Goal: Task Accomplishment & Management: Manage account settings

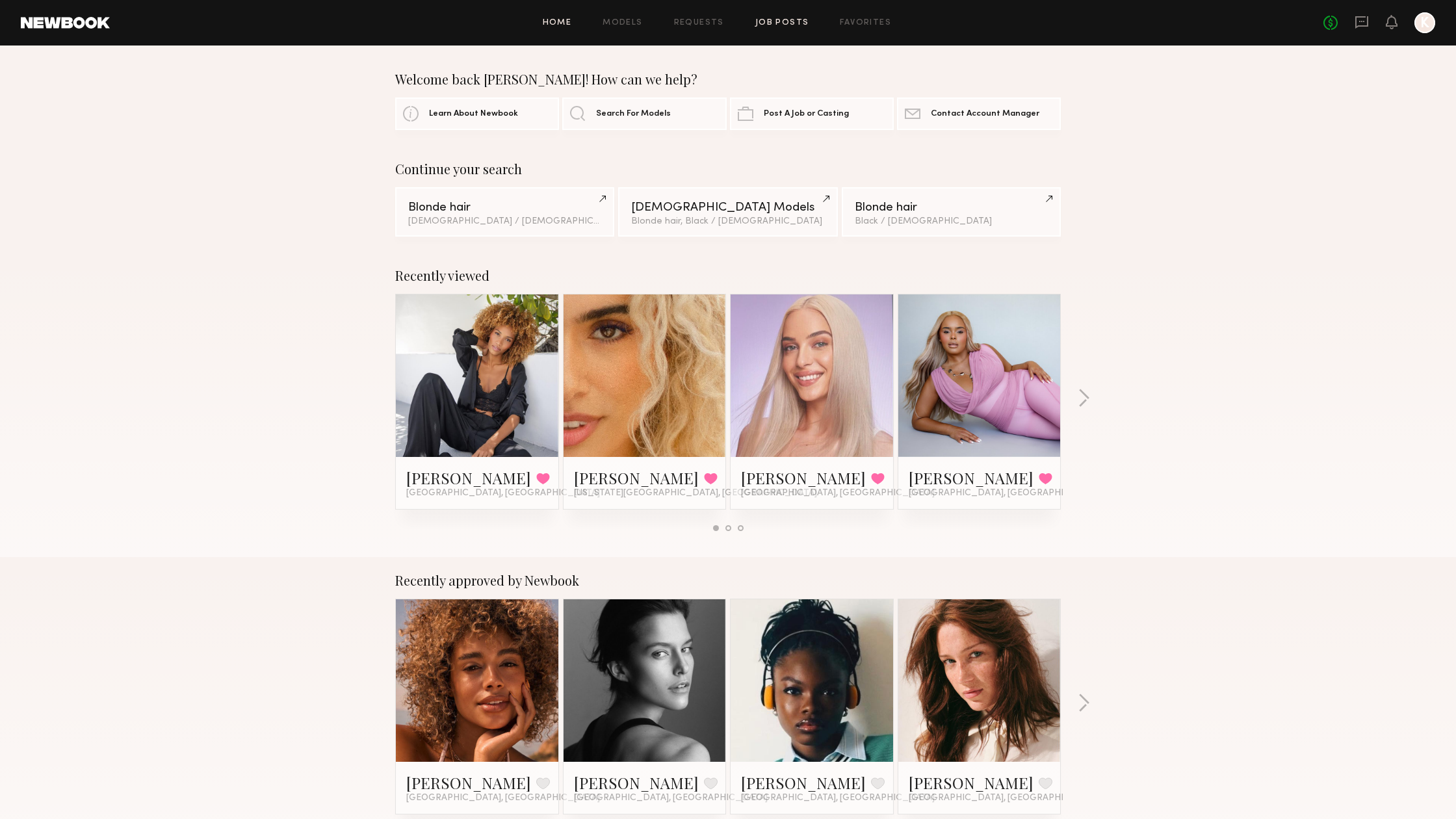
click at [777, 19] on link "Job Posts" at bounding box center [782, 23] width 54 height 9
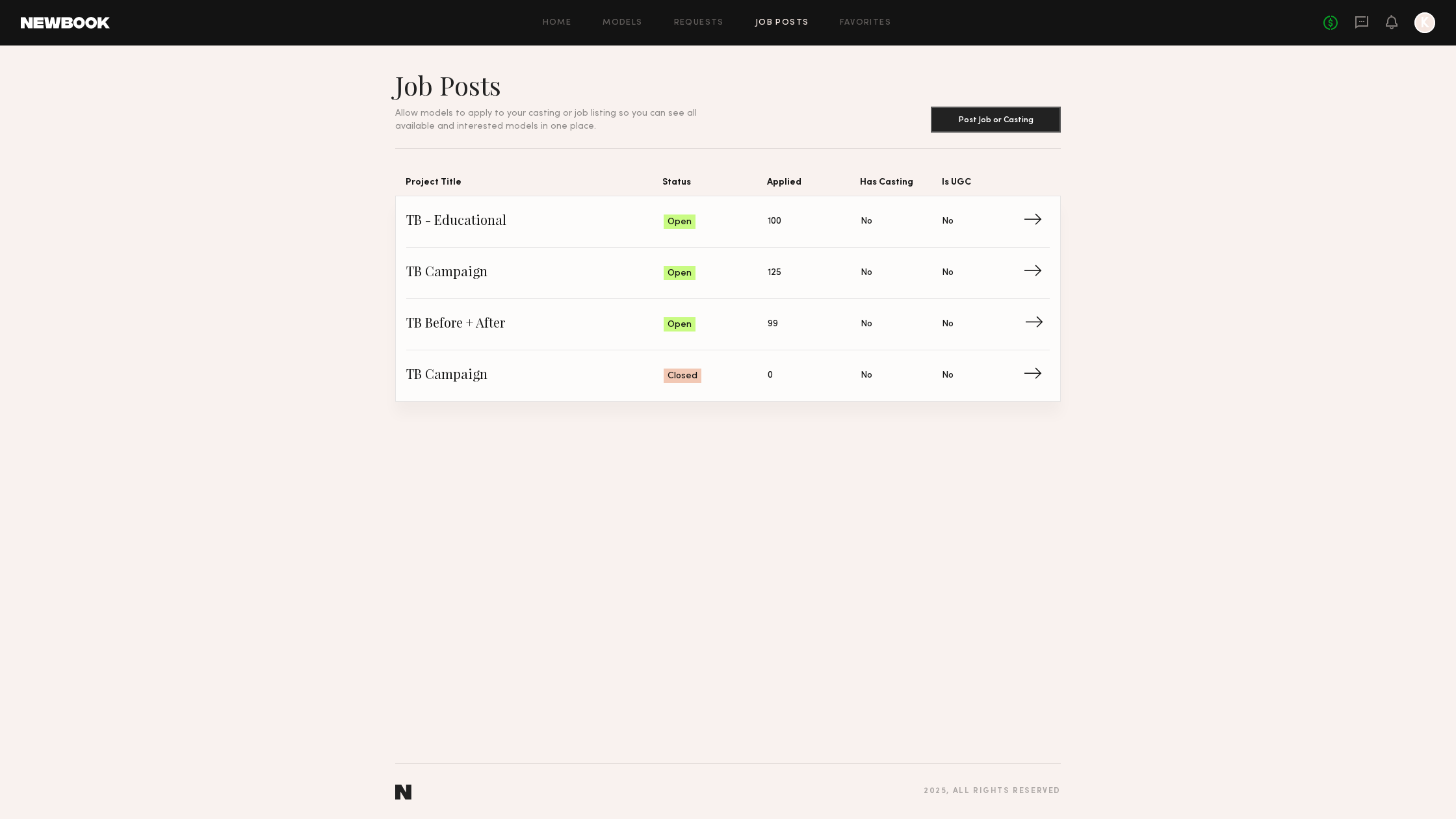
click at [1027, 323] on span "→" at bounding box center [1038, 324] width 27 height 20
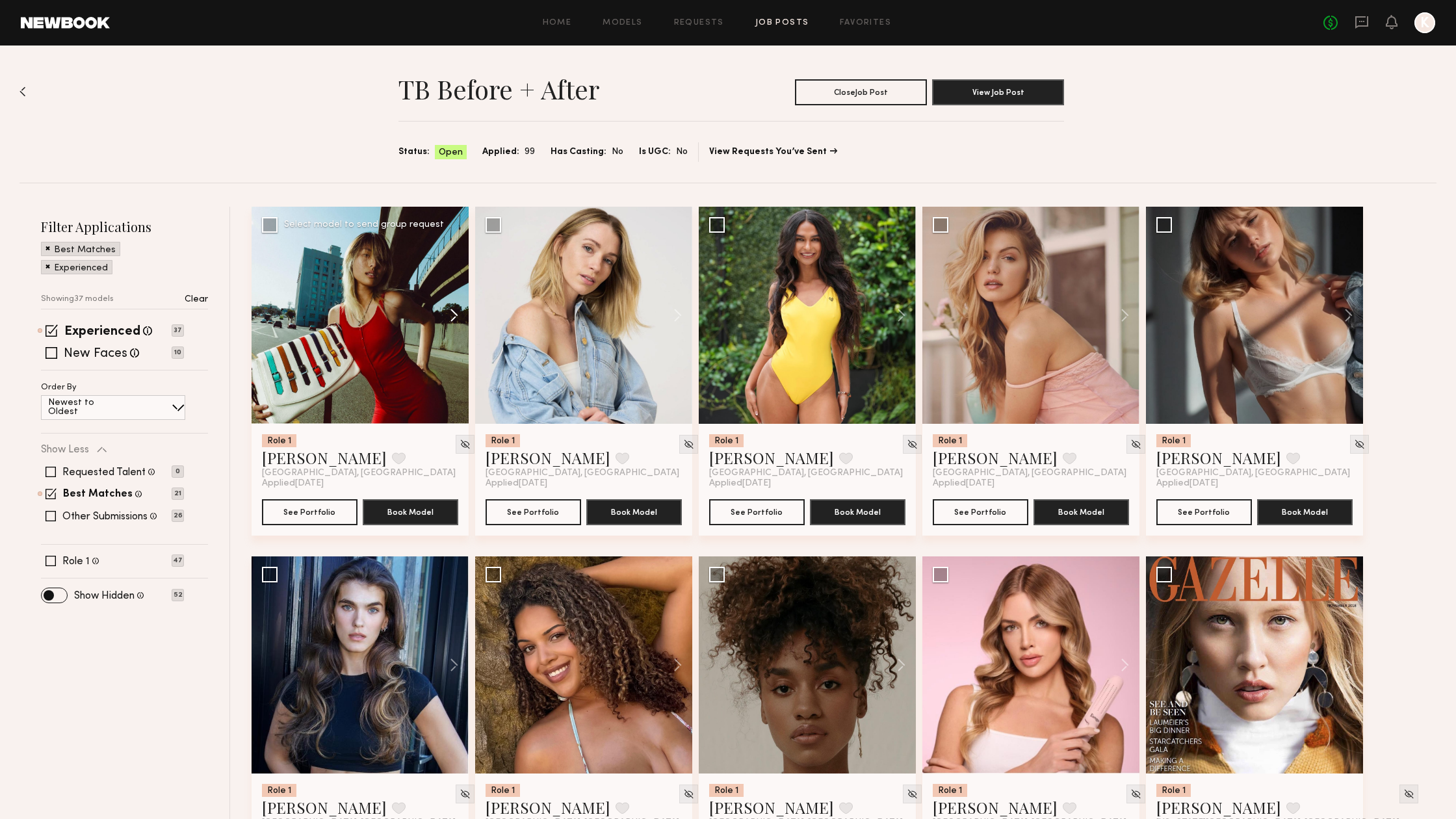
click at [453, 317] on button at bounding box center [448, 315] width 42 height 217
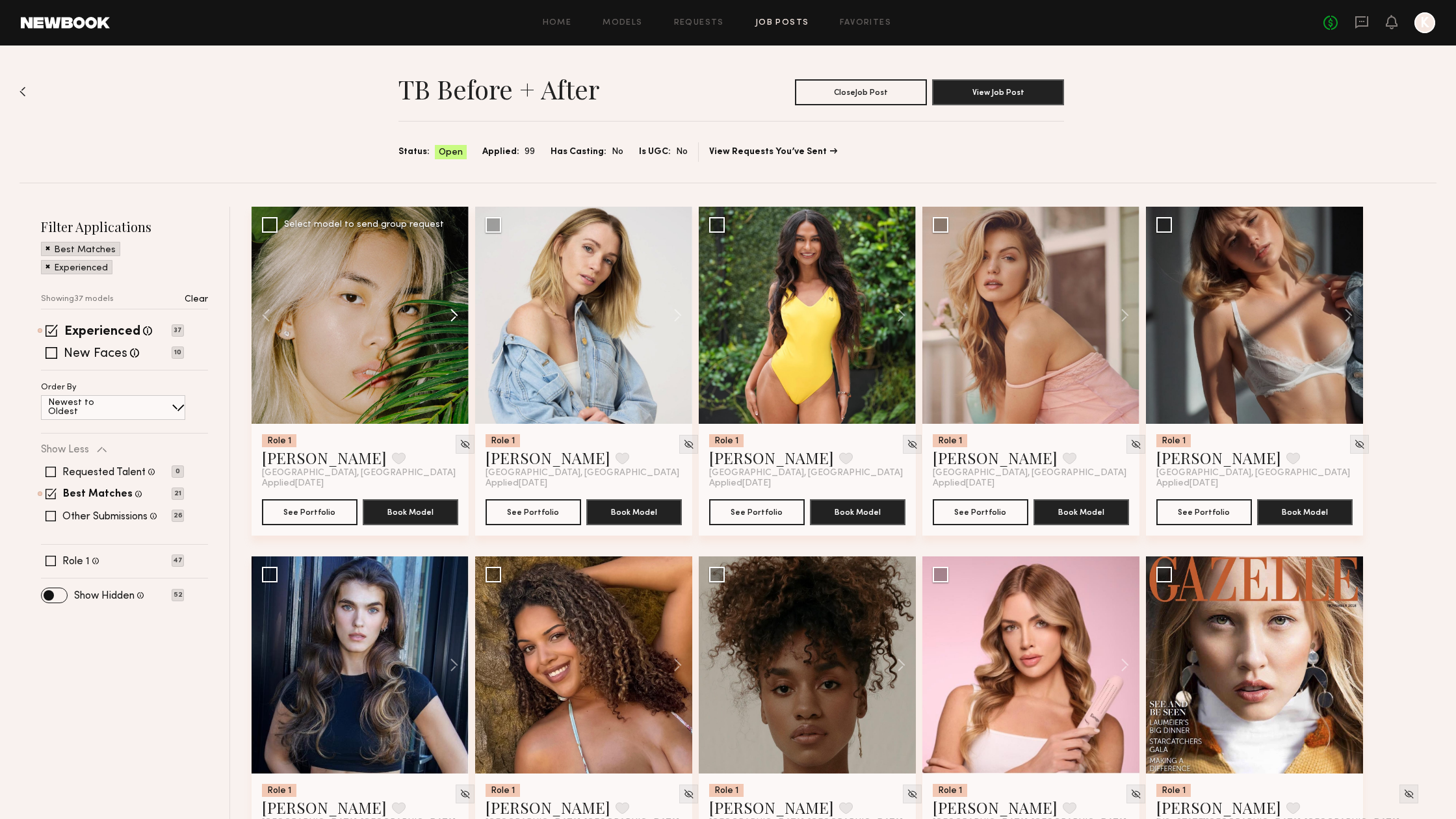
click at [453, 317] on button at bounding box center [448, 315] width 42 height 217
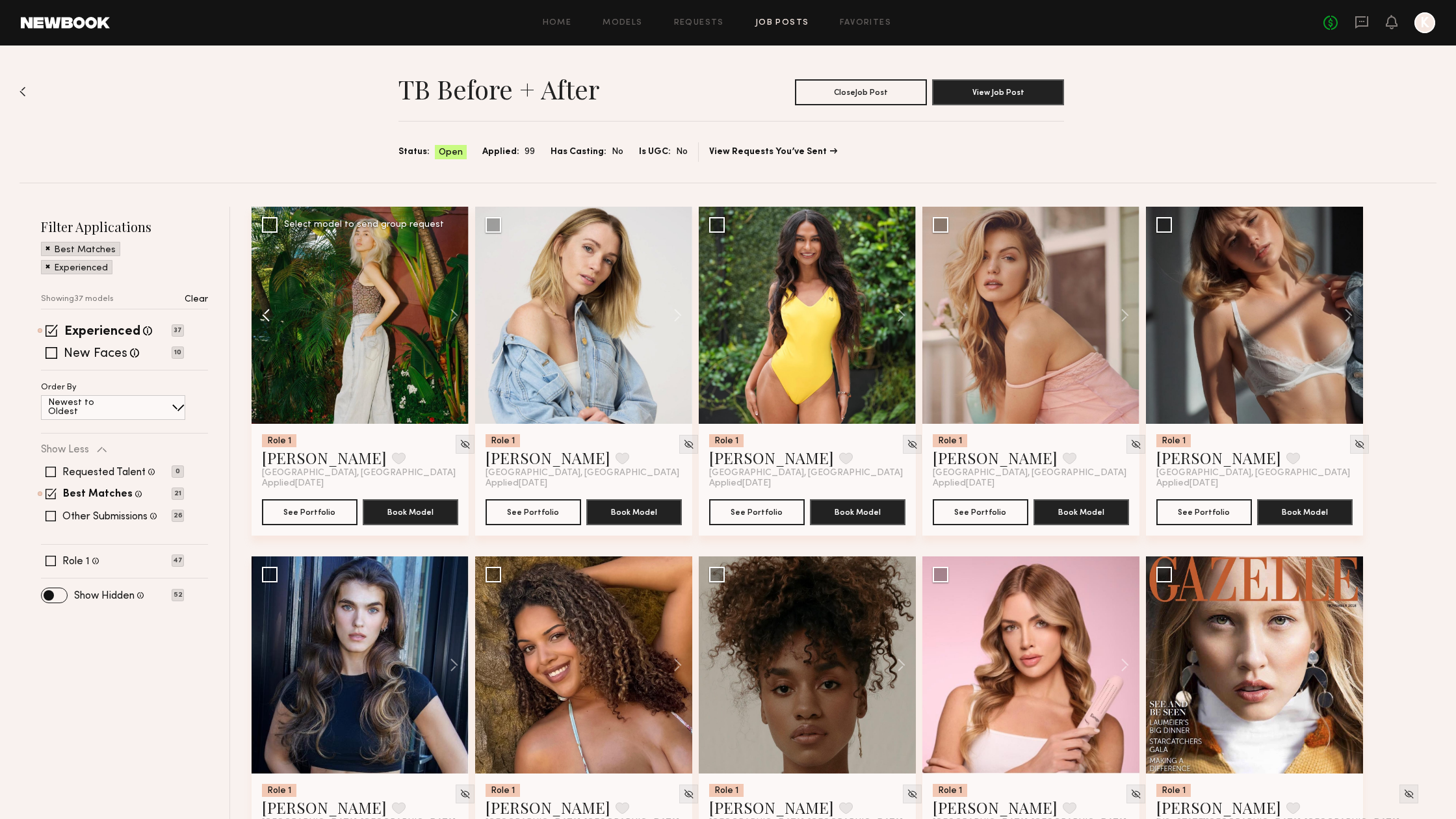
click at [263, 313] on button at bounding box center [272, 315] width 42 height 217
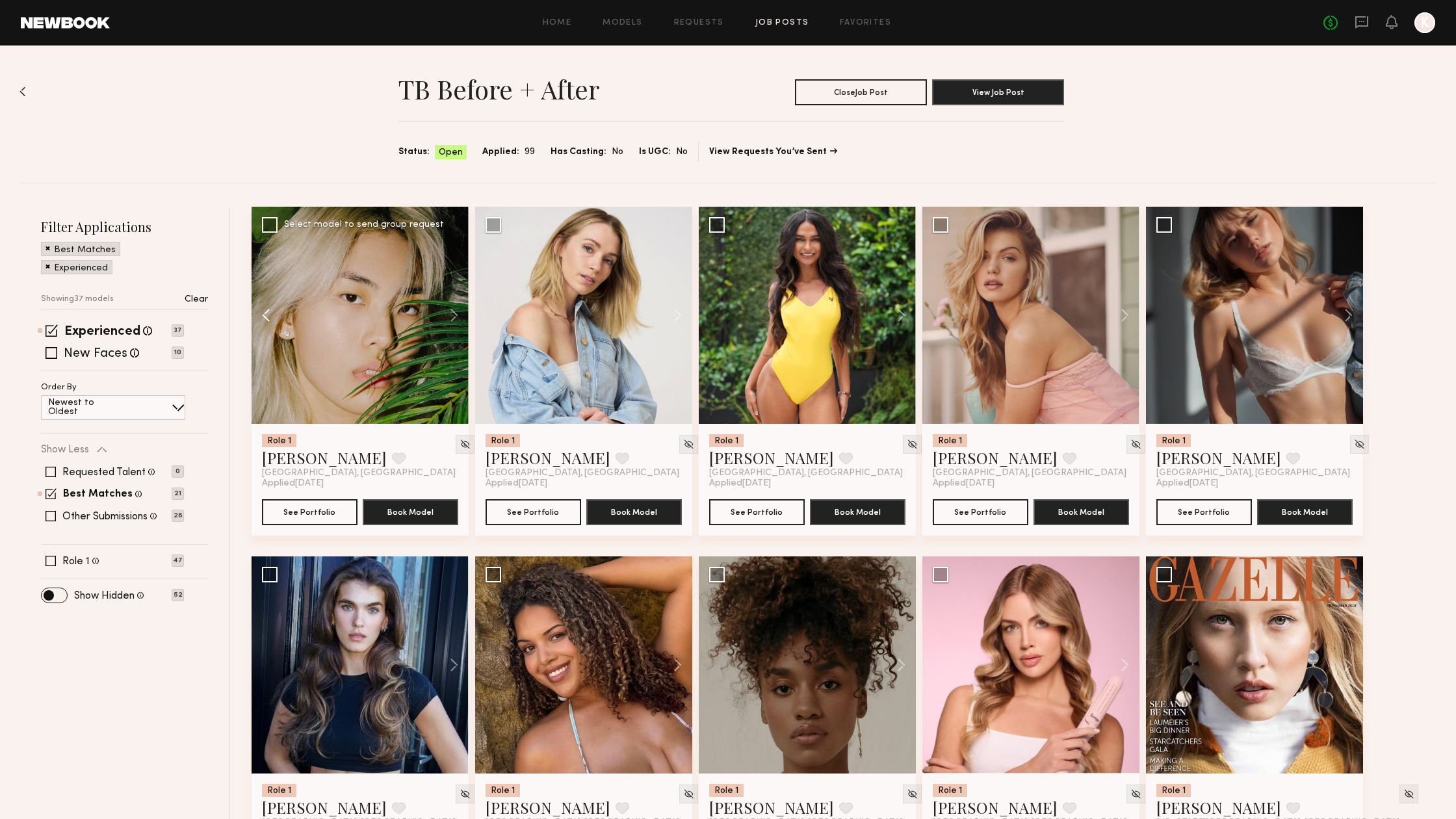
click at [264, 313] on button at bounding box center [272, 315] width 42 height 217
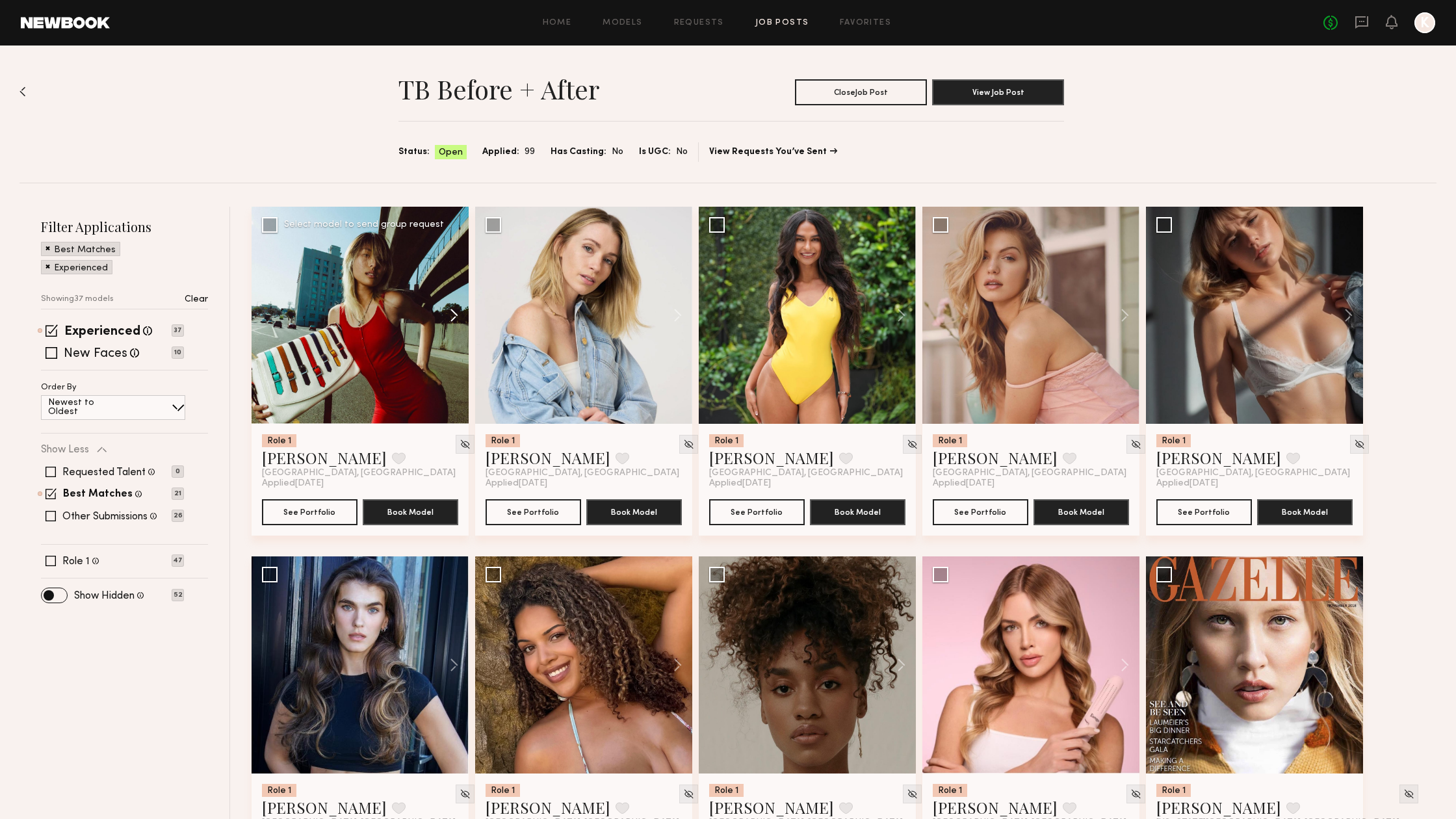
click at [457, 319] on button at bounding box center [448, 315] width 42 height 217
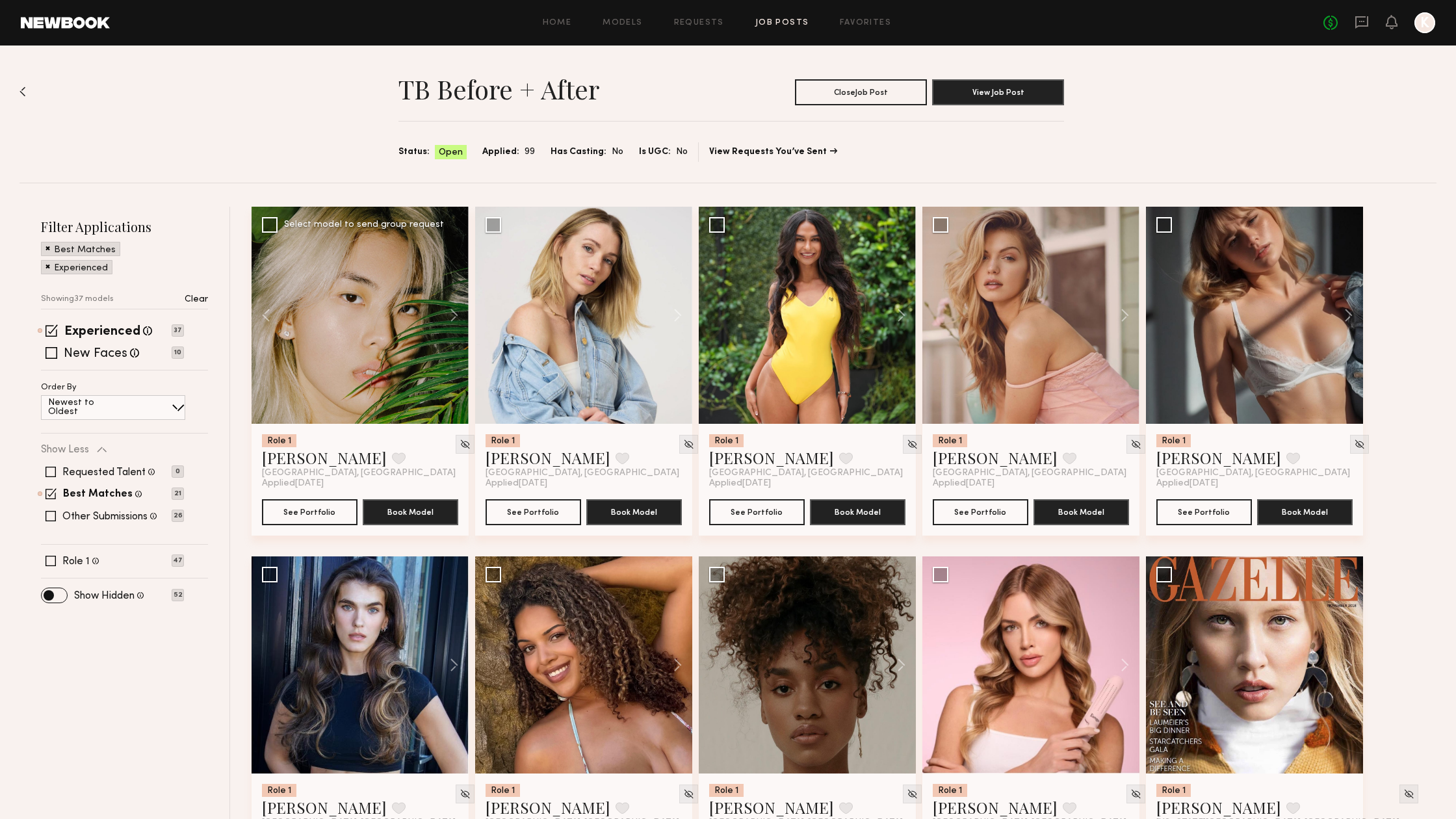
click at [259, 315] on button at bounding box center [272, 315] width 42 height 217
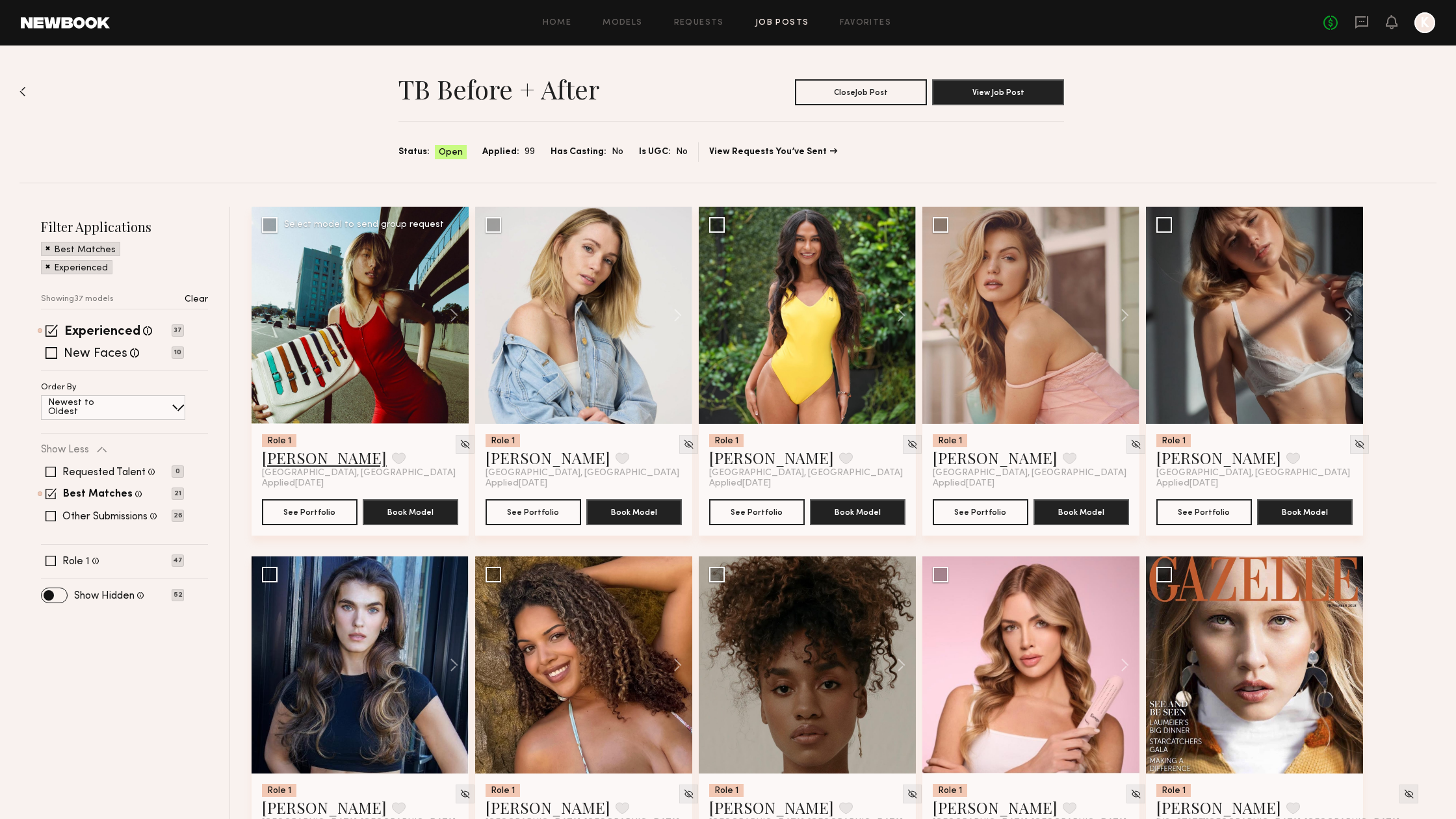
click at [281, 465] on link "[PERSON_NAME]" at bounding box center [325, 457] width 125 height 21
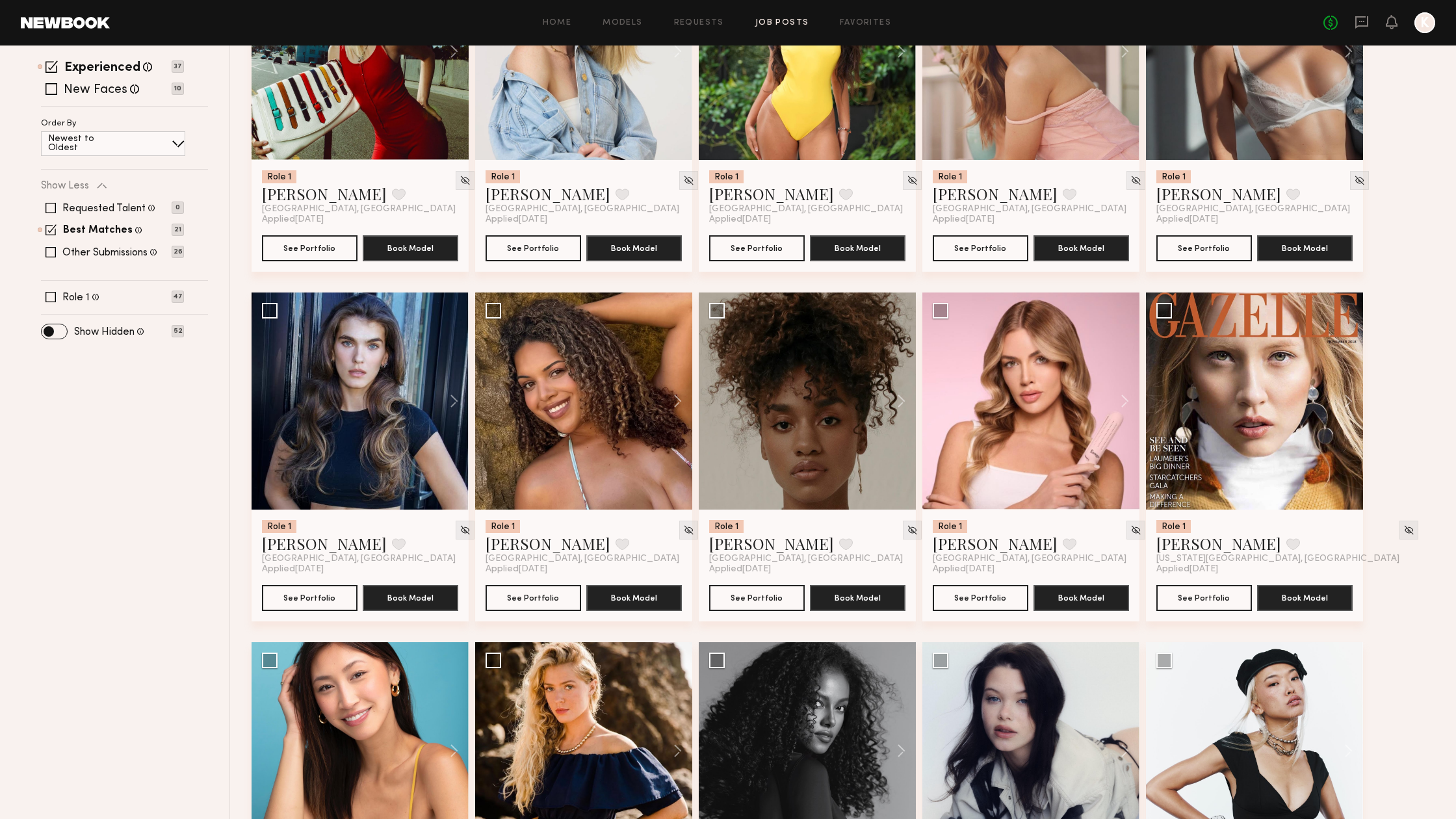
scroll to position [390, 0]
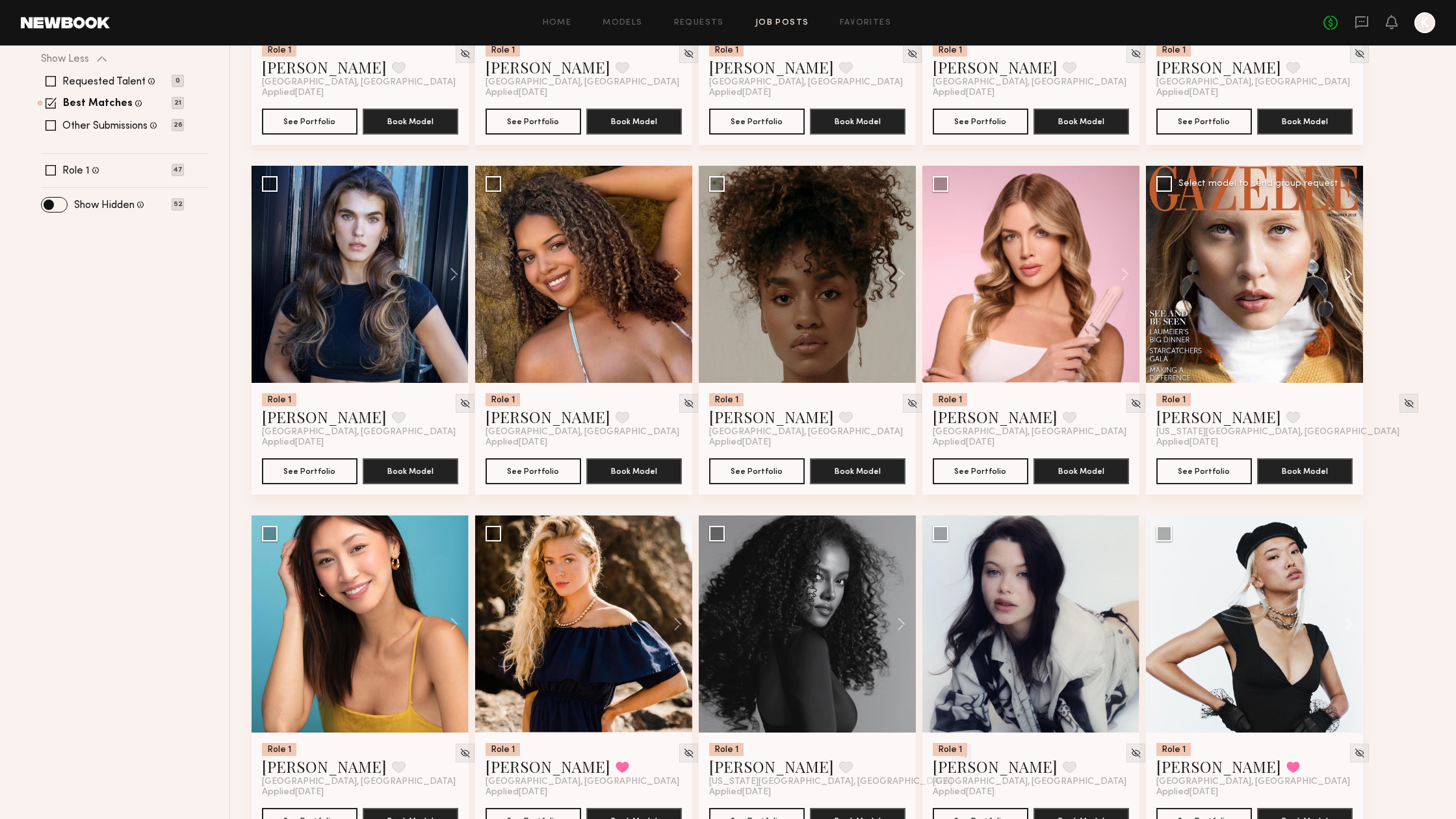
click at [1342, 269] on button at bounding box center [1342, 274] width 42 height 217
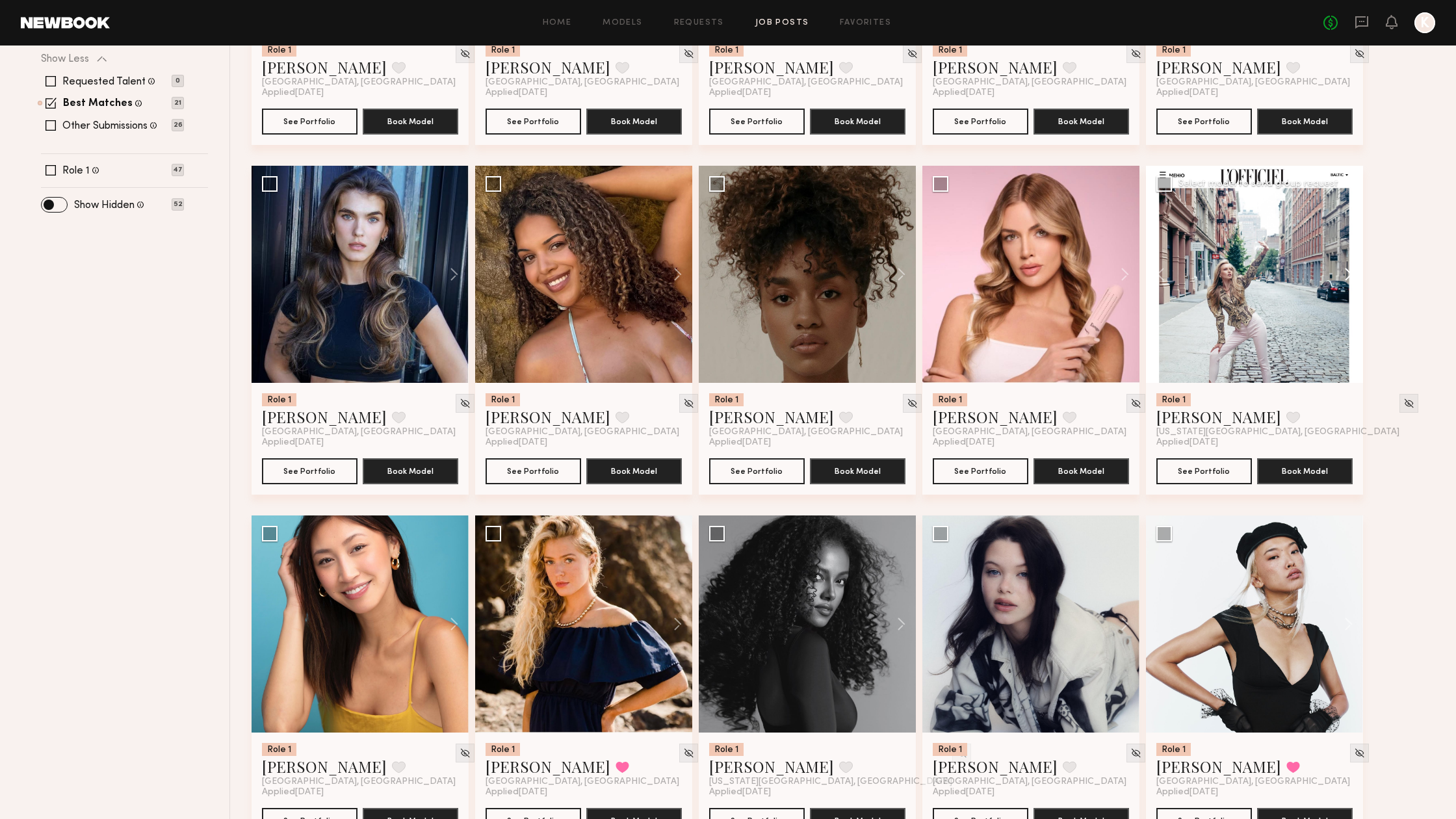
click at [1346, 271] on button at bounding box center [1342, 274] width 42 height 217
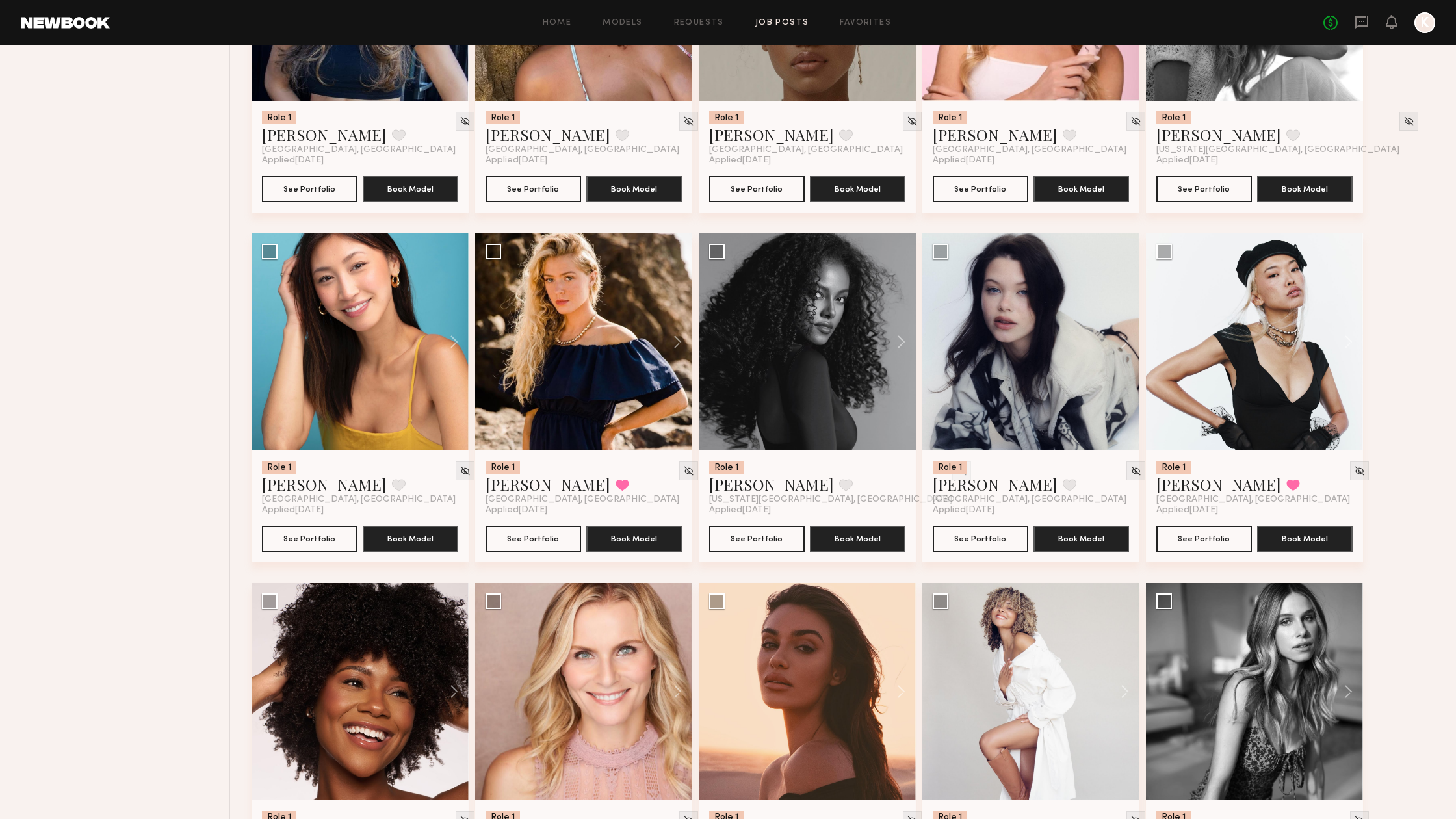
scroll to position [673, 0]
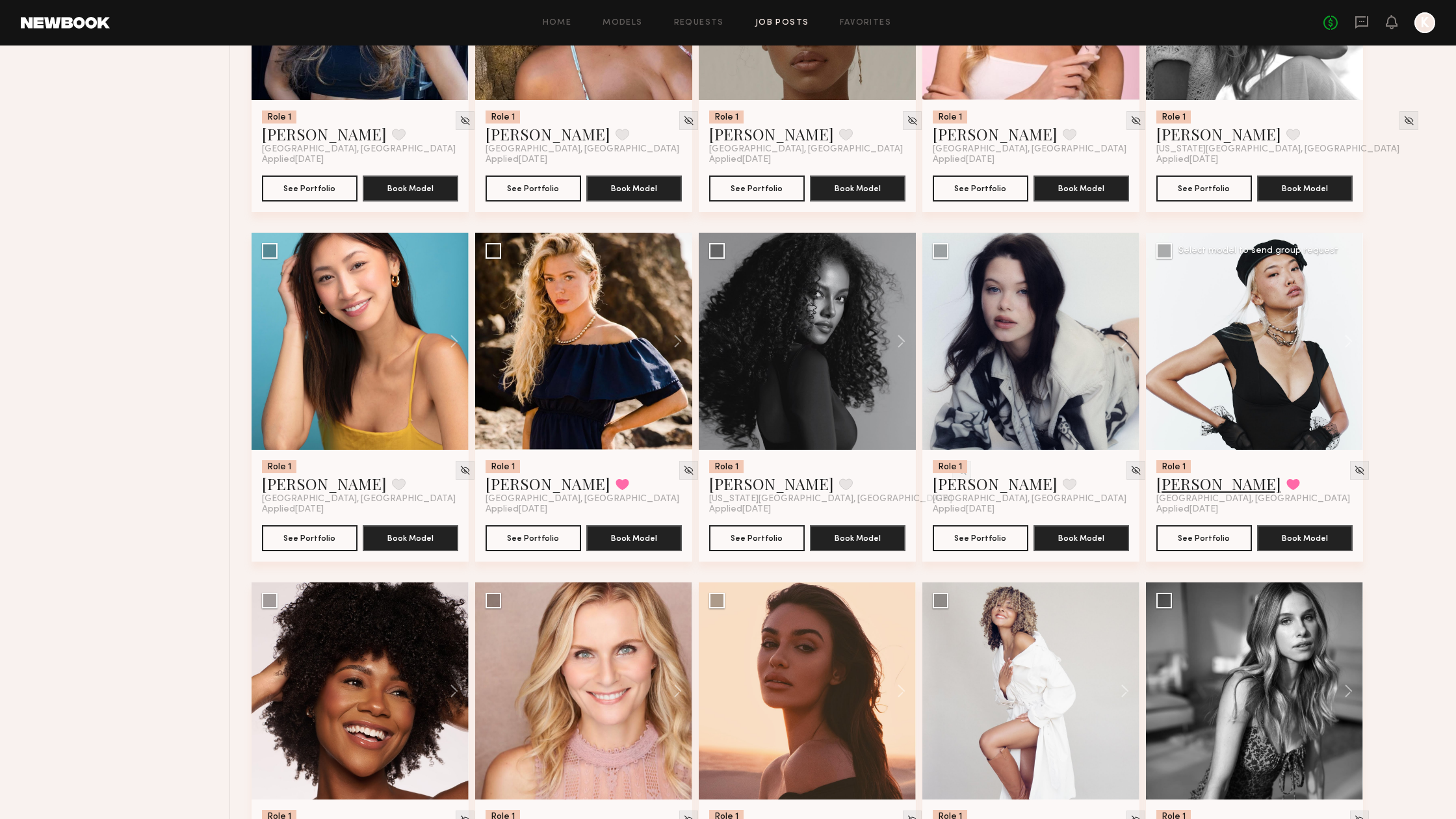
click at [1187, 484] on link "Angel L." at bounding box center [1219, 483] width 125 height 21
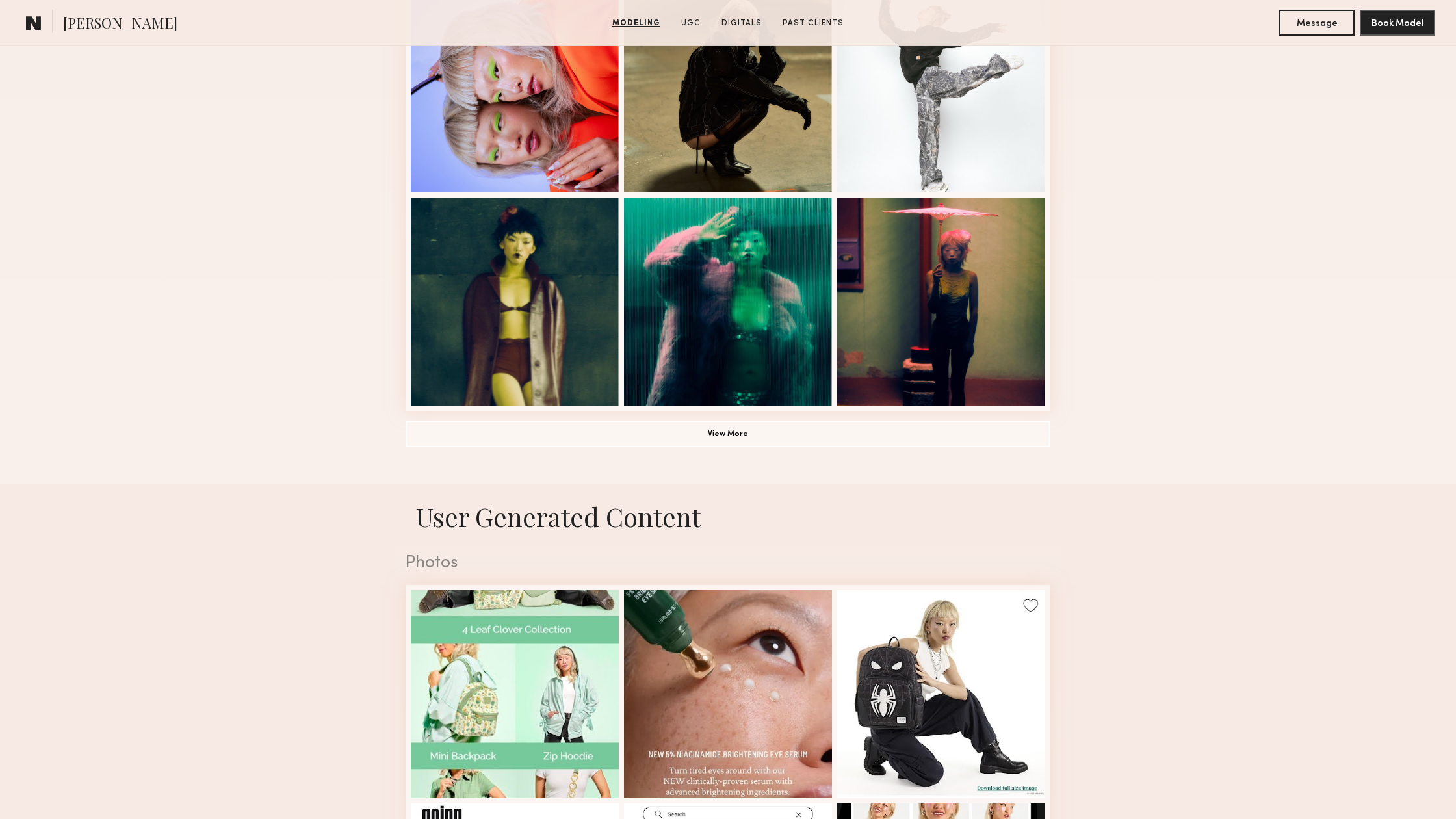
scroll to position [825, 0]
click at [726, 439] on button "View More" at bounding box center [728, 434] width 645 height 26
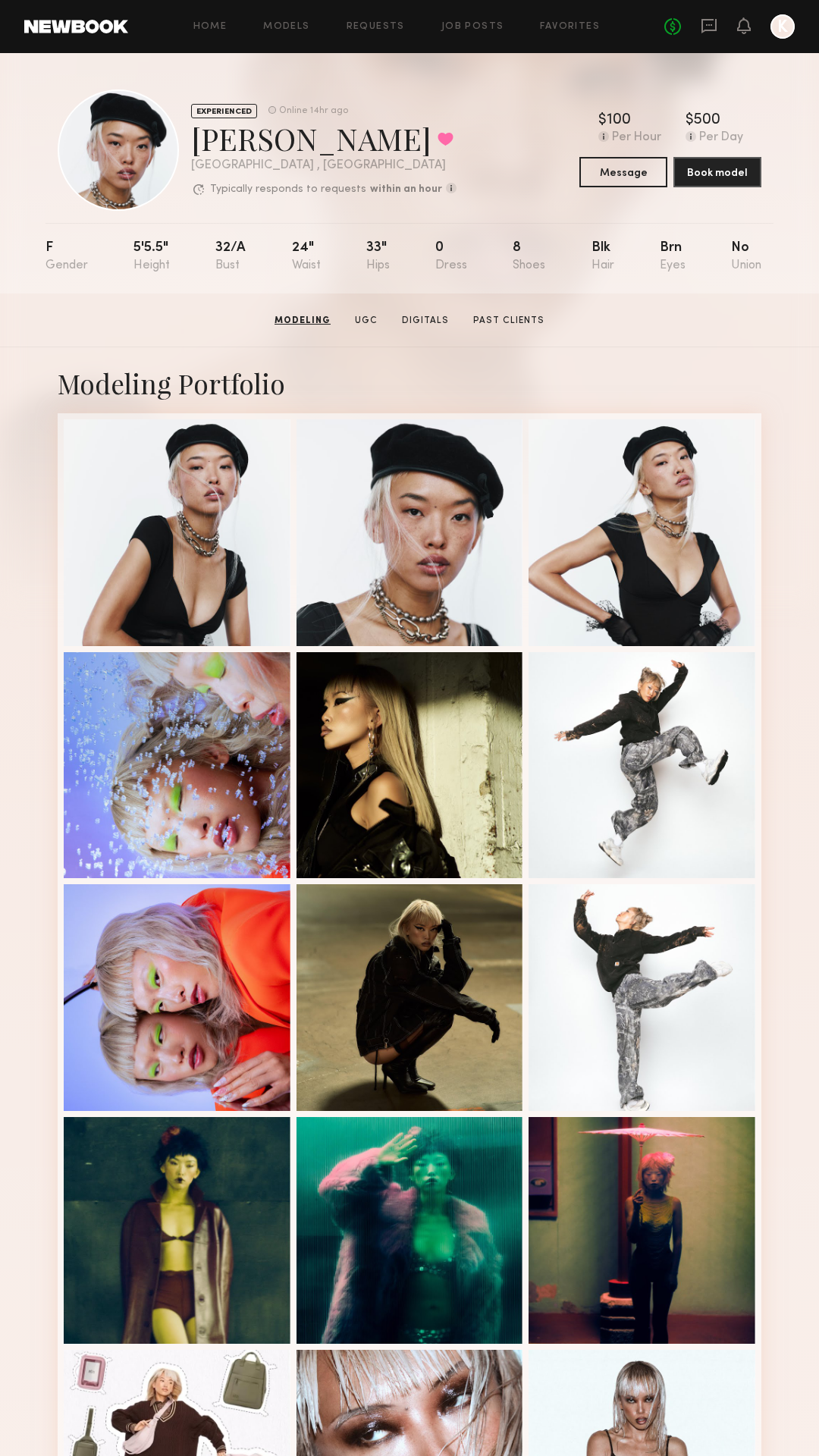
scroll to position [0, 0]
click at [480, 21] on div "Home Models Requests Job Posts Favorites Sign Out No fees up to $5,000 K" at bounding box center [461, 26] width 666 height 24
click at [480, 25] on link "Job Posts" at bounding box center [473, 27] width 63 height 10
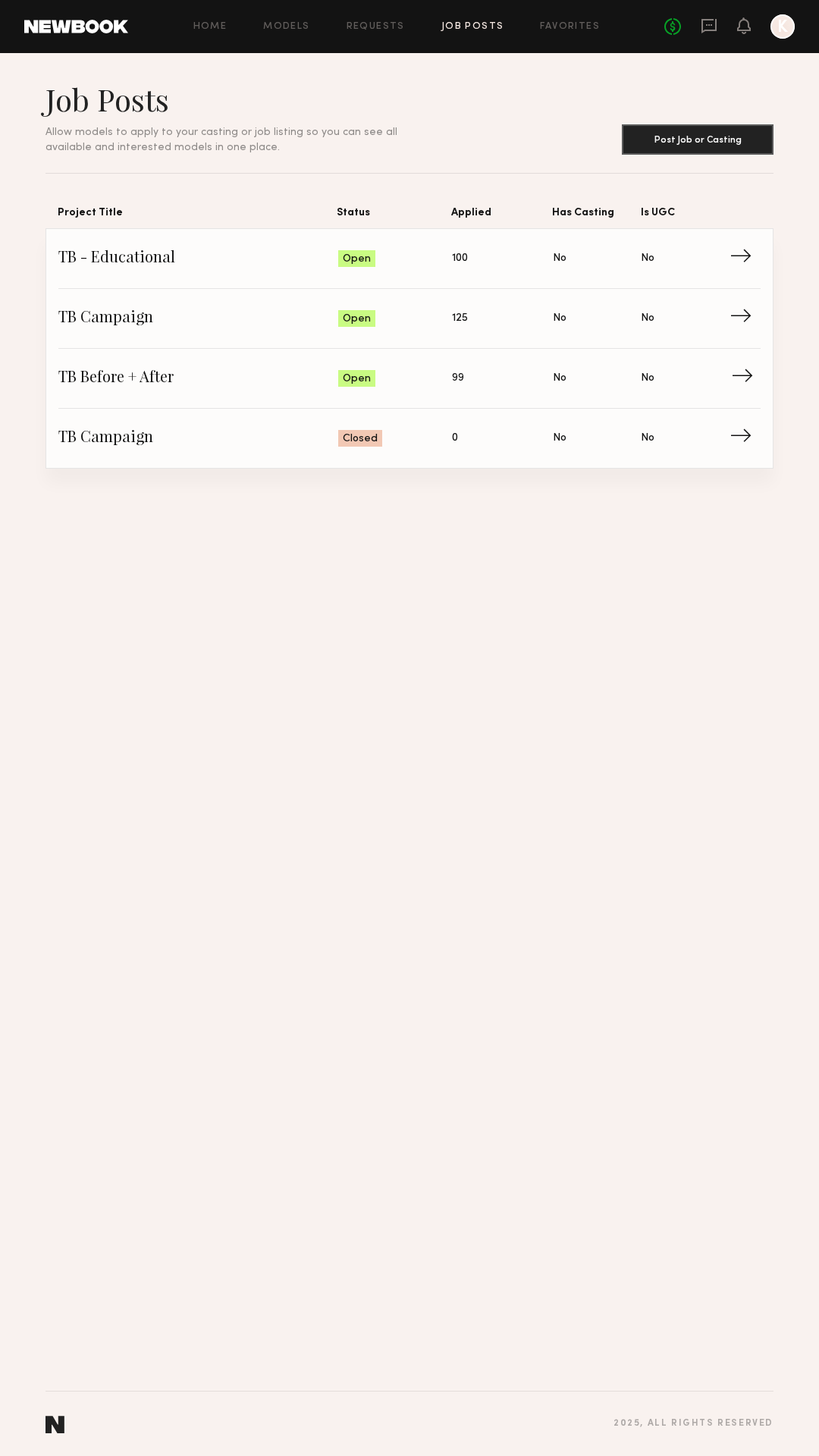
click at [322, 369] on span "TB Before + After" at bounding box center [198, 379] width 280 height 23
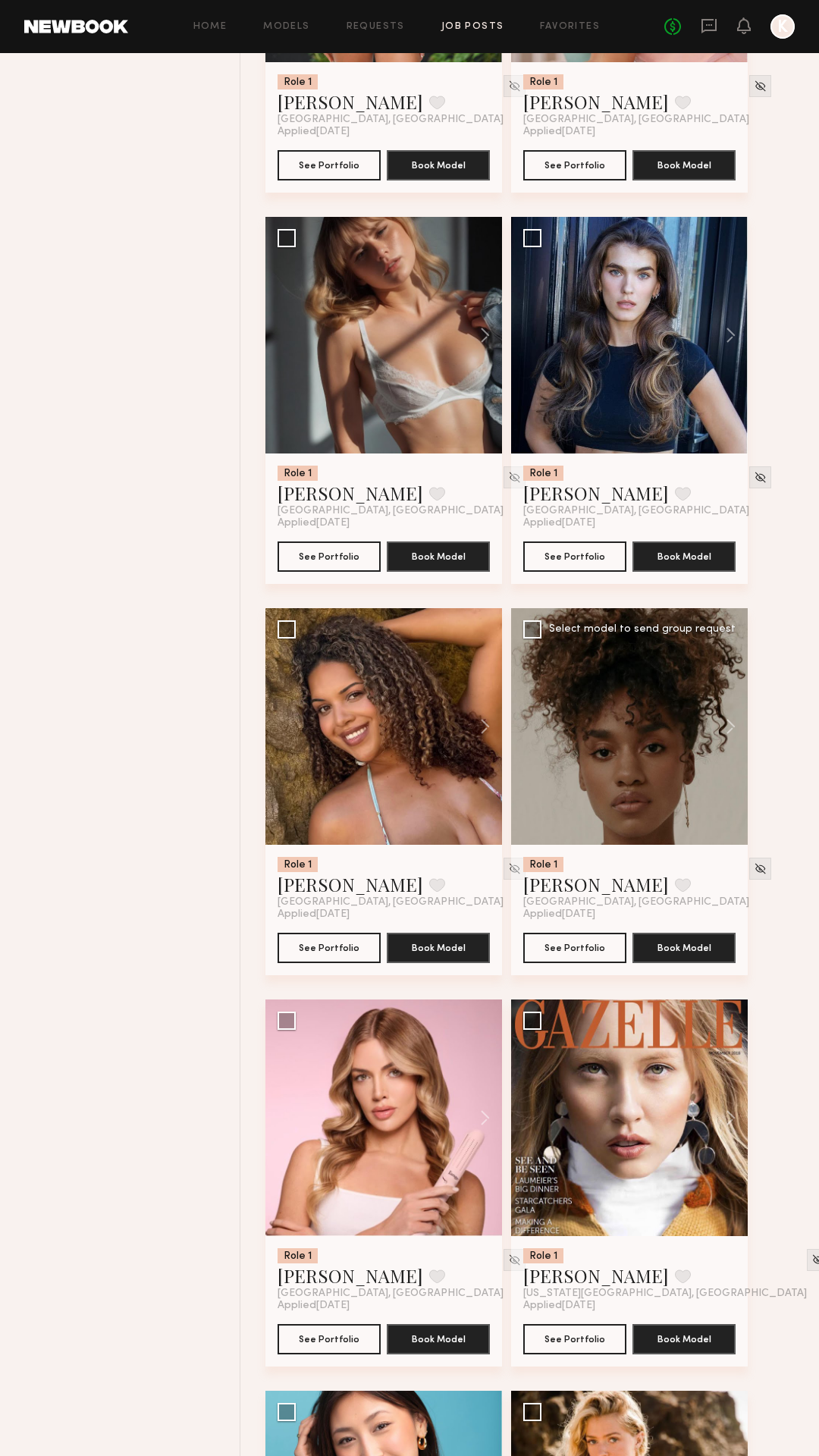
scroll to position [828, 0]
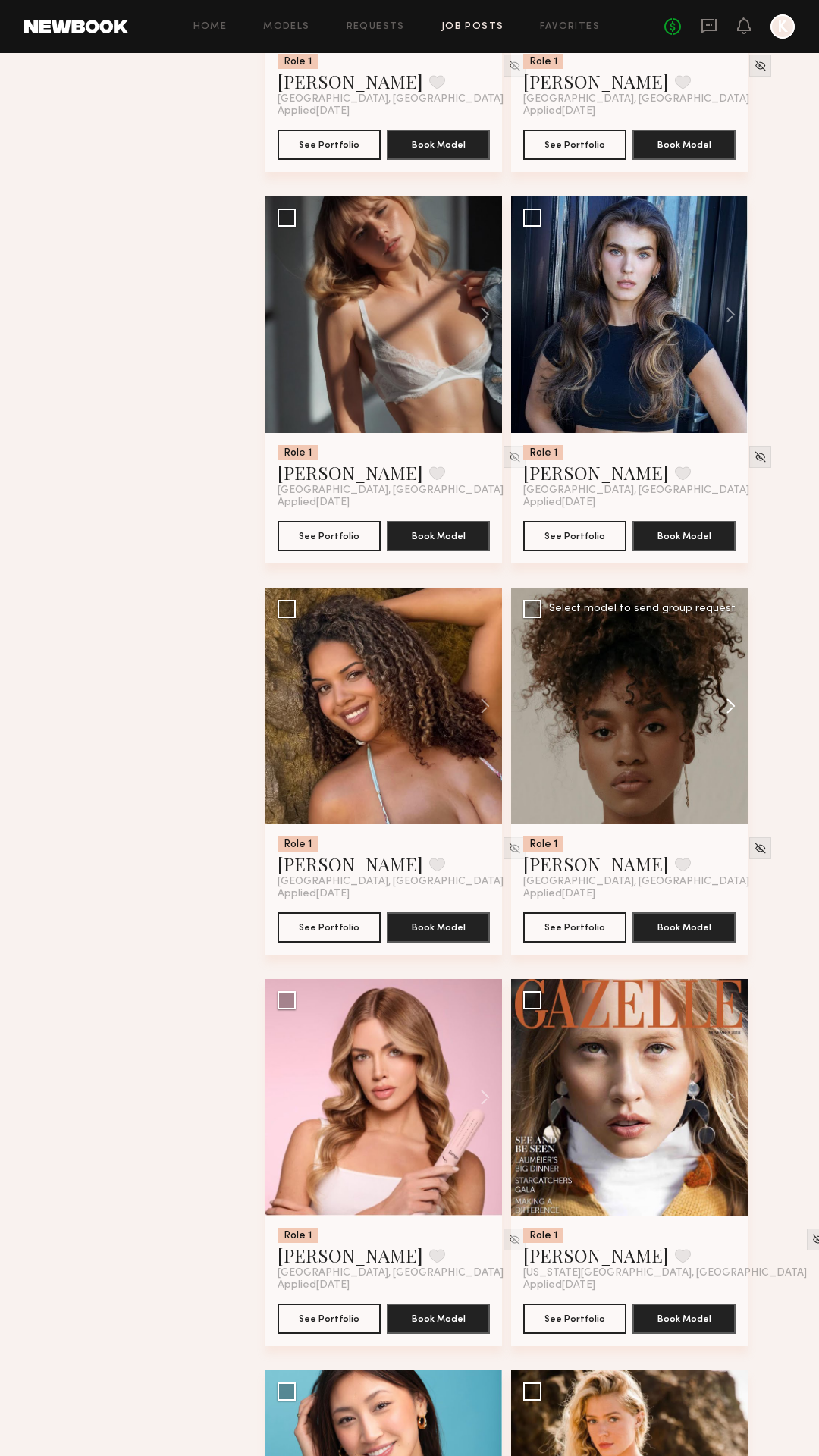
click at [735, 701] on button at bounding box center [723, 706] width 49 height 236
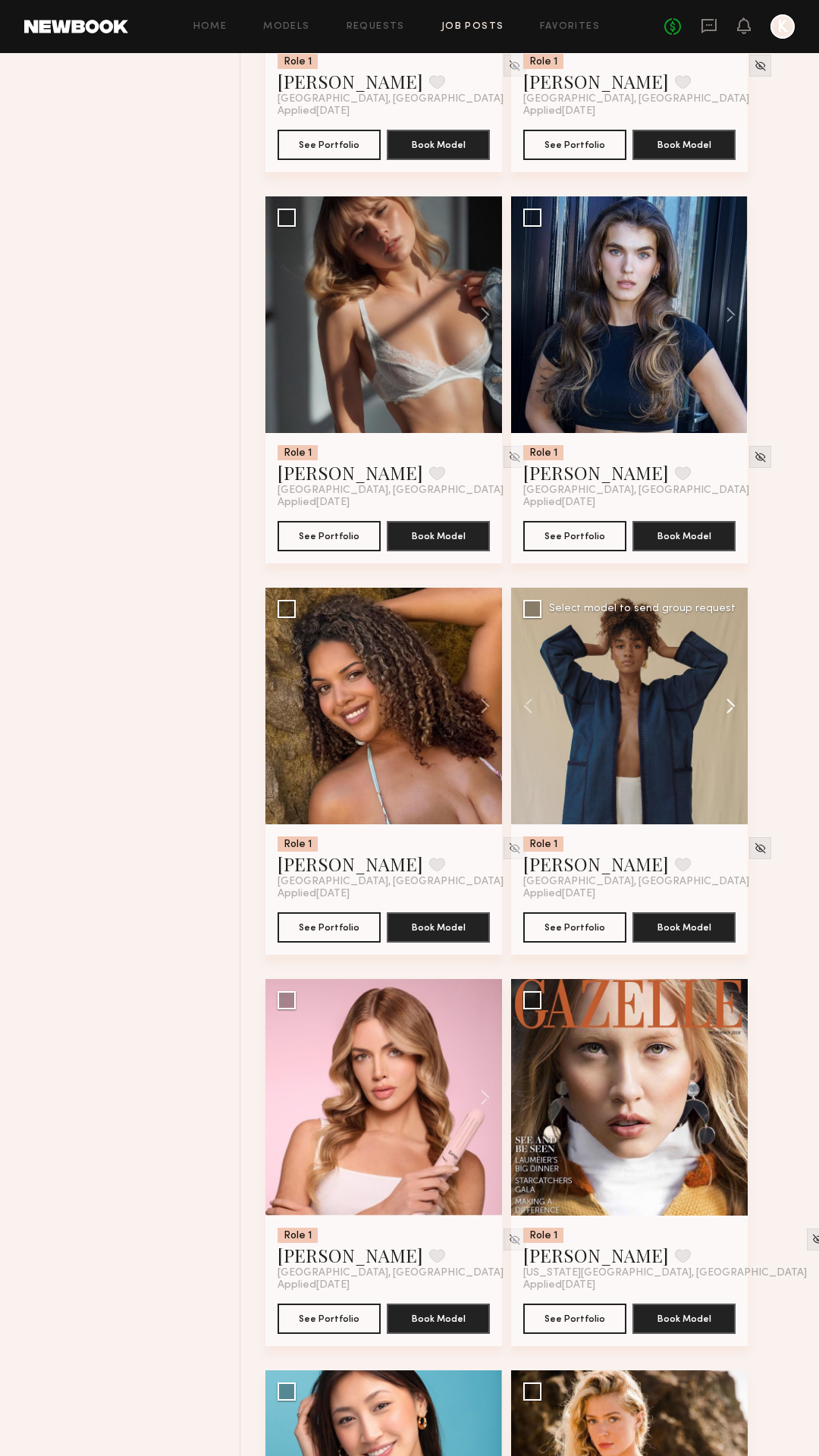
click at [735, 701] on button at bounding box center [723, 706] width 49 height 236
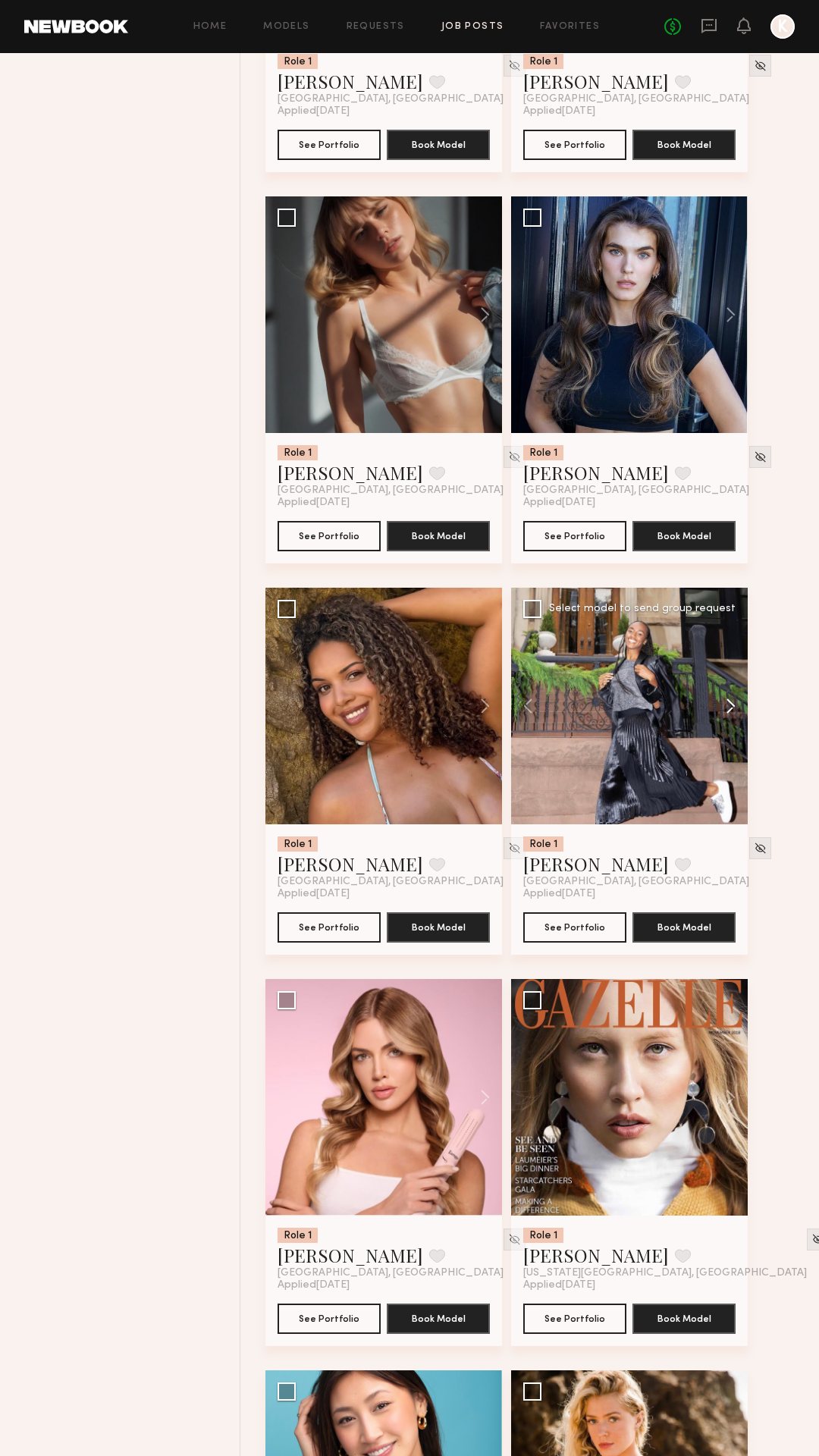
click at [735, 701] on button at bounding box center [723, 706] width 49 height 236
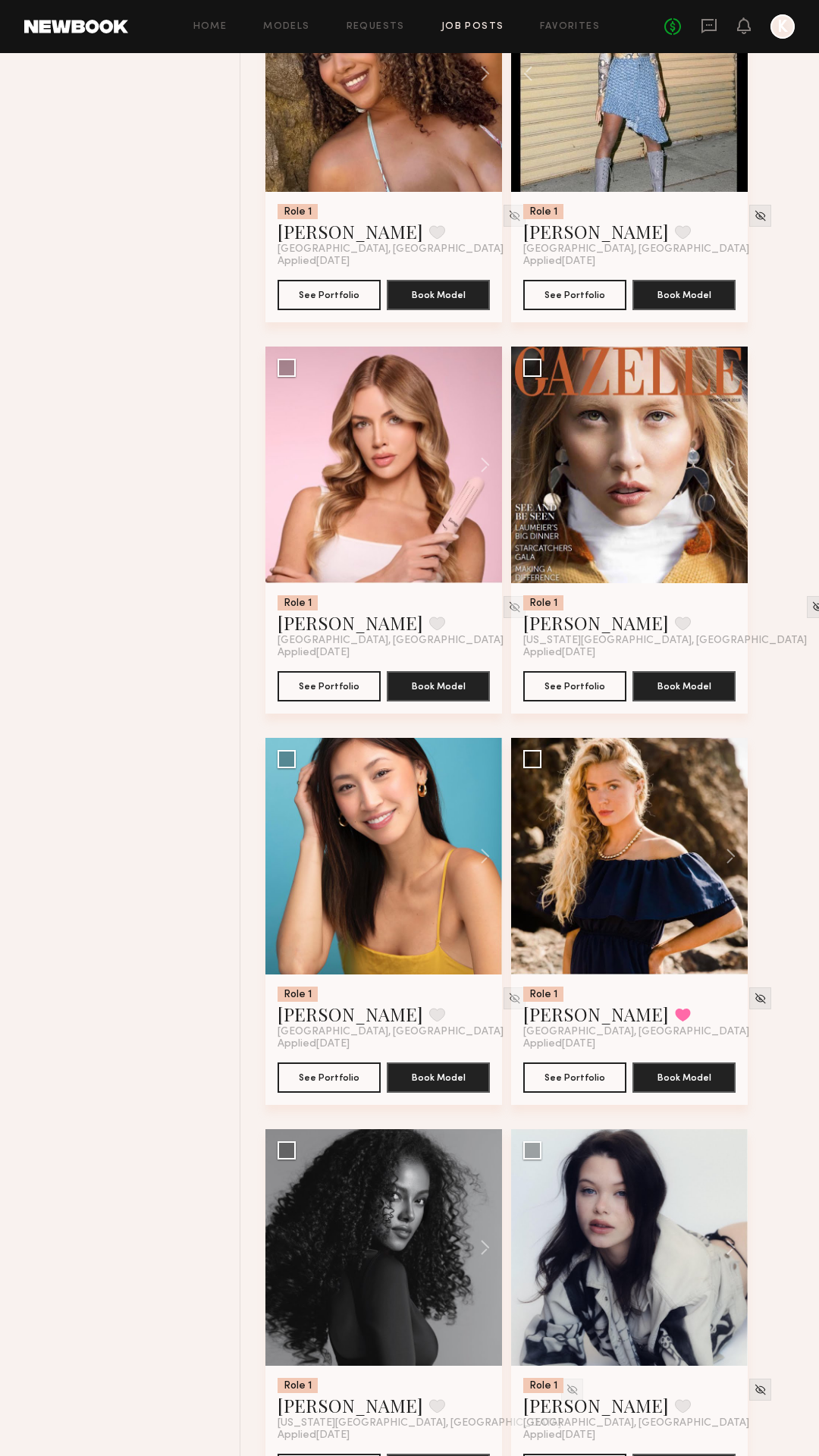
scroll to position [1496, 0]
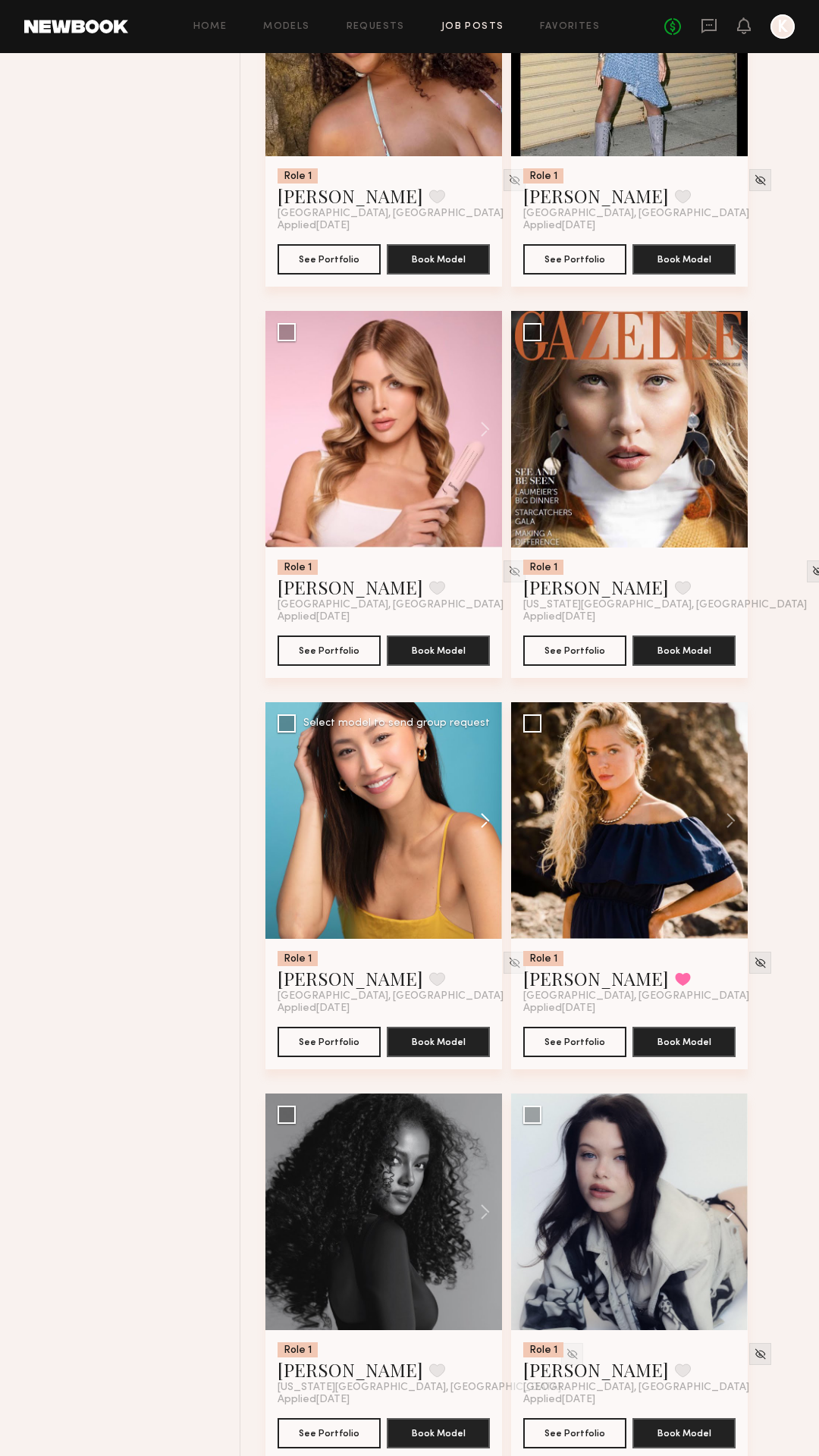
click at [486, 819] on button at bounding box center [478, 820] width 49 height 236
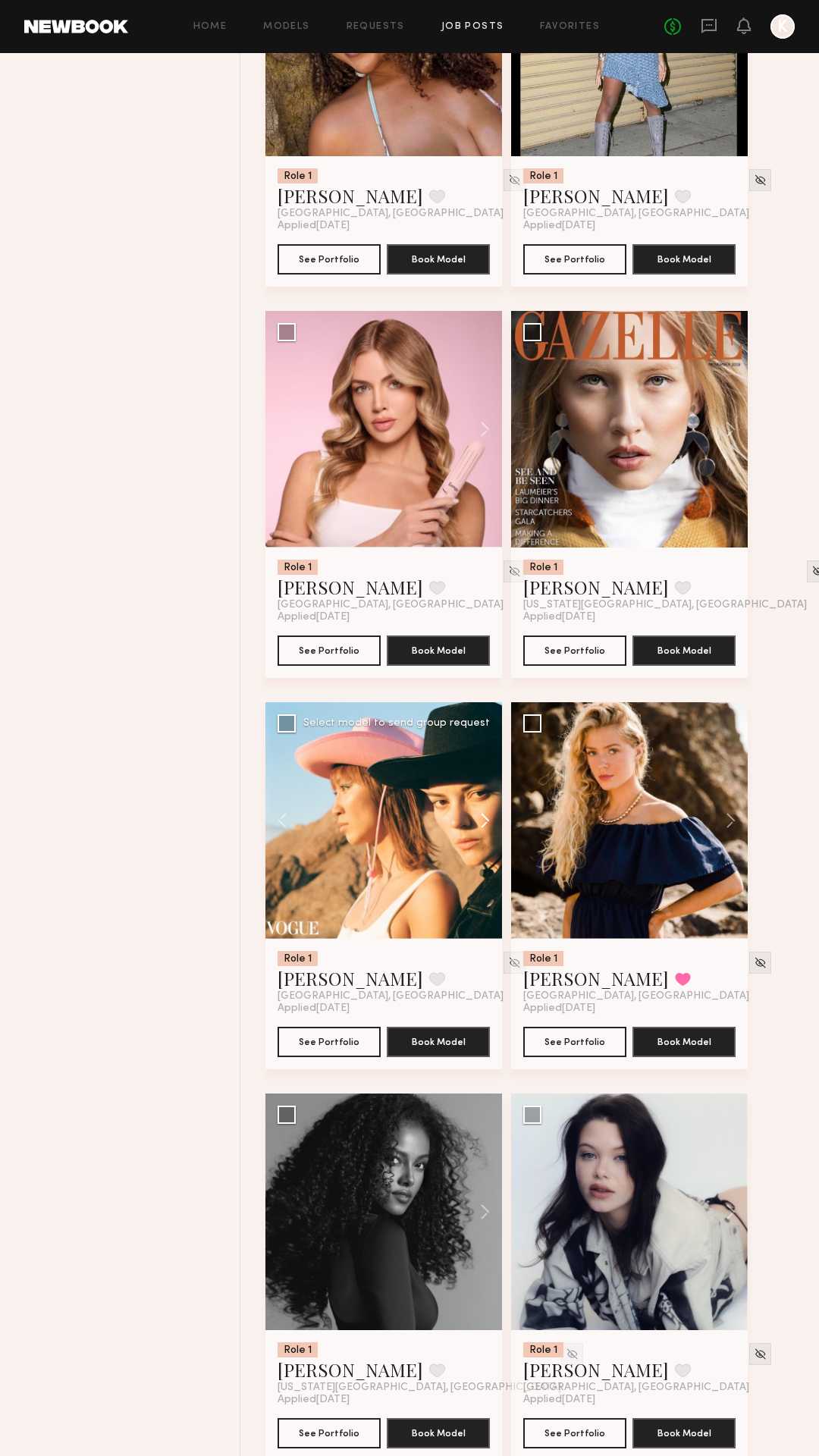
click at [486, 819] on button at bounding box center [478, 820] width 49 height 236
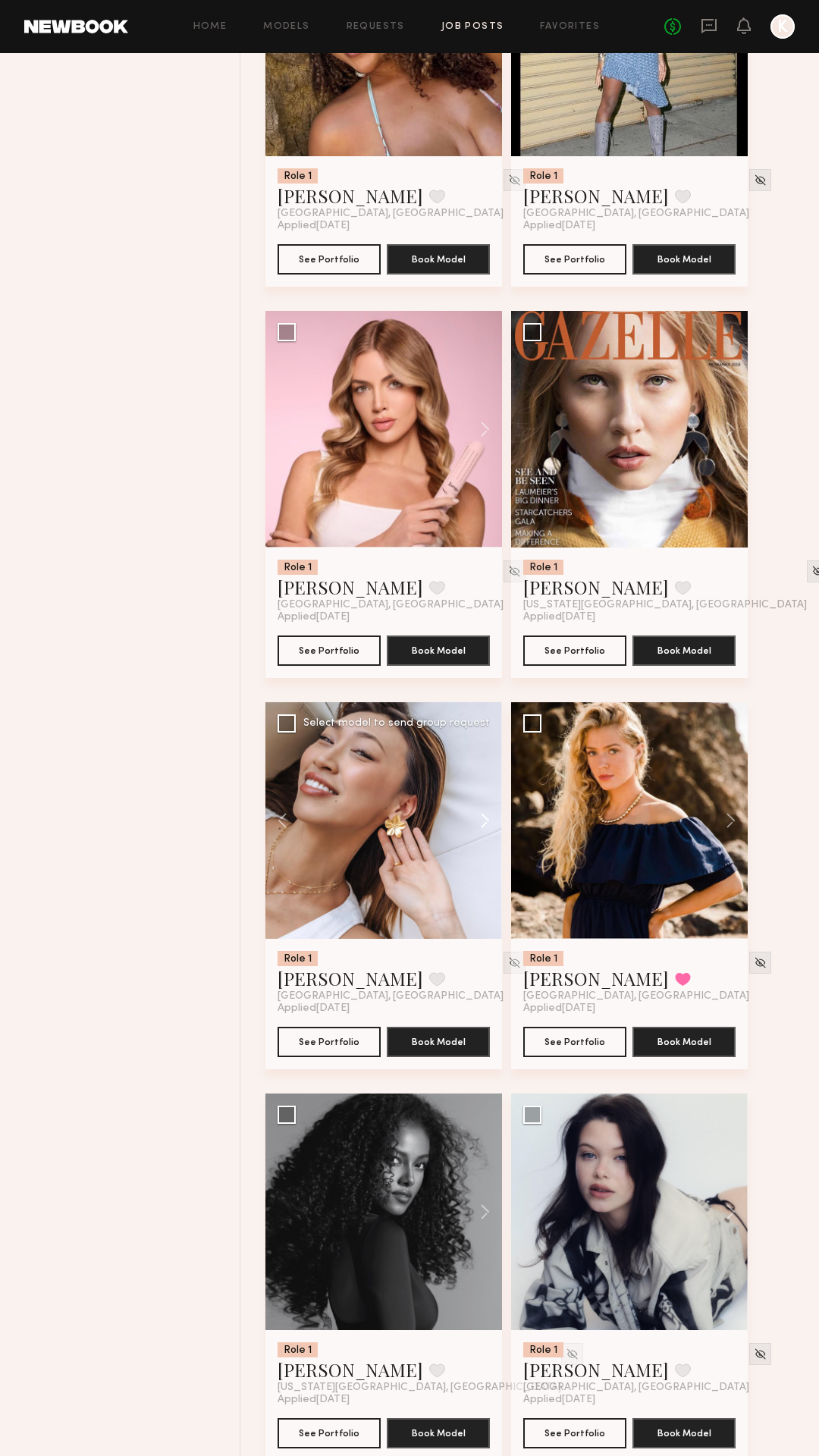
click at [486, 819] on button at bounding box center [478, 820] width 49 height 236
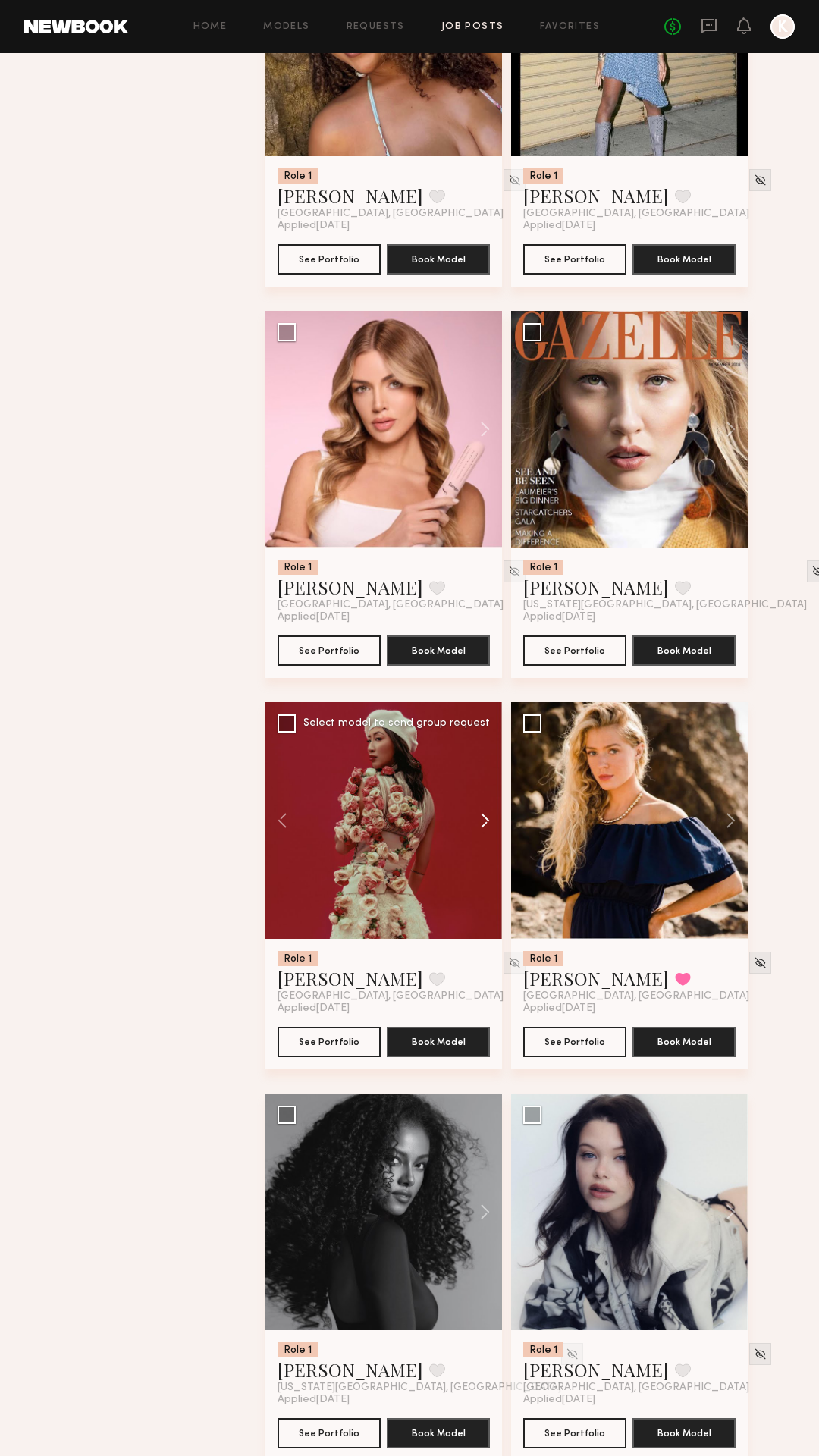
click at [486, 819] on button at bounding box center [478, 820] width 49 height 236
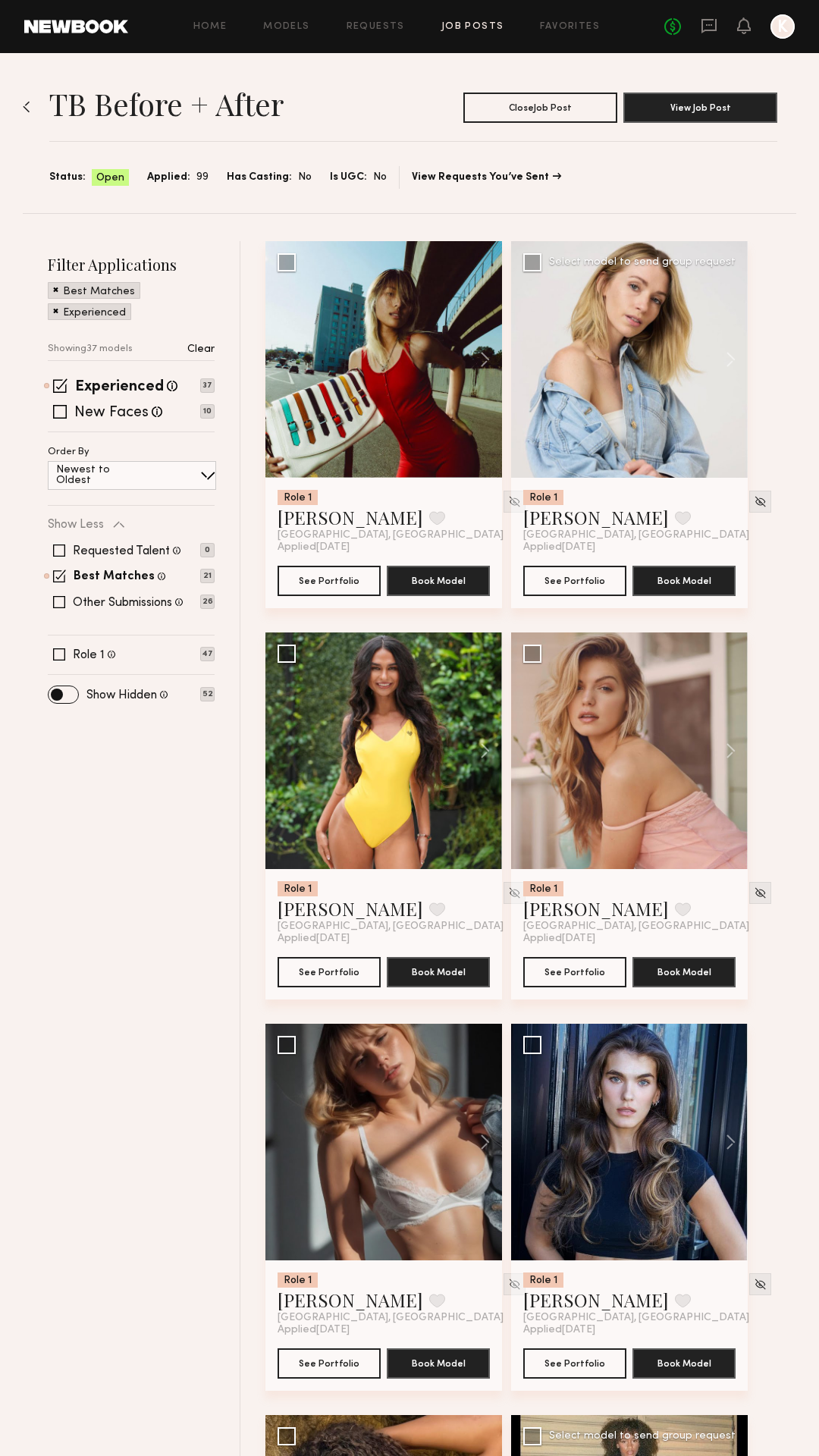
scroll to position [0, 0]
click at [485, 757] on button at bounding box center [478, 751] width 49 height 236
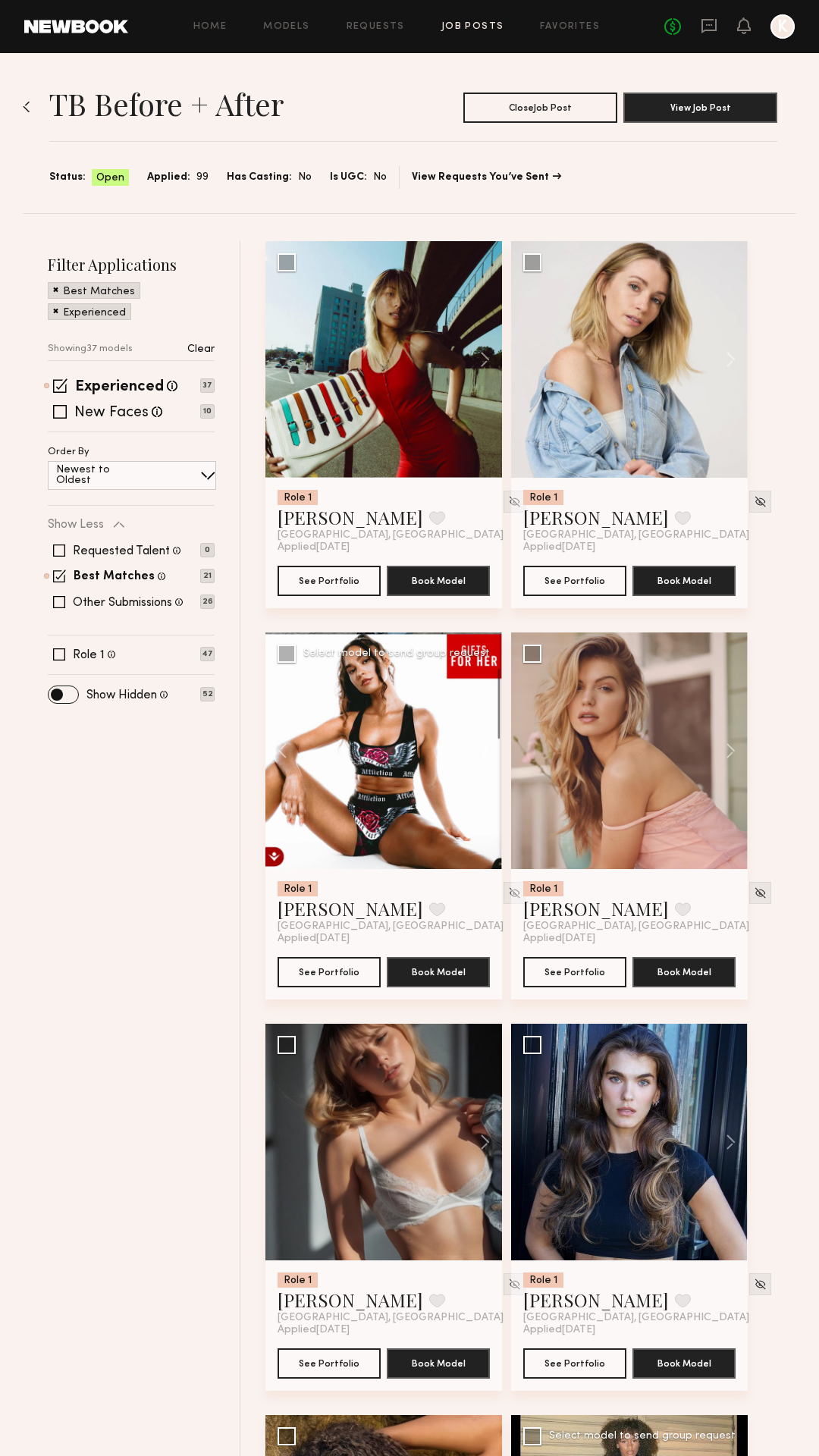
click at [485, 757] on button at bounding box center [478, 751] width 49 height 236
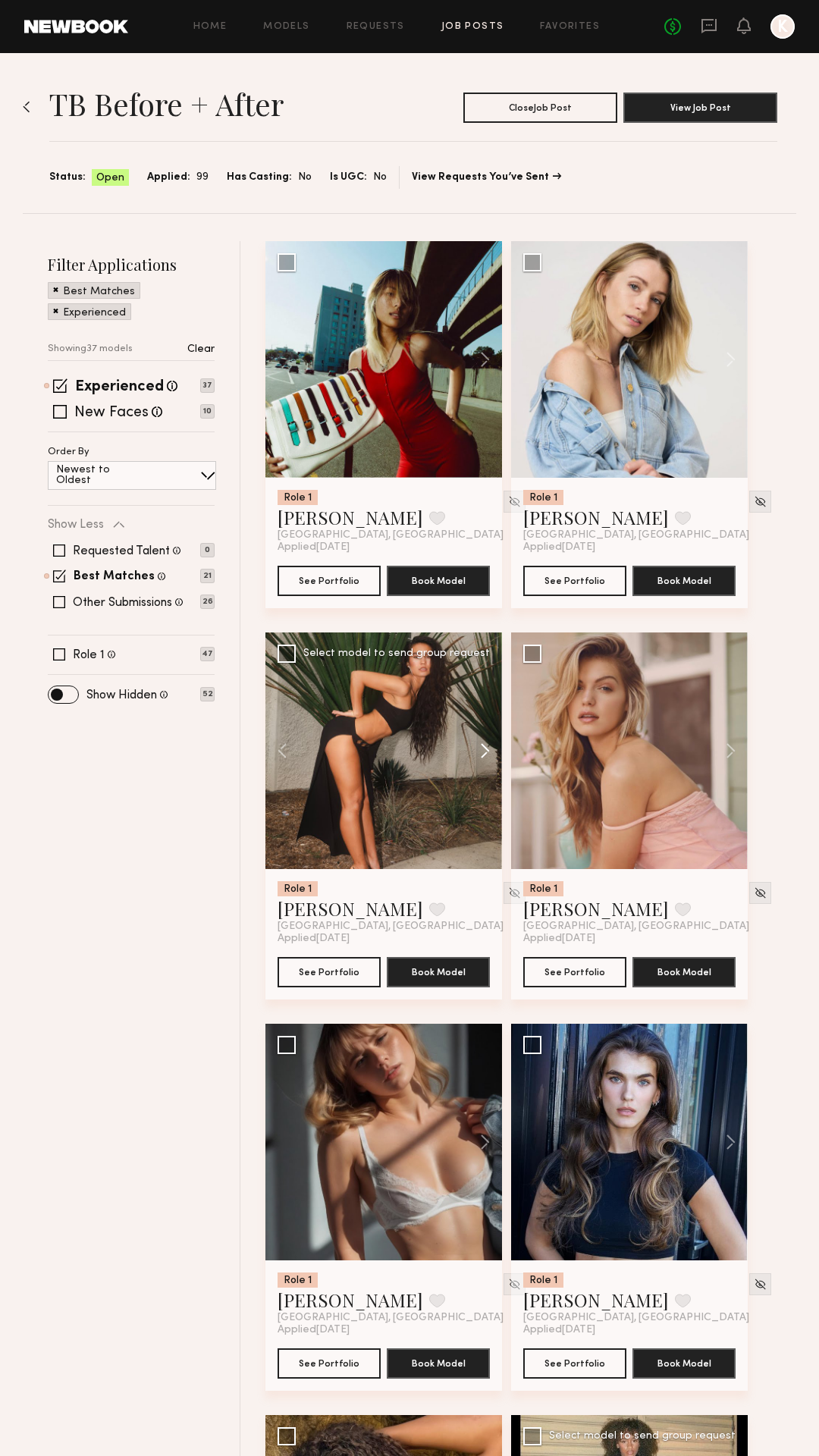
click at [485, 757] on button at bounding box center [478, 751] width 49 height 236
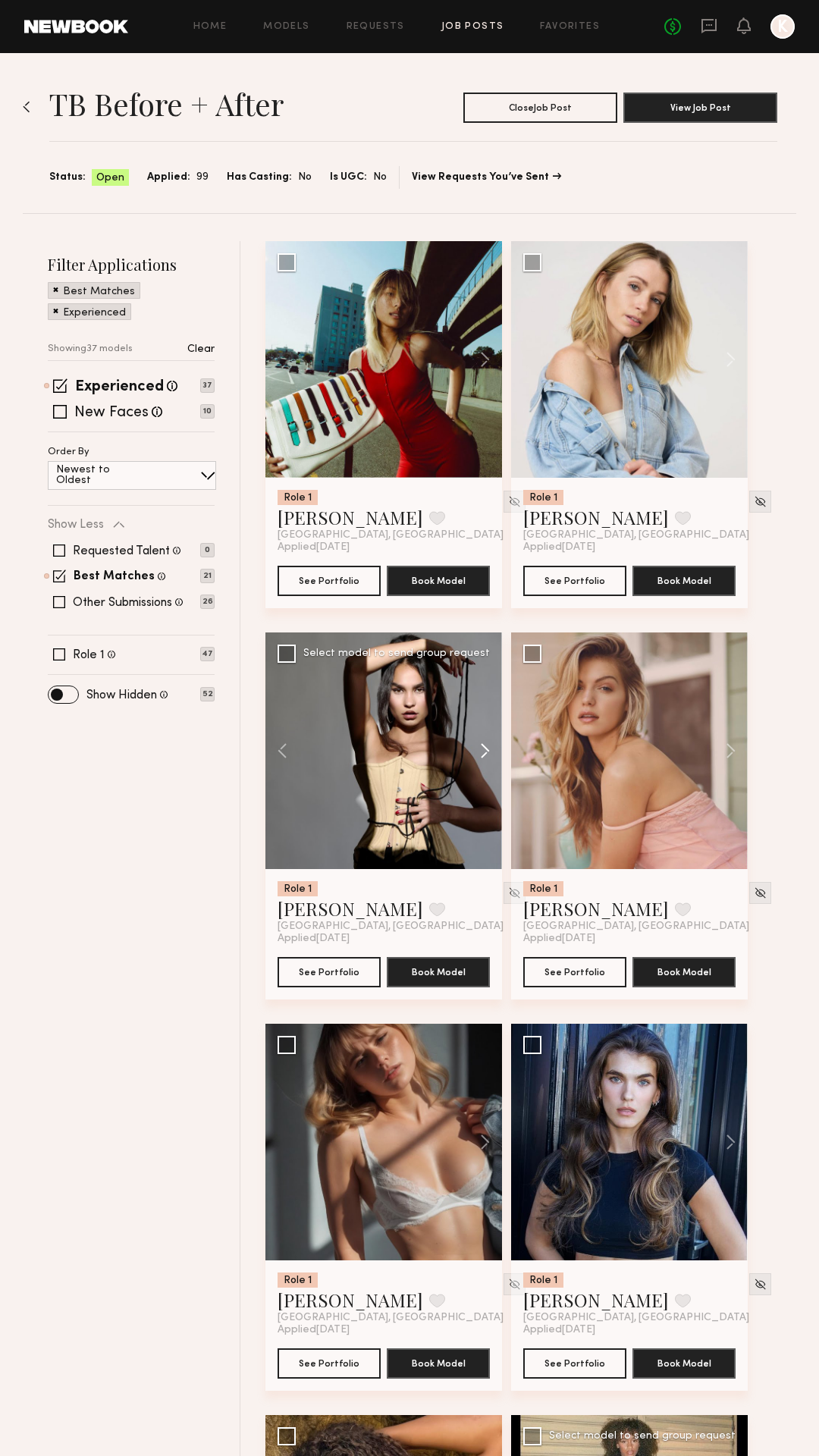
click at [485, 757] on button at bounding box center [478, 751] width 49 height 236
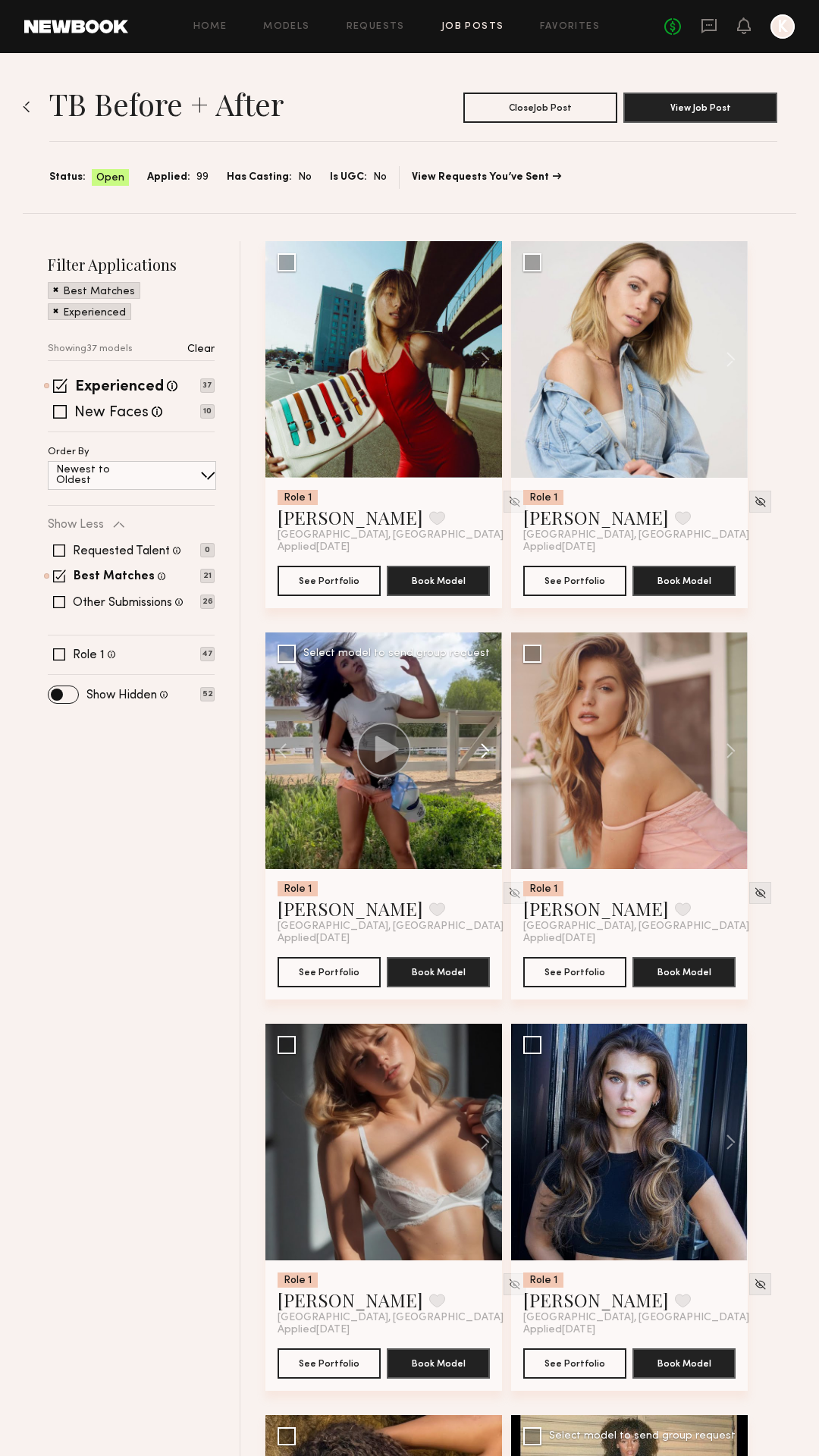
click at [485, 757] on button at bounding box center [478, 751] width 49 height 236
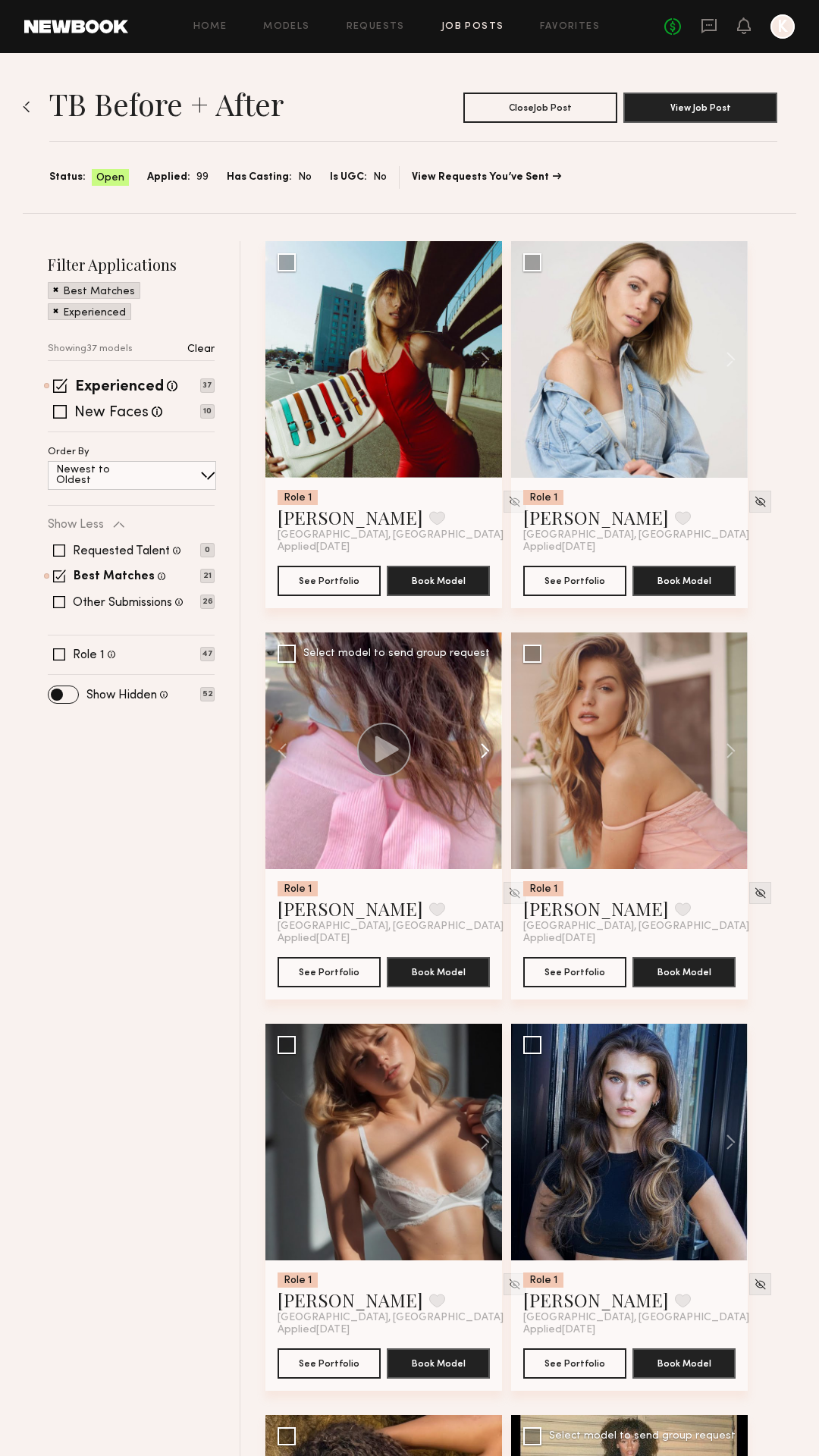
click at [485, 757] on button at bounding box center [478, 751] width 49 height 236
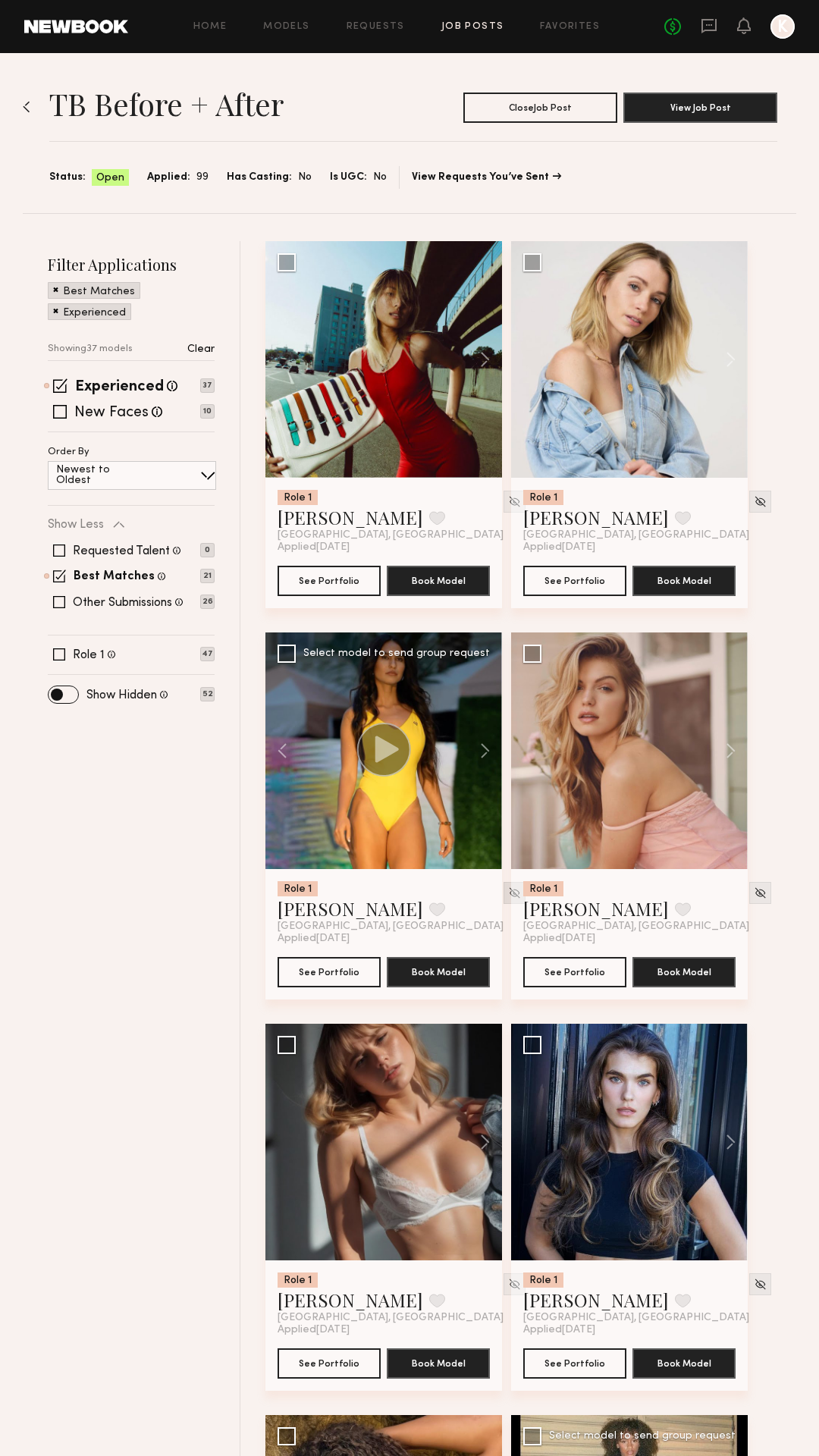
click at [508, 898] on img at bounding box center [515, 893] width 13 height 13
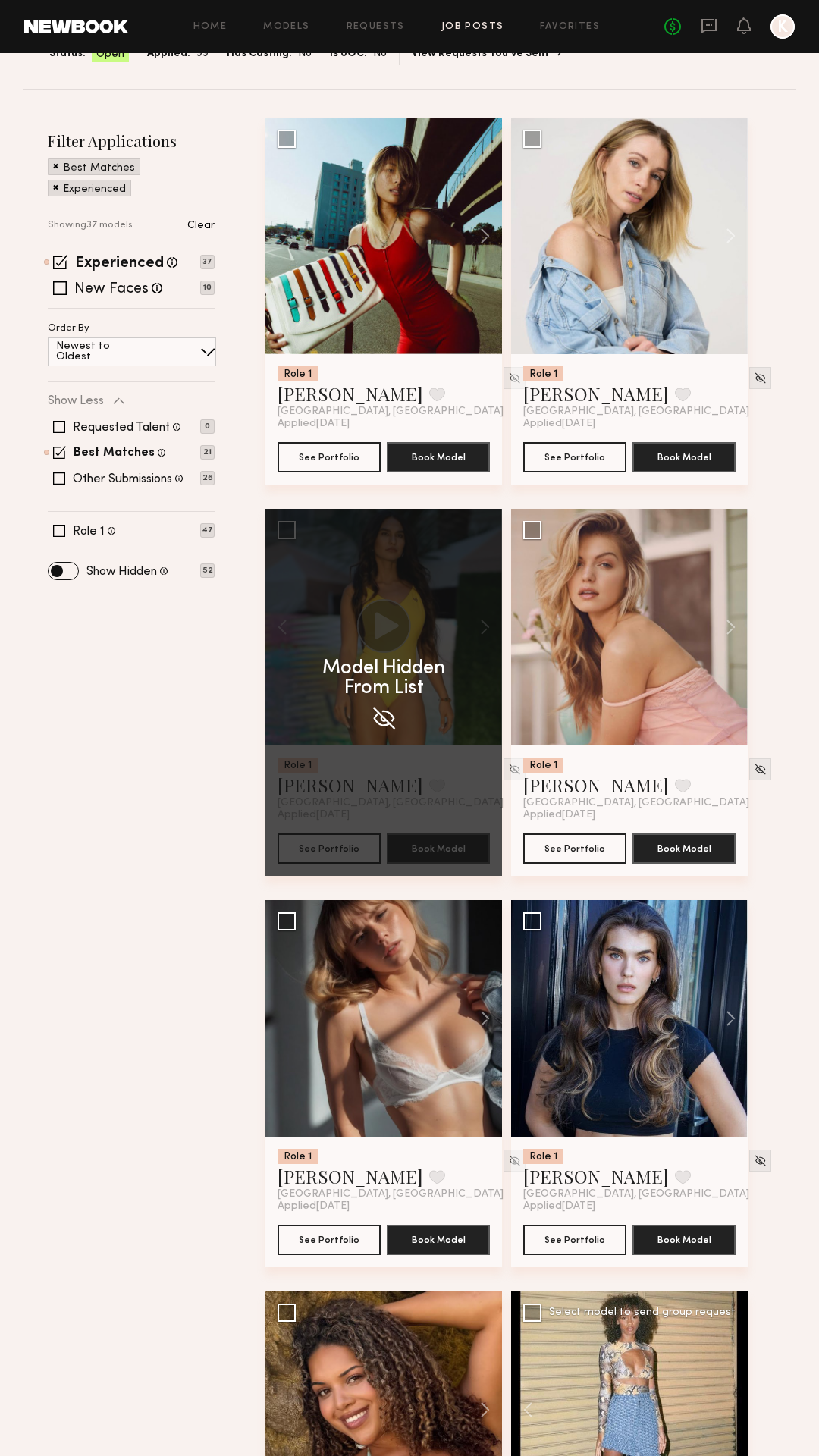
scroll to position [145, 0]
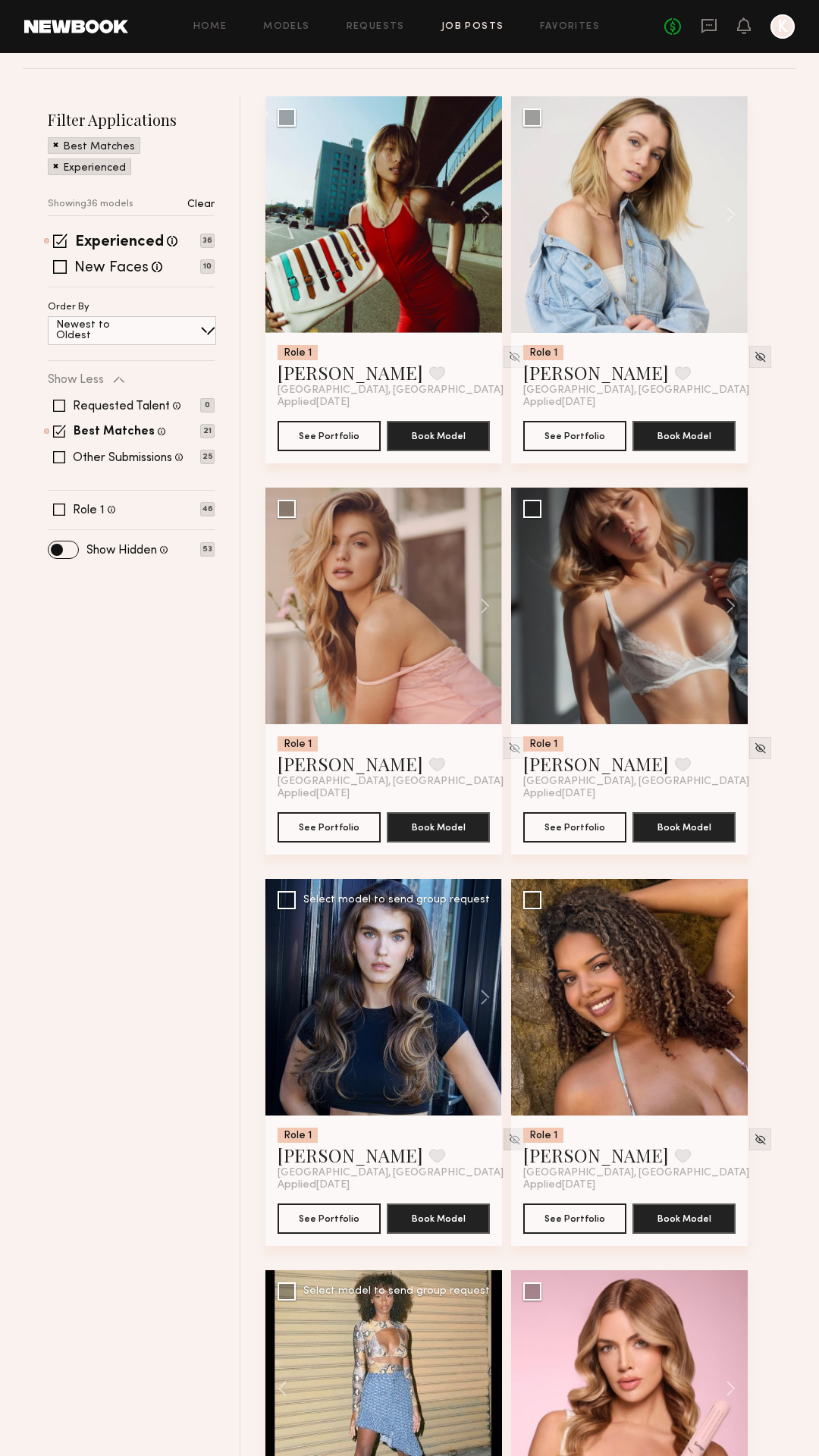
click at [508, 955] on img at bounding box center [515, 1140] width 13 height 13
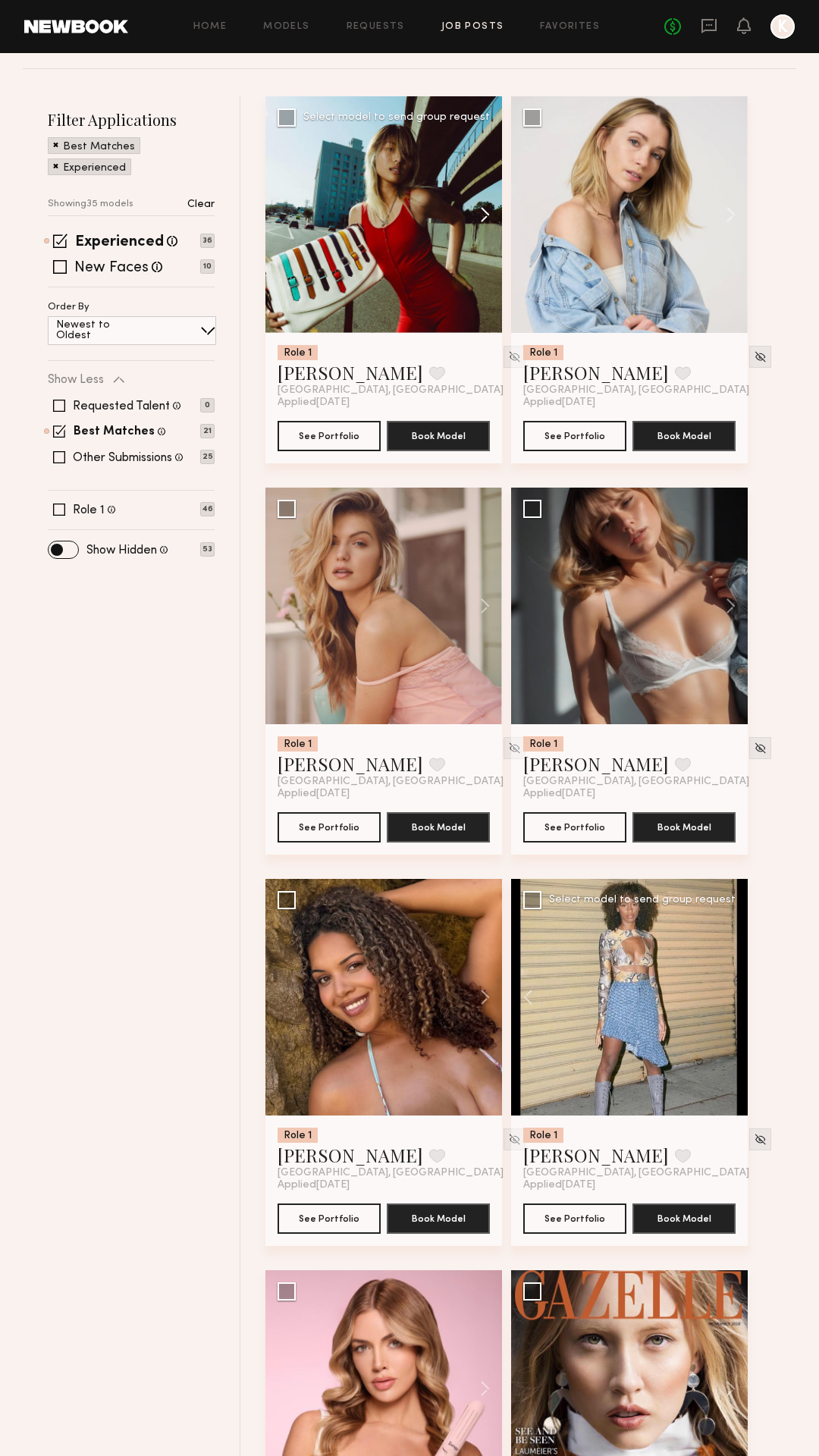
click at [493, 212] on button at bounding box center [478, 215] width 49 height 236
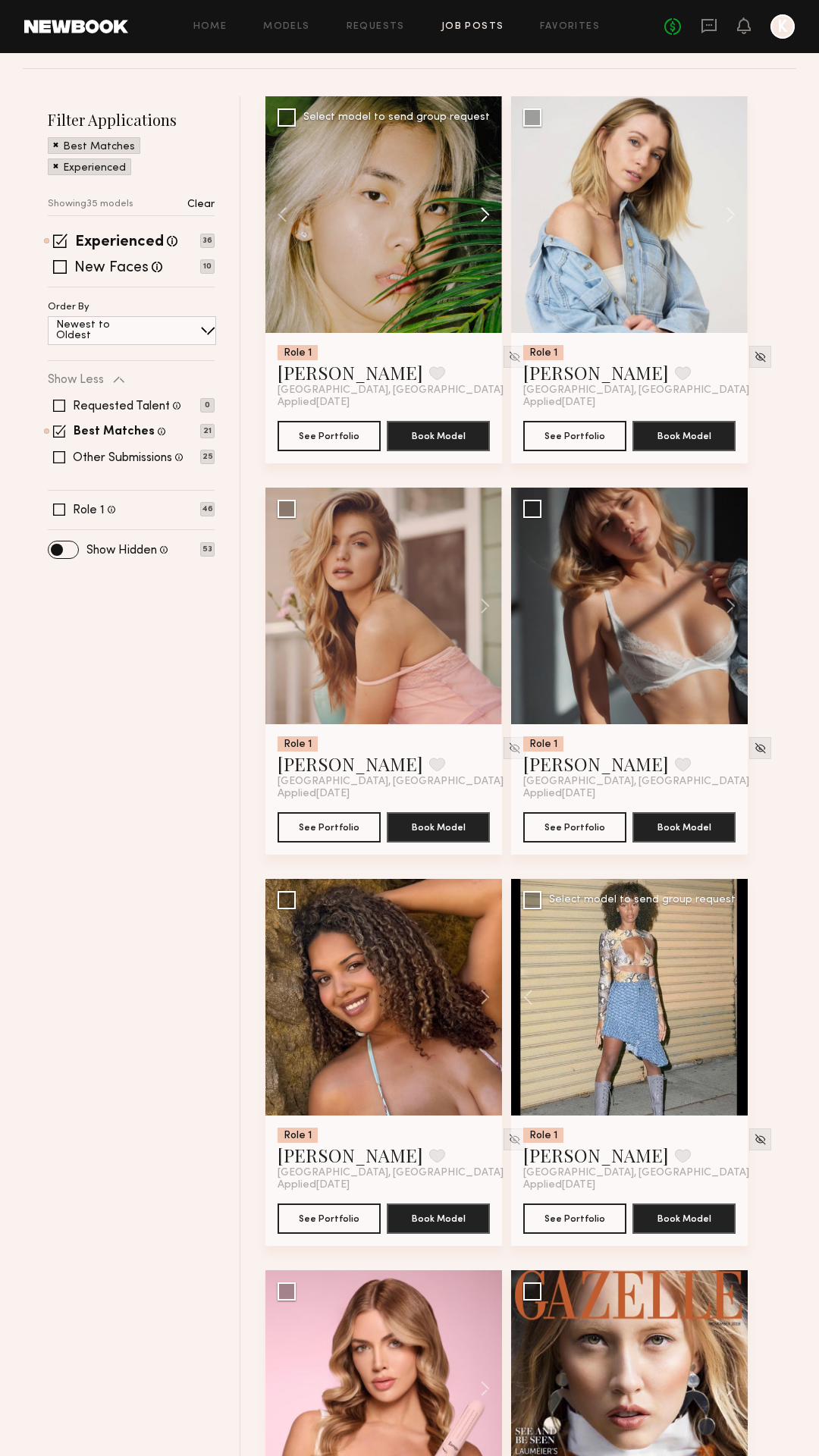
click at [493, 212] on button at bounding box center [478, 215] width 49 height 236
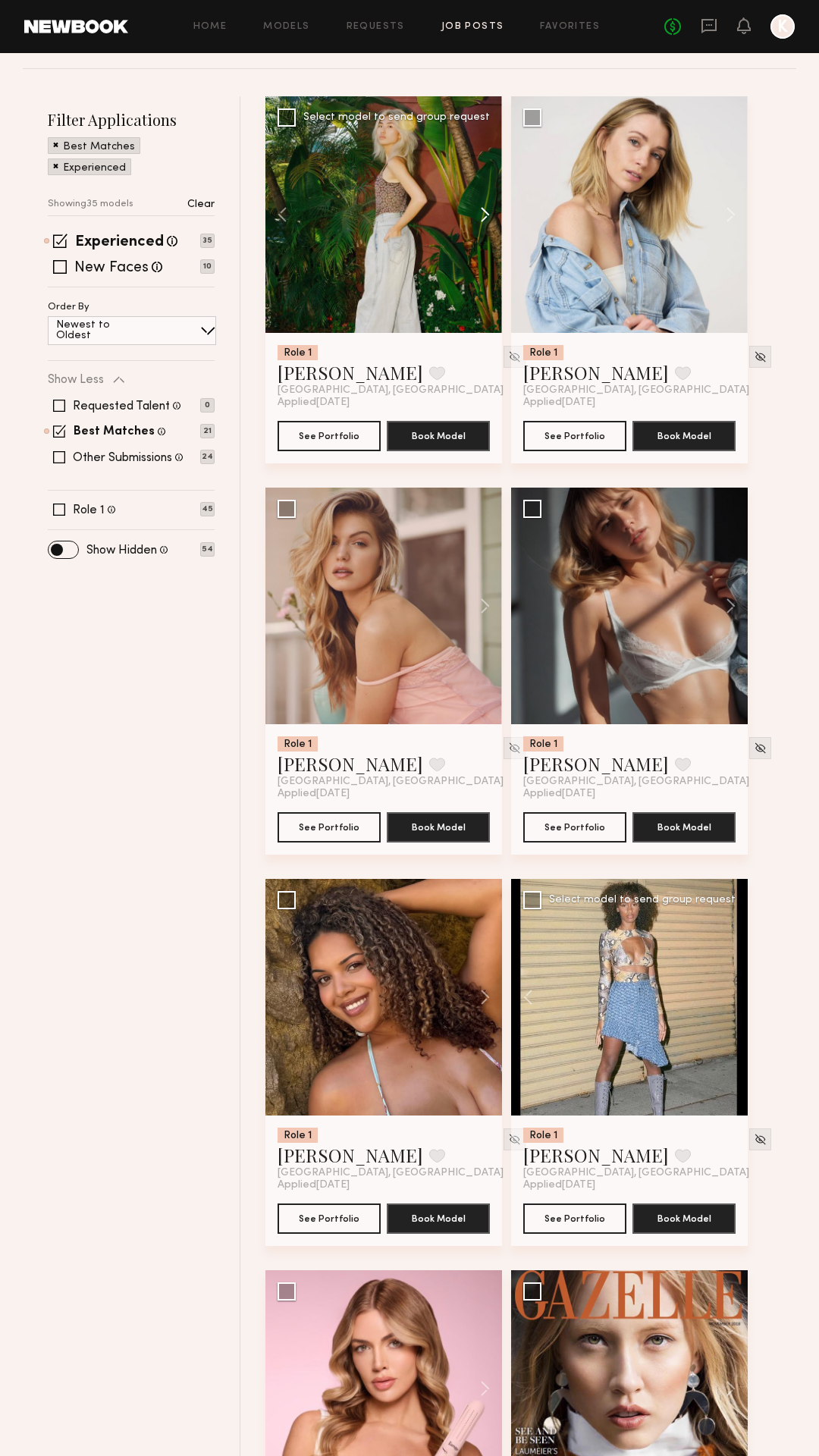
click at [493, 212] on button at bounding box center [478, 215] width 49 height 236
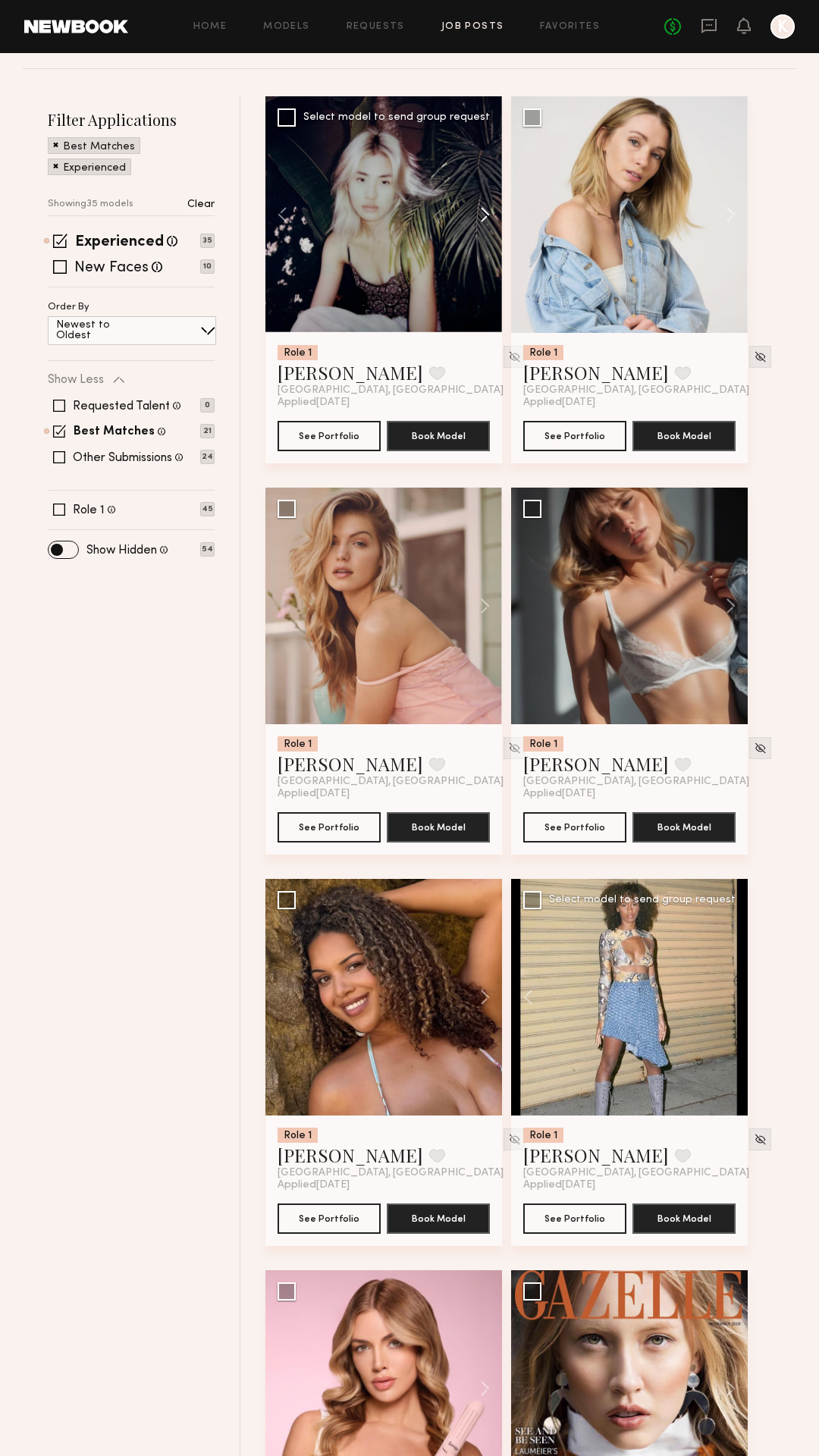
click at [485, 213] on button at bounding box center [478, 215] width 49 height 236
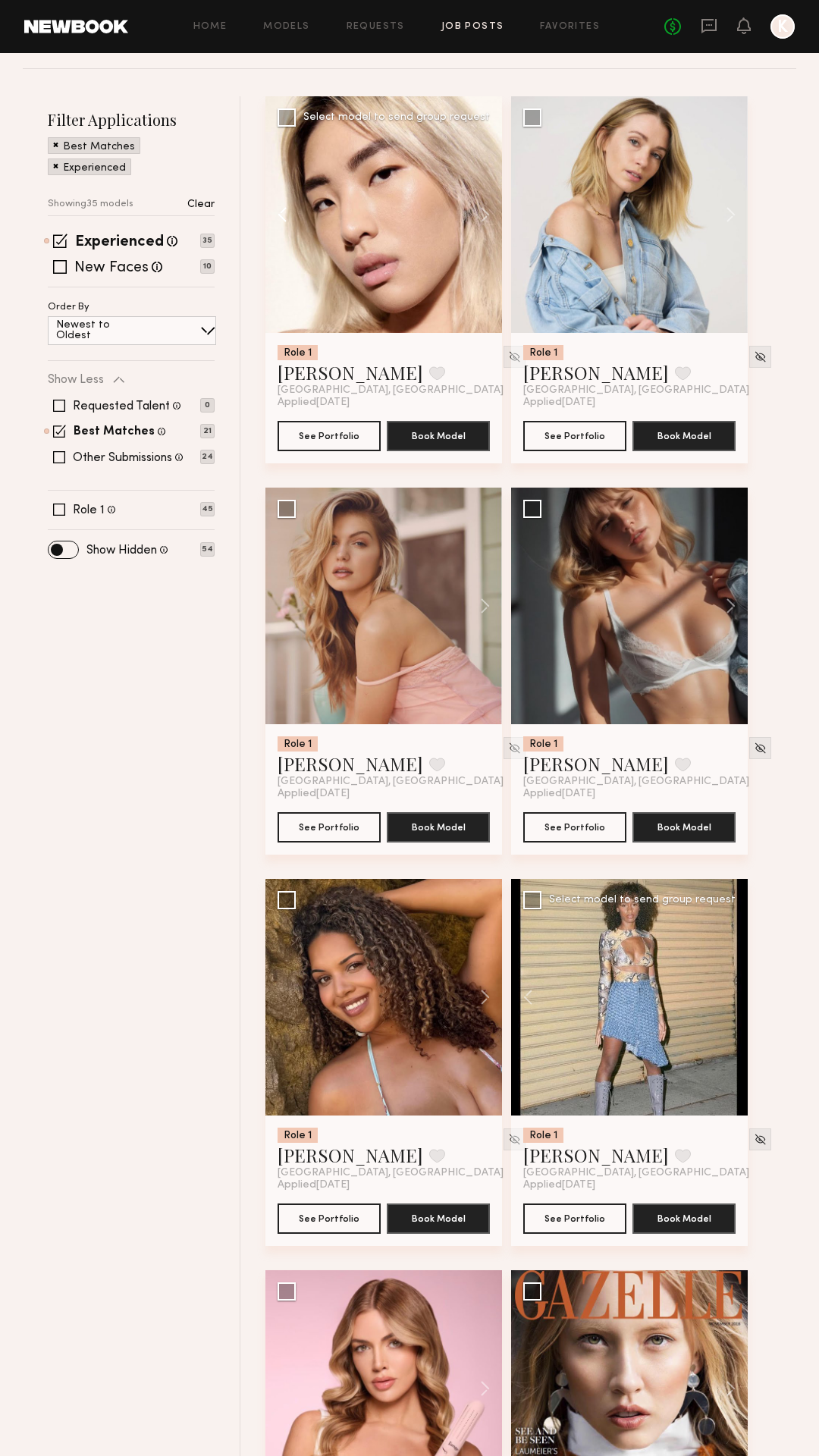
click at [282, 217] on button at bounding box center [289, 215] width 49 height 236
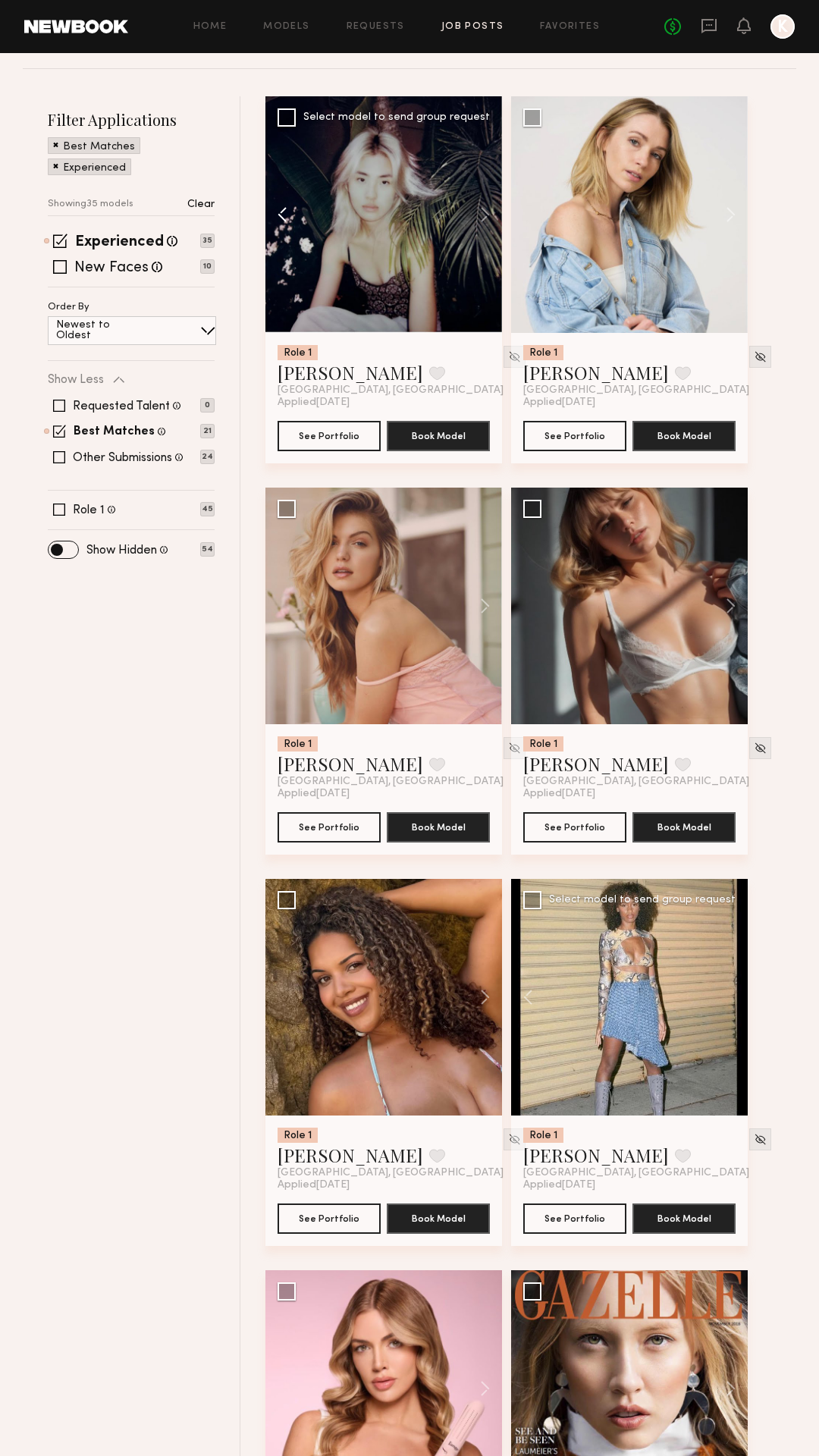
click at [282, 217] on button at bounding box center [289, 215] width 49 height 236
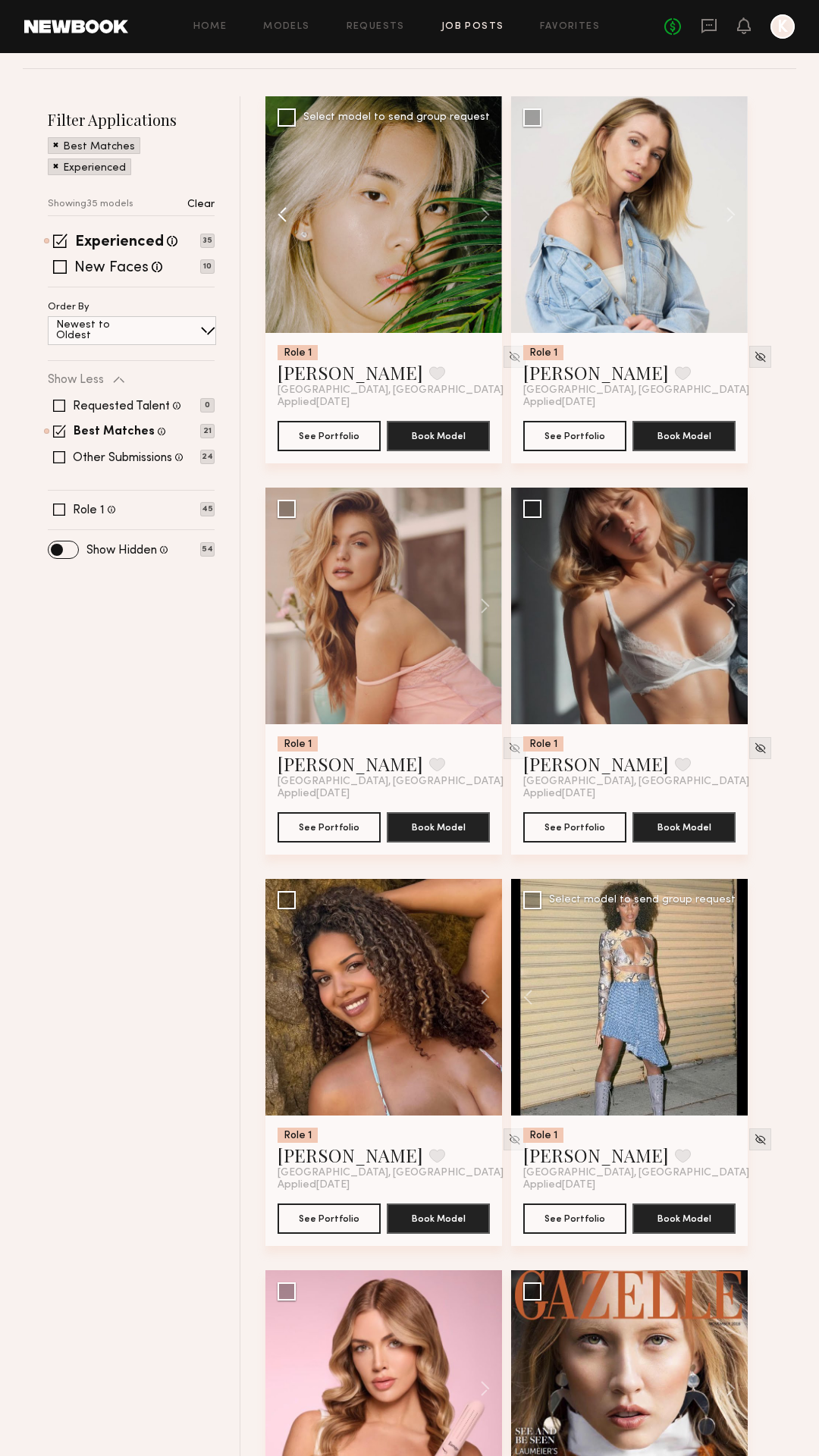
click at [282, 217] on button at bounding box center [289, 215] width 49 height 236
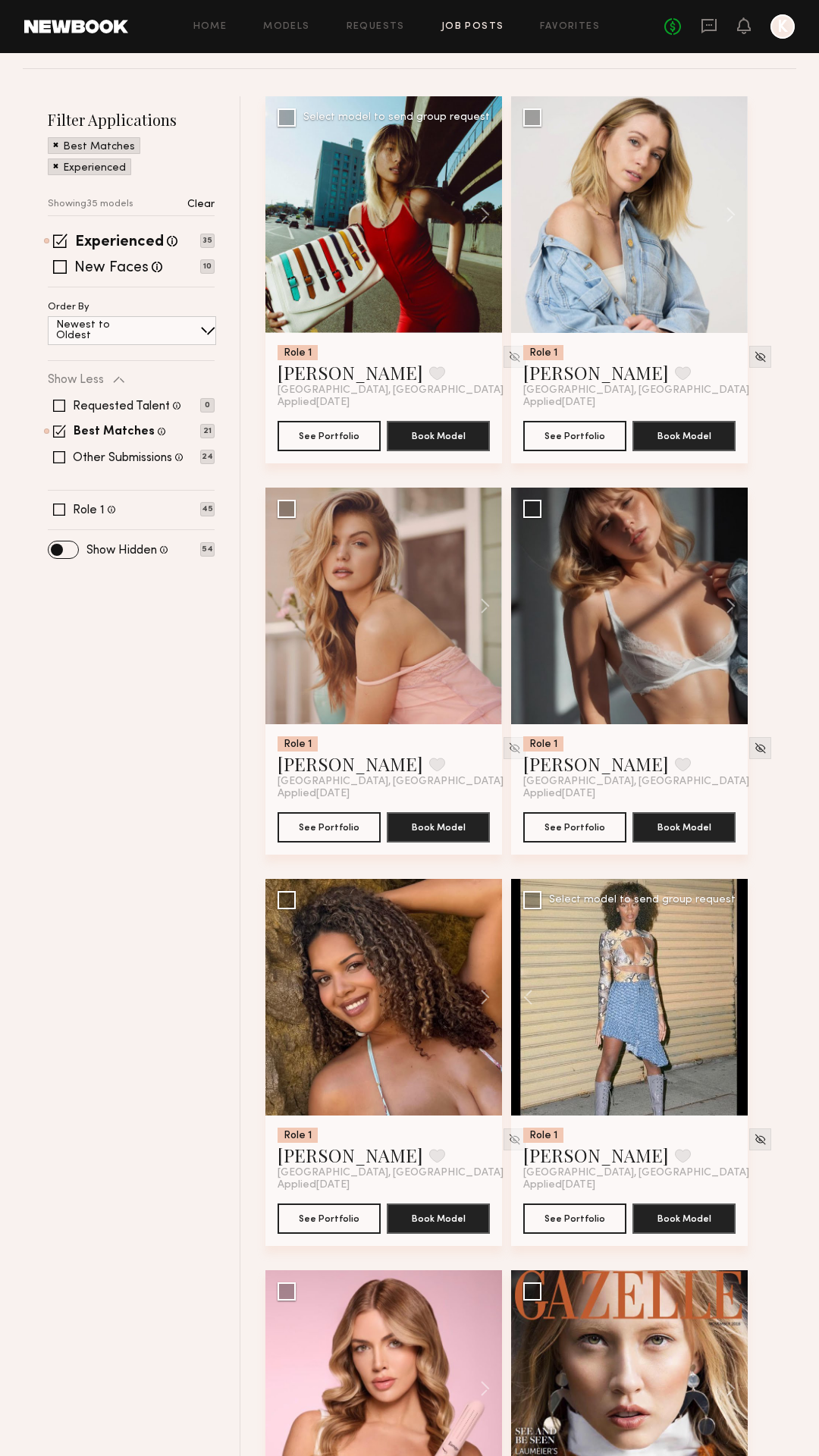
click at [282, 217] on div at bounding box center [383, 215] width 236 height 236
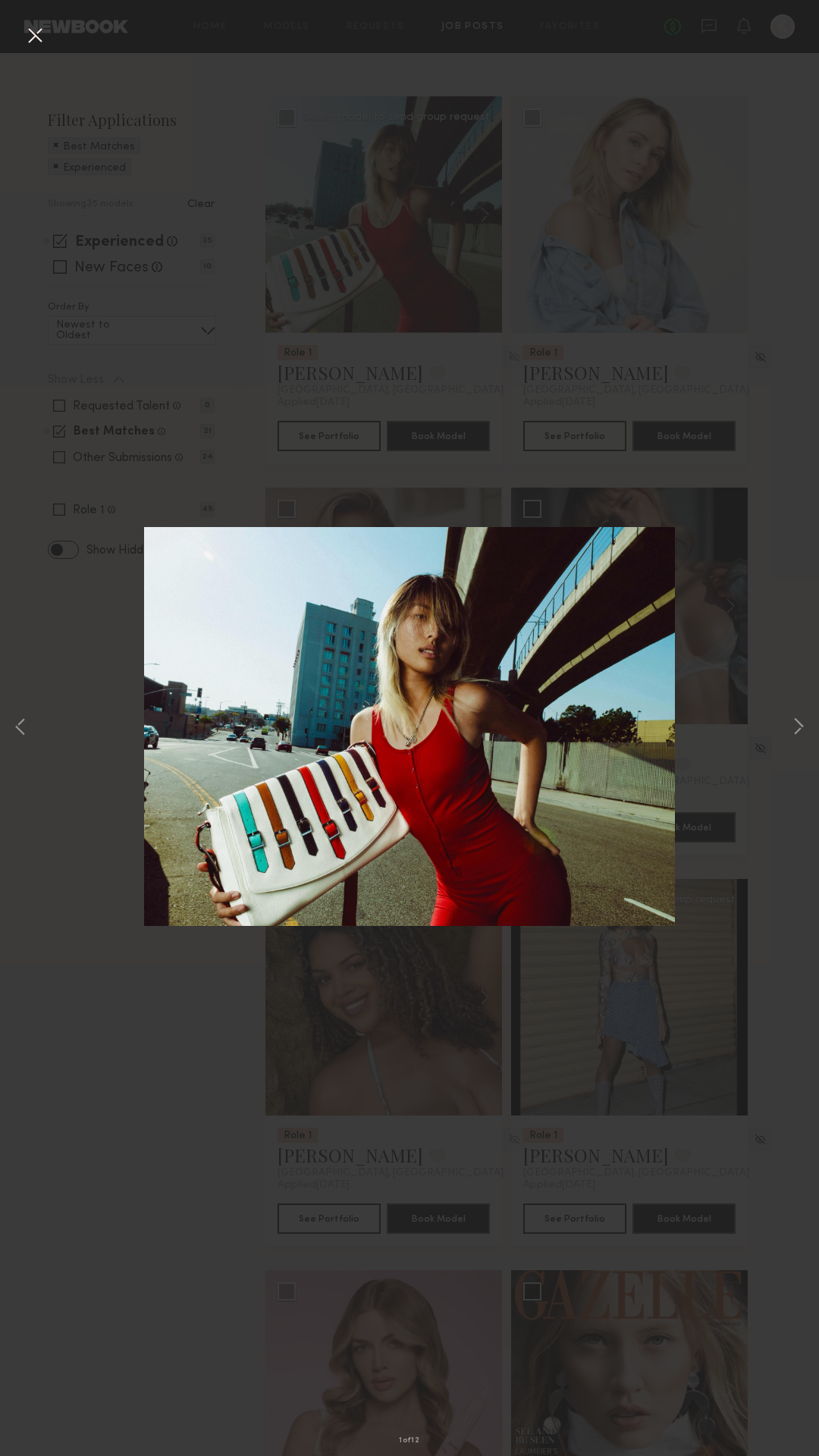
click at [30, 36] on button at bounding box center [35, 36] width 24 height 27
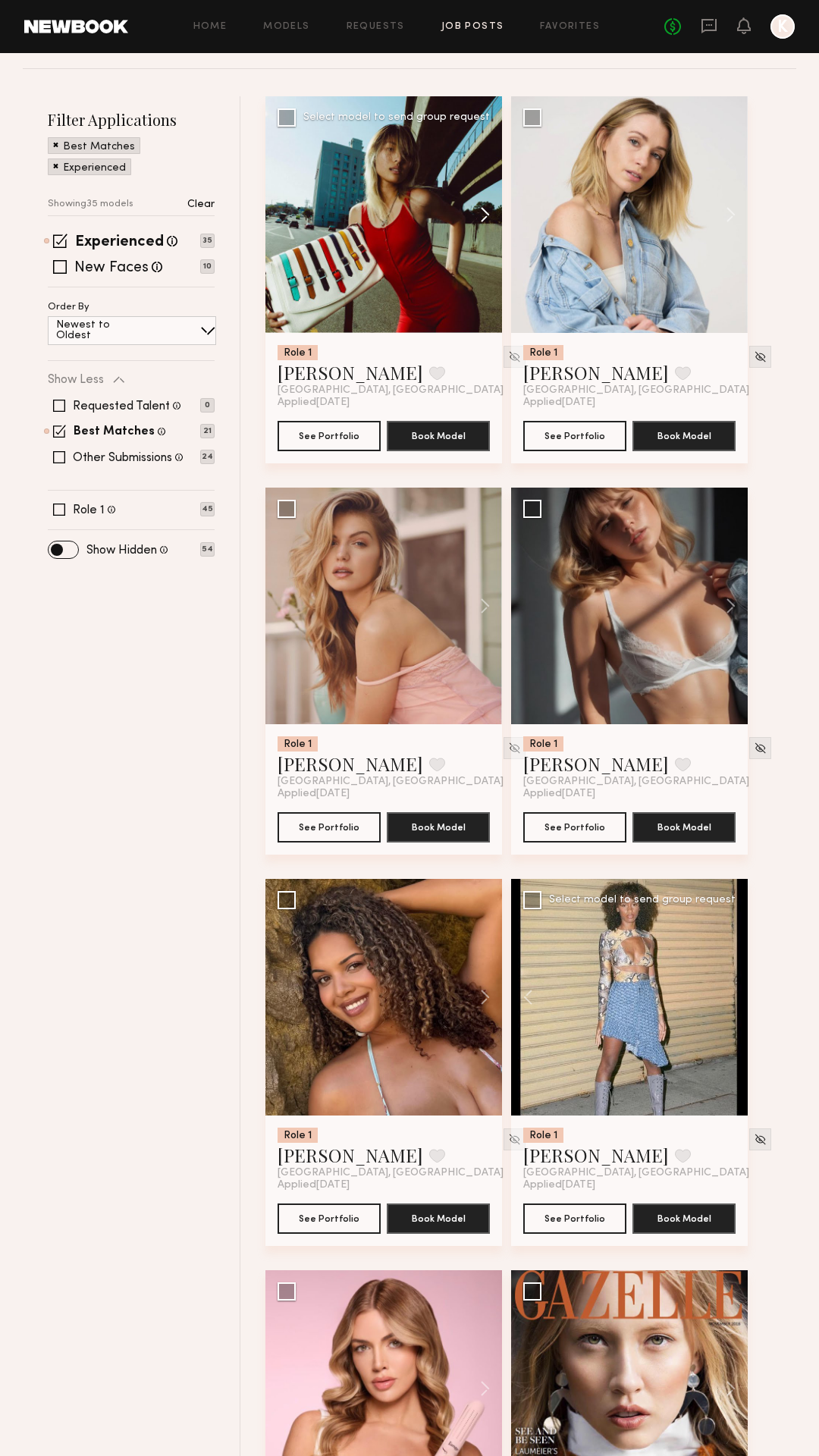
click at [486, 208] on button at bounding box center [478, 215] width 49 height 236
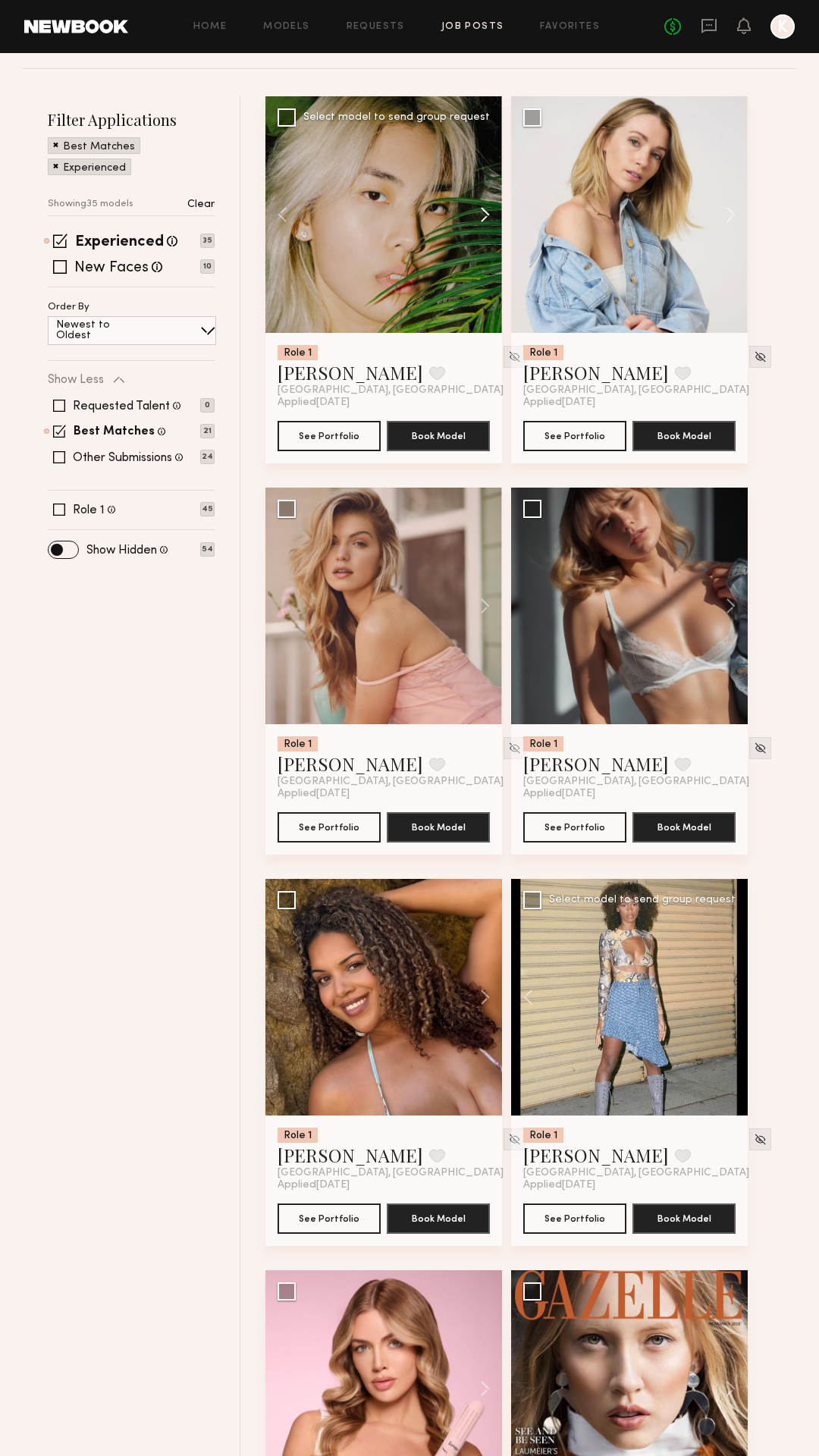
click at [486, 208] on button at bounding box center [478, 215] width 49 height 236
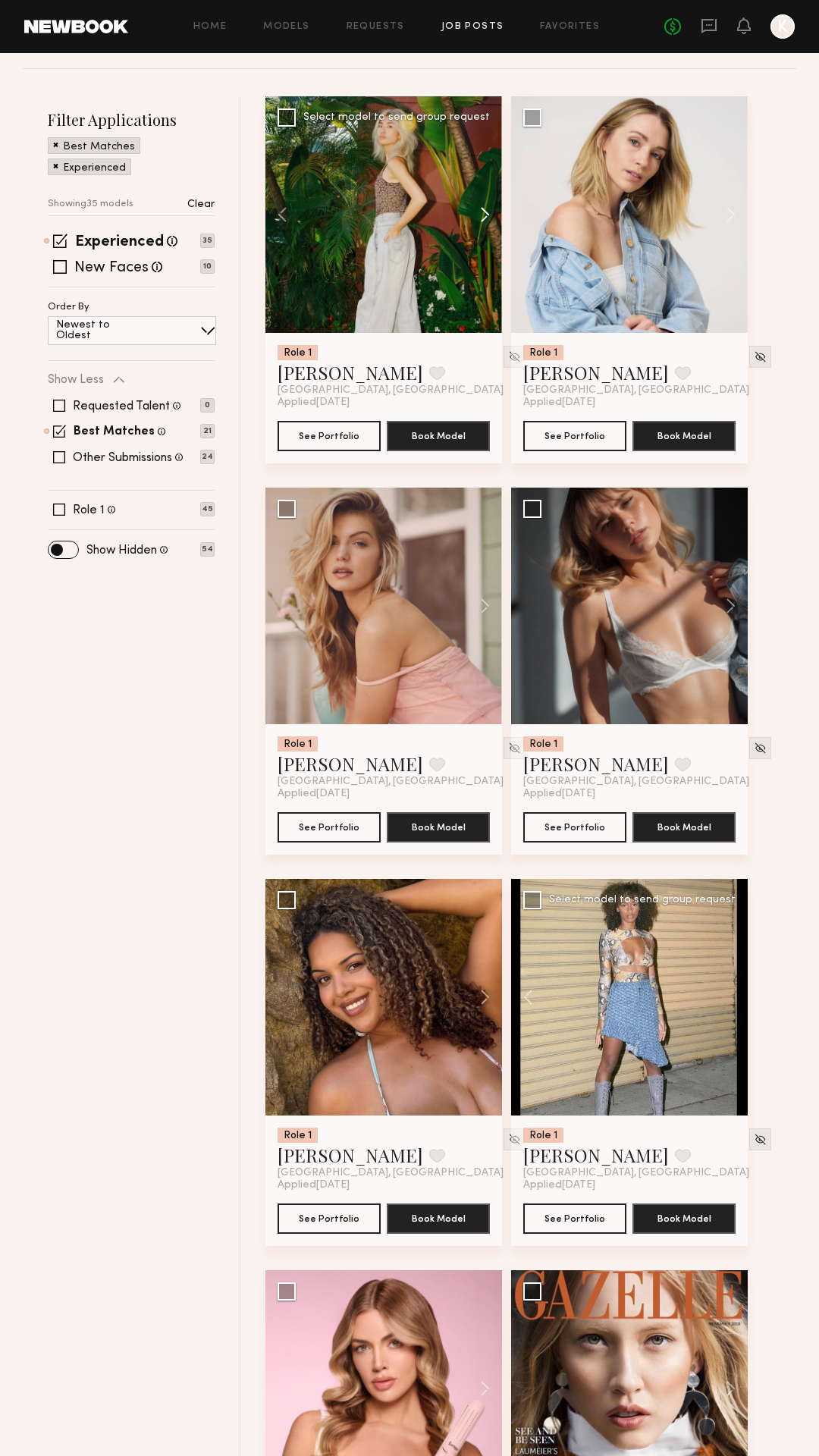
click at [486, 208] on button at bounding box center [478, 215] width 49 height 236
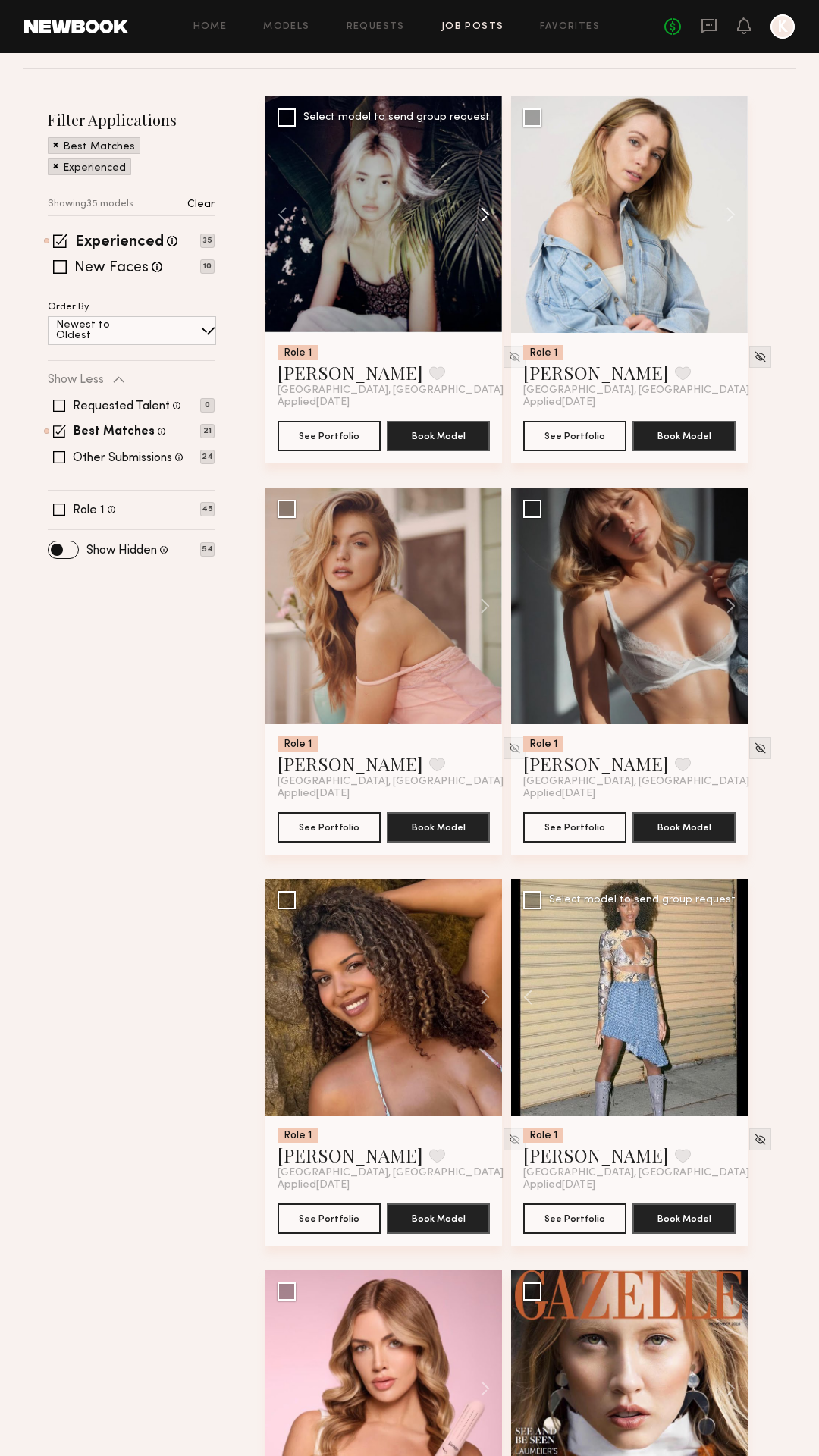
click at [486, 208] on button at bounding box center [478, 215] width 49 height 236
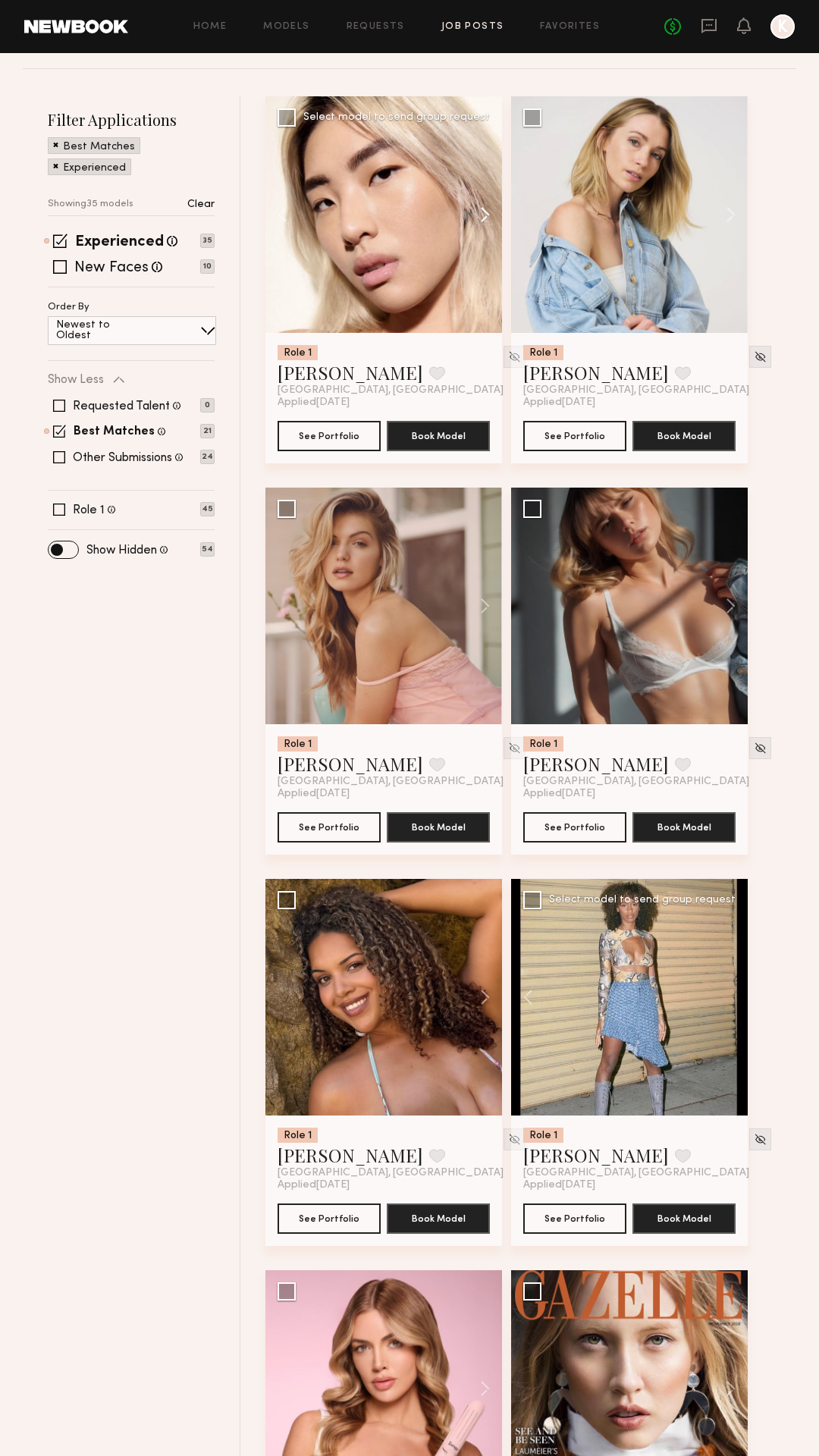
click at [486, 208] on button at bounding box center [478, 215] width 49 height 236
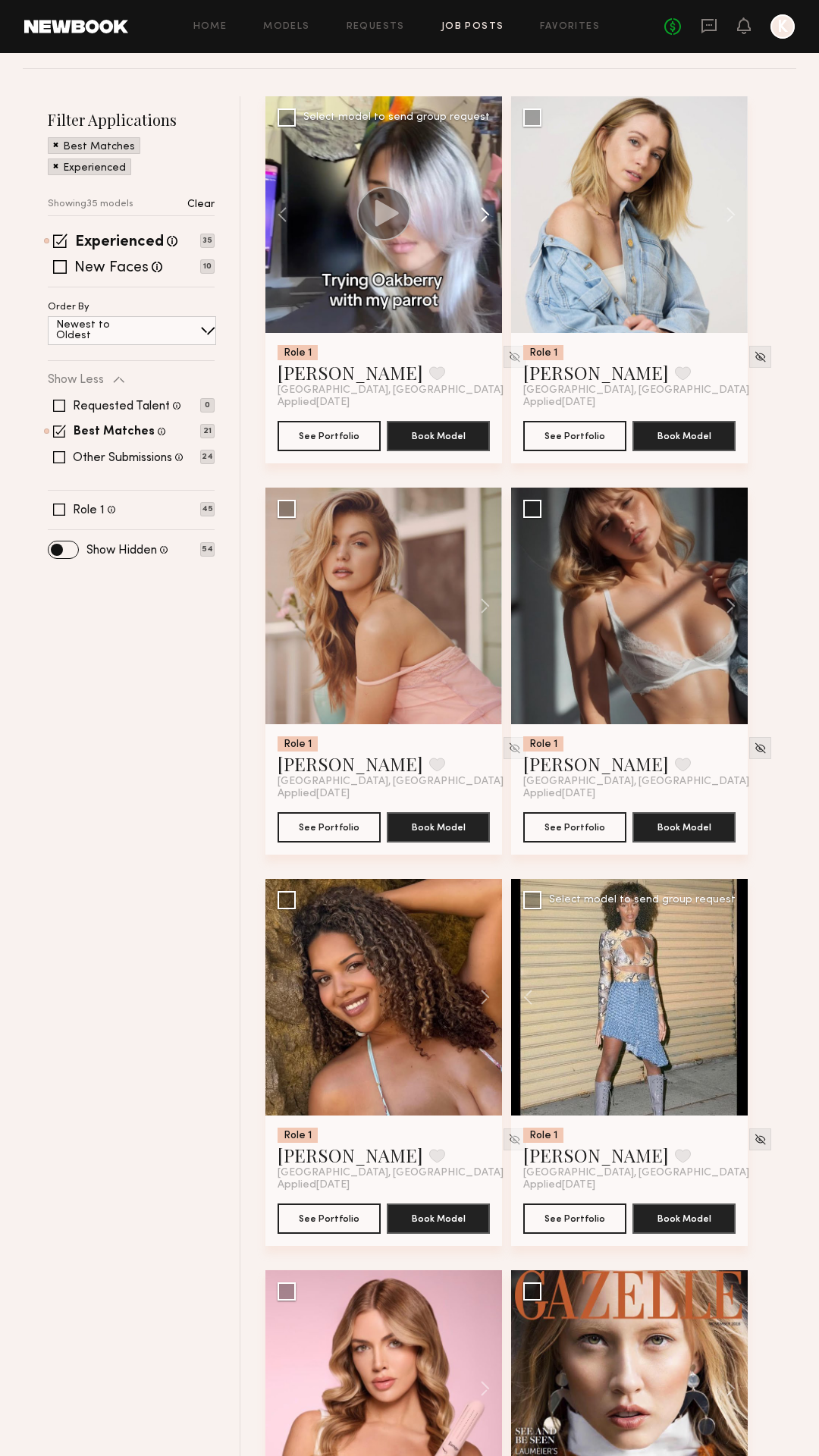
click at [486, 208] on button at bounding box center [478, 215] width 49 height 236
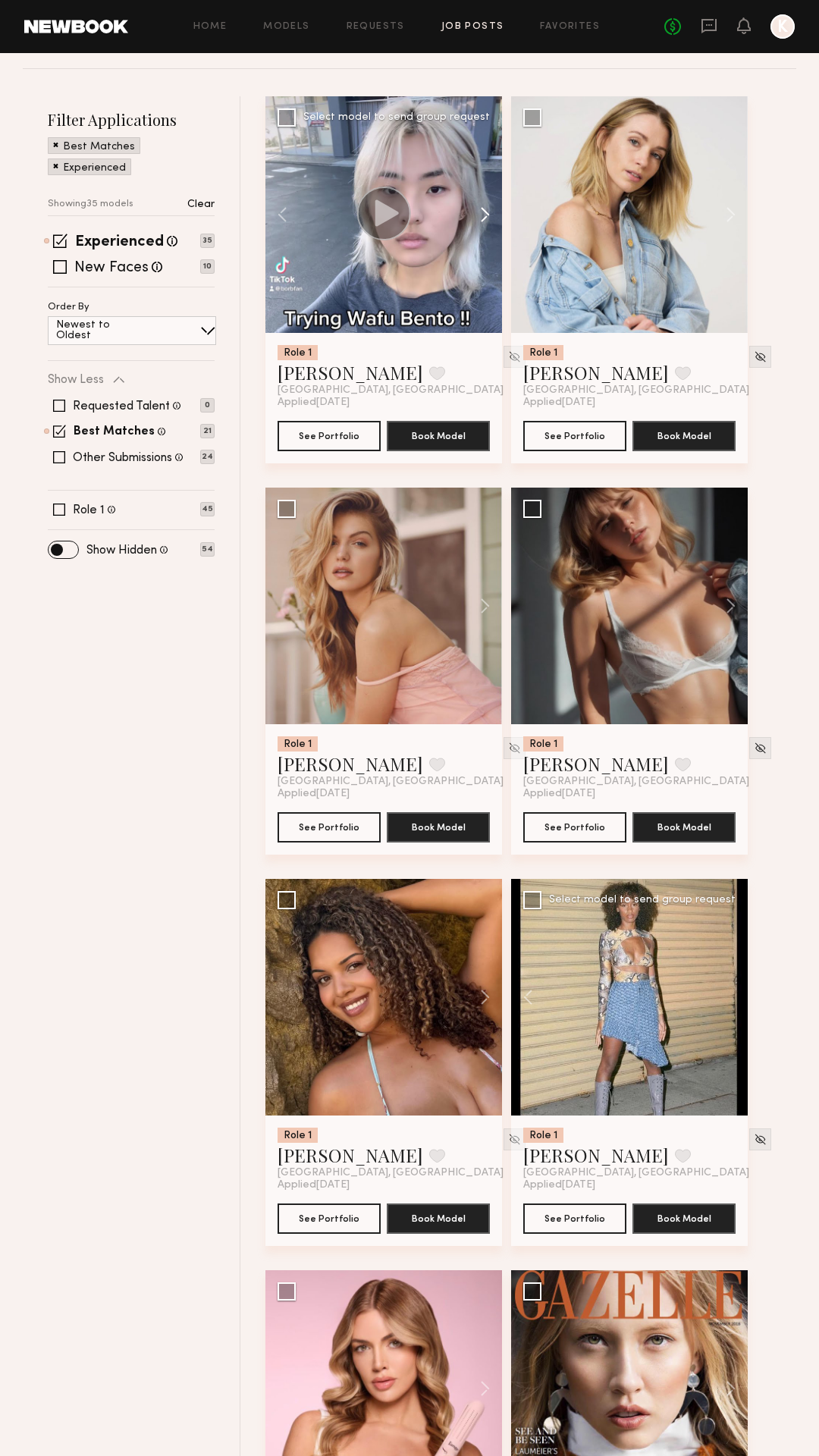
click at [495, 212] on button at bounding box center [478, 215] width 49 height 236
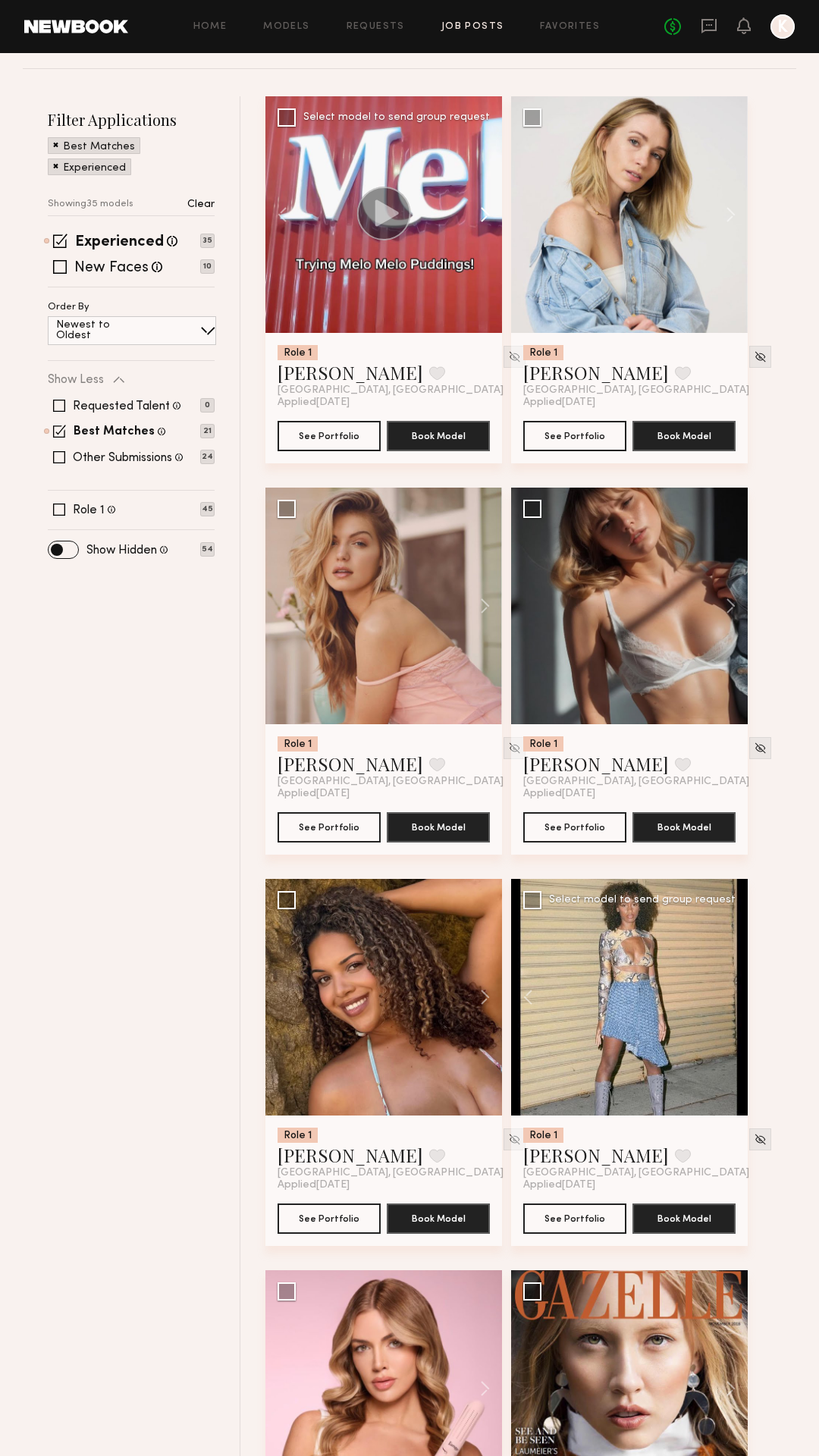
click at [495, 212] on button at bounding box center [478, 215] width 49 height 236
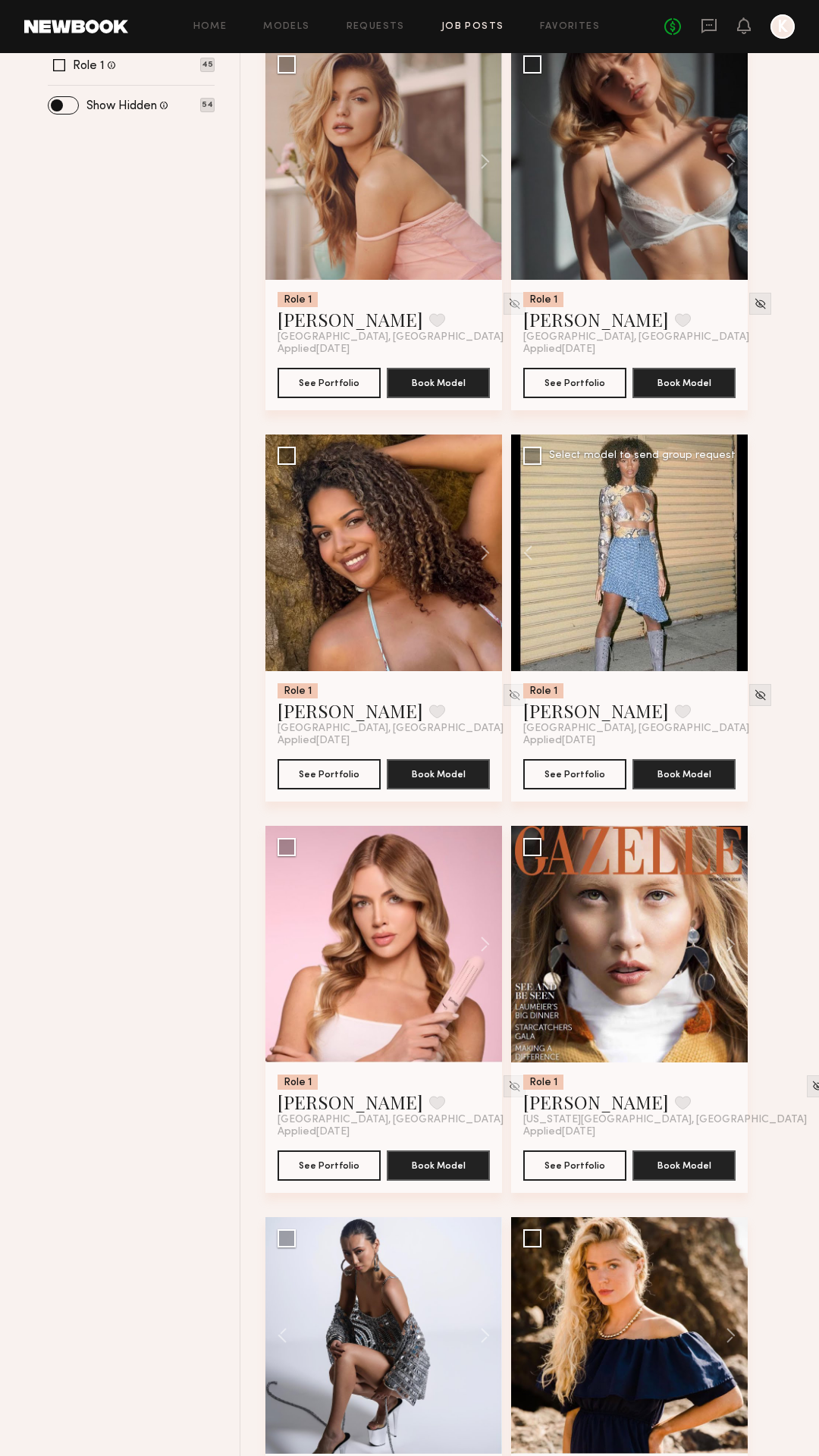
scroll to position [596, 0]
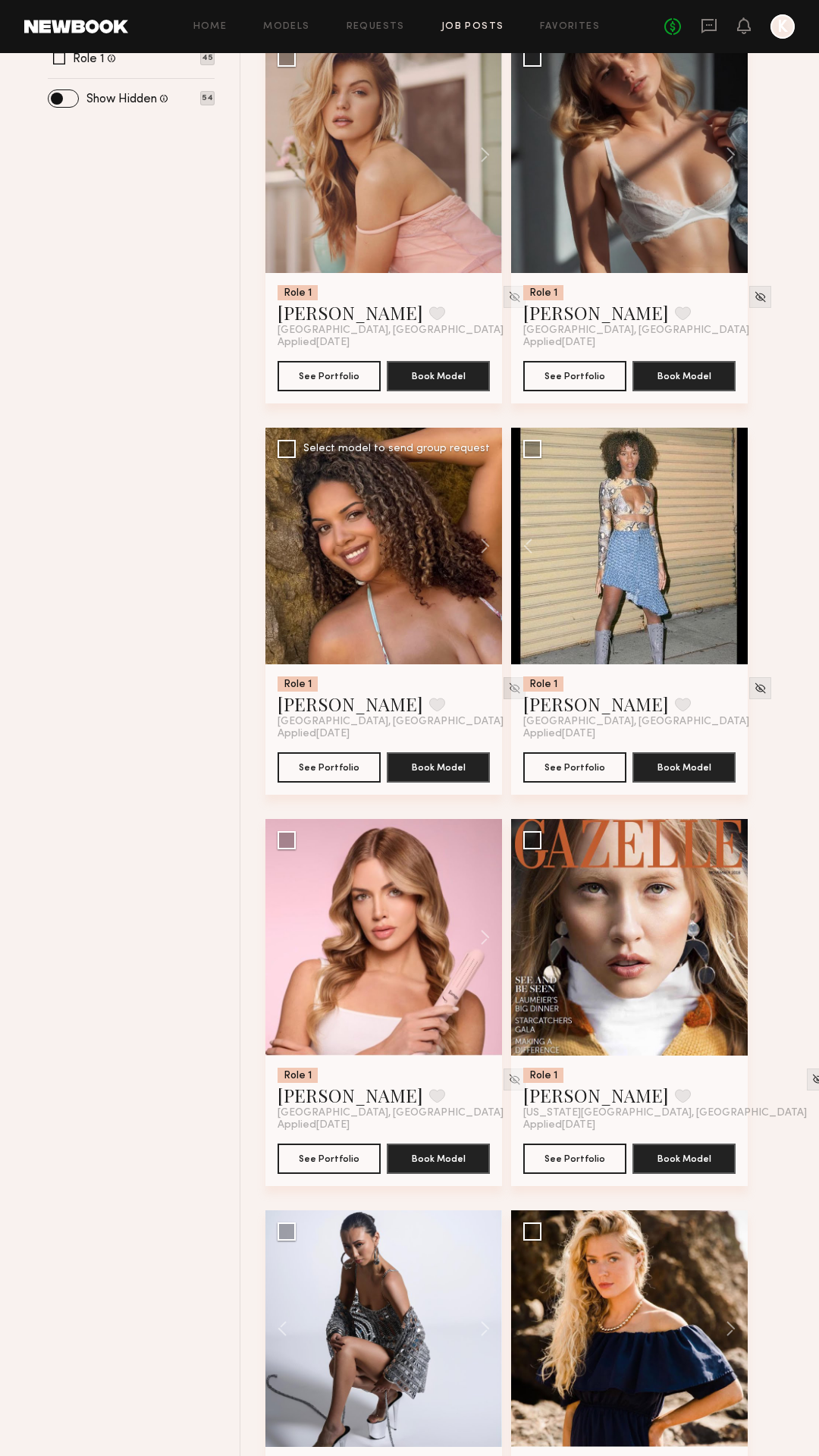
click at [508, 686] on img at bounding box center [515, 689] width 13 height 13
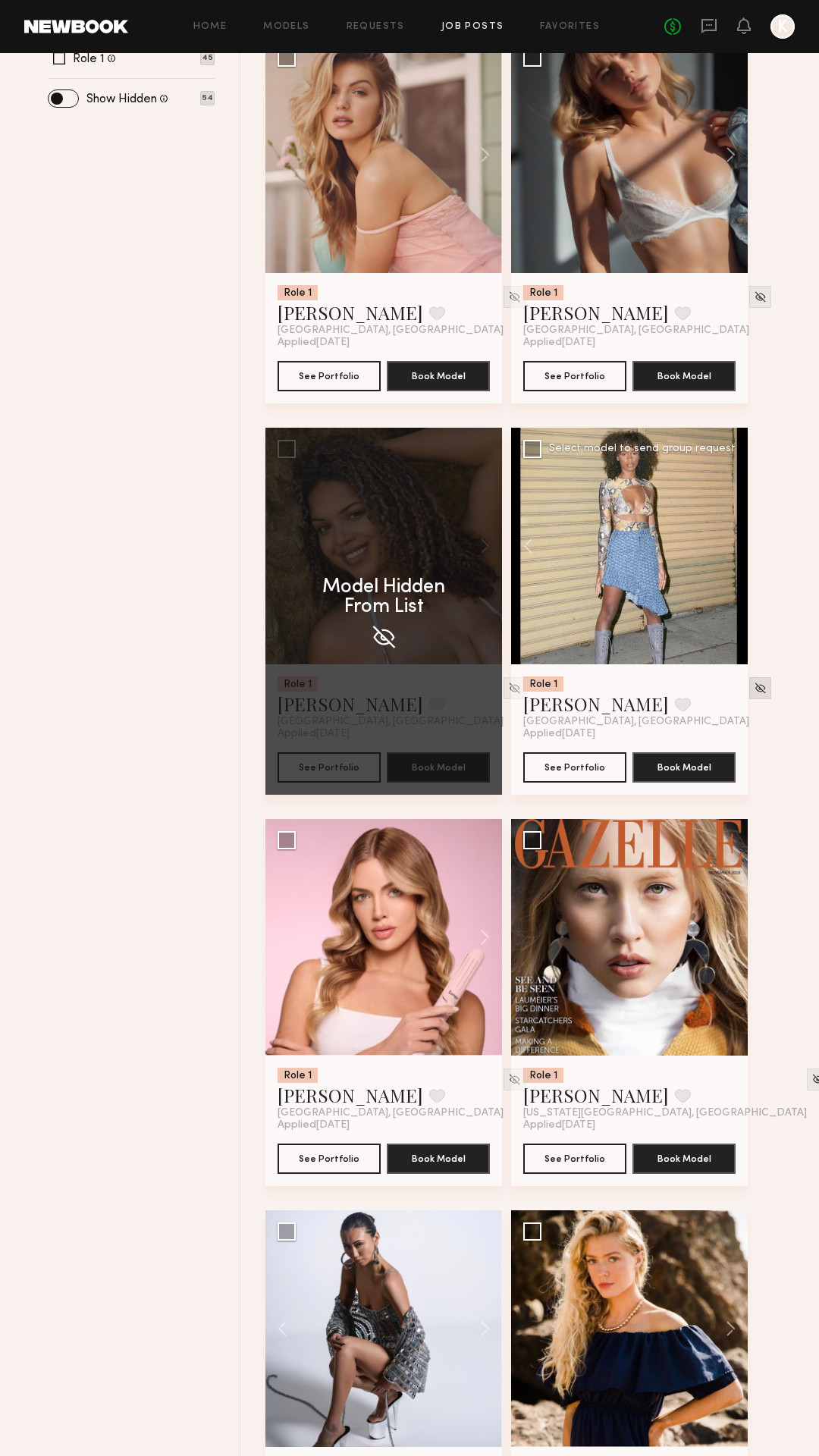
click at [754, 690] on img at bounding box center [760, 689] width 13 height 13
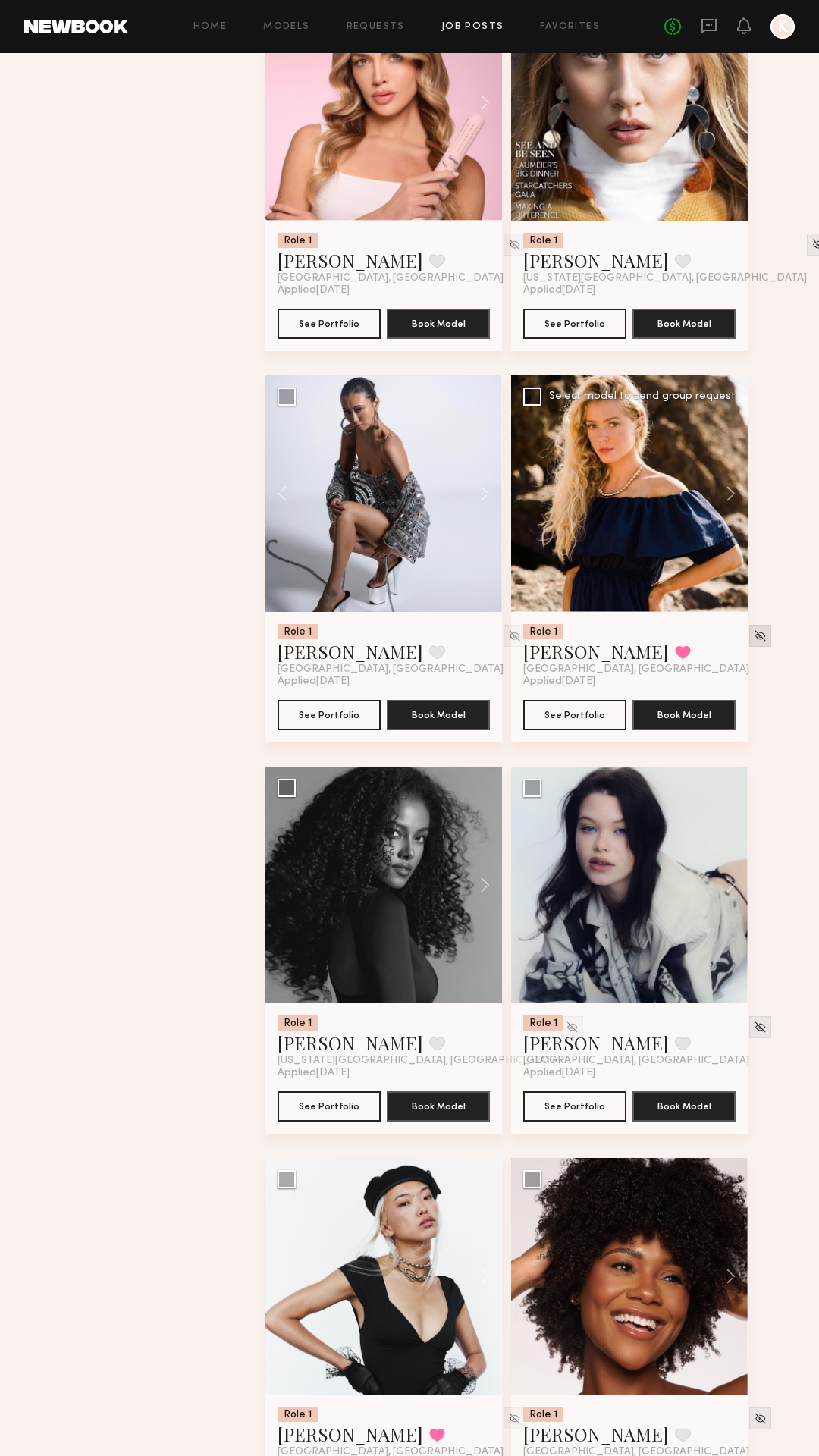
scroll to position [1051, 0]
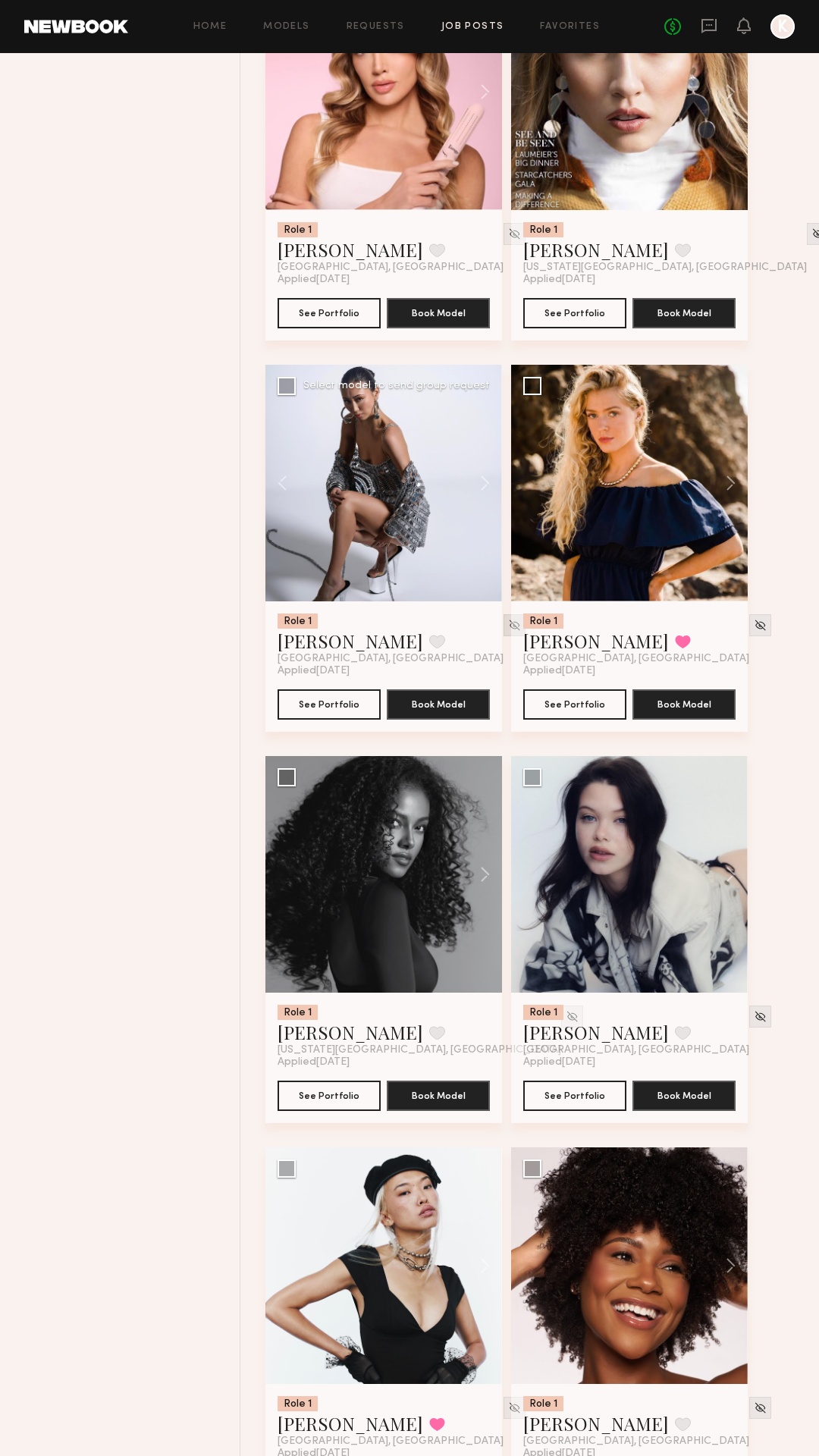
click at [503, 632] on div at bounding box center [514, 625] width 22 height 22
click at [508, 624] on img at bounding box center [515, 626] width 13 height 13
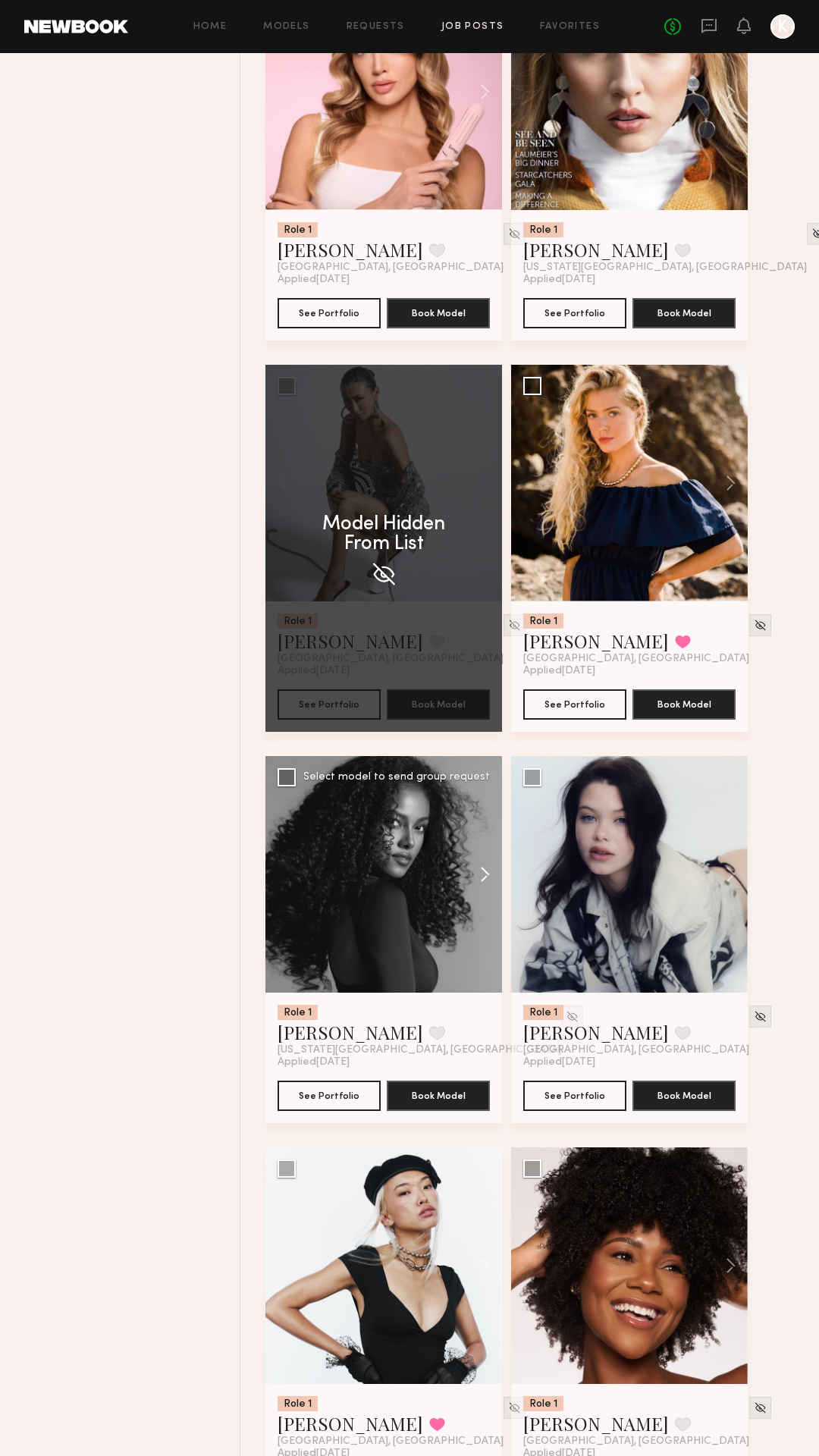
click at [482, 875] on button at bounding box center [478, 875] width 49 height 236
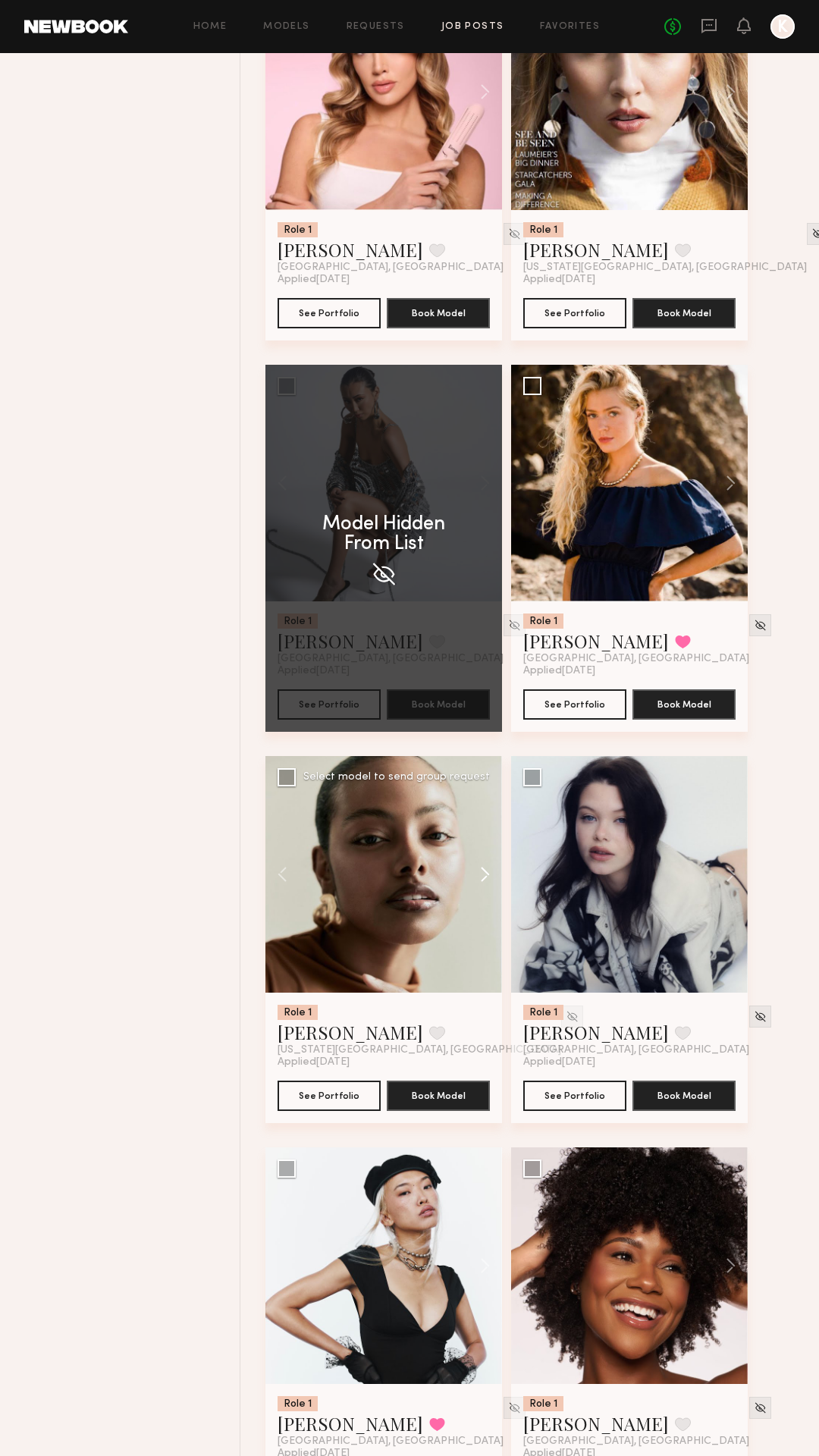
click at [482, 875] on button at bounding box center [478, 875] width 49 height 236
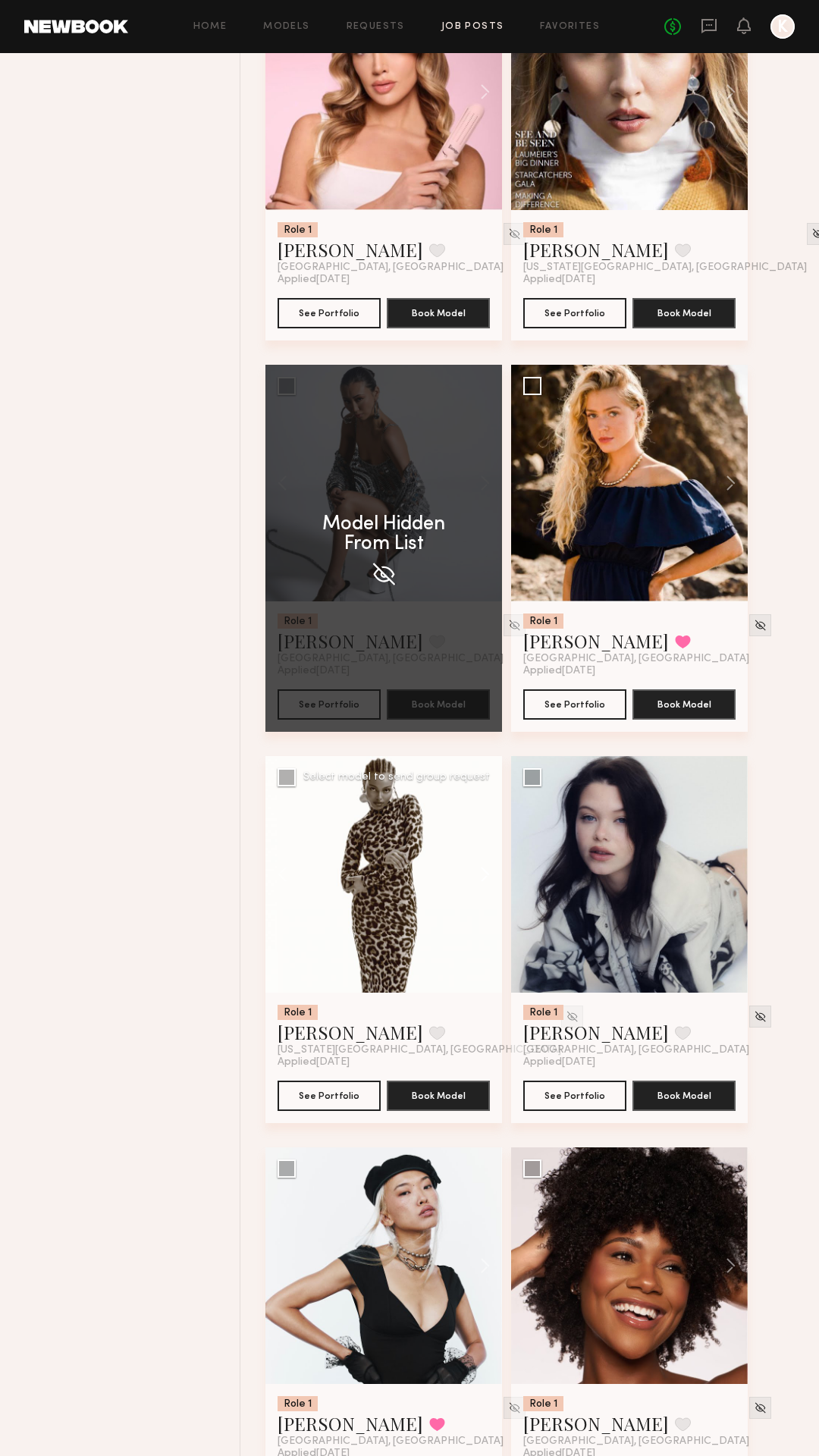
click at [482, 875] on button at bounding box center [478, 875] width 49 height 236
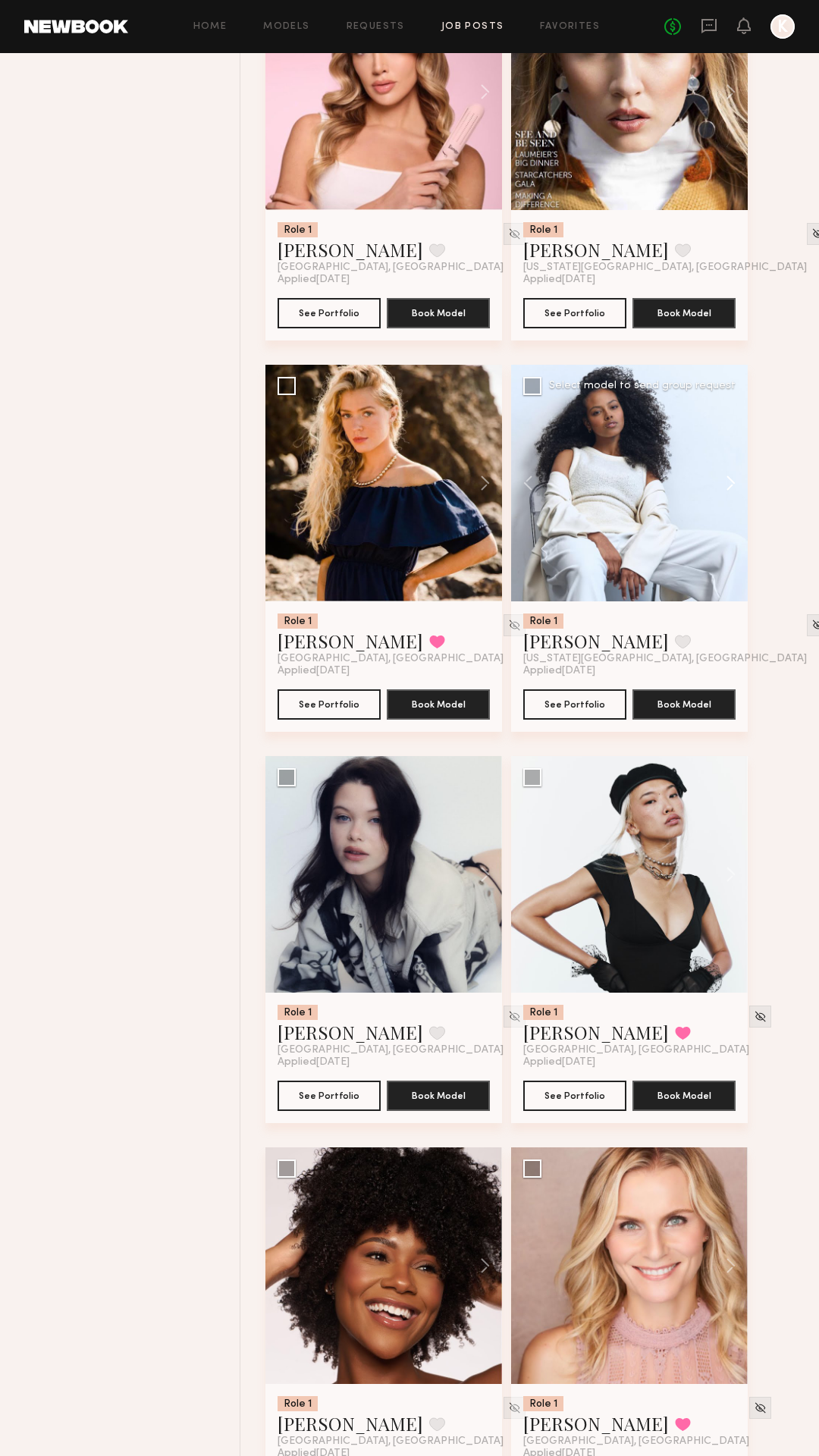
click at [482, 875] on button at bounding box center [478, 875] width 49 height 236
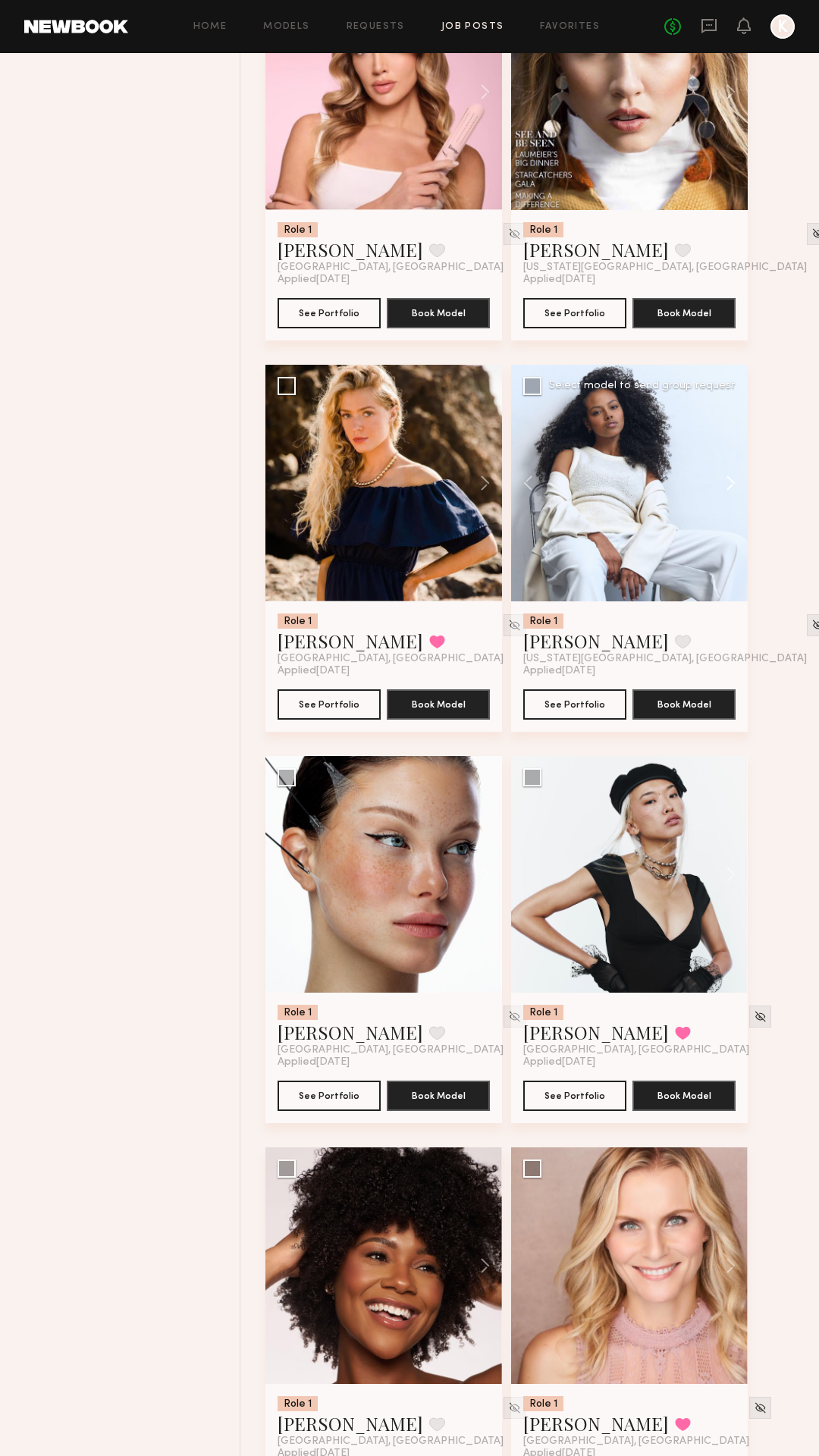
click at [482, 875] on button at bounding box center [478, 875] width 49 height 236
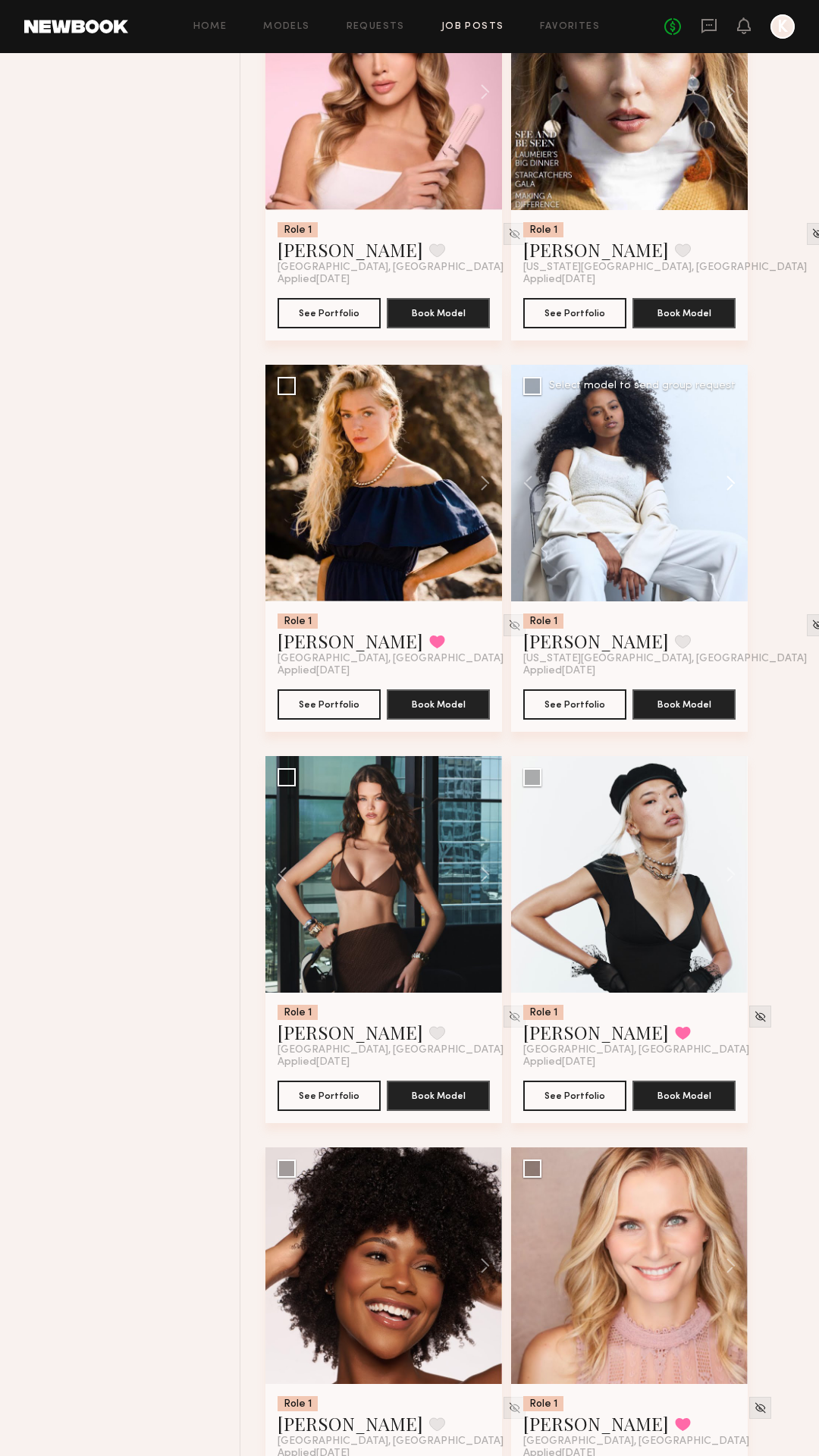
click at [482, 875] on button at bounding box center [478, 875] width 49 height 236
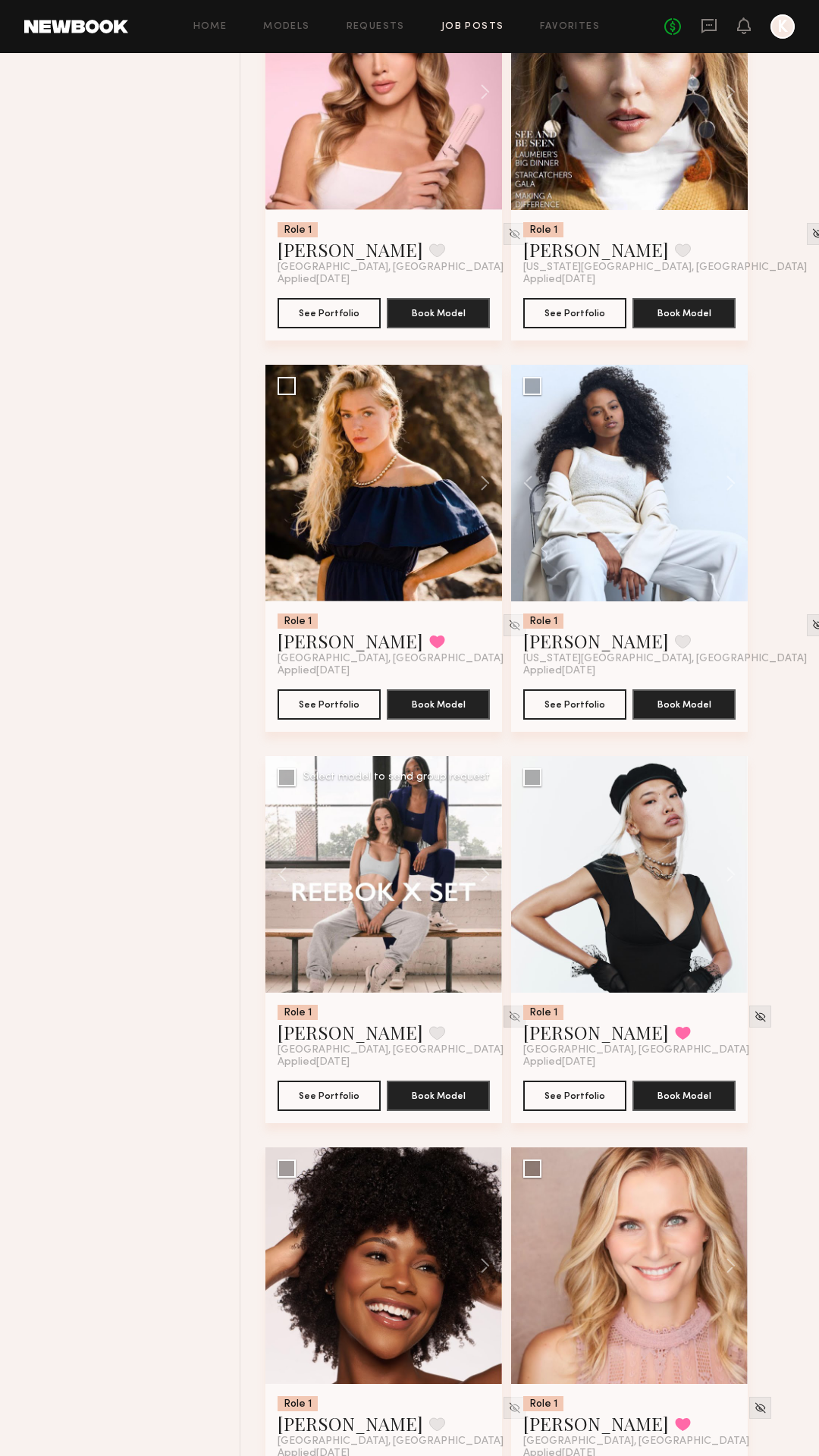
click at [508, 955] on img at bounding box center [515, 1017] width 13 height 13
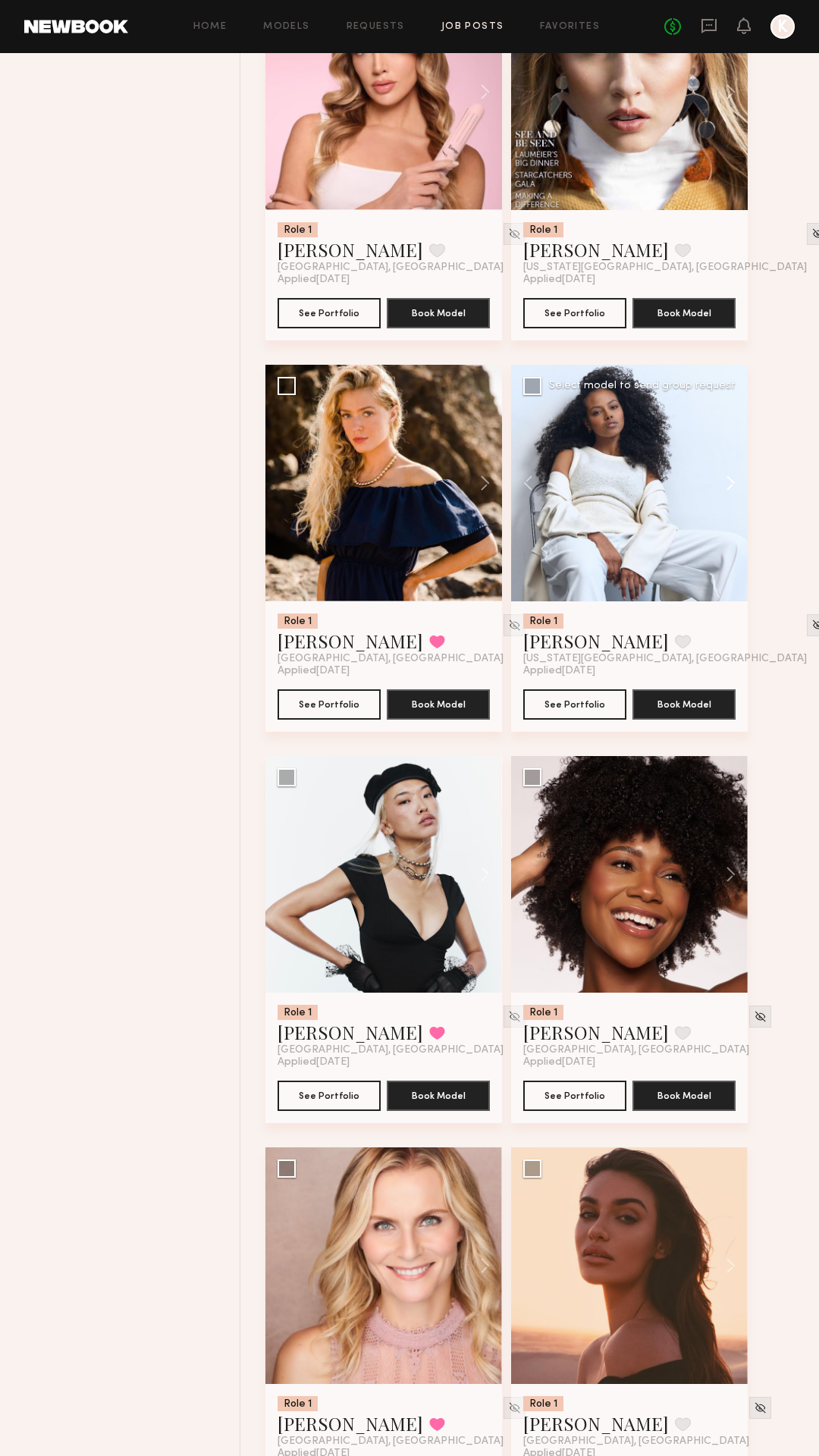
click at [732, 480] on button at bounding box center [723, 483] width 49 height 236
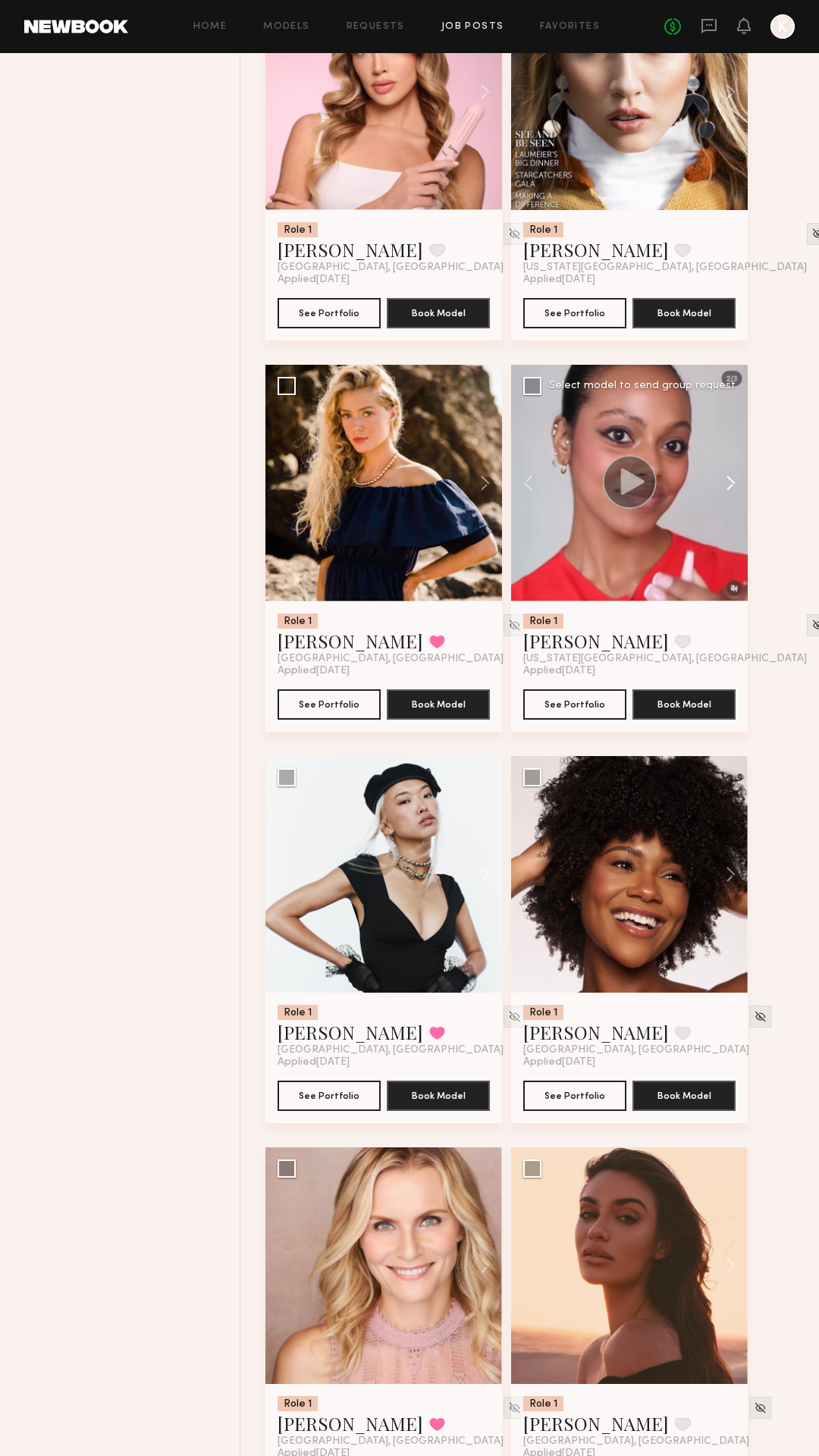
click at [732, 480] on button at bounding box center [723, 483] width 49 height 236
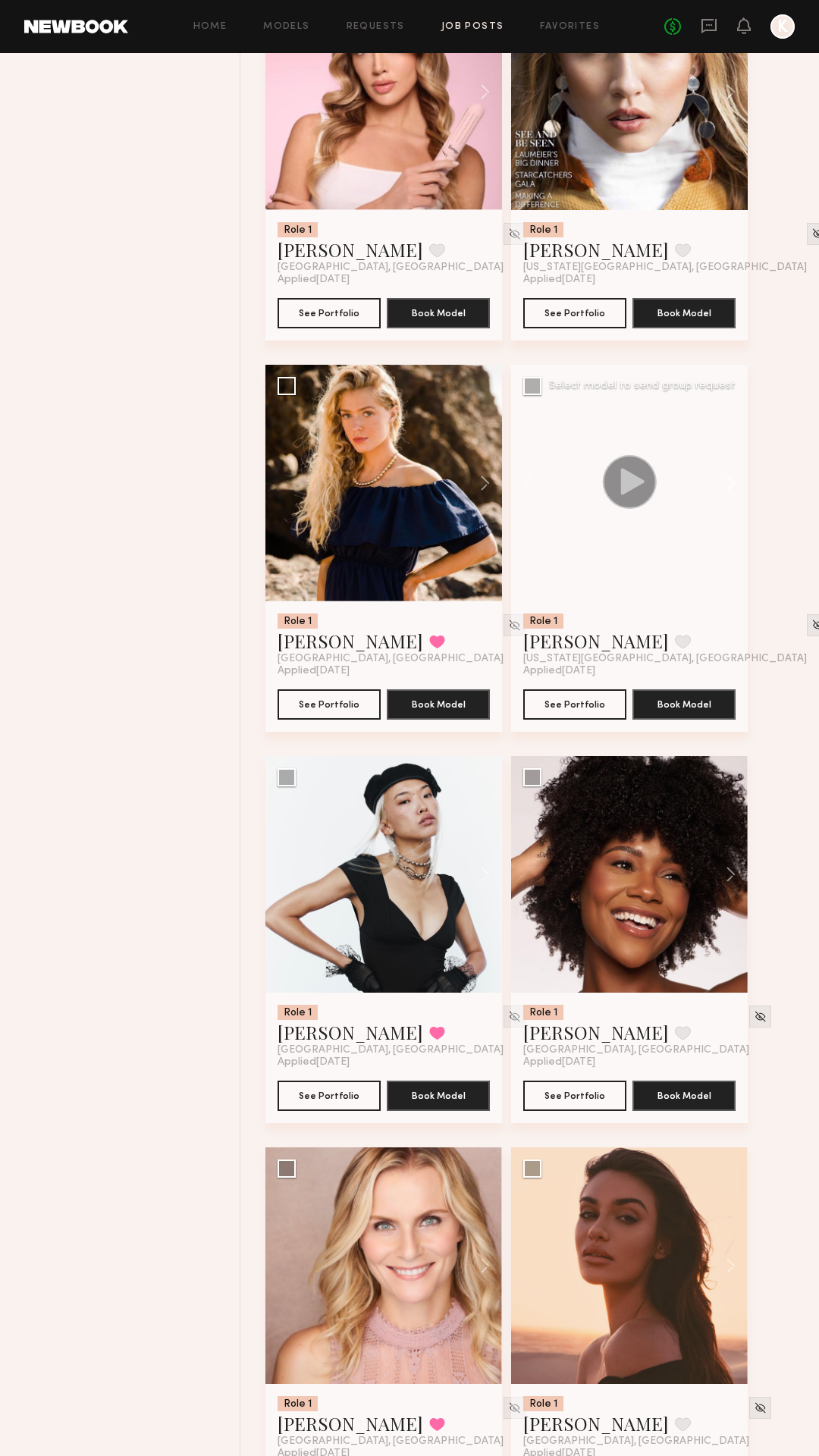
click at [732, 480] on button at bounding box center [723, 483] width 49 height 236
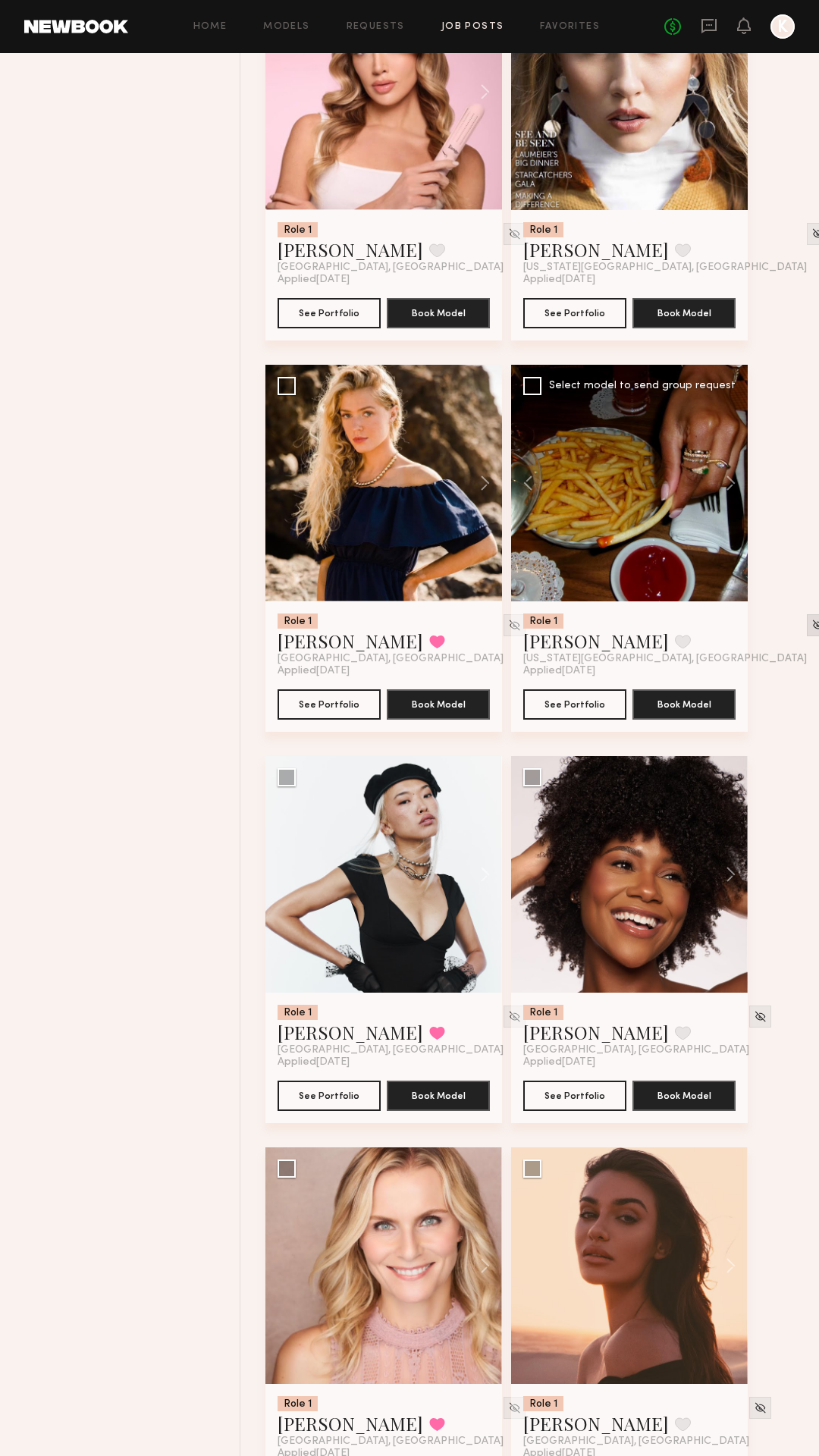
click at [807, 625] on div at bounding box center [817, 625] width 22 height 22
click at [812, 629] on img at bounding box center [818, 626] width 13 height 13
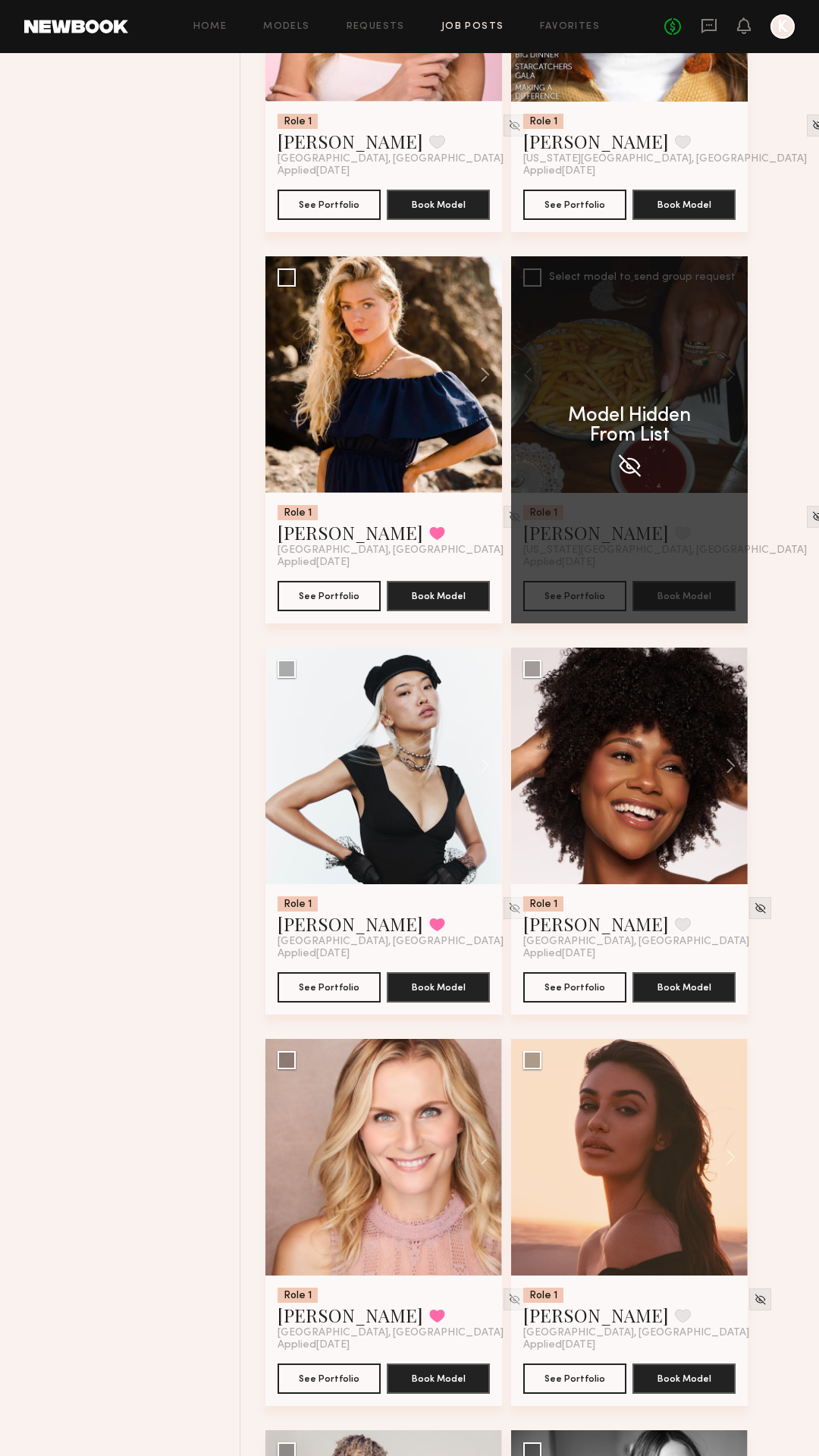
scroll to position [1207, 0]
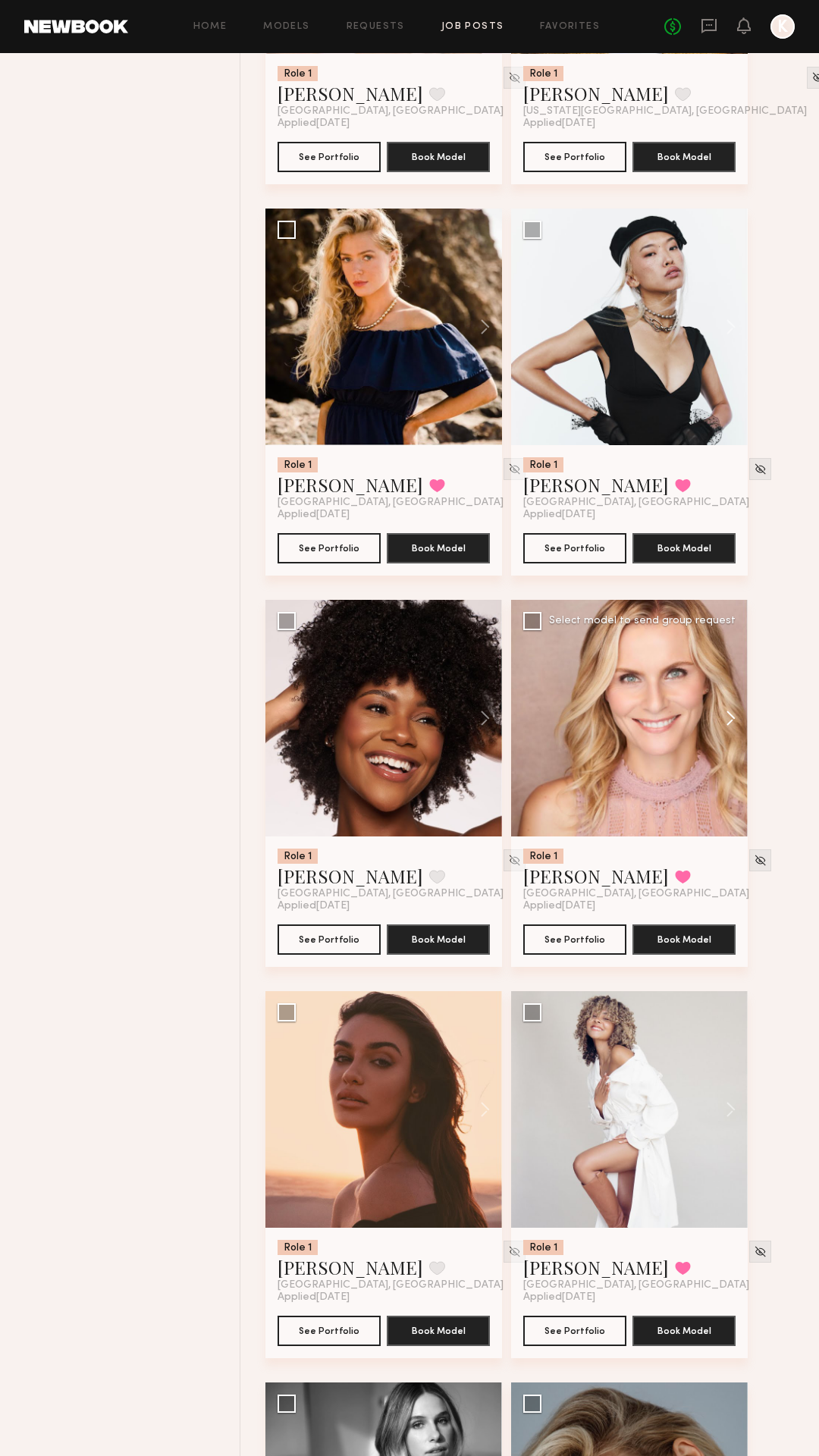
click at [732, 721] on button at bounding box center [723, 718] width 49 height 236
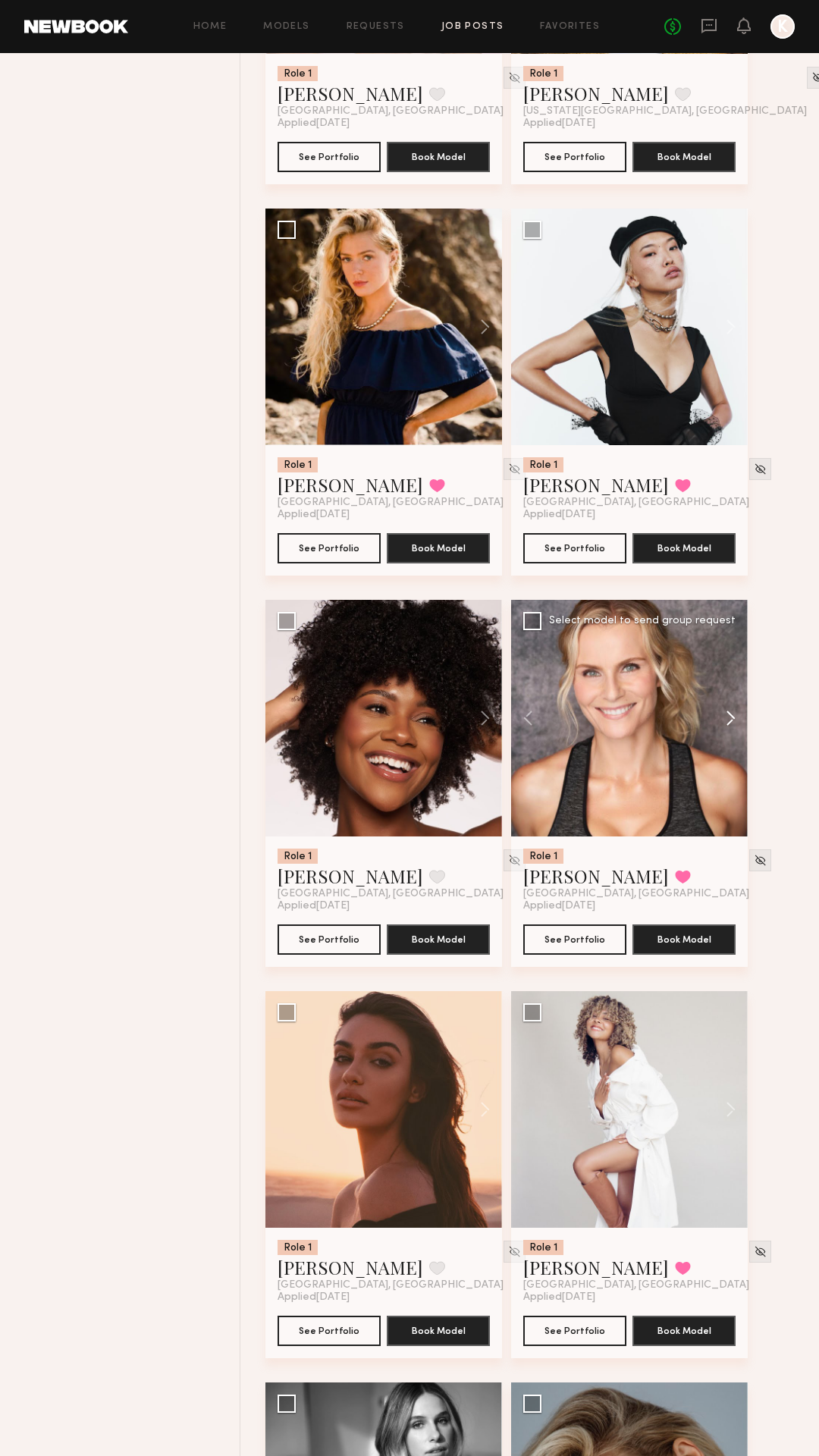
click at [732, 721] on button at bounding box center [723, 718] width 49 height 236
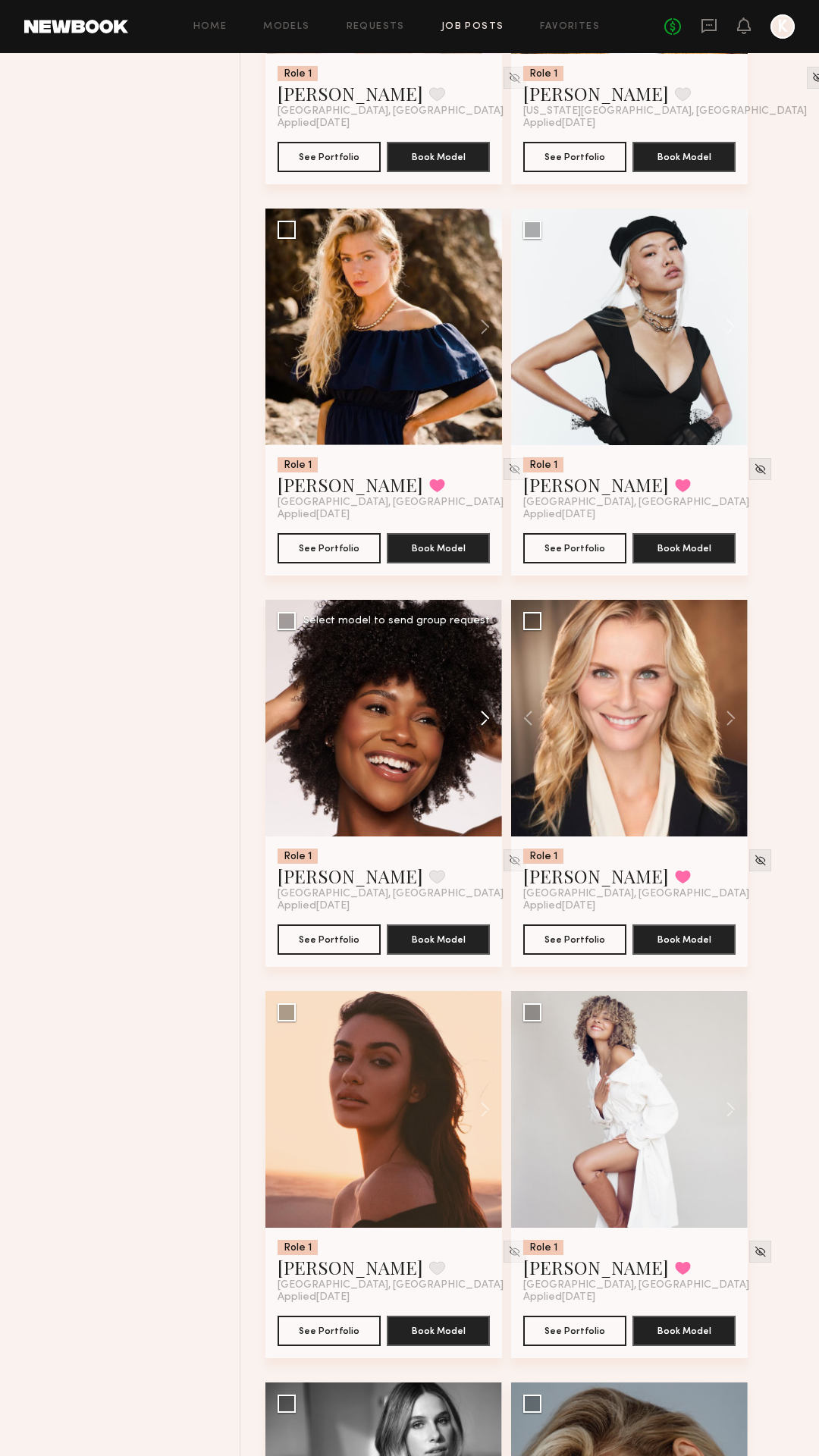
click at [485, 718] on button at bounding box center [478, 718] width 49 height 236
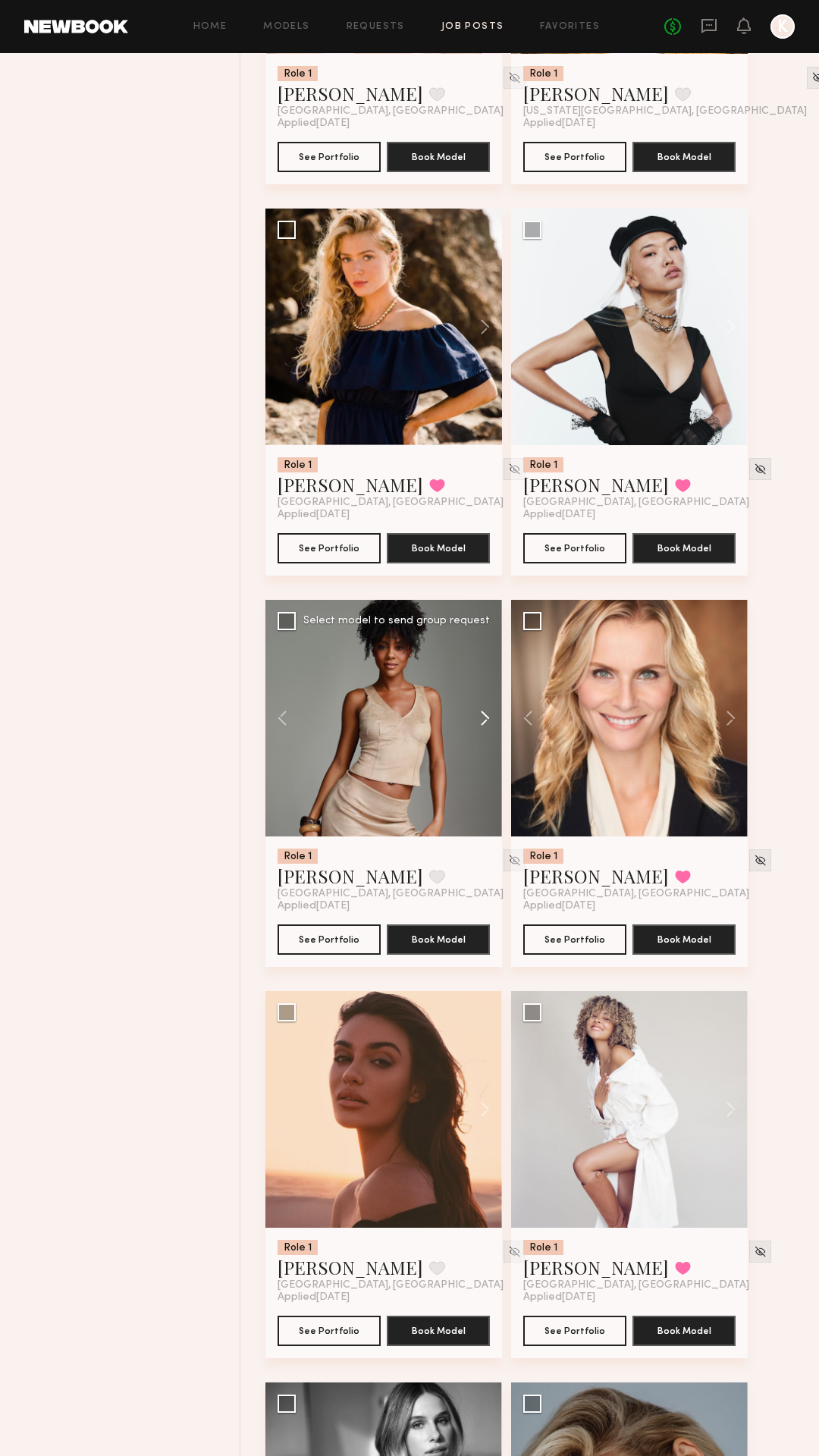
click at [485, 718] on button at bounding box center [478, 718] width 49 height 236
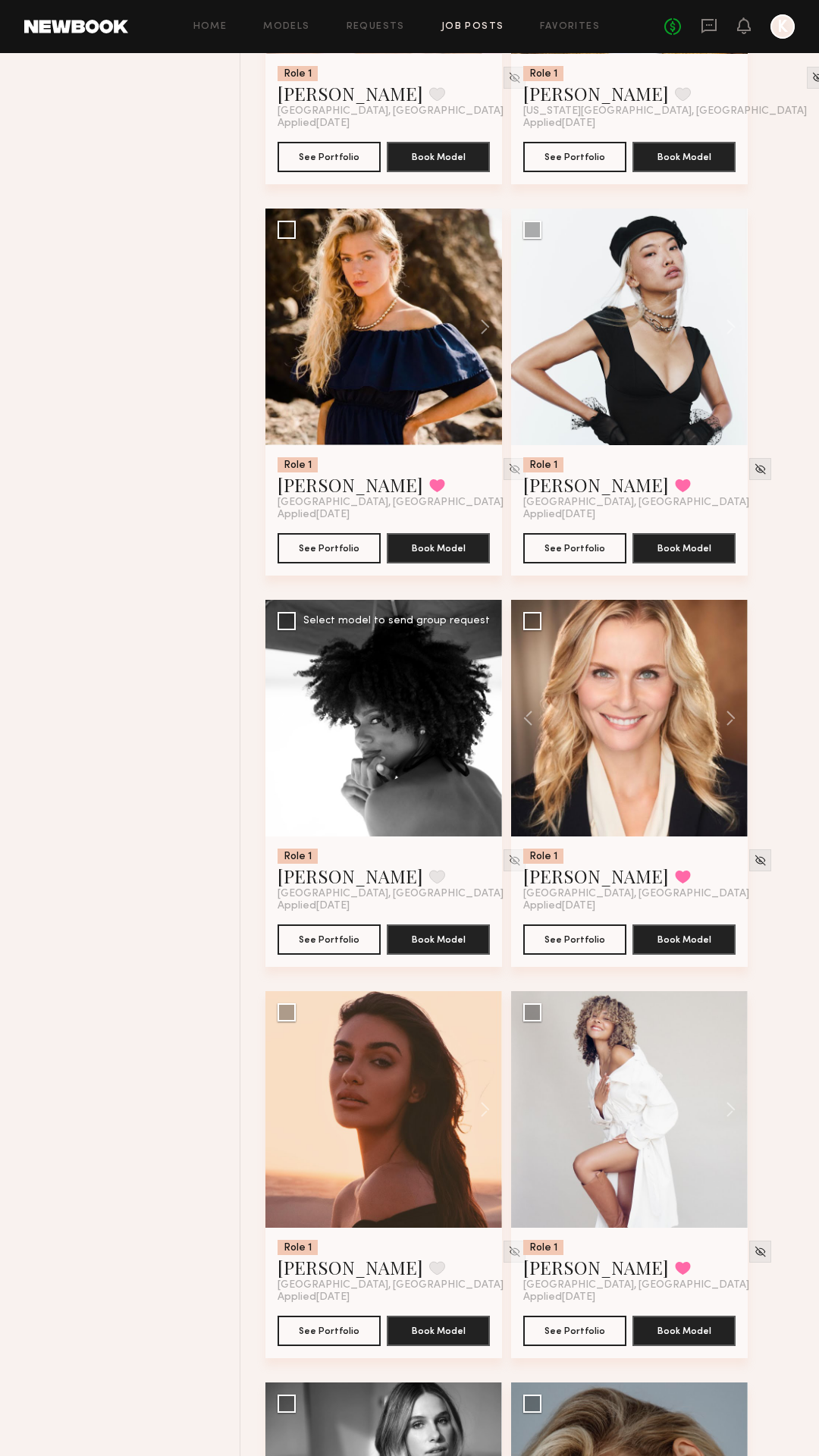
click at [485, 718] on button at bounding box center [478, 718] width 49 height 236
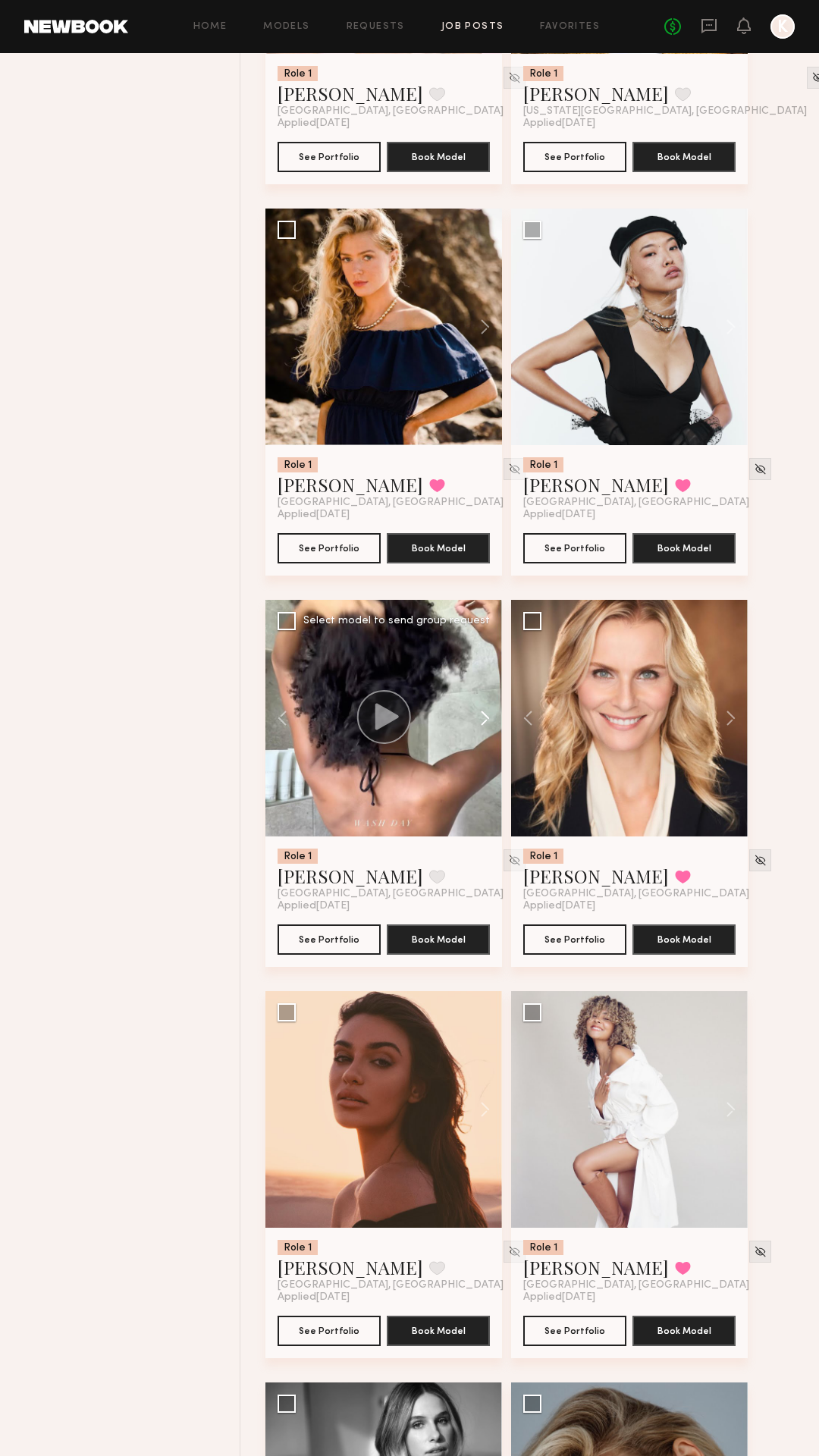
click at [485, 718] on button at bounding box center [478, 718] width 49 height 236
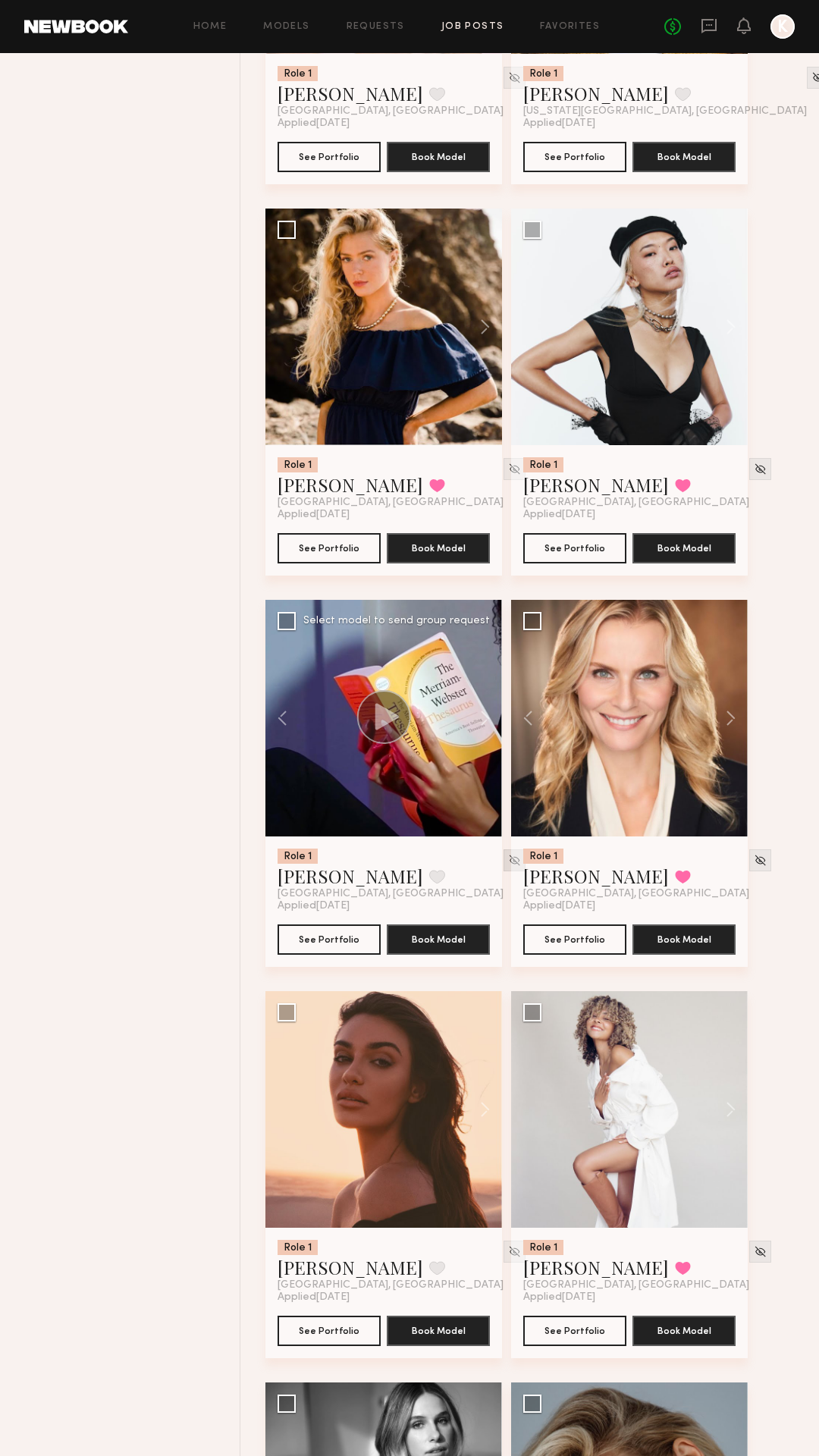
click at [508, 862] on img at bounding box center [515, 861] width 13 height 13
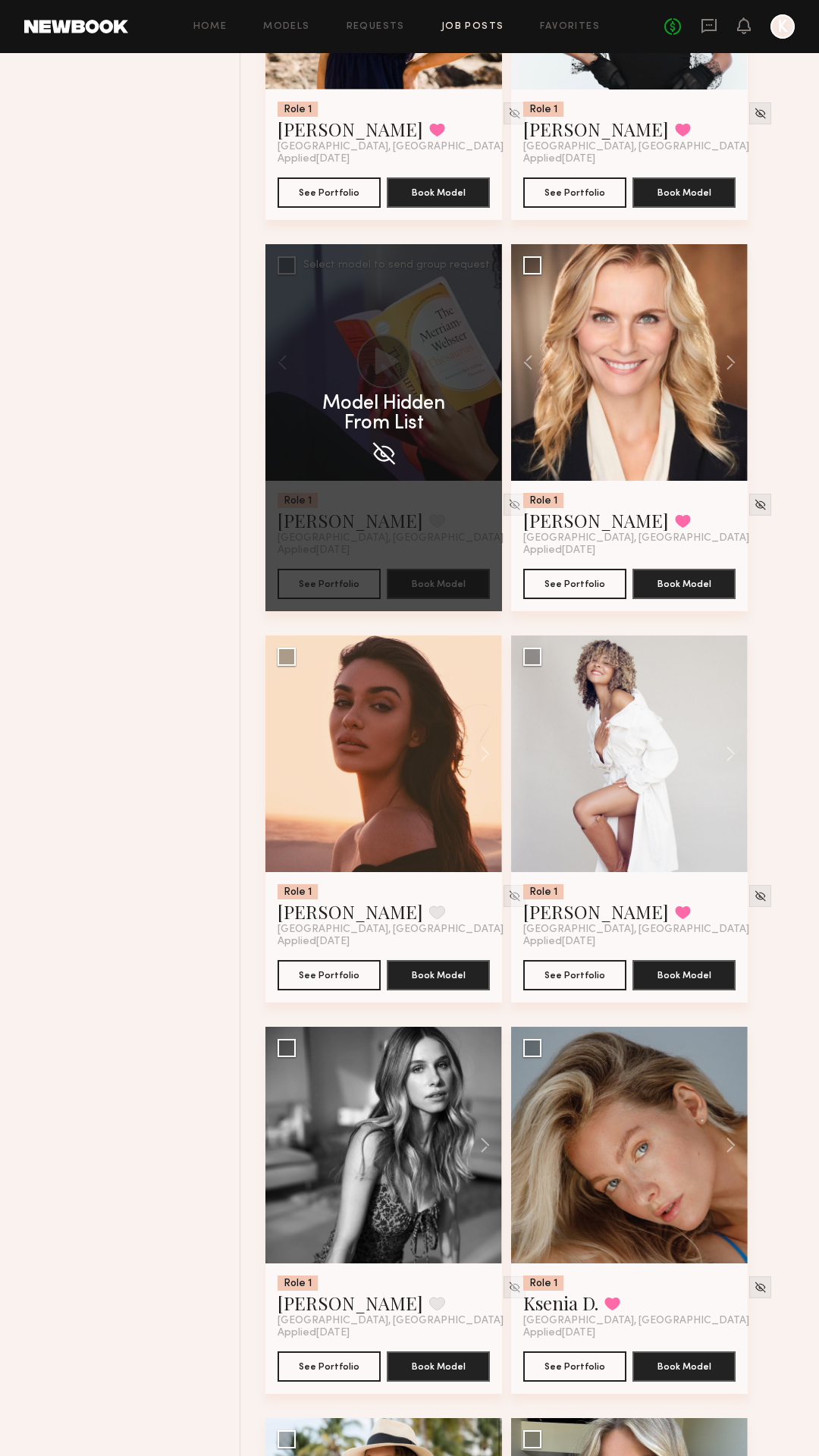
scroll to position [1562, 0]
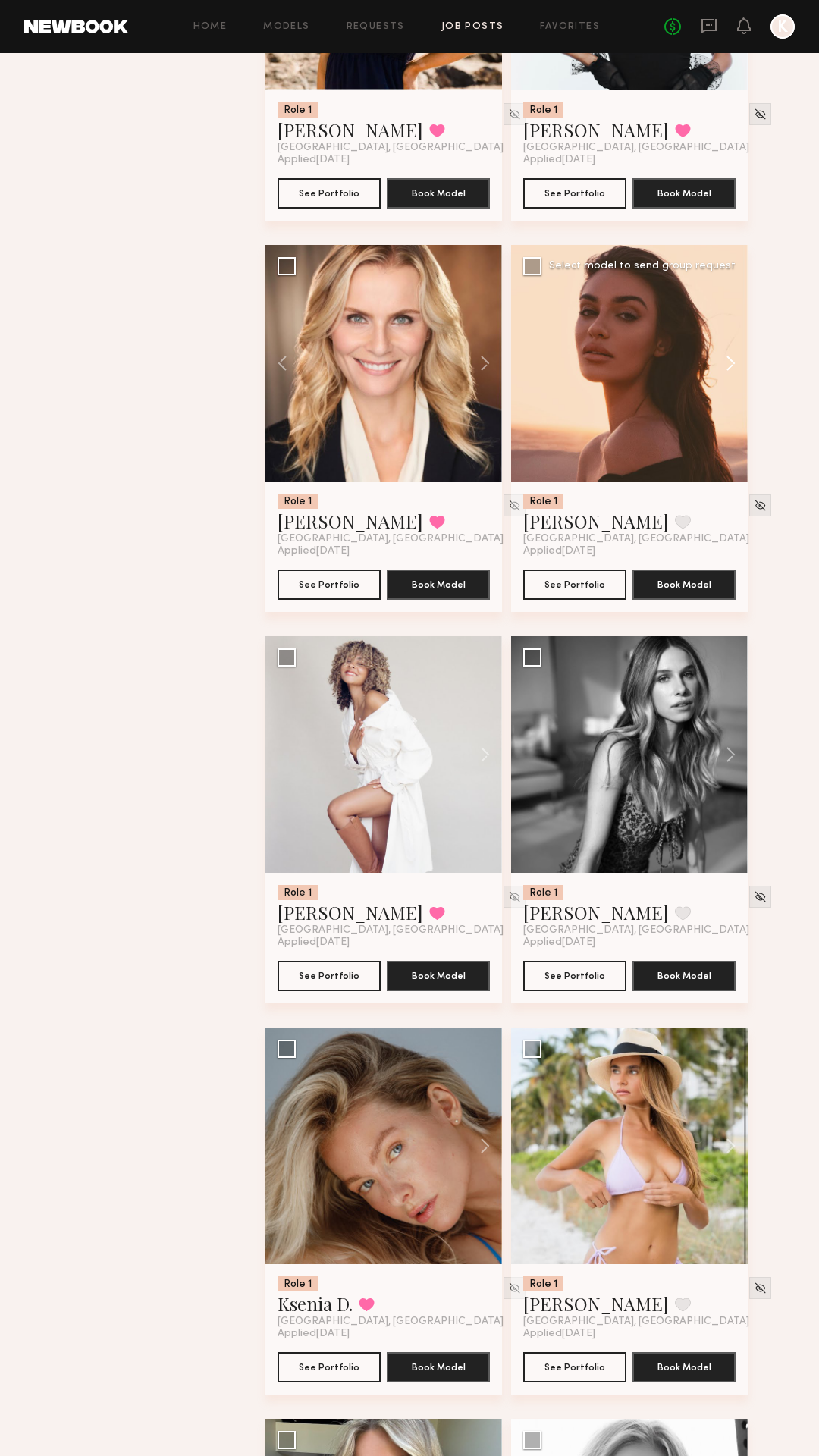
click at [726, 363] on button at bounding box center [723, 363] width 49 height 236
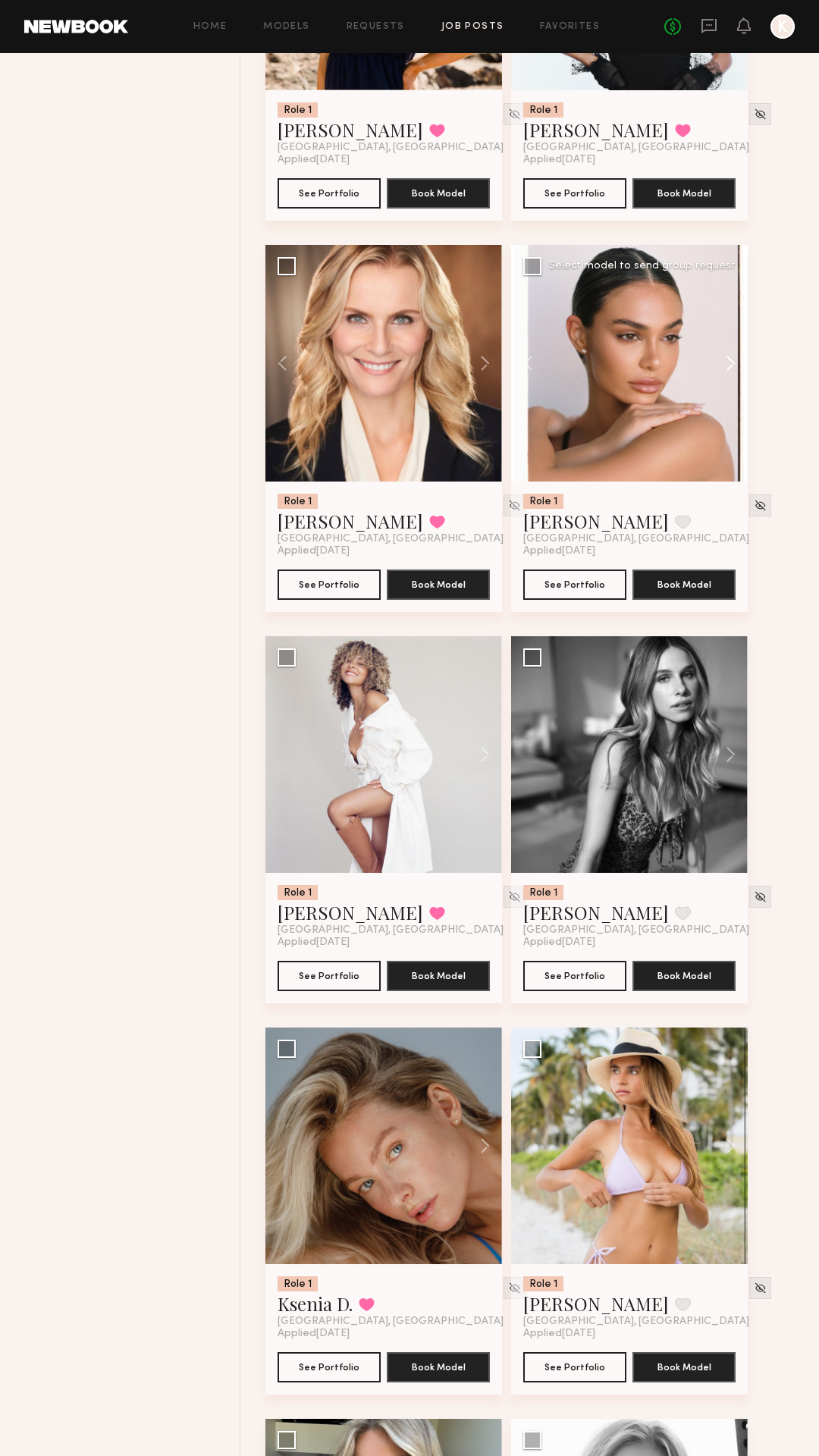
click at [726, 363] on button at bounding box center [723, 363] width 49 height 236
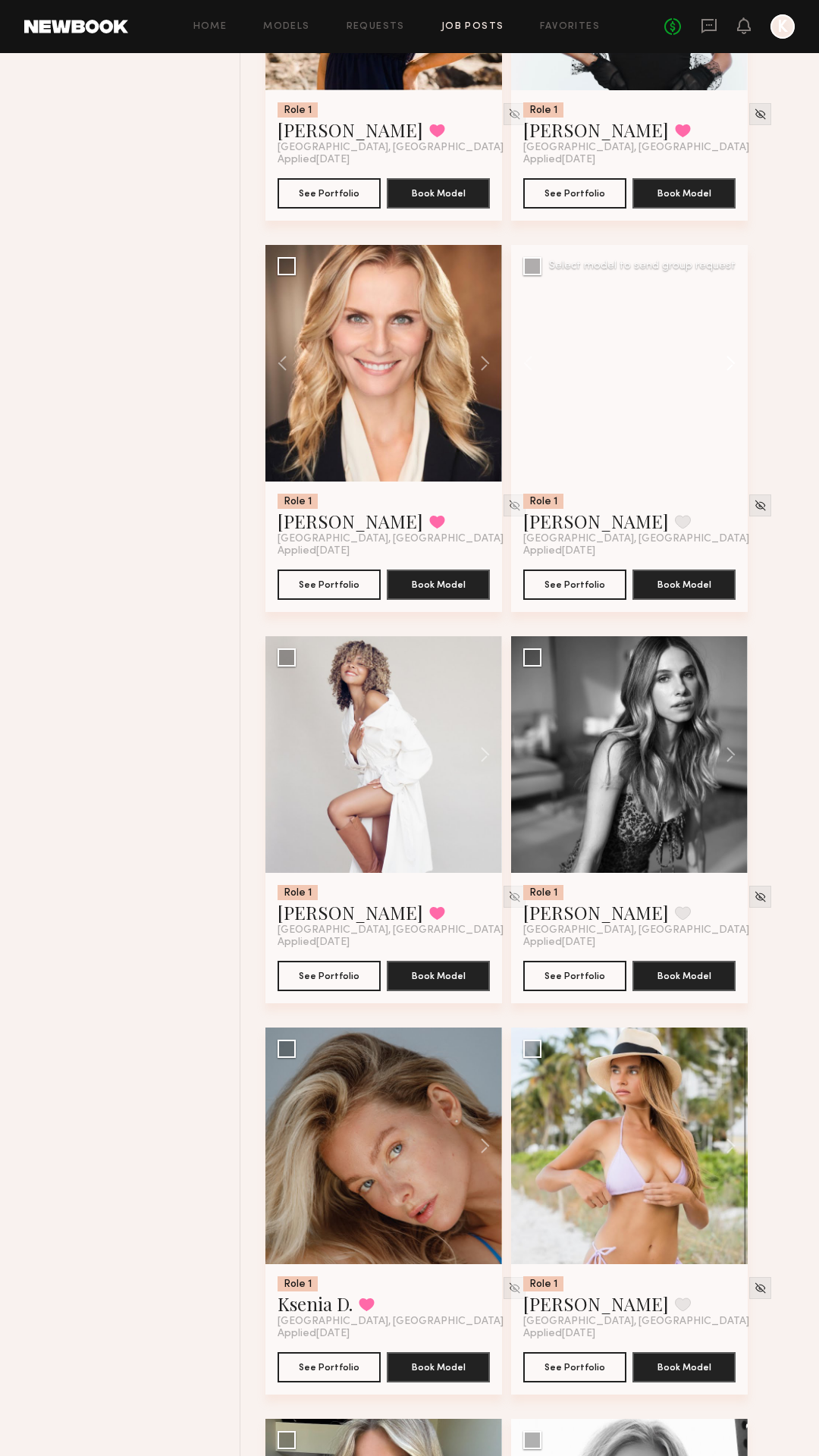
click at [726, 363] on button at bounding box center [723, 363] width 49 height 236
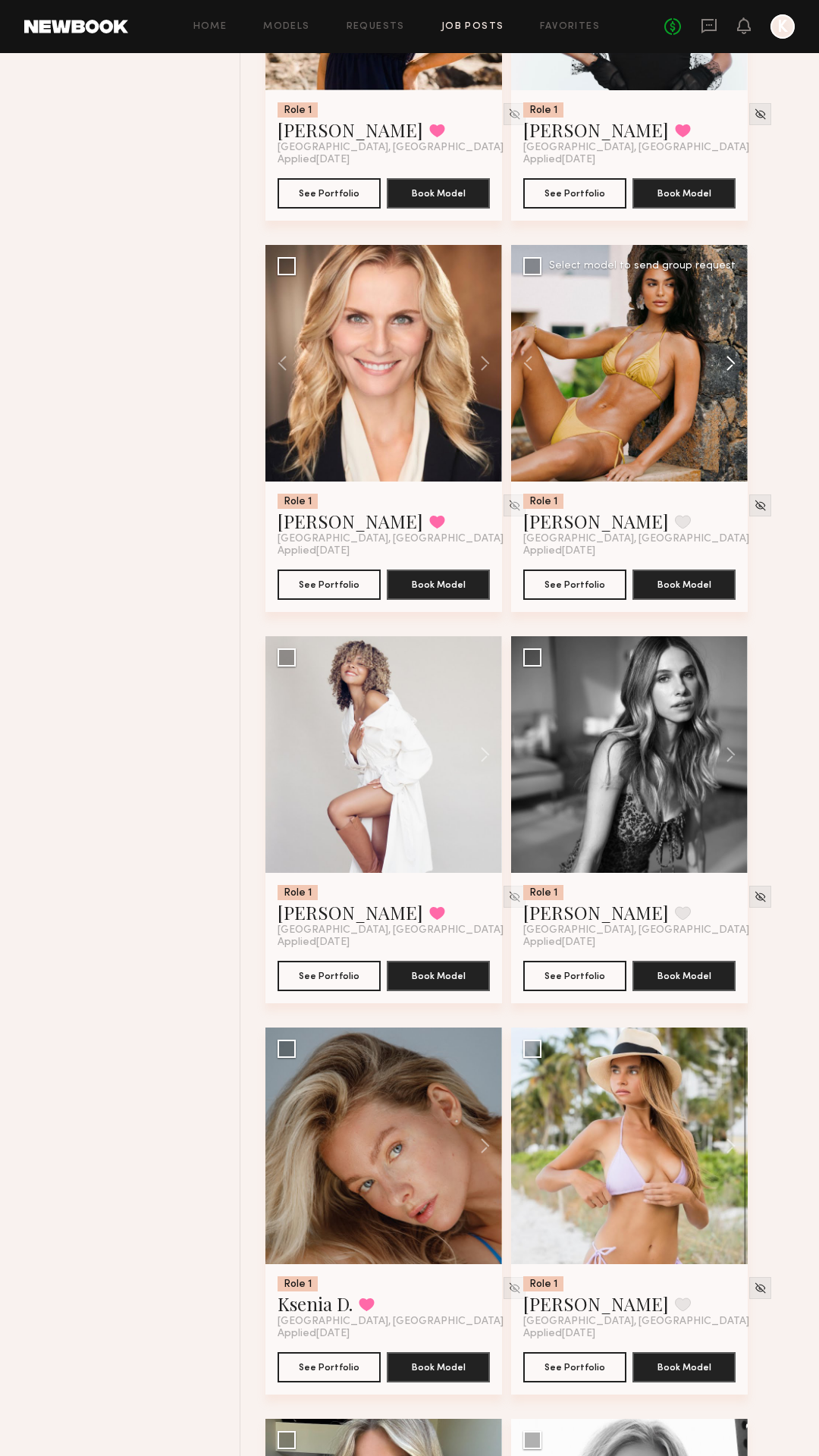
click at [726, 363] on button at bounding box center [723, 363] width 49 height 236
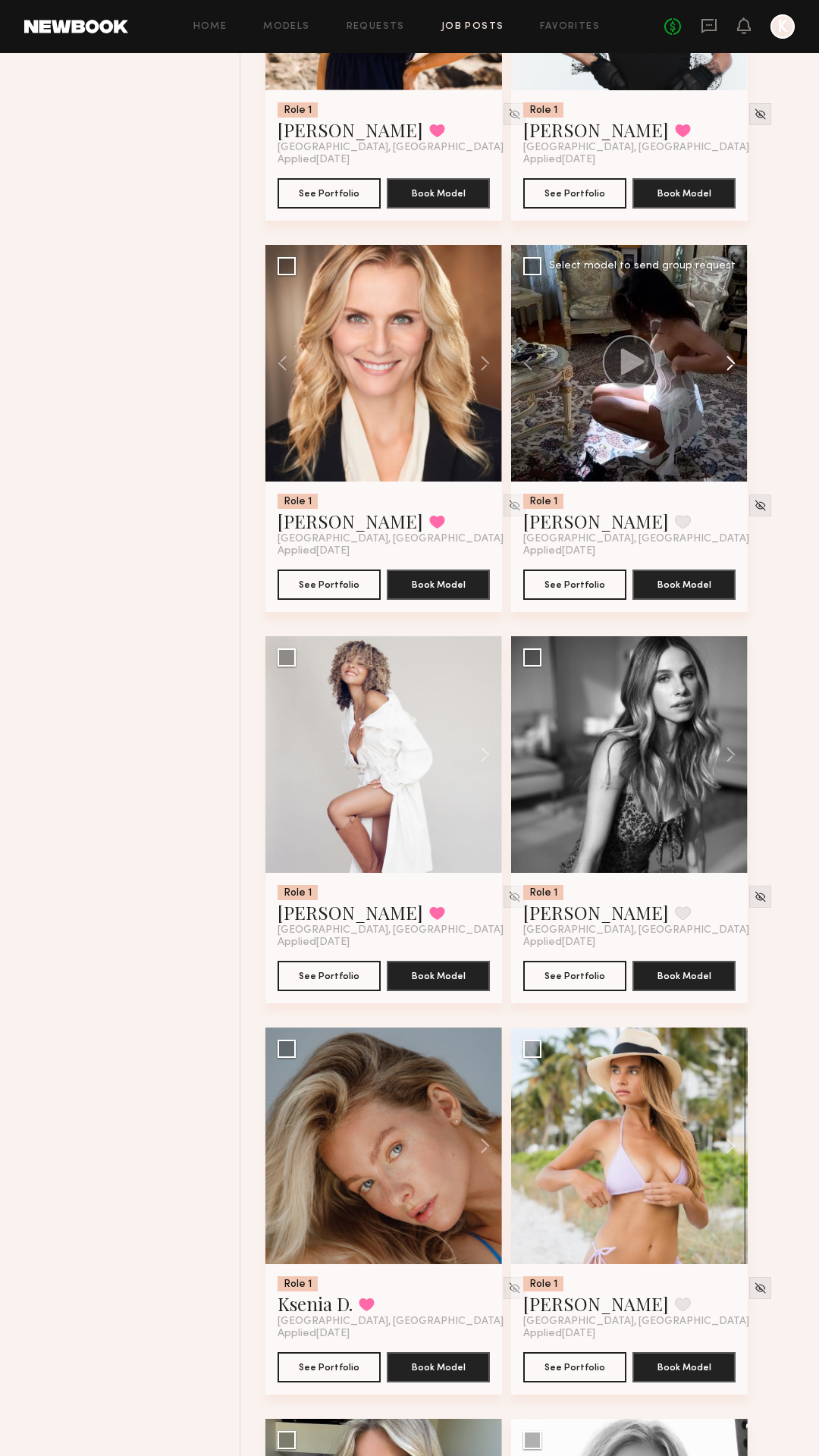
click at [726, 363] on button at bounding box center [723, 363] width 49 height 236
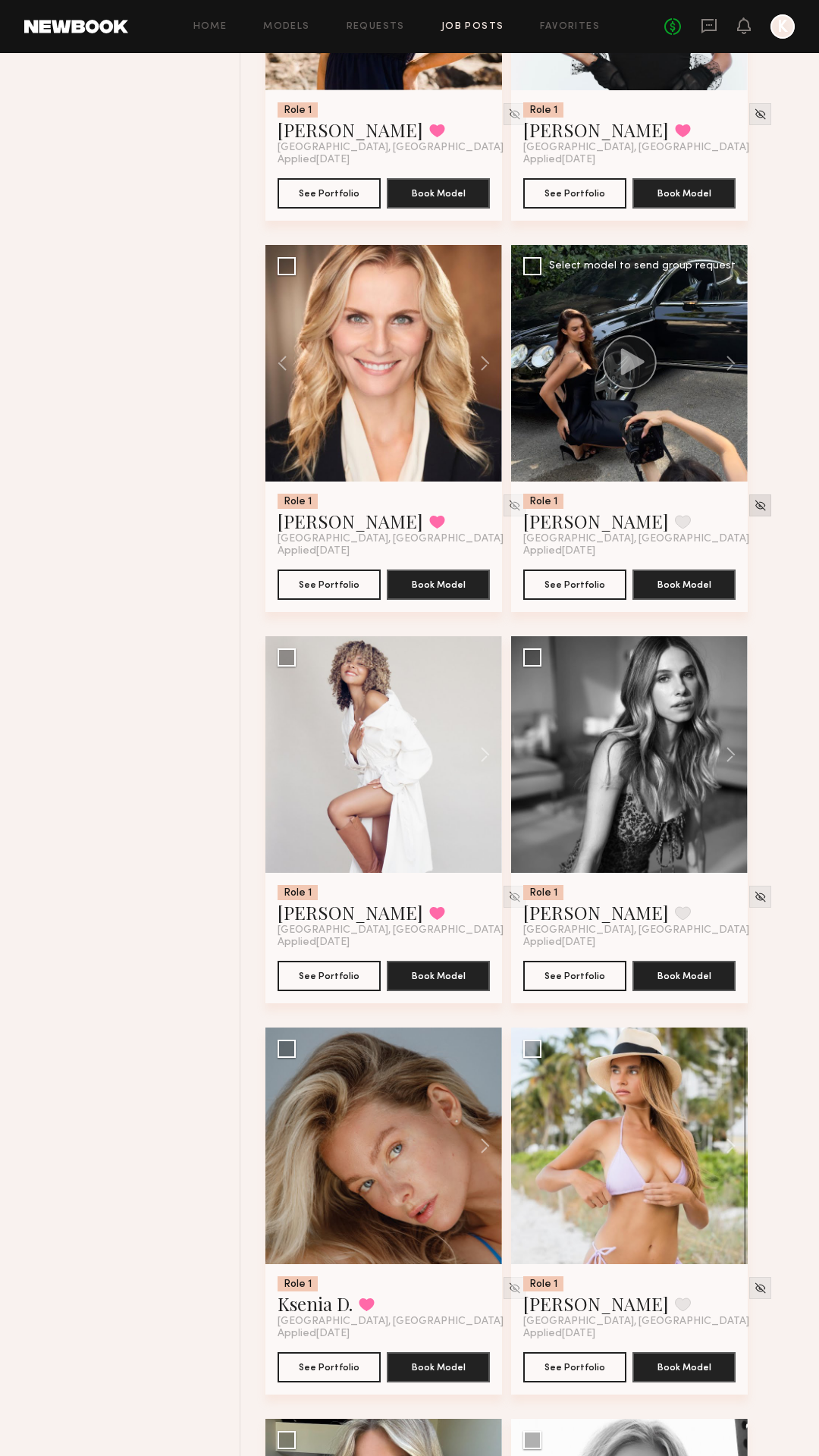
click at [754, 503] on img at bounding box center [760, 506] width 13 height 13
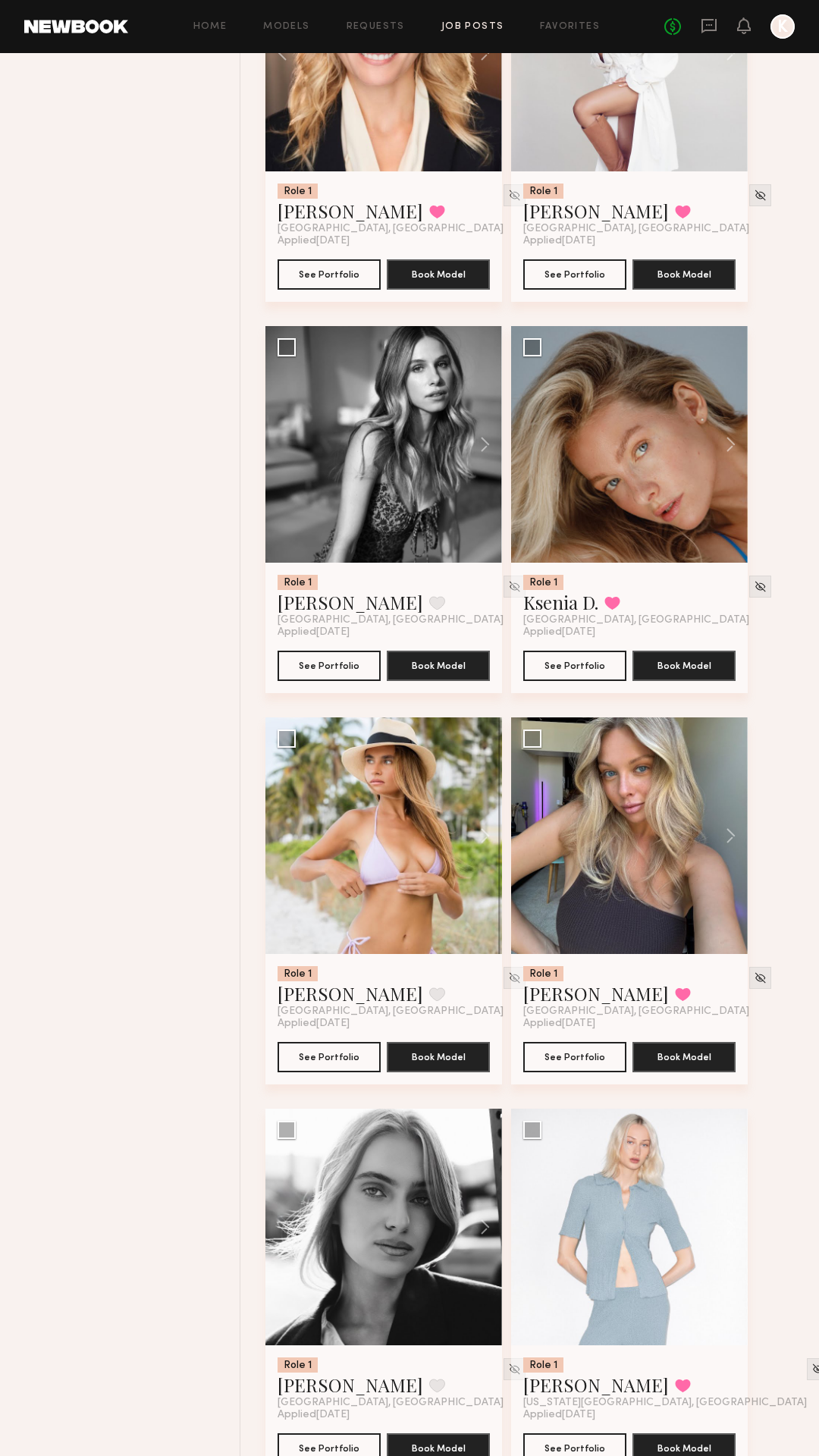
scroll to position [1897, 0]
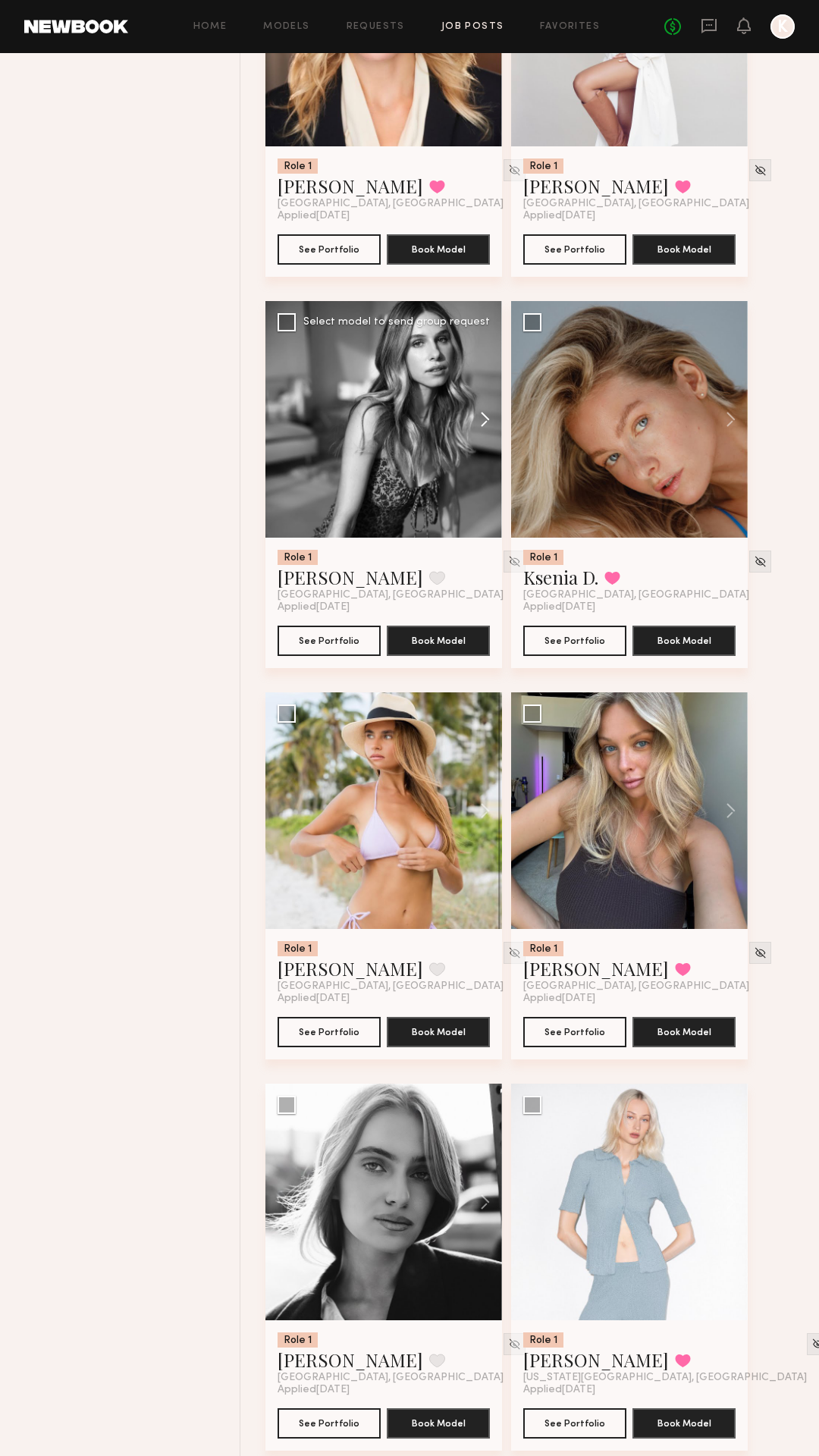
click at [484, 417] on button at bounding box center [478, 419] width 49 height 236
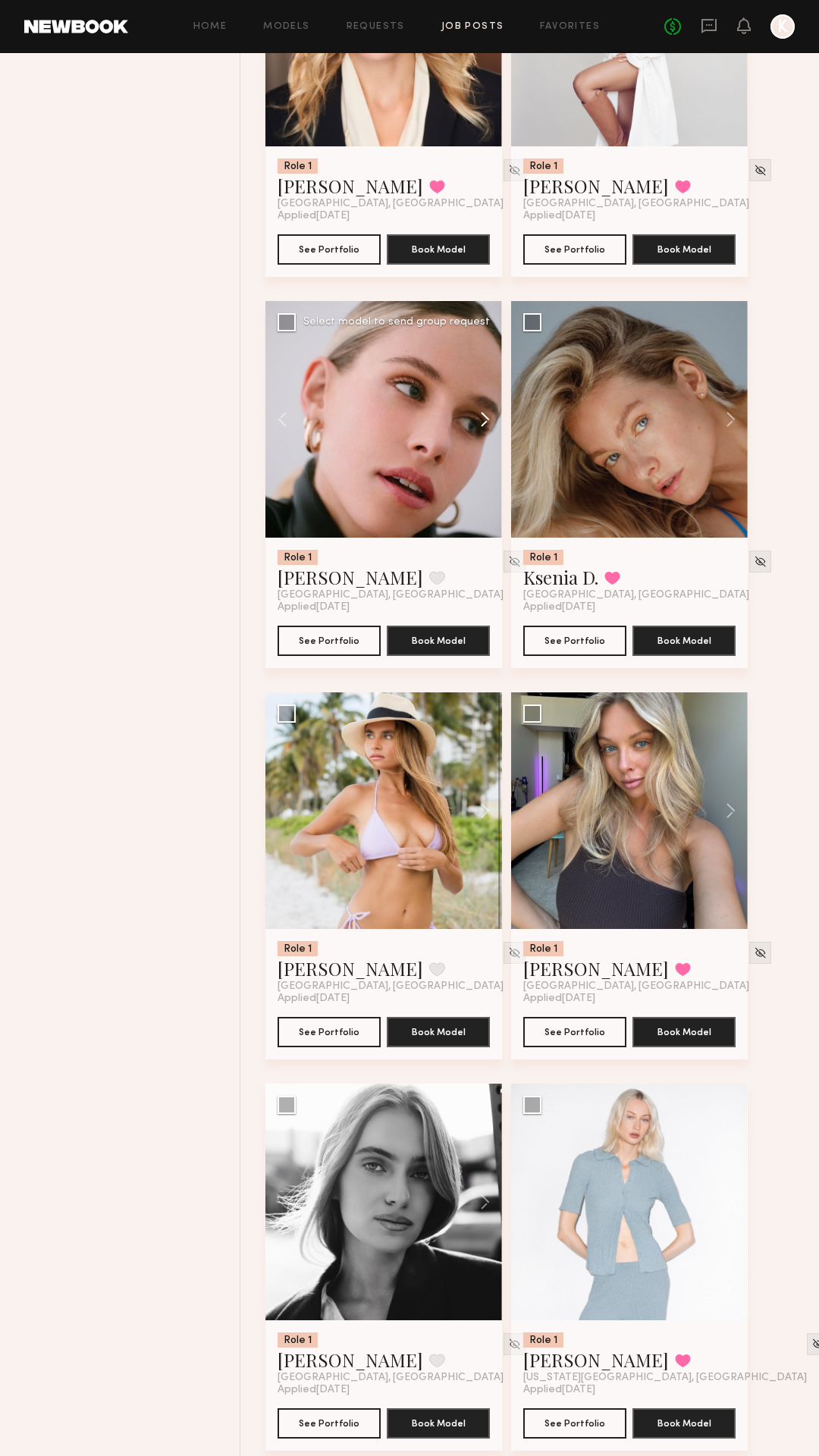
click at [484, 417] on button at bounding box center [478, 419] width 49 height 236
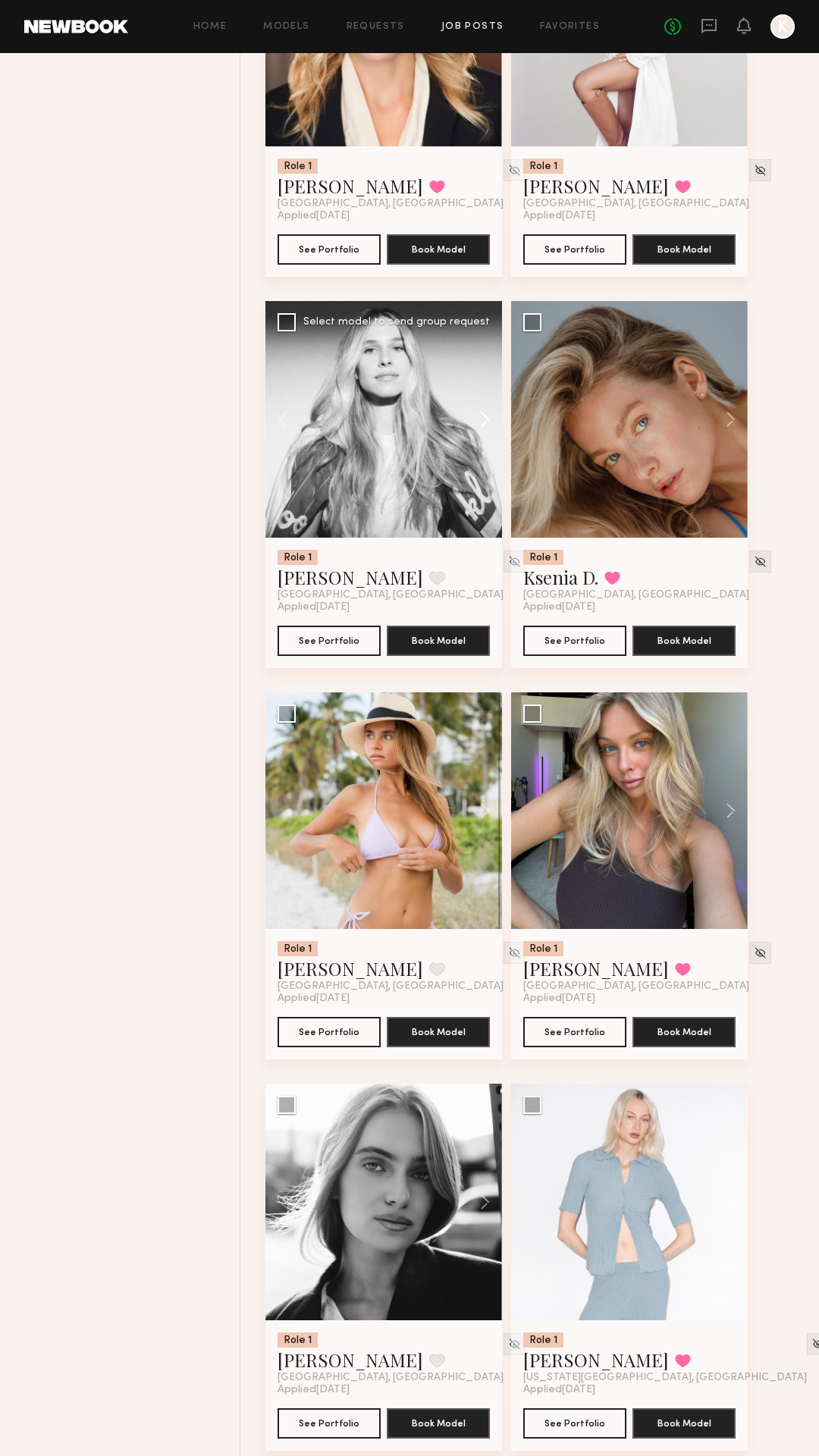
click at [484, 417] on button at bounding box center [478, 419] width 49 height 236
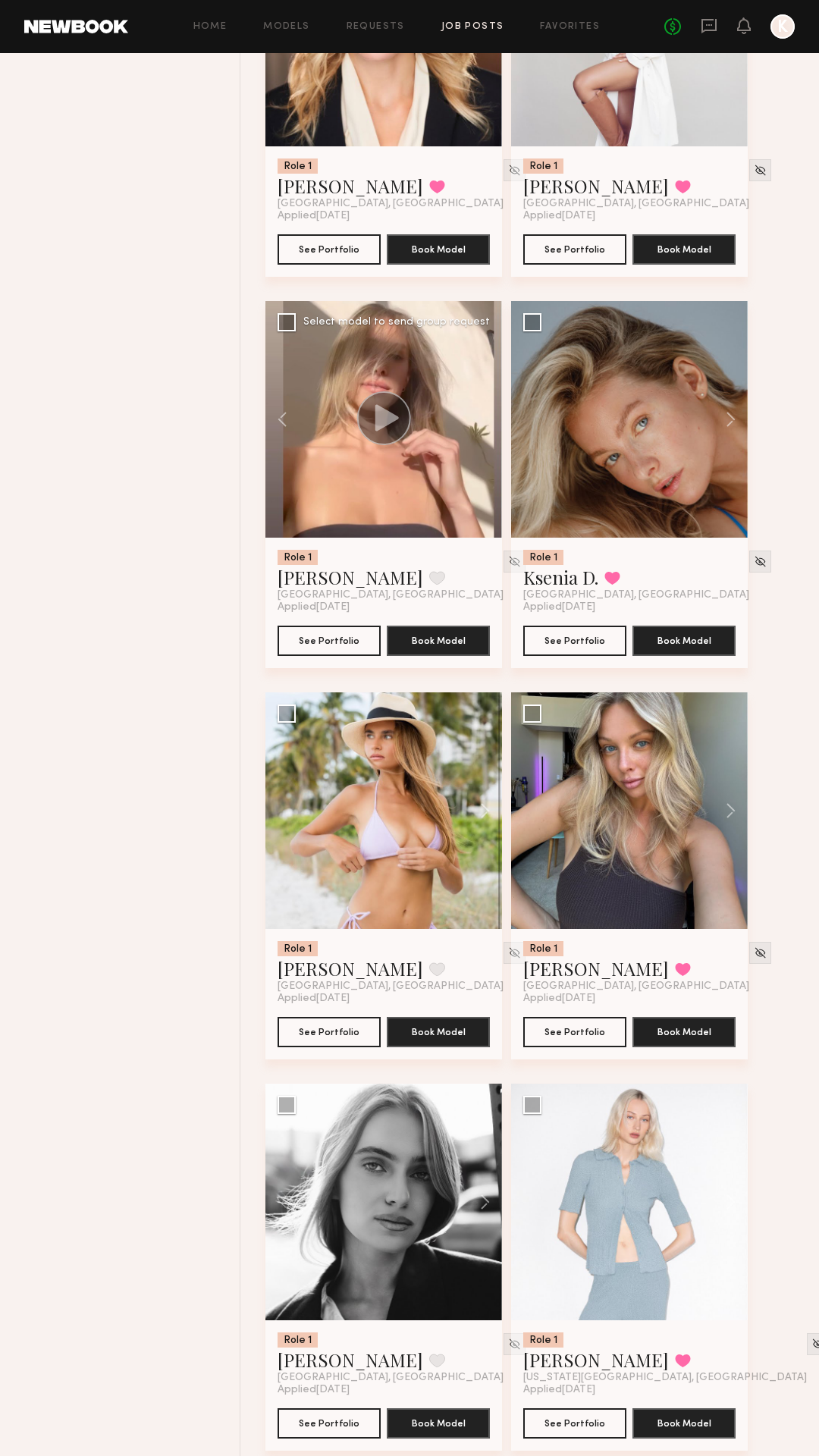
click at [484, 417] on div at bounding box center [383, 419] width 236 height 236
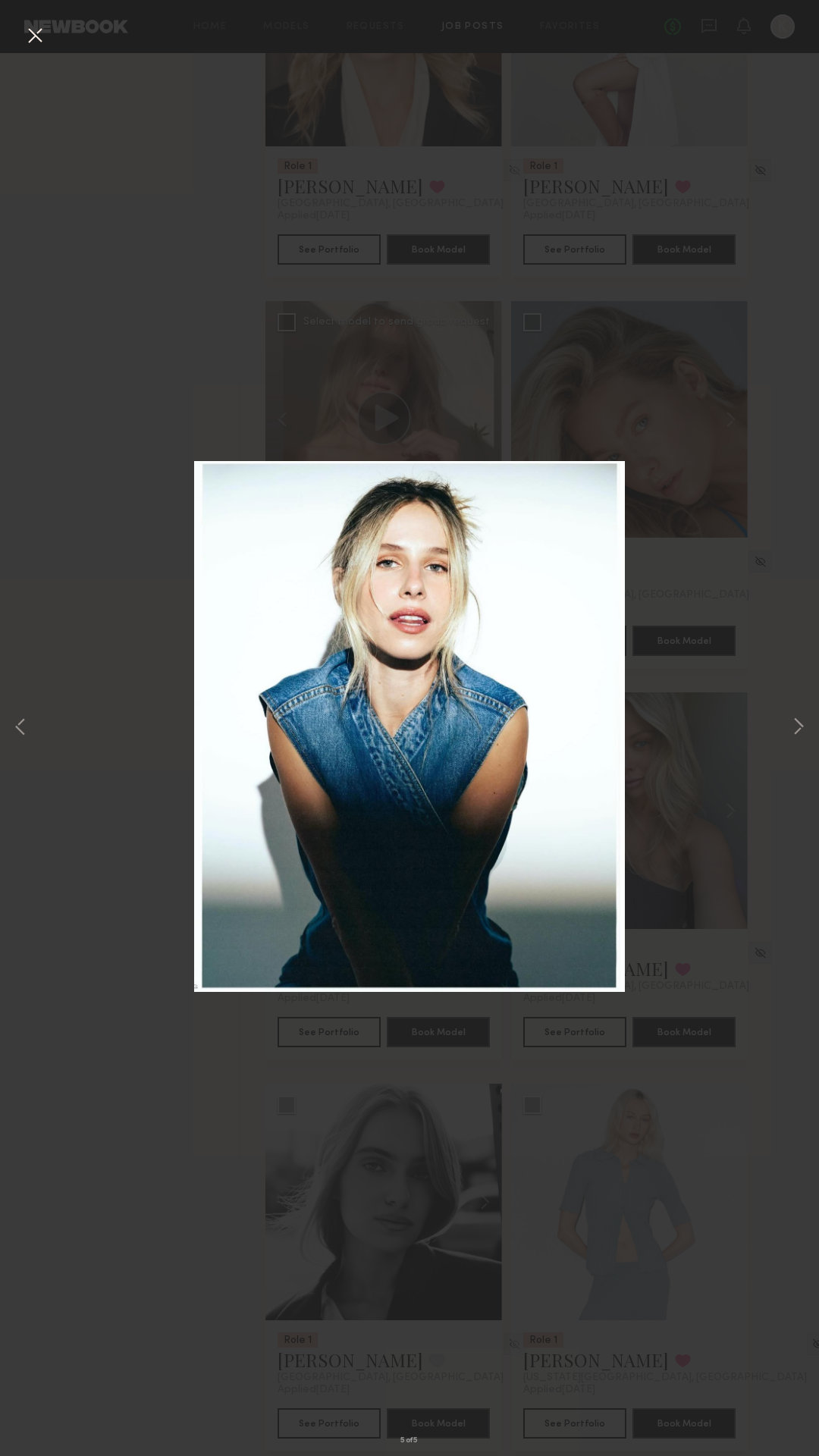
click at [40, 33] on button at bounding box center [35, 36] width 24 height 27
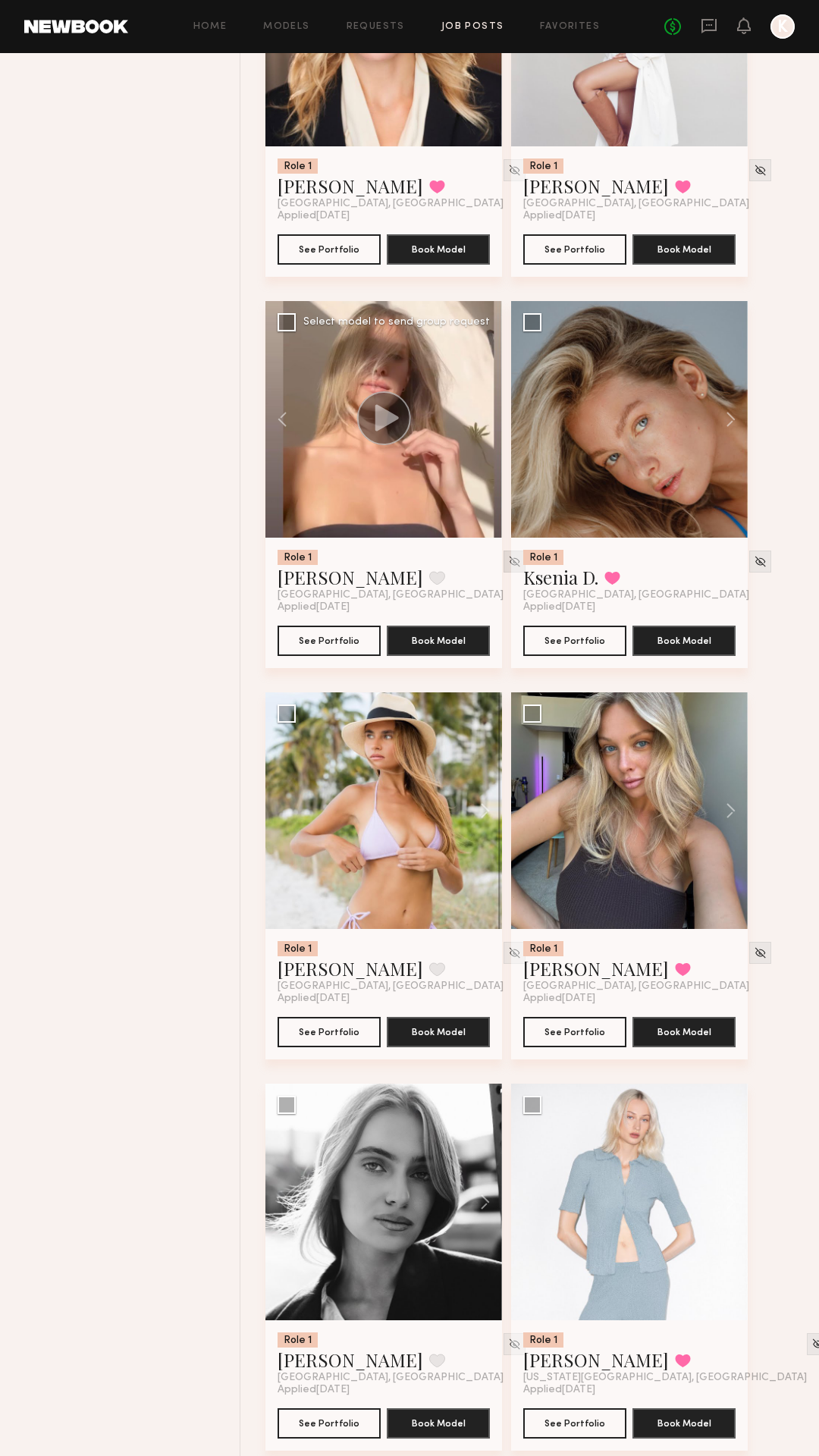
click at [508, 556] on img at bounding box center [515, 562] width 13 height 13
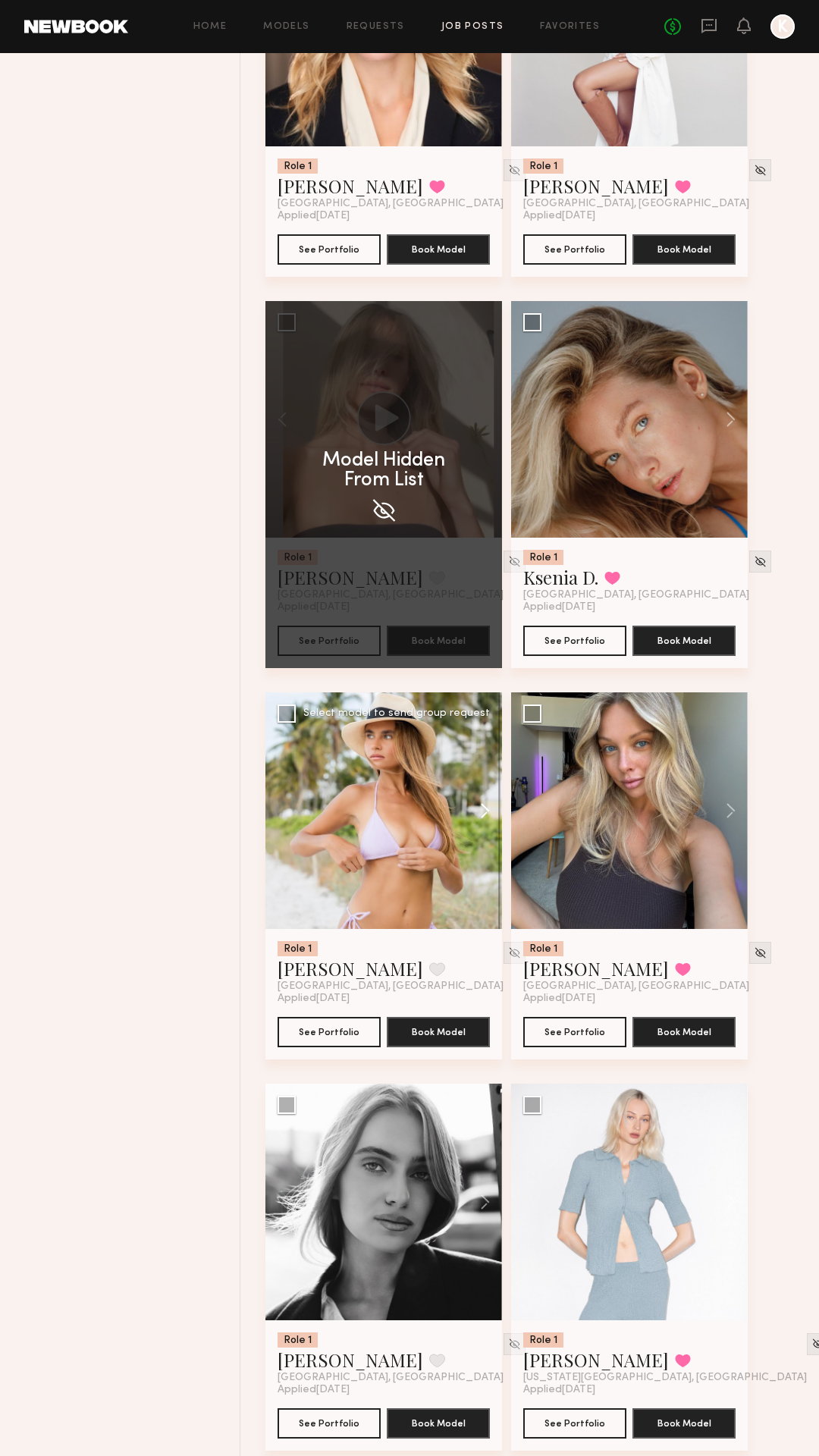
click at [482, 814] on button at bounding box center [478, 811] width 49 height 236
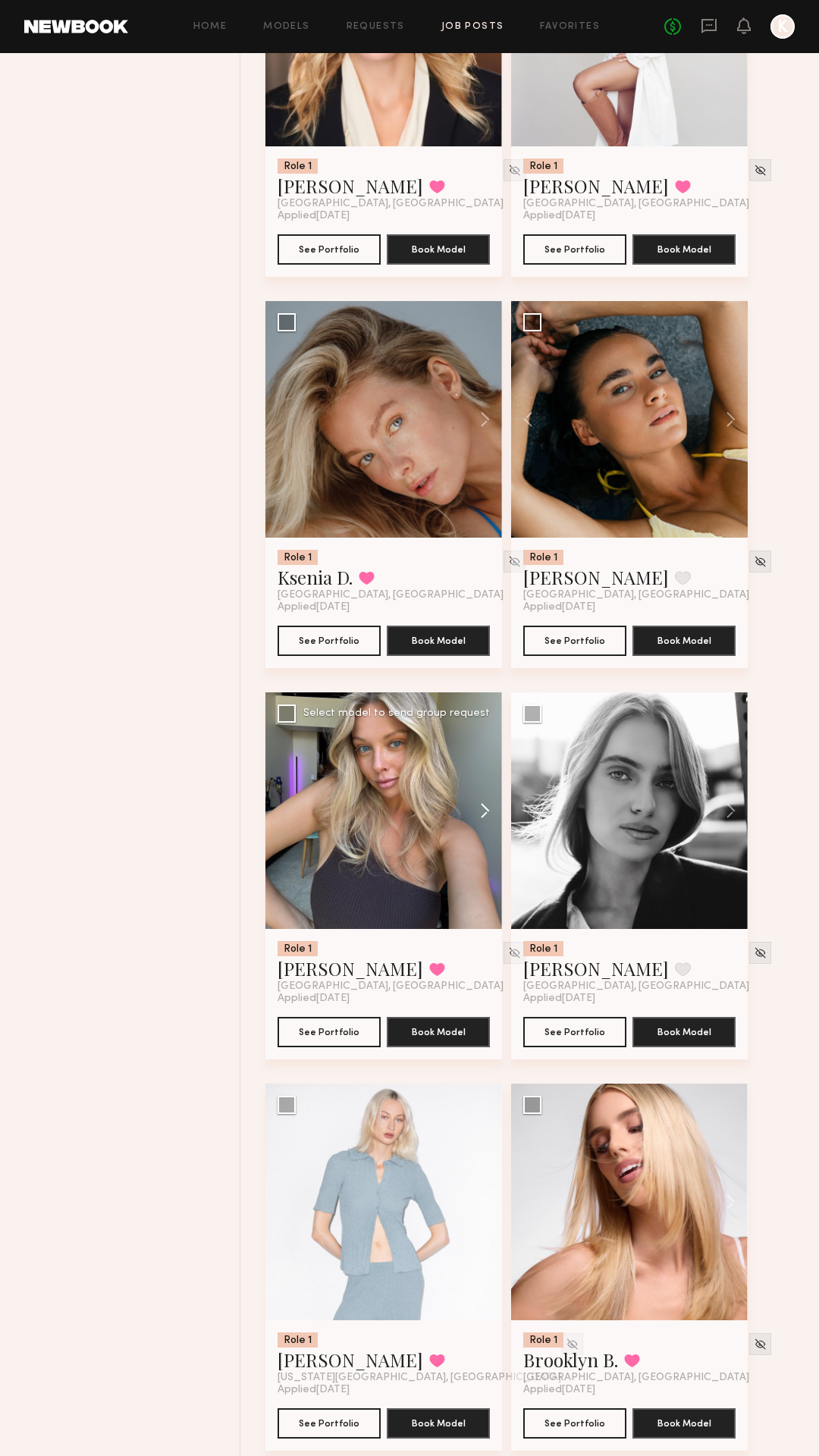
click at [483, 814] on button at bounding box center [478, 811] width 49 height 236
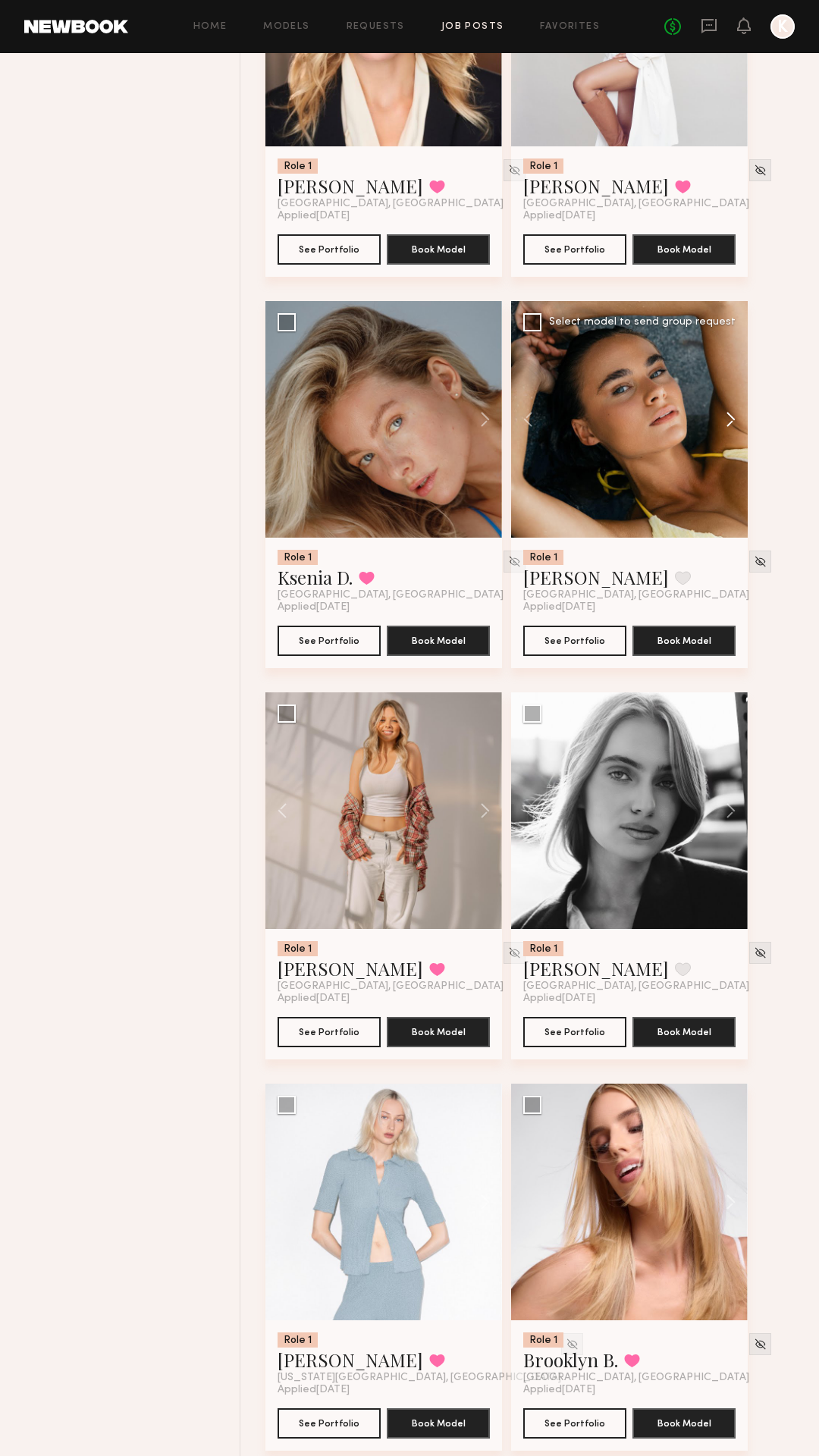
click at [731, 412] on button at bounding box center [723, 419] width 49 height 236
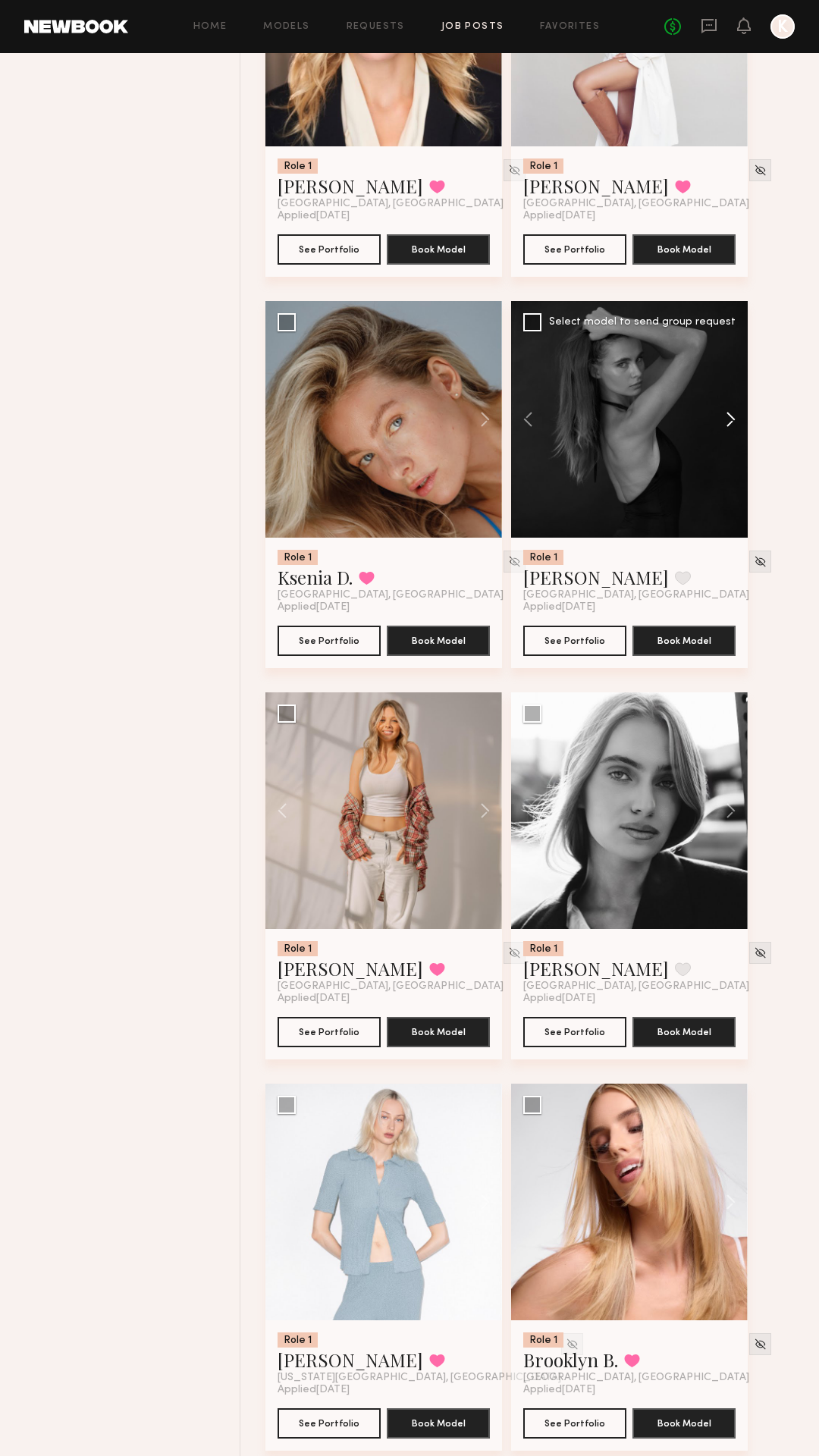
click at [731, 412] on button at bounding box center [723, 419] width 49 height 236
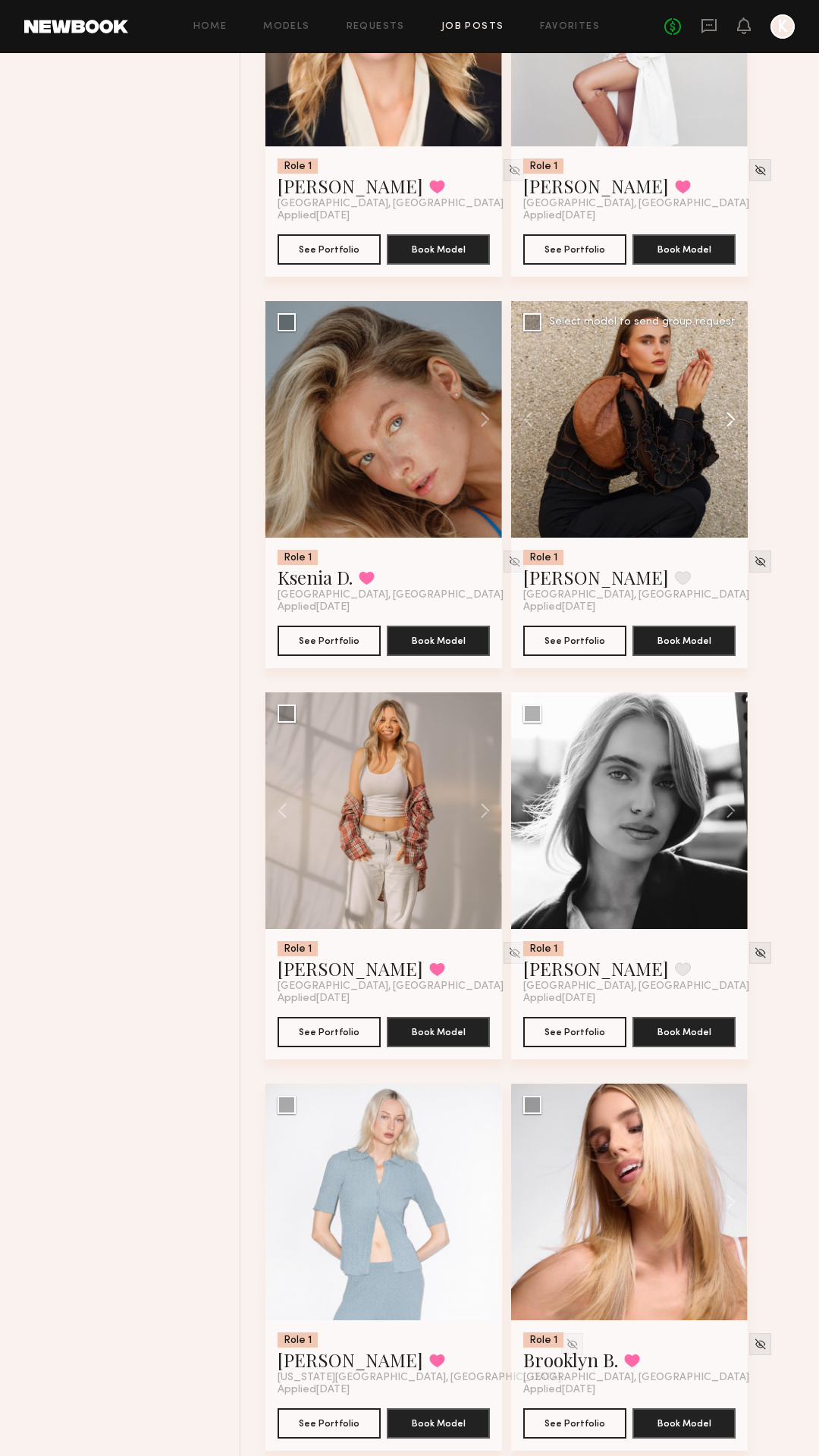
click at [731, 412] on button at bounding box center [723, 419] width 49 height 236
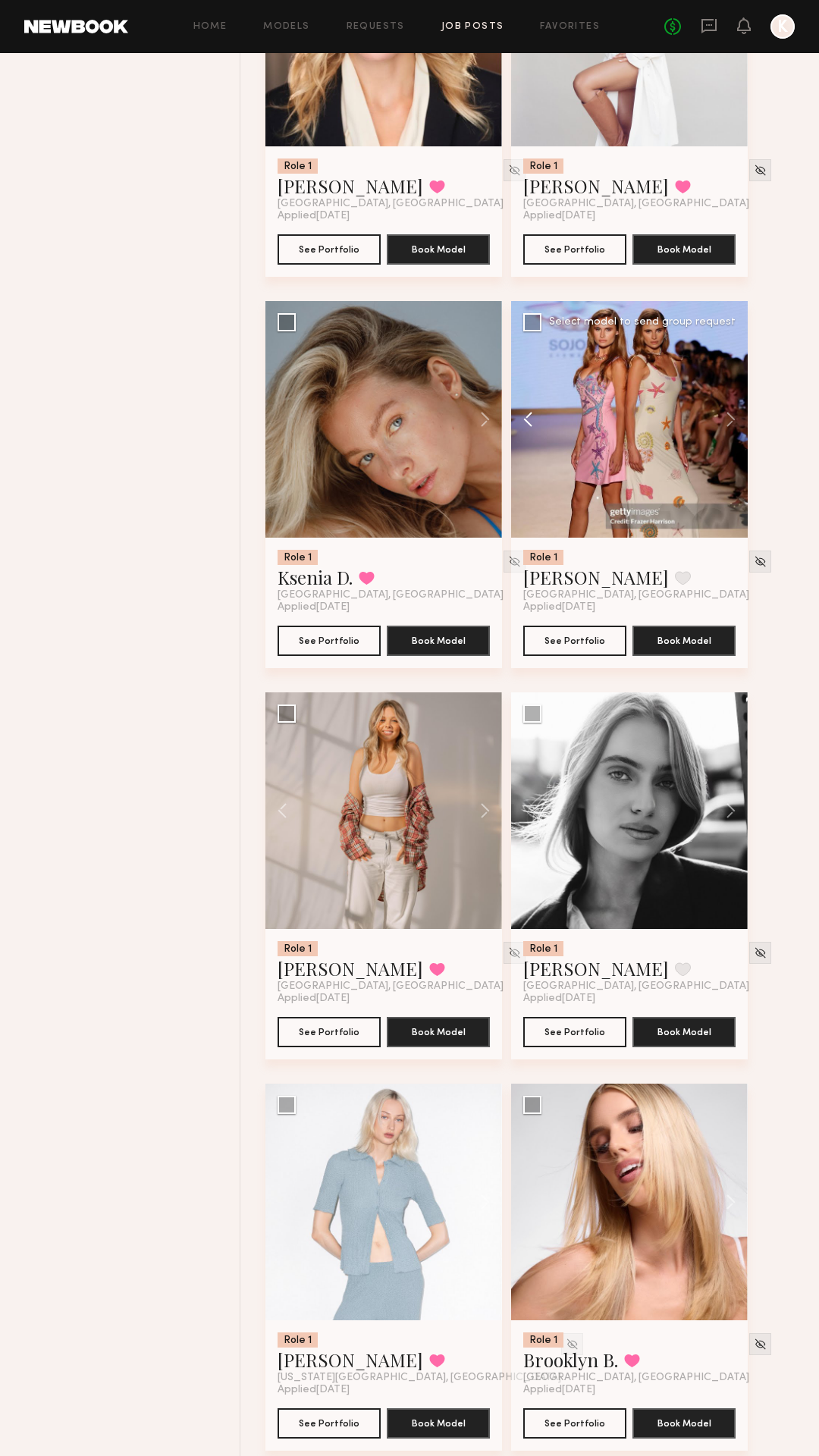
click at [532, 416] on button at bounding box center [535, 419] width 49 height 236
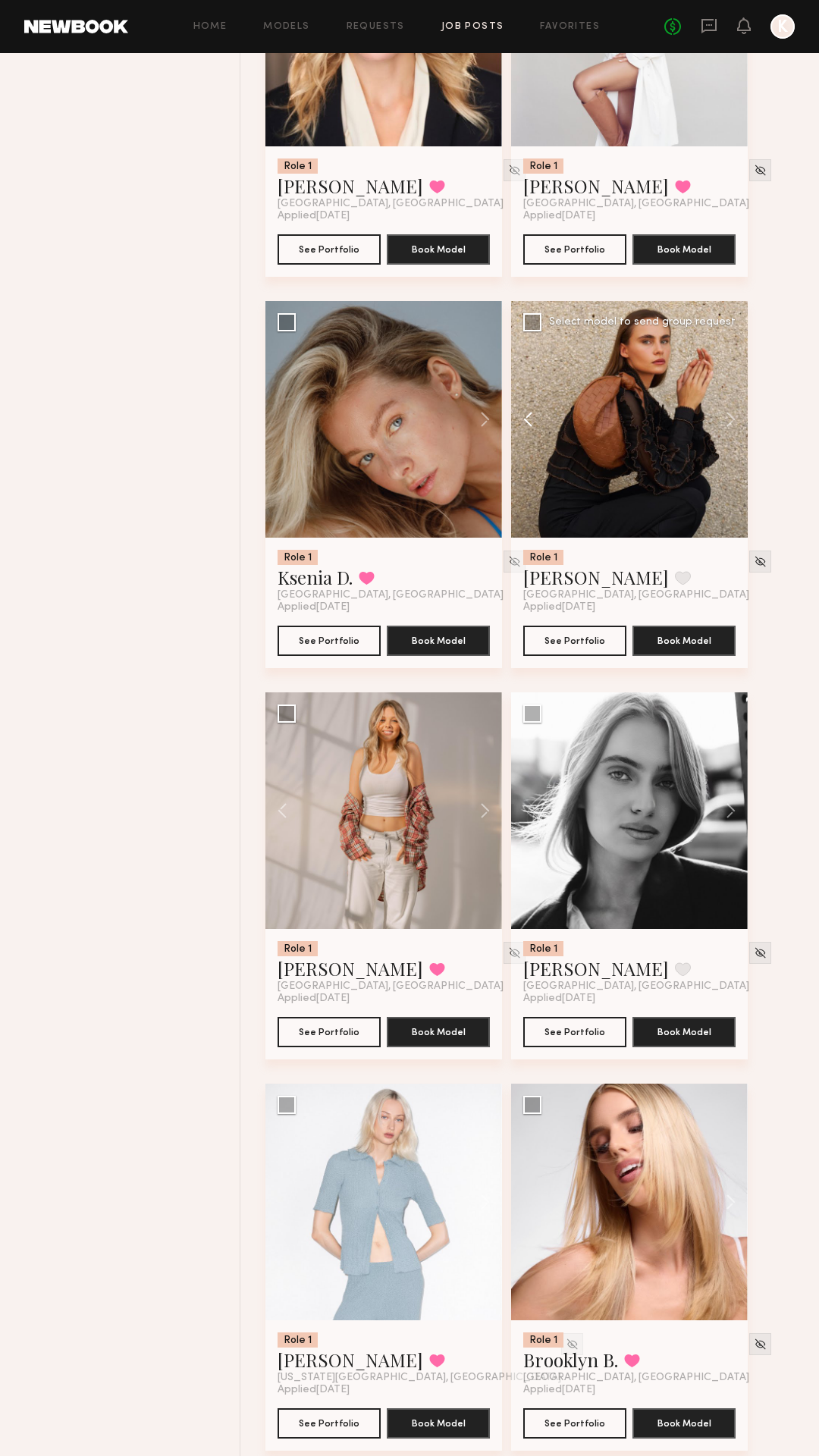
click at [532, 416] on button at bounding box center [535, 419] width 49 height 236
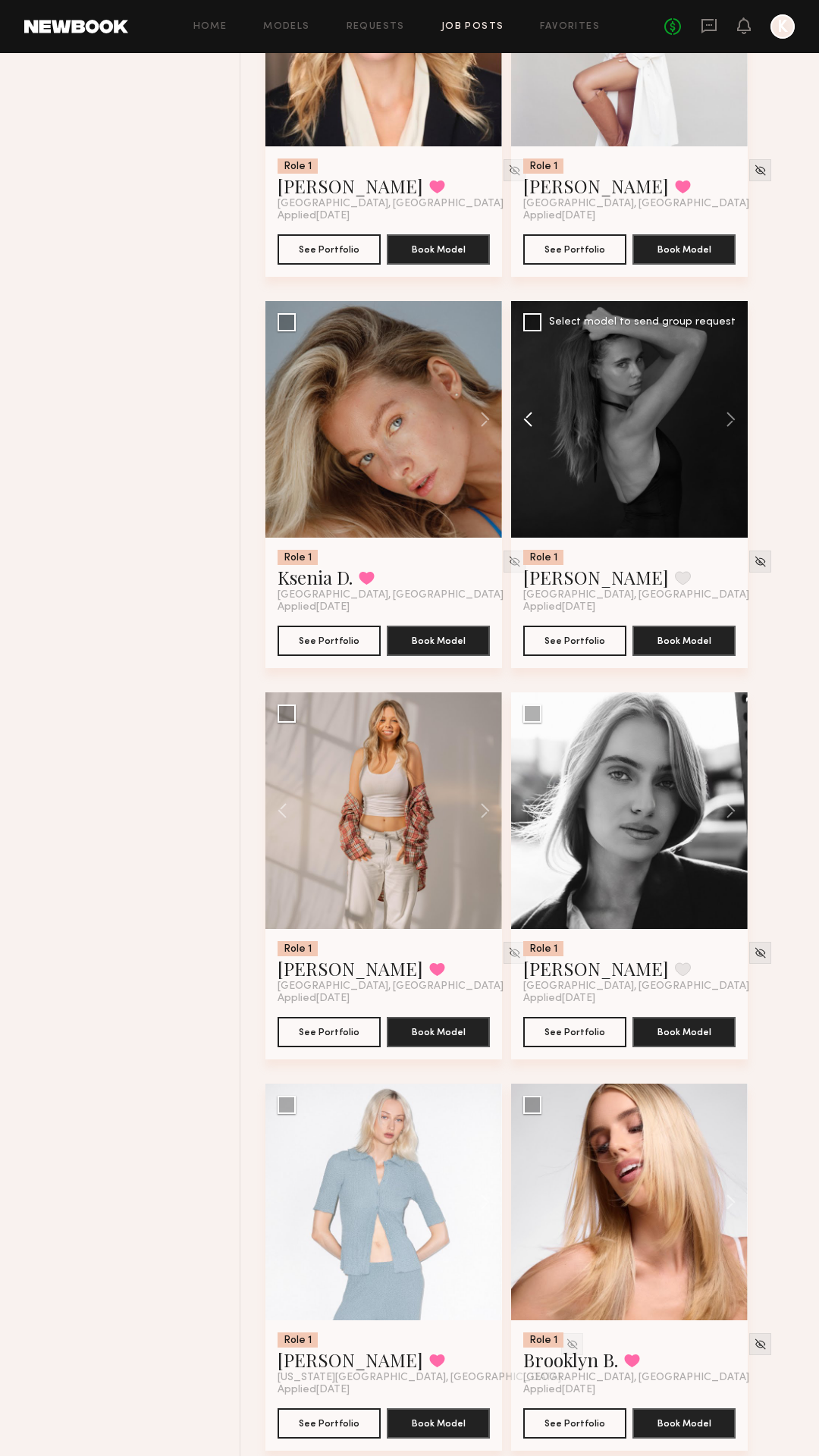
click at [532, 416] on button at bounding box center [535, 419] width 49 height 236
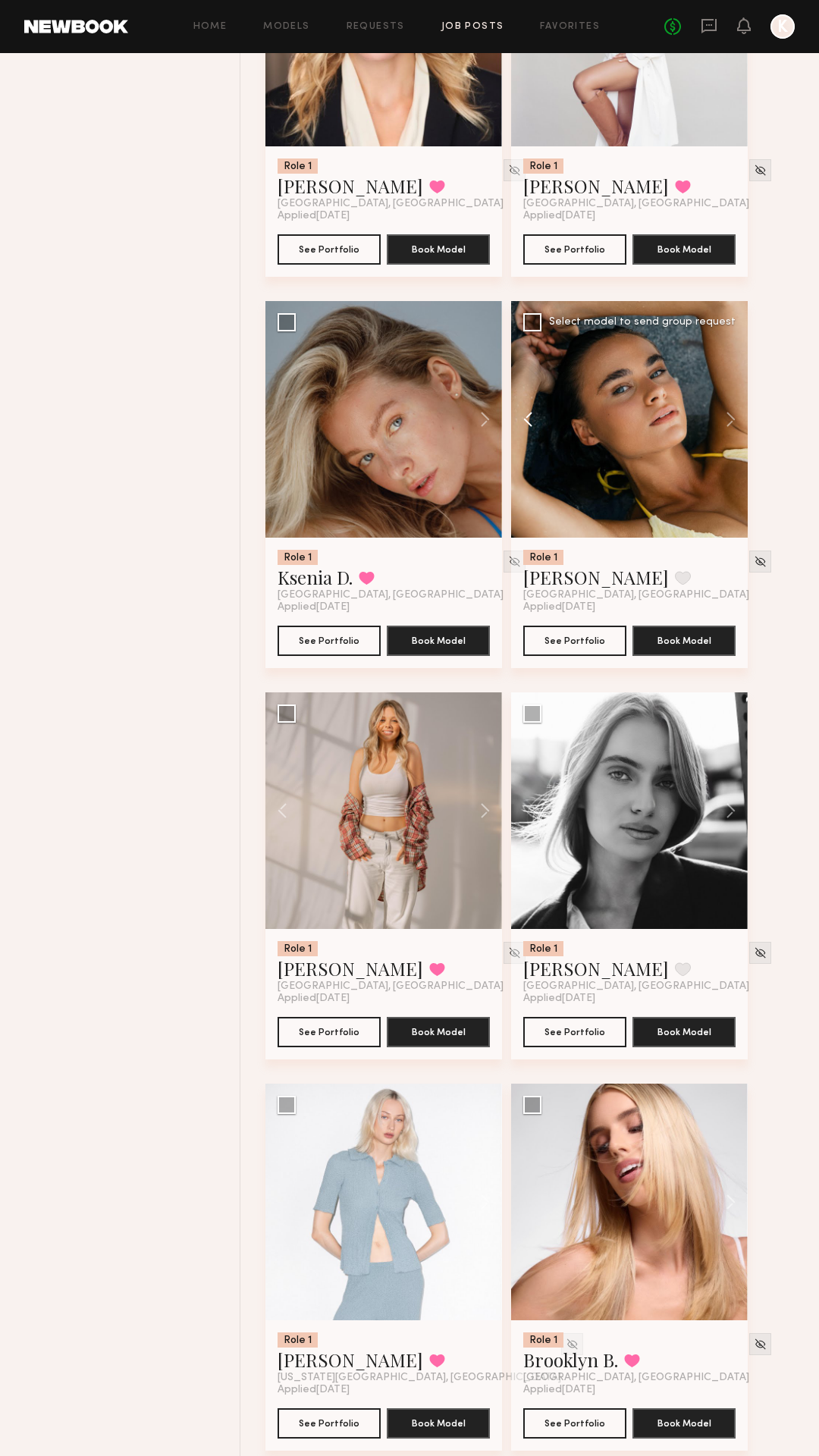
click at [532, 416] on button at bounding box center [535, 419] width 49 height 236
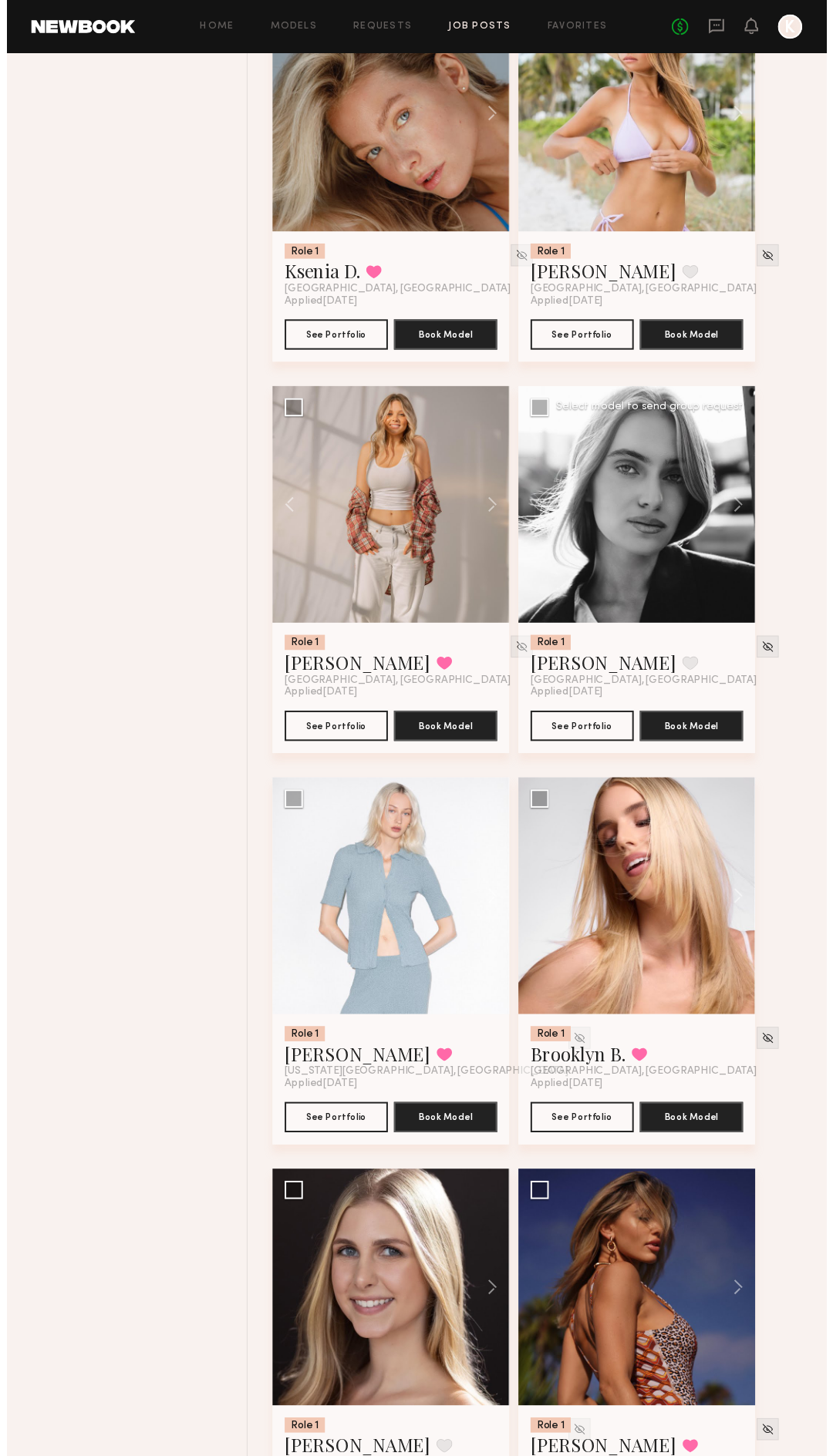
scroll to position [2248, 0]
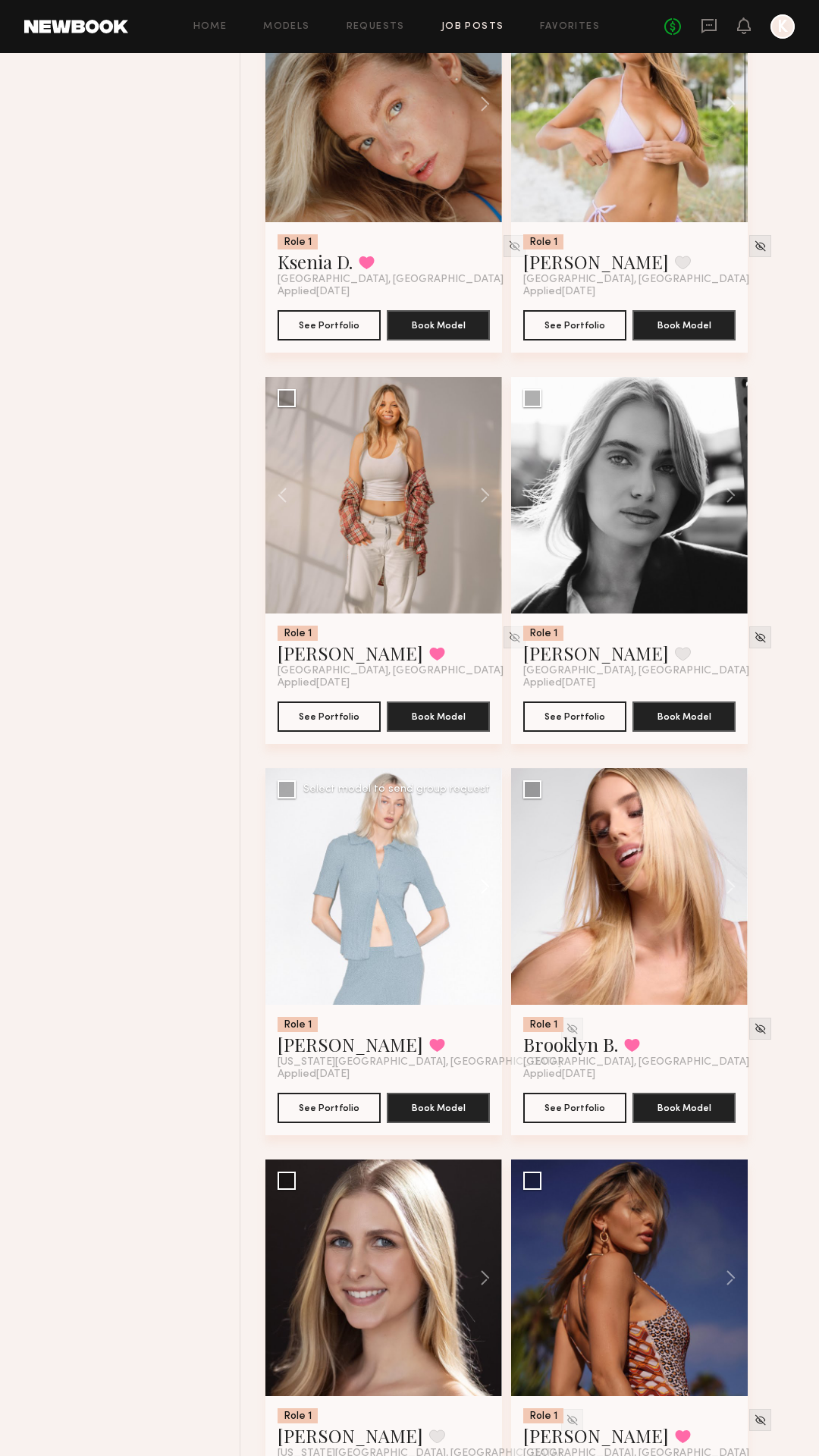
click at [483, 884] on button at bounding box center [478, 886] width 49 height 236
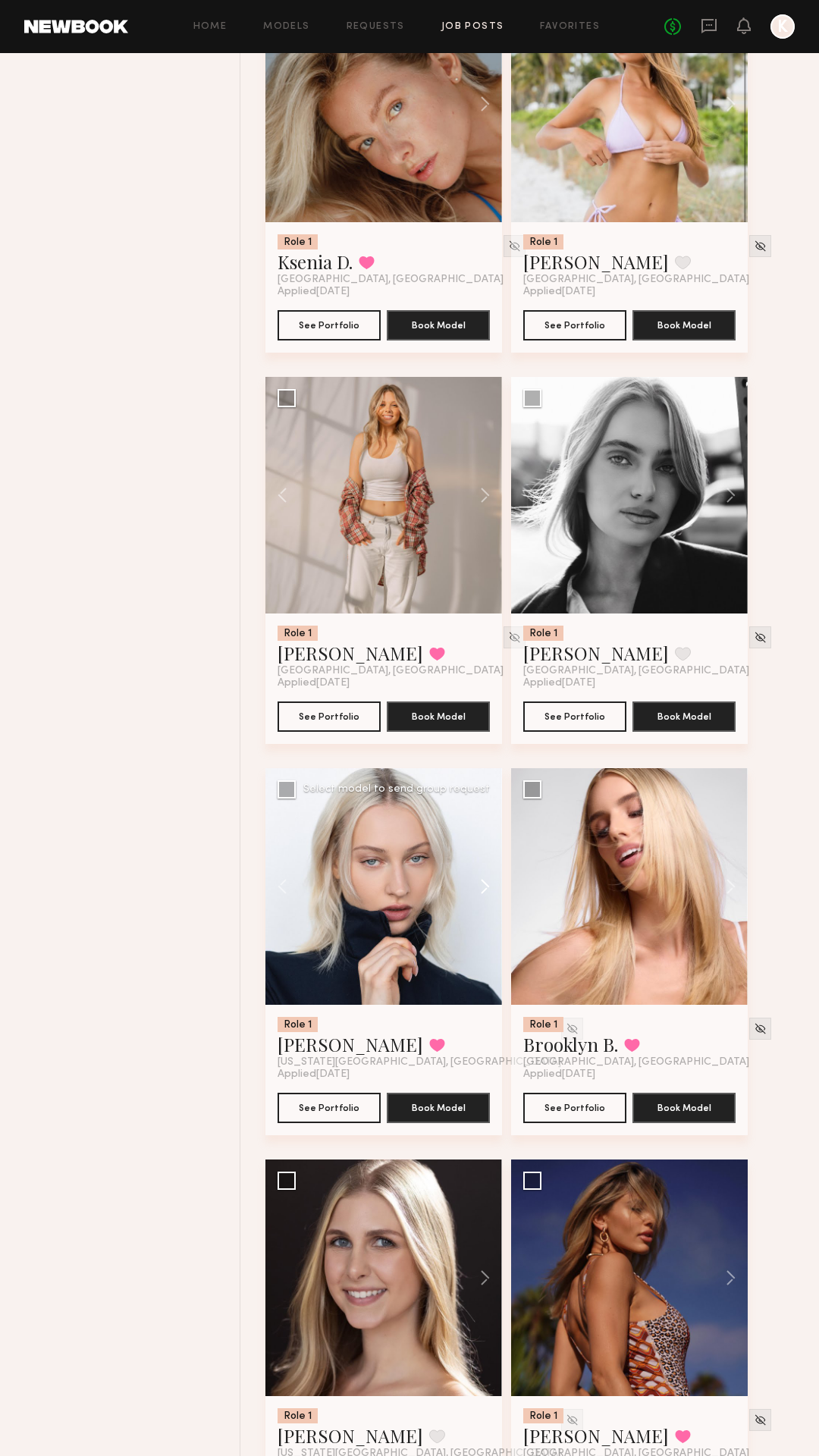
click at [483, 884] on button at bounding box center [478, 886] width 49 height 236
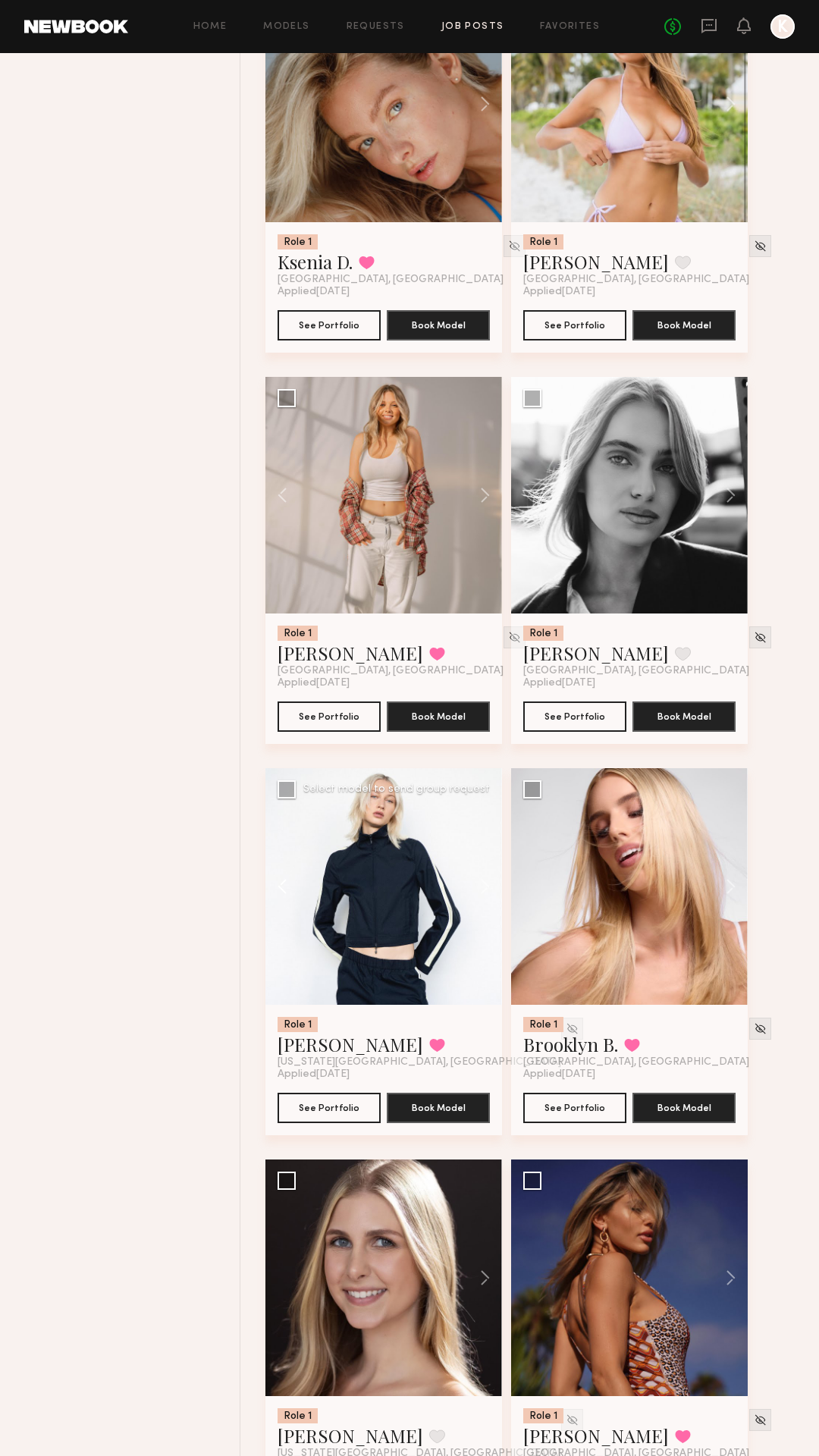
click at [284, 884] on button at bounding box center [289, 886] width 49 height 236
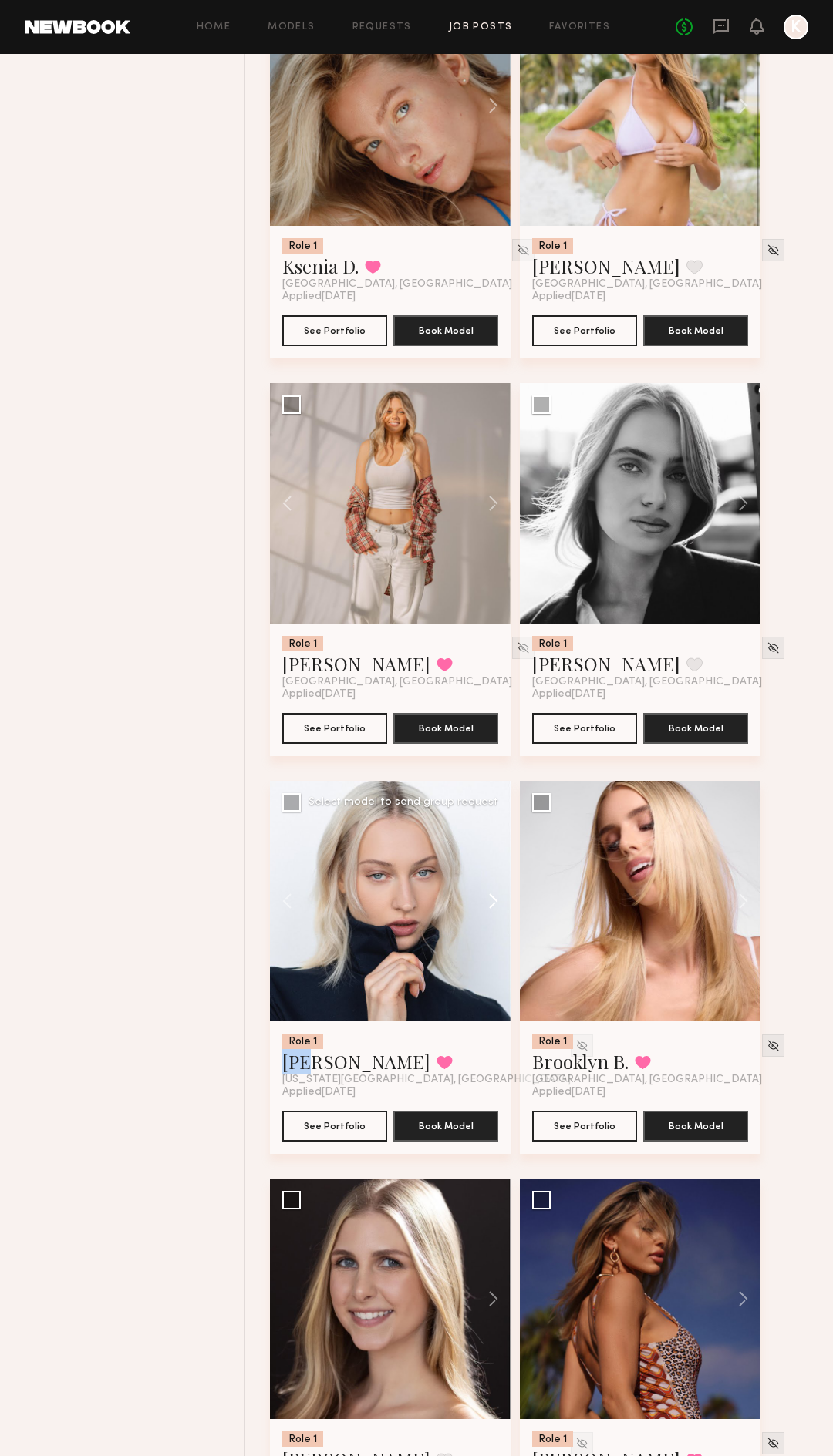
click at [497, 905] on button at bounding box center [486, 901] width 50 height 240
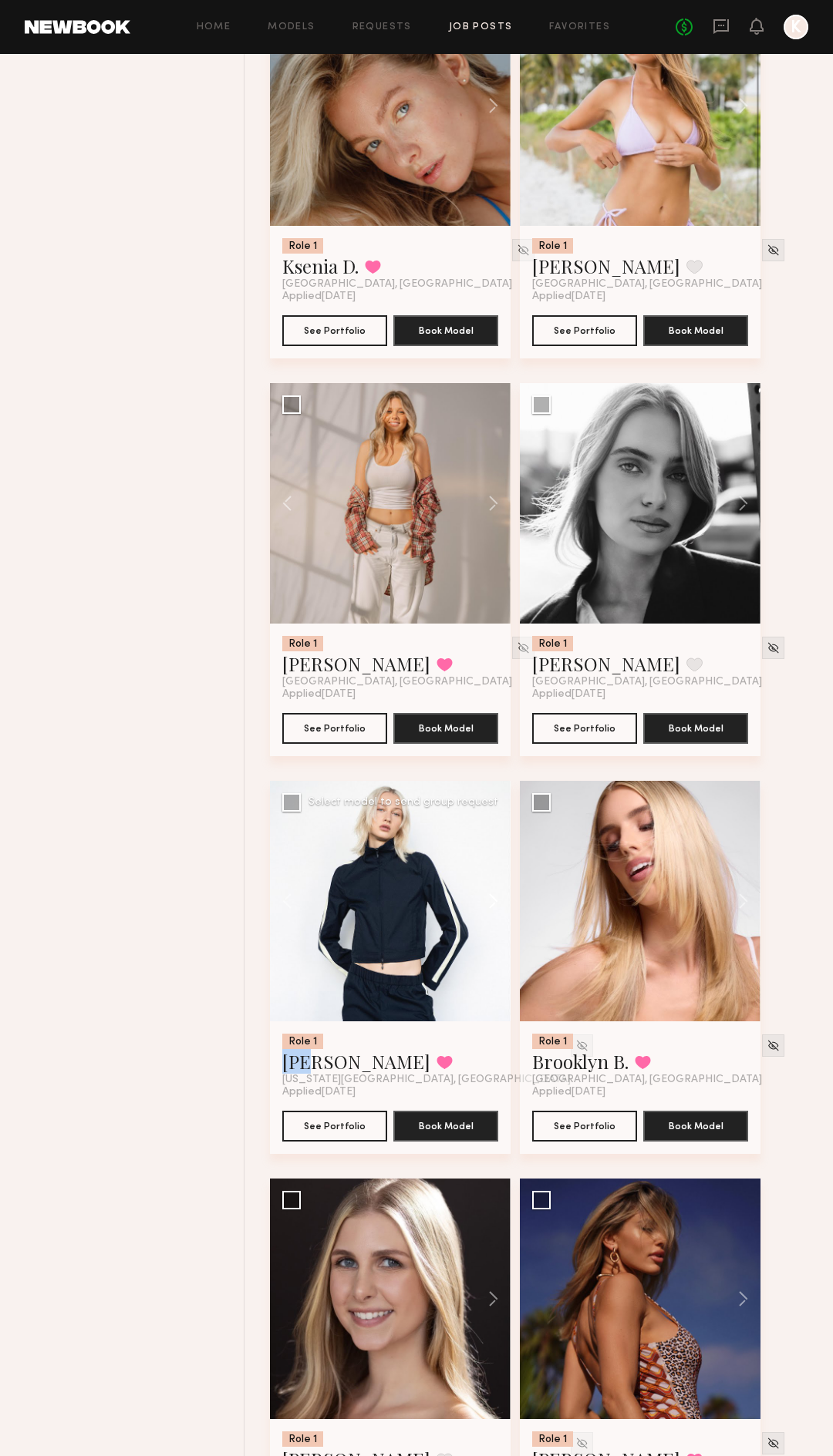
click at [497, 905] on button at bounding box center [486, 901] width 50 height 240
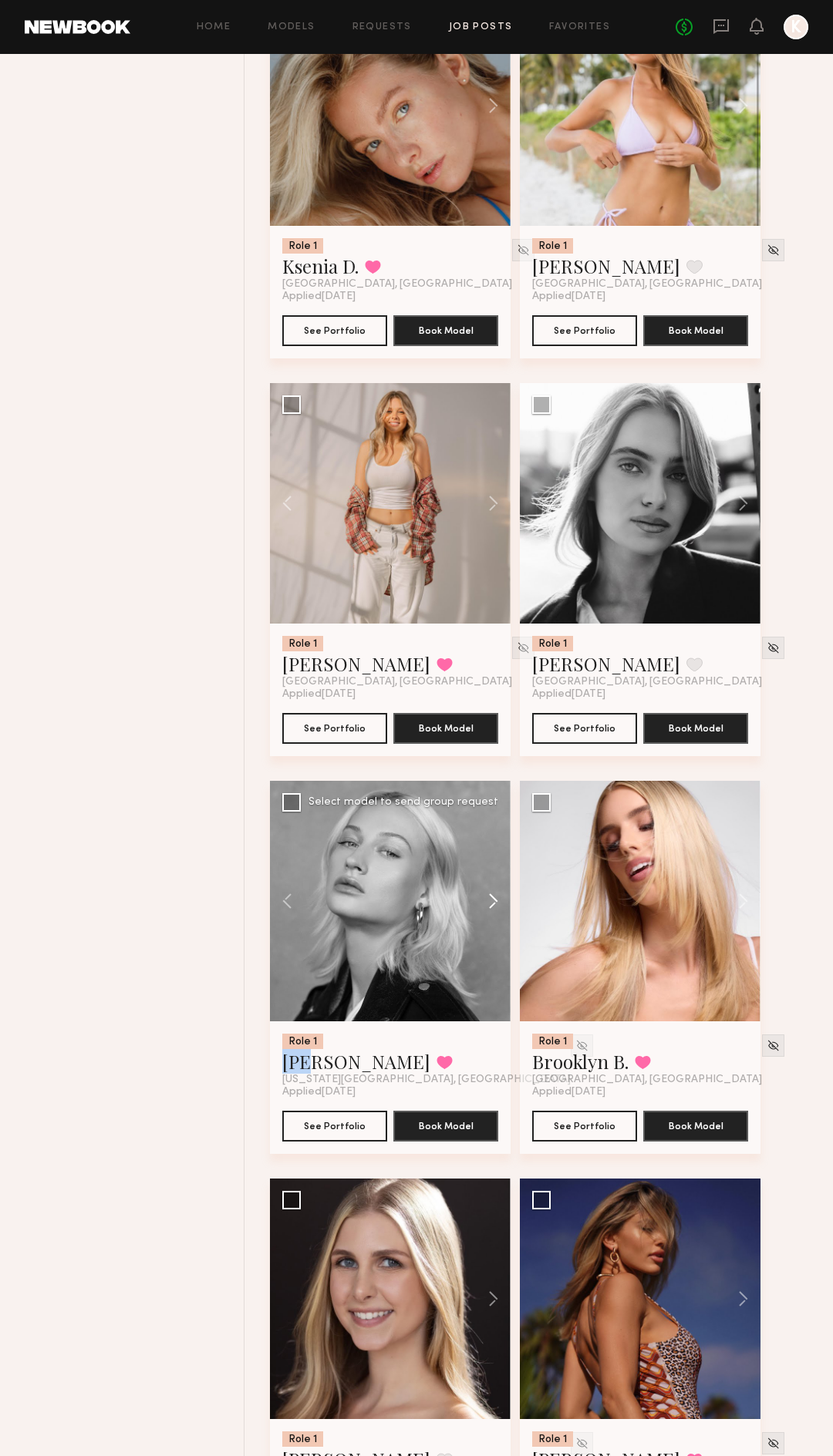
click at [497, 905] on button at bounding box center [486, 901] width 50 height 240
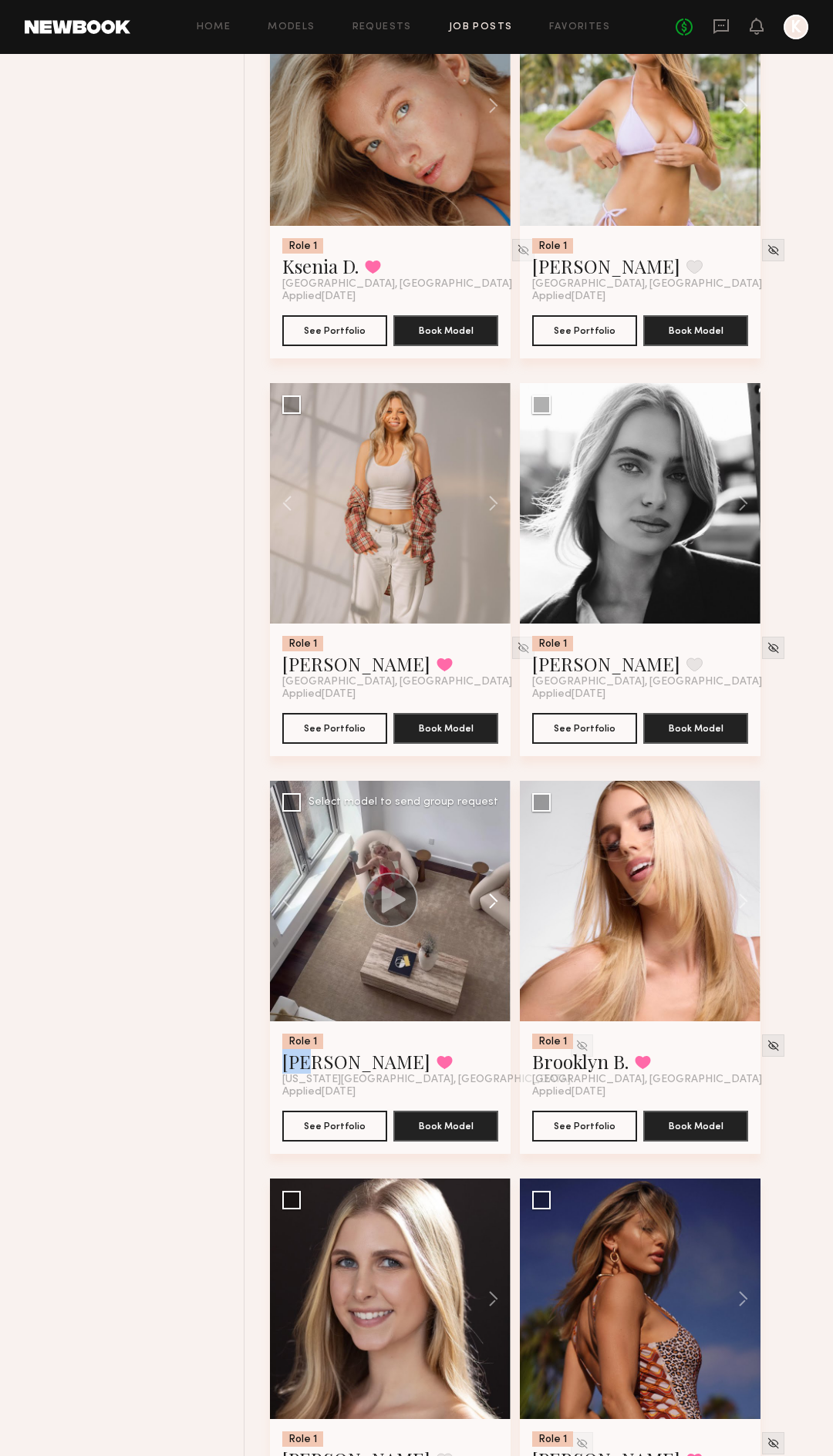
click at [497, 905] on button at bounding box center [486, 901] width 50 height 240
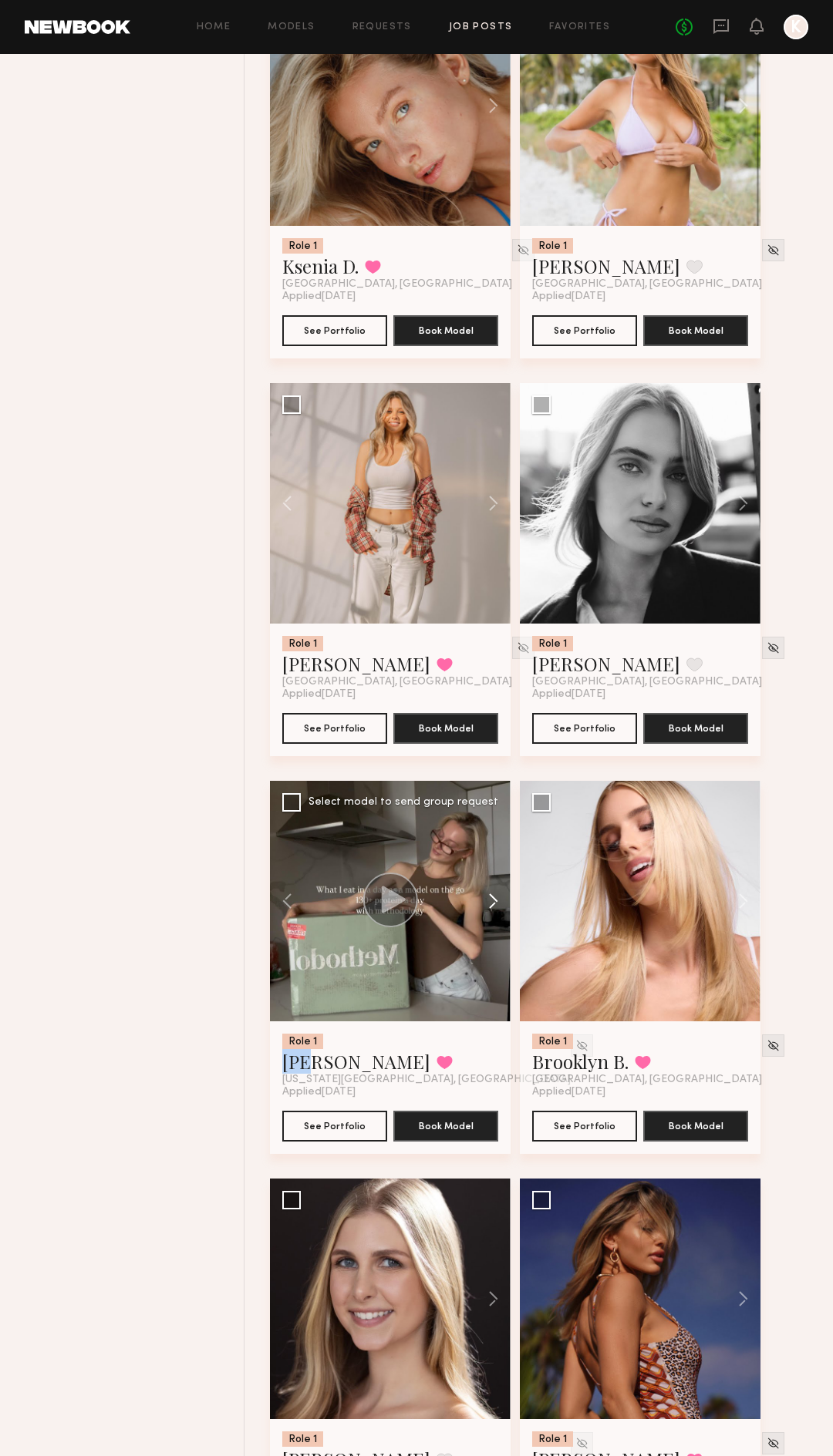
click at [497, 905] on button at bounding box center [486, 901] width 50 height 240
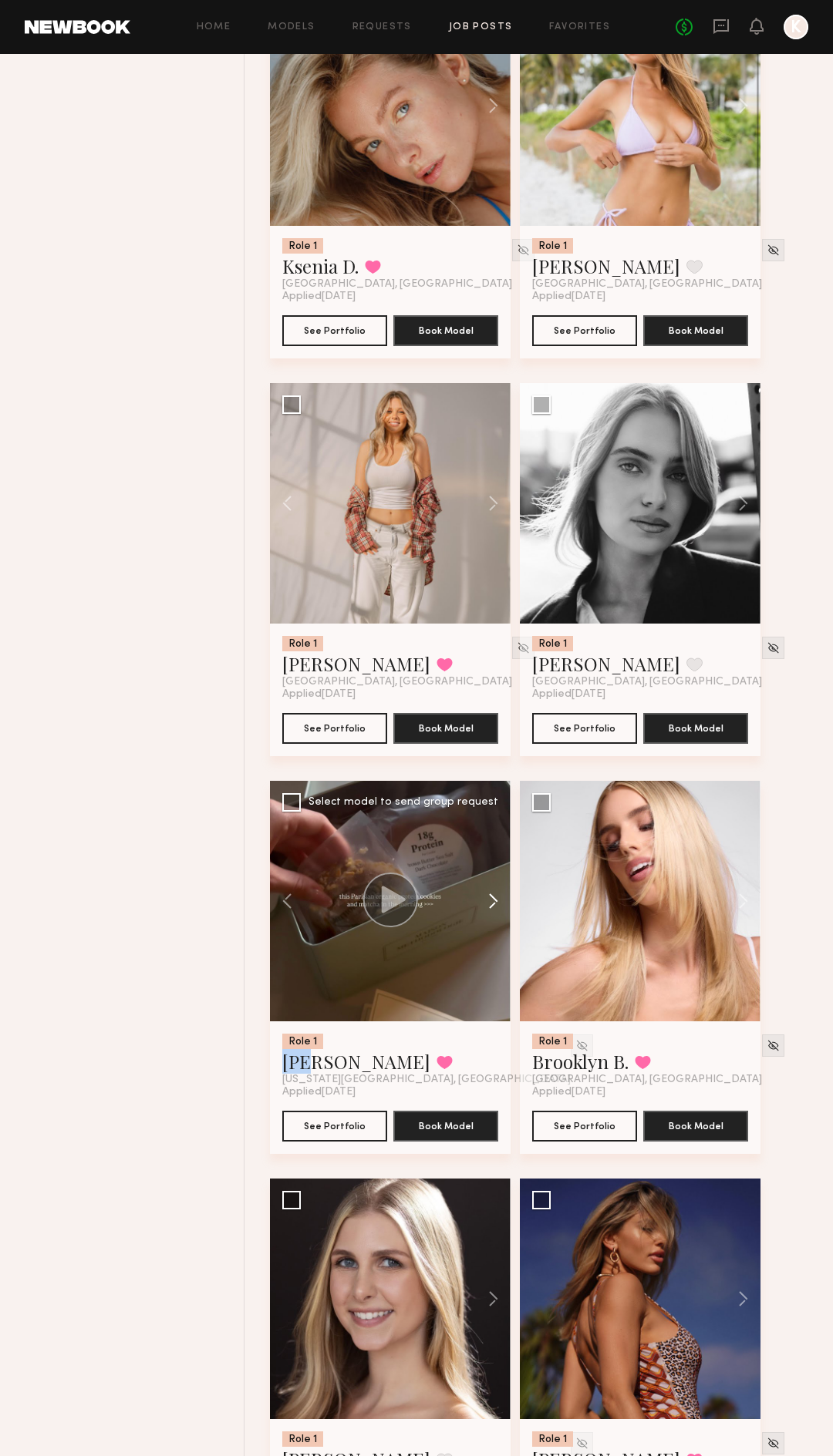
click at [497, 905] on button at bounding box center [486, 901] width 50 height 240
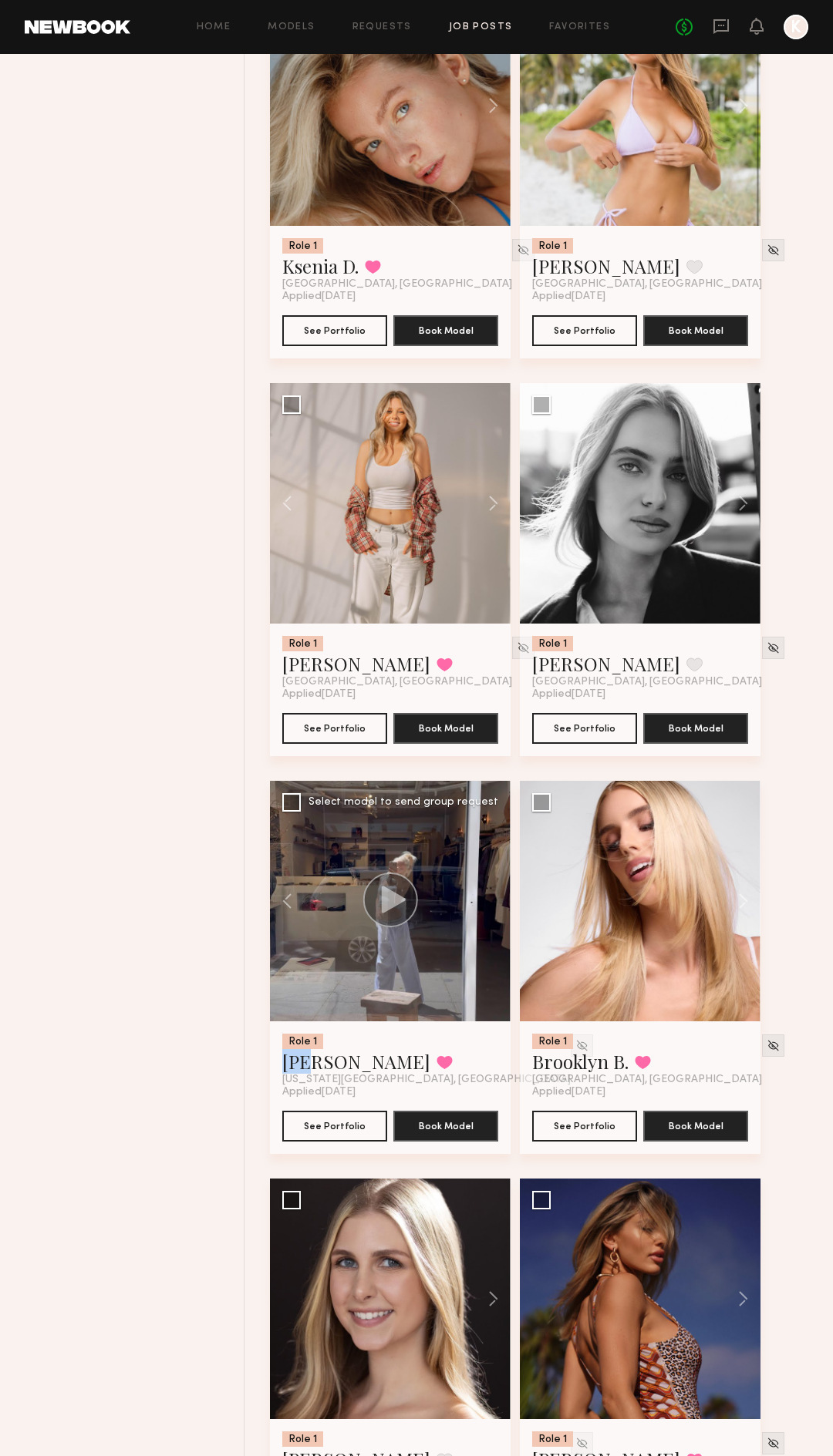
click at [497, 905] on div at bounding box center [390, 901] width 240 height 240
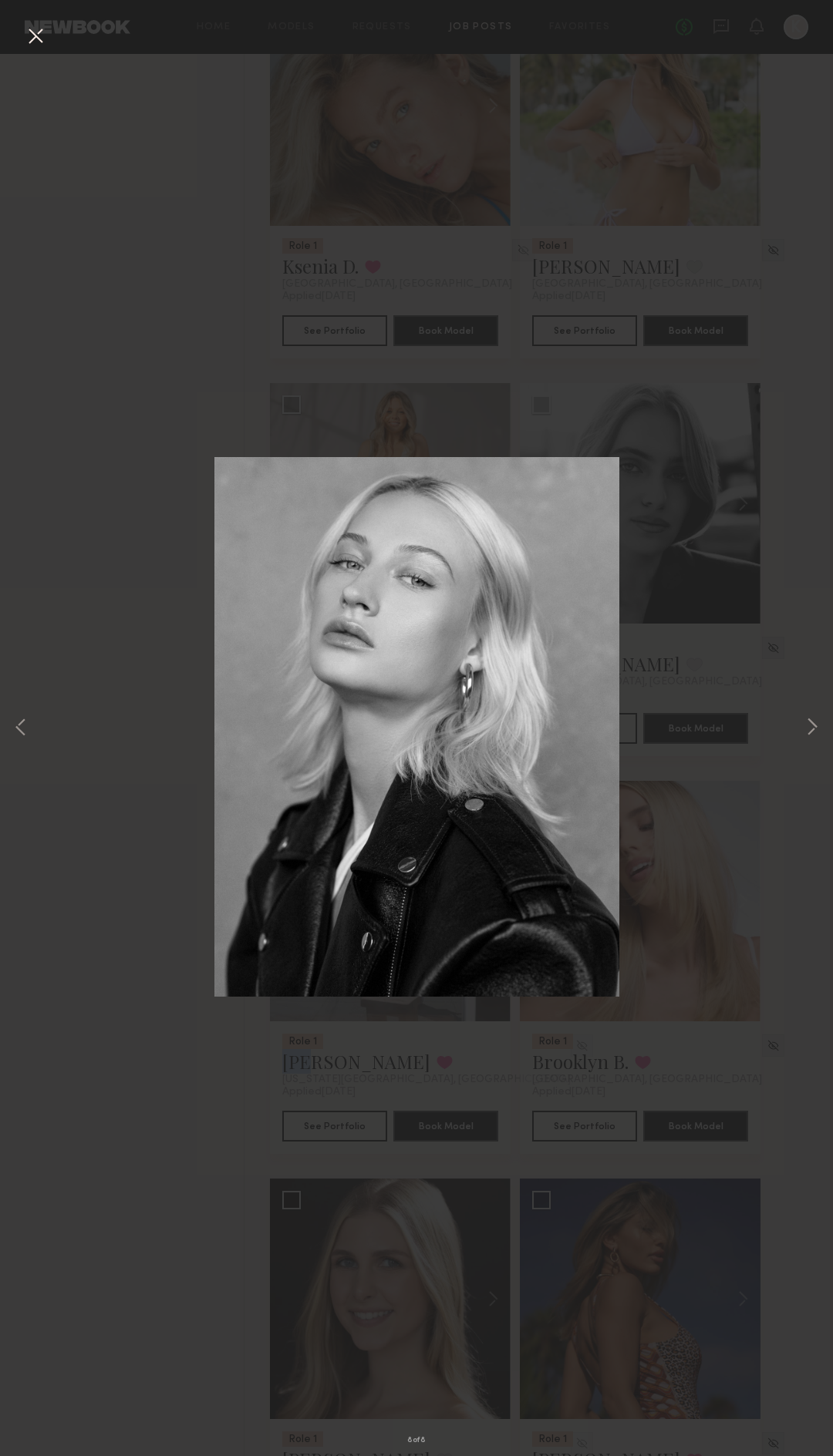
click at [33, 37] on button at bounding box center [35, 37] width 24 height 28
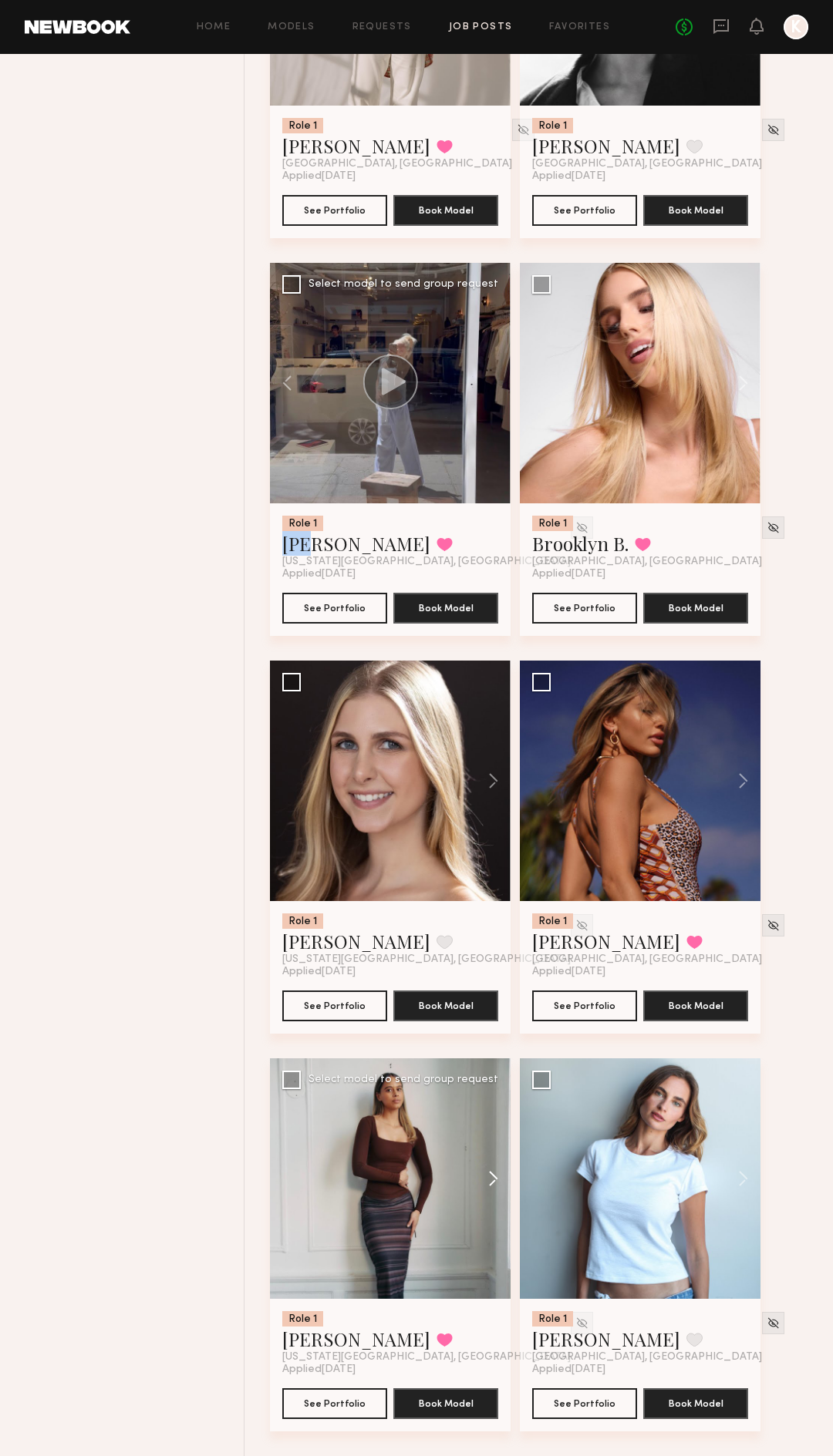
scroll to position [2766, 0]
click at [496, 970] on button at bounding box center [486, 1179] width 50 height 240
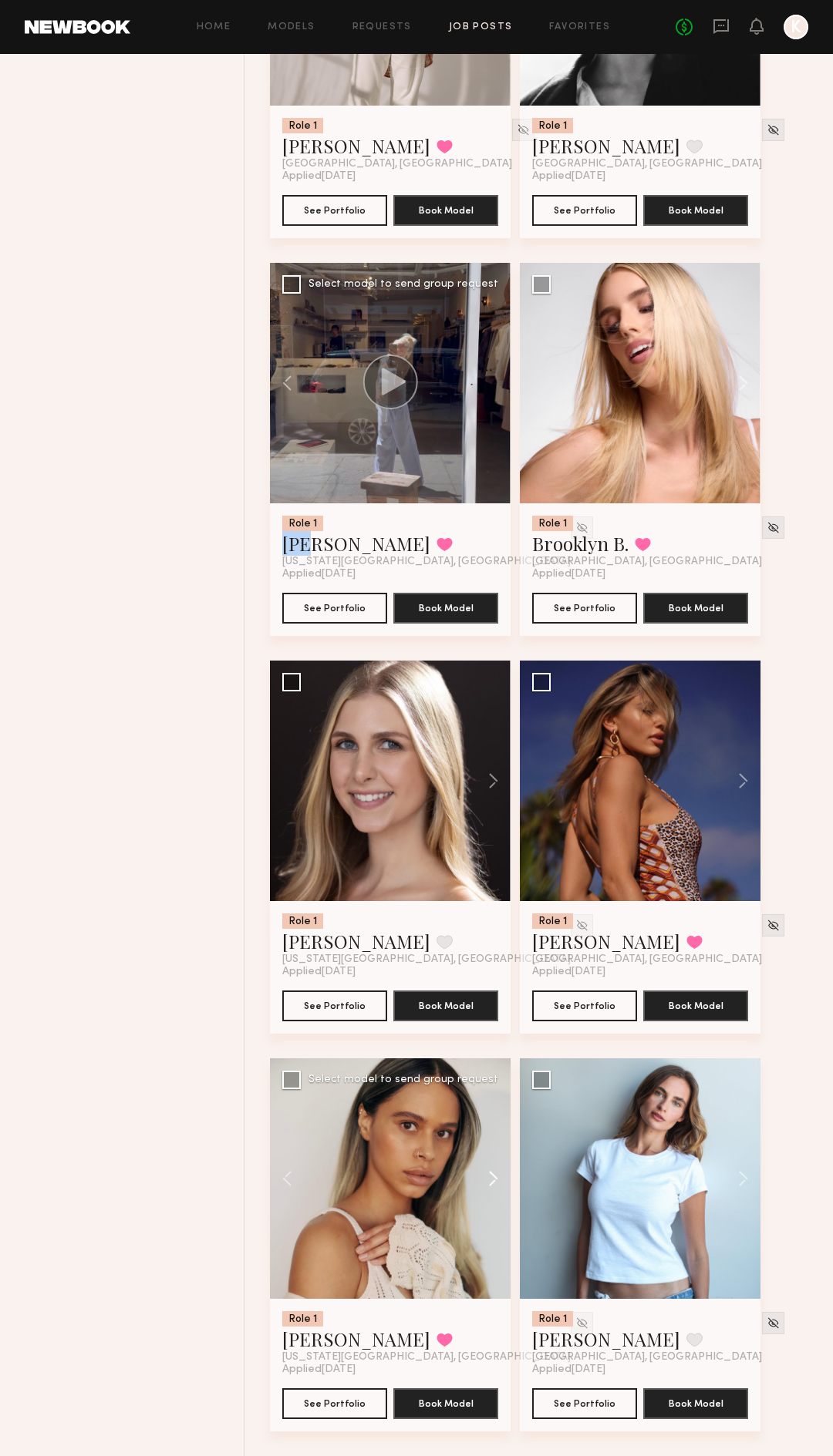
click at [496, 970] on button at bounding box center [486, 1179] width 50 height 240
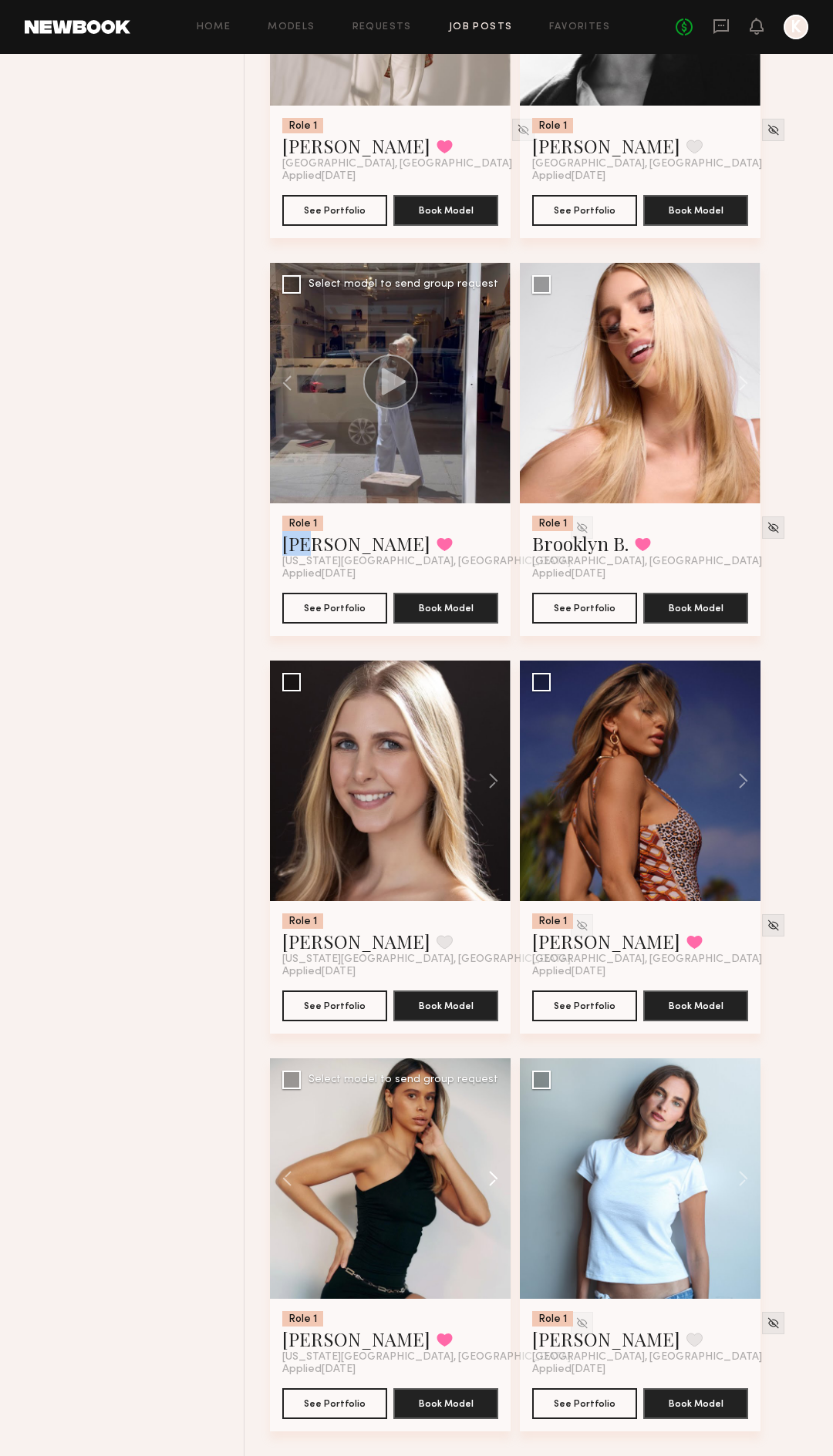
click at [496, 970] on button at bounding box center [486, 1179] width 50 height 240
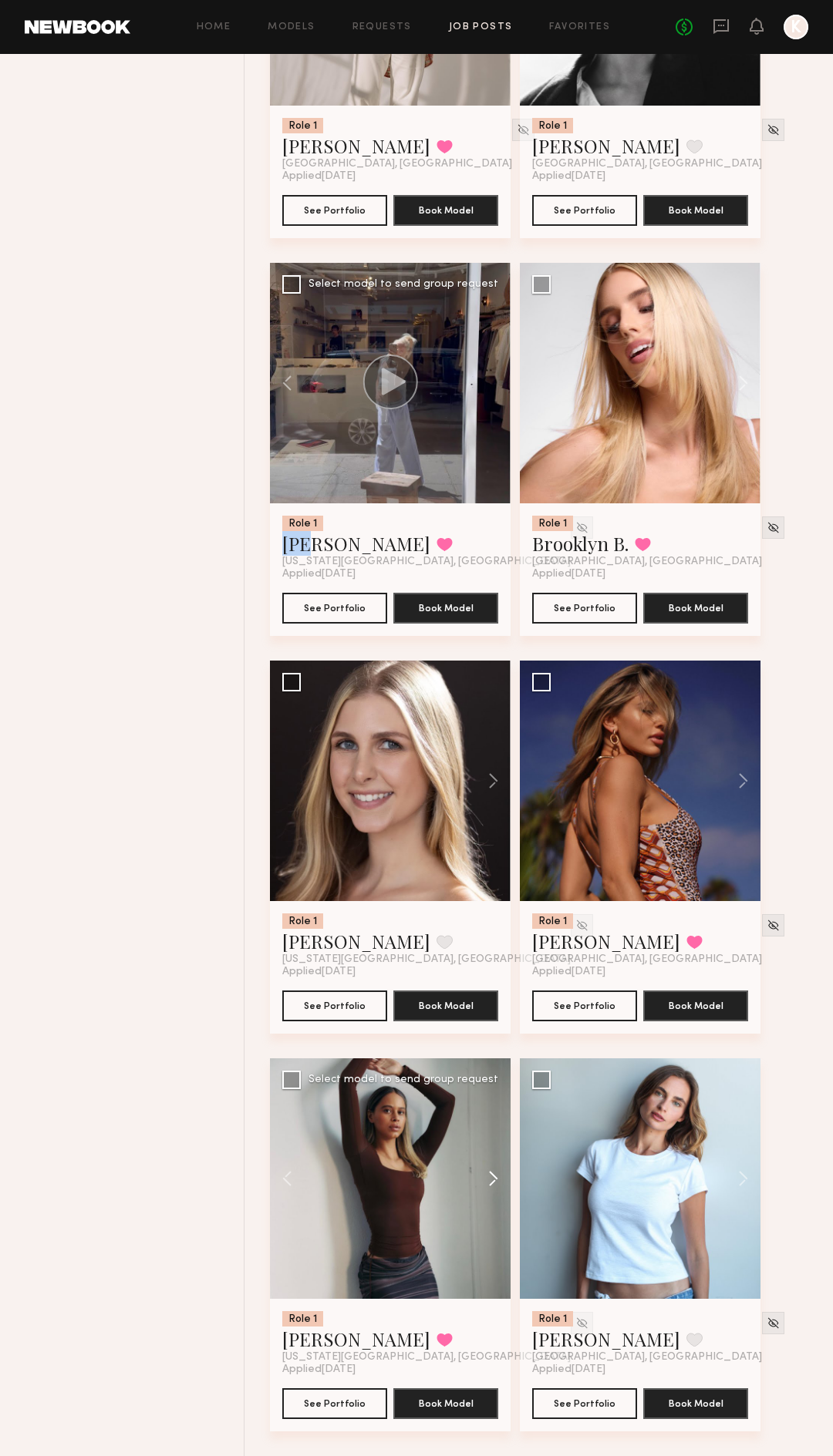
click at [496, 970] on button at bounding box center [486, 1179] width 50 height 240
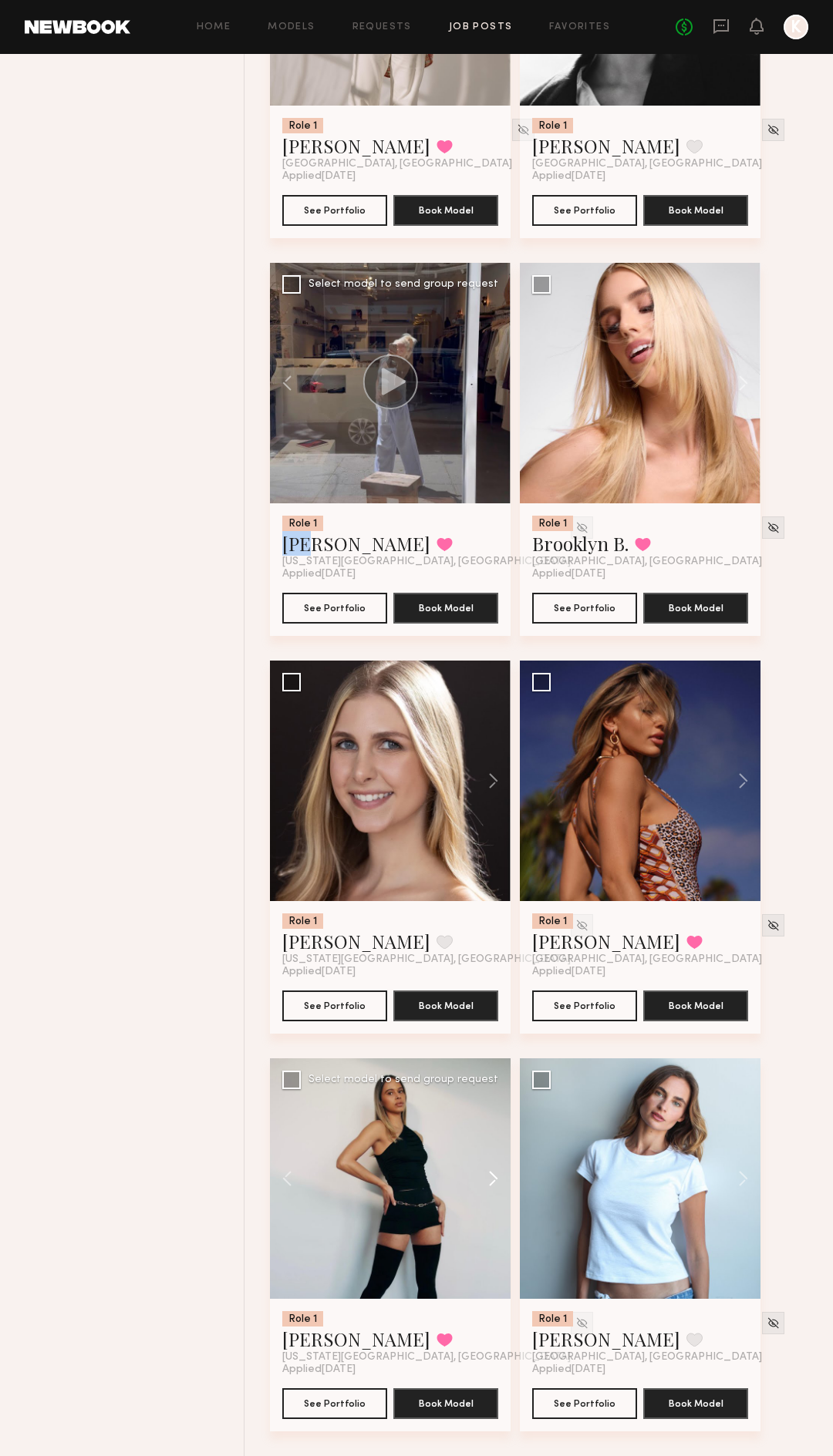
click at [496, 970] on button at bounding box center [486, 1179] width 50 height 240
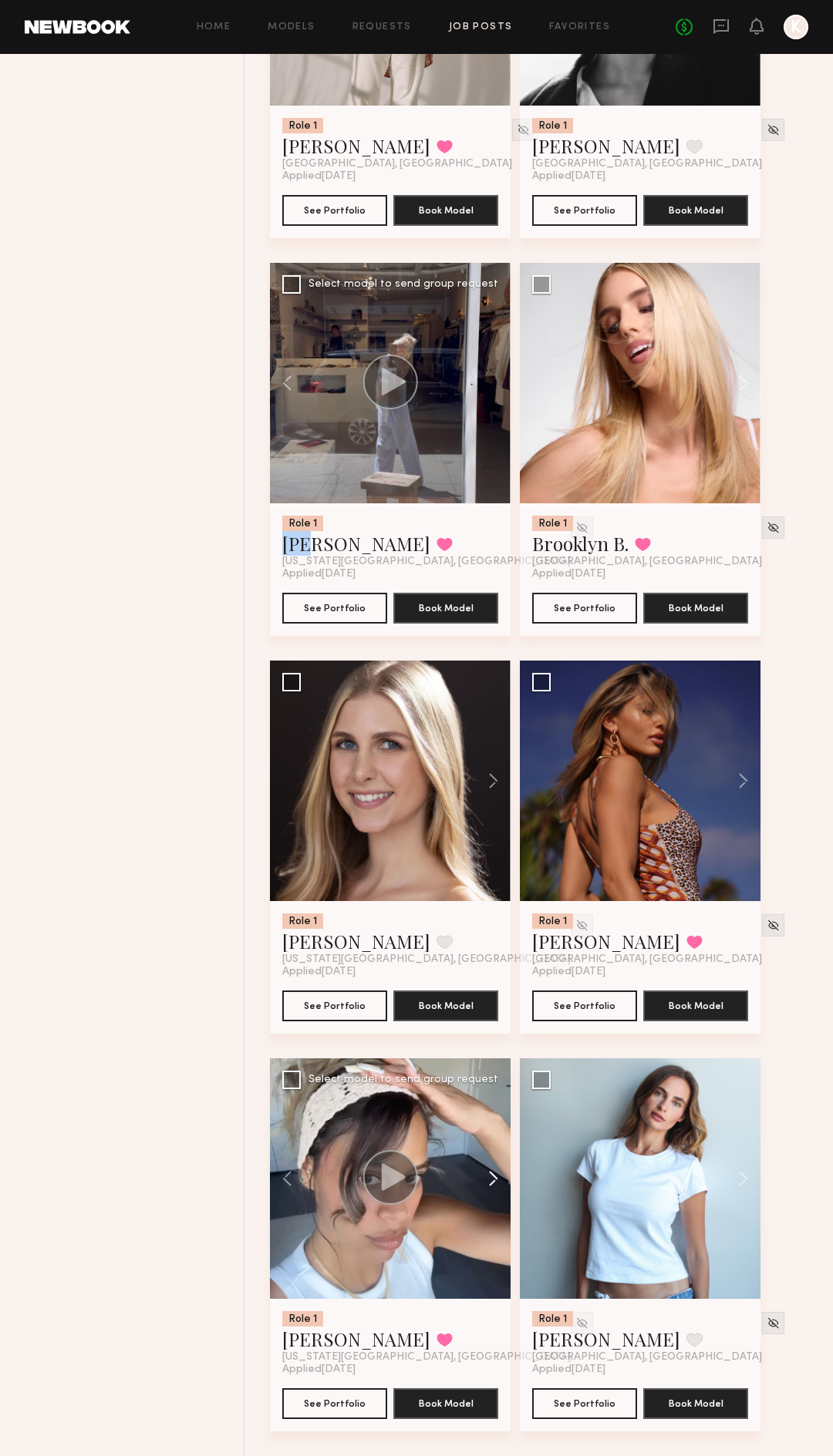
click at [496, 970] on button at bounding box center [486, 1179] width 50 height 240
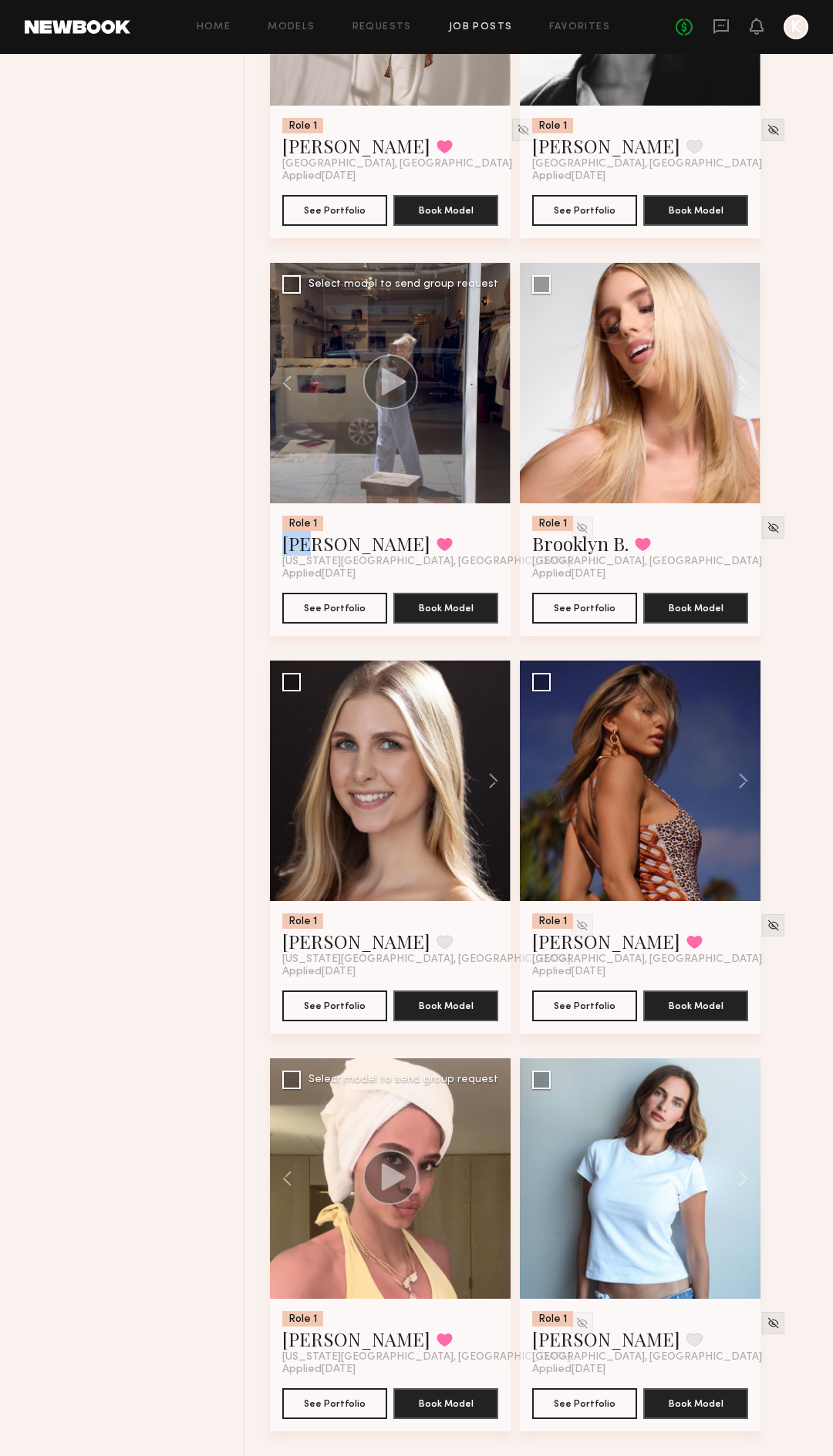
click at [496, 970] on div at bounding box center [390, 1179] width 240 height 240
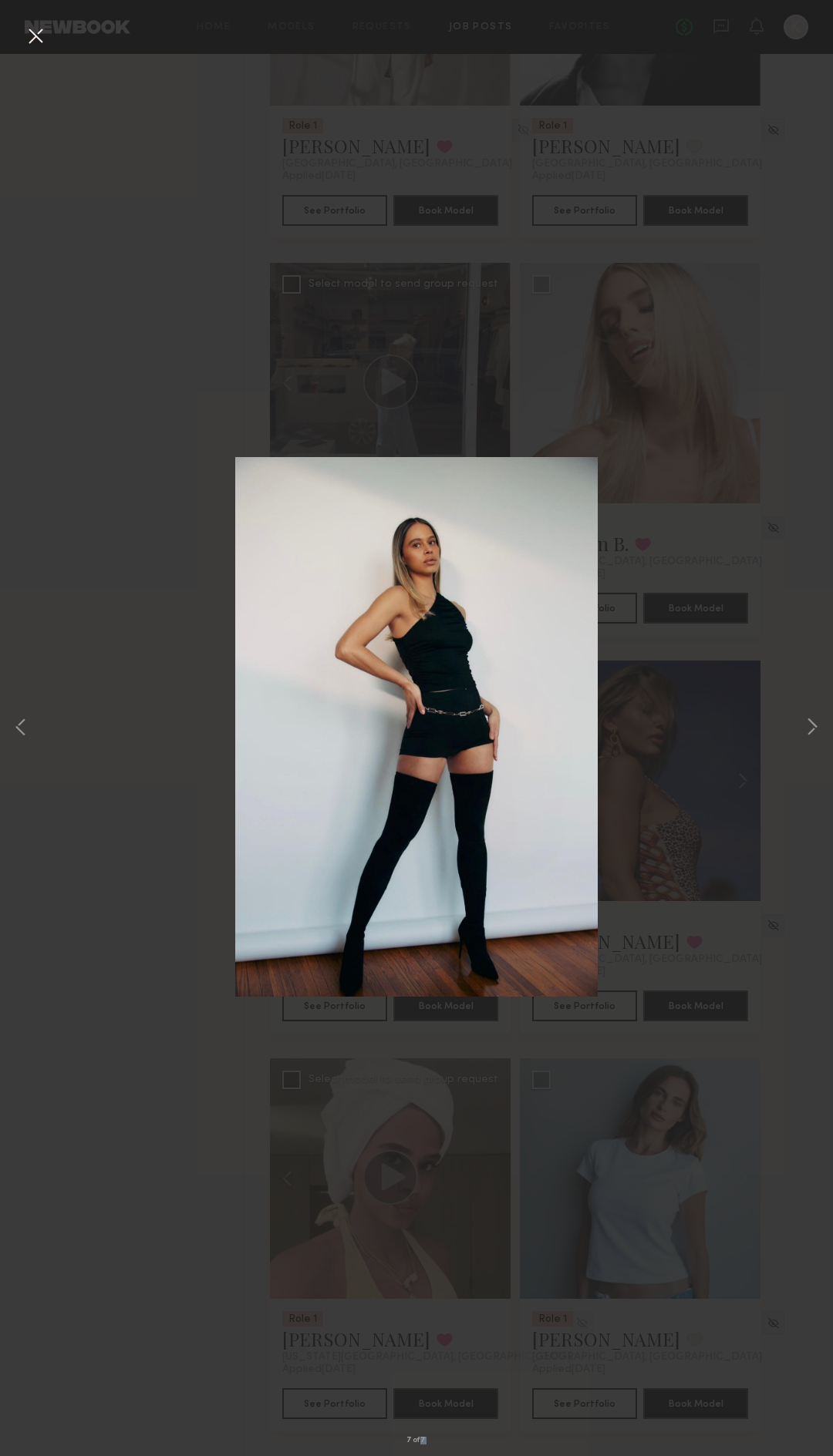
click at [496, 970] on div "7 of 7" at bounding box center [416, 728] width 833 height 1456
click at [33, 34] on button at bounding box center [35, 37] width 24 height 28
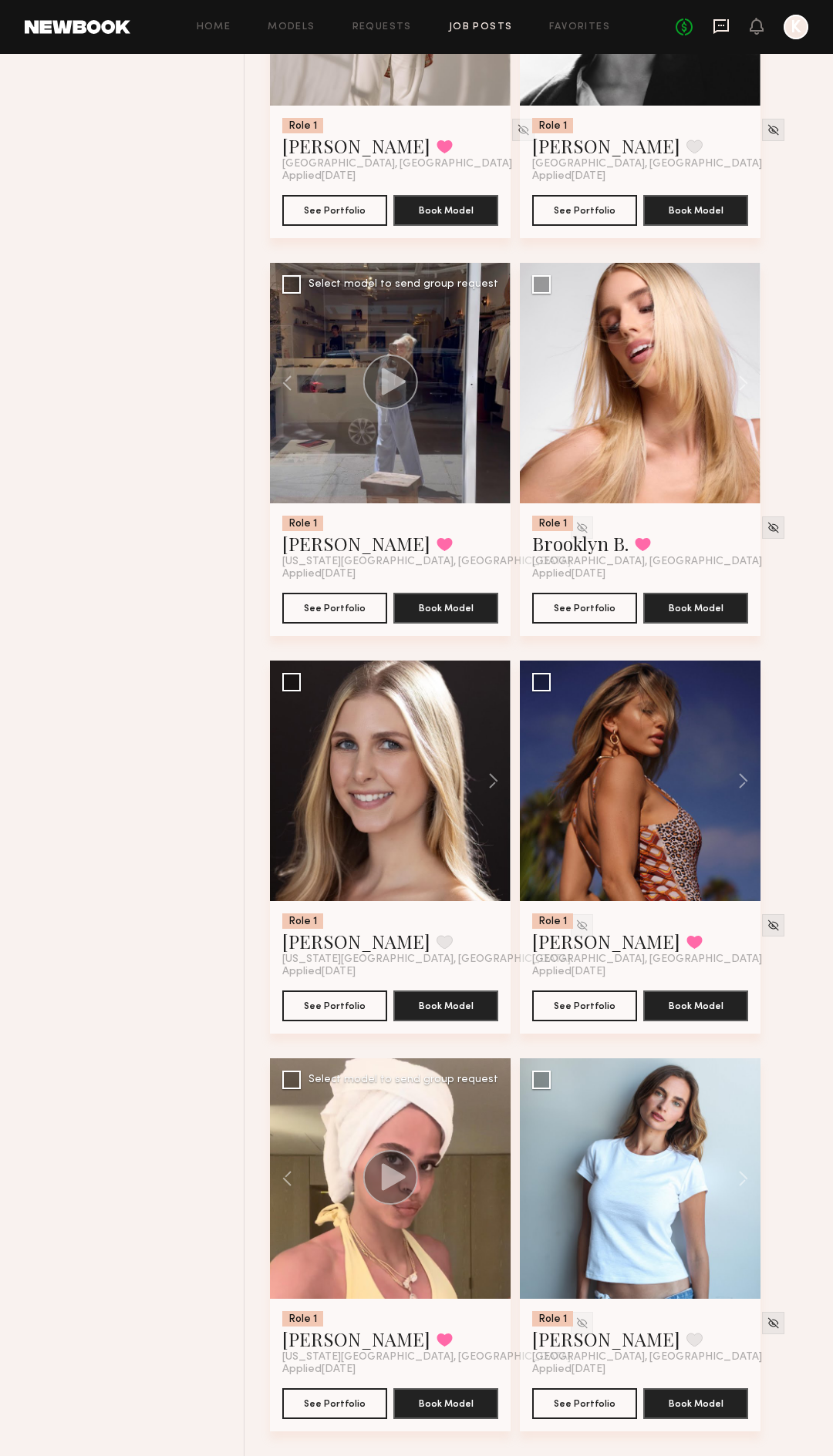
click at [718, 23] on icon at bounding box center [721, 26] width 17 height 17
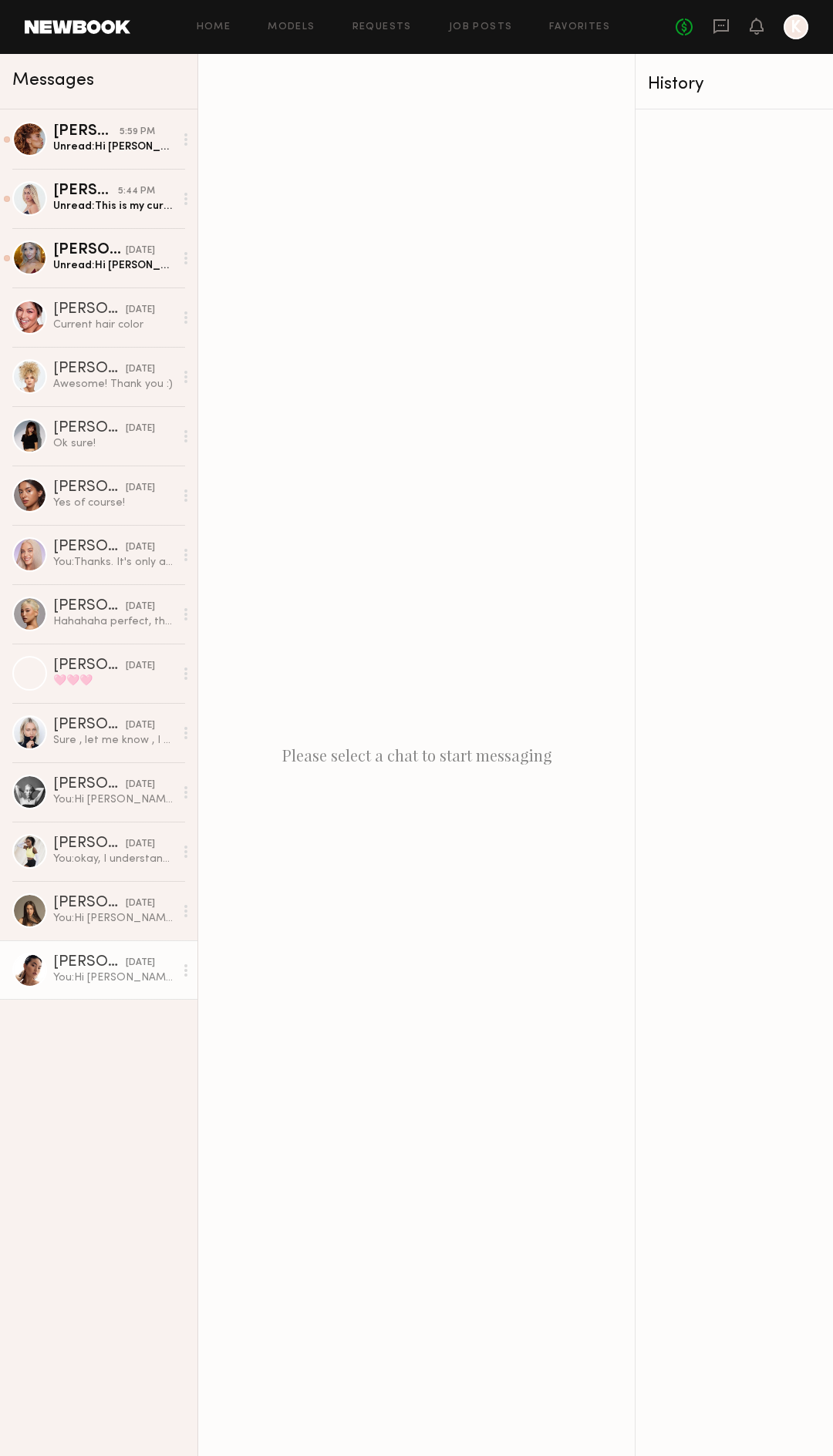
click at [92, 970] on div "You: Hi Enkie, thanks for applying! My name is Kristin Steusloff. Are you looki…" at bounding box center [113, 977] width 121 height 14
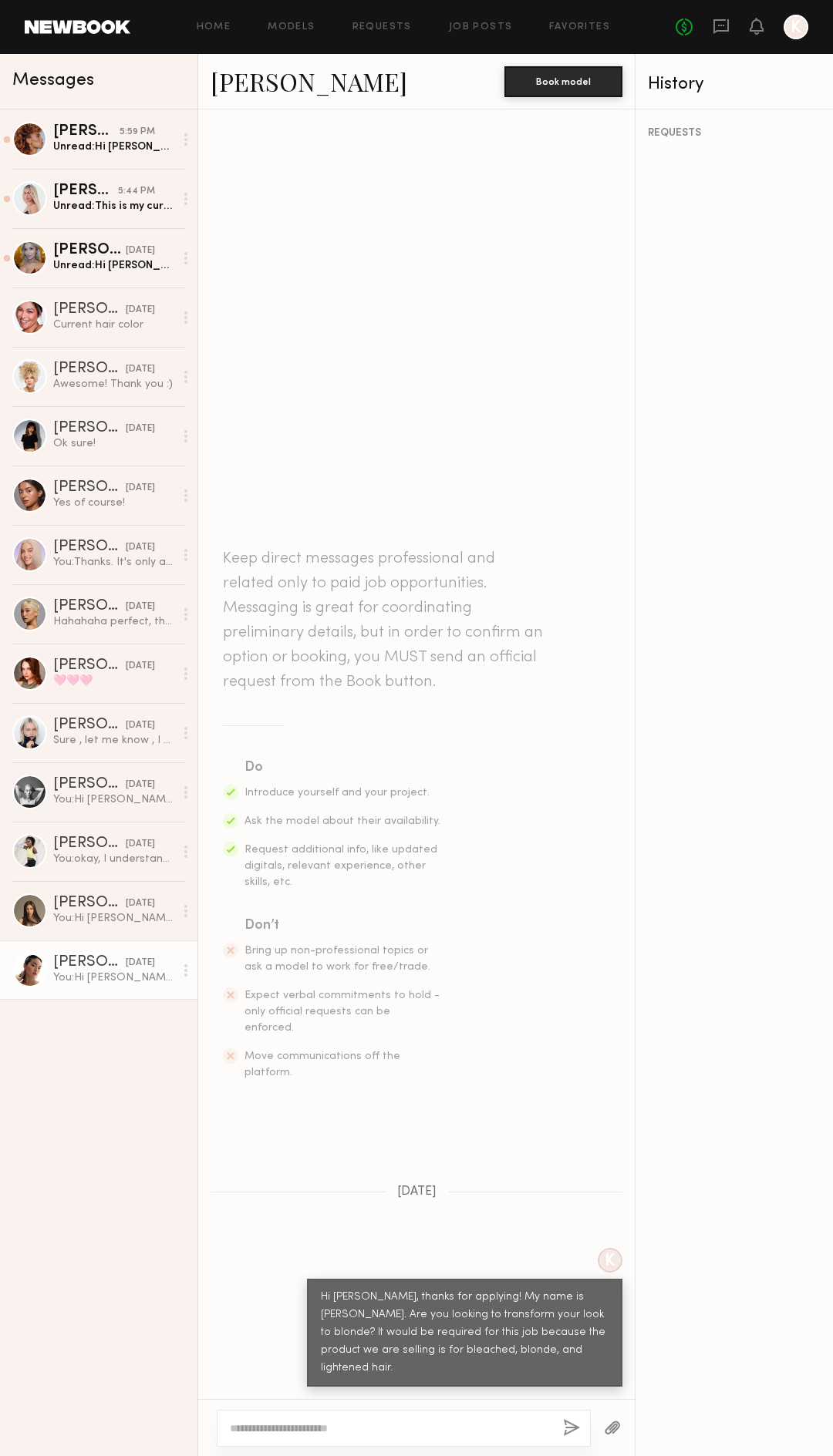
click at [192, 970] on div at bounding box center [186, 970] width 24 height 31
click at [89, 970] on div "Cristina M. 5:59 PM Unread: Hi Kristin, :) Thank you so much for reaching out! …" at bounding box center [98, 782] width 198 height 1347
click at [123, 268] on div "Unread: Hi Kristin, Thank you for reaching out. I’m interested in shooting for …" at bounding box center [113, 265] width 121 height 14
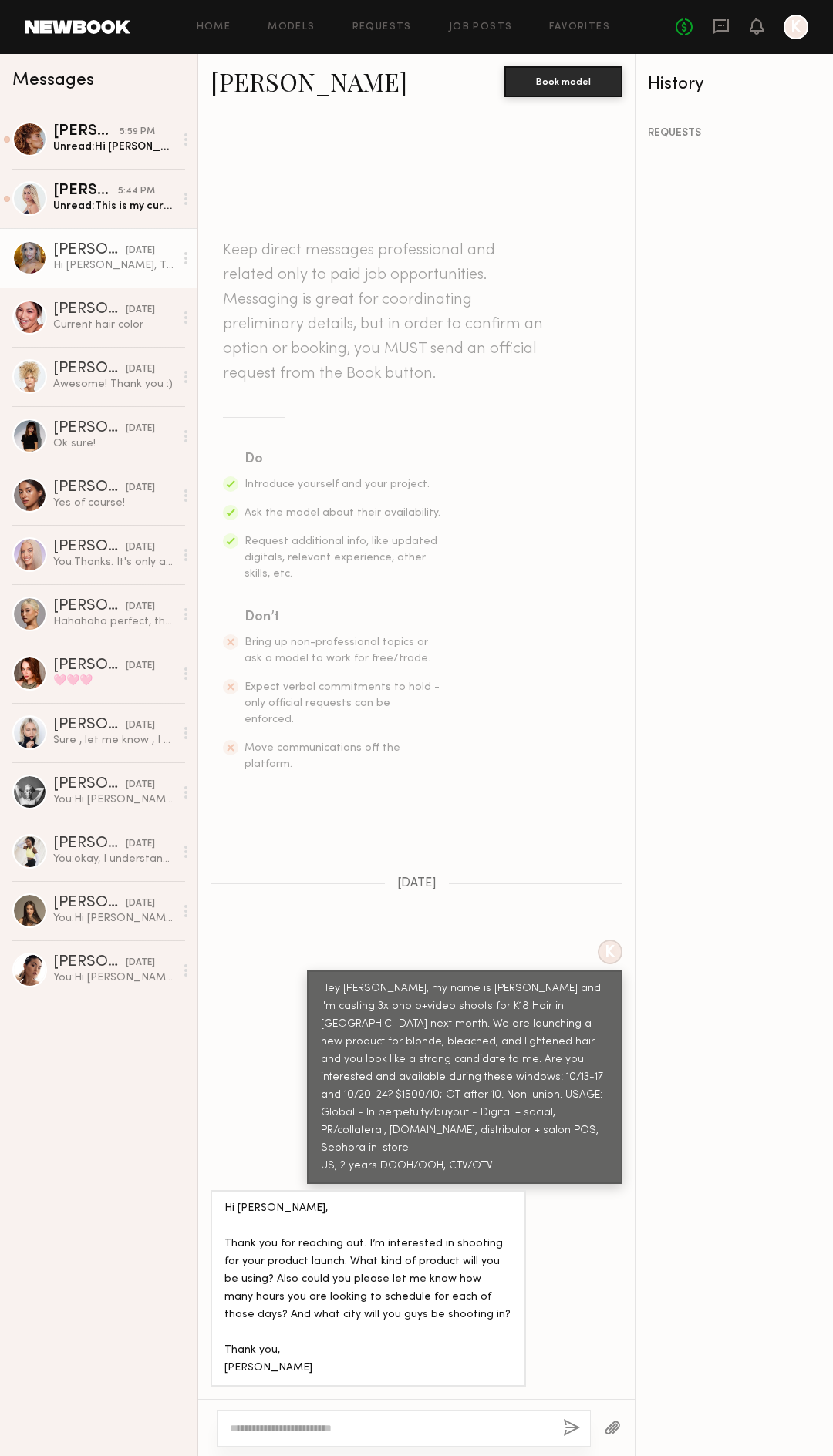
click at [272, 77] on link "[PERSON_NAME]" at bounding box center [308, 81] width 197 height 33
click at [286, 970] on textarea at bounding box center [390, 1428] width 321 height 15
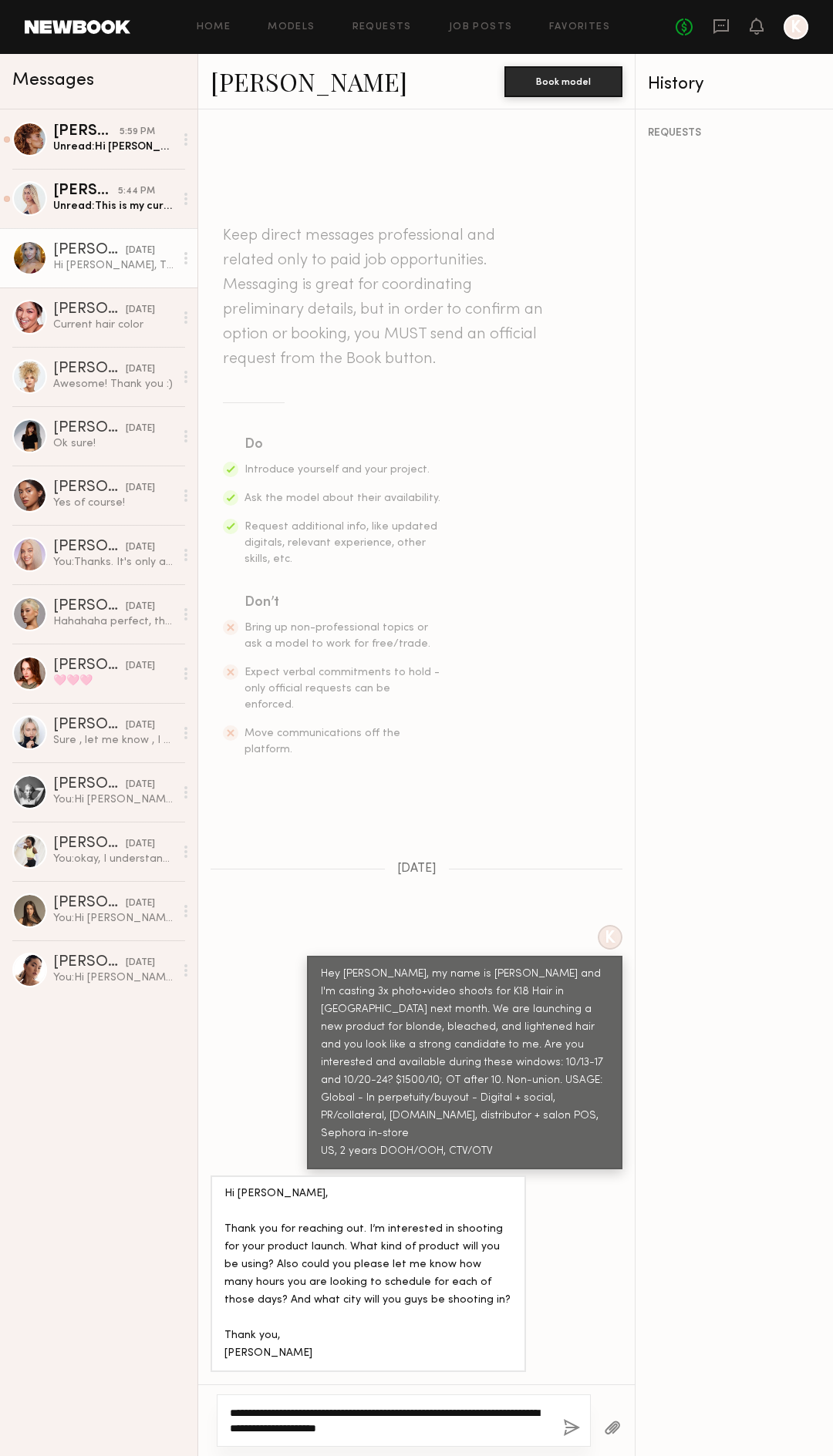
drag, startPoint x: 345, startPoint y: 1427, endPoint x: 387, endPoint y: 1428, distance: 42.0
click at [387, 970] on textarea "**********" at bounding box center [390, 1420] width 321 height 31
click at [465, 970] on textarea "**********" at bounding box center [390, 1420] width 321 height 31
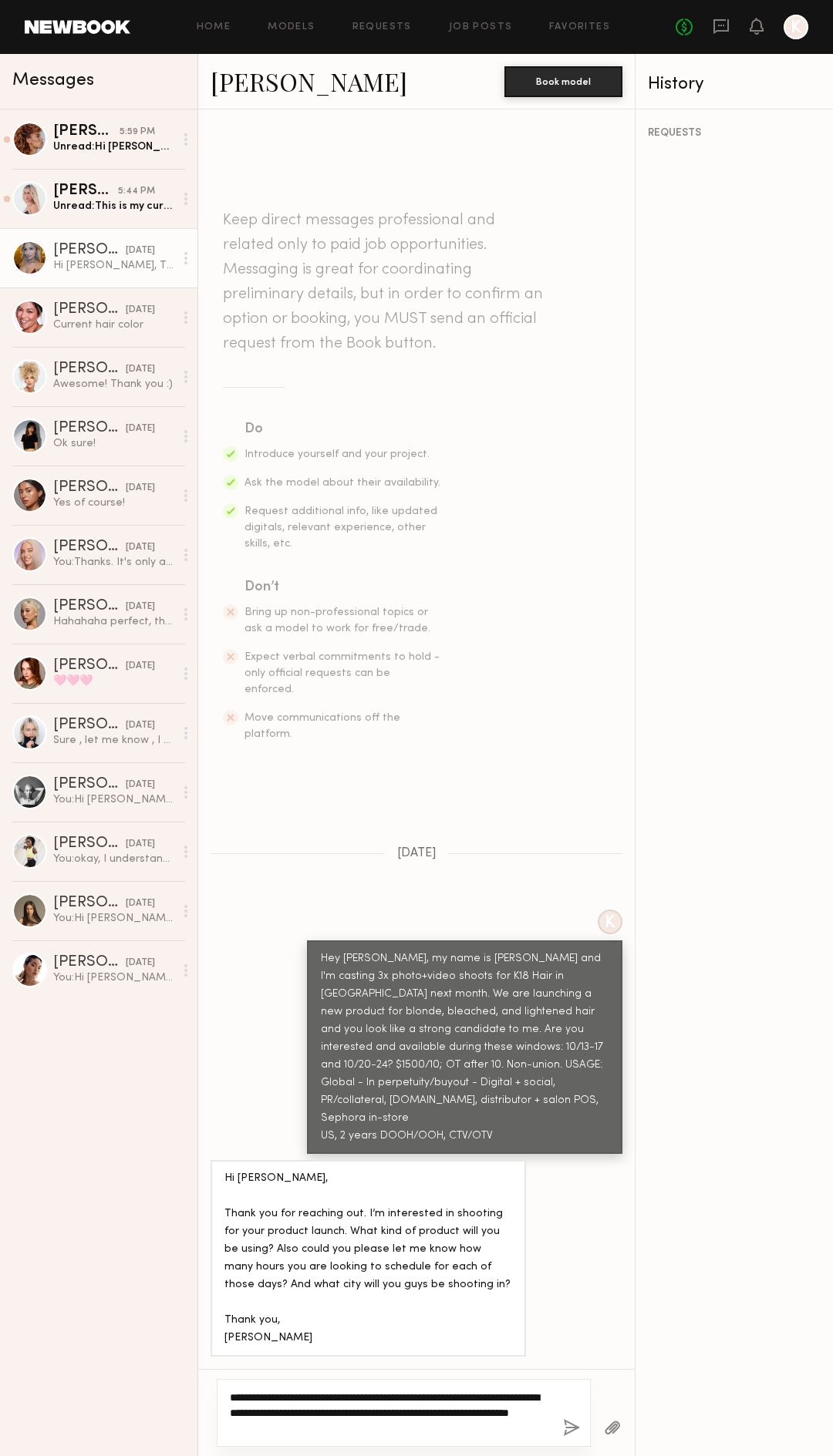
click at [282, 970] on textarea "**********" at bounding box center [390, 1412] width 321 height 46
click at [443, 970] on textarea "**********" at bounding box center [390, 1412] width 321 height 46
drag, startPoint x: 340, startPoint y: 1428, endPoint x: 445, endPoint y: 1428, distance: 105.0
click at [445, 970] on textarea "**********" at bounding box center [390, 1412] width 321 height 46
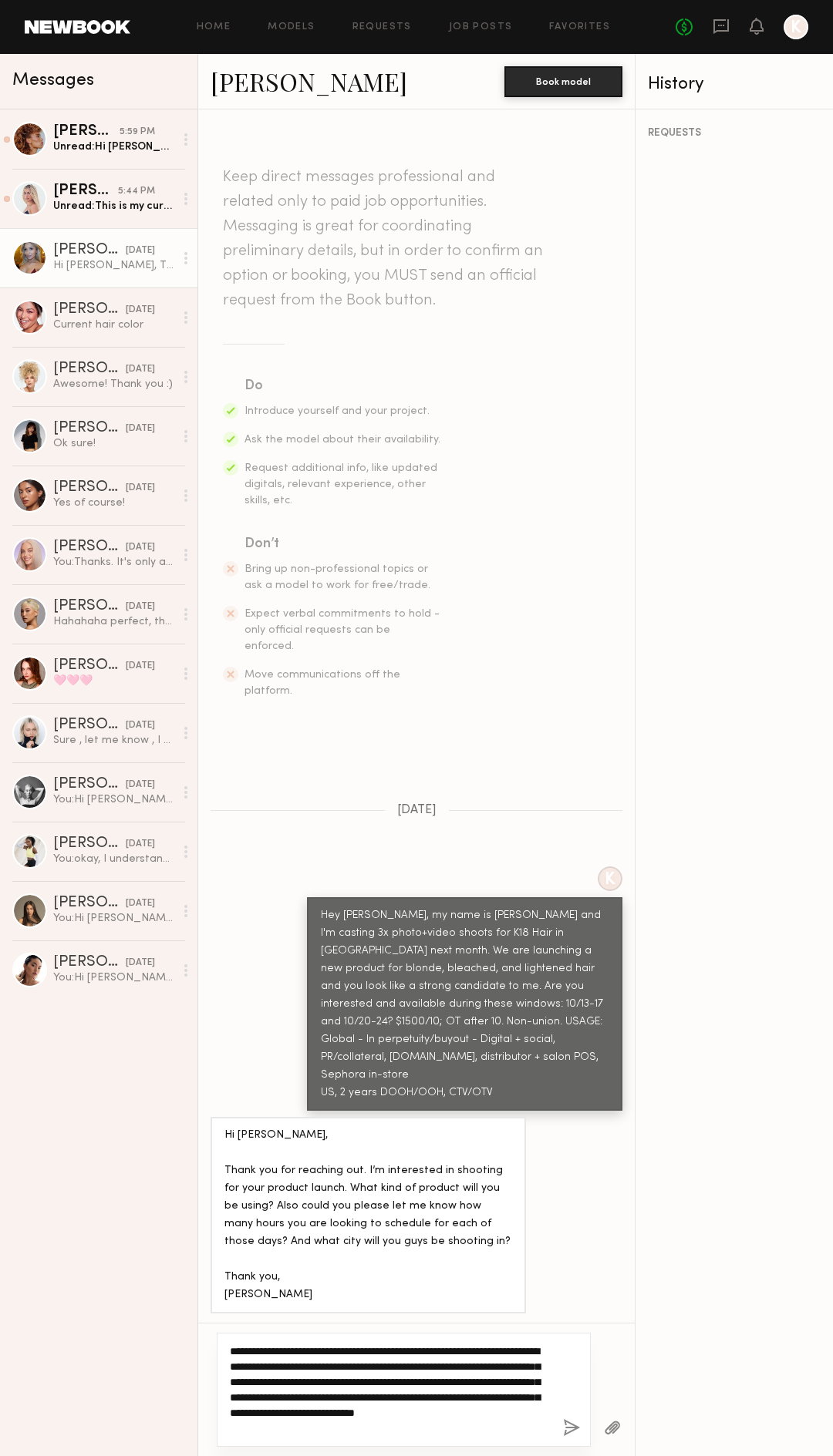
drag, startPoint x: 470, startPoint y: 1413, endPoint x: 514, endPoint y: 1416, distance: 44.1
click at [514, 970] on textarea "**********" at bounding box center [390, 1390] width 321 height 92
click at [460, 970] on textarea "**********" at bounding box center [390, 1390] width 321 height 92
click at [472, 970] on textarea "**********" at bounding box center [390, 1390] width 321 height 92
drag, startPoint x: 436, startPoint y: 1367, endPoint x: 496, endPoint y: 1366, distance: 60.0
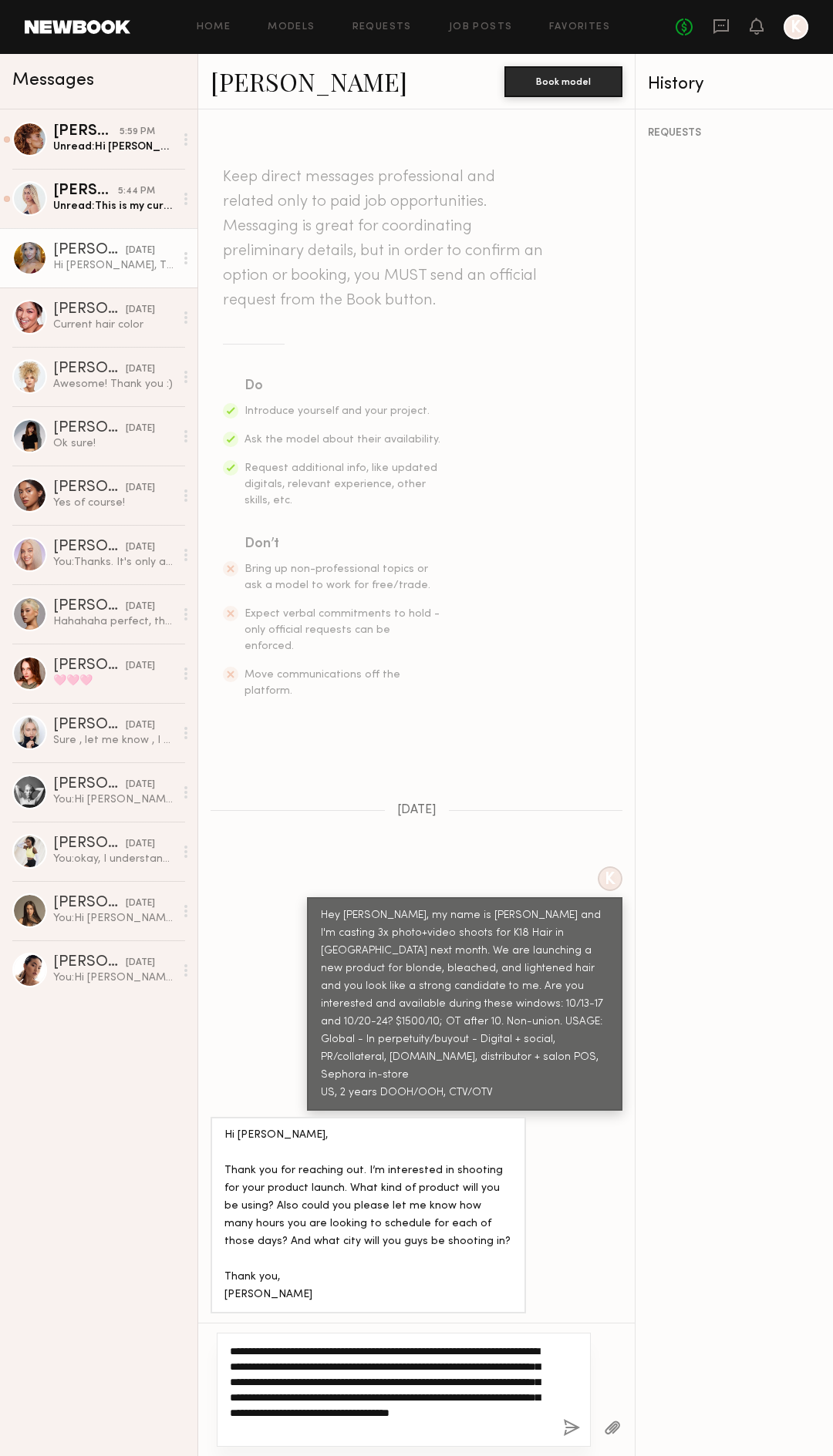
click at [496, 970] on textarea "**********" at bounding box center [390, 1390] width 321 height 92
click at [516, 970] on textarea "**********" at bounding box center [390, 1390] width 321 height 92
click at [460, 970] on textarea "**********" at bounding box center [390, 1390] width 321 height 92
click at [358, 970] on textarea "**********" at bounding box center [390, 1382] width 321 height 108
click at [478, 970] on textarea "**********" at bounding box center [390, 1382] width 321 height 108
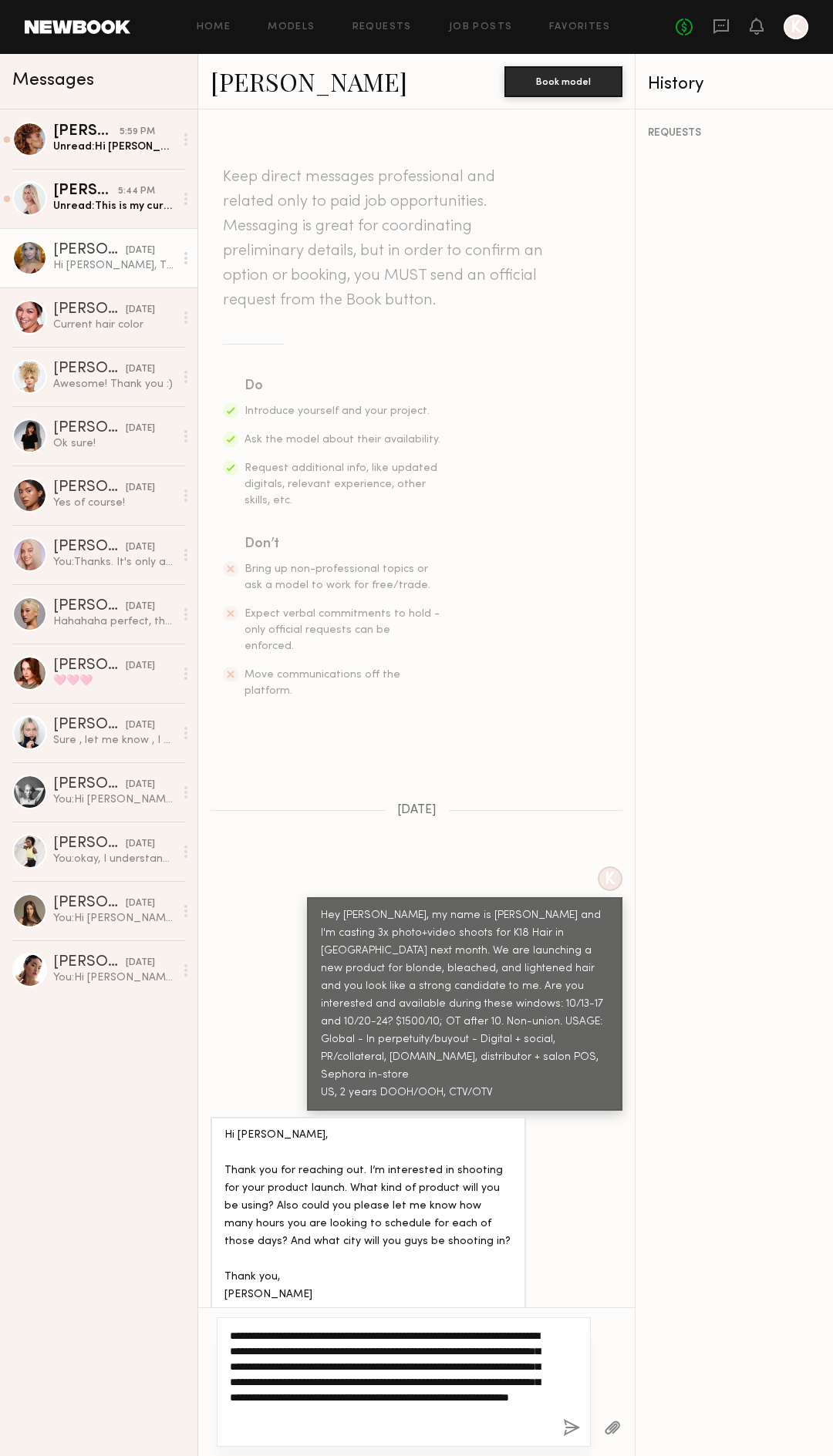
click at [345, 970] on textarea "**********" at bounding box center [390, 1382] width 321 height 108
click at [294, 970] on textarea "**********" at bounding box center [390, 1382] width 321 height 108
click at [266, 970] on textarea "**********" at bounding box center [390, 1382] width 321 height 108
click at [251, 970] on textarea "**********" at bounding box center [390, 1382] width 321 height 108
drag, startPoint x: 264, startPoint y: 1337, endPoint x: 204, endPoint y: 1324, distance: 61.4
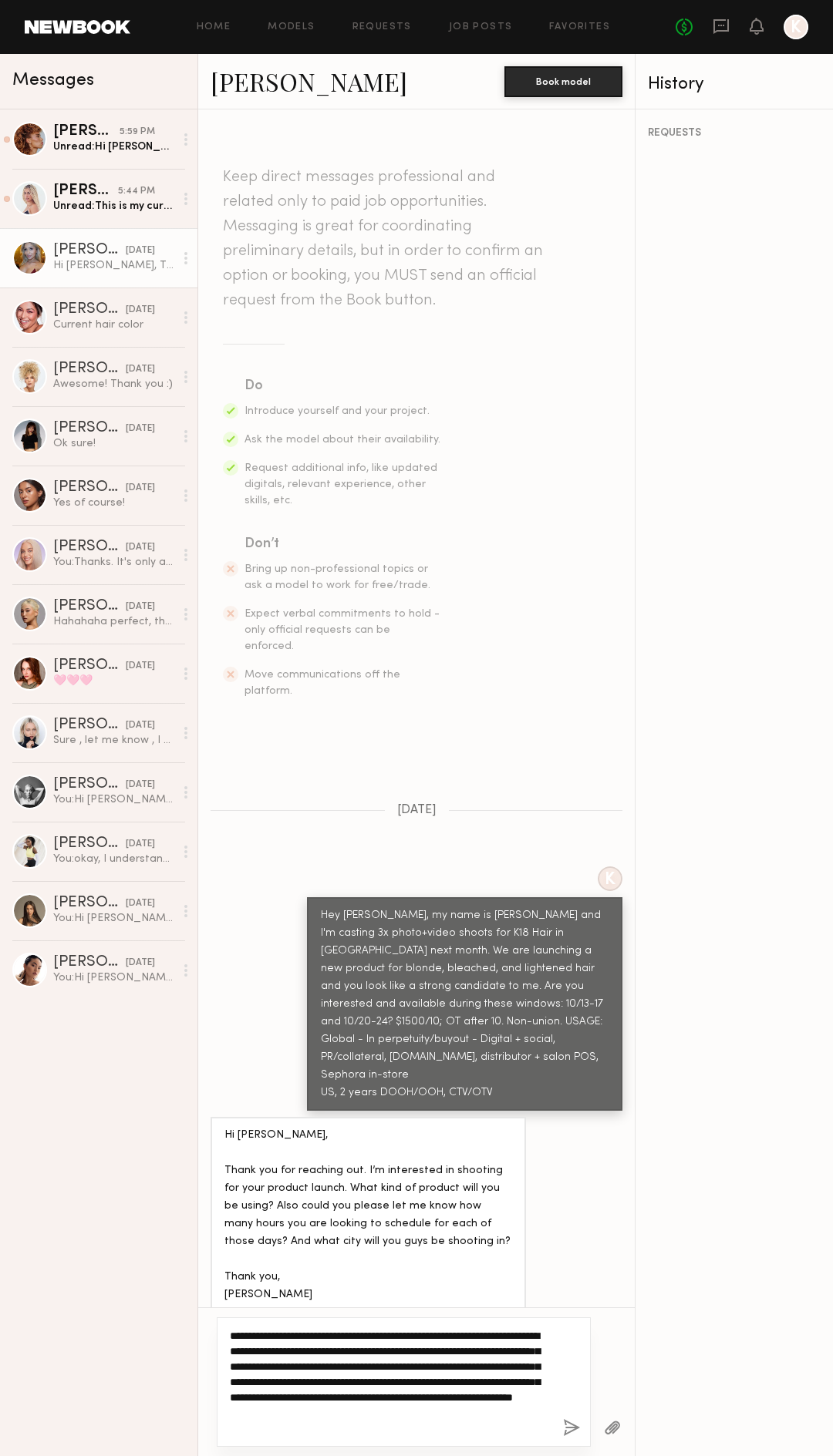
click at [204, 970] on div "**********" at bounding box center [416, 1381] width 436 height 149
drag, startPoint x: 394, startPoint y: 1332, endPoint x: 424, endPoint y: 1335, distance: 30.1
click at [424, 970] on textarea "**********" at bounding box center [390, 1382] width 321 height 108
click at [406, 970] on textarea "**********" at bounding box center [390, 1382] width 321 height 108
click at [255, 970] on textarea "**********" at bounding box center [390, 1382] width 321 height 108
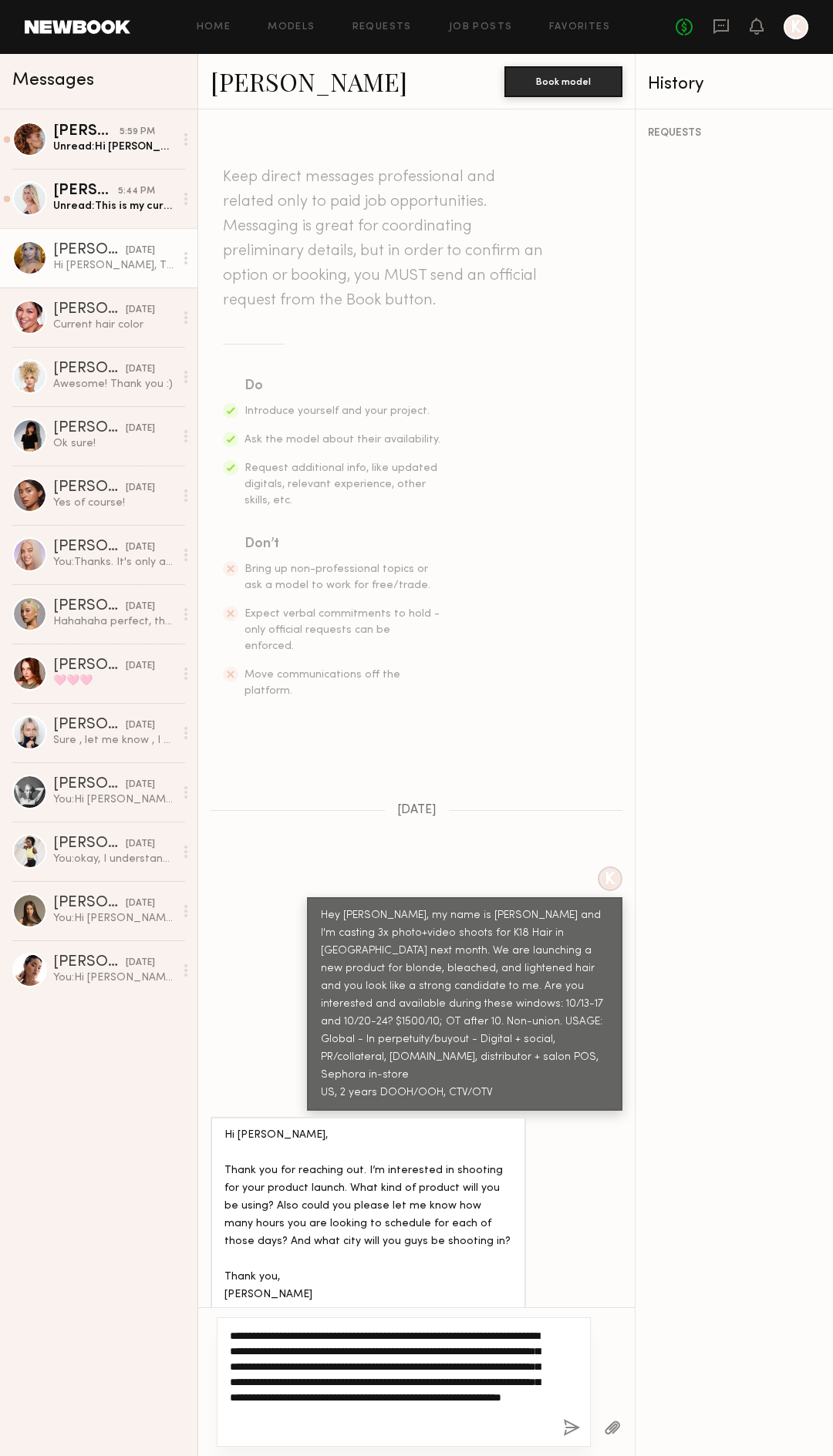
click at [402, 970] on textarea "**********" at bounding box center [390, 1382] width 321 height 108
drag, startPoint x: 404, startPoint y: 1411, endPoint x: 440, endPoint y: 1453, distance: 55.3
click at [443, 970] on div "**********" at bounding box center [416, 1381] width 436 height 149
type textarea "**********"
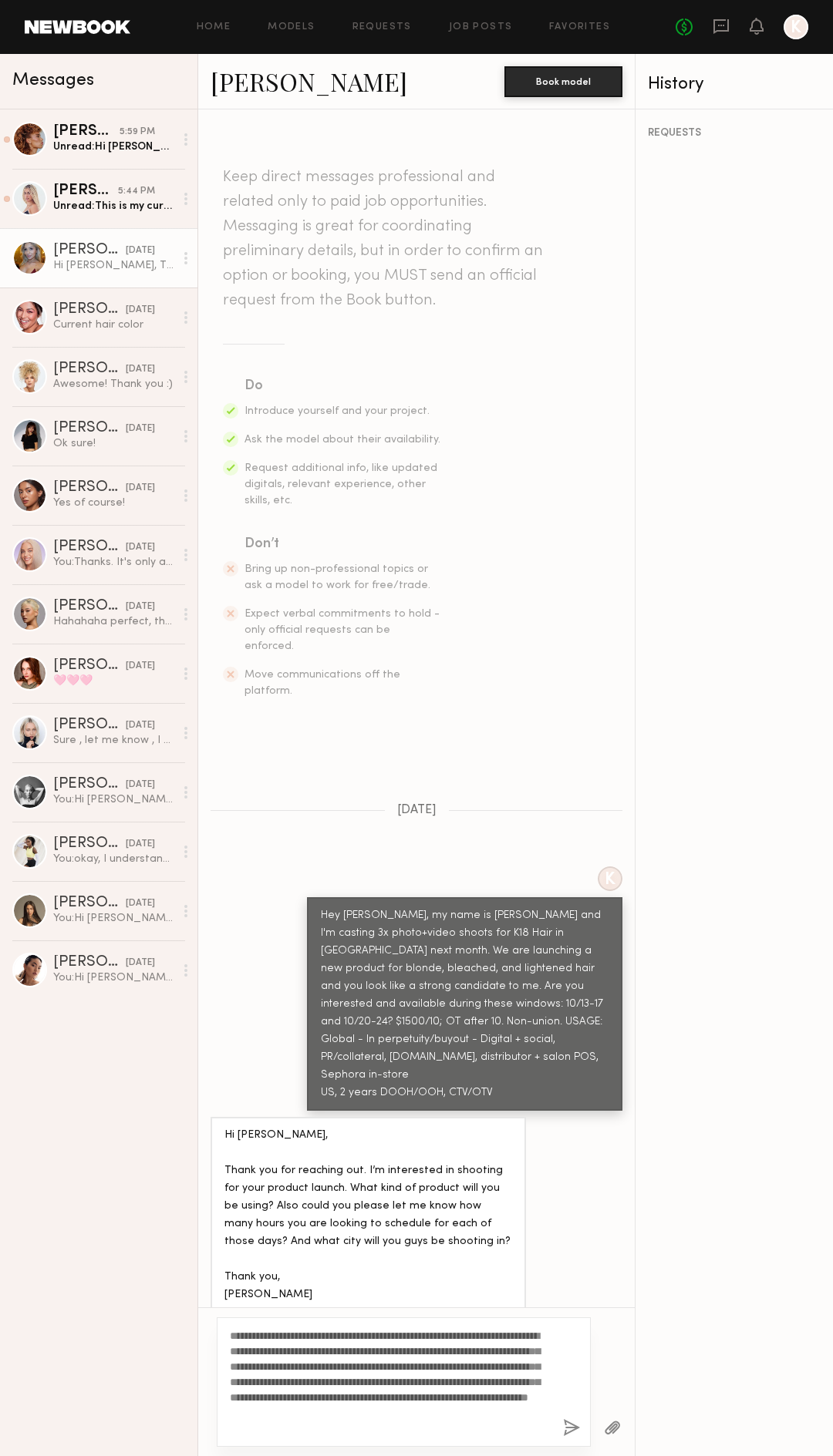
click at [574, 970] on button "button" at bounding box center [572, 1428] width 17 height 19
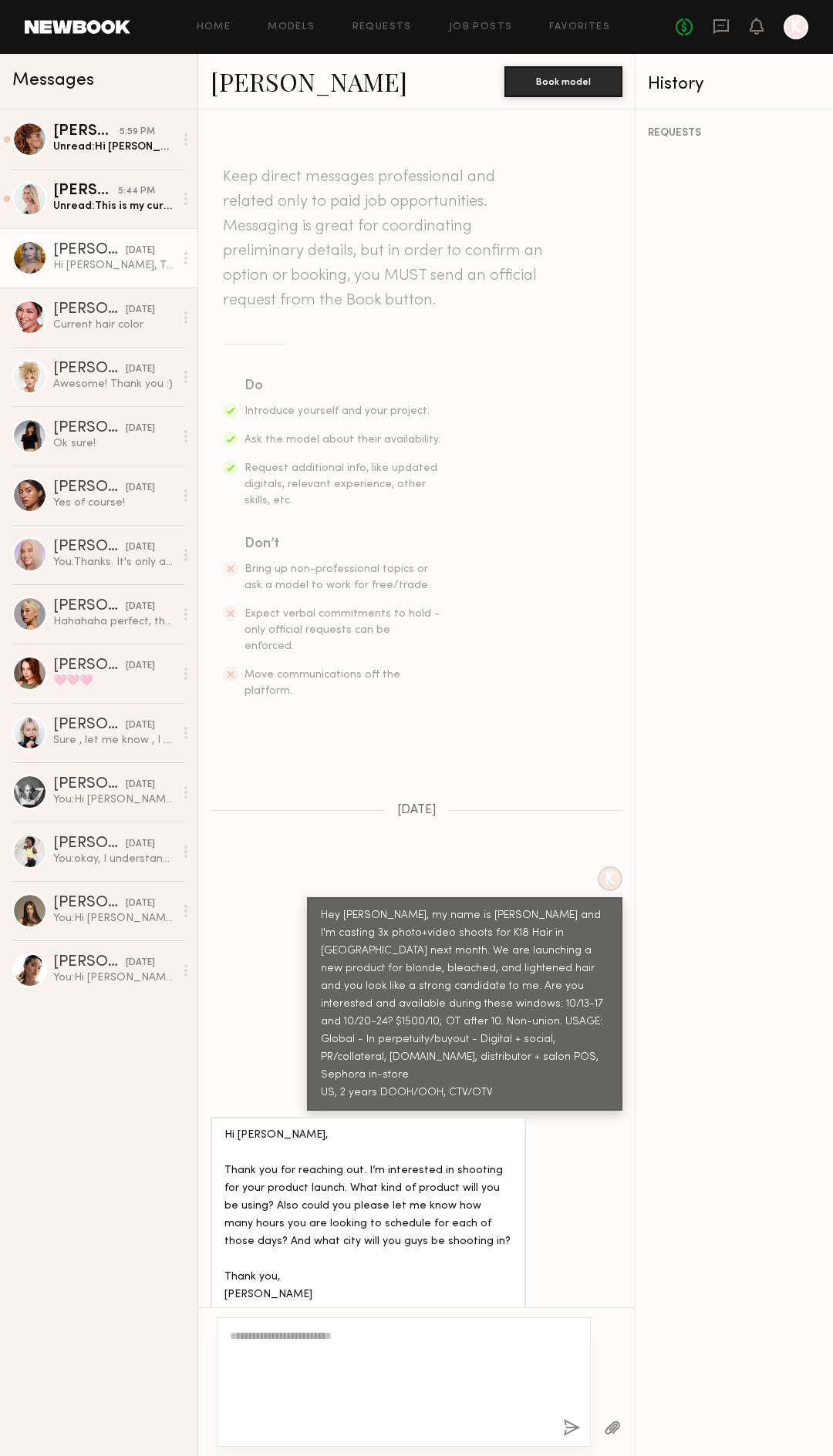
scroll to position [289, 0]
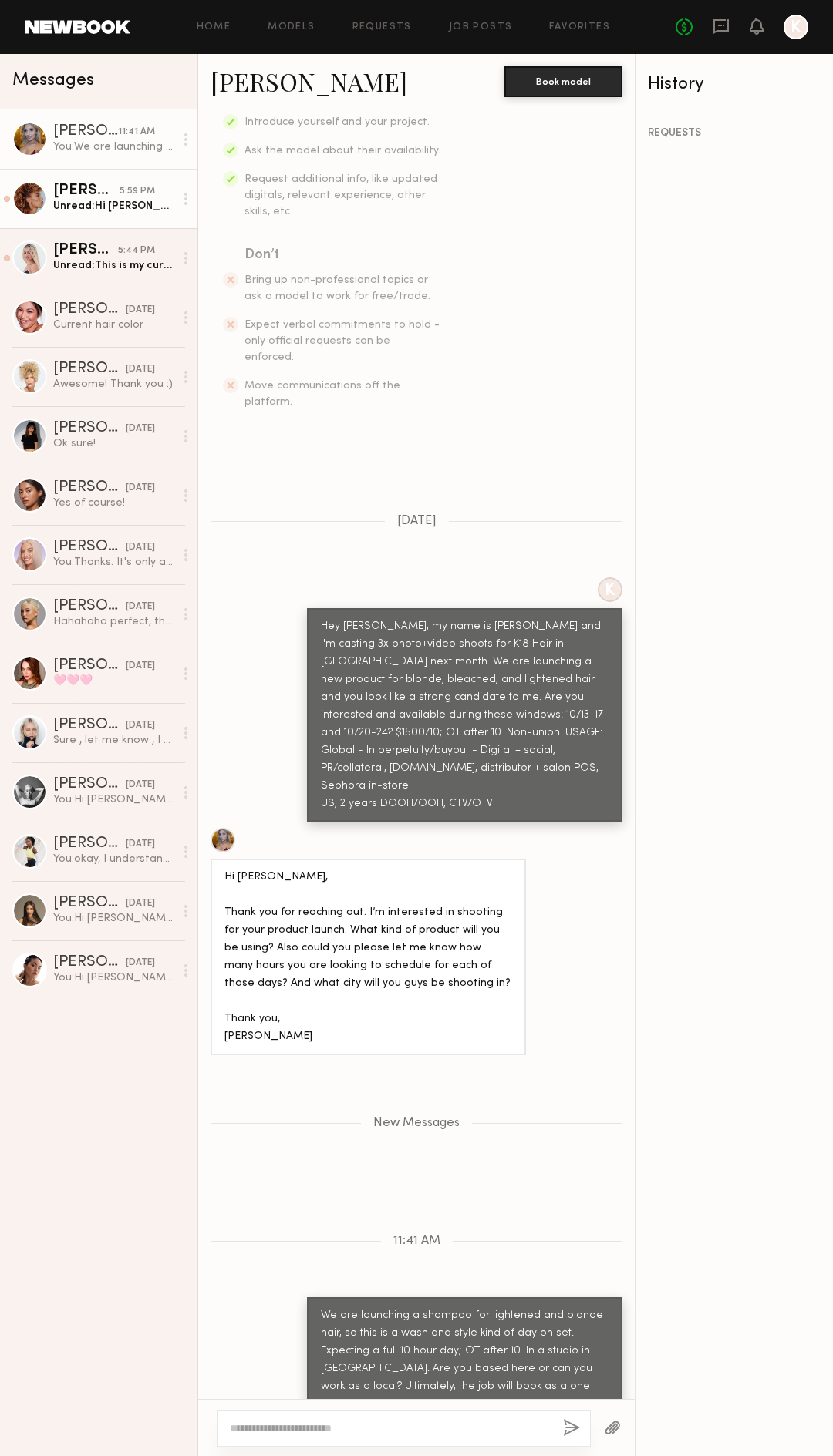
click at [92, 211] on div "Unread: Hi Kristin, :) Thank you so much for reaching out! I’m very excited abo…" at bounding box center [113, 206] width 121 height 14
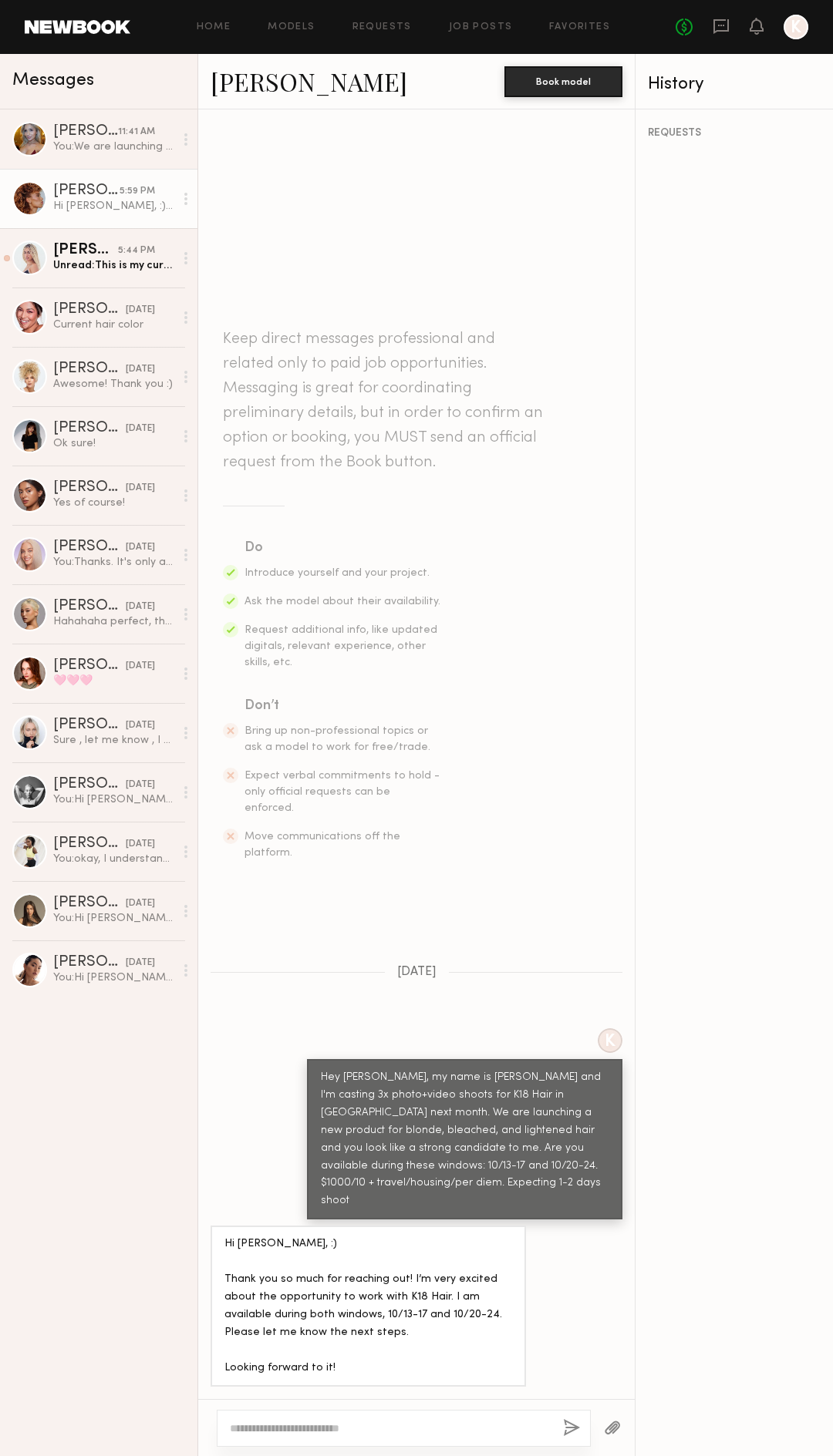
click at [300, 81] on link "[PERSON_NAME]" at bounding box center [308, 81] width 197 height 33
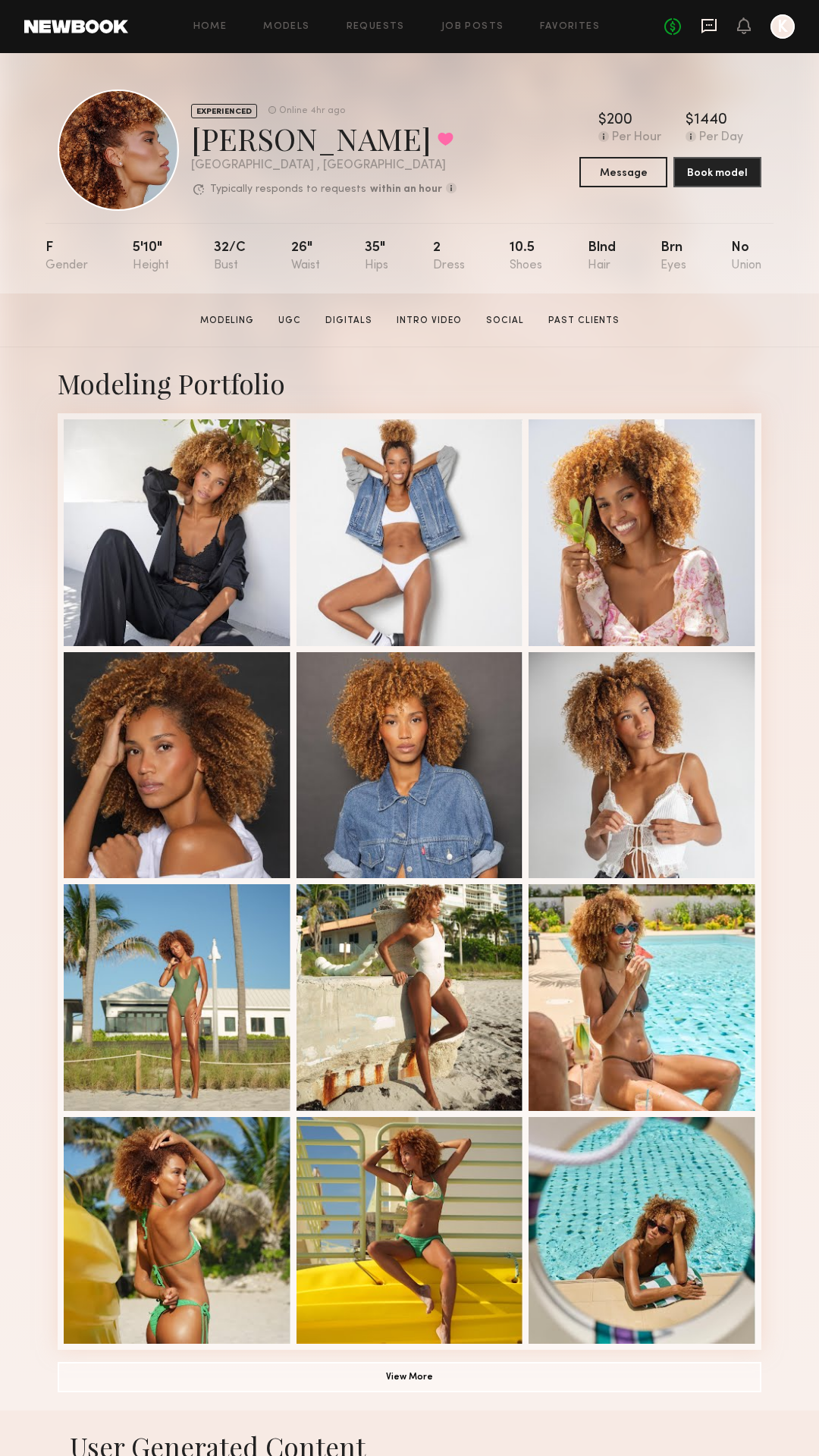
click at [707, 26] on icon at bounding box center [709, 26] width 17 height 17
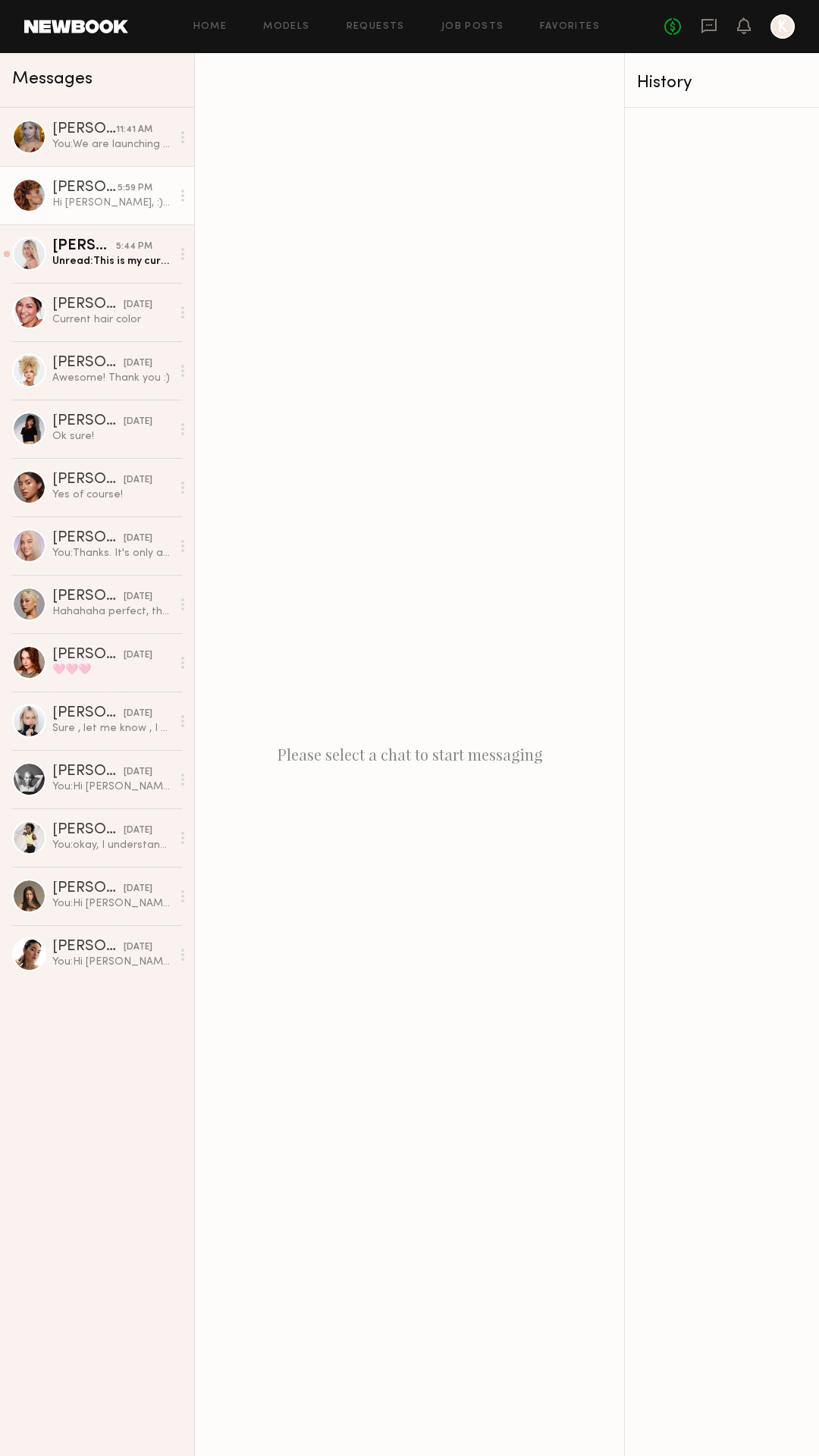
click at [109, 208] on div "Hi Kristin, :) Thank you so much for reaching out! I’m very excited about the o…" at bounding box center [112, 203] width 119 height 14
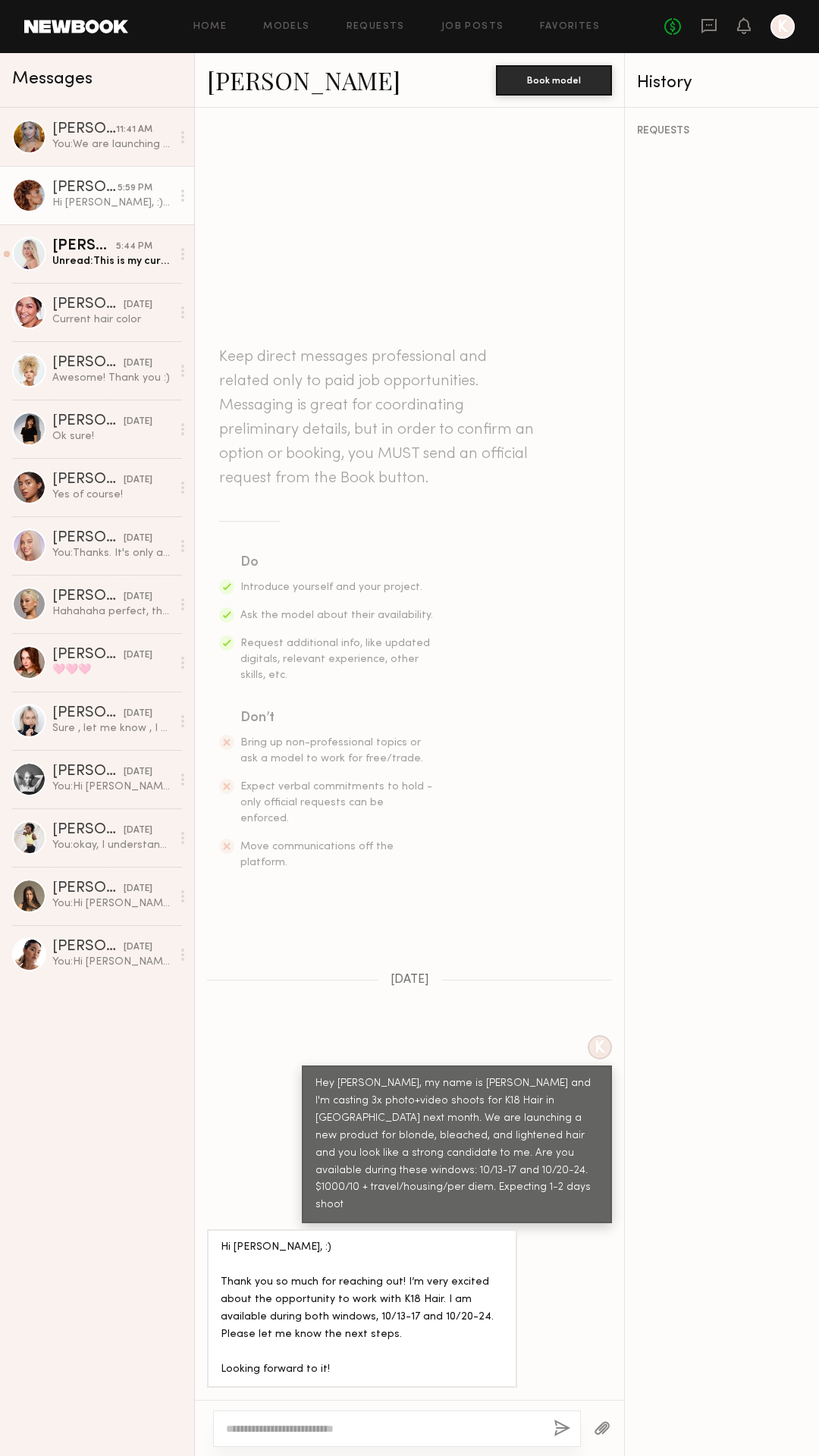
click at [266, 74] on link "Cristina M." at bounding box center [303, 79] width 193 height 32
click at [310, 1425] on textarea at bounding box center [383, 1429] width 316 height 15
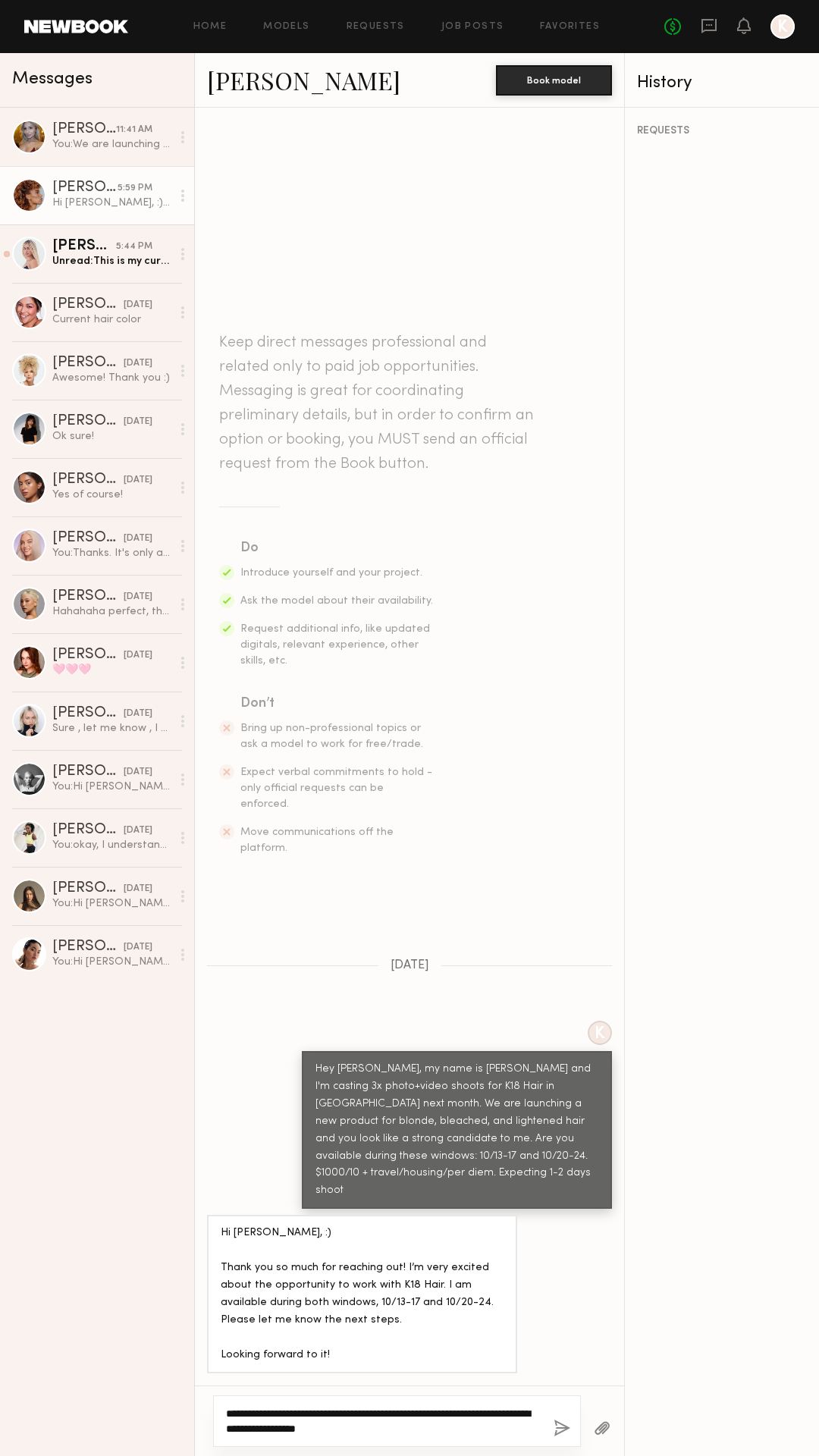
type textarea "**********"
click at [242, 86] on link "Cristina M." at bounding box center [303, 79] width 193 height 32
click at [112, 283] on link "Alexa C. yesterday Current hair color" at bounding box center [97, 312] width 194 height 59
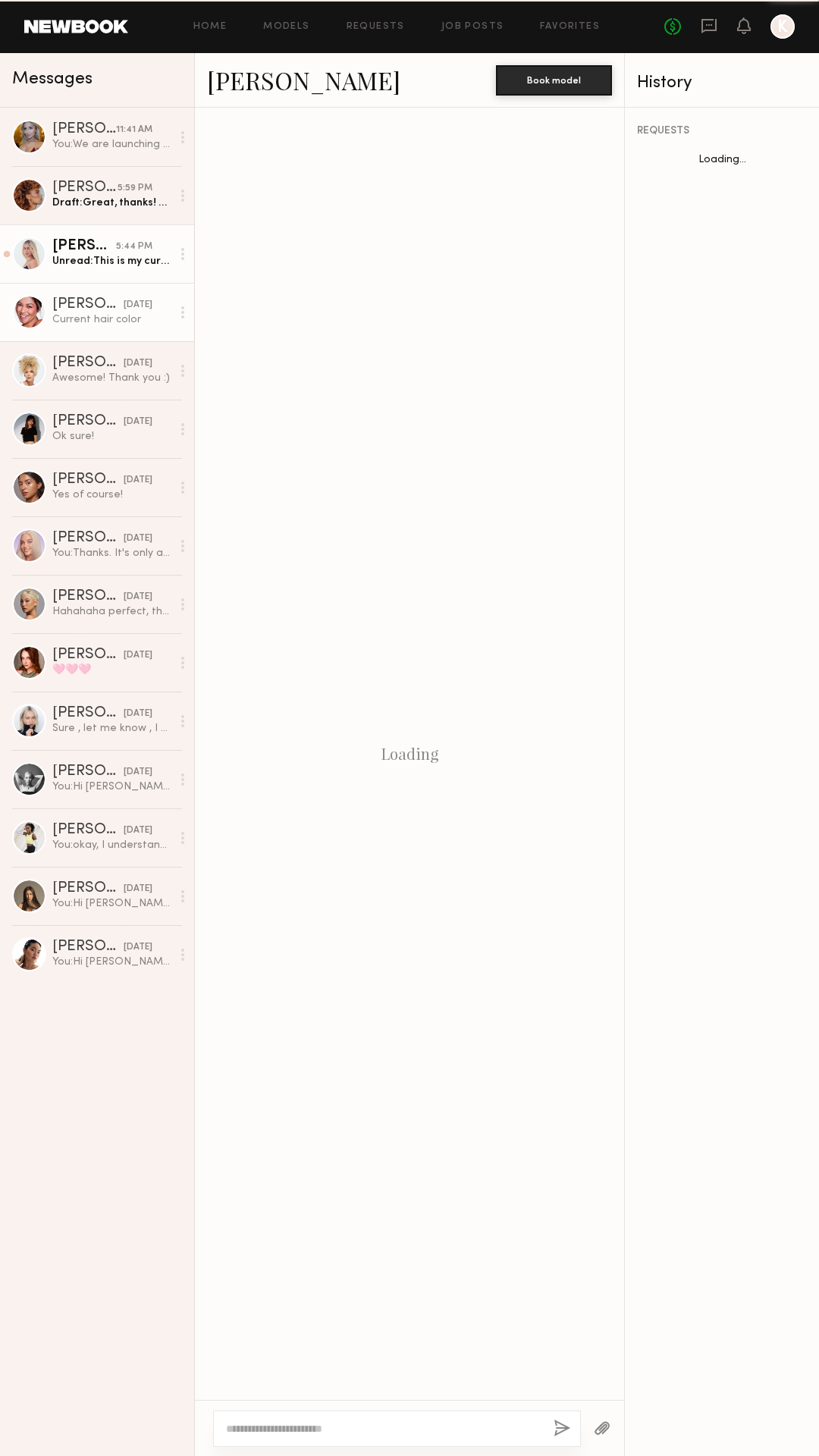
scroll to position [203, 0]
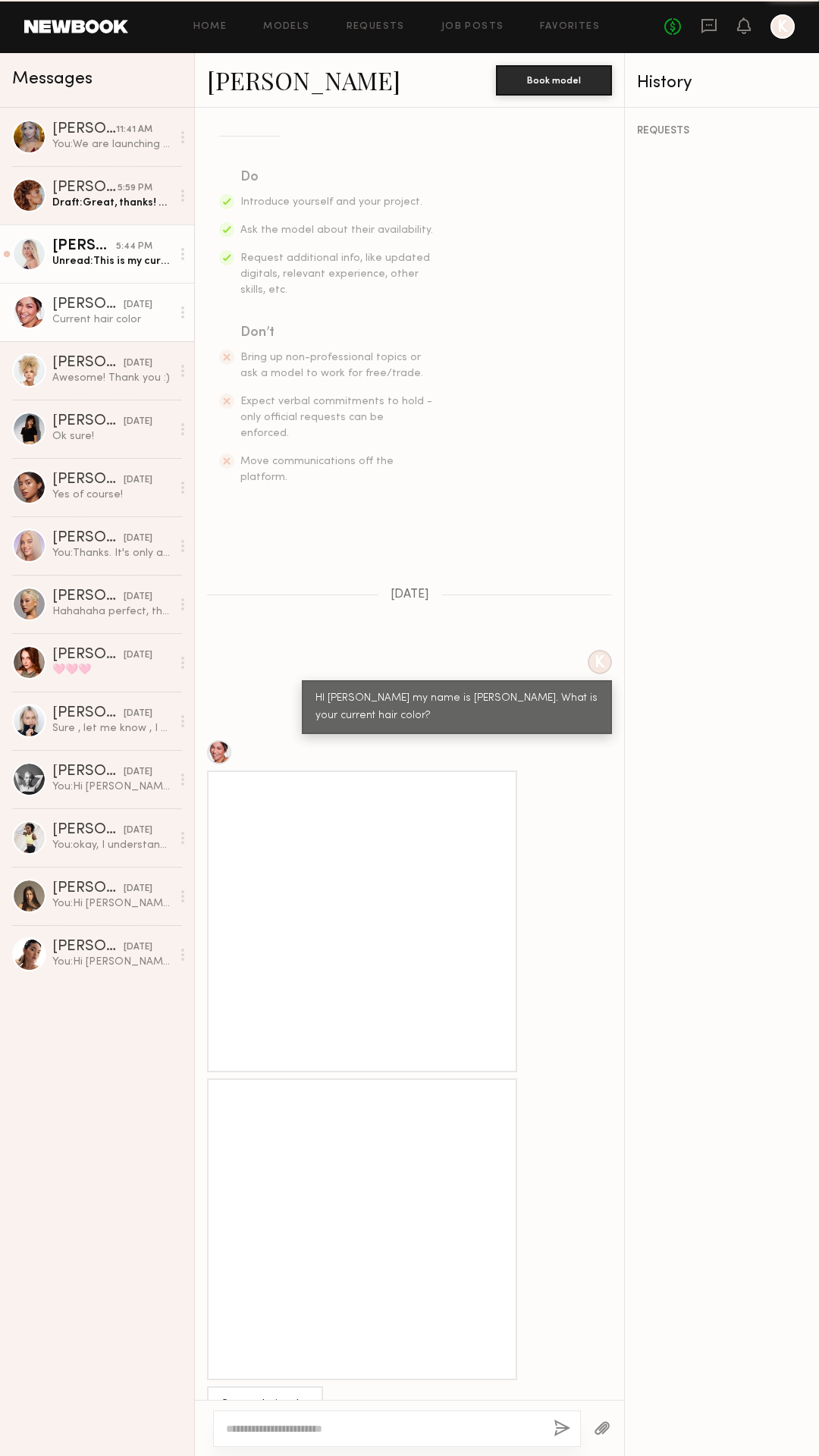
click at [112, 272] on link "Adrianne K. 5:44 PM Unread: This is my current look" at bounding box center [97, 254] width 194 height 59
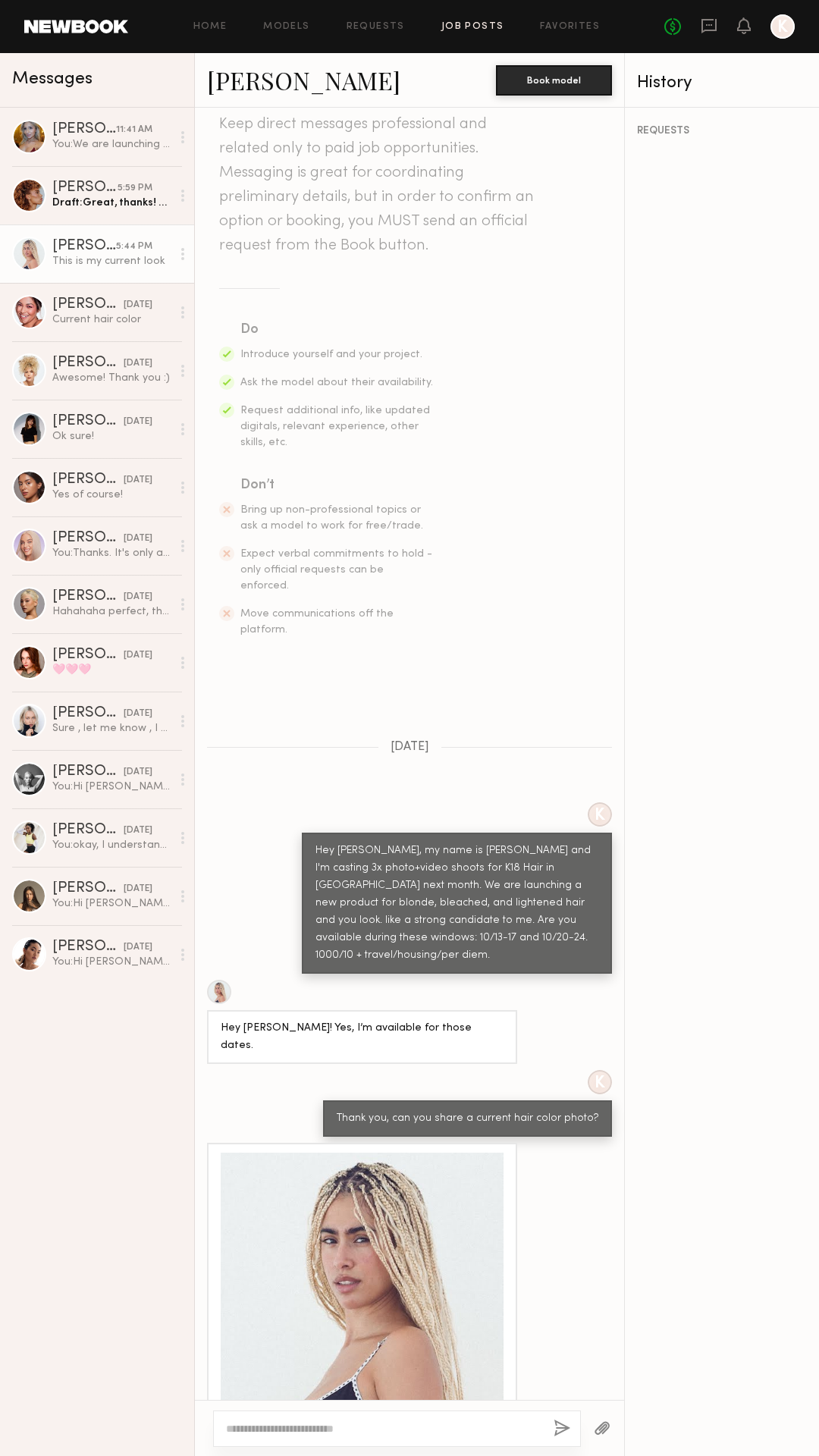
click at [459, 24] on link "Job Posts" at bounding box center [473, 27] width 63 height 10
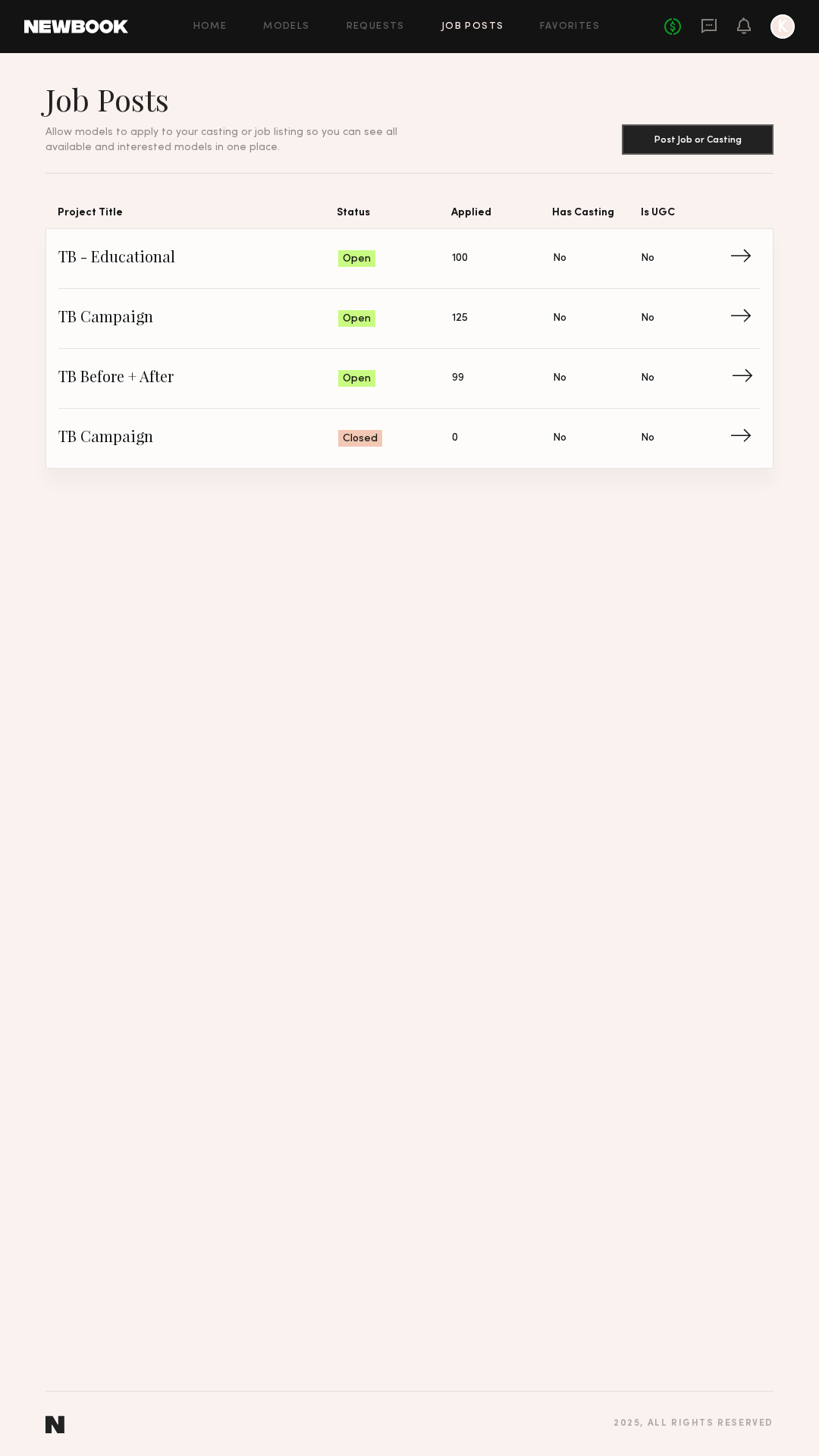
click at [730, 369] on link "TB Before + After Status: Open Applied: 99 Has Casting: No Is UGC: No →" at bounding box center [409, 379] width 702 height 60
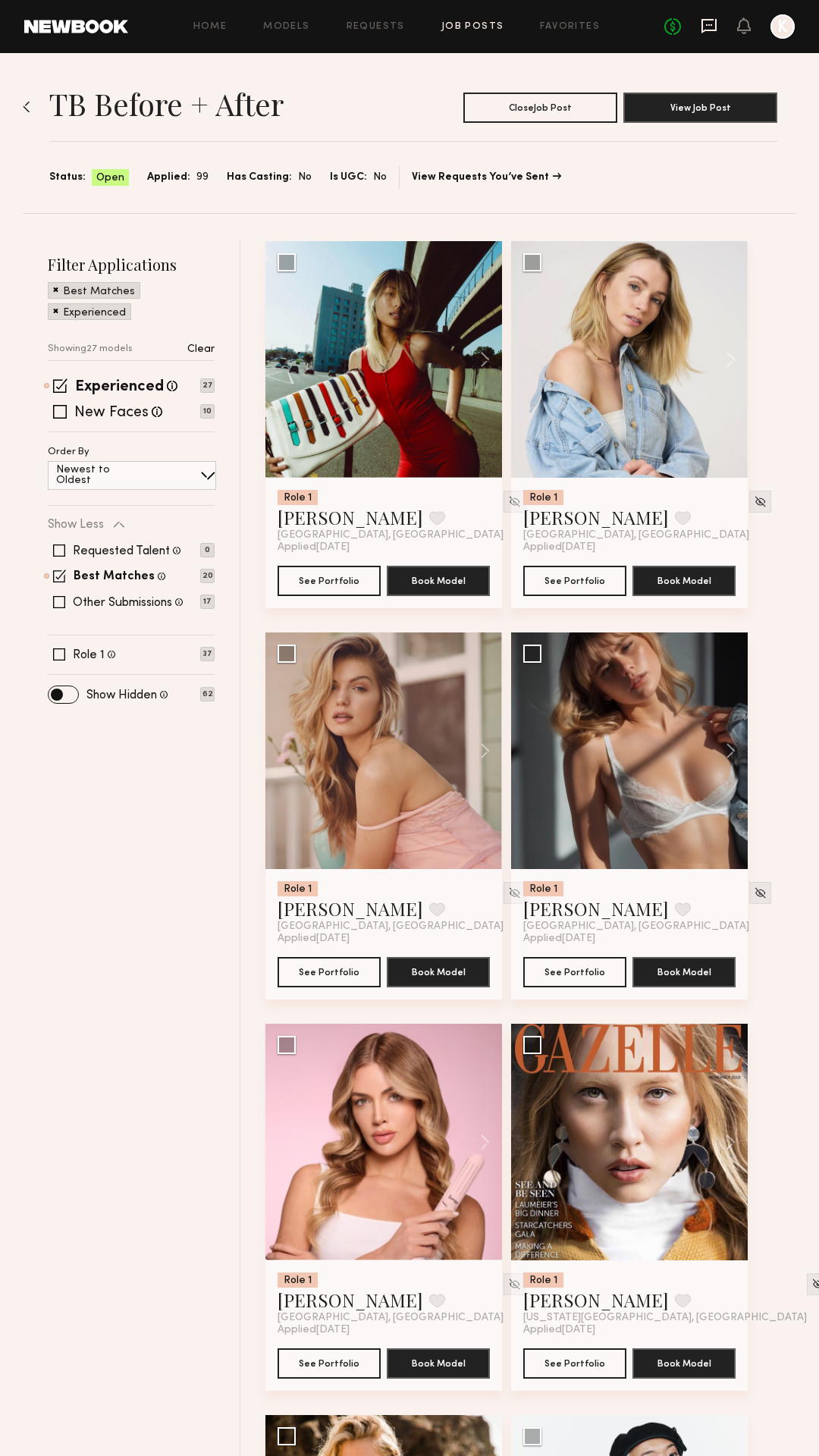
click at [701, 26] on icon at bounding box center [709, 26] width 17 height 17
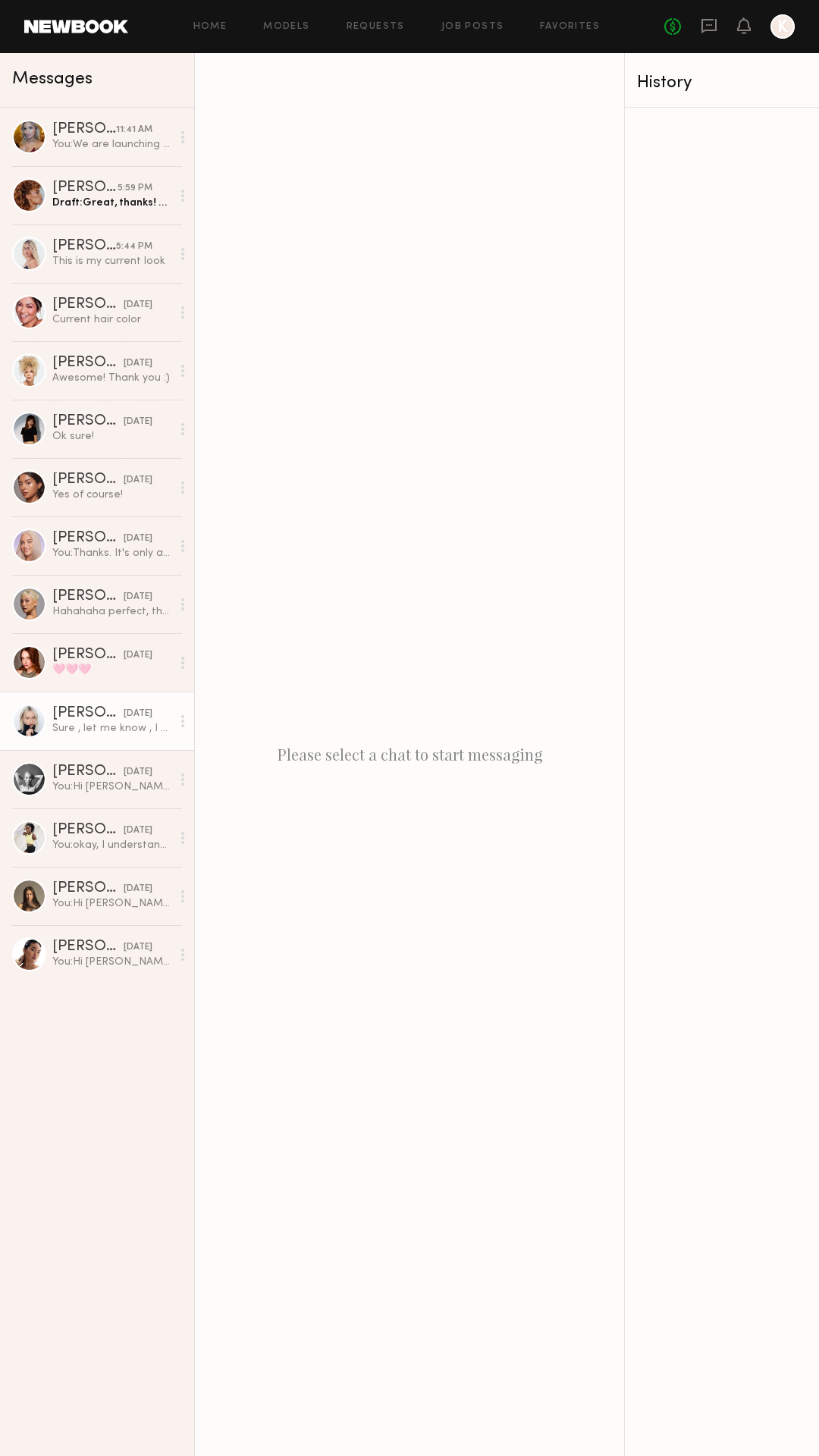
click at [98, 704] on link "Polina S. yesterday Sure , let me know , I will be in LA on all those days. Reg…" at bounding box center [97, 721] width 194 height 59
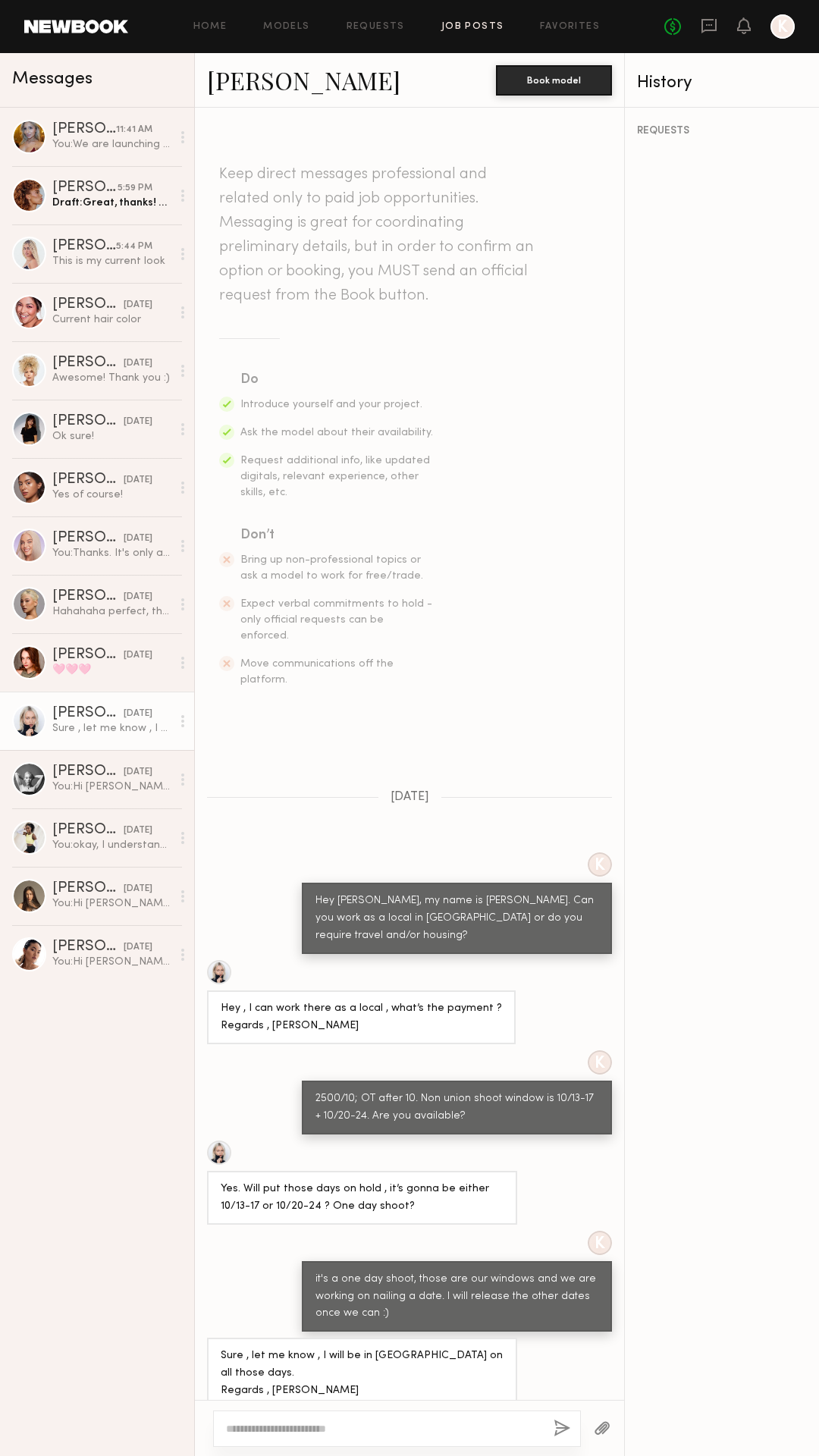
click at [463, 26] on link "Job Posts" at bounding box center [473, 27] width 63 height 10
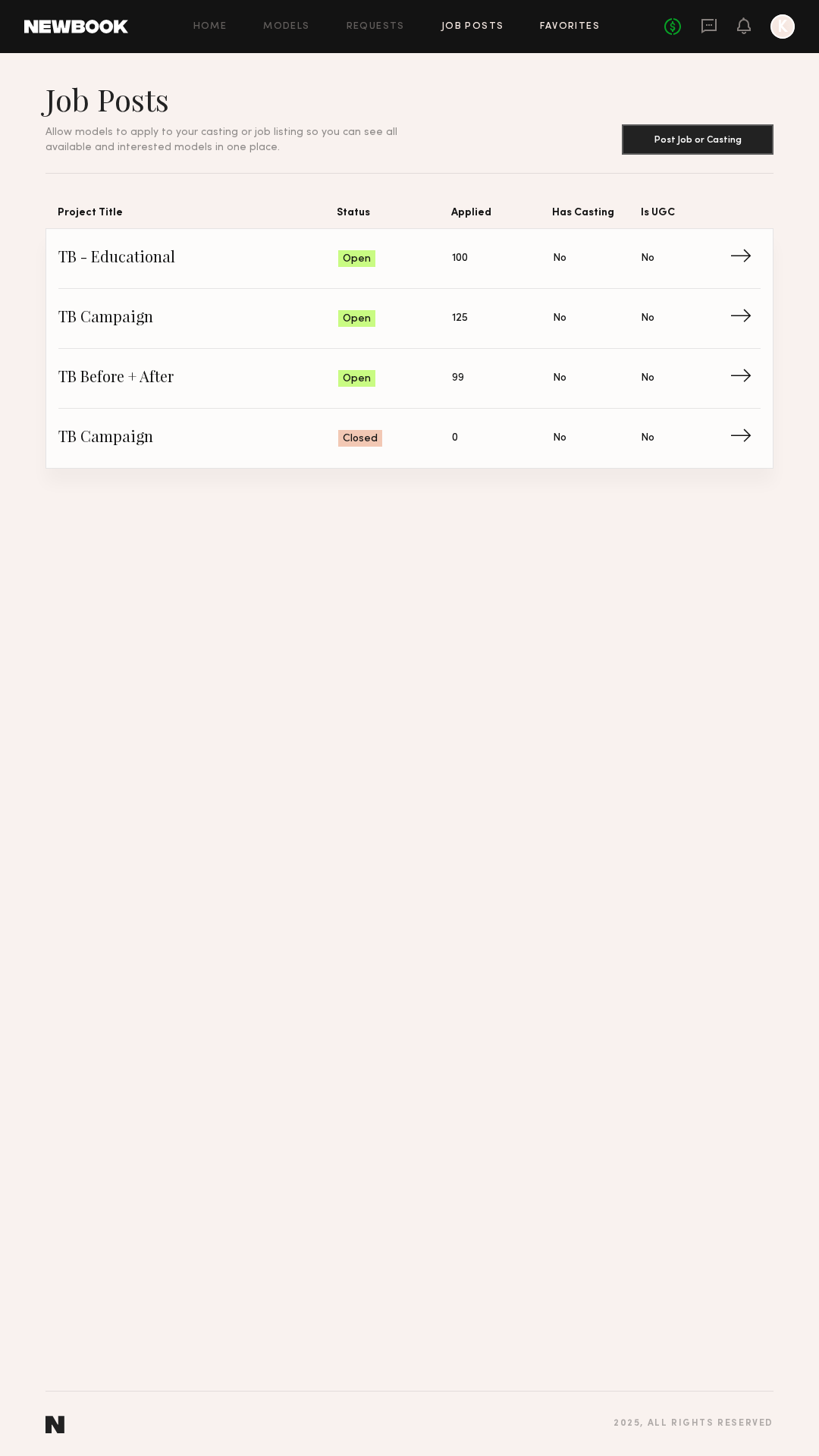
click at [564, 25] on link "Favorites" at bounding box center [569, 27] width 60 height 10
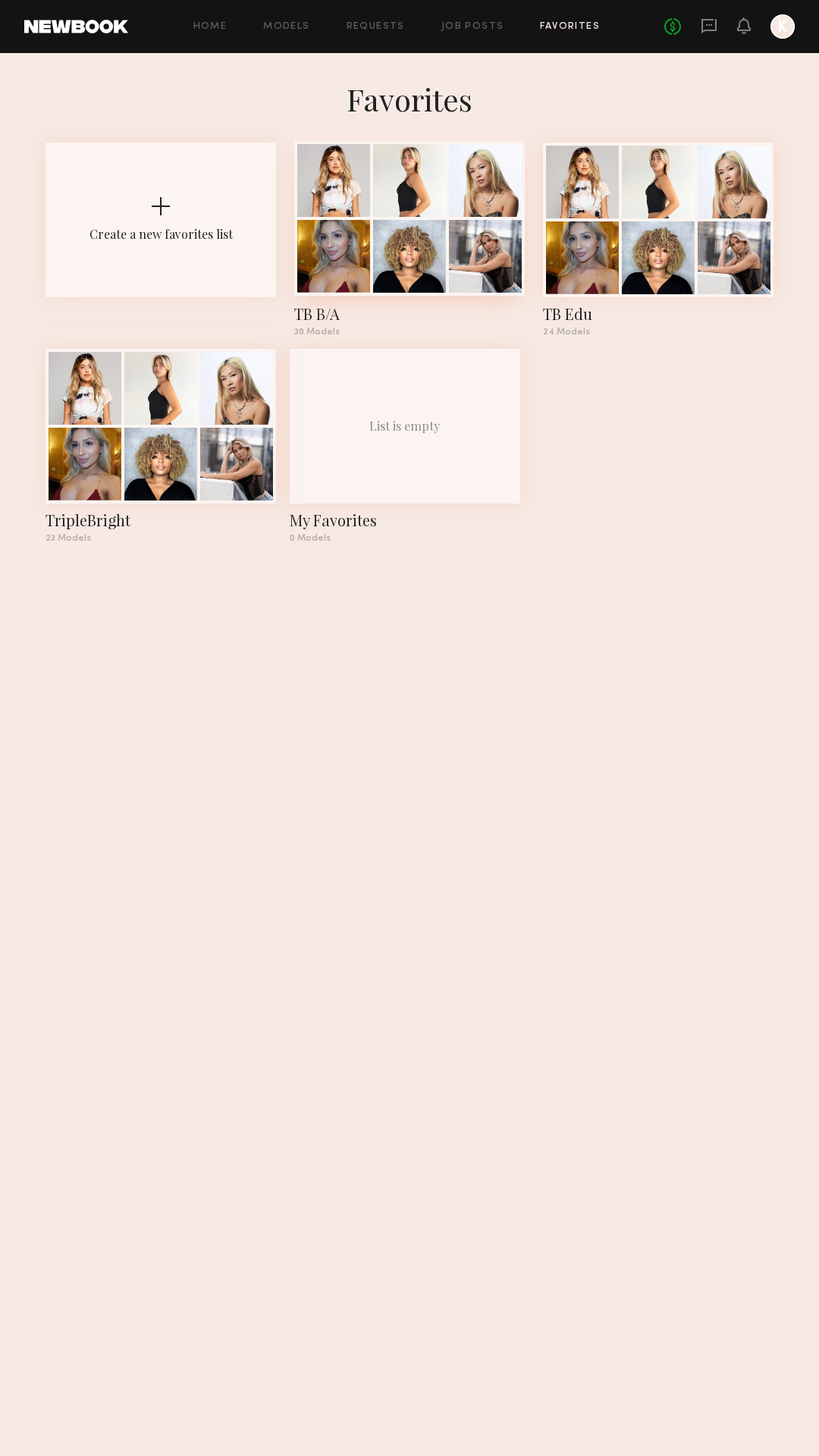
click at [322, 314] on div "TB B/A" at bounding box center [409, 314] width 231 height 21
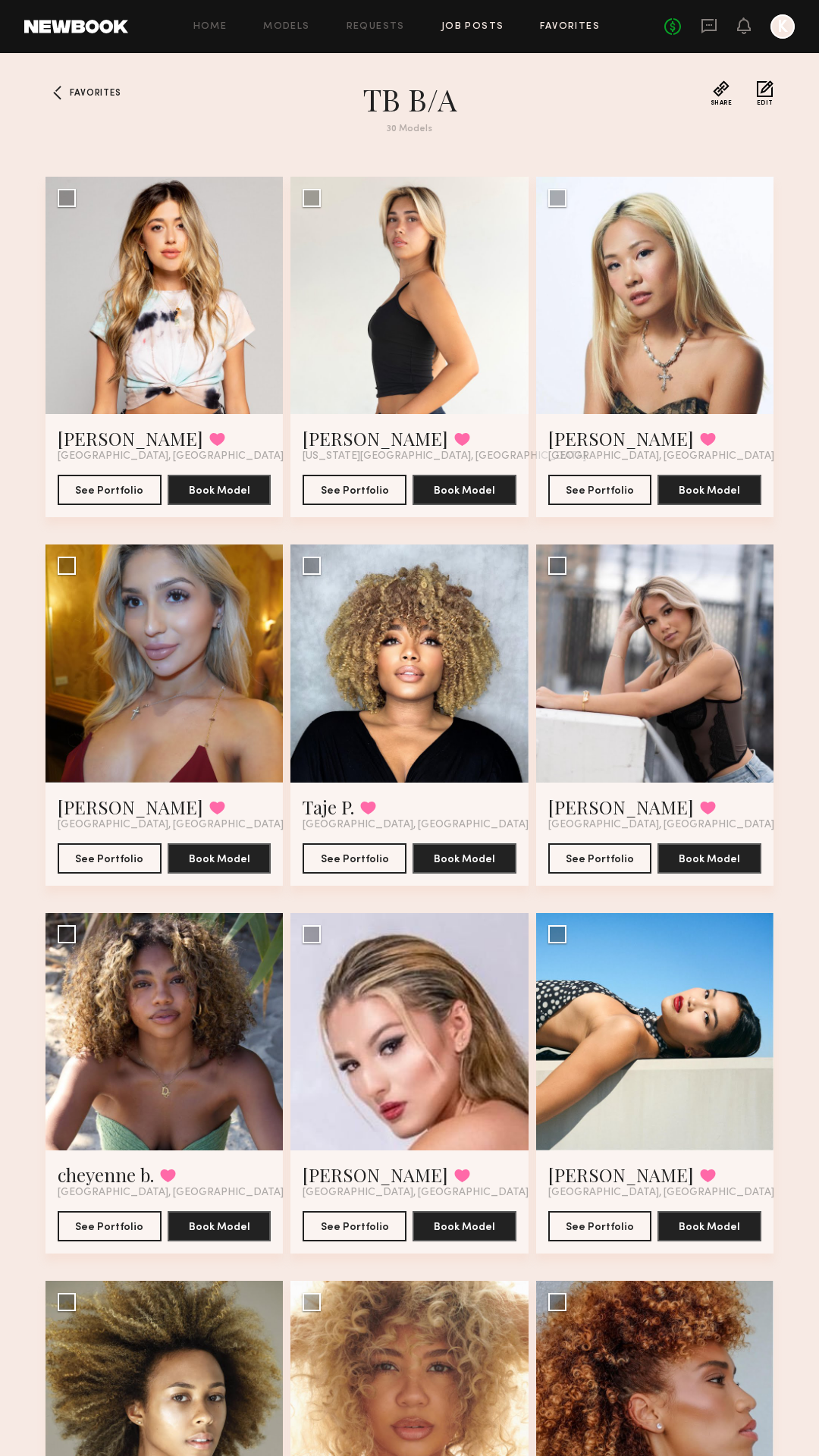
click at [465, 26] on link "Job Posts" at bounding box center [473, 27] width 63 height 10
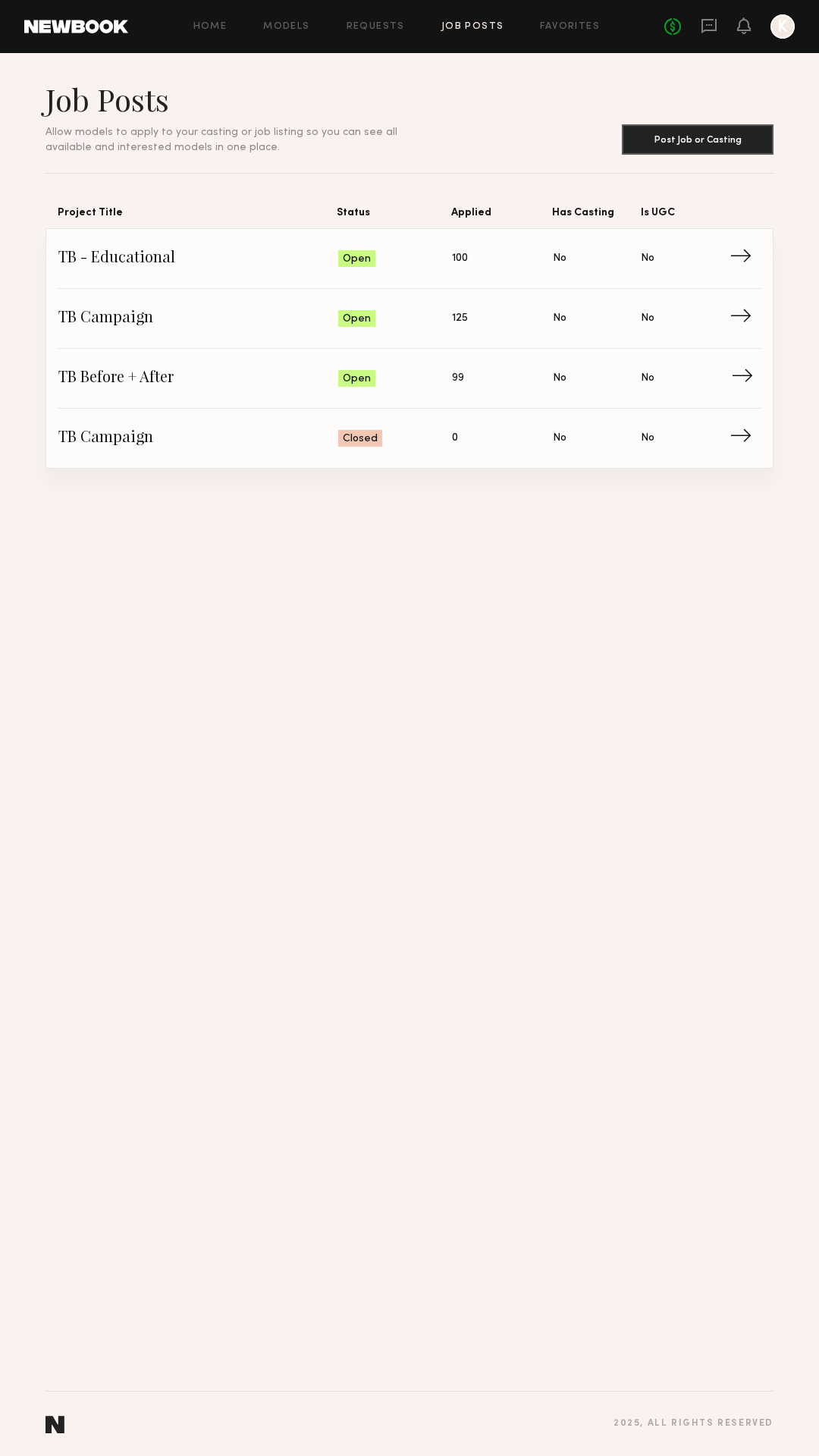
click at [745, 378] on span "→" at bounding box center [746, 379] width 31 height 23
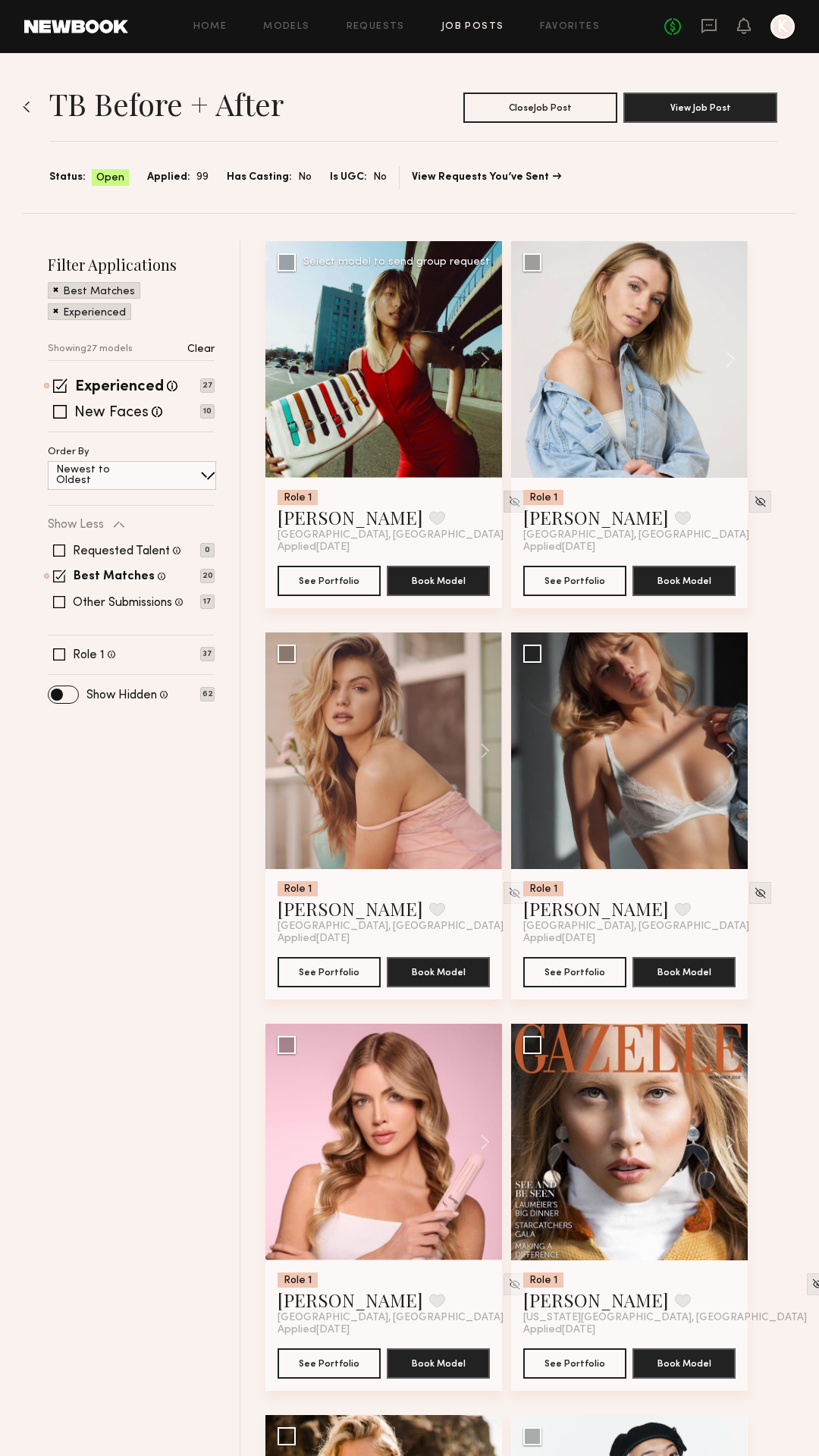
click at [508, 500] on img at bounding box center [515, 502] width 13 height 13
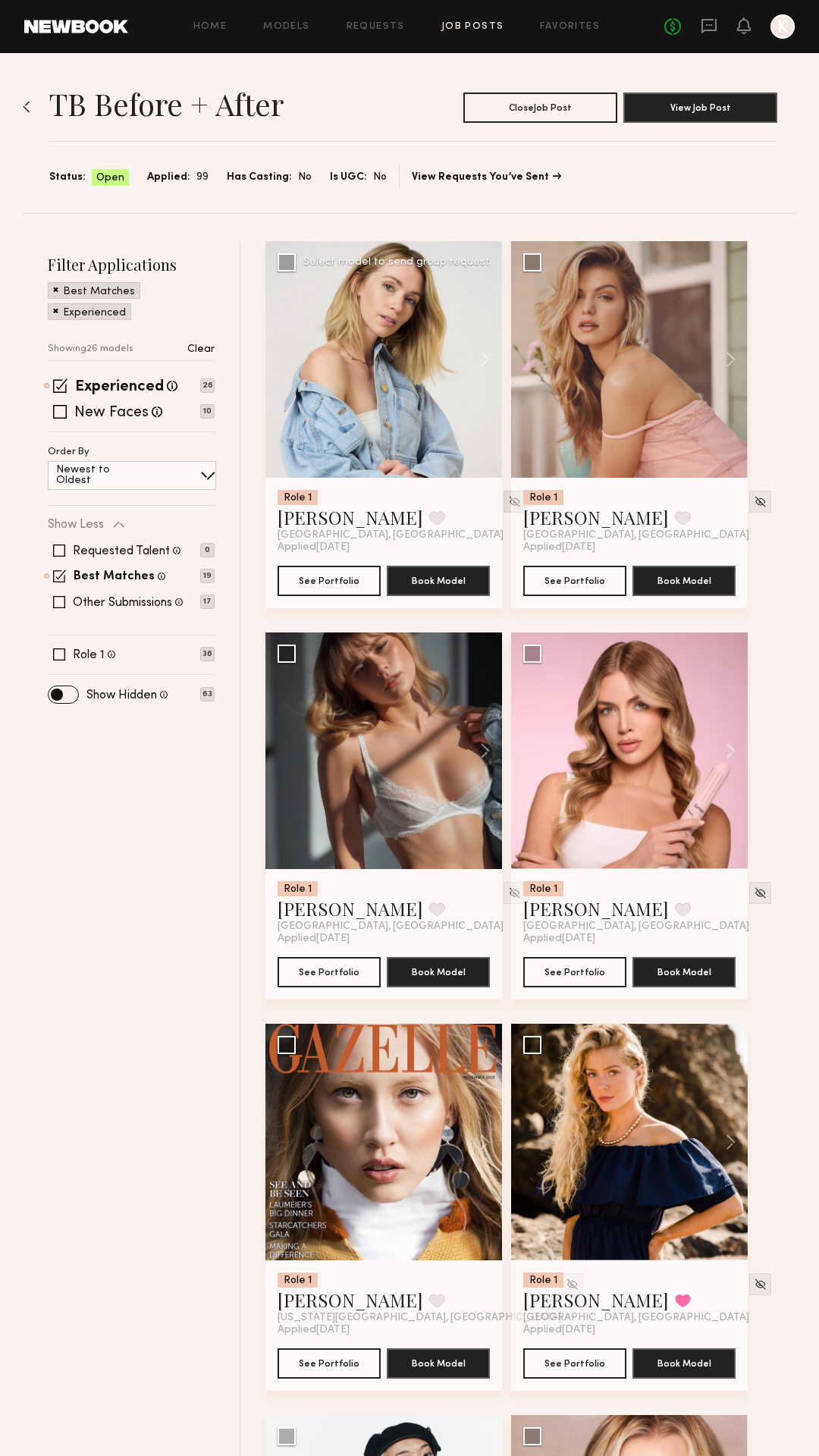
click at [503, 503] on div at bounding box center [514, 502] width 22 height 22
click at [508, 501] on img at bounding box center [515, 502] width 13 height 13
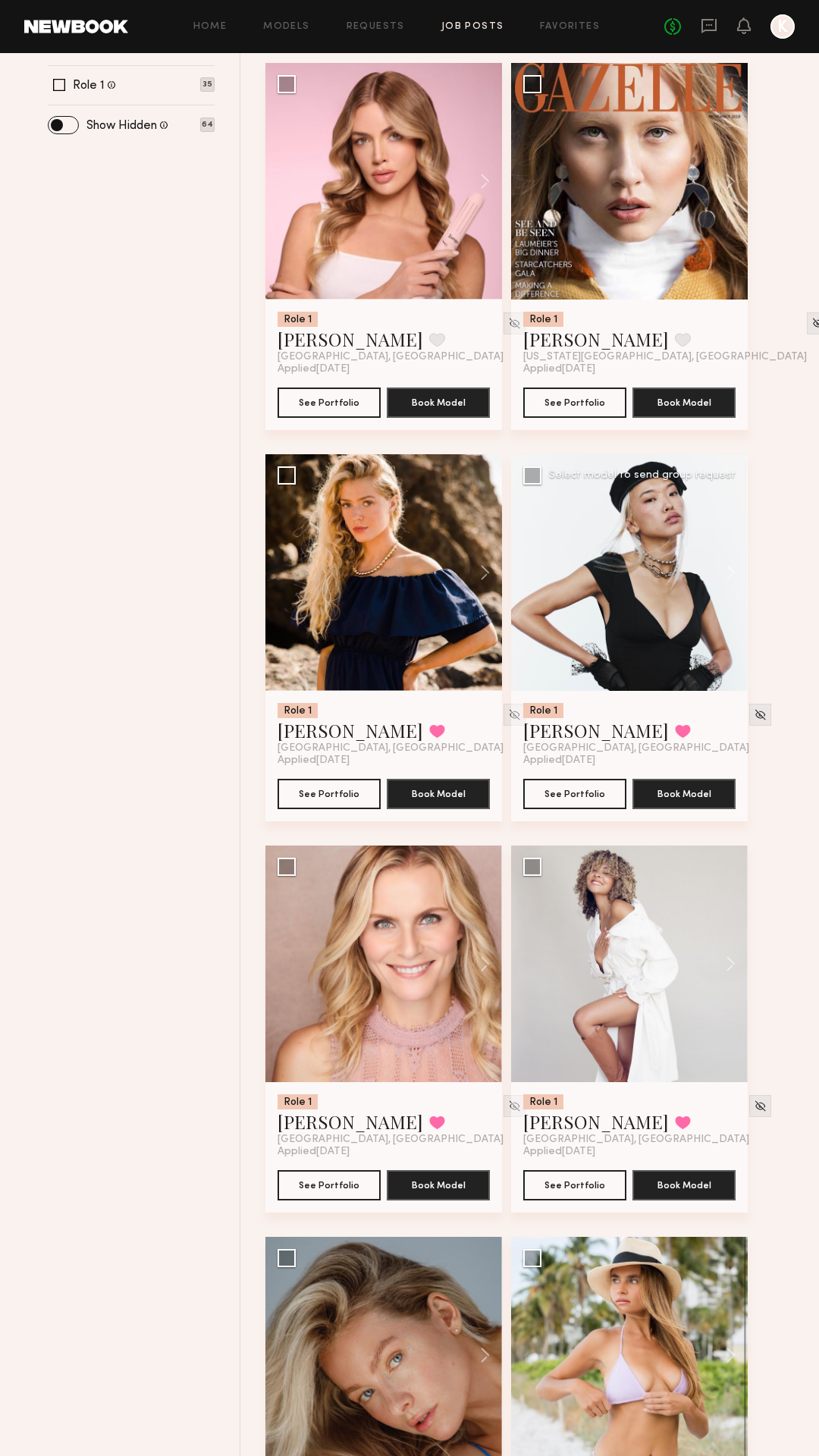
scroll to position [561, 0]
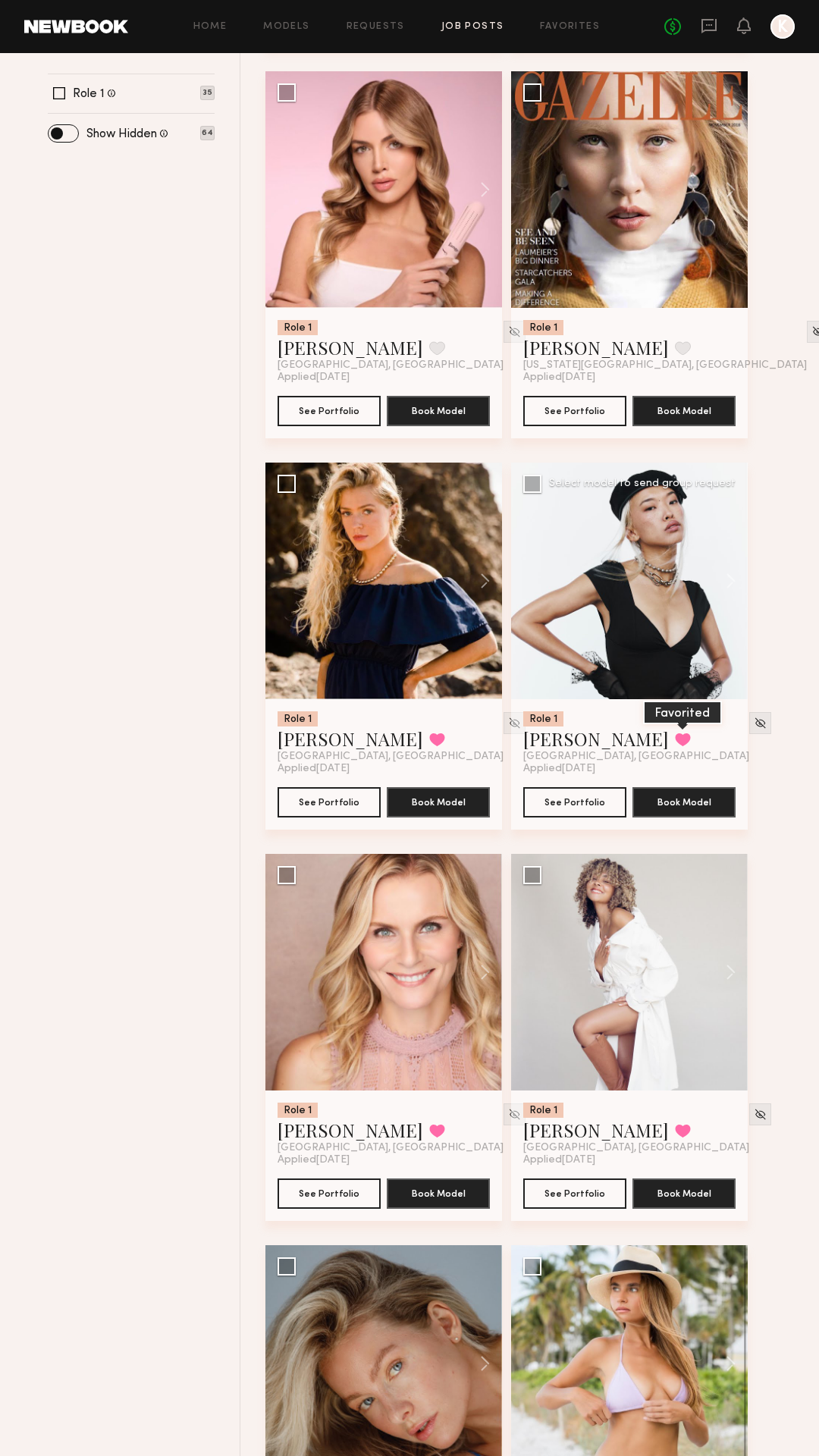
click at [674, 740] on button at bounding box center [682, 739] width 16 height 14
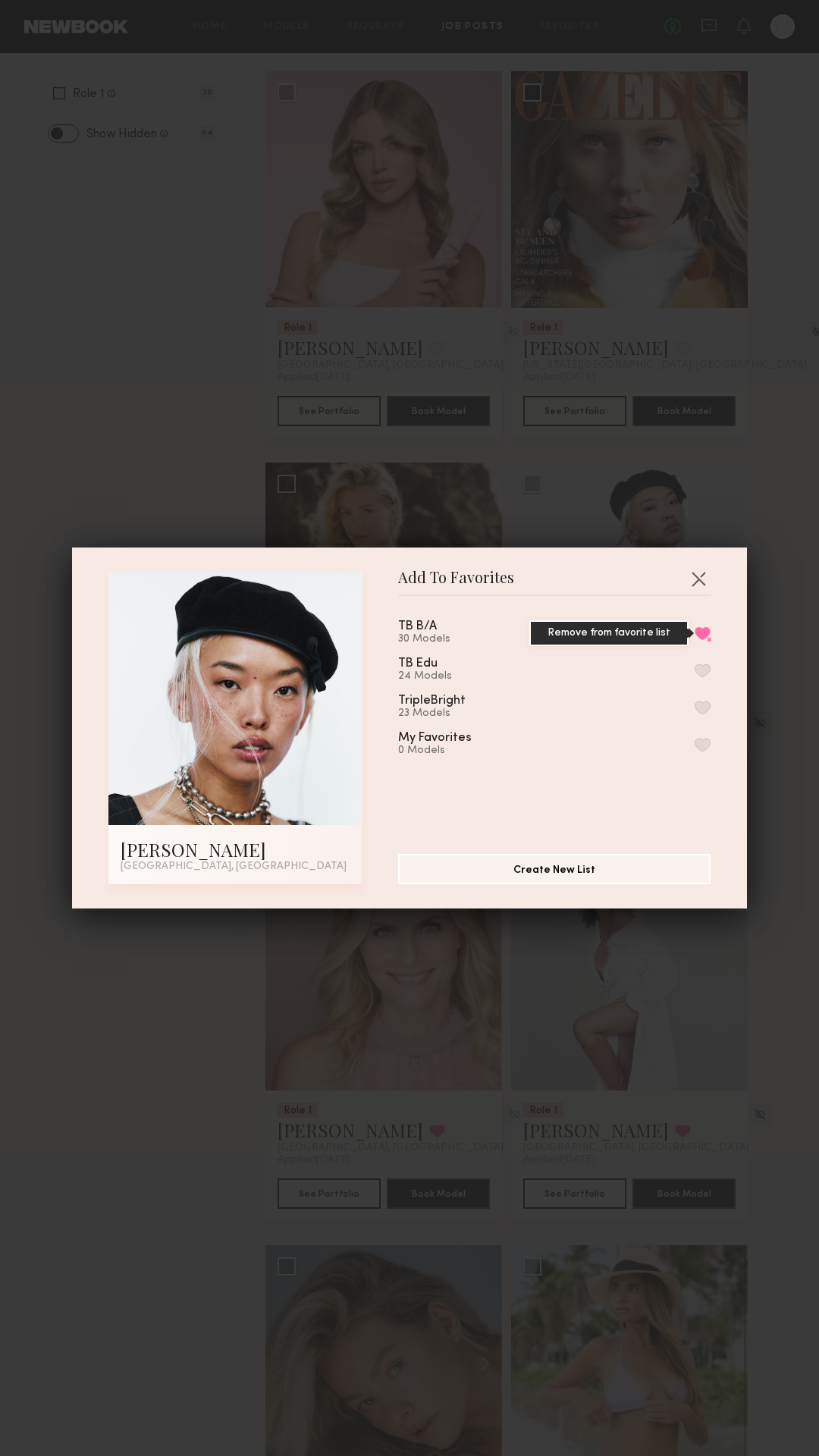
click at [698, 633] on button "Remove from favorite list" at bounding box center [702, 633] width 16 height 14
click at [701, 576] on button "button" at bounding box center [698, 578] width 24 height 24
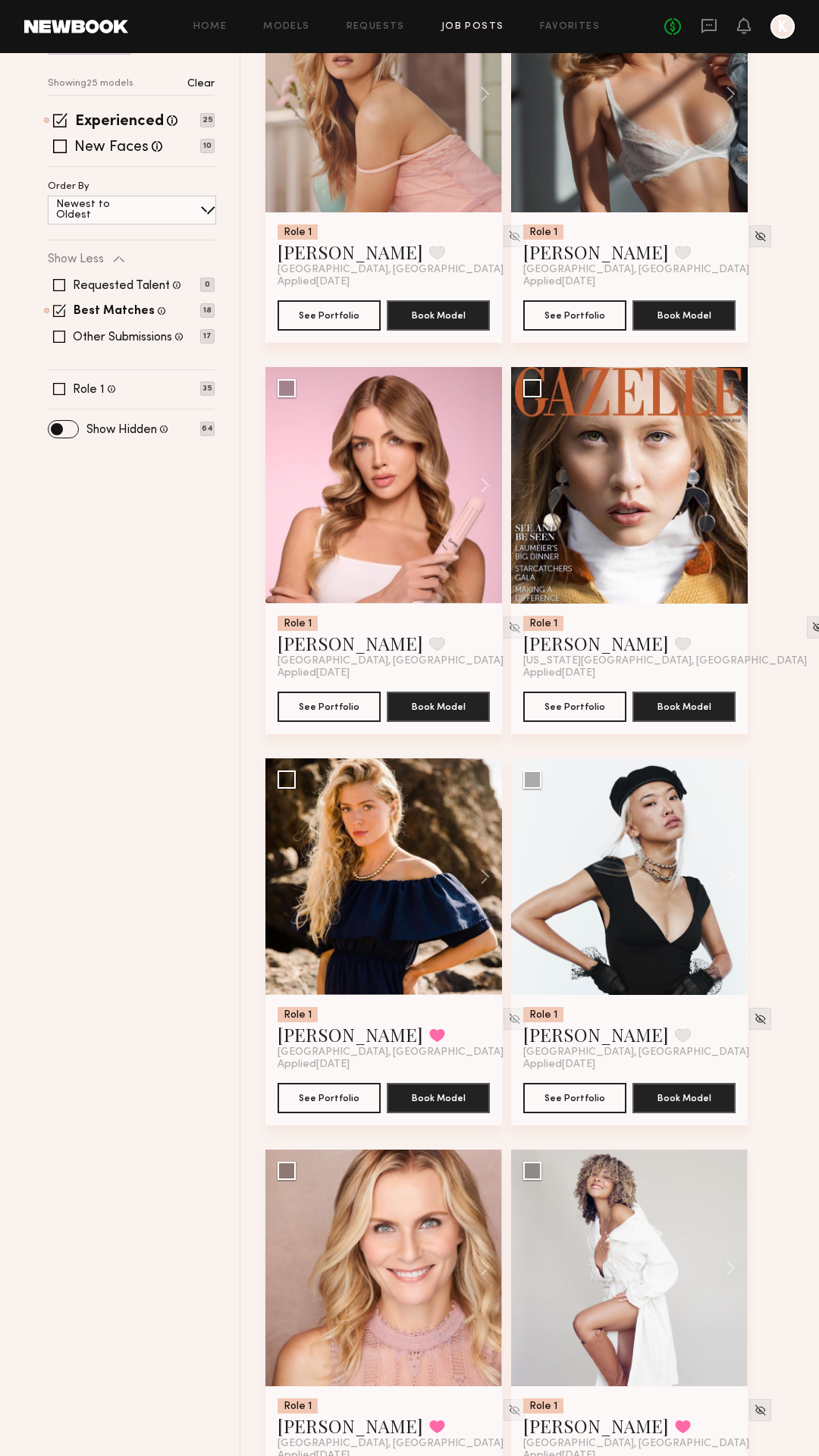
scroll to position [265, 0]
click at [429, 647] on button at bounding box center [436, 645] width 16 height 14
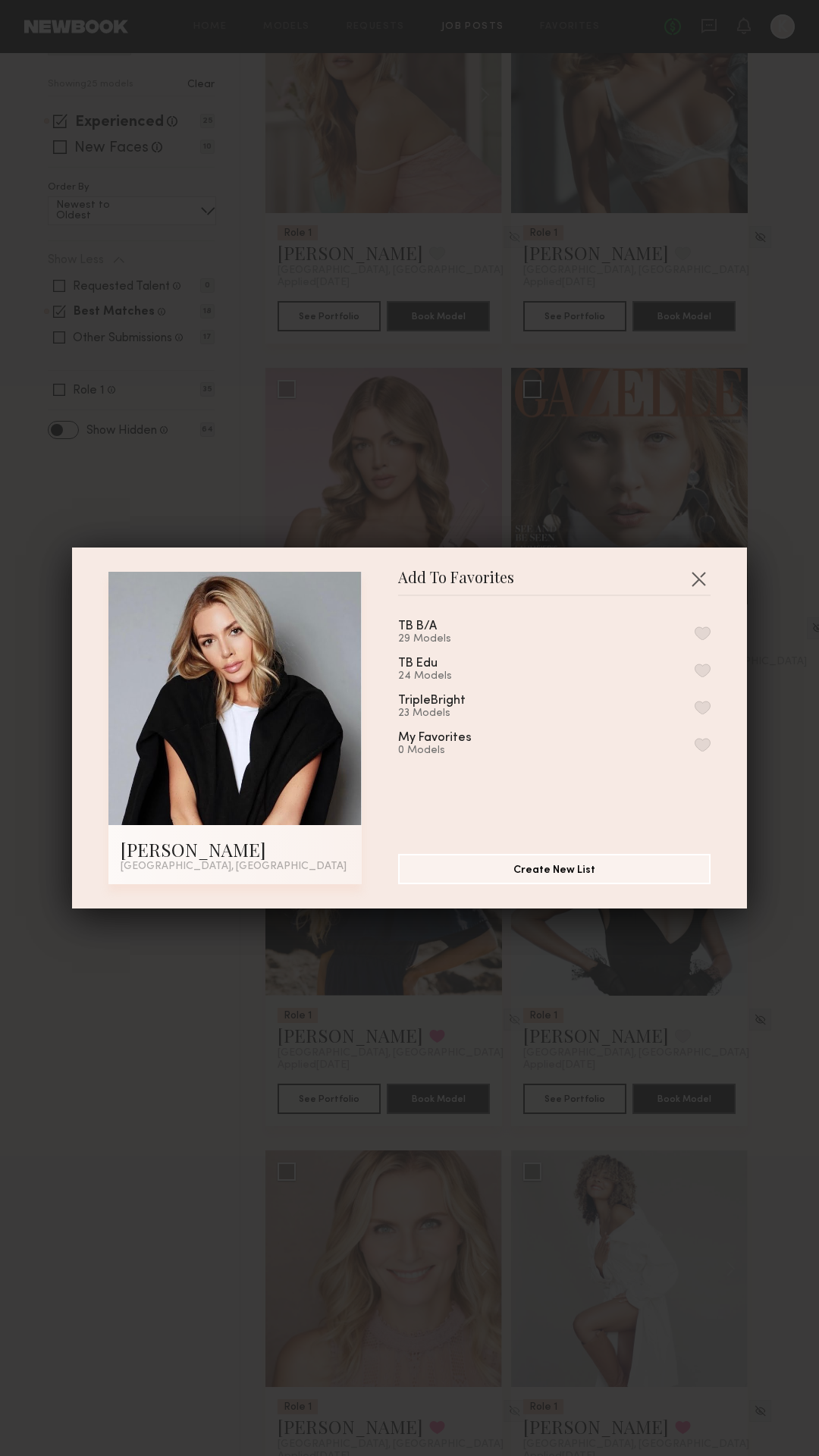
click at [705, 633] on button "button" at bounding box center [702, 633] width 16 height 14
click at [701, 581] on button "button" at bounding box center [698, 578] width 24 height 24
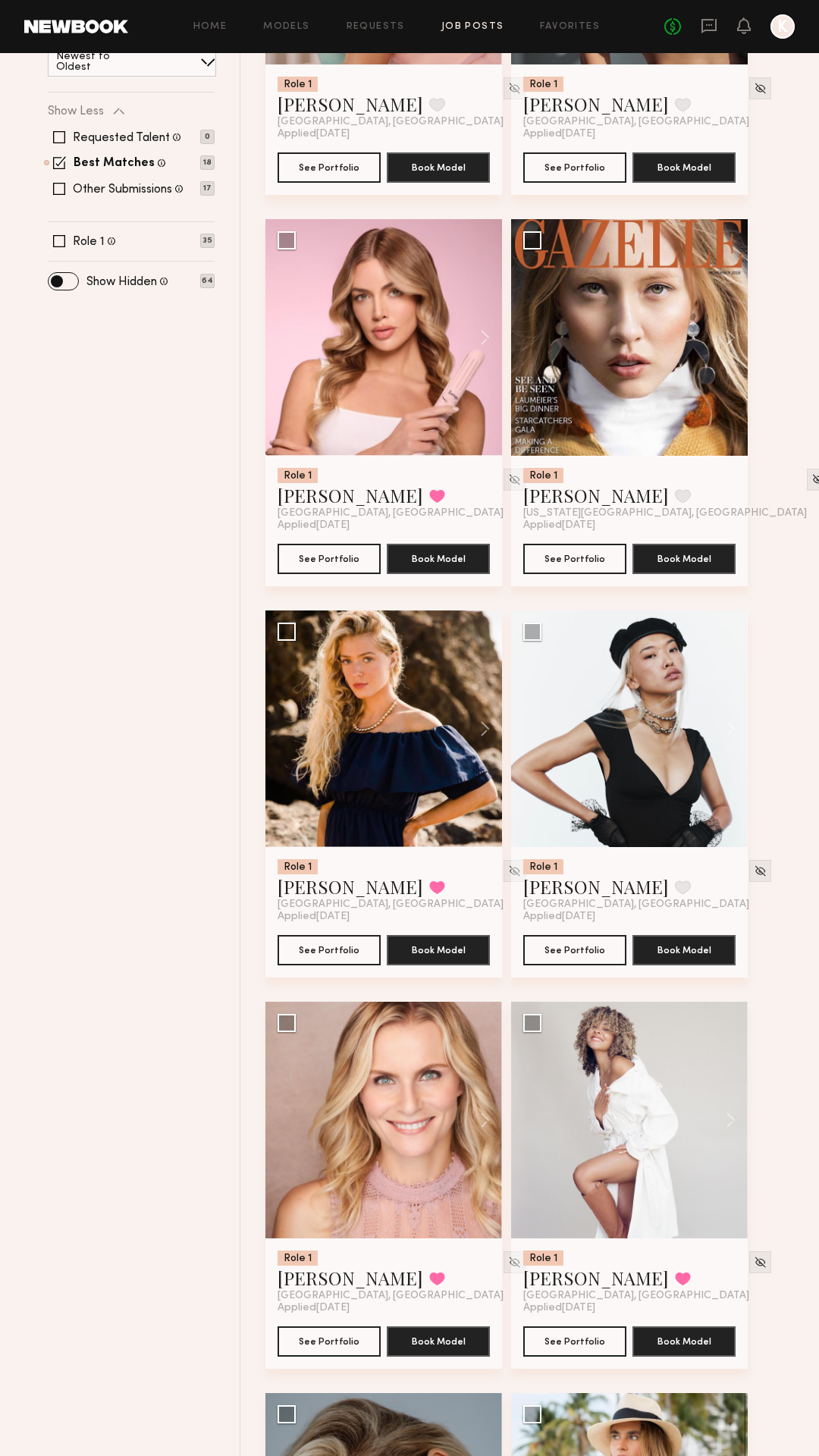
scroll to position [418, 0]
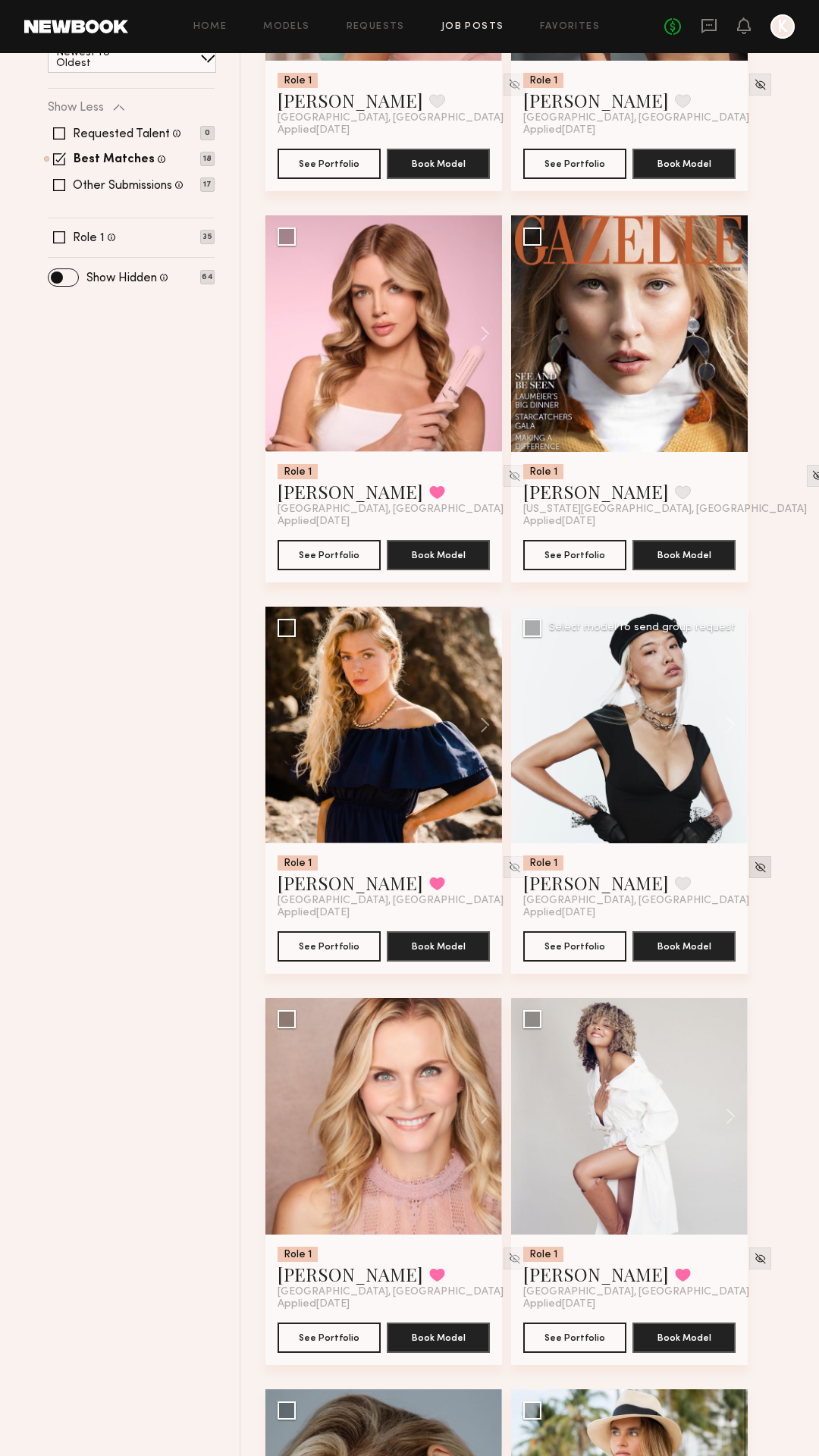
click at [754, 866] on img at bounding box center [760, 867] width 13 height 13
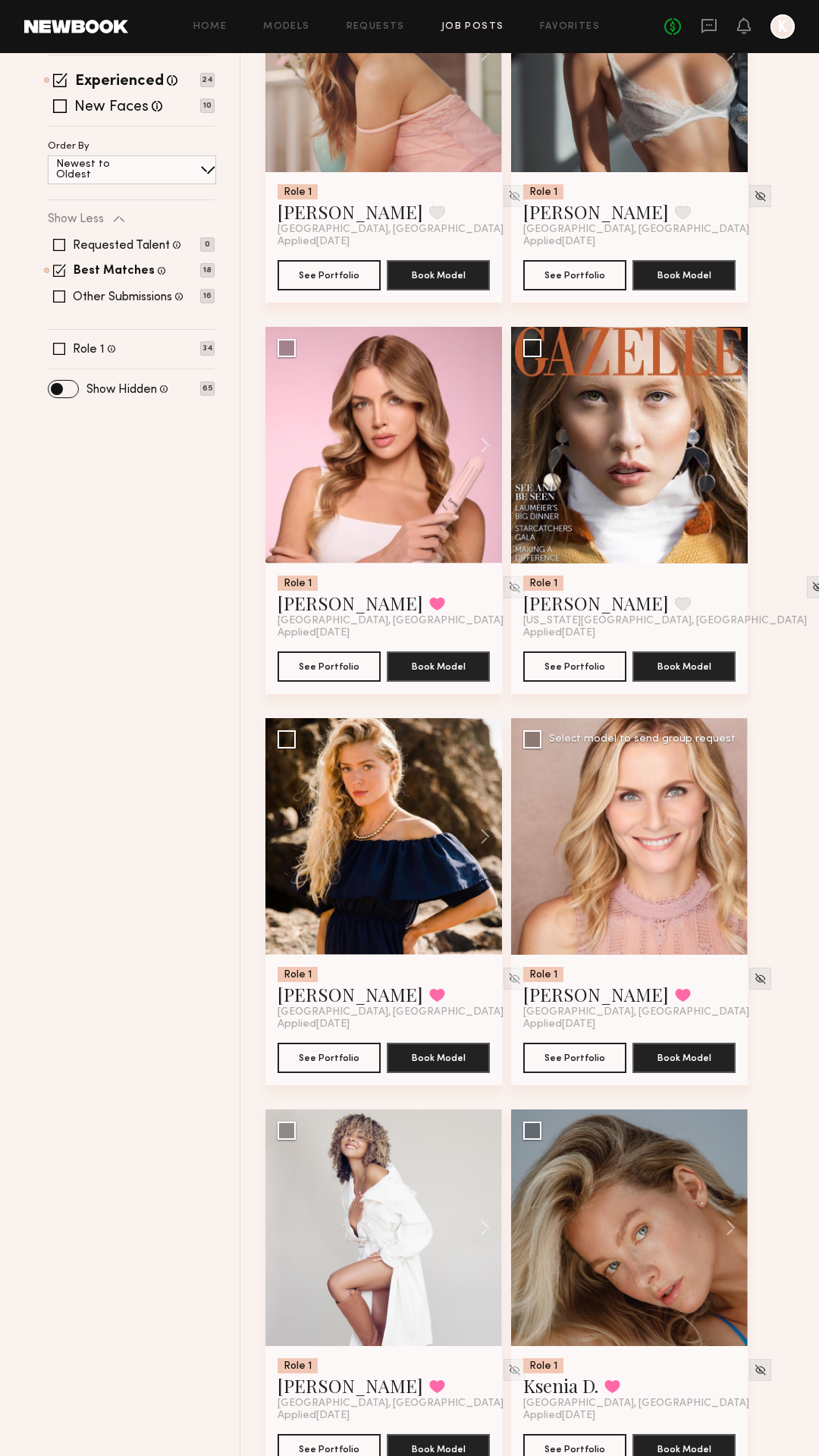
scroll to position [303, 0]
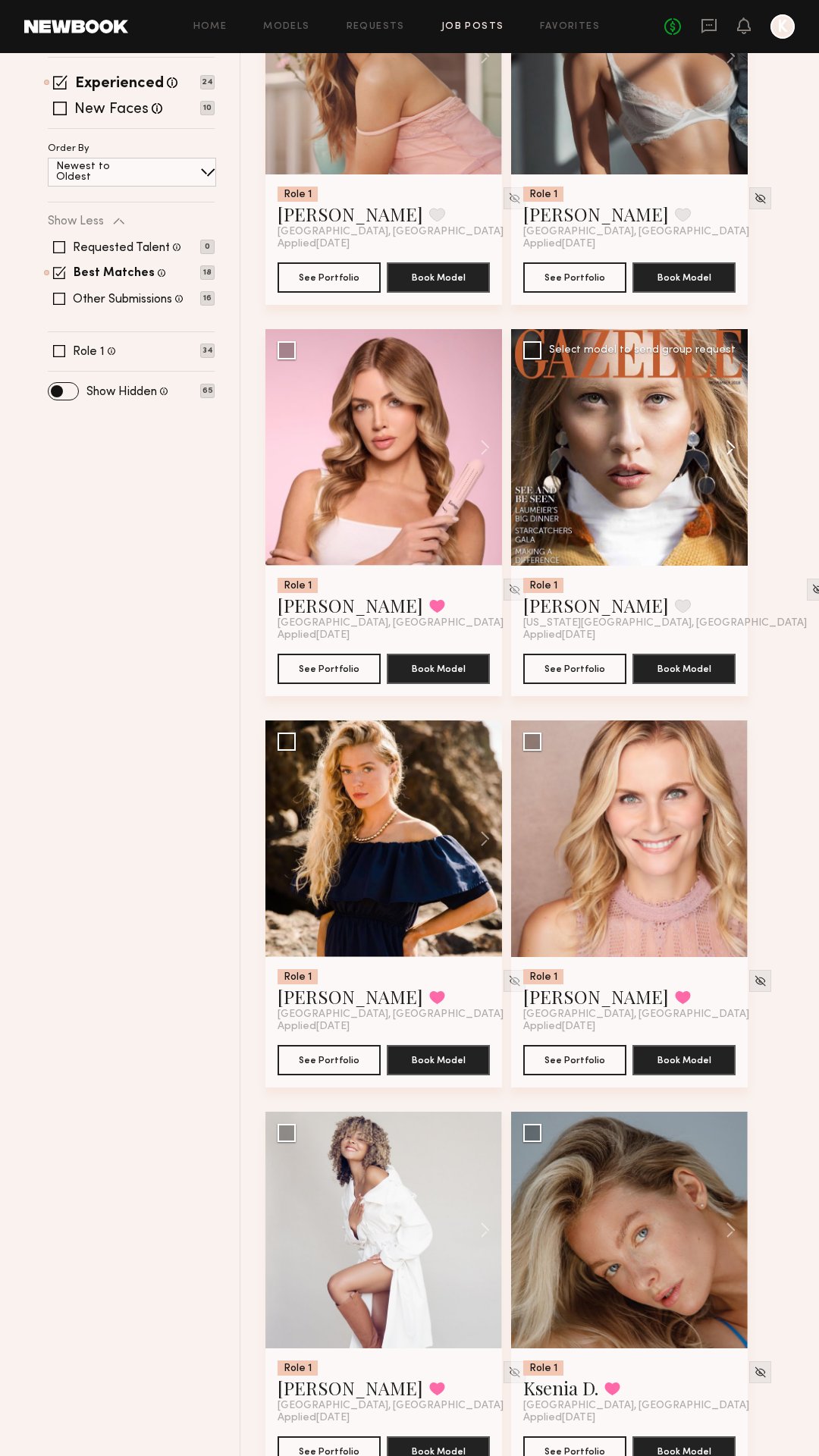
click at [725, 456] on button at bounding box center [723, 447] width 49 height 236
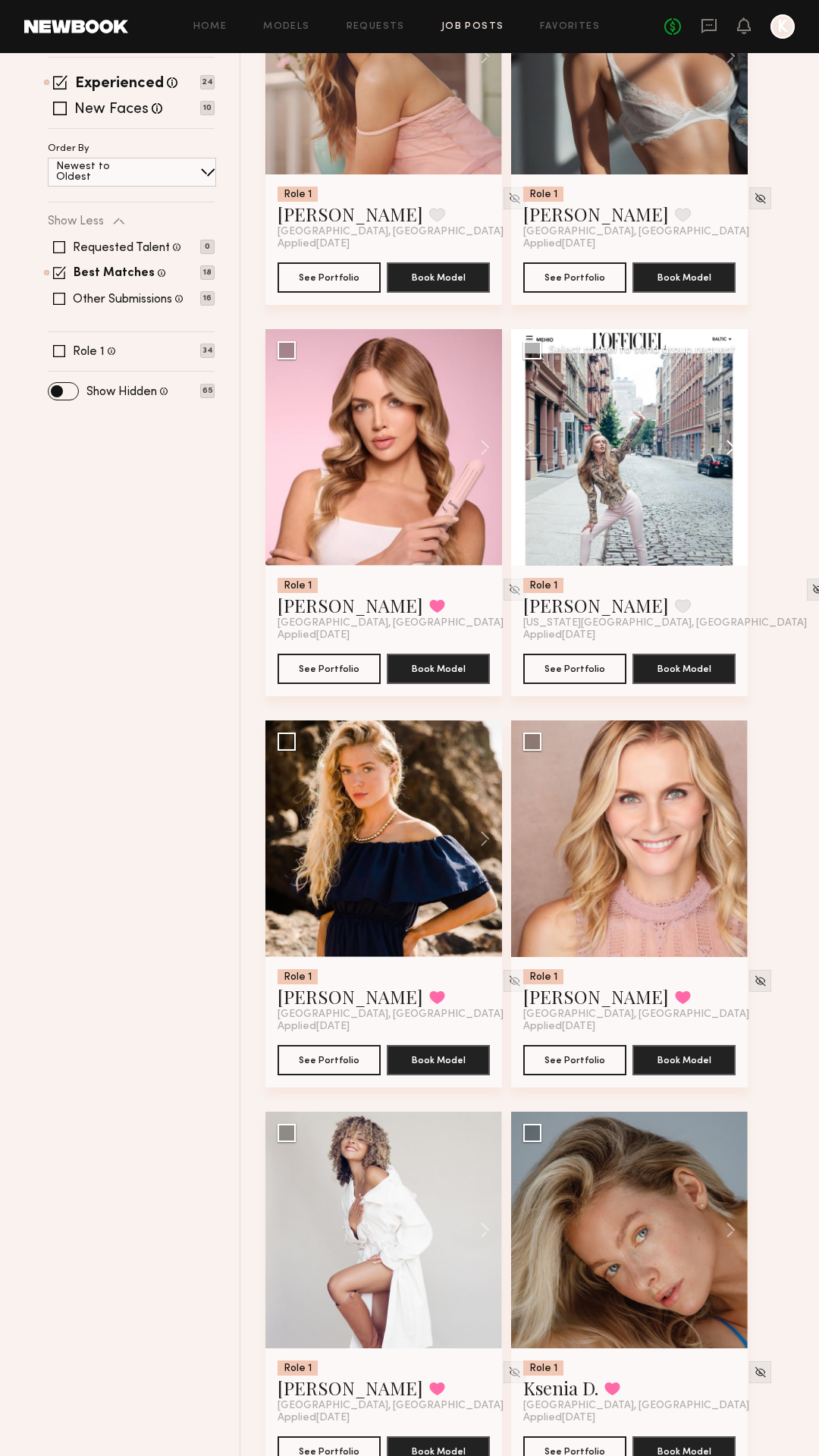
click at [725, 456] on button at bounding box center [723, 447] width 49 height 236
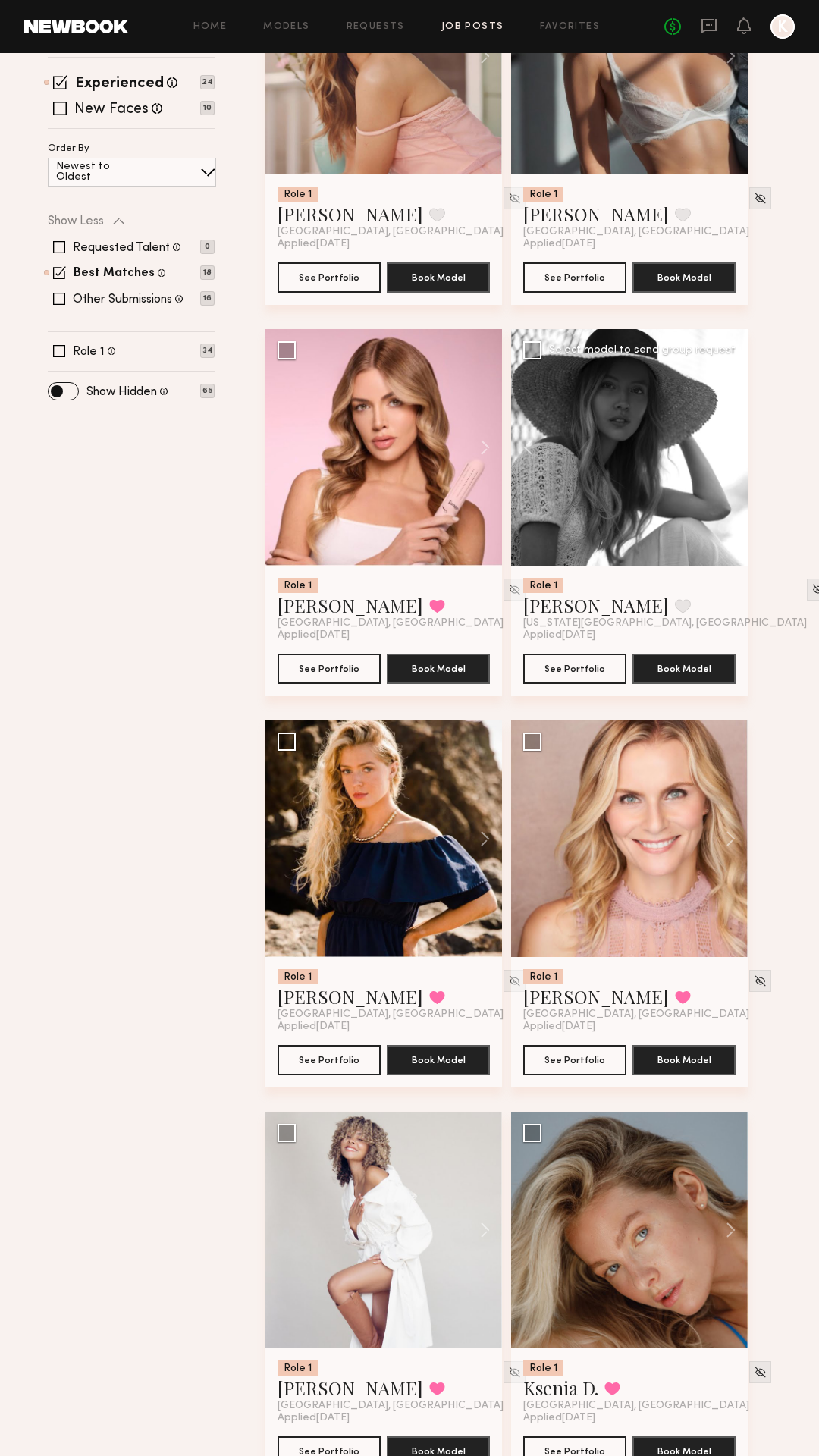
click at [725, 456] on button at bounding box center [723, 447] width 49 height 236
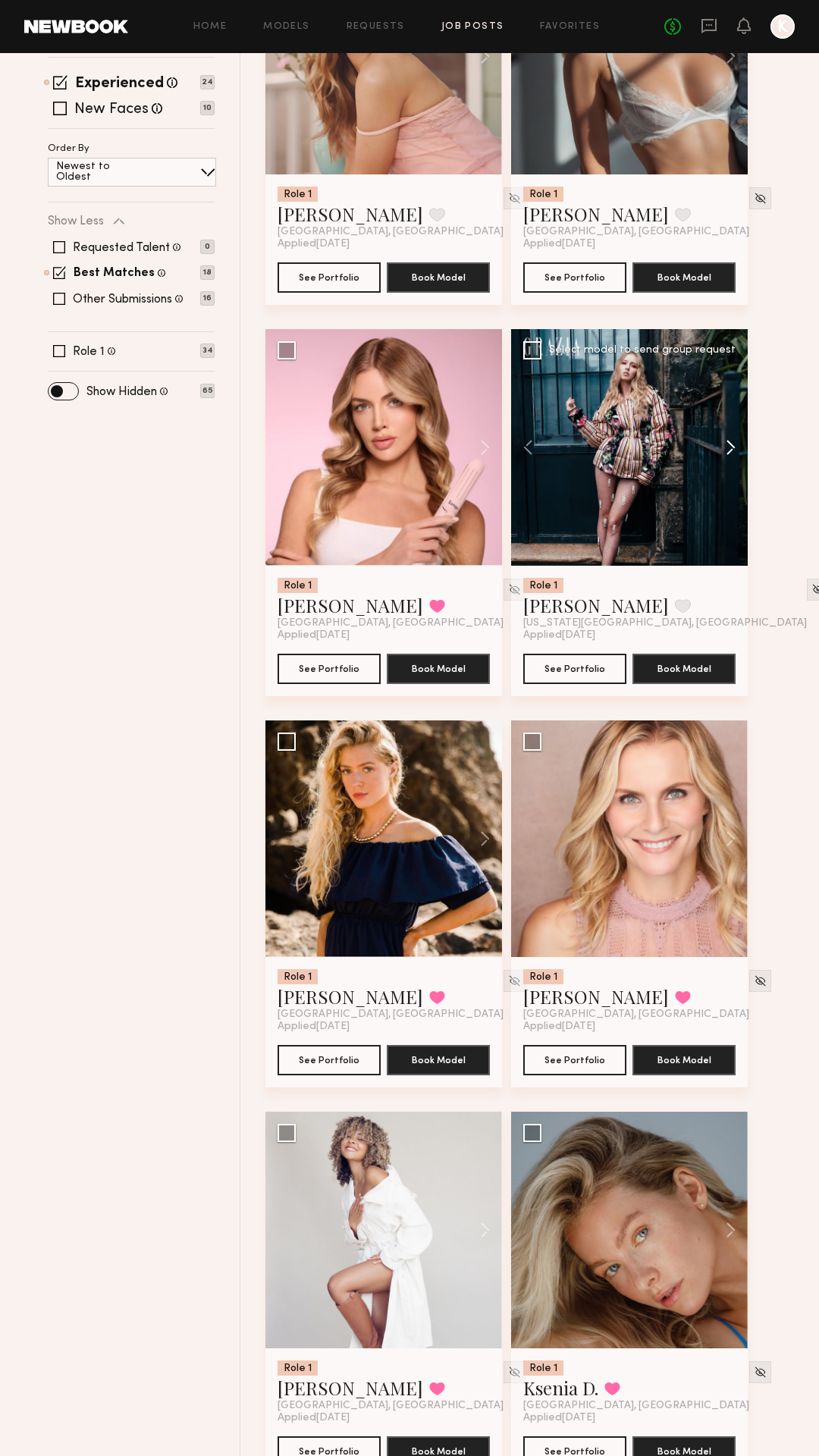
click at [725, 456] on button at bounding box center [723, 447] width 49 height 236
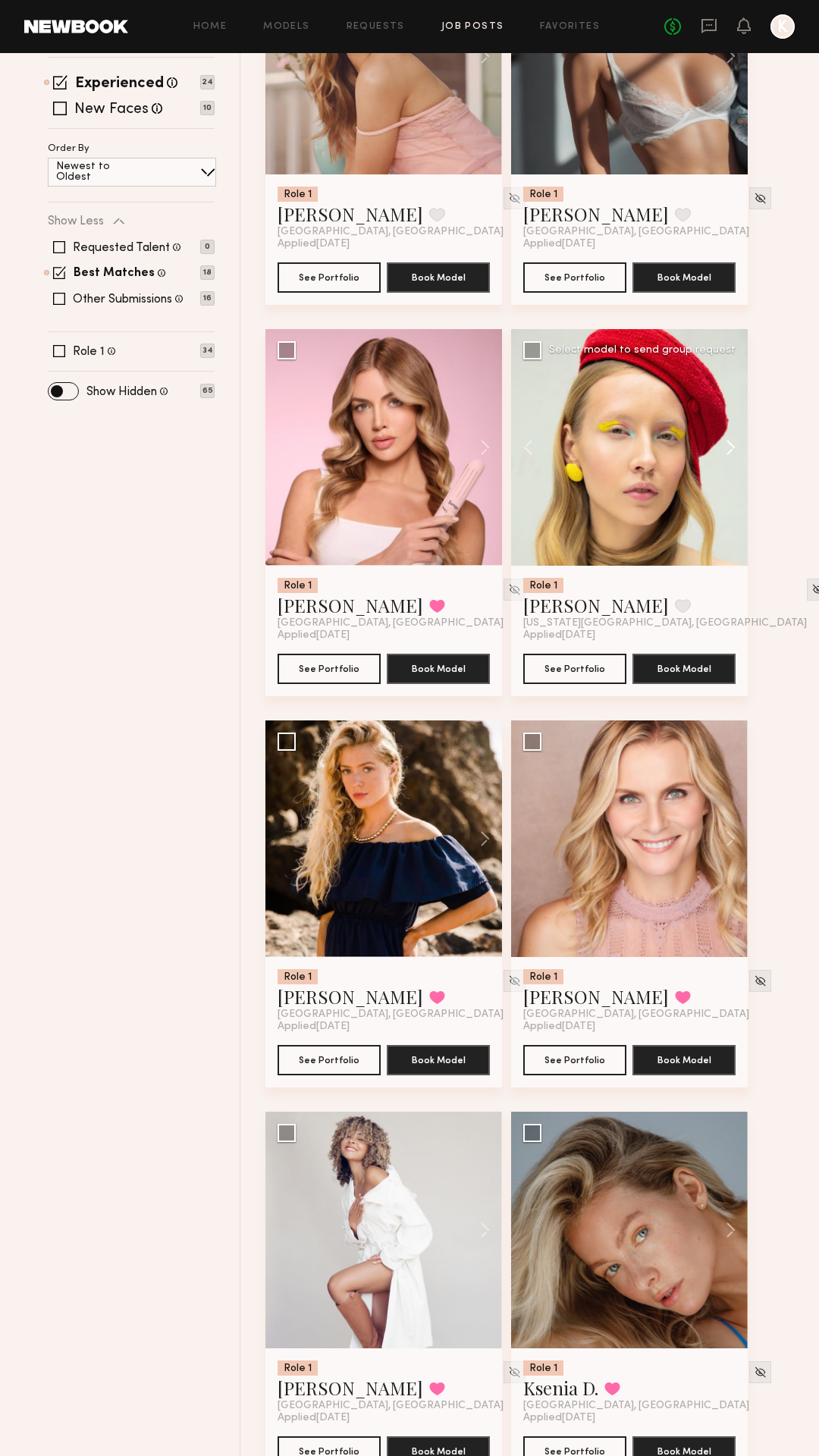
click at [725, 456] on button at bounding box center [723, 447] width 49 height 236
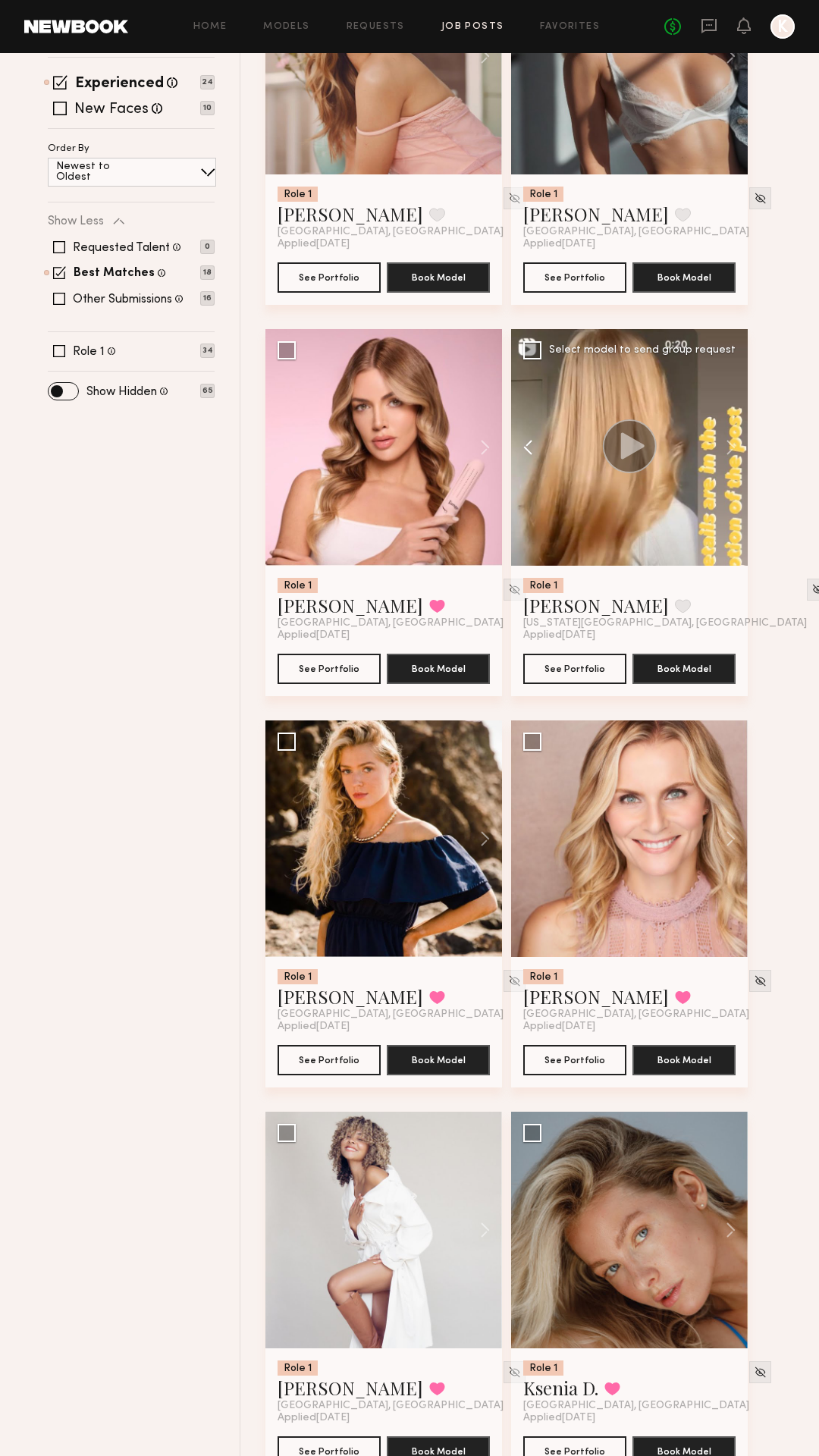
click at [532, 443] on button at bounding box center [535, 447] width 49 height 236
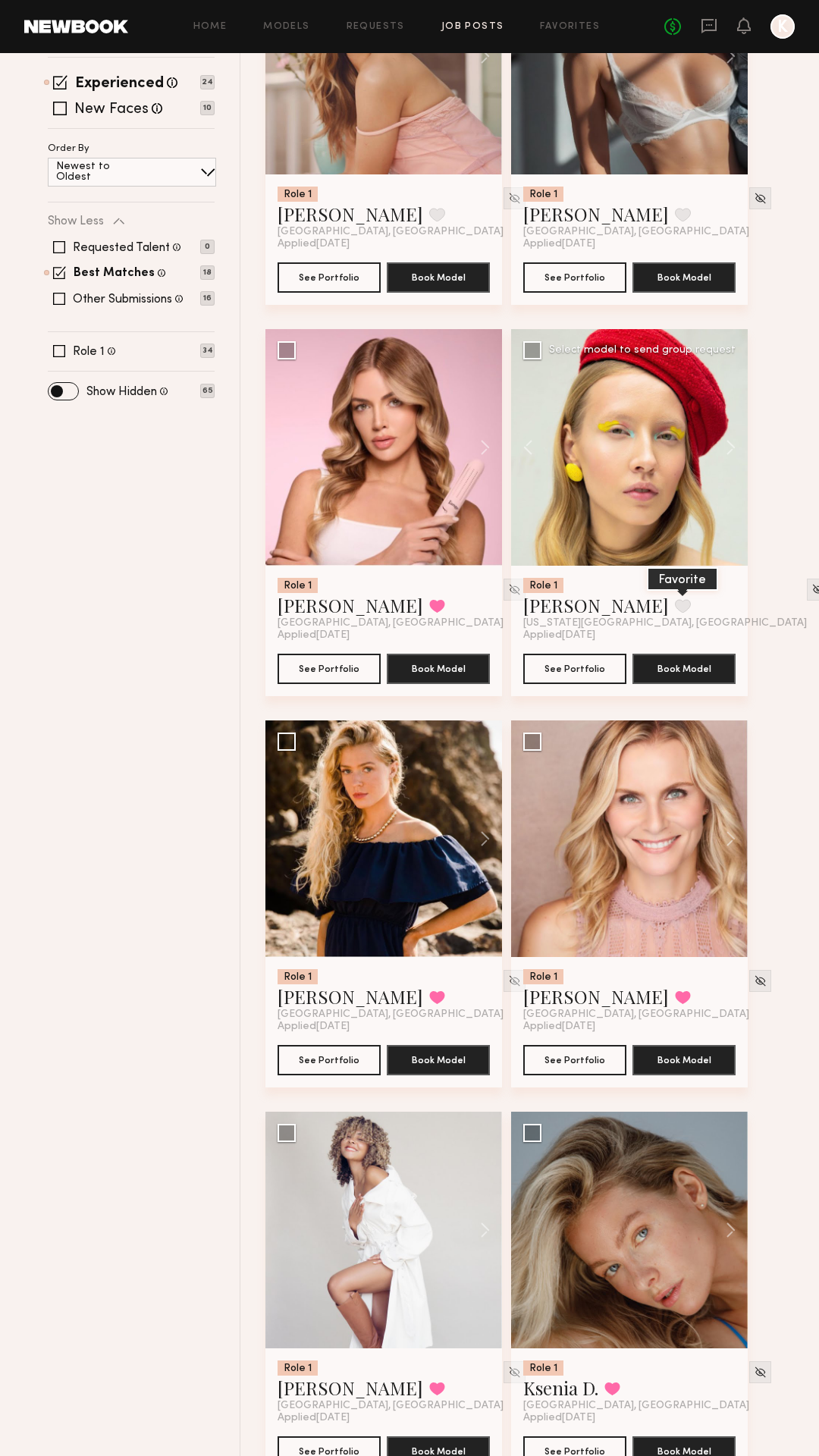
click at [674, 601] on button at bounding box center [682, 606] width 16 height 14
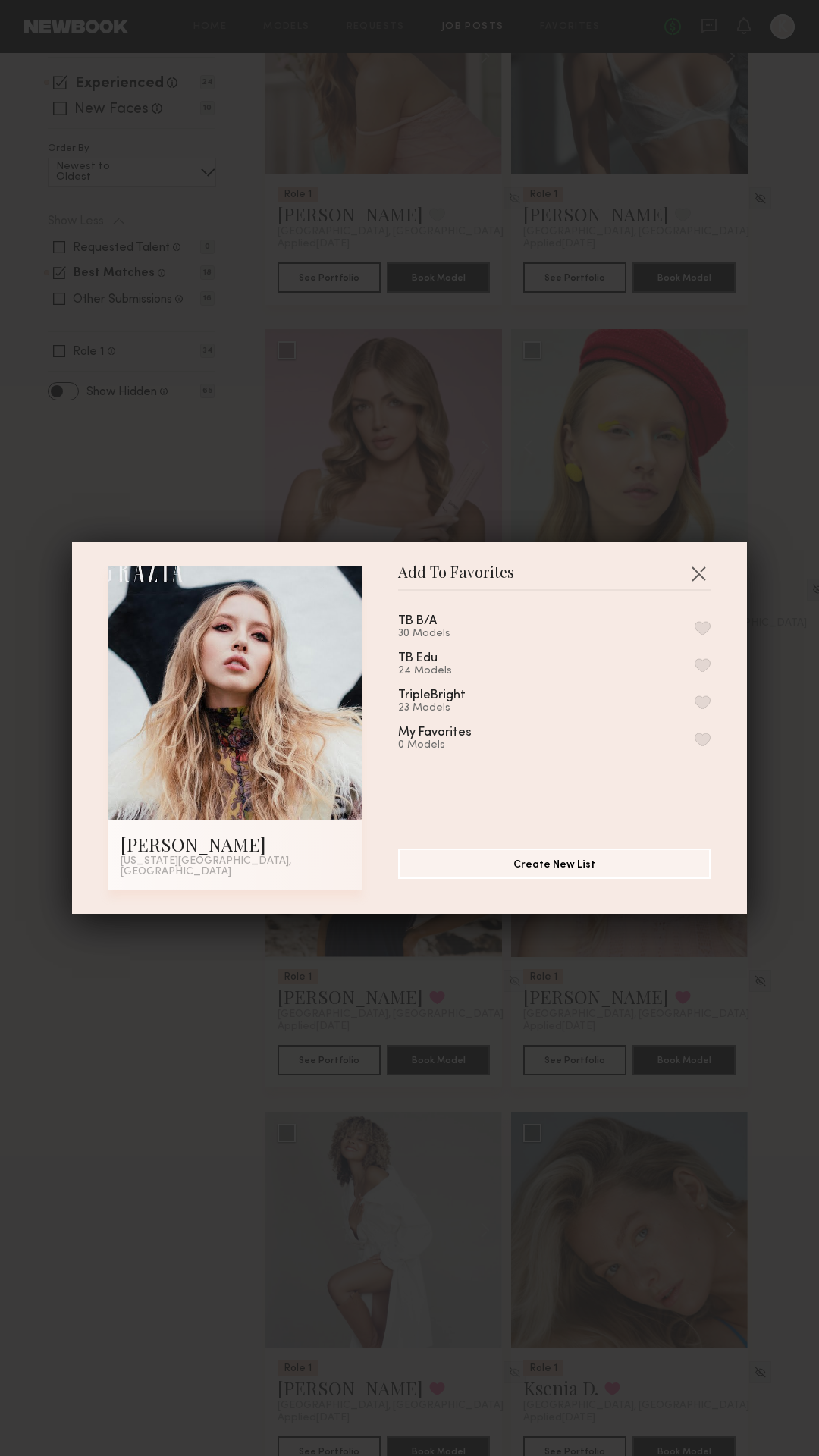
click at [698, 630] on button "button" at bounding box center [702, 628] width 16 height 14
click at [701, 580] on button "button" at bounding box center [698, 573] width 24 height 24
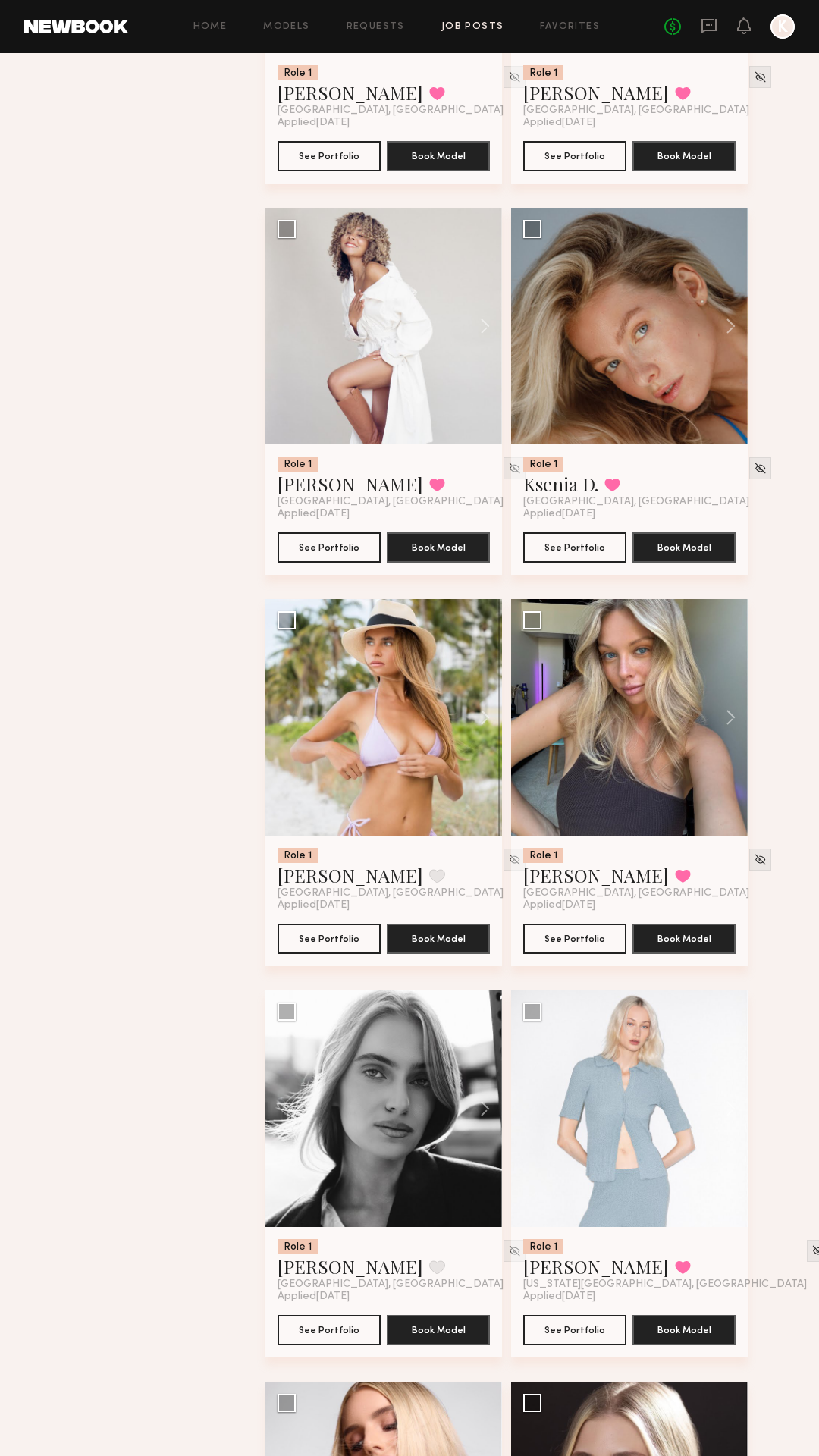
scroll to position [1206, 0]
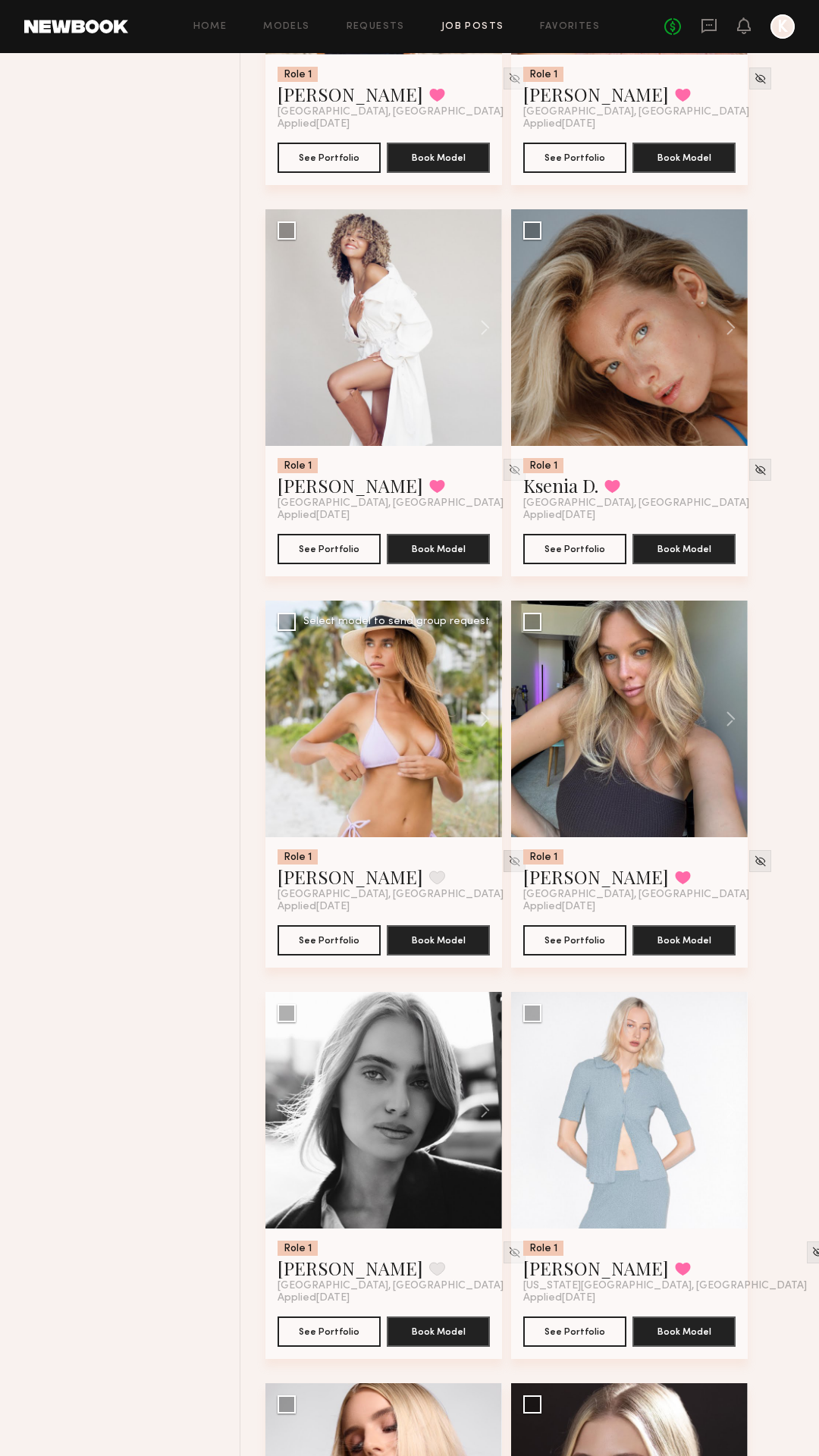
click at [508, 864] on img at bounding box center [515, 862] width 13 height 13
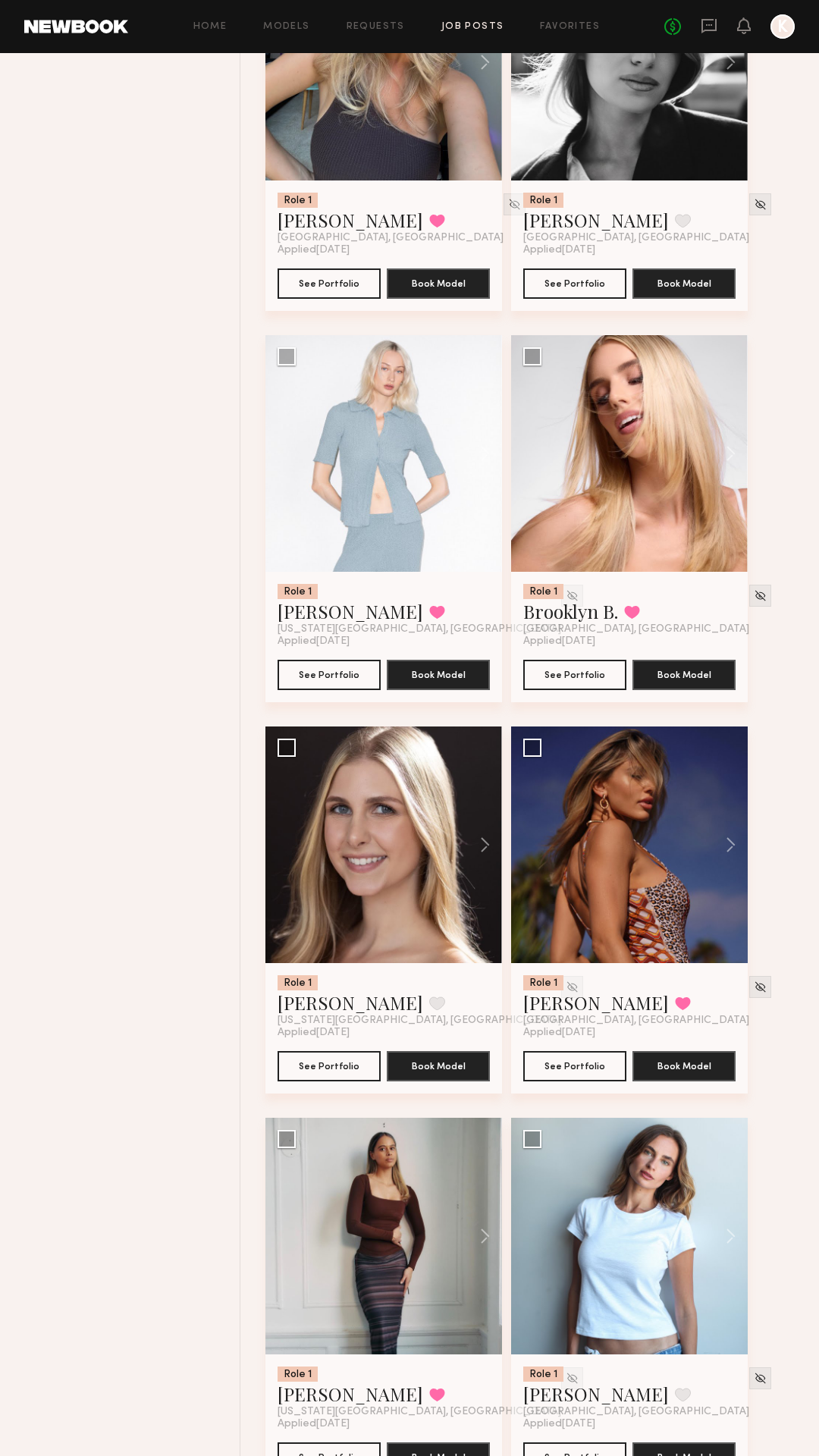
scroll to position [1864, 0]
click at [731, 843] on button at bounding box center [723, 844] width 49 height 236
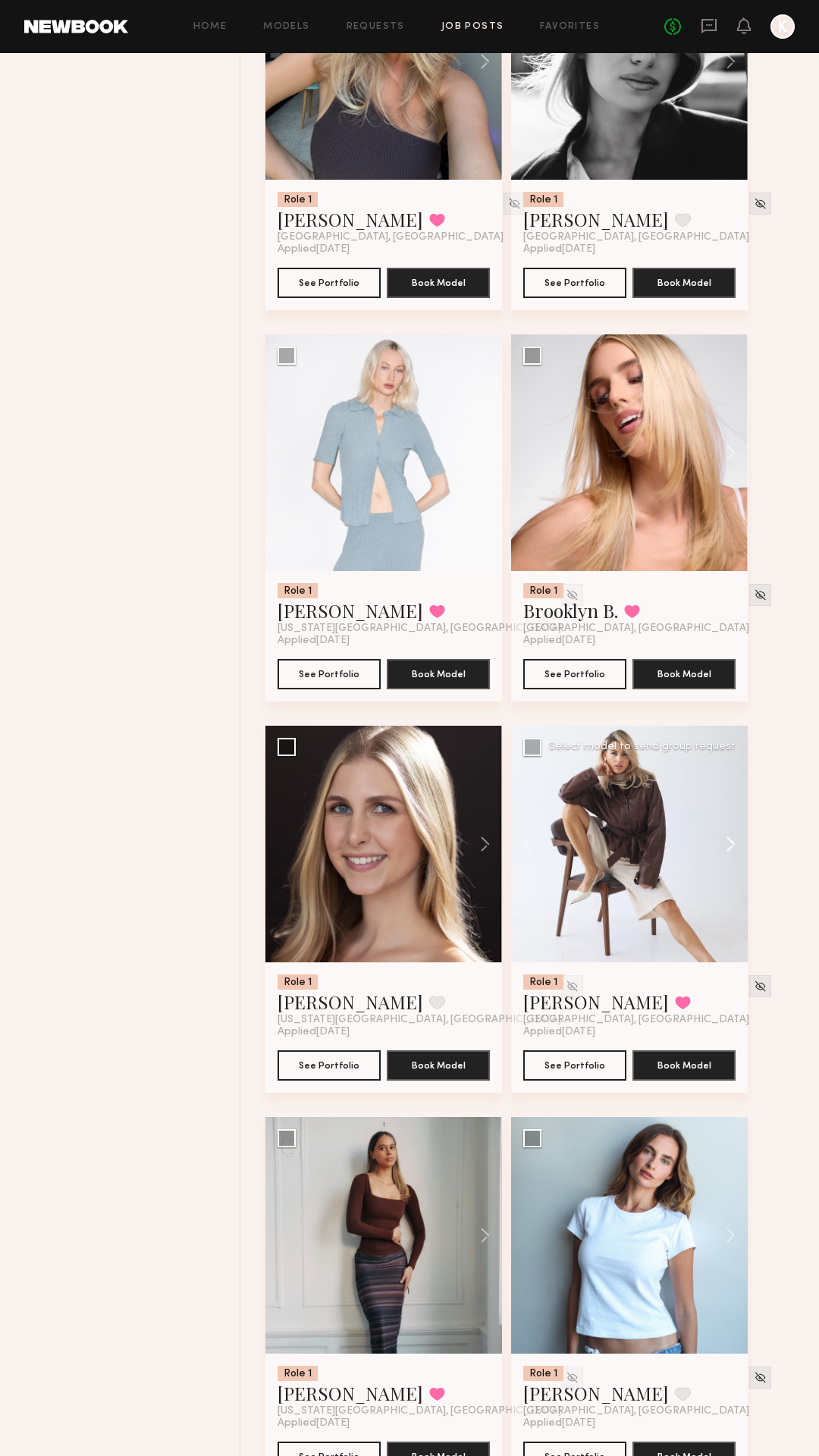
click at [731, 843] on button at bounding box center [723, 844] width 49 height 236
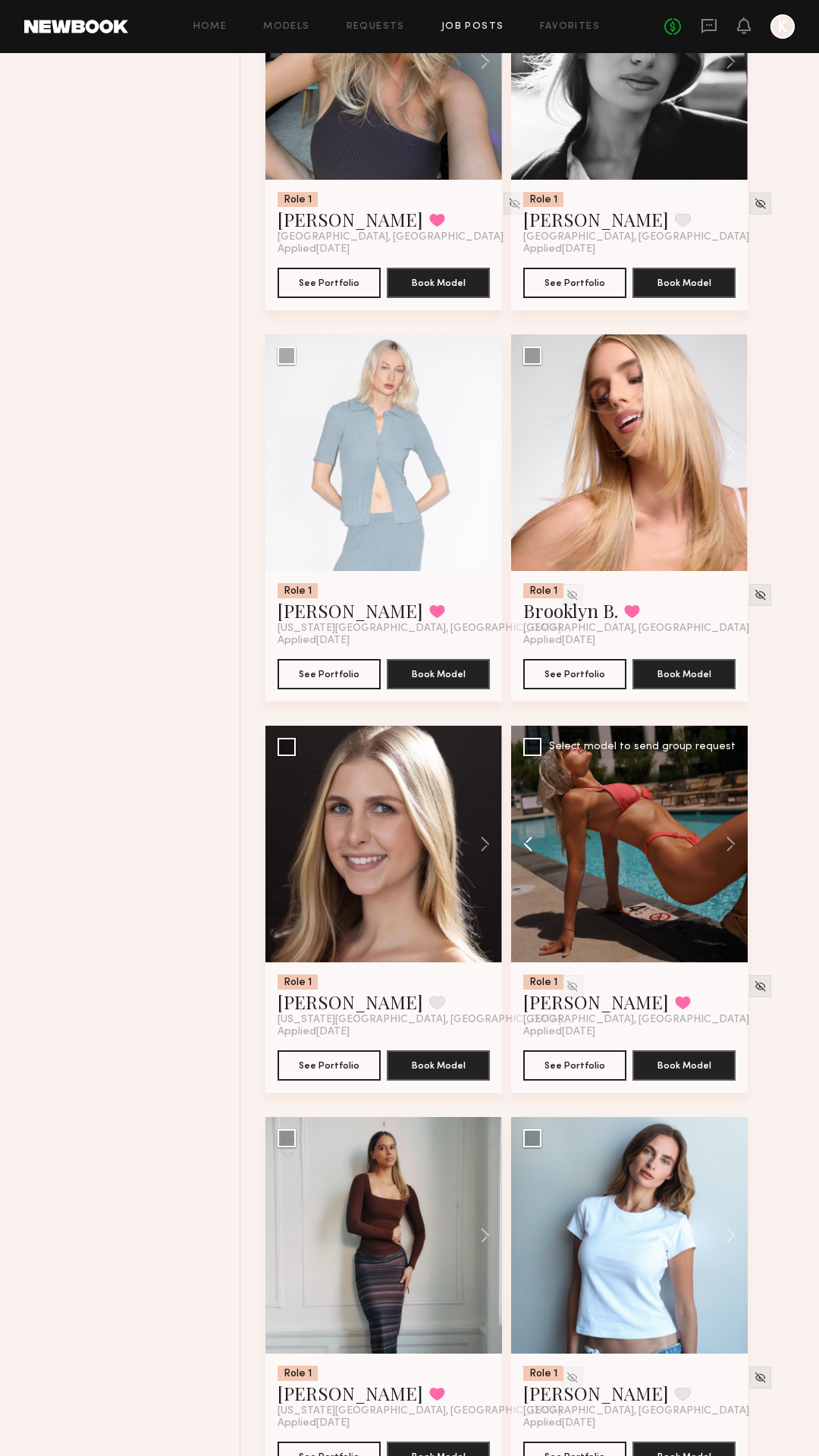
click at [522, 840] on button at bounding box center [535, 844] width 49 height 236
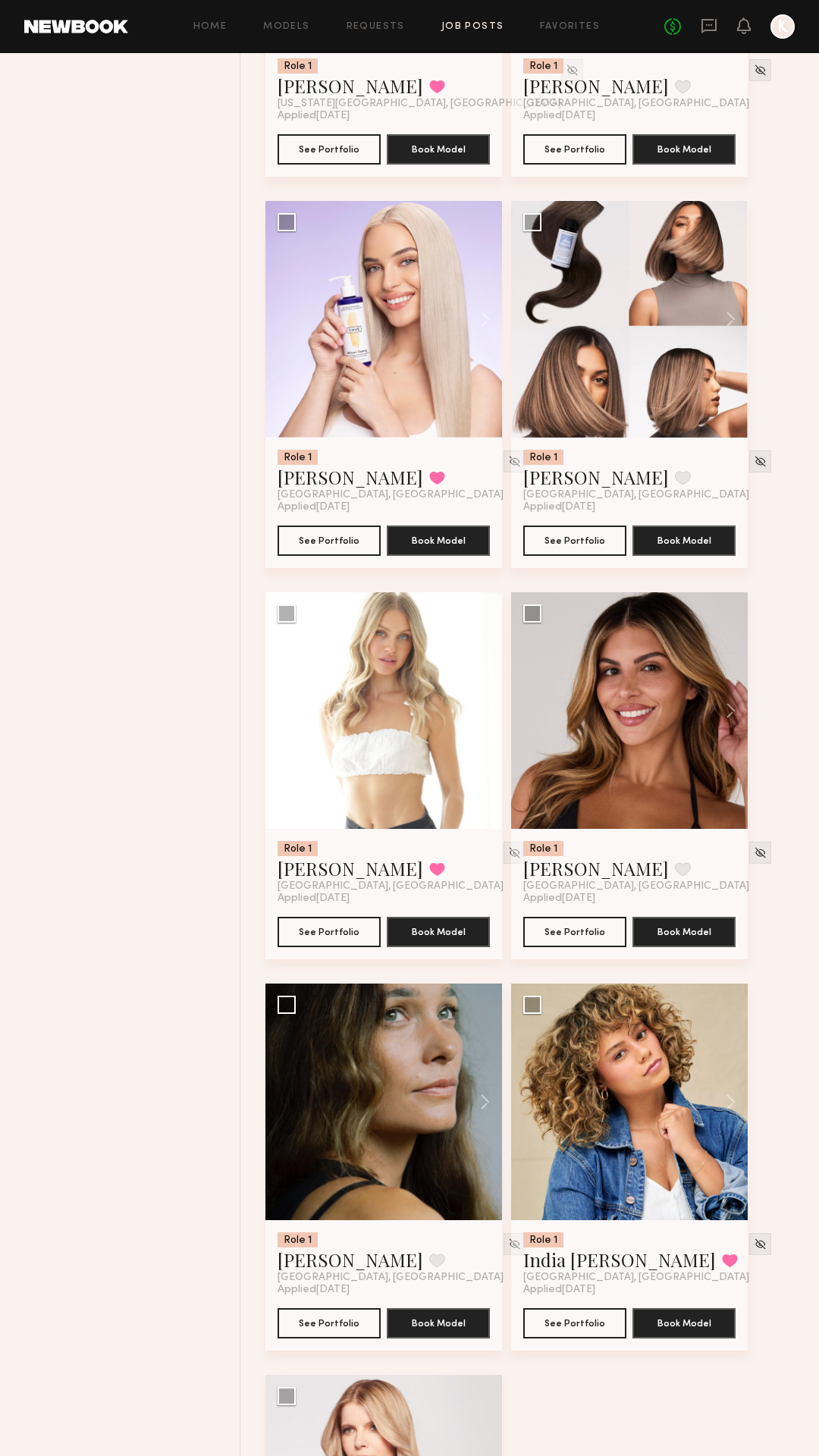
scroll to position [3290, 0]
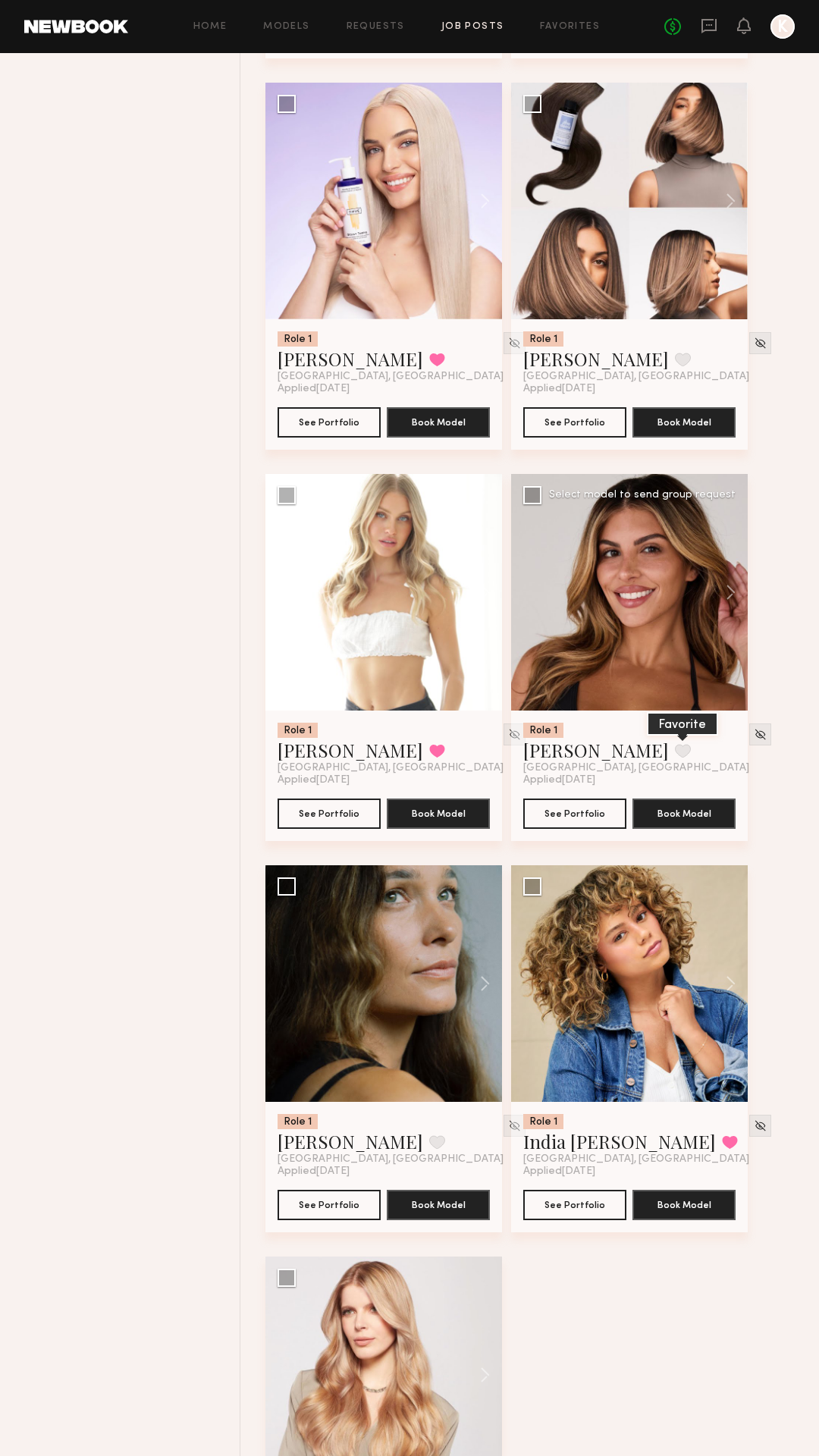
click at [674, 752] on button at bounding box center [682, 751] width 16 height 14
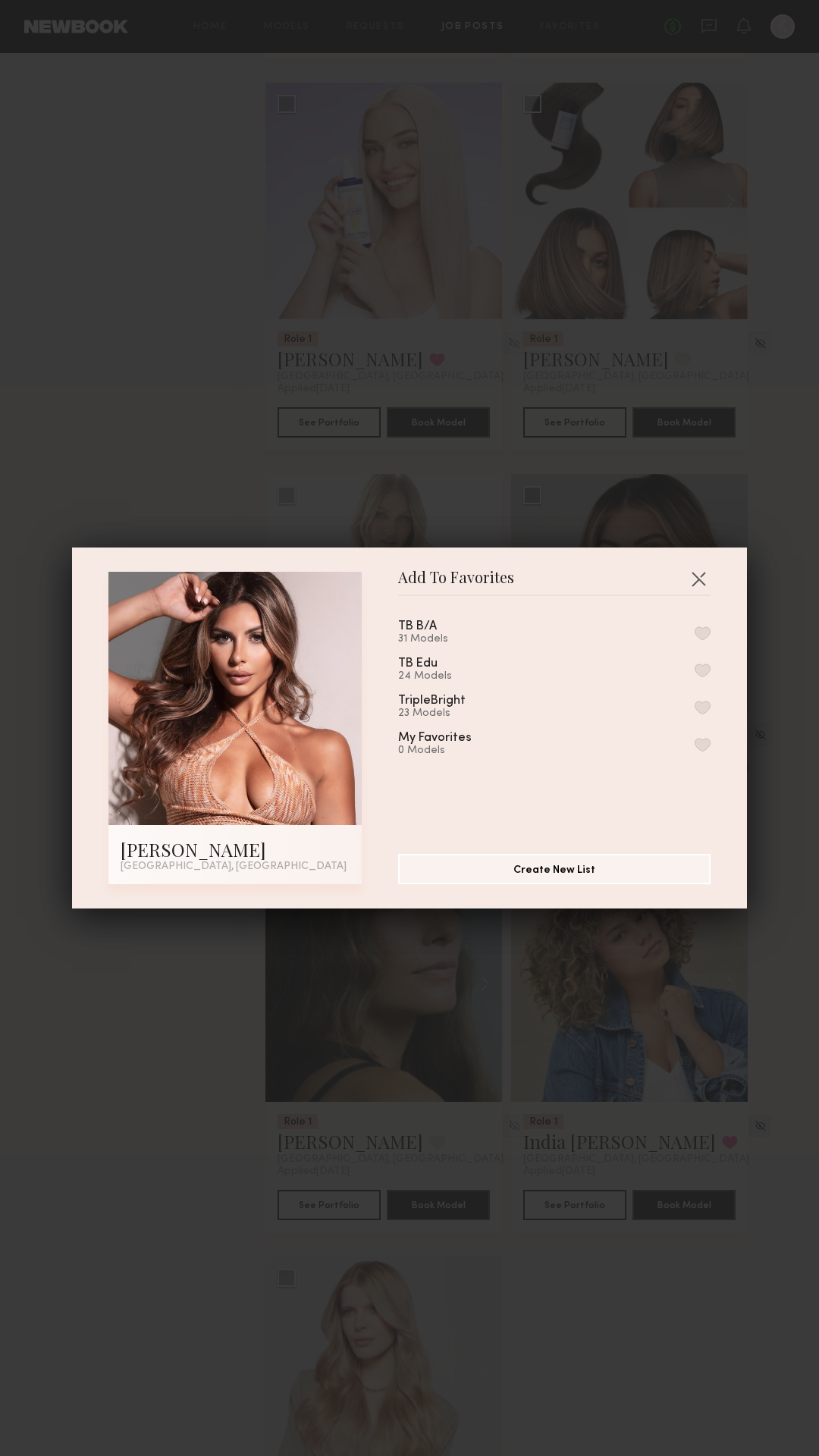
click at [709, 630] on button "button" at bounding box center [702, 633] width 16 height 14
click at [696, 582] on button "button" at bounding box center [698, 578] width 24 height 24
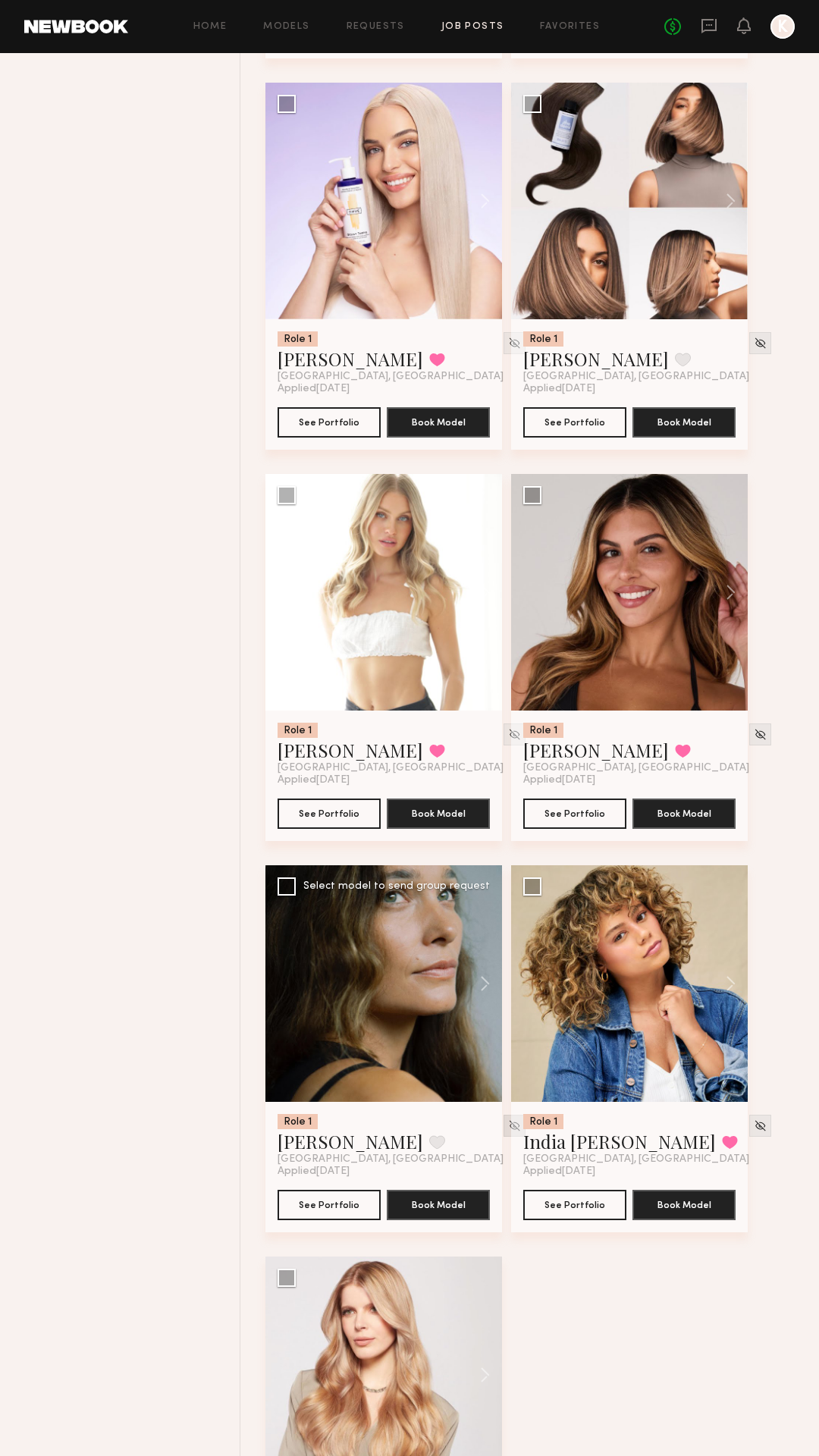
click at [508, 1124] on img at bounding box center [515, 1126] width 13 height 13
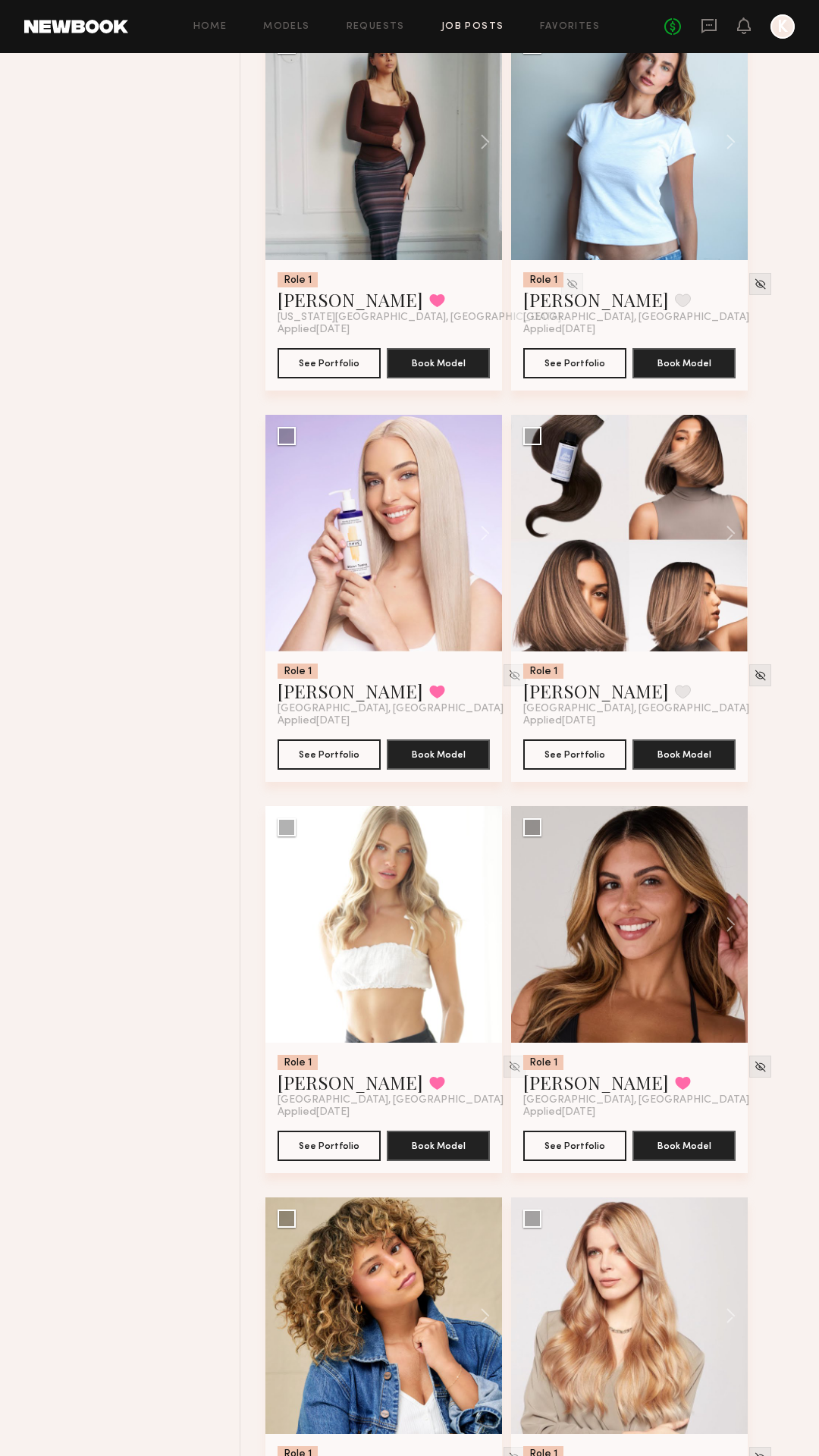
scroll to position [2952, 0]
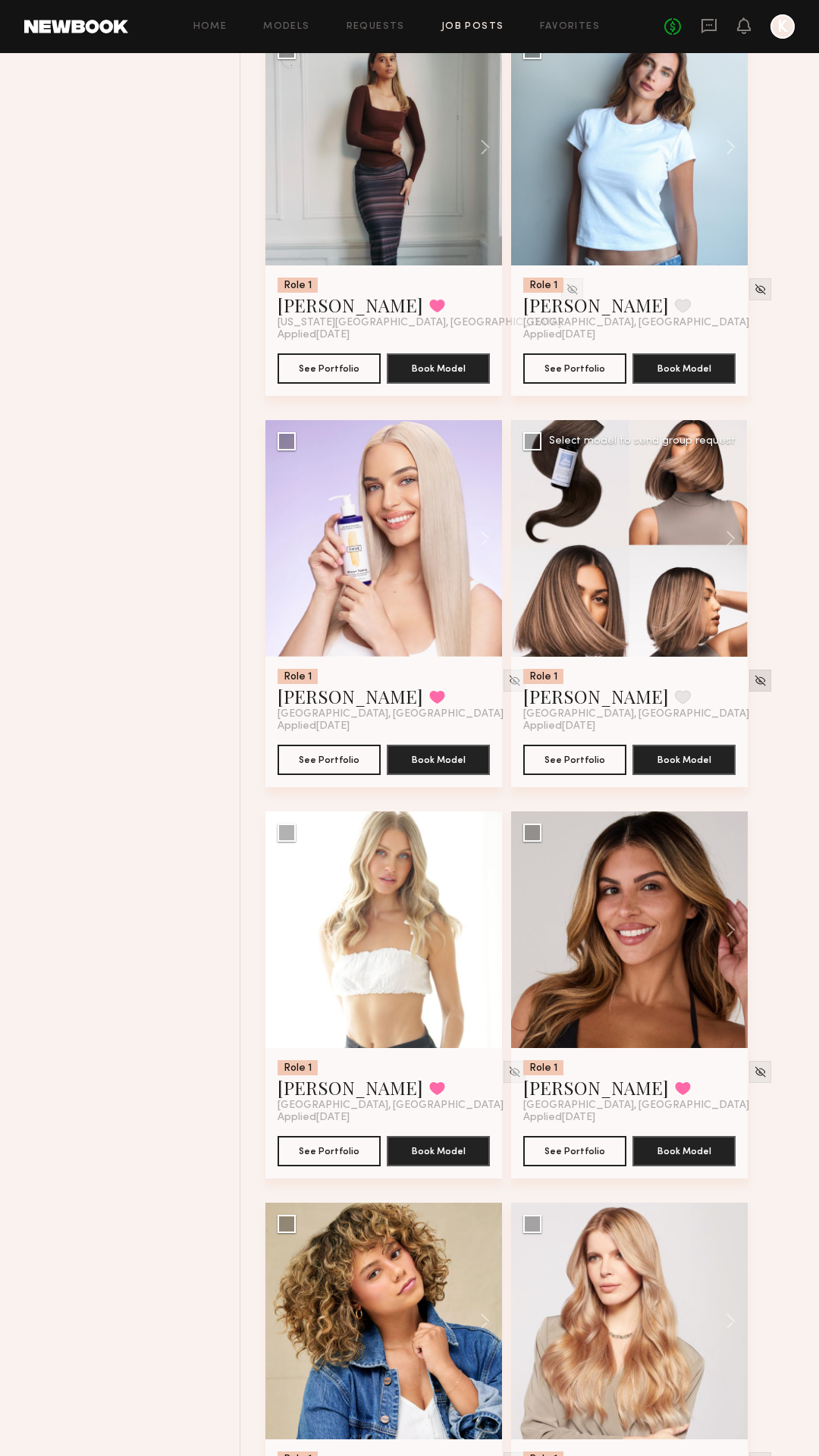
click at [749, 673] on div at bounding box center [759, 680] width 22 height 22
click at [754, 678] on img at bounding box center [760, 681] width 13 height 13
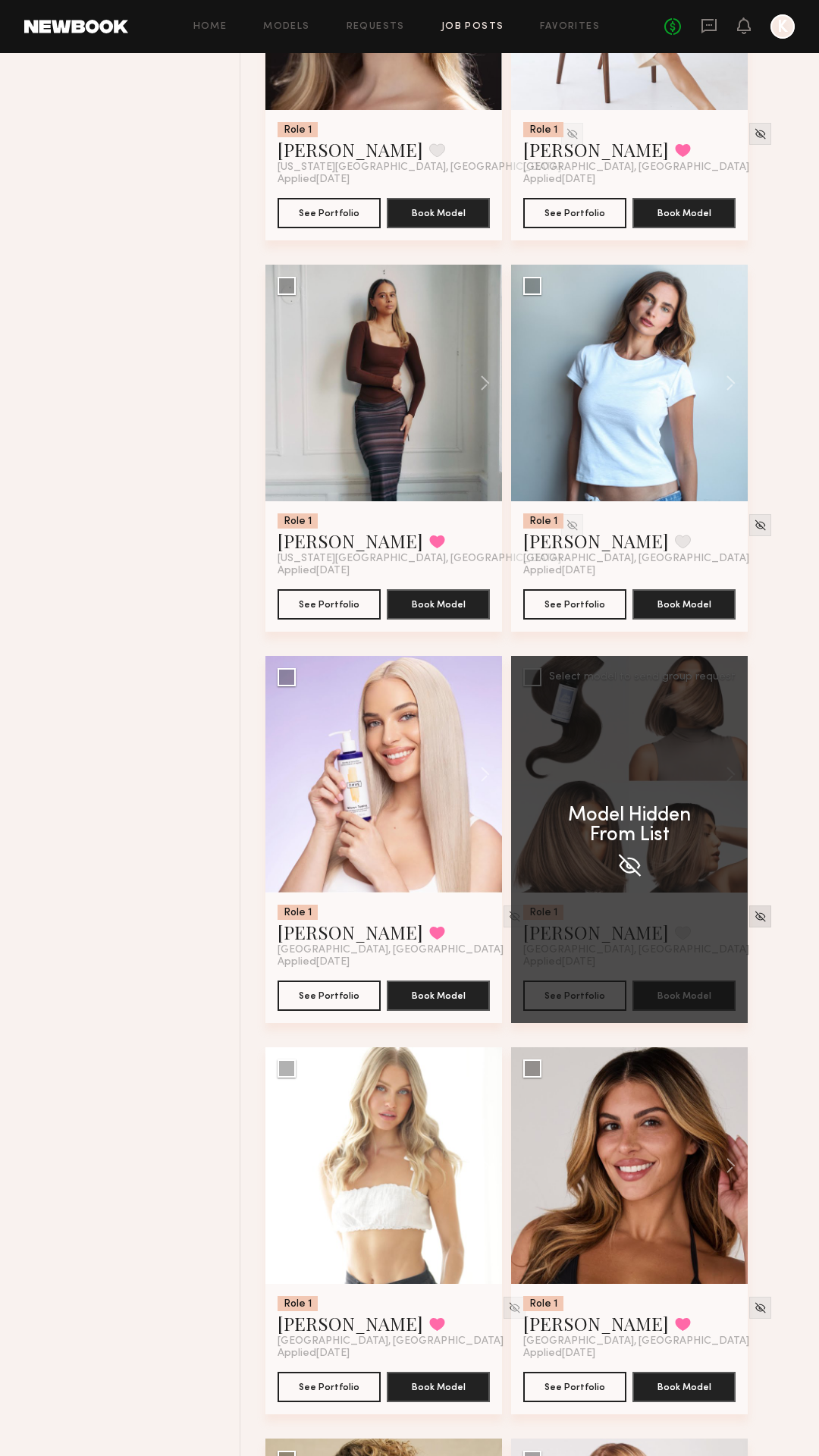
scroll to position [2618, 0]
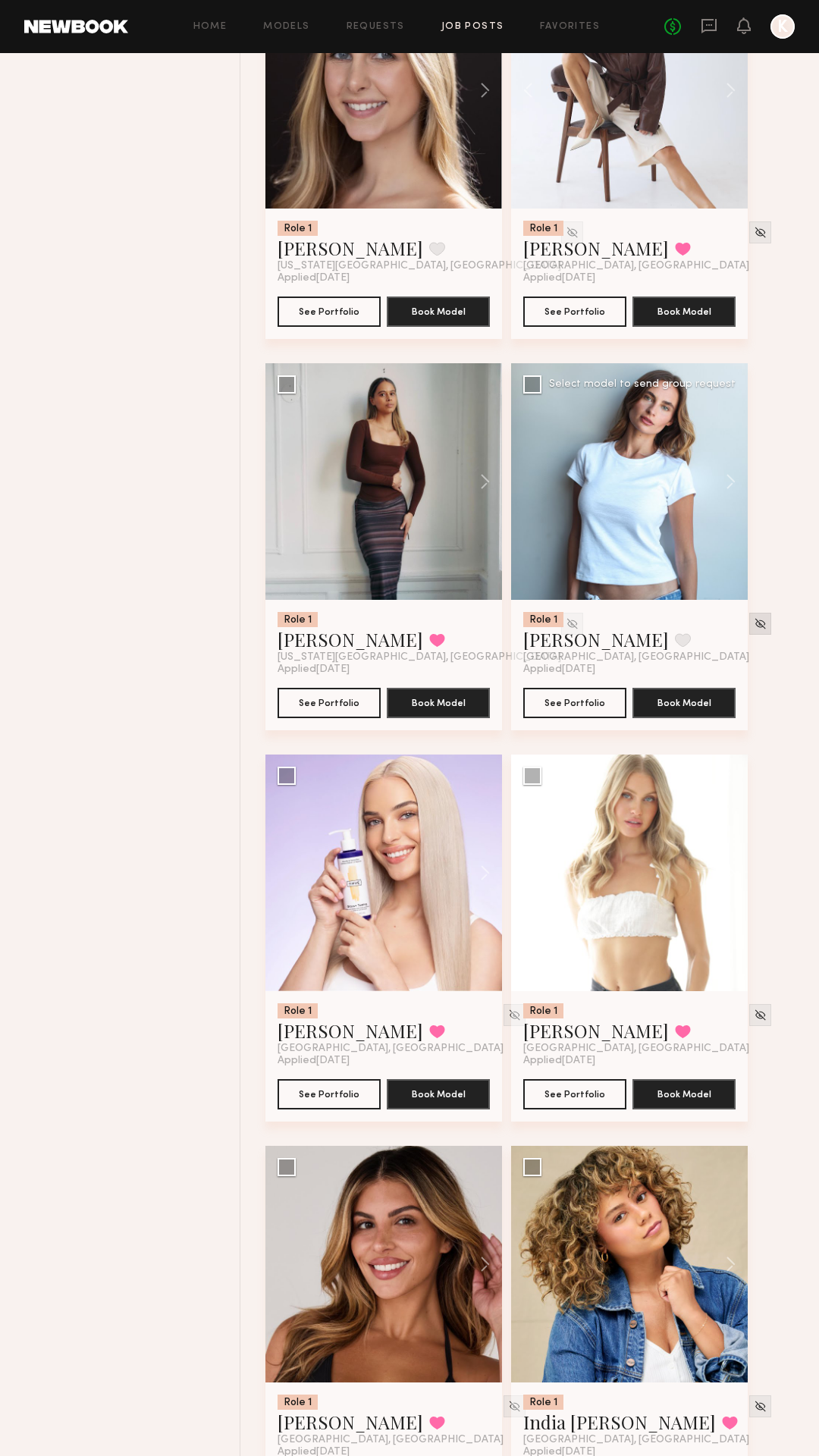
click at [754, 624] on img at bounding box center [760, 624] width 13 height 13
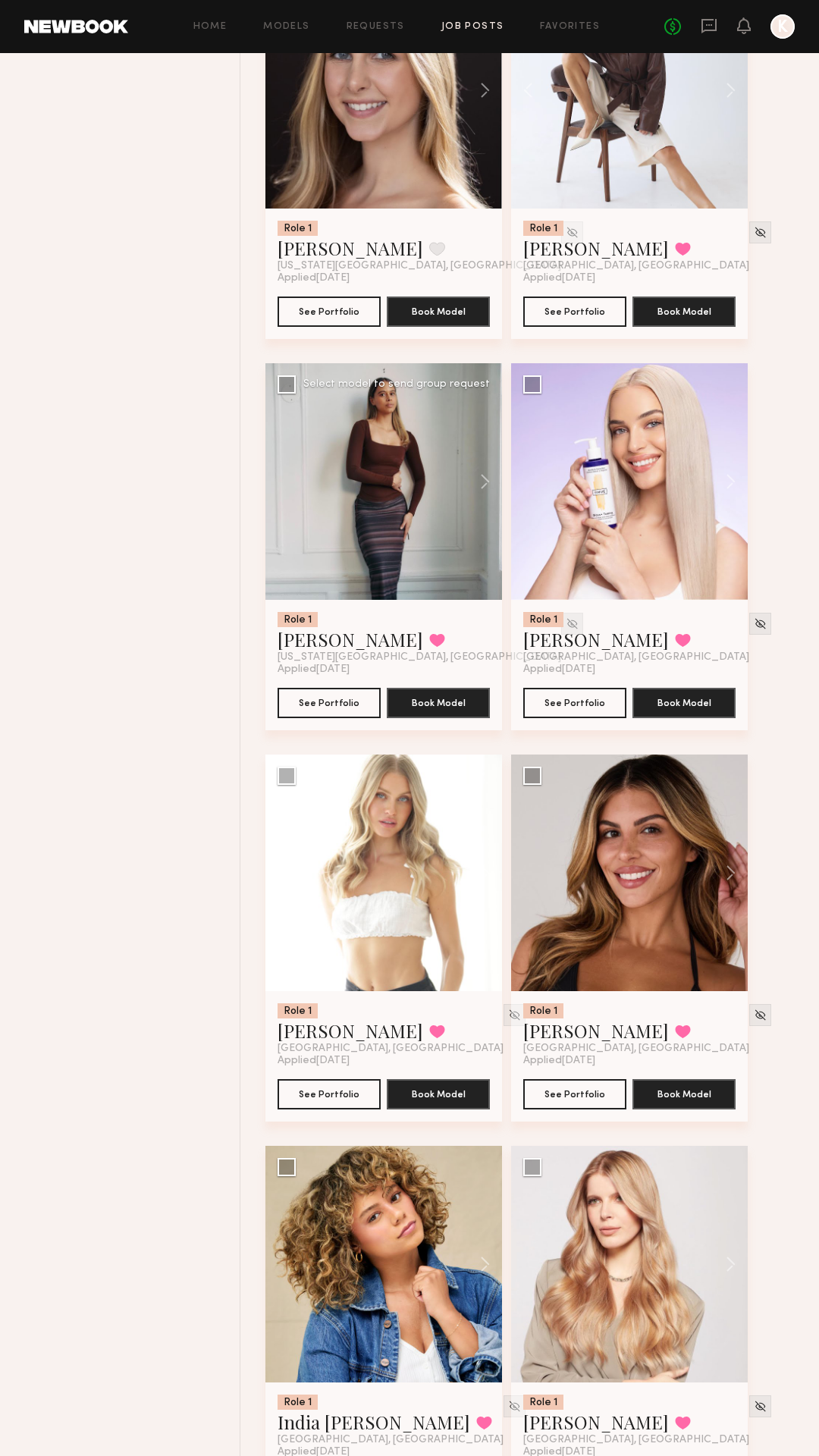
click at [565, 626] on img at bounding box center [572, 624] width 13 height 13
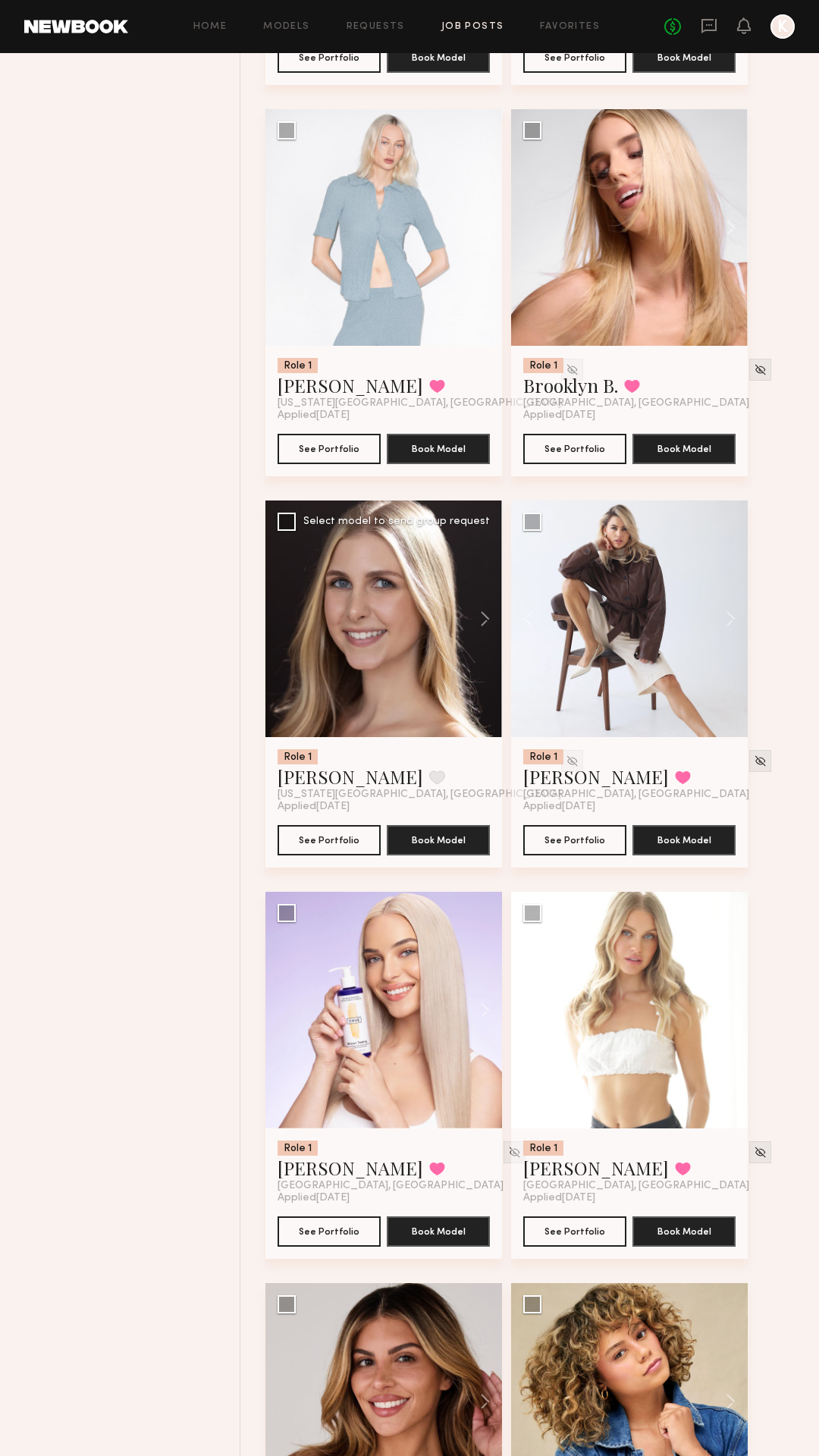
scroll to position [2083, 0]
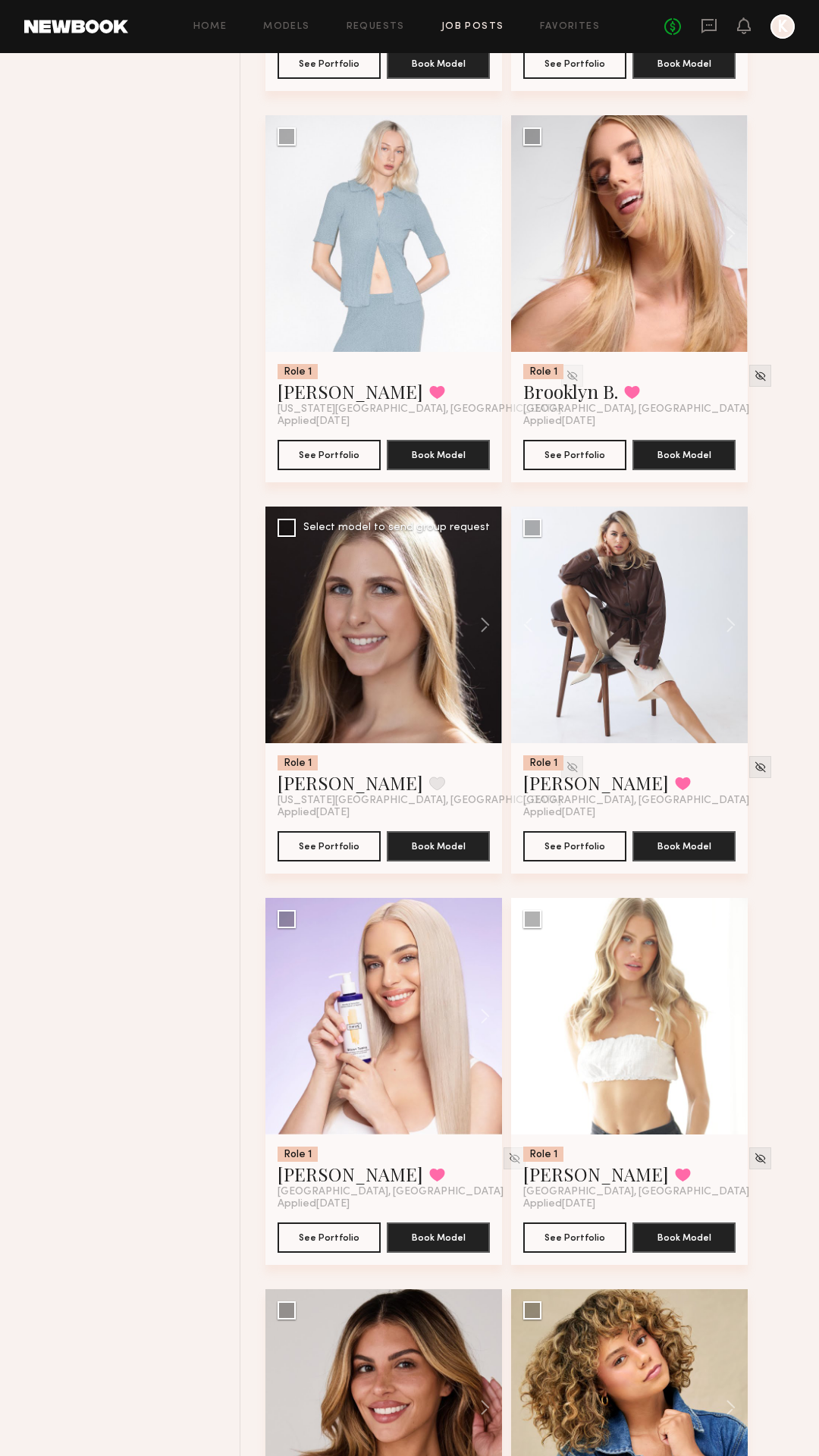
click at [565, 770] on img at bounding box center [572, 767] width 13 height 13
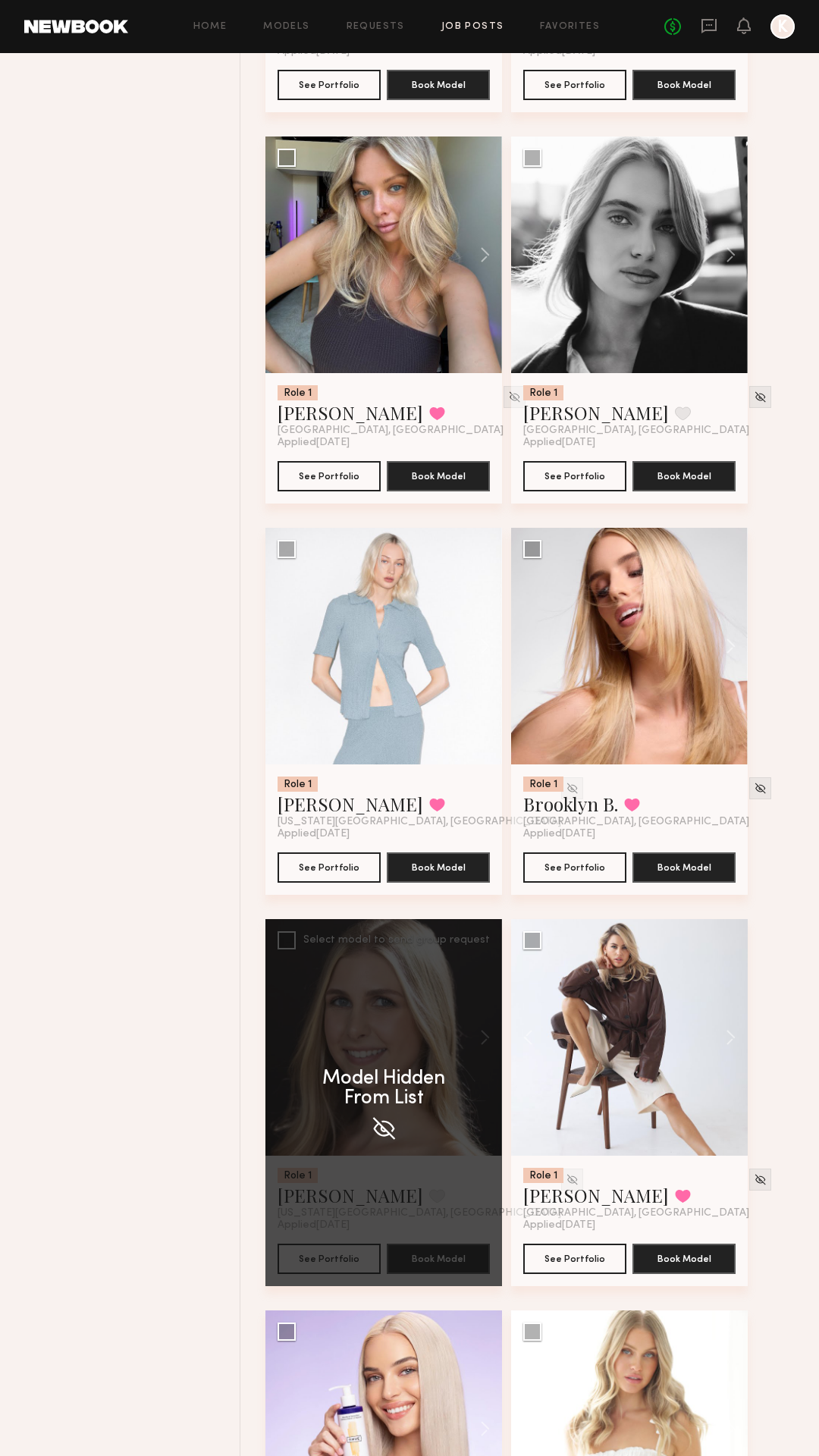
scroll to position [1661, 0]
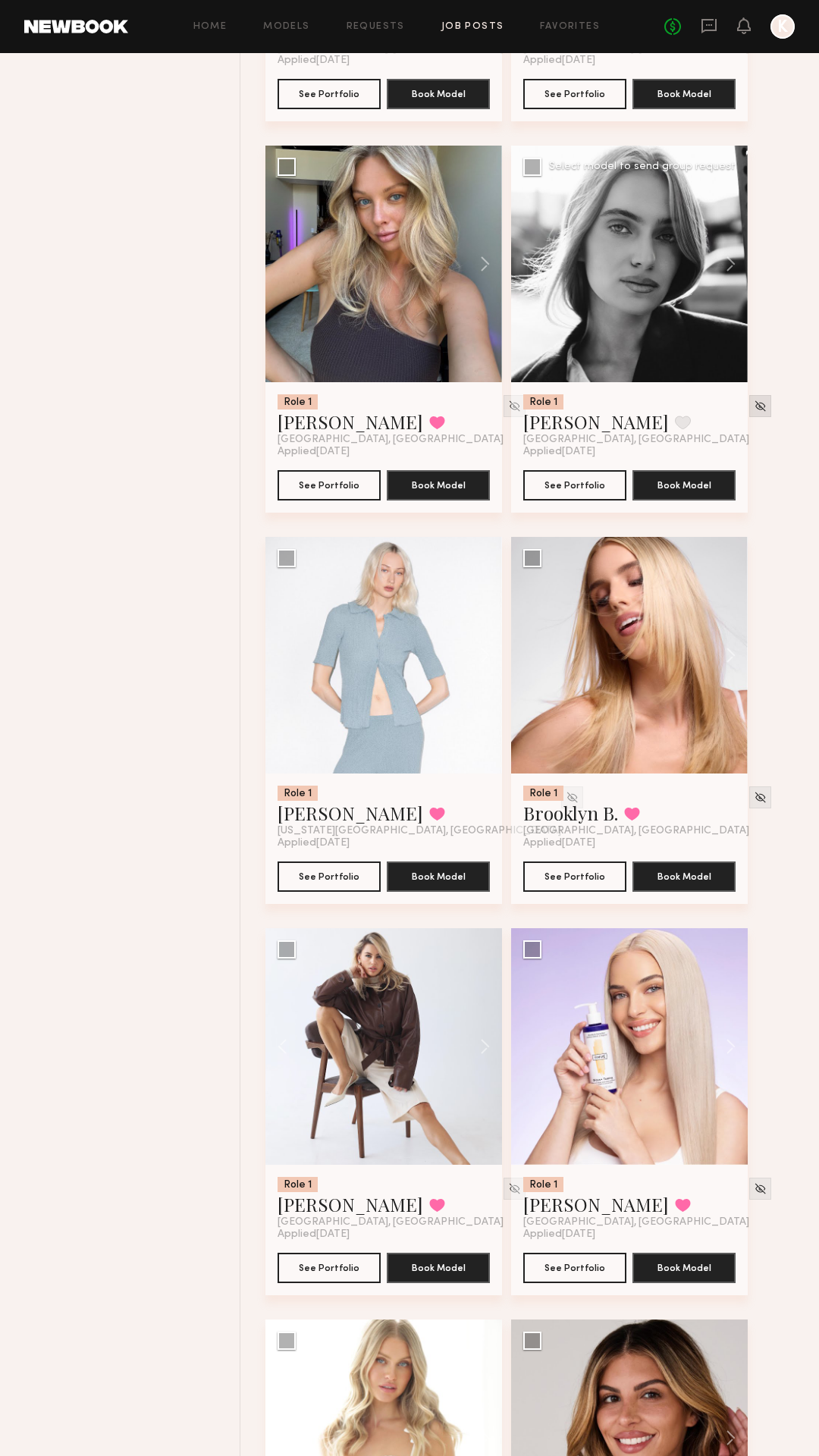
click at [749, 408] on div at bounding box center [759, 406] width 22 height 22
click at [754, 408] on img at bounding box center [760, 406] width 13 height 13
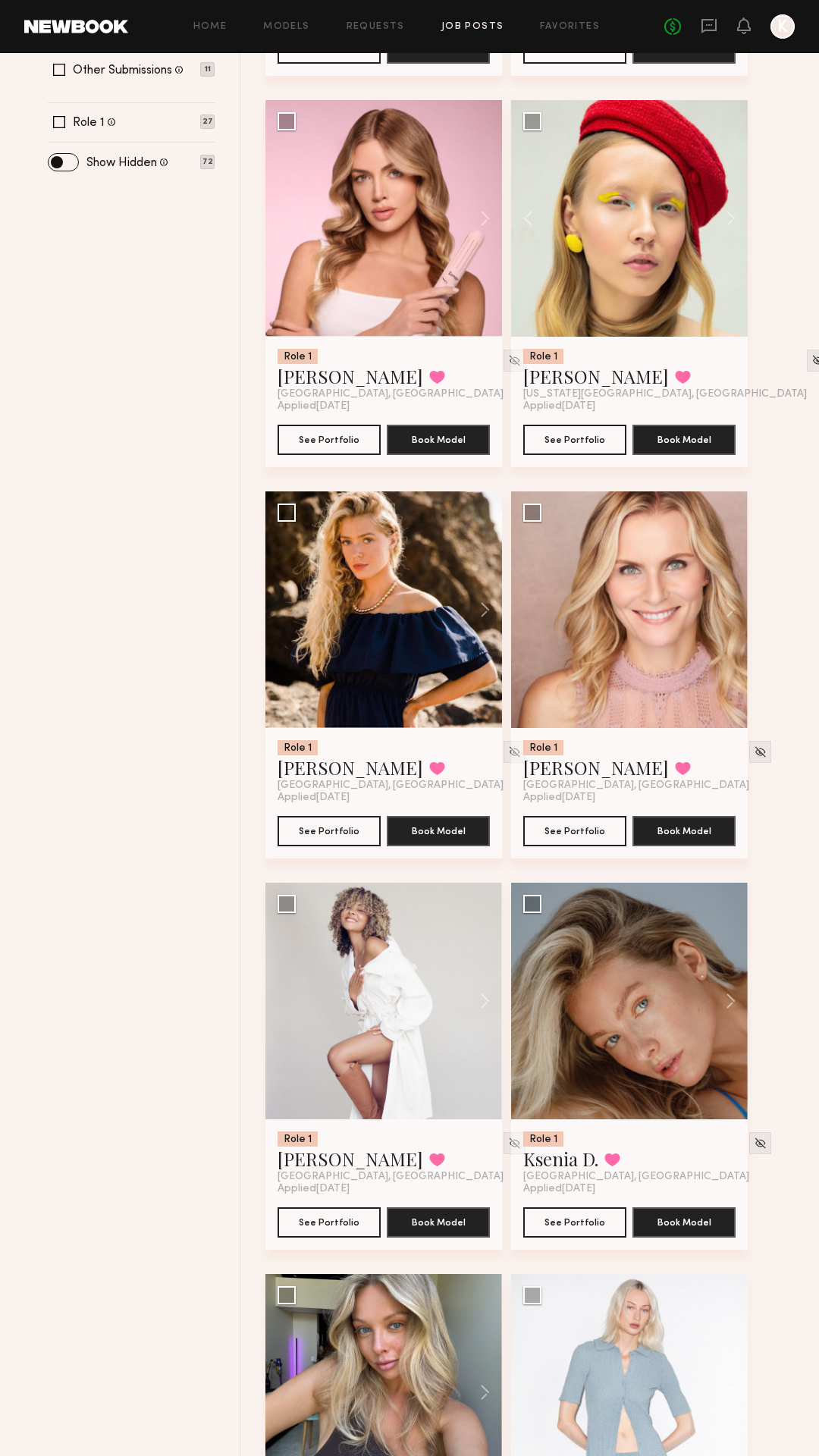
scroll to position [448, 0]
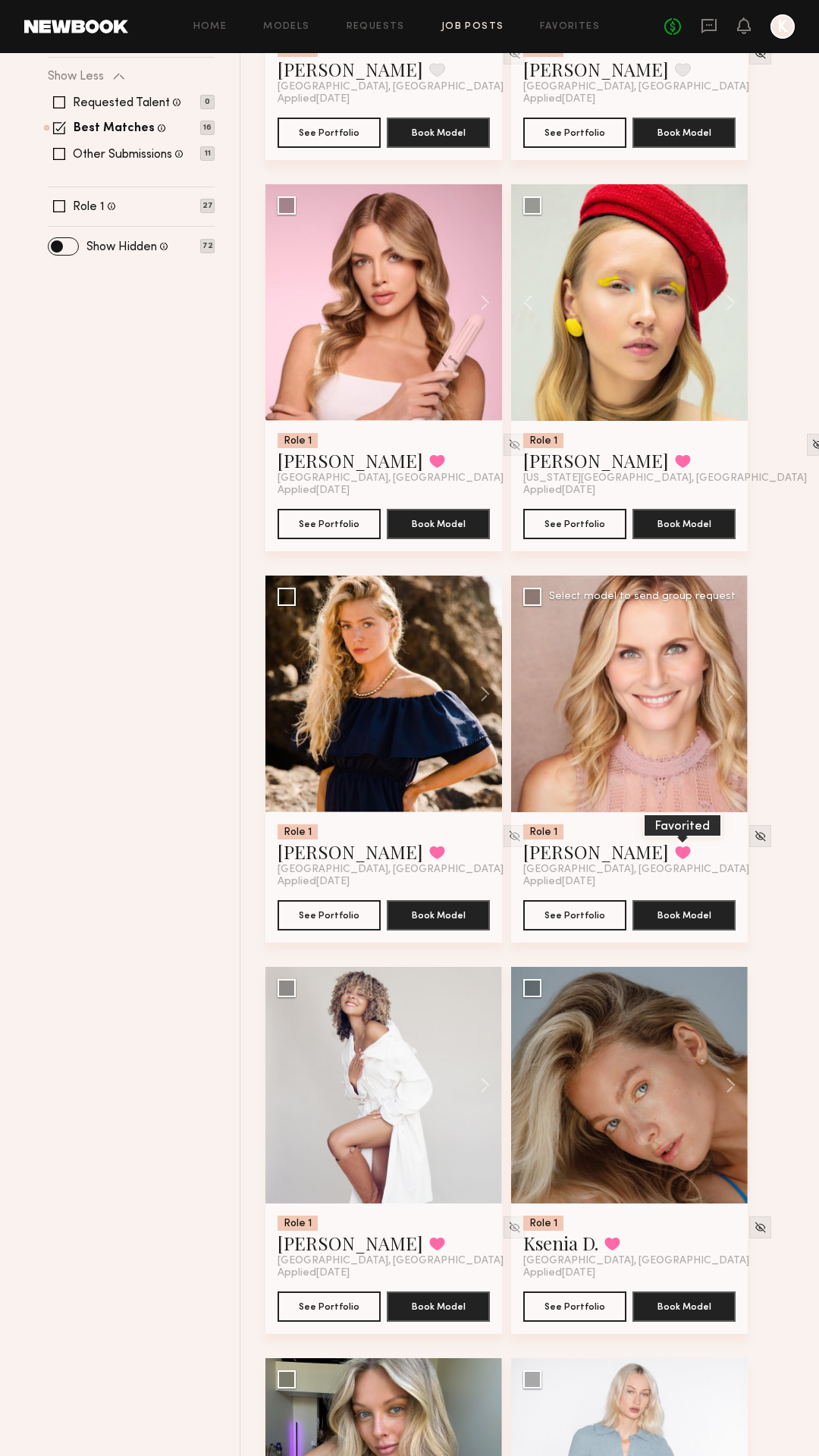
click at [674, 854] on button at bounding box center [682, 852] width 16 height 14
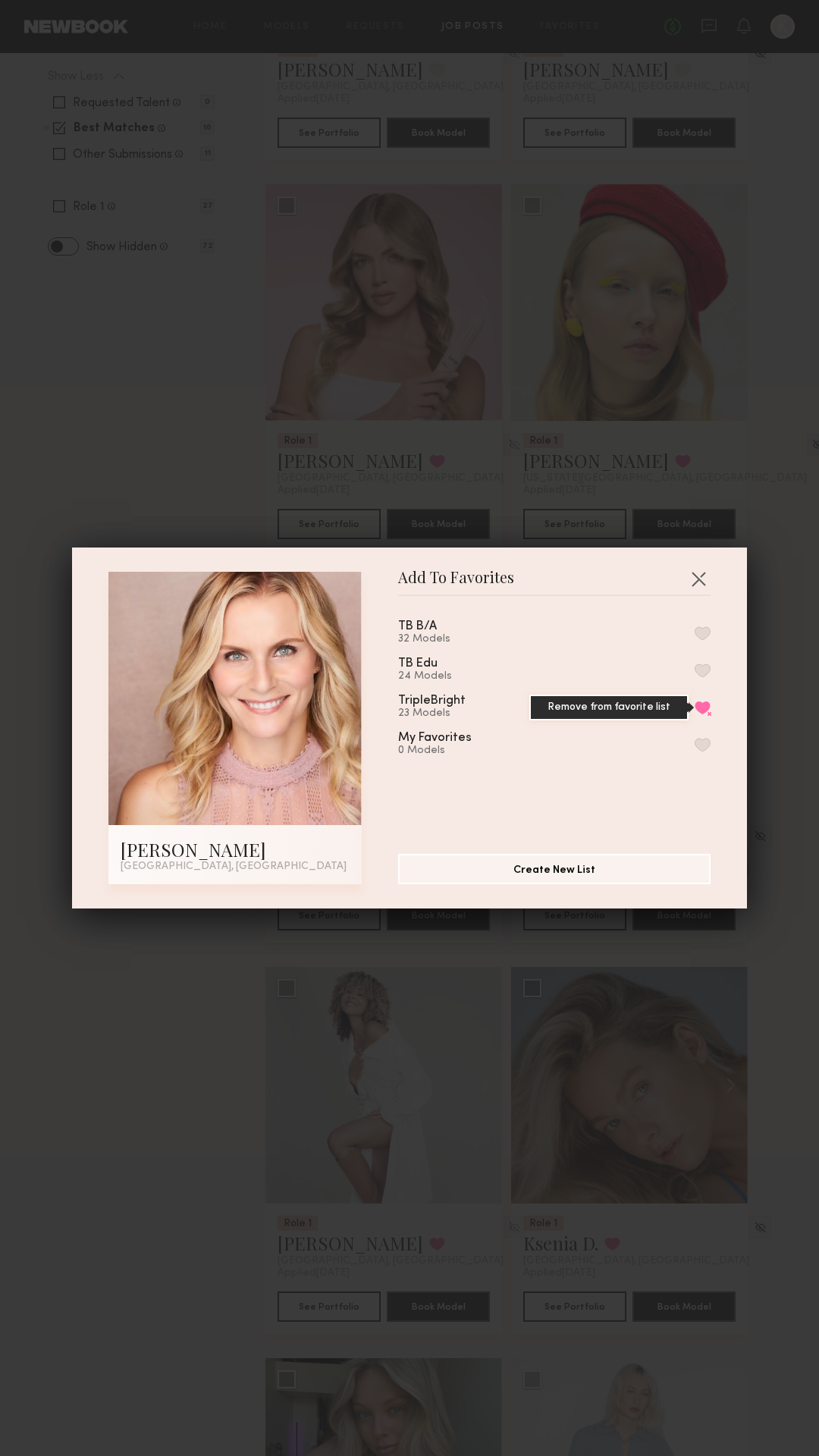
click at [704, 704] on button "Remove from favorite list" at bounding box center [702, 708] width 16 height 14
click at [702, 575] on button "button" at bounding box center [698, 578] width 24 height 24
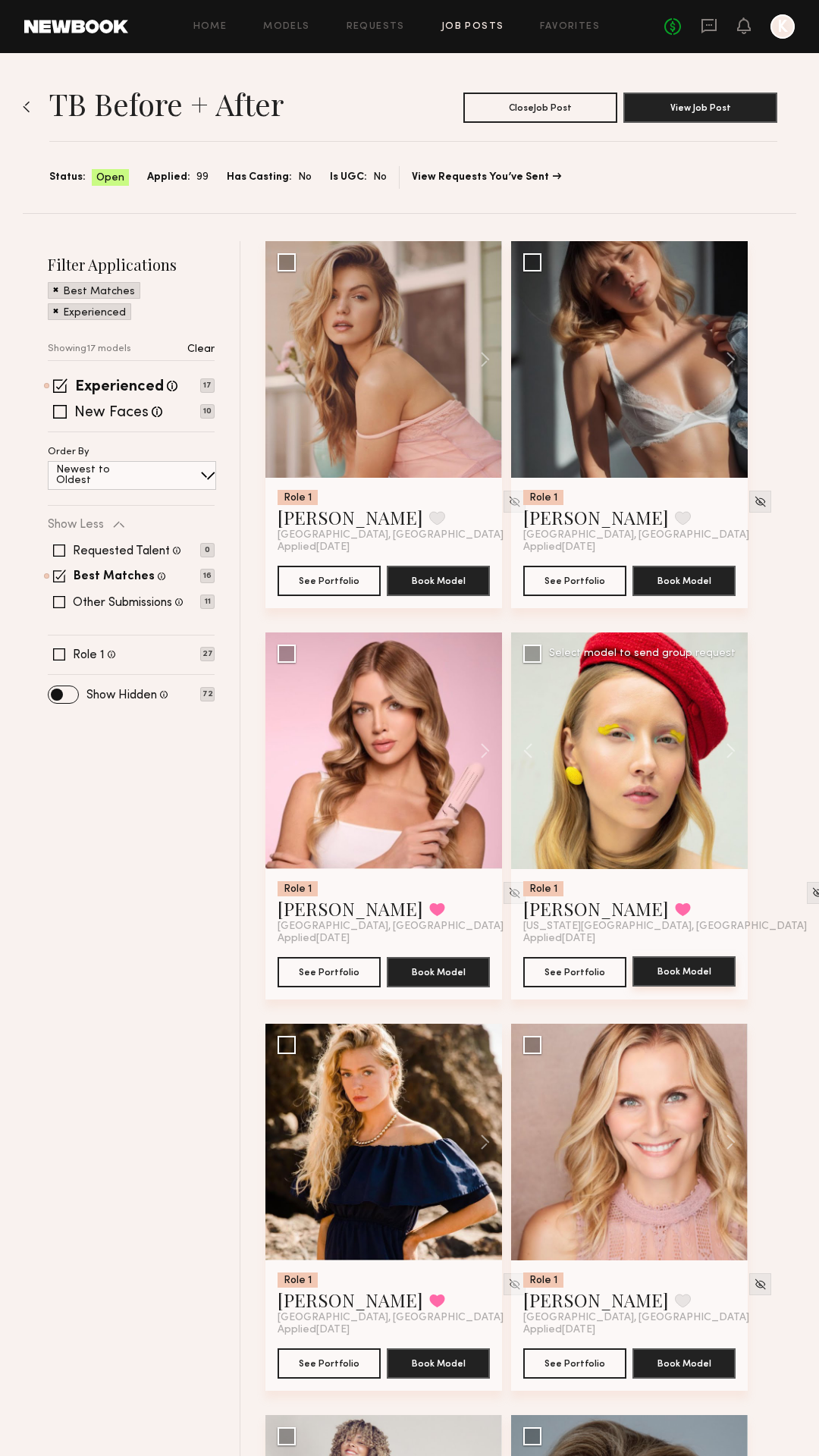
scroll to position [0, 0]
click at [726, 356] on button at bounding box center [723, 360] width 49 height 236
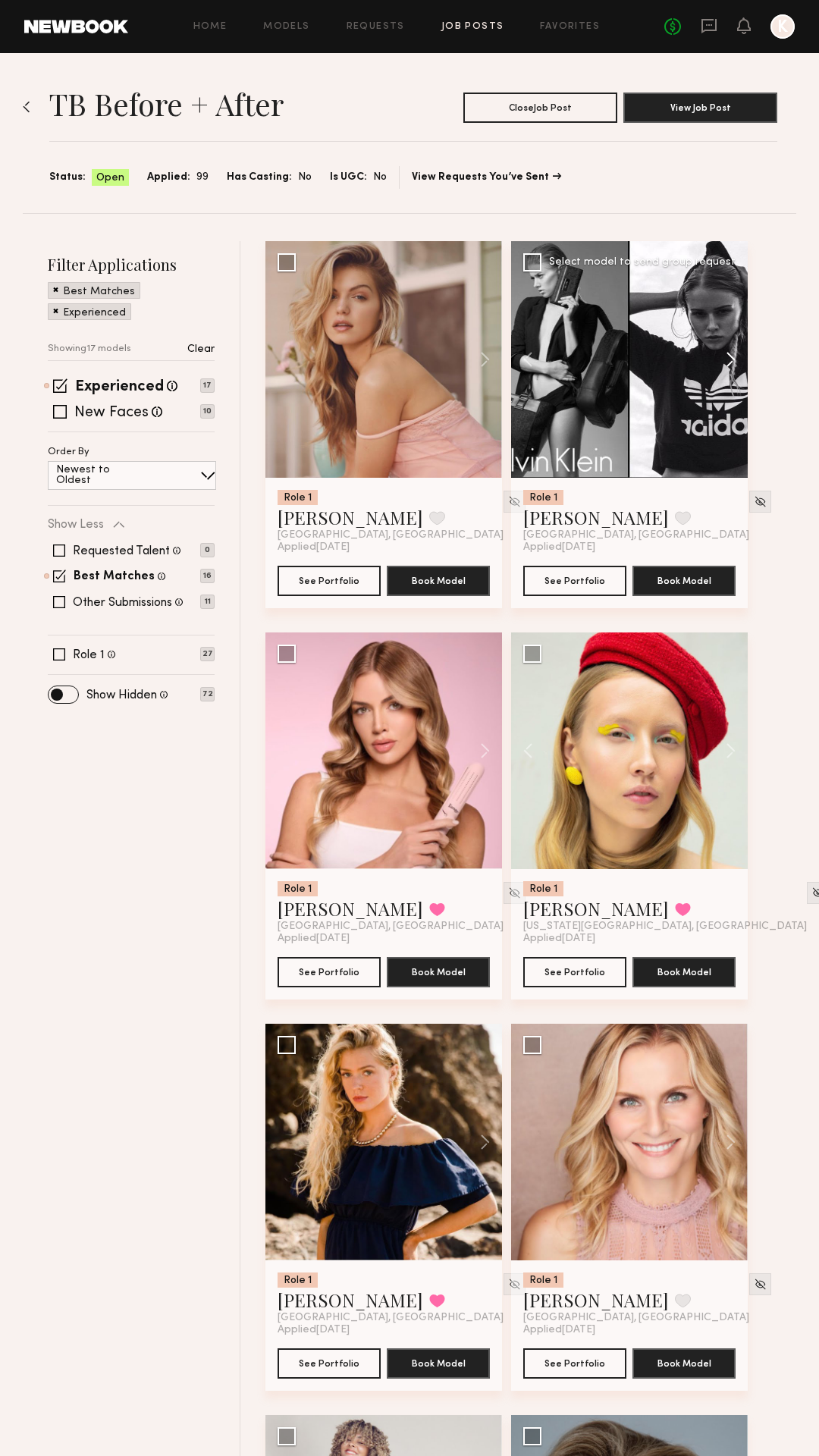
click at [726, 356] on button at bounding box center [723, 360] width 49 height 236
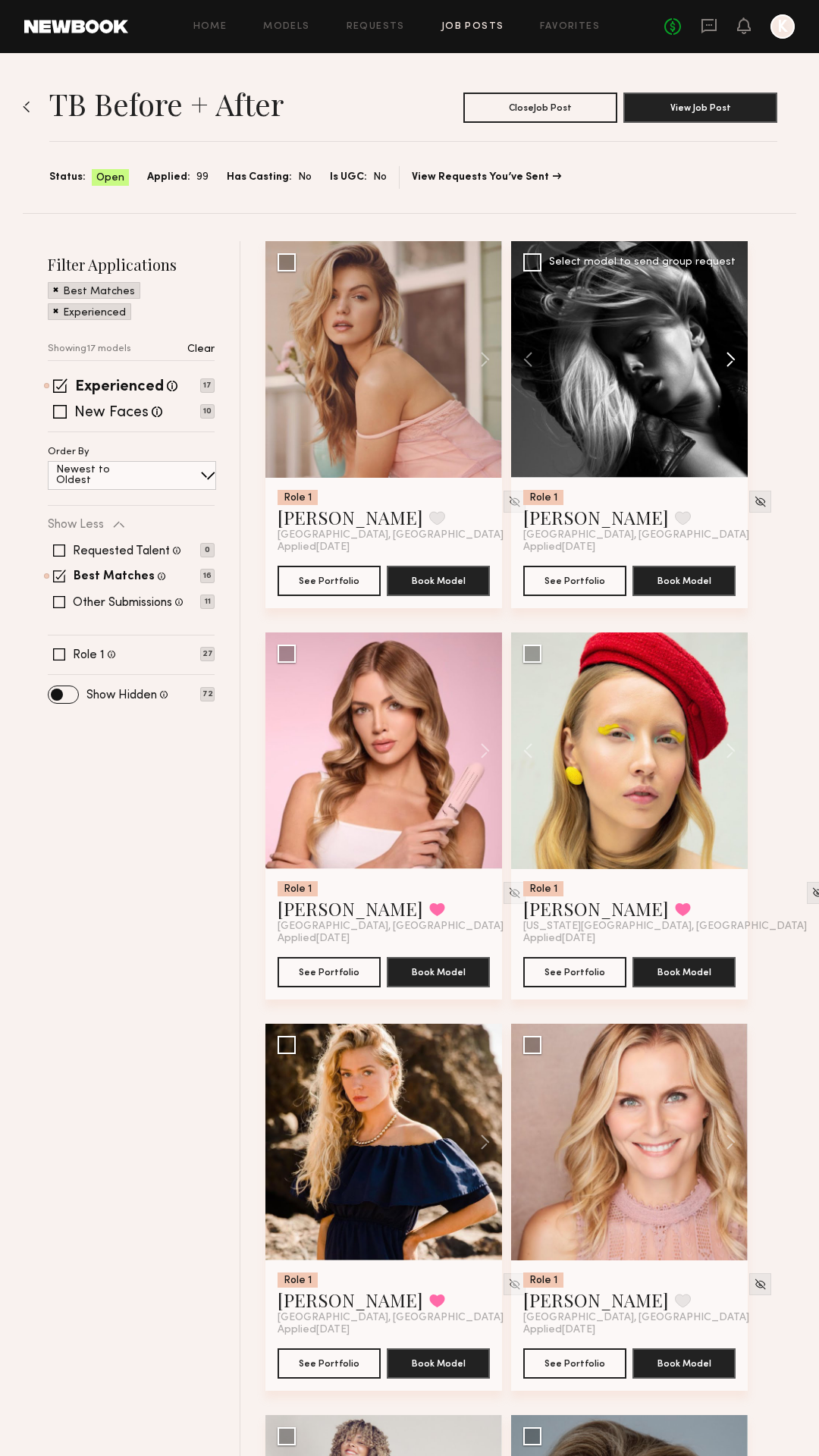
click at [726, 356] on button at bounding box center [723, 360] width 49 height 236
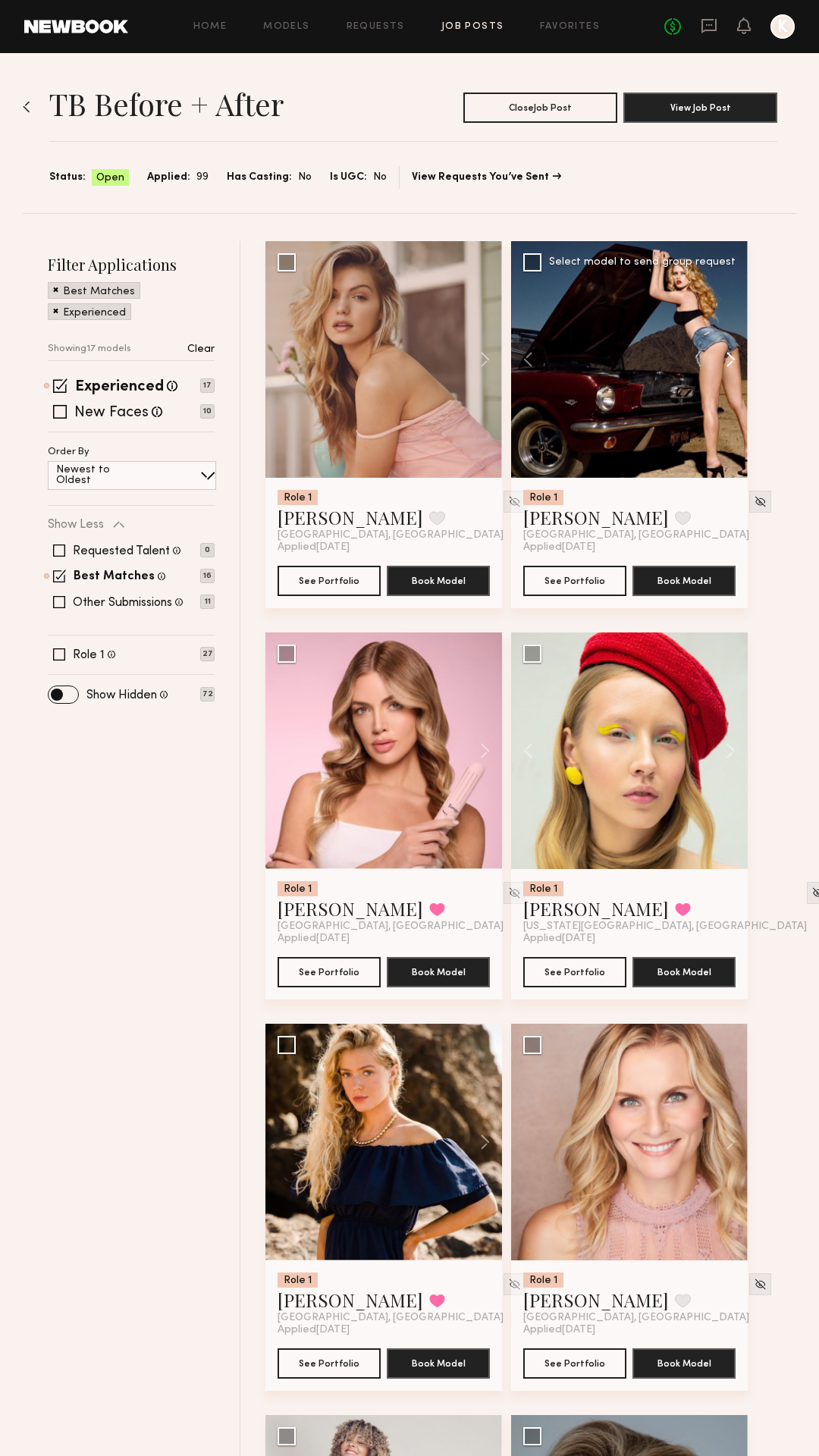
click at [726, 356] on button at bounding box center [723, 360] width 49 height 236
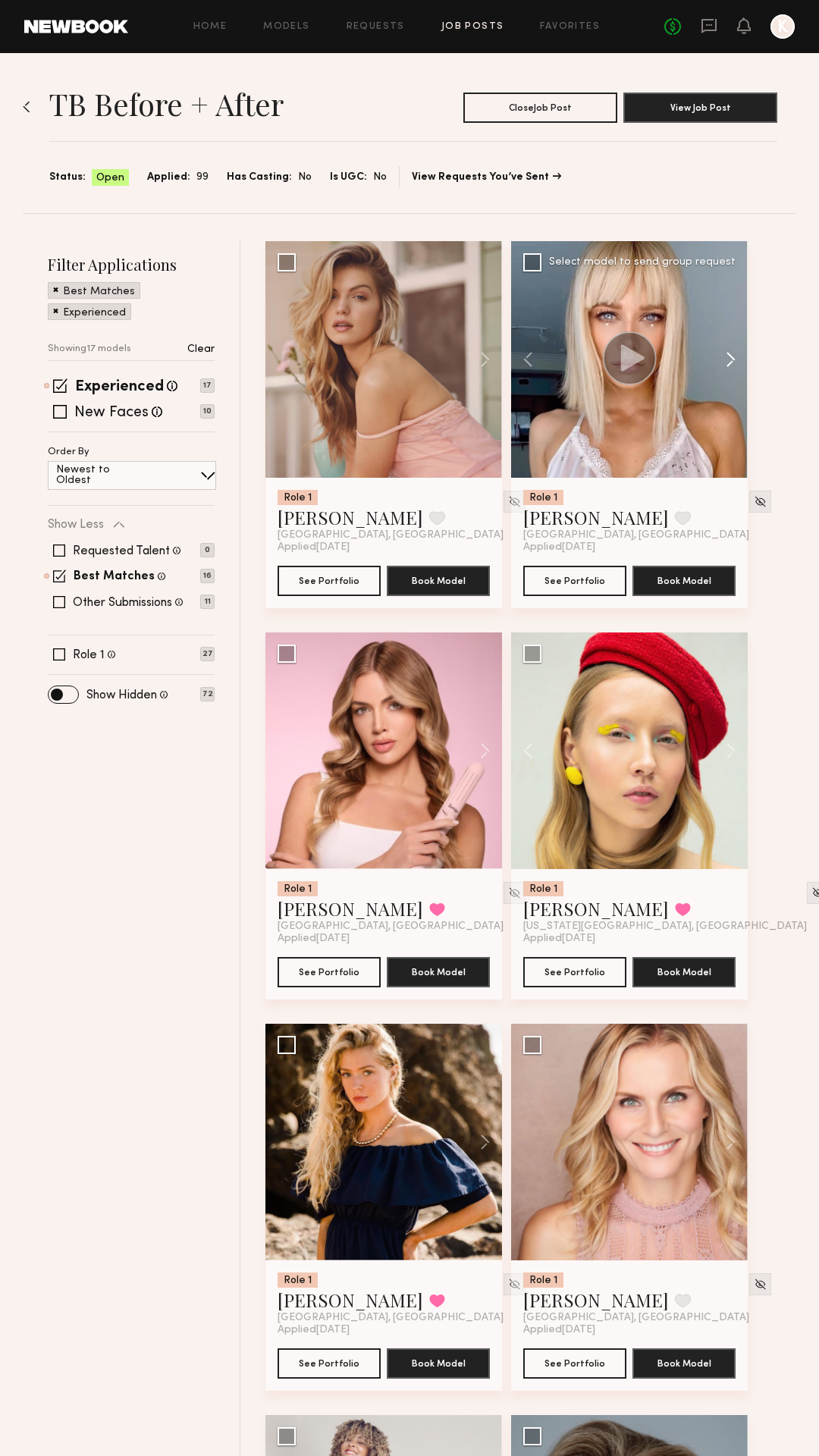
click at [726, 356] on button at bounding box center [723, 360] width 49 height 236
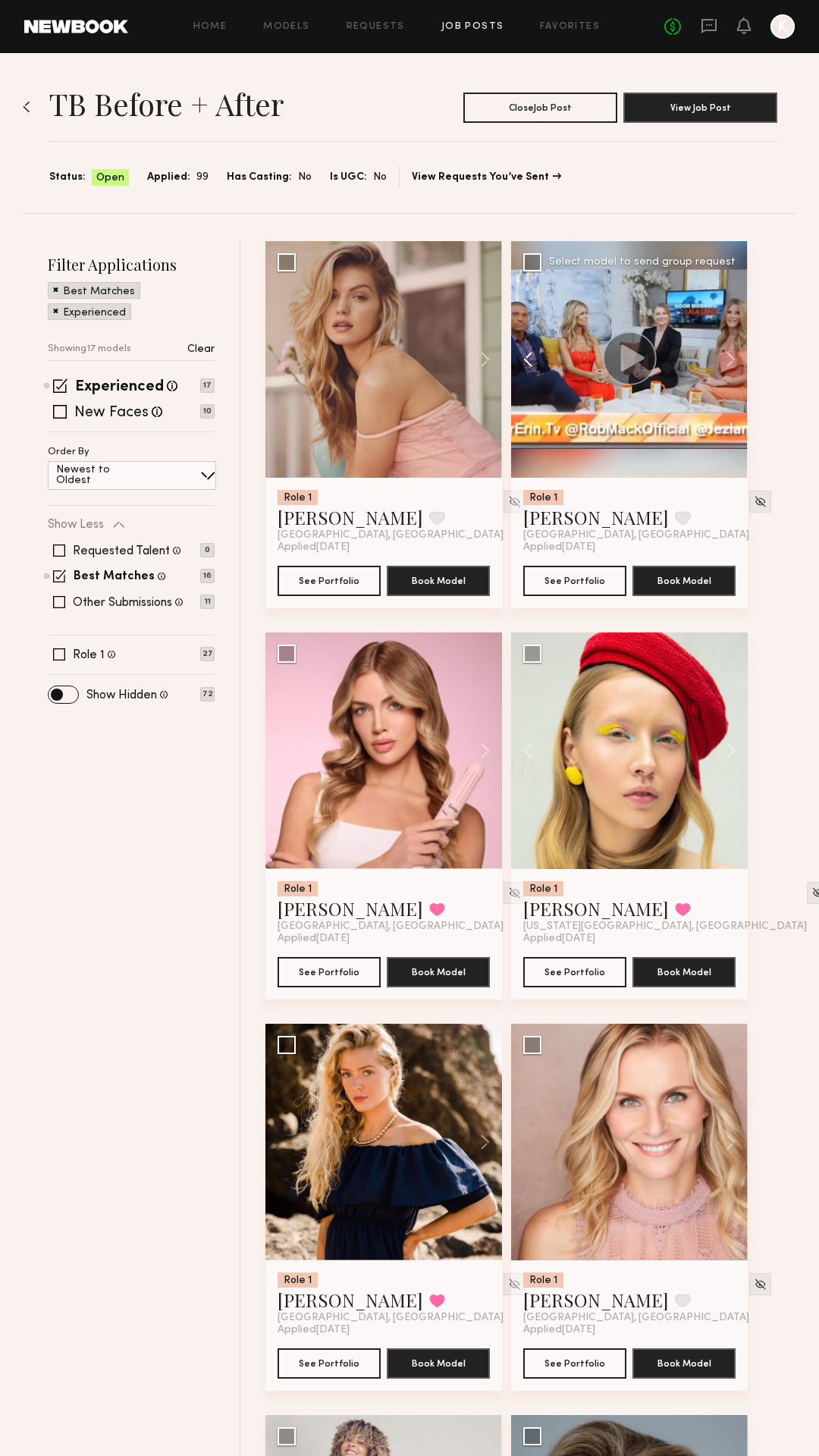
click at [527, 357] on button at bounding box center [535, 360] width 49 height 236
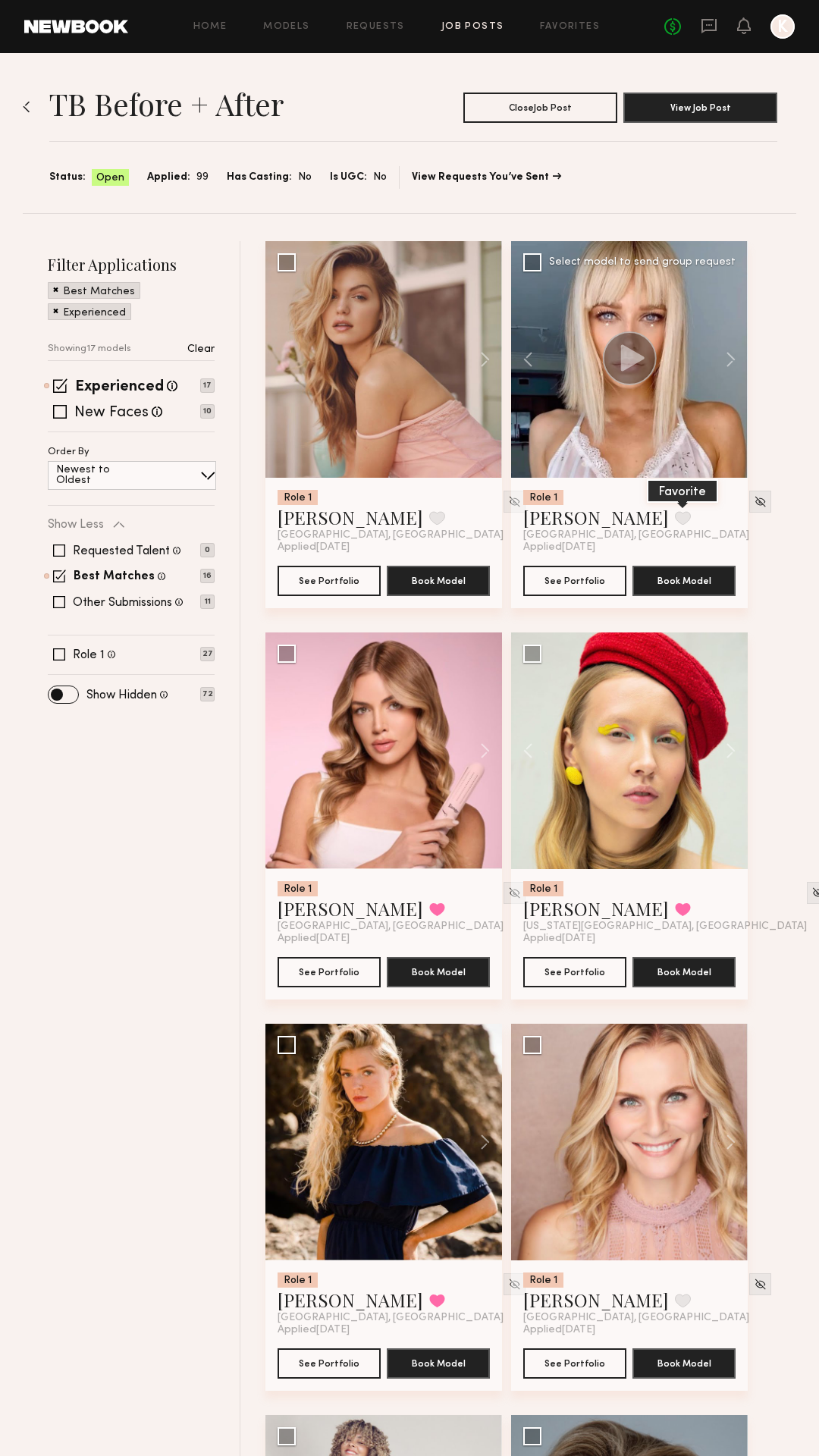
click at [674, 519] on button at bounding box center [682, 518] width 16 height 14
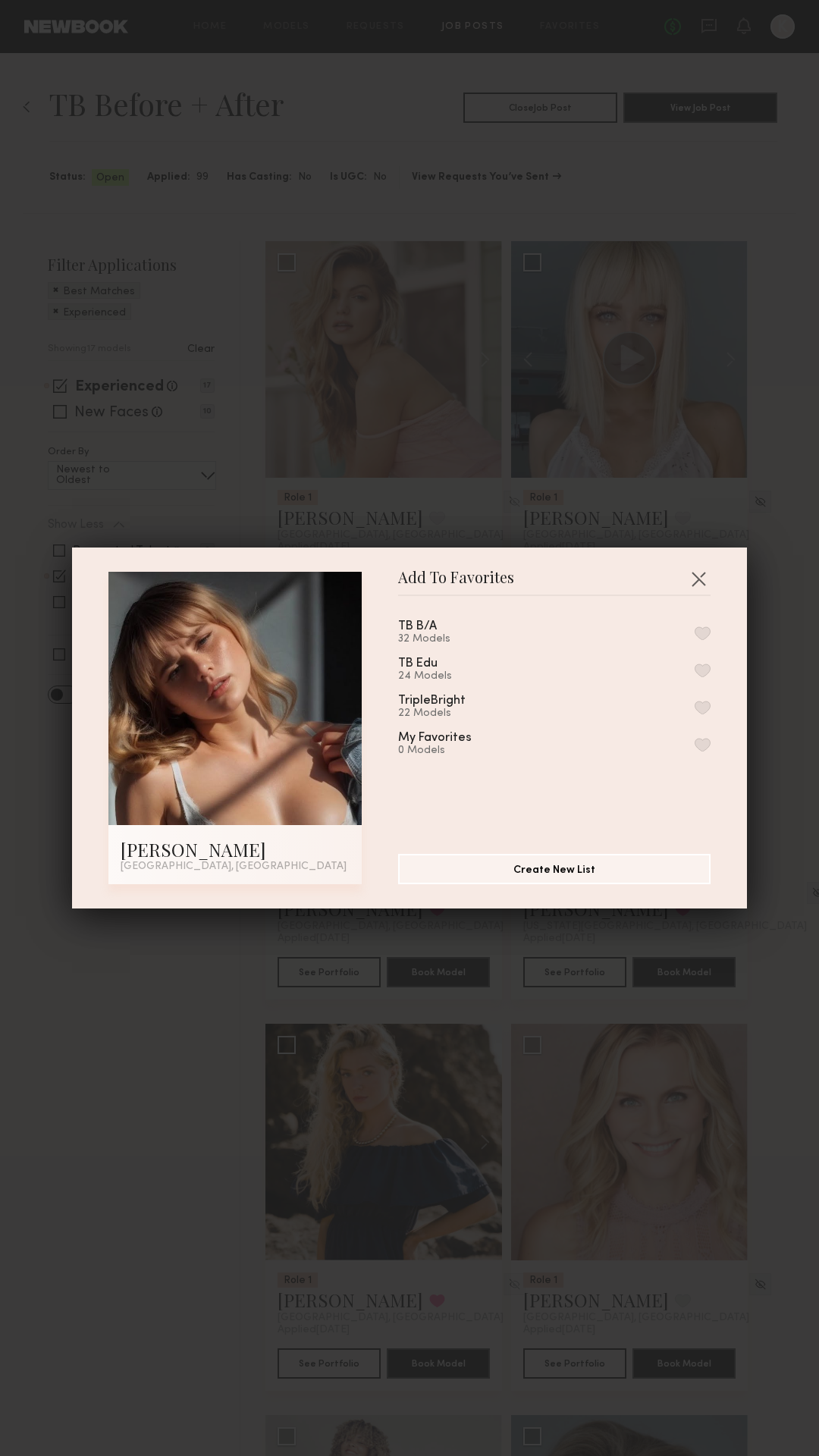
click at [700, 705] on button "button" at bounding box center [702, 708] width 16 height 14
click at [700, 632] on button "button" at bounding box center [702, 633] width 16 height 14
click at [698, 577] on button "button" at bounding box center [698, 578] width 24 height 24
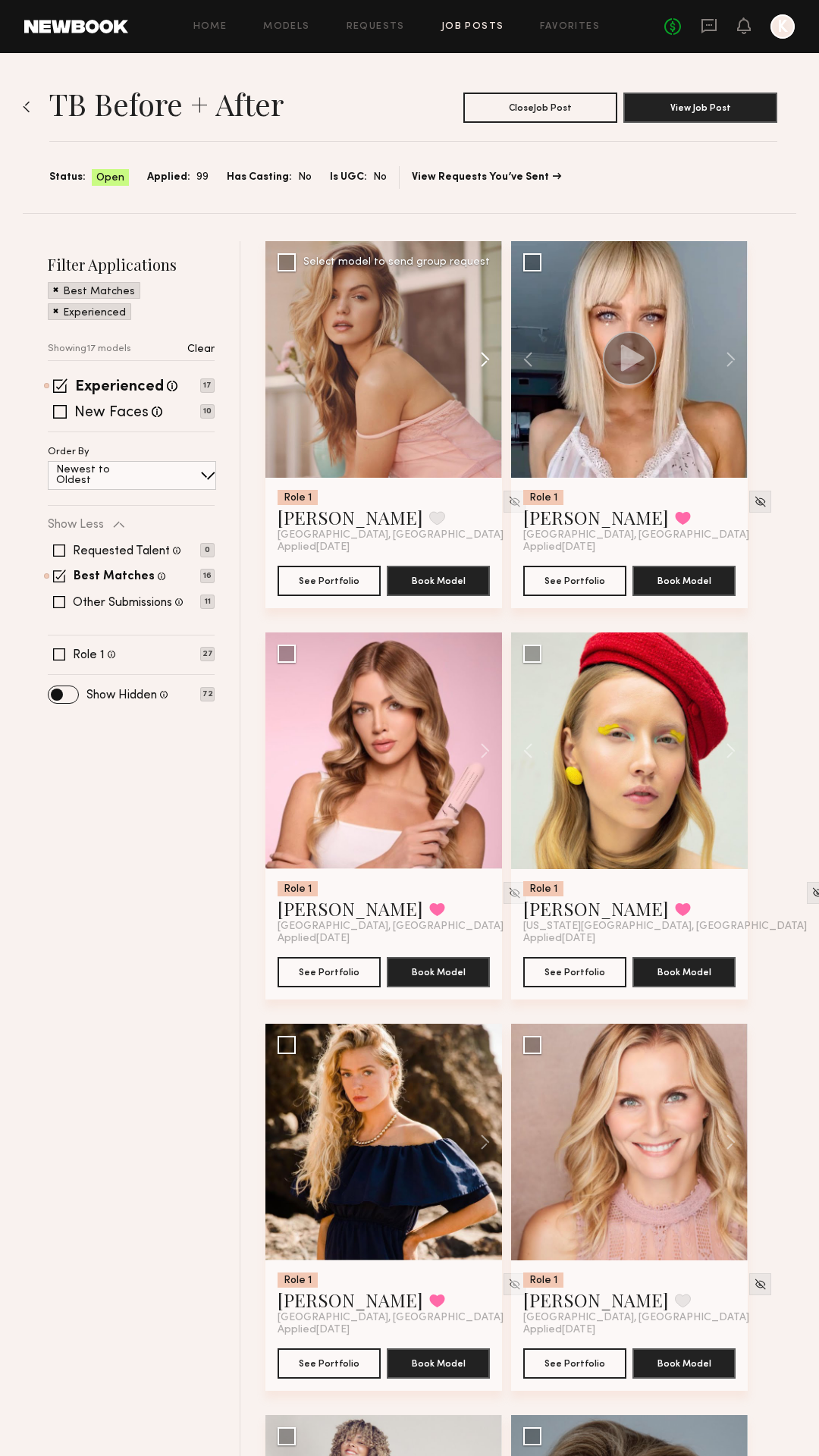
click at [485, 352] on button at bounding box center [478, 360] width 49 height 236
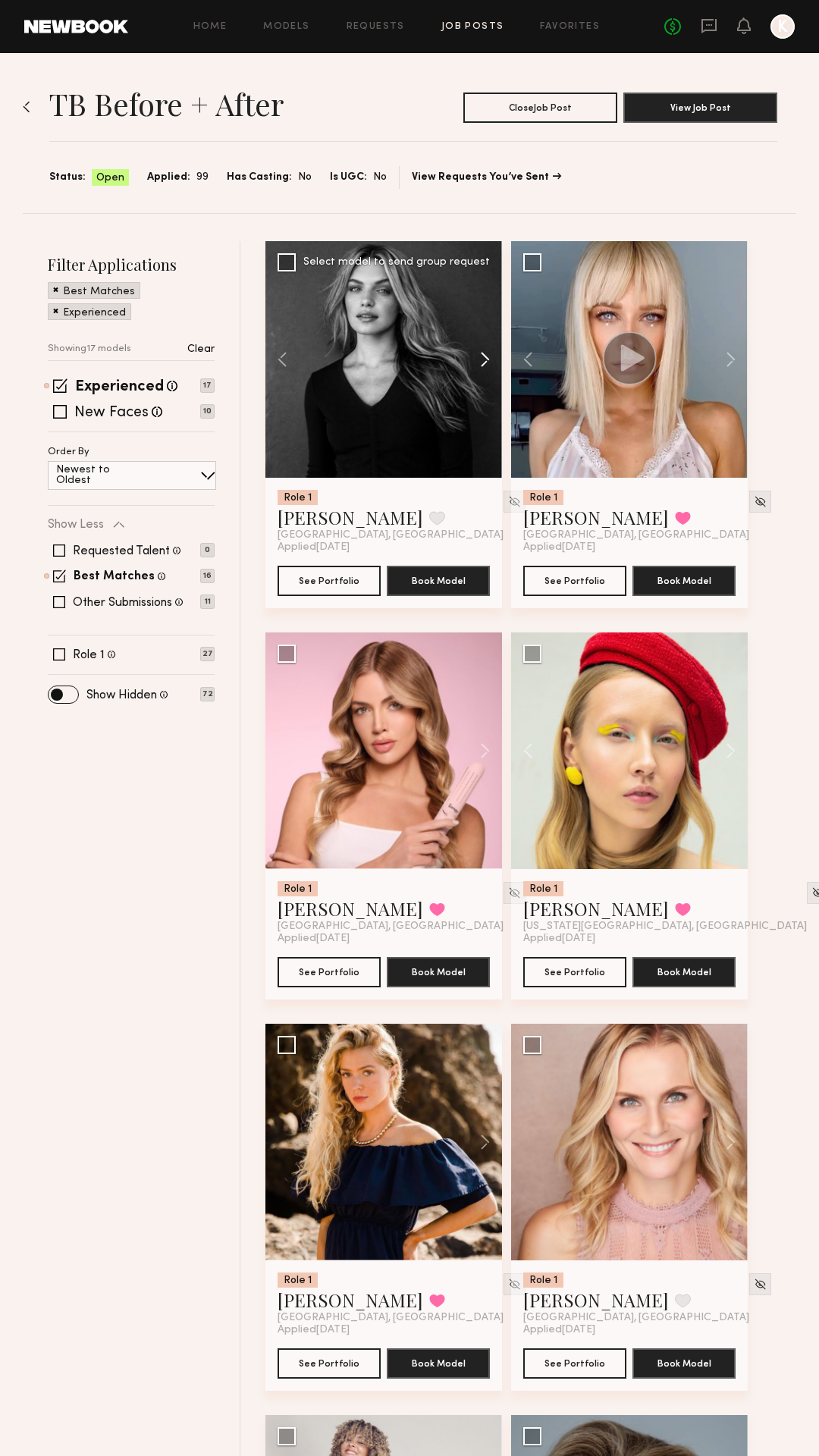
click at [485, 352] on button at bounding box center [478, 360] width 49 height 236
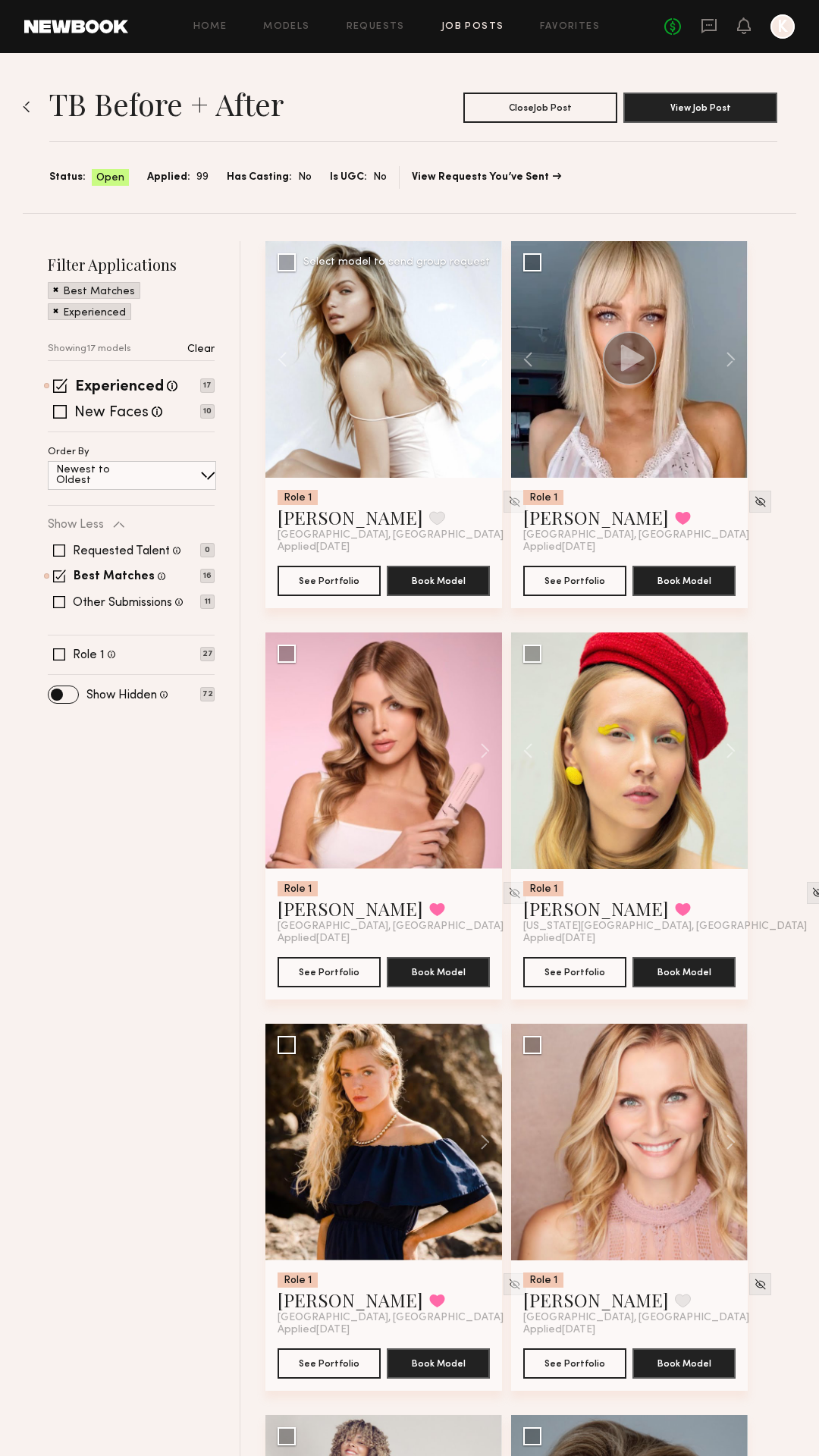
click at [485, 352] on button at bounding box center [478, 360] width 49 height 236
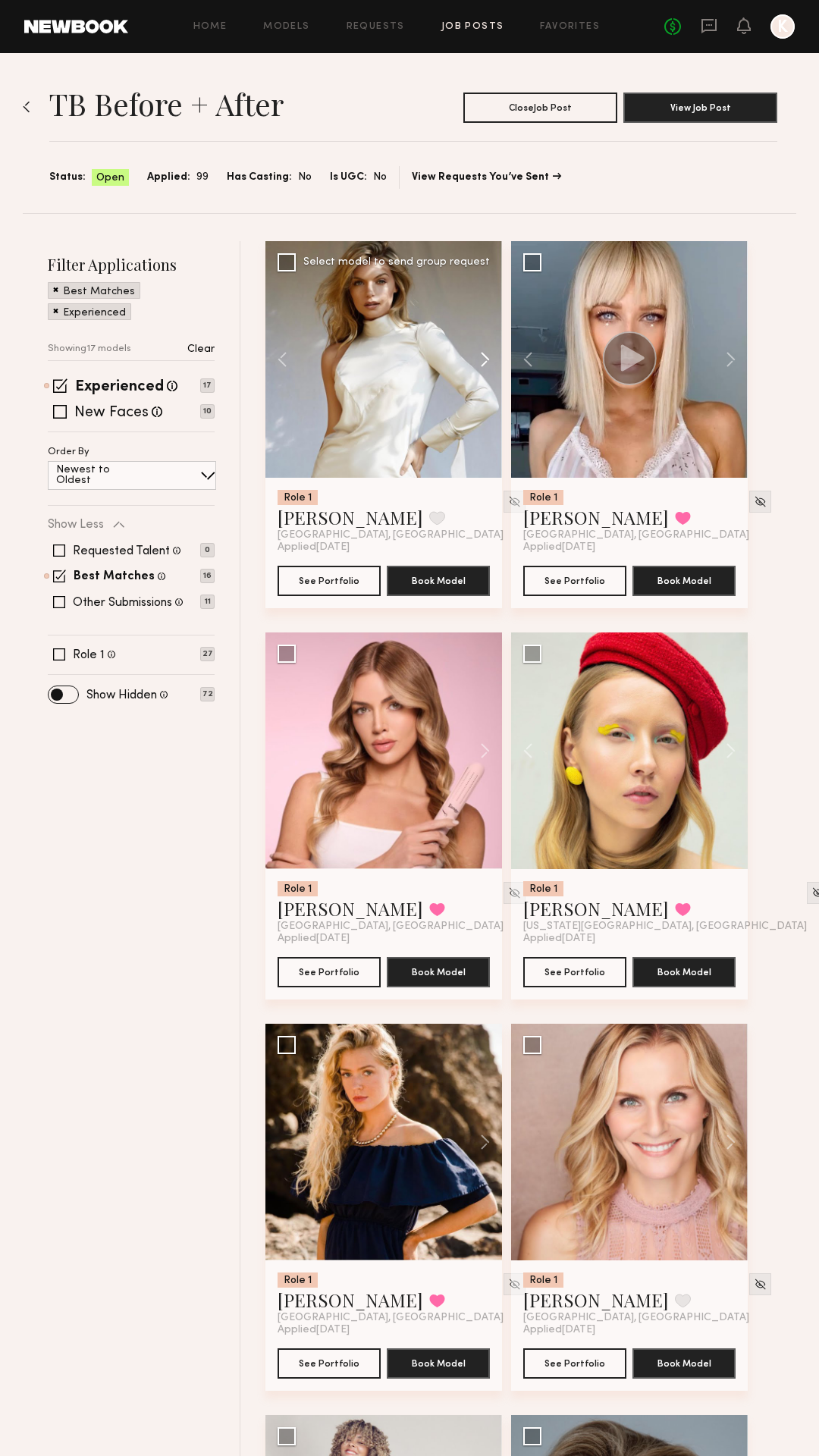
click at [482, 354] on button at bounding box center [478, 360] width 49 height 236
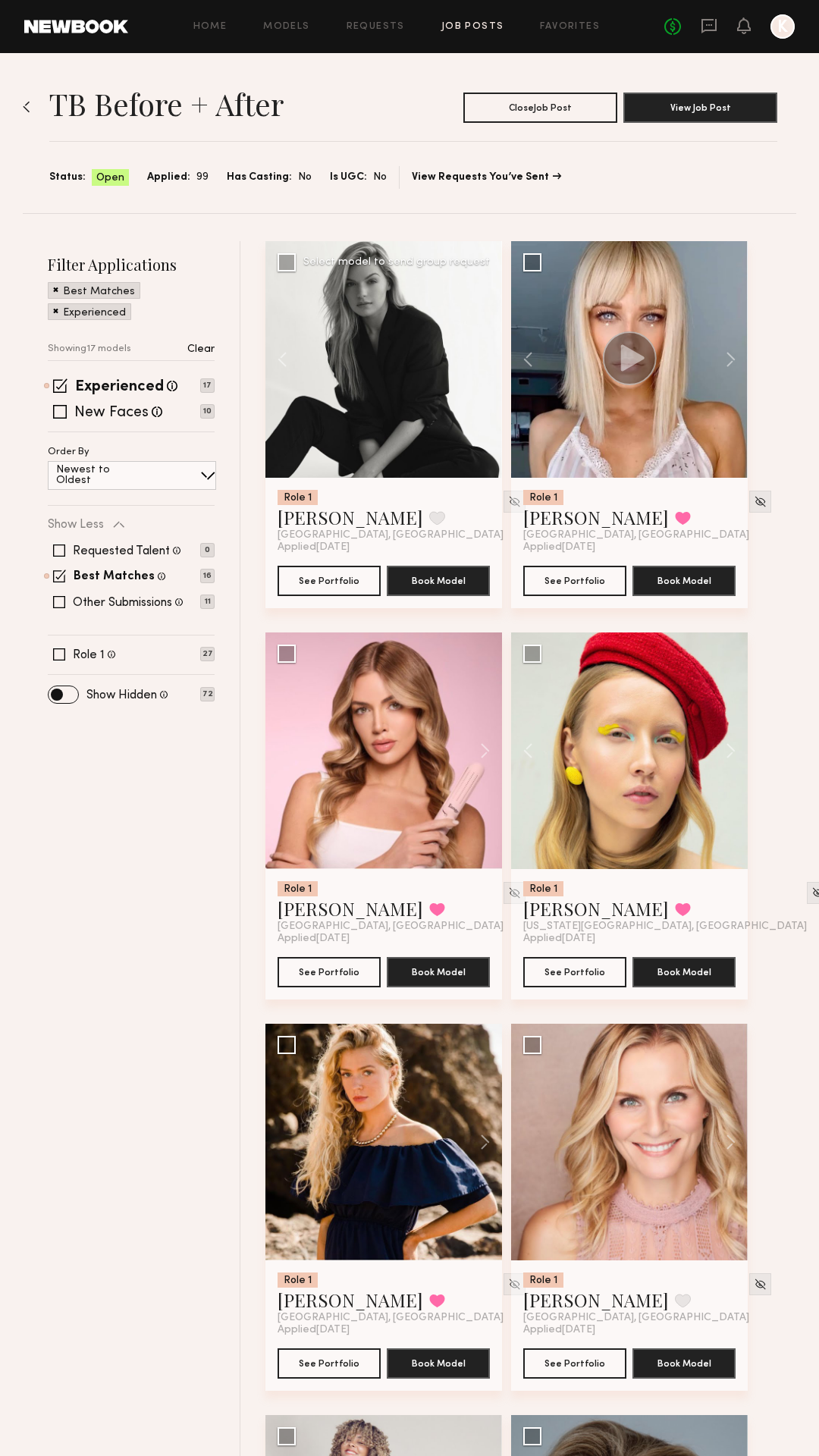
click at [503, 520] on div at bounding box center [514, 516] width 22 height 51
click at [503, 509] on div at bounding box center [514, 502] width 22 height 22
click at [508, 495] on img at bounding box center [515, 502] width 13 height 13
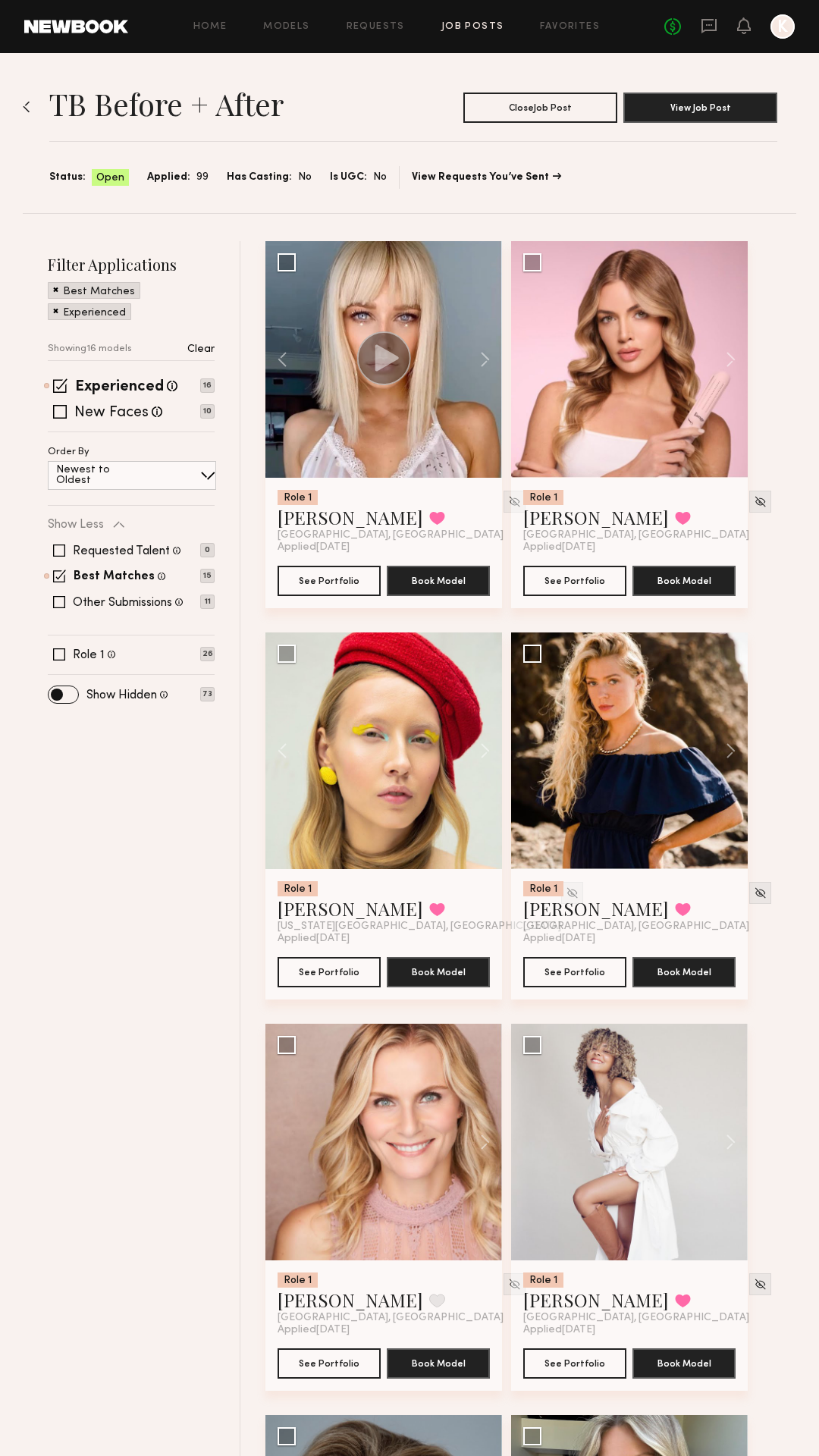
click at [26, 108] on img at bounding box center [26, 107] width 7 height 12
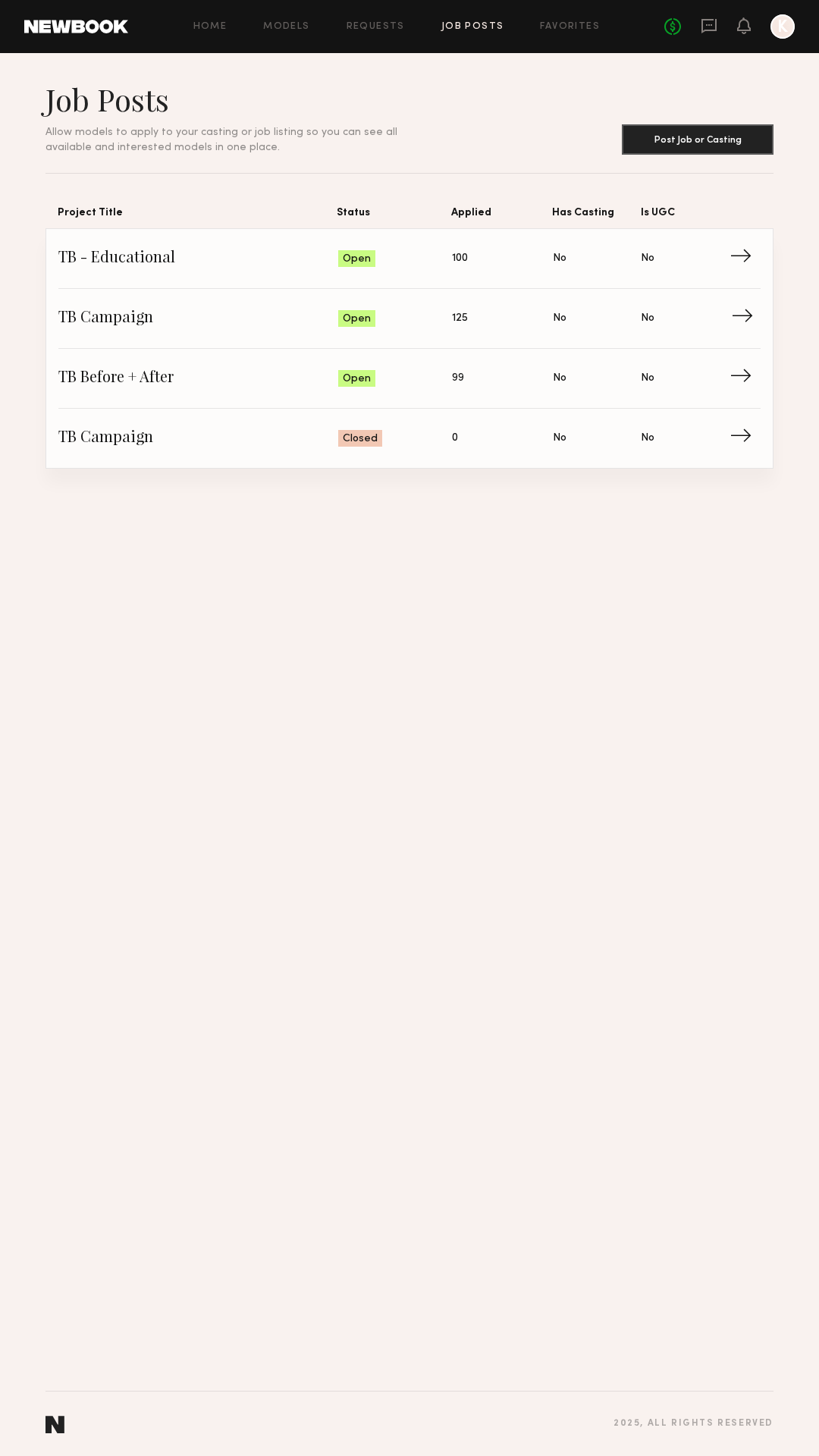
click at [743, 315] on span "→" at bounding box center [746, 319] width 31 height 23
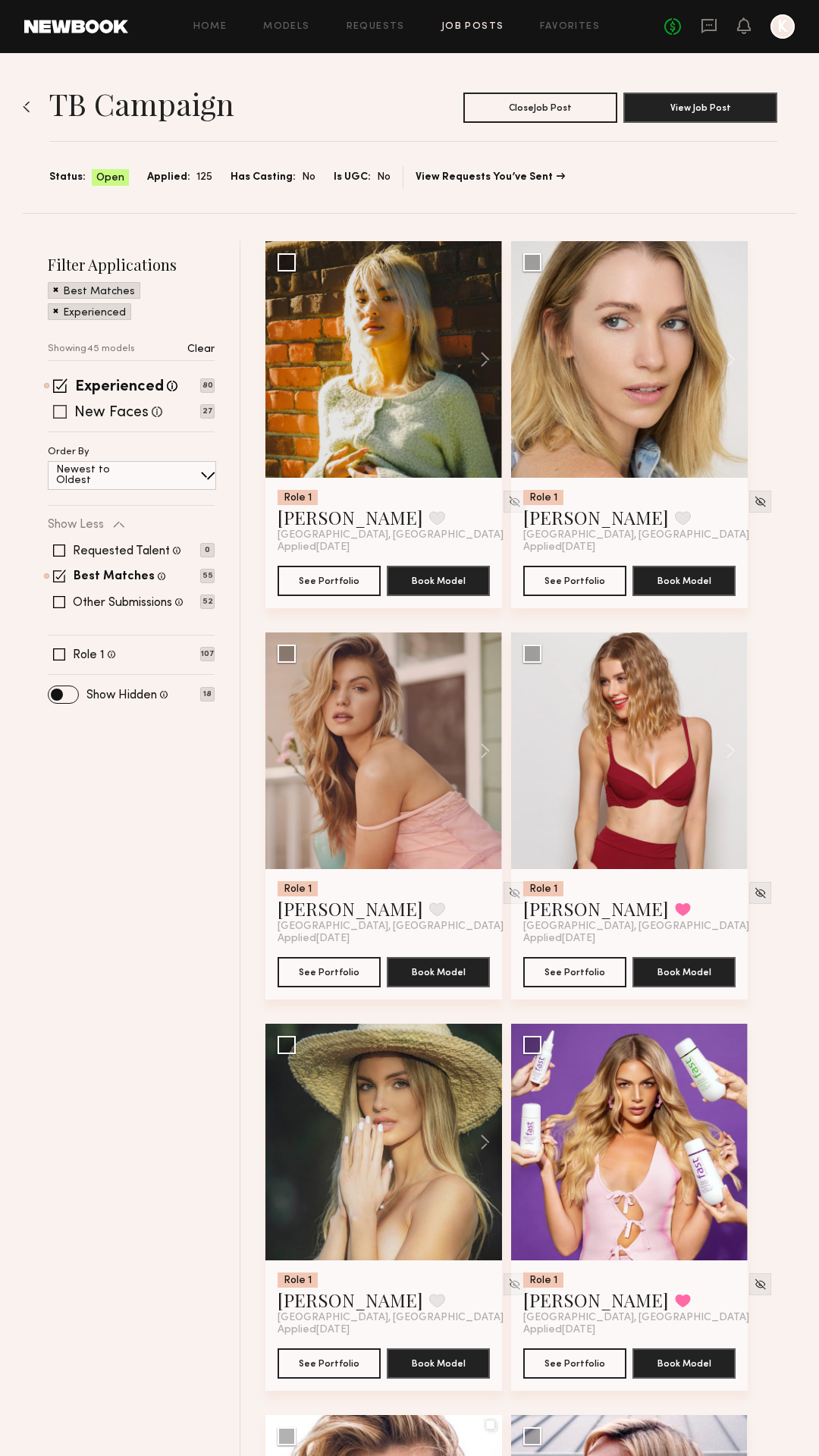
click at [60, 415] on span at bounding box center [60, 412] width 14 height 14
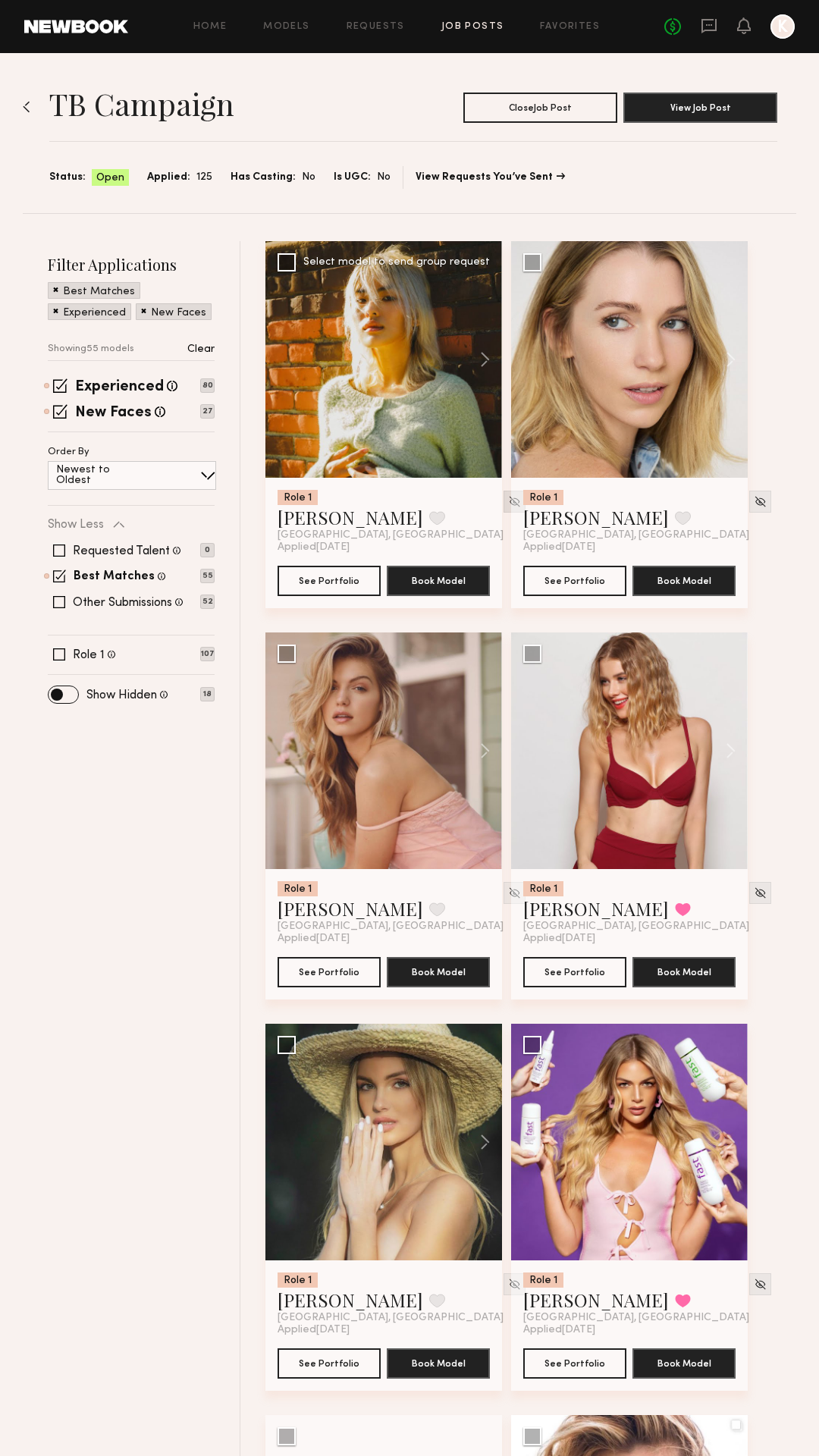
click at [508, 502] on img at bounding box center [515, 502] width 13 height 13
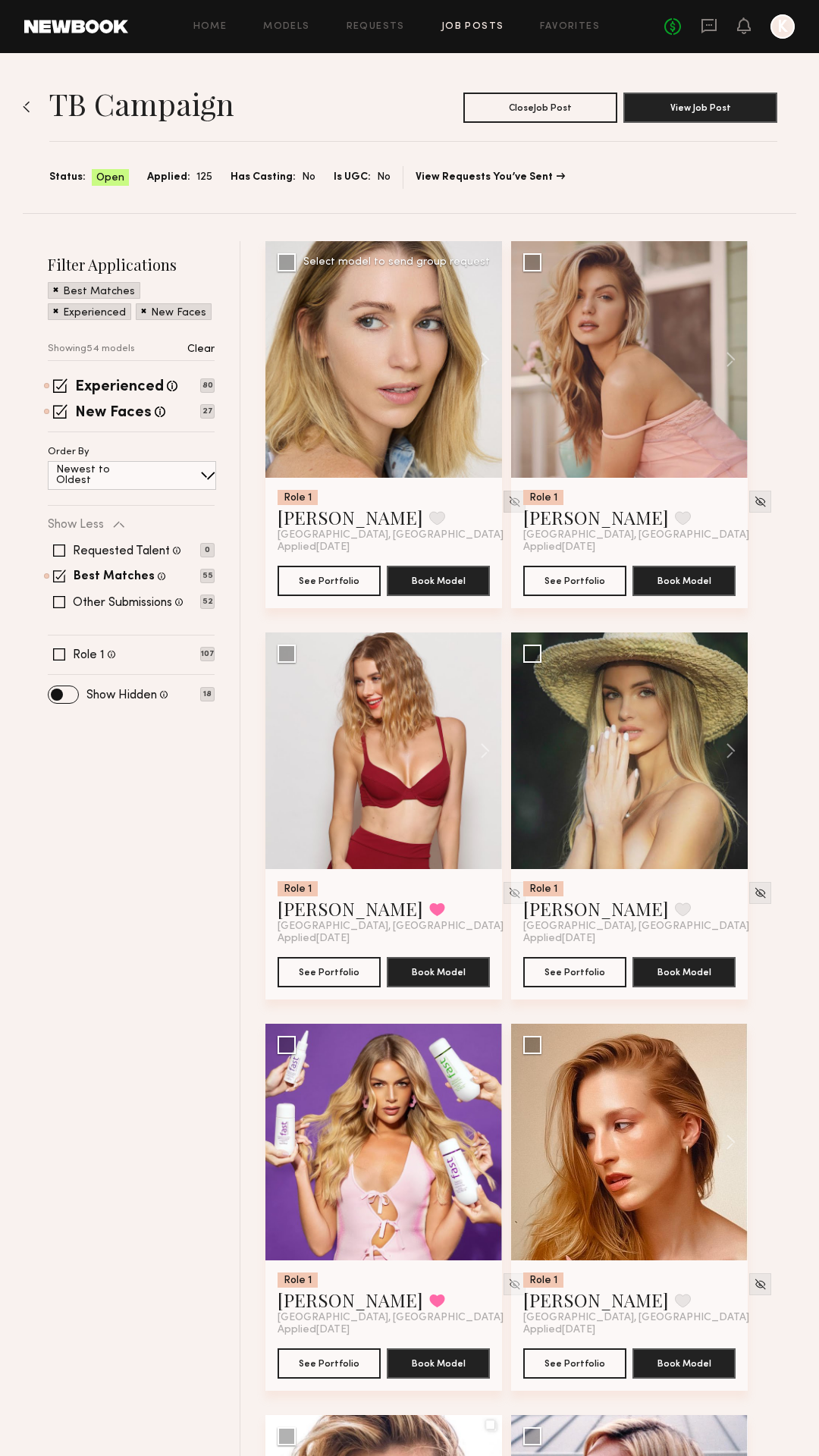
click at [508, 507] on img at bounding box center [515, 502] width 13 height 13
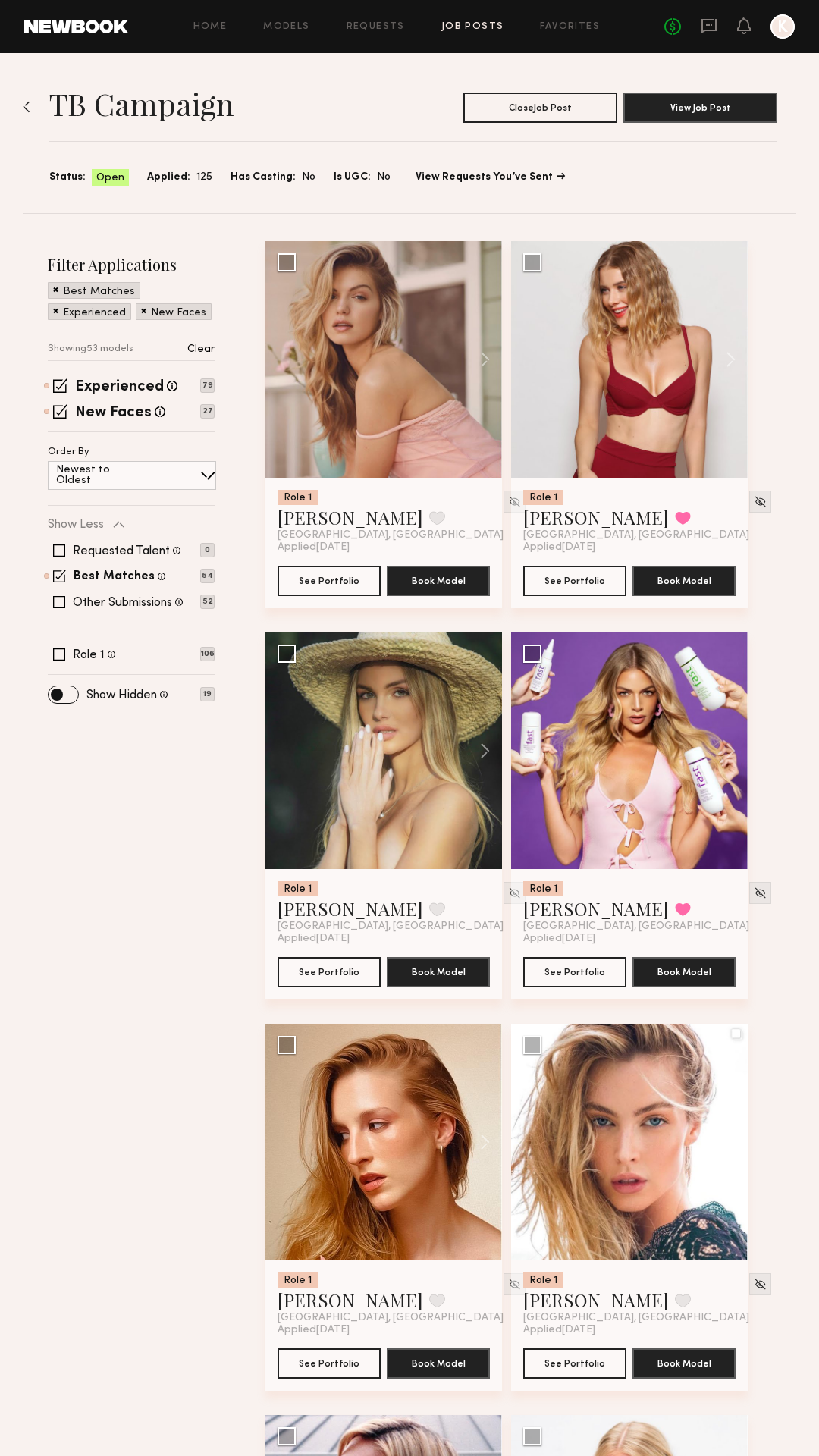
click at [508, 507] on img at bounding box center [515, 502] width 13 height 13
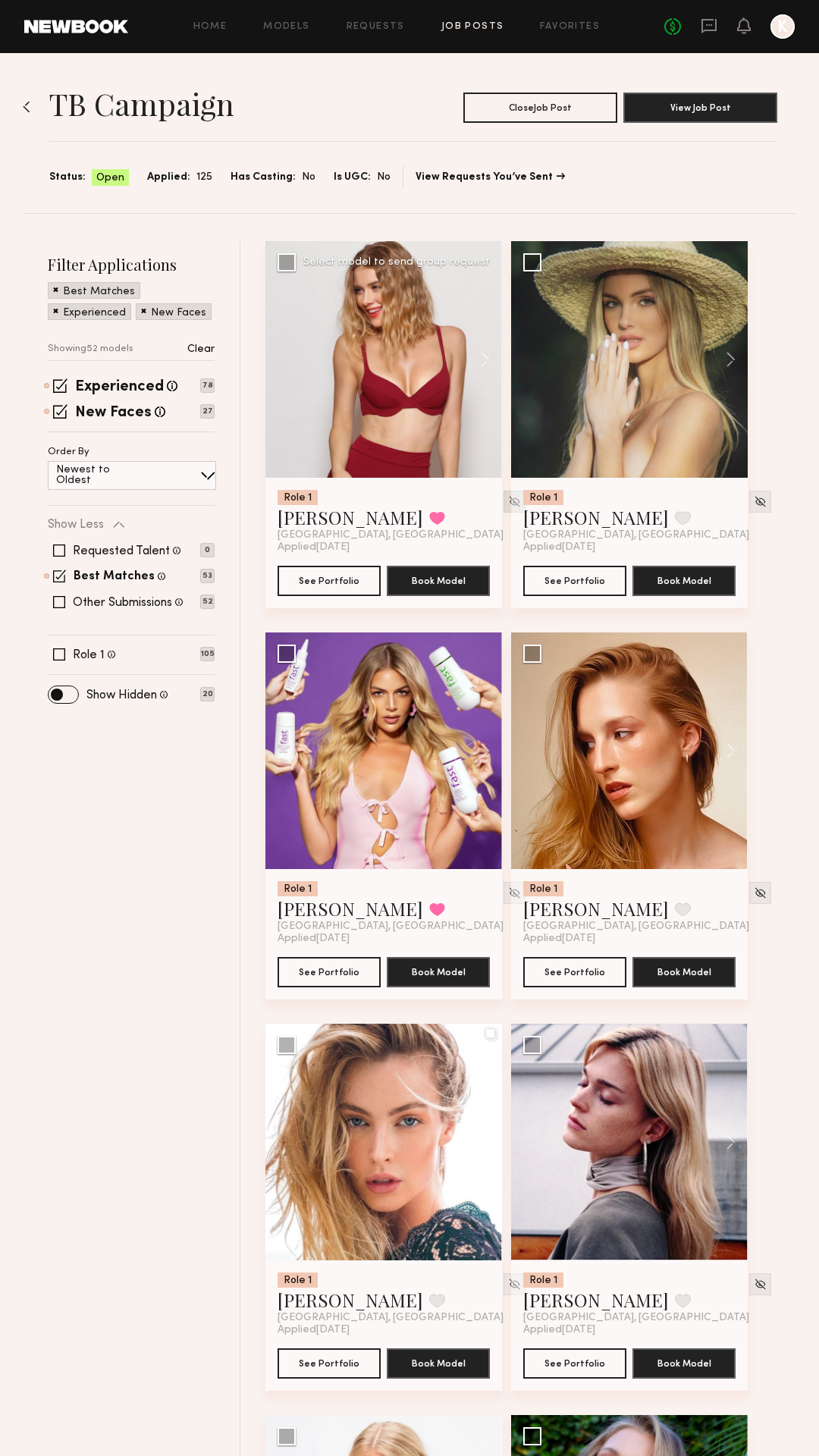
click at [508, 505] on img at bounding box center [515, 502] width 13 height 13
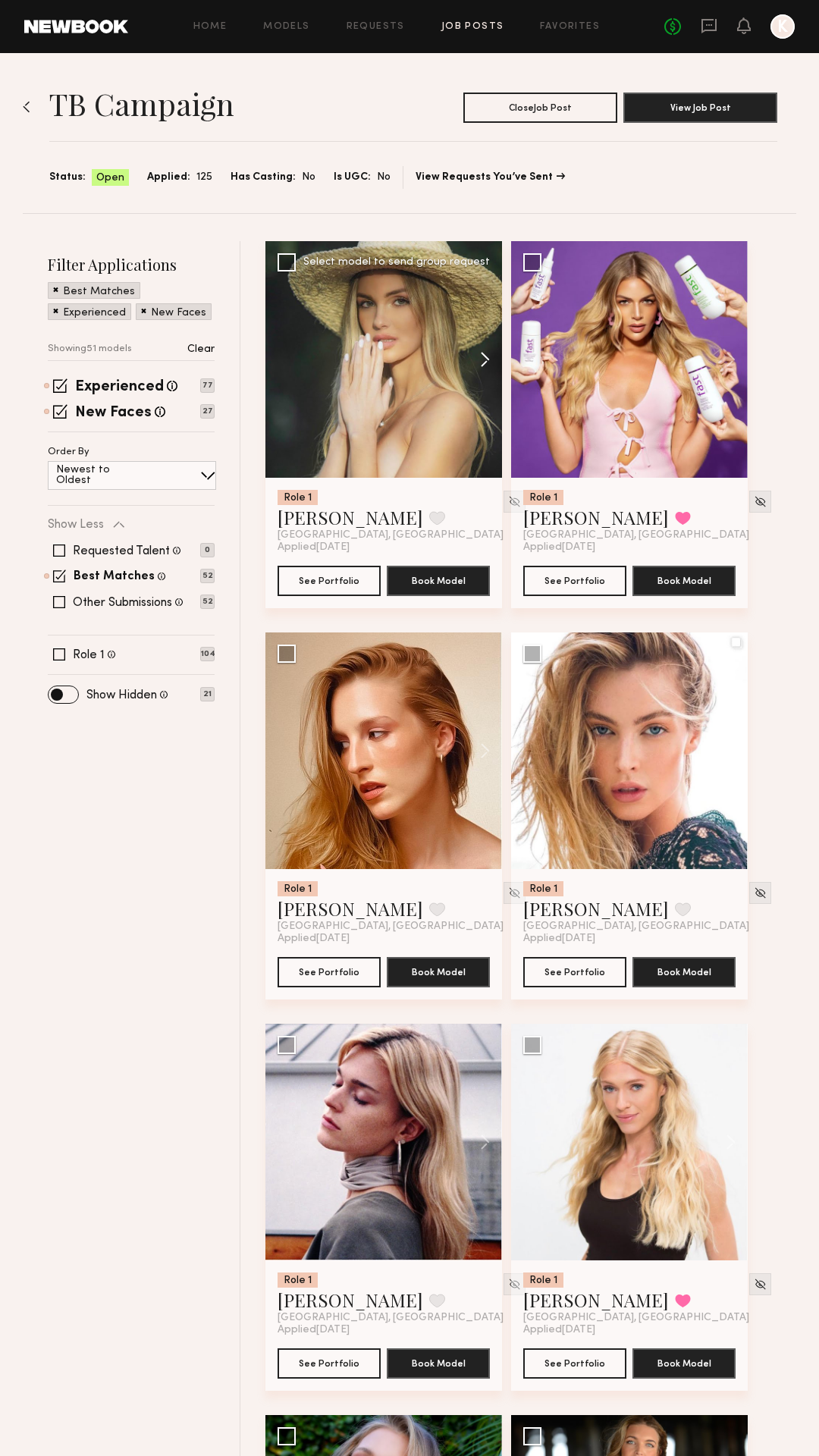
click at [485, 360] on button at bounding box center [478, 360] width 49 height 236
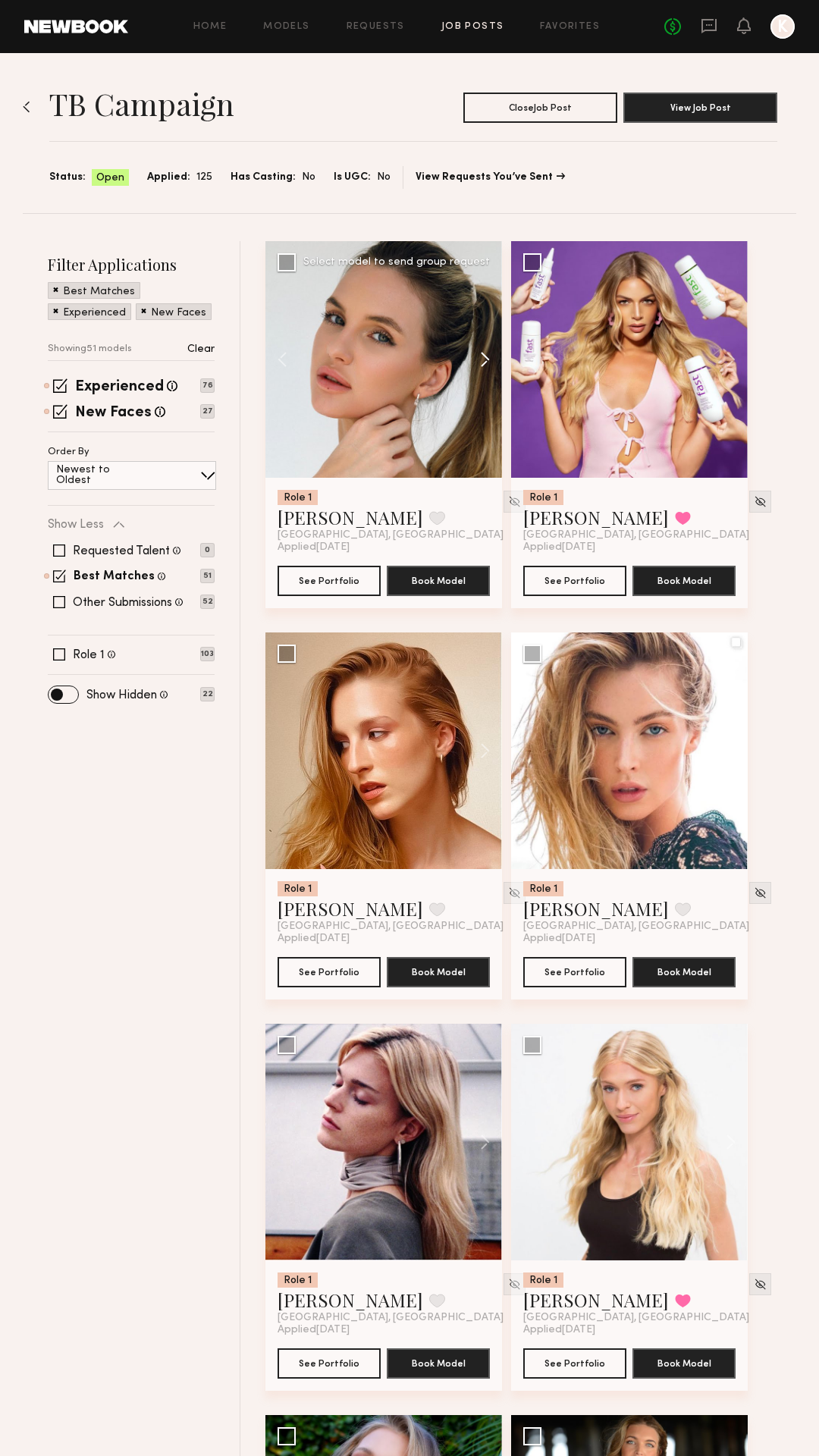
click at [485, 360] on button at bounding box center [478, 360] width 49 height 236
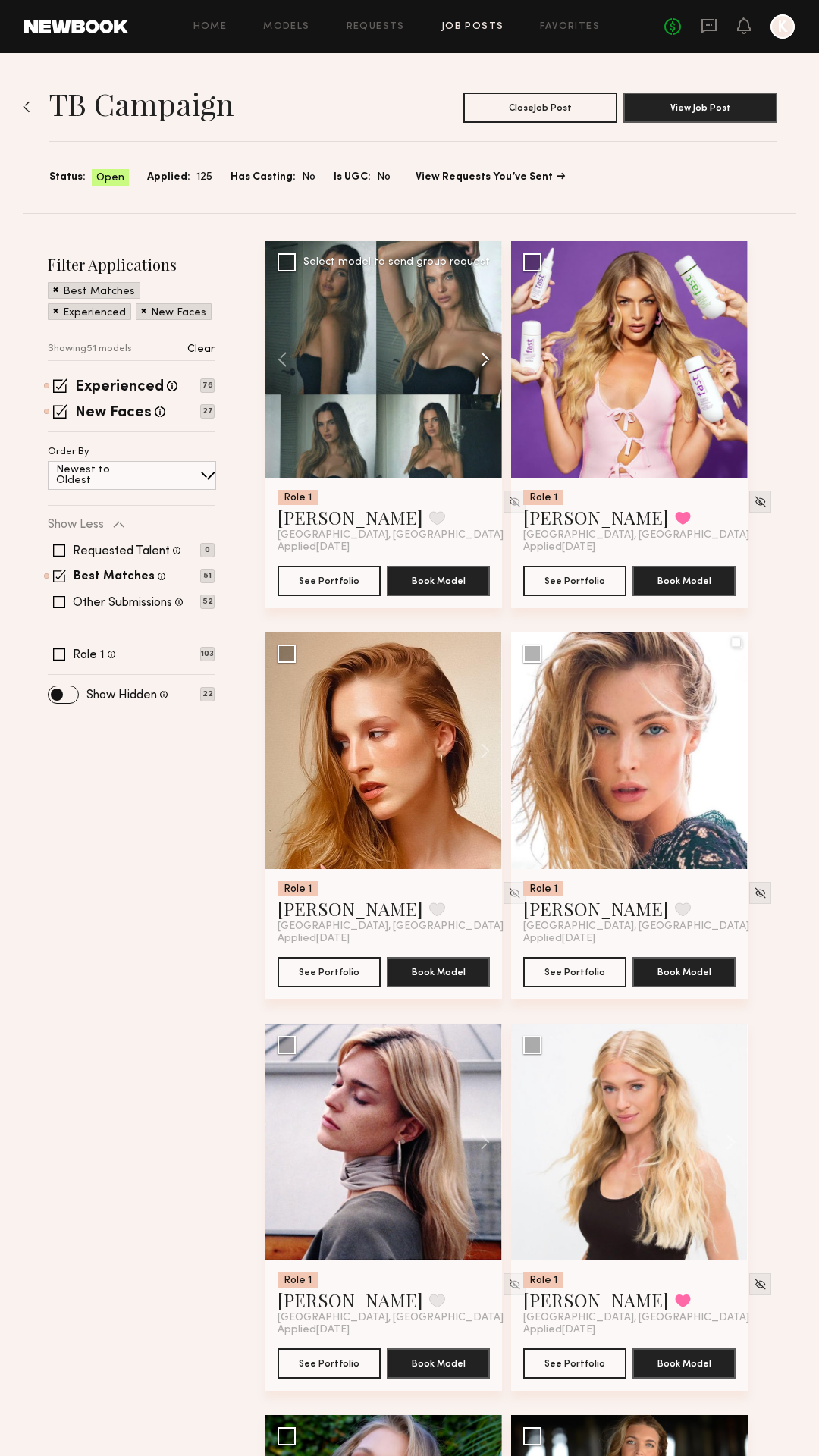
click at [485, 360] on button at bounding box center [478, 360] width 49 height 236
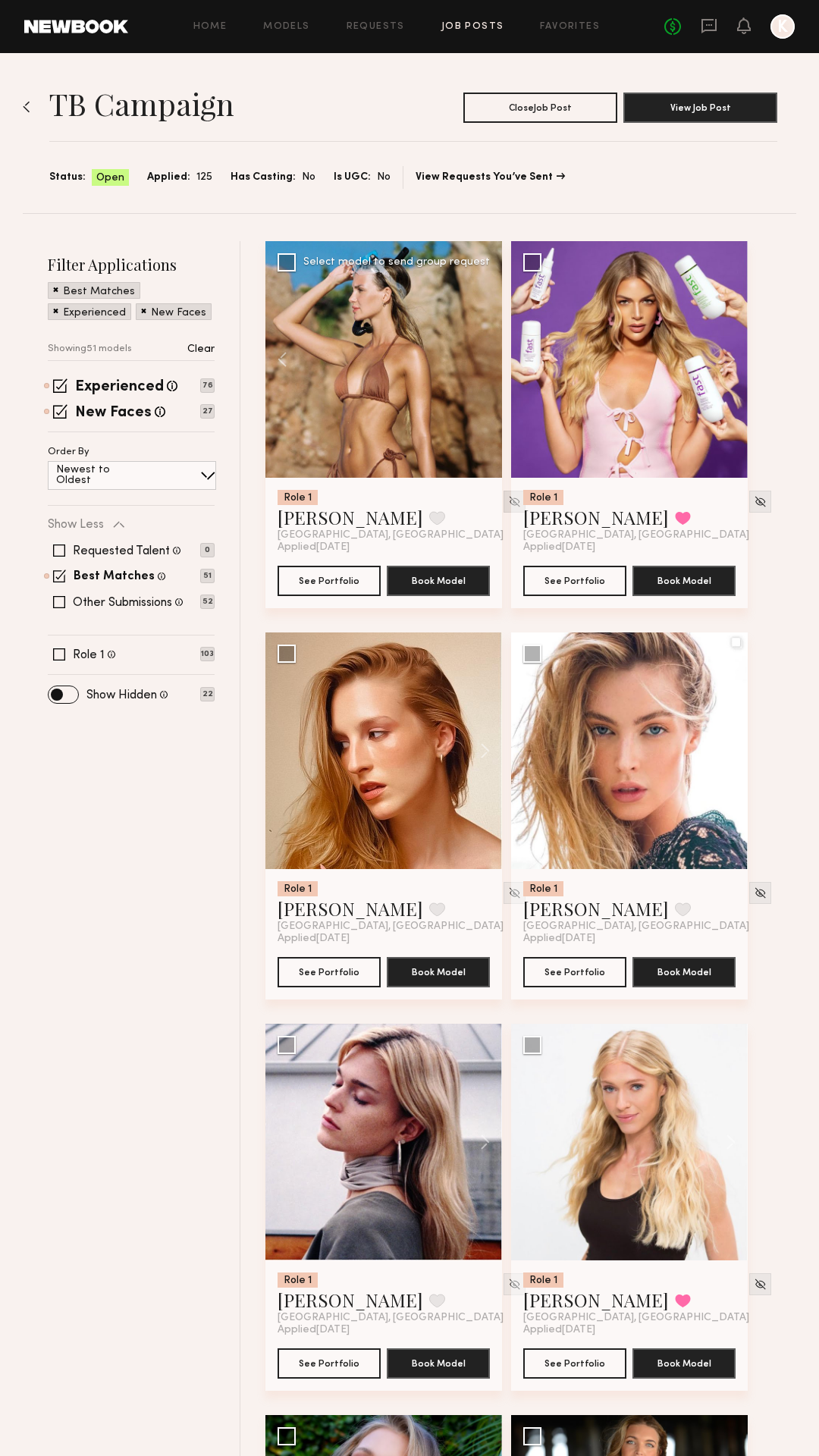
click at [508, 505] on img at bounding box center [515, 502] width 13 height 13
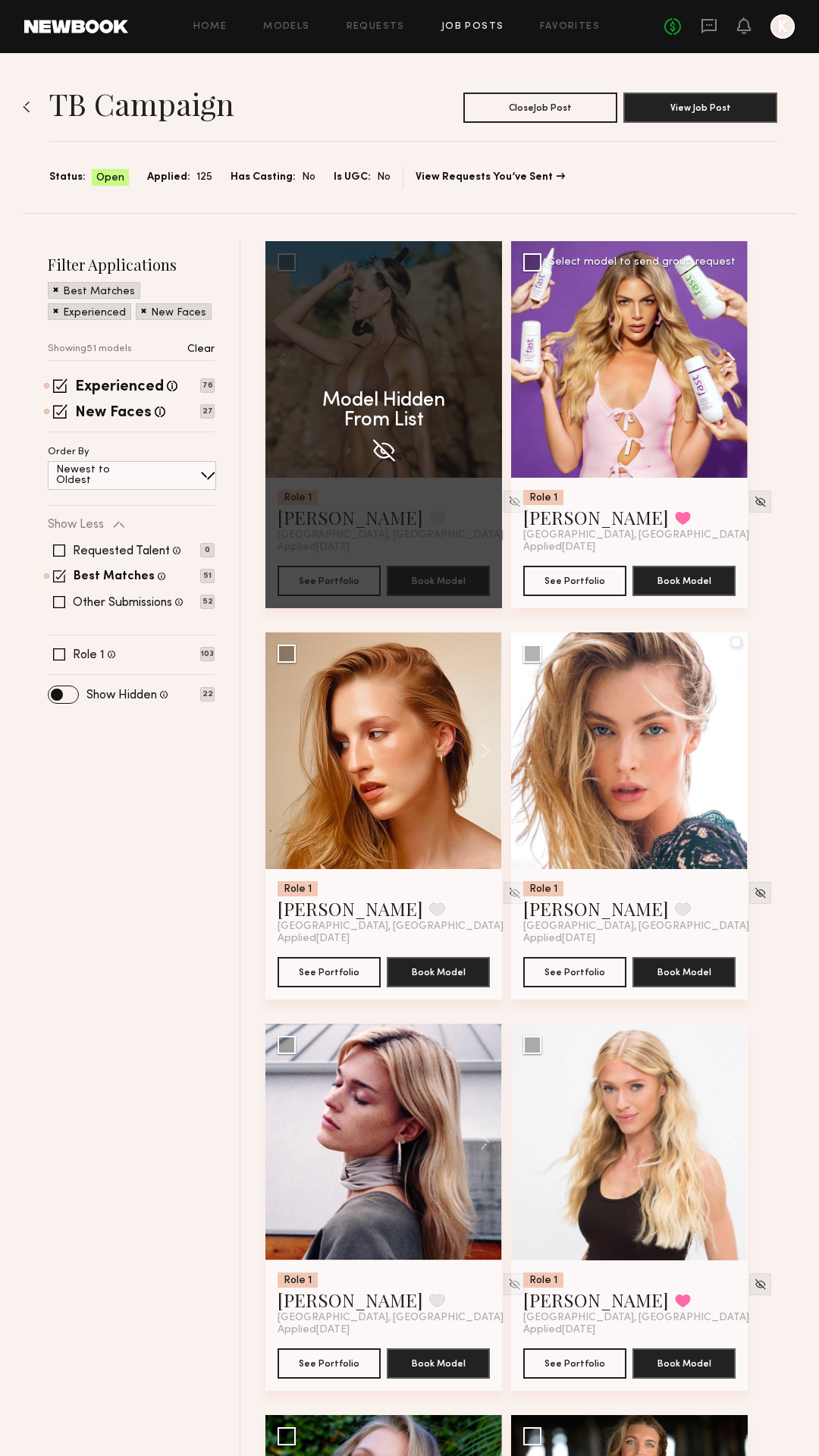
click at [739, 360] on button at bounding box center [723, 360] width 49 height 236
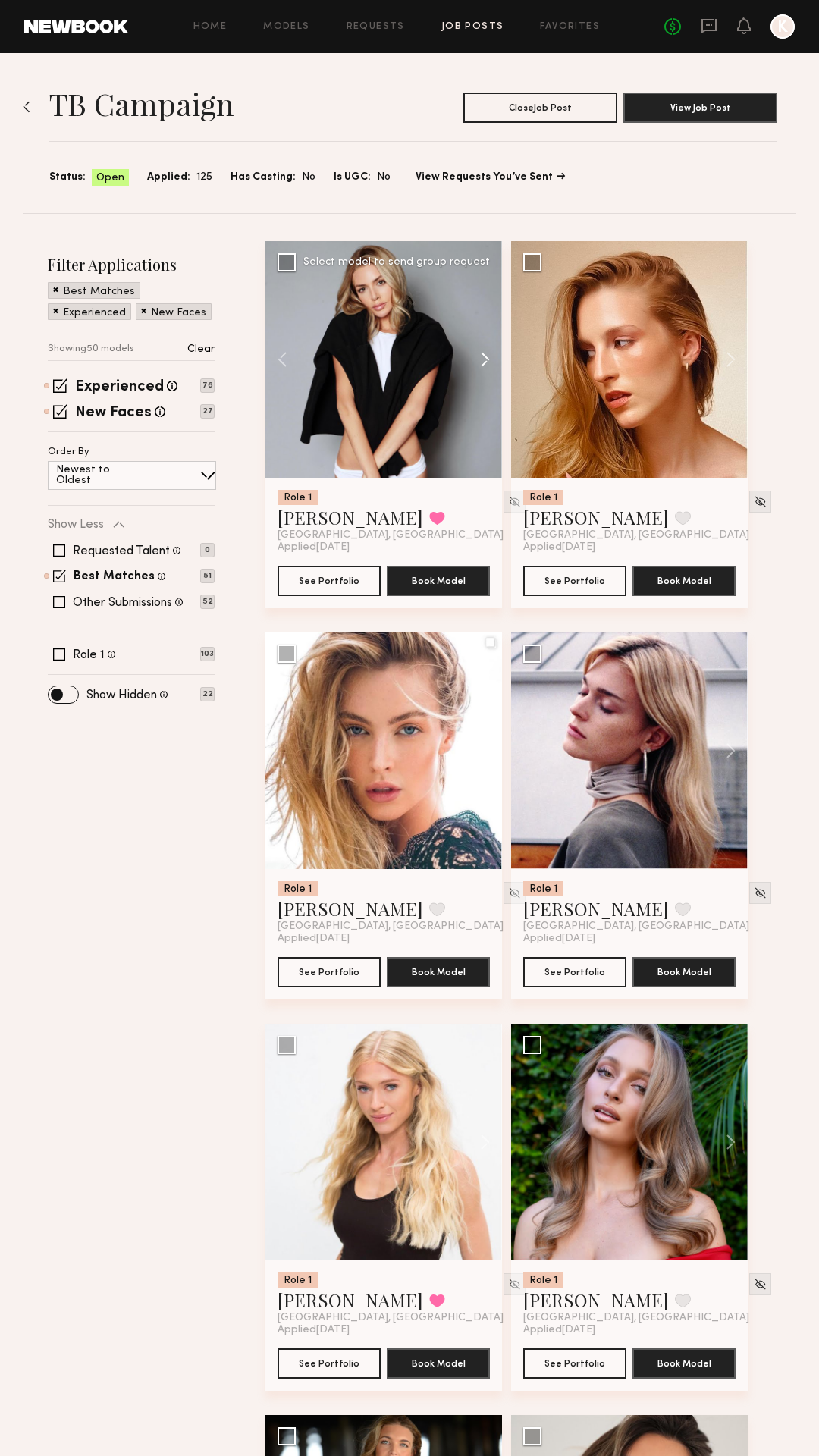
click at [739, 360] on button at bounding box center [723, 360] width 49 height 236
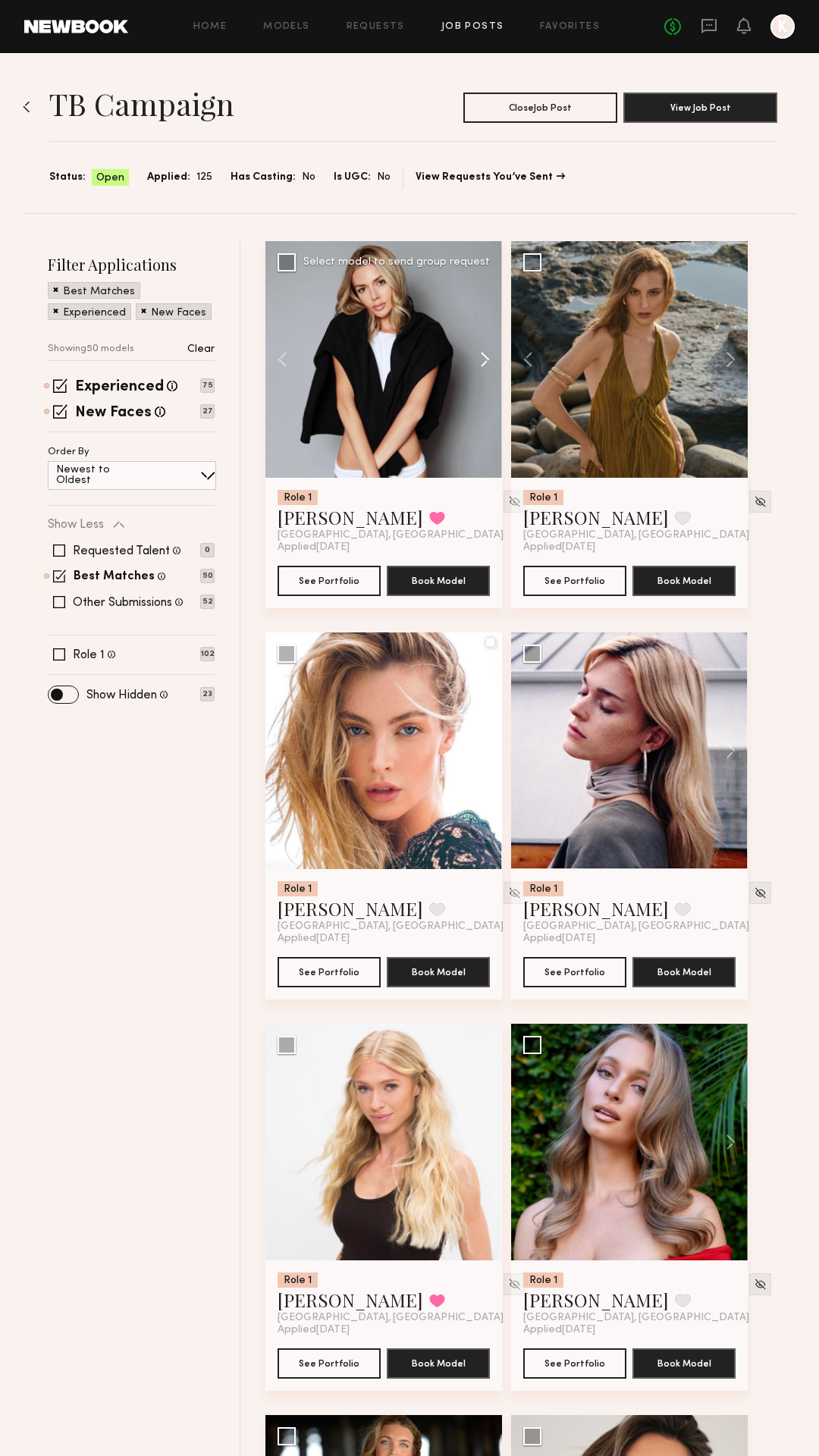
click at [481, 358] on button at bounding box center [478, 360] width 49 height 236
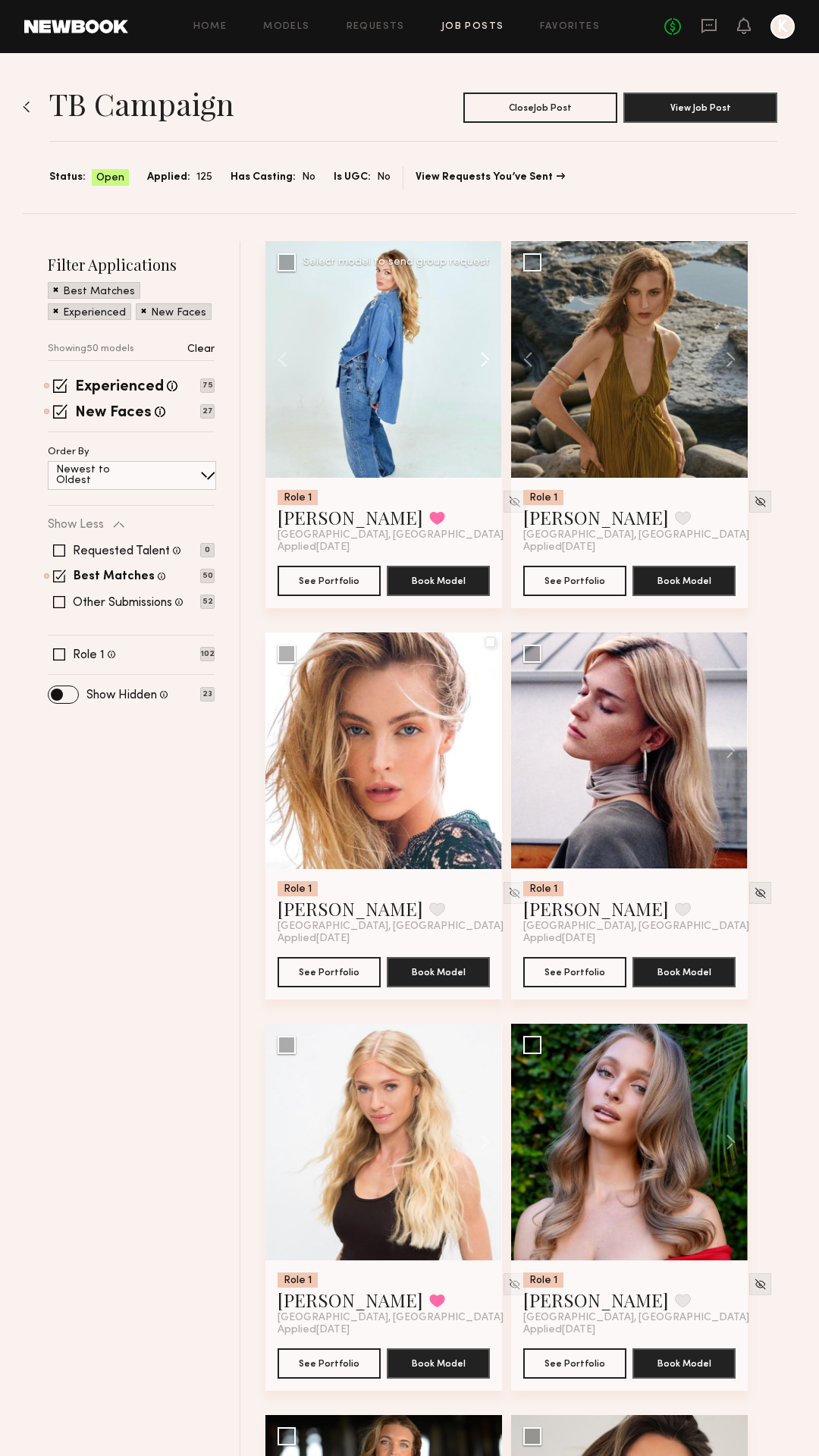
click at [481, 358] on button at bounding box center [478, 360] width 49 height 236
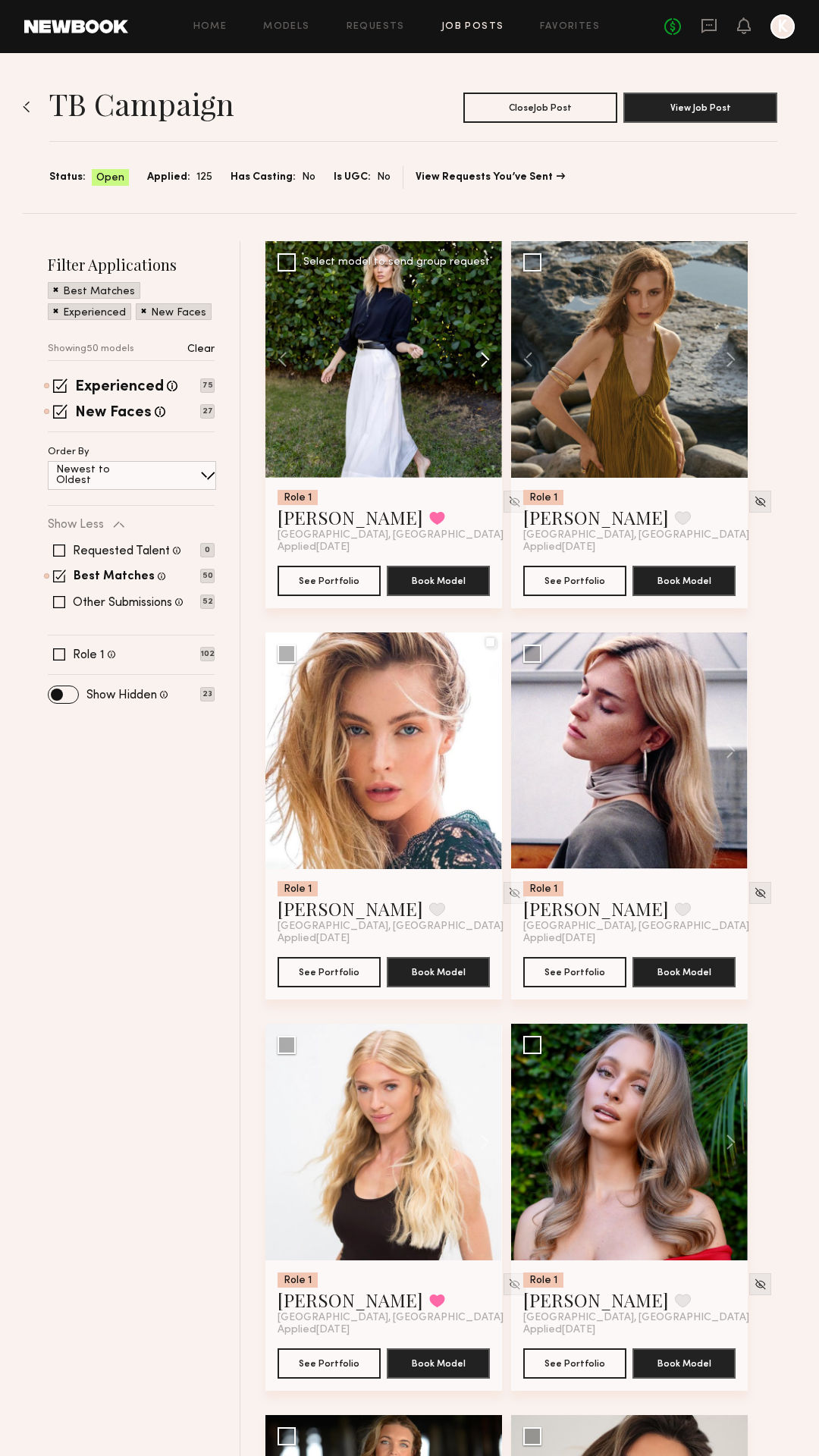
click at [481, 358] on button at bounding box center [478, 360] width 49 height 236
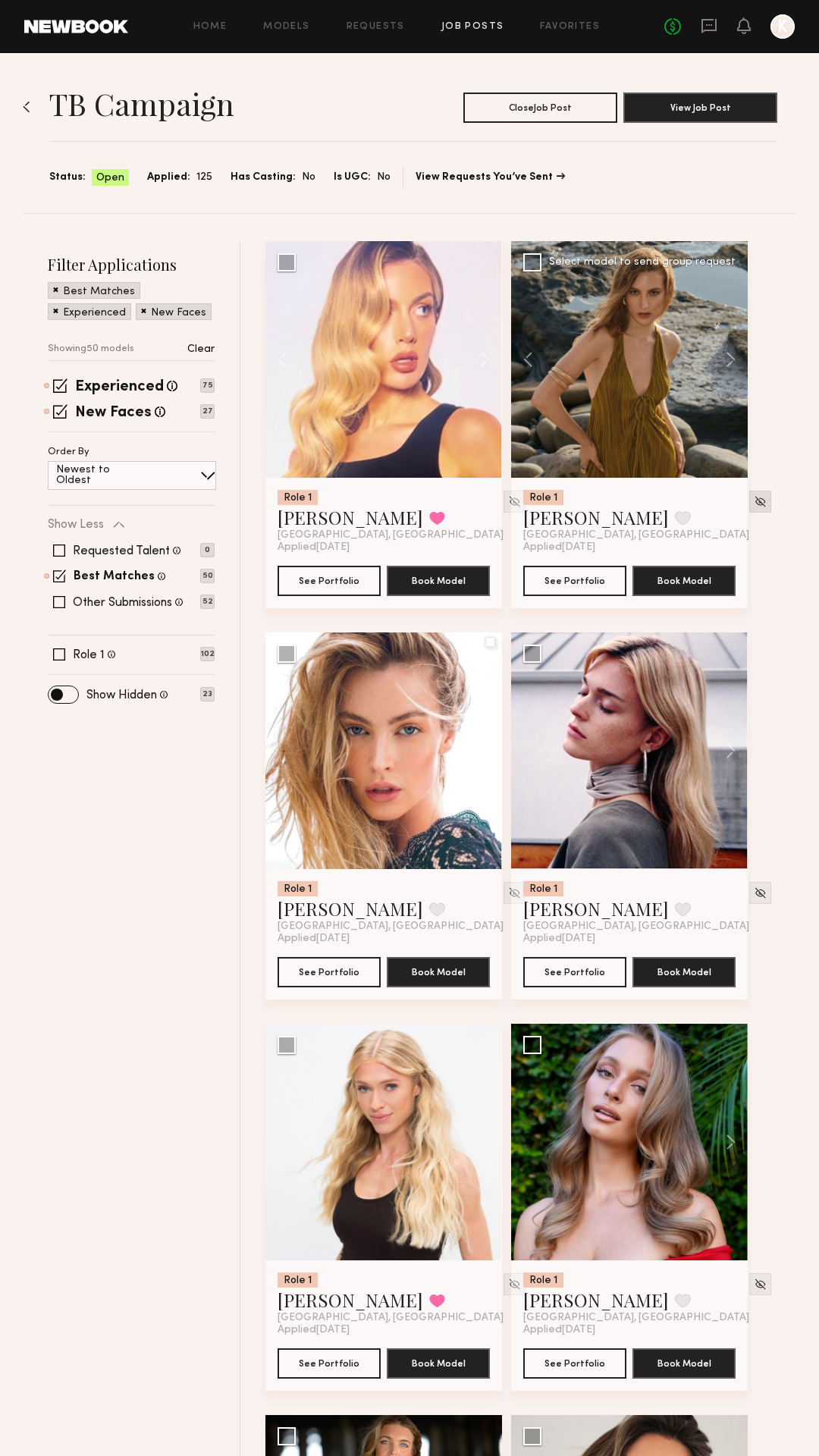
click at [754, 504] on img at bounding box center [760, 502] width 13 height 13
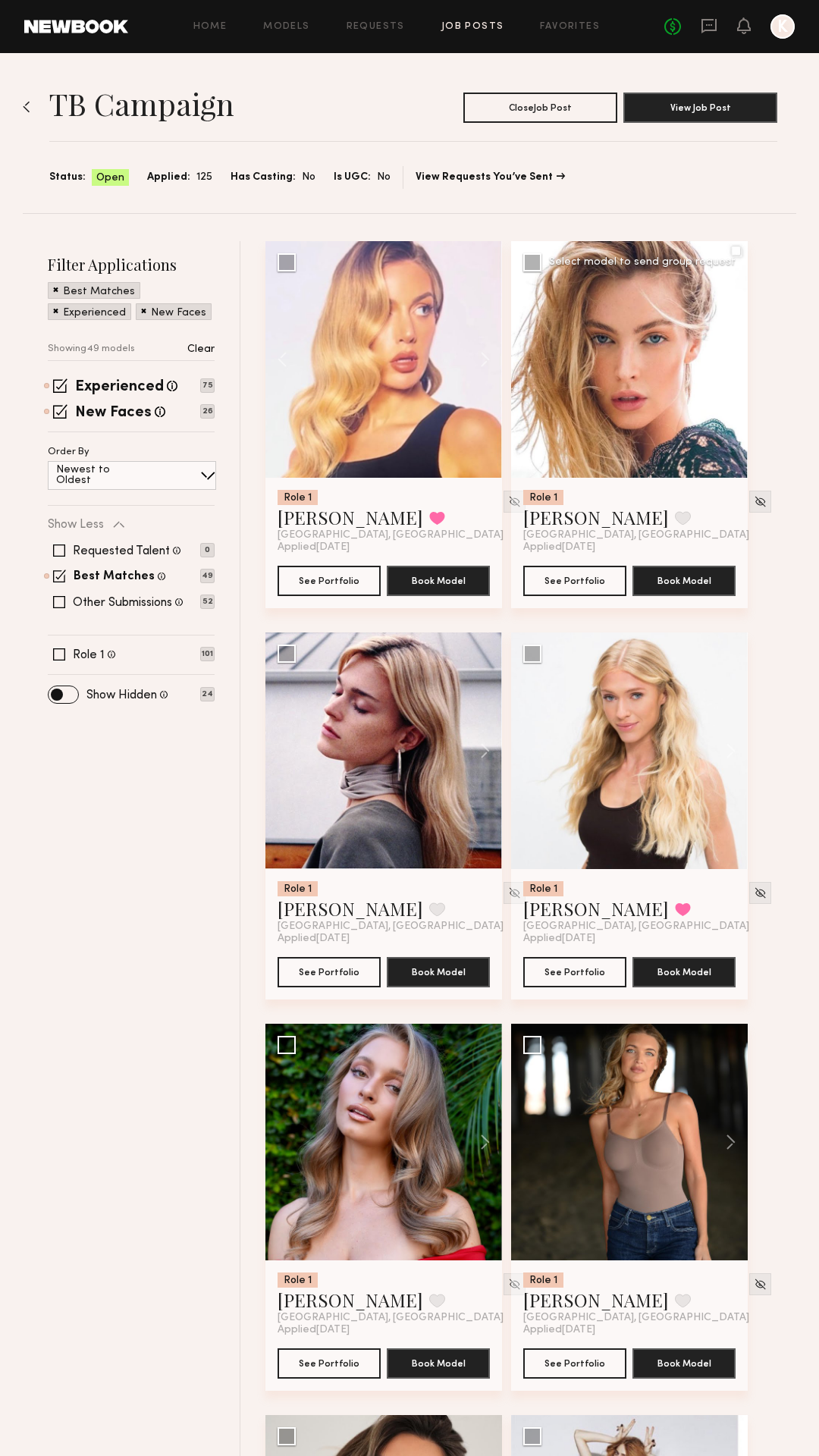
click at [727, 362] on button at bounding box center [723, 360] width 49 height 236
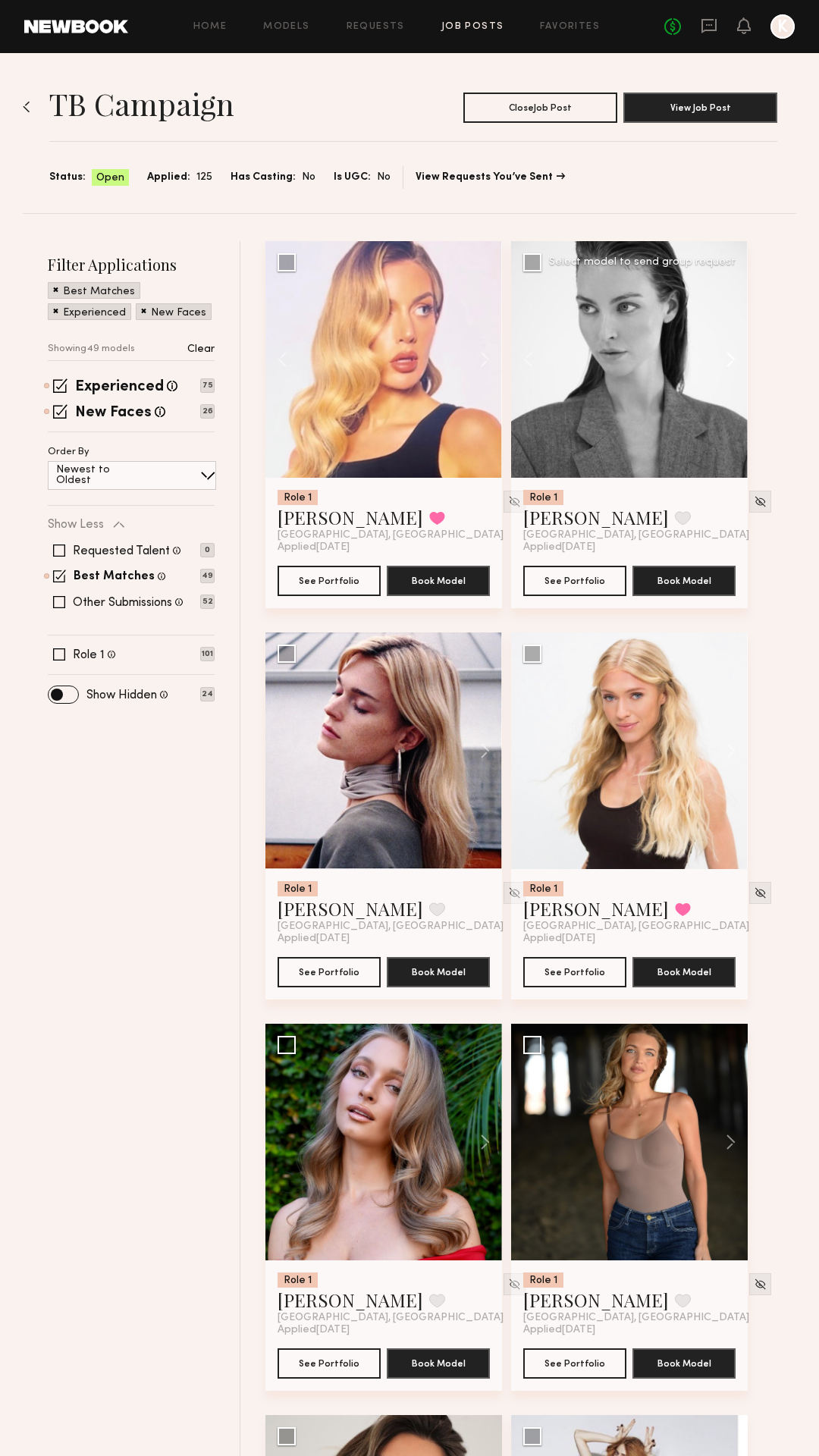
click at [727, 362] on button at bounding box center [723, 360] width 49 height 236
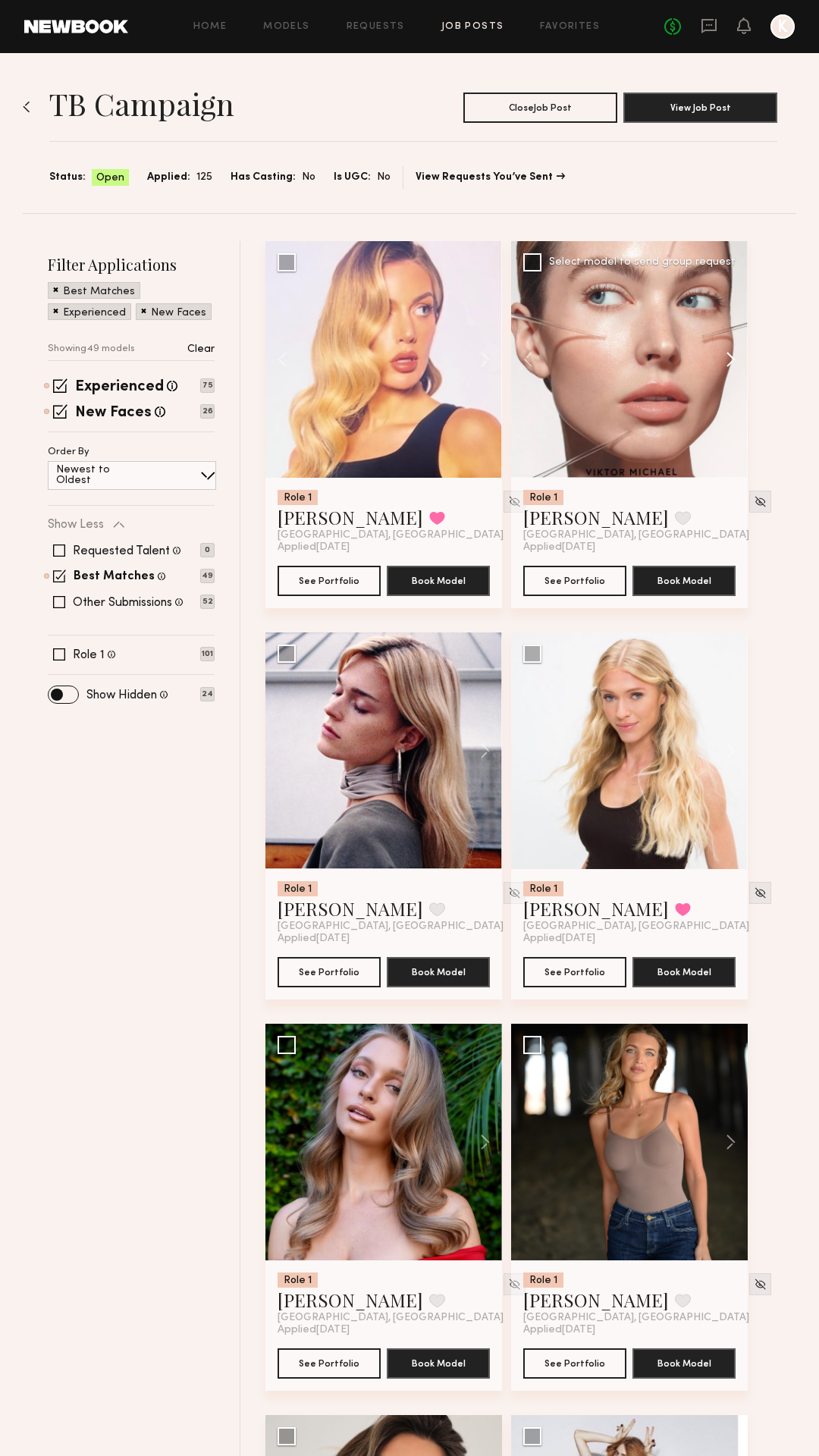
click at [727, 362] on button at bounding box center [723, 360] width 49 height 236
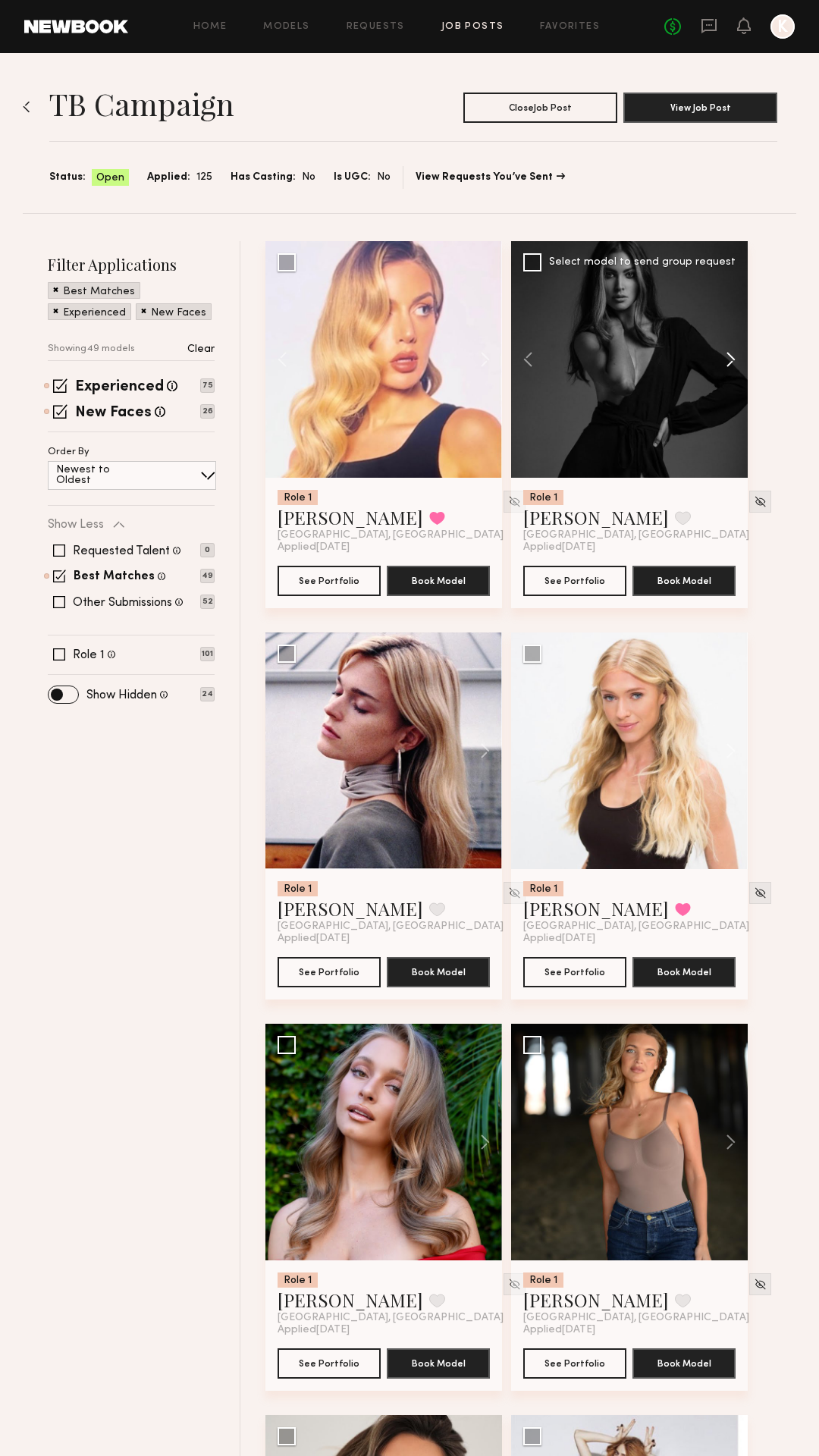
click at [727, 362] on button at bounding box center [723, 360] width 49 height 236
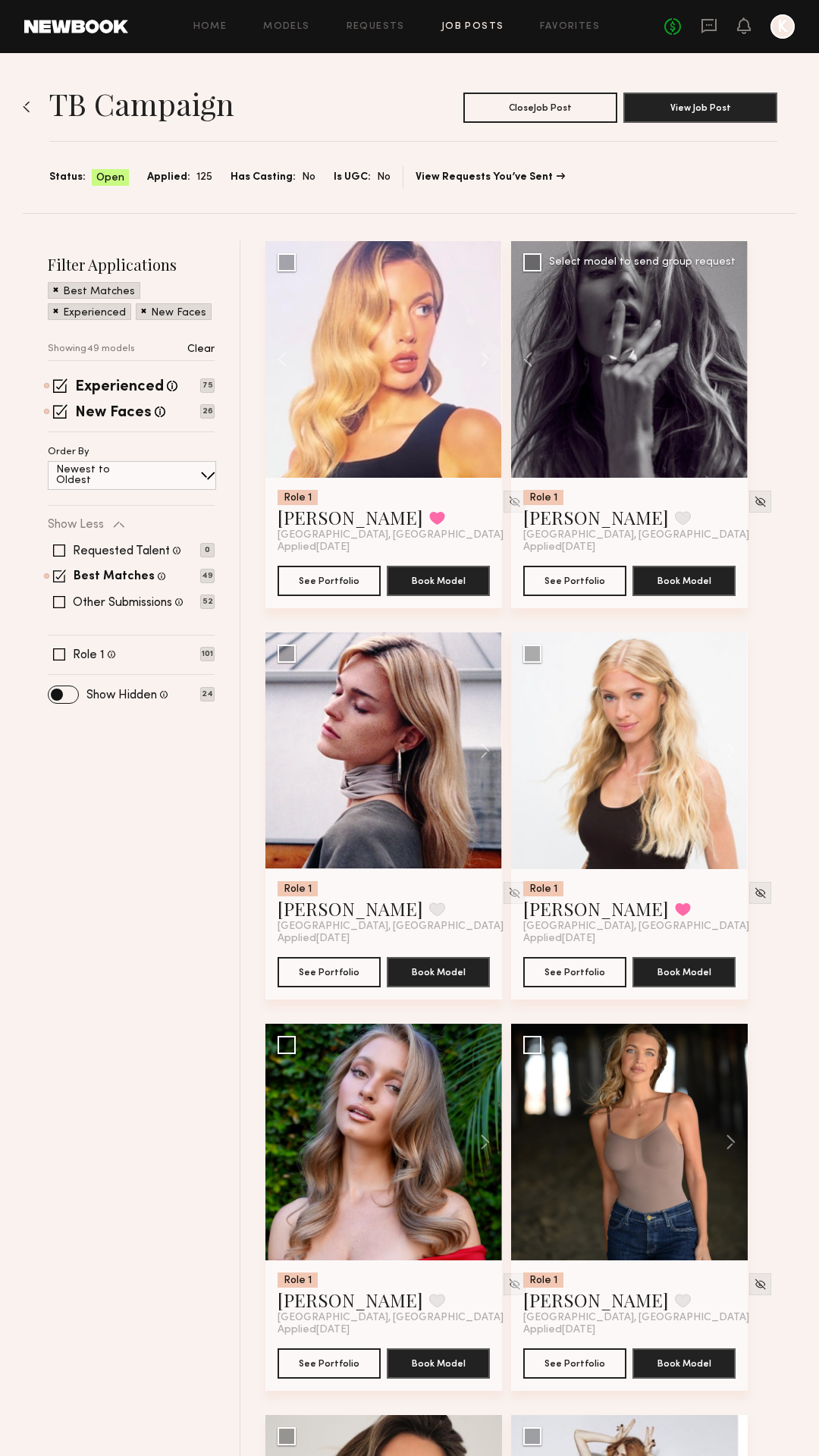
click at [727, 362] on div at bounding box center [629, 360] width 236 height 236
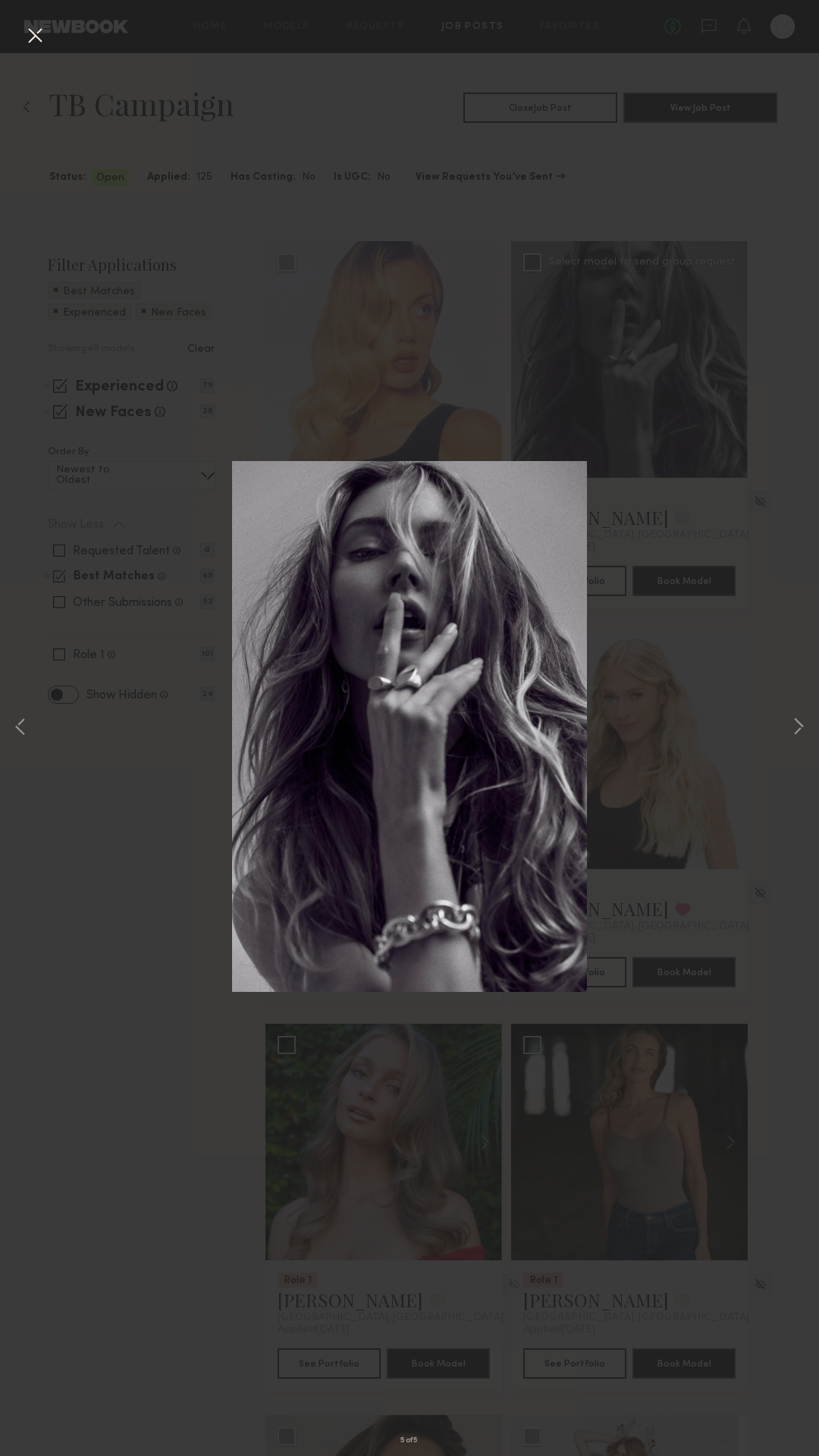
click at [31, 36] on button at bounding box center [35, 36] width 24 height 27
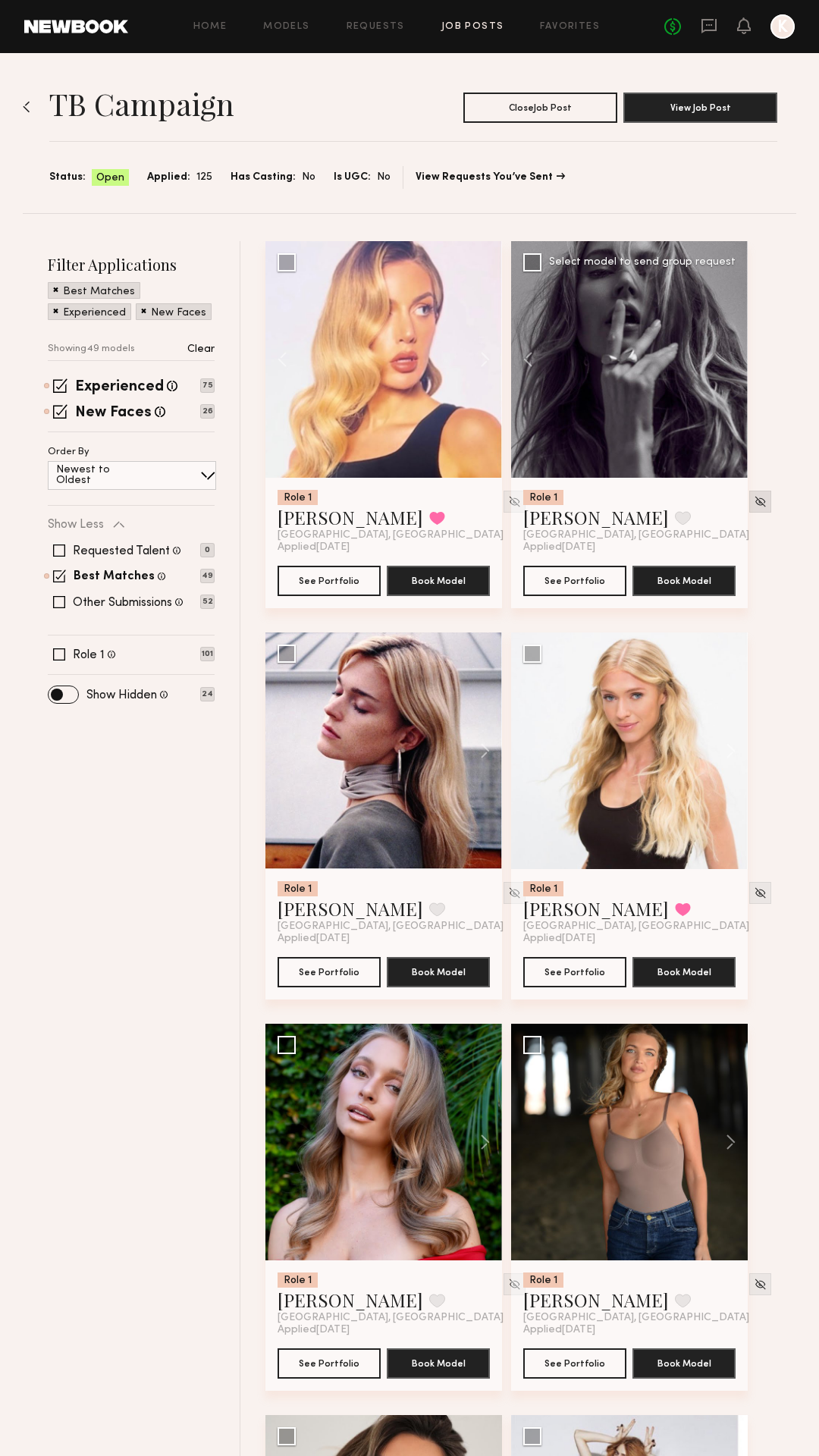
click at [754, 498] on img at bounding box center [760, 502] width 13 height 13
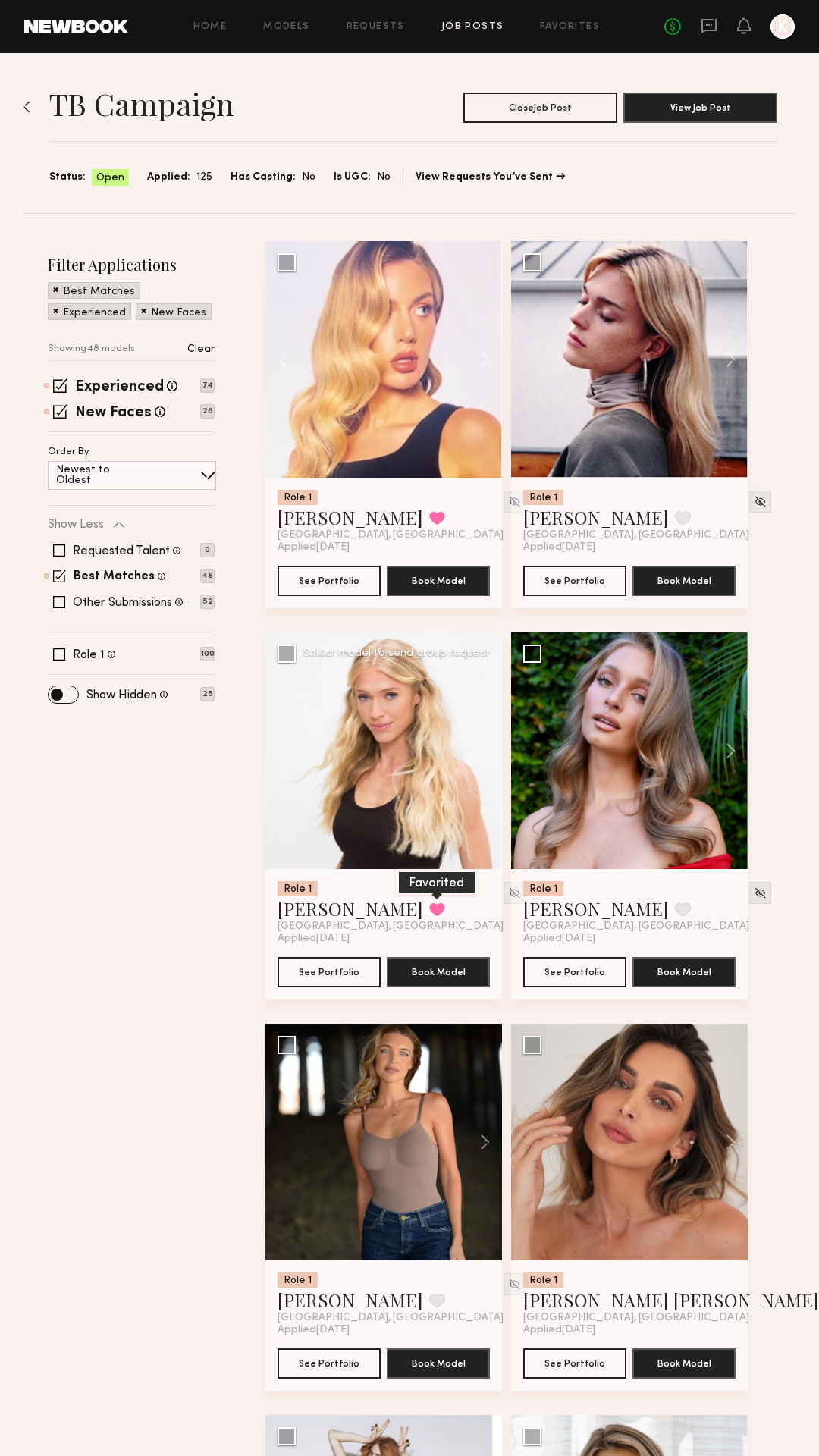
click at [429, 911] on button at bounding box center [436, 909] width 16 height 14
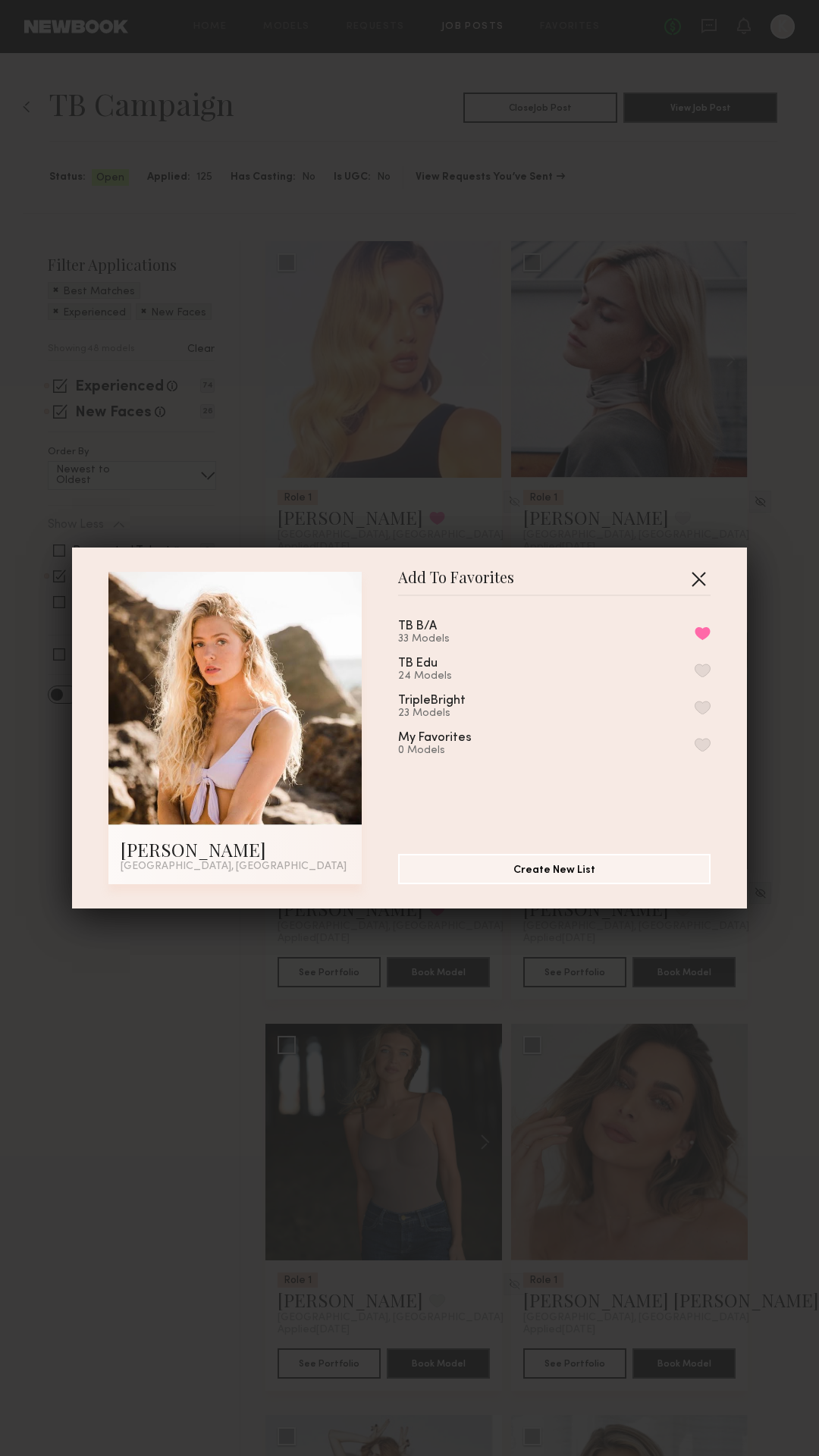
click at [702, 578] on button "button" at bounding box center [698, 578] width 24 height 24
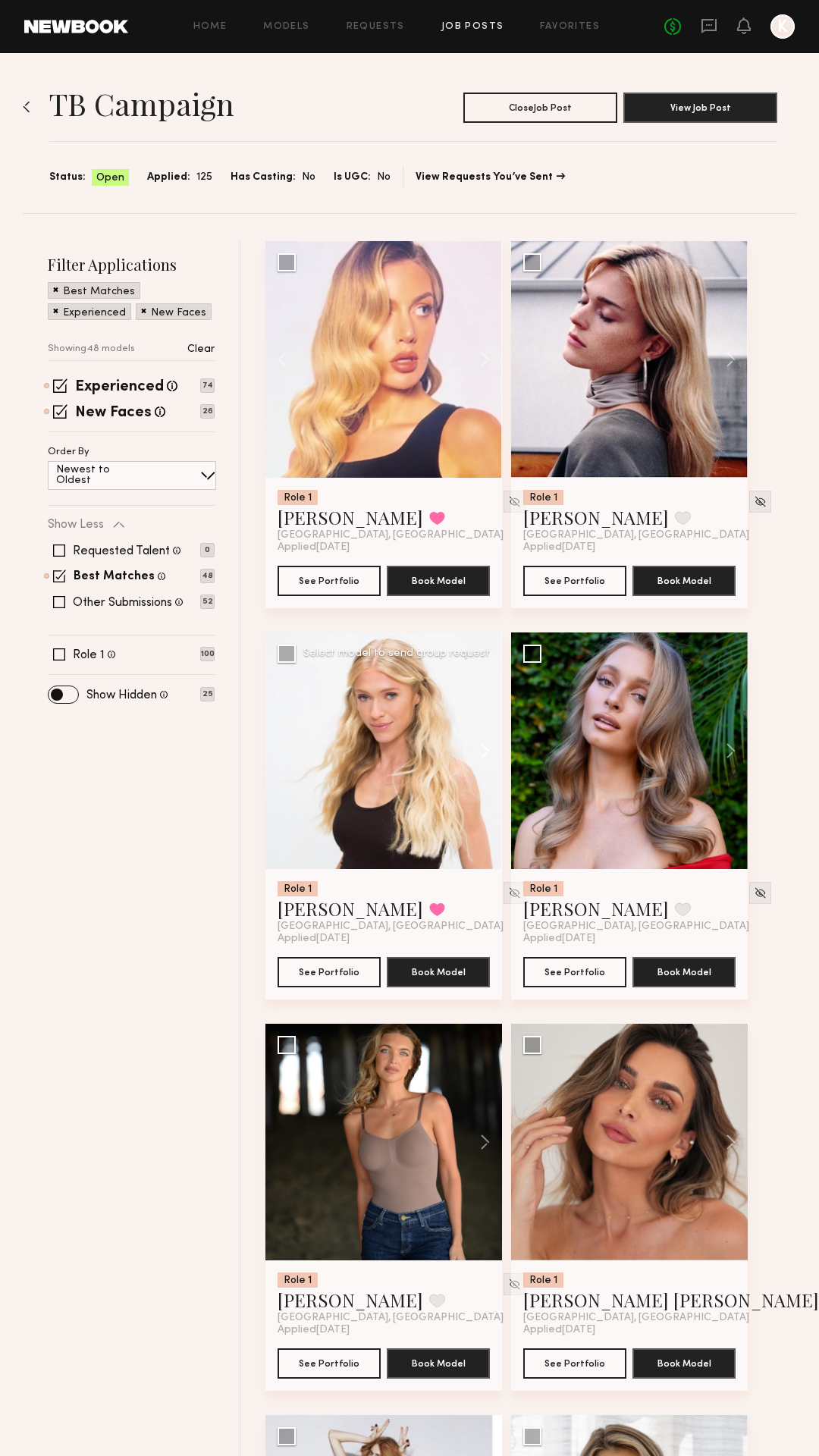
click at [483, 746] on button at bounding box center [478, 751] width 49 height 236
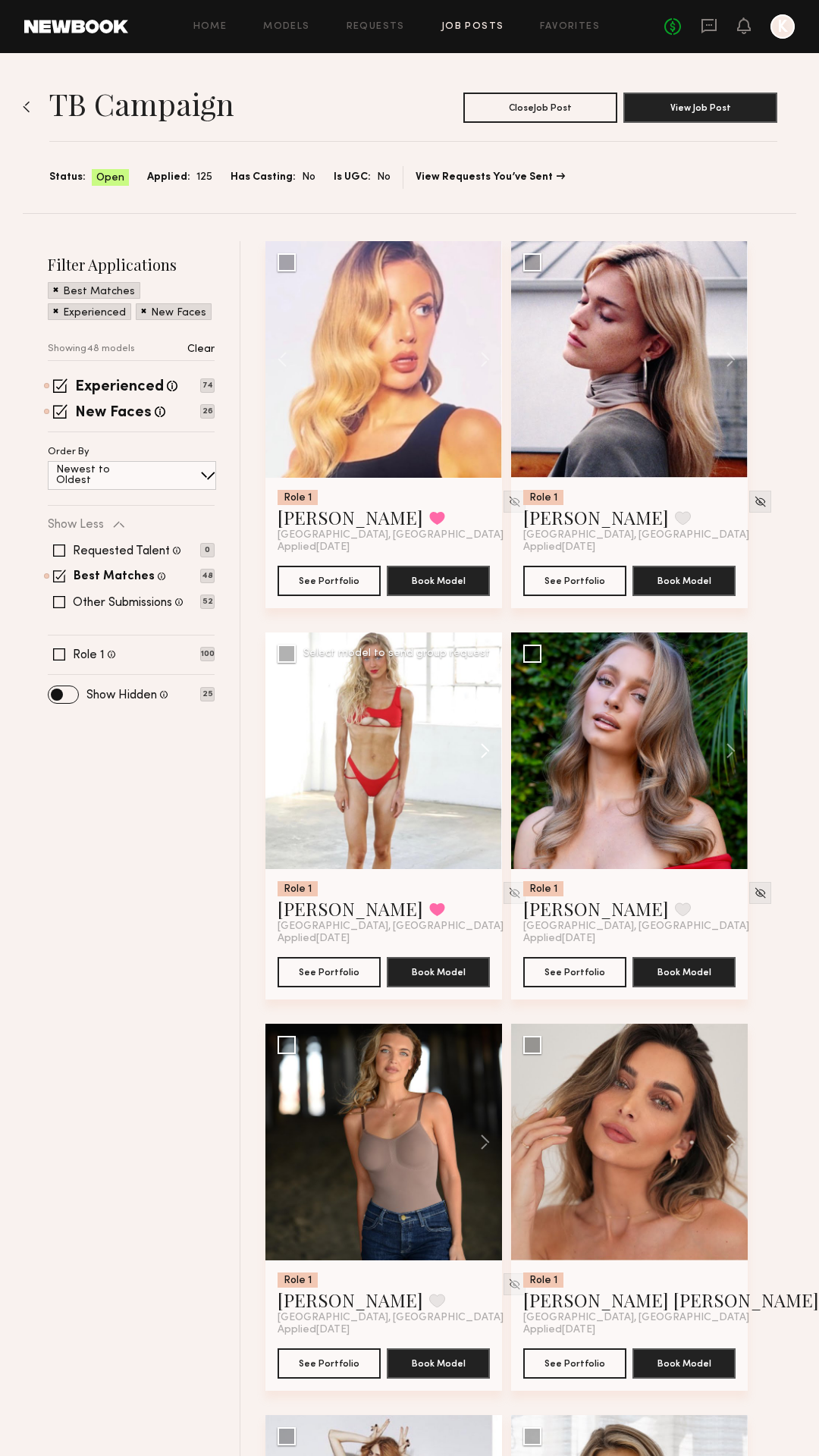
click at [483, 746] on button at bounding box center [478, 751] width 49 height 236
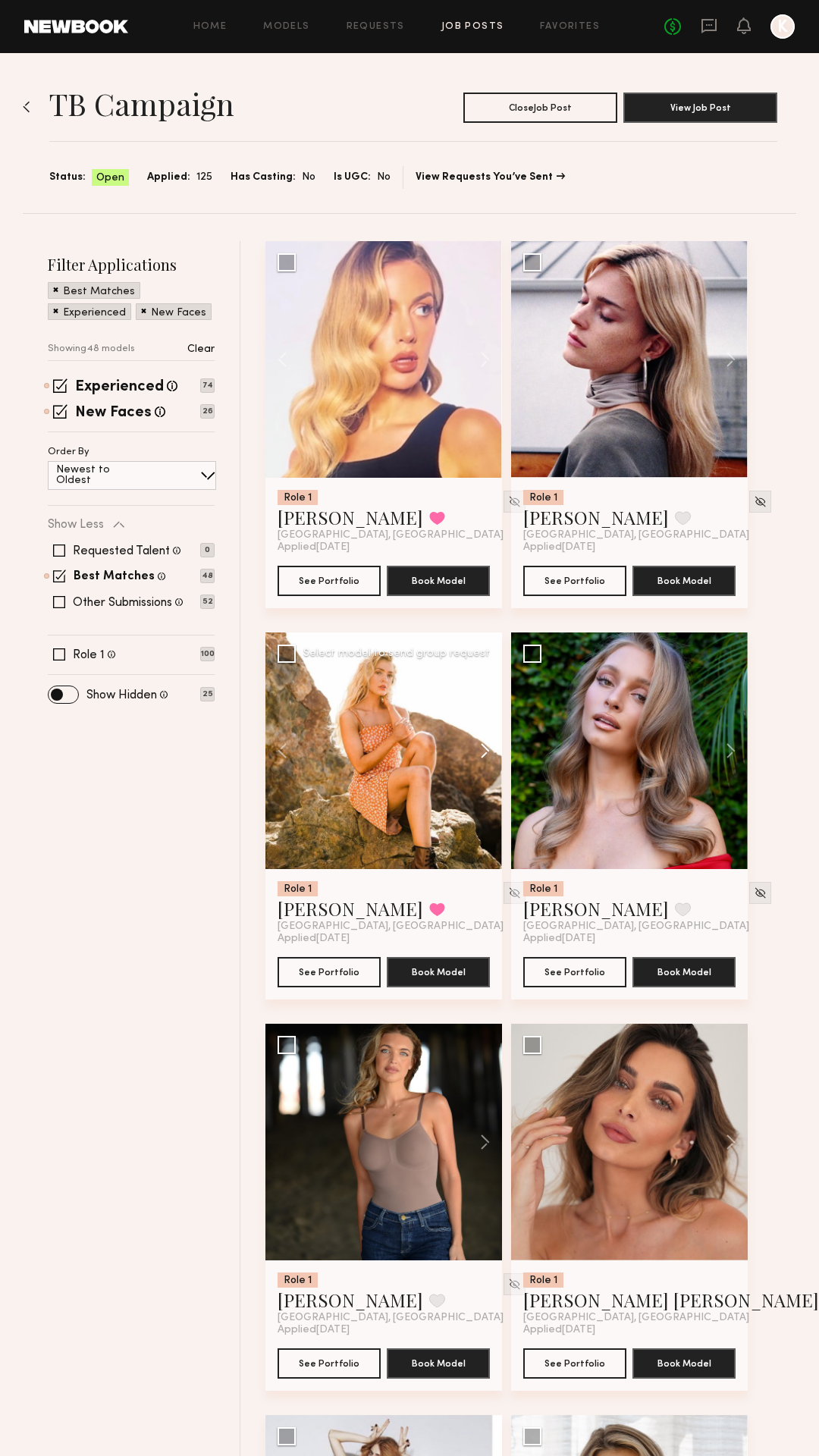
click at [483, 746] on button at bounding box center [478, 751] width 49 height 236
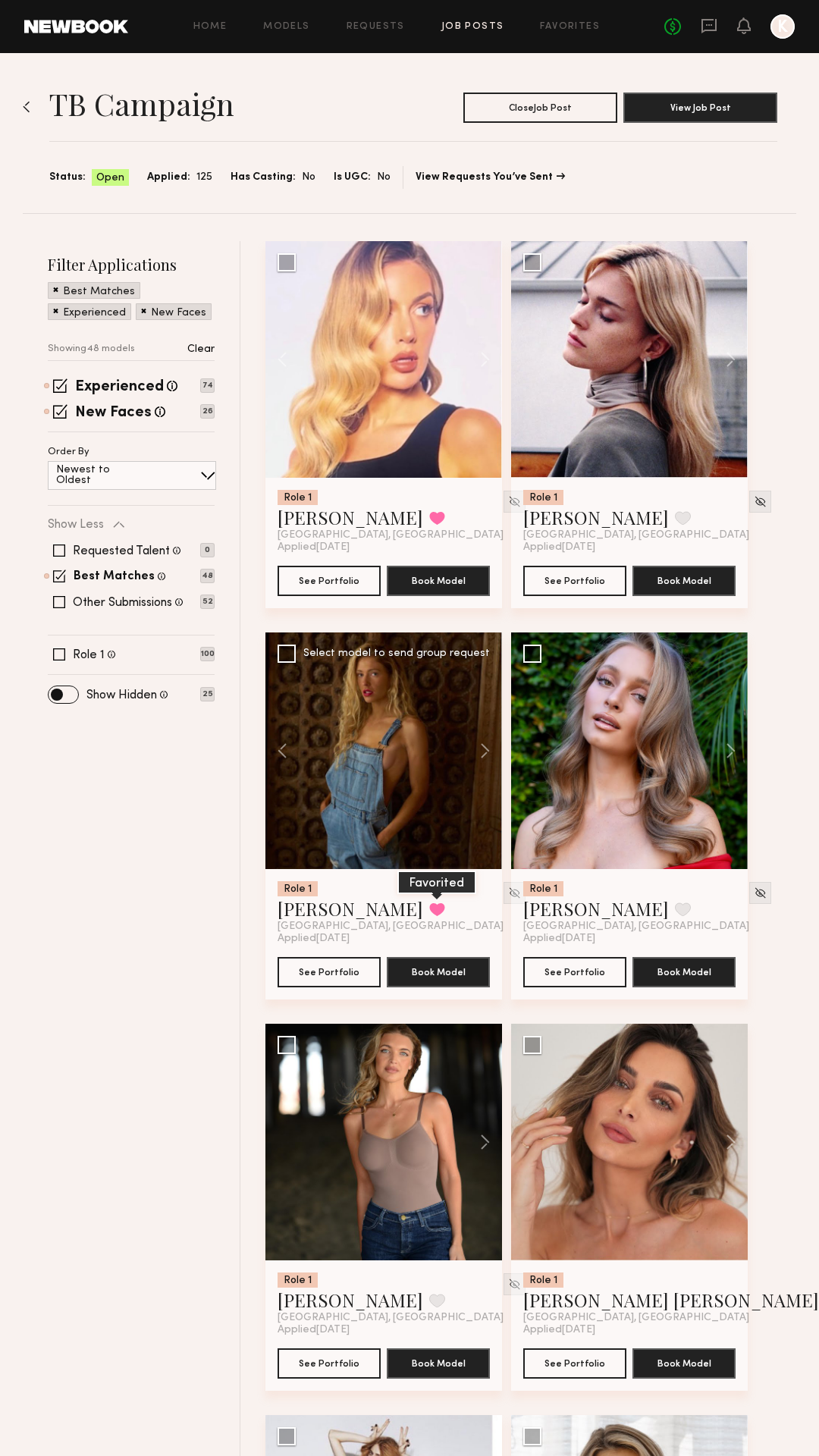
click at [431, 906] on button at bounding box center [436, 909] width 16 height 14
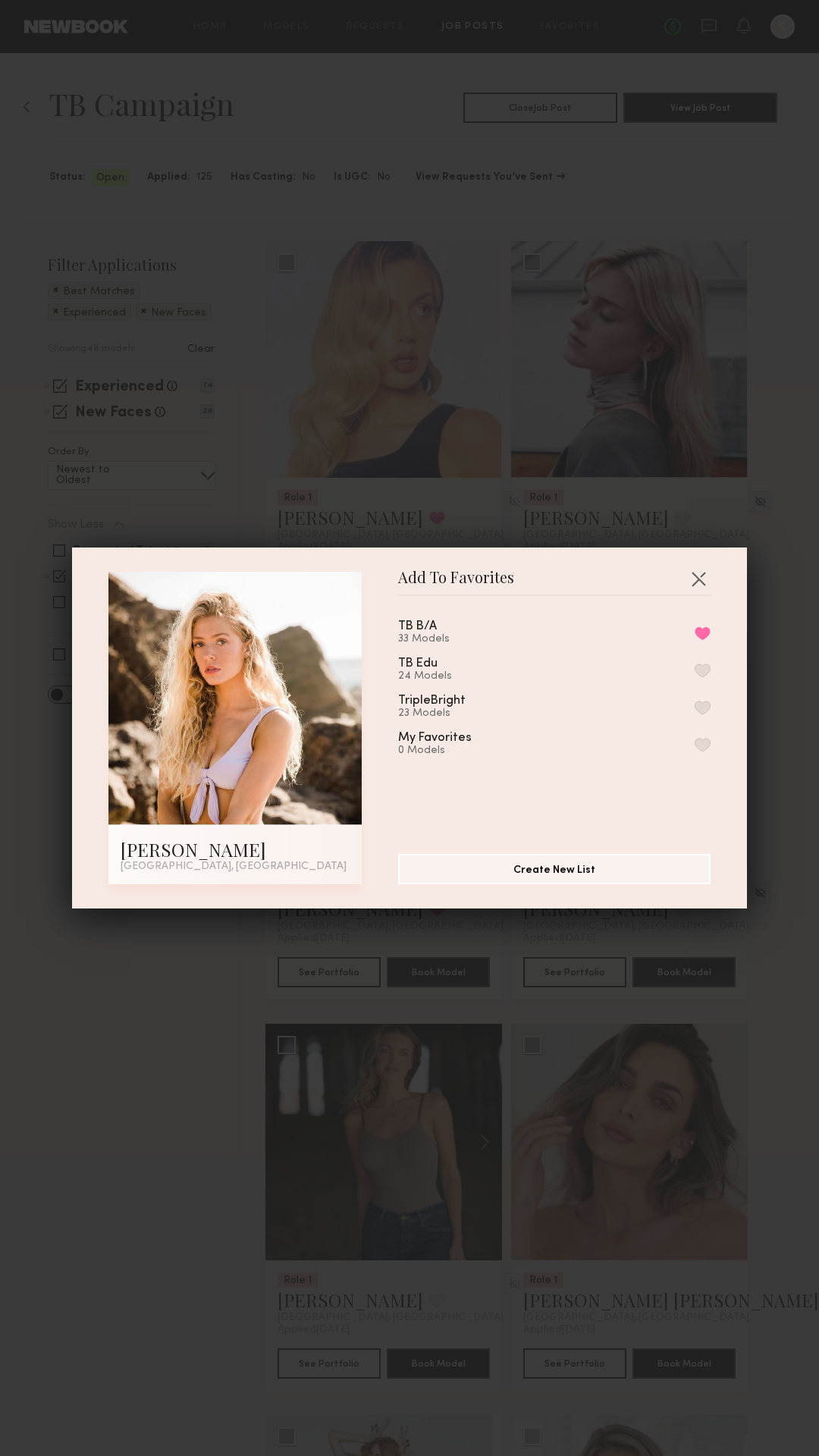
click at [665, 636] on div "TB B/A 33 Models Remove from favorite list" at bounding box center [555, 633] width 312 height 25
click at [696, 586] on button "button" at bounding box center [698, 578] width 24 height 24
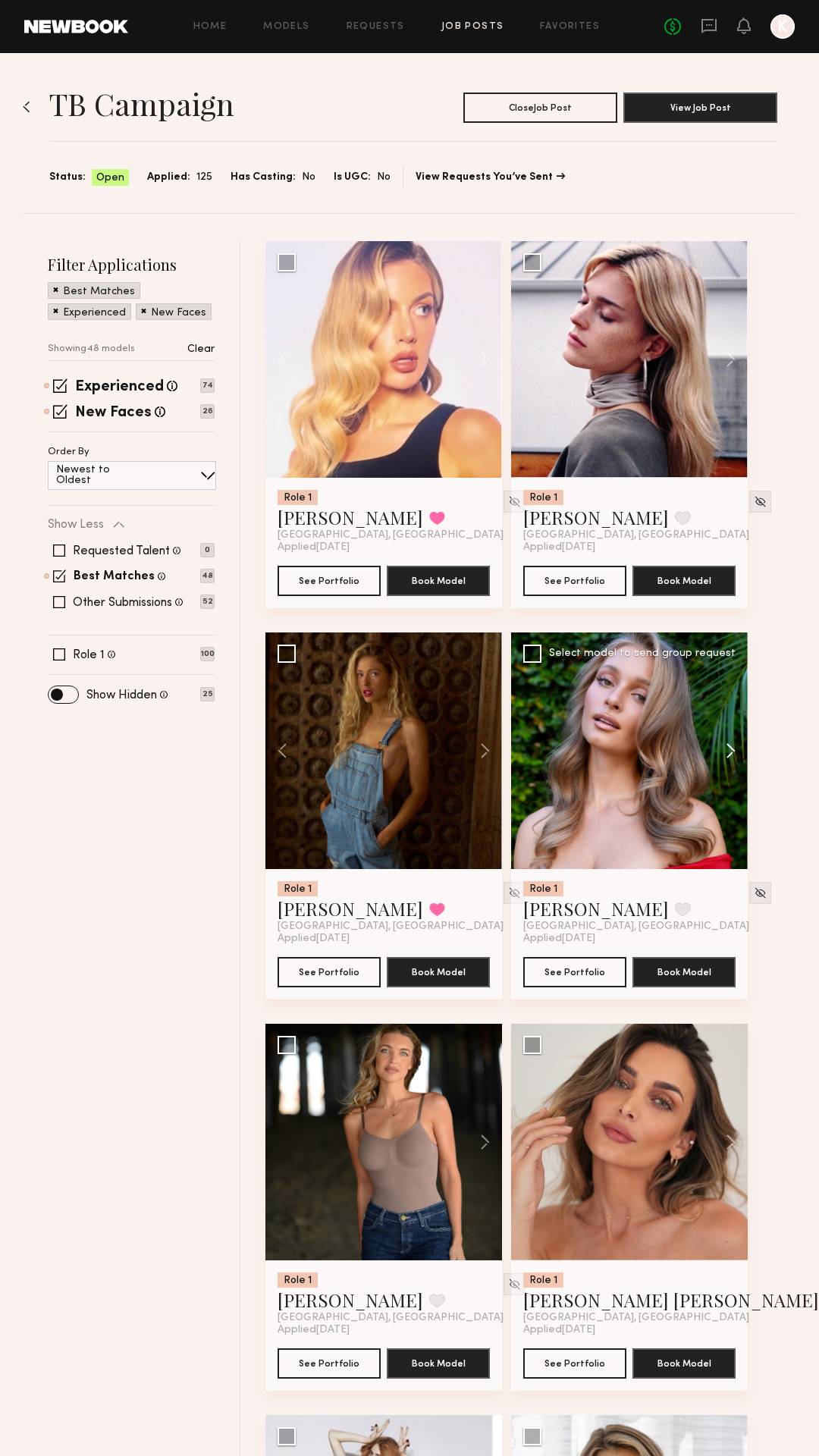
click at [726, 750] on button at bounding box center [723, 751] width 49 height 236
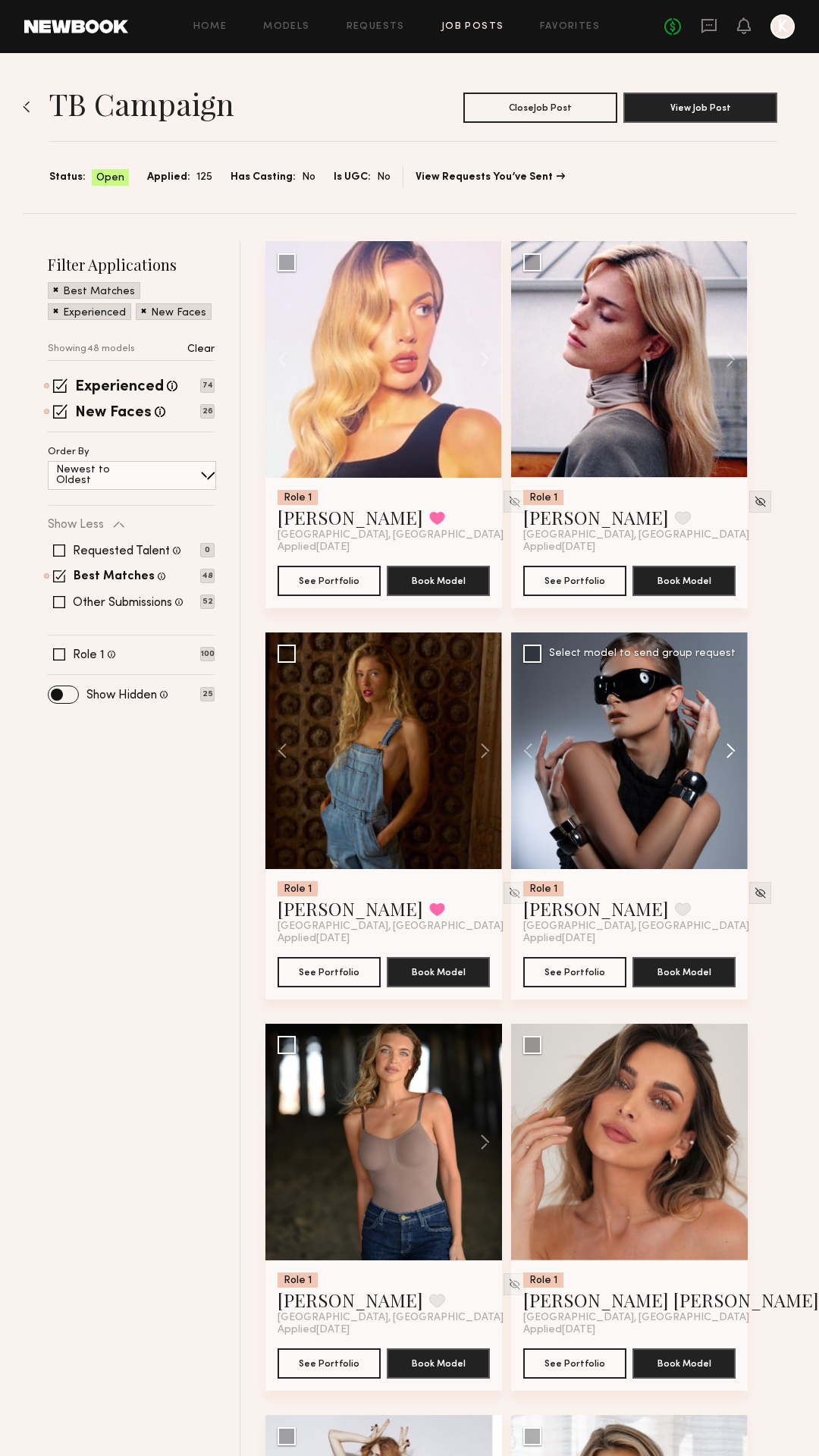
click at [726, 750] on button at bounding box center [723, 751] width 49 height 236
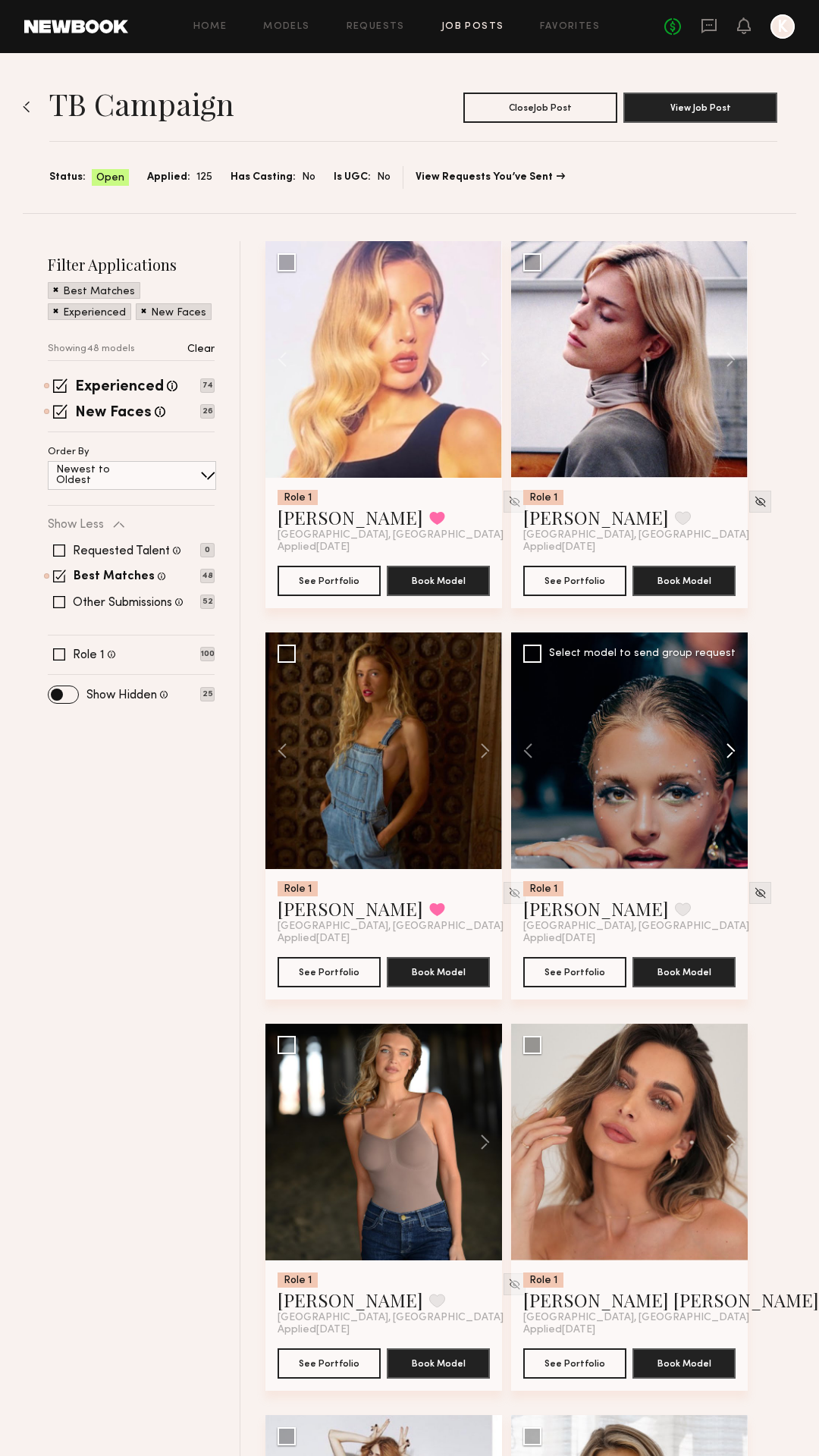
click at [726, 750] on button at bounding box center [723, 751] width 49 height 236
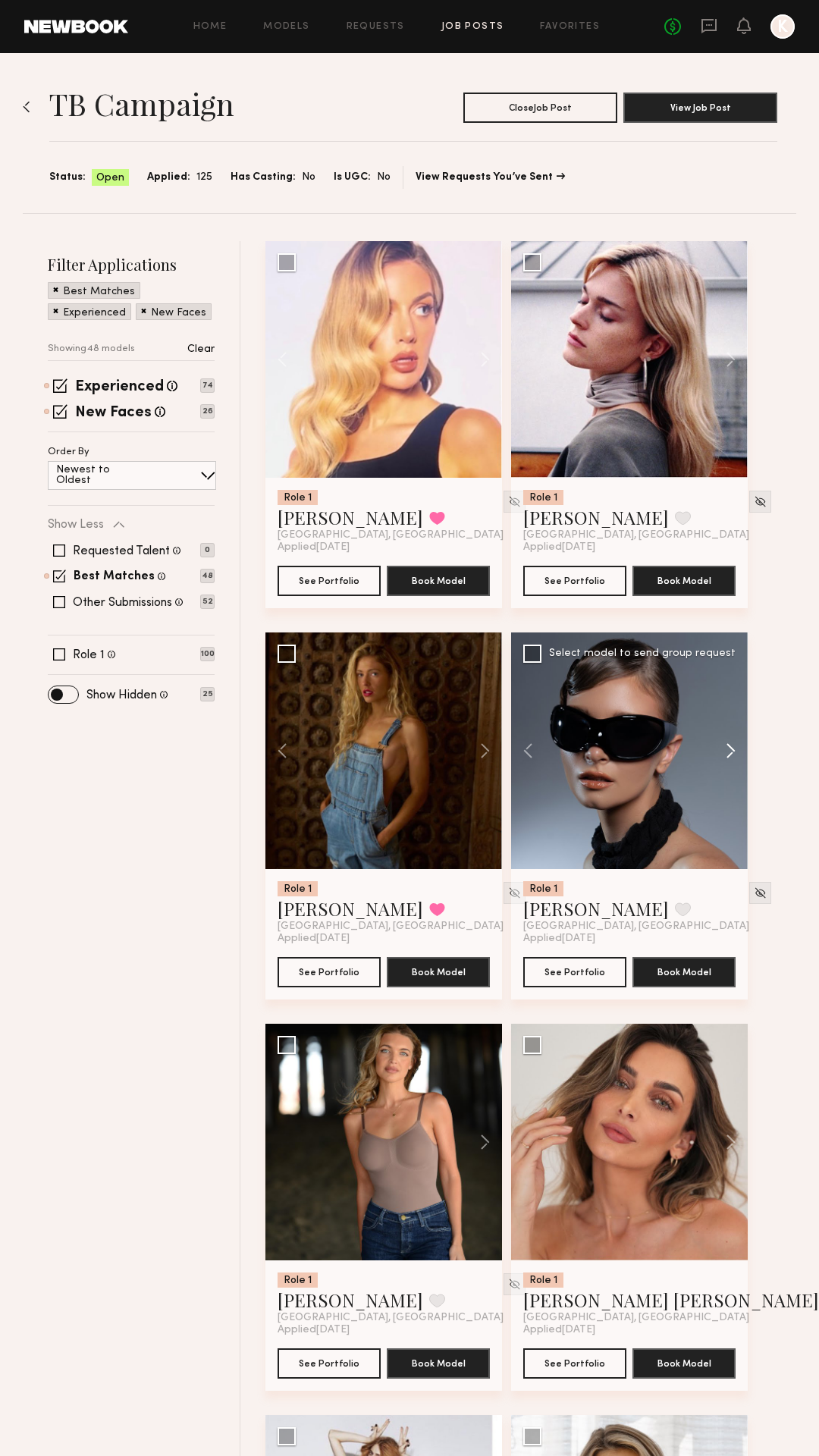
click at [726, 750] on button at bounding box center [723, 751] width 49 height 236
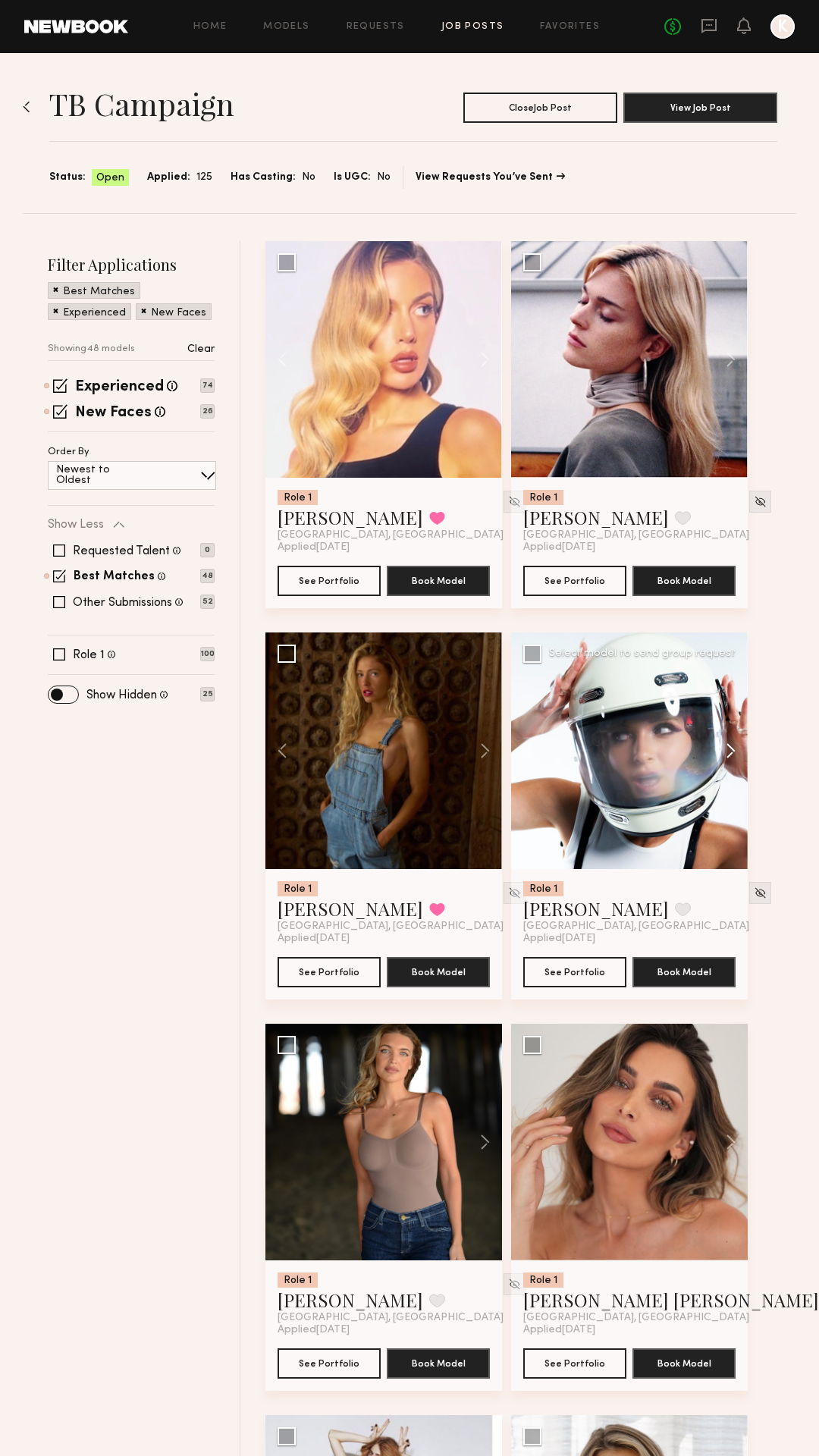
click at [726, 750] on button at bounding box center [723, 751] width 49 height 236
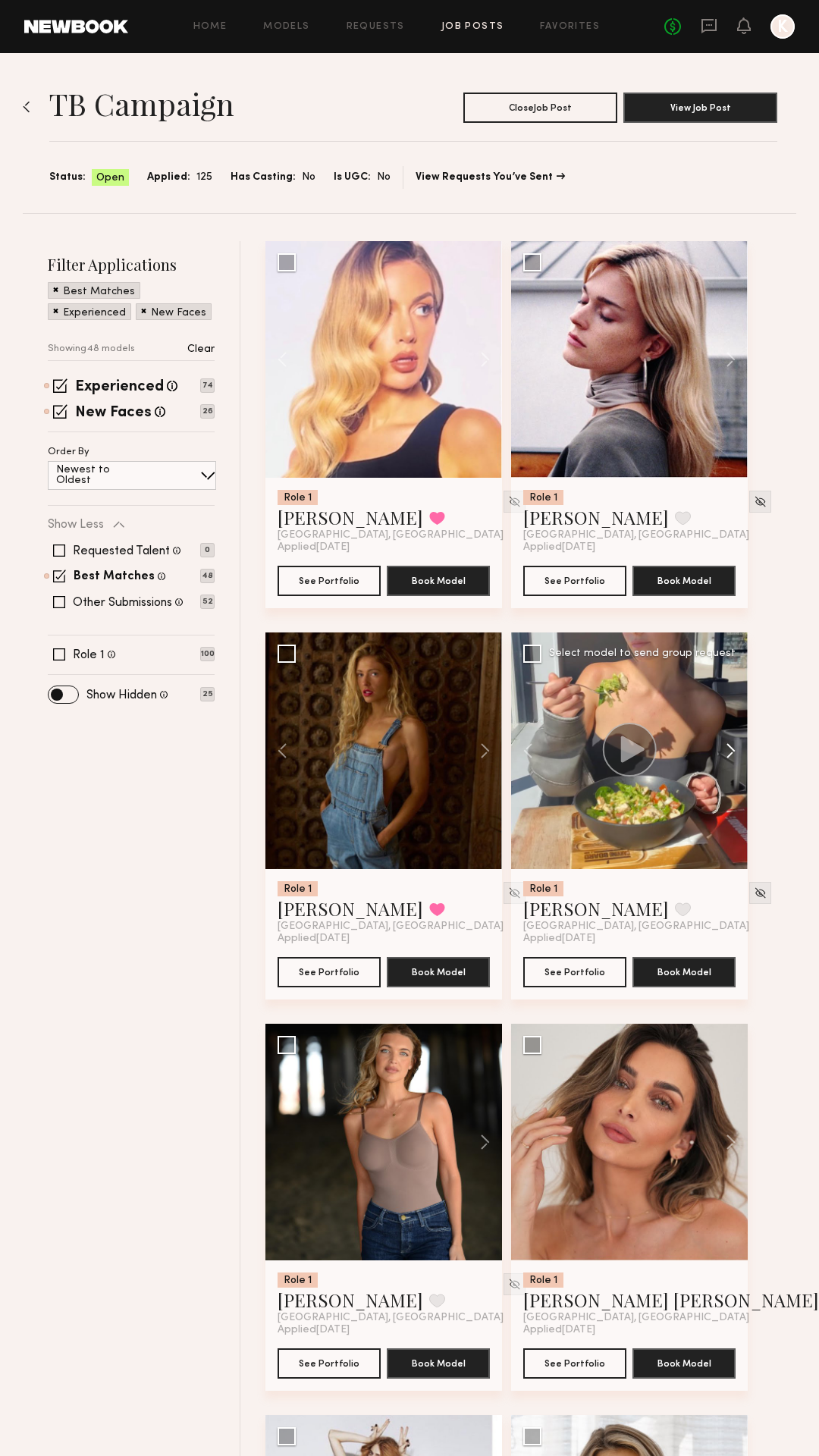
click at [726, 750] on button at bounding box center [723, 751] width 49 height 236
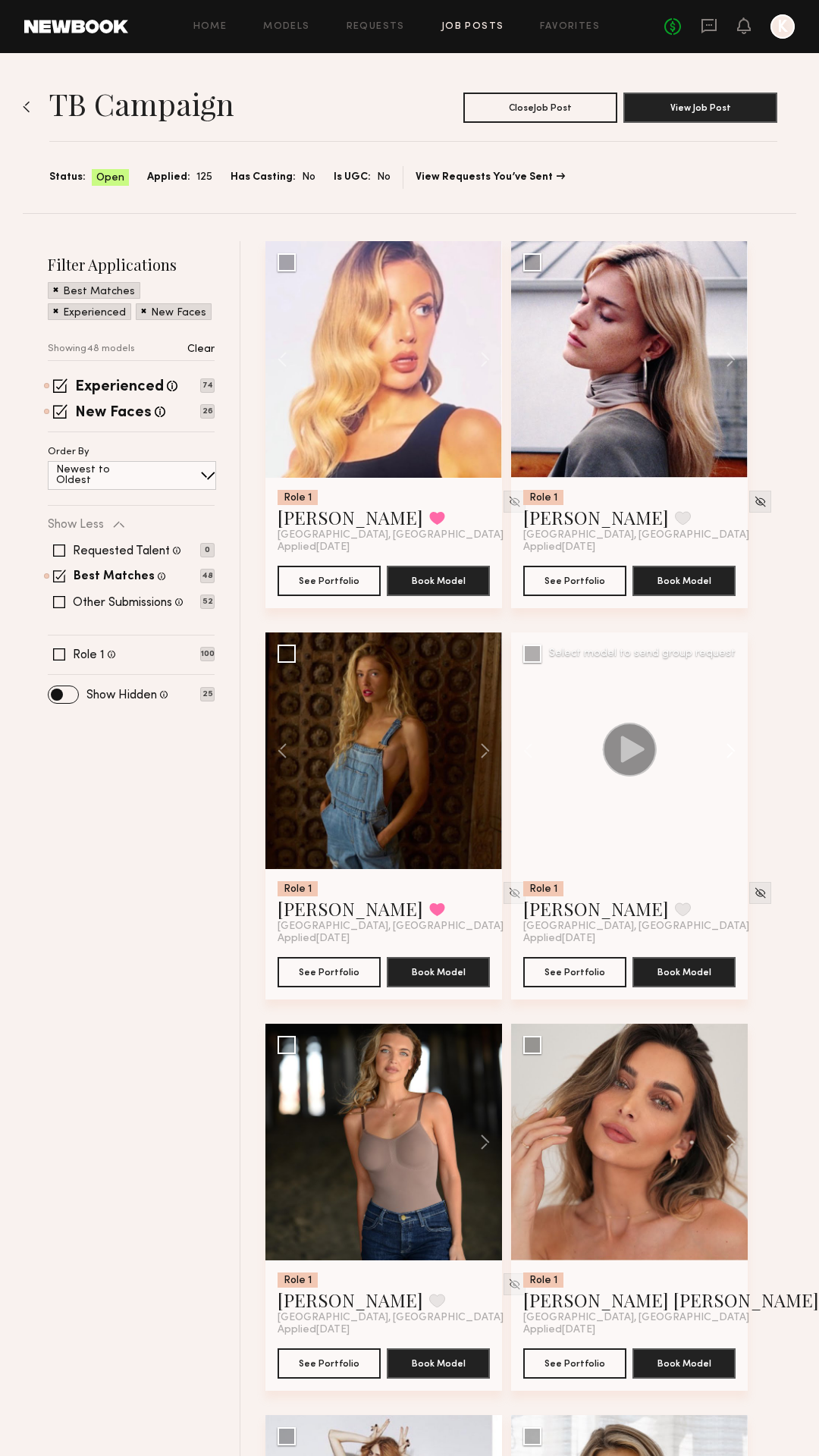
click at [726, 750] on button at bounding box center [723, 751] width 49 height 236
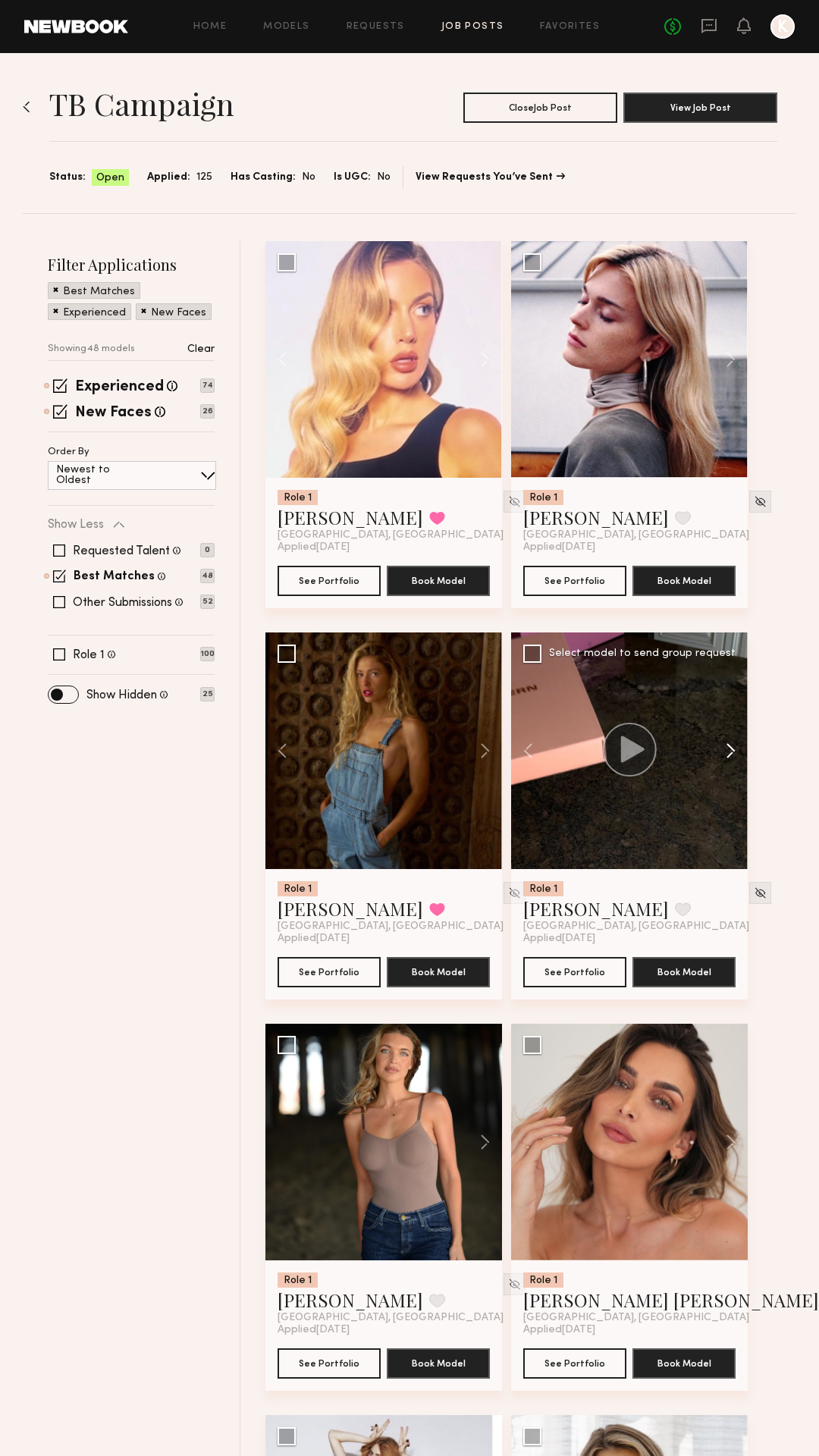
click at [726, 750] on button at bounding box center [723, 751] width 49 height 236
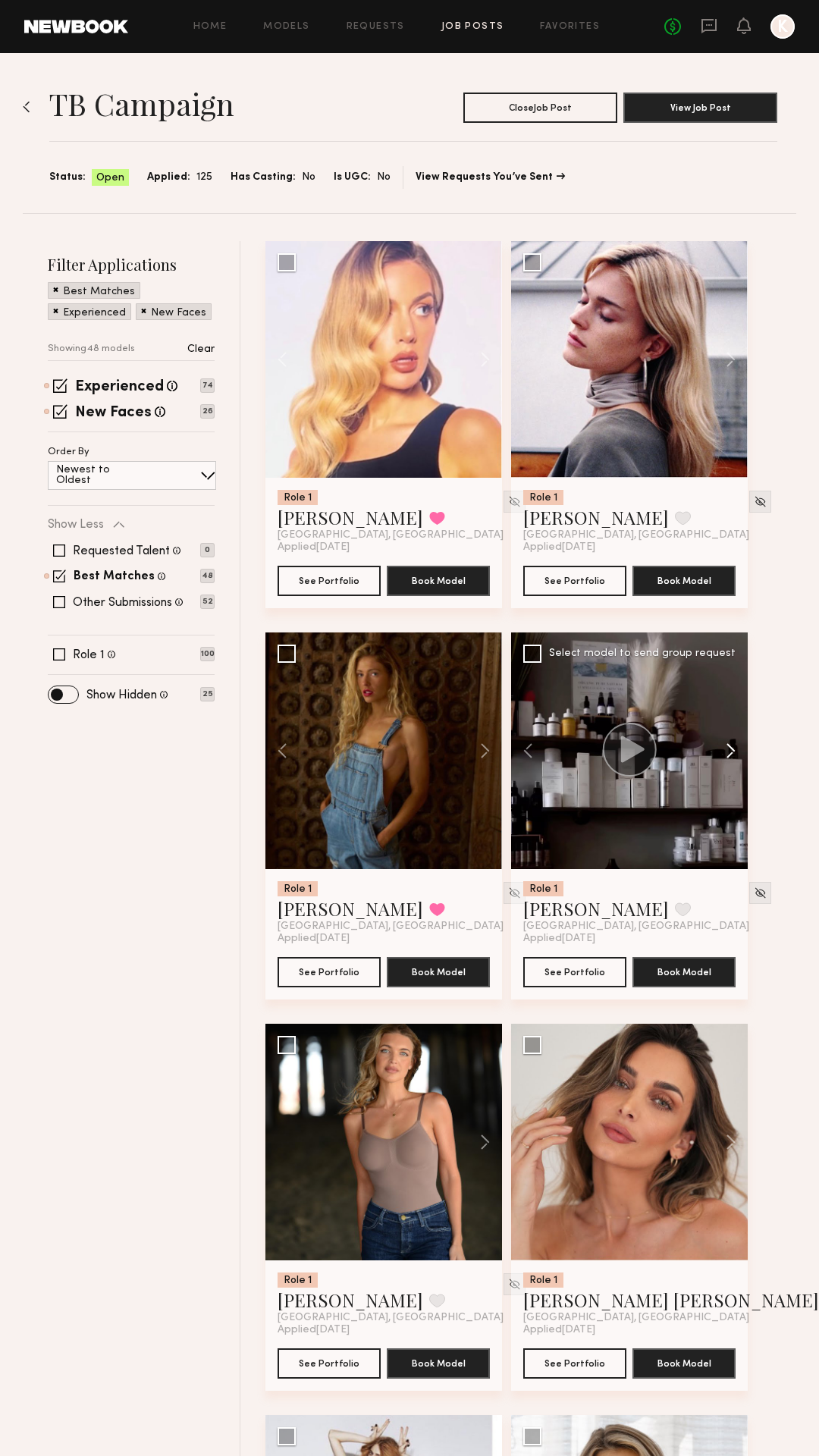
click at [726, 750] on button at bounding box center [723, 751] width 49 height 236
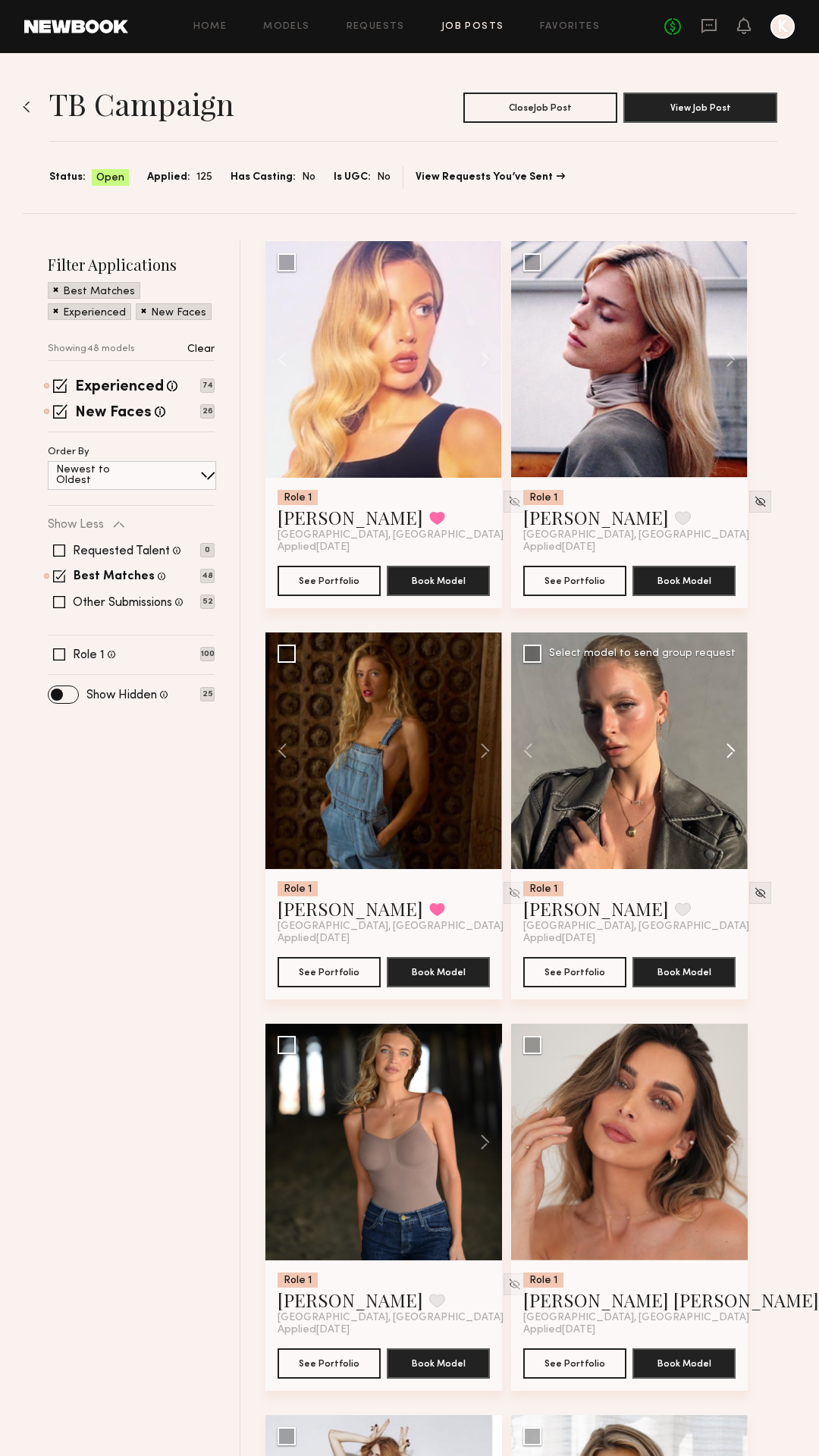
click at [725, 748] on button at bounding box center [723, 751] width 49 height 236
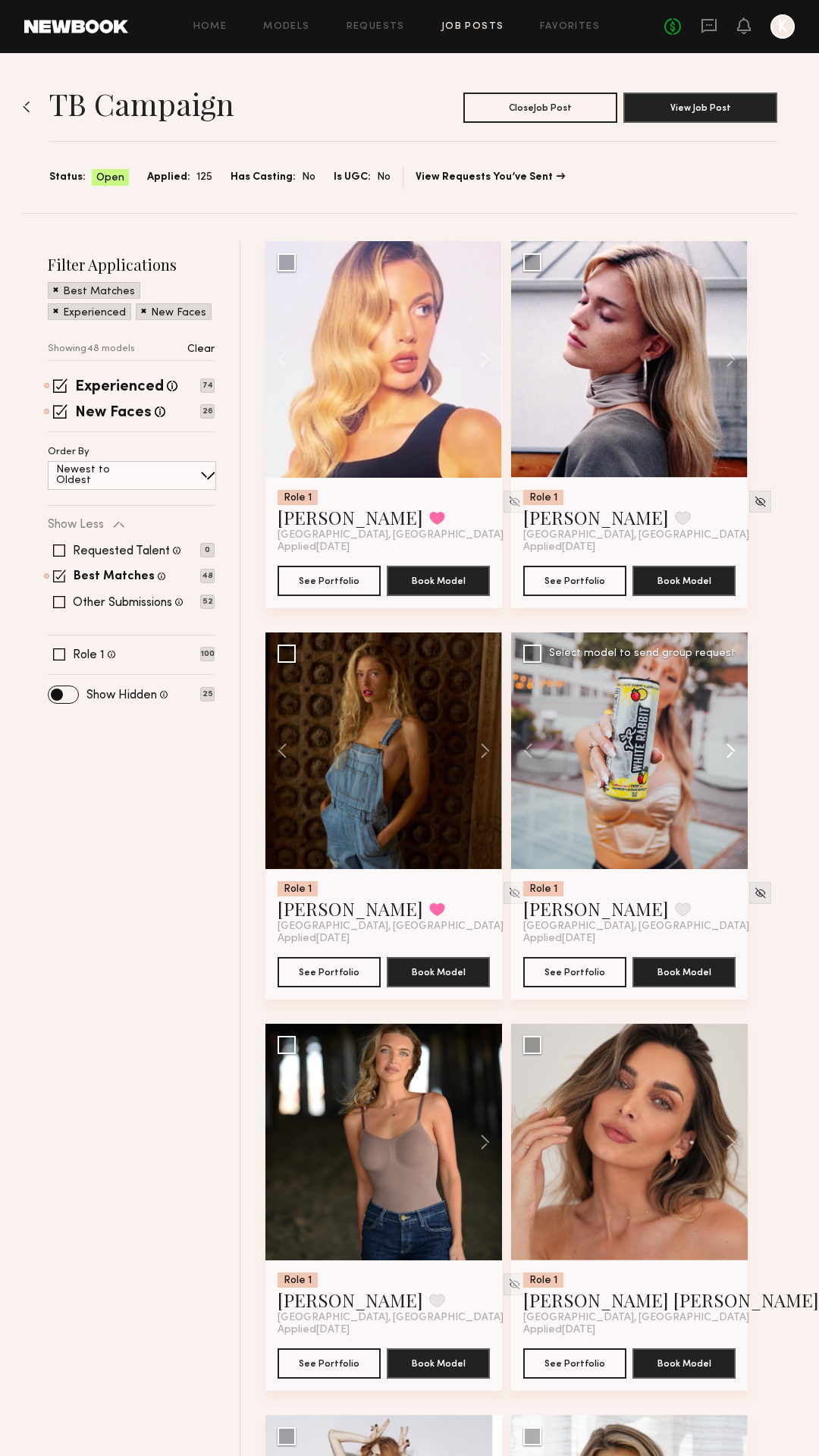
click at [725, 748] on button at bounding box center [723, 751] width 49 height 236
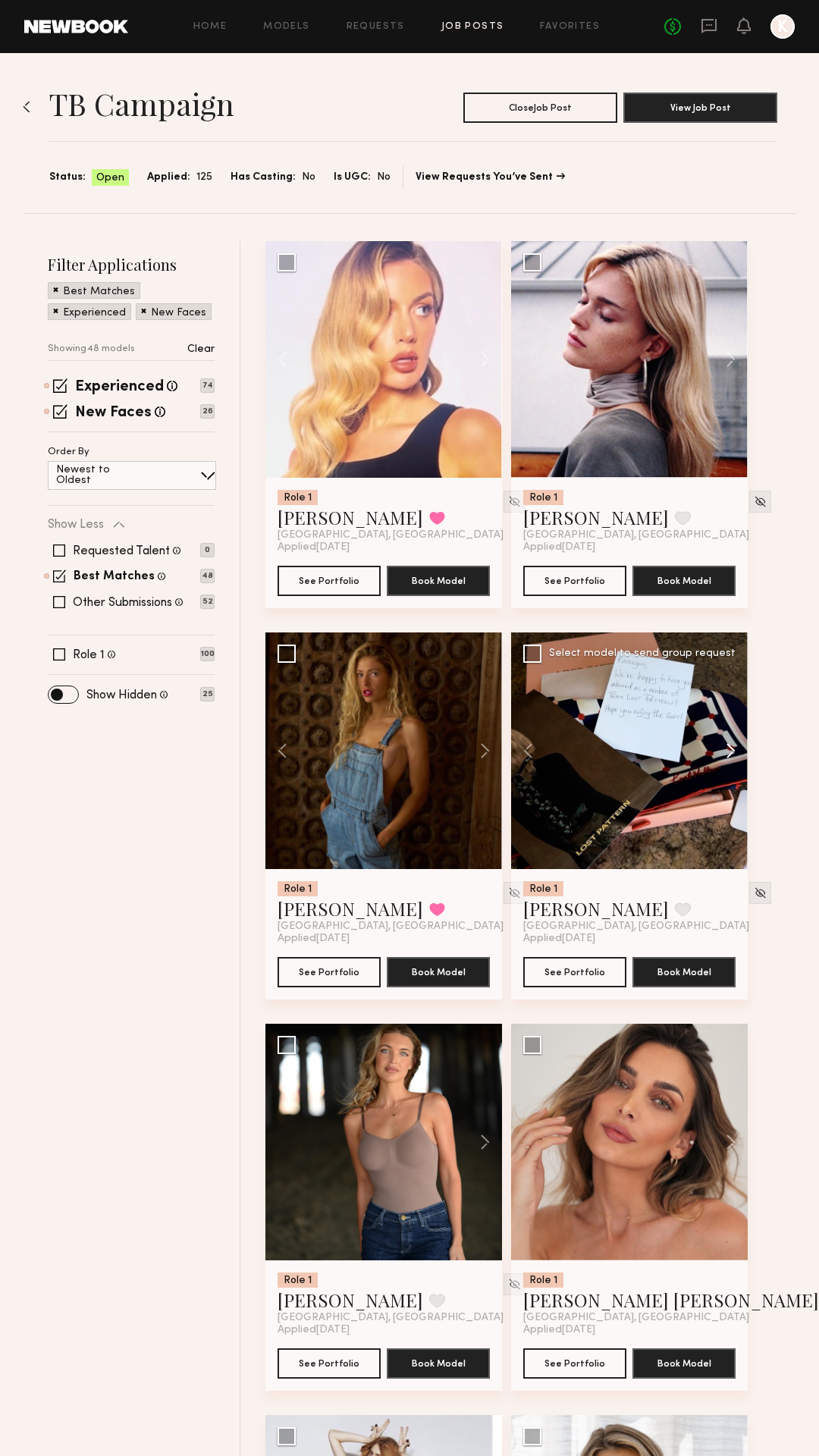
click at [725, 748] on button at bounding box center [723, 751] width 49 height 236
click at [725, 748] on div at bounding box center [629, 751] width 236 height 236
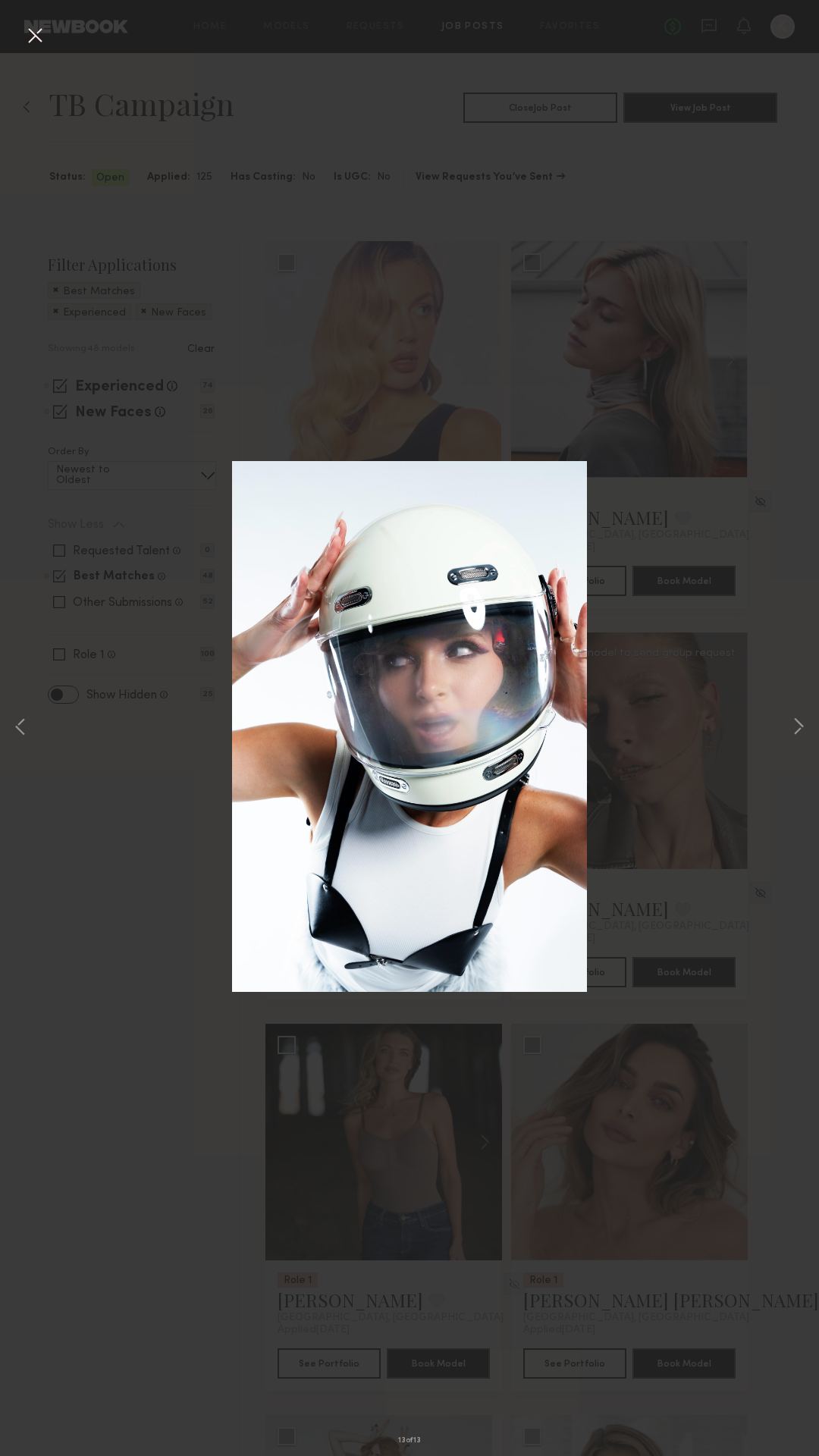
click at [36, 22] on div "13 of 13" at bounding box center [409, 728] width 819 height 1456
click at [36, 36] on button at bounding box center [35, 36] width 24 height 27
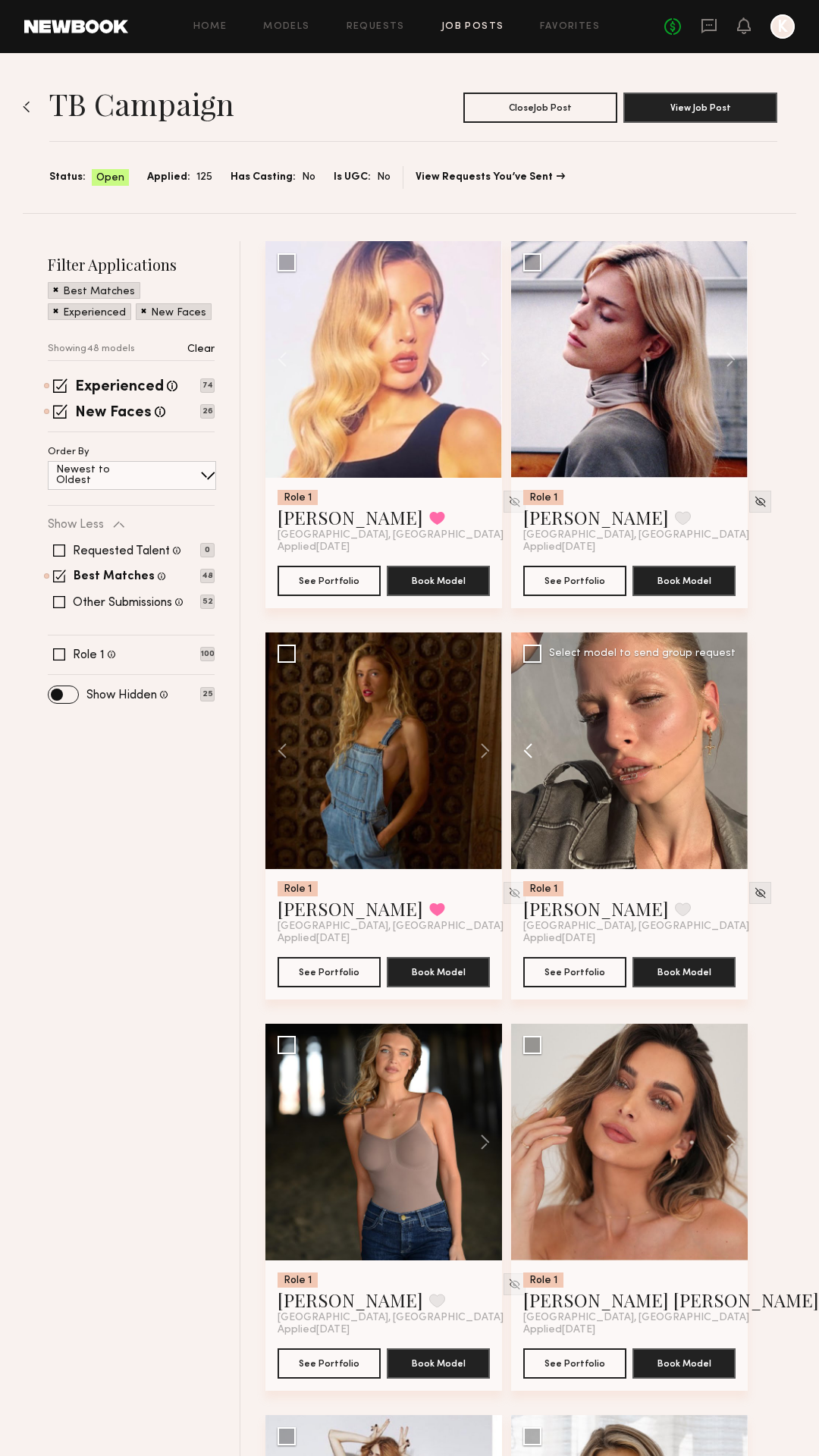
click at [530, 746] on button at bounding box center [535, 751] width 49 height 236
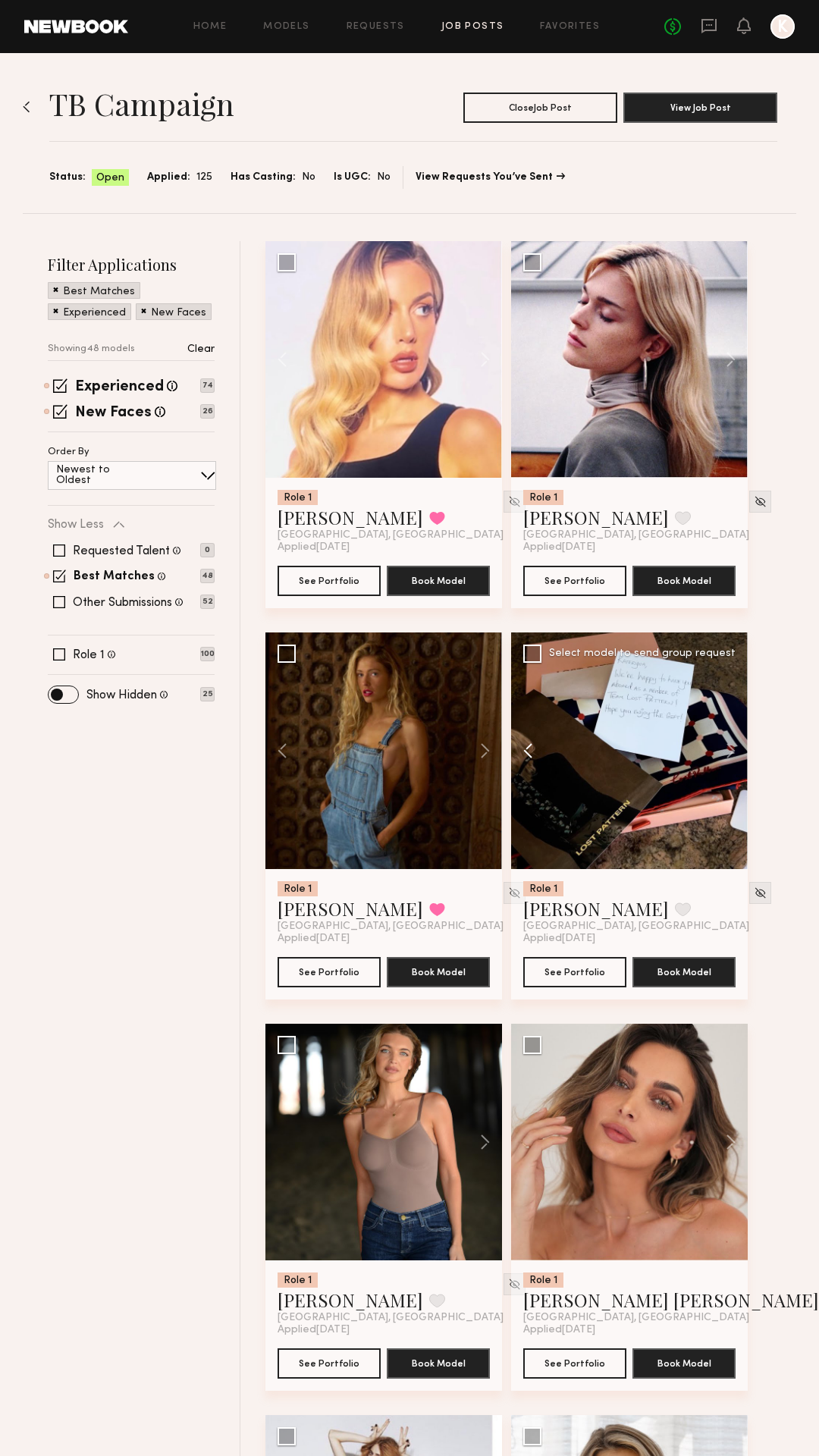
click at [530, 748] on button at bounding box center [535, 751] width 49 height 236
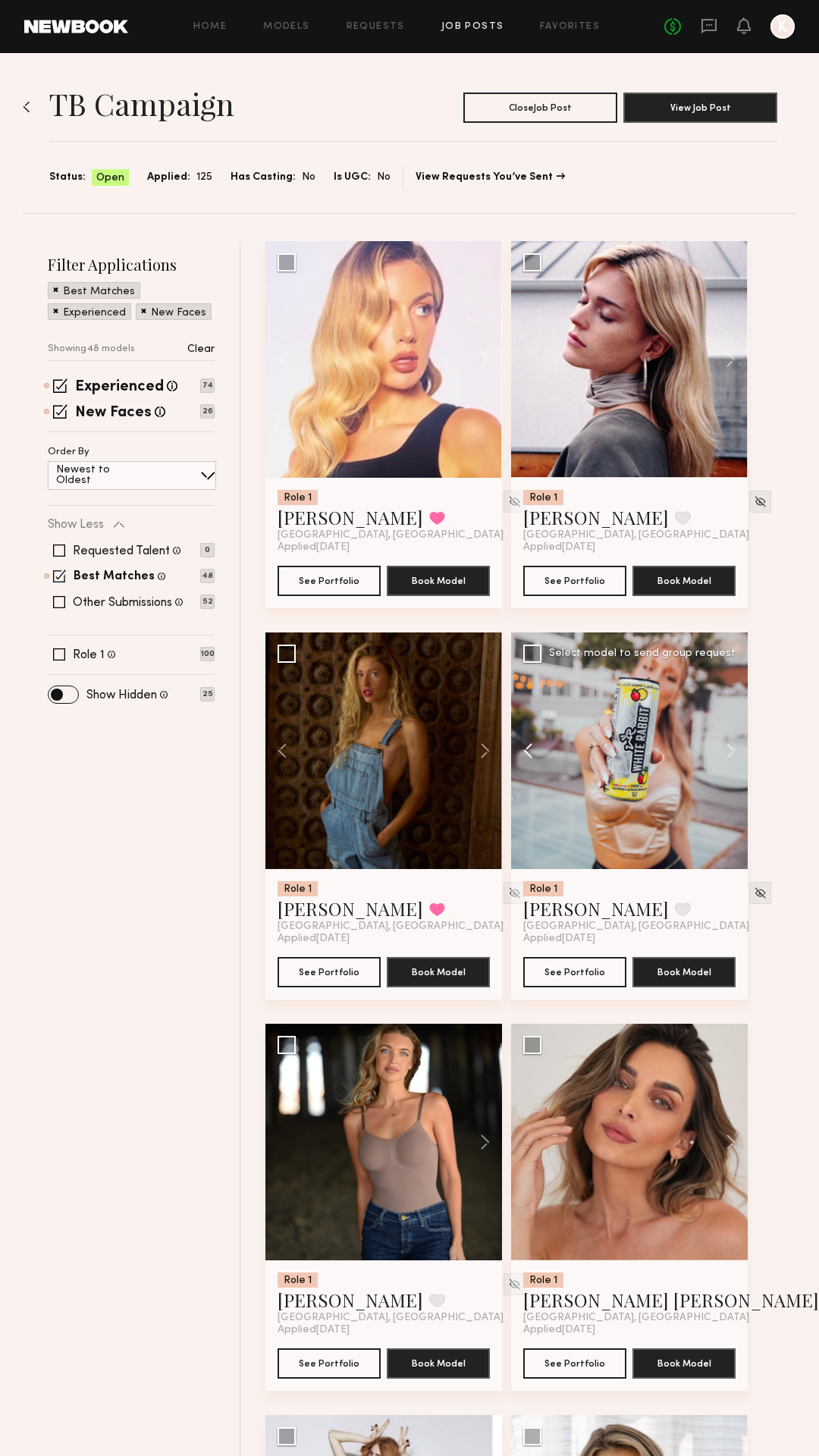
click at [530, 748] on button at bounding box center [535, 751] width 49 height 236
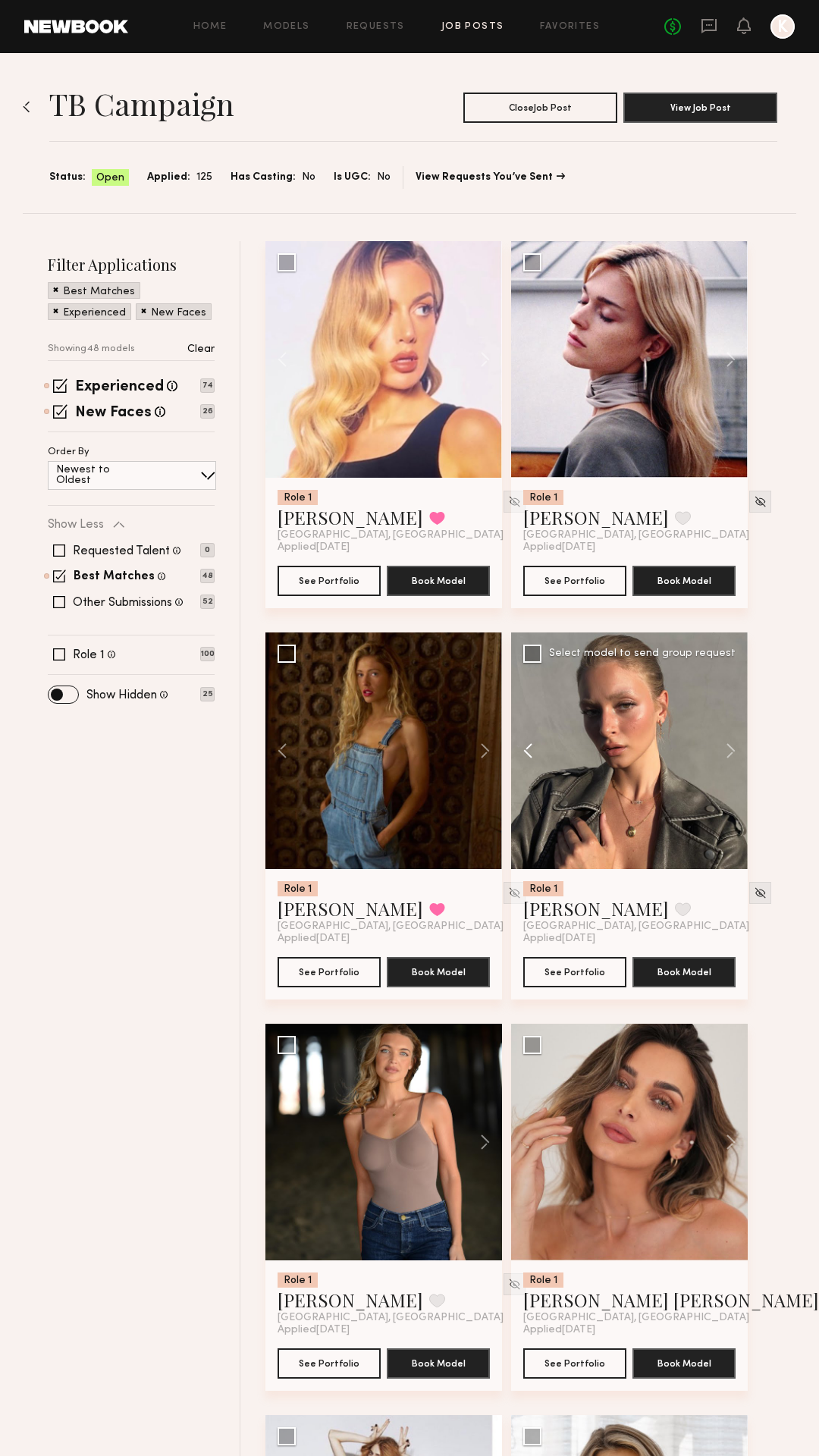
click at [530, 748] on button at bounding box center [535, 751] width 49 height 236
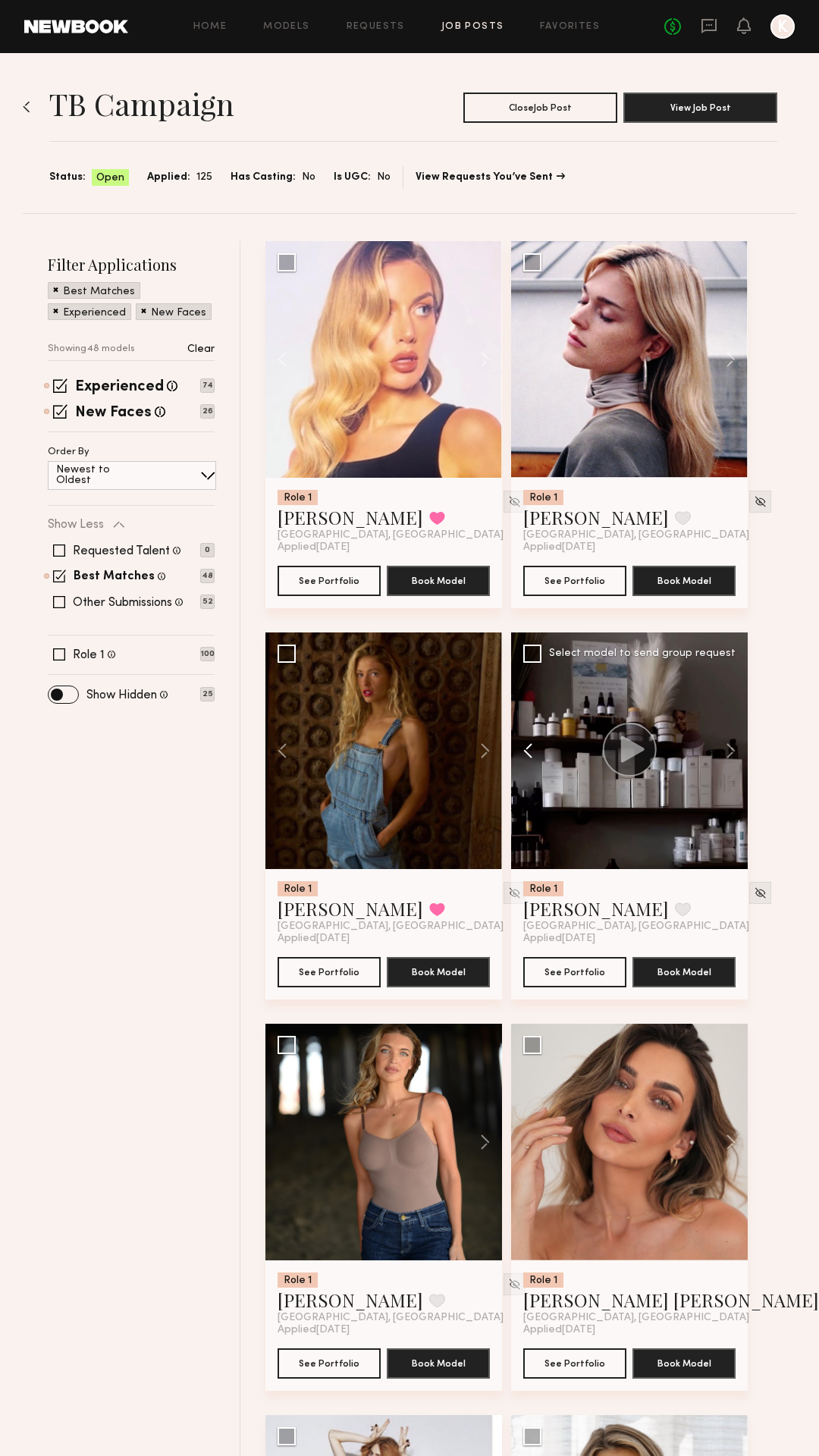
click at [530, 748] on button at bounding box center [535, 751] width 49 height 236
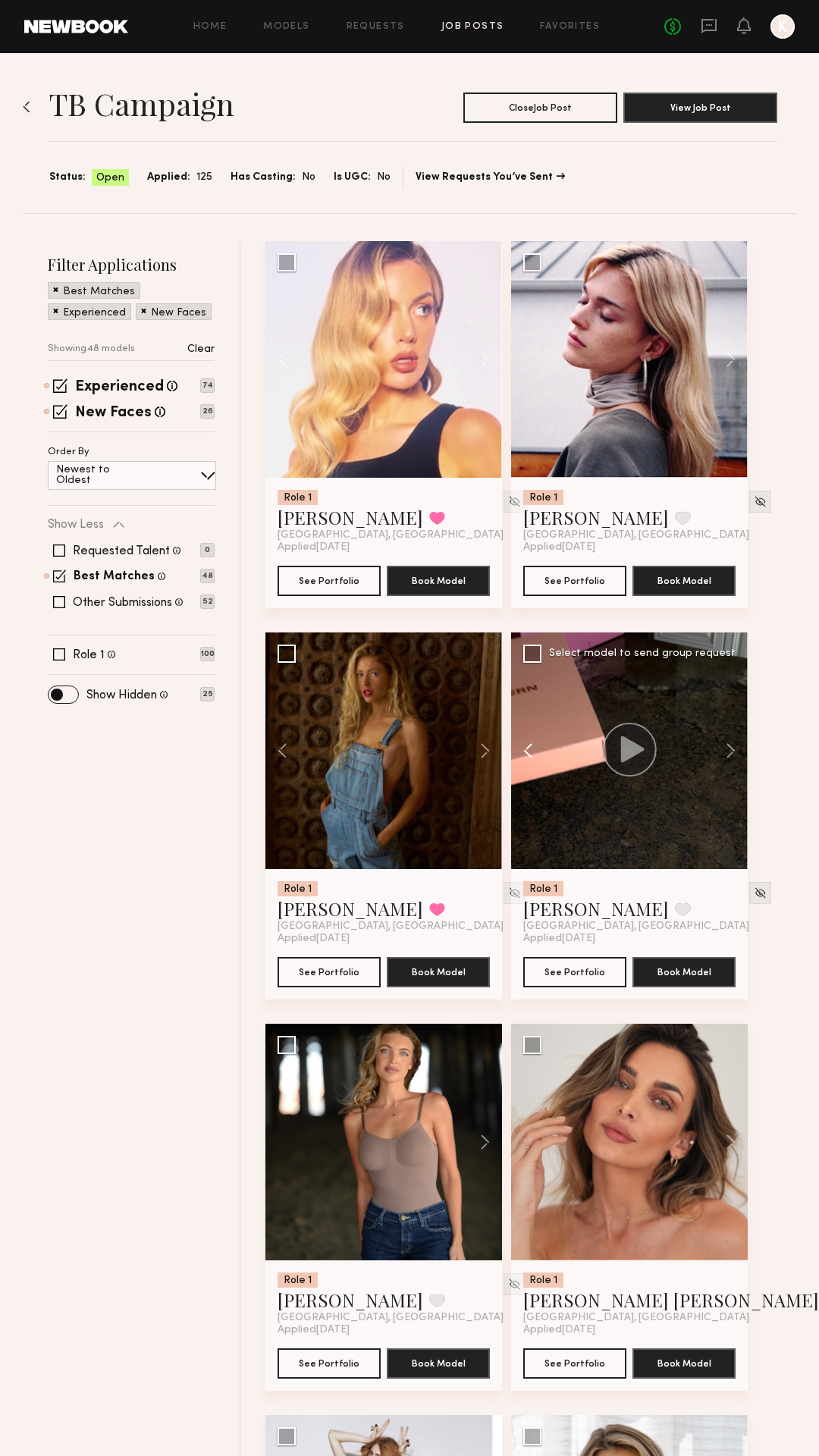
click at [530, 748] on button at bounding box center [535, 751] width 49 height 236
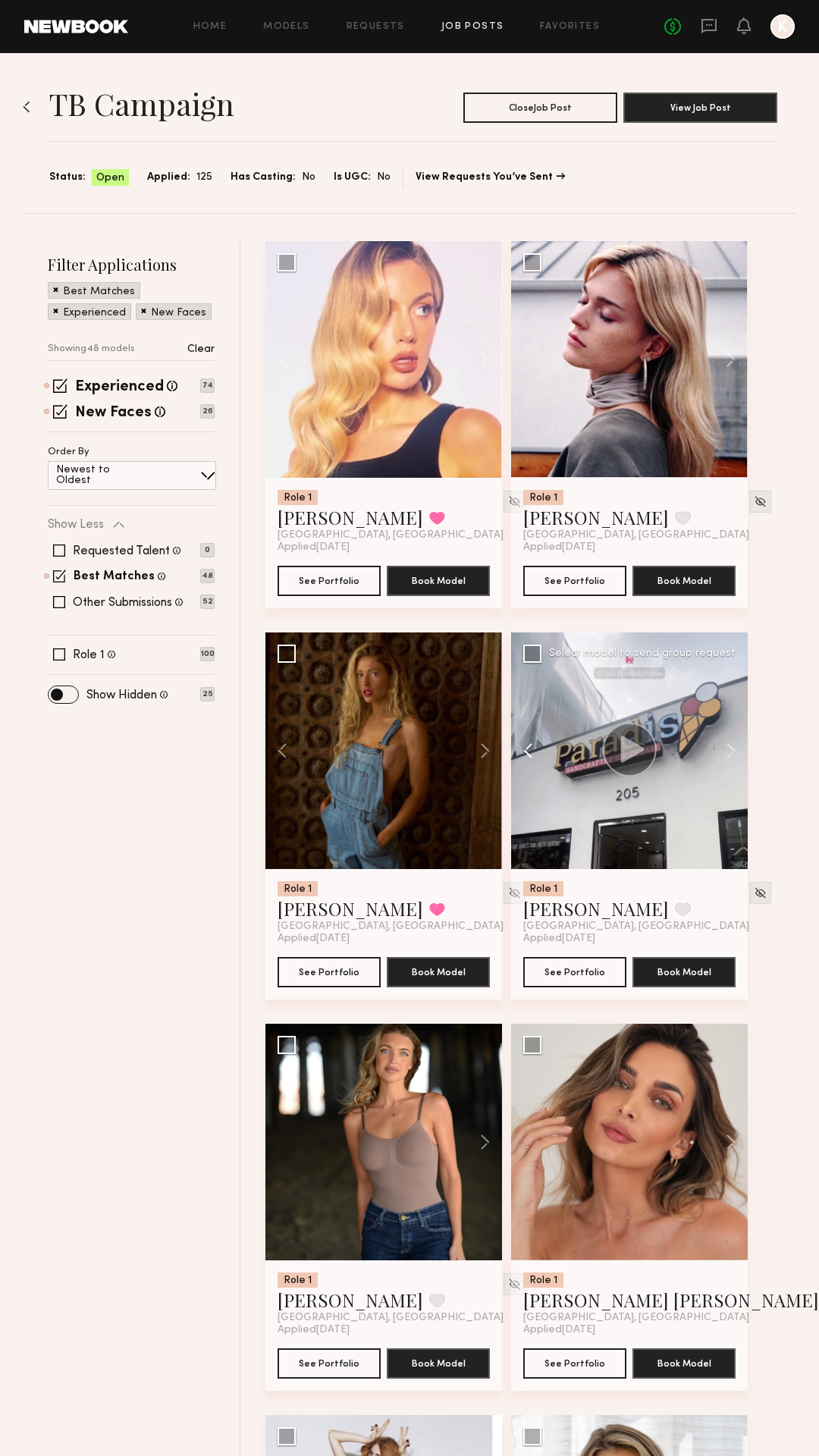
click at [530, 748] on button at bounding box center [535, 751] width 49 height 236
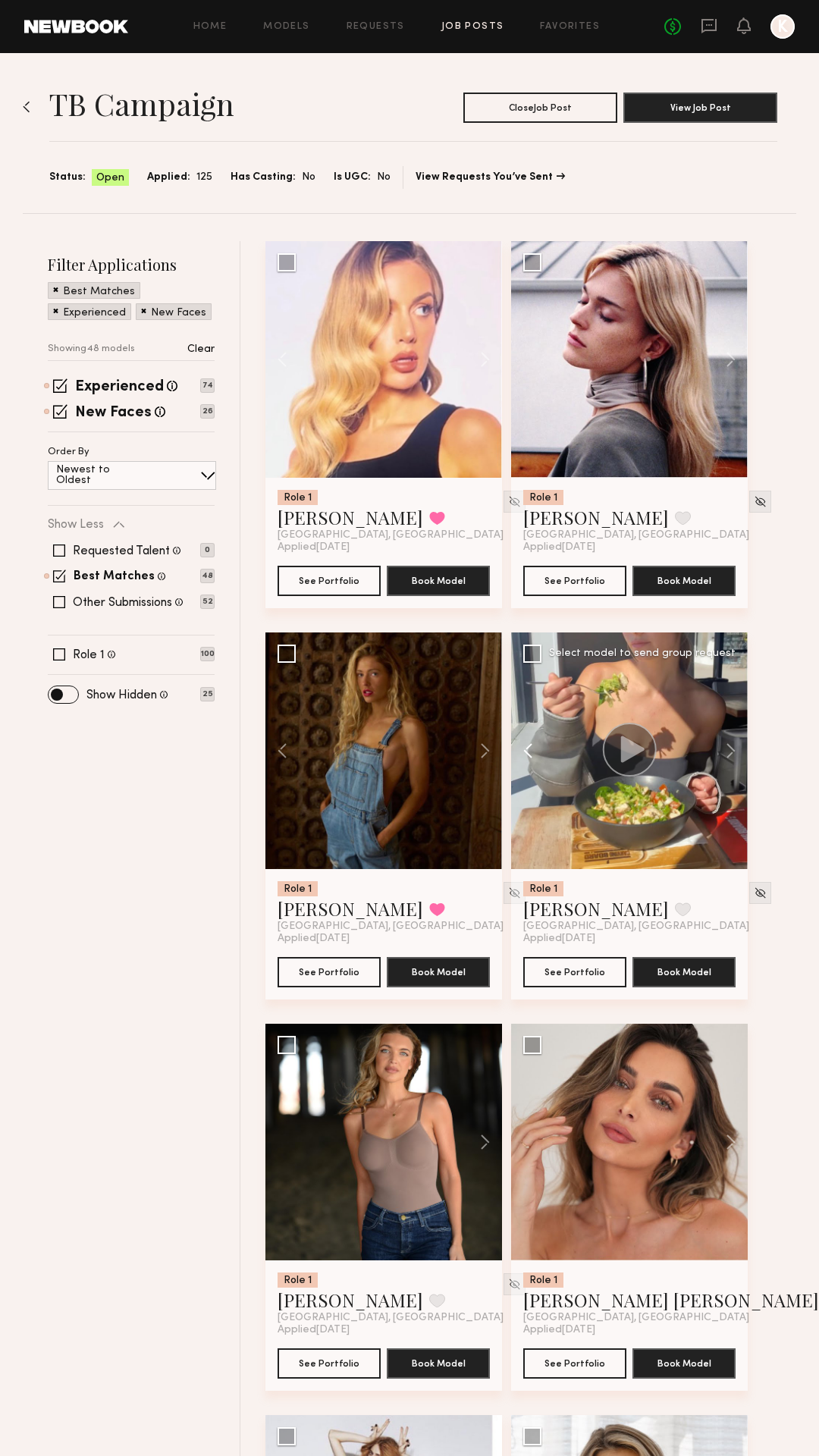
click at [530, 748] on button at bounding box center [535, 751] width 49 height 236
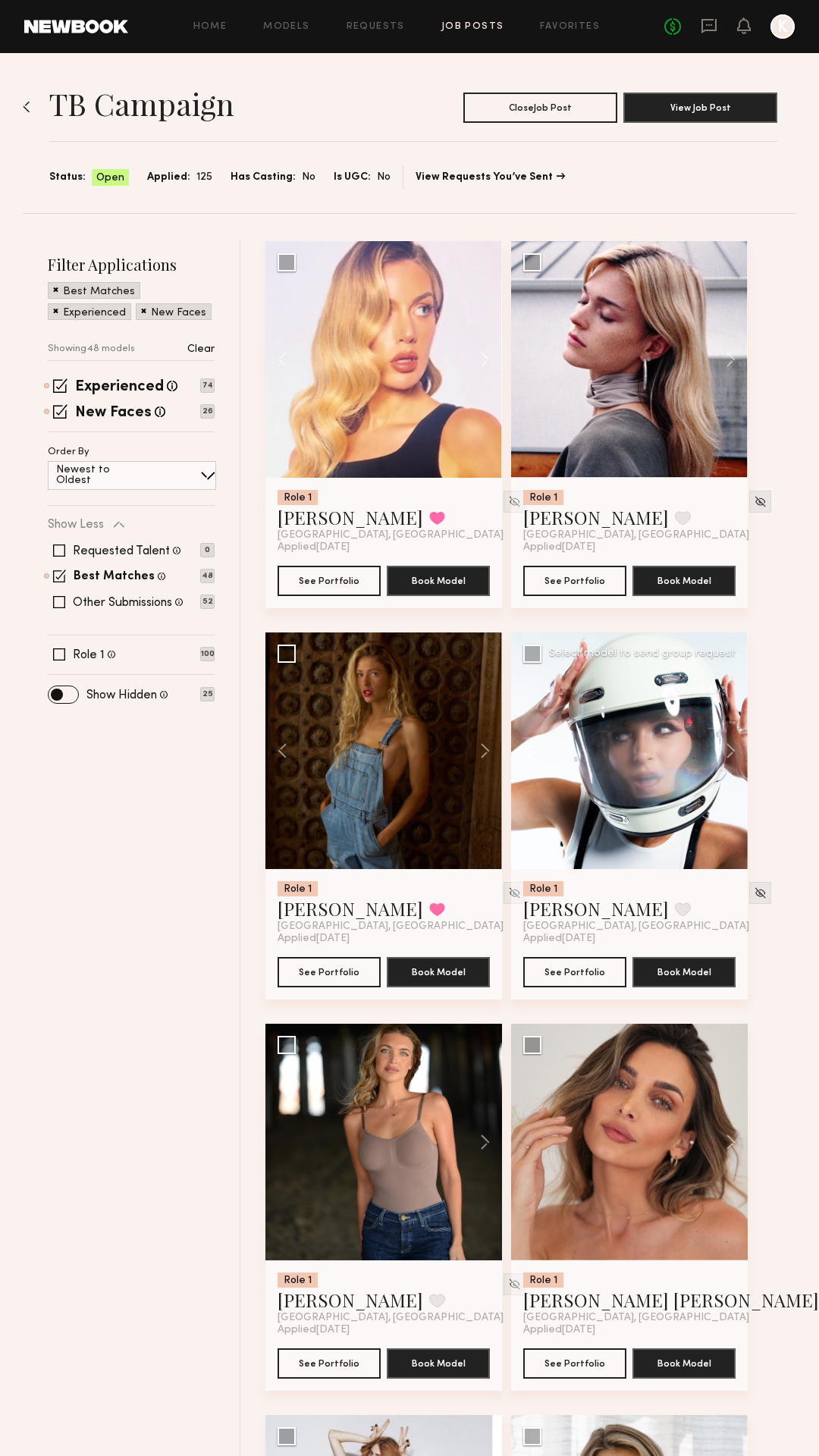
click at [530, 748] on button at bounding box center [535, 751] width 49 height 236
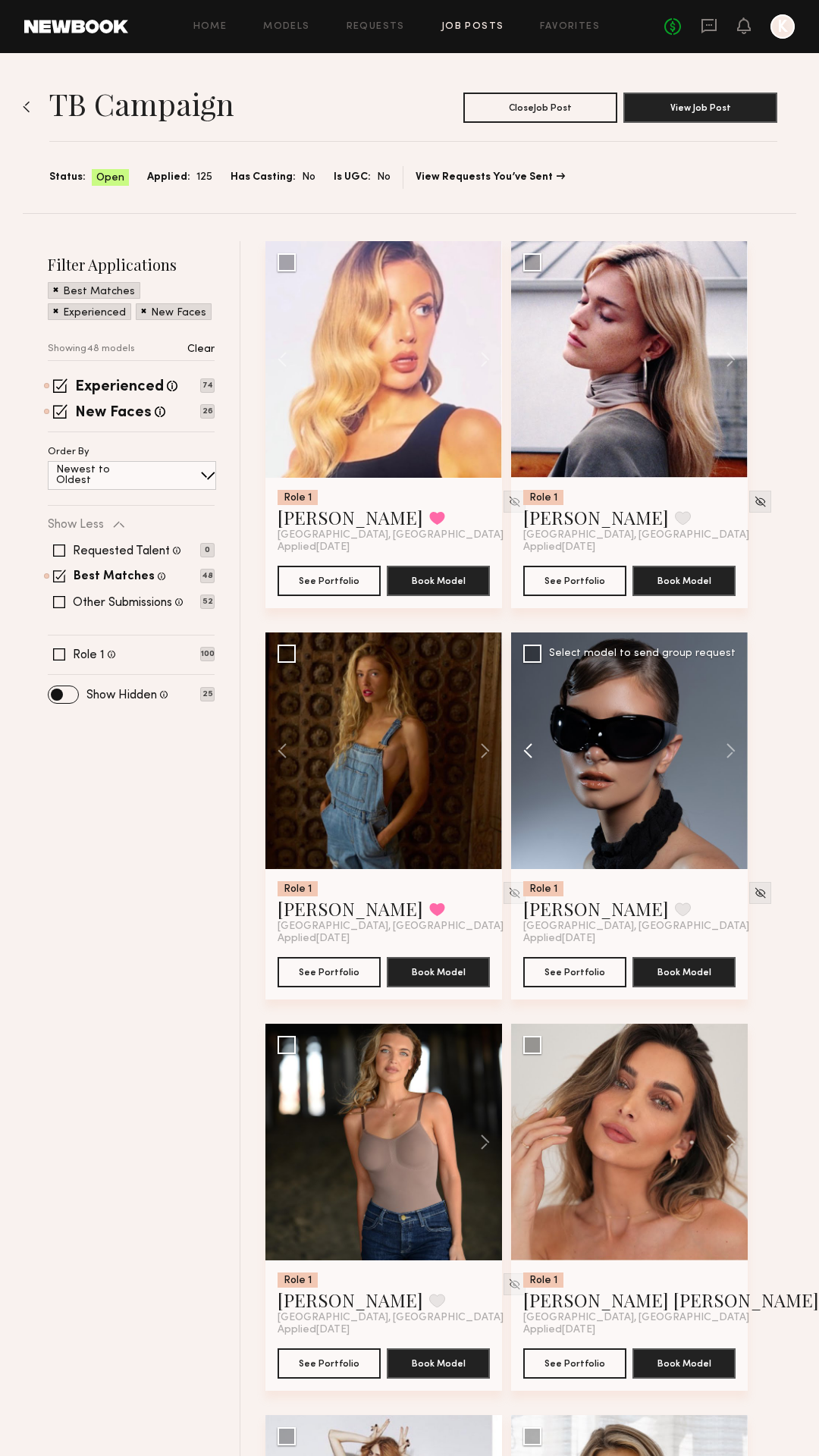
click at [530, 748] on button at bounding box center [535, 751] width 49 height 236
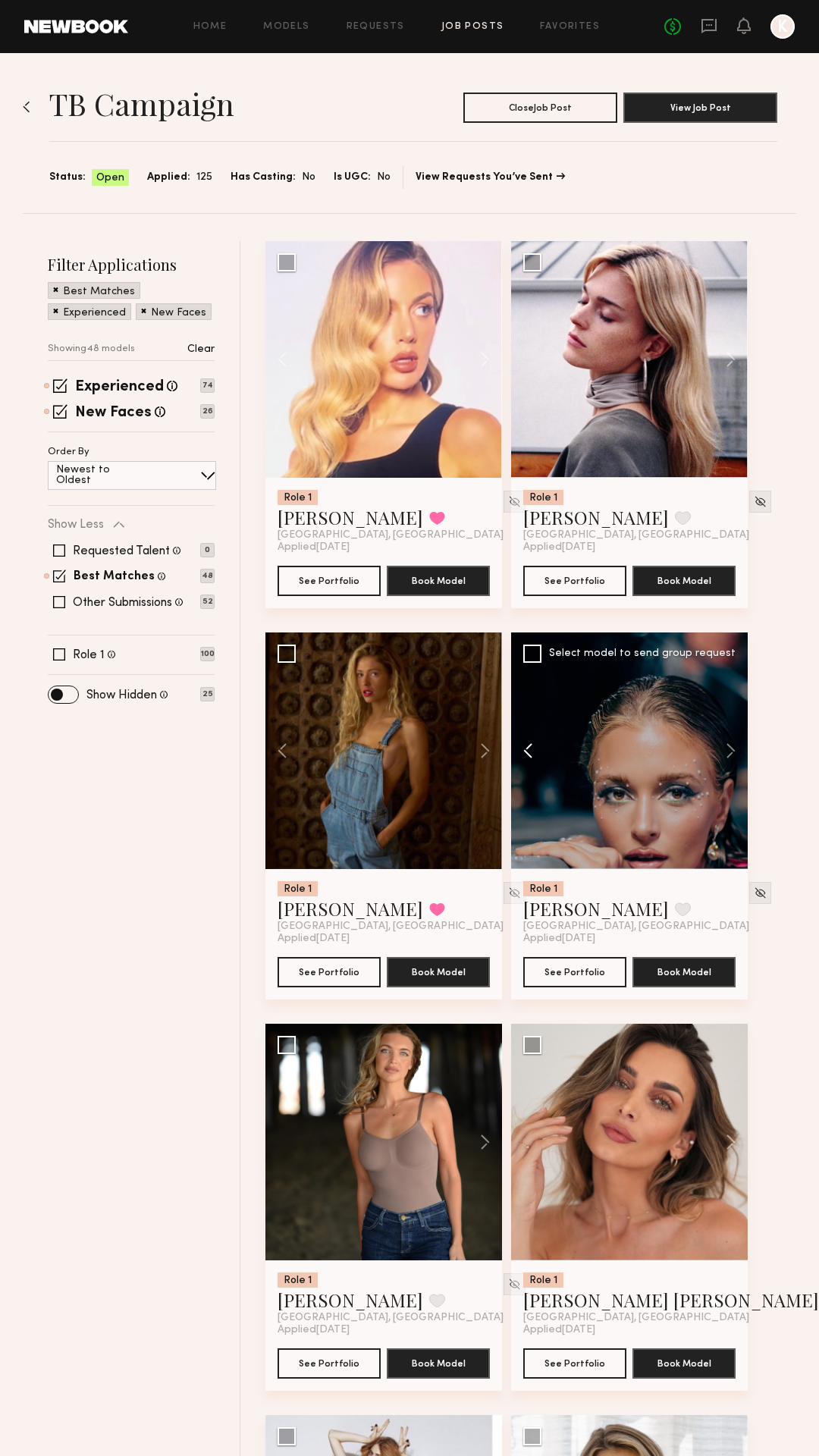
click at [530, 748] on button at bounding box center [535, 751] width 49 height 236
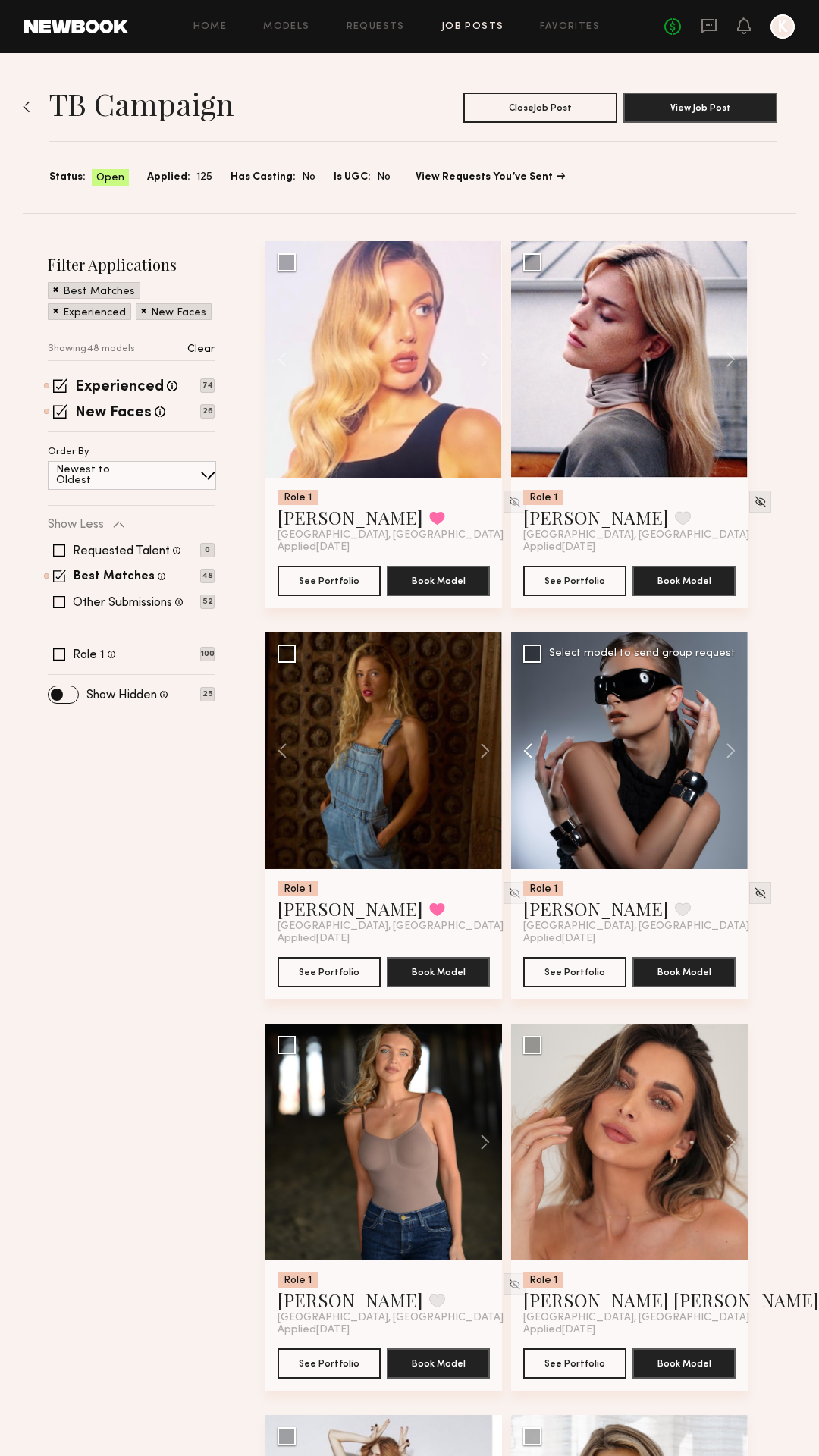
click at [530, 748] on button at bounding box center [535, 751] width 49 height 236
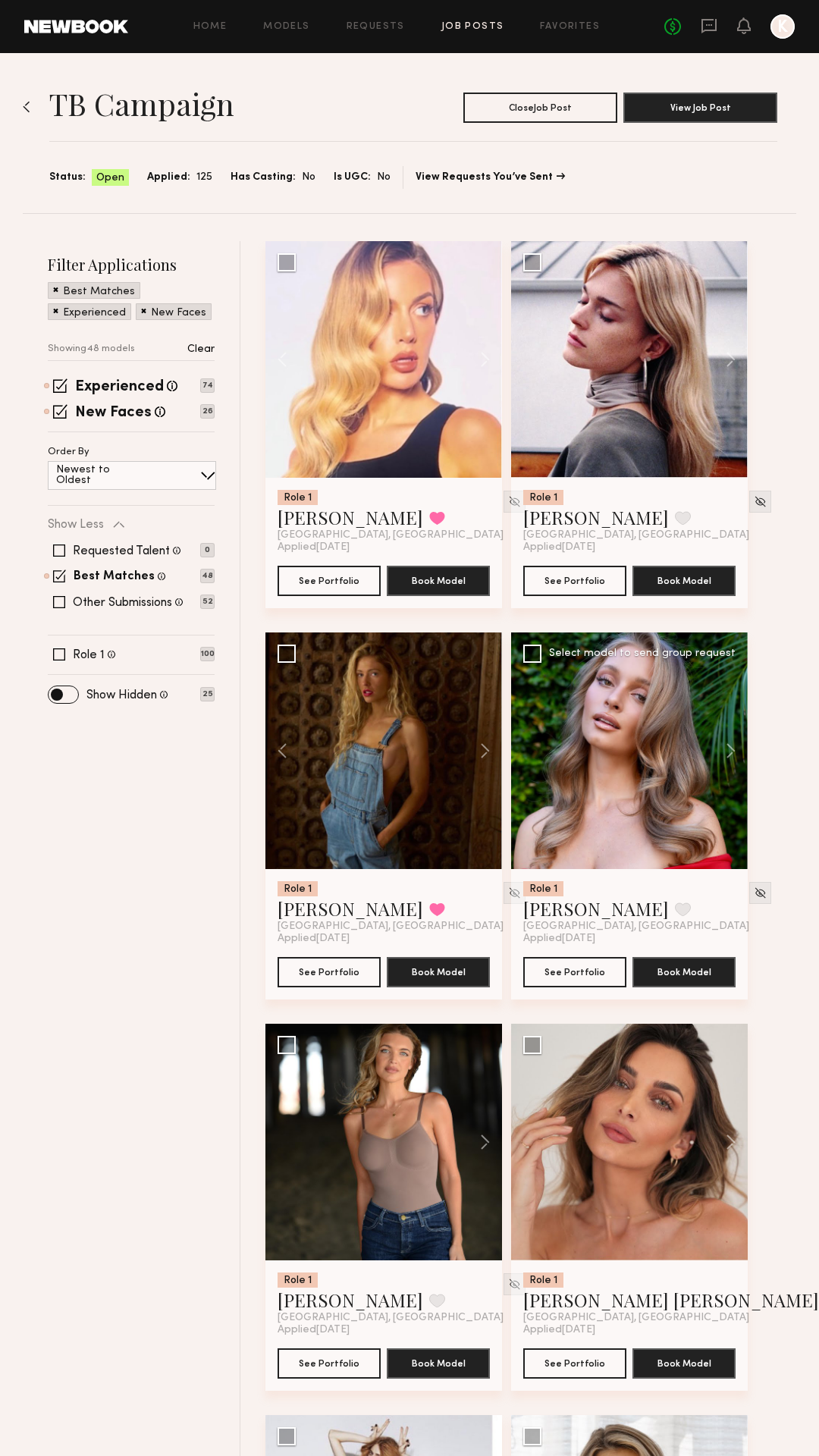
click at [530, 748] on div at bounding box center [629, 751] width 236 height 236
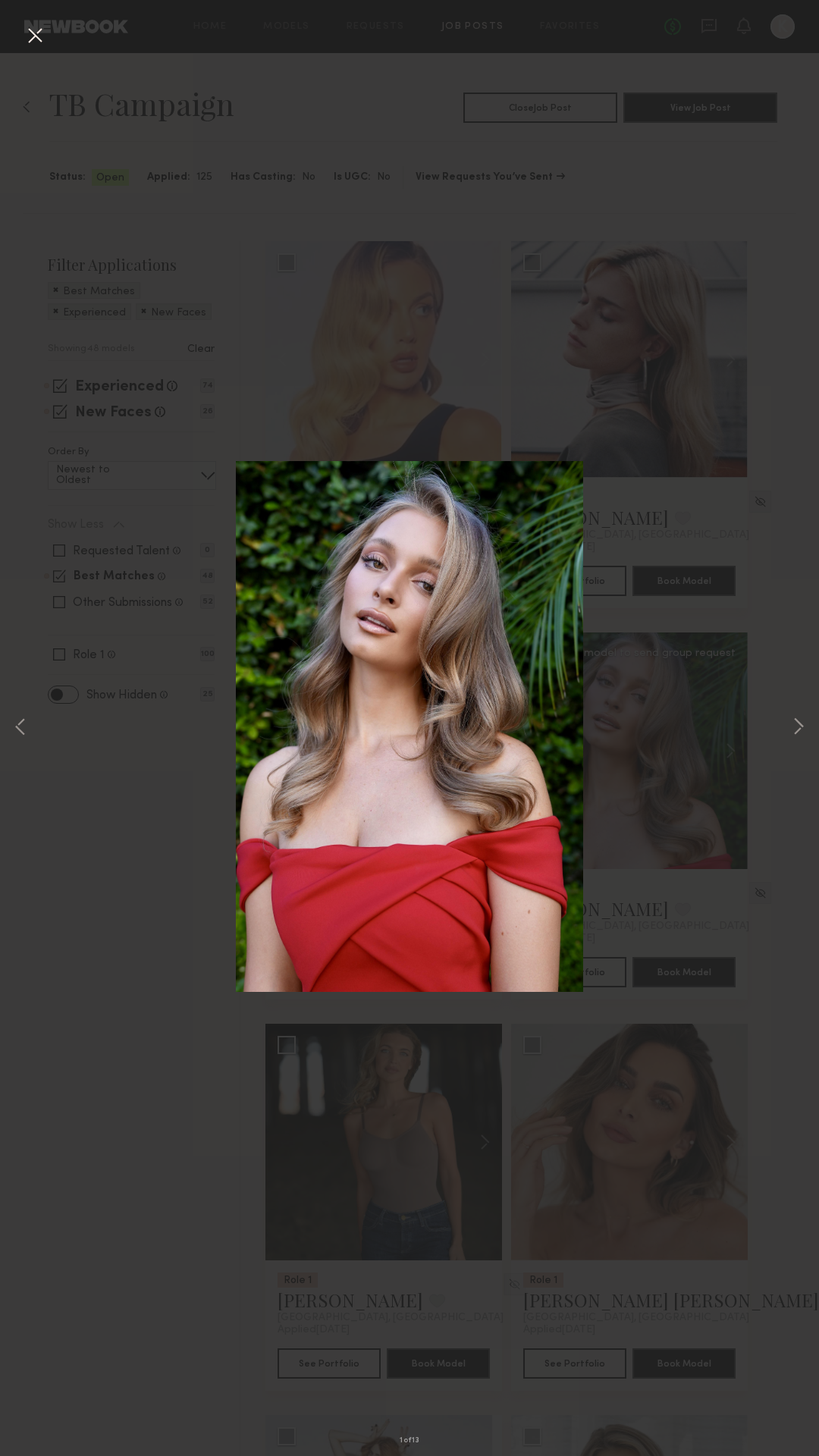
click at [37, 32] on button at bounding box center [35, 36] width 24 height 27
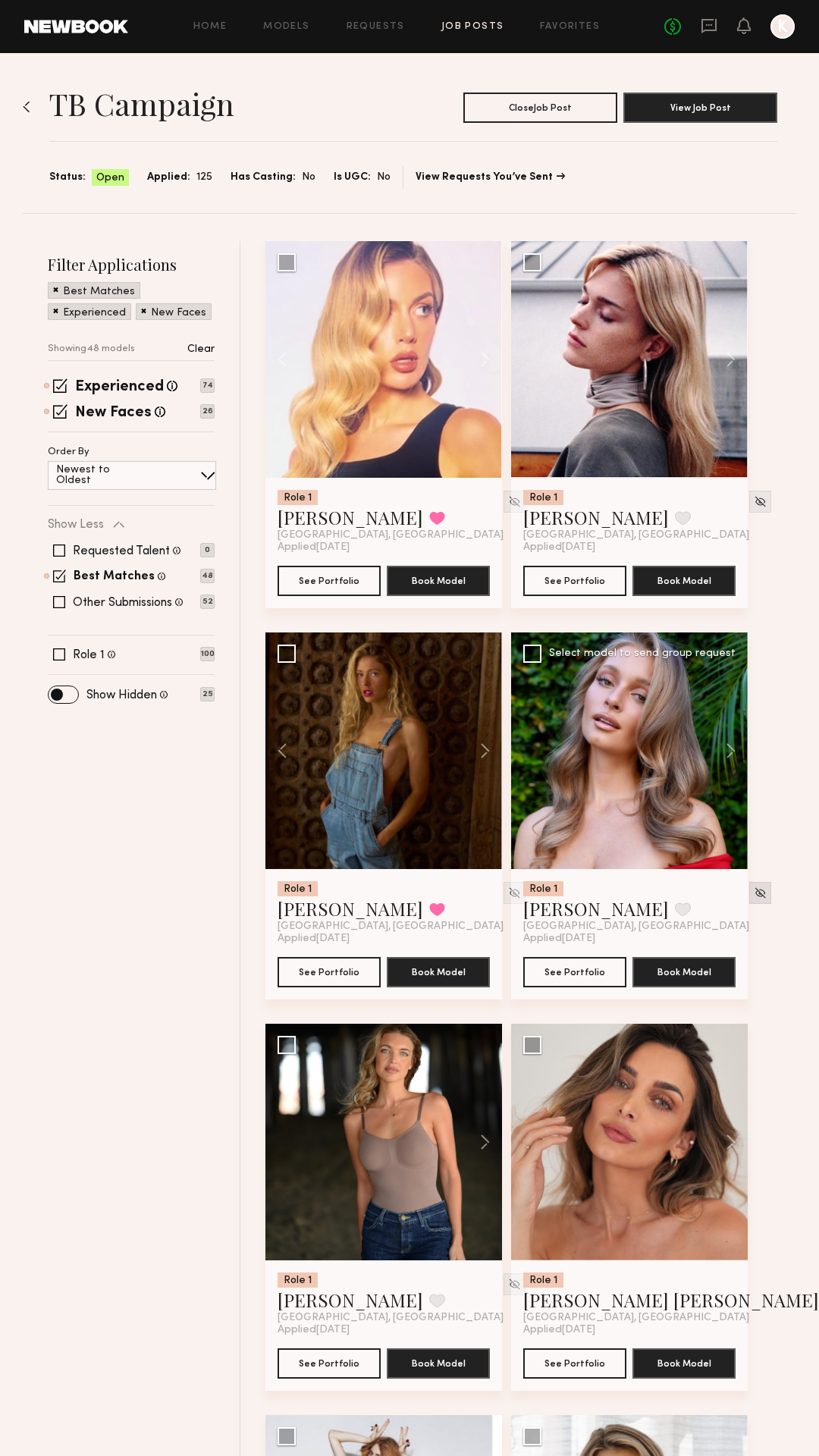
click at [754, 891] on img at bounding box center [760, 893] width 13 height 13
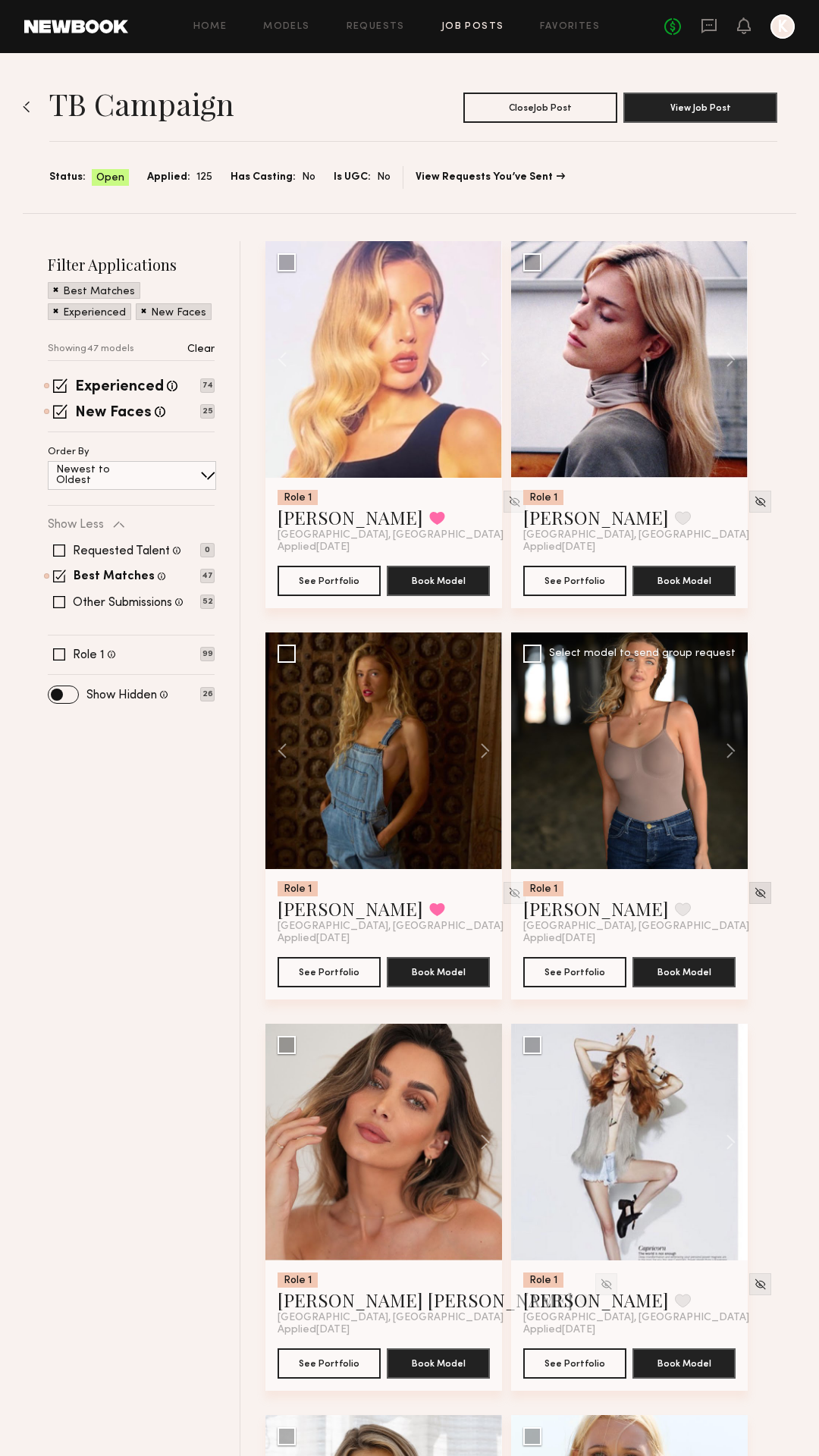
click at [749, 884] on div at bounding box center [759, 893] width 22 height 22
click at [749, 899] on div at bounding box center [759, 893] width 22 height 22
click at [754, 897] on img at bounding box center [760, 893] width 13 height 13
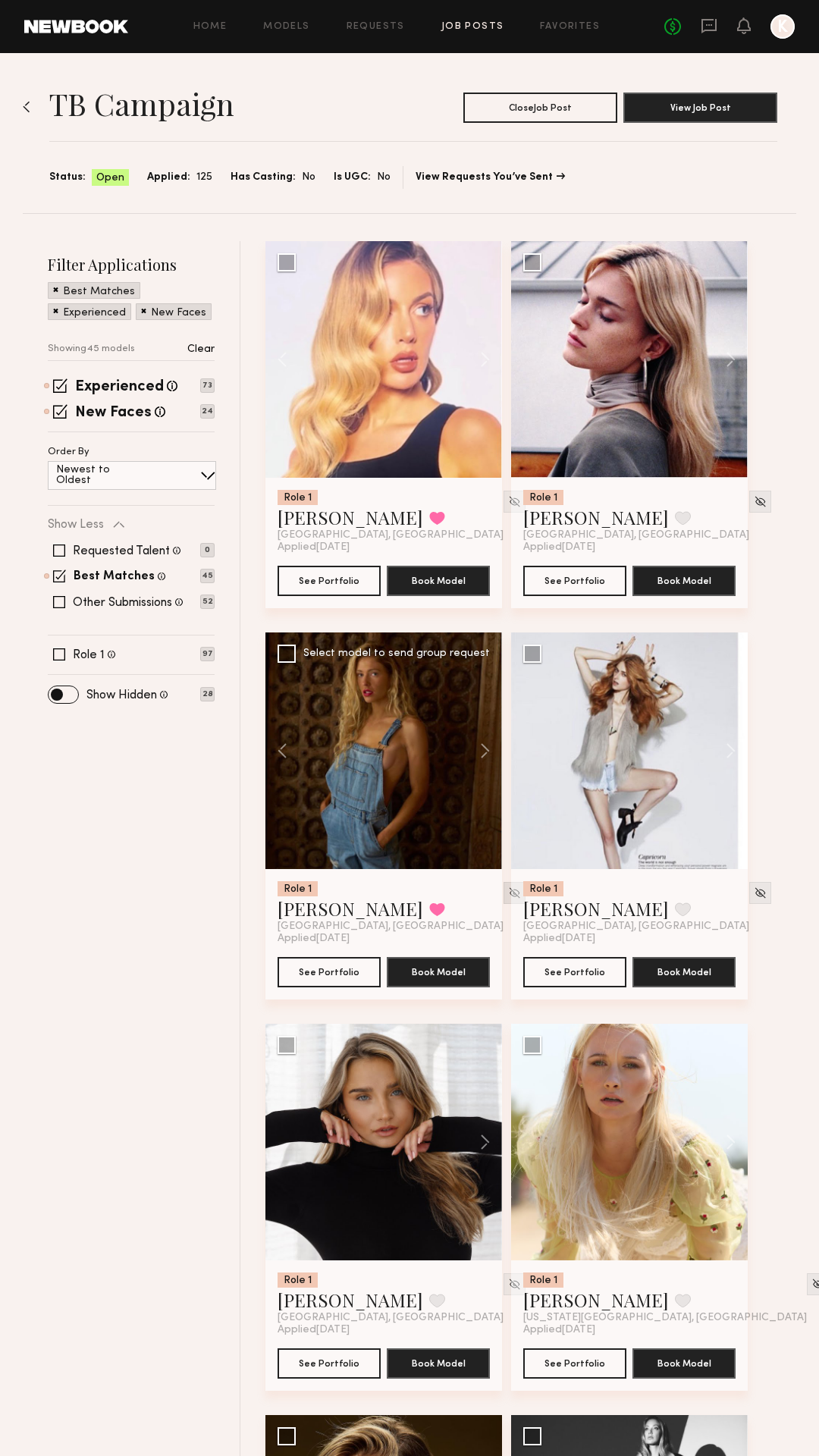
click at [508, 892] on img at bounding box center [515, 893] width 13 height 13
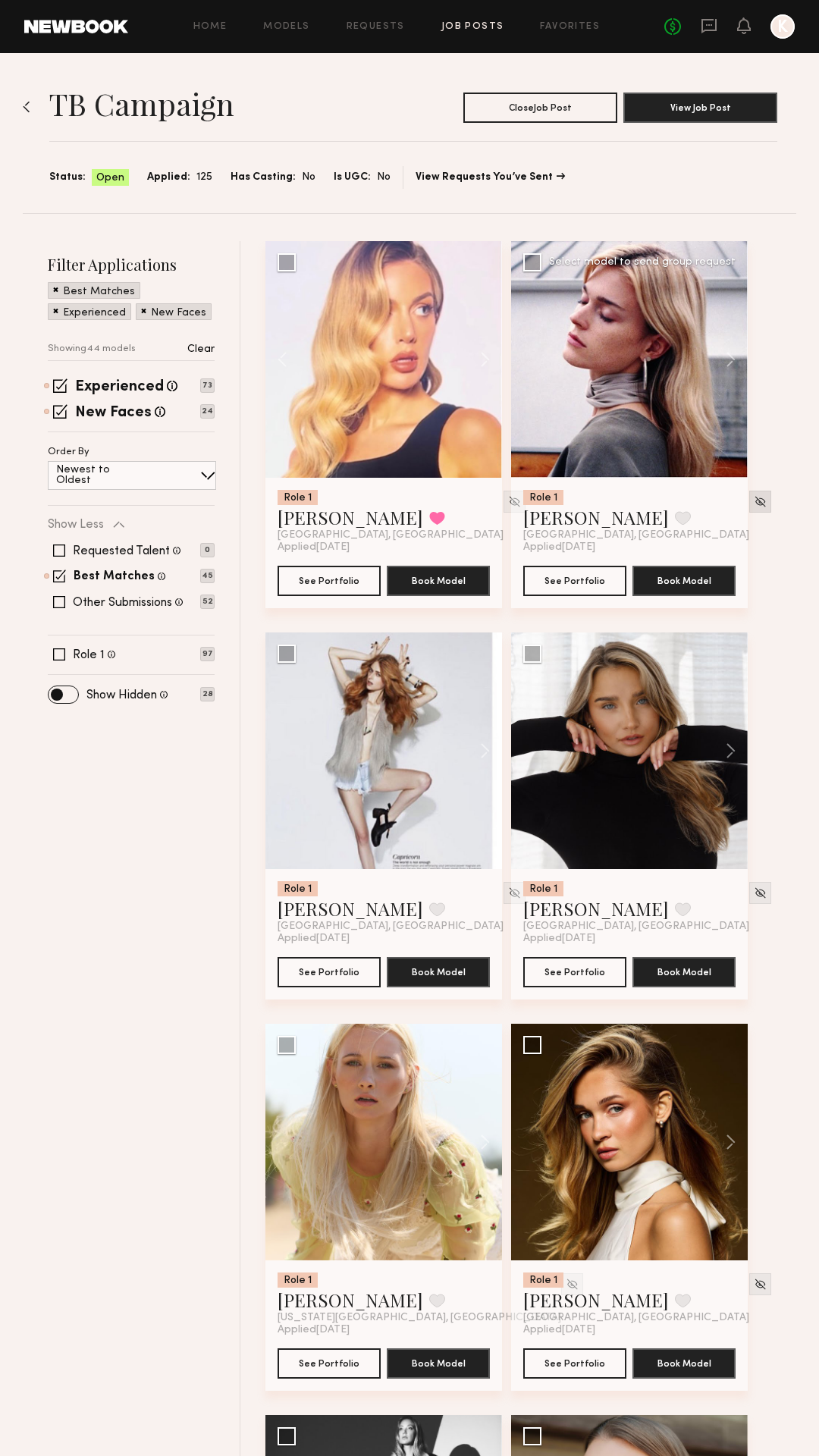
click at [754, 500] on img at bounding box center [760, 502] width 13 height 13
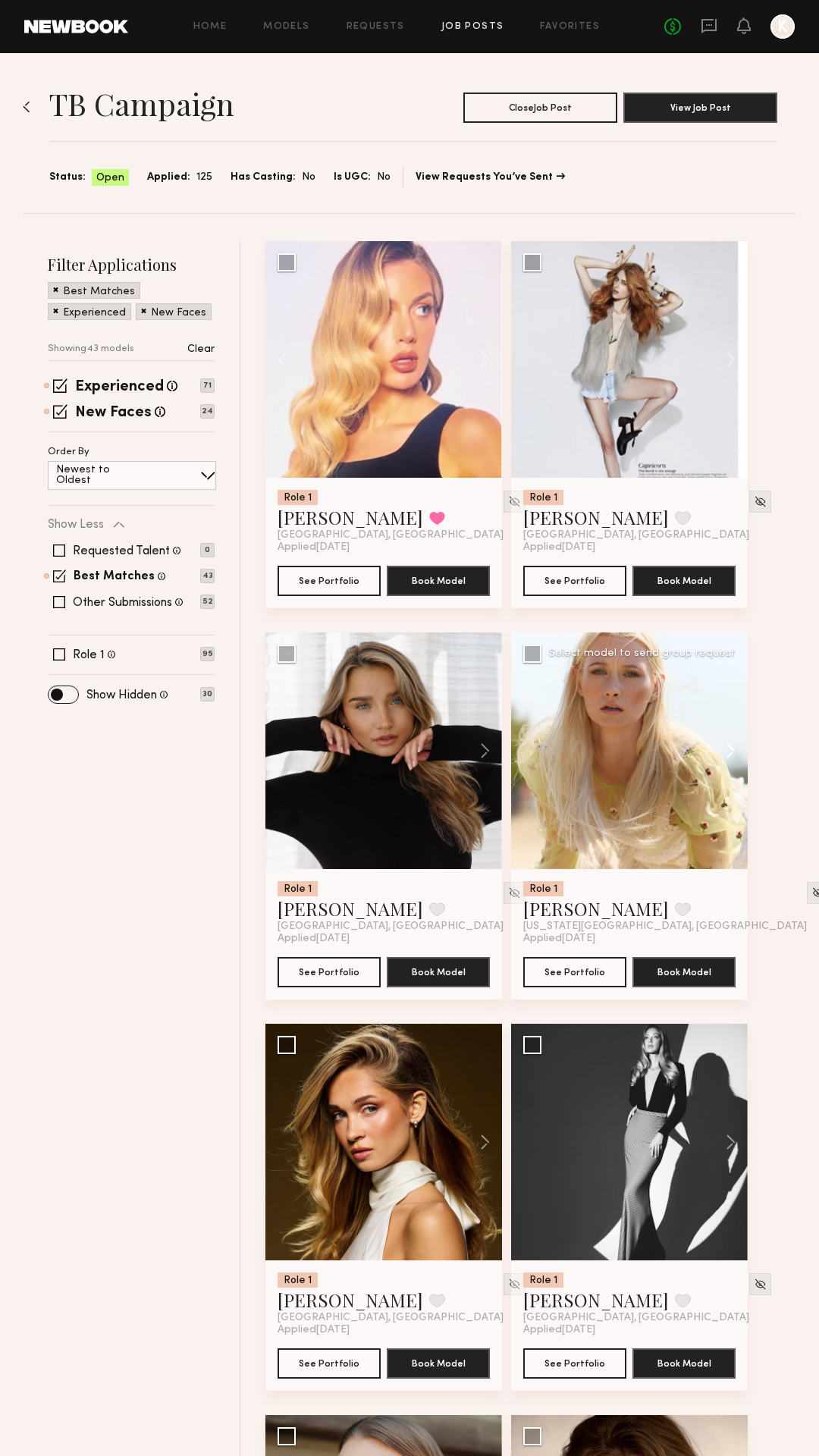
click at [727, 752] on button at bounding box center [723, 751] width 49 height 236
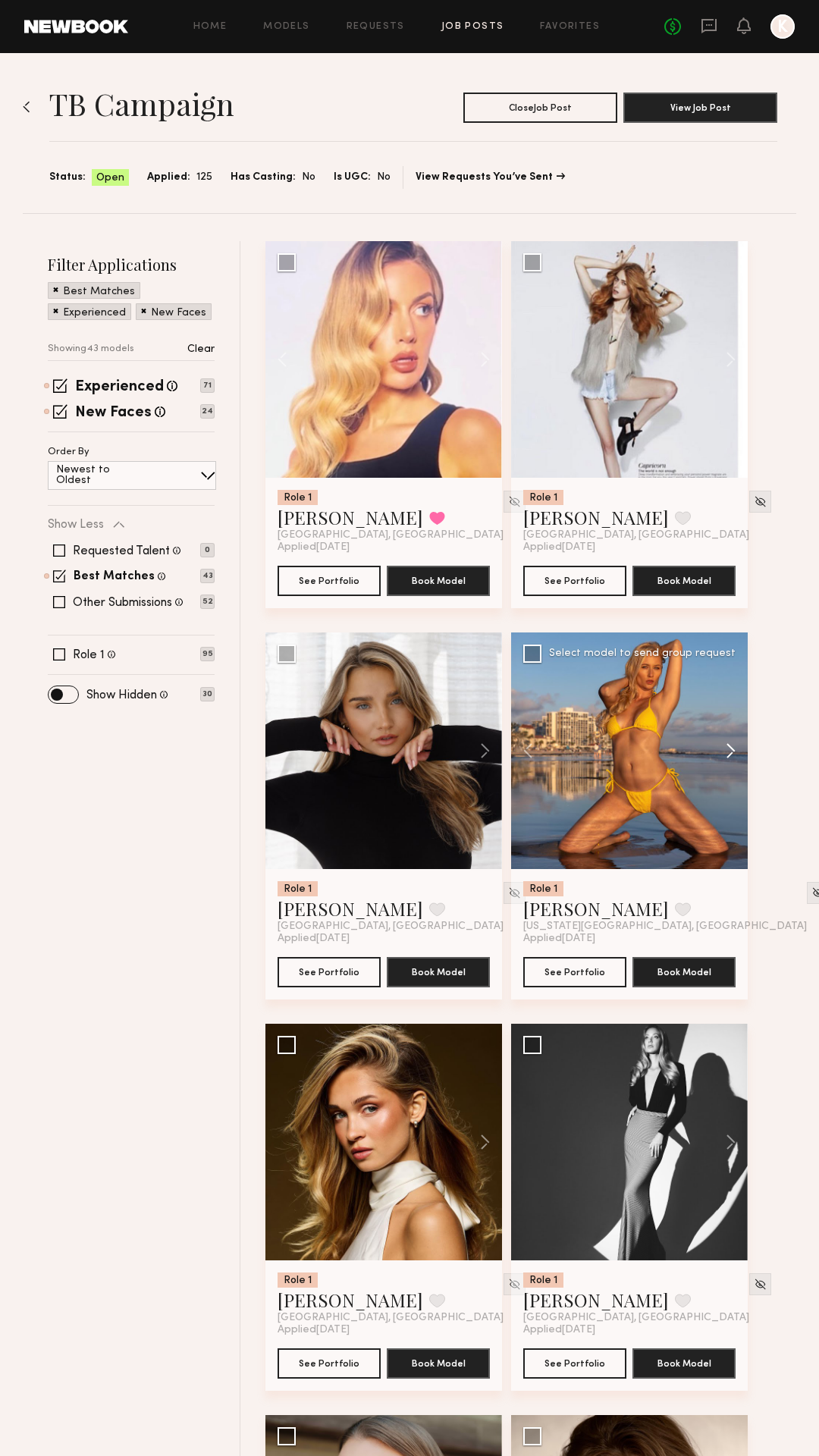
click at [727, 752] on button at bounding box center [723, 751] width 49 height 236
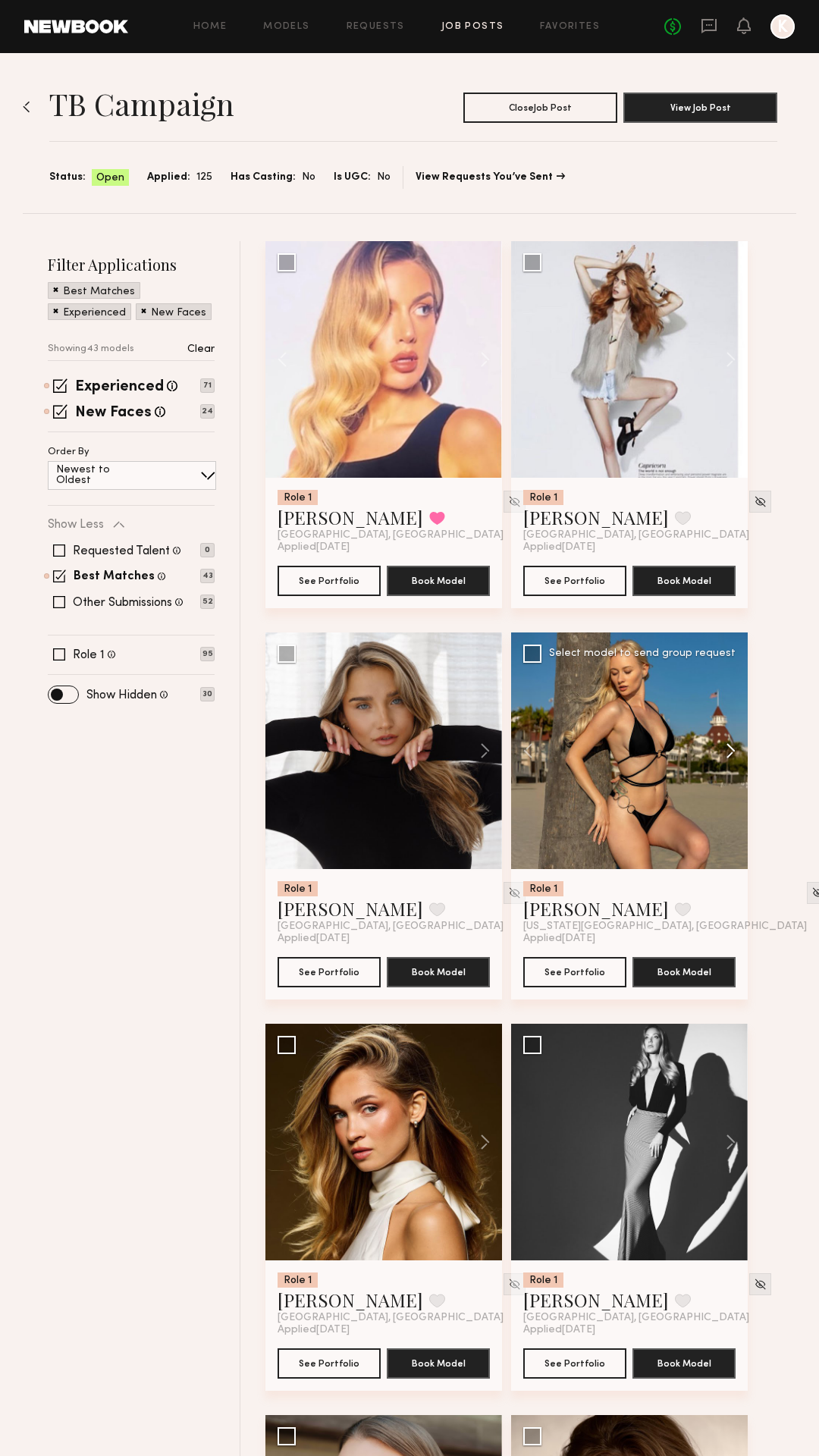
click at [727, 752] on button at bounding box center [723, 751] width 49 height 236
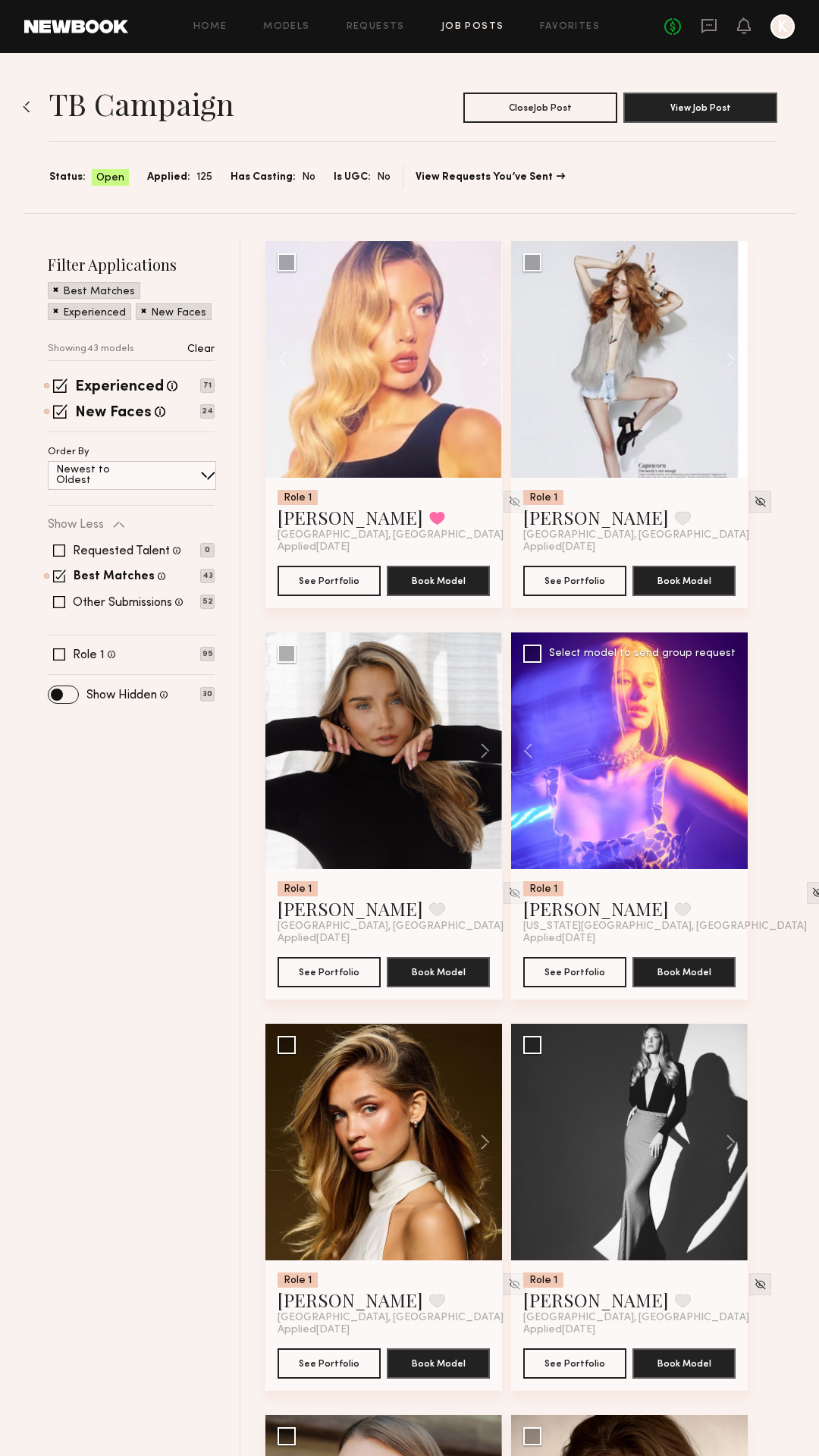
click at [727, 752] on div at bounding box center [629, 751] width 236 height 236
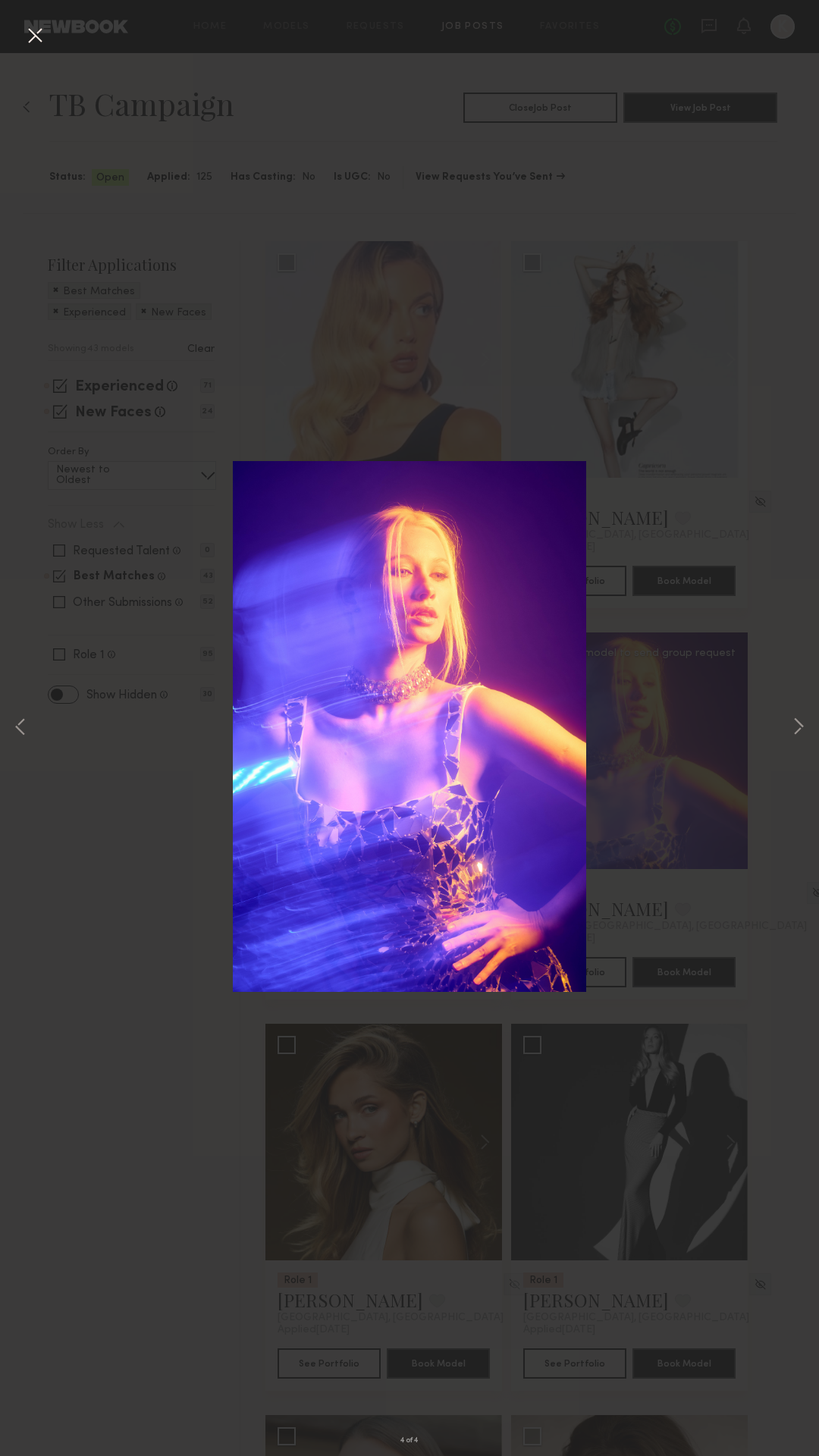
click at [37, 36] on button at bounding box center [35, 36] width 24 height 27
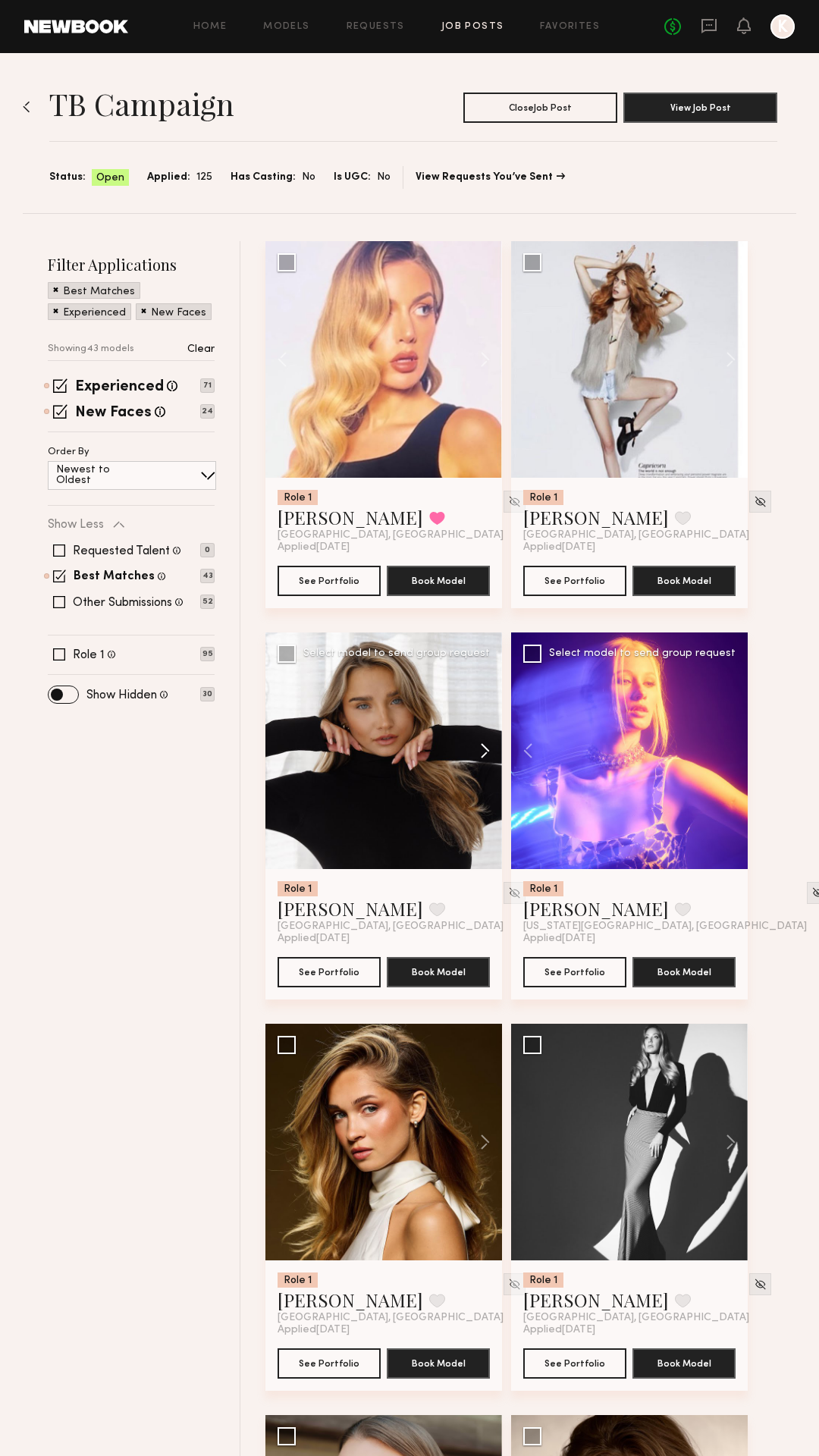
click at [488, 747] on button at bounding box center [478, 751] width 49 height 236
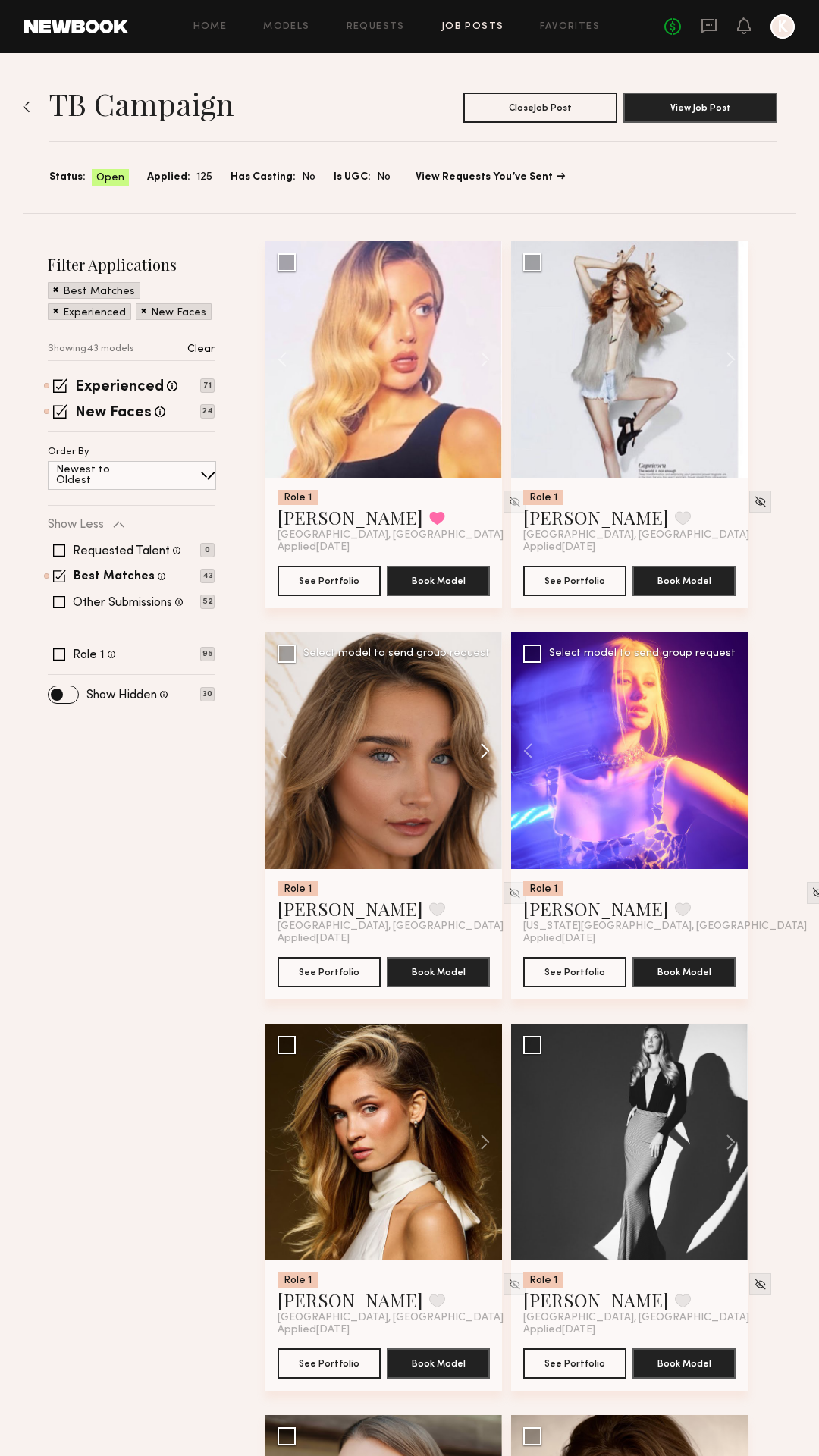
click at [488, 747] on button at bounding box center [478, 751] width 49 height 236
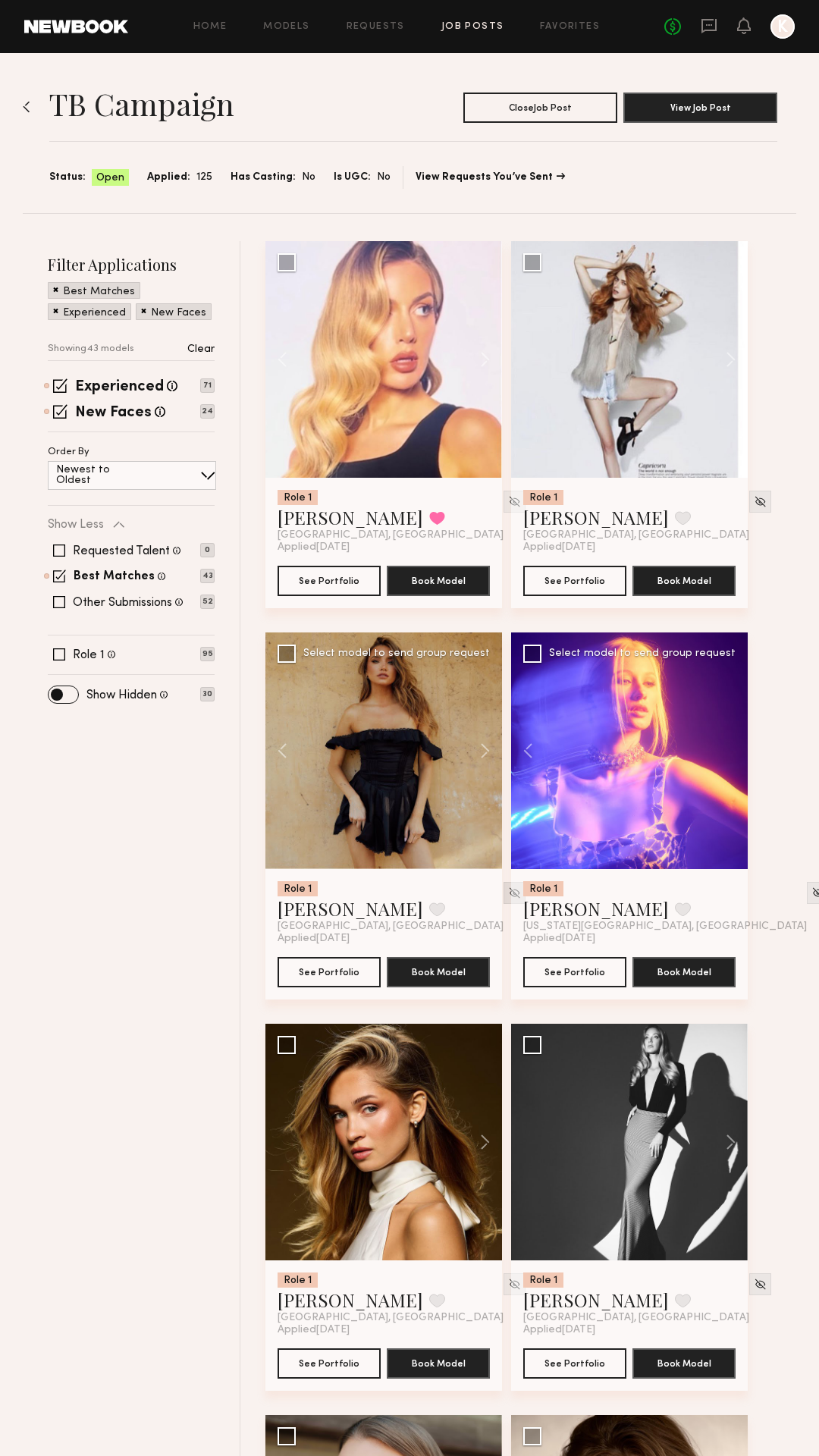
click at [508, 894] on img at bounding box center [515, 893] width 13 height 13
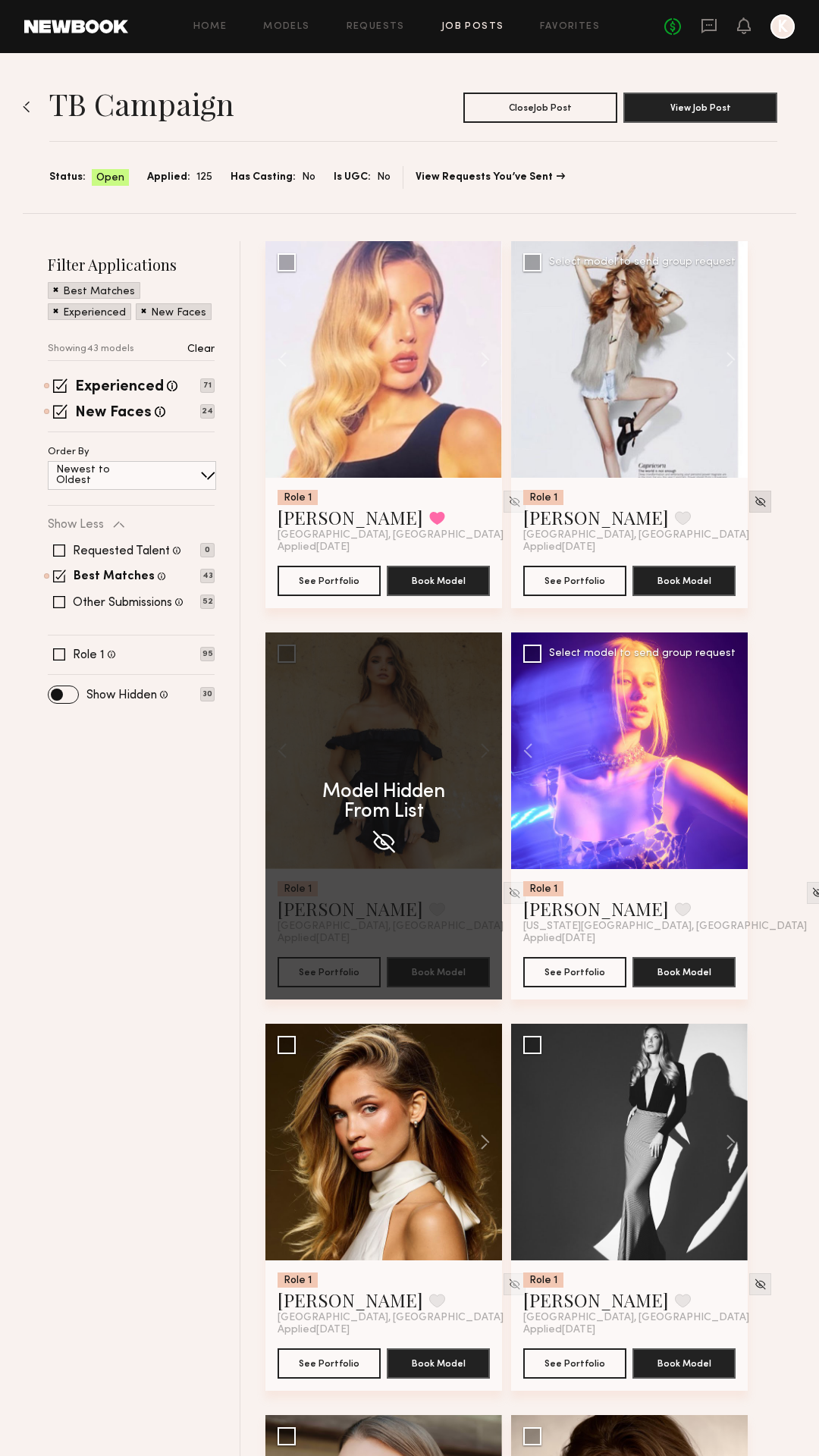
click at [754, 504] on img at bounding box center [760, 502] width 13 height 13
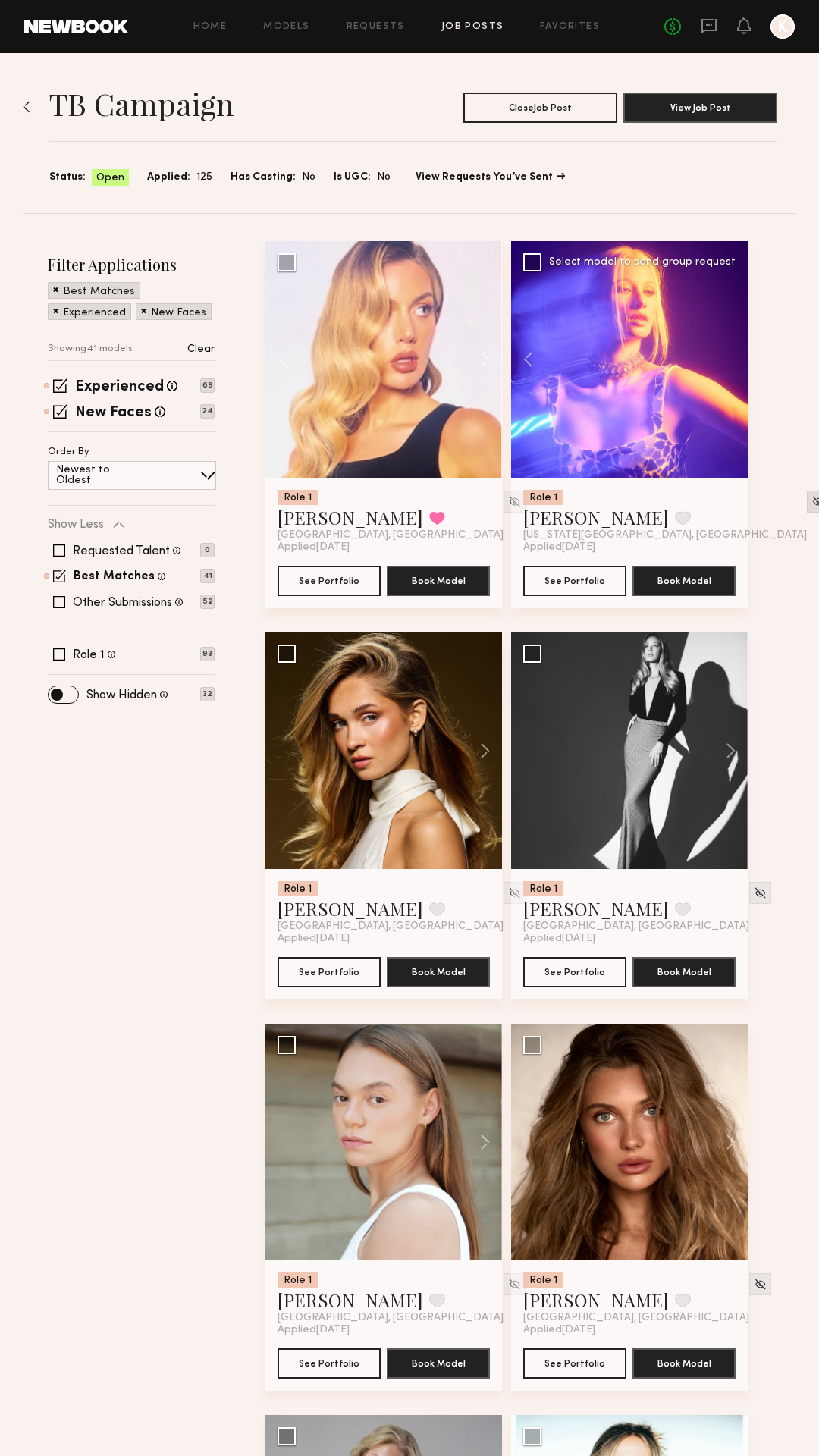
click at [812, 503] on img at bounding box center [818, 502] width 13 height 13
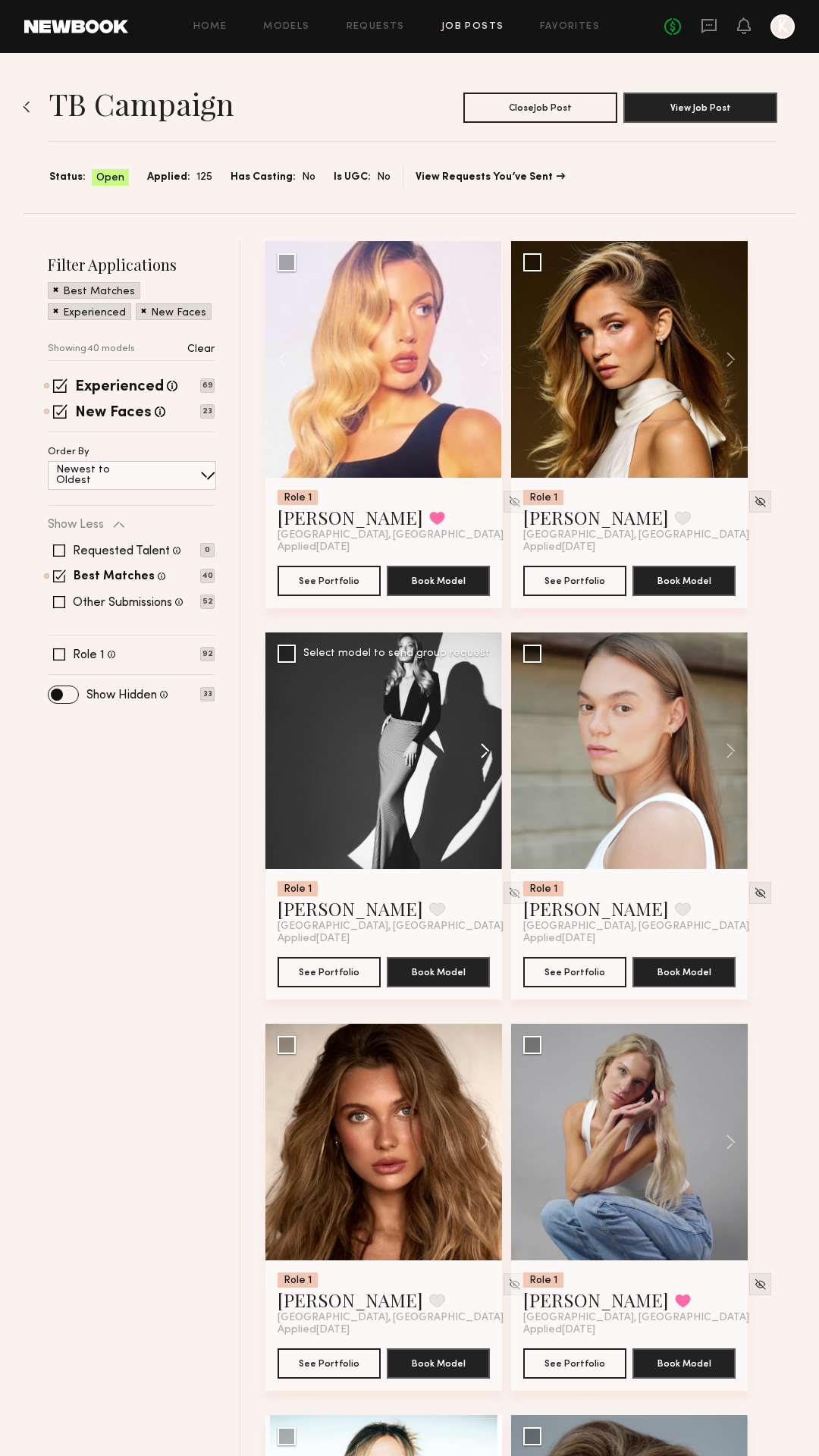
click at [476, 761] on button at bounding box center [478, 751] width 49 height 236
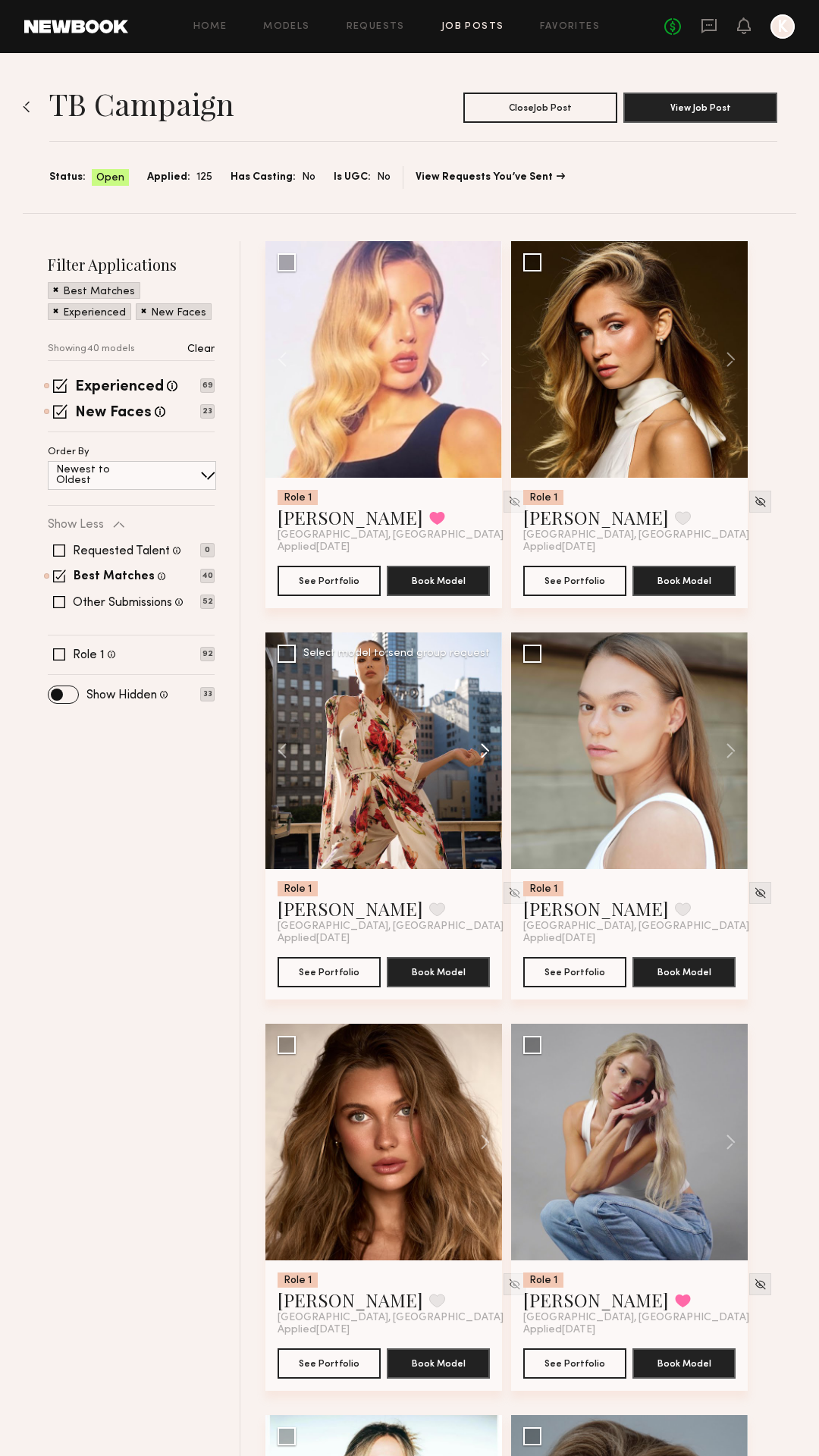
click at [476, 761] on button at bounding box center [478, 751] width 49 height 236
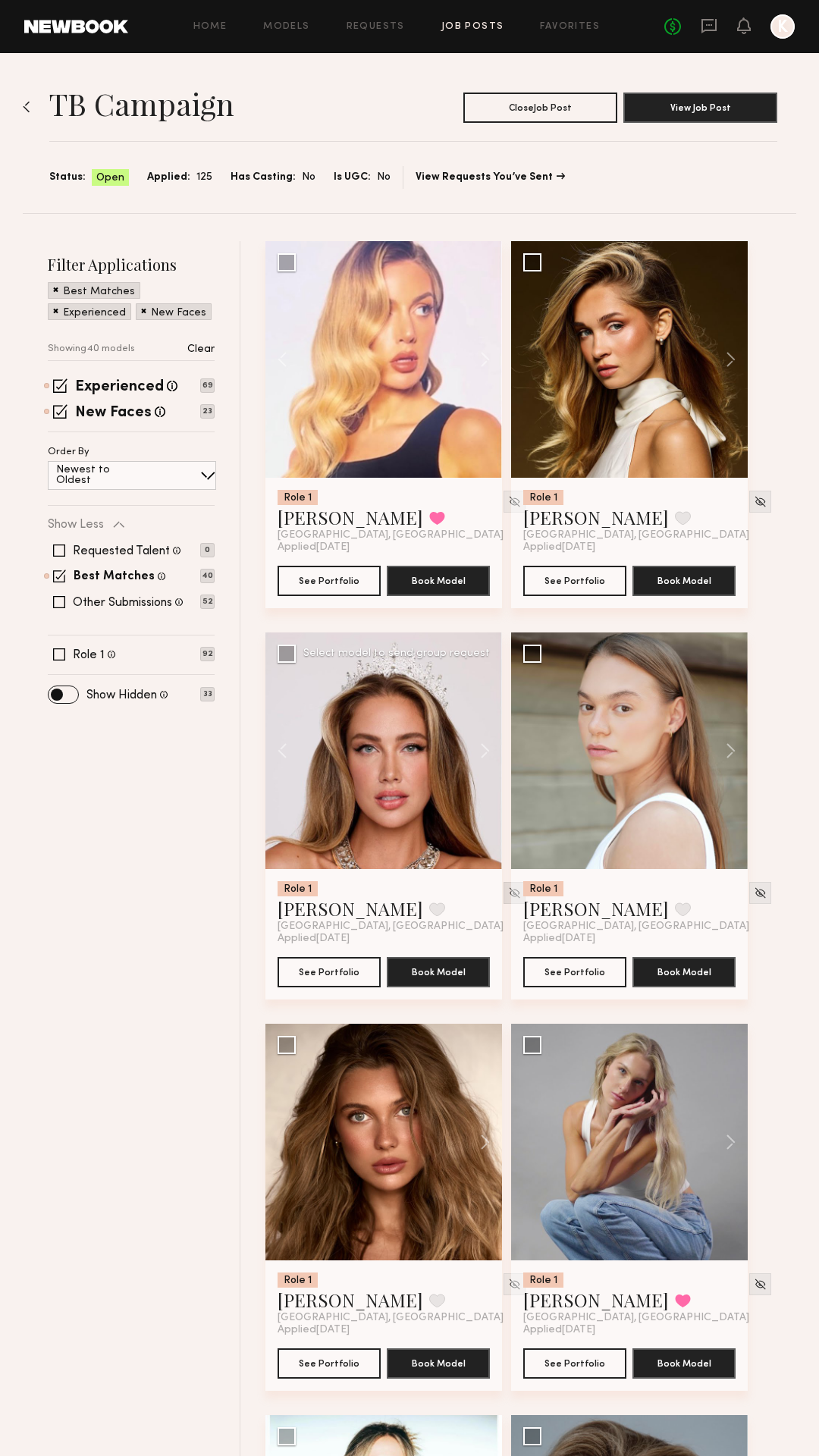
click at [508, 895] on img at bounding box center [515, 893] width 13 height 13
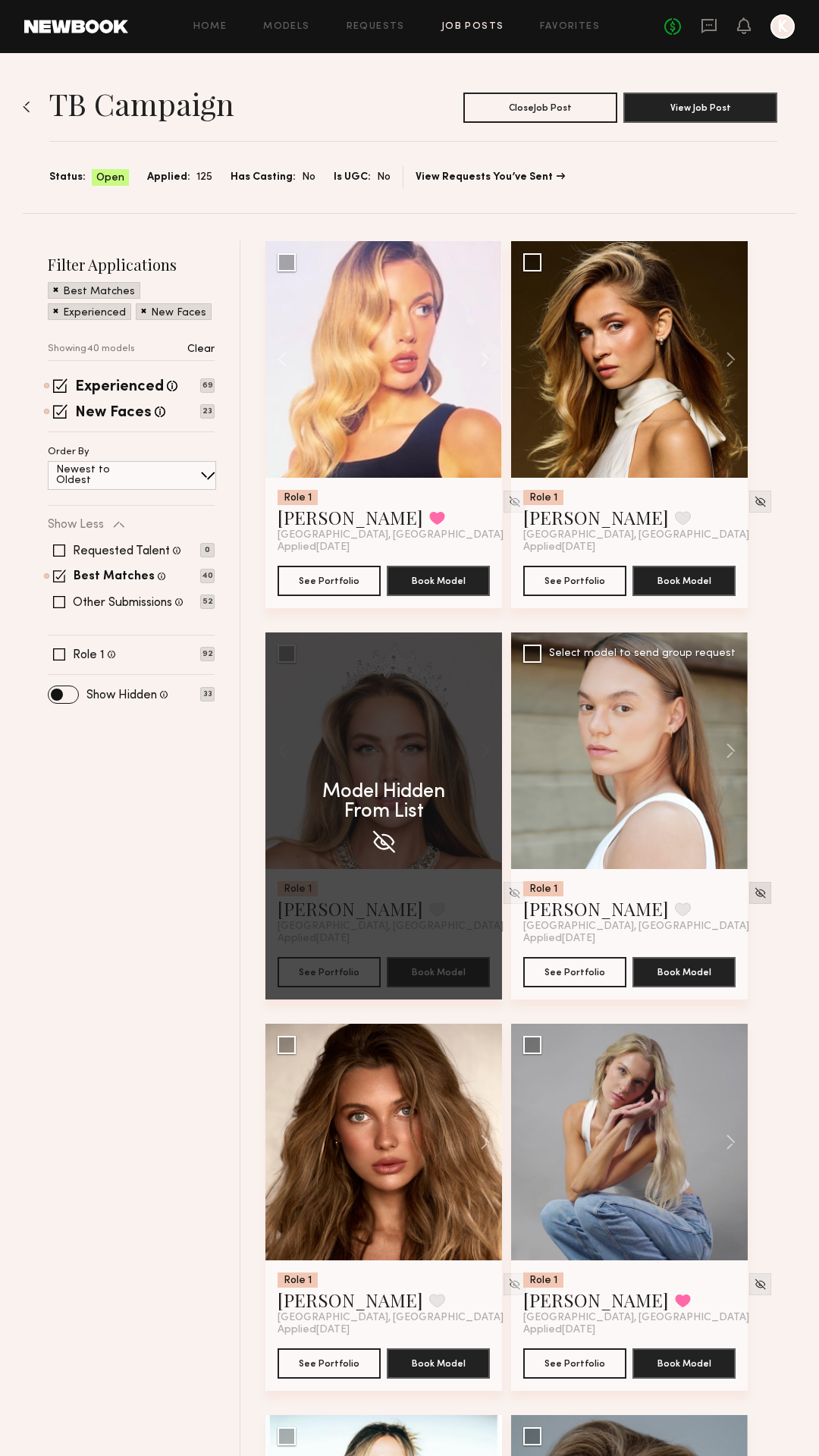
click at [754, 895] on img at bounding box center [760, 893] width 13 height 13
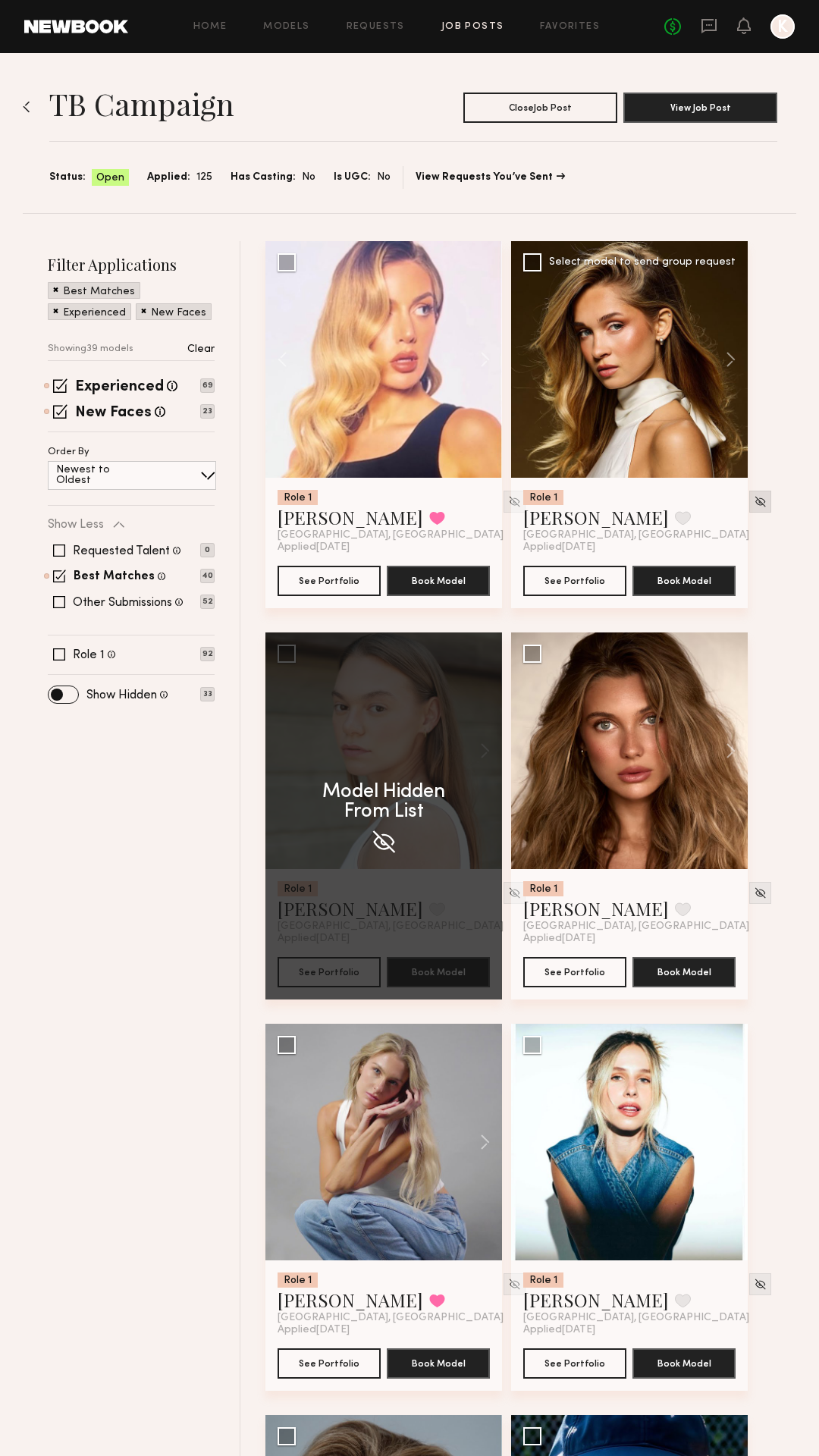
click at [754, 496] on img at bounding box center [760, 502] width 13 height 13
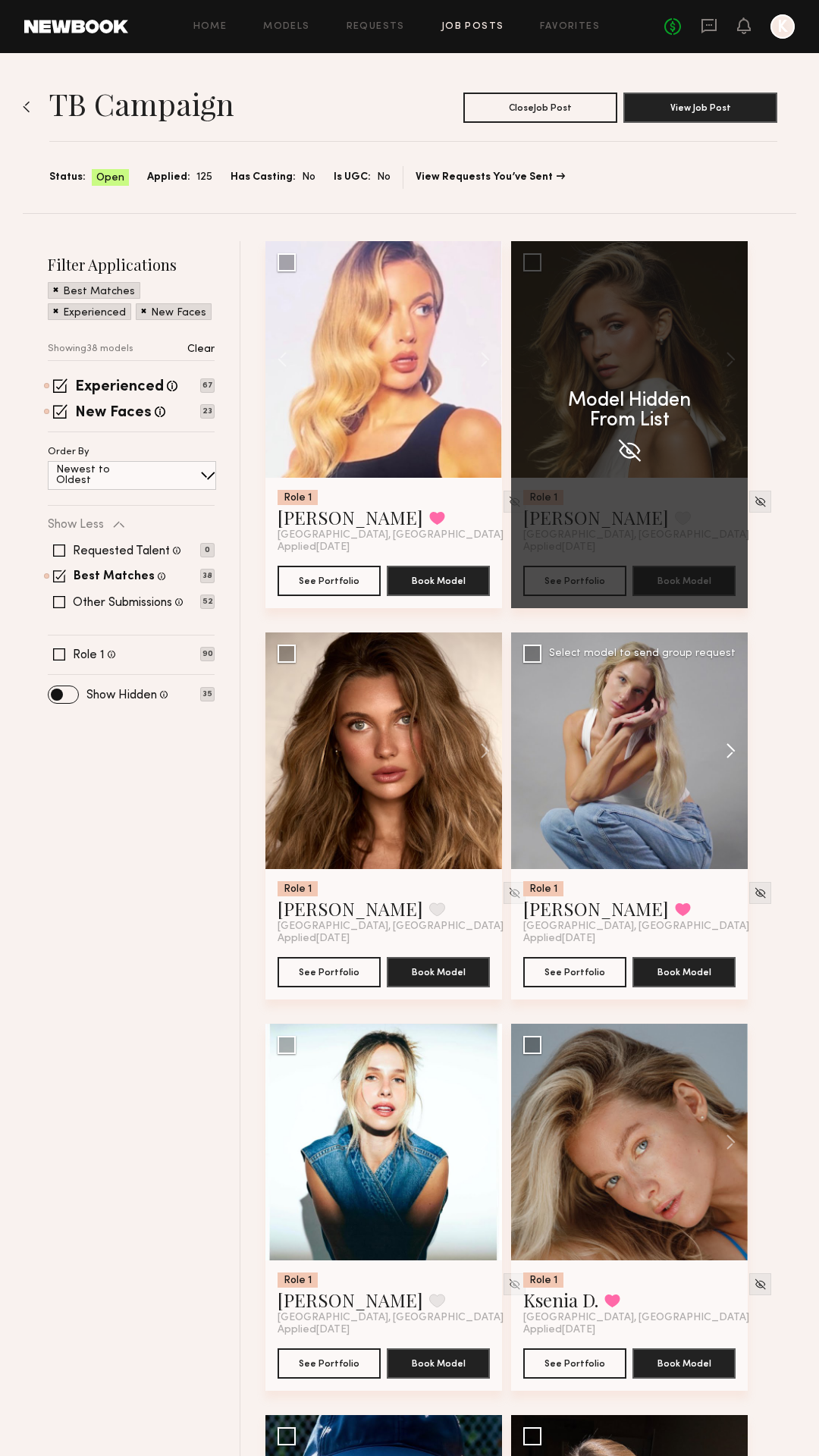
click at [699, 748] on button at bounding box center [723, 751] width 49 height 236
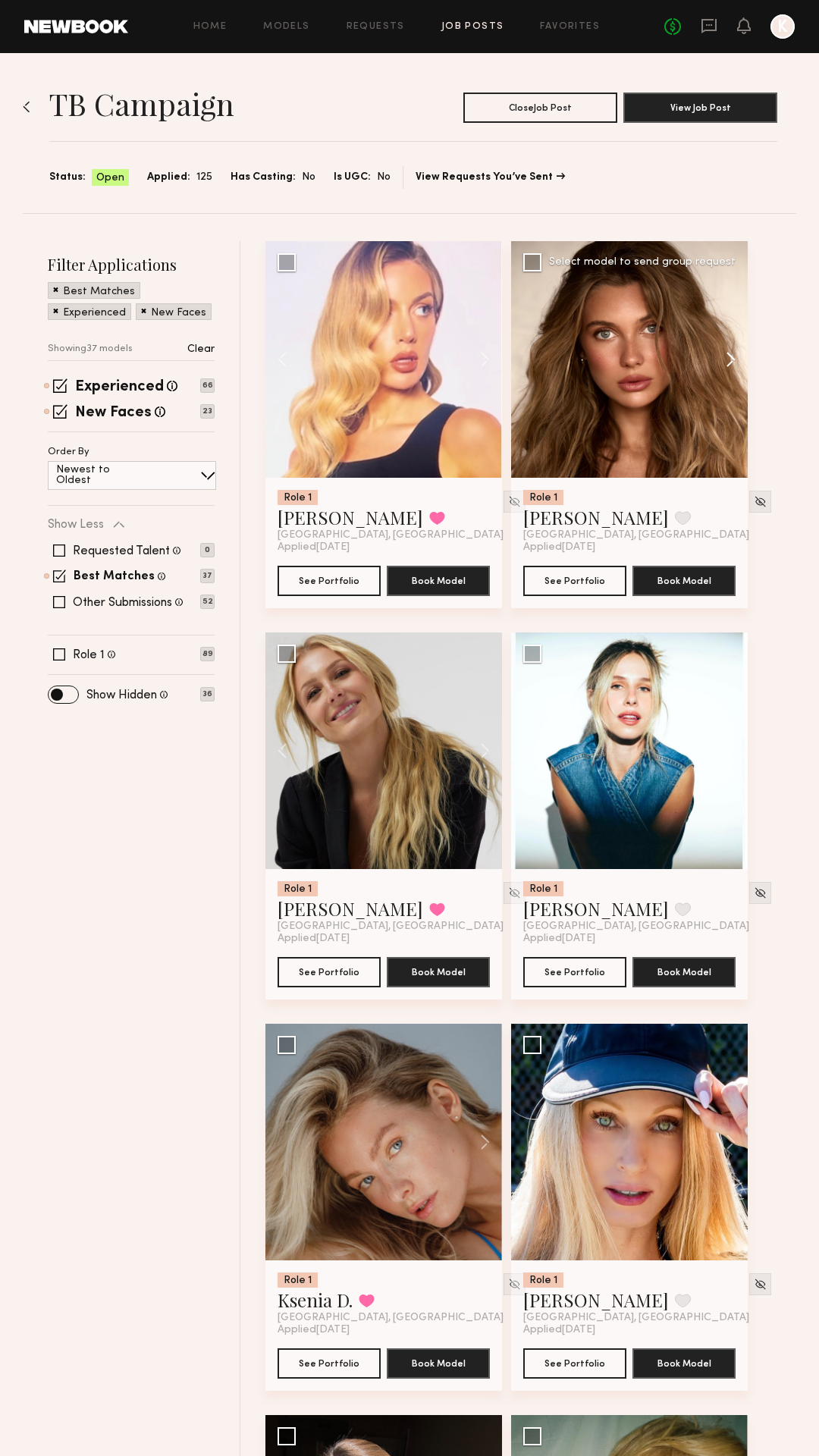
click at [739, 351] on button at bounding box center [723, 360] width 49 height 236
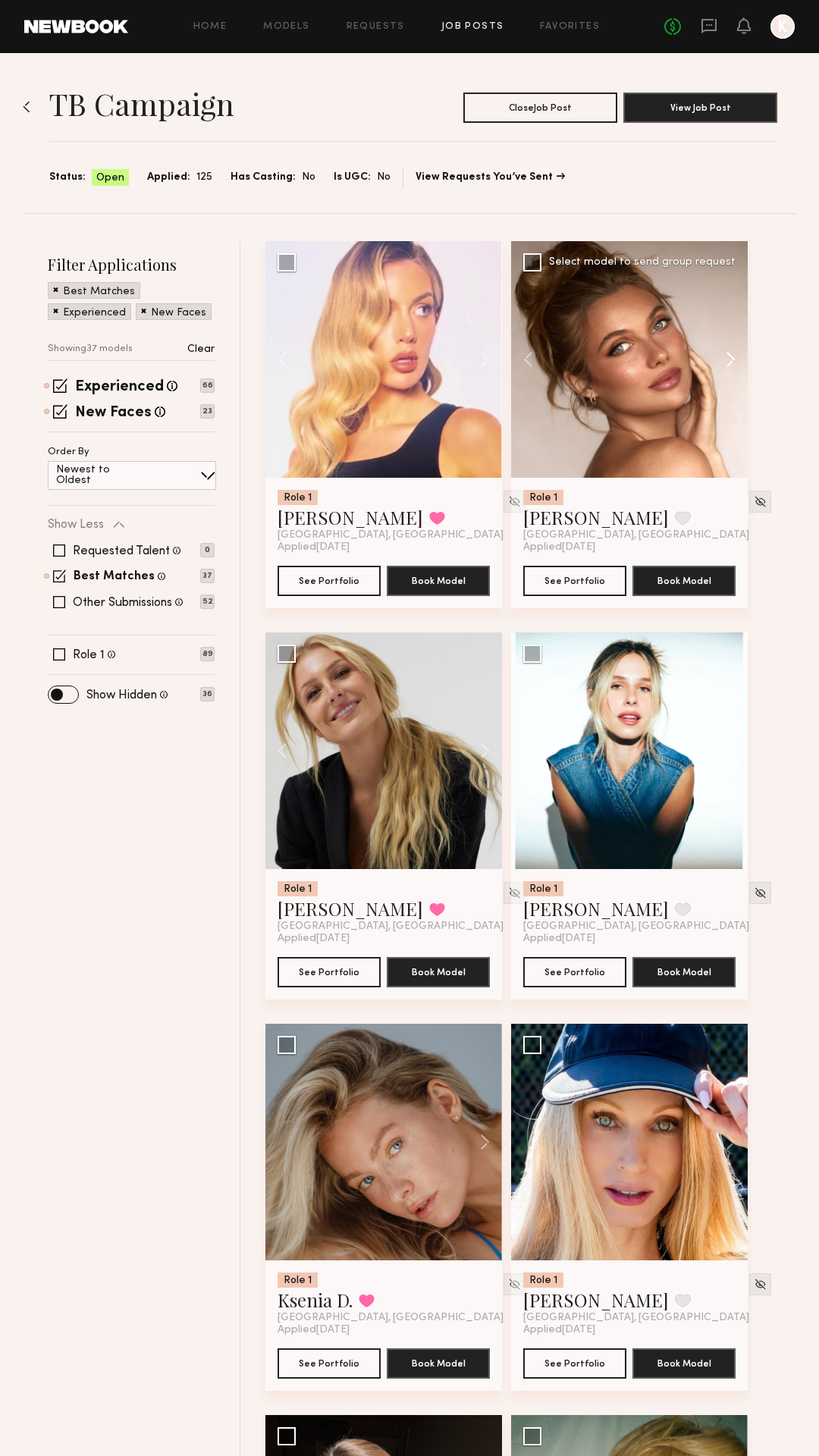
click at [739, 351] on button at bounding box center [723, 360] width 49 height 236
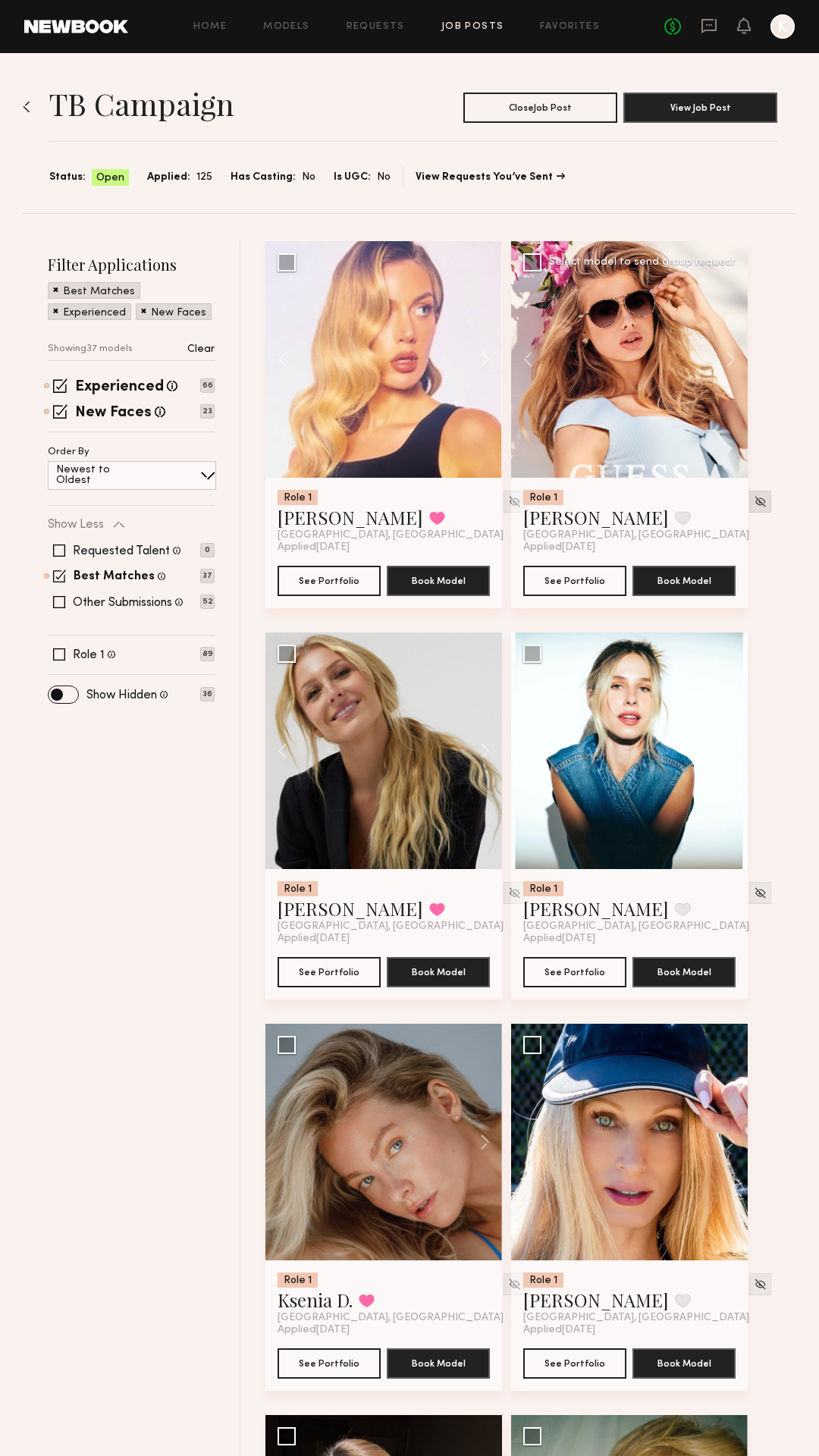
click at [754, 507] on img at bounding box center [760, 502] width 13 height 13
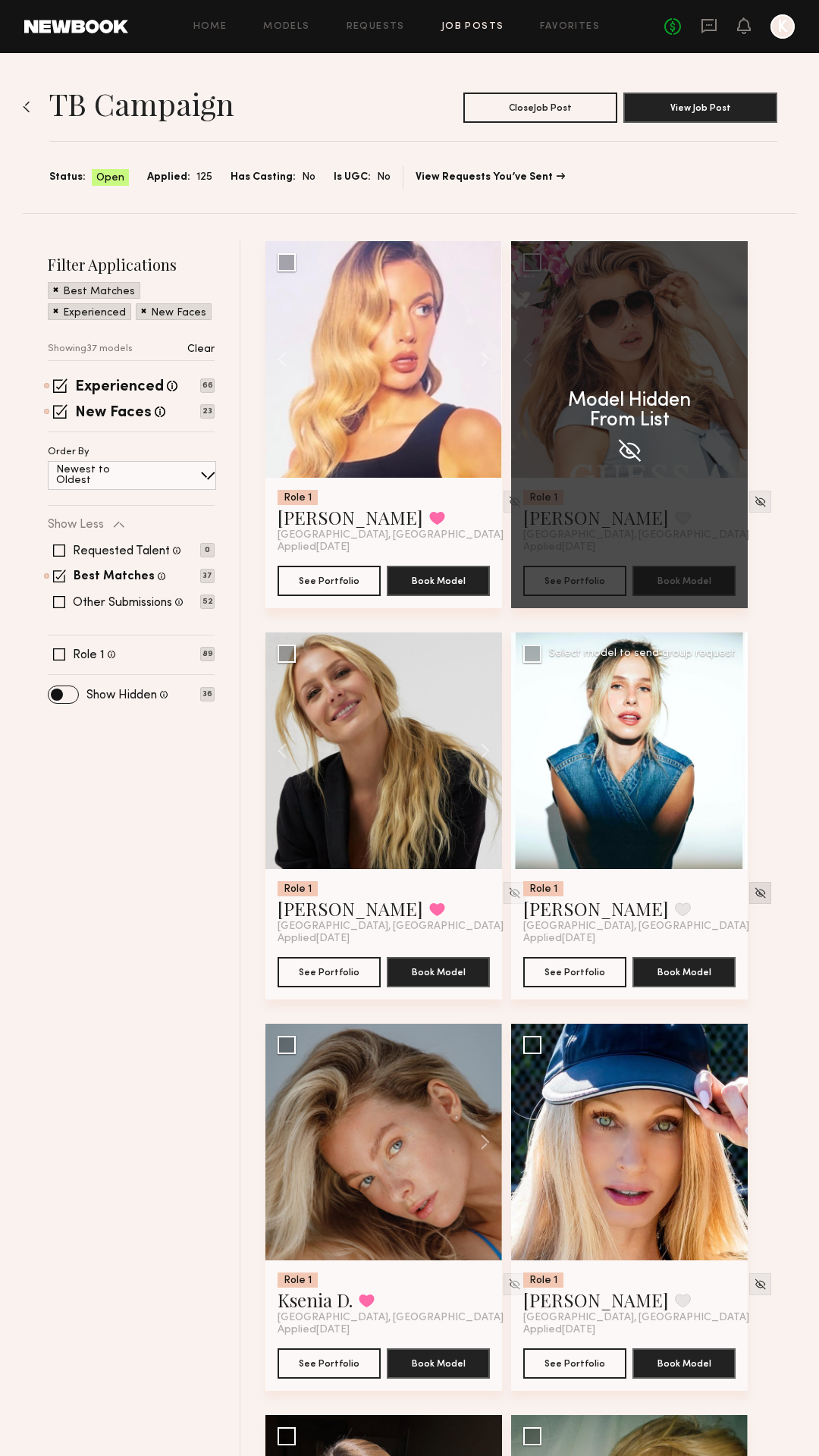
click at [749, 898] on div at bounding box center [759, 893] width 22 height 22
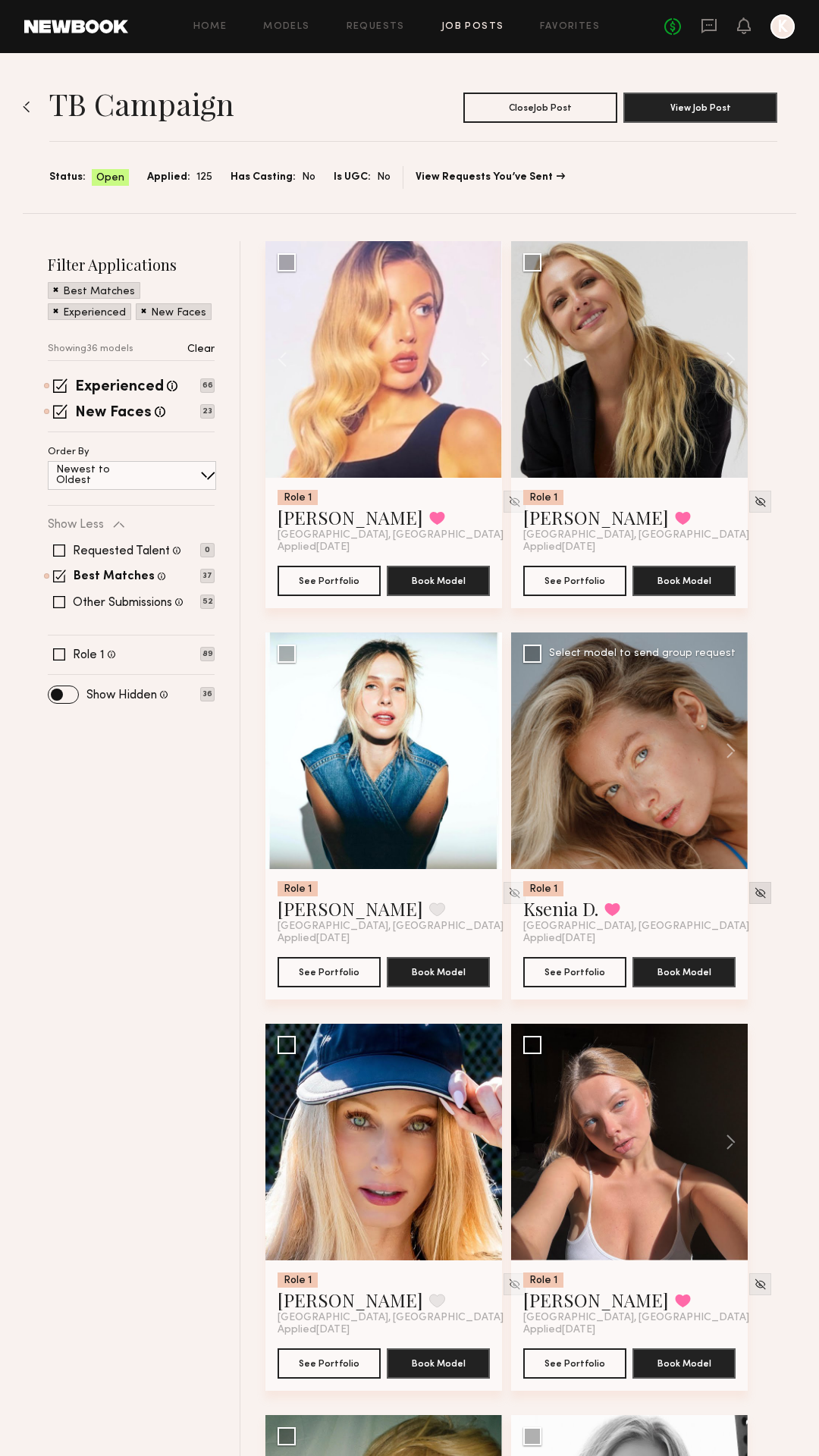
click at [754, 895] on img at bounding box center [760, 893] width 13 height 13
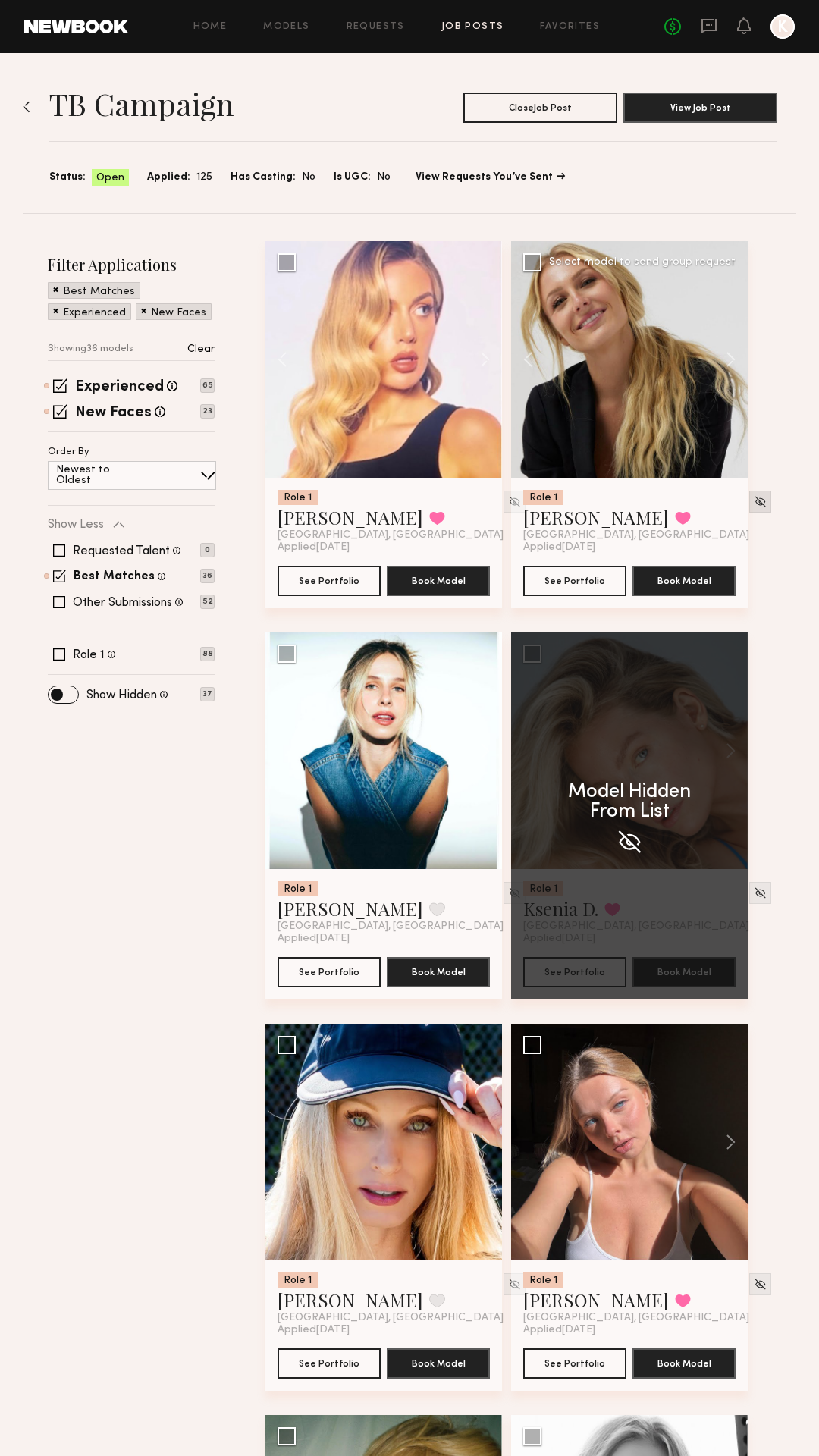
click at [754, 498] on img at bounding box center [760, 502] width 13 height 13
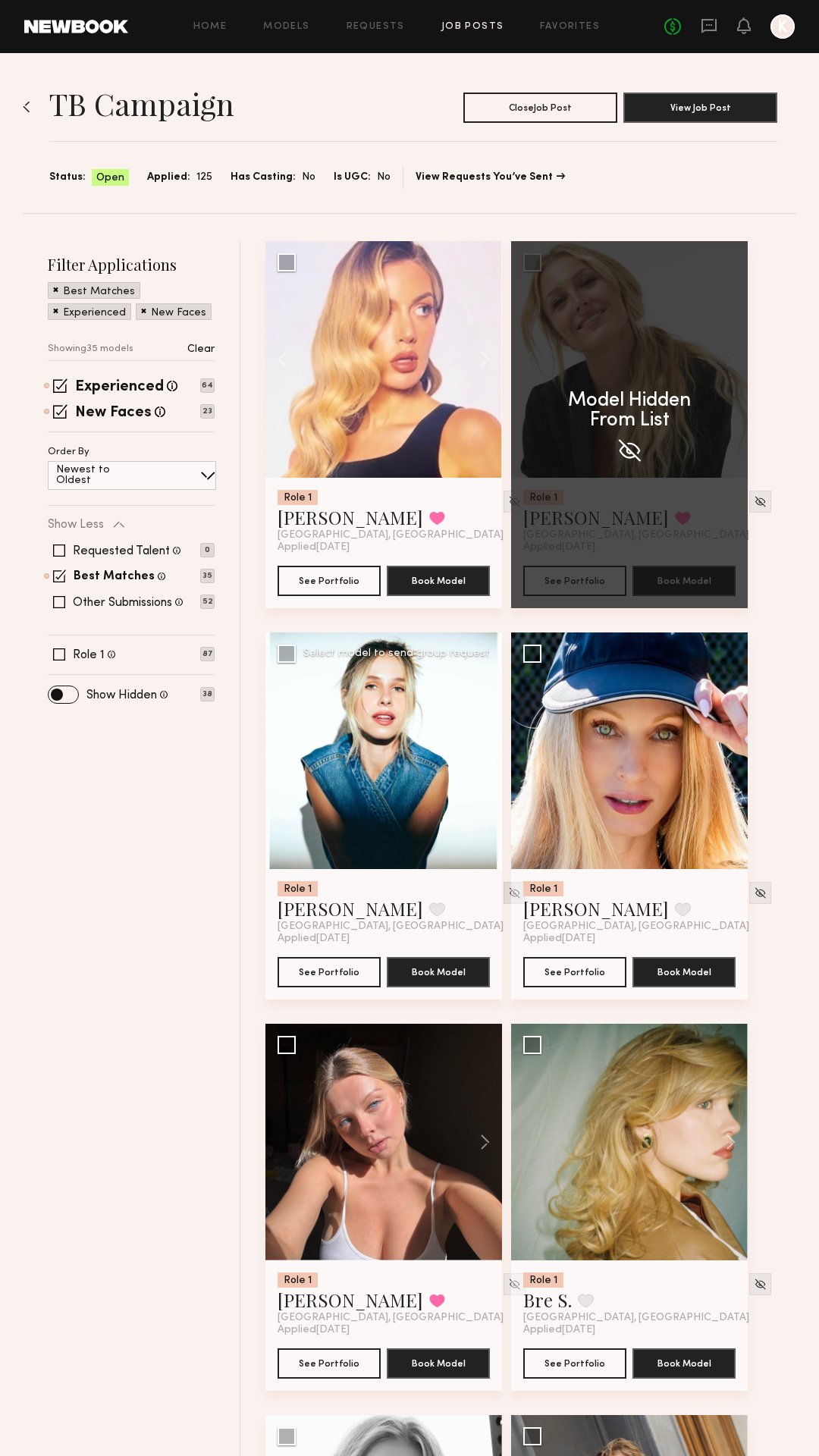
click at [475, 900] on div "Role 1 Jessica E. Favorited Miami, FL Applied 09/12/2025 See Portfolio Book Mod…" at bounding box center [535, 1220] width 540 height 1957
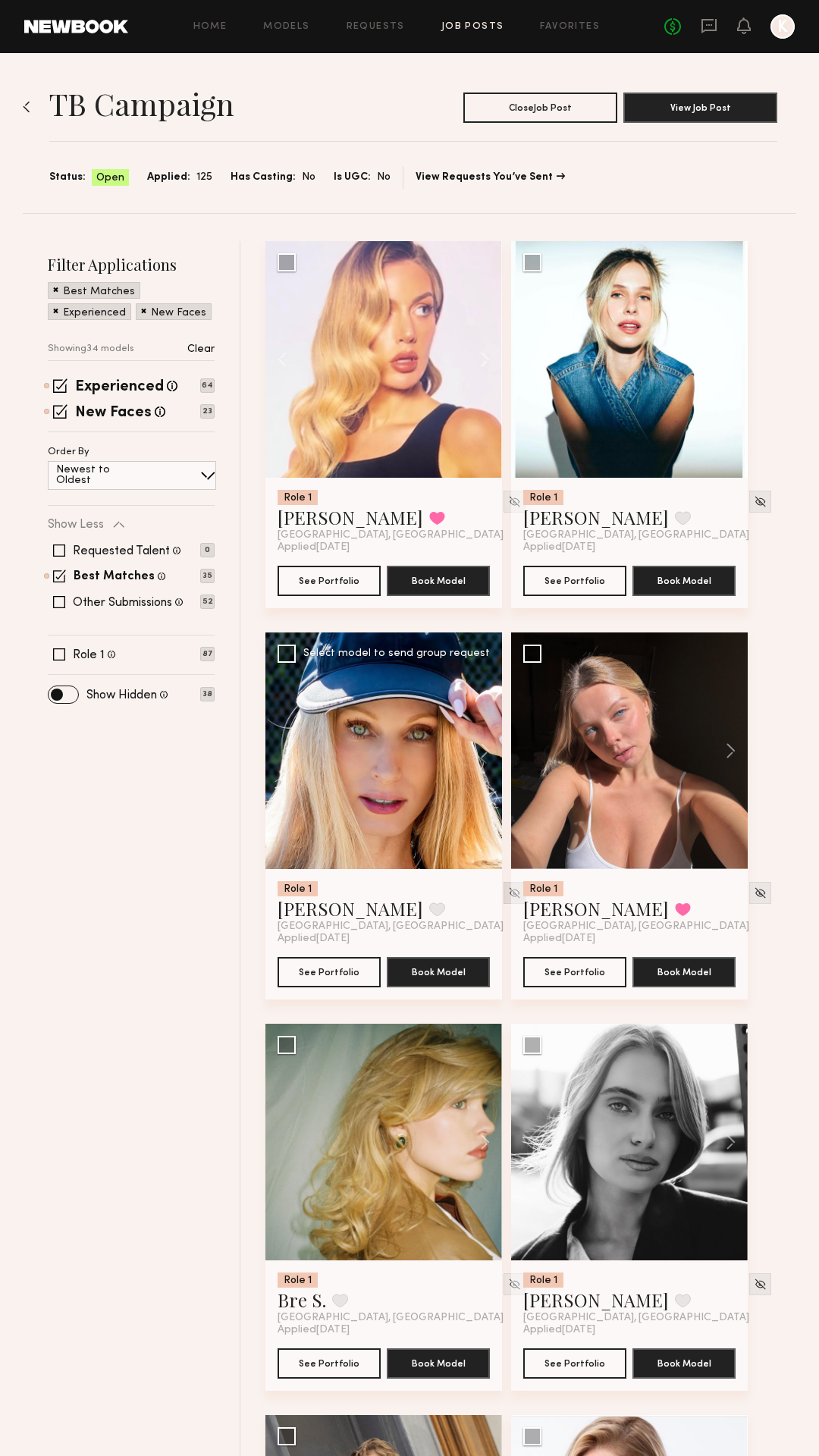
click at [508, 894] on img at bounding box center [515, 893] width 13 height 13
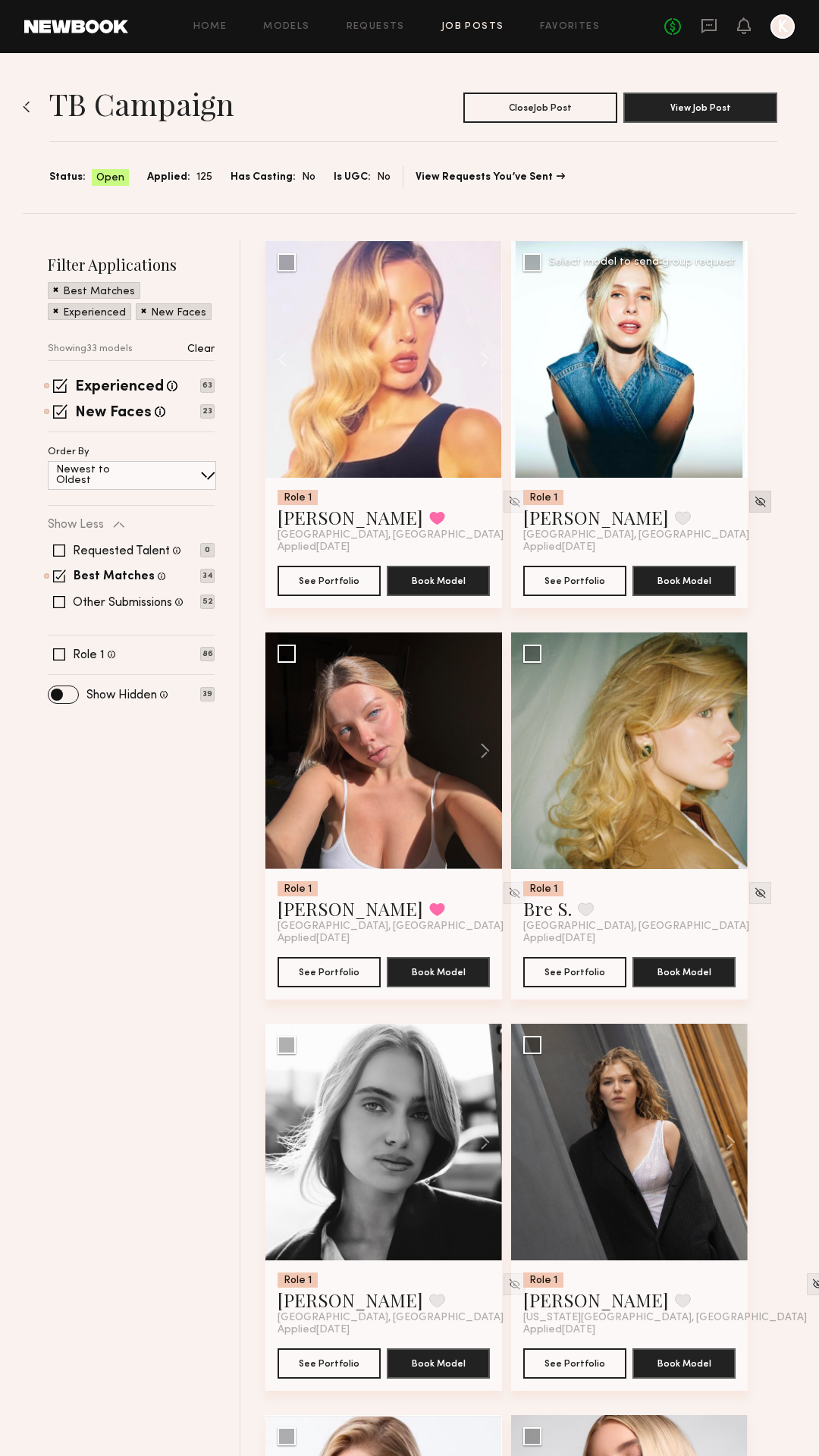
click at [754, 500] on img at bounding box center [760, 502] width 13 height 13
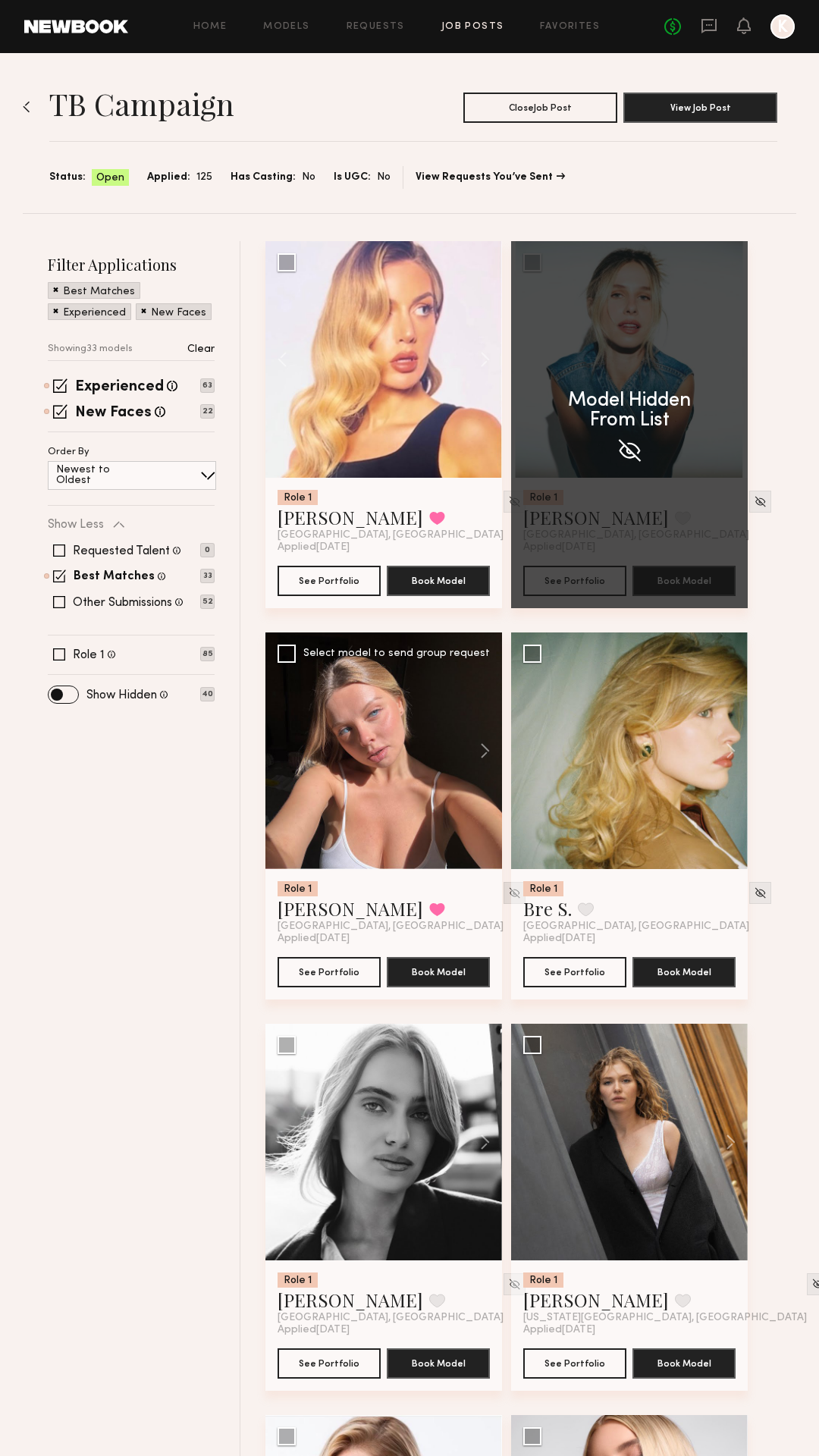
click at [482, 894] on div "Role 1 Jessica E. Favorited Miami, FL Applied 09/12/2025 See Portfolio Book Mod…" at bounding box center [535, 1024] width 540 height 1565
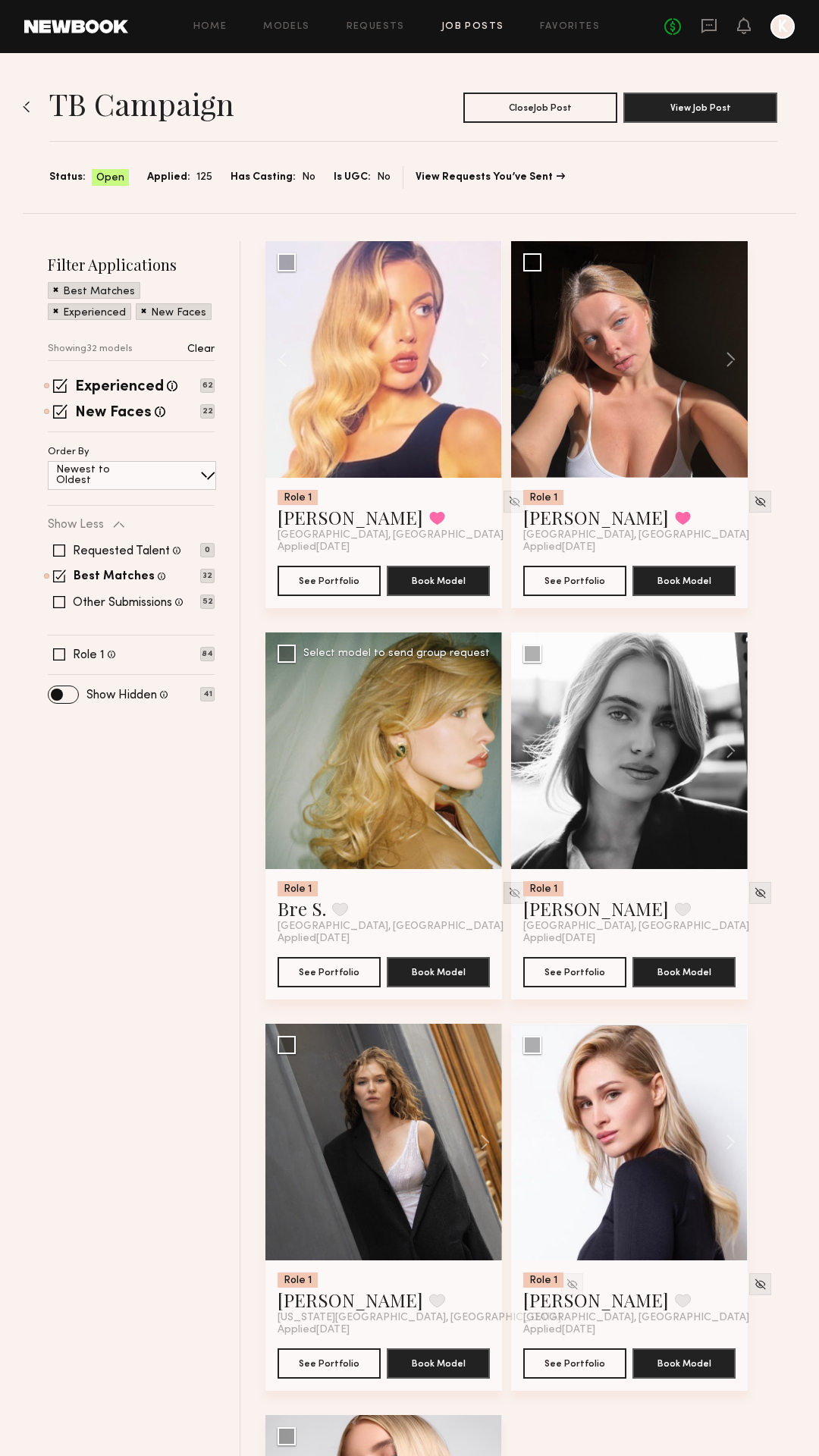
click at [508, 895] on img at bounding box center [515, 893] width 13 height 13
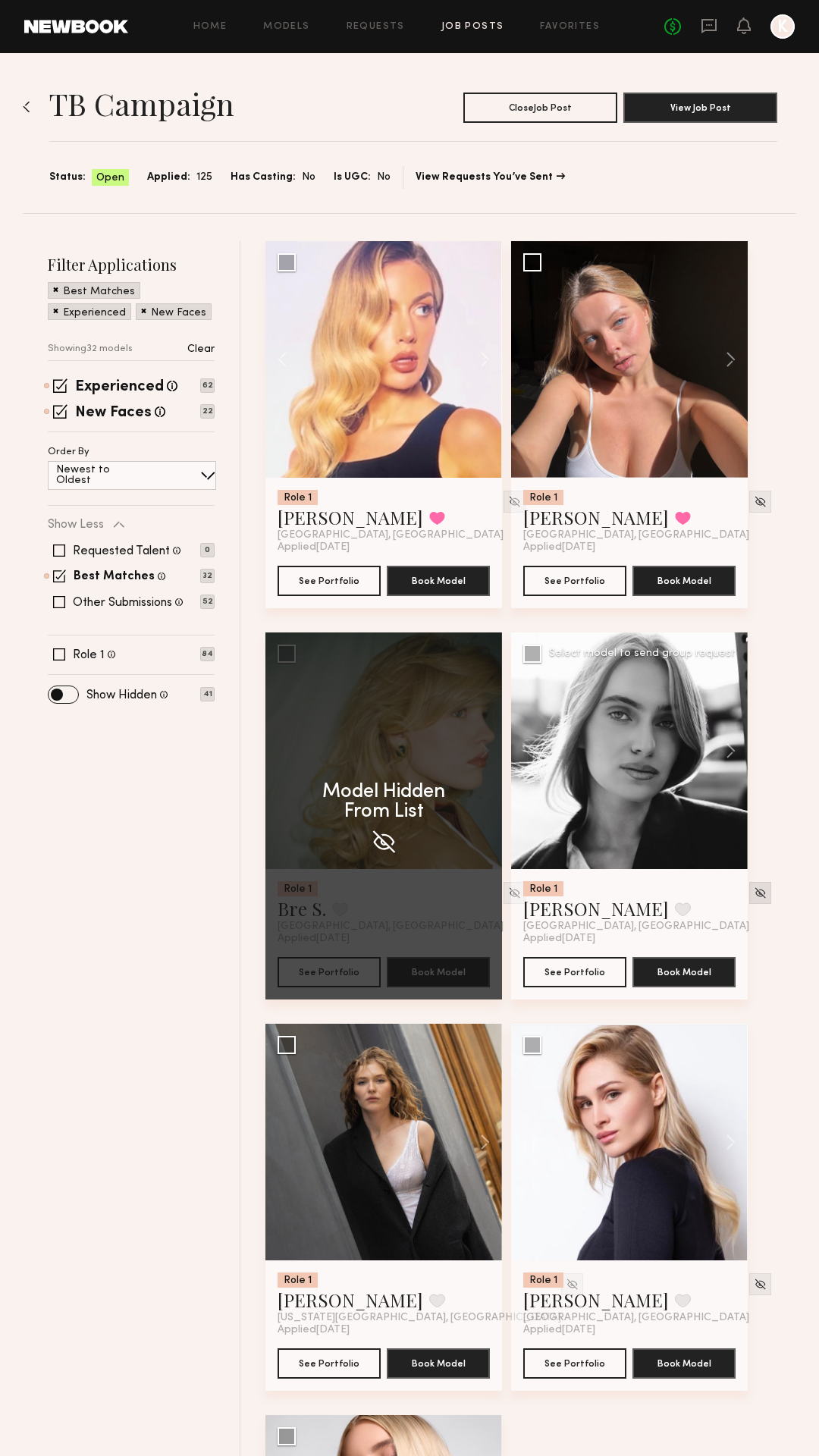
click at [754, 895] on img at bounding box center [760, 893] width 13 height 13
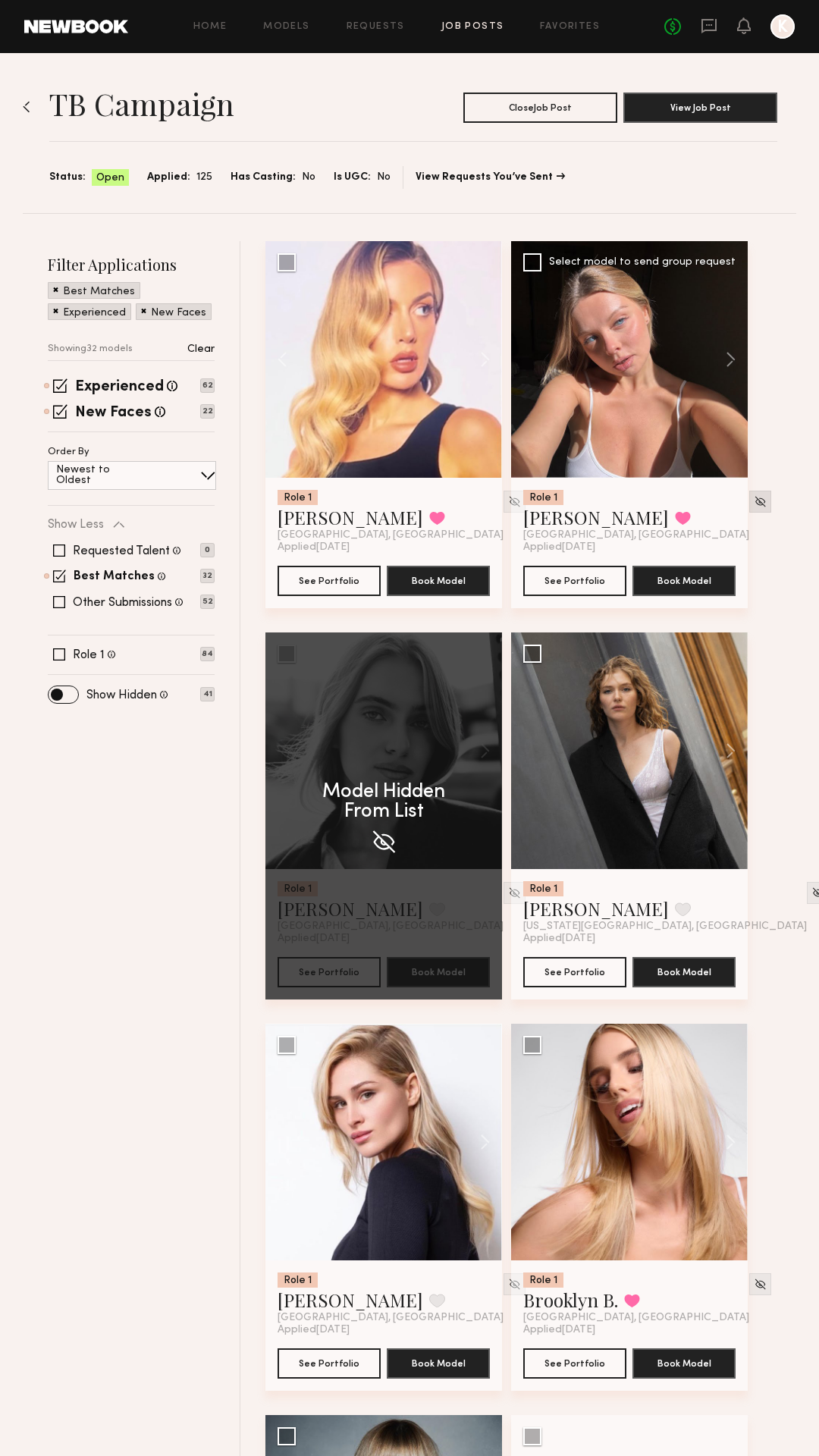
click at [749, 510] on div at bounding box center [759, 502] width 22 height 22
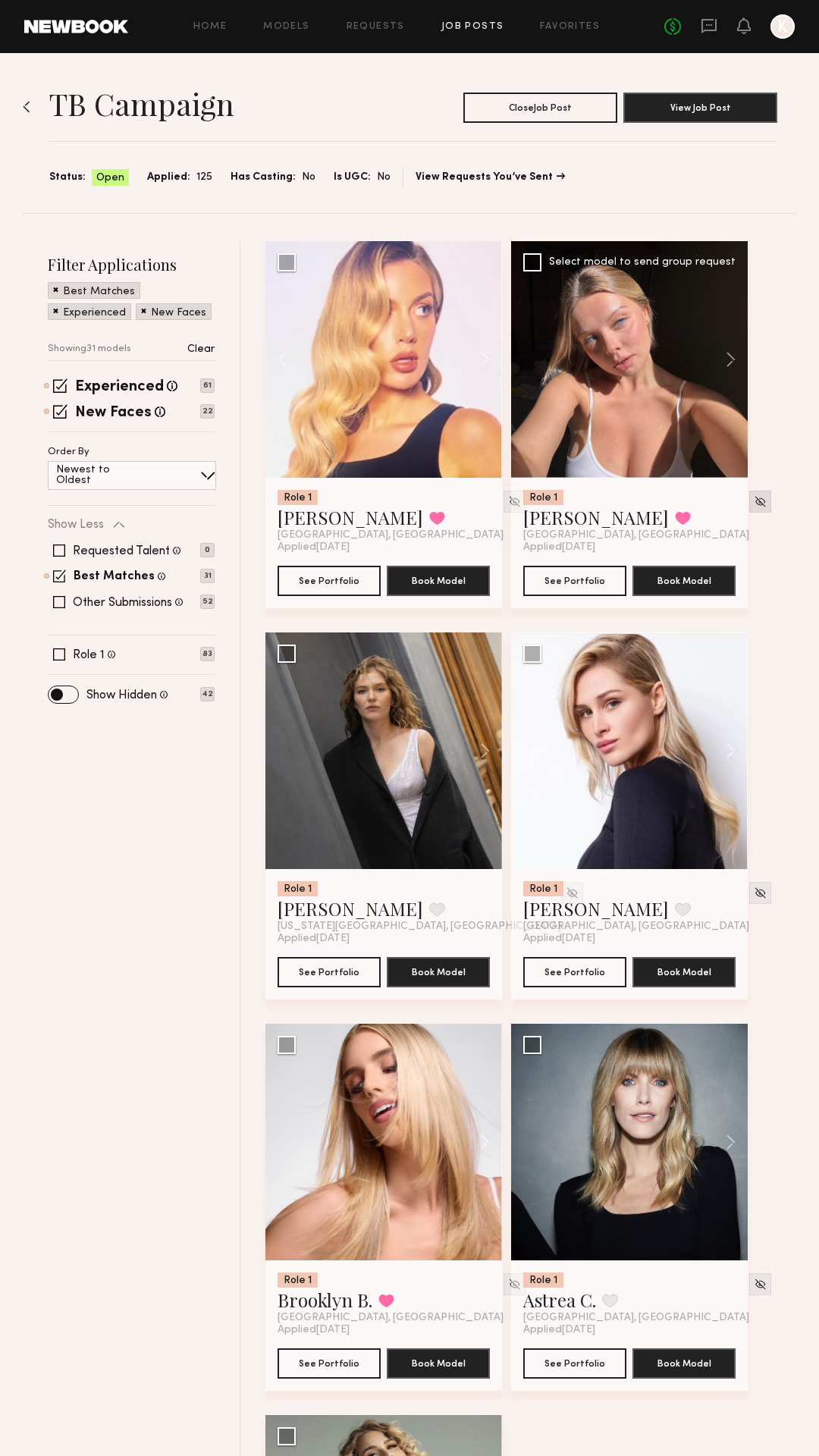
click at [754, 498] on img at bounding box center [760, 502] width 13 height 13
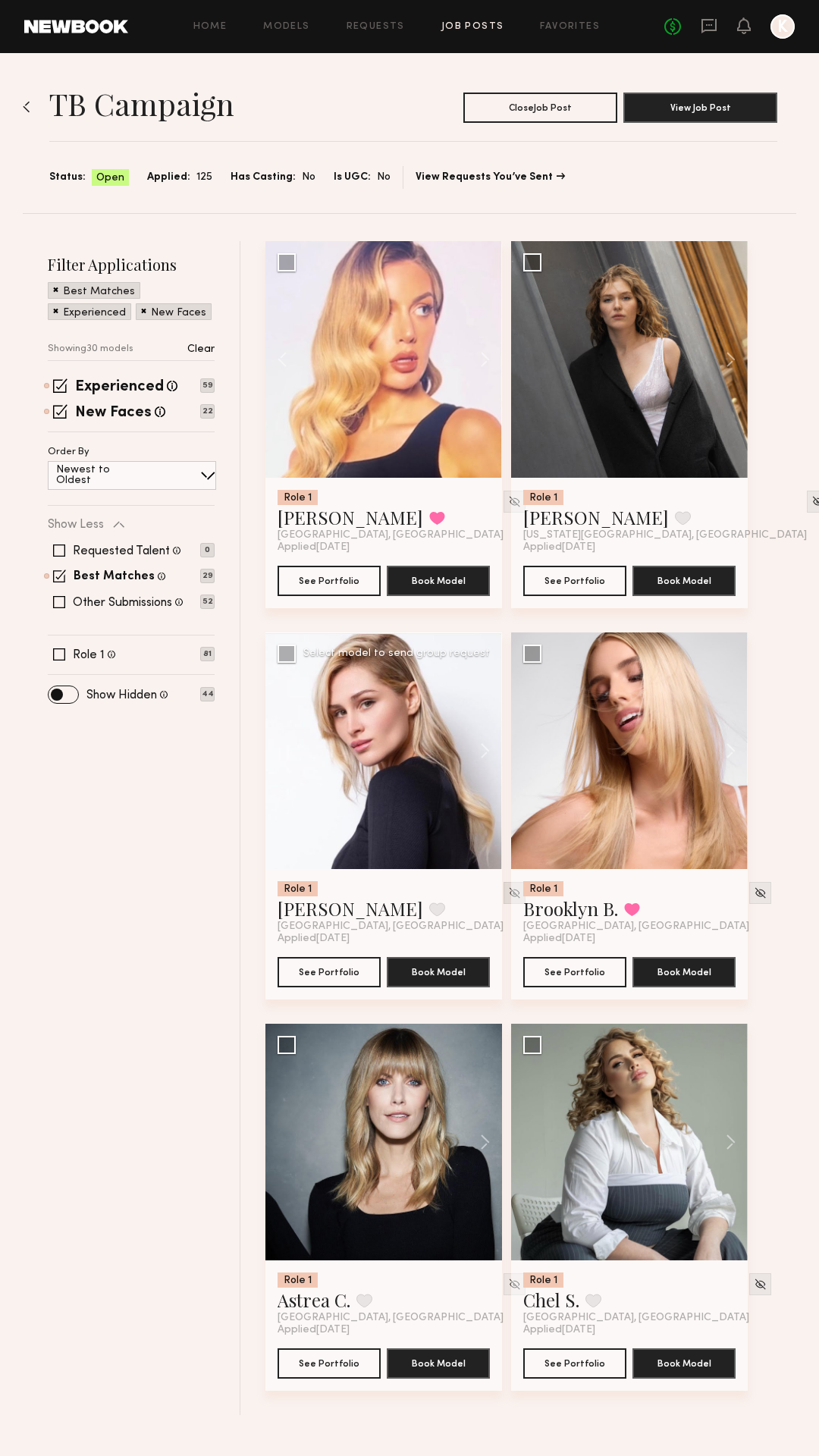
click at [508, 895] on img at bounding box center [515, 893] width 13 height 13
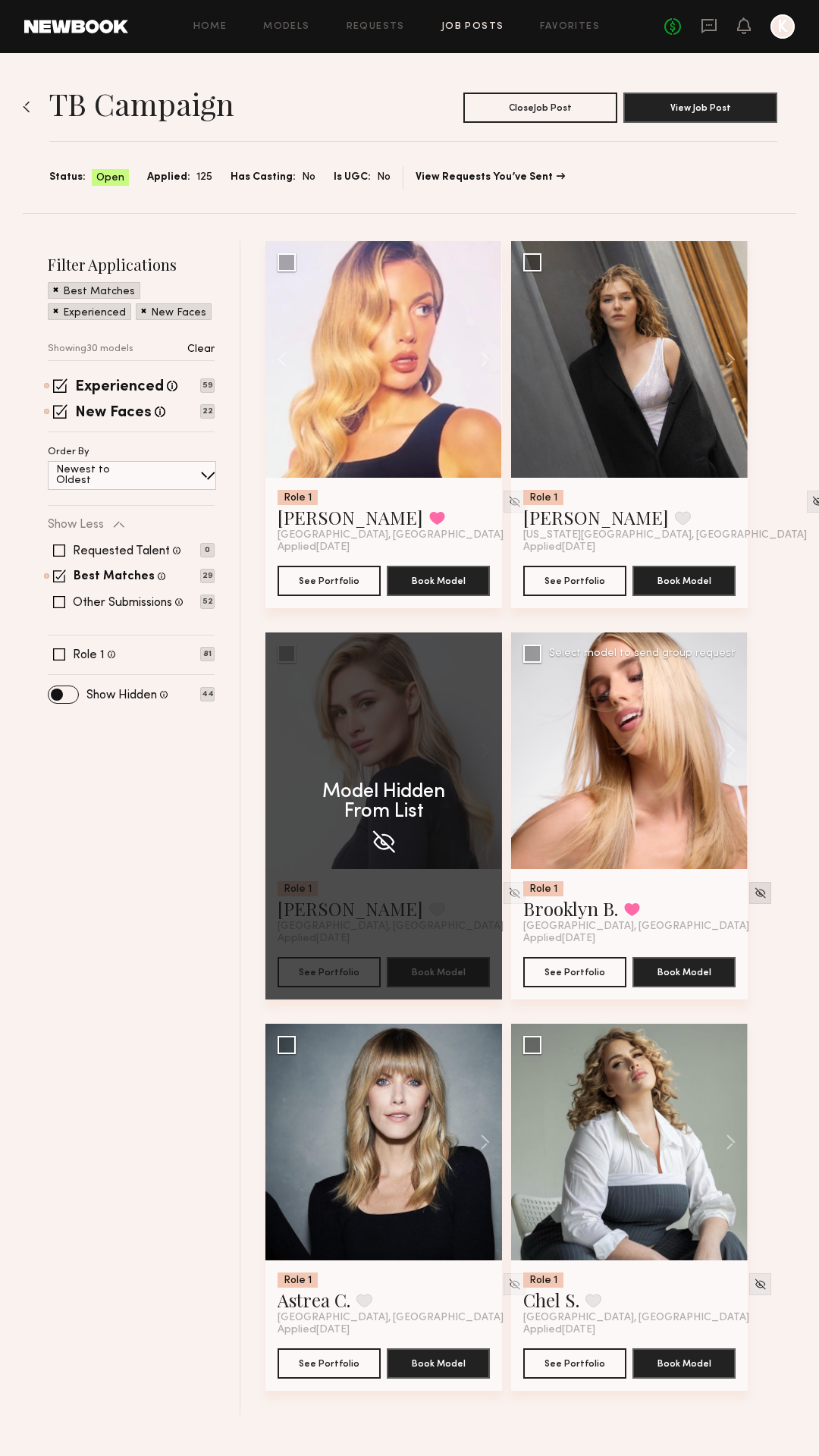
click at [754, 893] on img at bounding box center [760, 893] width 13 height 13
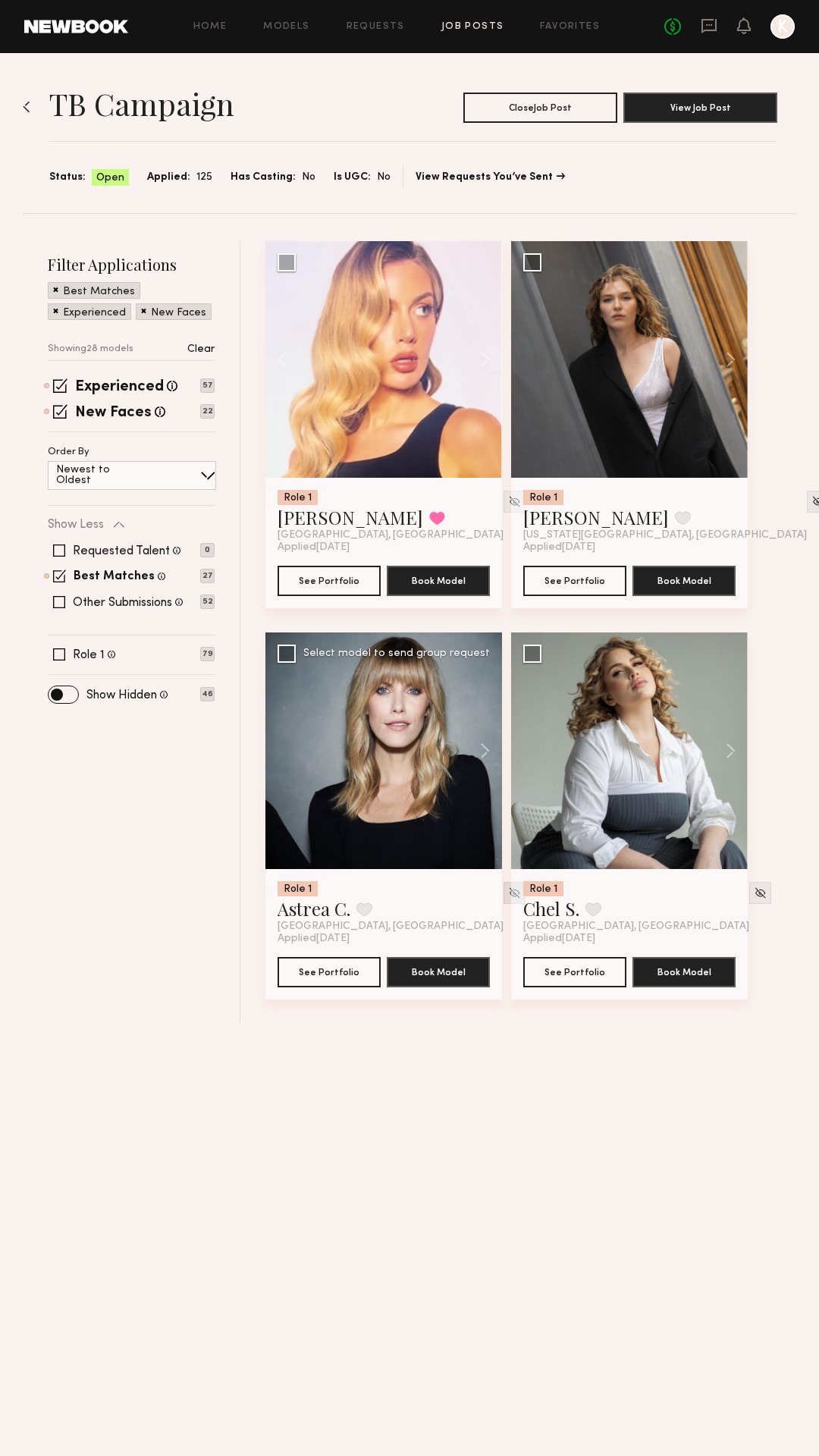
click at [508, 892] on img at bounding box center [515, 893] width 13 height 13
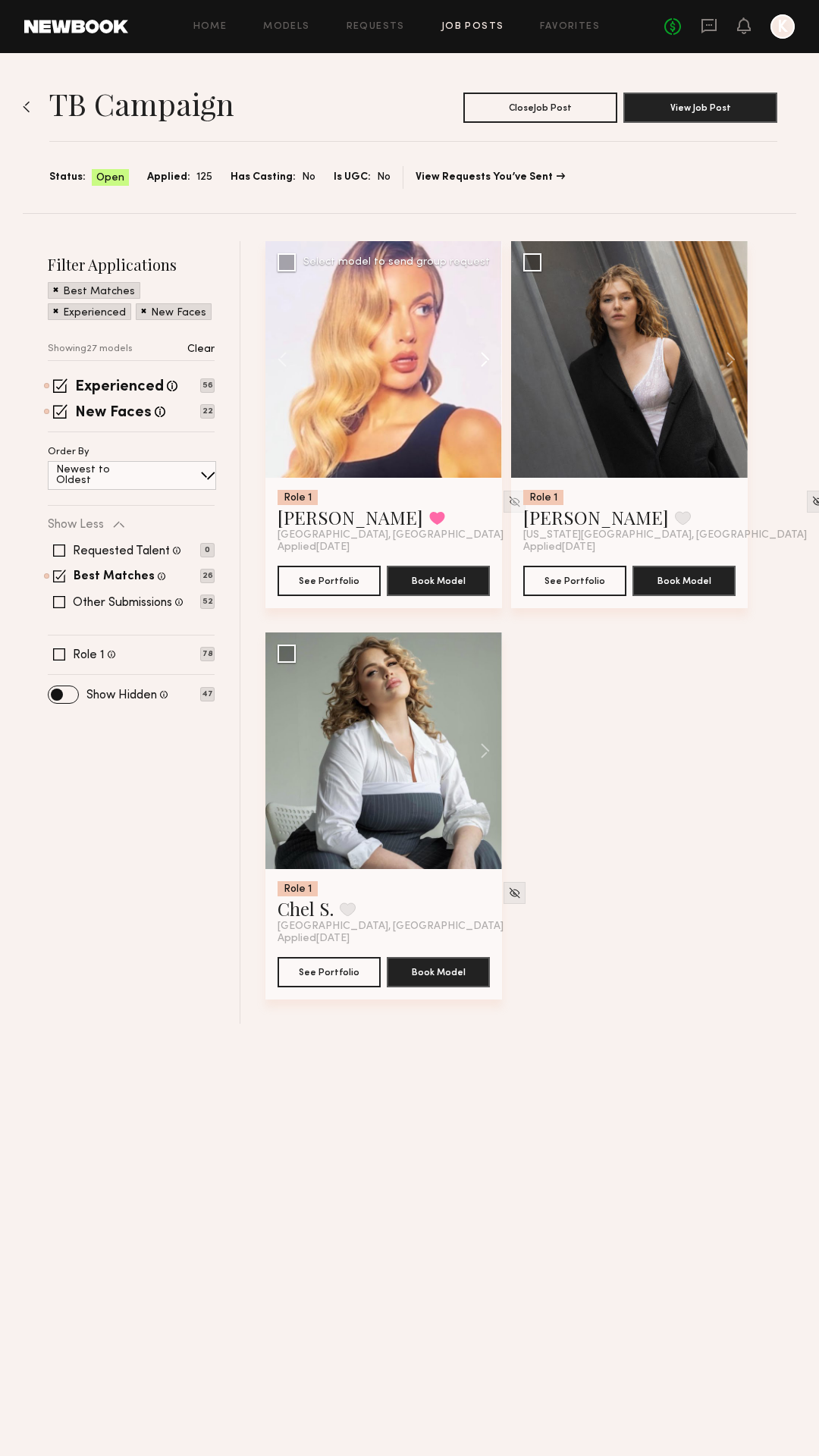
click at [479, 368] on button at bounding box center [478, 360] width 49 height 236
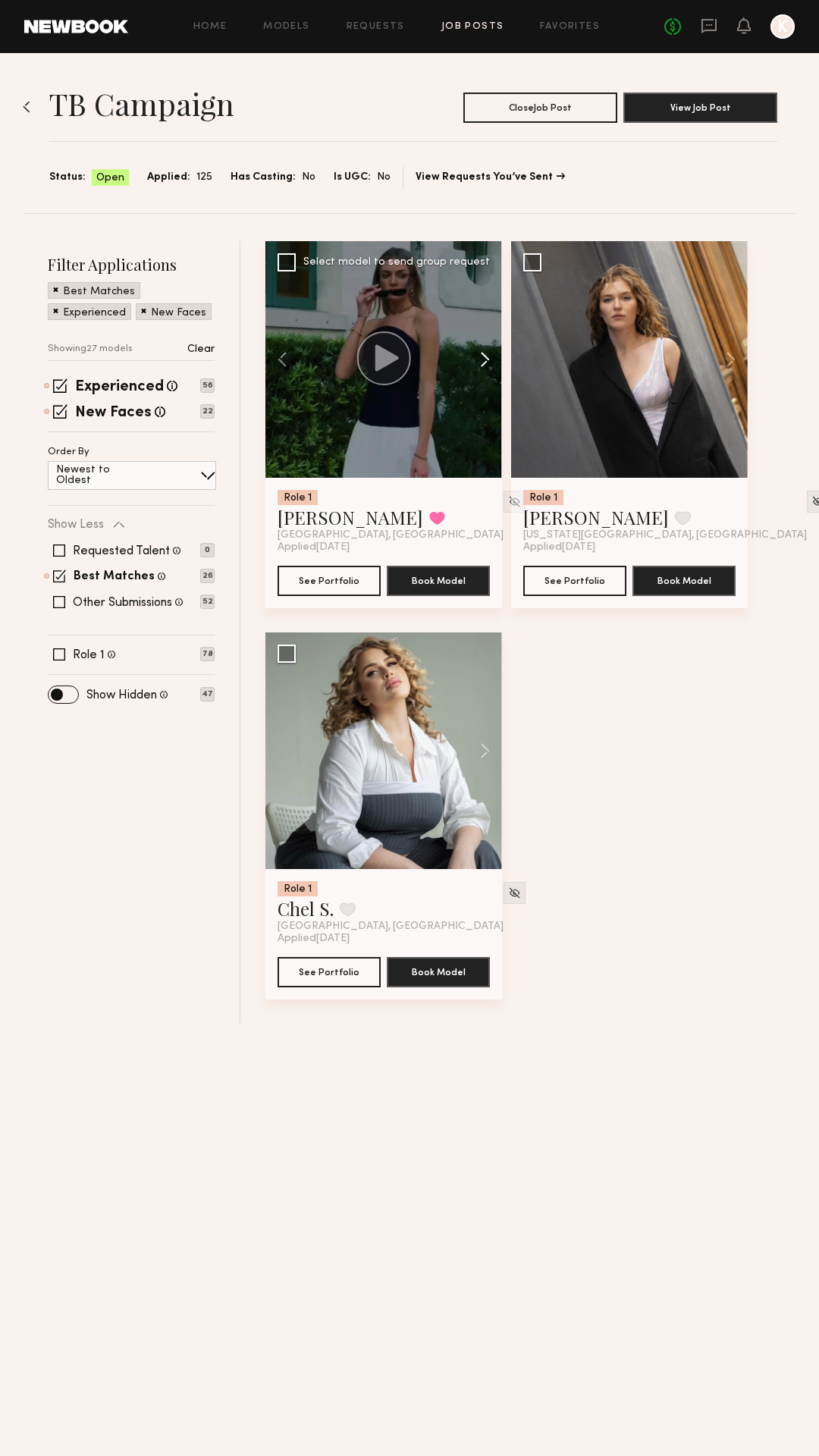
click at [479, 368] on button at bounding box center [478, 360] width 49 height 236
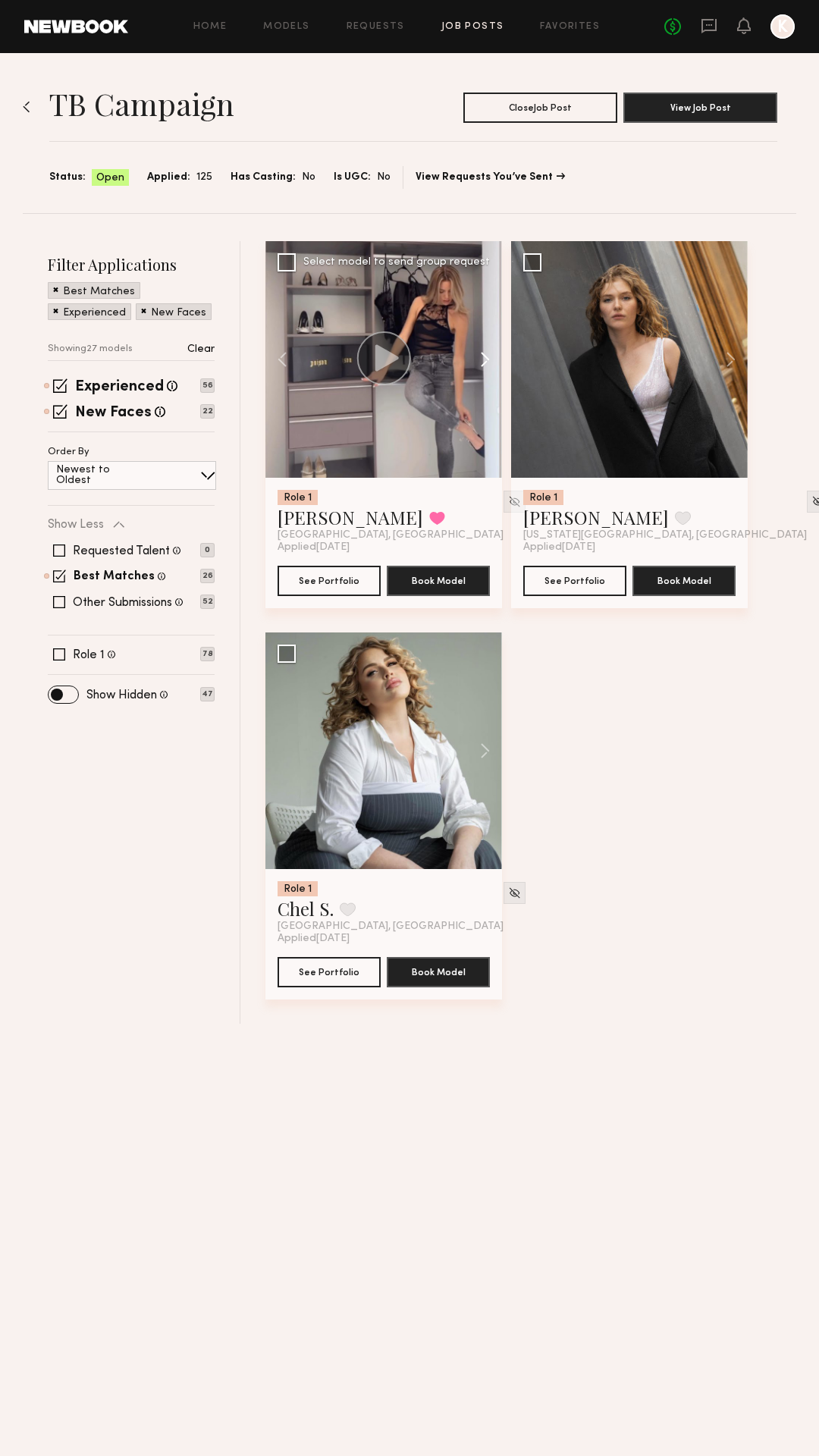
click at [479, 368] on button at bounding box center [478, 360] width 49 height 236
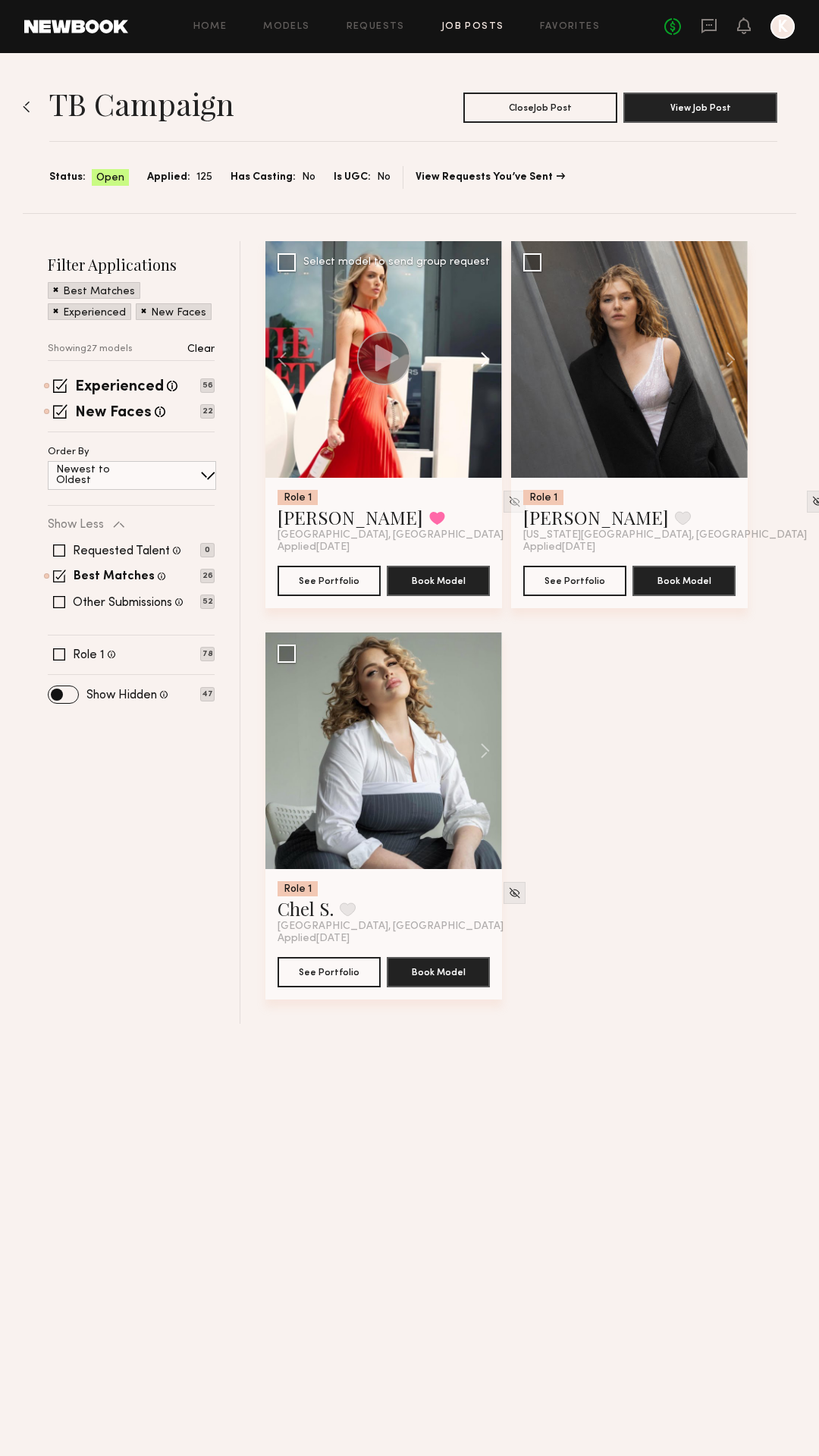
click at [479, 368] on button at bounding box center [478, 360] width 49 height 236
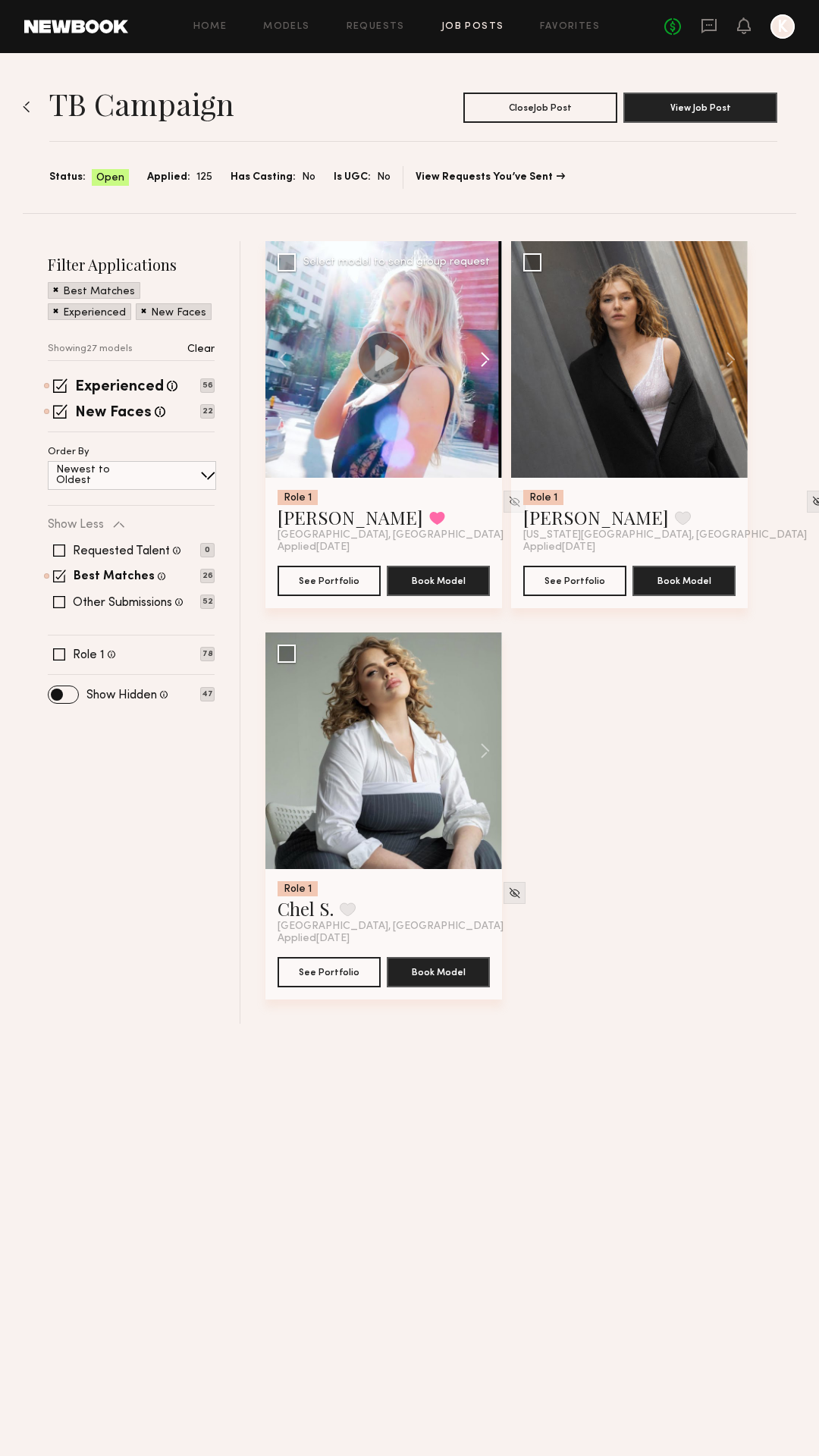
click at [479, 368] on button at bounding box center [478, 360] width 49 height 236
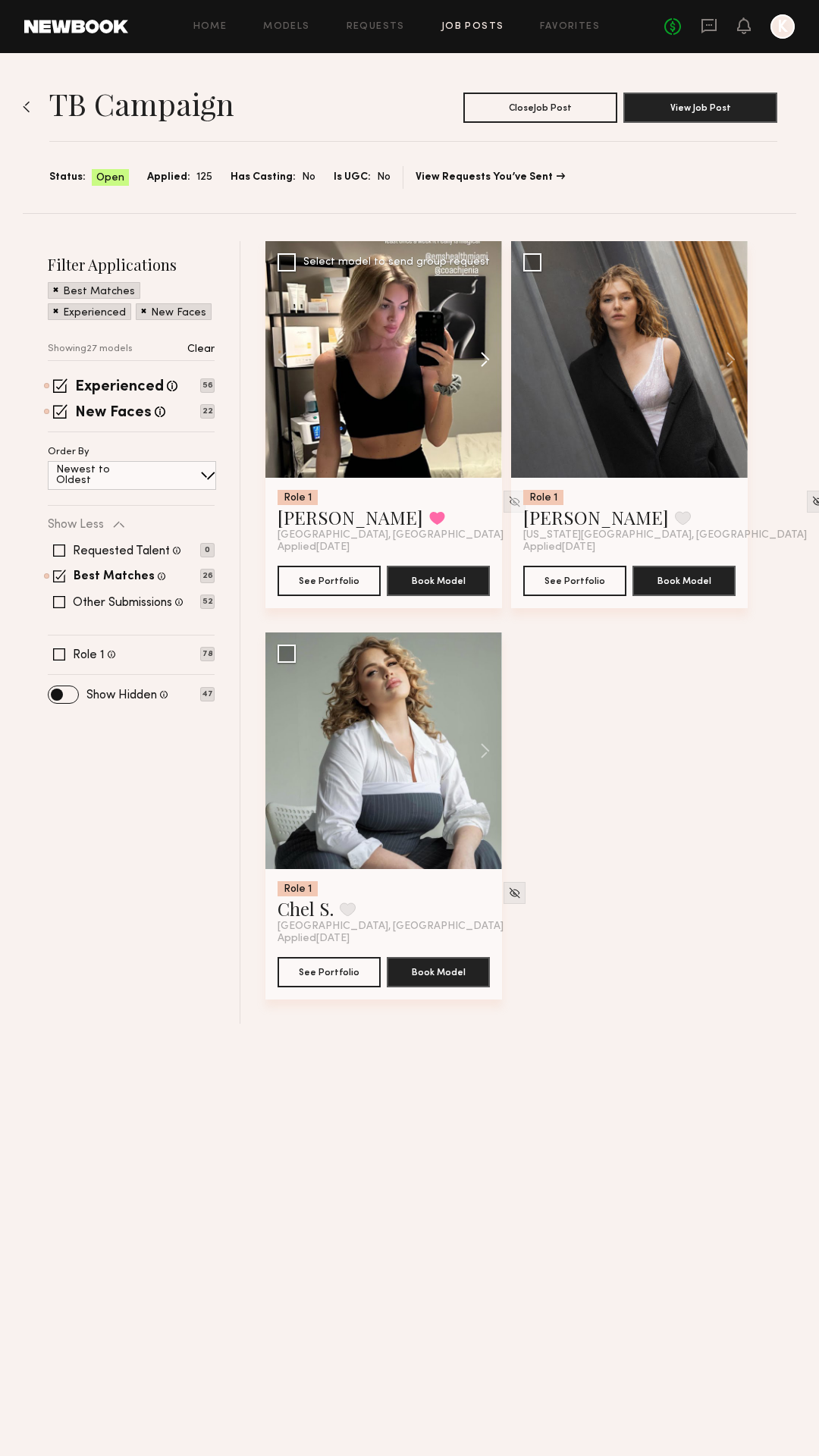
click at [479, 368] on button at bounding box center [478, 360] width 49 height 236
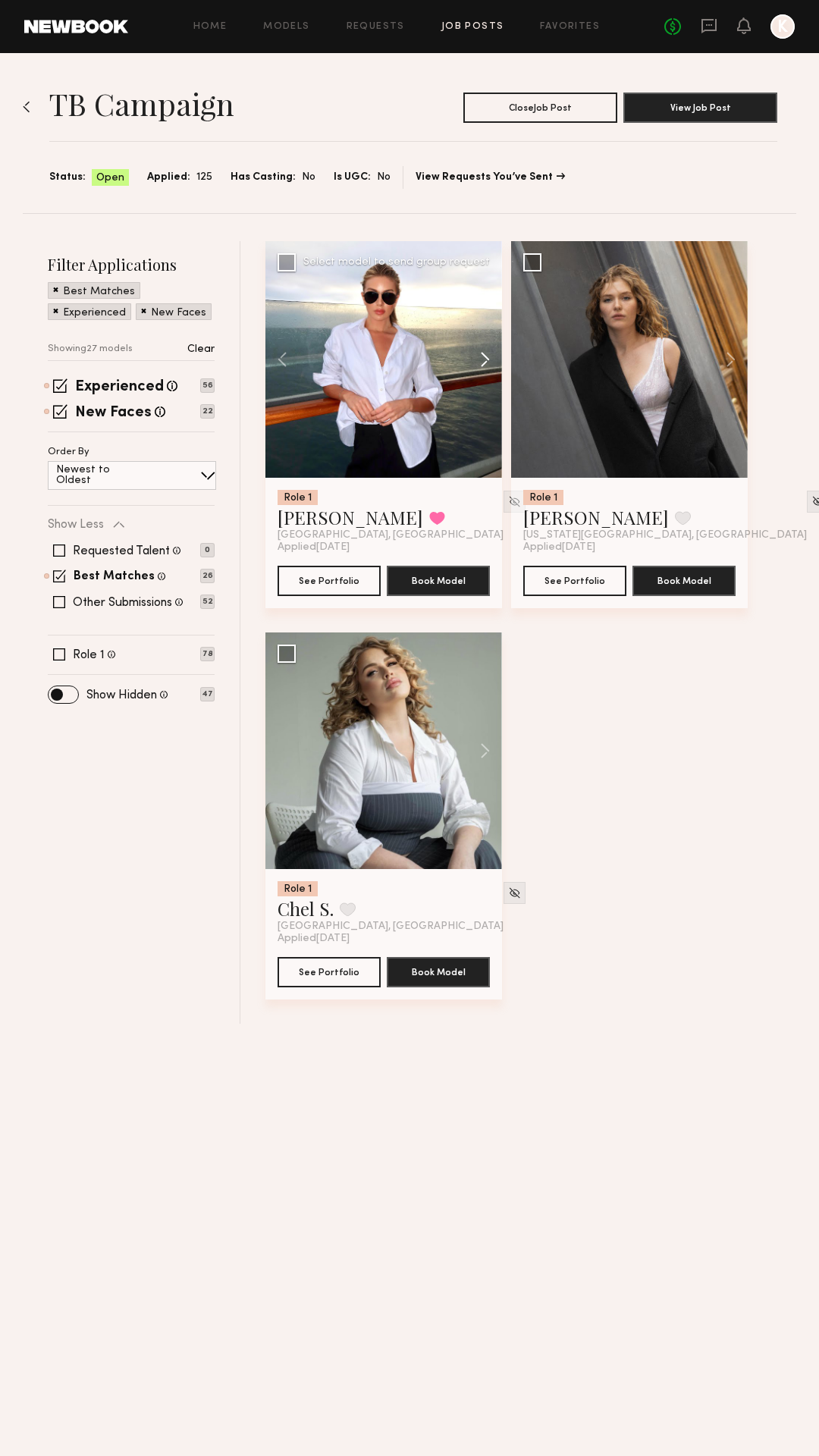
click at [479, 368] on button at bounding box center [478, 360] width 49 height 236
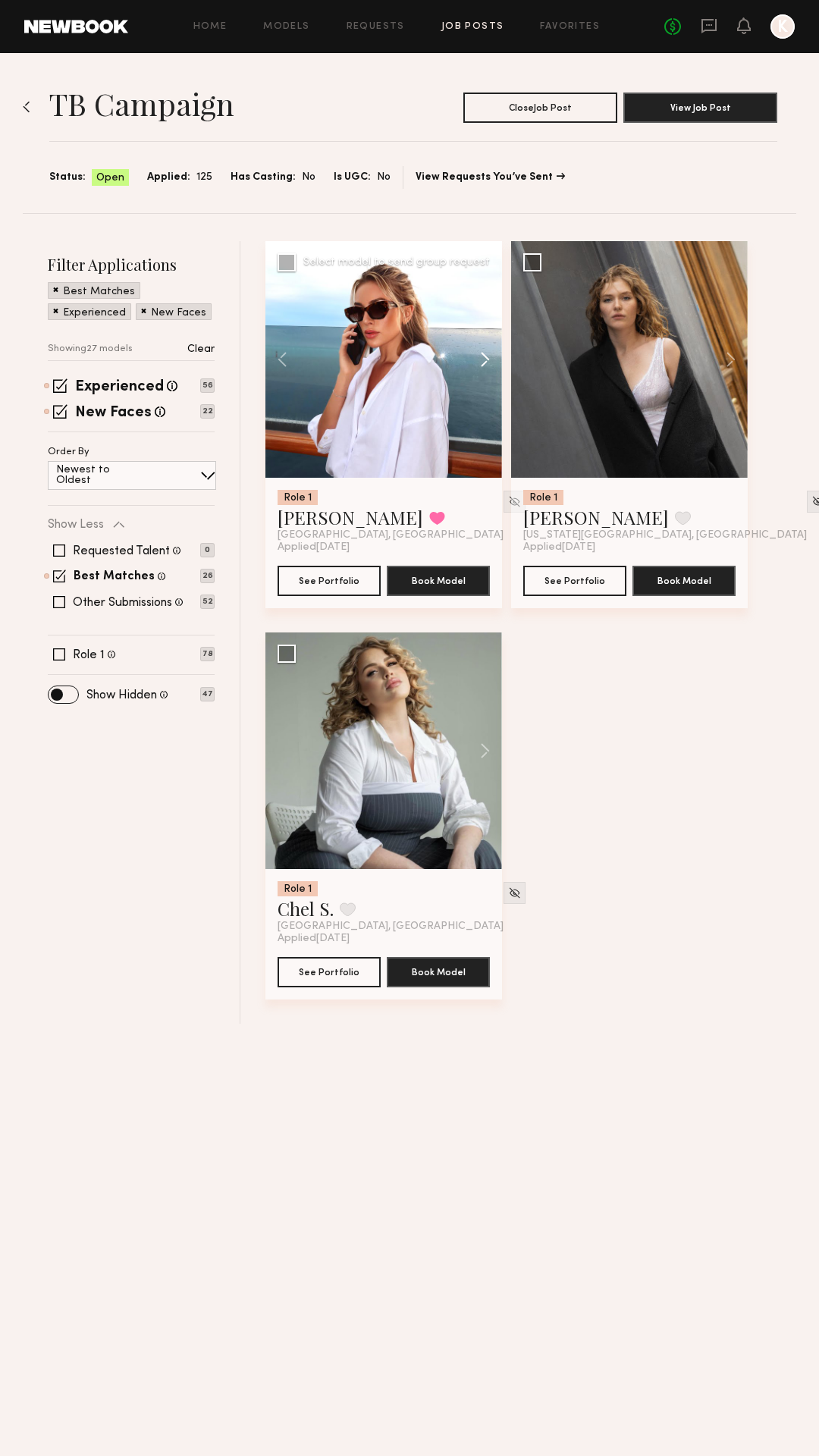
click at [479, 368] on button at bounding box center [478, 360] width 49 height 236
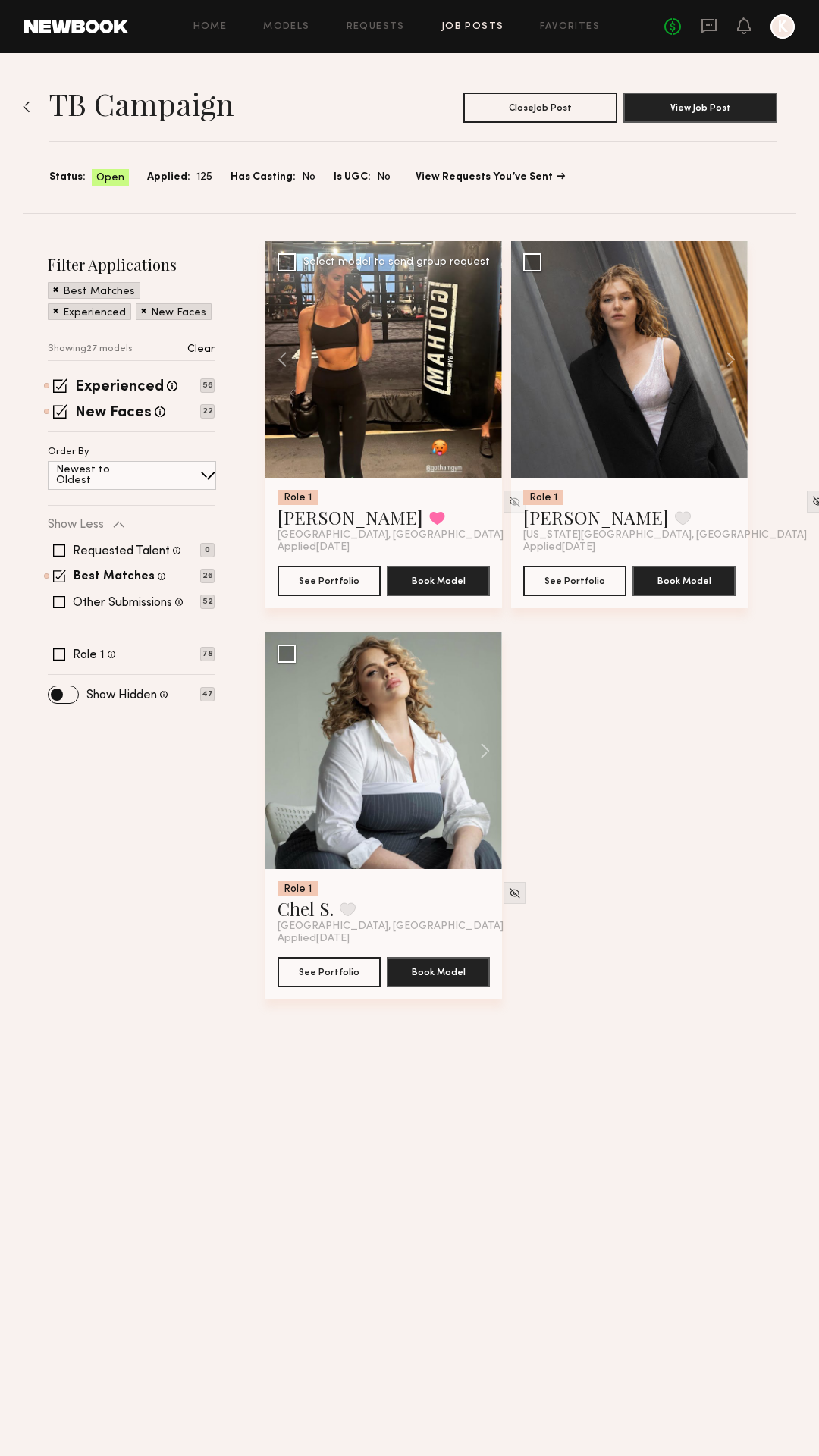
click at [479, 368] on div at bounding box center [383, 360] width 236 height 236
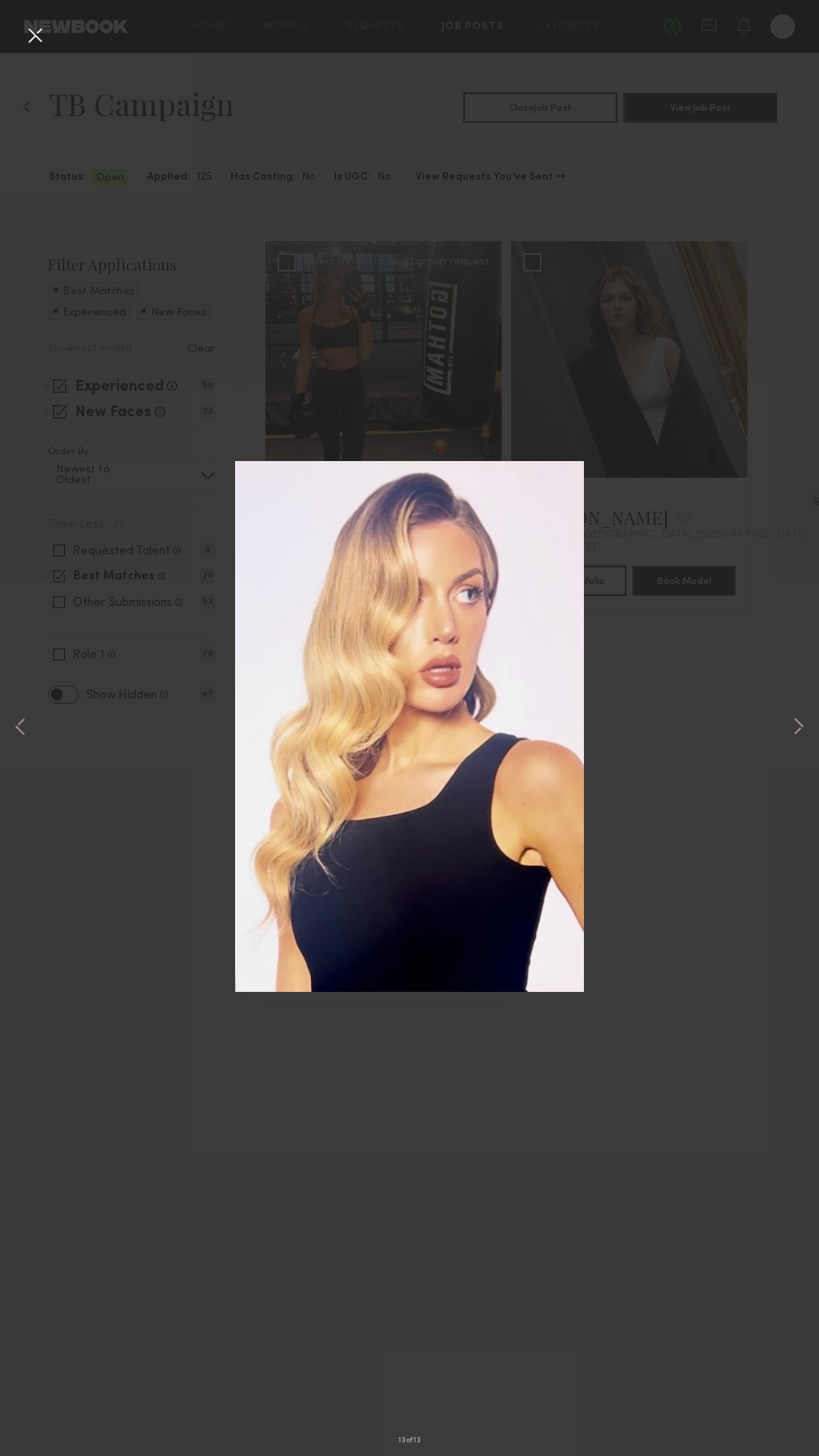
click at [27, 33] on button at bounding box center [35, 36] width 24 height 27
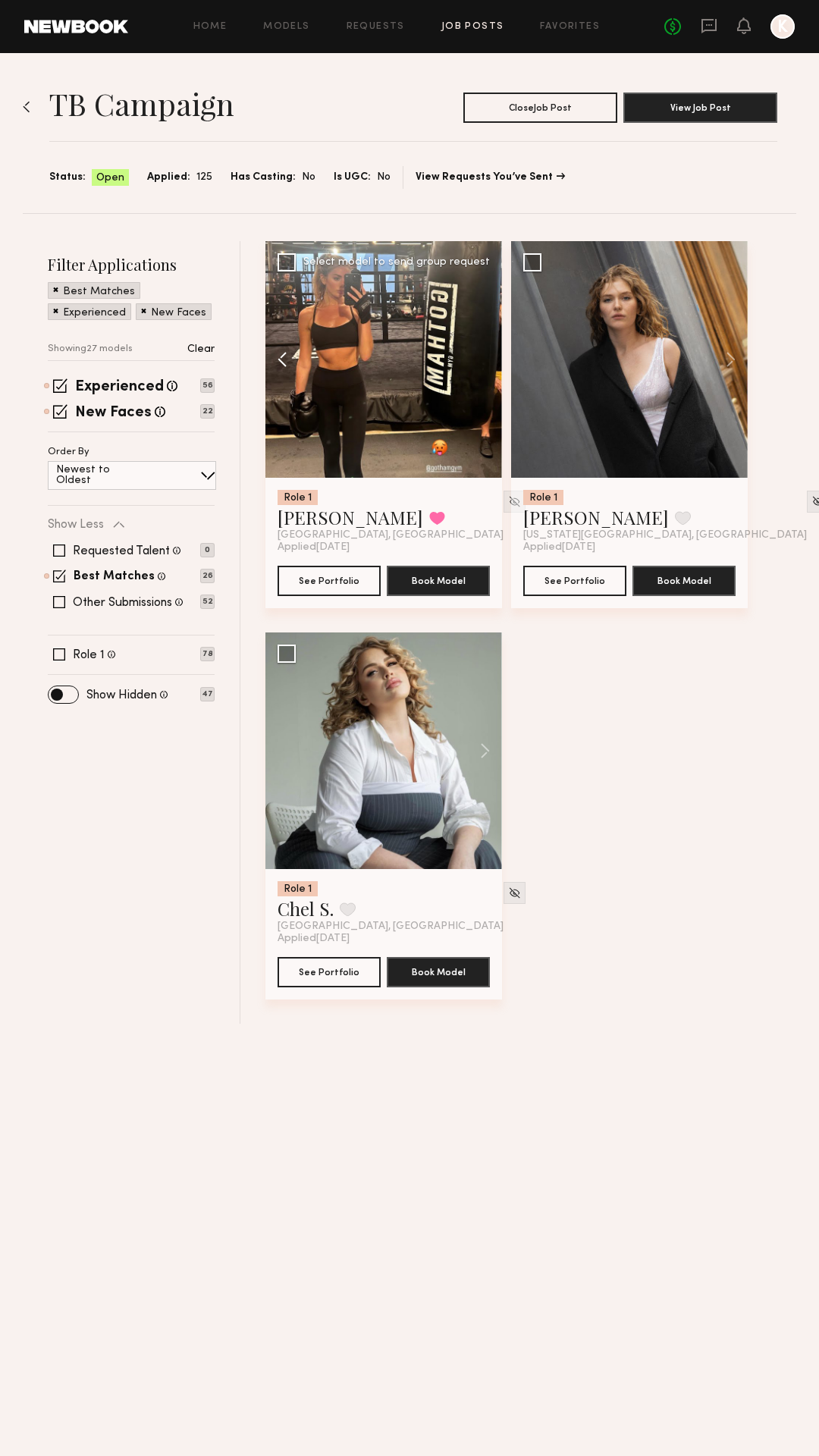
click at [283, 362] on button at bounding box center [289, 360] width 49 height 236
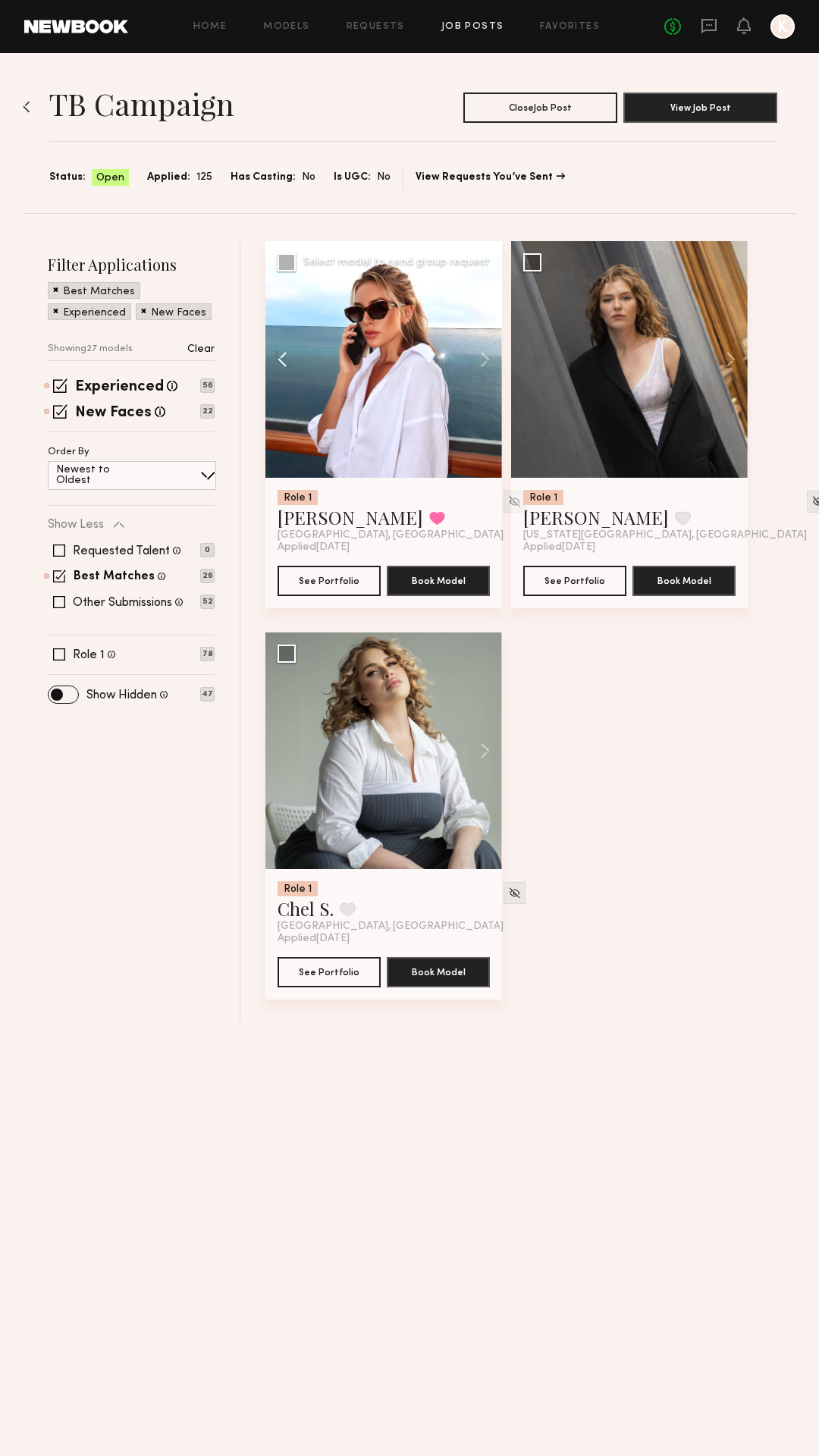
click at [283, 362] on button at bounding box center [289, 360] width 49 height 236
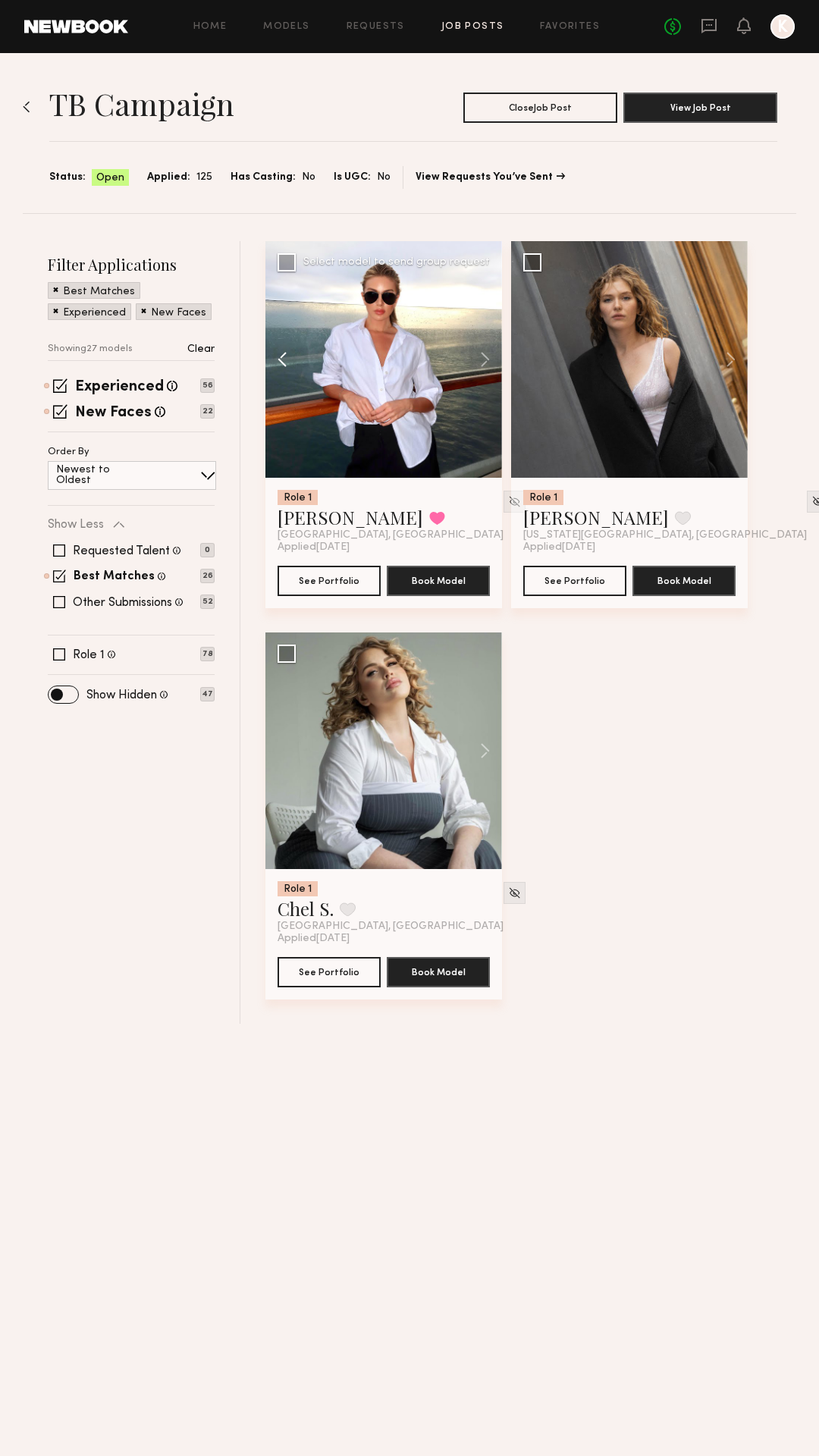
click at [283, 362] on button at bounding box center [289, 360] width 49 height 236
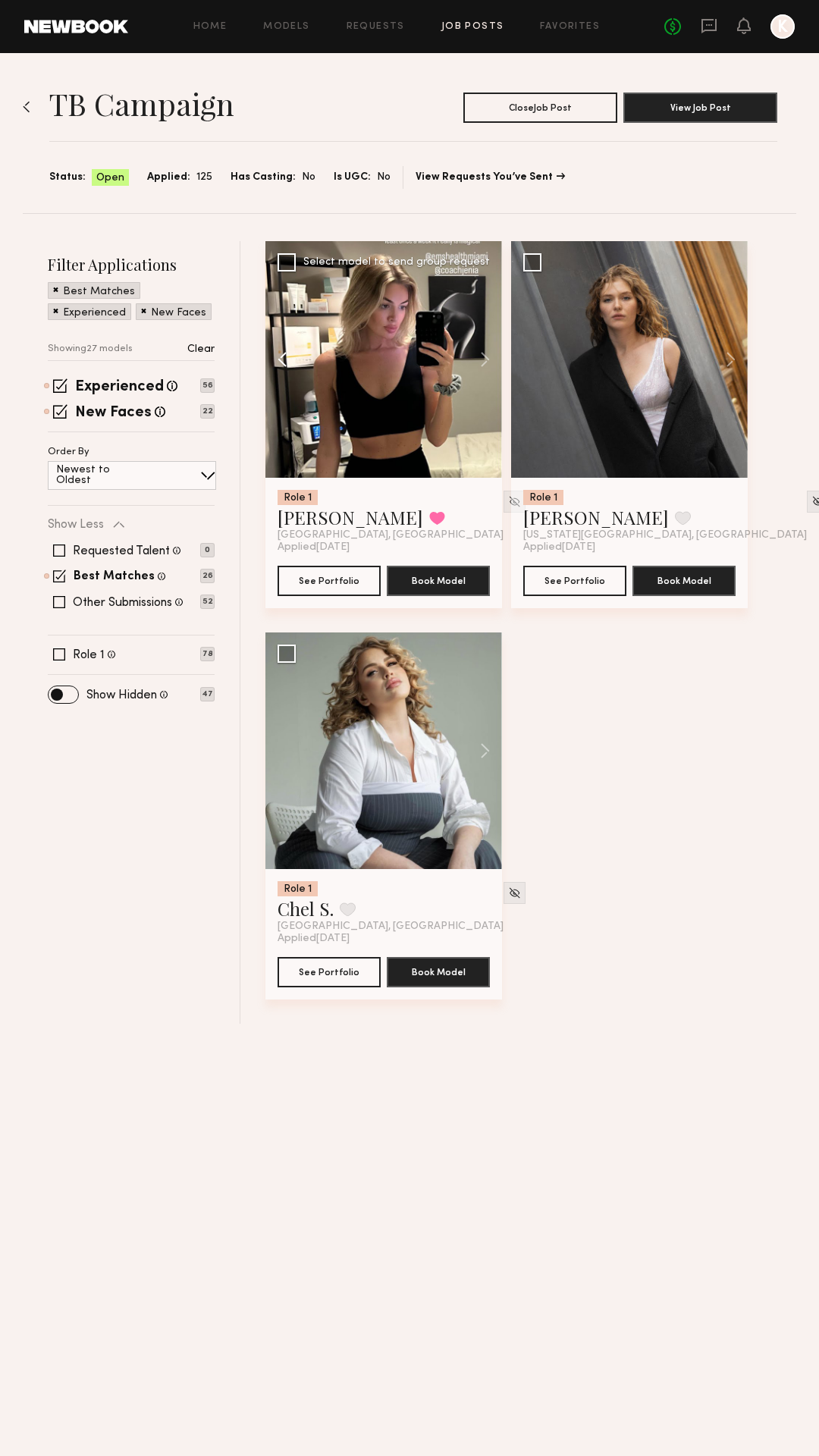
click at [283, 362] on button at bounding box center [289, 360] width 49 height 236
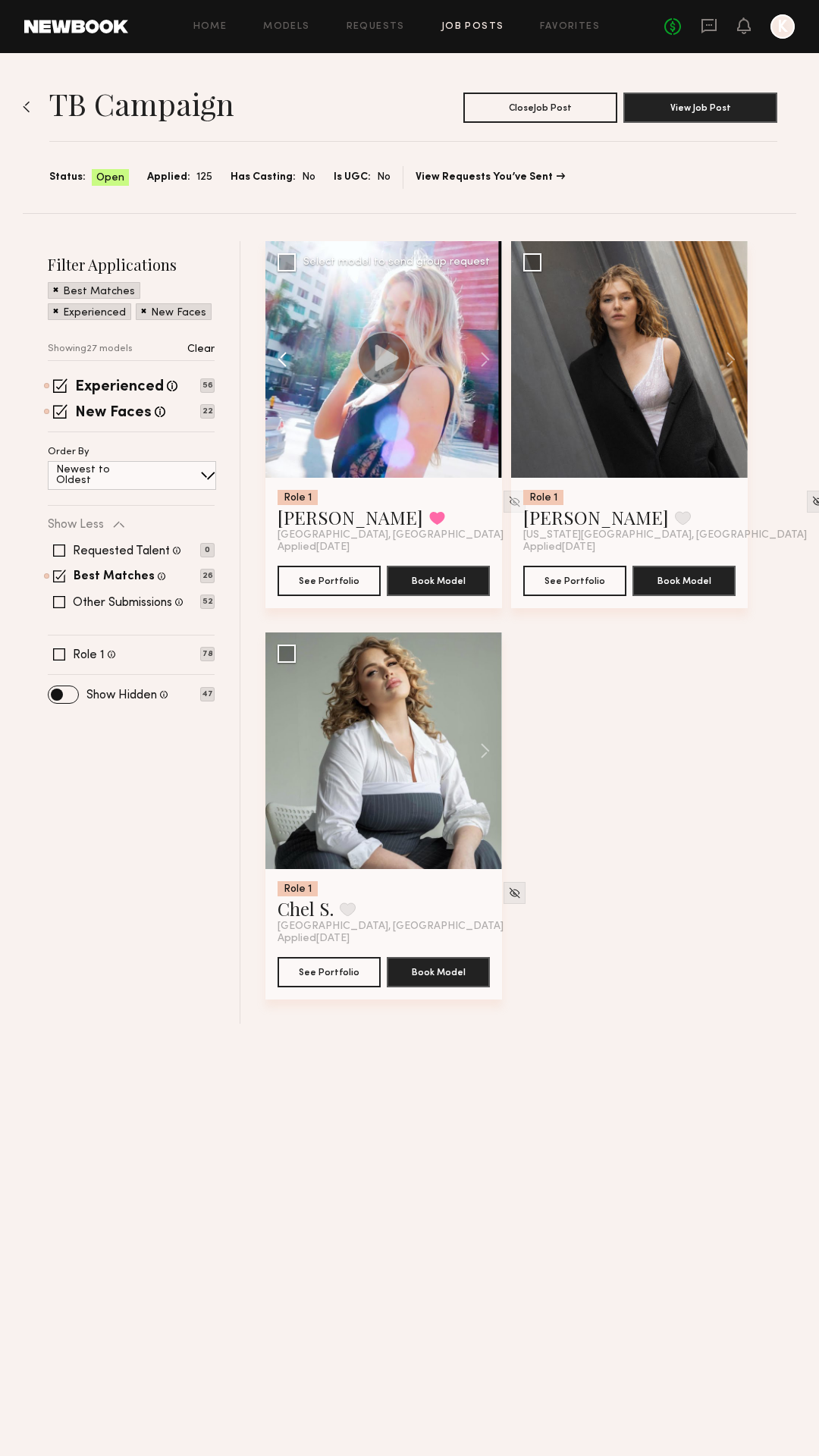
click at [283, 362] on button at bounding box center [289, 360] width 49 height 236
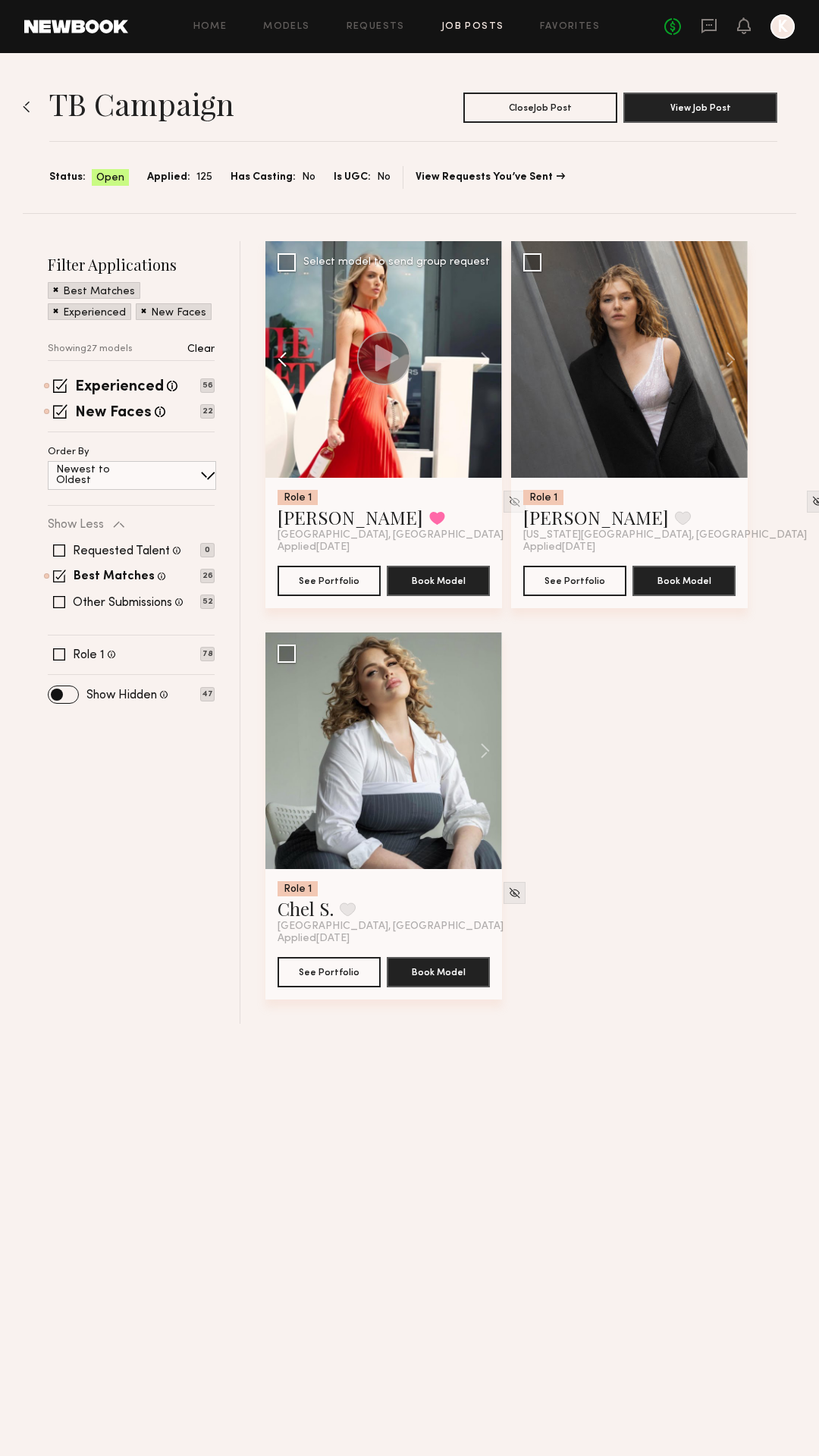
click at [283, 362] on button at bounding box center [289, 360] width 49 height 236
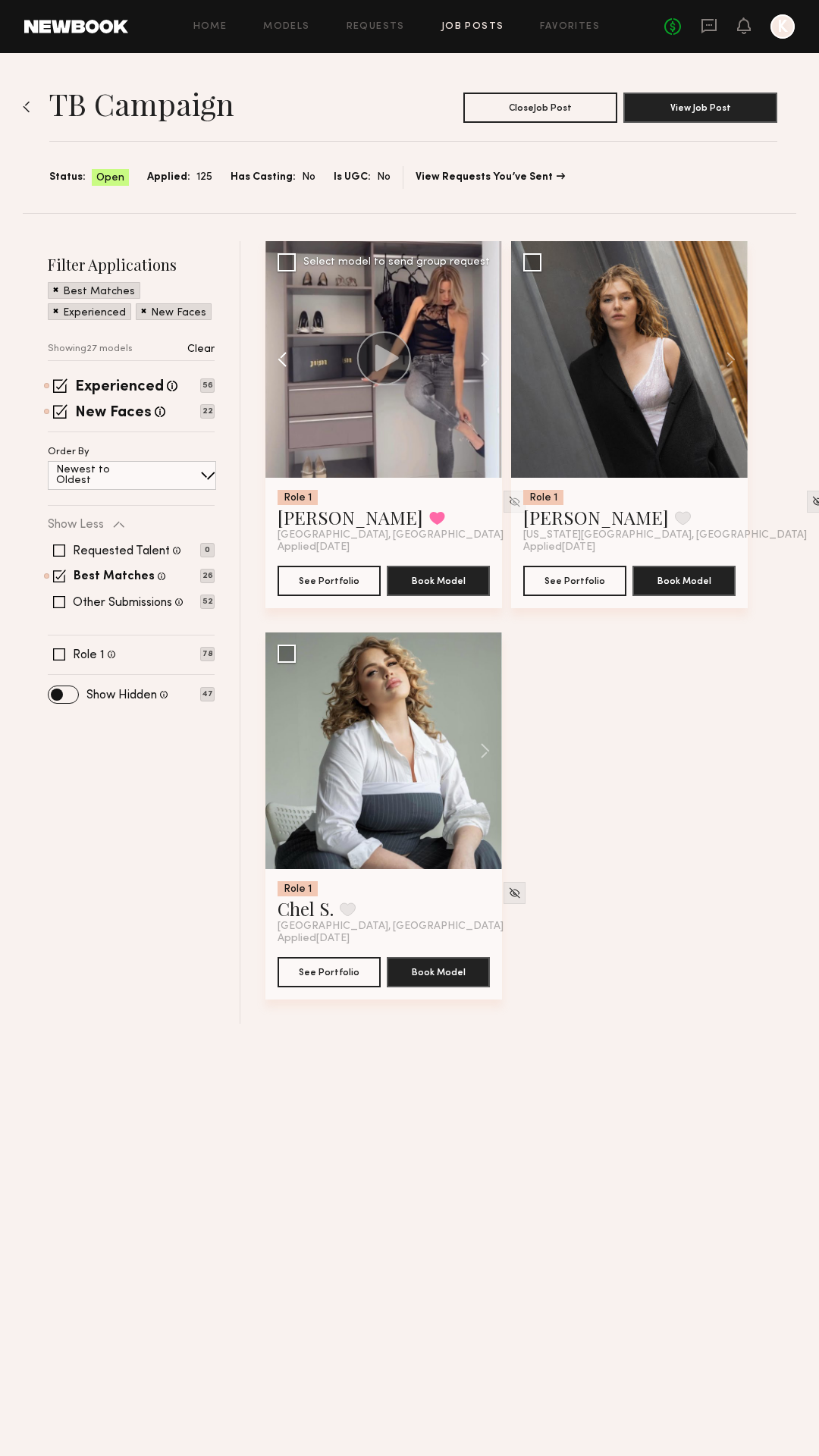
click at [283, 362] on button at bounding box center [289, 360] width 49 height 236
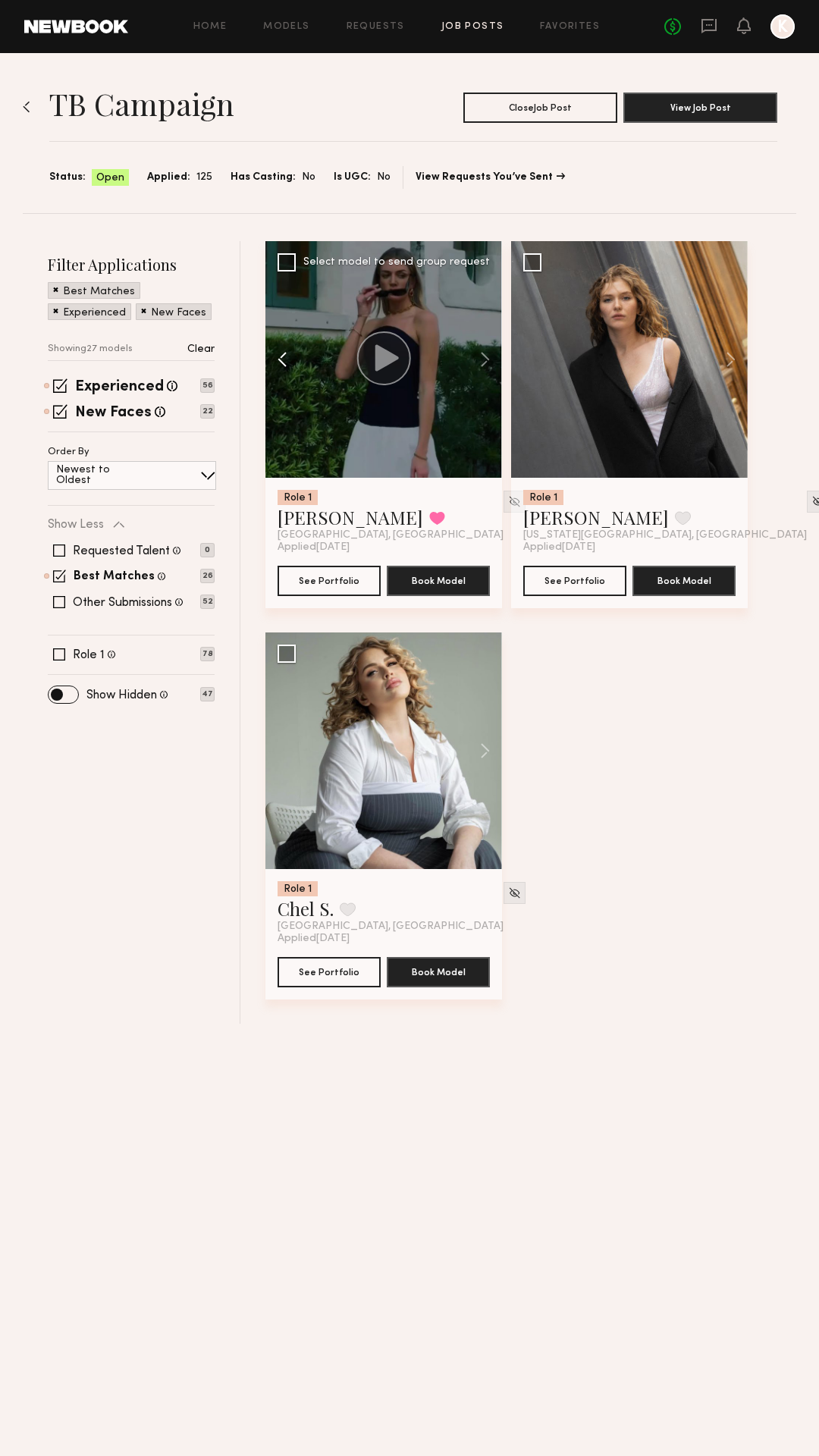
click at [283, 362] on button at bounding box center [289, 360] width 49 height 236
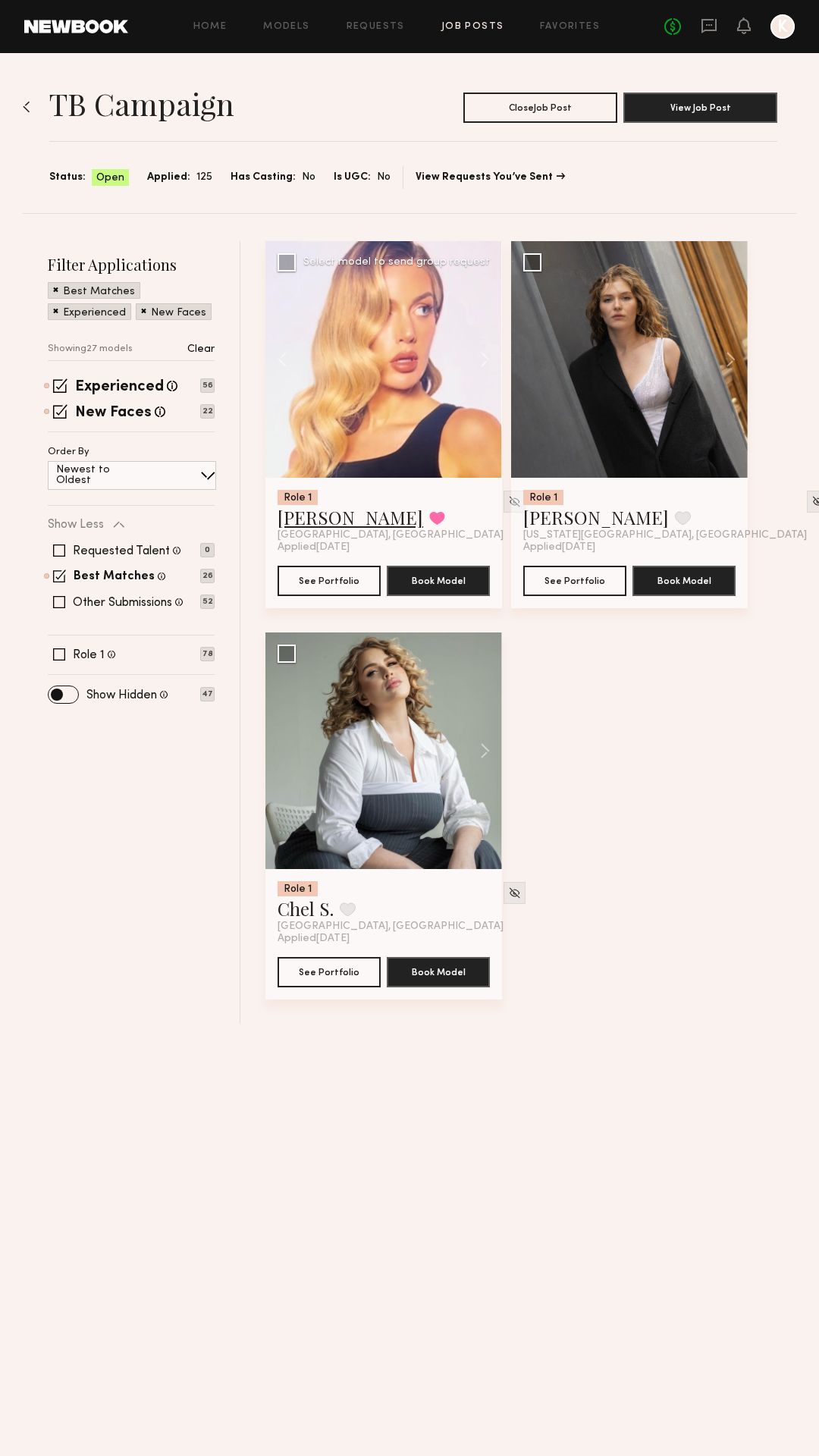
click at [324, 519] on link "[PERSON_NAME]" at bounding box center [350, 517] width 145 height 24
click at [516, 104] on button "Close Job Post" at bounding box center [540, 107] width 154 height 31
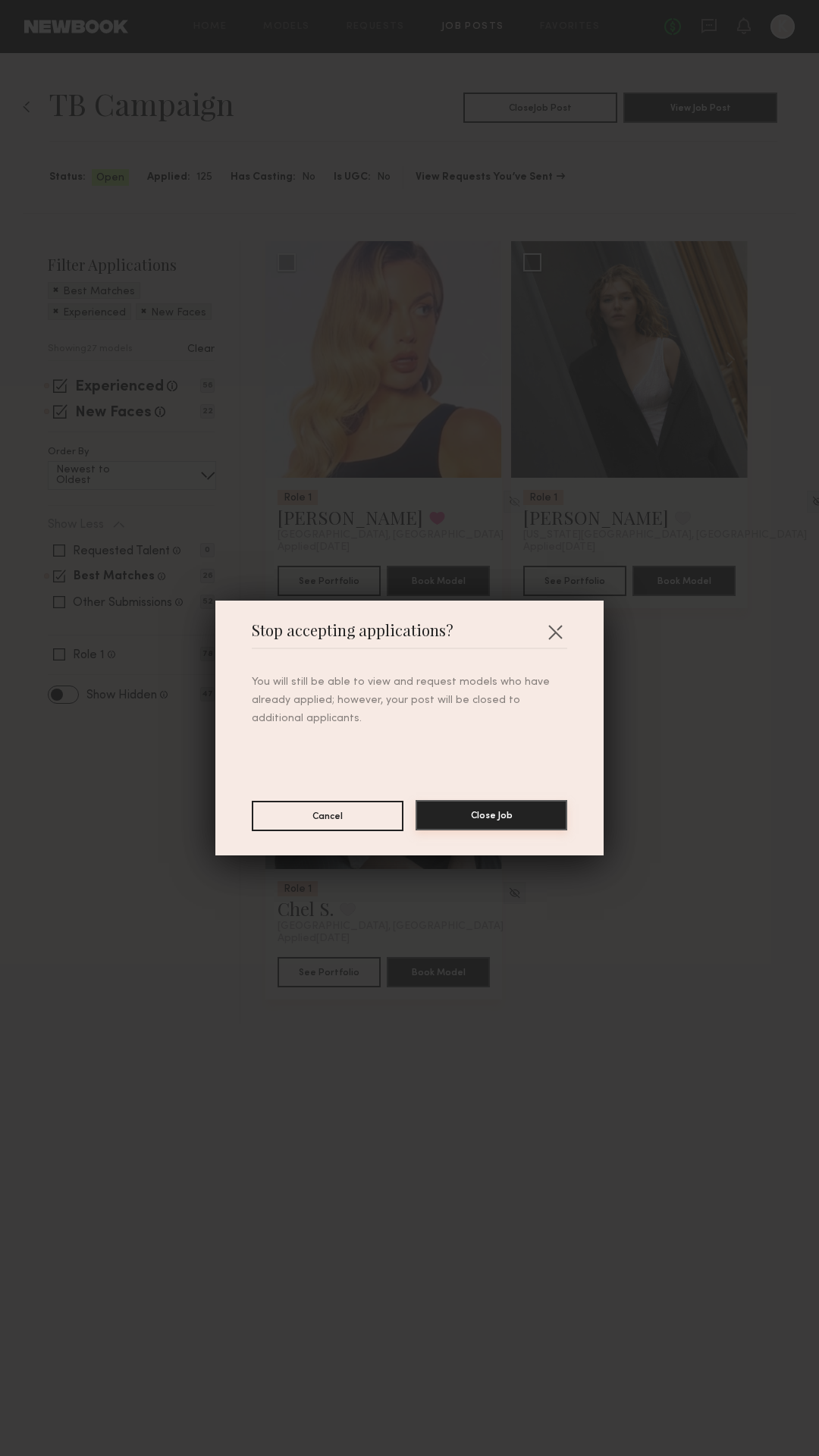
click at [478, 805] on button "Close Job" at bounding box center [491, 815] width 151 height 31
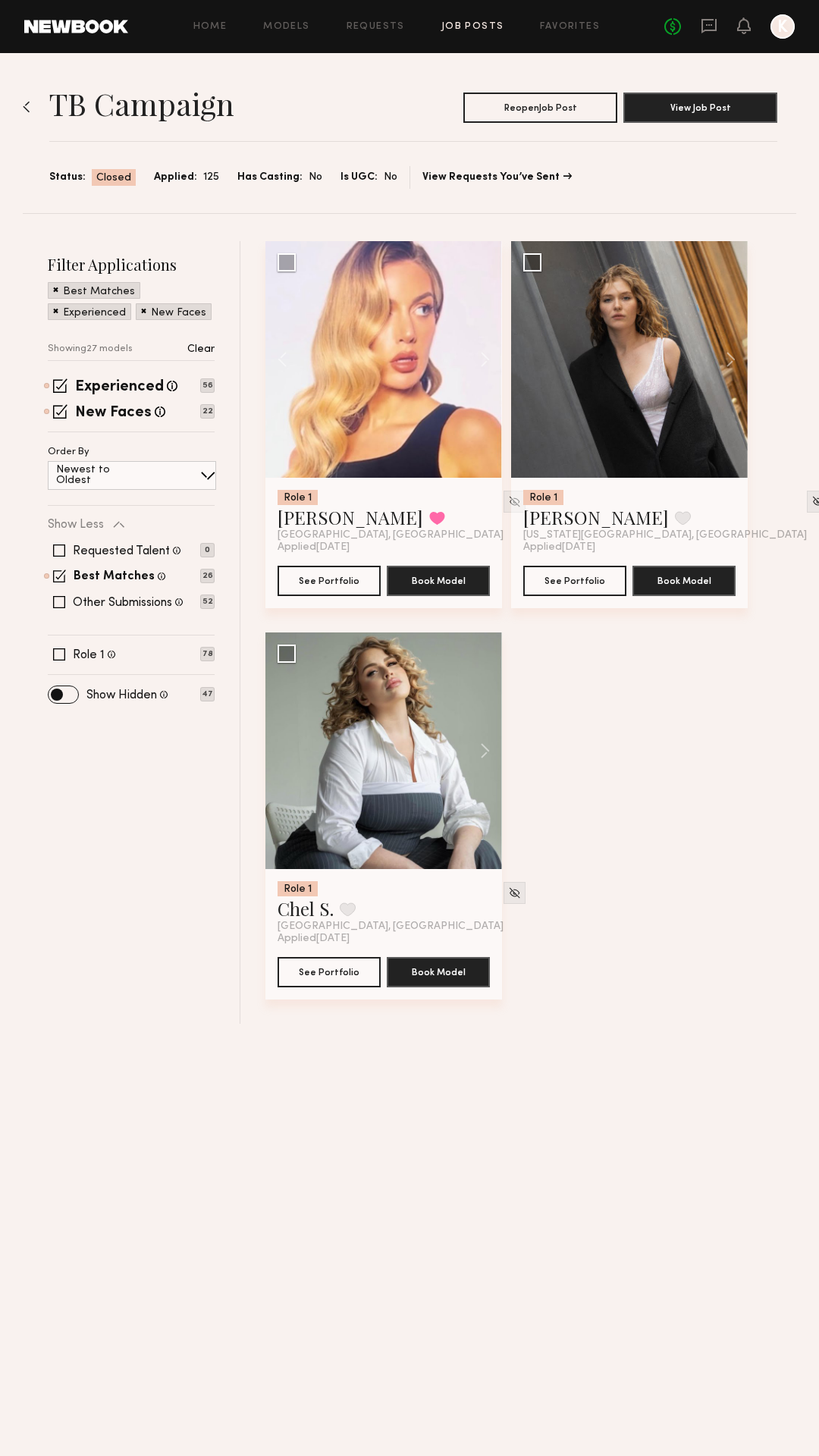
click at [474, 23] on link "Job Posts" at bounding box center [473, 27] width 63 height 10
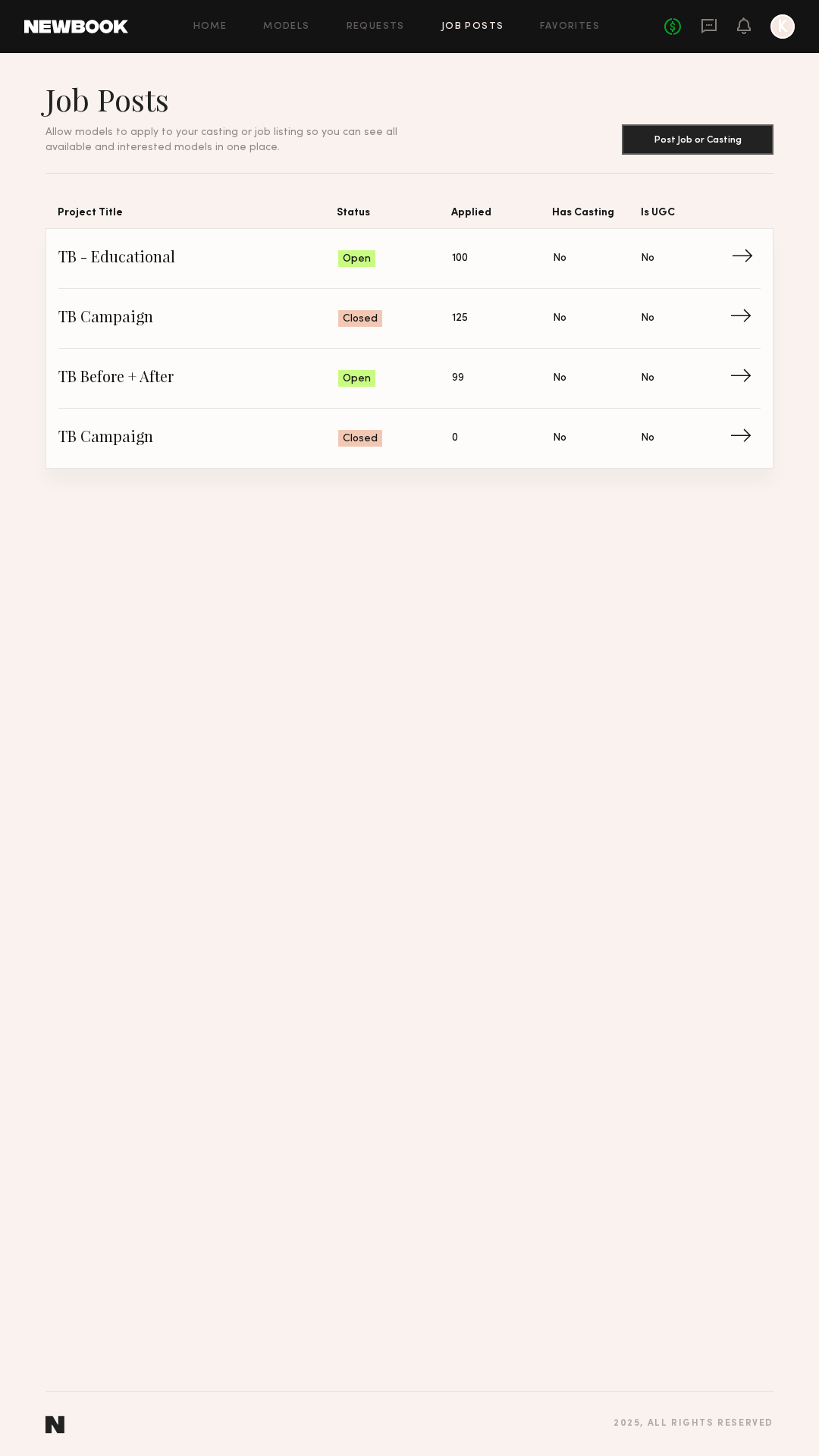
click at [255, 277] on link "TB - Educational Status: Open Applied: 100 Has Casting: No Is UGC: No →" at bounding box center [409, 259] width 702 height 60
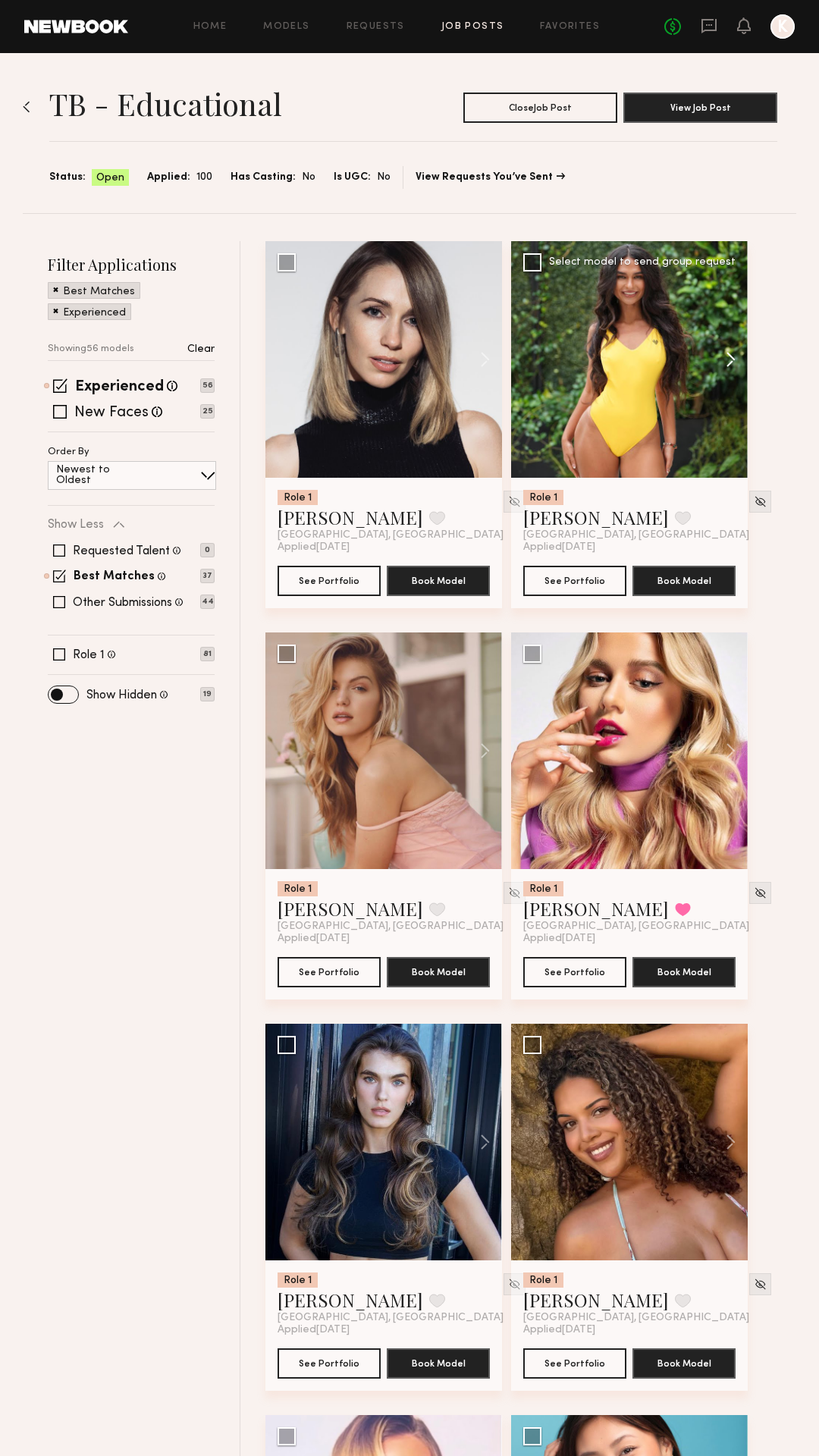
click at [730, 354] on button at bounding box center [723, 360] width 49 height 236
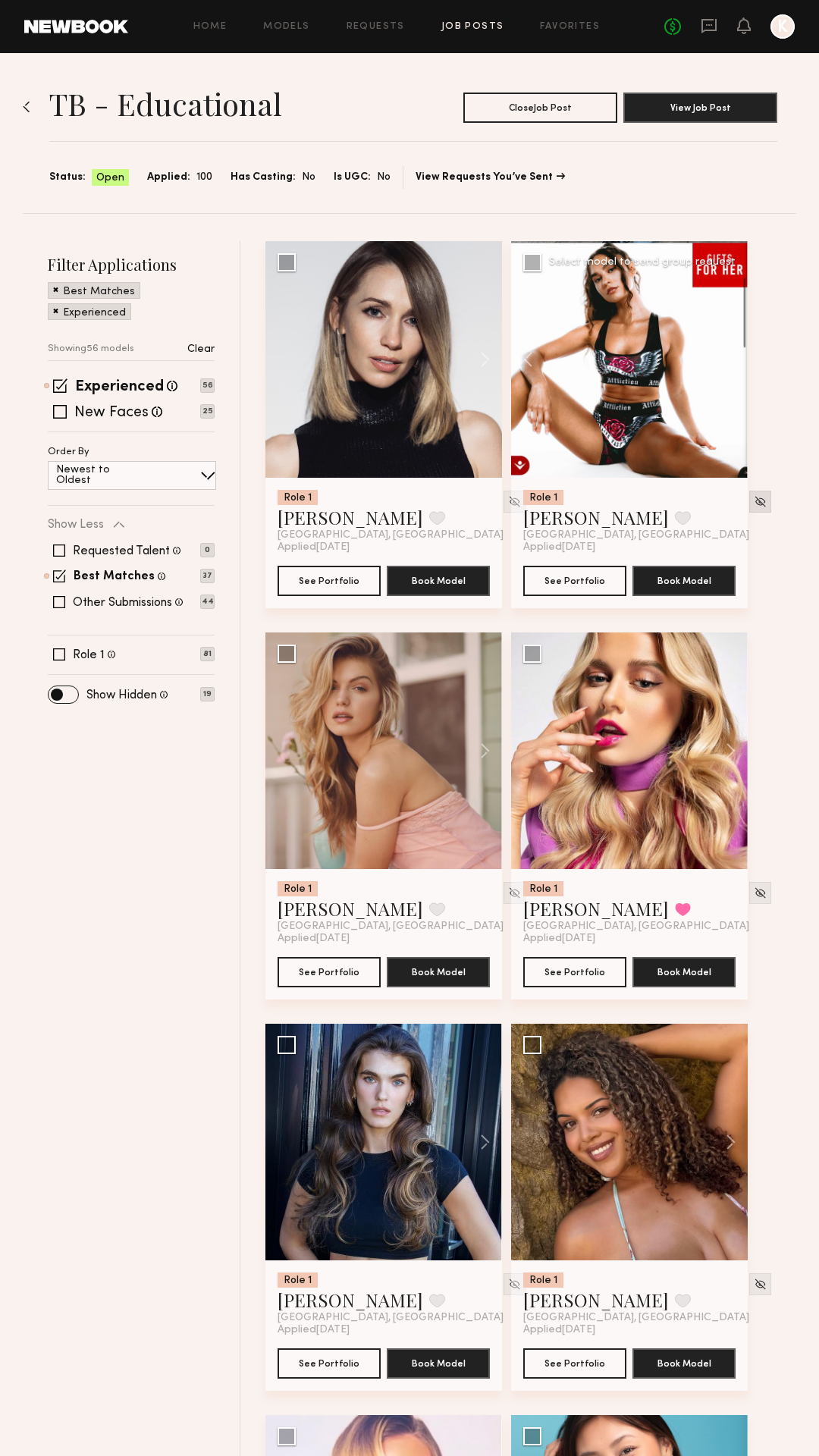
click at [754, 500] on img at bounding box center [760, 502] width 13 height 13
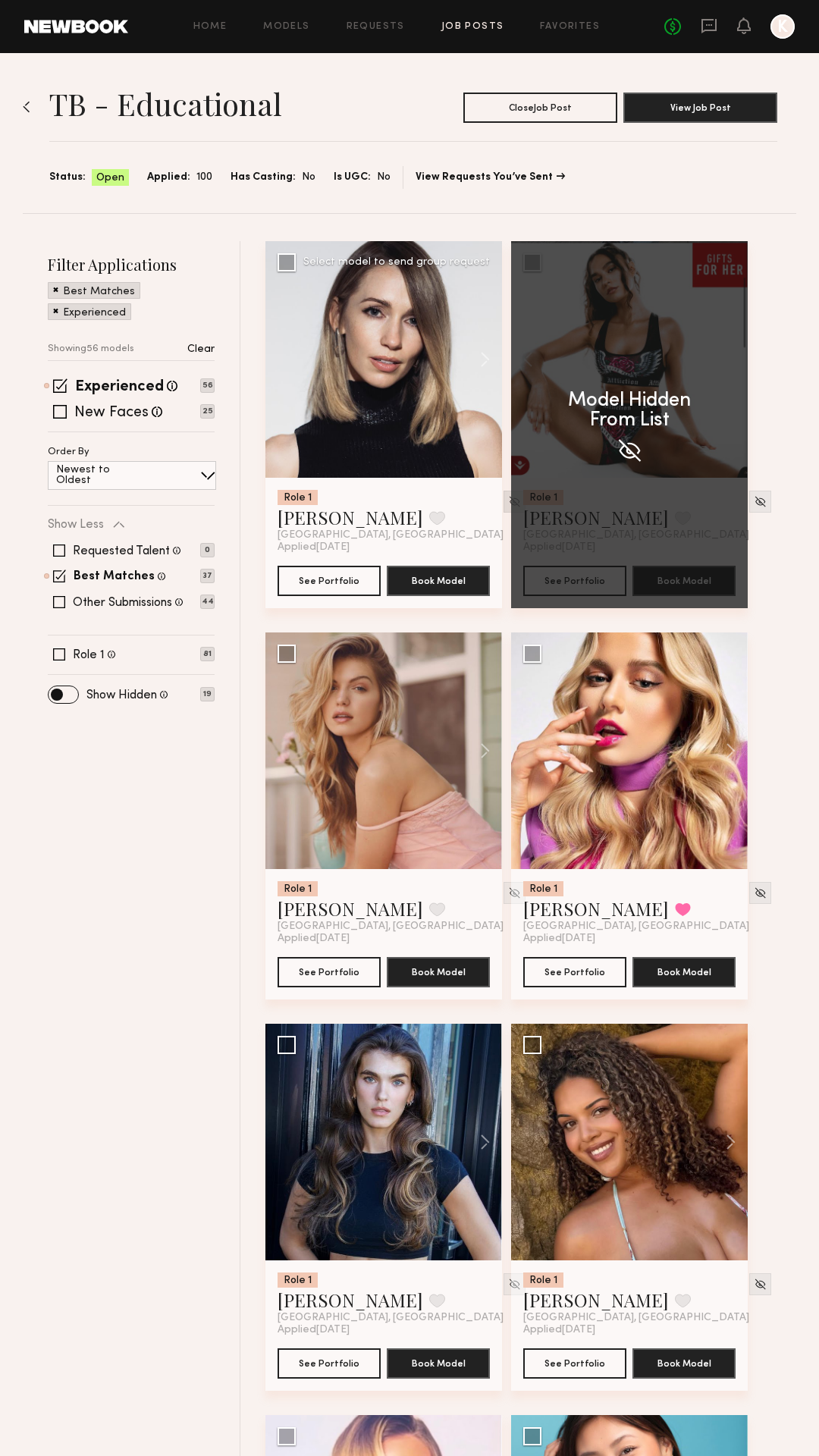
click at [503, 494] on div at bounding box center [514, 502] width 22 height 22
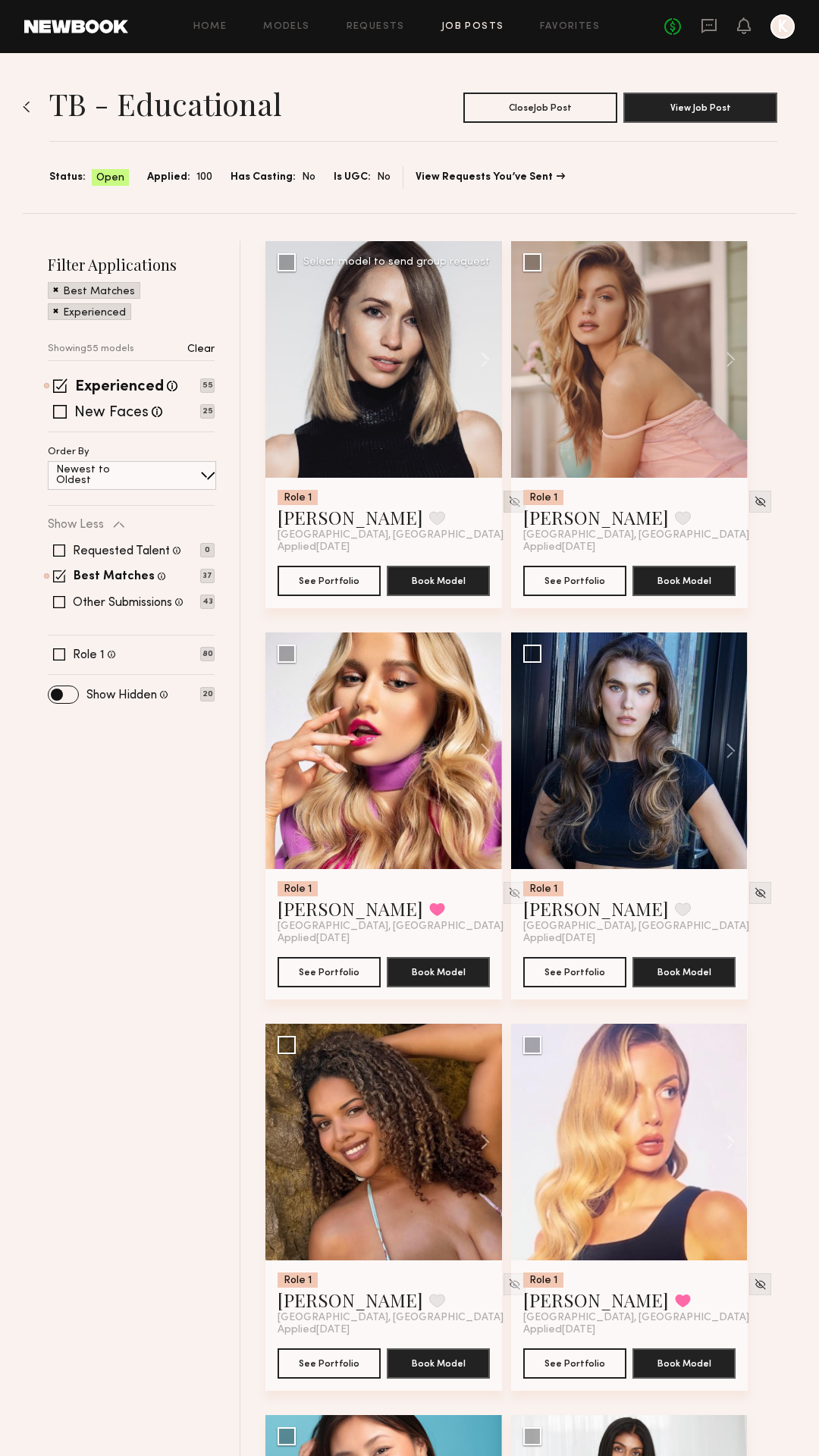
click at [508, 500] on img at bounding box center [515, 502] width 13 height 13
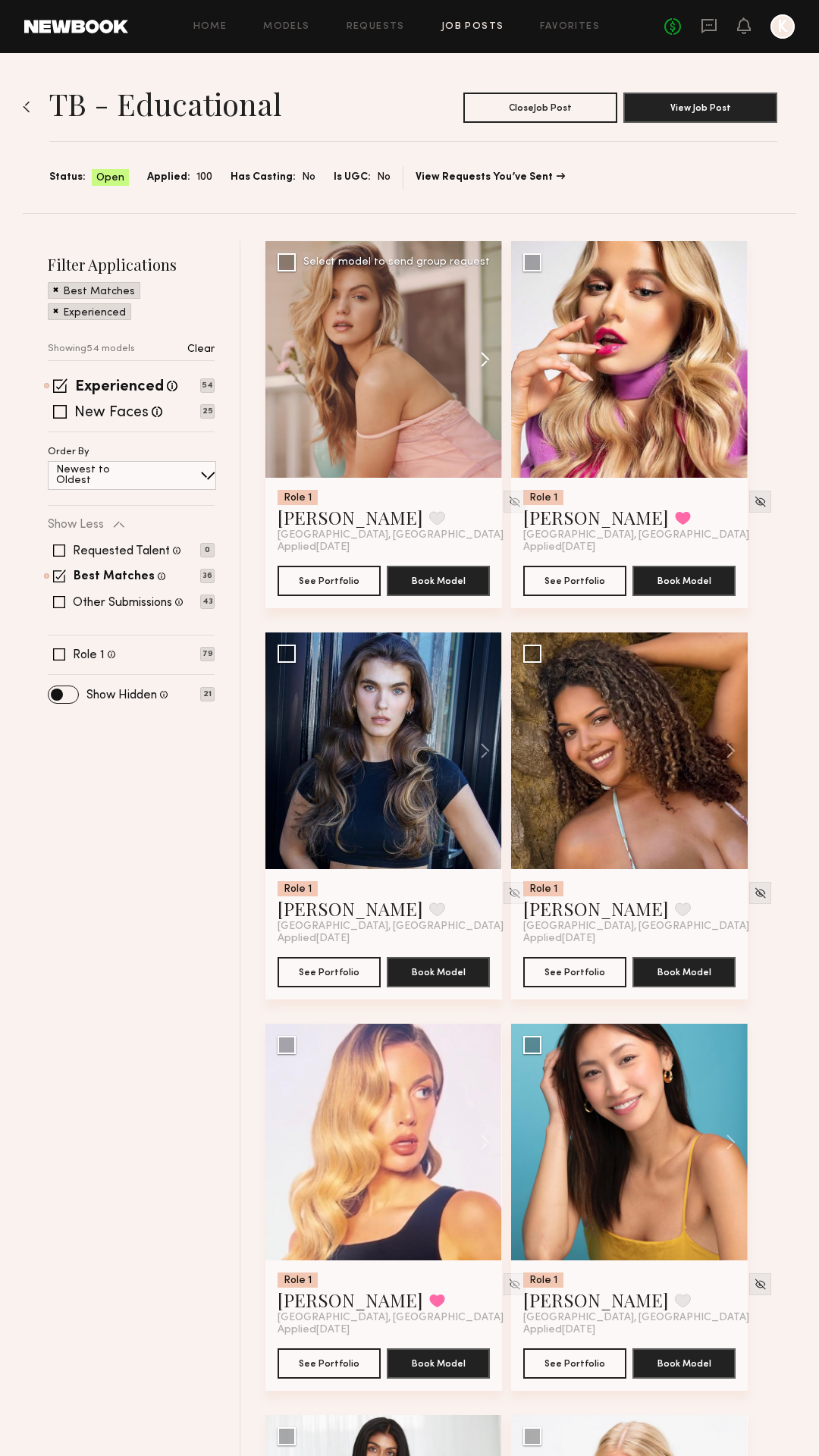
click at [487, 366] on button at bounding box center [478, 360] width 49 height 236
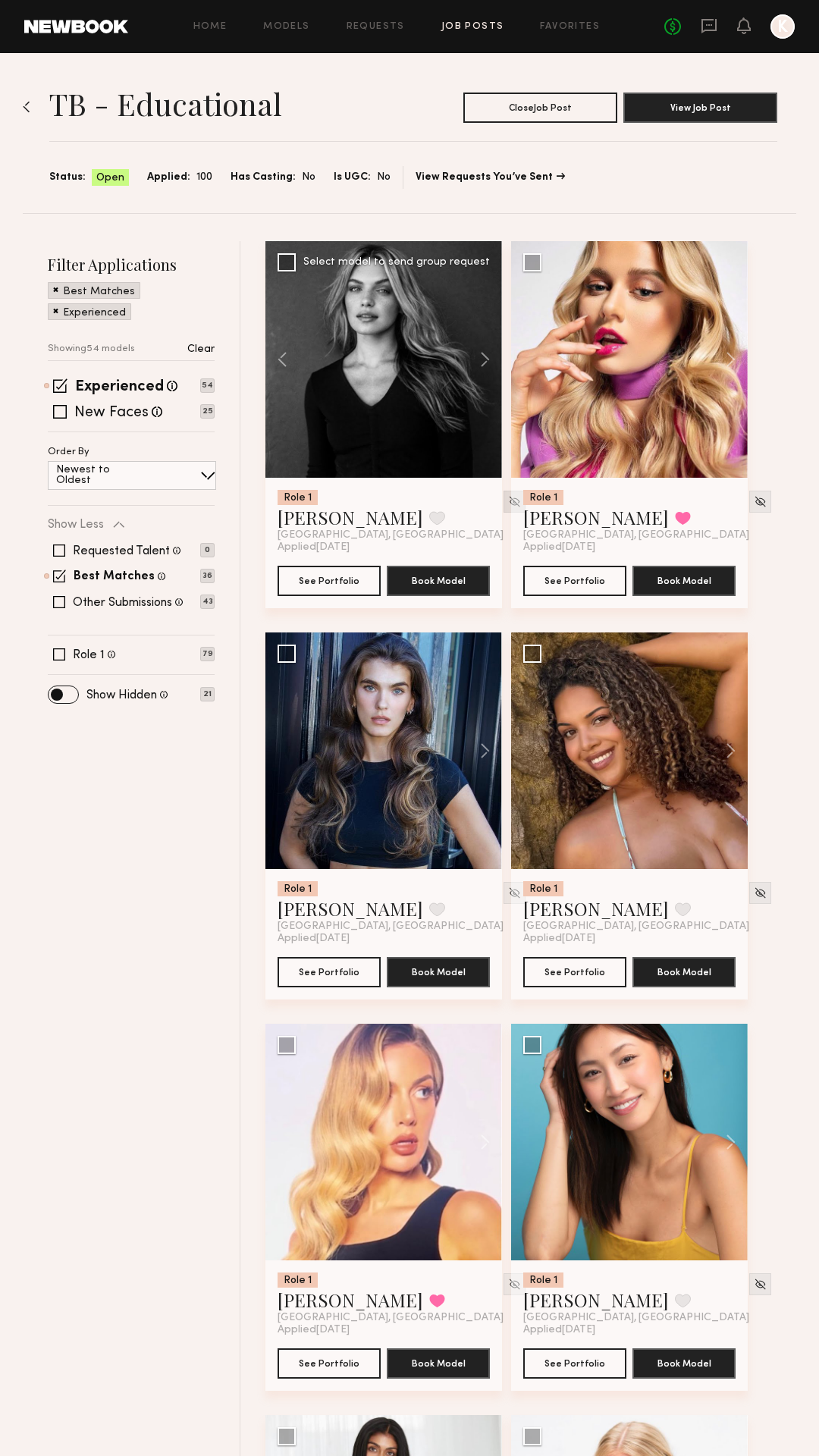
click at [508, 504] on img at bounding box center [515, 502] width 13 height 13
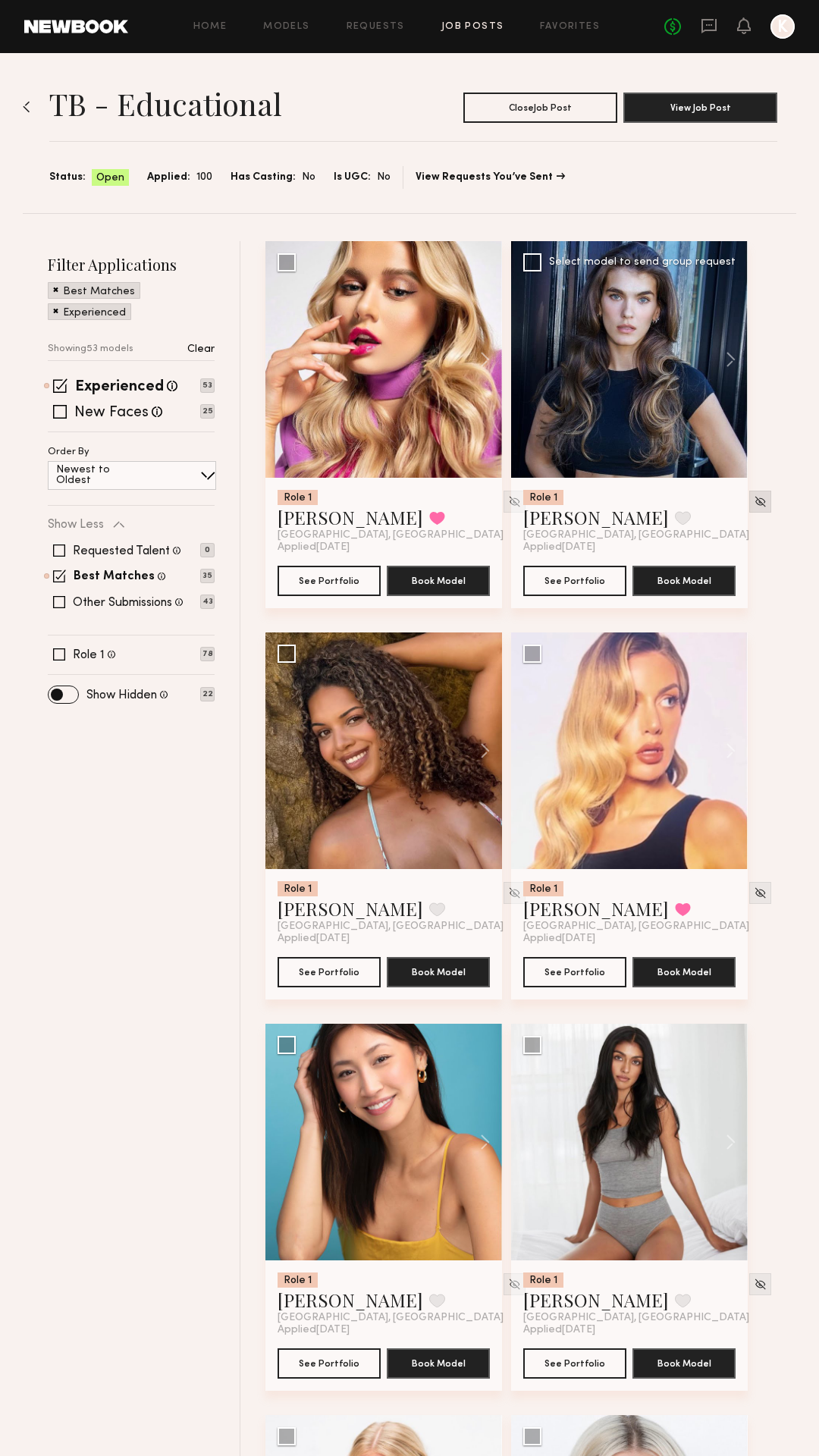
click at [754, 500] on img at bounding box center [760, 502] width 13 height 13
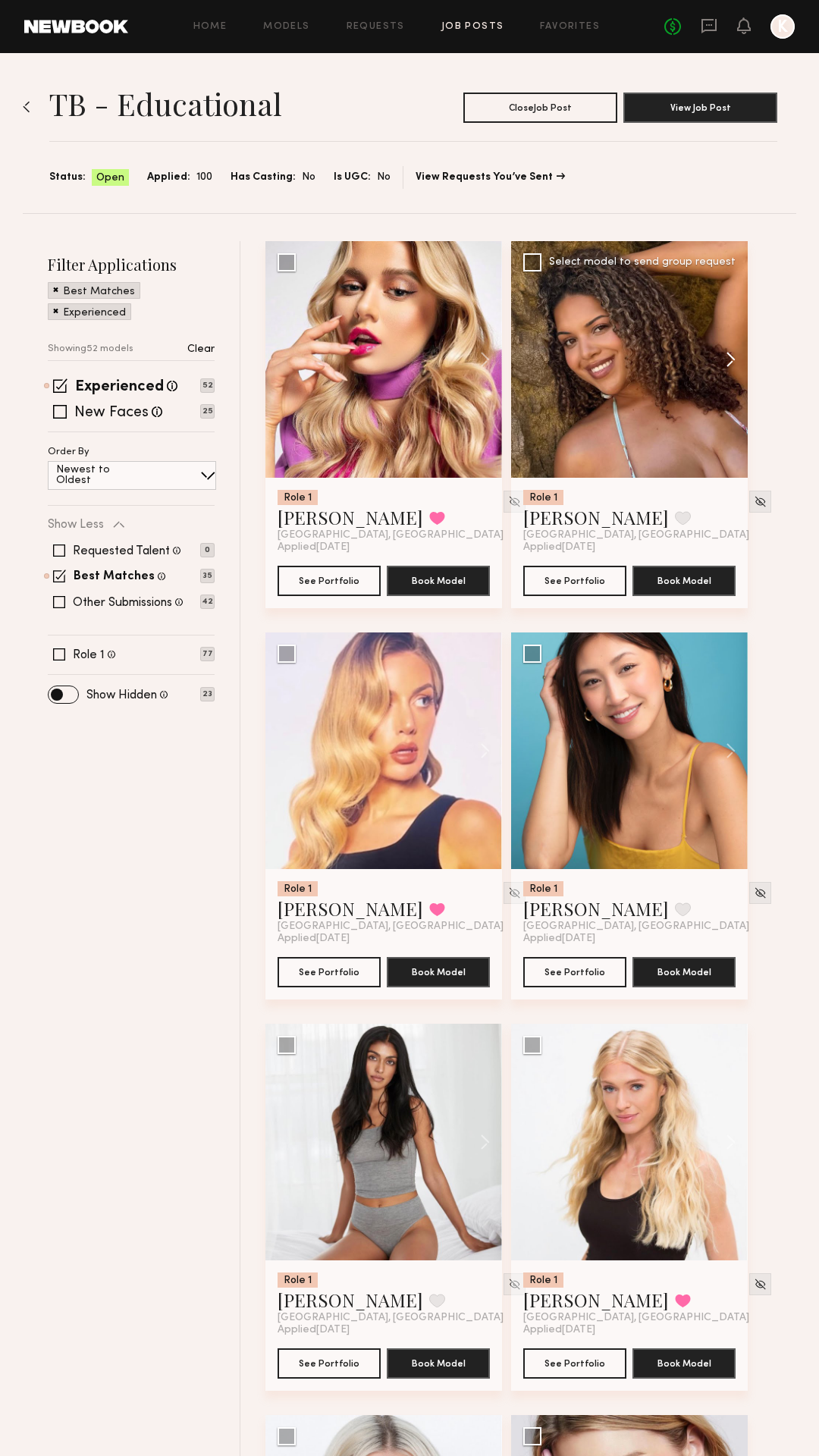
click at [728, 356] on button at bounding box center [723, 360] width 49 height 236
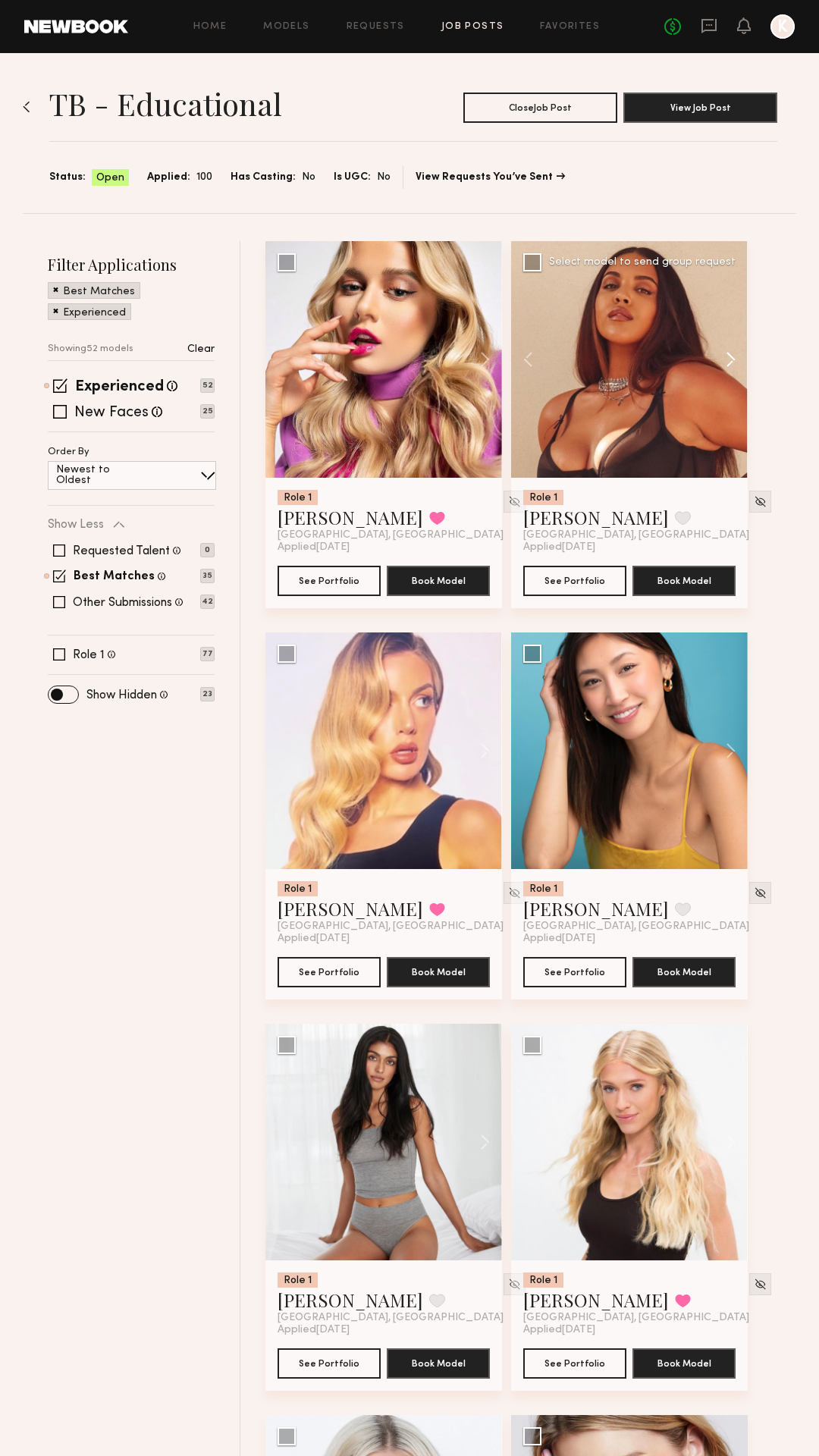
click at [728, 356] on button at bounding box center [723, 360] width 49 height 236
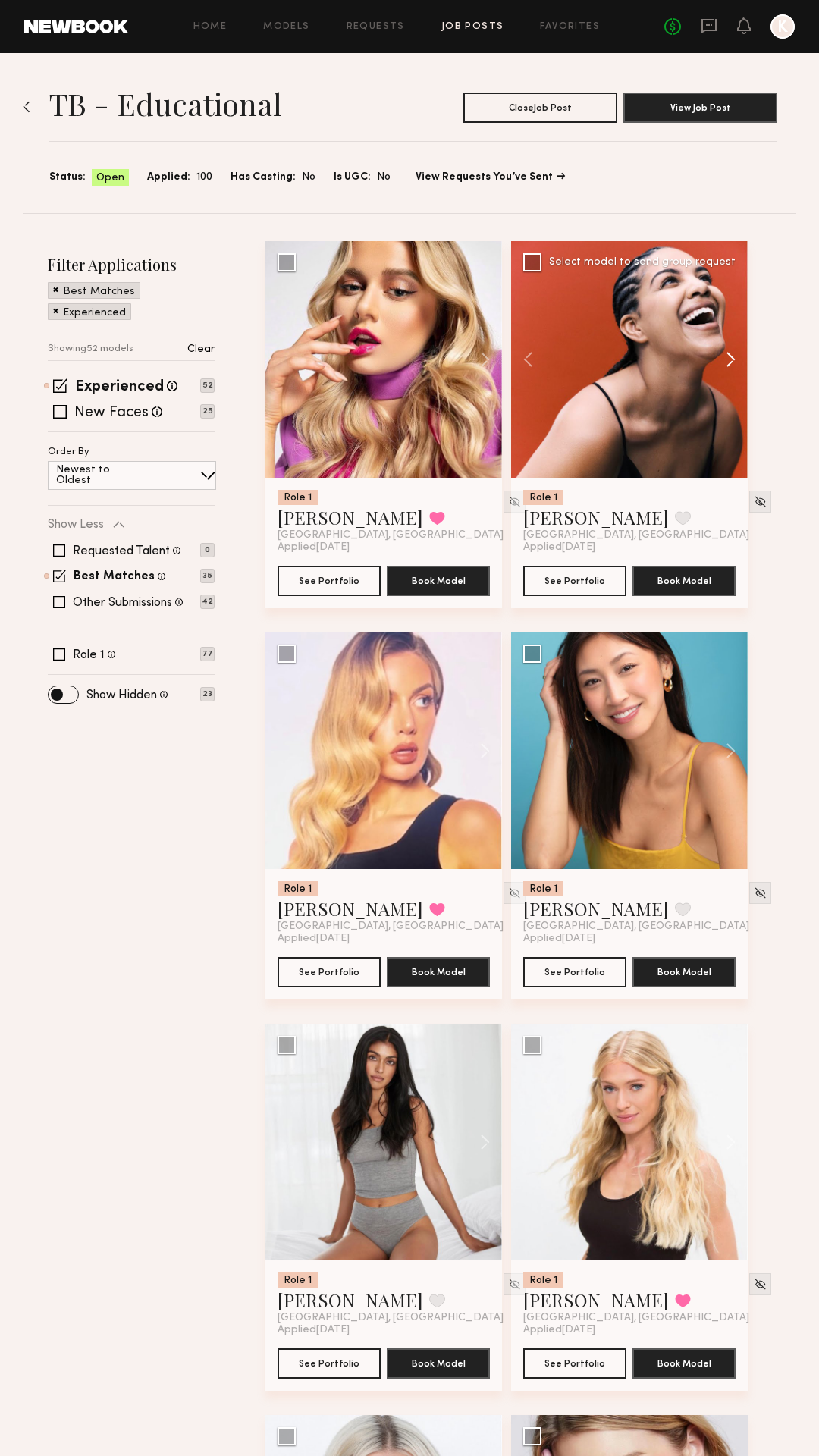
click at [728, 356] on button at bounding box center [723, 360] width 49 height 236
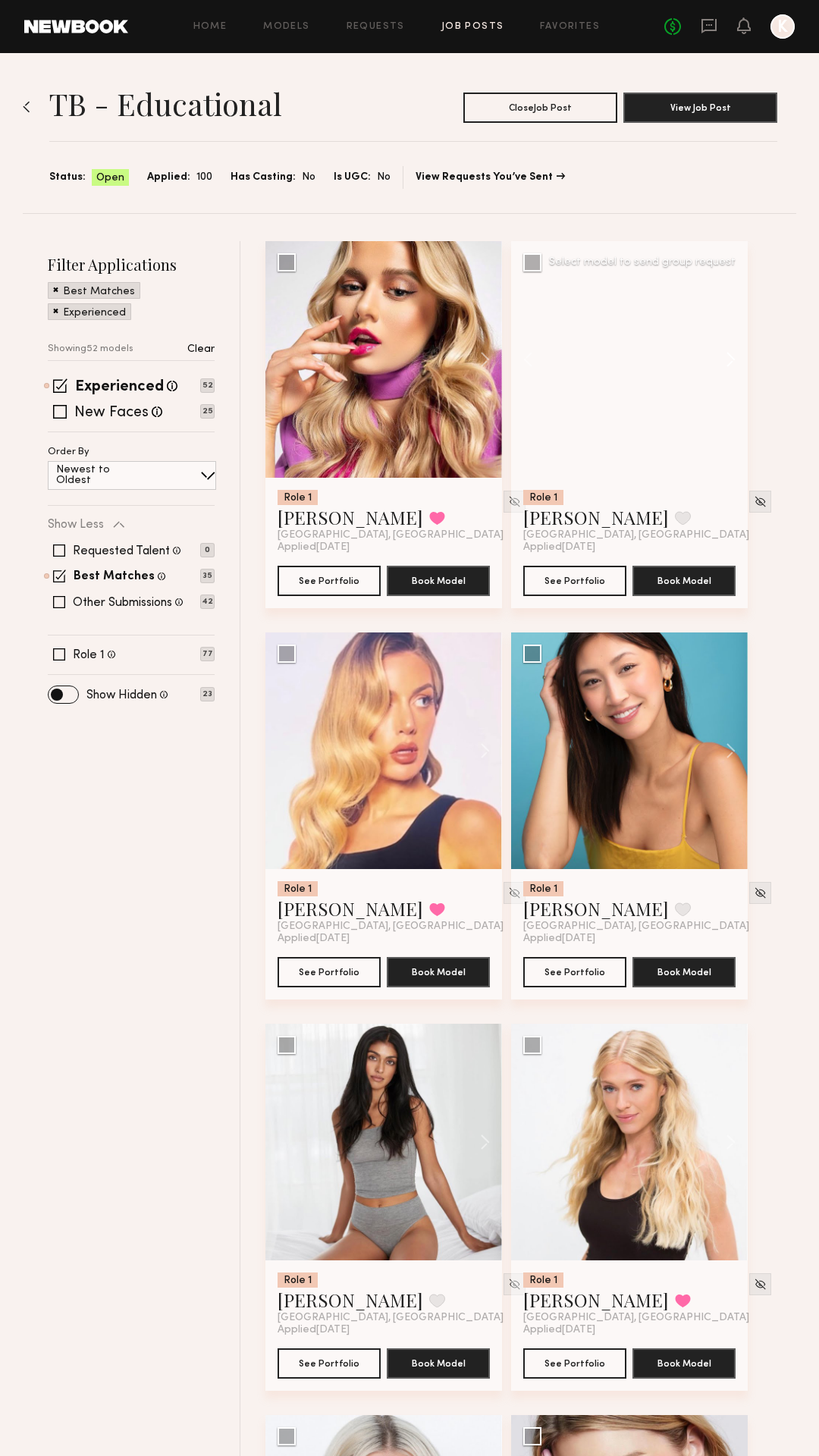
click at [728, 356] on button at bounding box center [723, 360] width 49 height 236
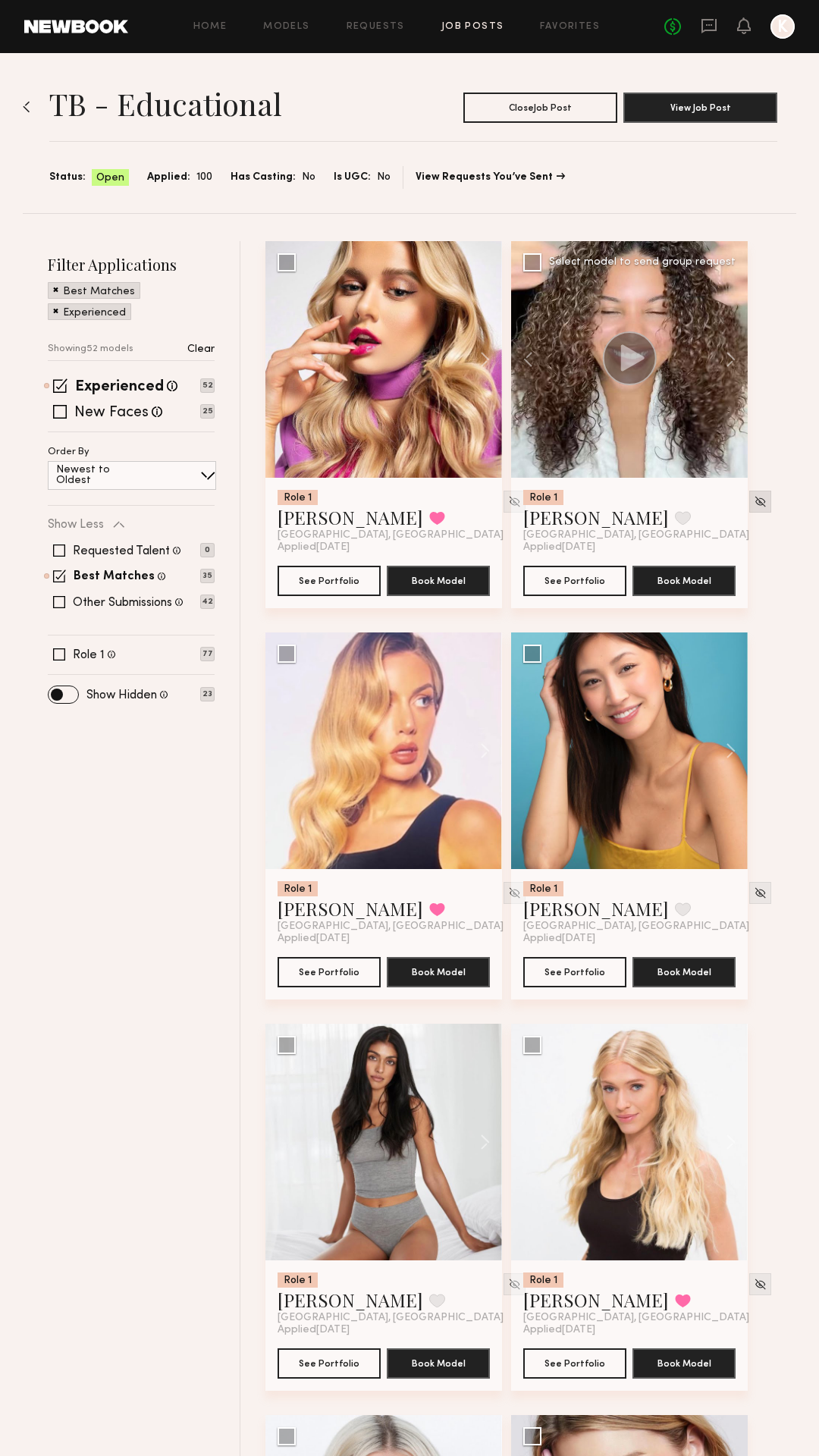
click at [749, 509] on div at bounding box center [759, 502] width 22 height 22
click at [754, 504] on img at bounding box center [760, 502] width 13 height 13
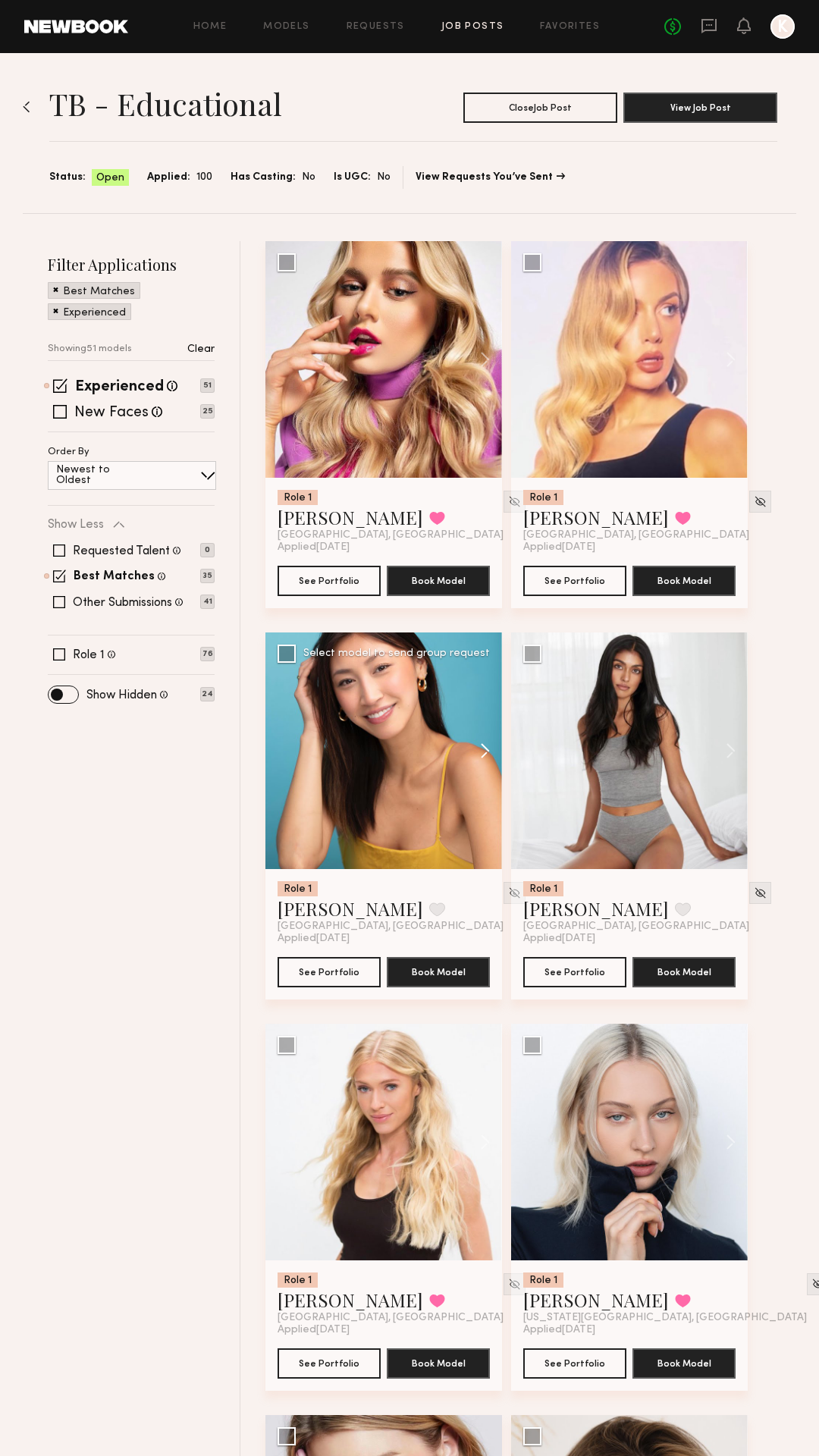
click at [483, 756] on button at bounding box center [478, 751] width 49 height 236
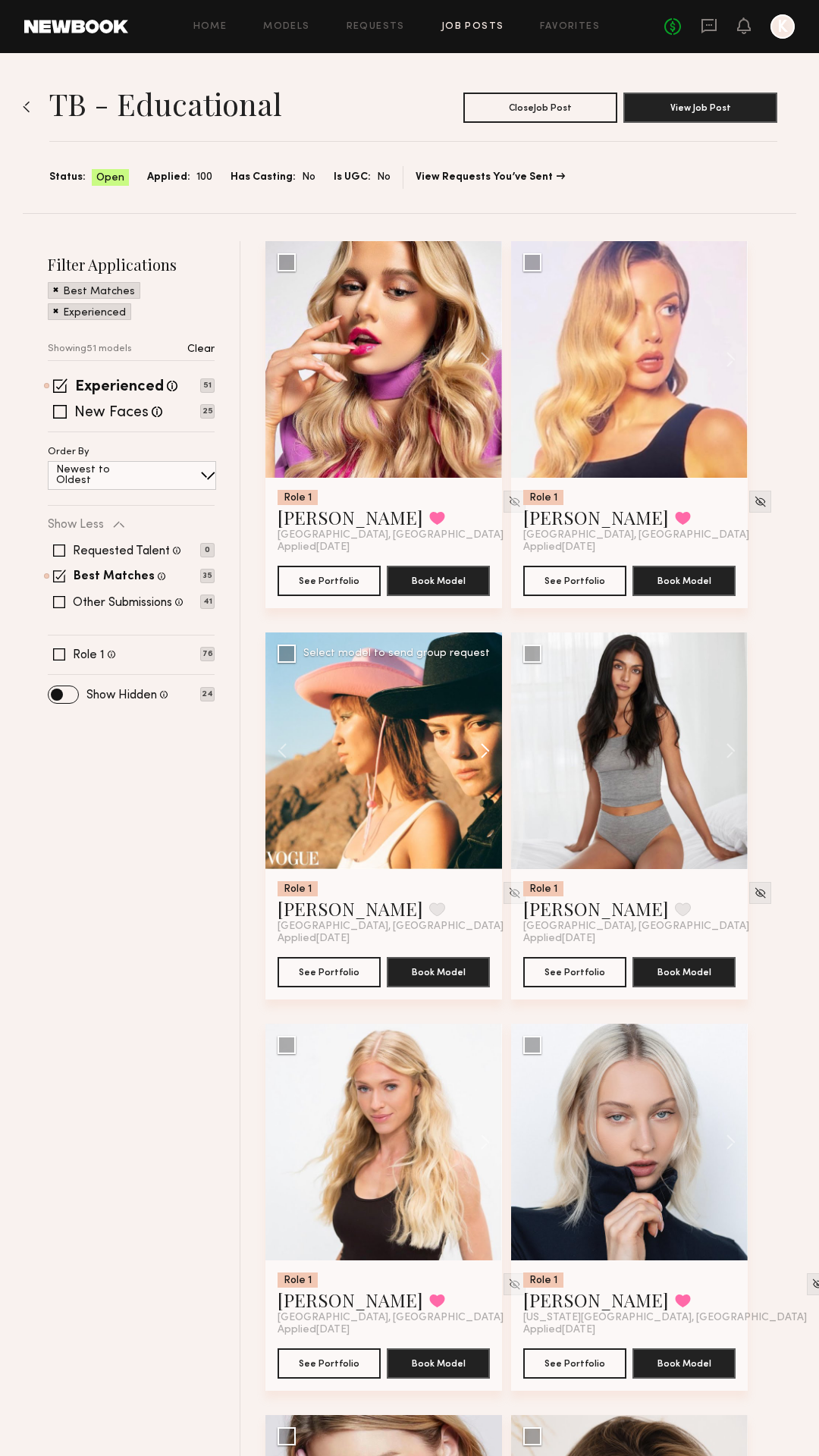
click at [483, 756] on button at bounding box center [478, 751] width 49 height 236
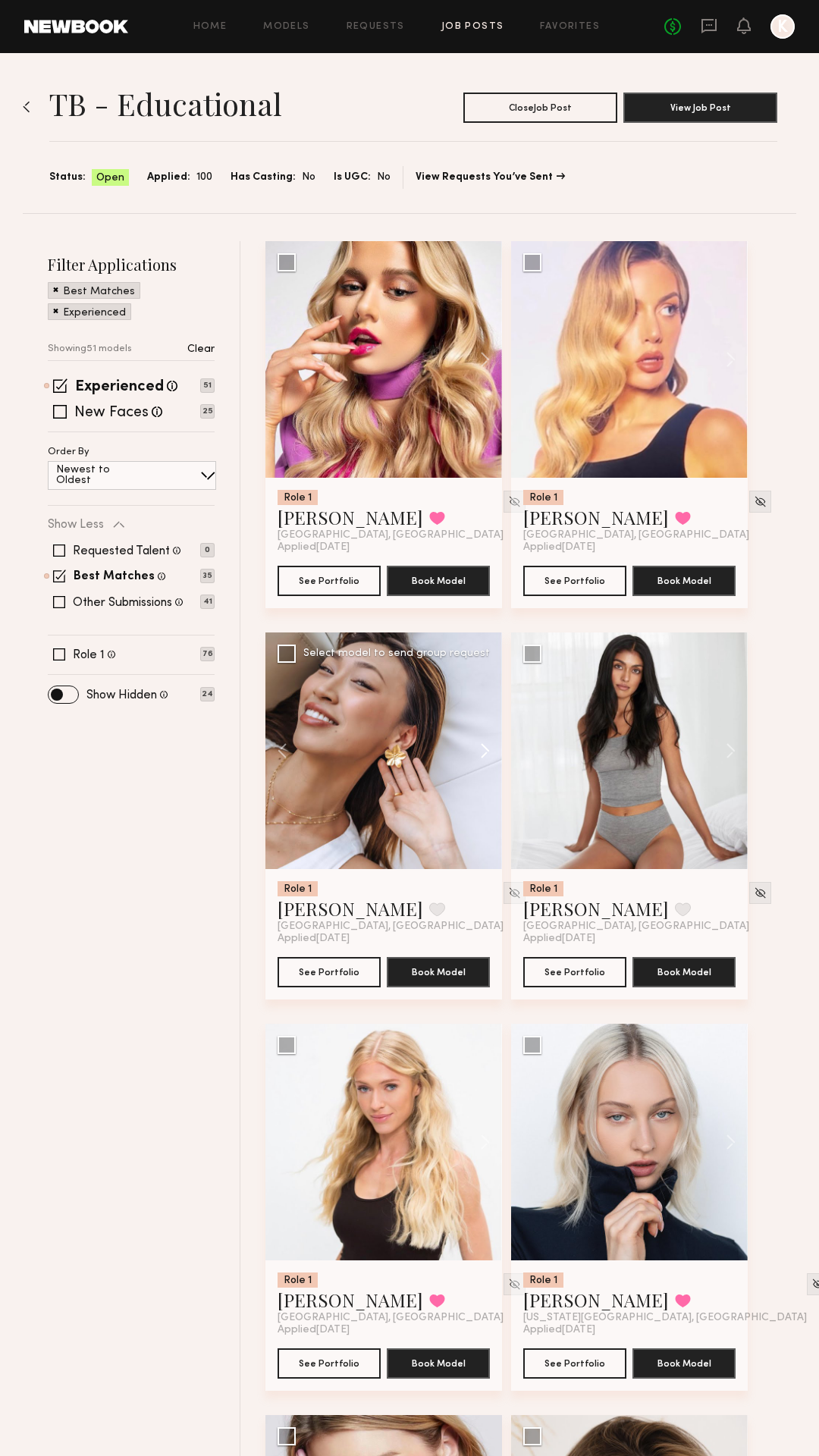
click at [483, 756] on button at bounding box center [478, 751] width 49 height 236
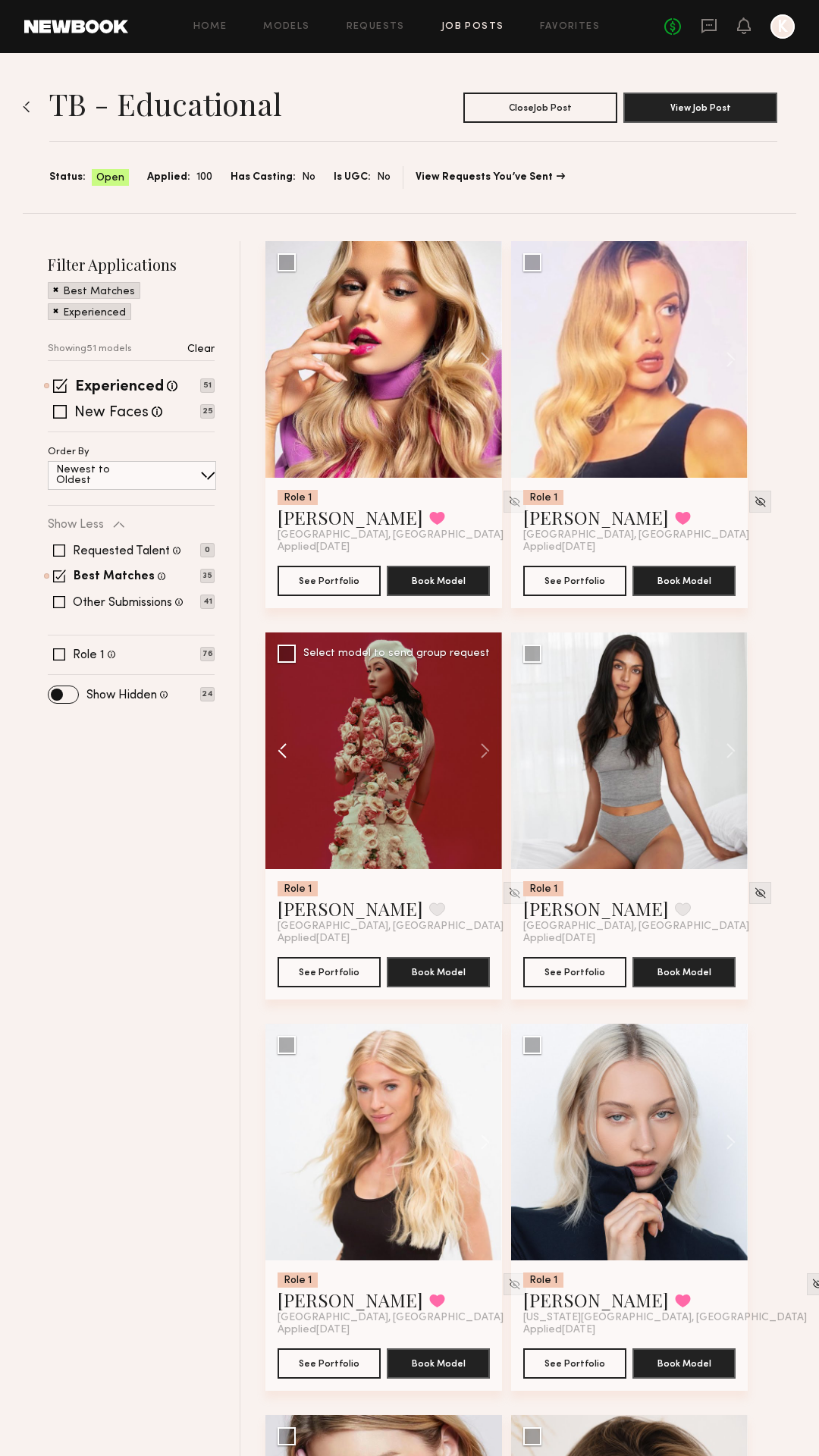
click at [283, 750] on button at bounding box center [289, 751] width 49 height 236
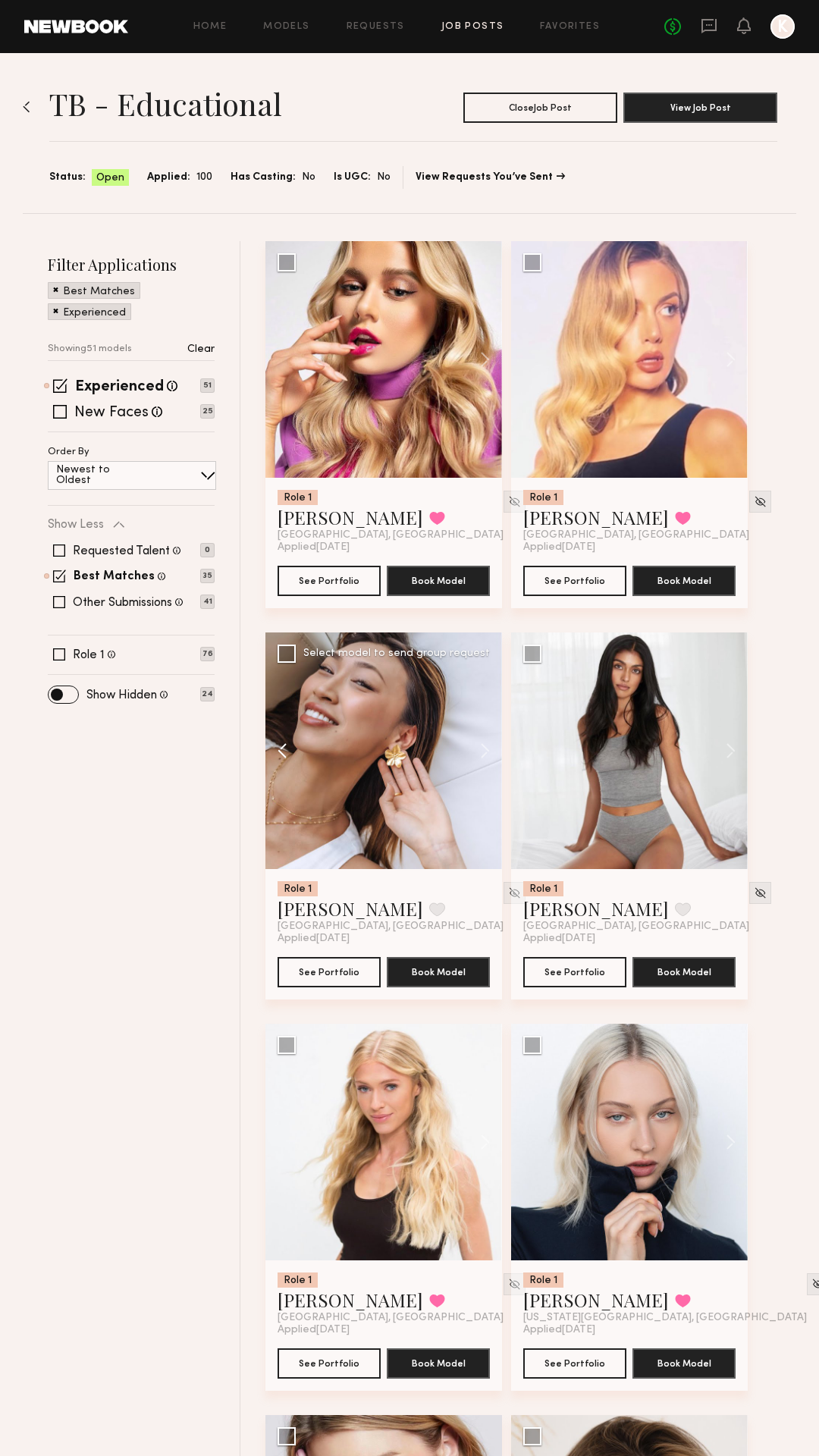
click at [284, 748] on button at bounding box center [289, 751] width 49 height 236
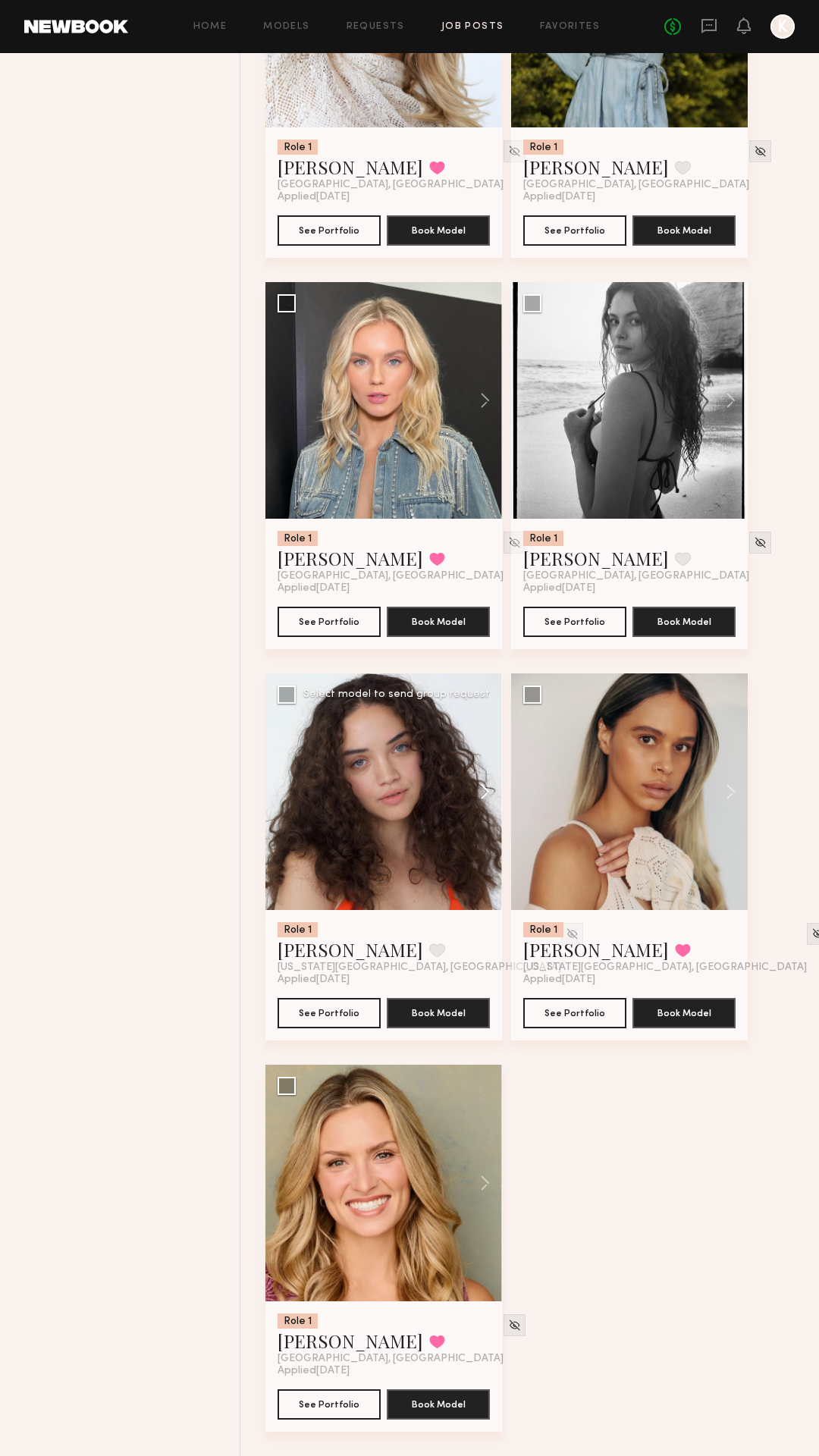
scroll to position [3873, 0]
click at [565, 934] on img at bounding box center [572, 934] width 13 height 13
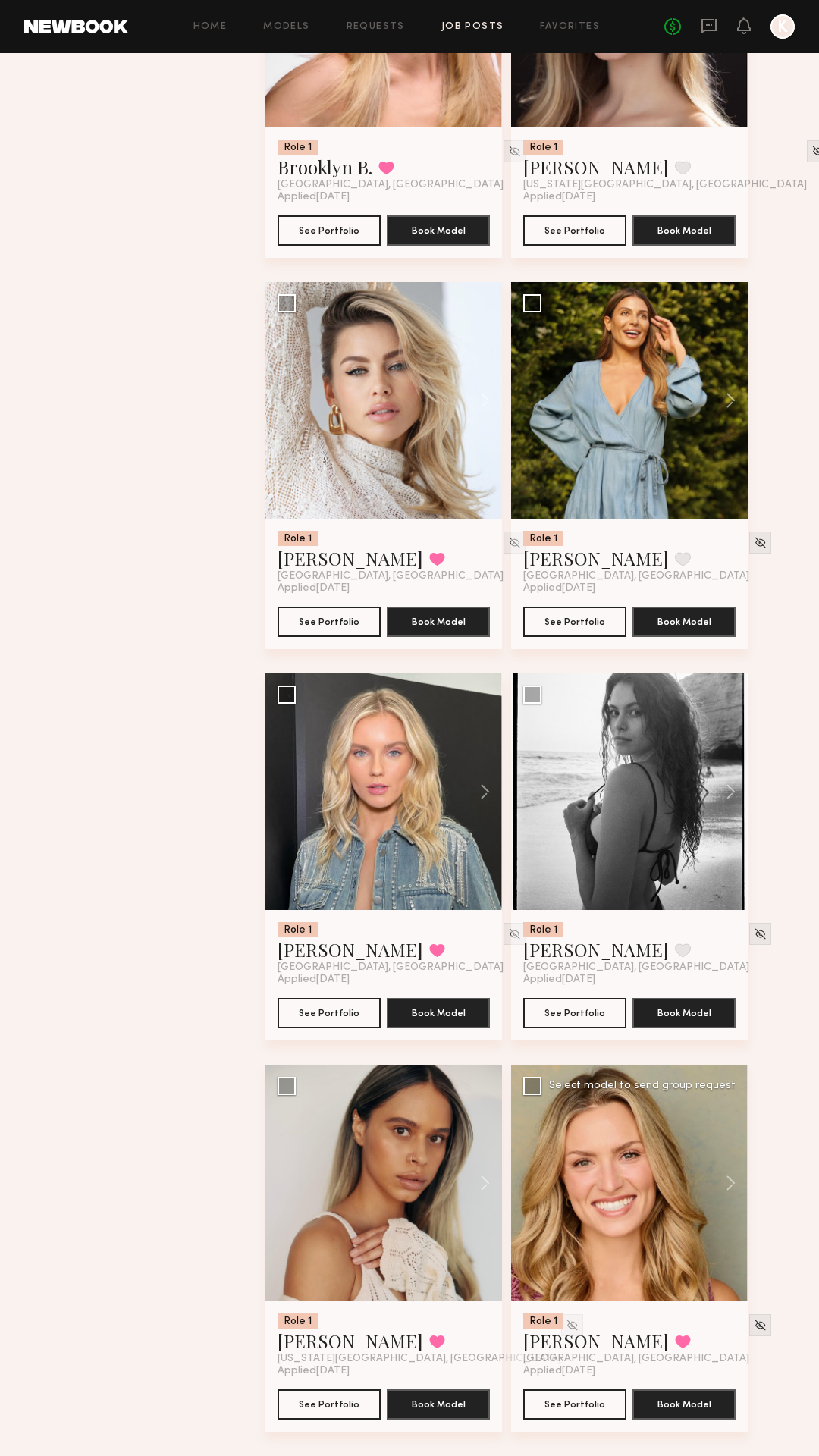
scroll to position [3482, 0]
click at [730, 785] on button at bounding box center [723, 792] width 49 height 236
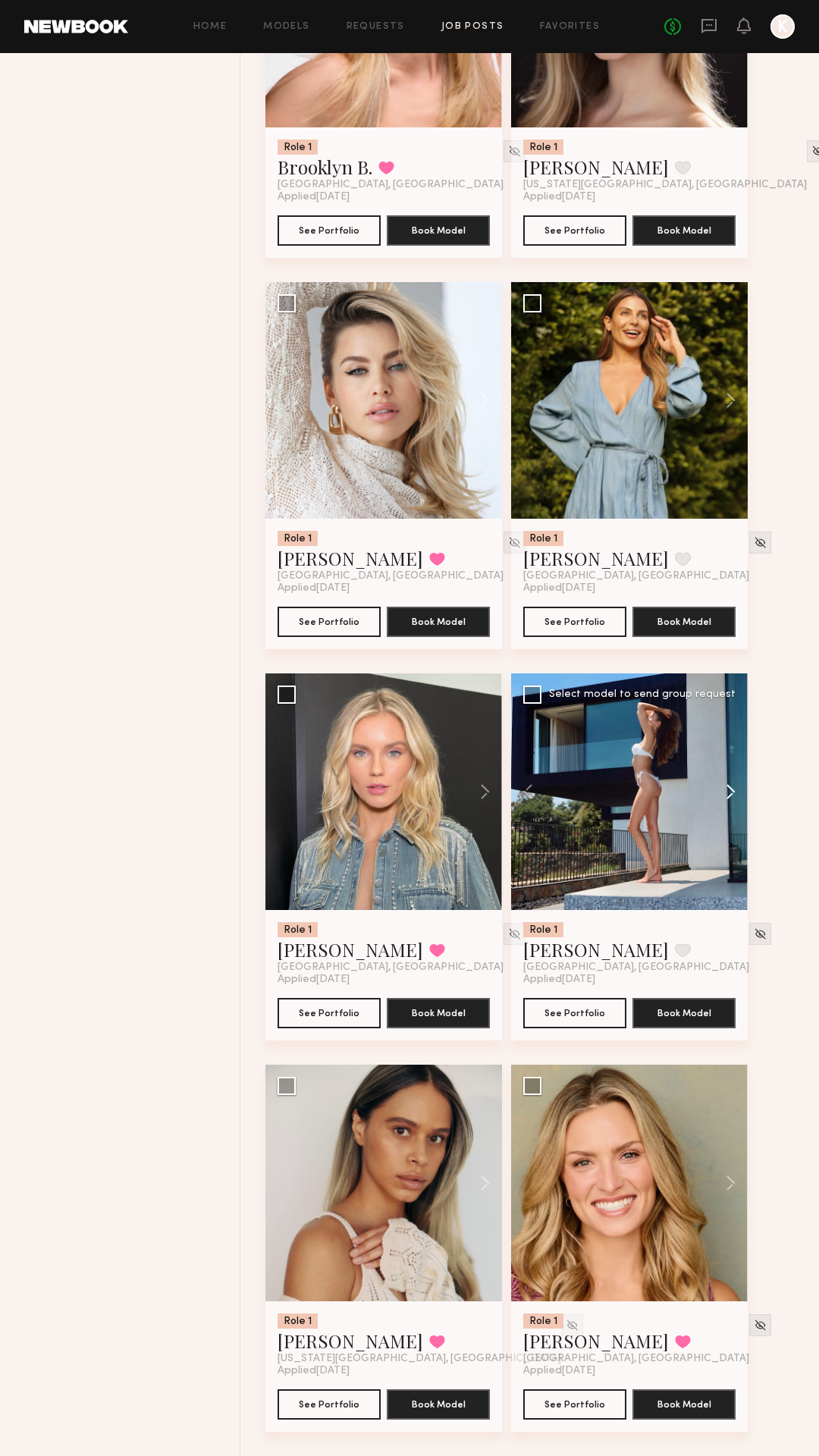
click at [730, 785] on button at bounding box center [723, 792] width 49 height 236
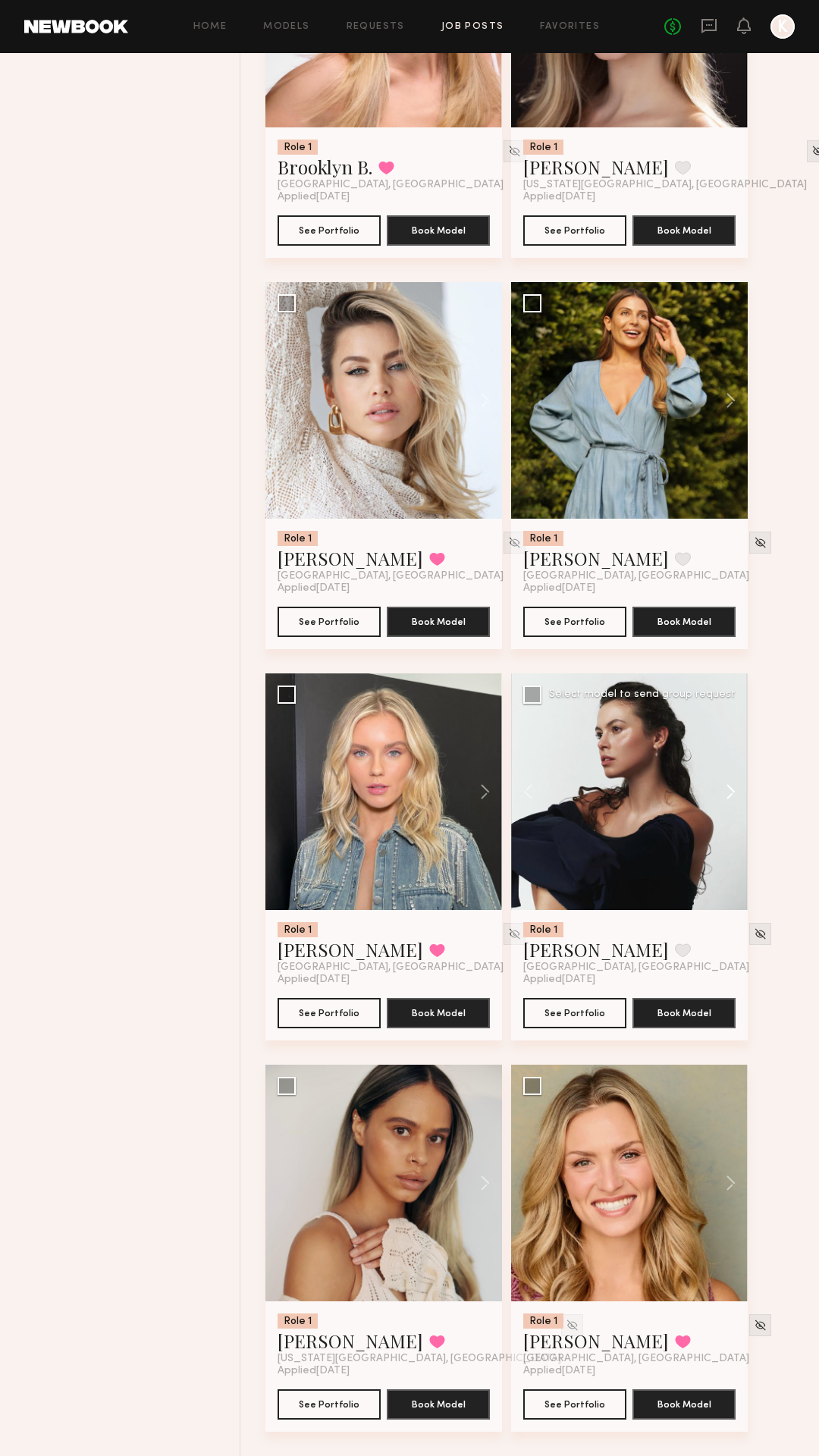
click at [730, 785] on button at bounding box center [723, 792] width 49 height 236
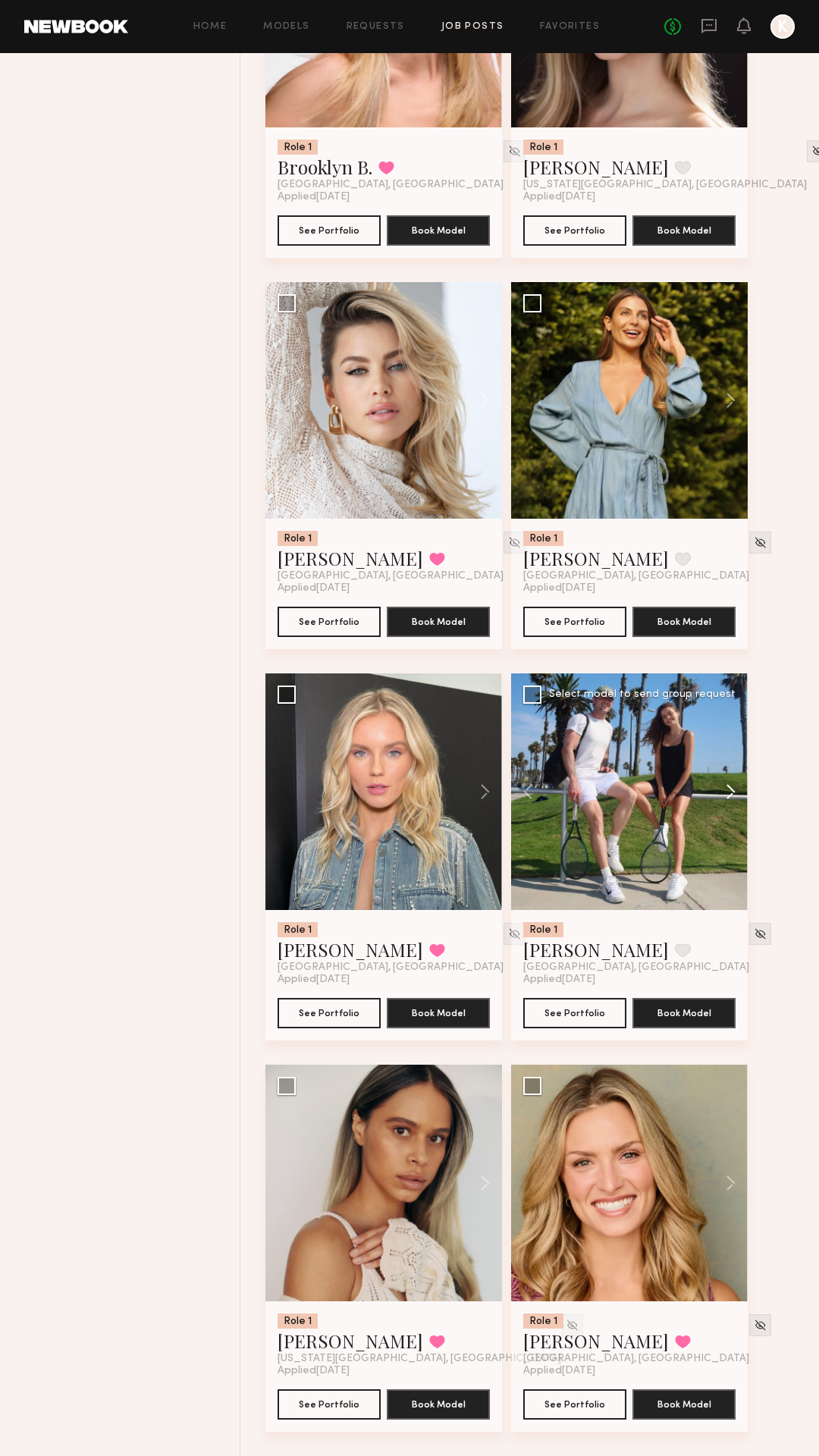
click at [730, 785] on button at bounding box center [723, 792] width 49 height 236
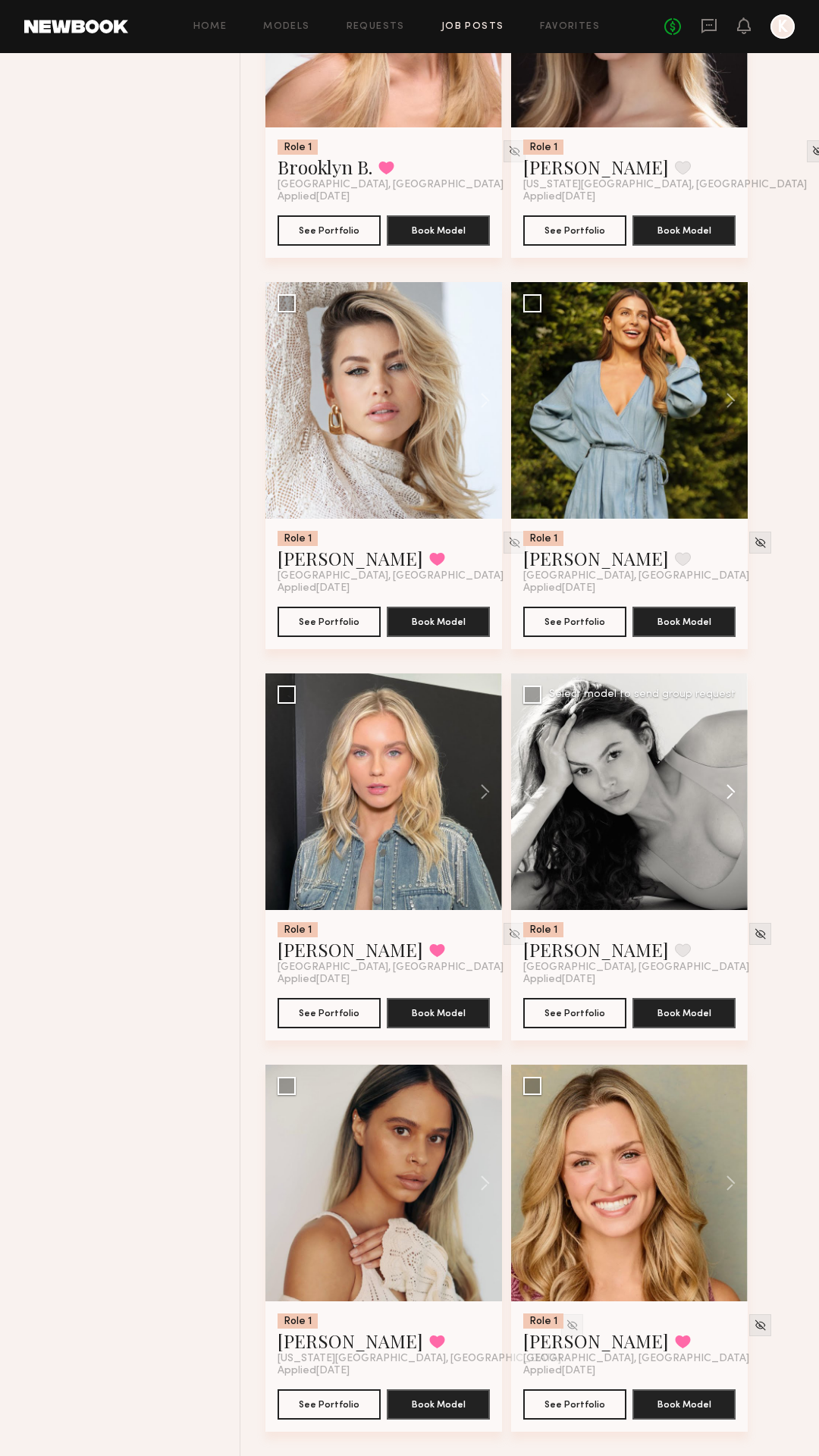
click at [730, 785] on button at bounding box center [723, 792] width 49 height 236
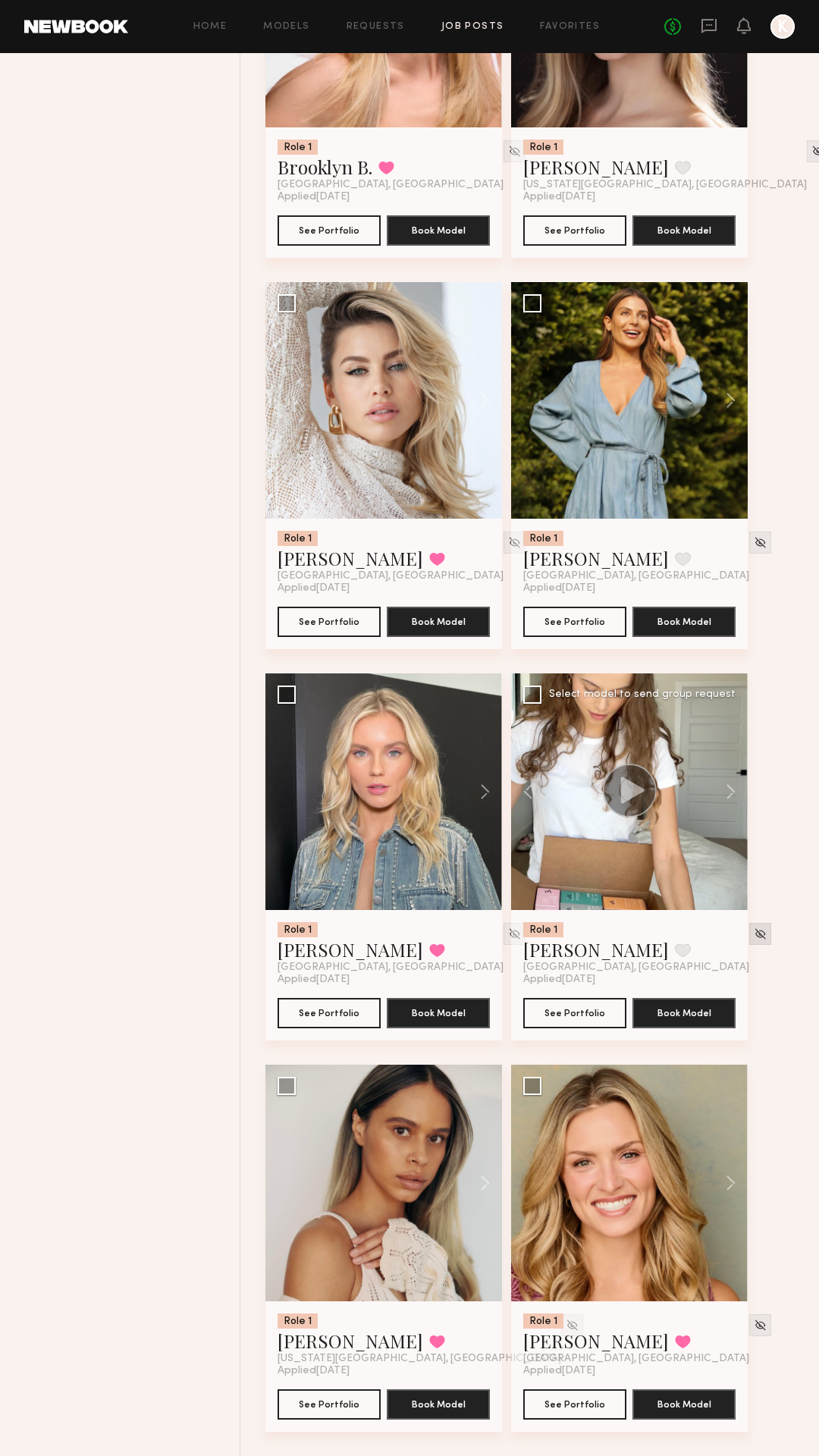
click at [754, 936] on img at bounding box center [760, 934] width 13 height 13
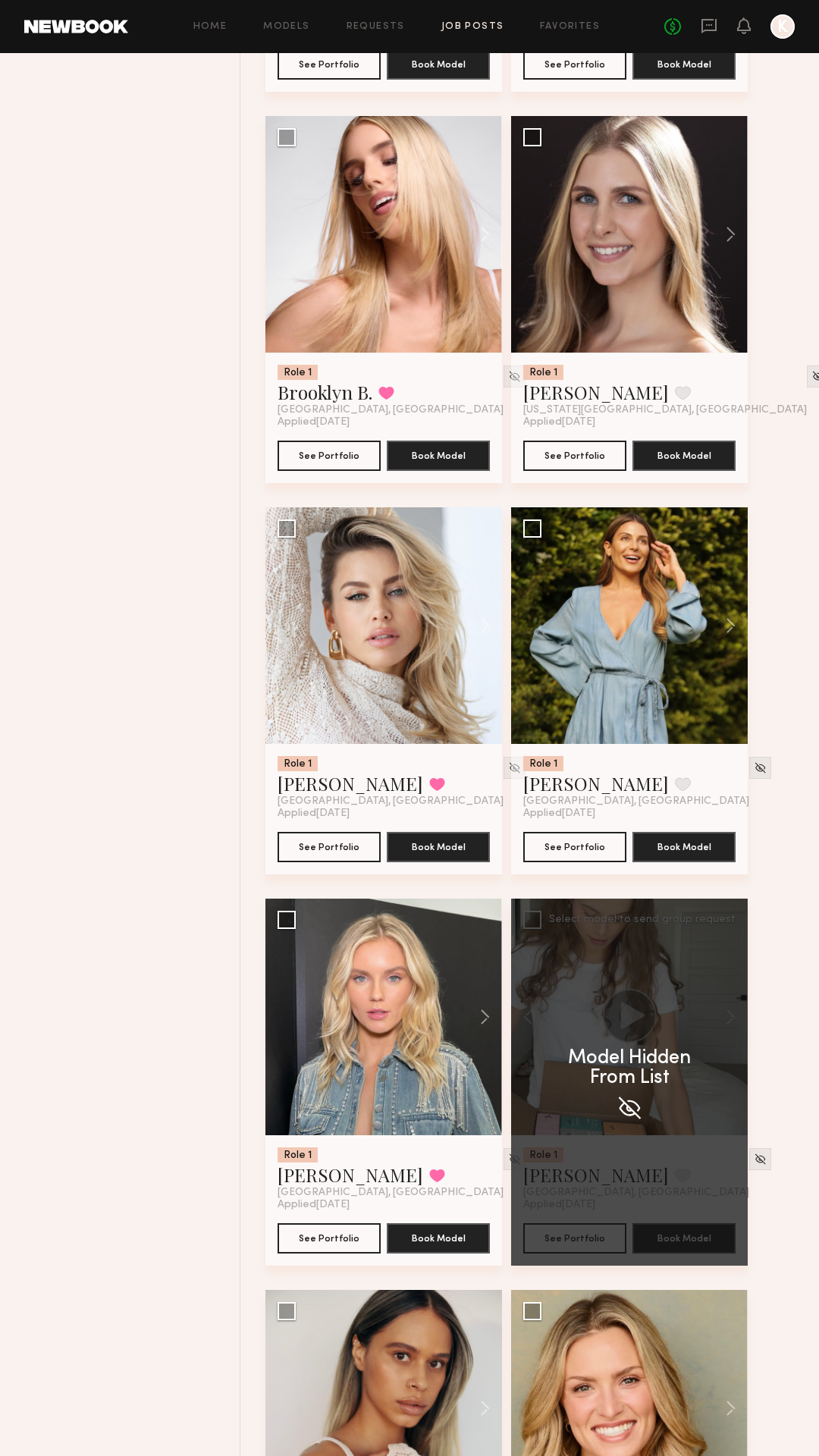
scroll to position [3237, 0]
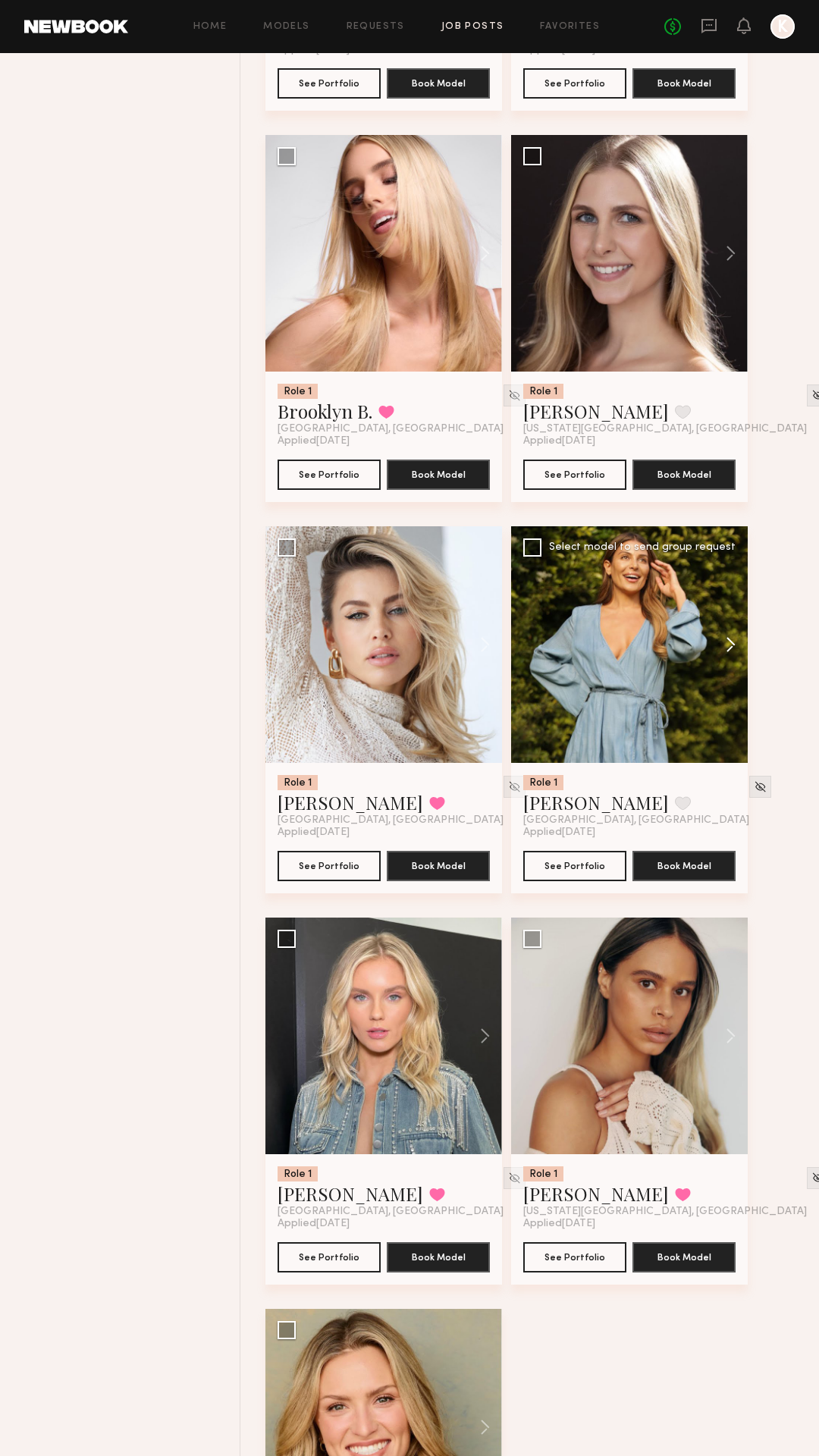
click at [725, 642] on button at bounding box center [723, 645] width 49 height 236
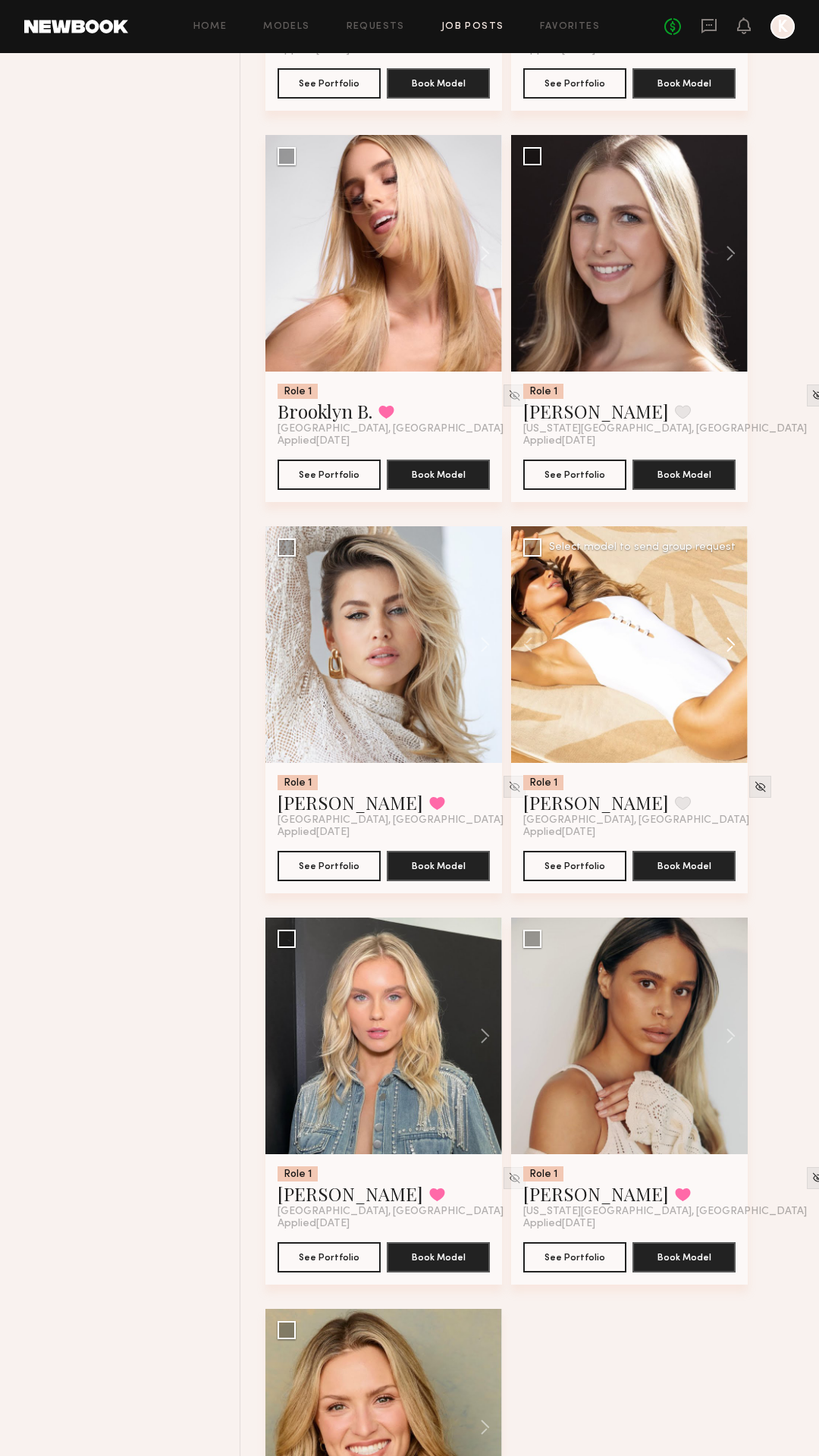
click at [725, 642] on button at bounding box center [723, 645] width 49 height 236
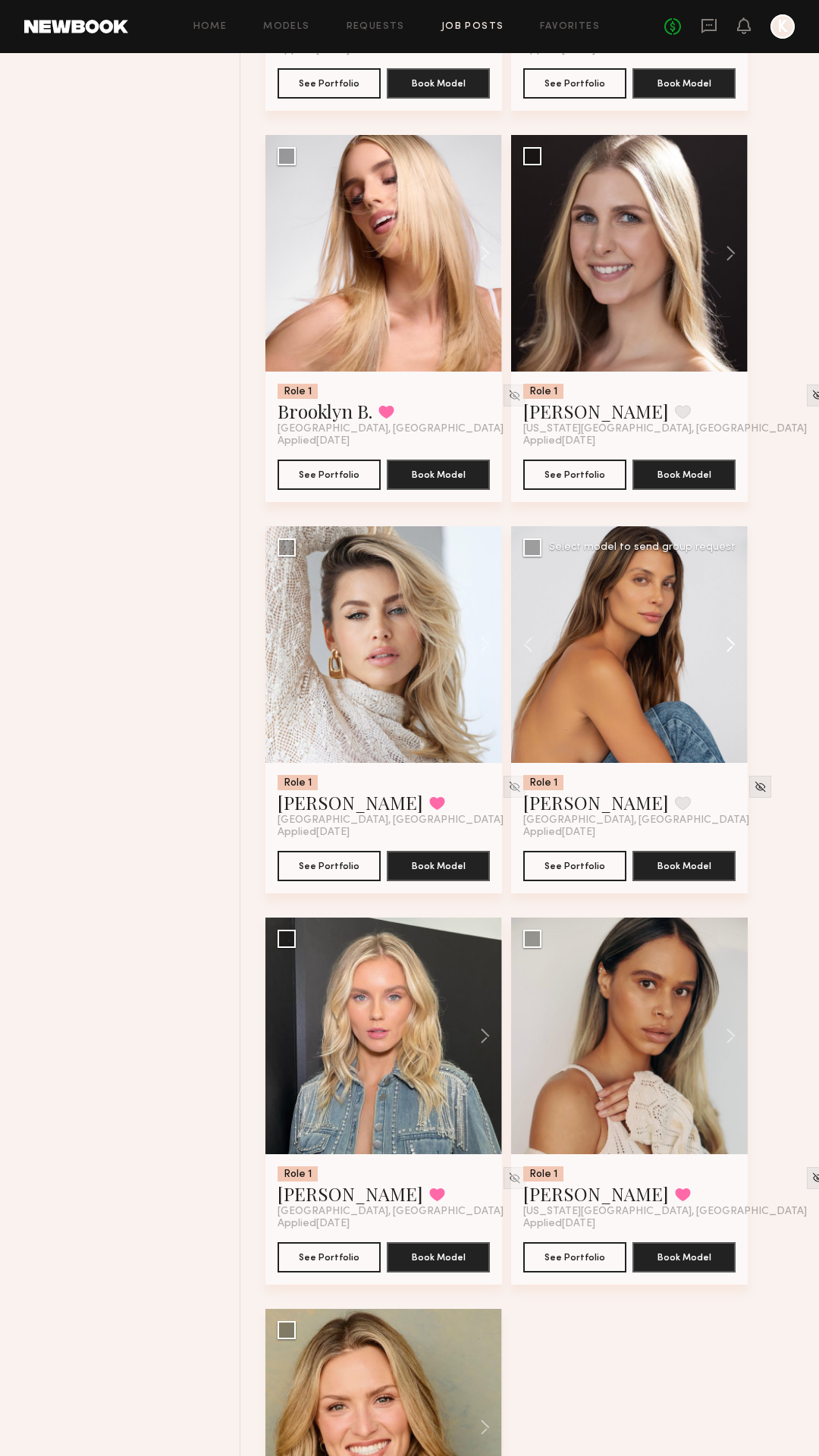
click at [725, 642] on button at bounding box center [723, 645] width 49 height 236
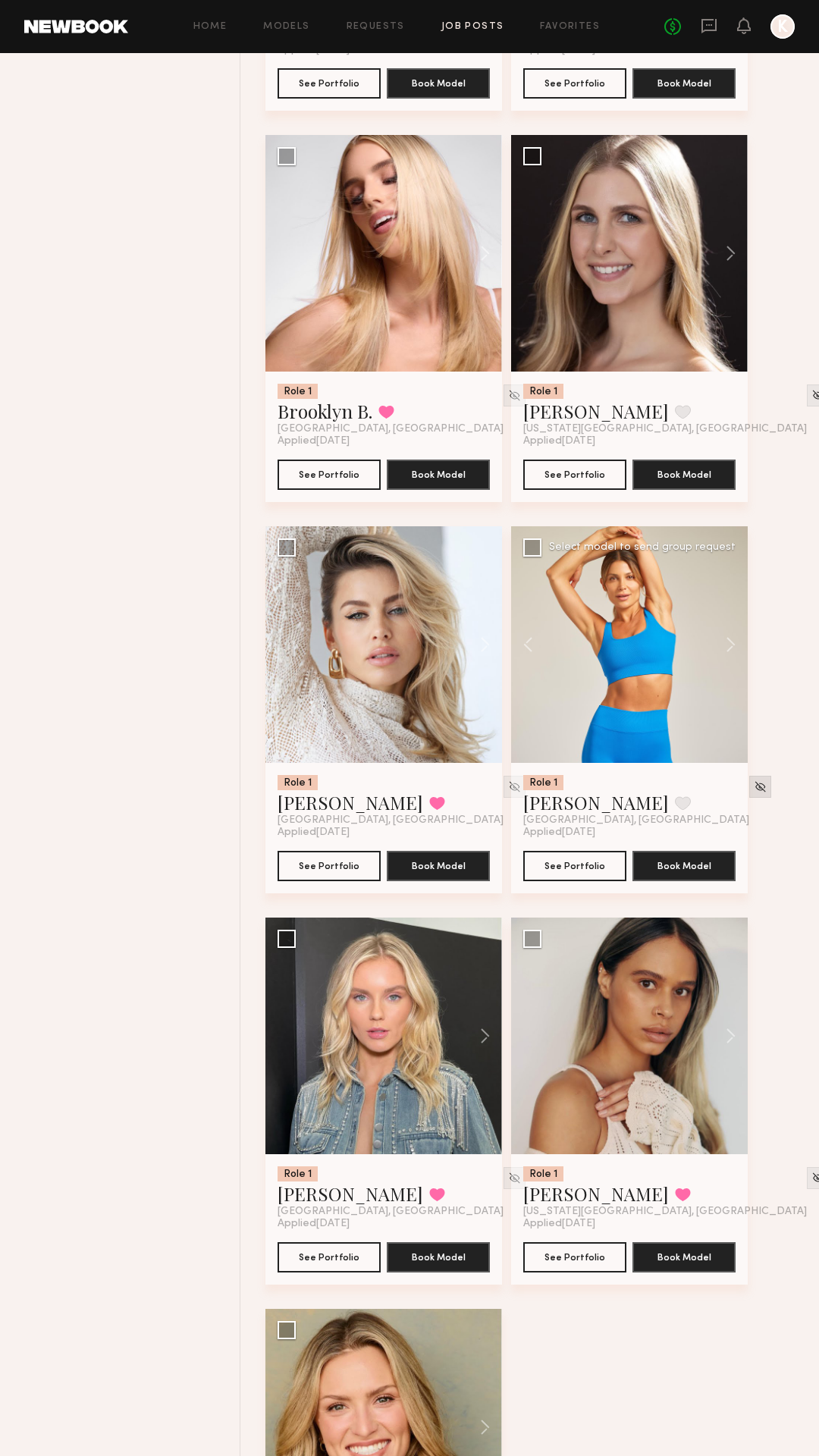
click at [754, 789] on img at bounding box center [760, 787] width 13 height 13
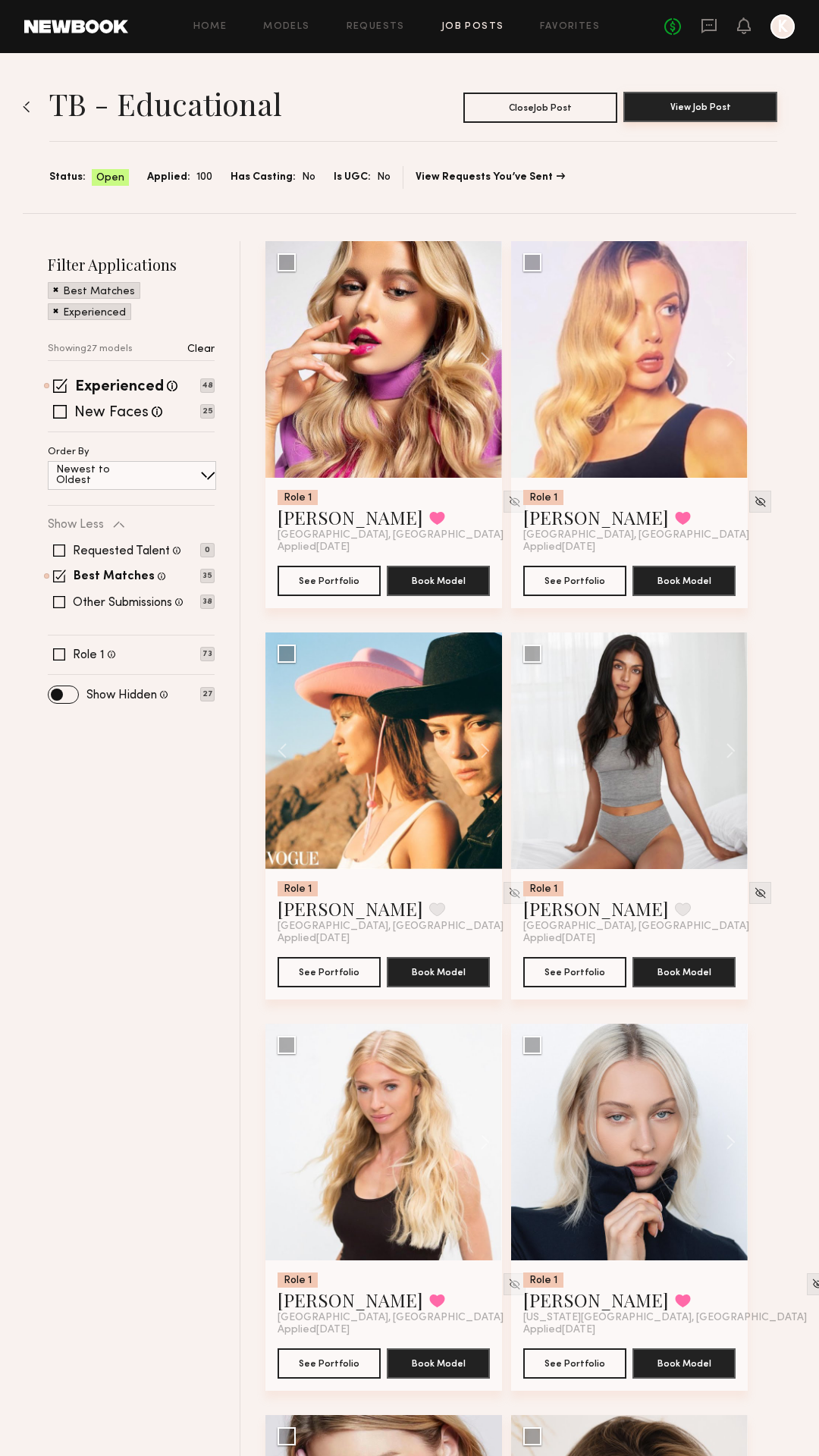
scroll to position [0, 0]
click at [702, 21] on icon at bounding box center [709, 26] width 15 height 14
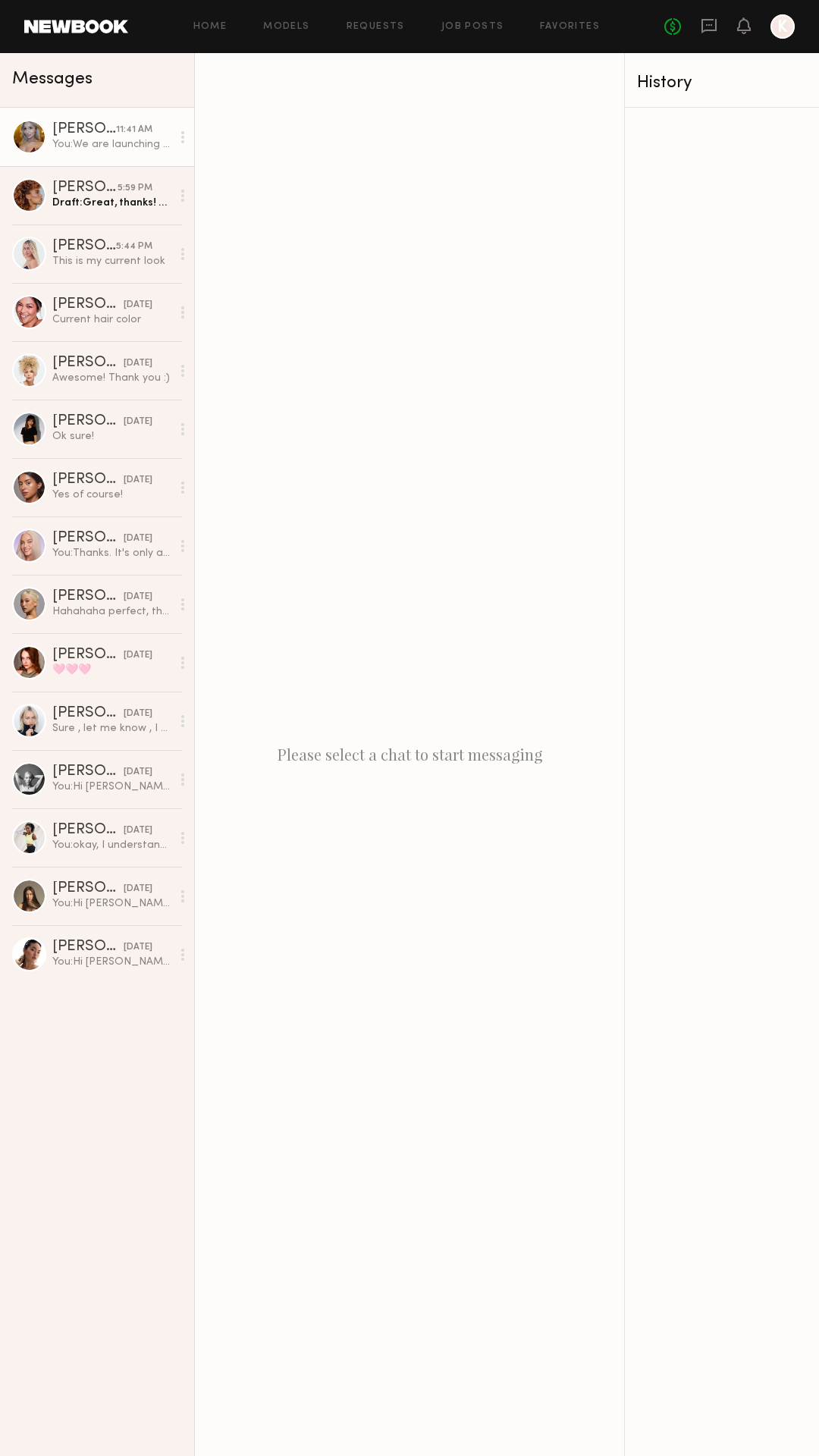
click at [90, 133] on div "[PERSON_NAME]" at bounding box center [83, 130] width 64 height 15
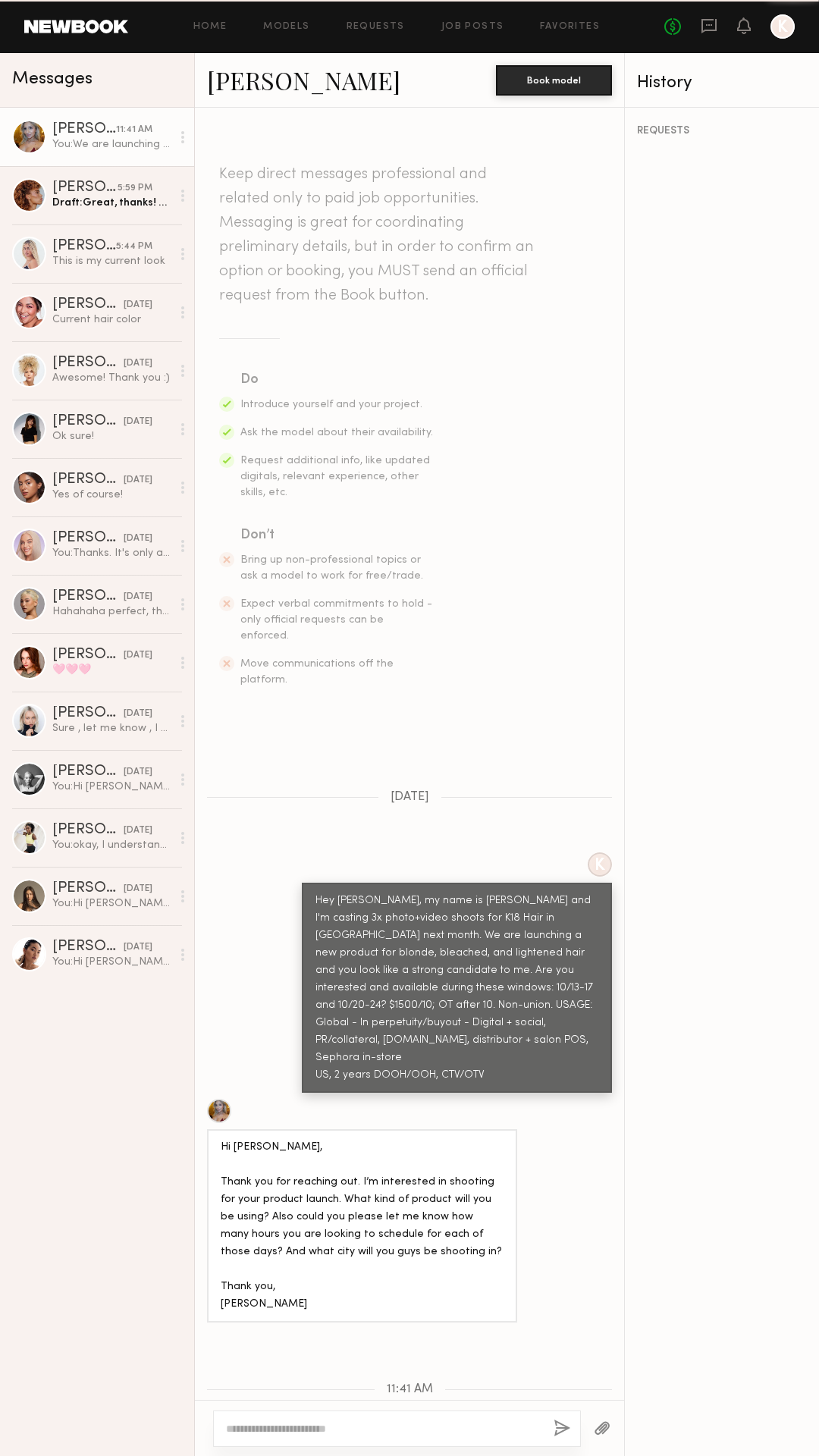
scroll to position [145, 0]
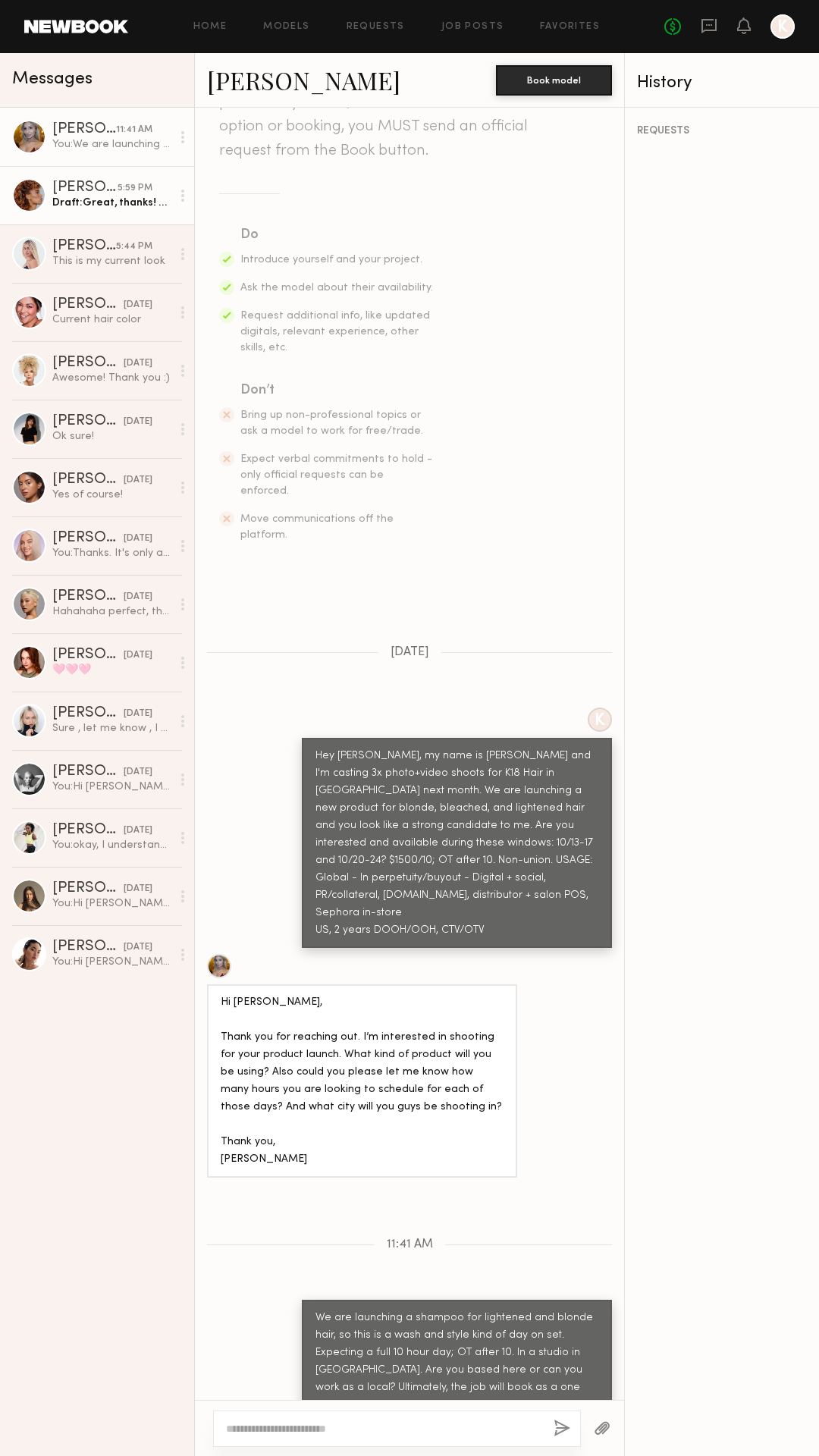
click at [87, 182] on div "[PERSON_NAME]" at bounding box center [84, 188] width 65 height 15
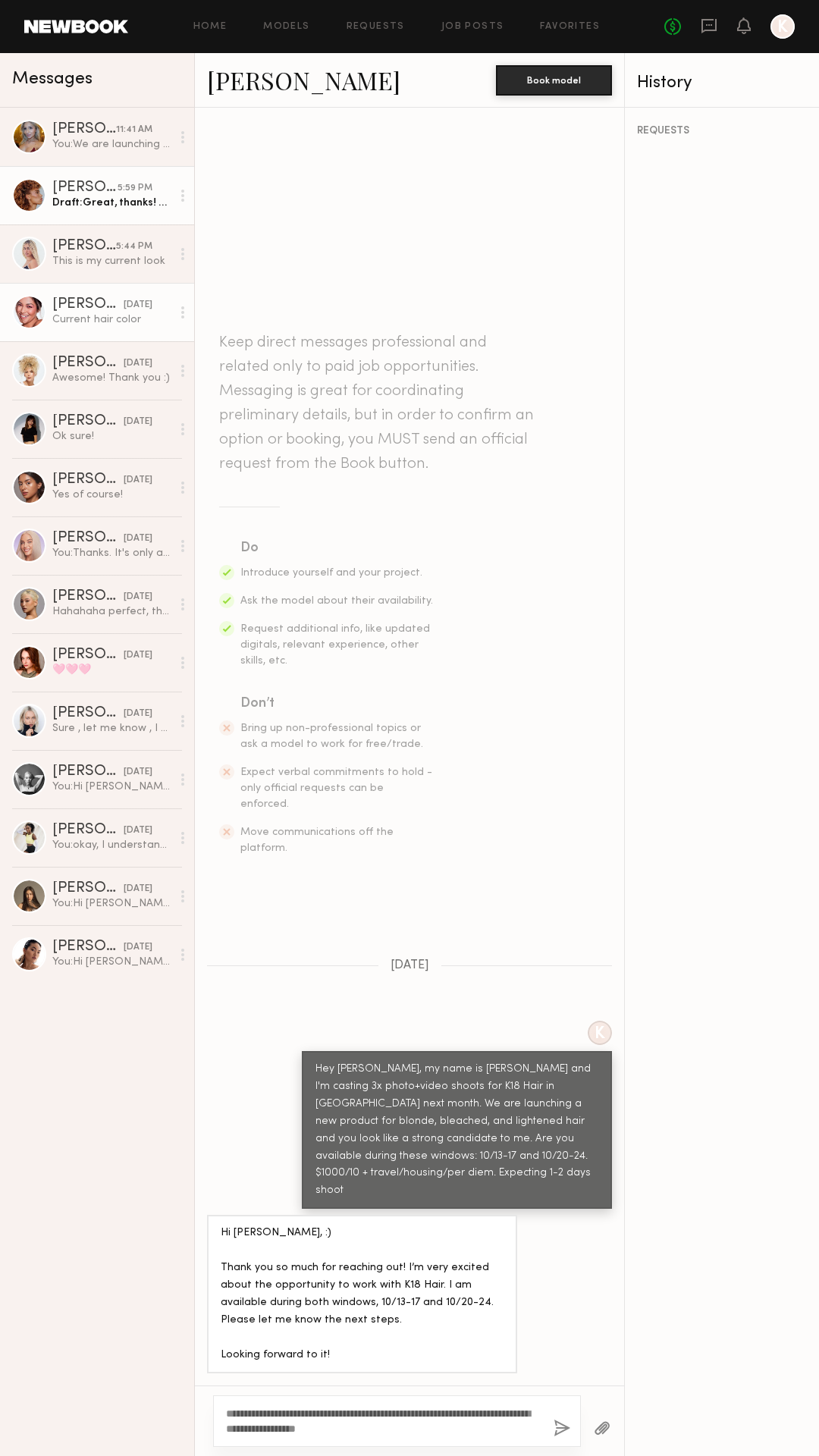
click at [81, 315] on div "Current hair color" at bounding box center [112, 319] width 119 height 14
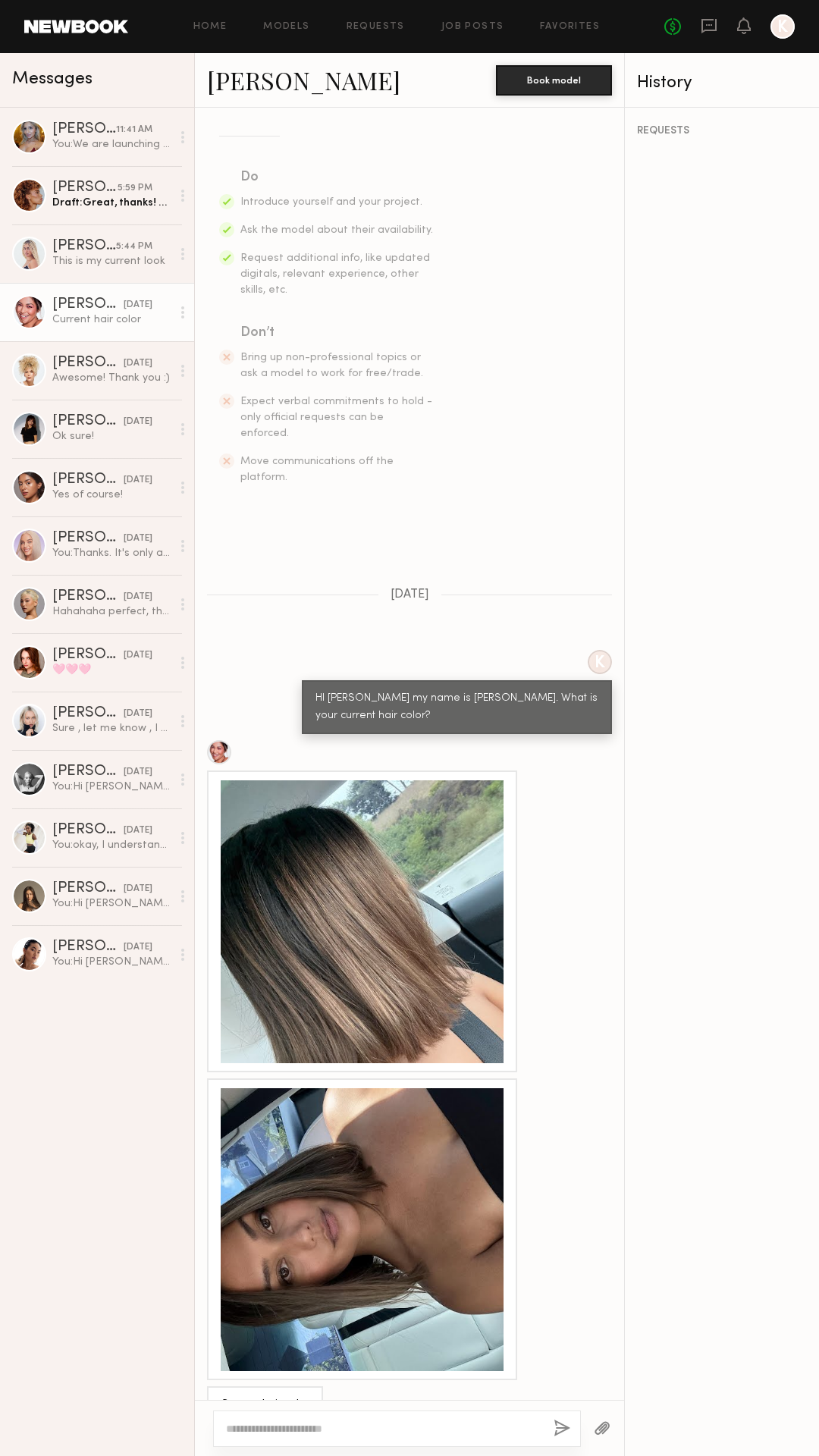
click at [260, 1425] on textarea at bounding box center [383, 1429] width 316 height 15
drag, startPoint x: 256, startPoint y: 1429, endPoint x: 193, endPoint y: 1427, distance: 63.0
click at [195, 1427] on div "**********" at bounding box center [409, 1428] width 429 height 56
click at [286, 1429] on textarea "*********" at bounding box center [383, 1429] width 316 height 15
type textarea "**********"
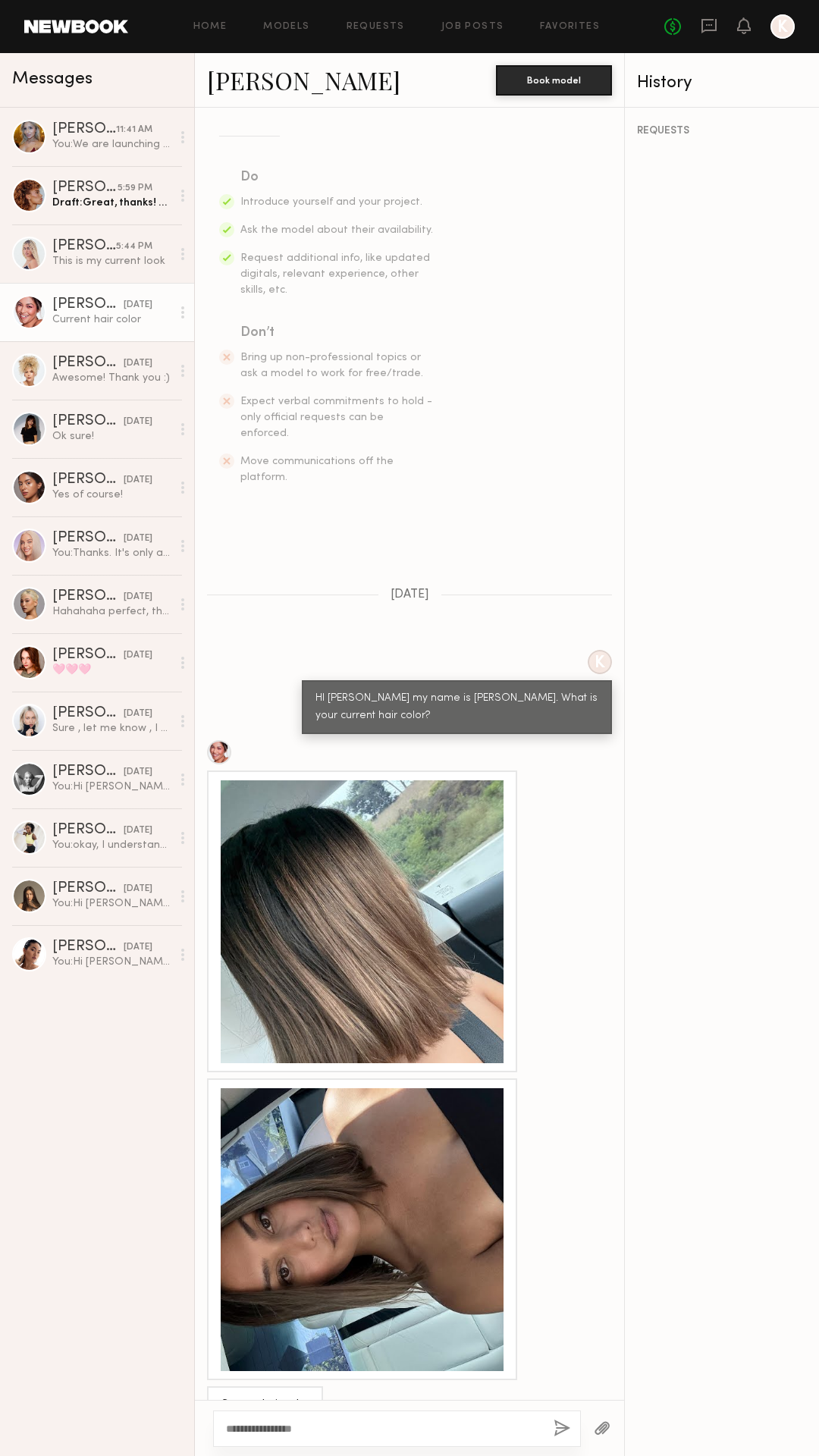
click at [555, 1426] on button "button" at bounding box center [562, 1429] width 17 height 19
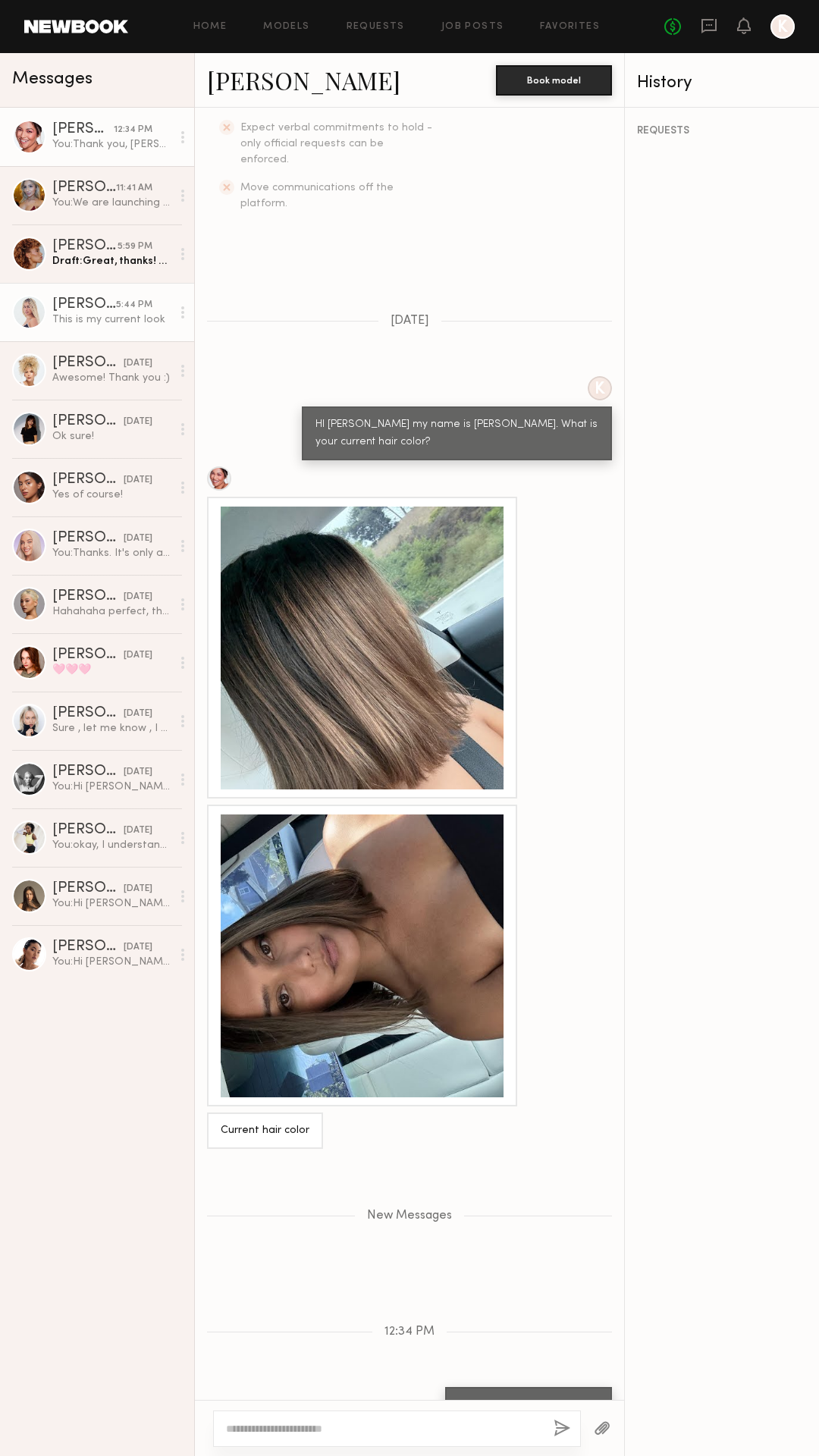
click at [92, 323] on div "This is my current look" at bounding box center [112, 319] width 119 height 14
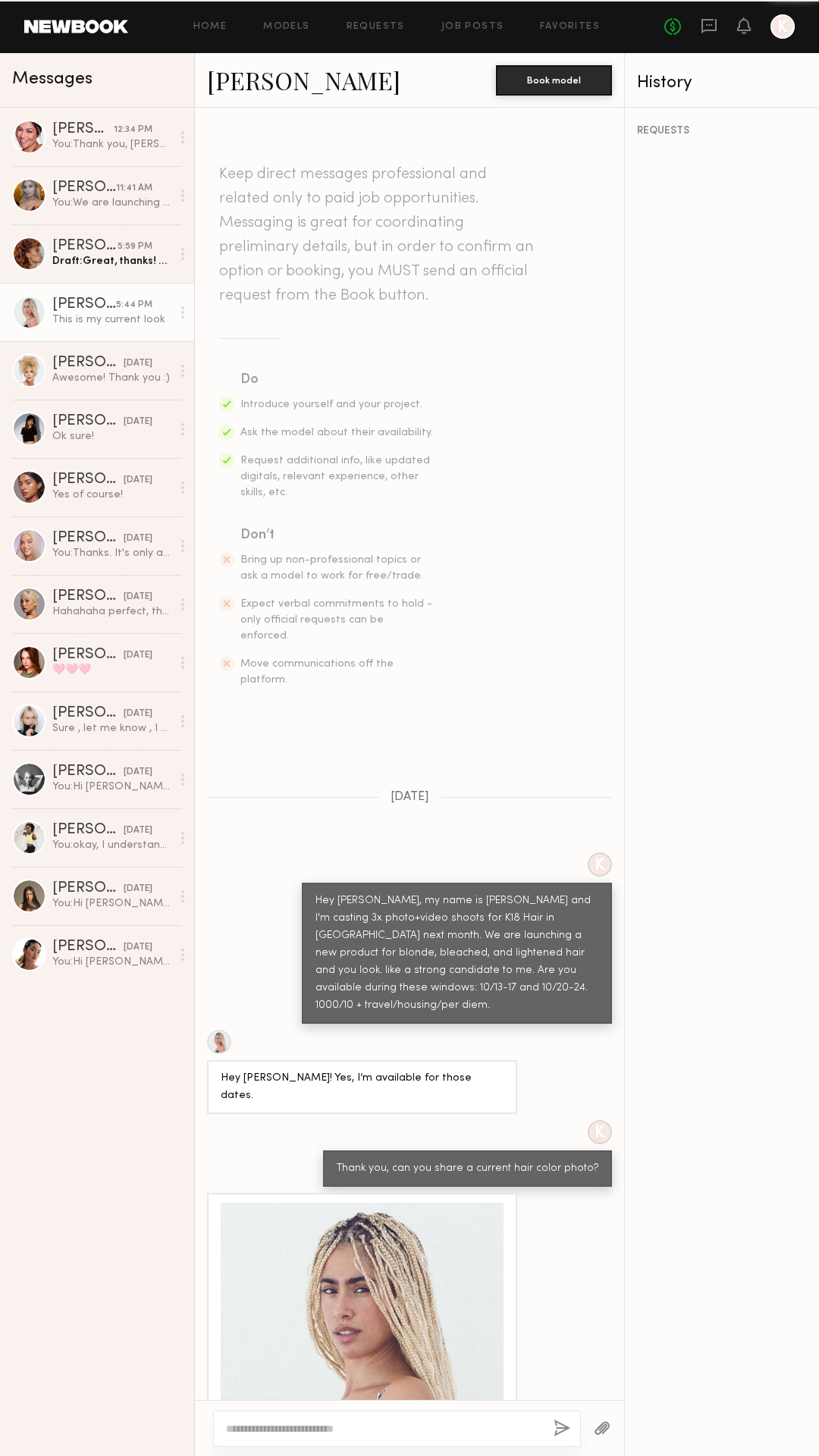
scroll to position [50, 0]
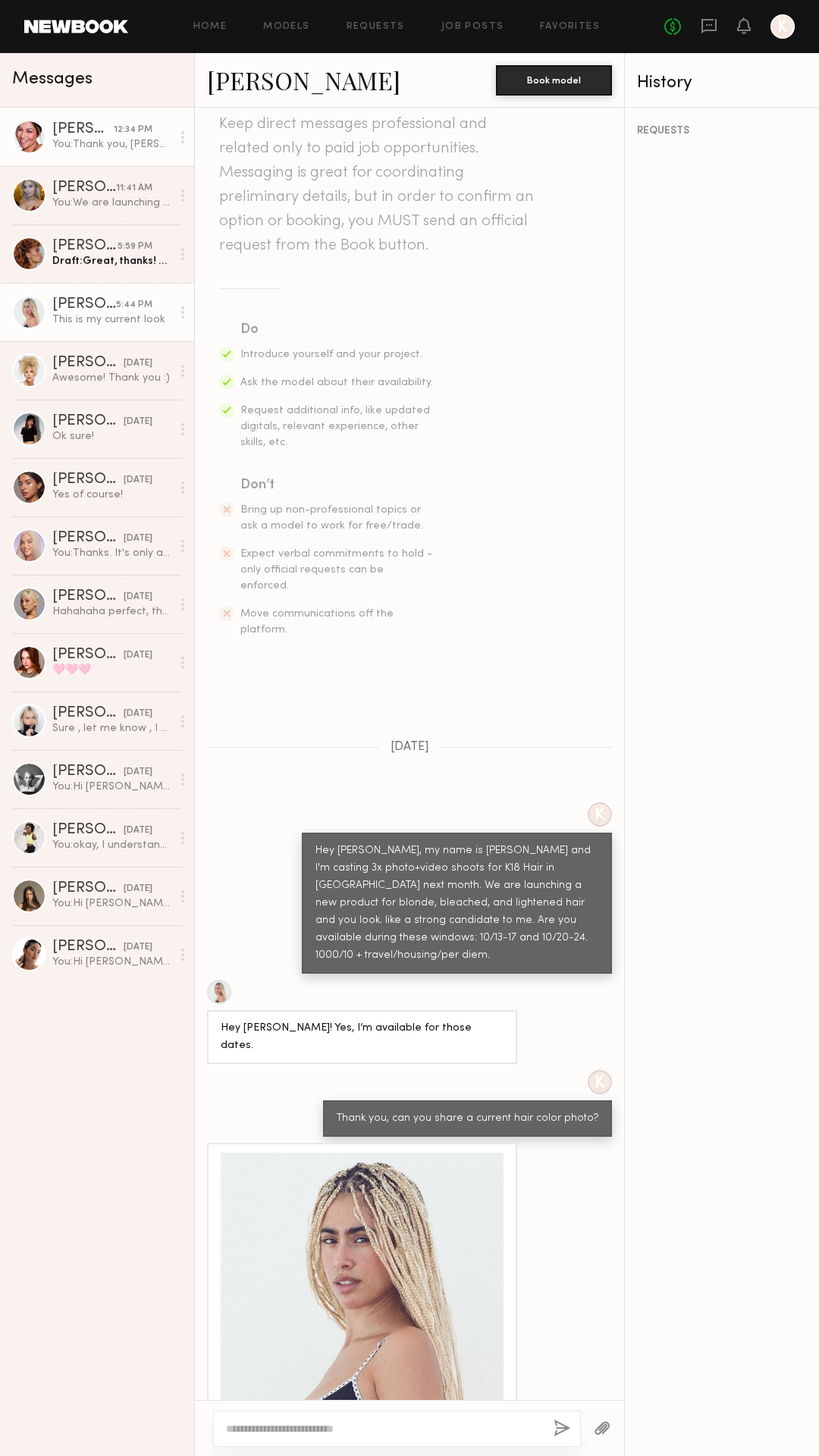
click at [97, 146] on div "You: Thank you, Alexa!" at bounding box center [112, 144] width 119 height 14
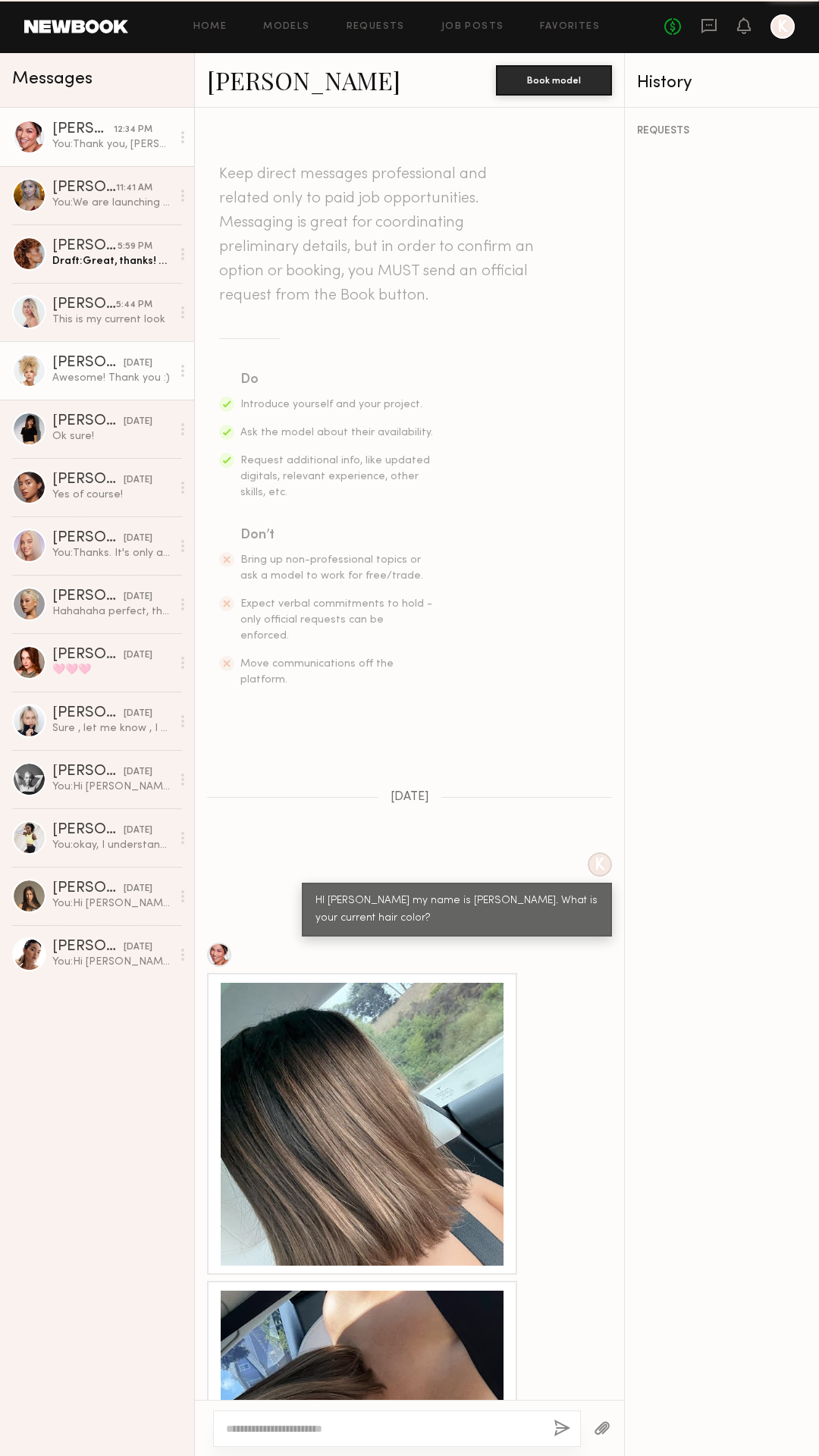
scroll to position [360, 0]
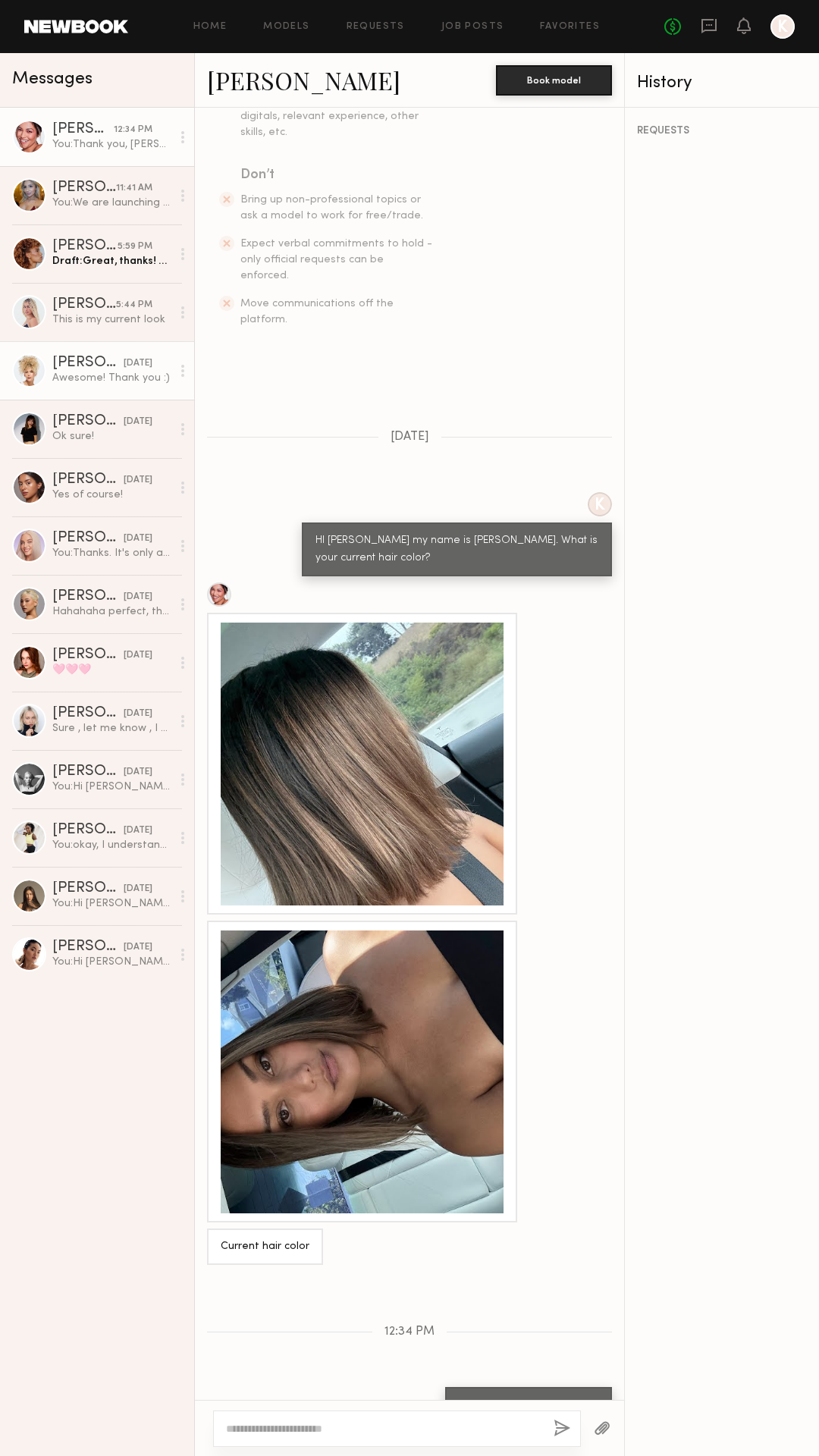
click at [92, 373] on div "Awesome! Thank you :)" at bounding box center [112, 378] width 119 height 14
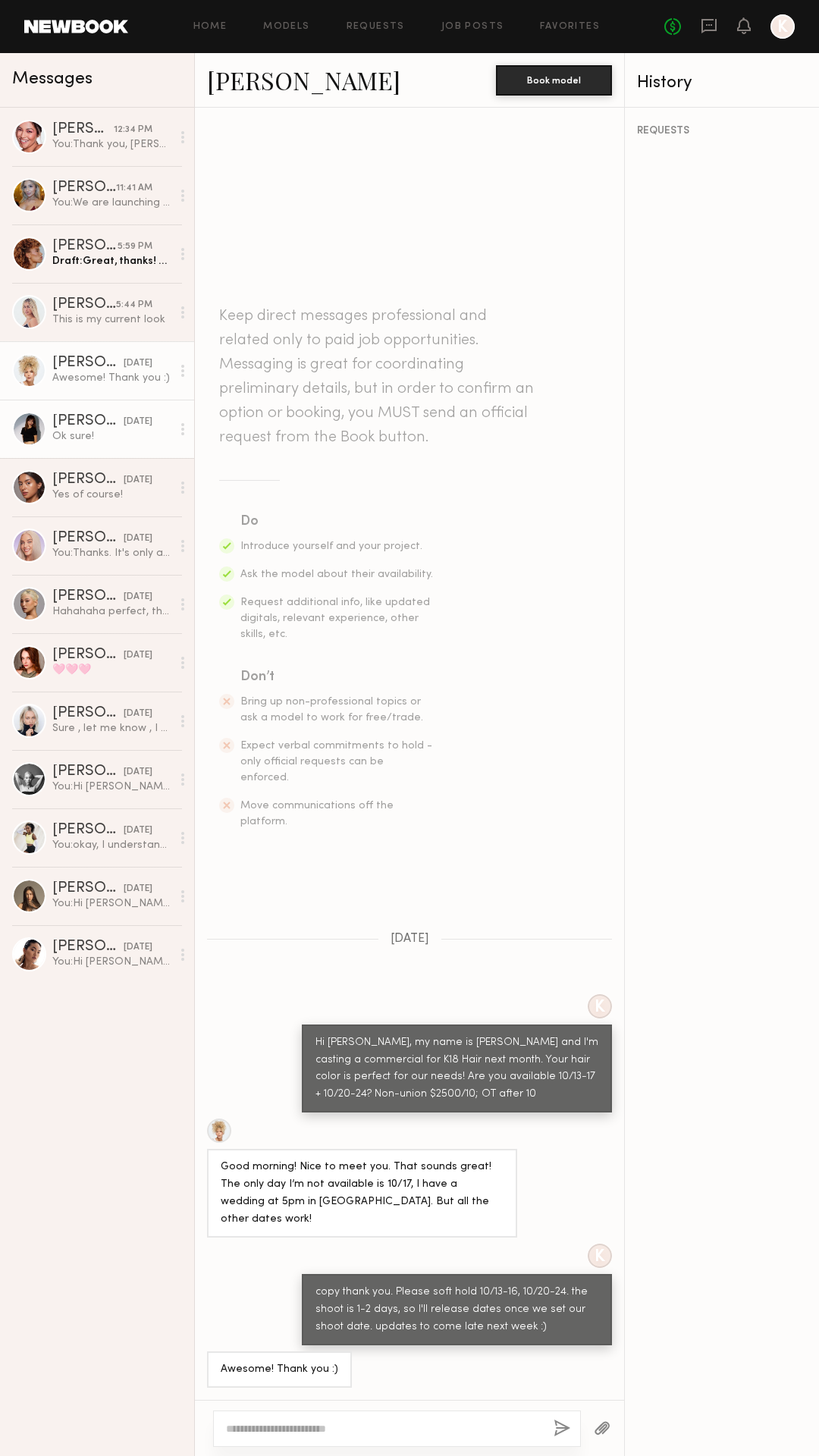
click at [87, 442] on div "Ok sure!" at bounding box center [112, 436] width 119 height 14
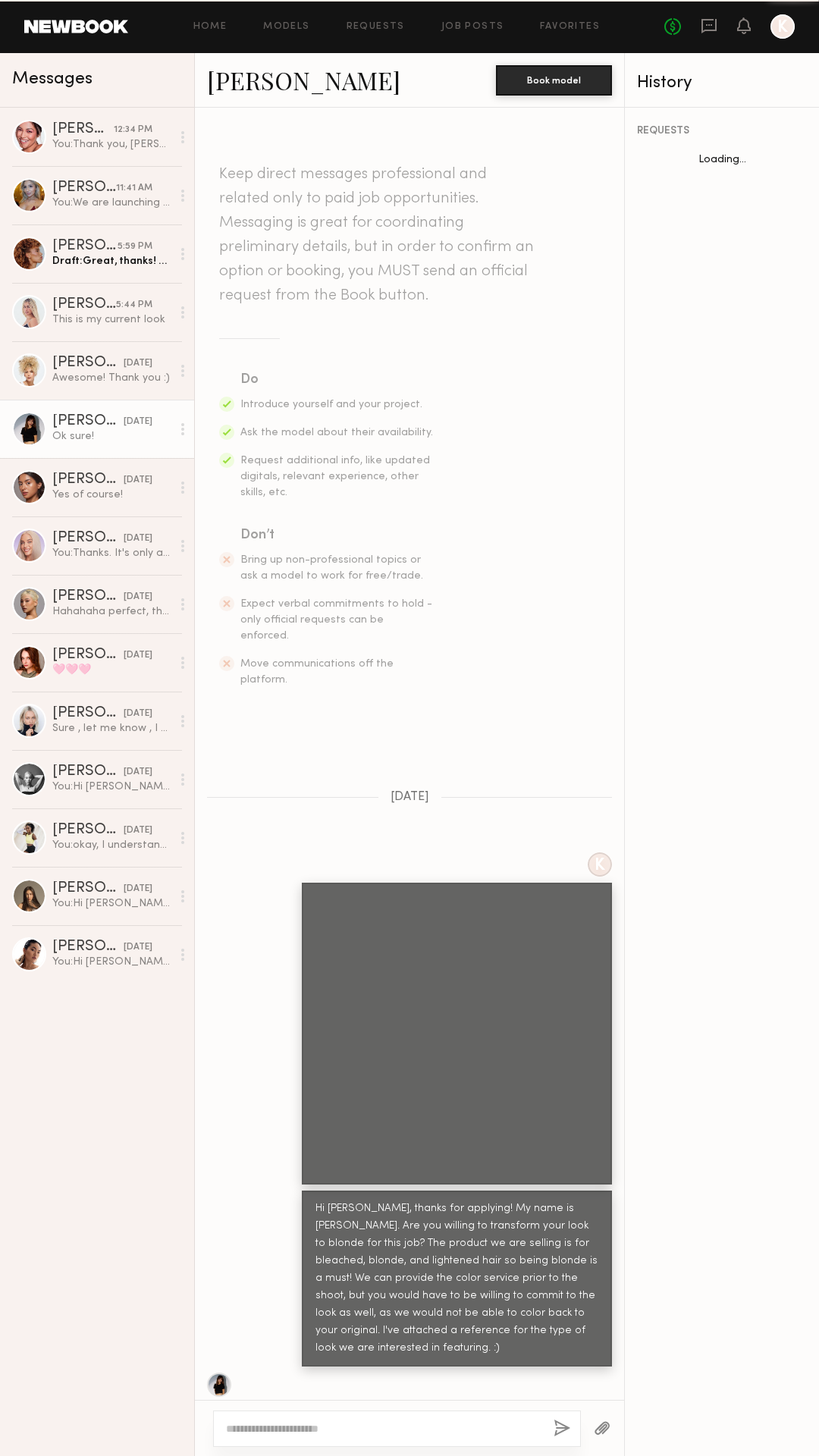
scroll to position [518, 0]
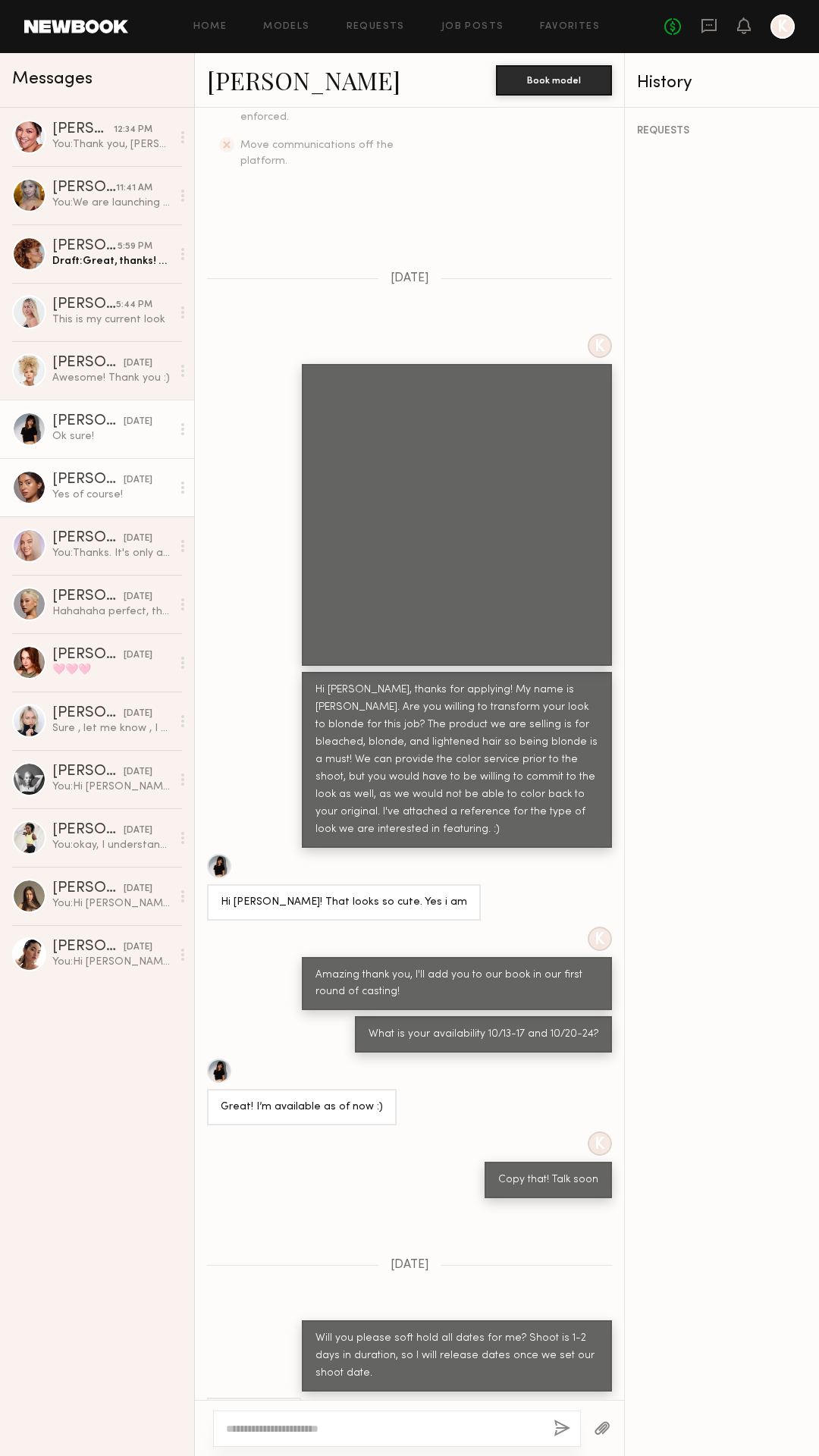
click at [84, 489] on div "Yes of course!" at bounding box center [112, 494] width 119 height 14
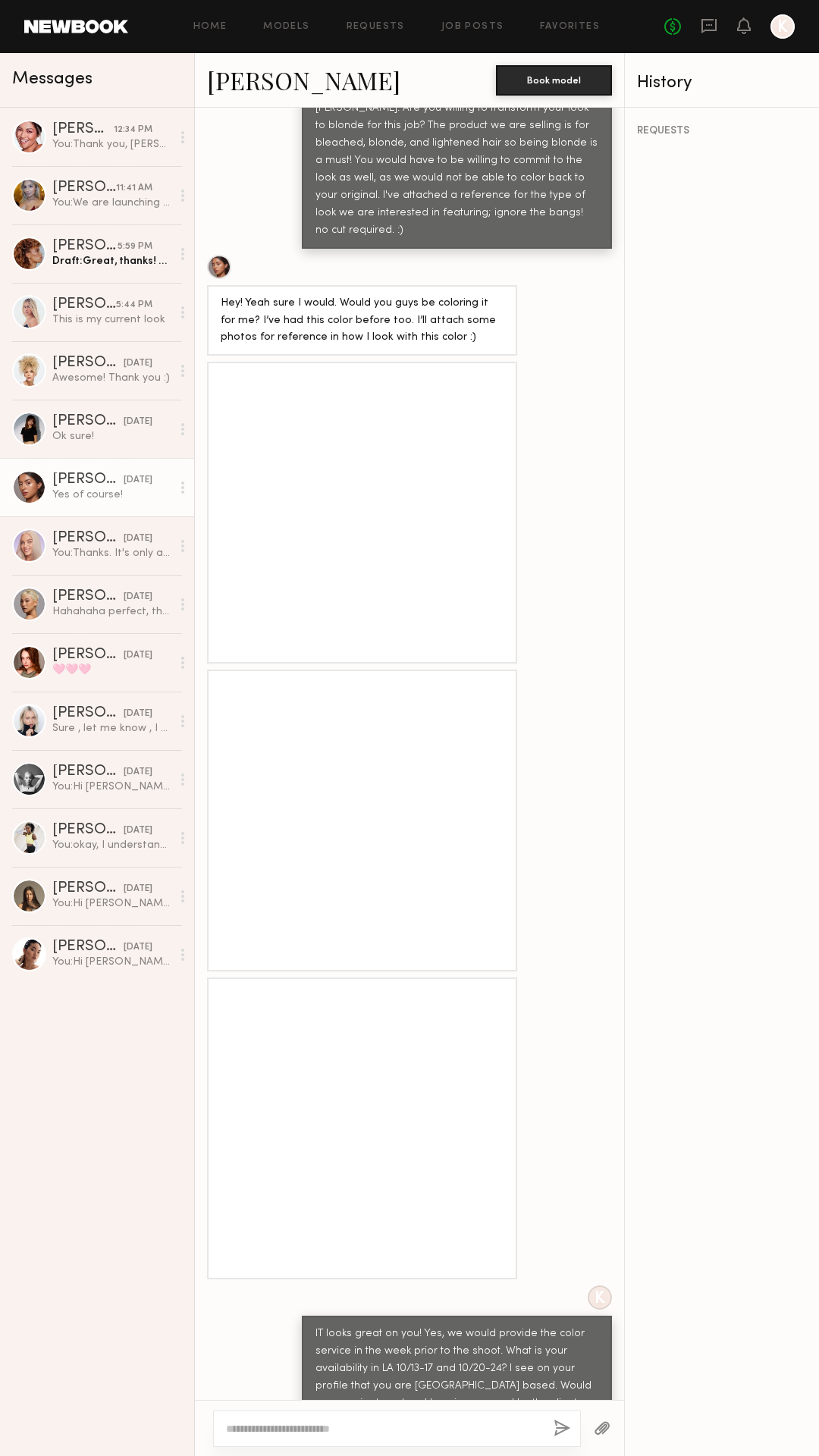
scroll to position [1086, 0]
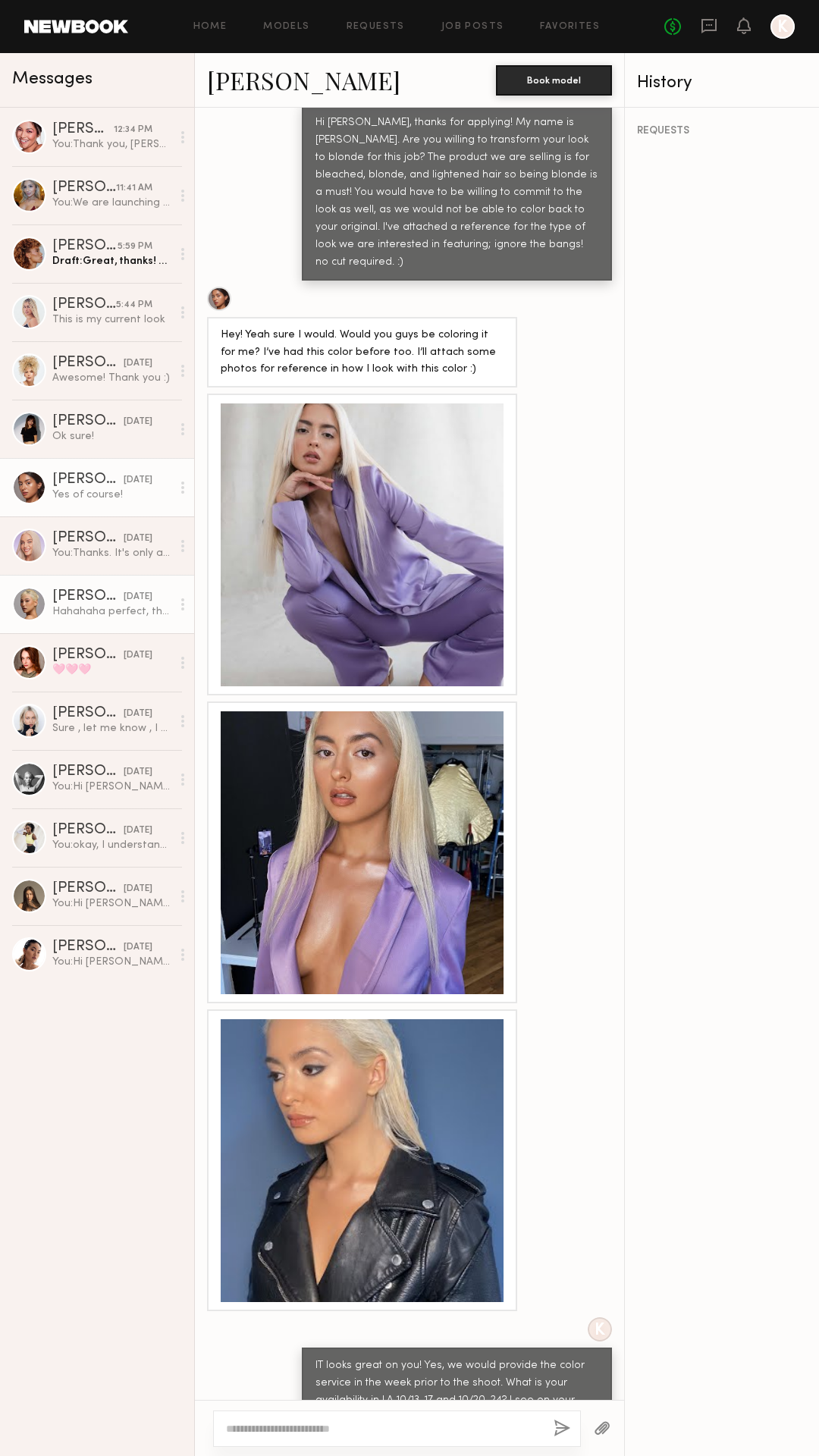
click at [102, 593] on div "[PERSON_NAME]" at bounding box center [88, 597] width 71 height 15
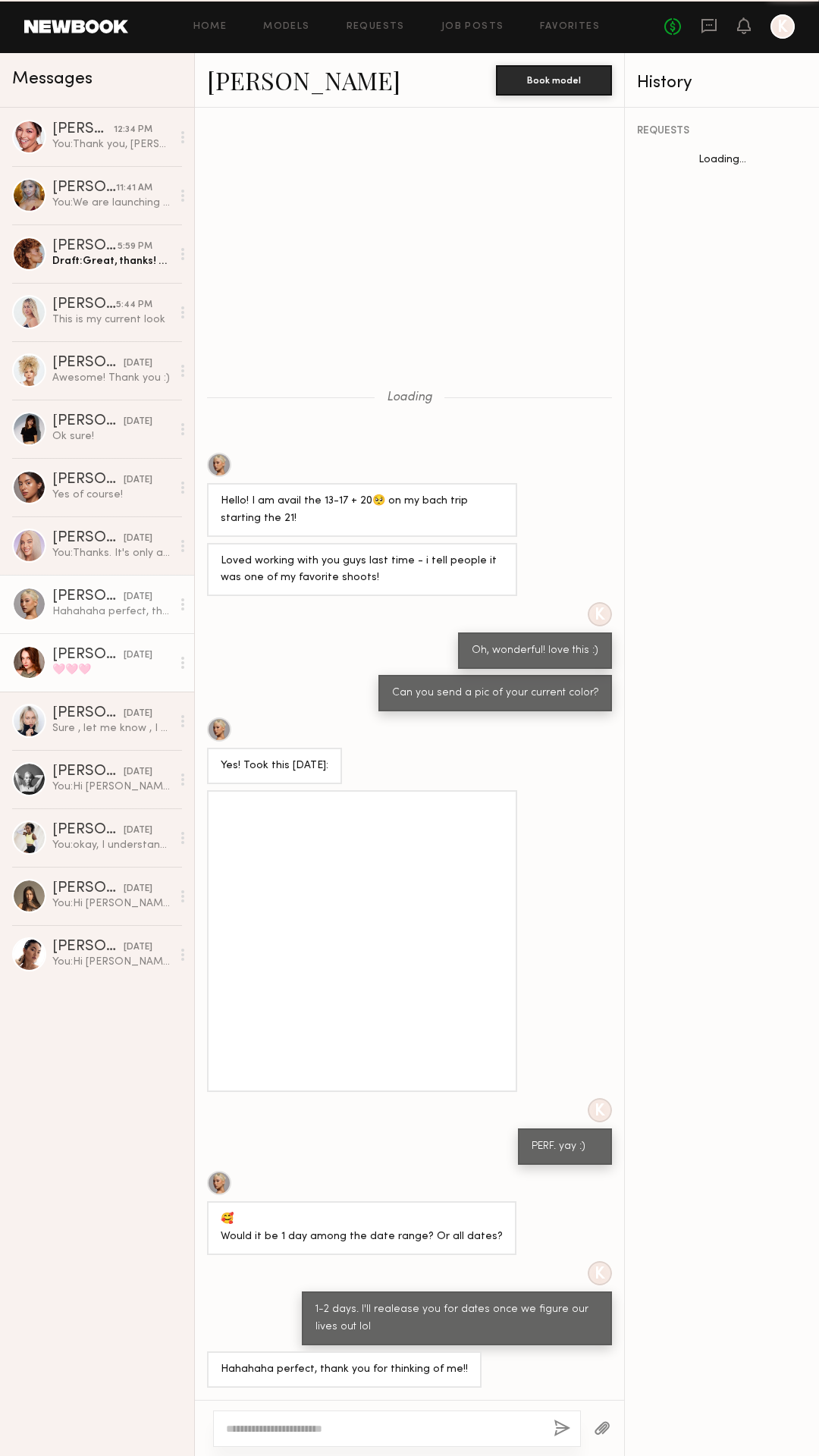
scroll to position [480, 0]
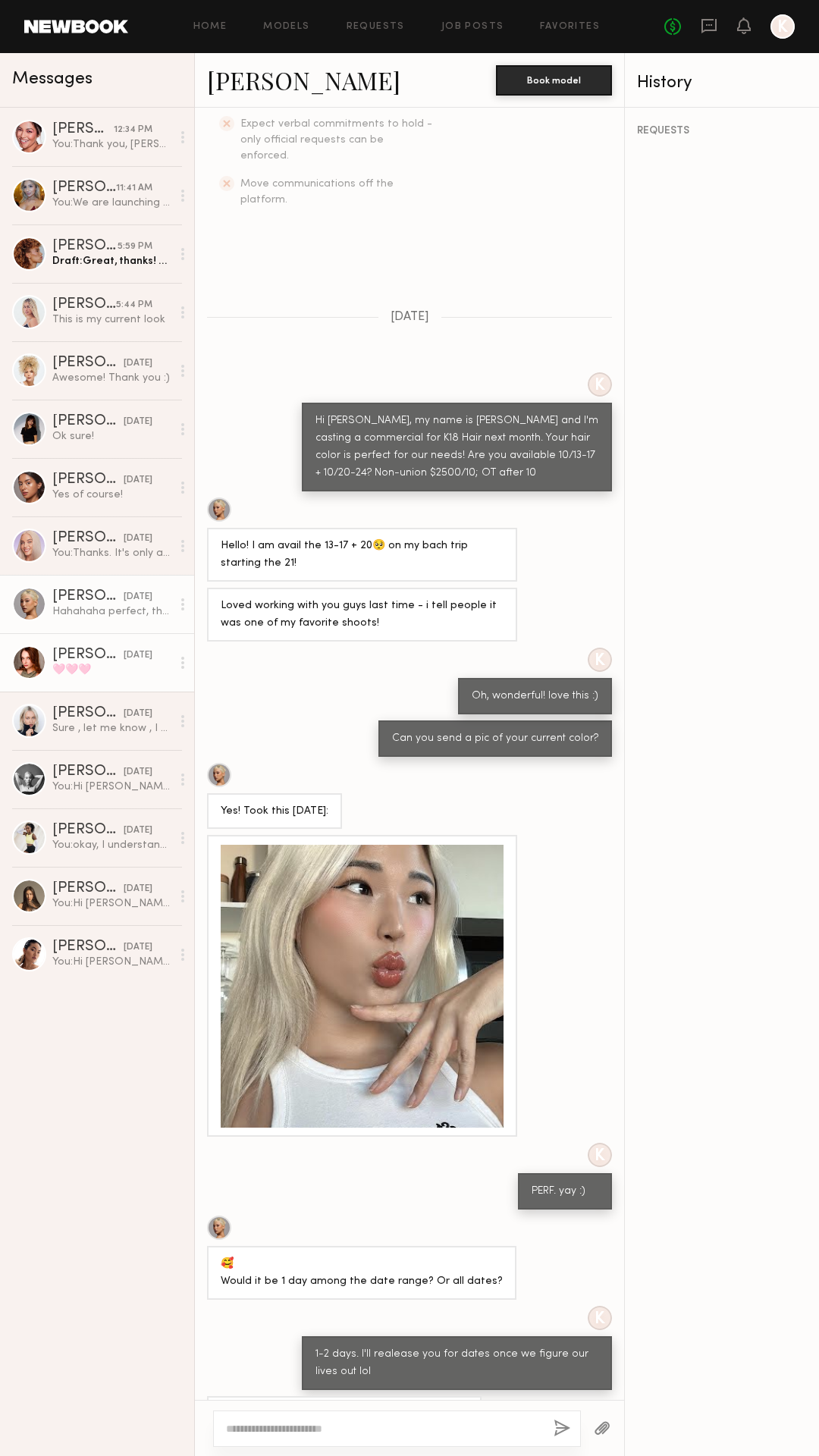
click at [101, 656] on div "[PERSON_NAME]" at bounding box center [88, 655] width 71 height 15
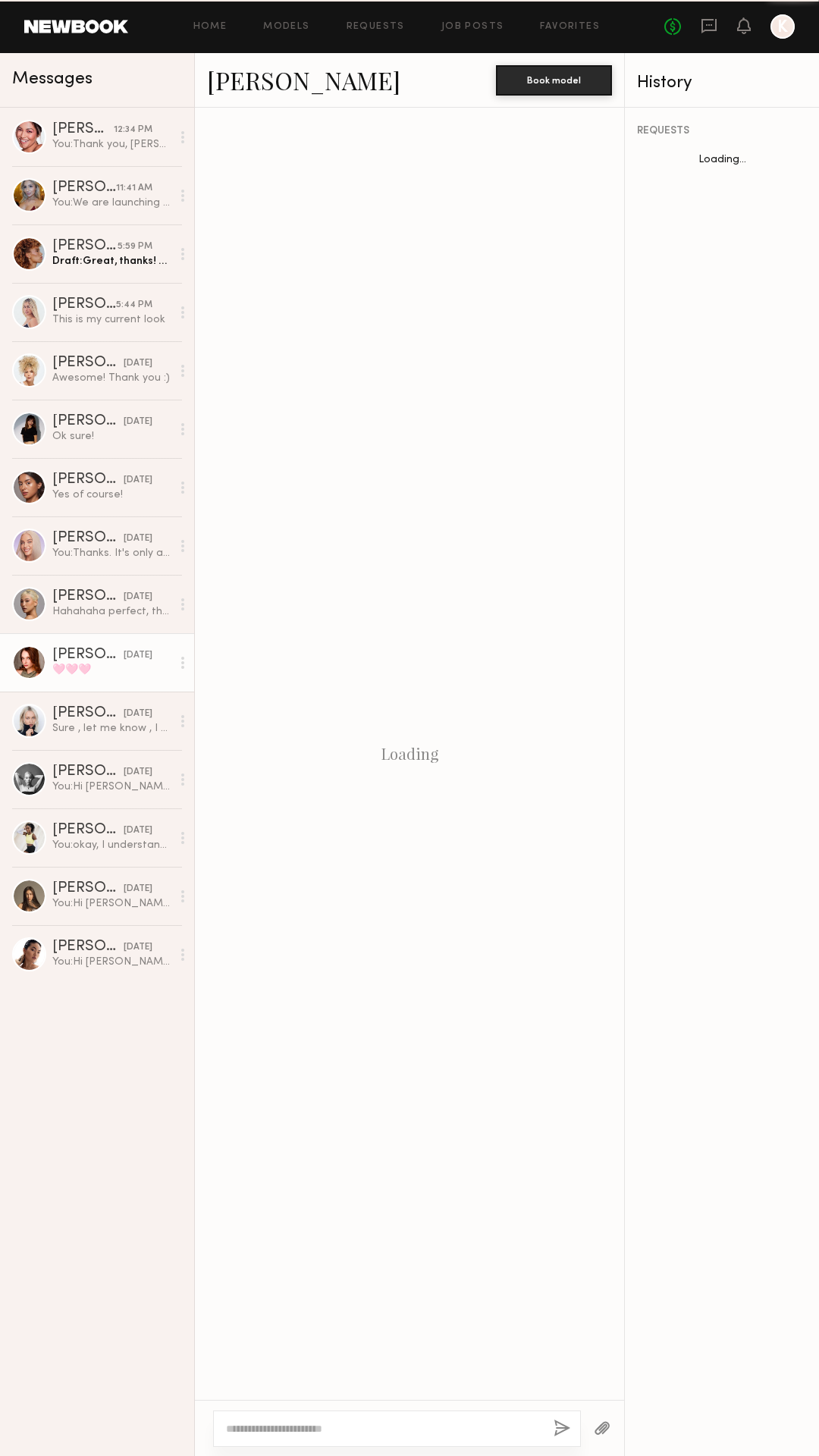
scroll to position [452, 0]
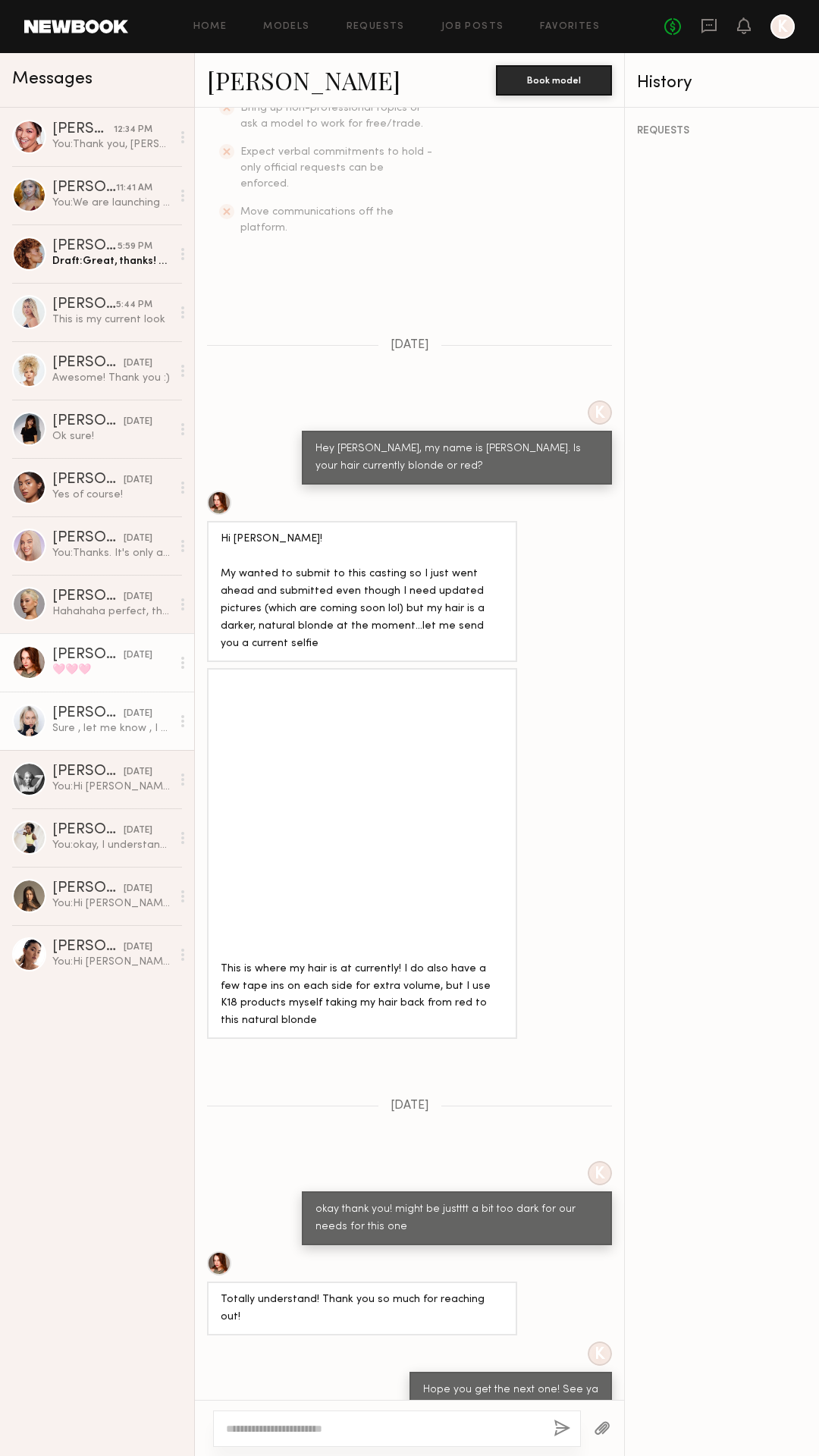
click at [88, 714] on div "[PERSON_NAME]" at bounding box center [88, 714] width 71 height 15
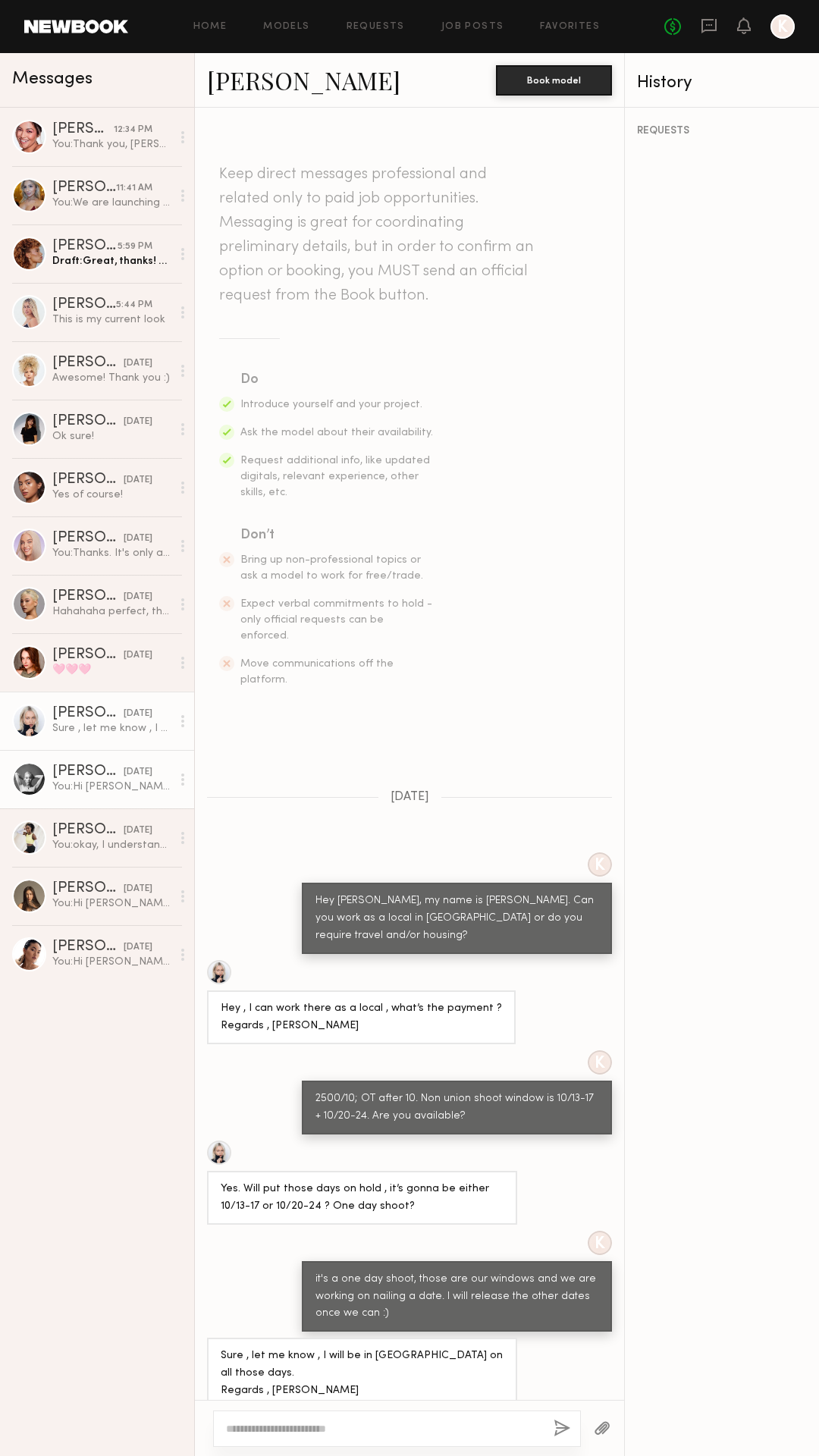
click at [85, 785] on div "You: Hi Catherine, my name is Kristin Steusloff and I'm casting a commercial fo…" at bounding box center [112, 786] width 119 height 14
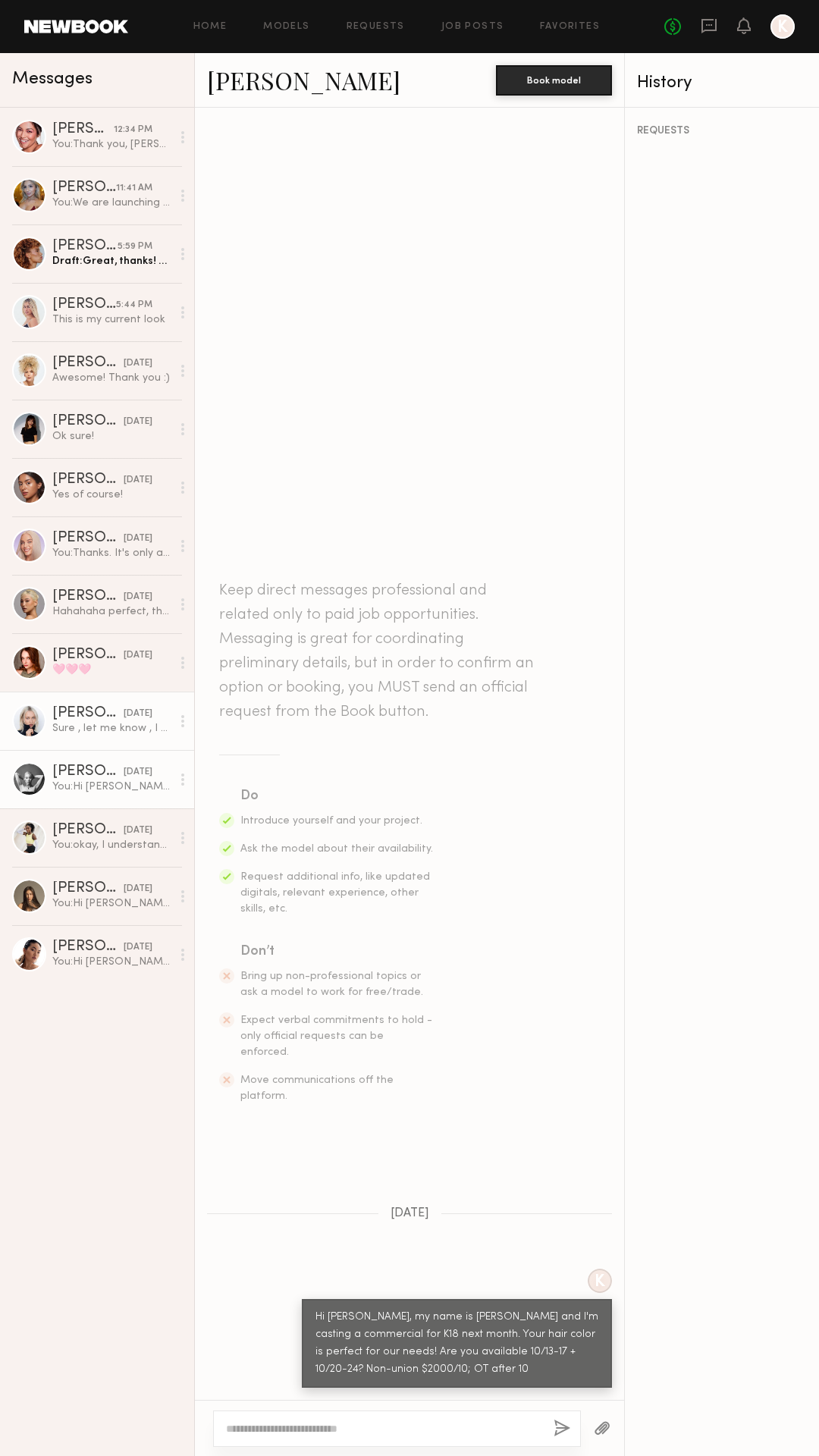
click at [66, 699] on link "Polina S. yesterday Sure , let me know , I will be in LA on all those days. Reg…" at bounding box center [97, 721] width 194 height 59
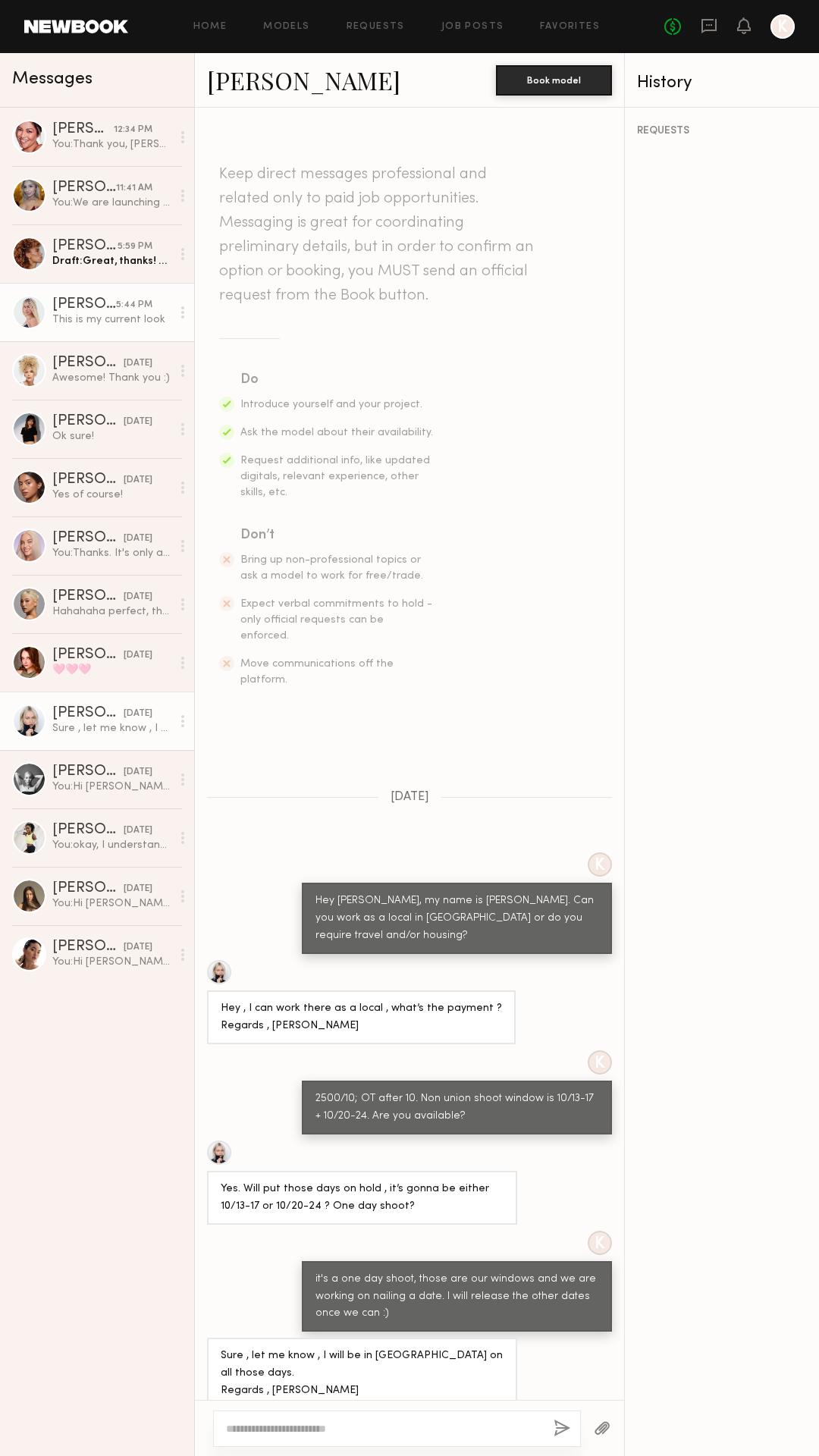
click at [83, 302] on div "[PERSON_NAME]" at bounding box center [83, 305] width 64 height 15
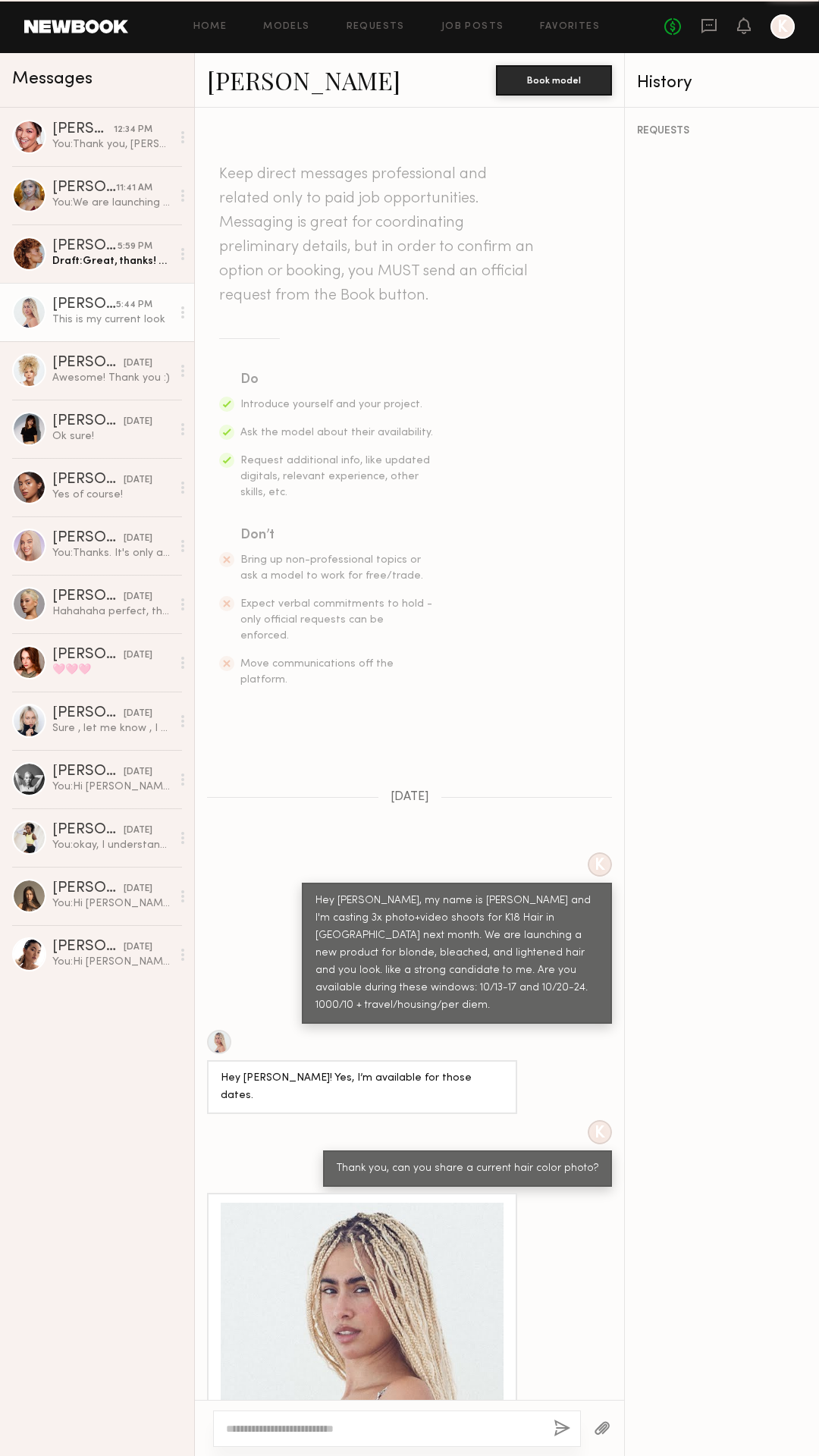
scroll to position [50, 0]
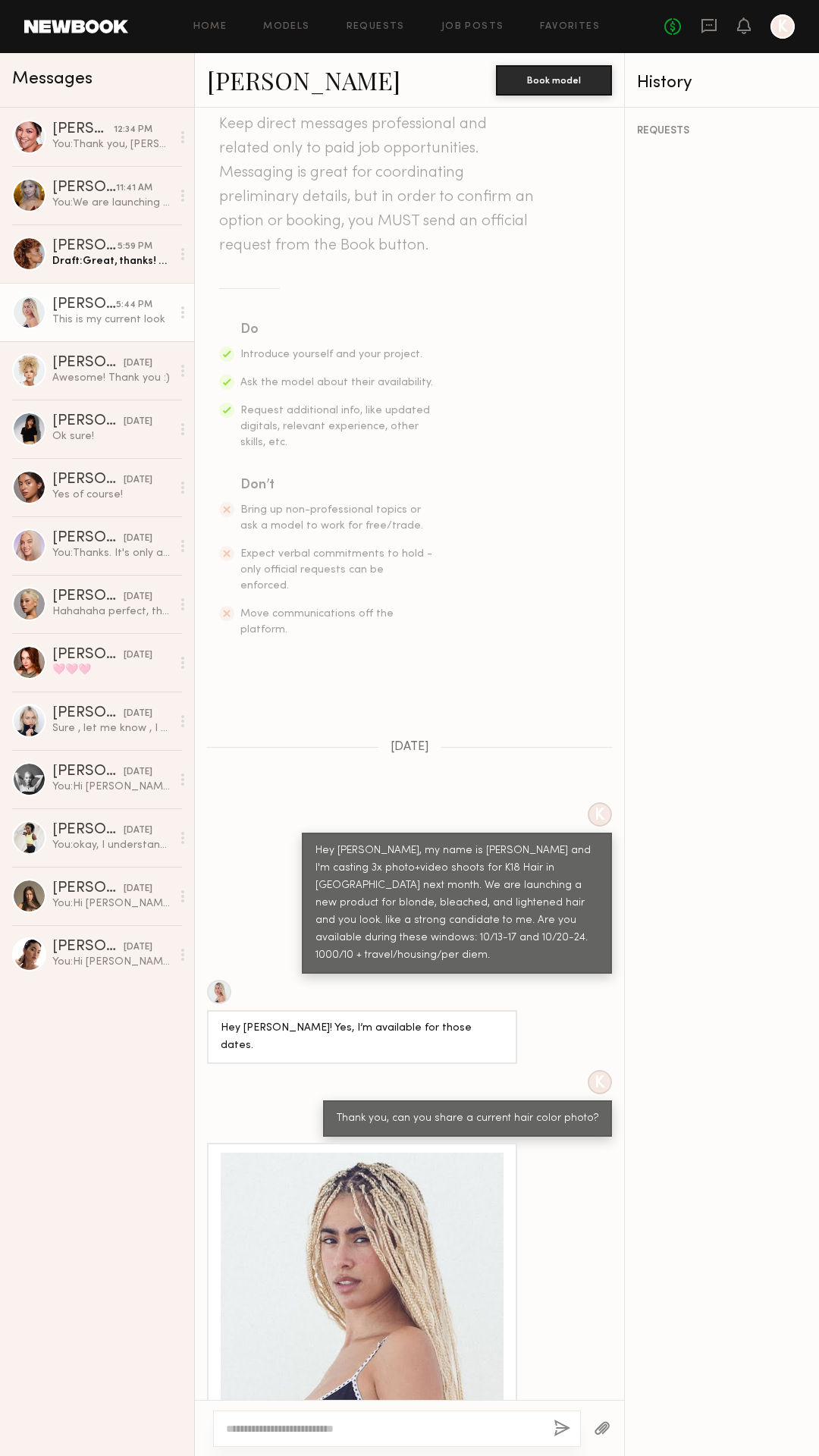
click at [279, 1421] on div at bounding box center [397, 1429] width 368 height 36
click at [279, 1422] on textarea at bounding box center [383, 1429] width 316 height 15
type textarea "**********"
click at [564, 1428] on button "button" at bounding box center [562, 1429] width 17 height 19
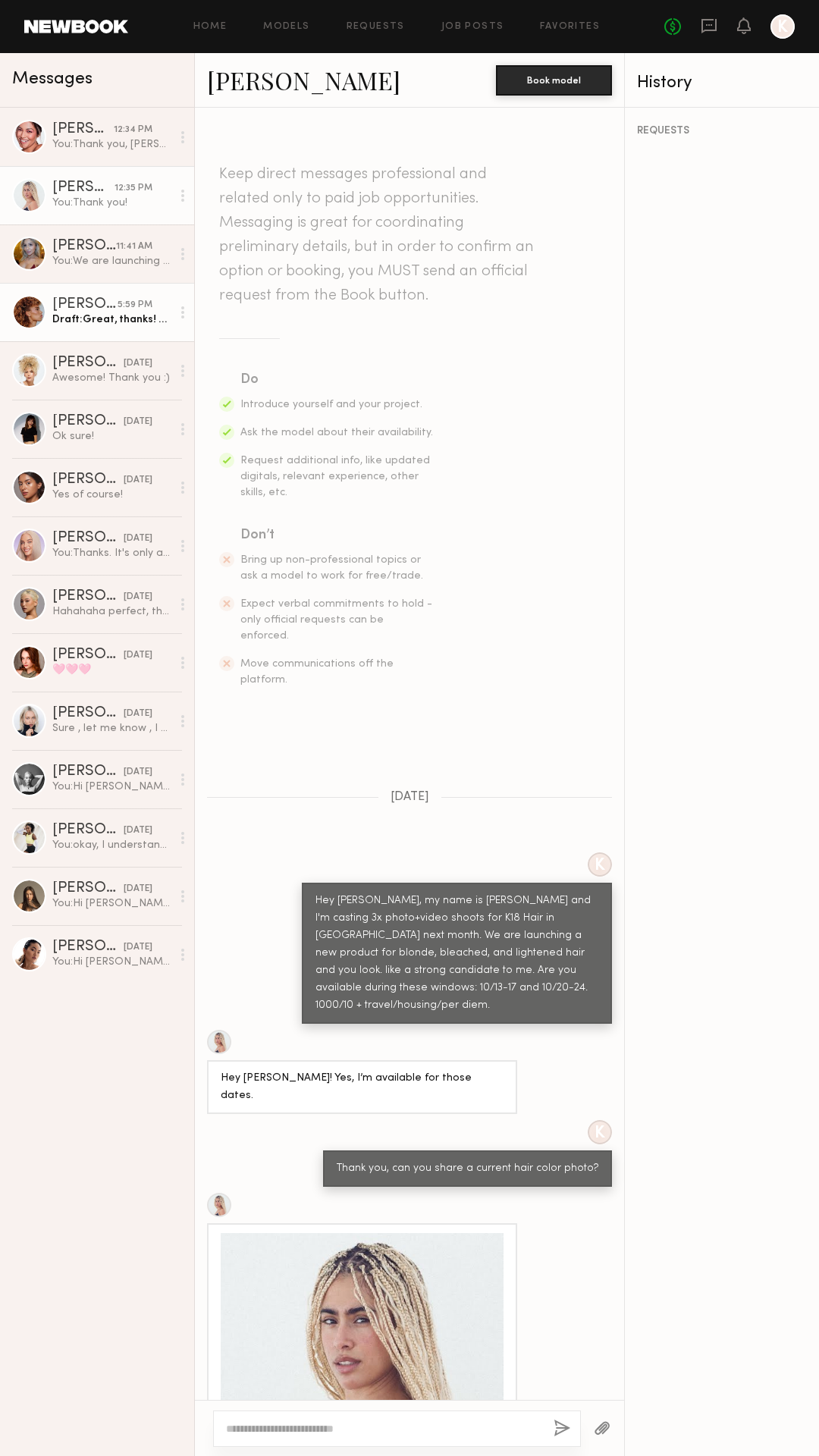
scroll to position [0, 0]
click at [93, 315] on div "Draft: Great, thanks! Do you have experience on motion sets? Can you send em a …" at bounding box center [112, 319] width 119 height 14
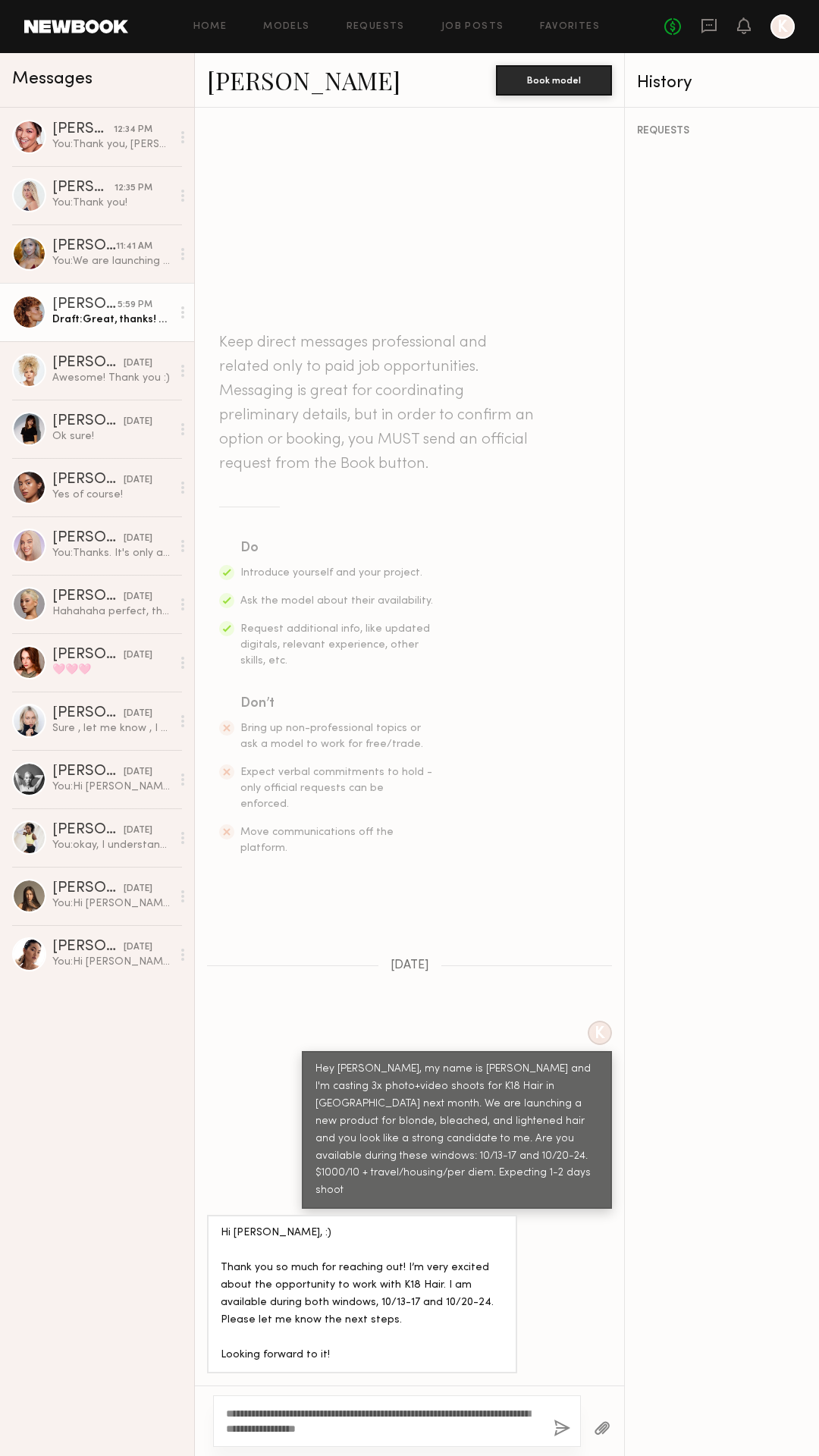
click at [411, 1423] on textarea "**********" at bounding box center [383, 1421] width 316 height 31
drag, startPoint x: 298, startPoint y: 1409, endPoint x: 391, endPoint y: 1455, distance: 103.8
click at [391, 1455] on div "**********" at bounding box center [409, 1420] width 429 height 70
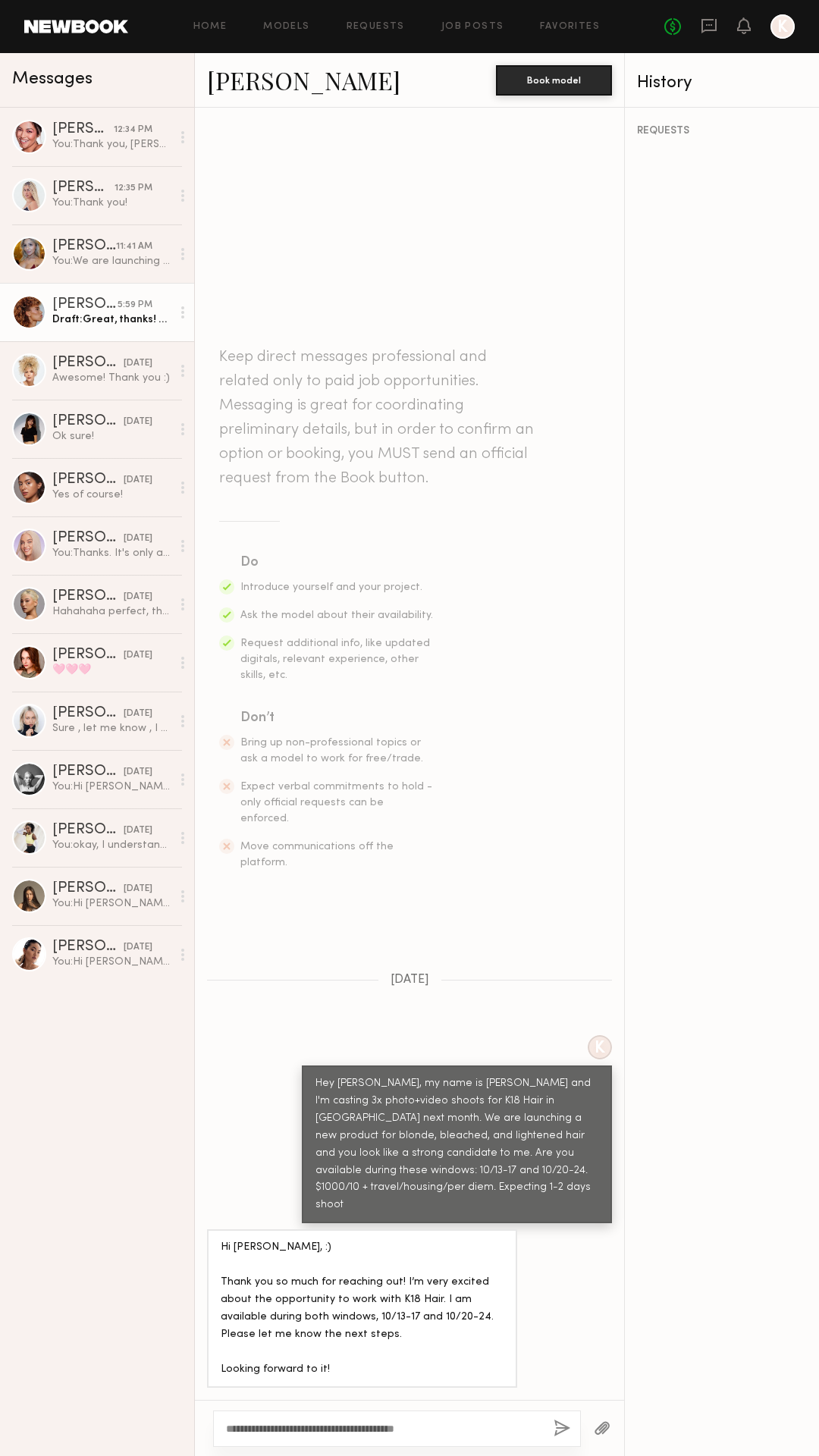
type textarea "**********"
click at [568, 1425] on button "button" at bounding box center [562, 1429] width 17 height 19
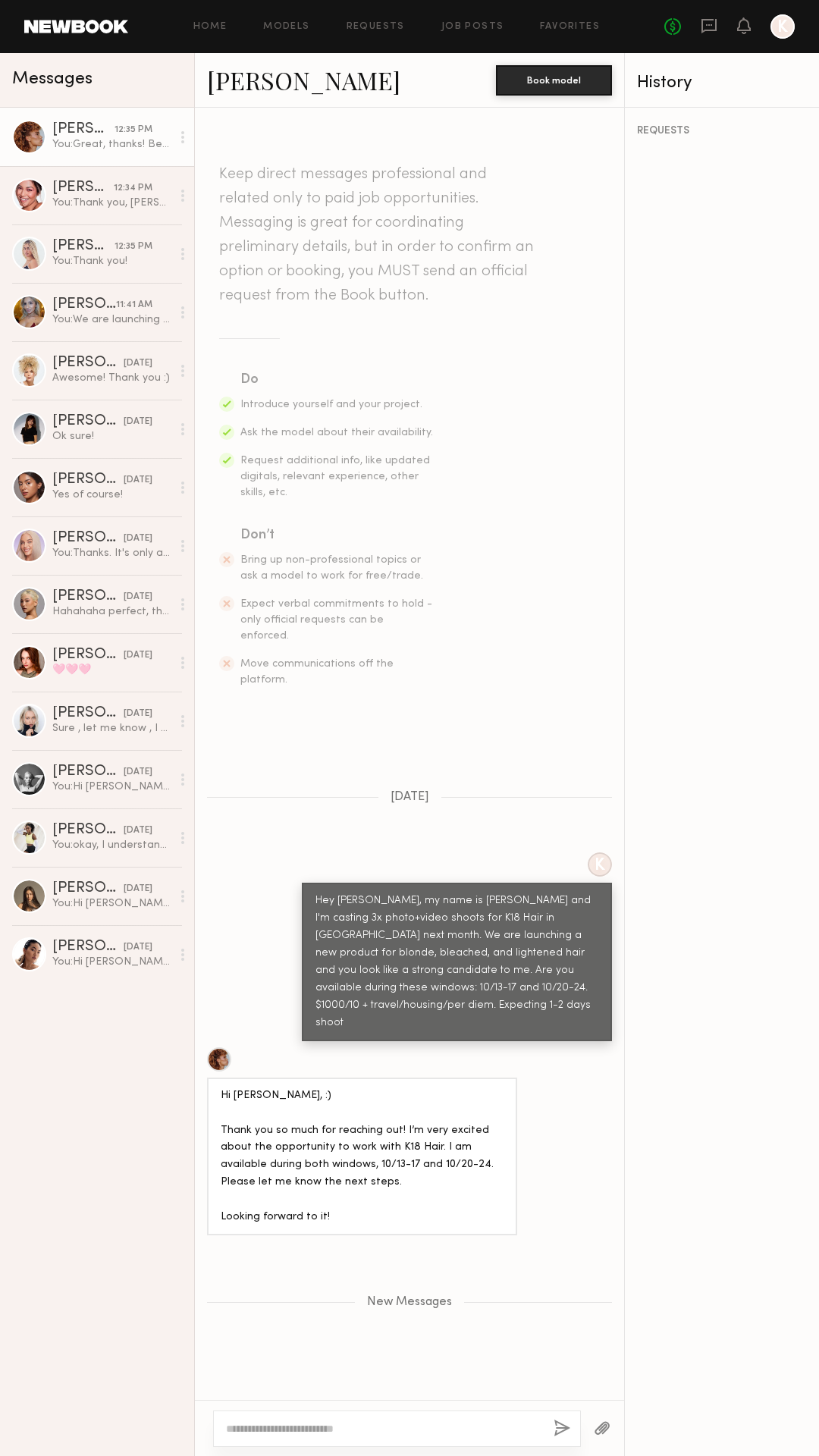
scroll to position [60, 0]
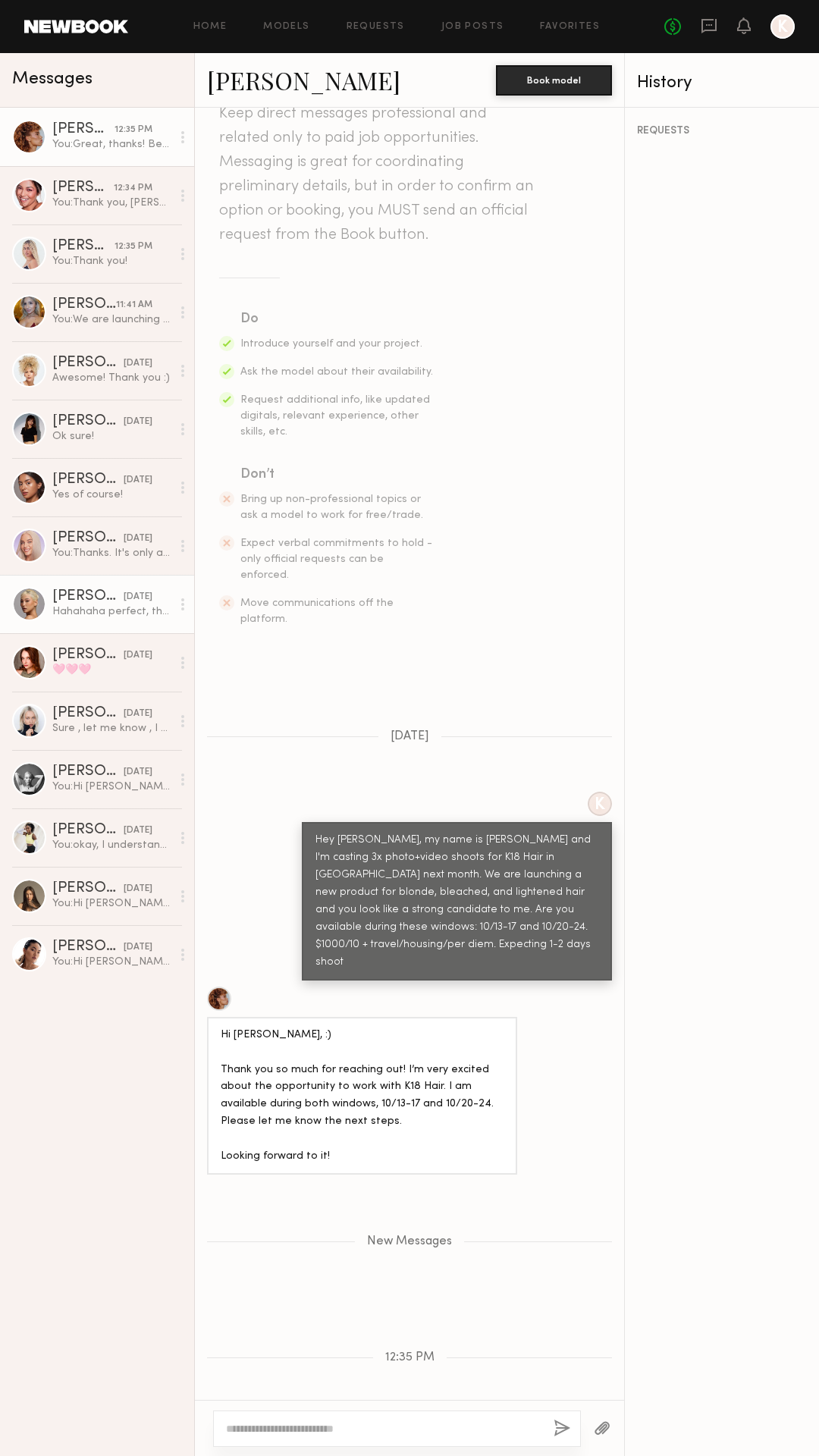
click at [132, 599] on div "[DATE]" at bounding box center [138, 597] width 29 height 14
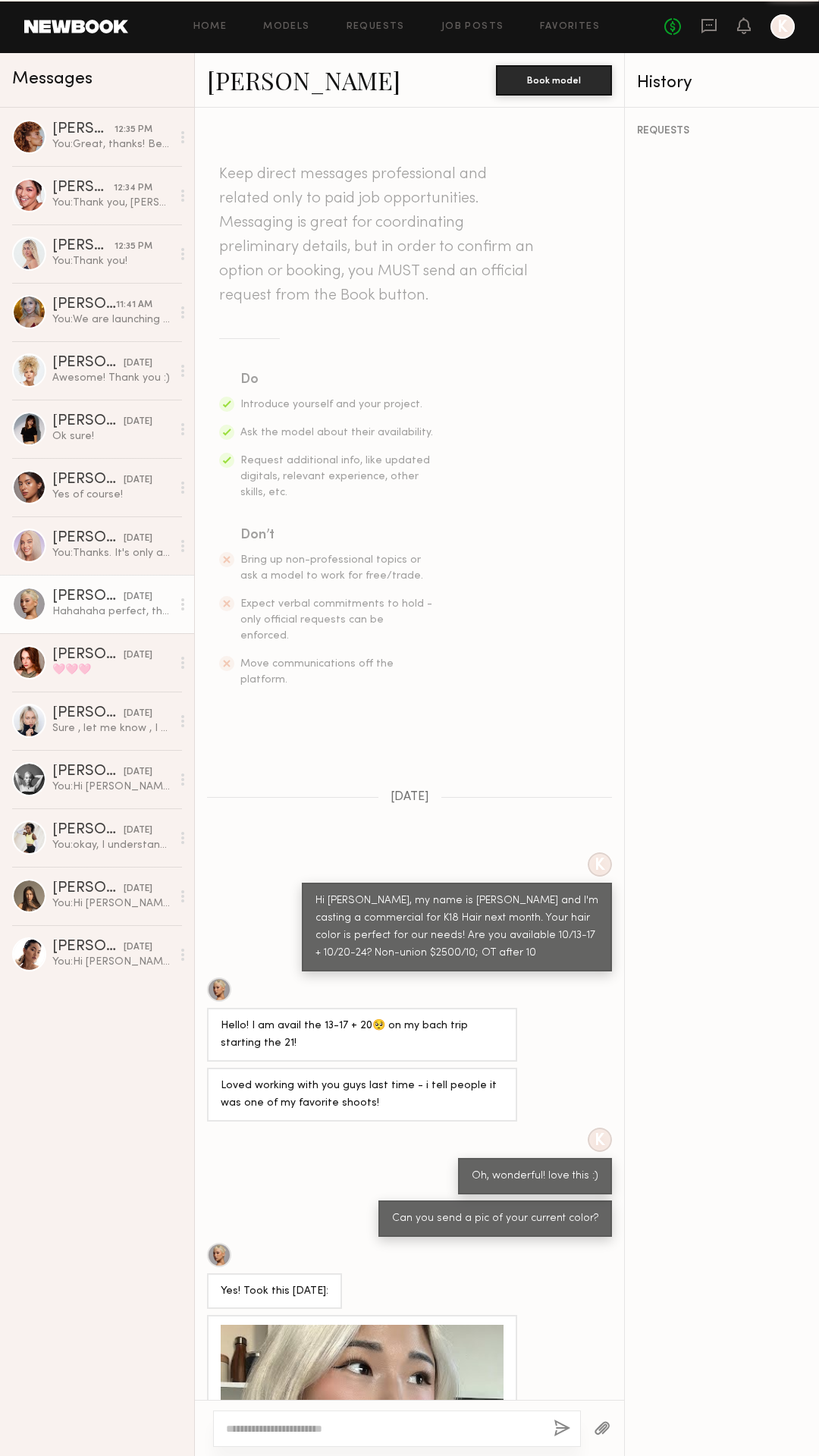
scroll to position [480, 0]
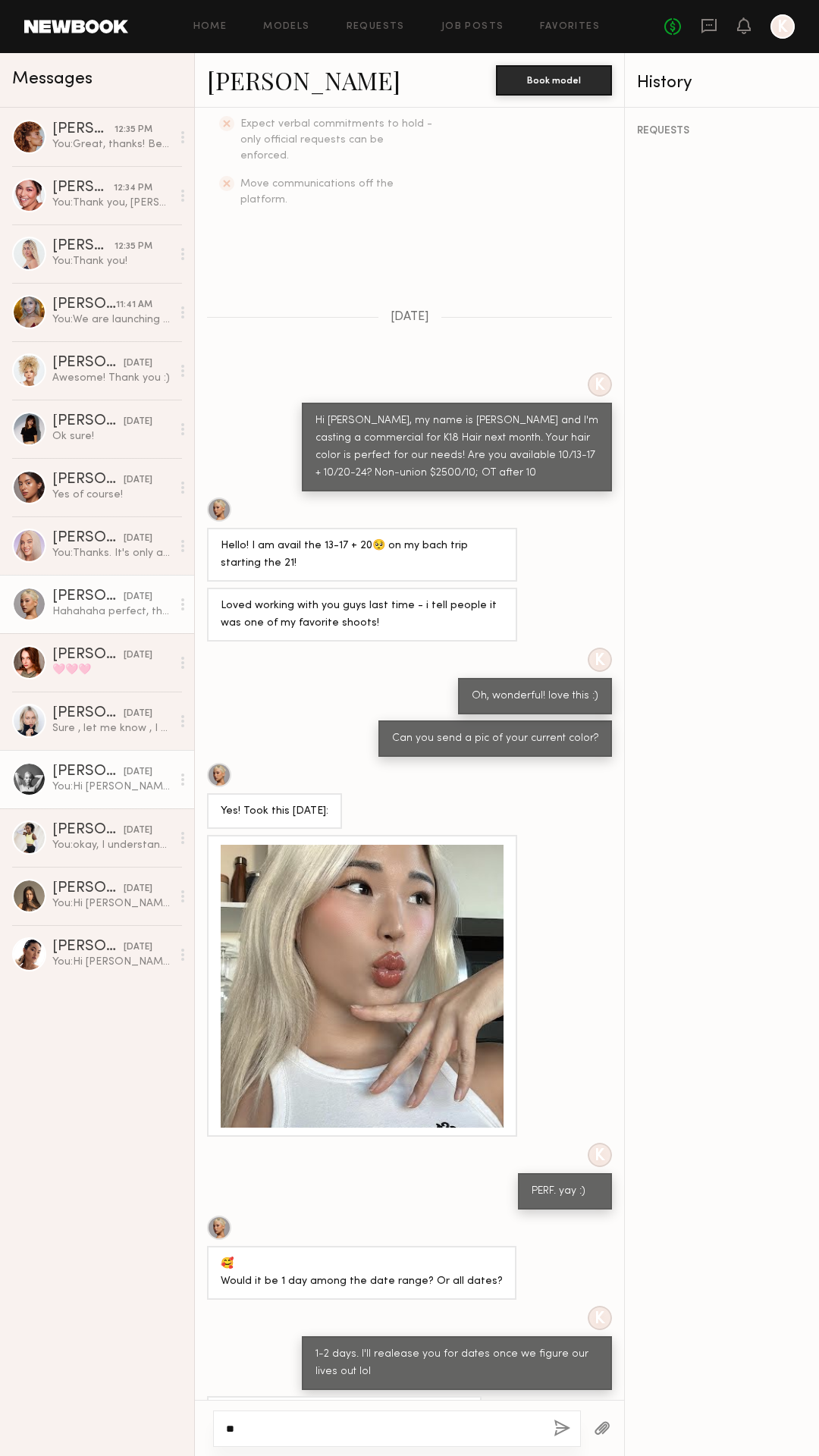
type textarea "**"
click at [97, 784] on div "You: Hi Catherine, my name is Kristin Steusloff and I'm casting a commercial fo…" at bounding box center [112, 786] width 119 height 14
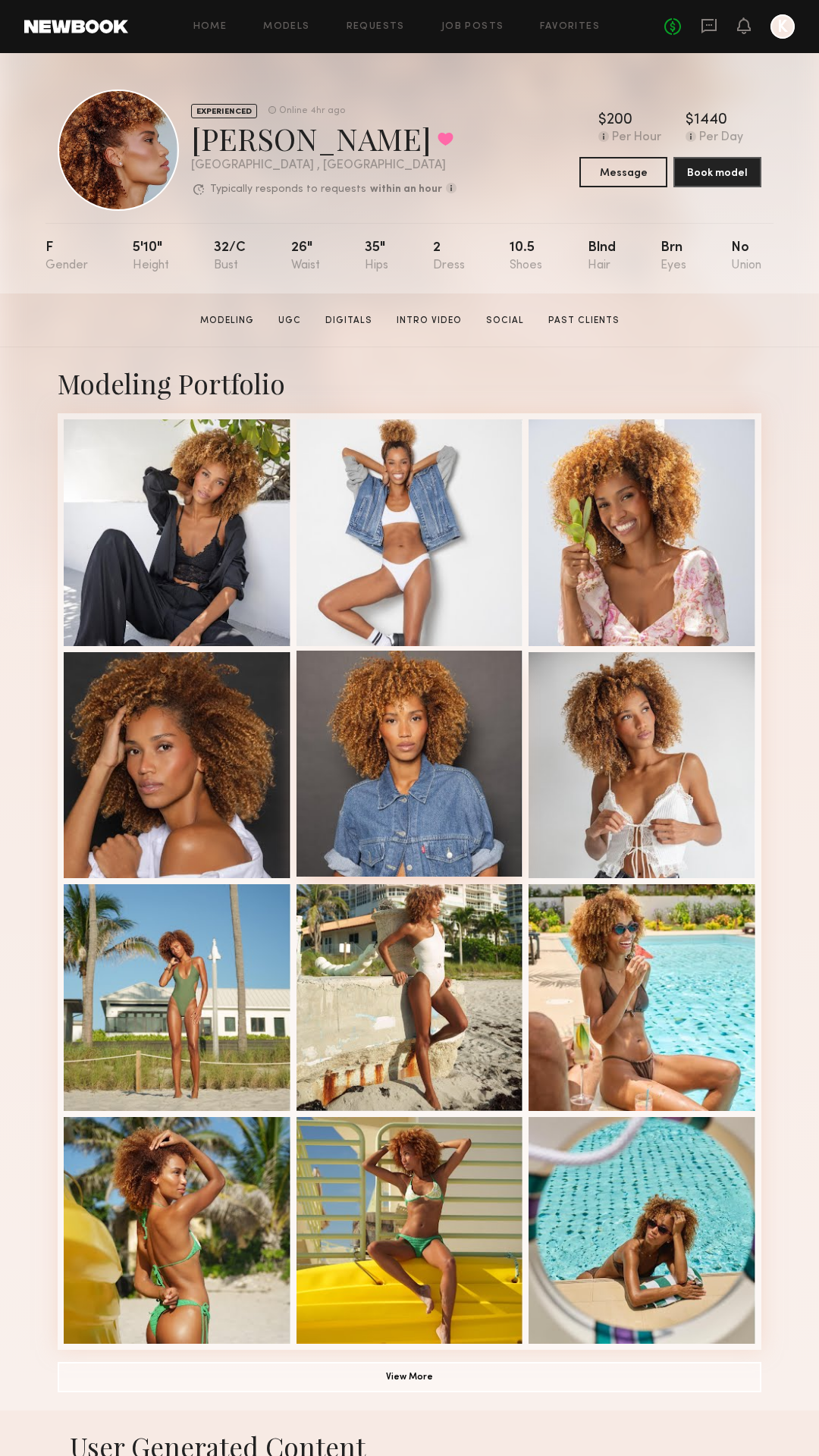
click at [457, 752] on div at bounding box center [410, 764] width 226 height 227
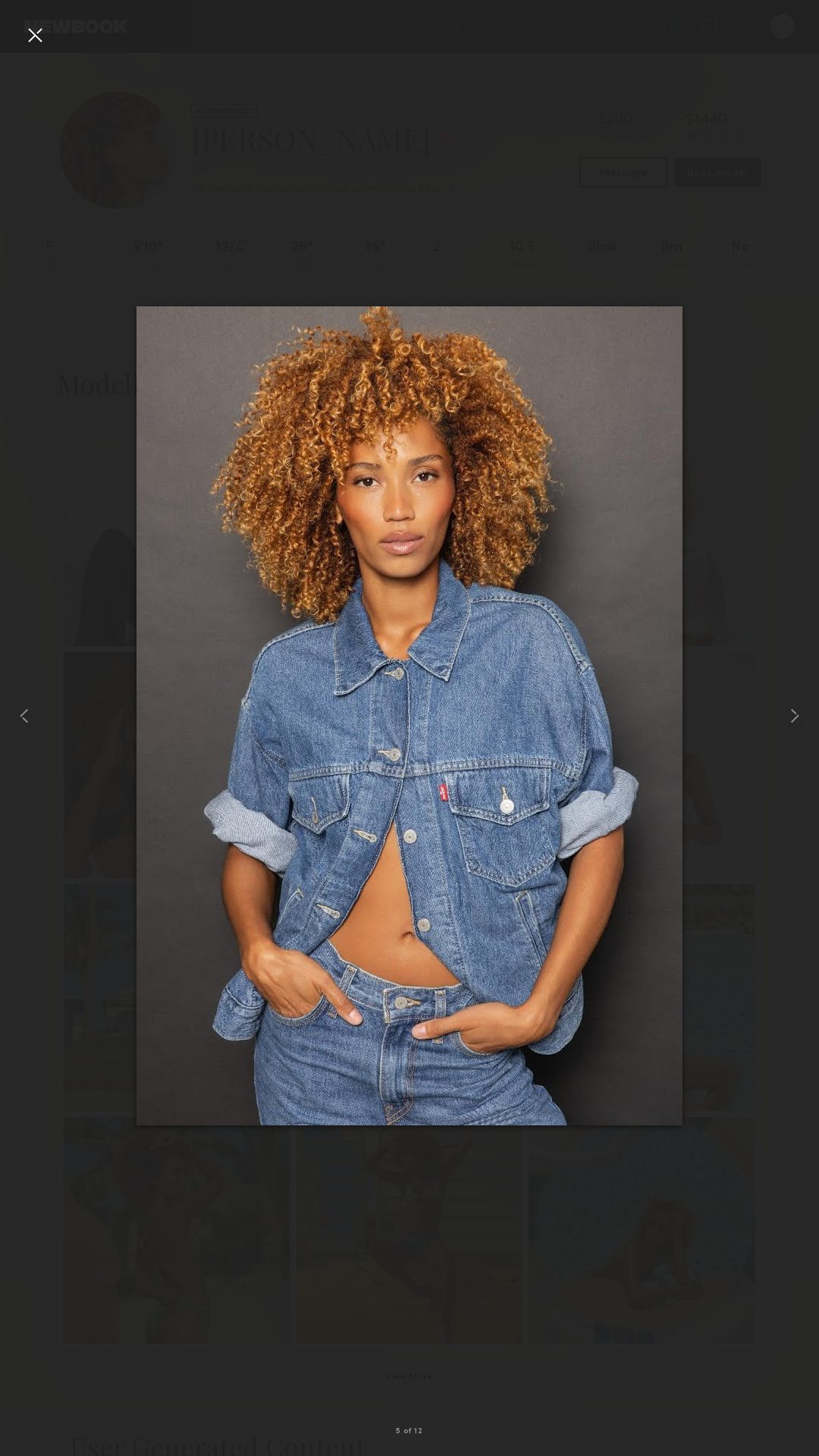
click at [39, 37] on div at bounding box center [35, 35] width 24 height 24
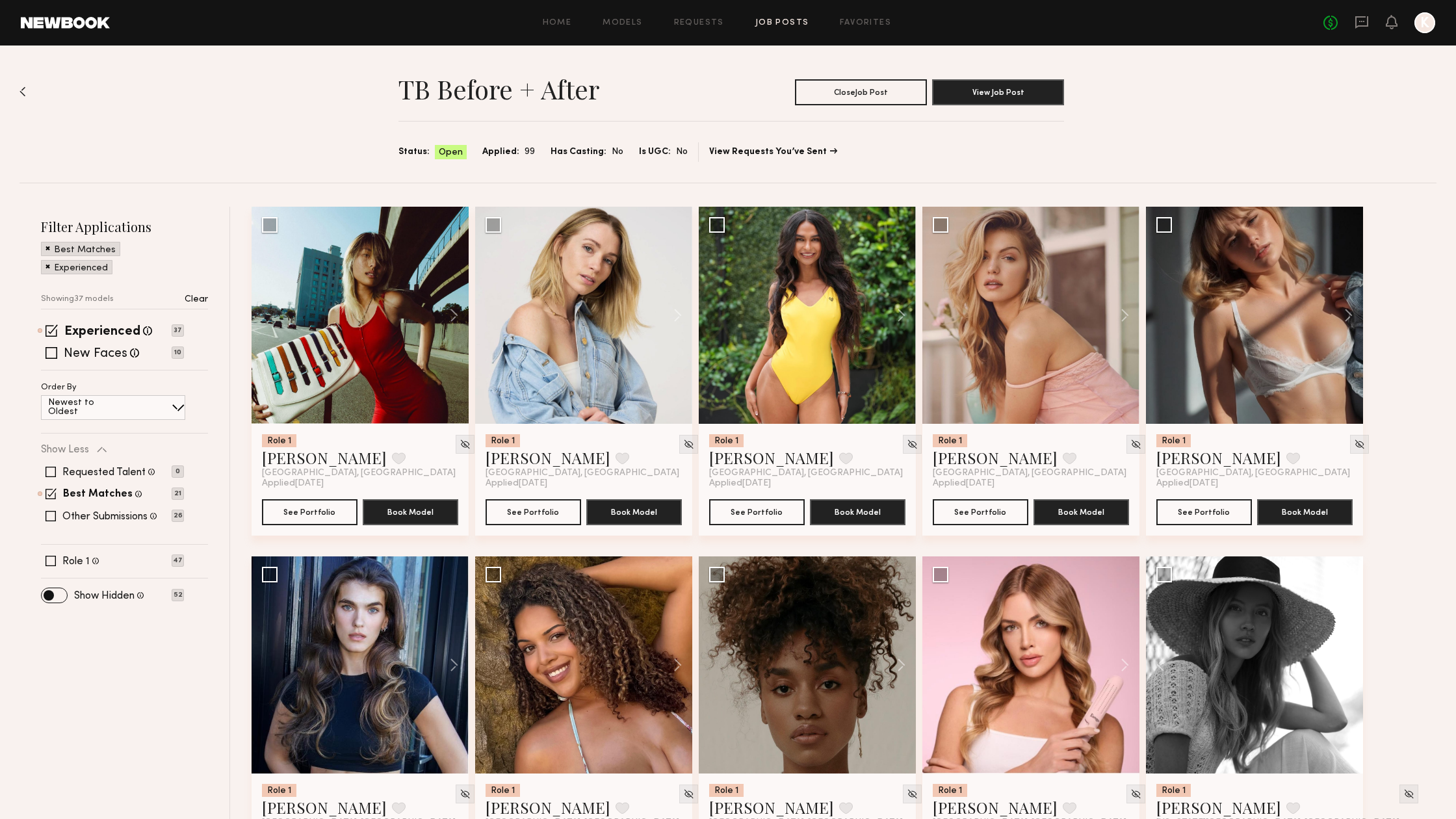
scroll to position [673, 0]
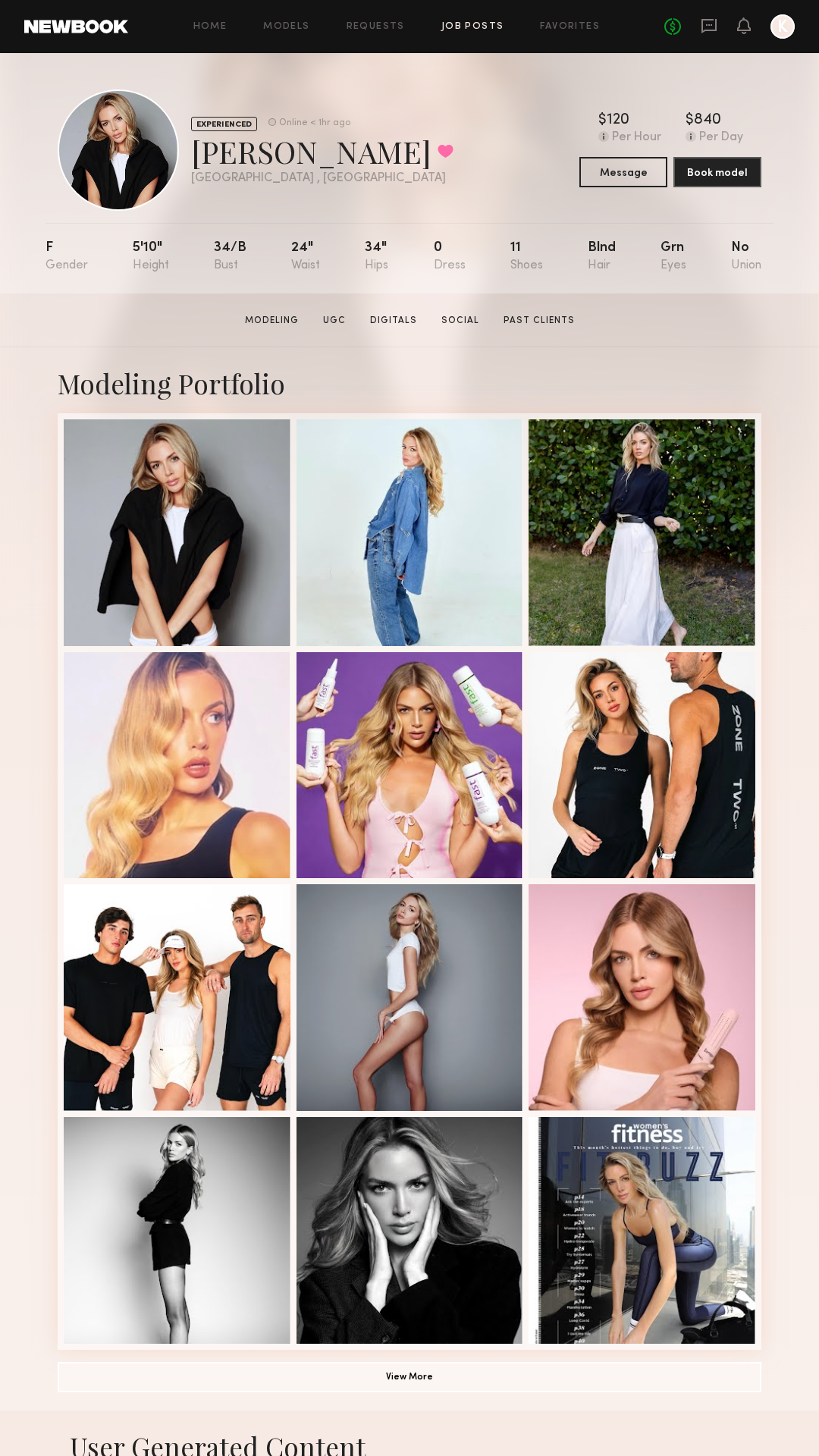
click at [455, 26] on link "Job Posts" at bounding box center [473, 27] width 63 height 10
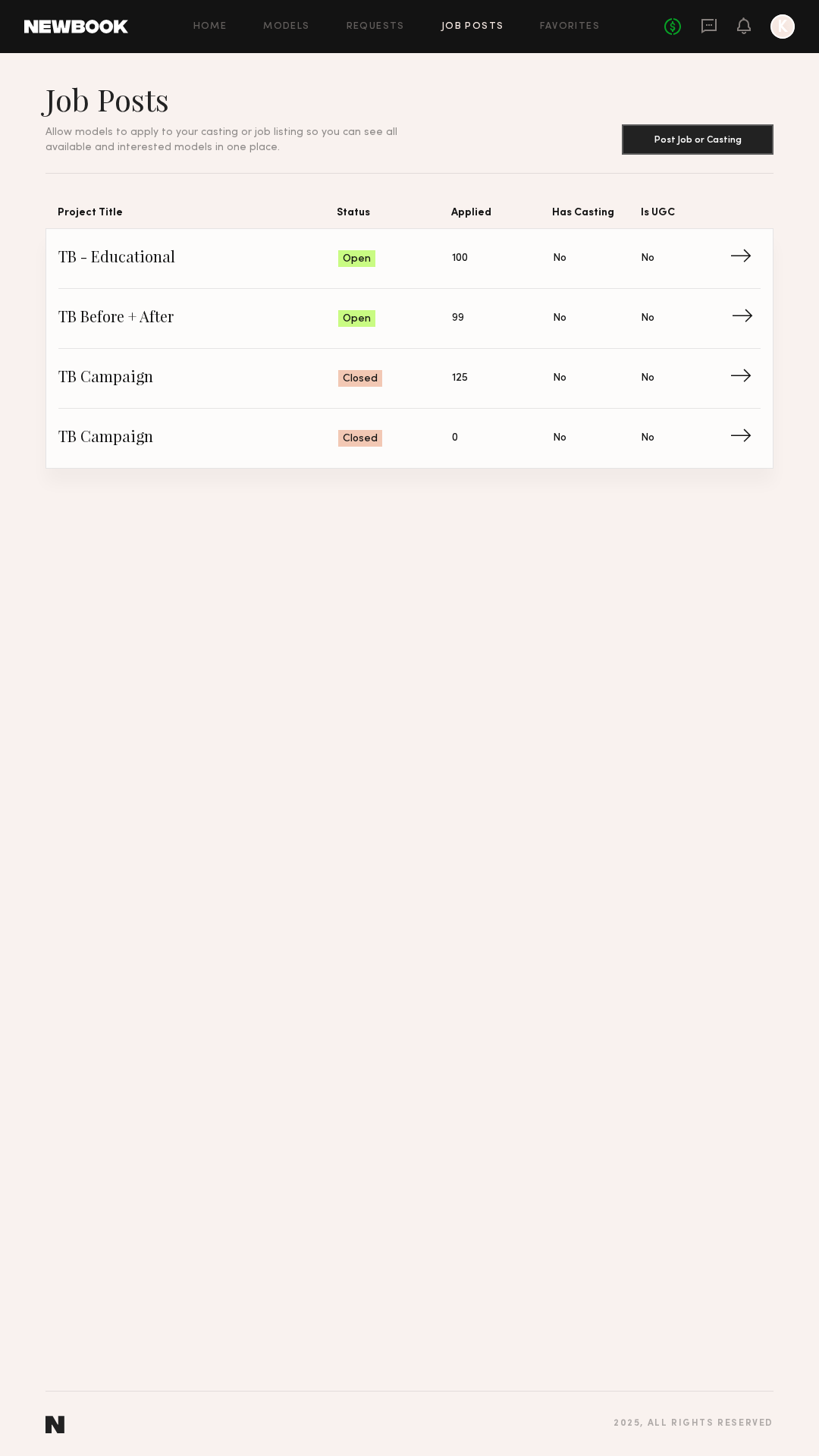
click at [747, 315] on span "→" at bounding box center [746, 319] width 31 height 23
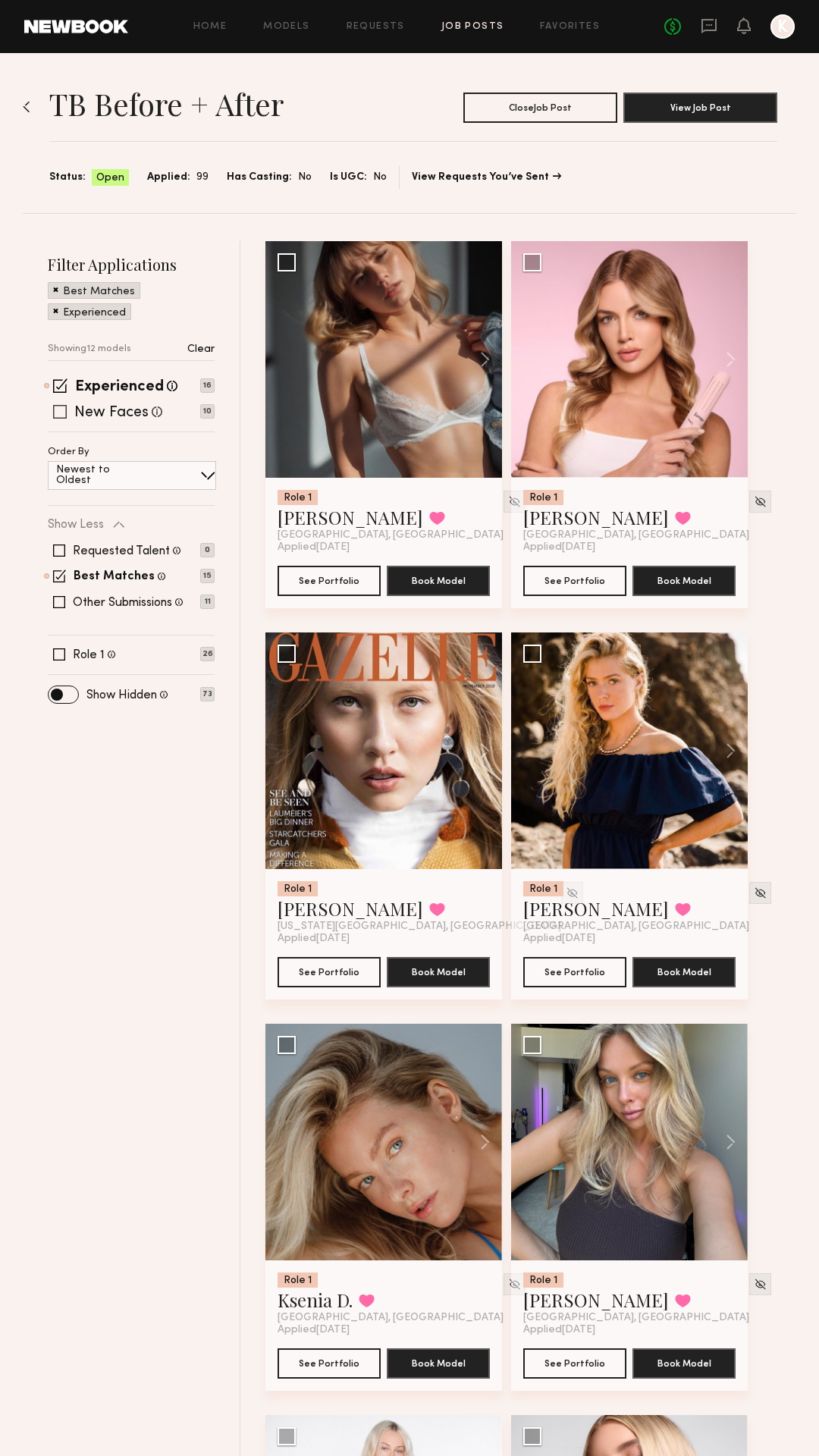
click at [68, 416] on div "New Faces Talent we've deemed to be in the early stages of their professional c…" at bounding box center [131, 412] width 167 height 12
click at [59, 413] on span at bounding box center [60, 412] width 14 height 14
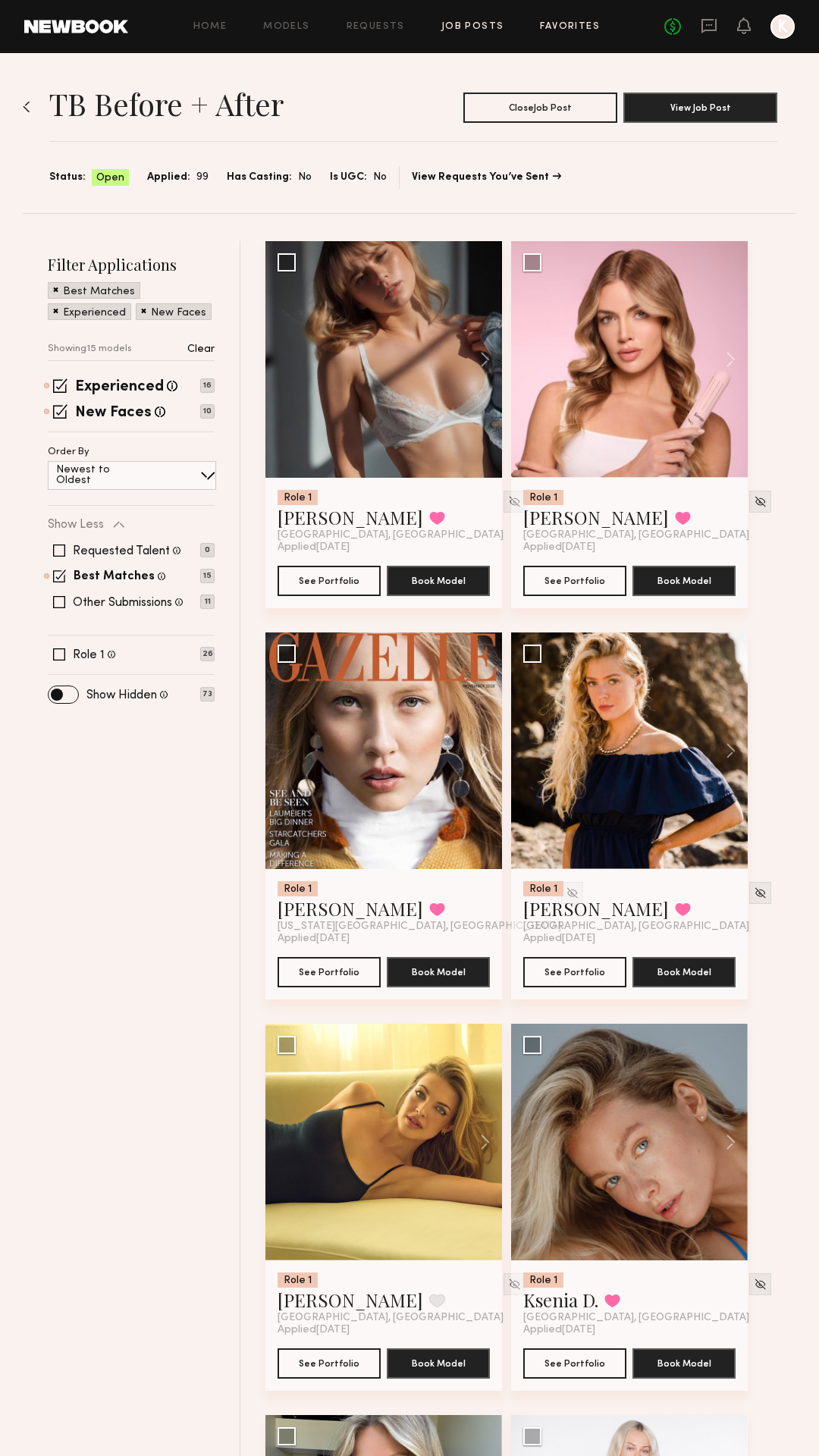
click at [559, 23] on link "Favorites" at bounding box center [569, 27] width 60 height 10
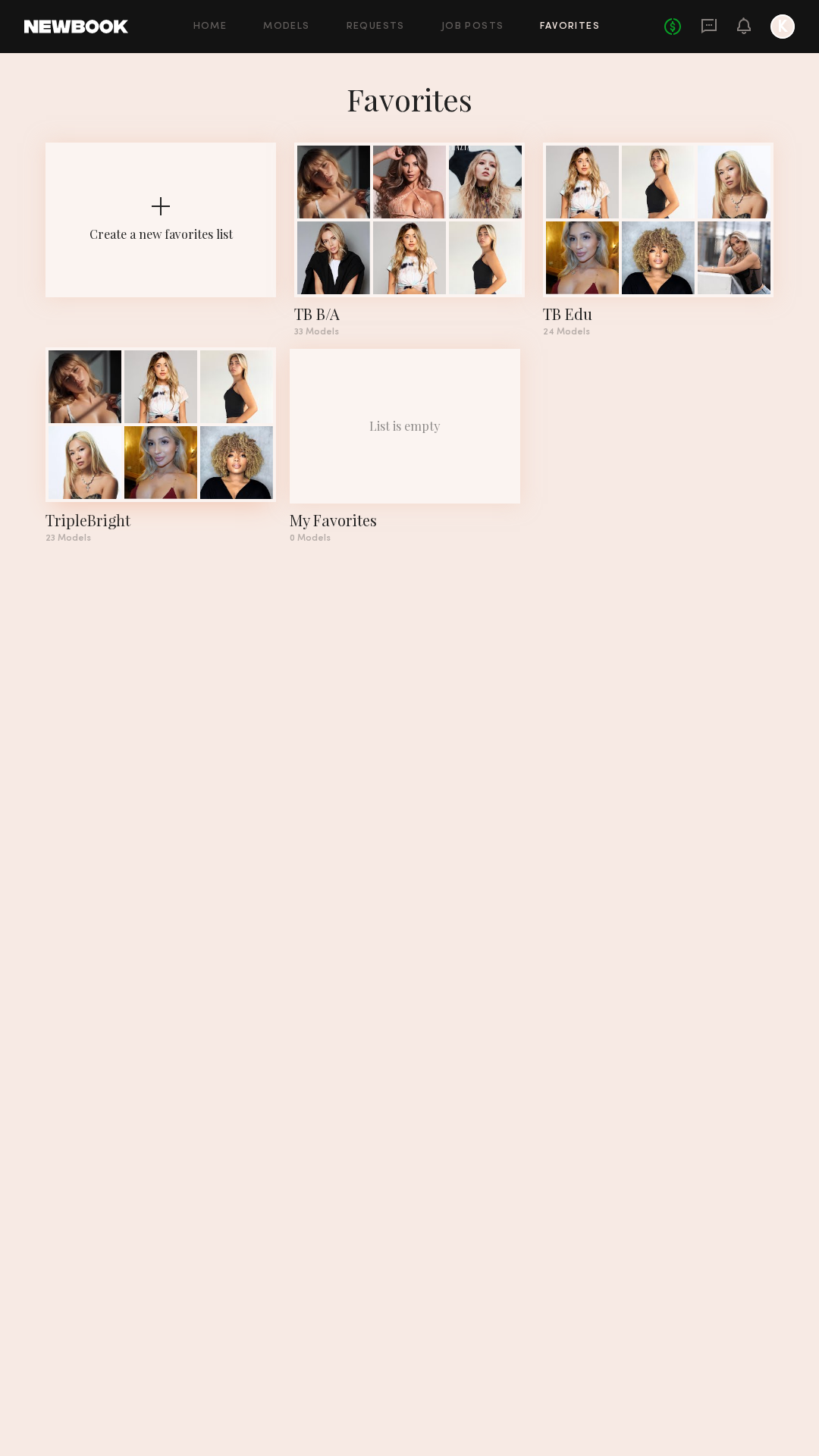
click at [99, 522] on div "TripleBright" at bounding box center [160, 520] width 231 height 21
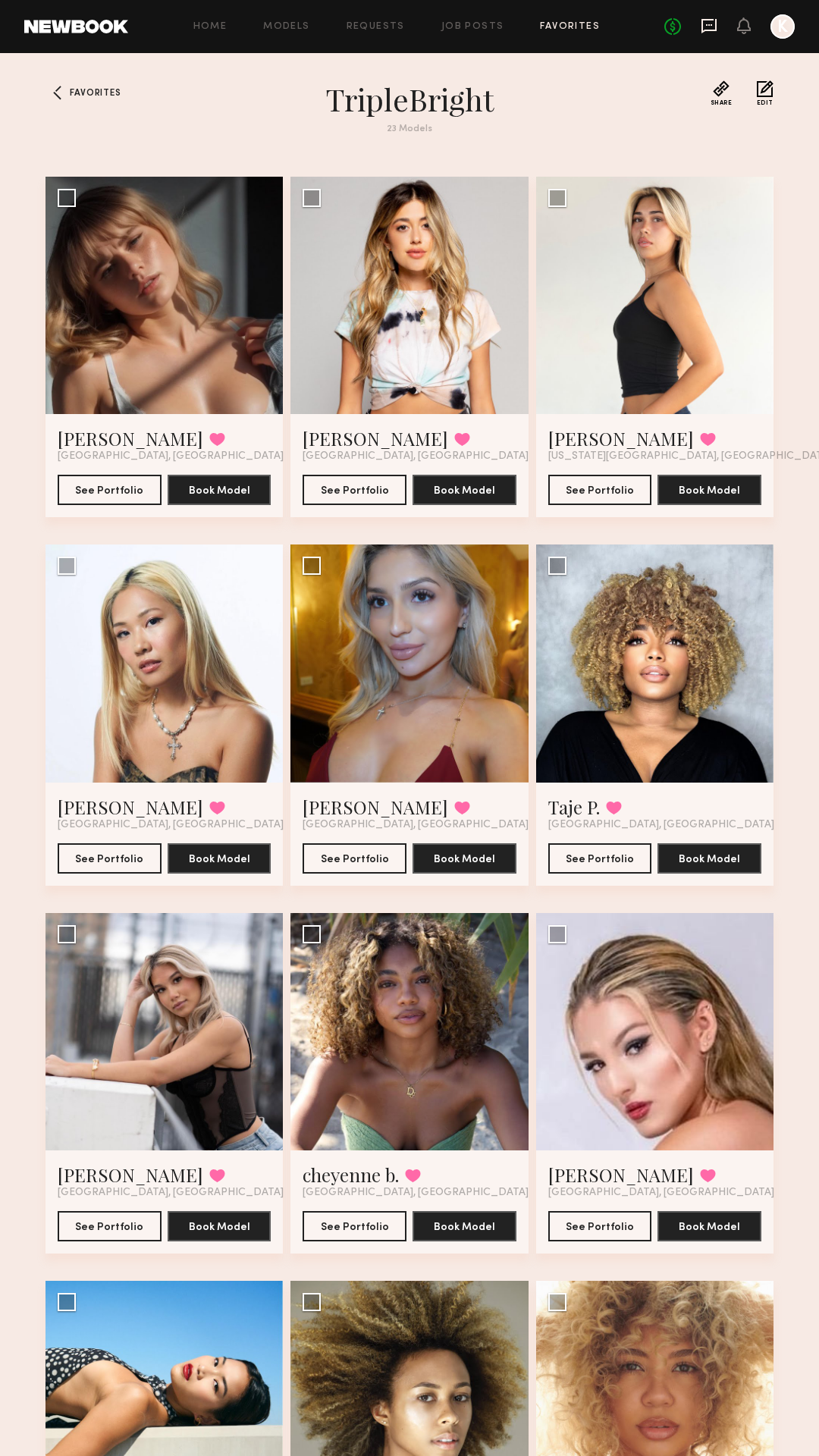
click at [713, 26] on icon at bounding box center [709, 26] width 17 height 17
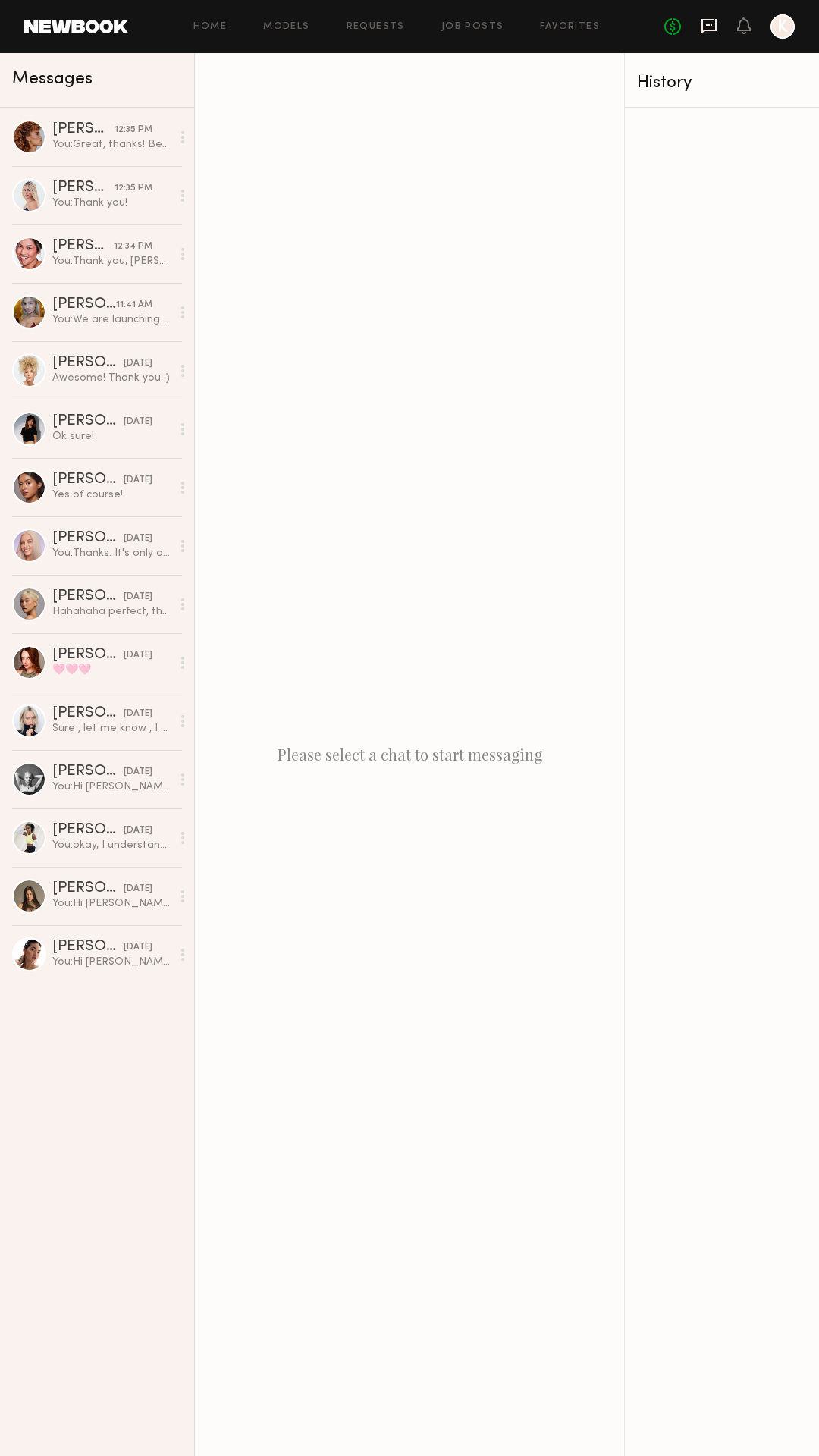
click at [709, 27] on icon at bounding box center [709, 26] width 17 height 17
click at [564, 22] on link "Favorites" at bounding box center [569, 27] width 60 height 10
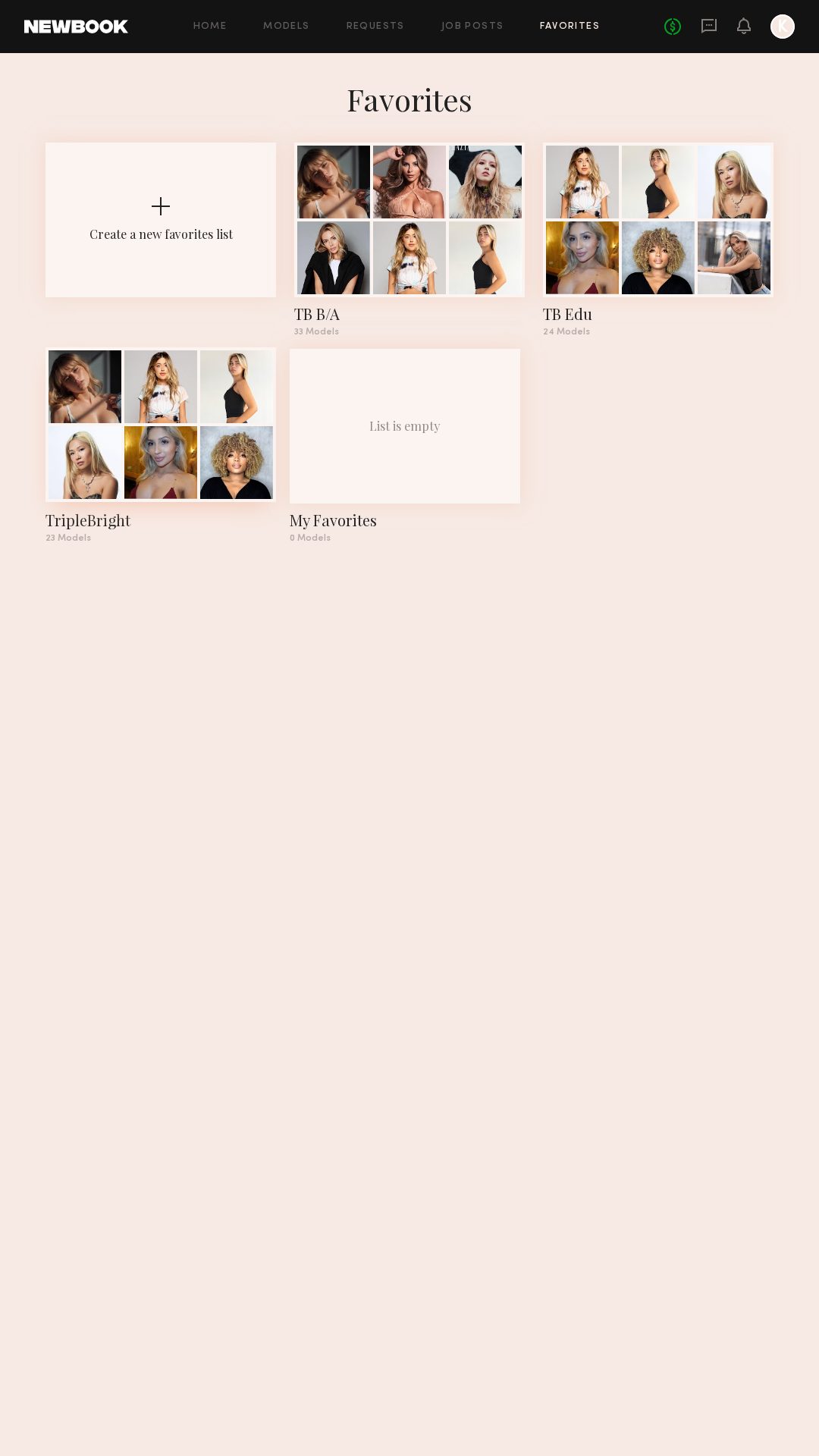
click at [168, 453] on div at bounding box center [160, 463] width 73 height 73
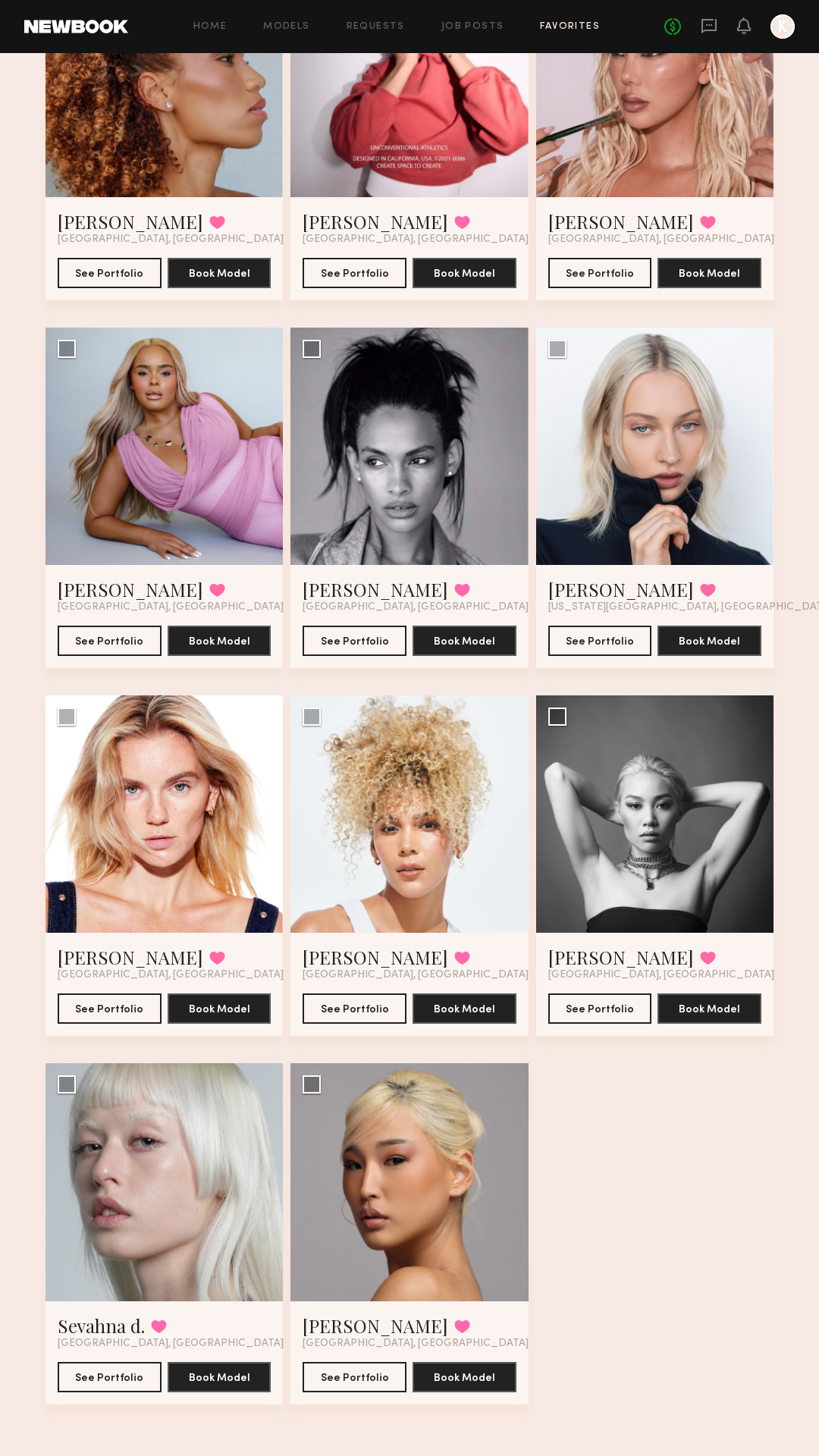
scroll to position [1690, 0]
click at [337, 1336] on link "[PERSON_NAME]" at bounding box center [375, 1325] width 145 height 24
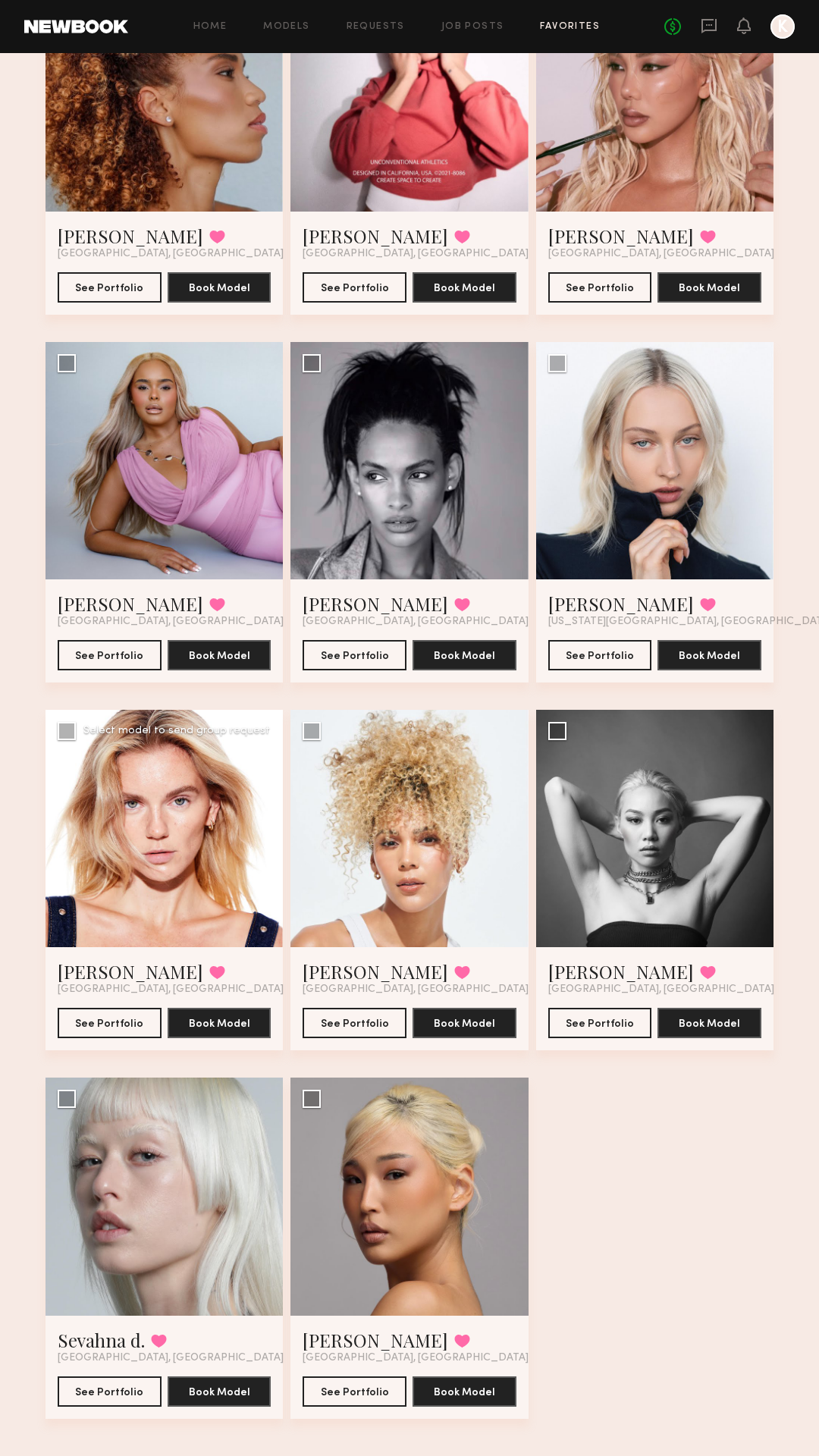
scroll to position [1670, 0]
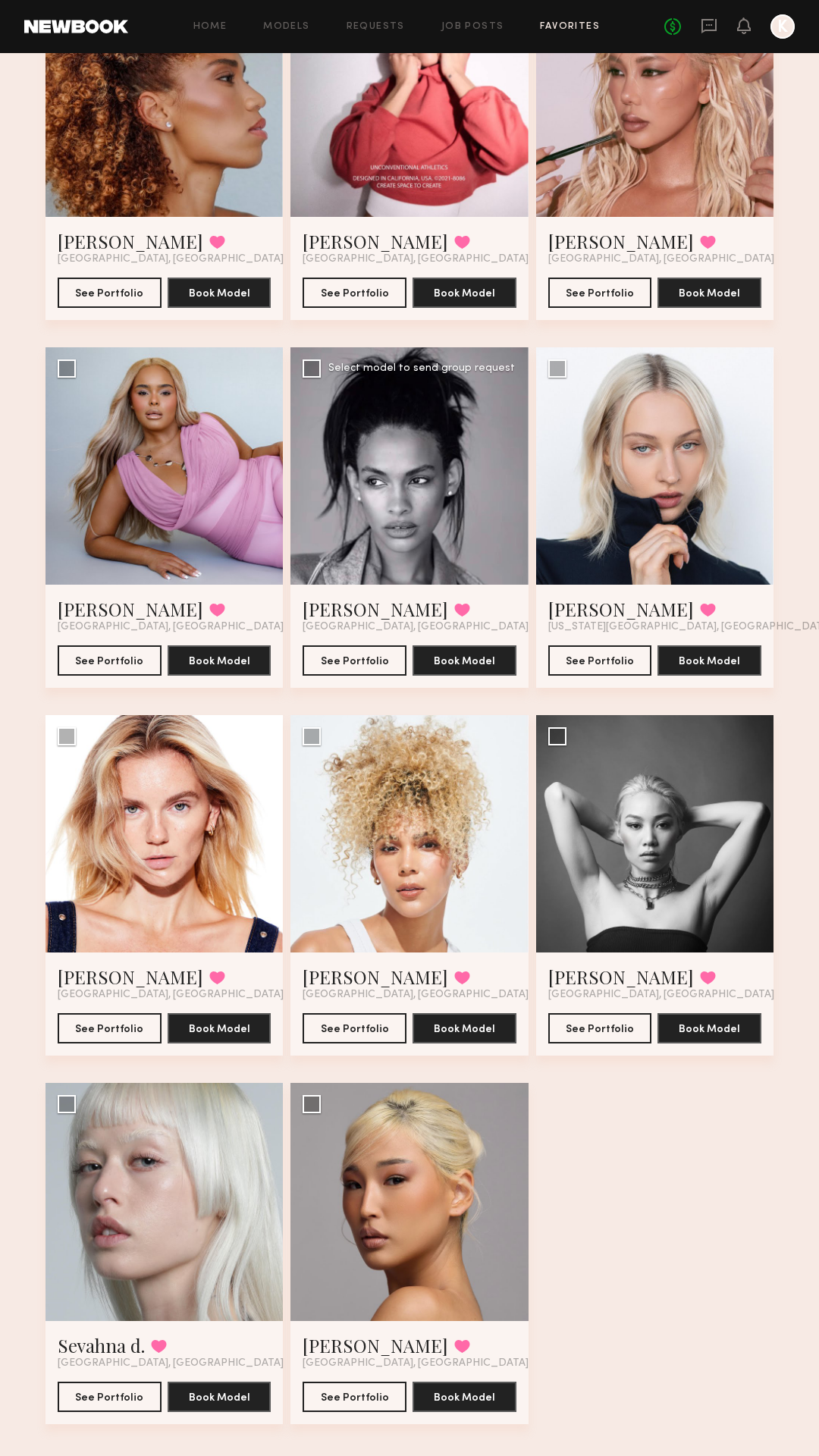
click at [509, 464] on div at bounding box center [408, 465] width 237 height 237
click at [331, 614] on link "[PERSON_NAME]" at bounding box center [375, 609] width 145 height 24
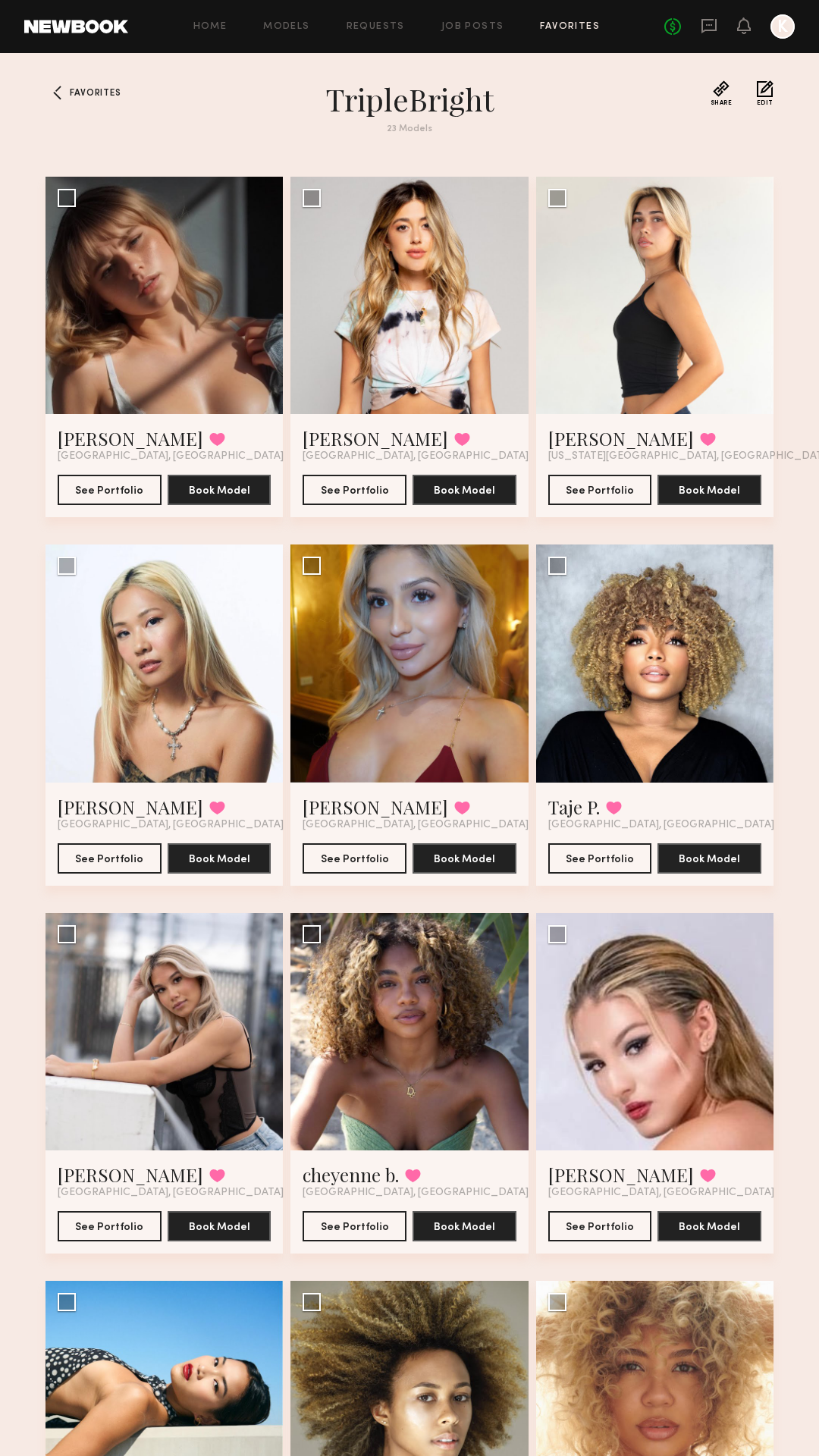
scroll to position [0, 0]
click at [455, 439] on button at bounding box center [462, 439] width 16 height 14
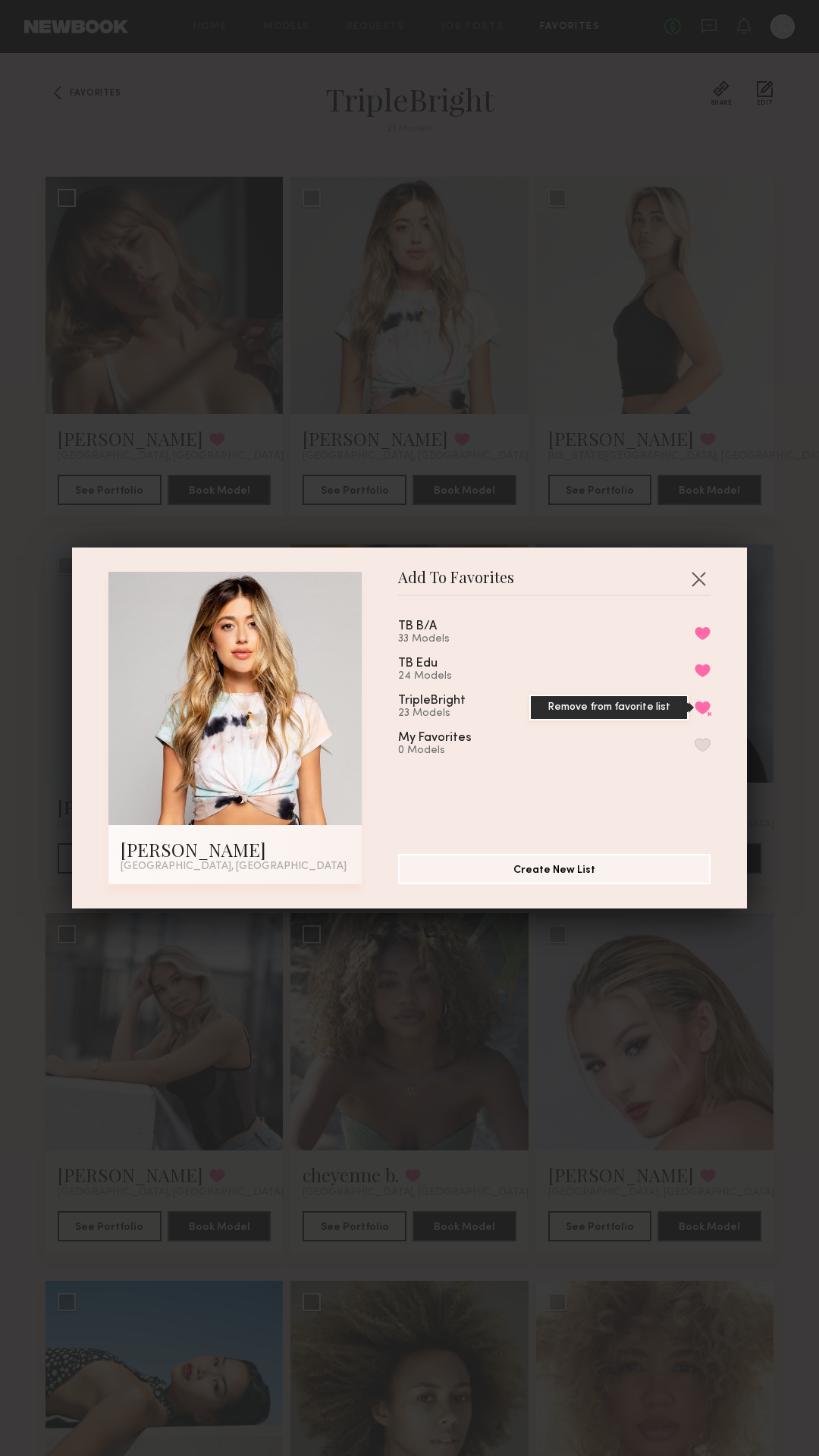
click at [708, 705] on button "Remove from favorite list" at bounding box center [702, 708] width 16 height 14
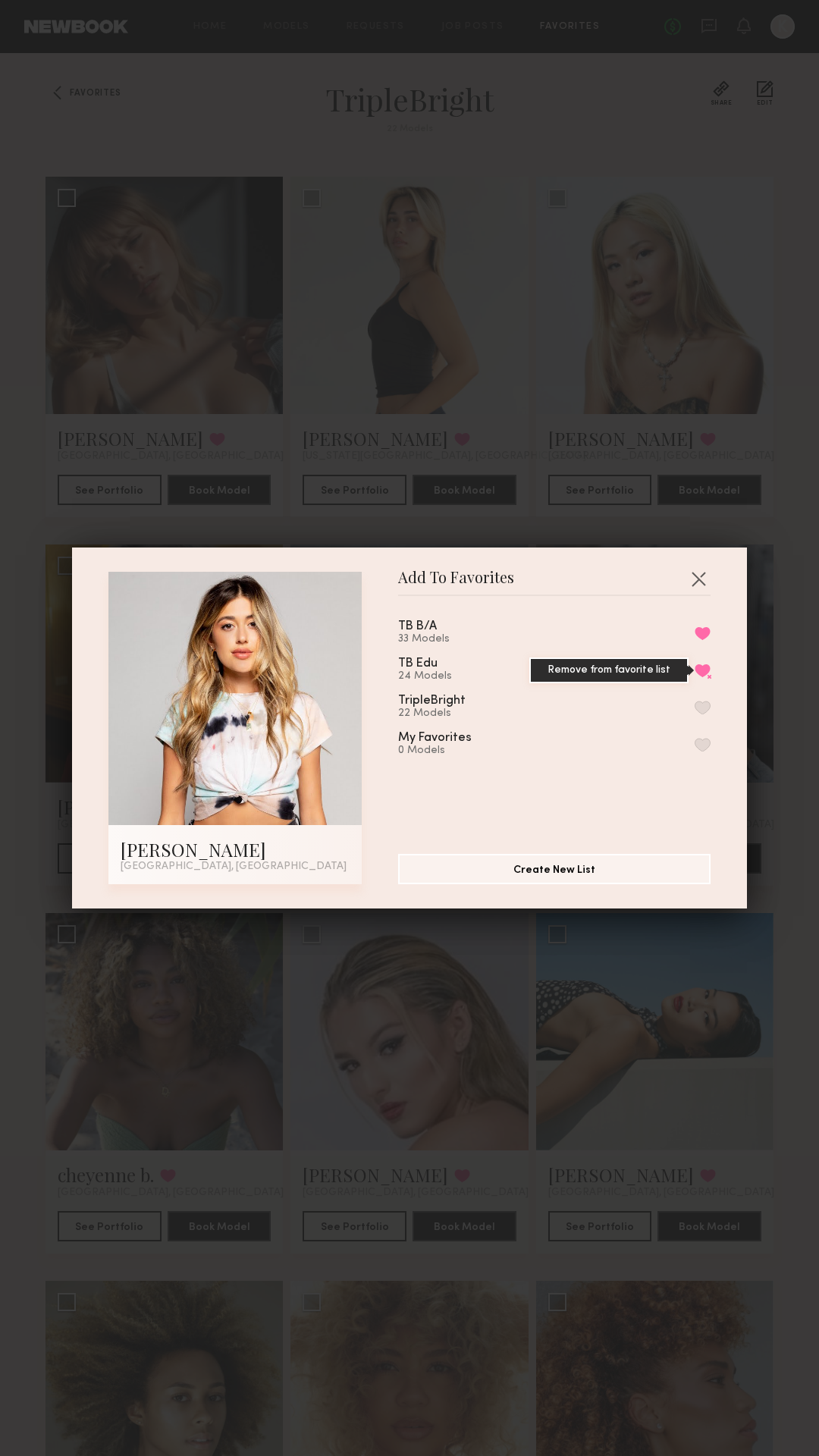
click at [706, 674] on button "Remove from favorite list" at bounding box center [702, 671] width 16 height 14
click at [706, 629] on button "Remove from favorite list" at bounding box center [702, 633] width 16 height 14
click at [707, 578] on button "button" at bounding box center [698, 578] width 24 height 24
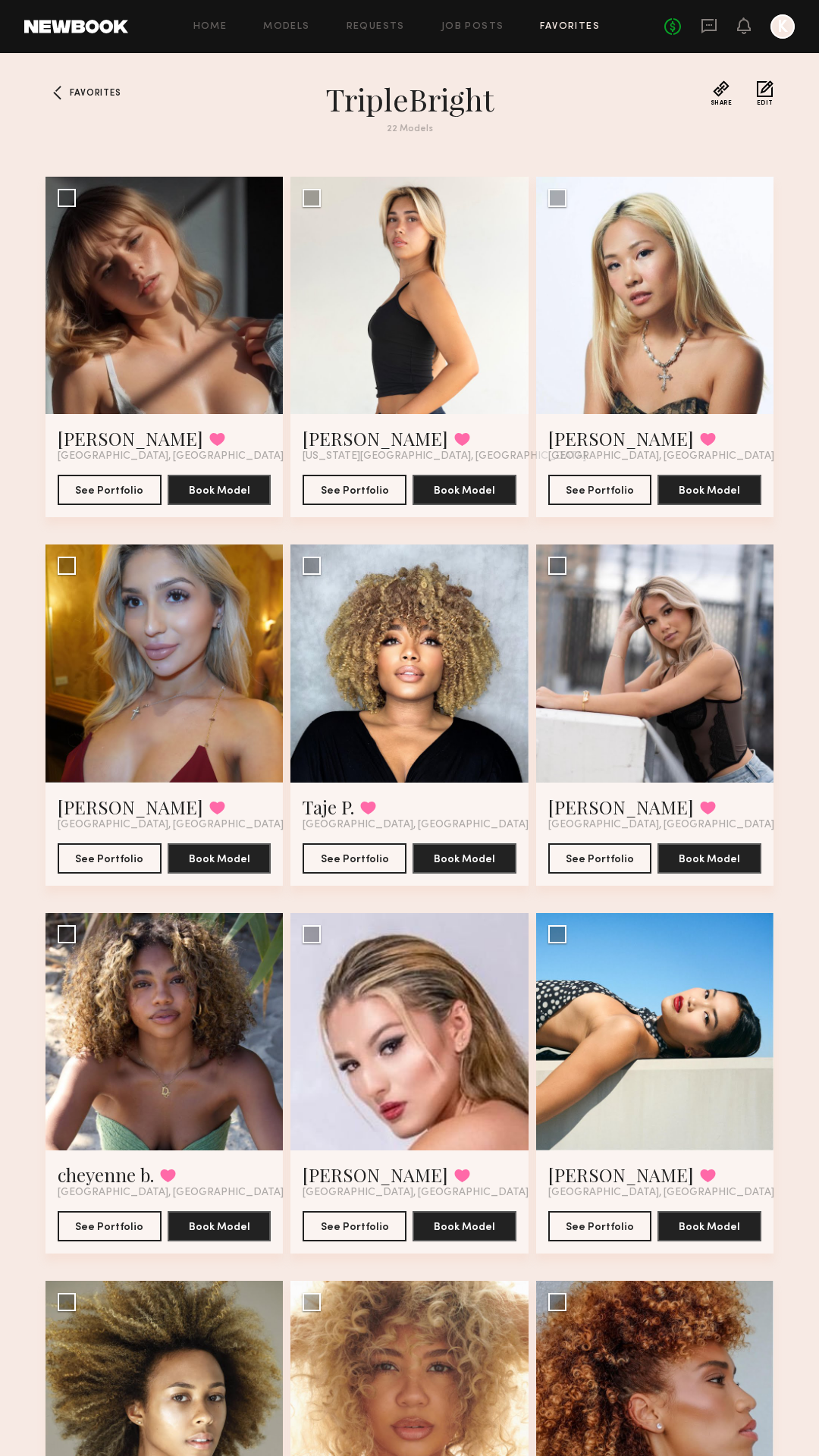
click at [560, 22] on link "Favorites" at bounding box center [569, 27] width 60 height 10
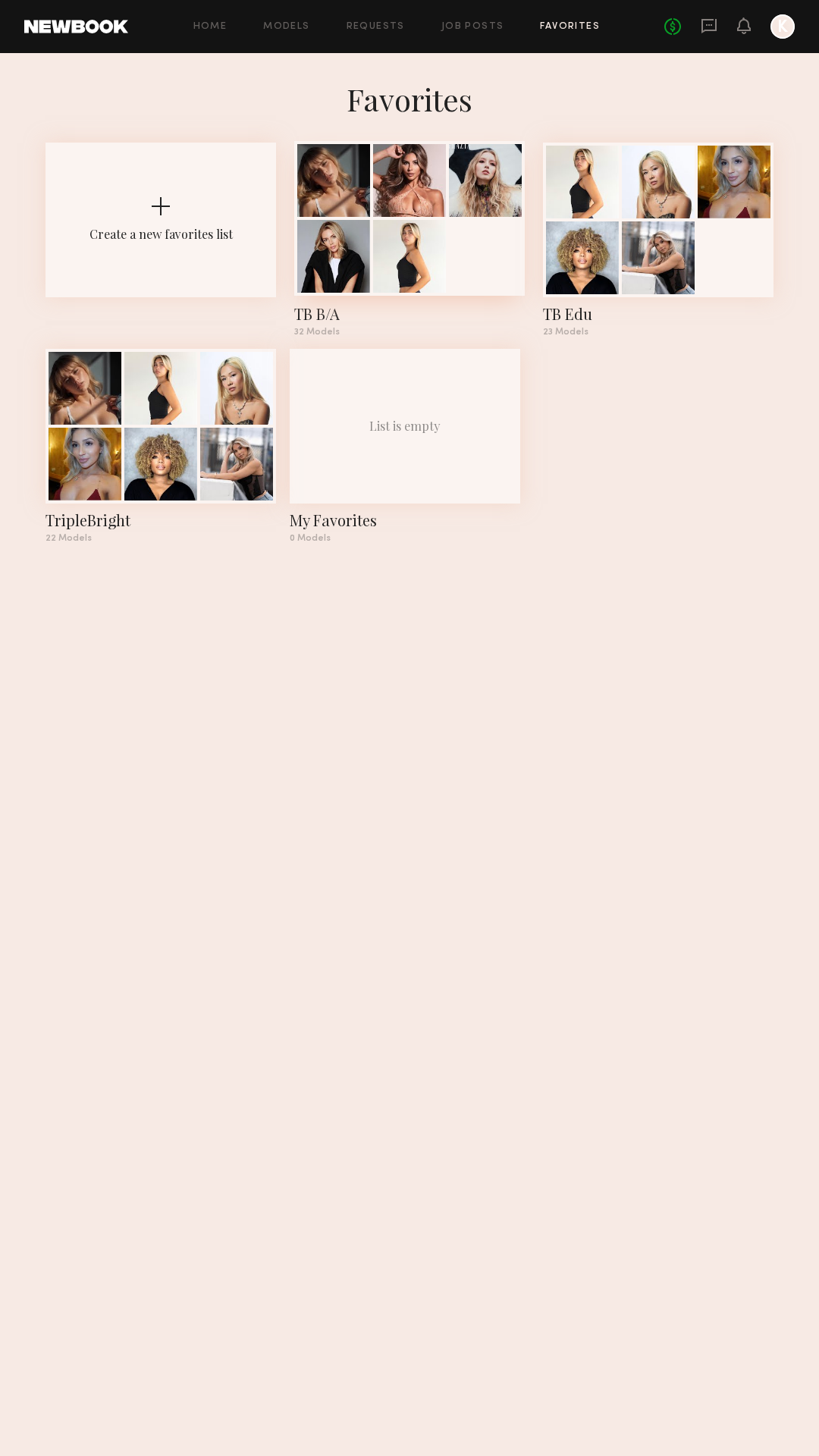
click at [431, 207] on div at bounding box center [409, 180] width 73 height 73
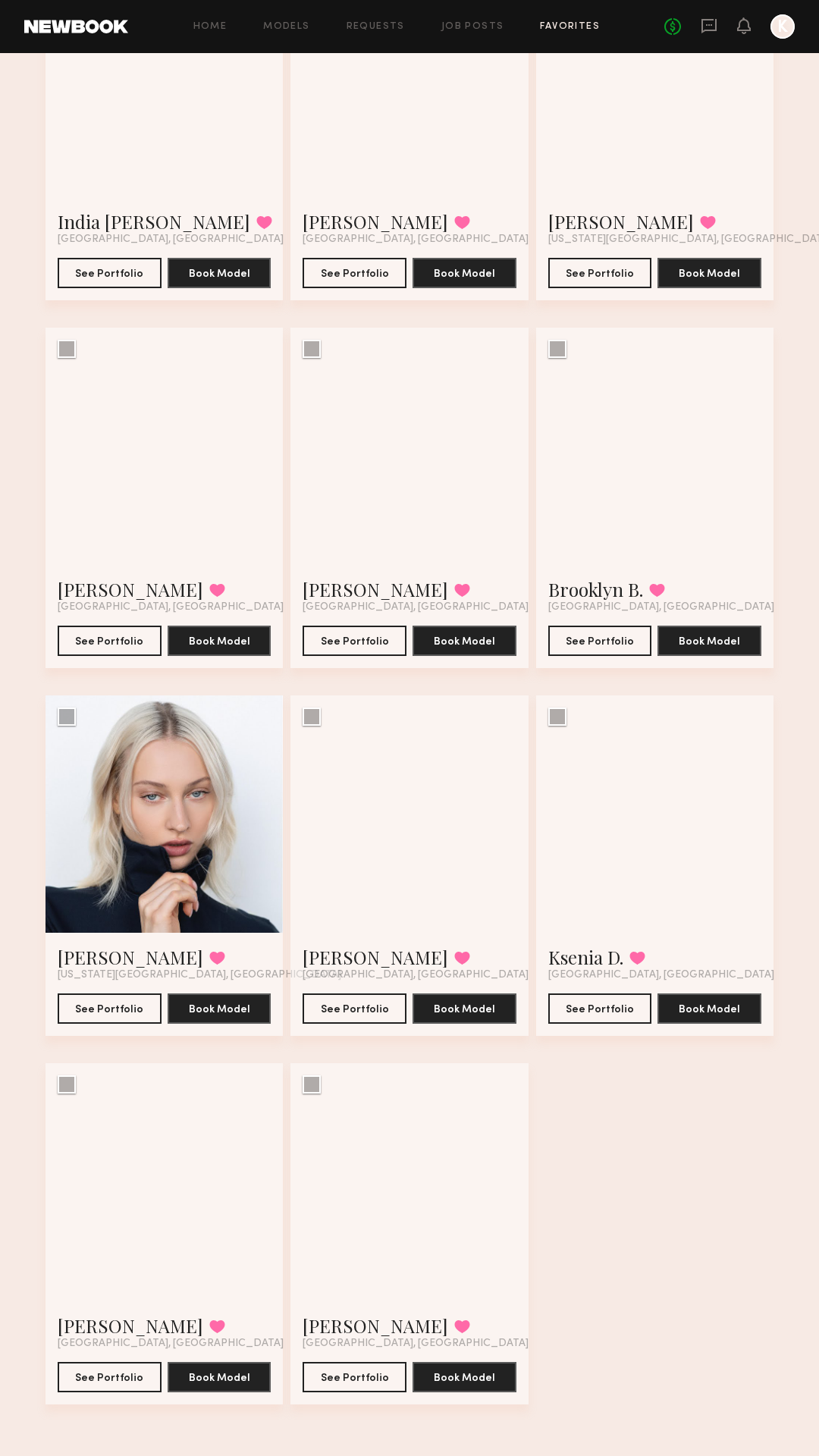
scroll to position [2456, 0]
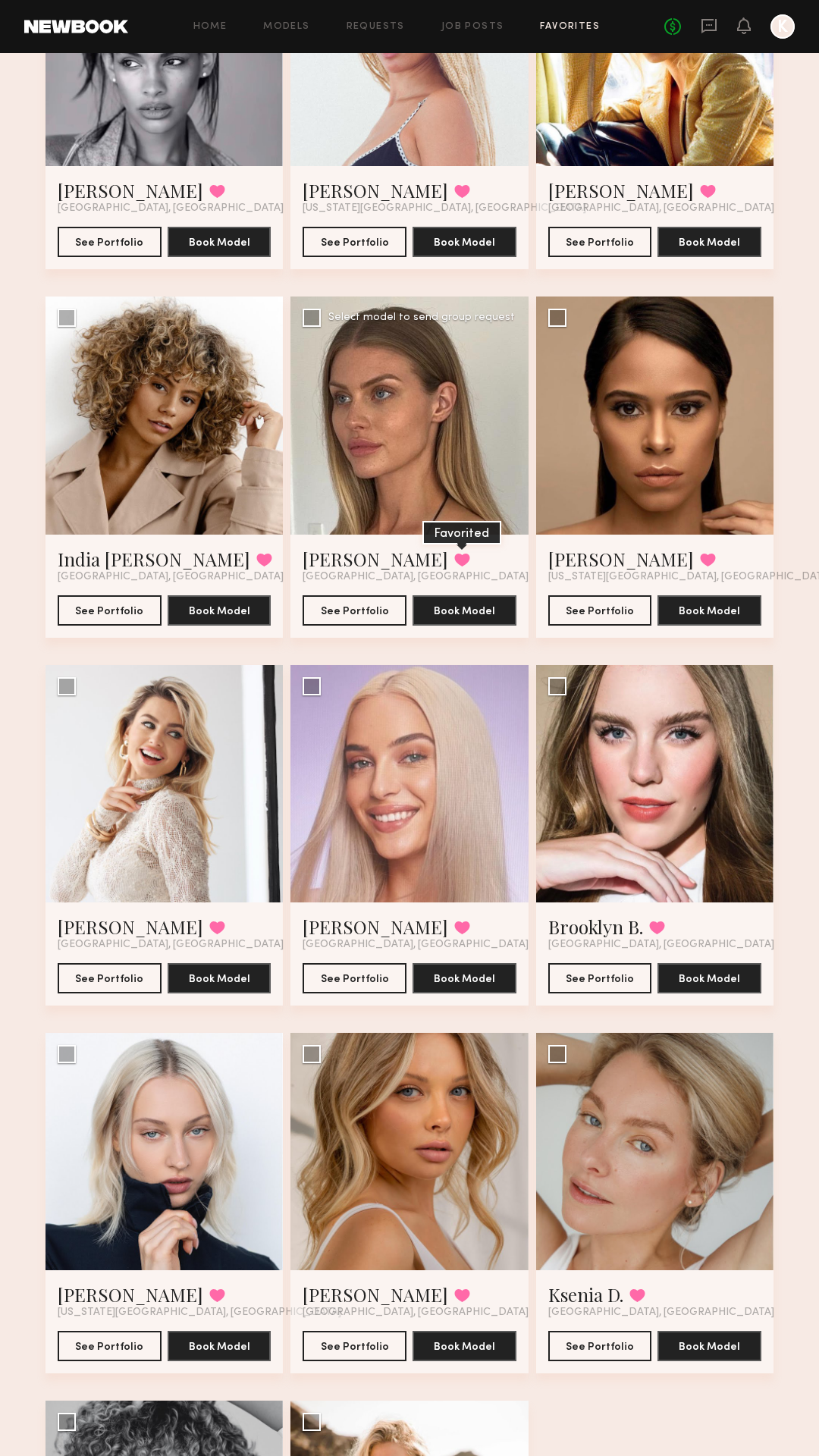
click at [455, 560] on button at bounding box center [462, 560] width 16 height 14
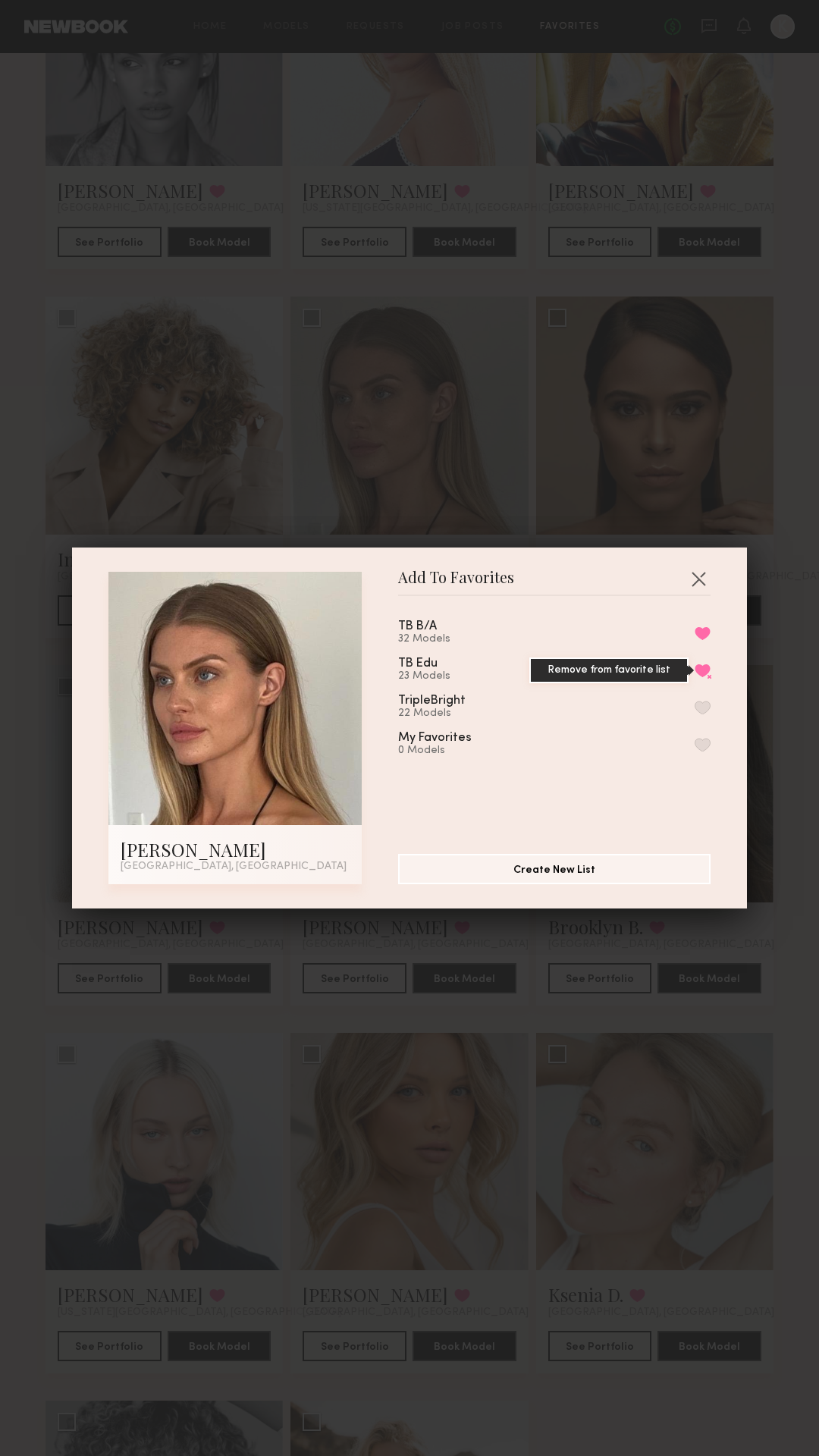
click at [699, 666] on button "Remove from favorite list" at bounding box center [702, 671] width 16 height 14
click at [700, 634] on button "Remove from favorite list" at bounding box center [702, 633] width 16 height 14
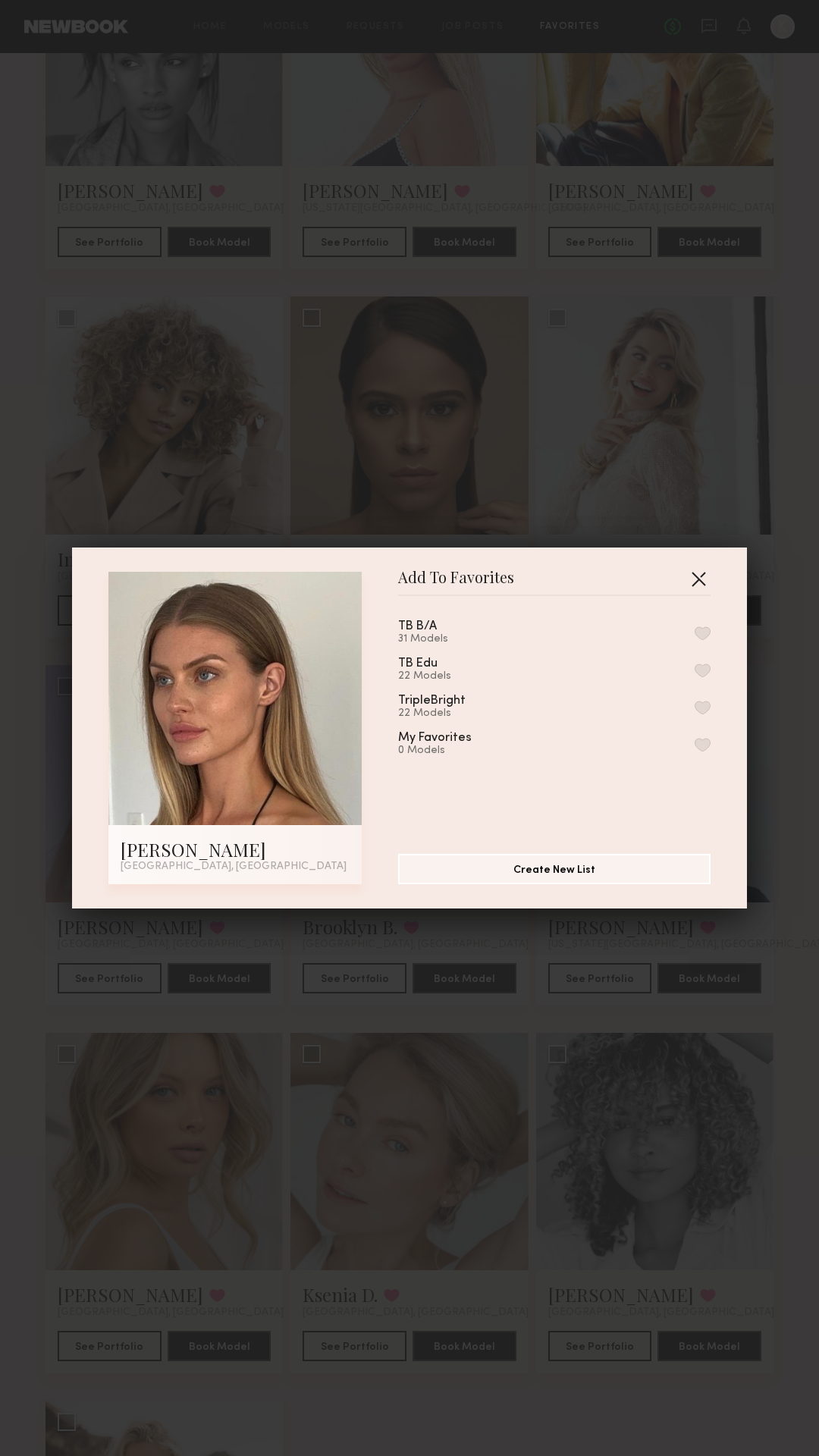
click at [697, 574] on button "button" at bounding box center [698, 578] width 24 height 24
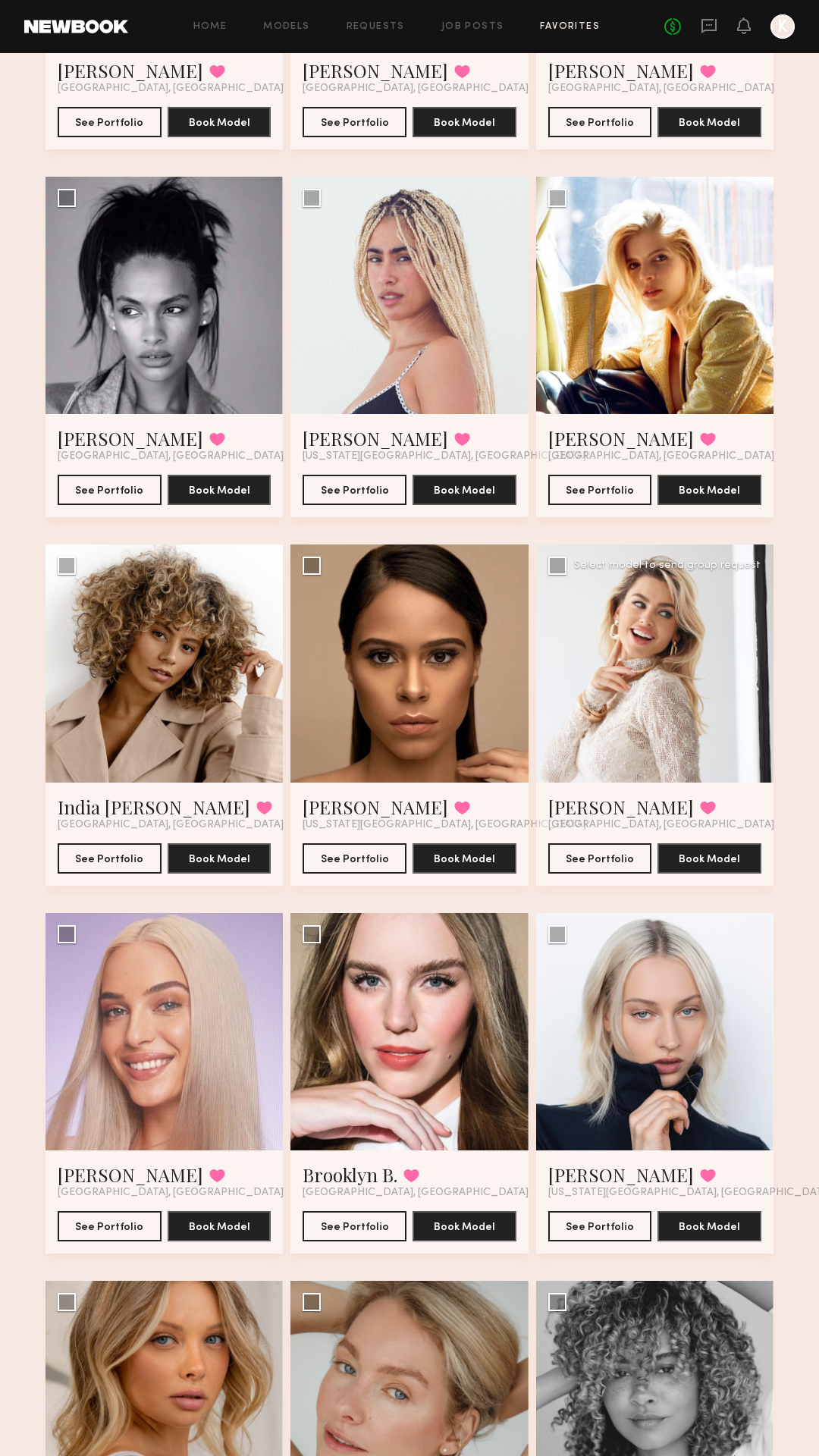
scroll to position [2203, 0]
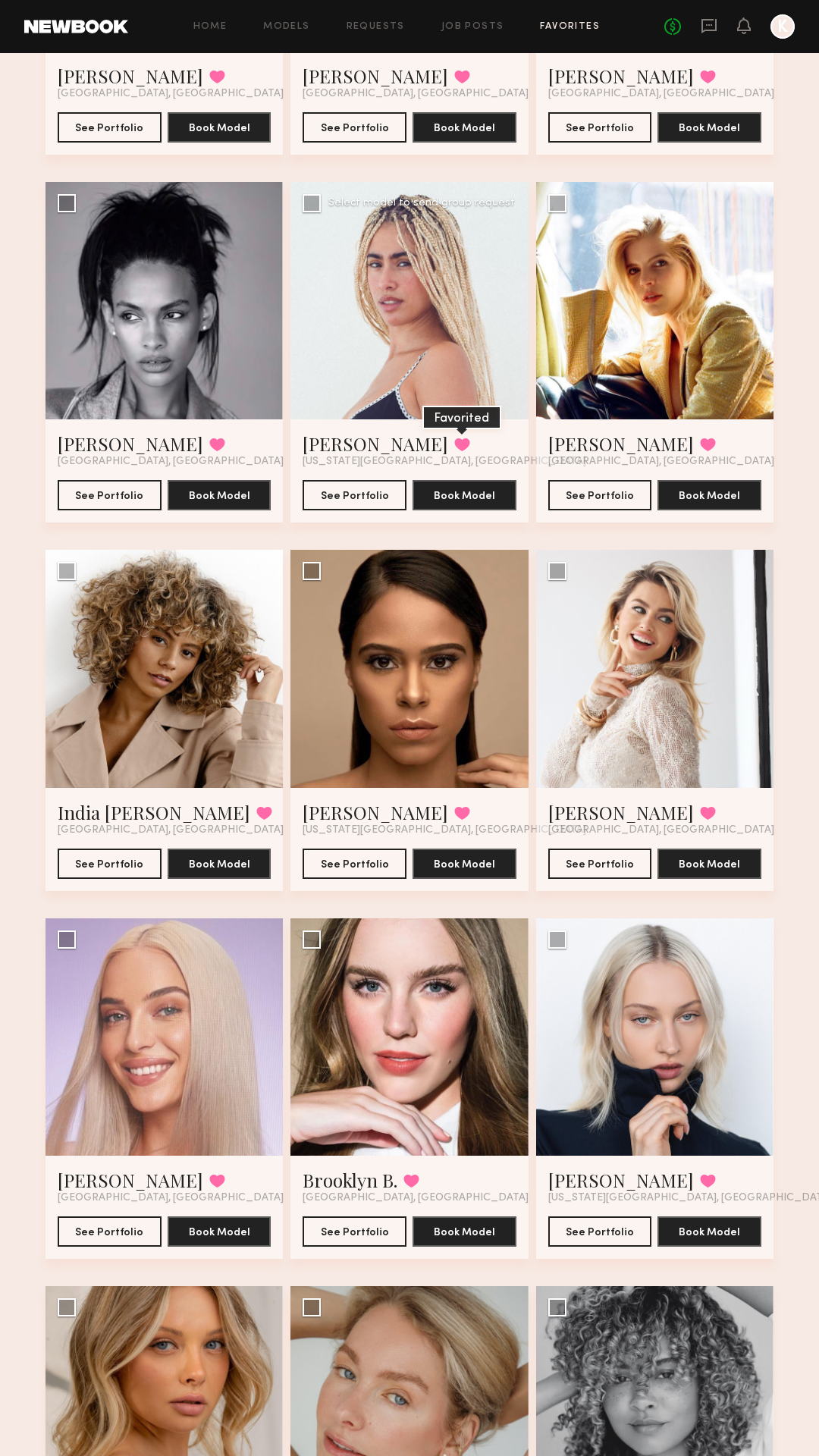
click at [455, 451] on button at bounding box center [462, 444] width 16 height 14
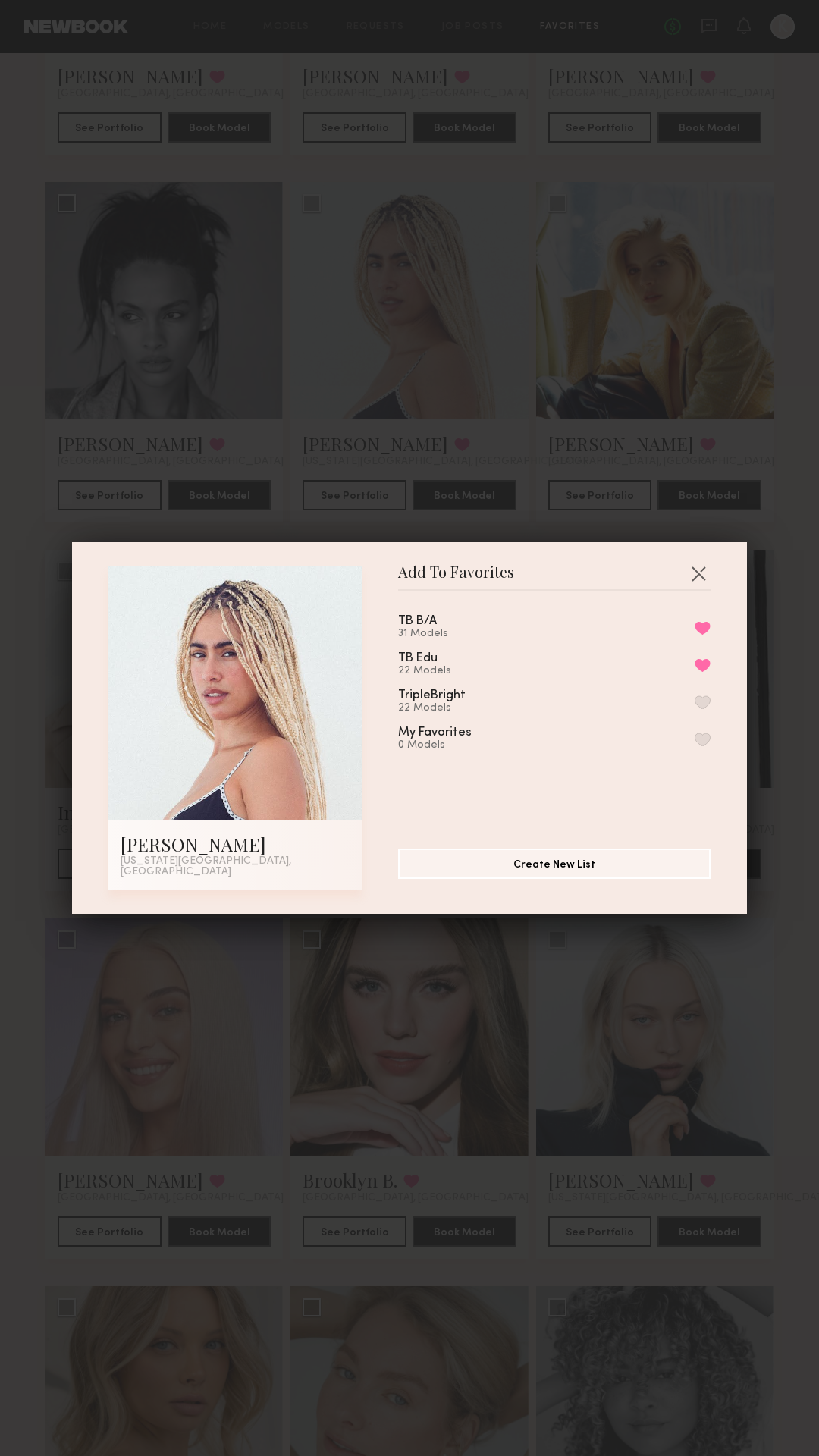
click at [451, 661] on div "TB Edu 22 Models" at bounding box center [436, 665] width 76 height 25
click at [702, 670] on button "Remove from favorite list" at bounding box center [702, 665] width 16 height 14
click at [702, 633] on button "Remove from favorite list" at bounding box center [702, 628] width 16 height 14
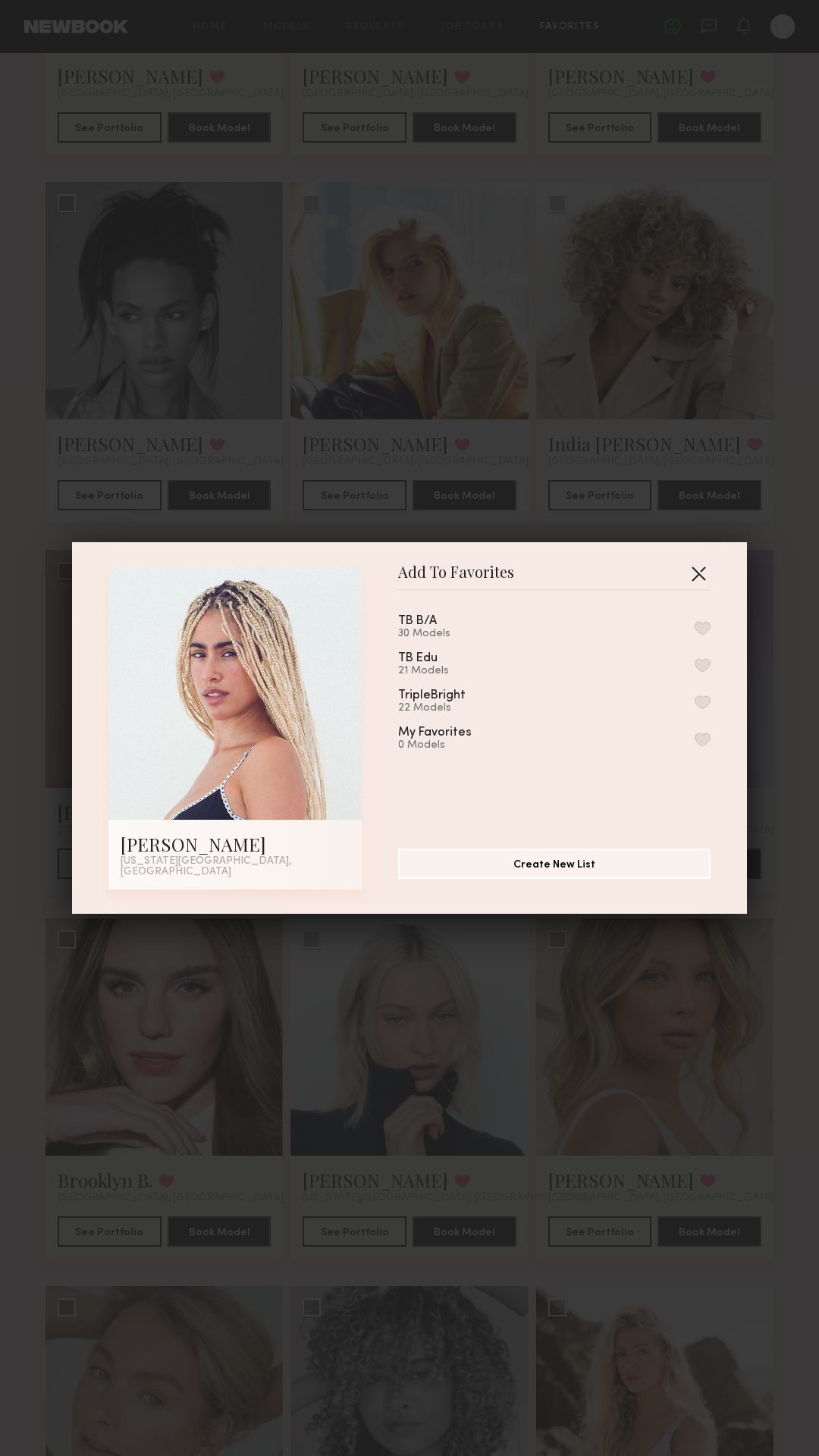
click at [693, 577] on button "button" at bounding box center [698, 573] width 24 height 24
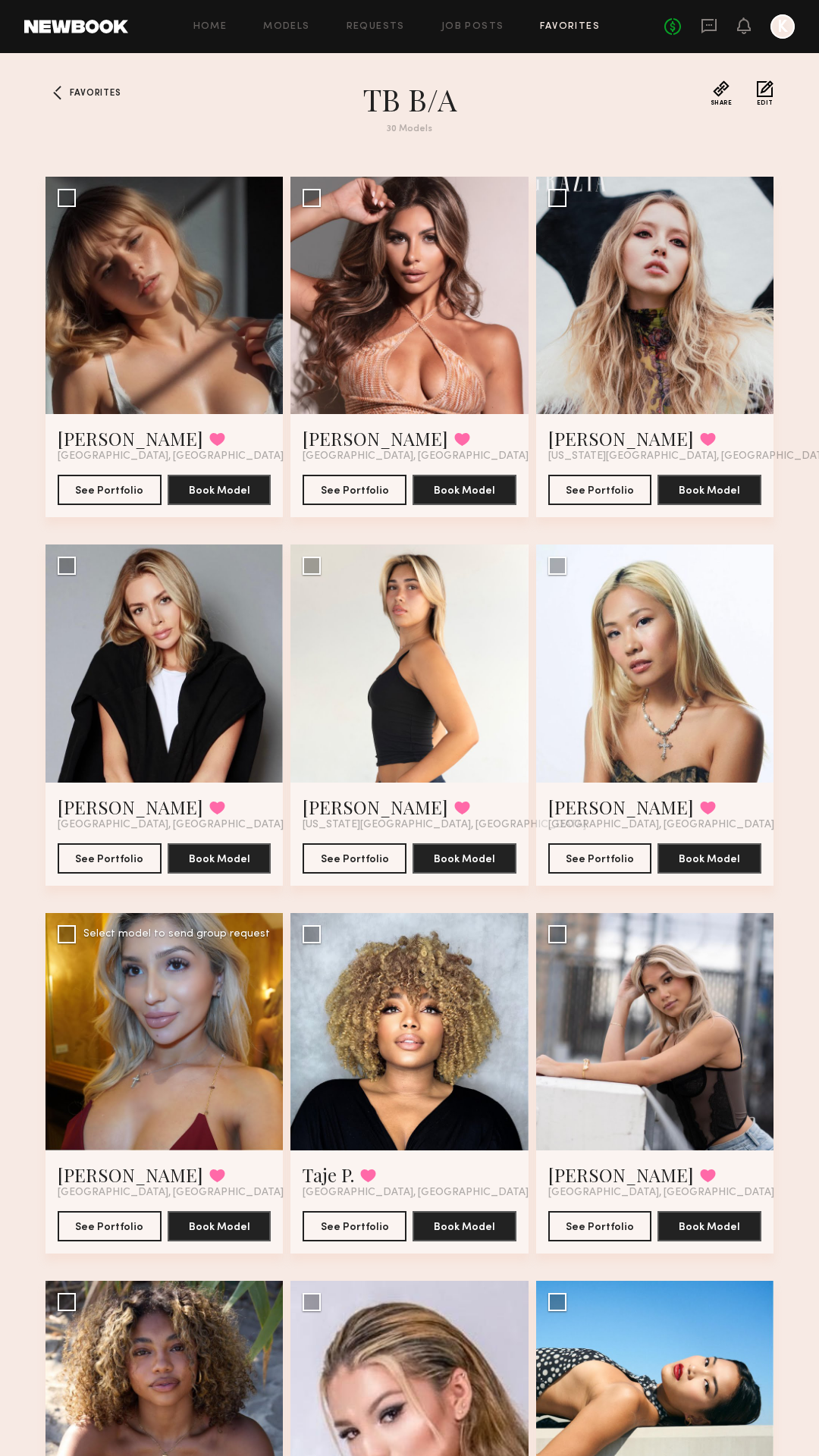
scroll to position [0, 0]
click at [708, 25] on icon at bounding box center [708, 25] width 6 height 2
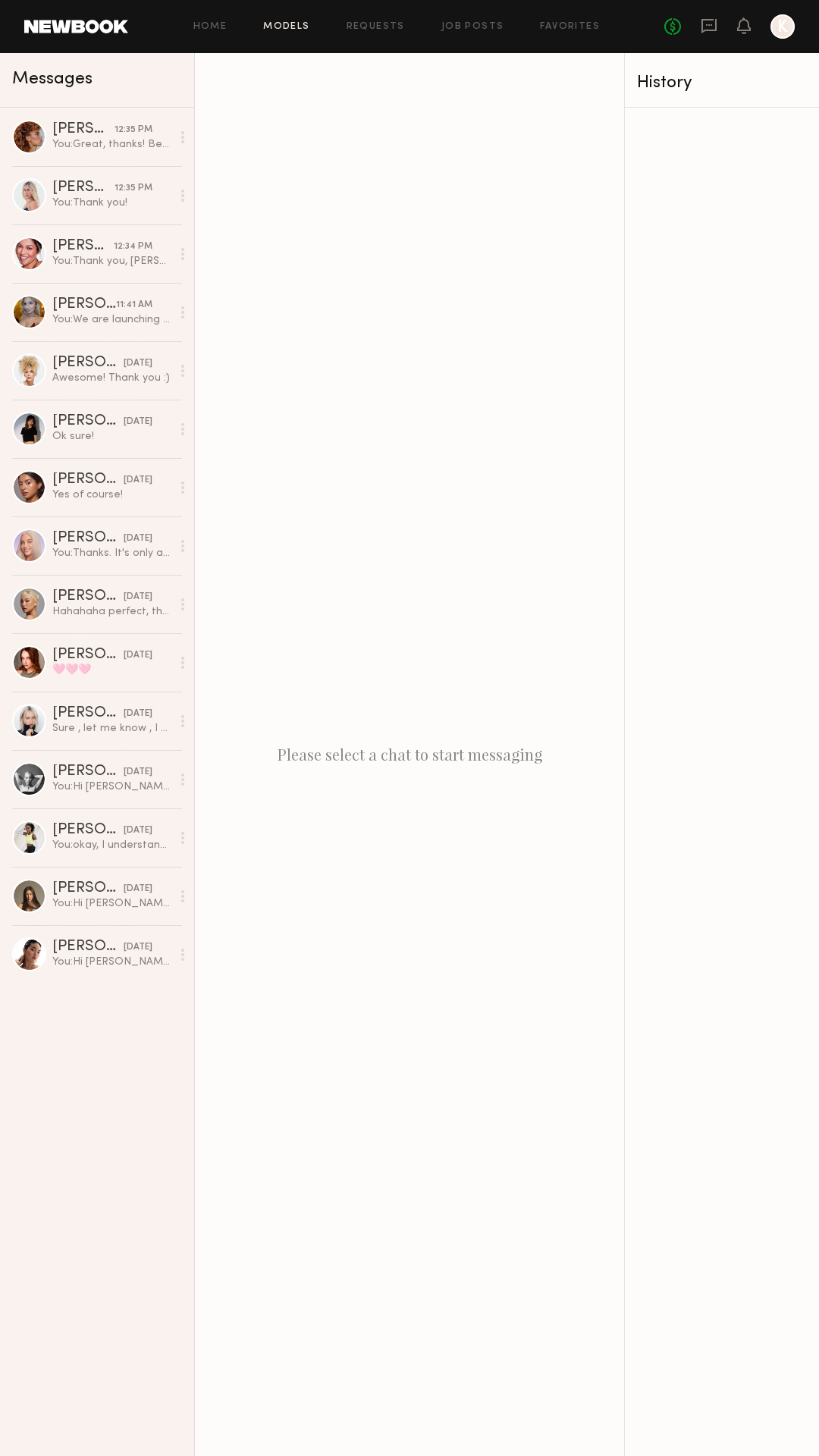
click at [288, 26] on link "Models" at bounding box center [286, 27] width 46 height 10
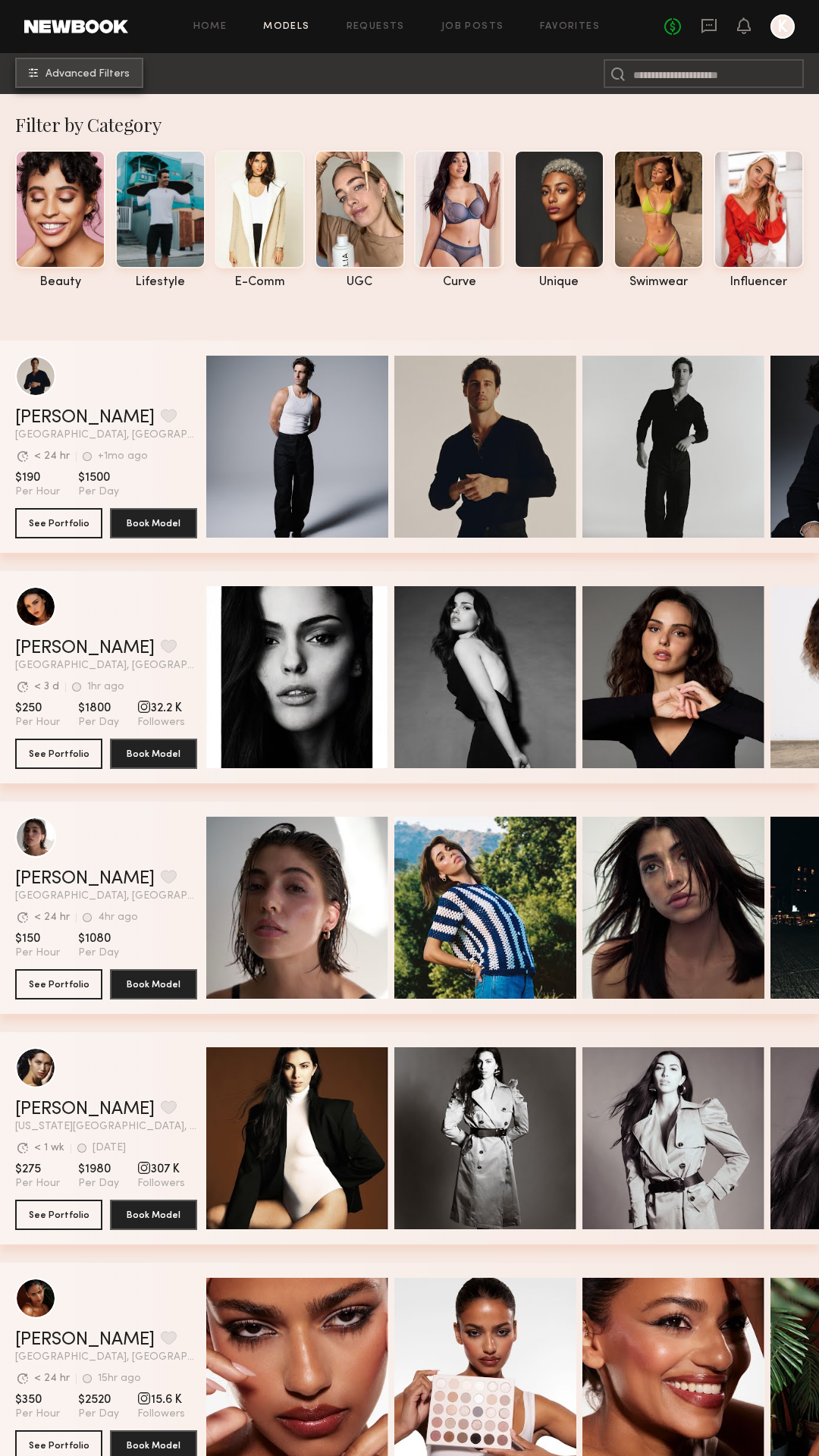
click at [78, 81] on button "Advanced Filters" at bounding box center [79, 73] width 128 height 31
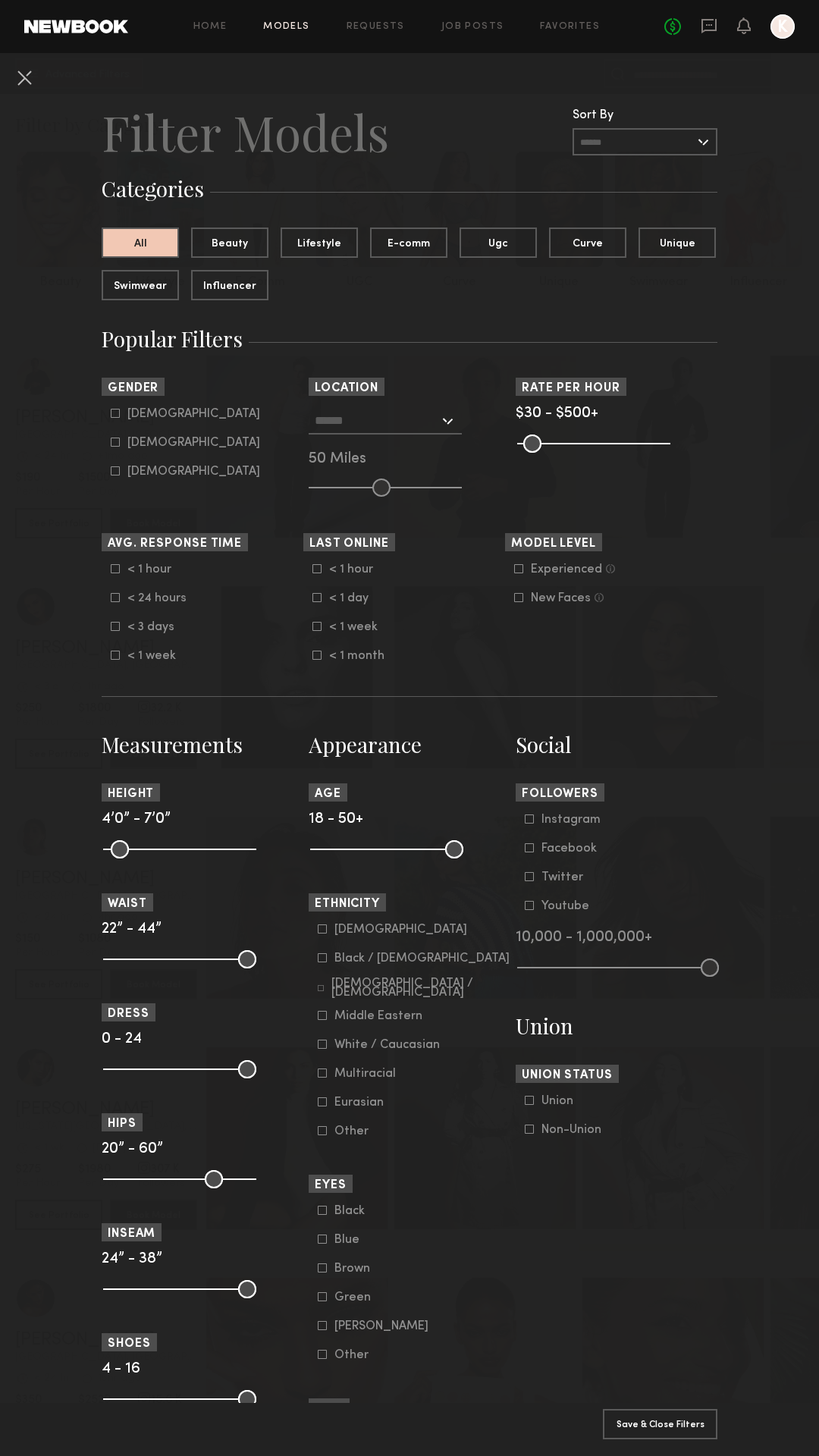
click at [323, 987] on icon at bounding box center [320, 988] width 6 height 6
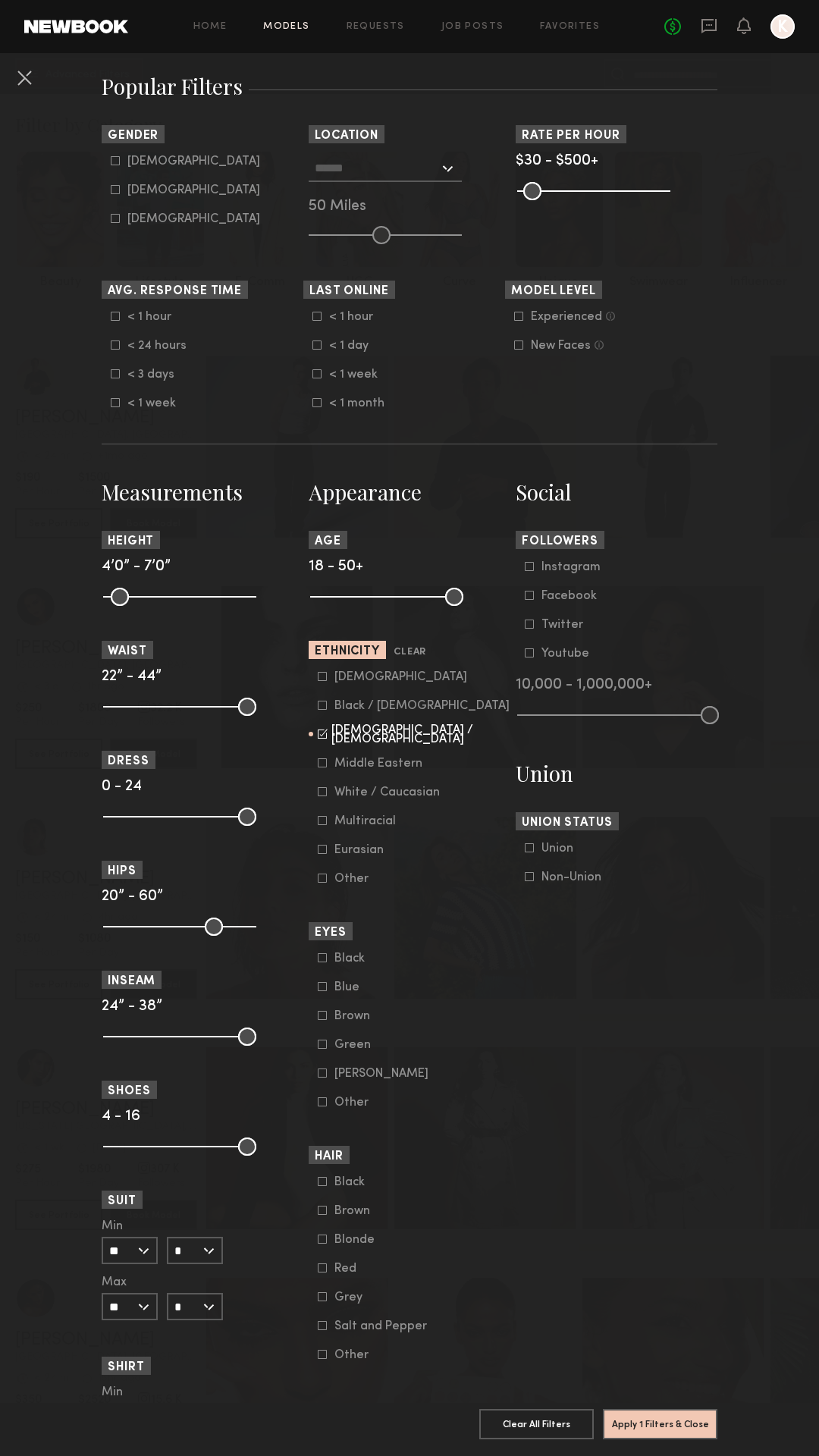
scroll to position [260, 0]
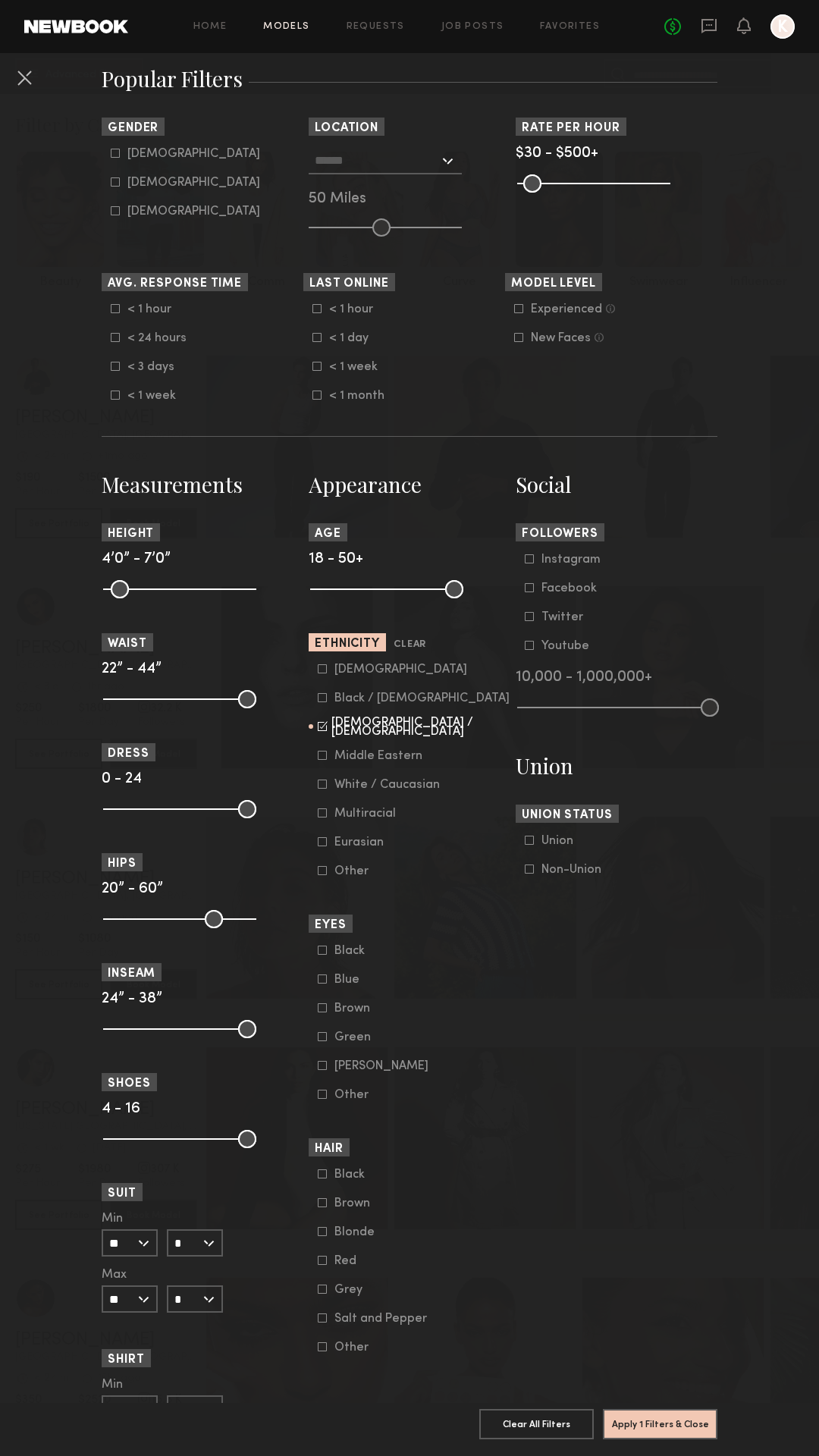
click at [326, 1231] on icon at bounding box center [321, 1231] width 9 height 9
click at [115, 179] on icon at bounding box center [116, 183] width 8 height 8
type input "**"
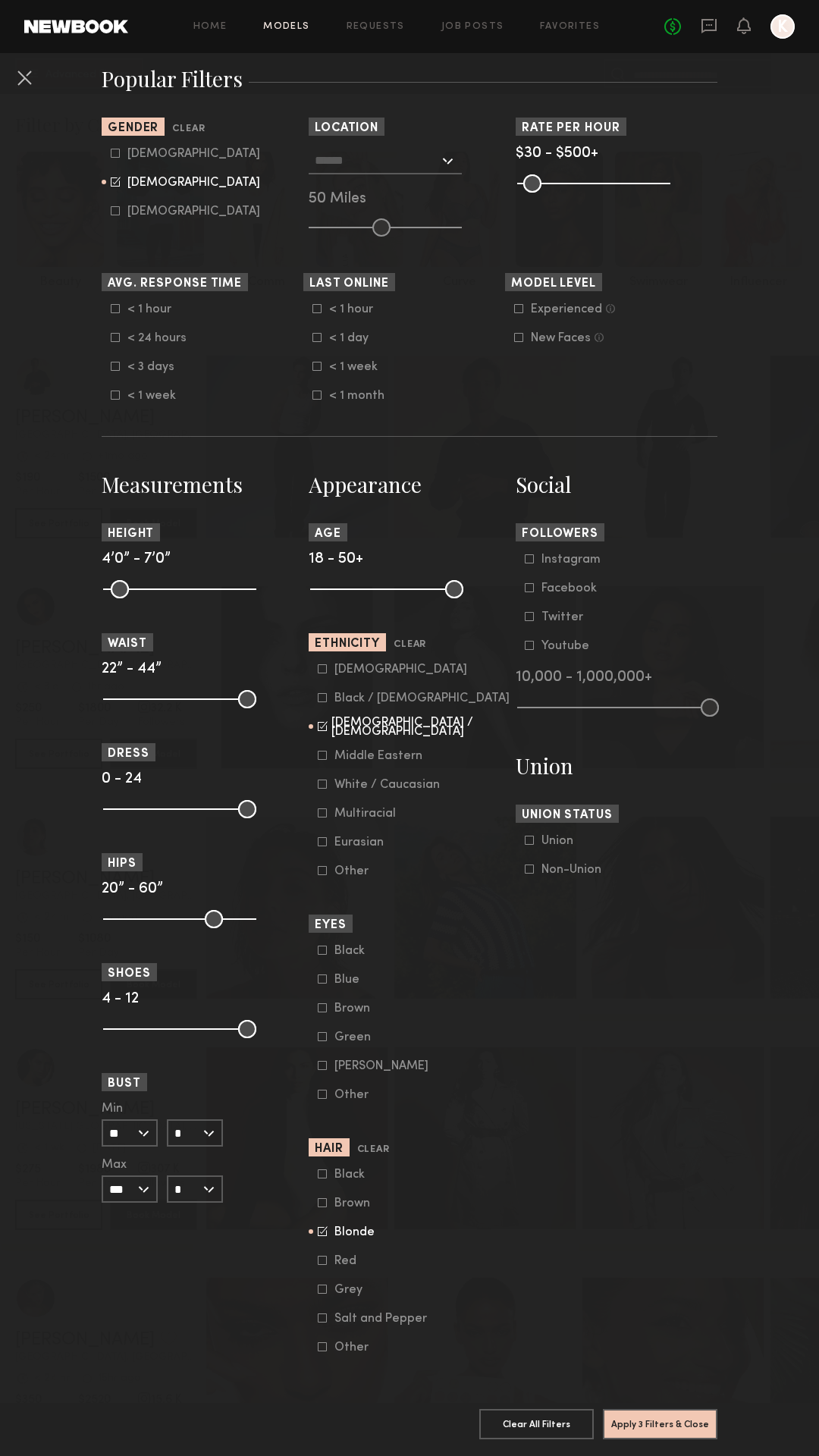
click at [638, 1444] on common-button "Apply 3 Filters & Close" at bounding box center [659, 1430] width 115 height 41
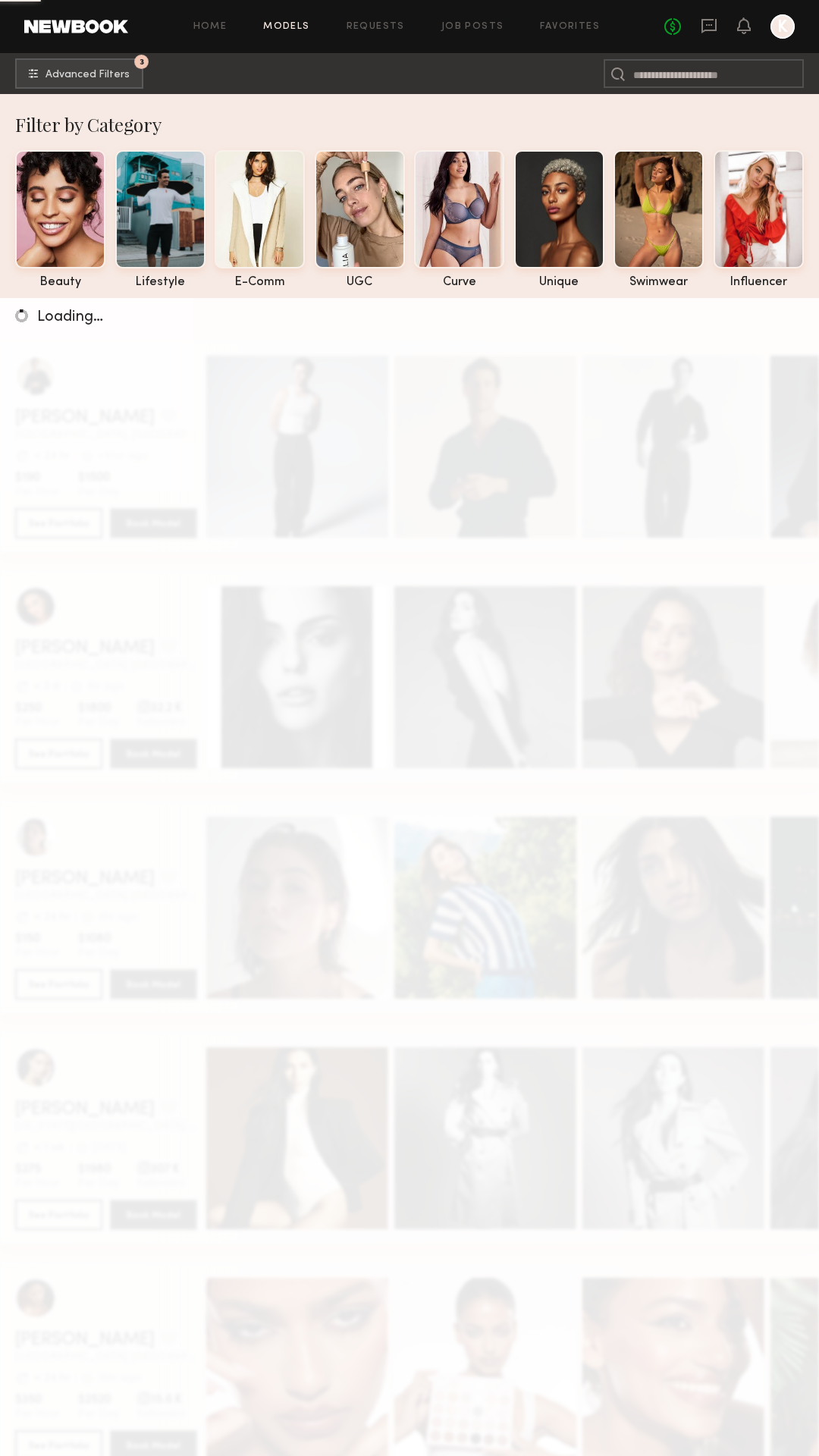
click at [638, 1421] on div "Loading…" at bounding box center [409, 1026] width 819 height 1456
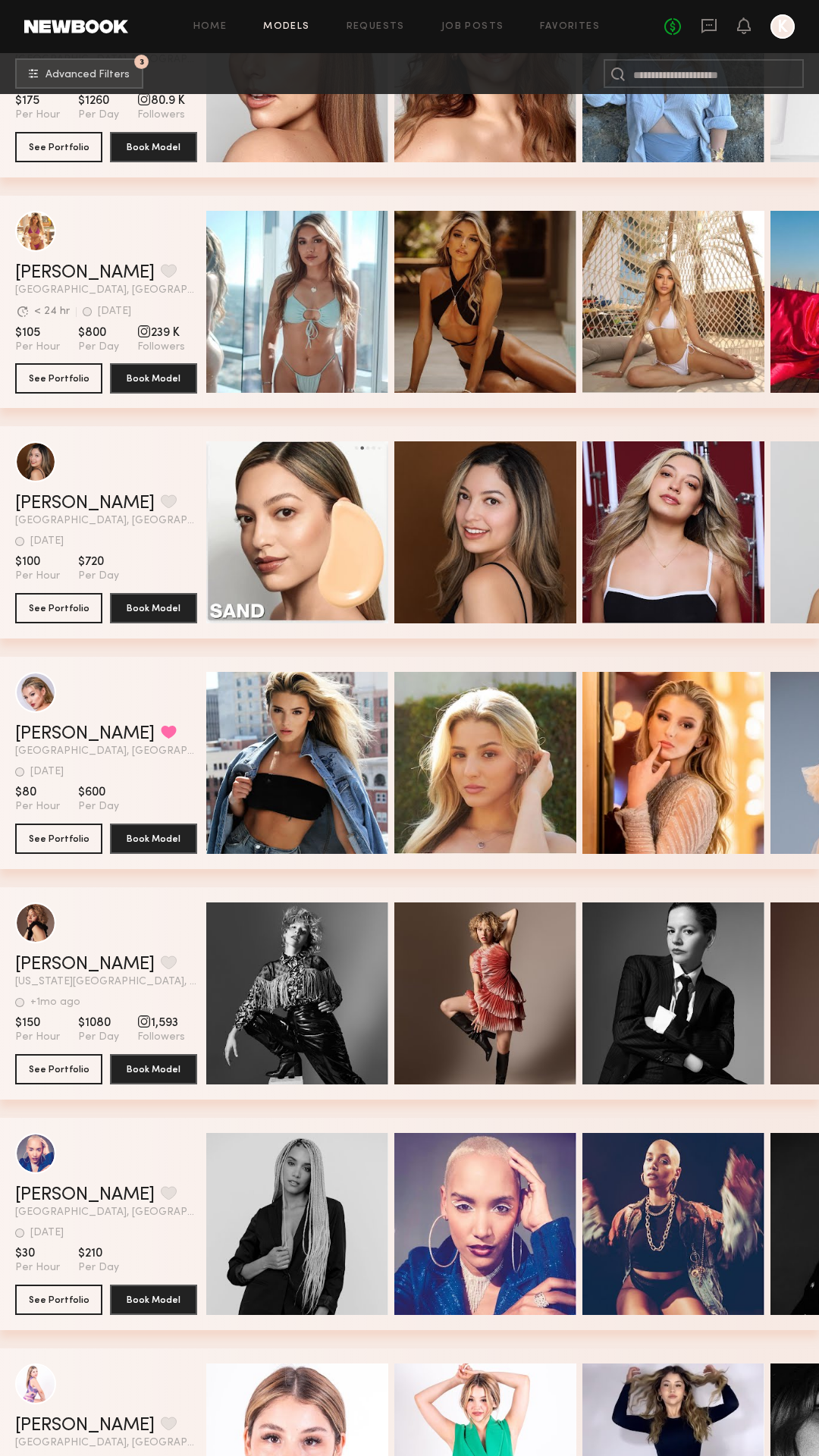
scroll to position [3141, 0]
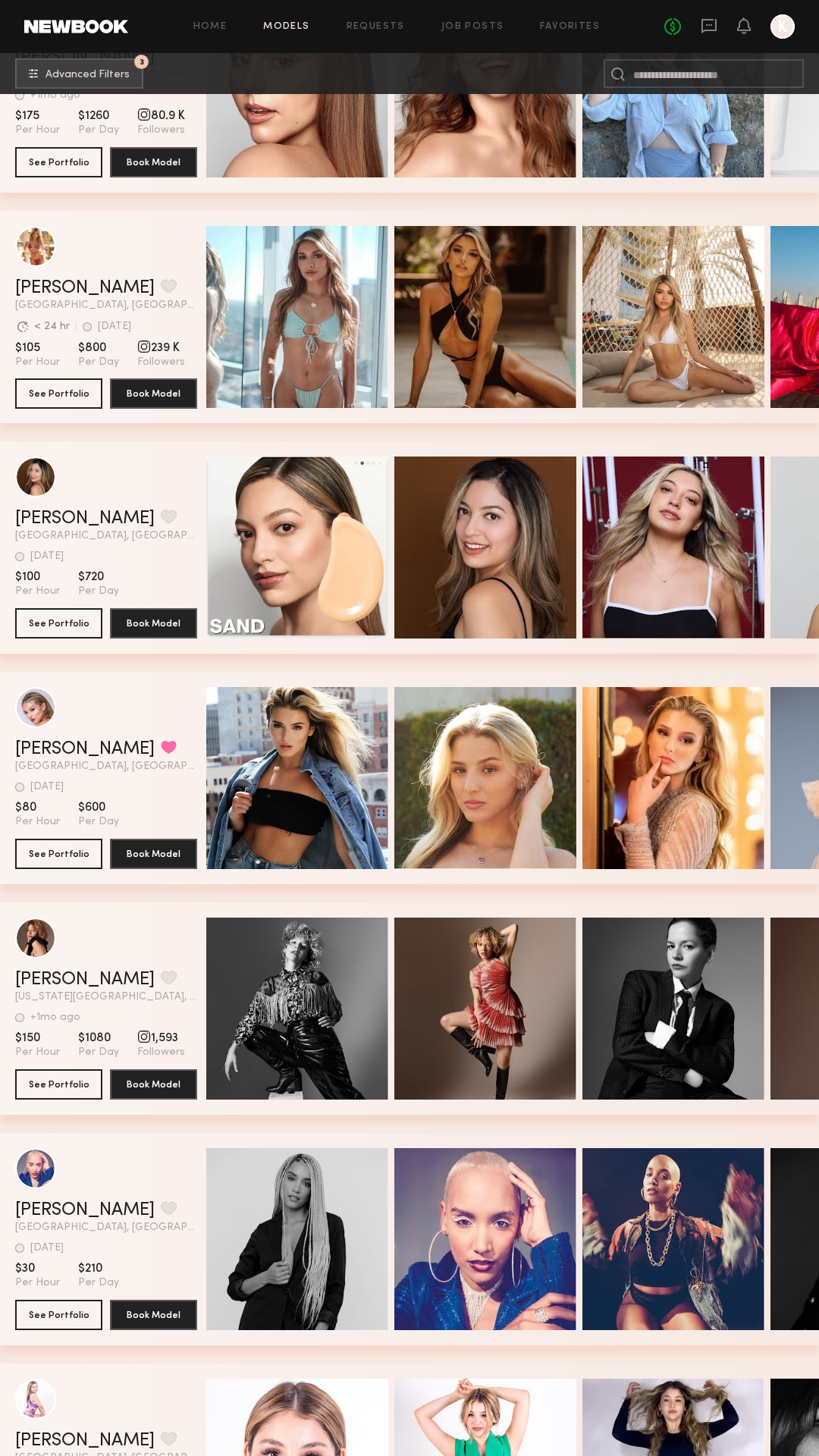
click at [160, 289] on button "grid" at bounding box center [168, 286] width 16 height 14
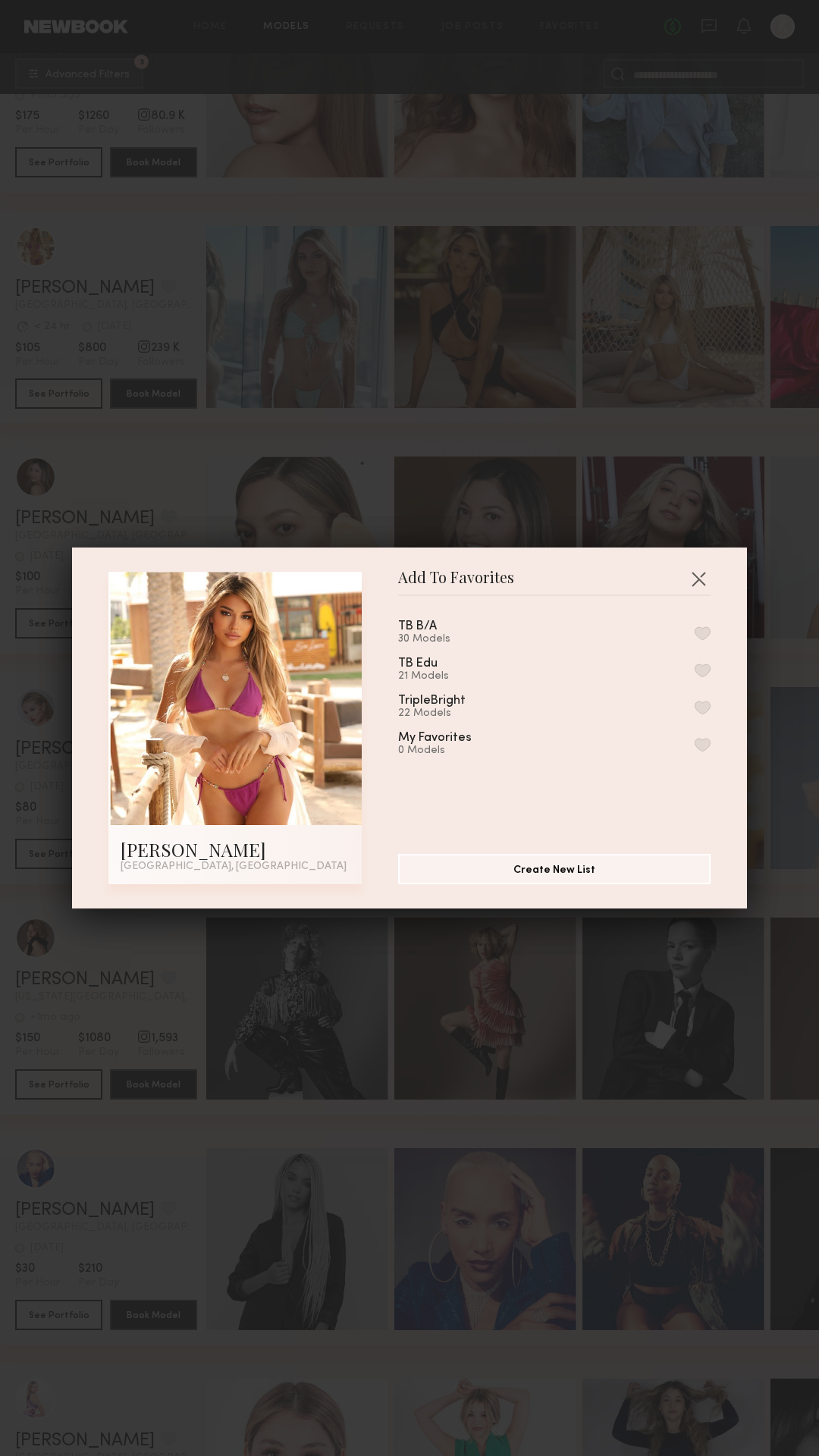
click at [705, 712] on button "button" at bounding box center [702, 708] width 16 height 14
click at [702, 585] on button "button" at bounding box center [698, 578] width 24 height 24
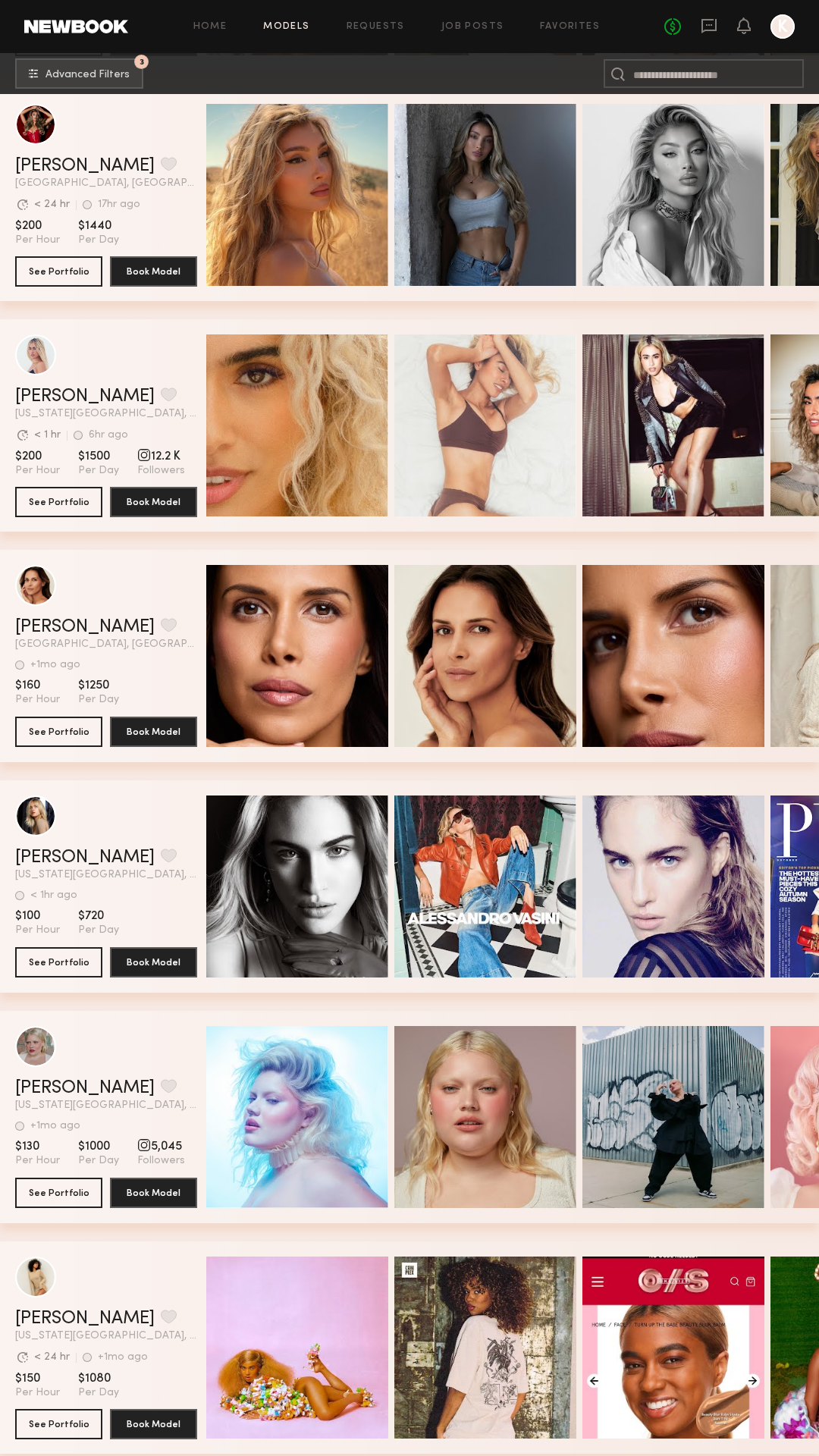
scroll to position [0, 0]
click at [160, 397] on button "grid" at bounding box center [168, 394] width 16 height 14
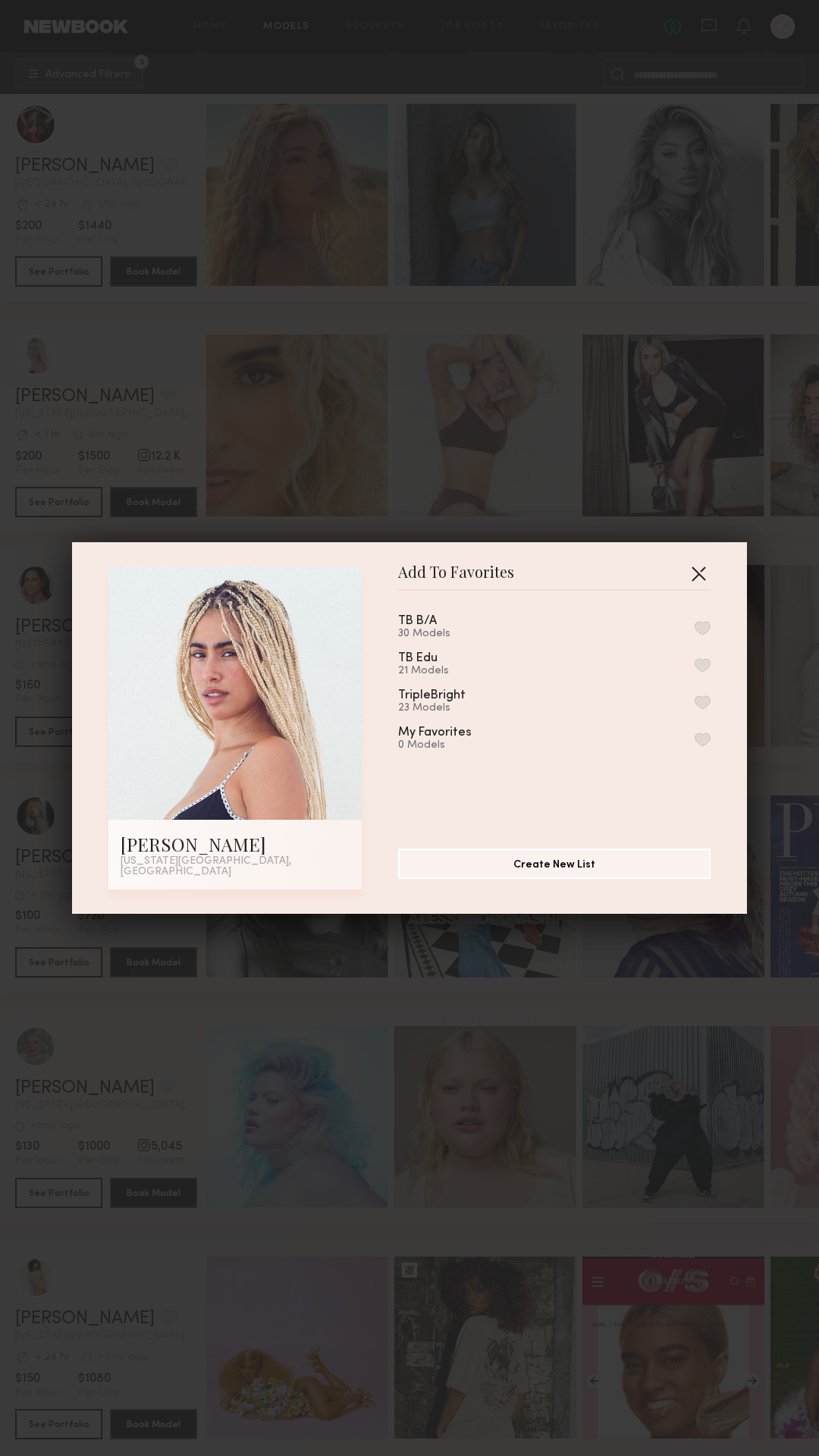
click at [697, 577] on button "button" at bounding box center [698, 573] width 24 height 24
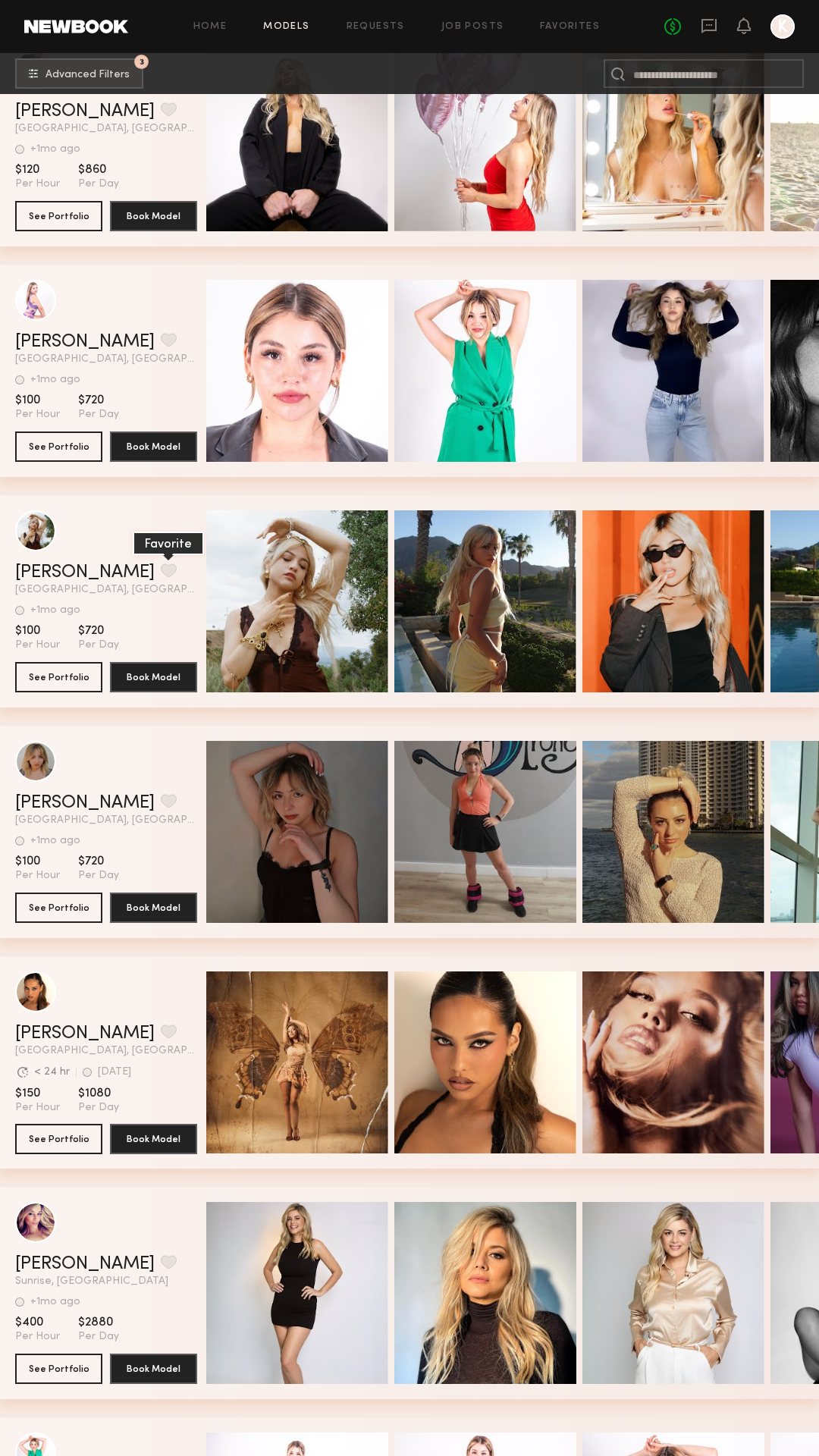
click at [160, 574] on button "grid" at bounding box center [168, 570] width 16 height 14
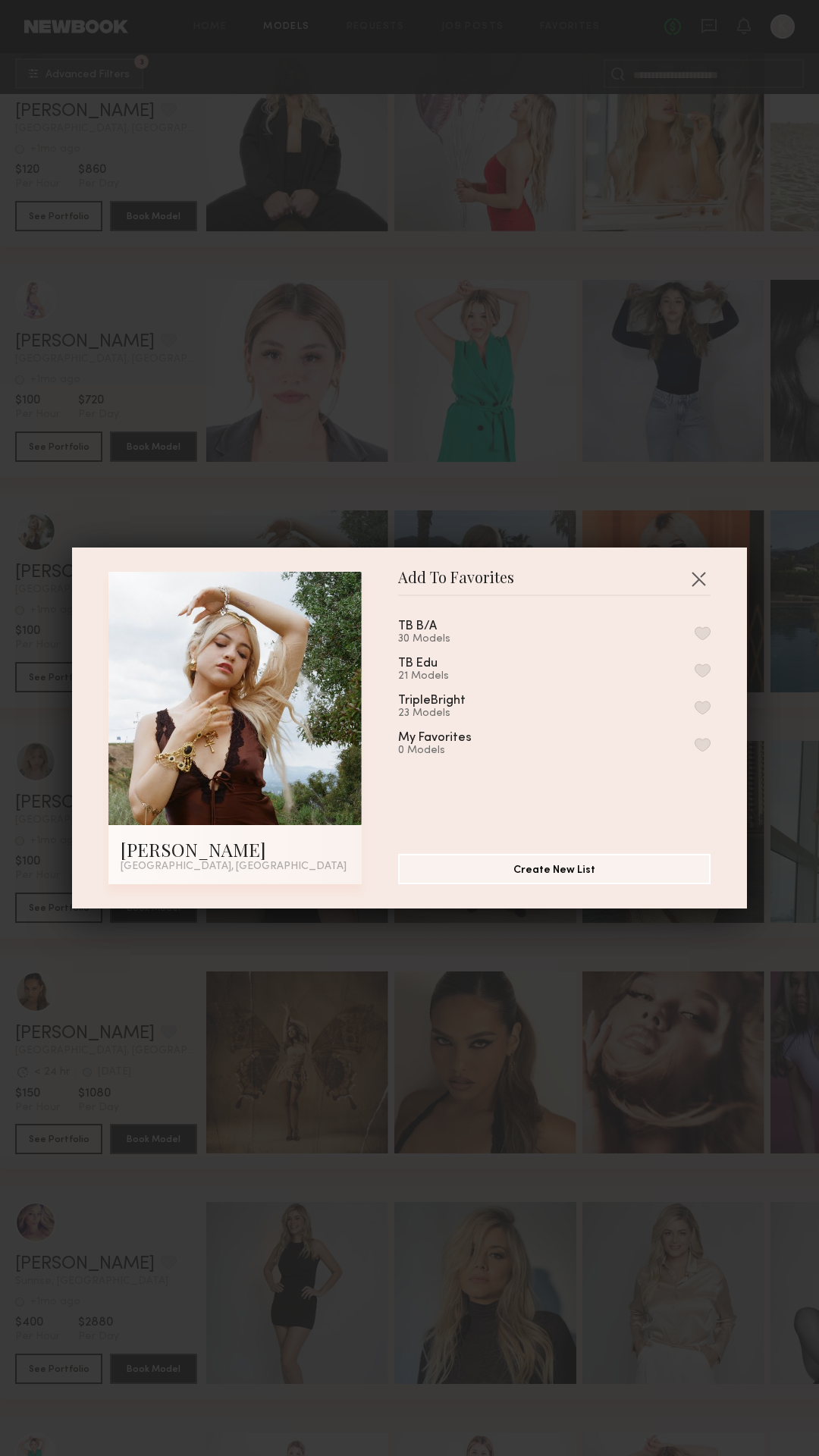
click at [549, 704] on div "TripleBright 23 Models" at bounding box center [555, 707] width 312 height 25
click at [712, 709] on div "TB B/A 30 Models TB Edu 21 Models TripleBright 23 Models My Favorites 0 Models" at bounding box center [562, 719] width 327 height 222
click at [703, 708] on button "button" at bounding box center [702, 708] width 16 height 14
click at [692, 571] on button "button" at bounding box center [698, 578] width 24 height 24
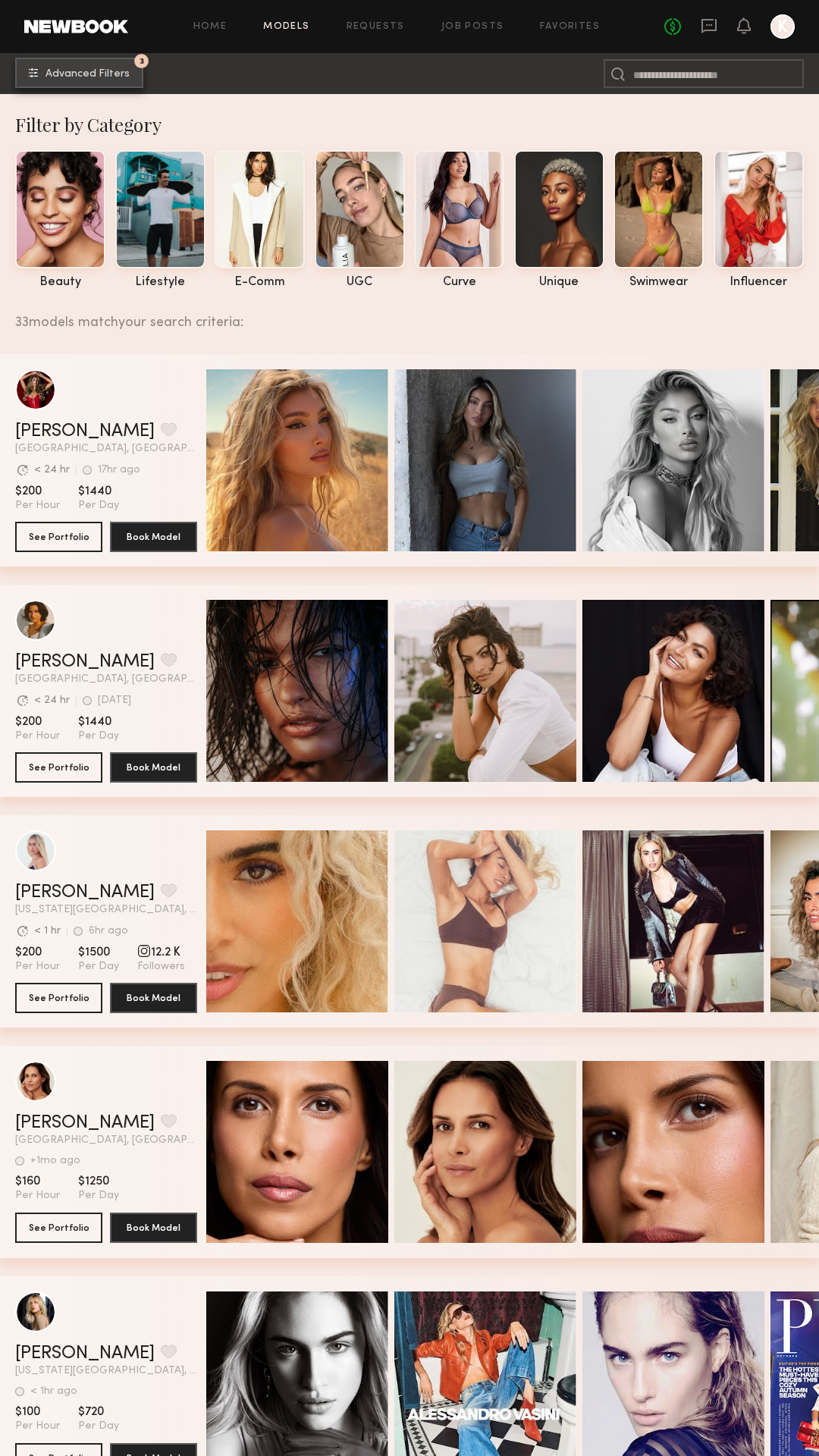
click at [74, 70] on span "Advanced Filters" at bounding box center [88, 74] width 84 height 11
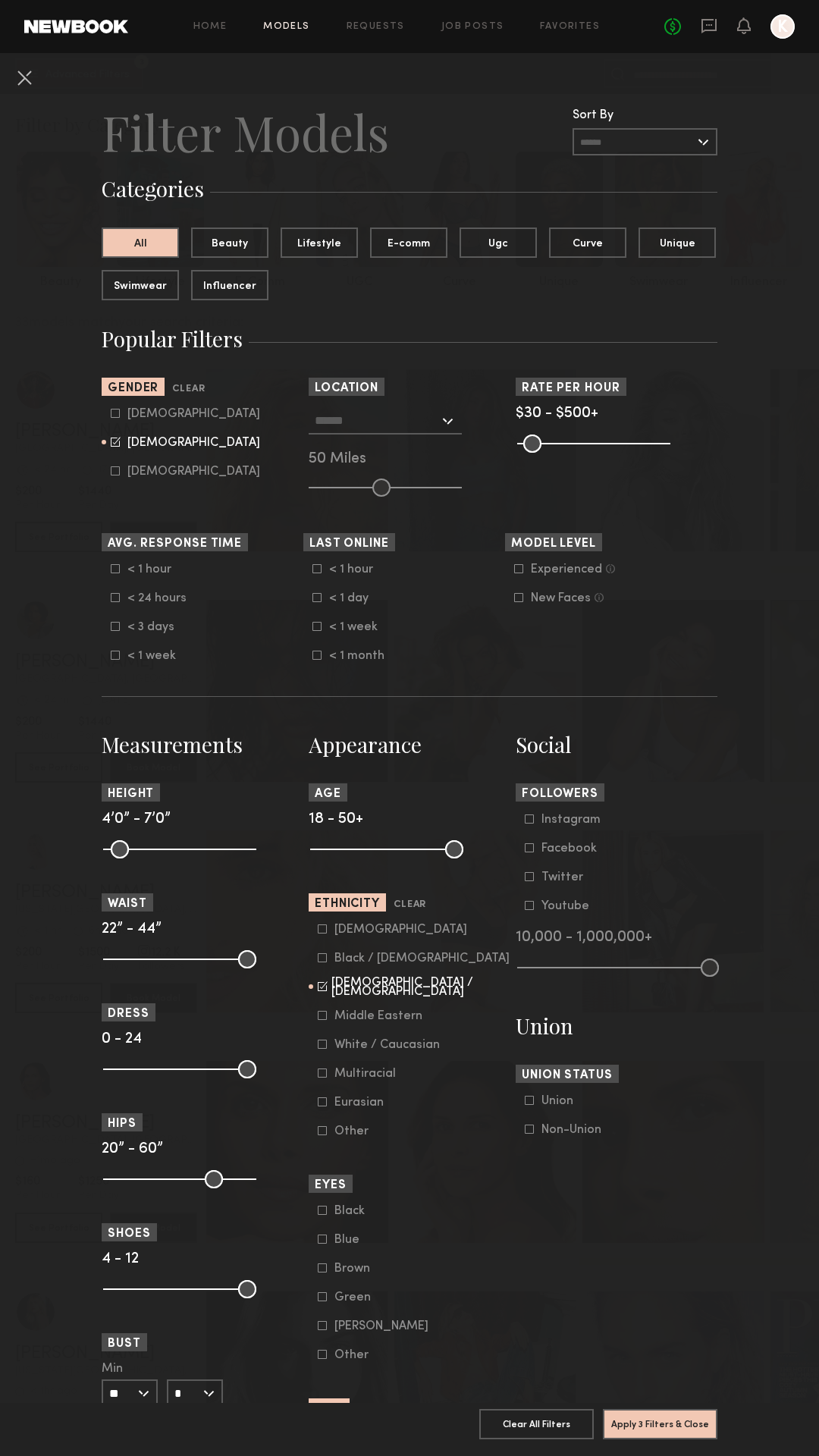
click at [322, 991] on icon at bounding box center [321, 986] width 9 height 9
click at [320, 1014] on icon at bounding box center [321, 1015] width 9 height 9
click at [655, 1426] on button "Apply 3 Filters & Close" at bounding box center [659, 1424] width 115 height 31
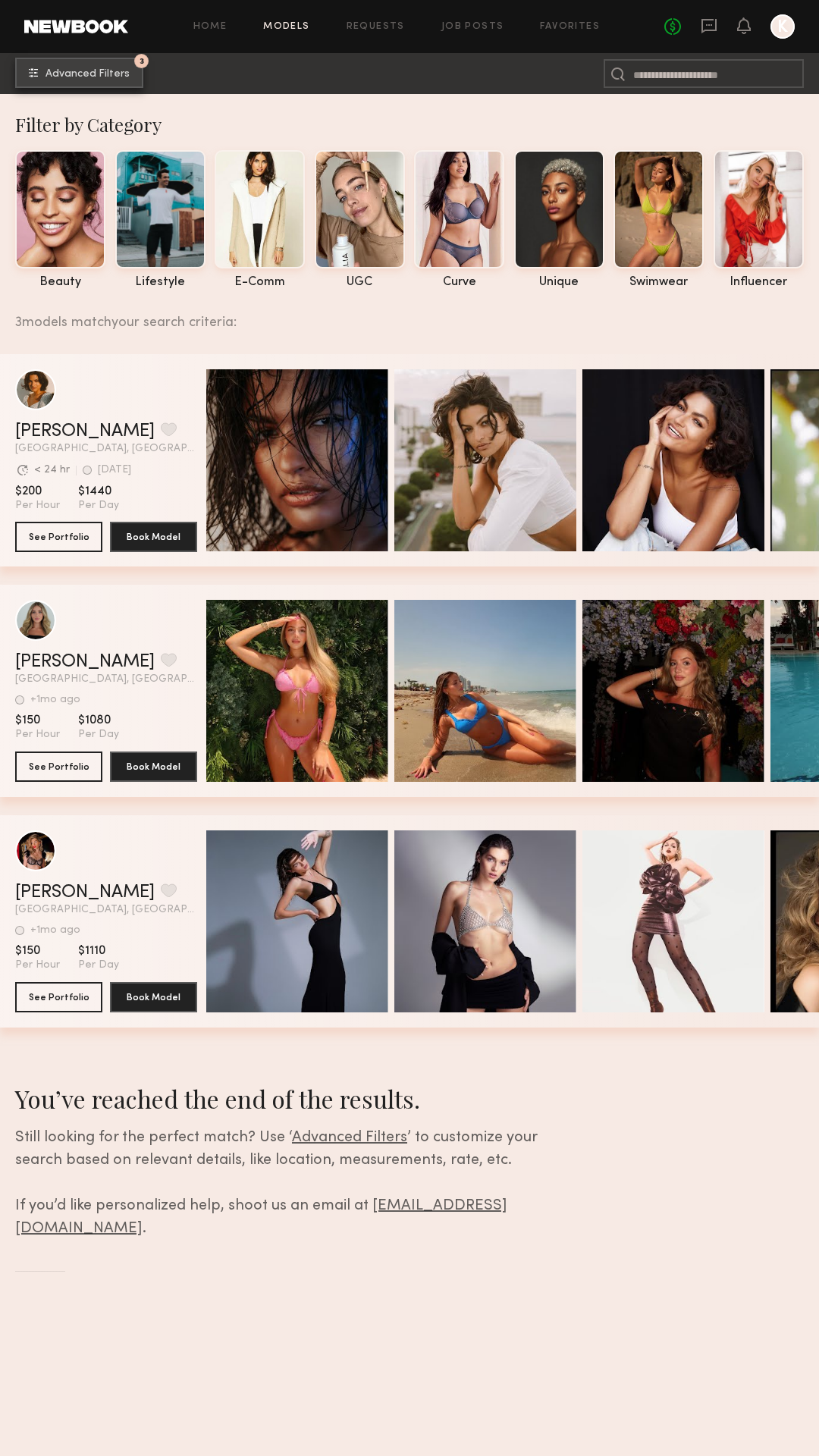
click at [106, 75] on span "Advanced Filters" at bounding box center [88, 74] width 84 height 11
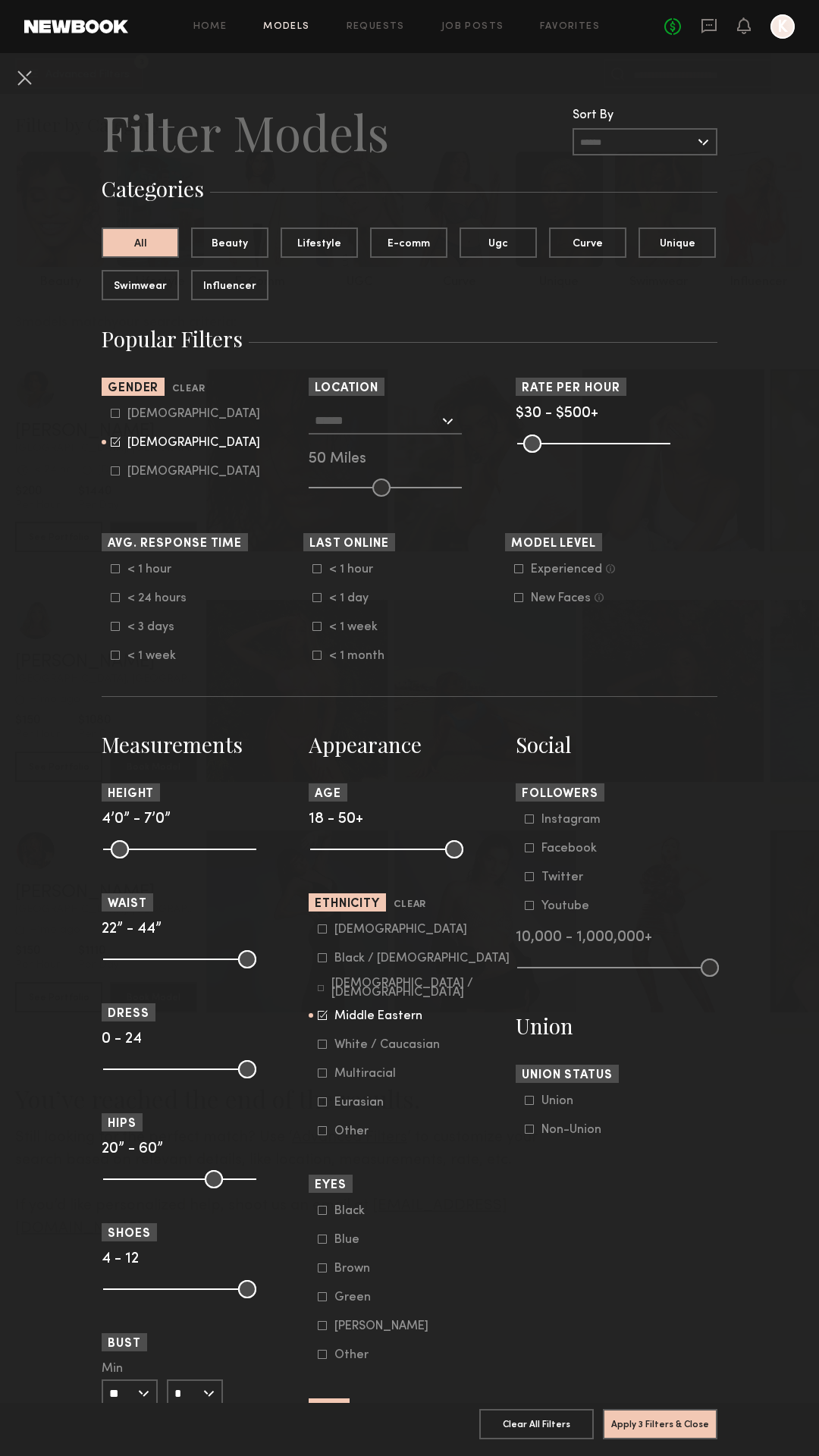
click at [321, 1014] on icon at bounding box center [322, 1015] width 10 height 10
click at [324, 932] on icon at bounding box center [321, 928] width 9 height 9
click at [647, 1431] on button "Apply 3 Filters & Close" at bounding box center [659, 1424] width 115 height 31
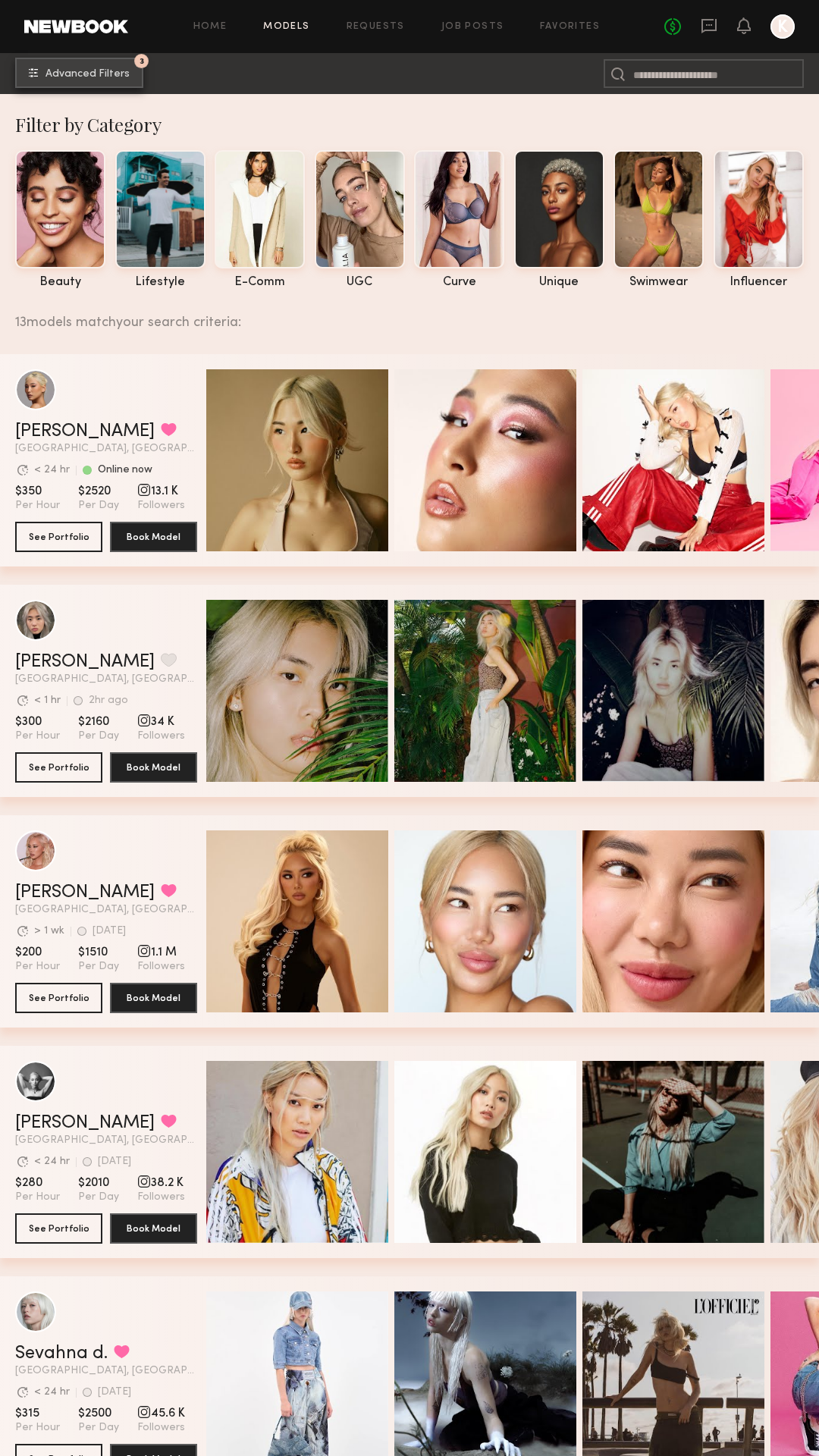
click at [63, 73] on span "Advanced Filters" at bounding box center [88, 74] width 84 height 11
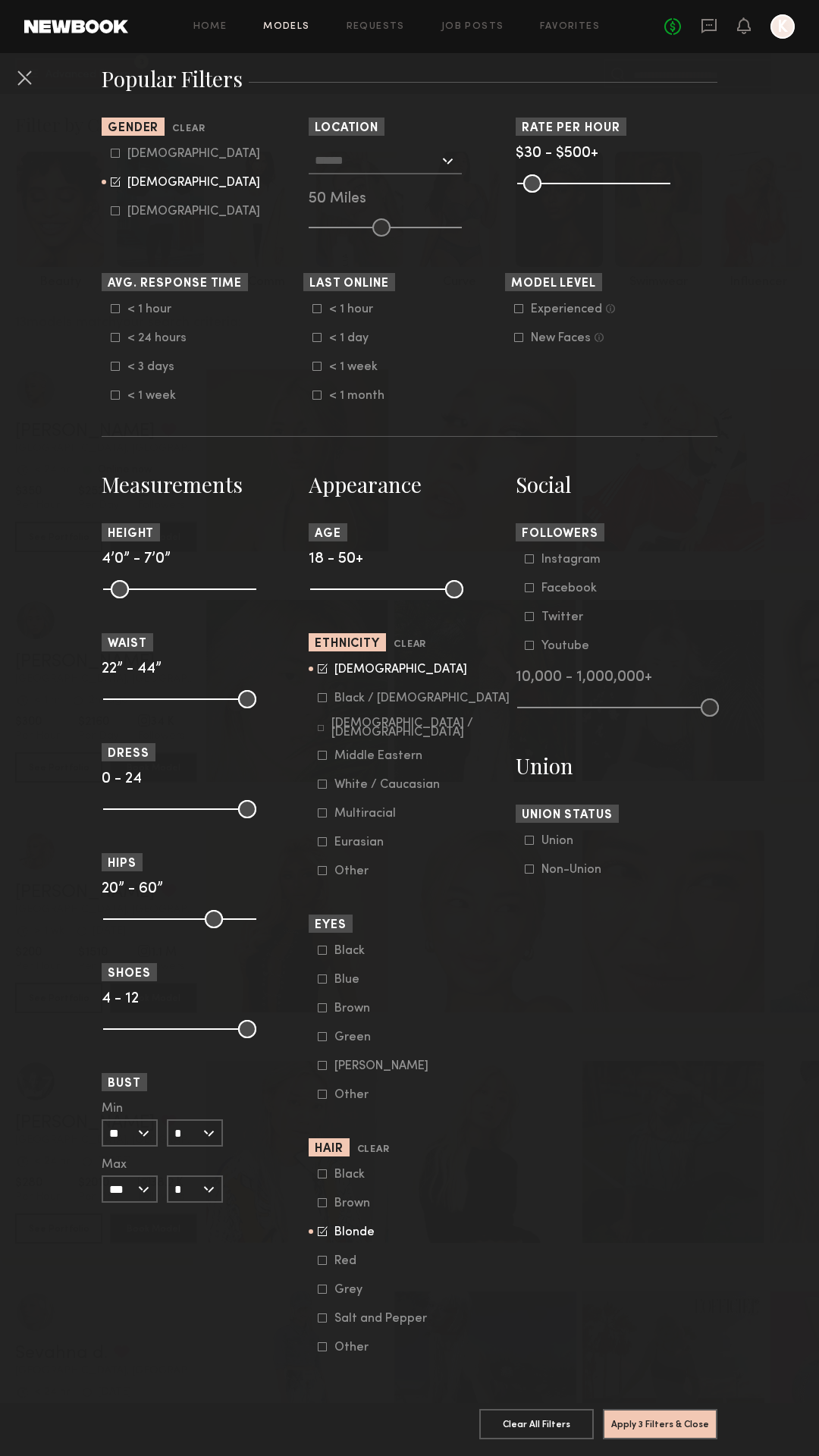
scroll to position [260, 0]
click at [322, 670] on icon at bounding box center [323, 667] width 7 height 7
click at [320, 698] on icon at bounding box center [321, 697] width 9 height 9
click at [323, 699] on icon at bounding box center [322, 698] width 10 height 10
click at [326, 811] on icon at bounding box center [322, 814] width 8 height 8
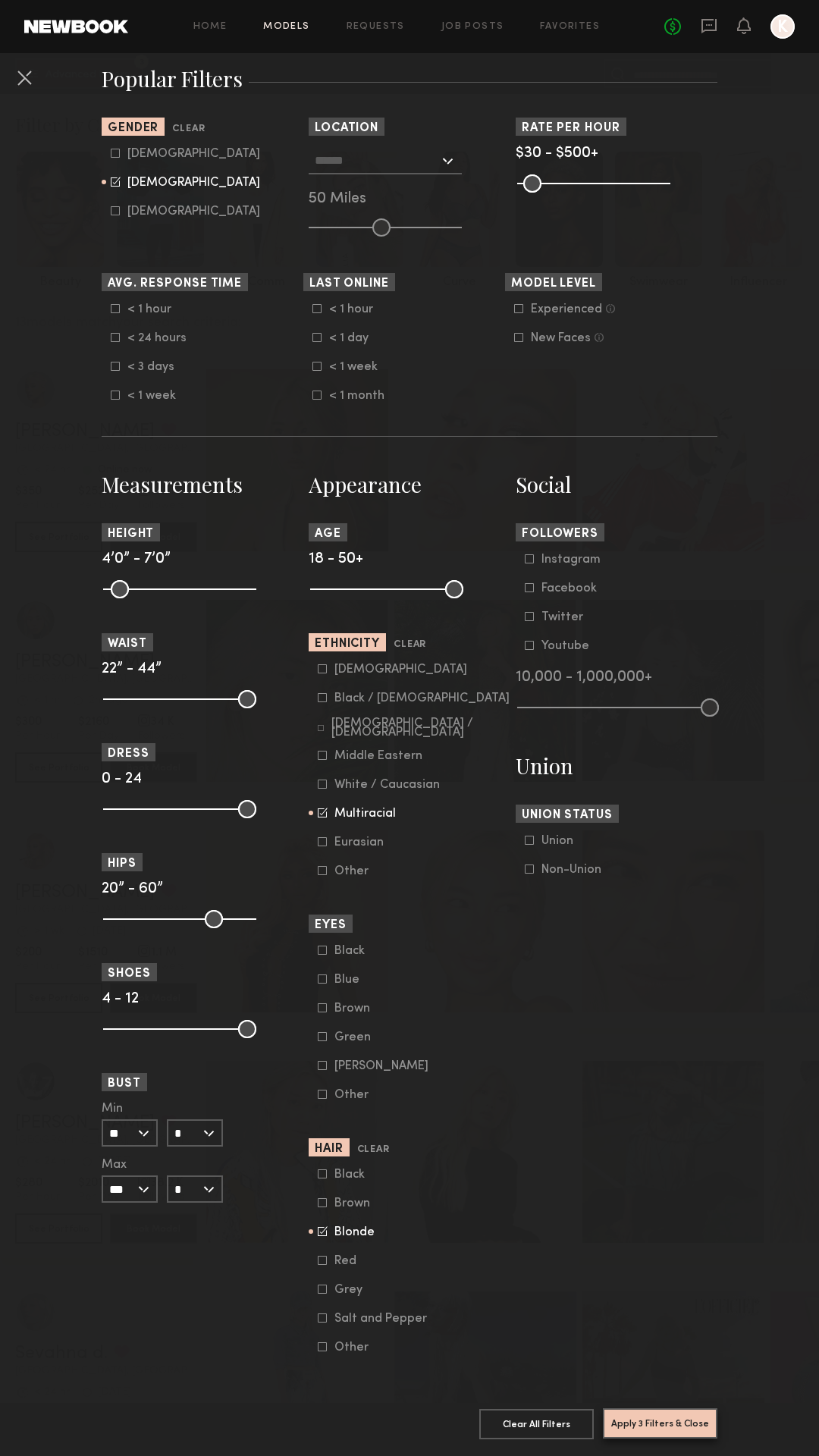
click at [645, 1422] on button "Apply 3 Filters & Close" at bounding box center [659, 1424] width 115 height 31
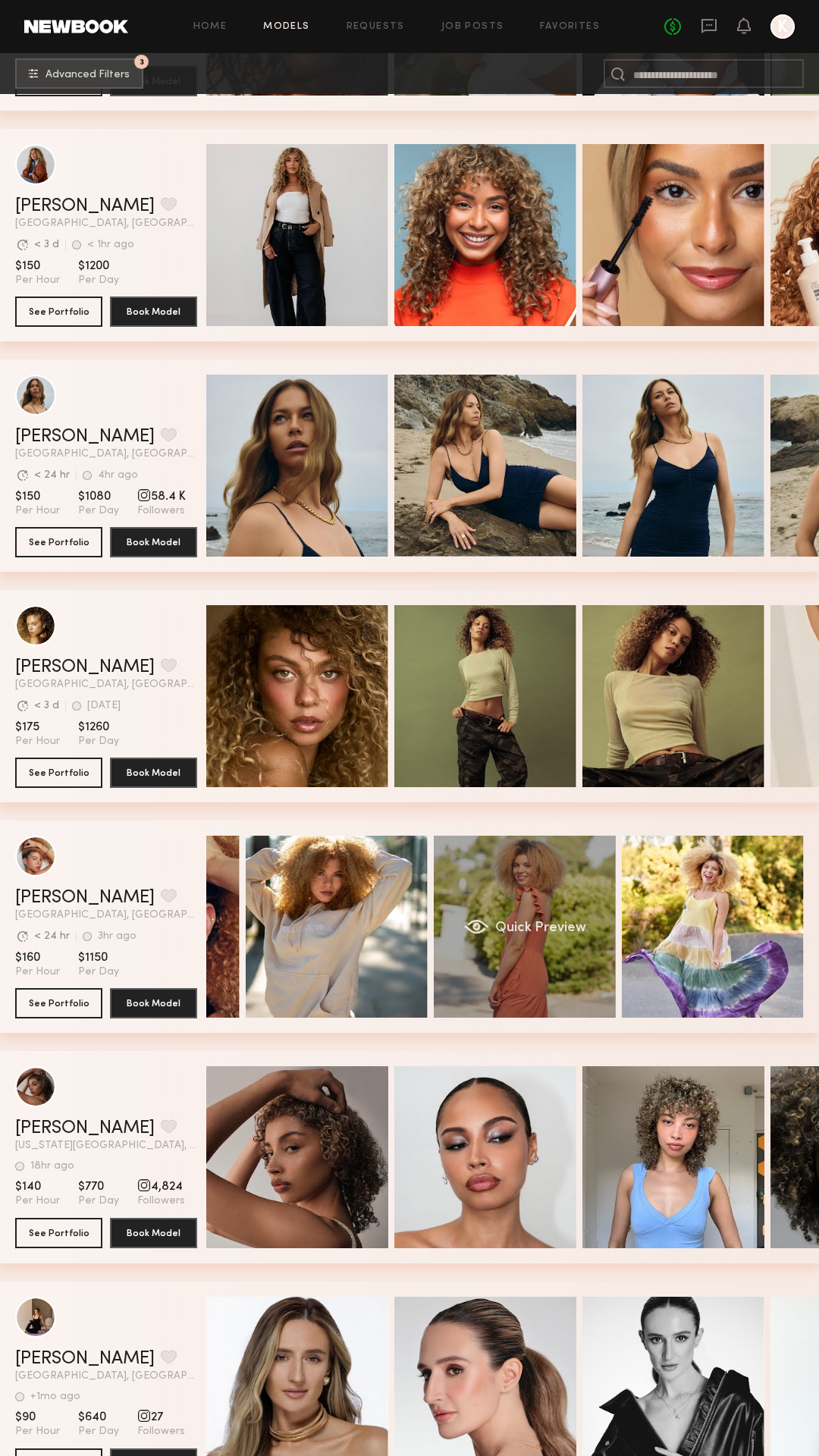
scroll to position [0, 149]
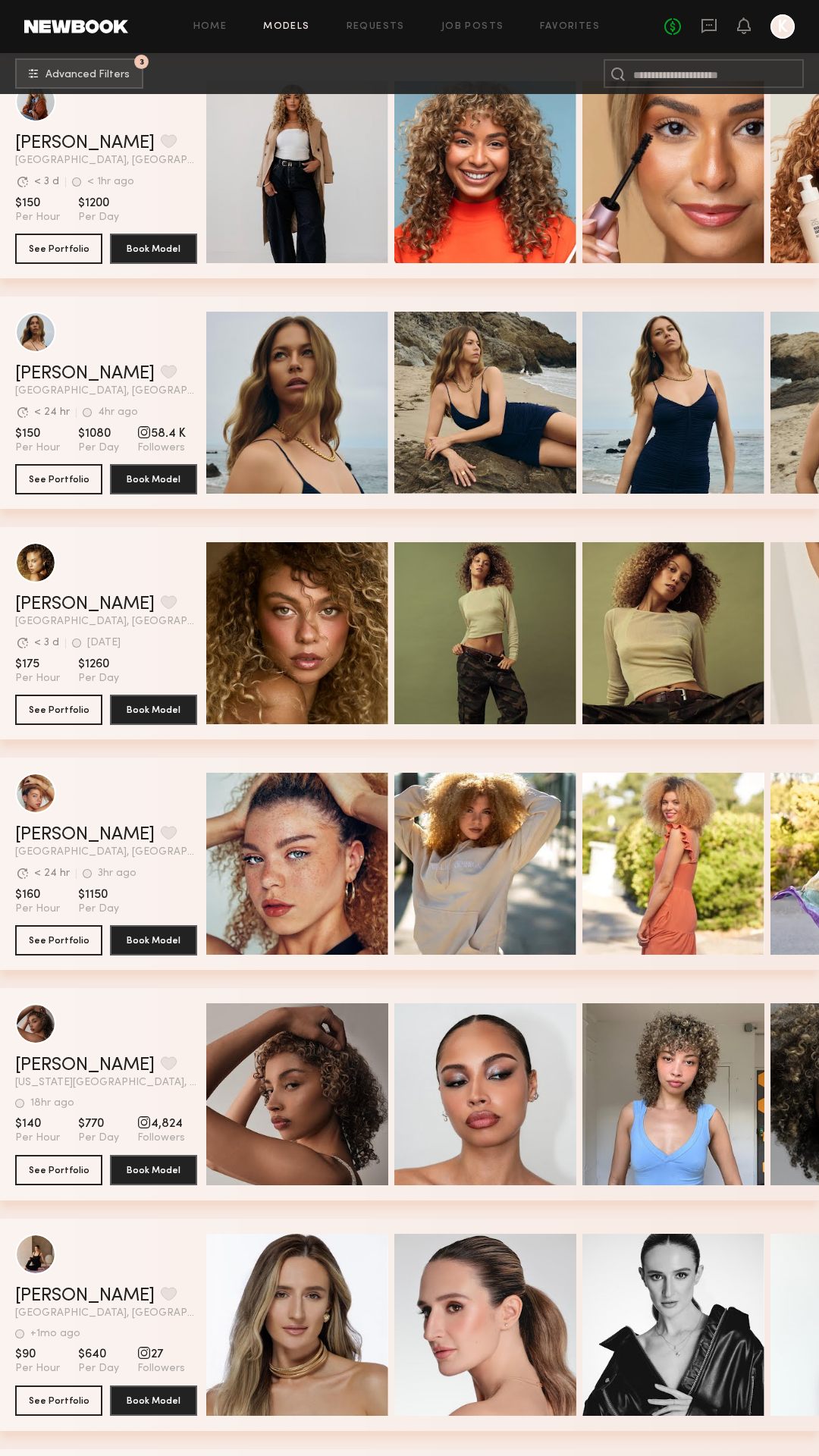
scroll to position [530, 0]
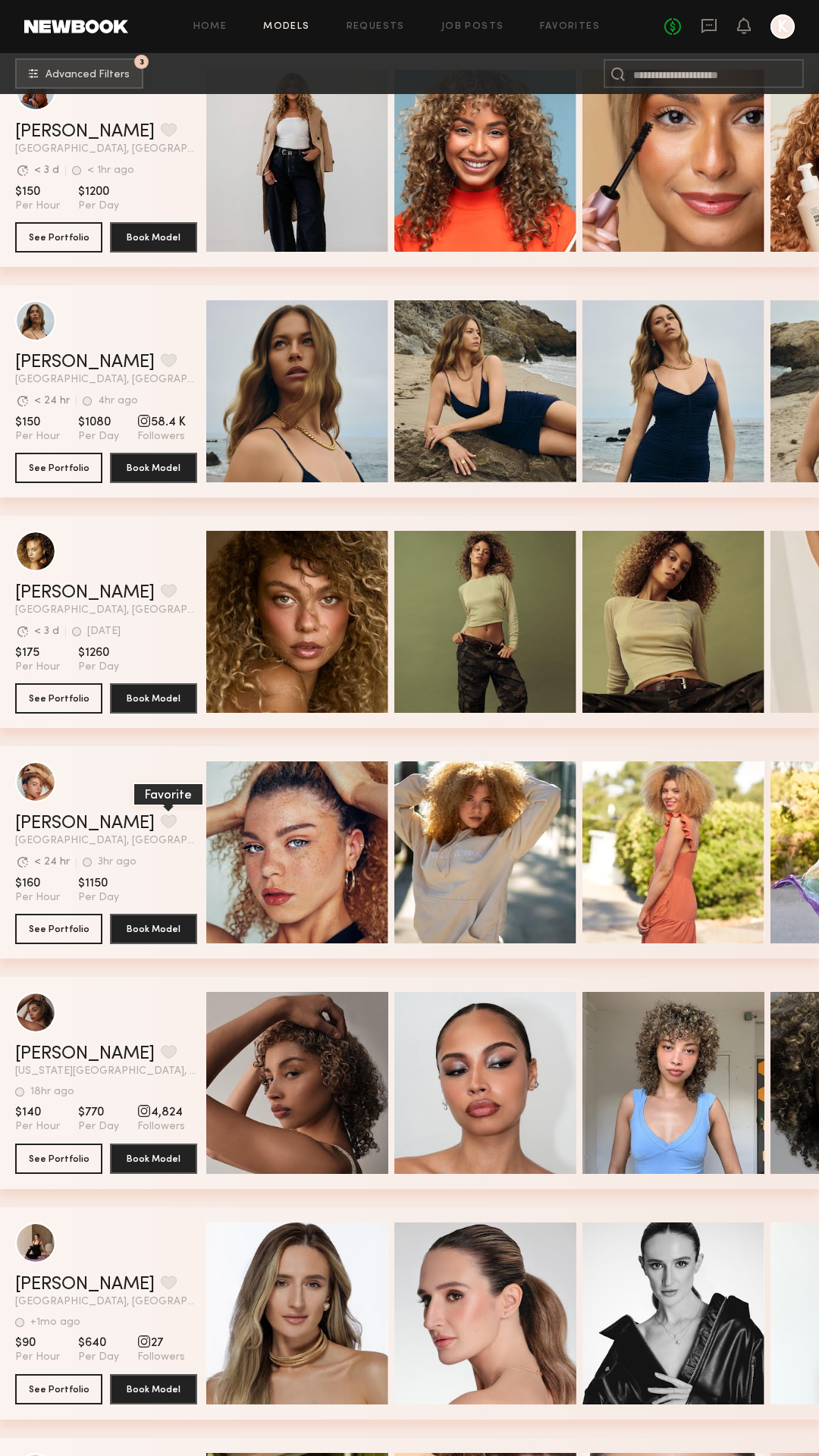
click at [160, 819] on button "grid" at bounding box center [168, 821] width 16 height 14
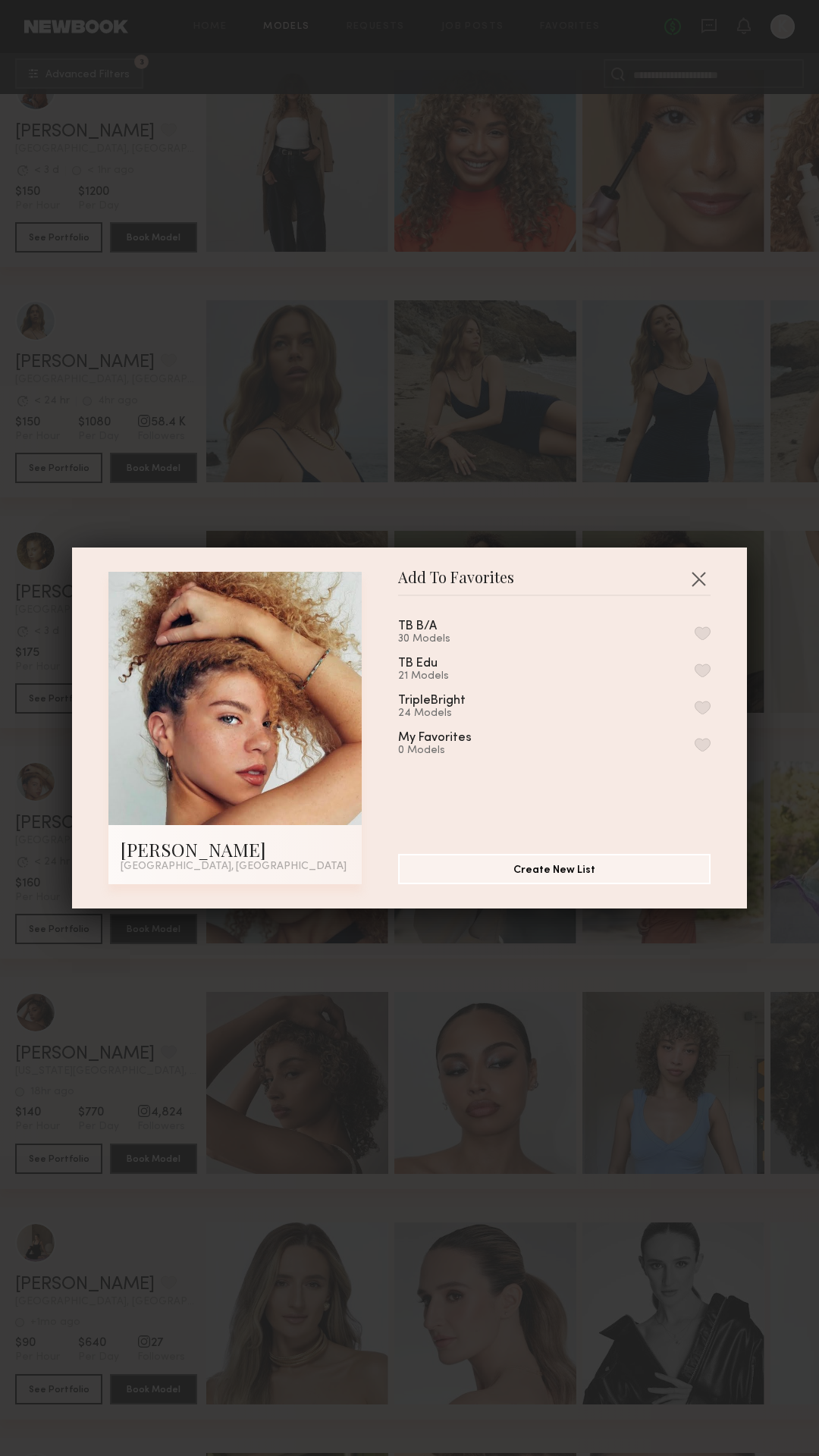
click at [538, 714] on div "TripleBright 24 Models" at bounding box center [555, 707] width 312 height 25
click at [702, 706] on button "button" at bounding box center [702, 708] width 16 height 14
click at [705, 580] on button "button" at bounding box center [698, 578] width 24 height 24
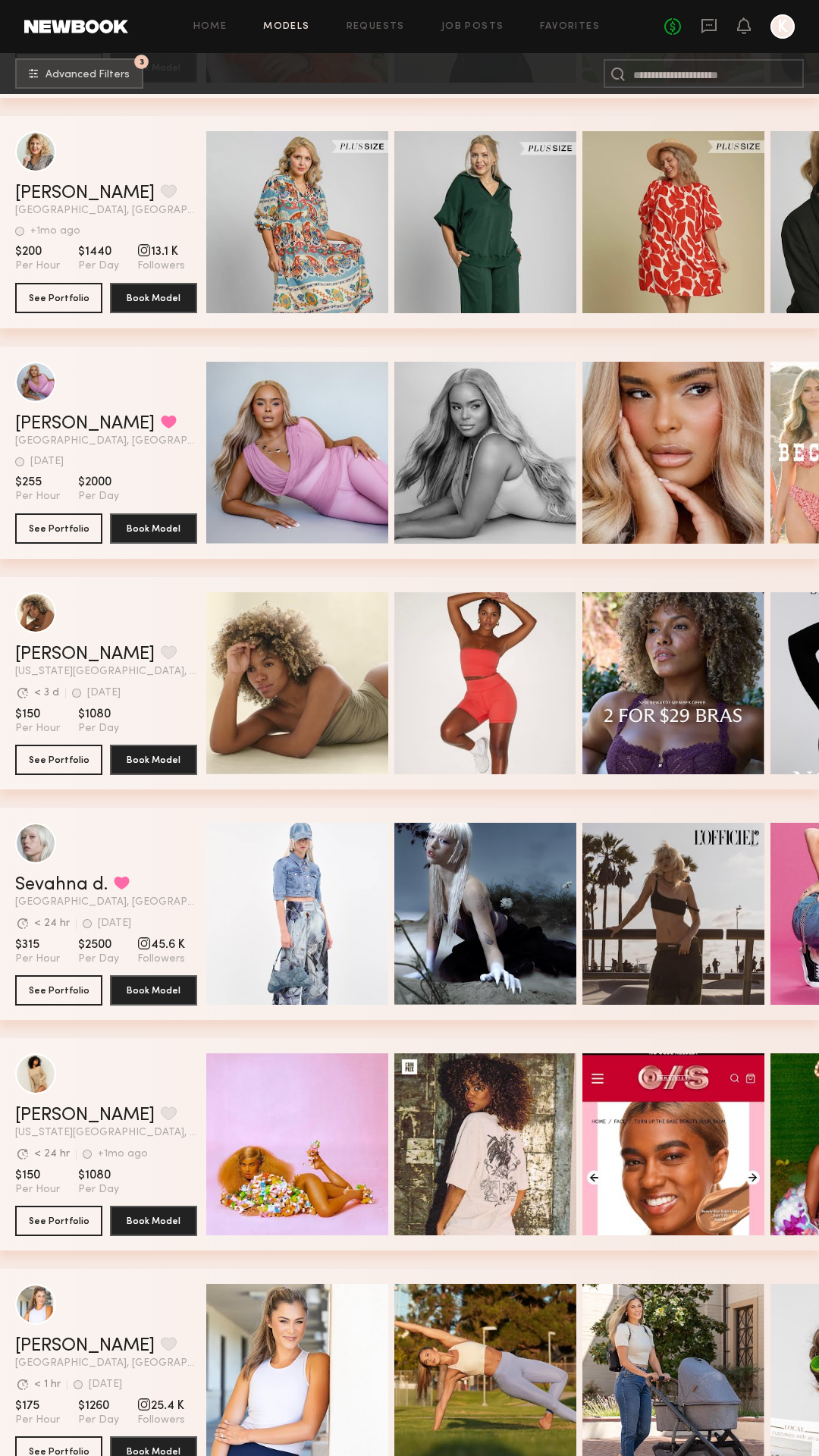
scroll to position [0, 0]
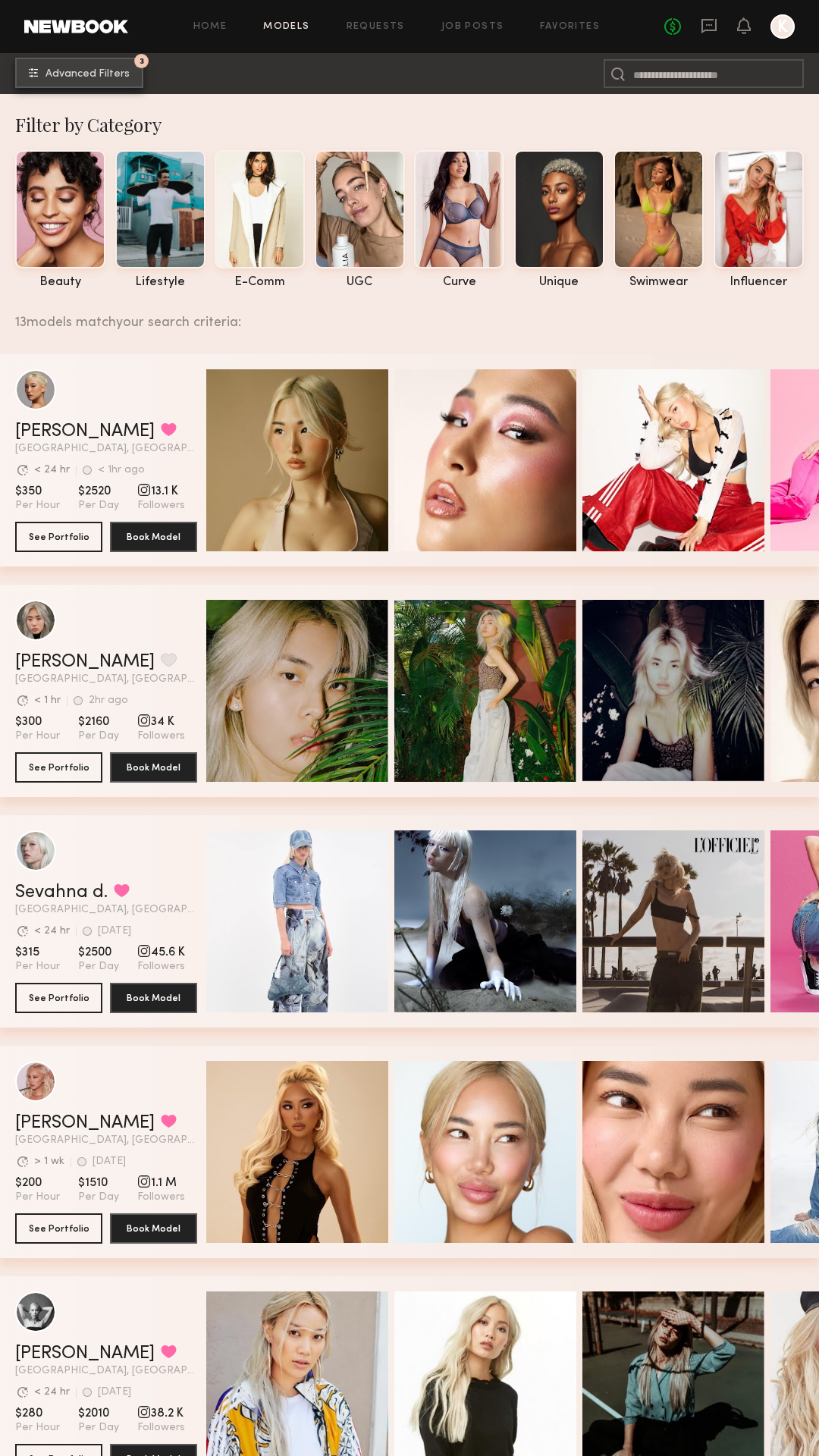
click at [95, 75] on span "Advanced Filters" at bounding box center [88, 74] width 84 height 11
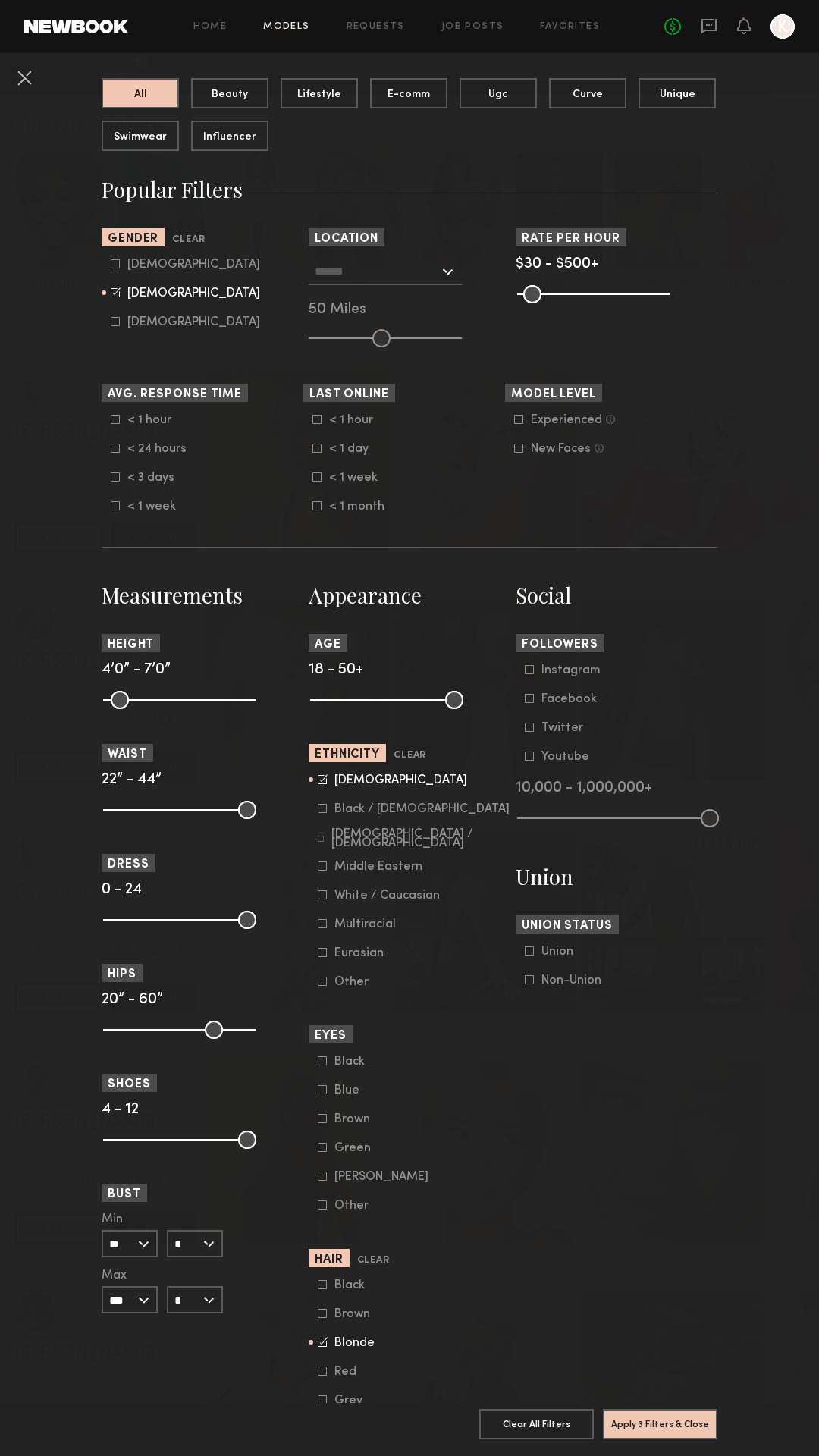
scroll to position [153, 0]
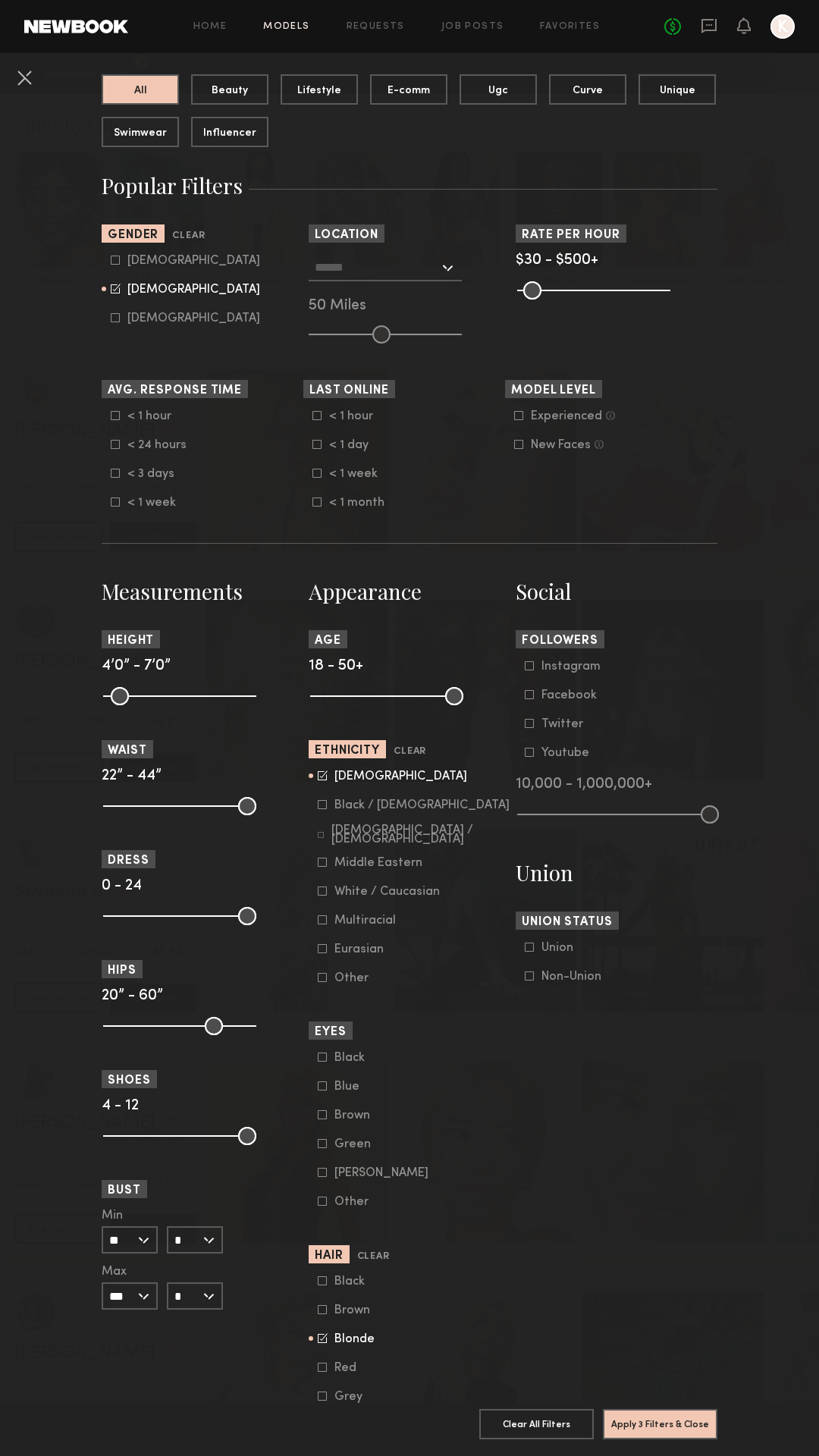
click at [321, 776] on icon at bounding box center [322, 776] width 10 height 10
click at [326, 923] on icon at bounding box center [321, 919] width 9 height 9
click at [668, 1425] on button "Apply 3 Filters & Close" at bounding box center [659, 1424] width 115 height 31
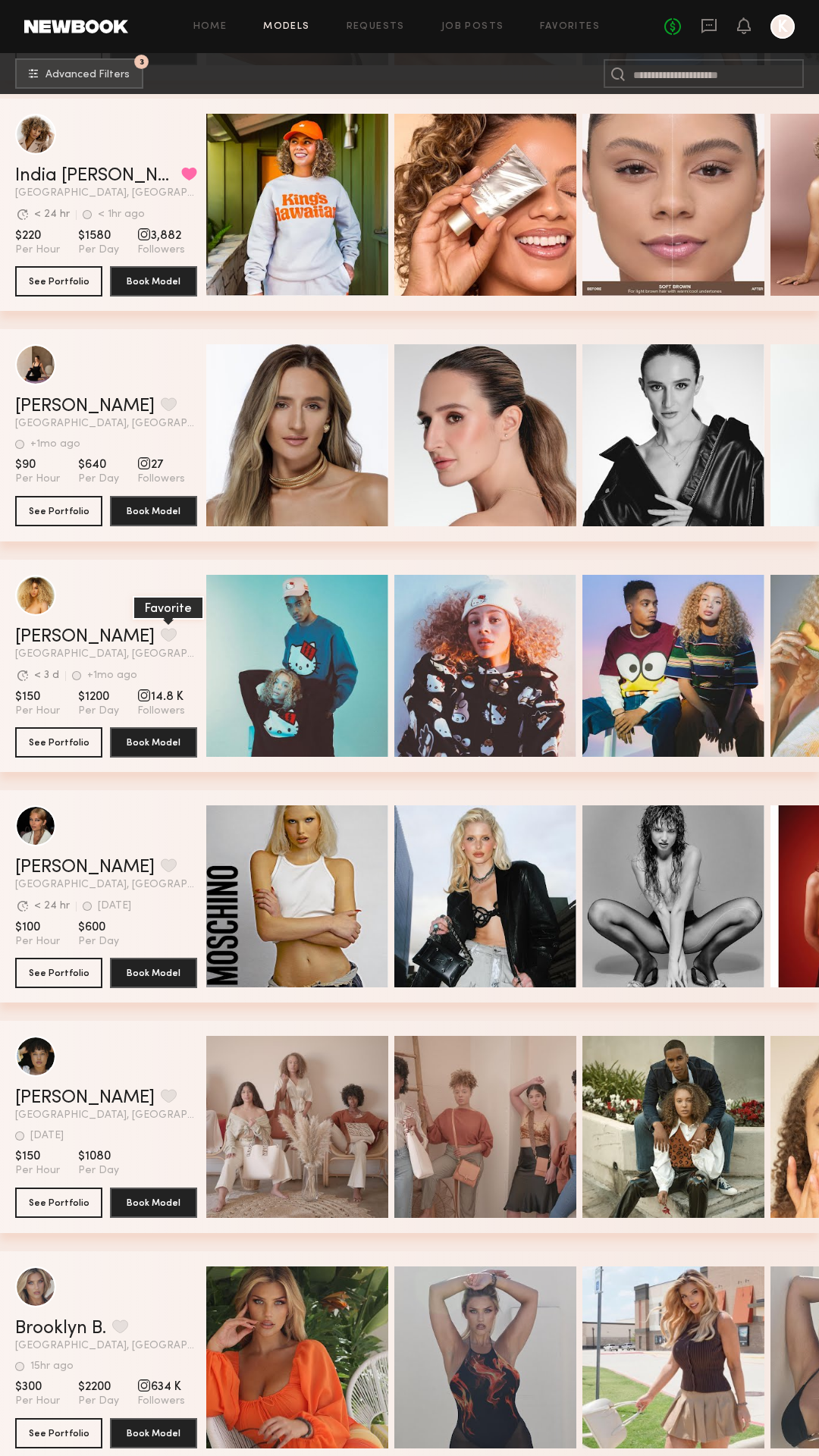
click at [160, 637] on button "grid" at bounding box center [168, 635] width 16 height 14
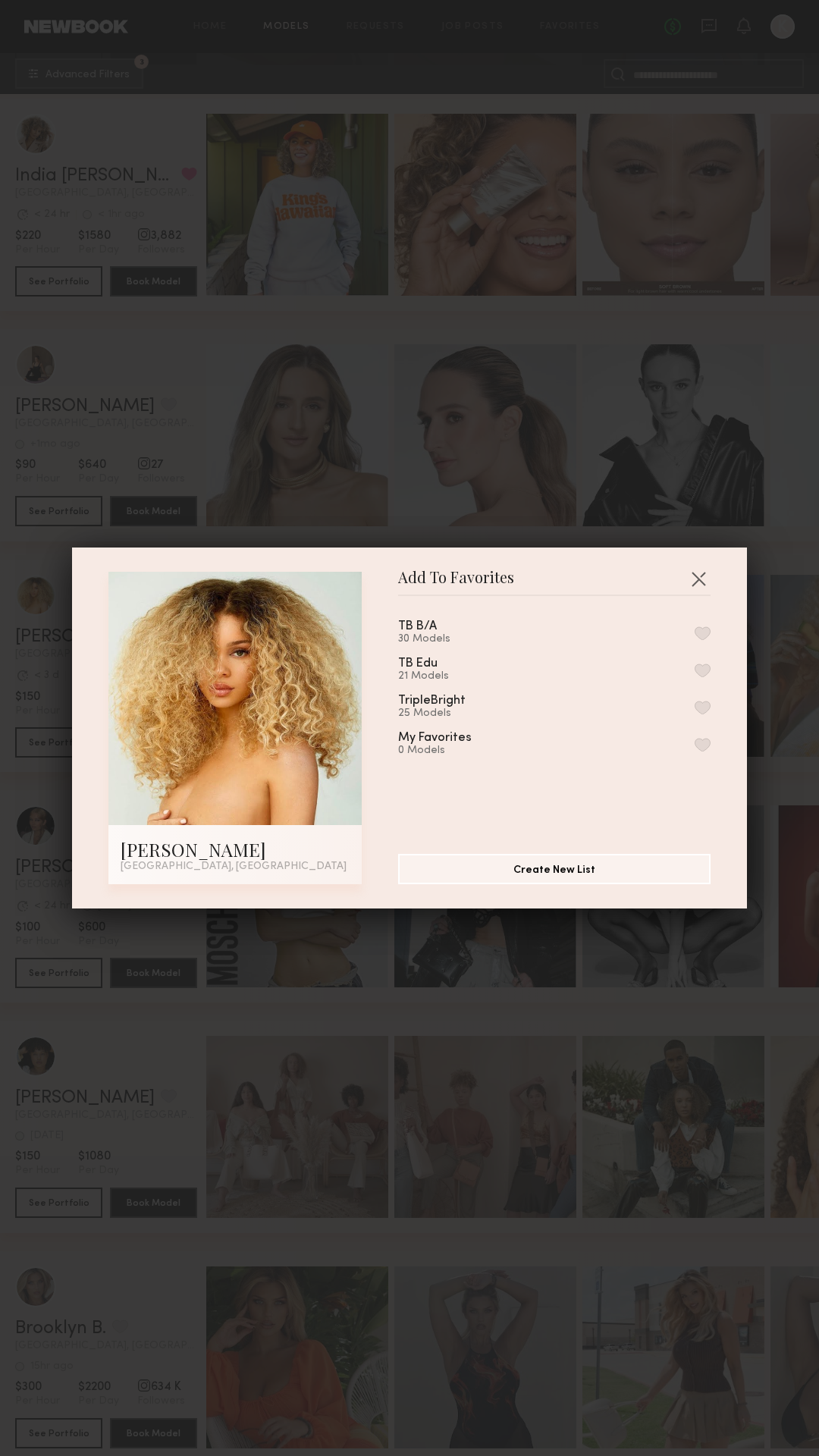
click at [707, 709] on button "button" at bounding box center [702, 708] width 16 height 14
click at [705, 575] on button "button" at bounding box center [698, 578] width 24 height 24
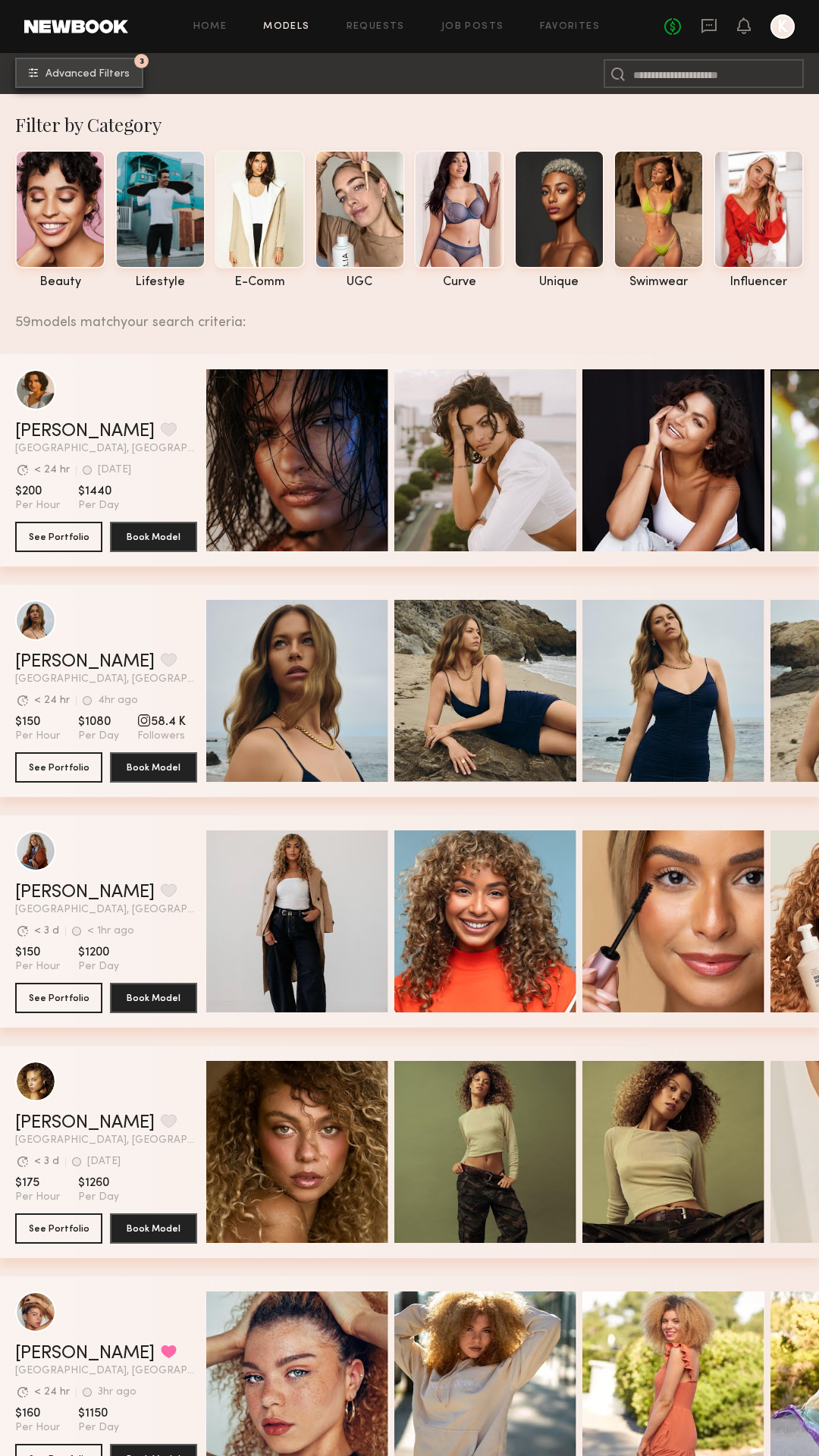
click at [47, 75] on span "Advanced Filters" at bounding box center [88, 74] width 84 height 11
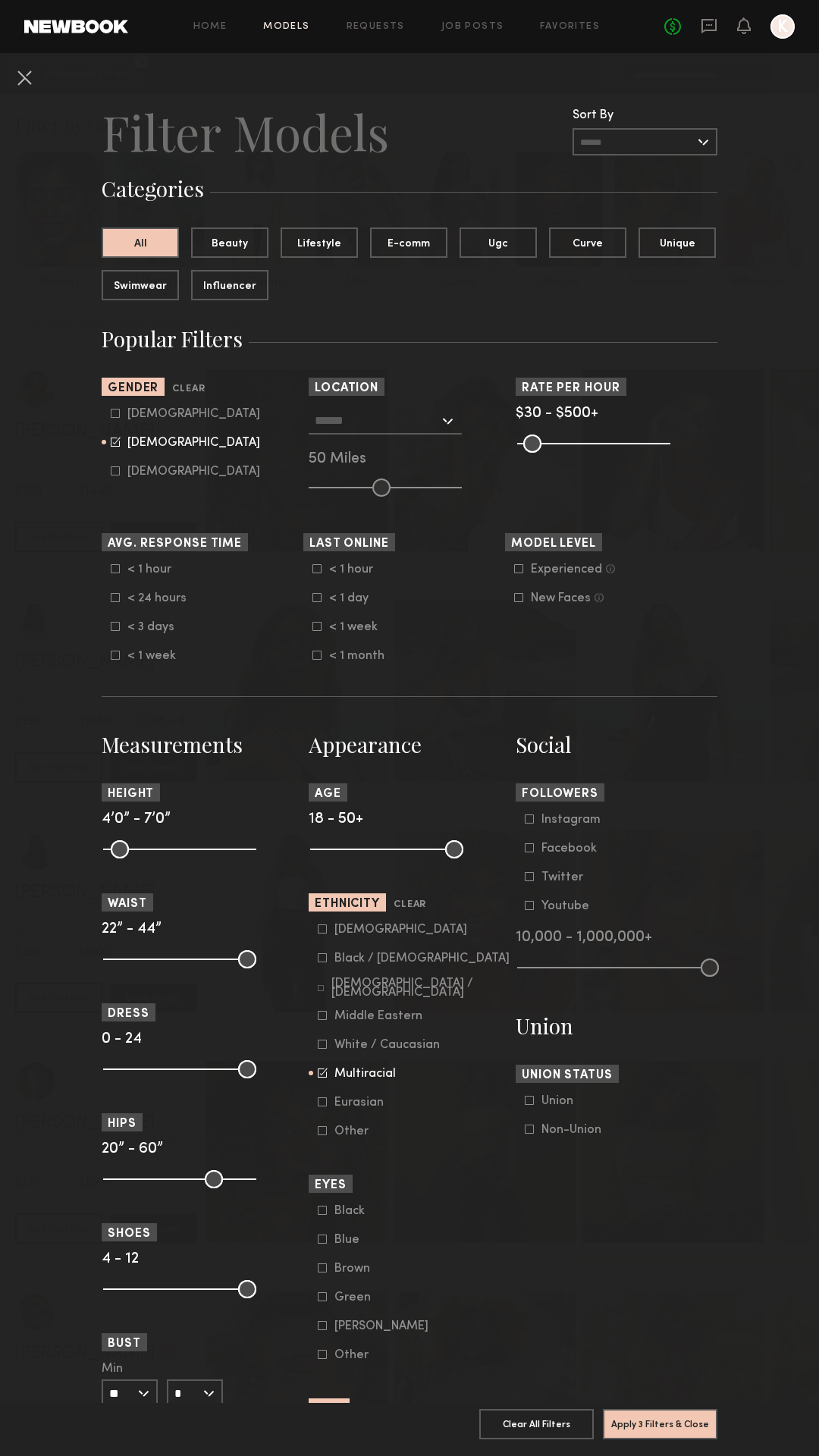
click at [325, 1071] on icon at bounding box center [323, 1072] width 7 height 7
click at [322, 1106] on icon at bounding box center [322, 1102] width 8 height 8
click at [645, 1425] on button "Apply 3 Filters & Close" at bounding box center [659, 1424] width 115 height 31
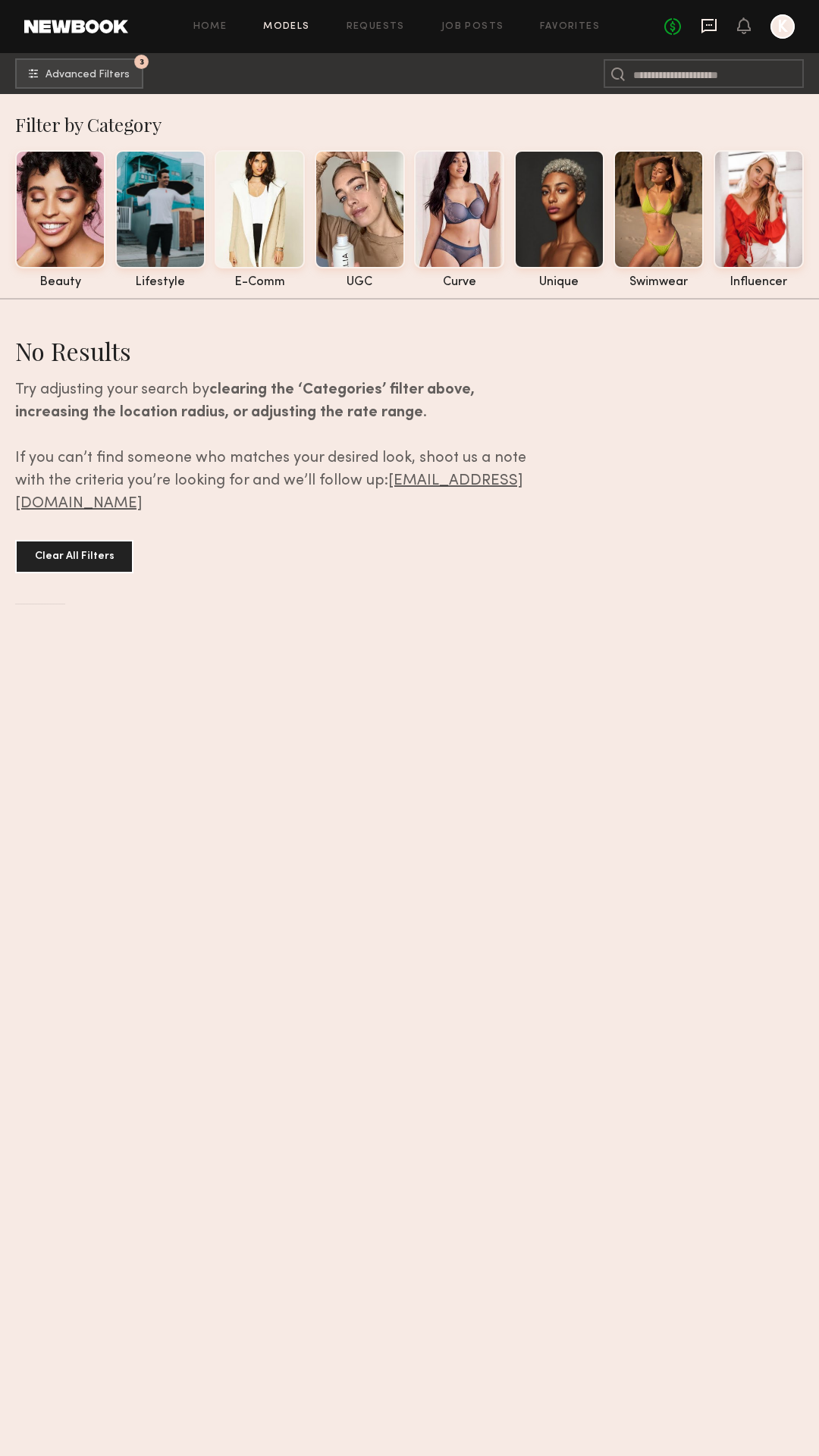
click at [711, 21] on icon at bounding box center [709, 26] width 17 height 17
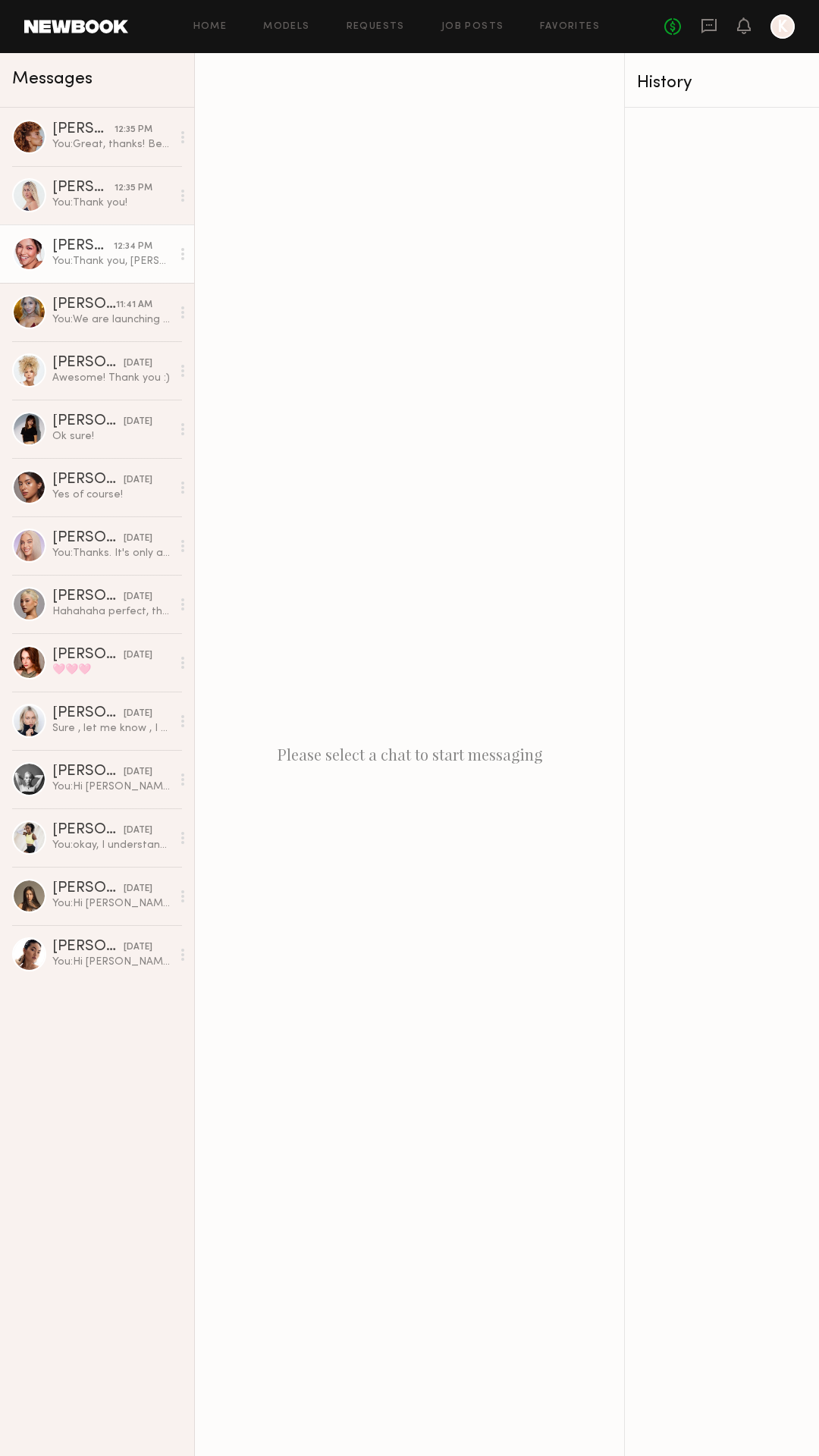
click at [101, 235] on link "[PERSON_NAME] 12:34 PM You: Thank you, [PERSON_NAME]!" at bounding box center [97, 254] width 194 height 59
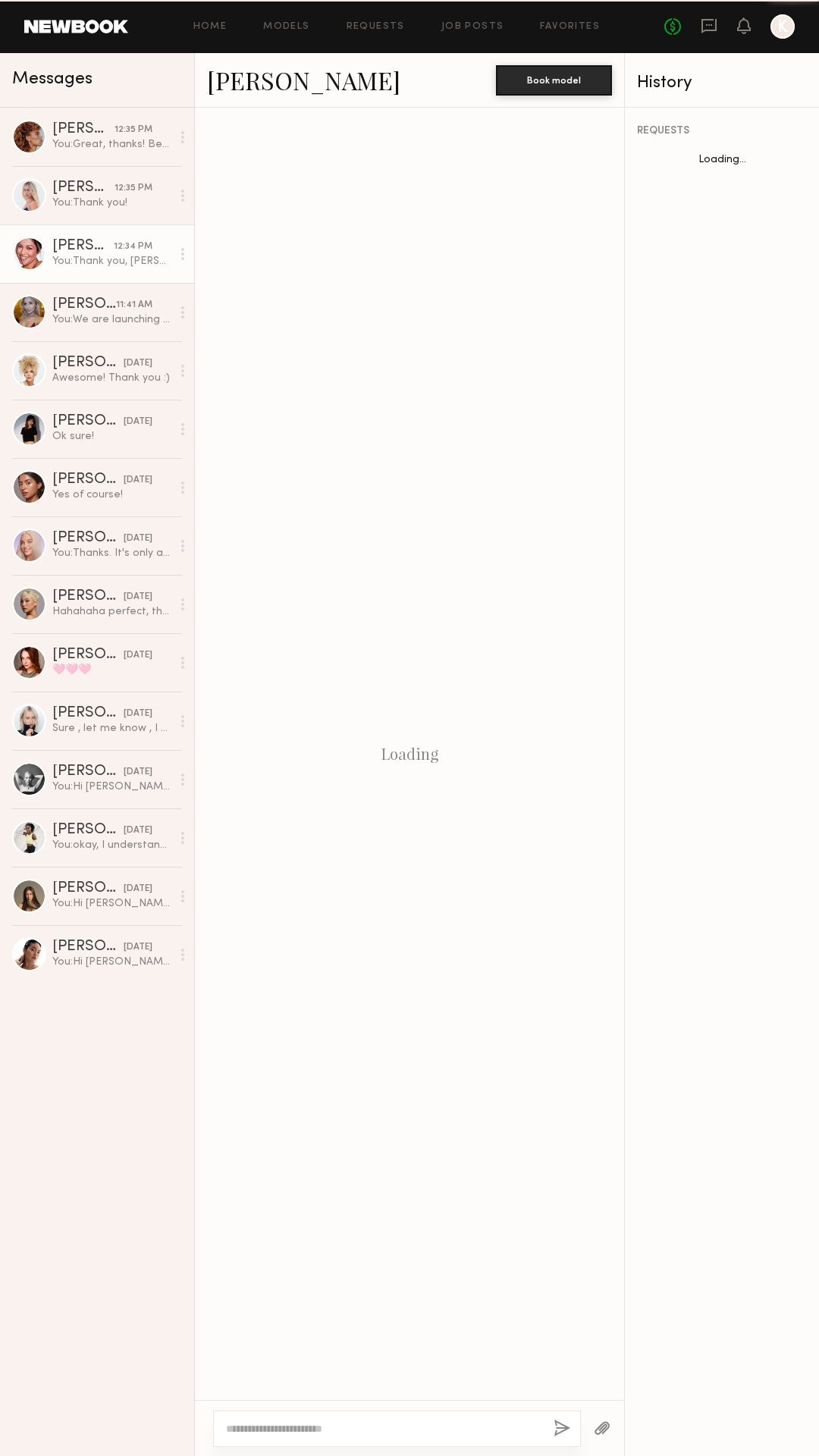
scroll to position [360, 0]
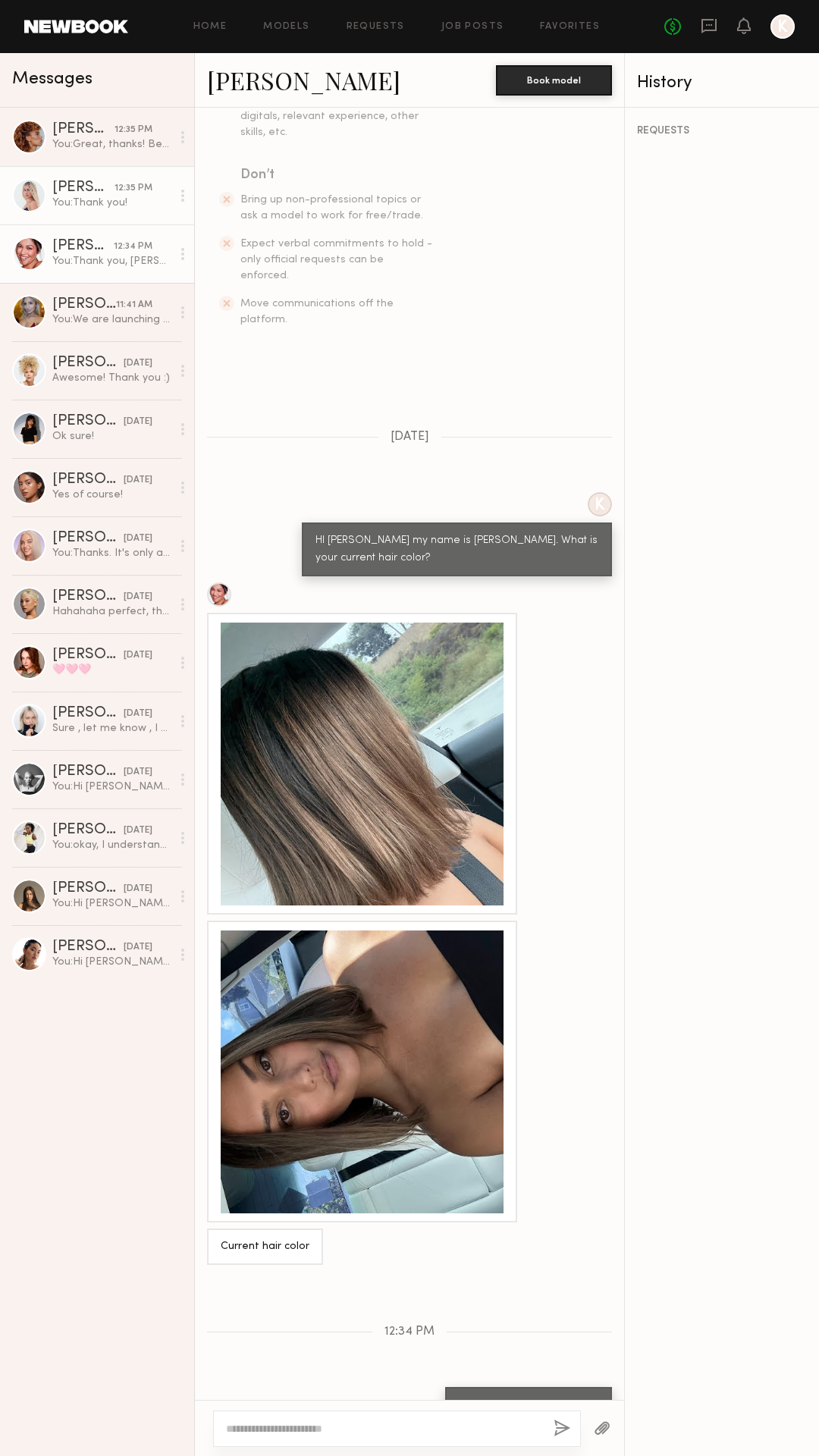
click at [89, 208] on div "You: Thank you!" at bounding box center [112, 203] width 119 height 14
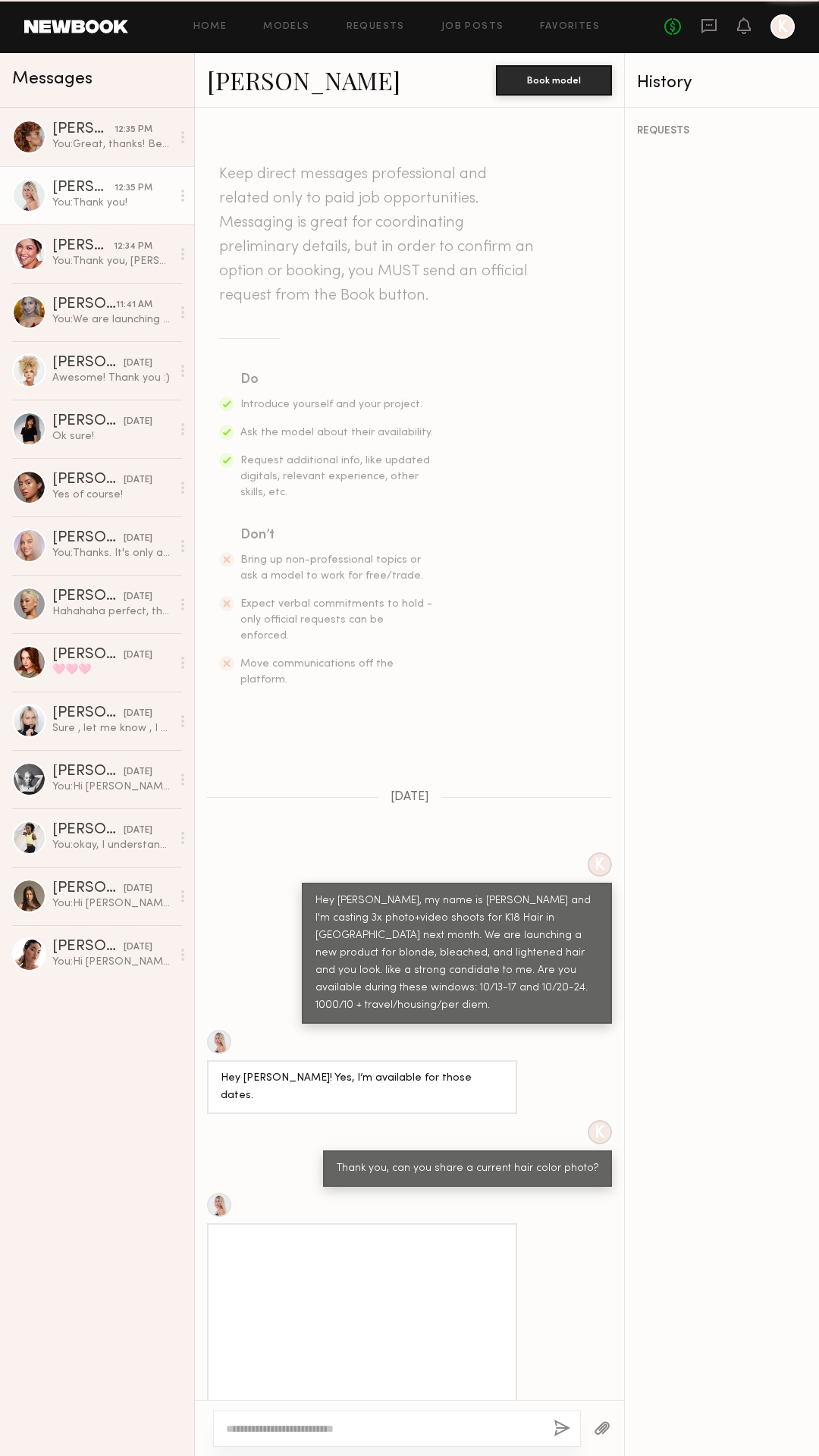
scroll to position [238, 0]
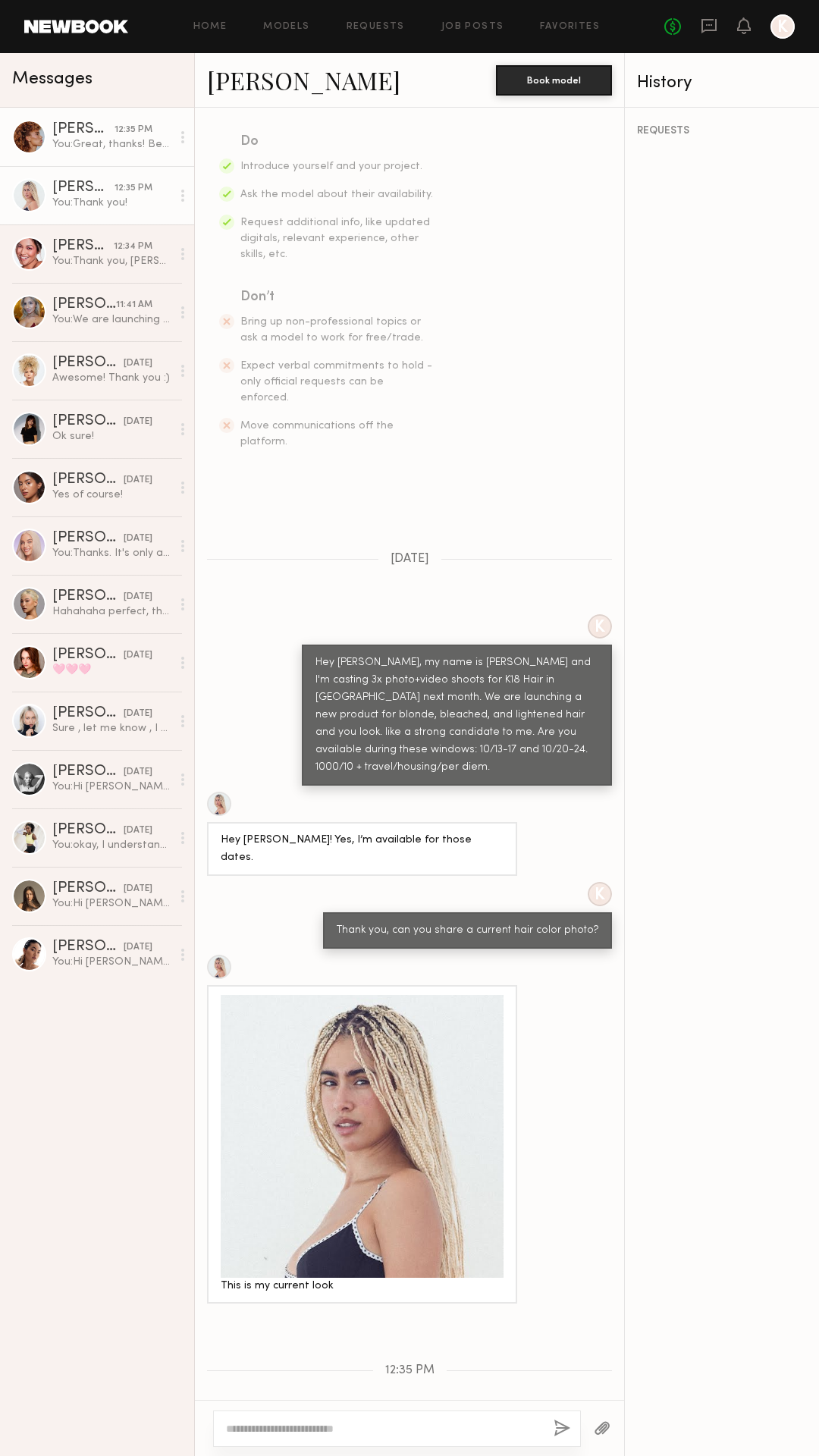
click at [101, 140] on div "You: Great, thanks! Be back with more this week." at bounding box center [112, 144] width 119 height 14
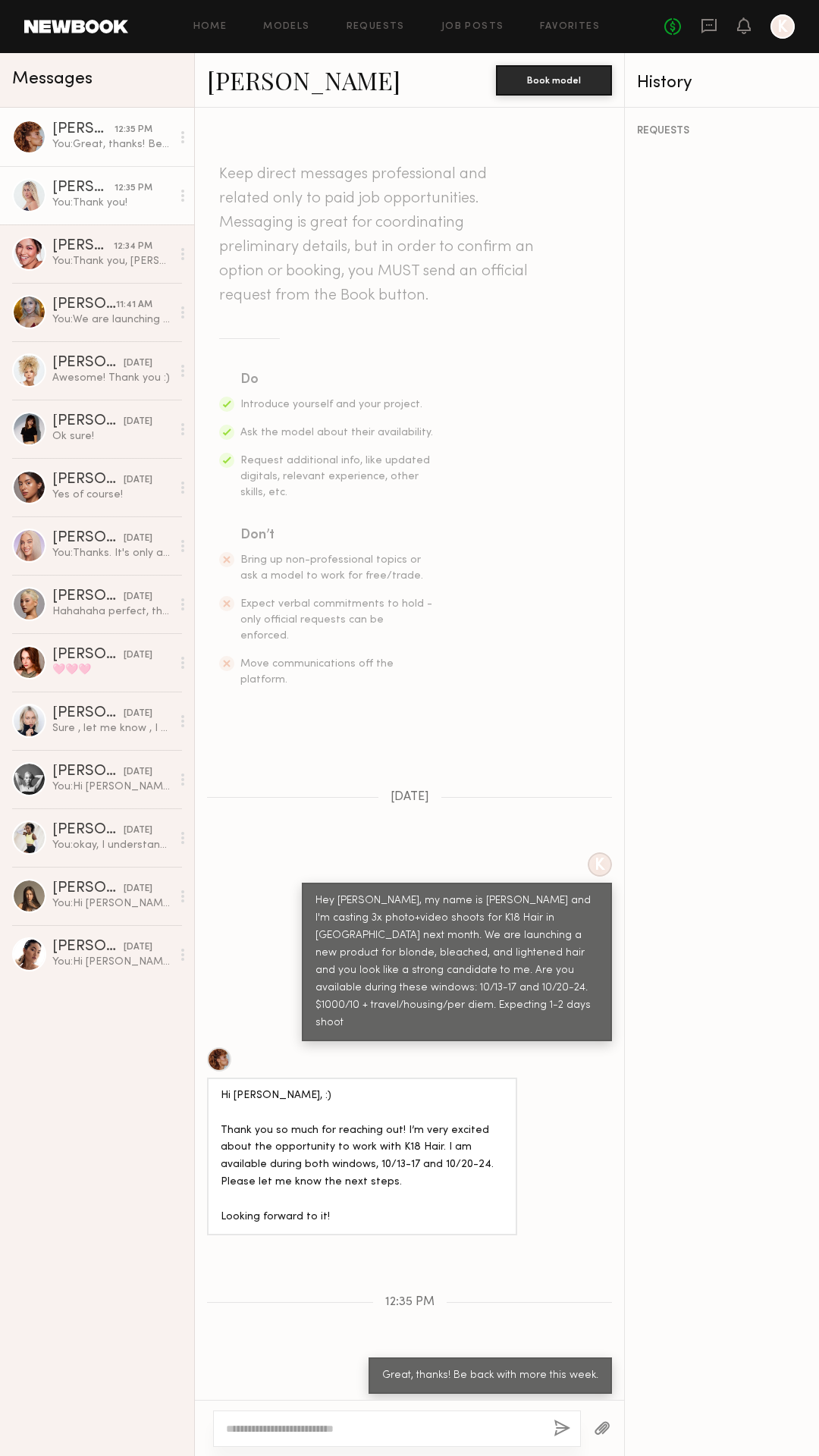
click at [88, 189] on div "[PERSON_NAME]" at bounding box center [83, 188] width 62 height 15
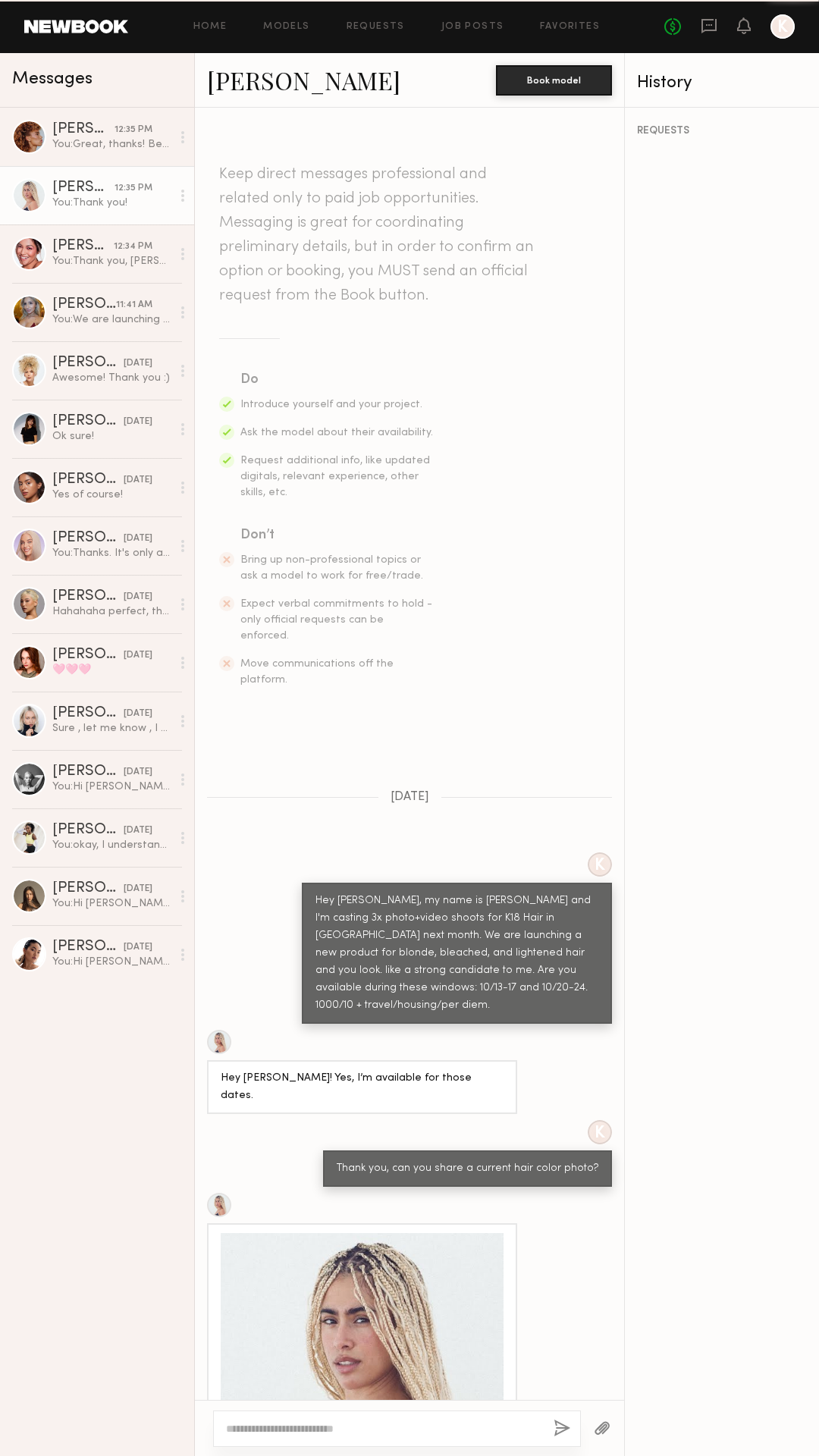
scroll to position [238, 0]
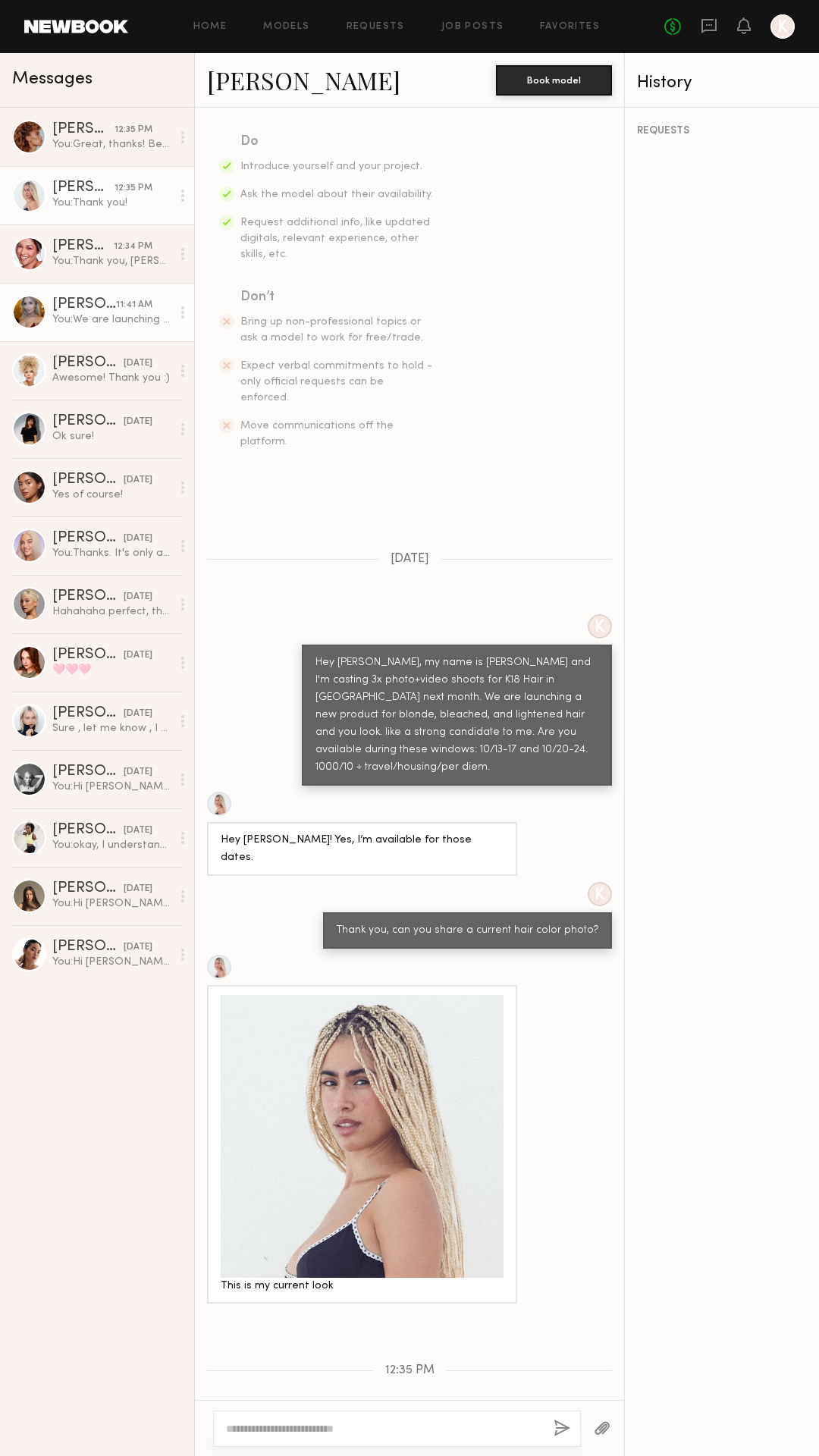
click at [89, 310] on div "[PERSON_NAME]" at bounding box center [83, 305] width 64 height 15
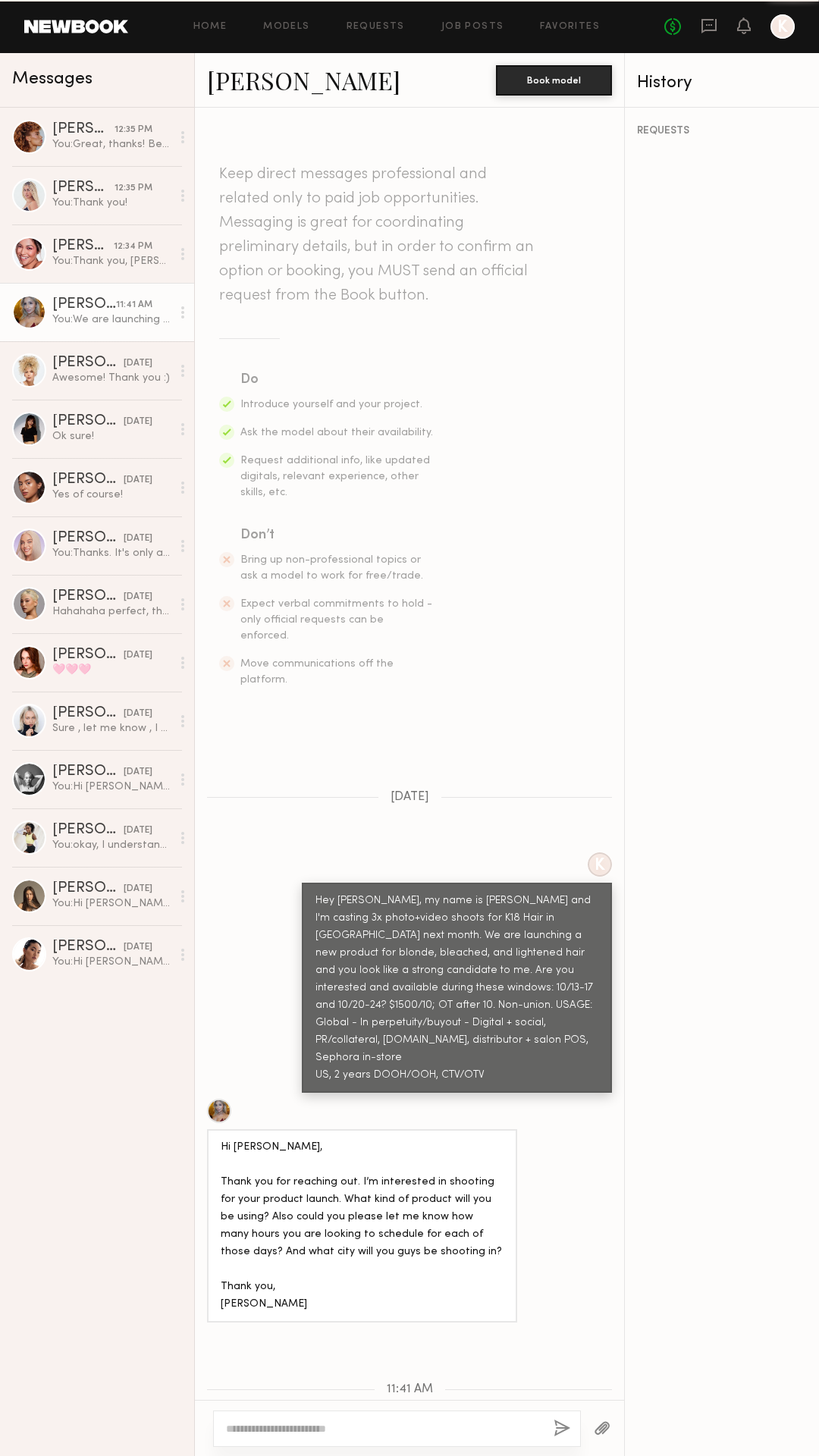
scroll to position [145, 0]
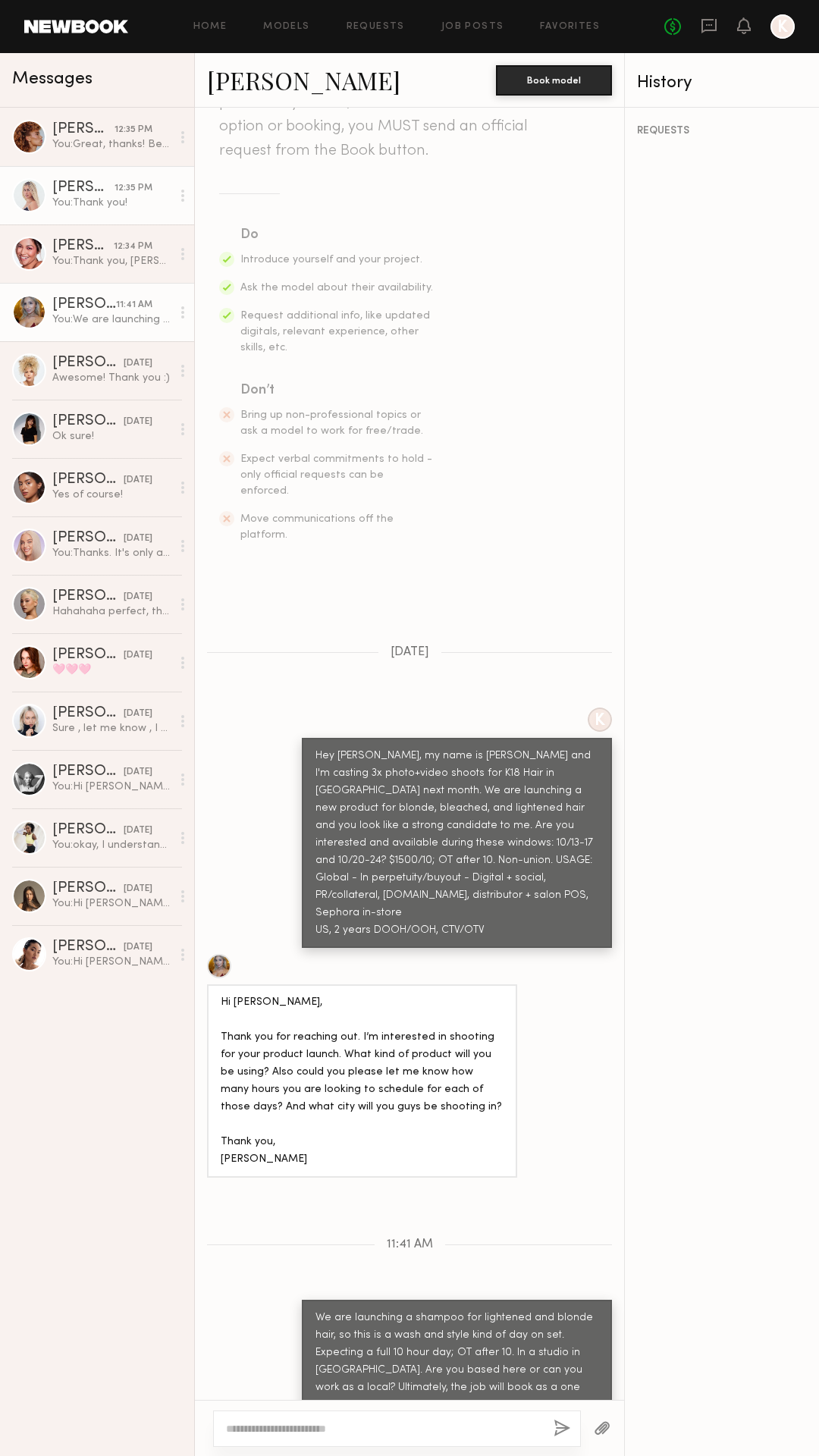
click at [92, 192] on div "[PERSON_NAME]" at bounding box center [83, 188] width 62 height 15
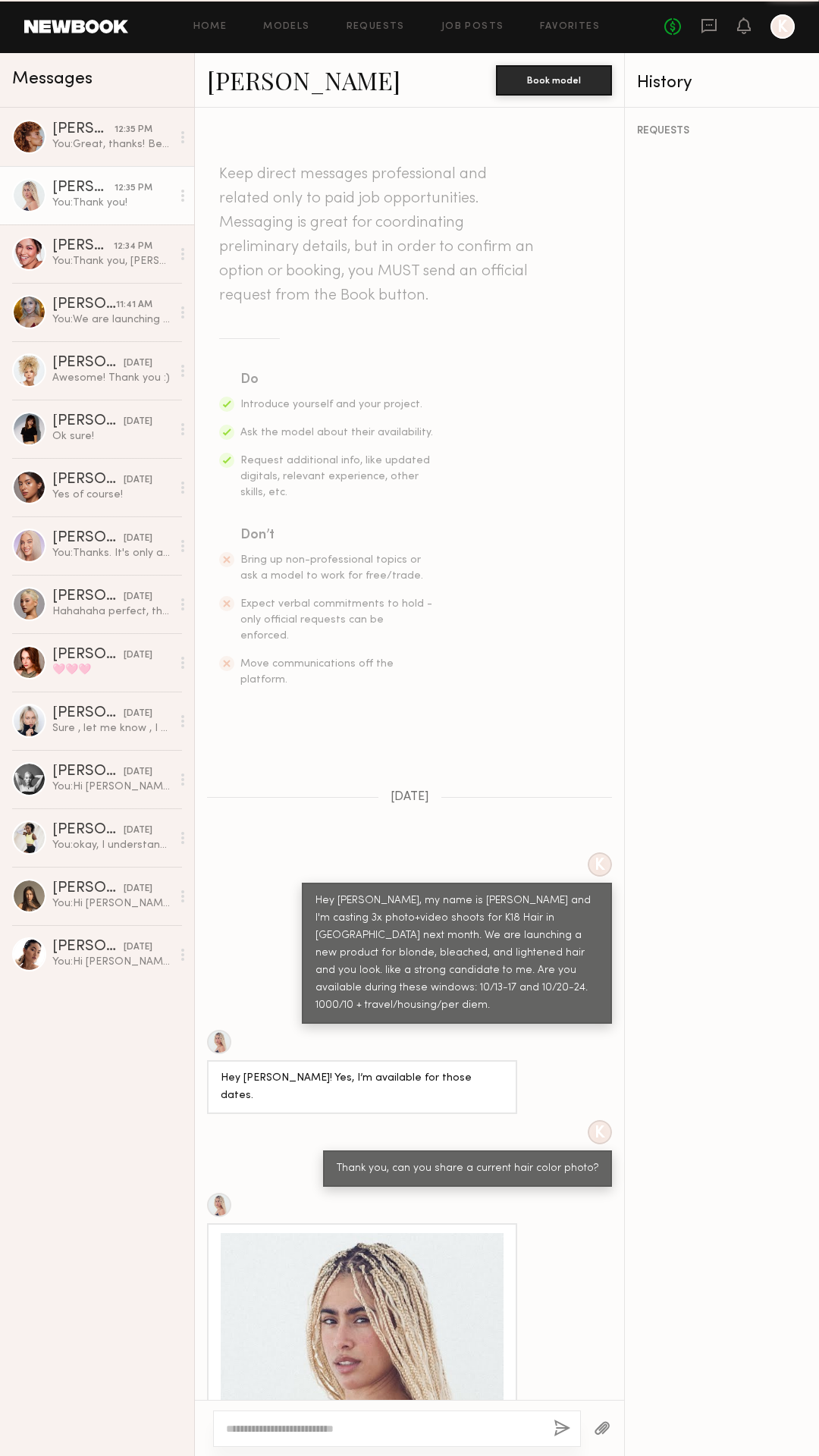
scroll to position [238, 0]
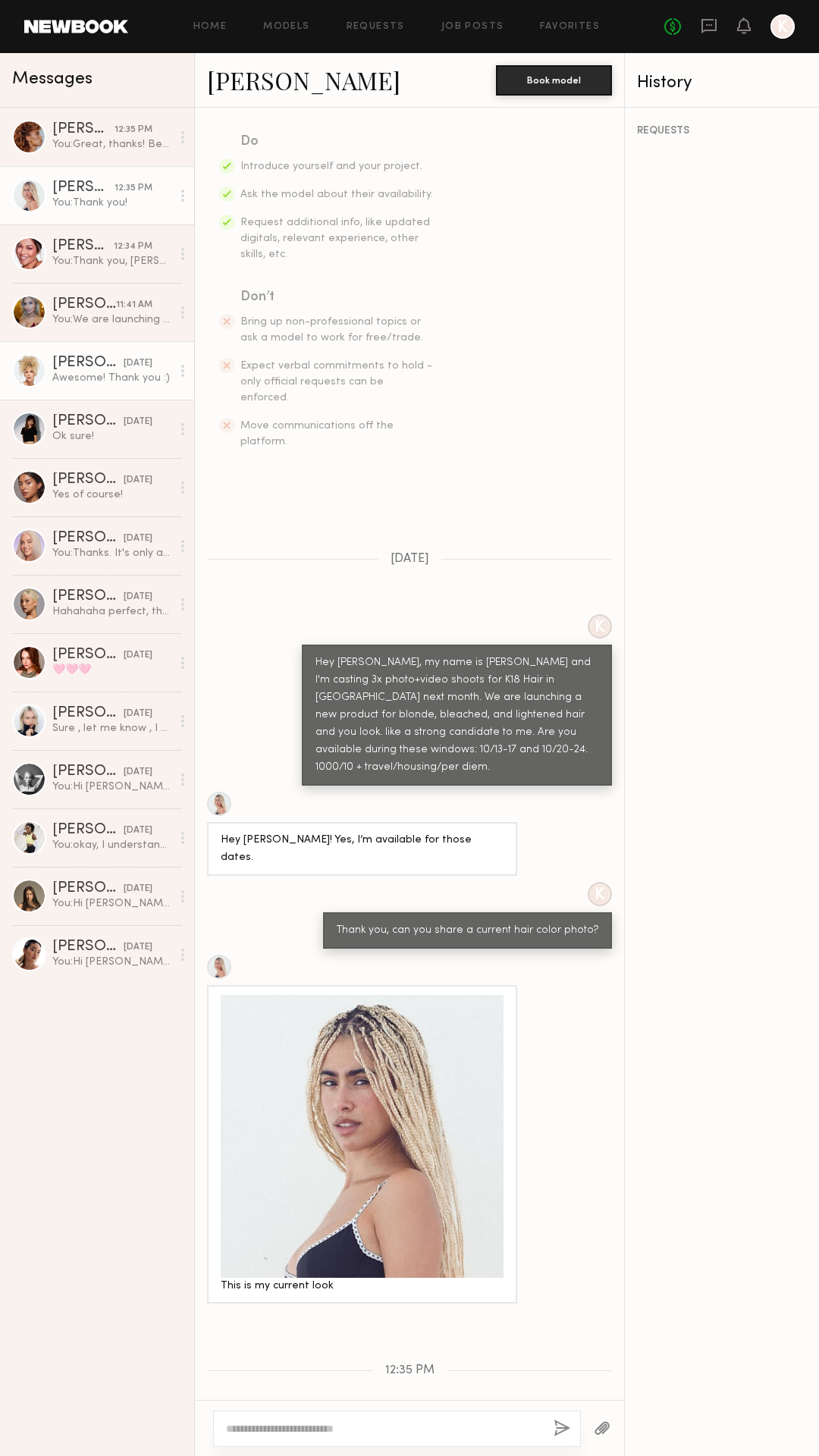
click at [79, 388] on link "[PERSON_NAME] [DATE] Awesome! Thank you :)" at bounding box center [97, 370] width 194 height 59
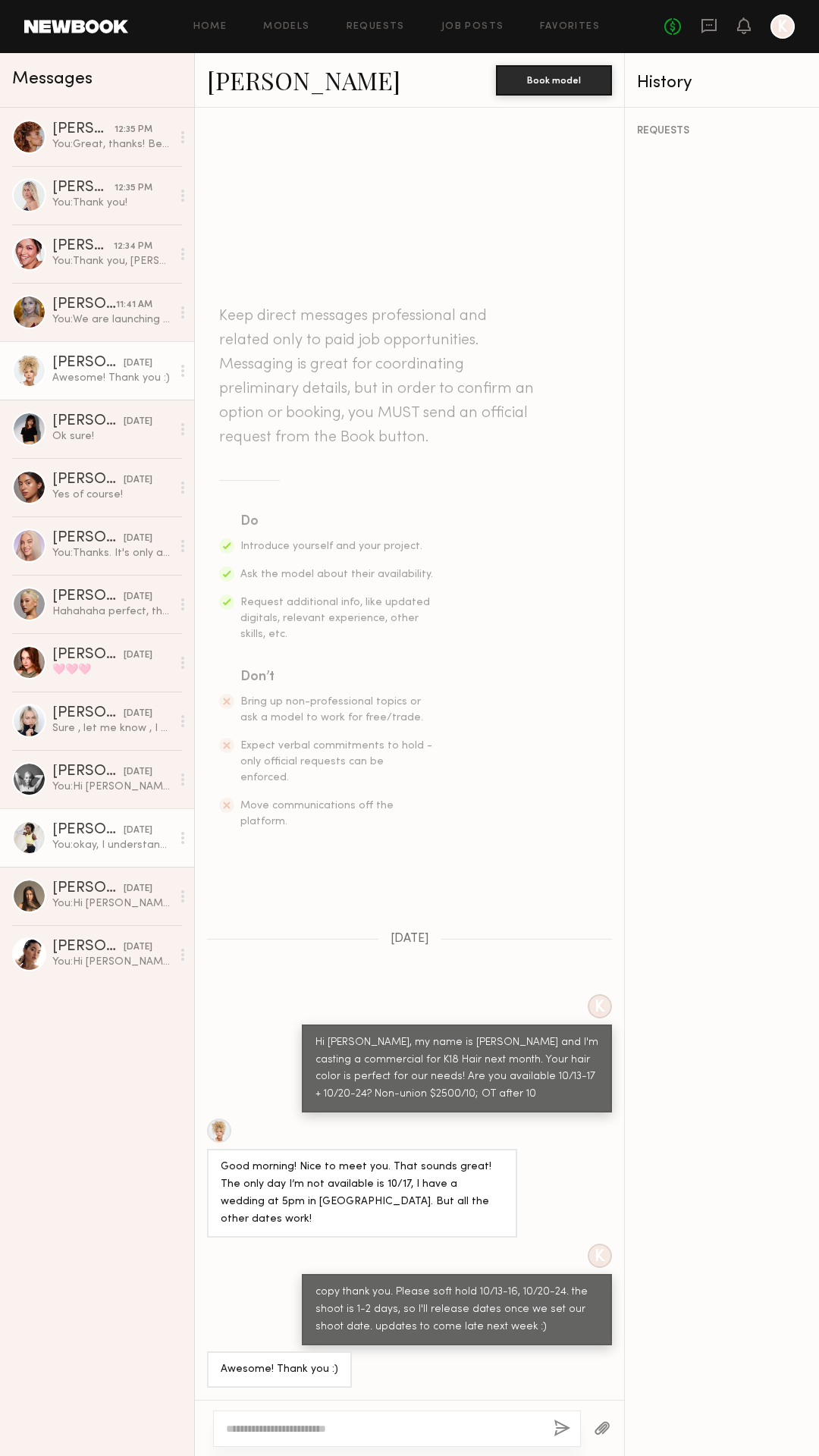
click at [721, 21] on div "No fees up to $5,000 K" at bounding box center [730, 26] width 131 height 24
click at [706, 22] on icon at bounding box center [709, 26] width 17 height 17
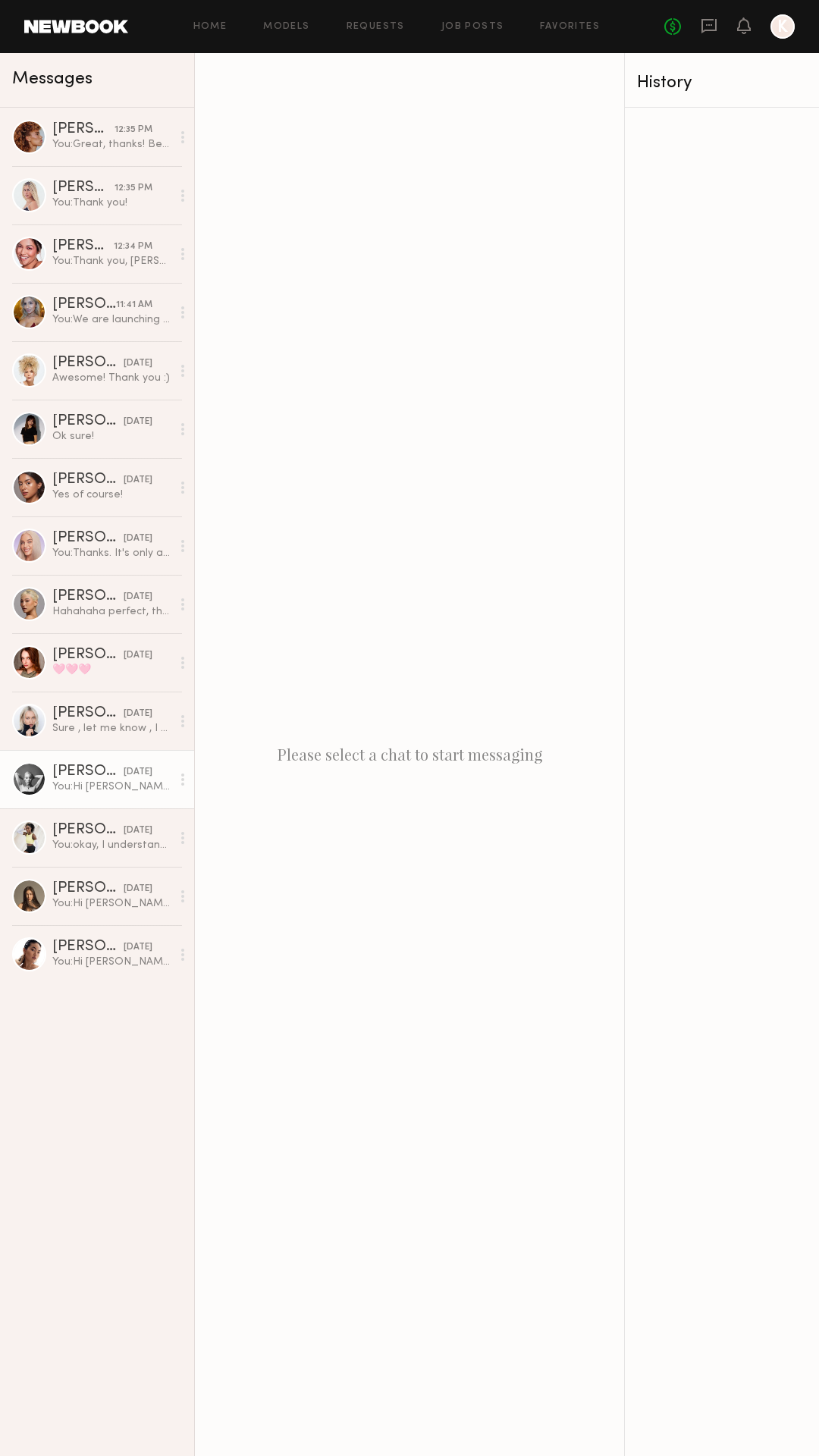
click at [104, 767] on div "[PERSON_NAME]" at bounding box center [88, 772] width 71 height 15
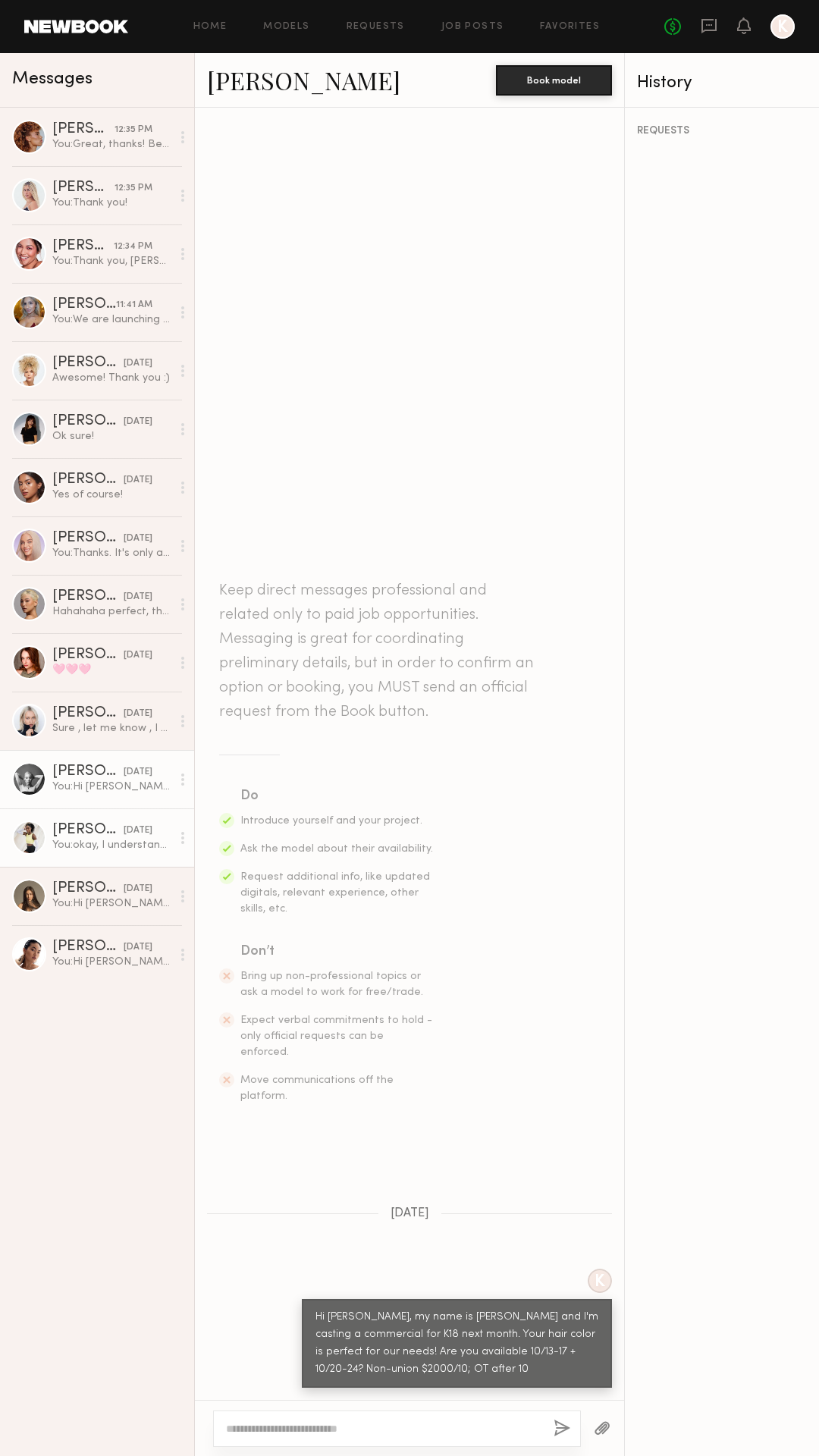
click at [87, 835] on div "[PERSON_NAME]" at bounding box center [88, 830] width 71 height 15
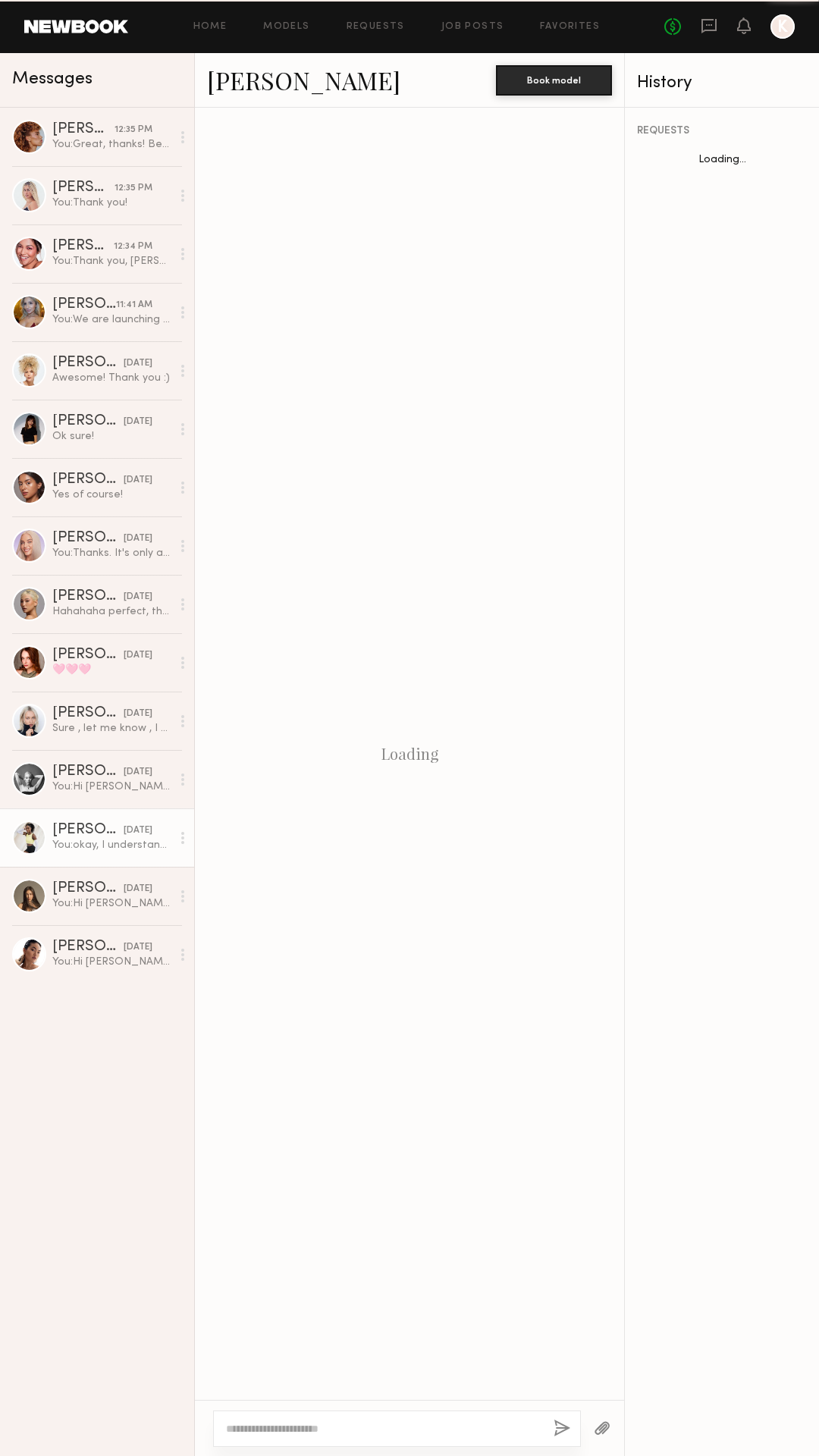
scroll to position [69, 0]
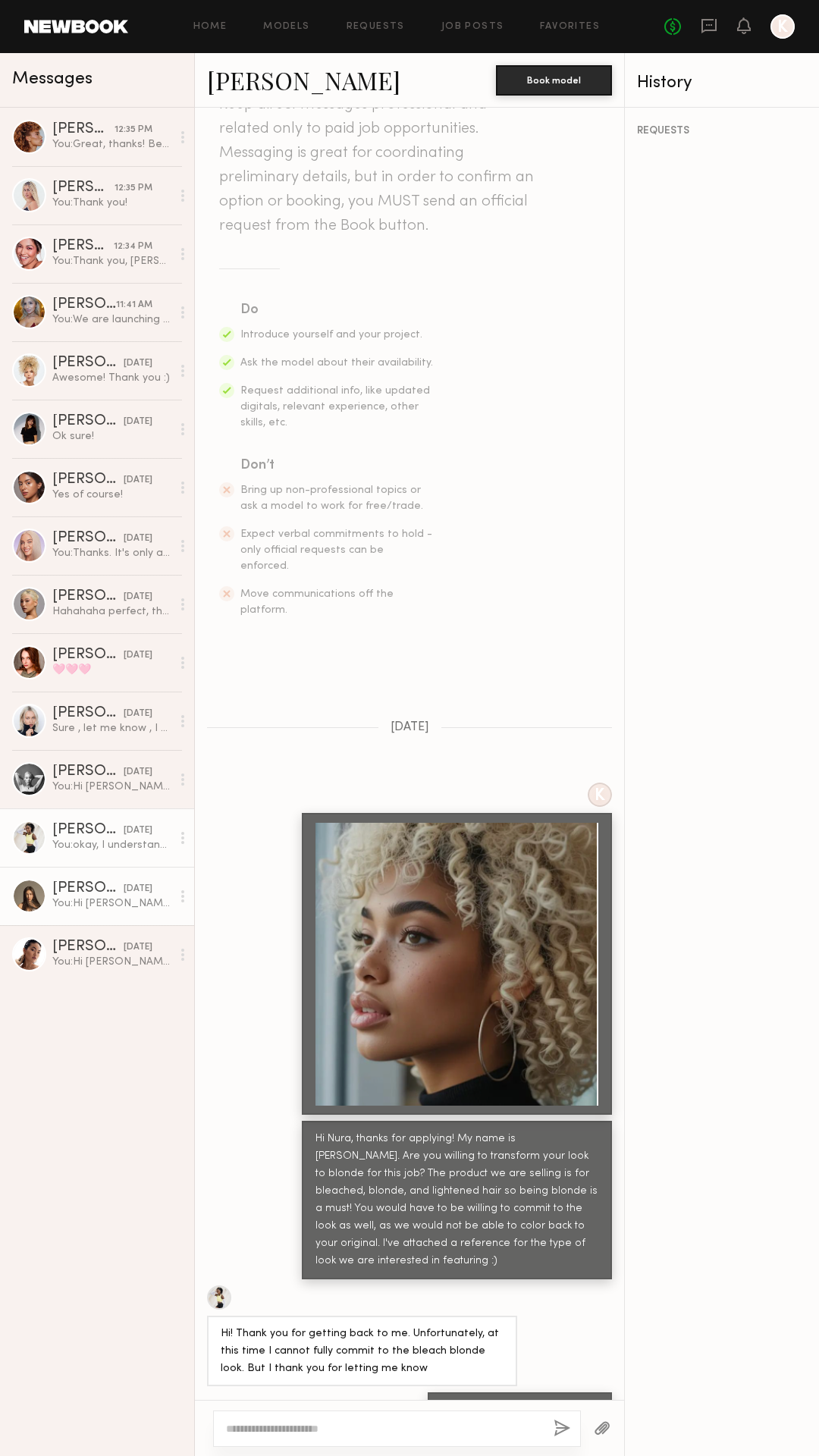
click at [79, 890] on div "[PERSON_NAME]" at bounding box center [88, 889] width 71 height 15
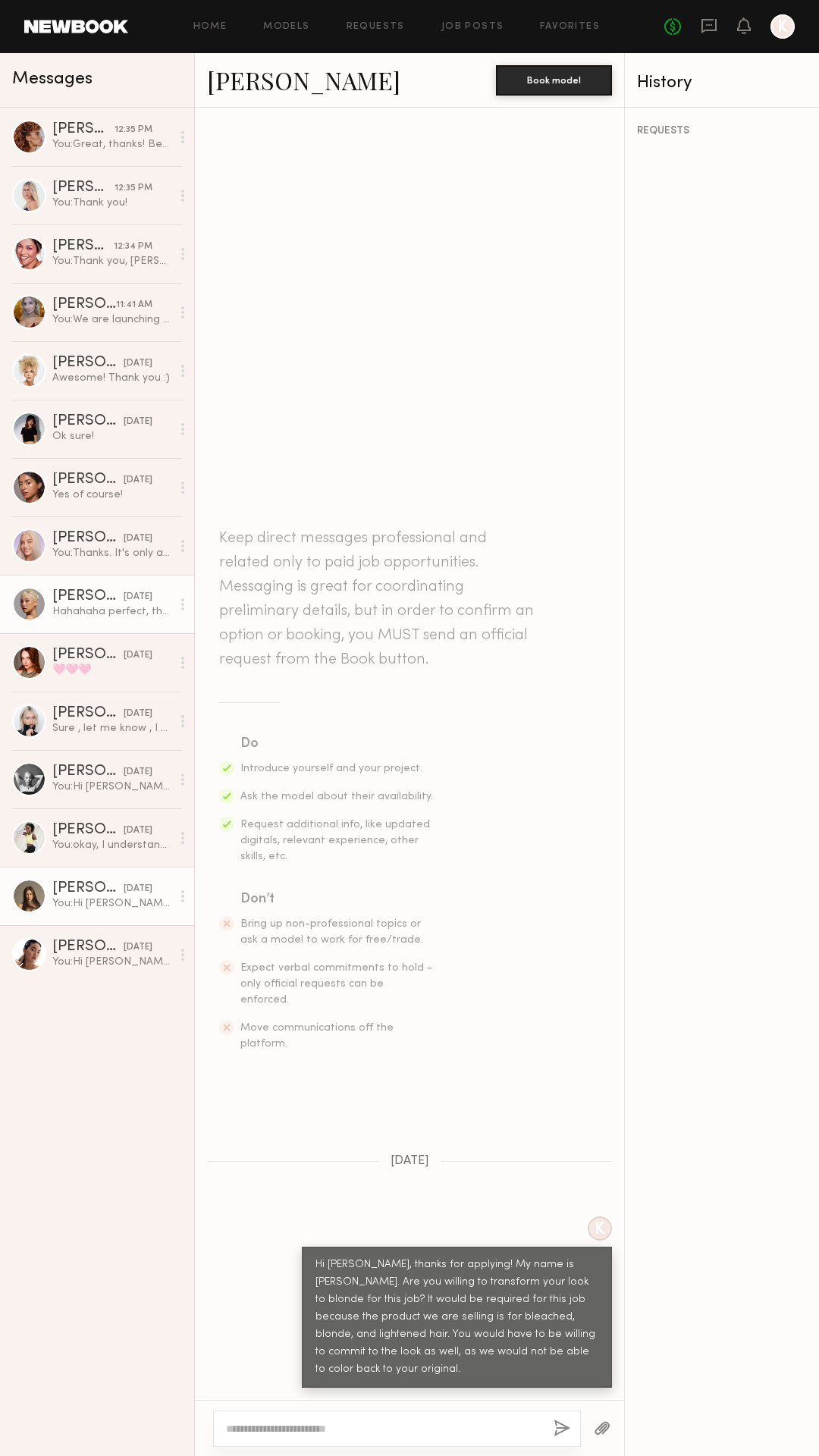
click at [124, 592] on div "[DATE]" at bounding box center [138, 597] width 29 height 14
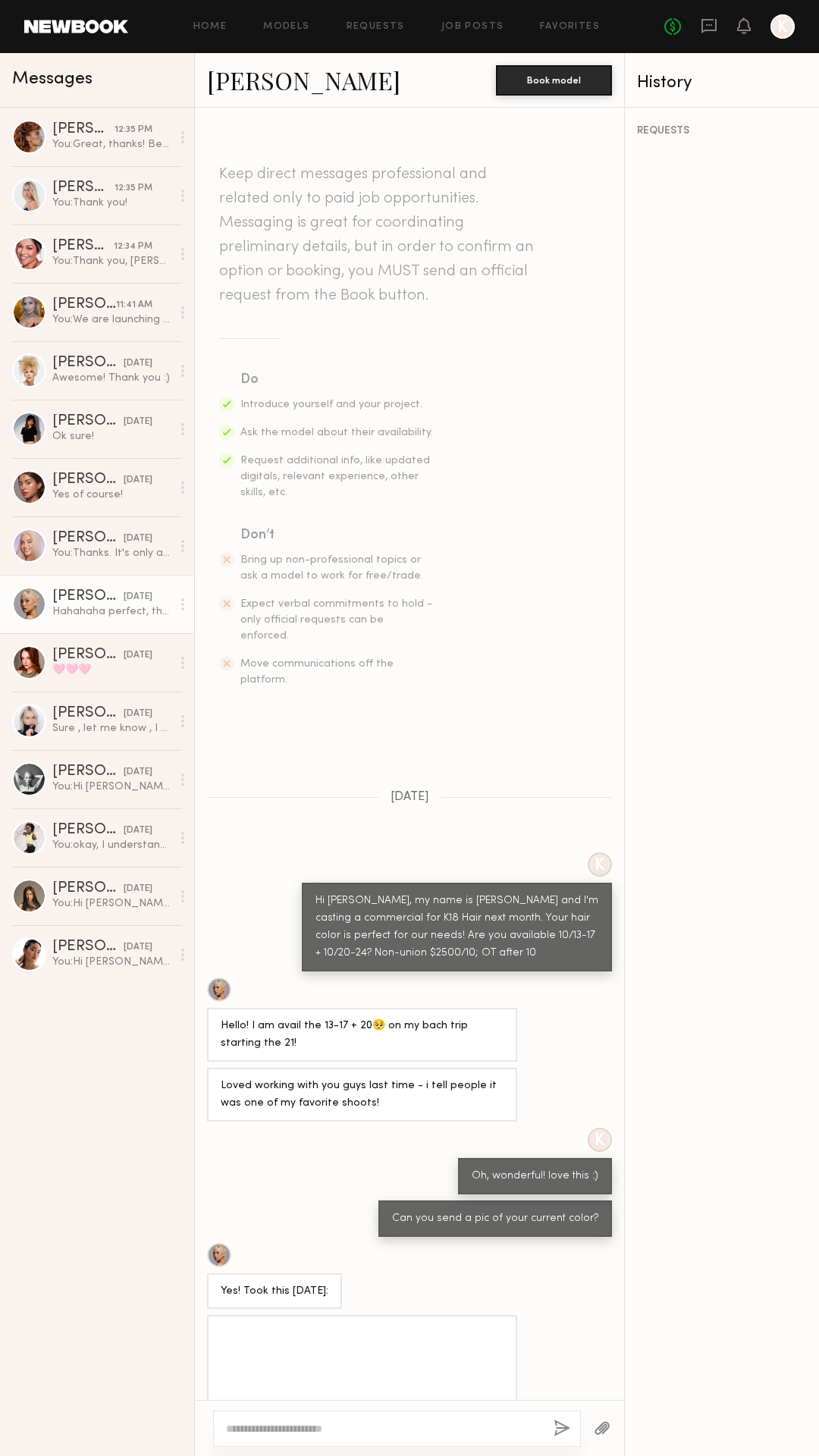
scroll to position [480, 0]
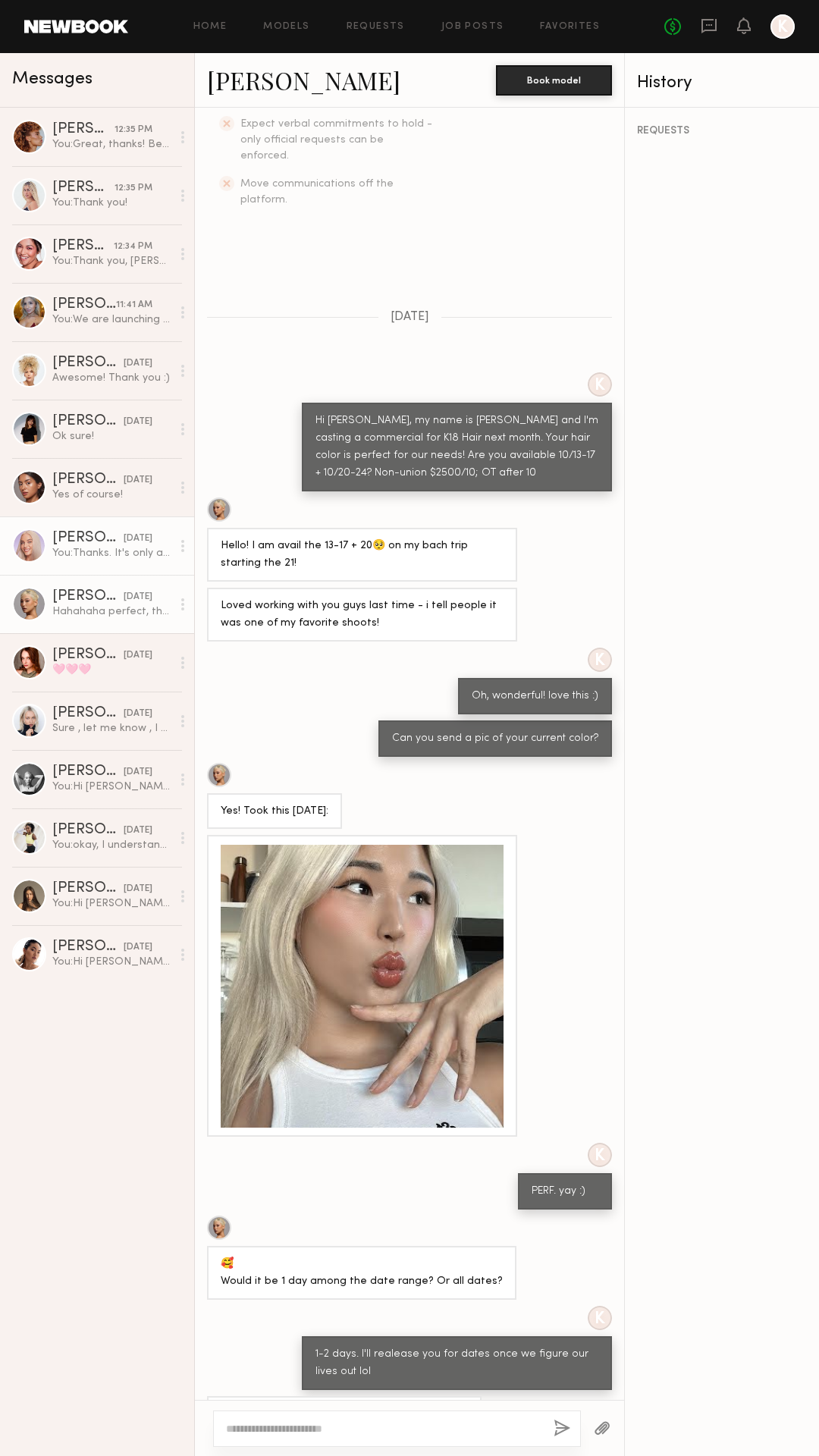
click at [106, 551] on div "You: Thanks. It's only a 1-2 day shoot, so I will release dates once we lock in…" at bounding box center [112, 553] width 119 height 14
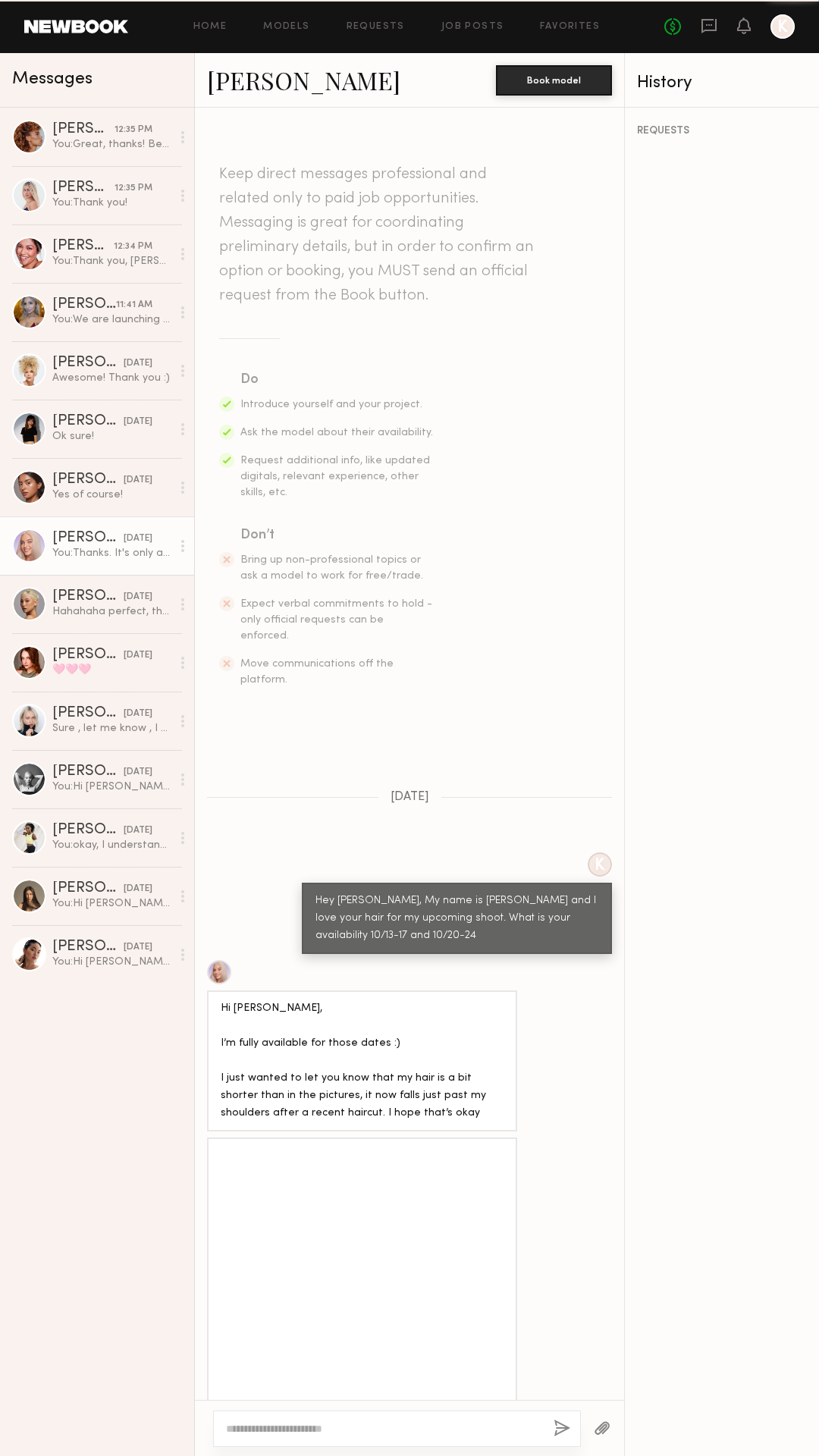
scroll to position [346, 0]
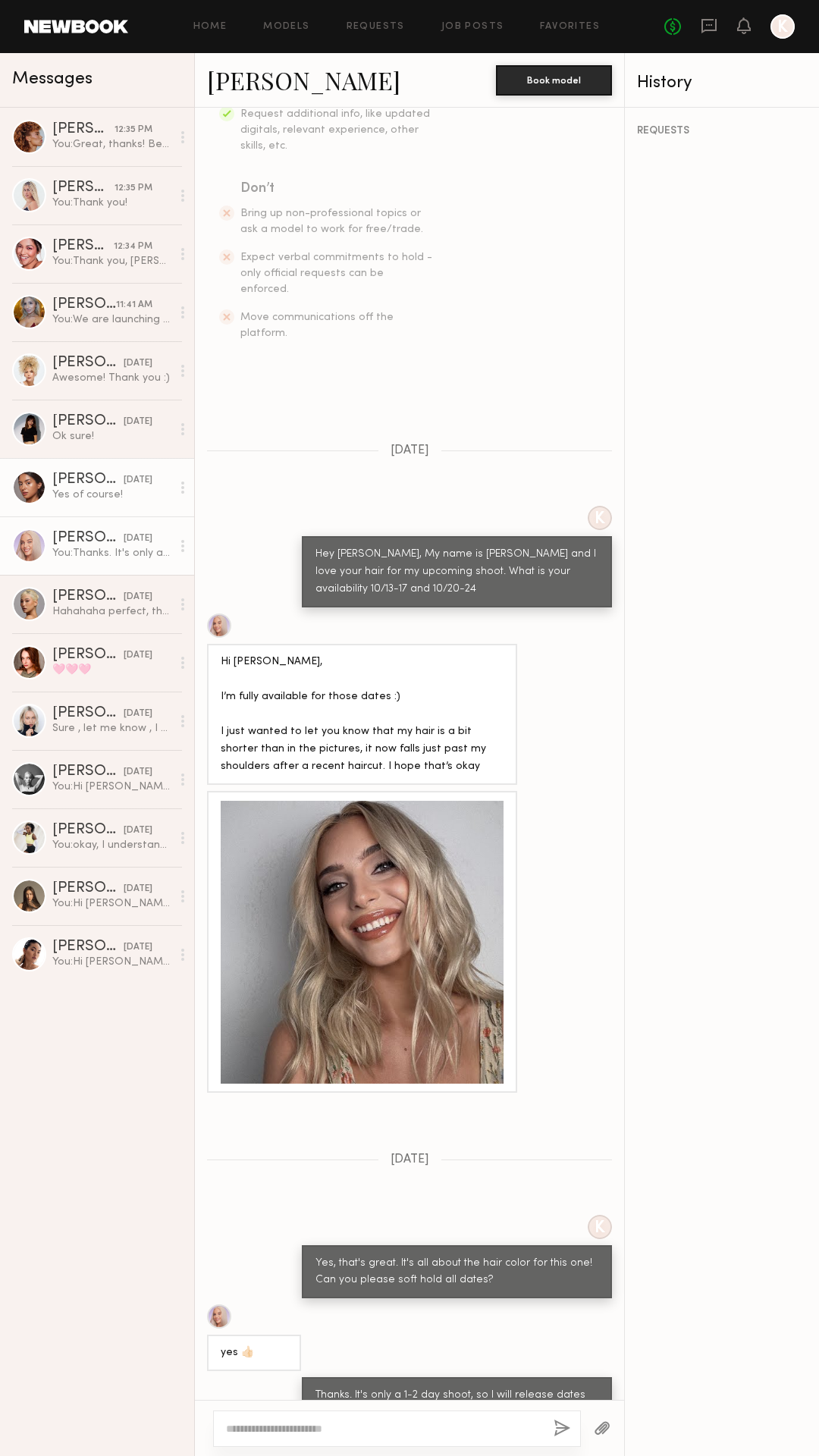
click at [99, 492] on div "Yes of course!" at bounding box center [112, 494] width 119 height 14
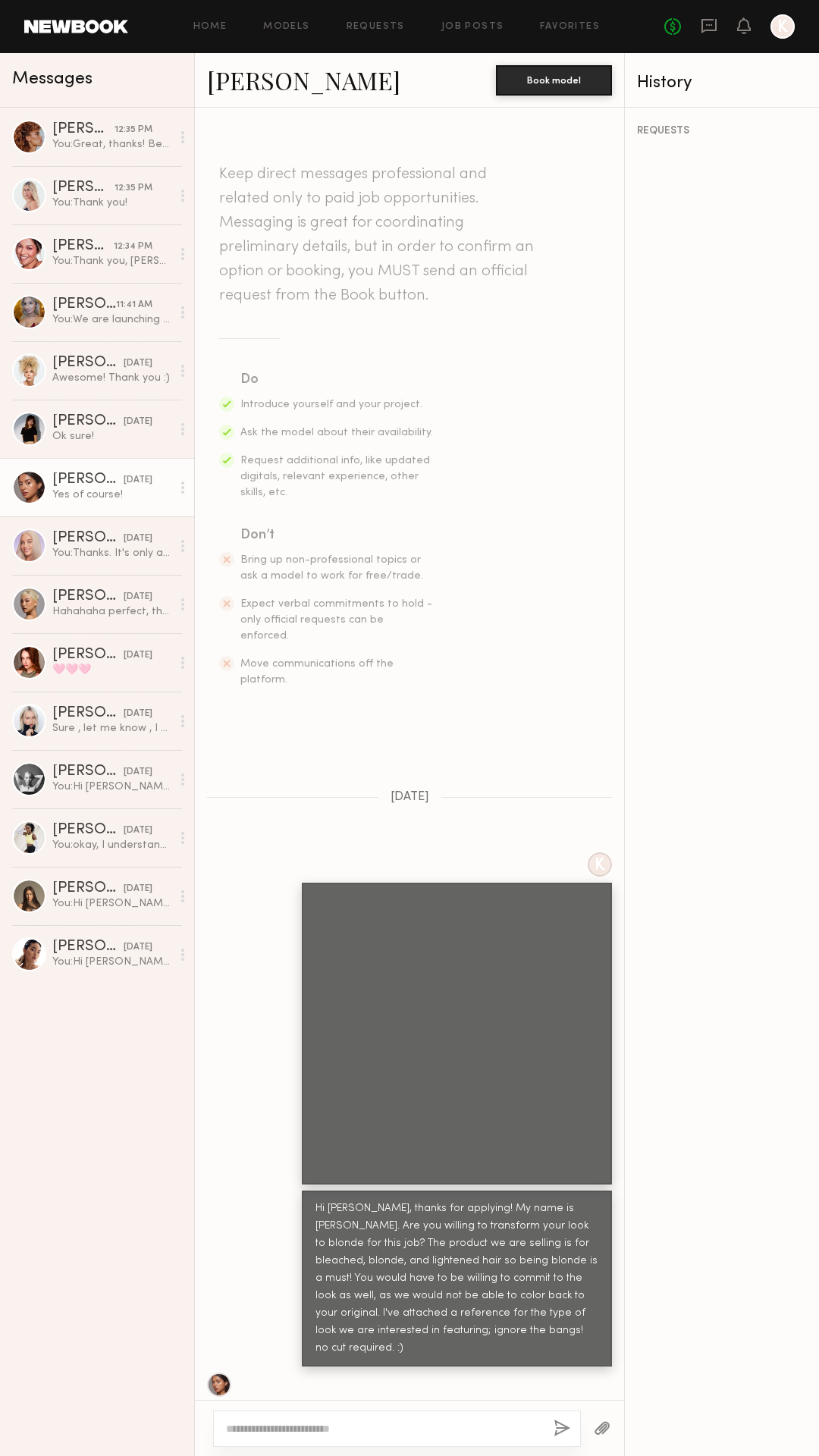
scroll to position [1459, 0]
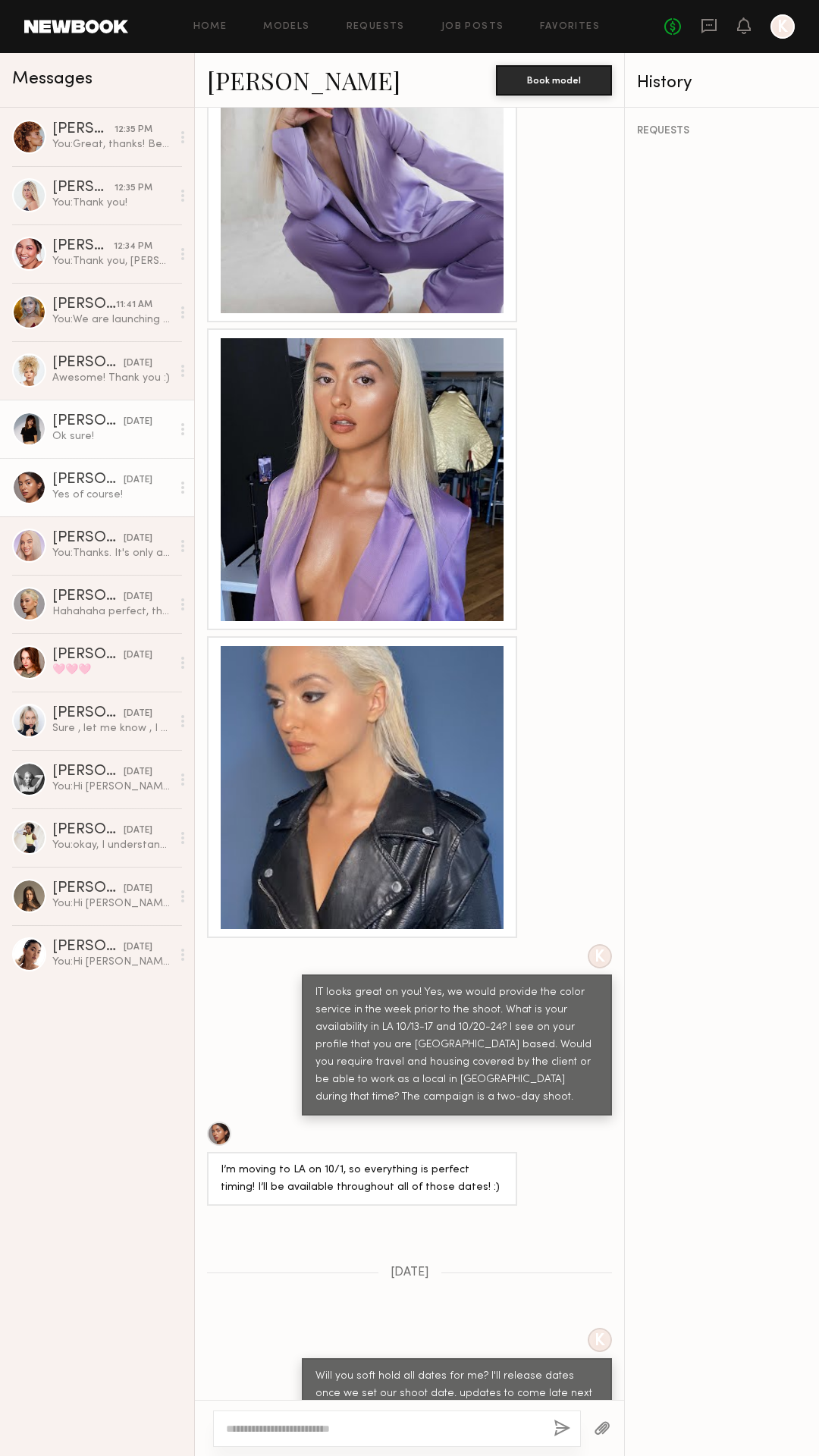
click at [89, 427] on div "[PERSON_NAME]" at bounding box center [88, 422] width 71 height 15
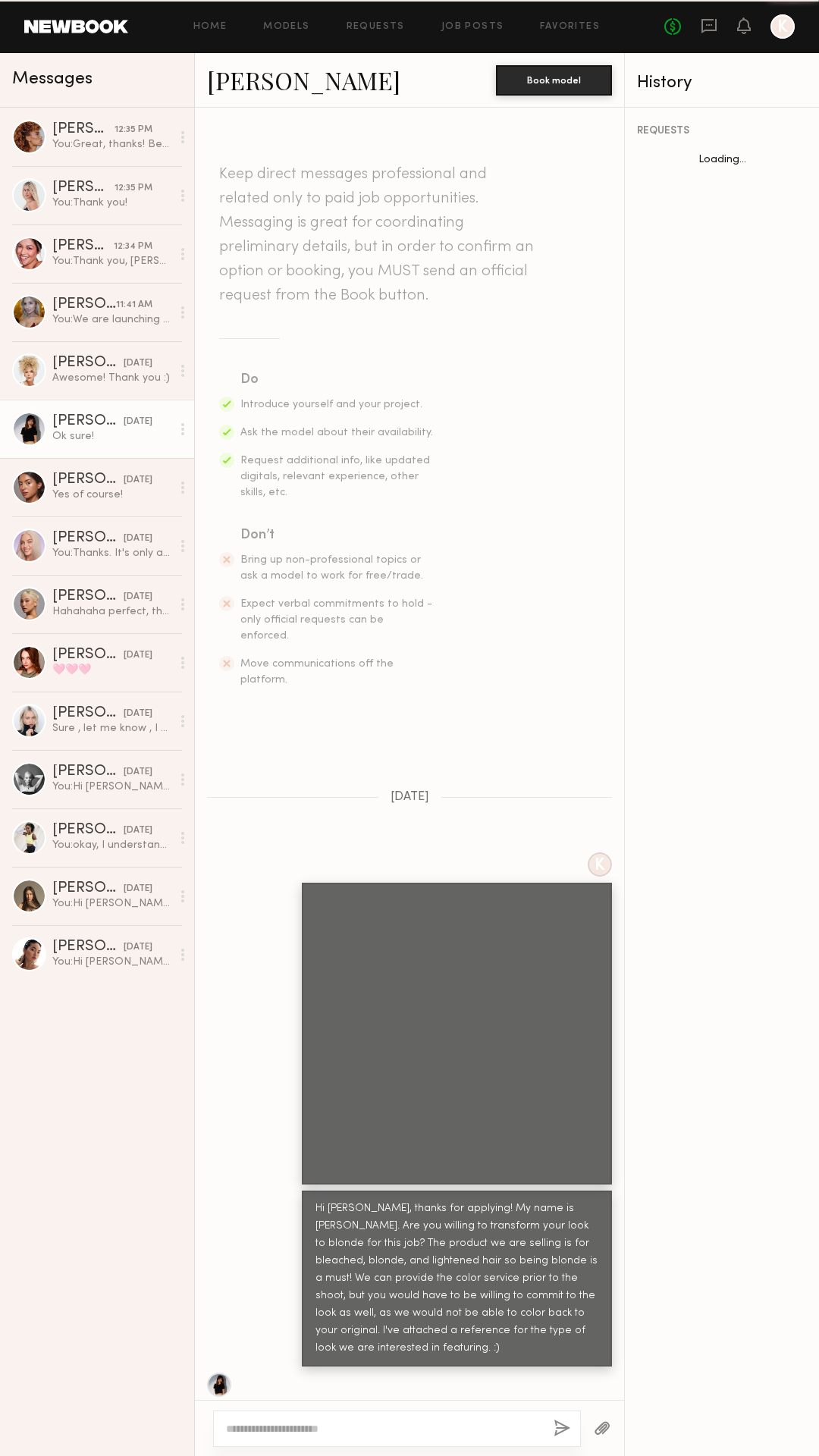
scroll to position [518, 0]
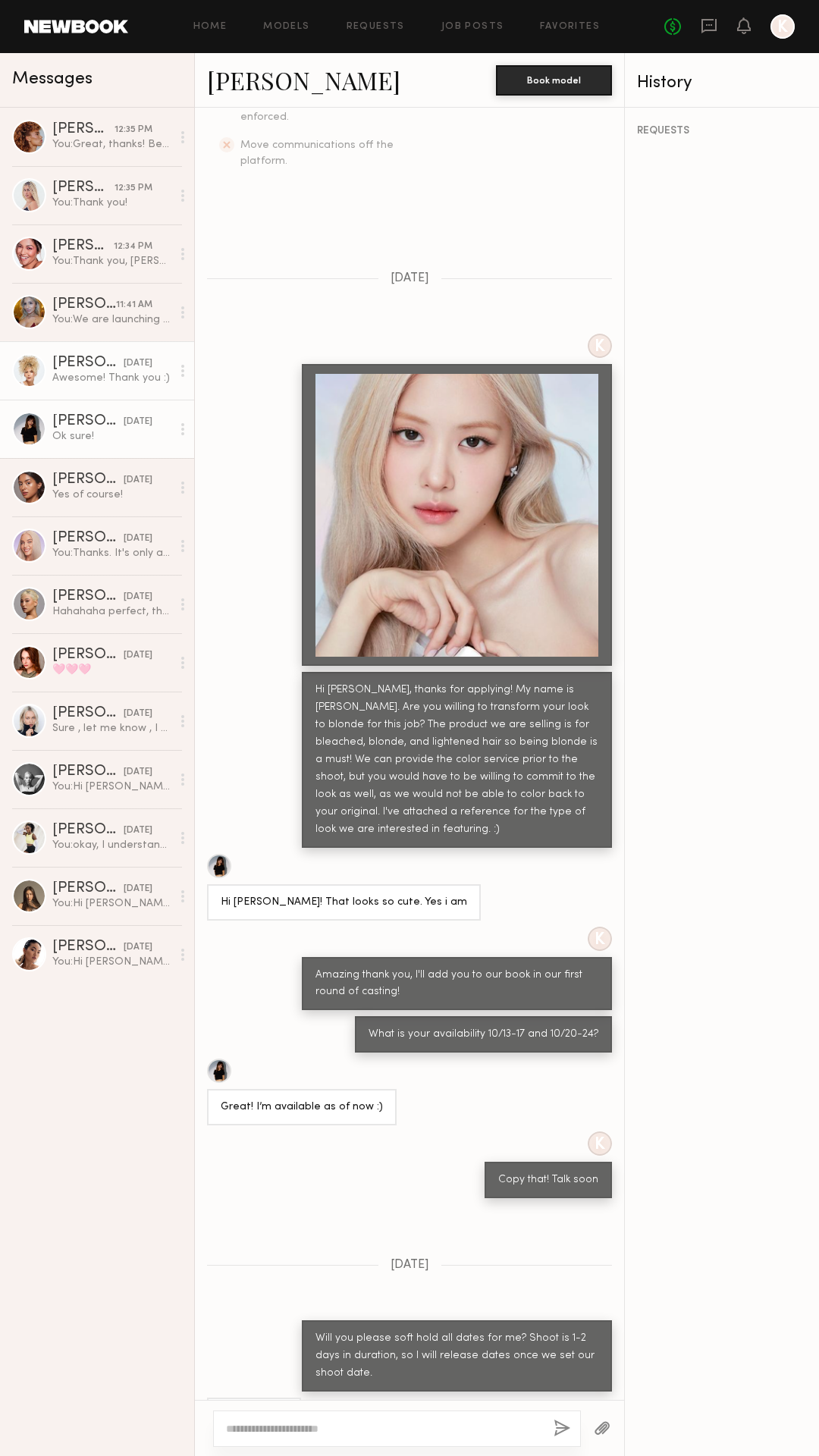
click at [82, 373] on div "Awesome! Thank you :)" at bounding box center [112, 378] width 119 height 14
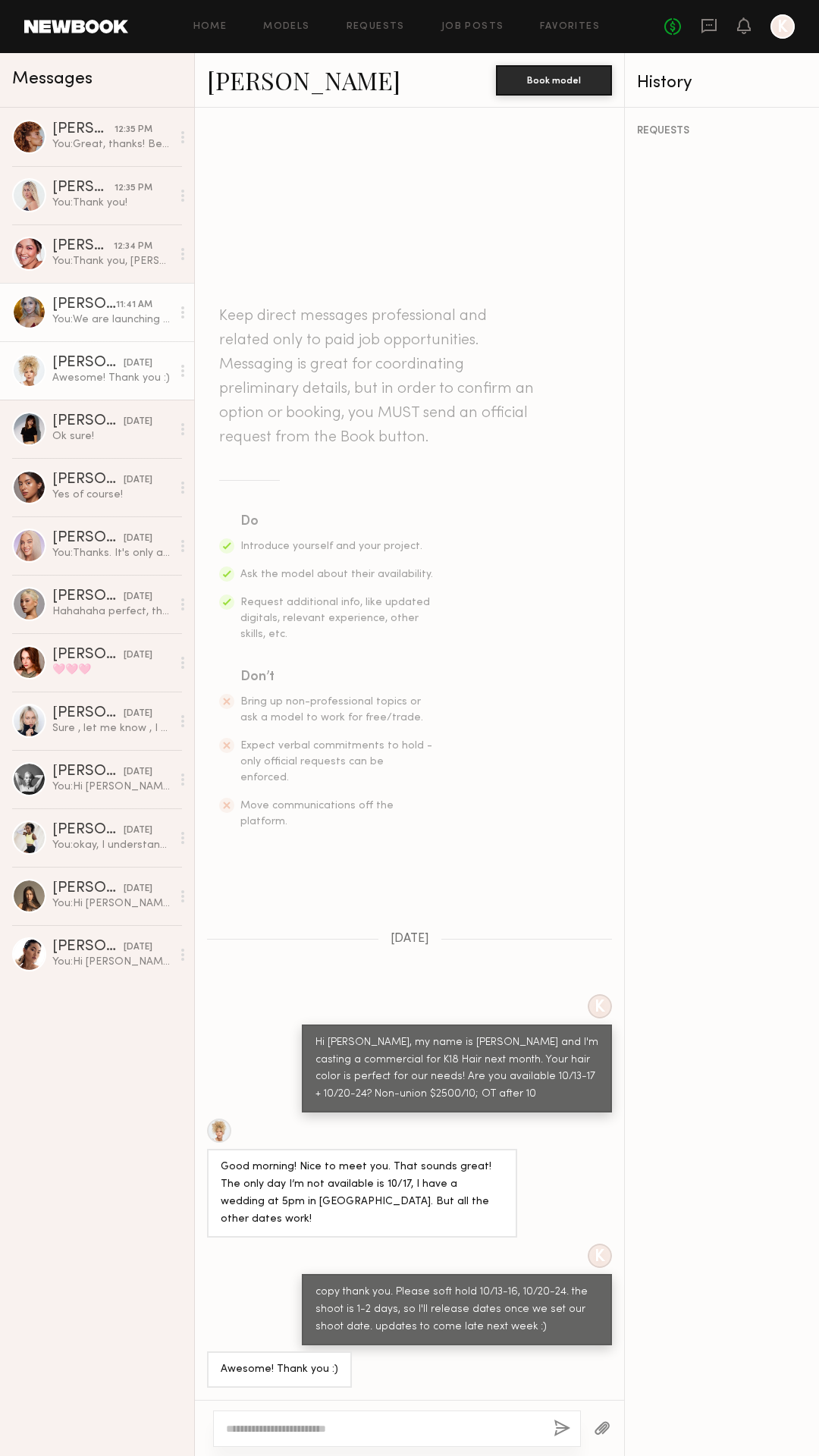
click at [84, 326] on div "You: We are launching a shampoo for lightened and blonde hair, so this is a was…" at bounding box center [112, 319] width 119 height 14
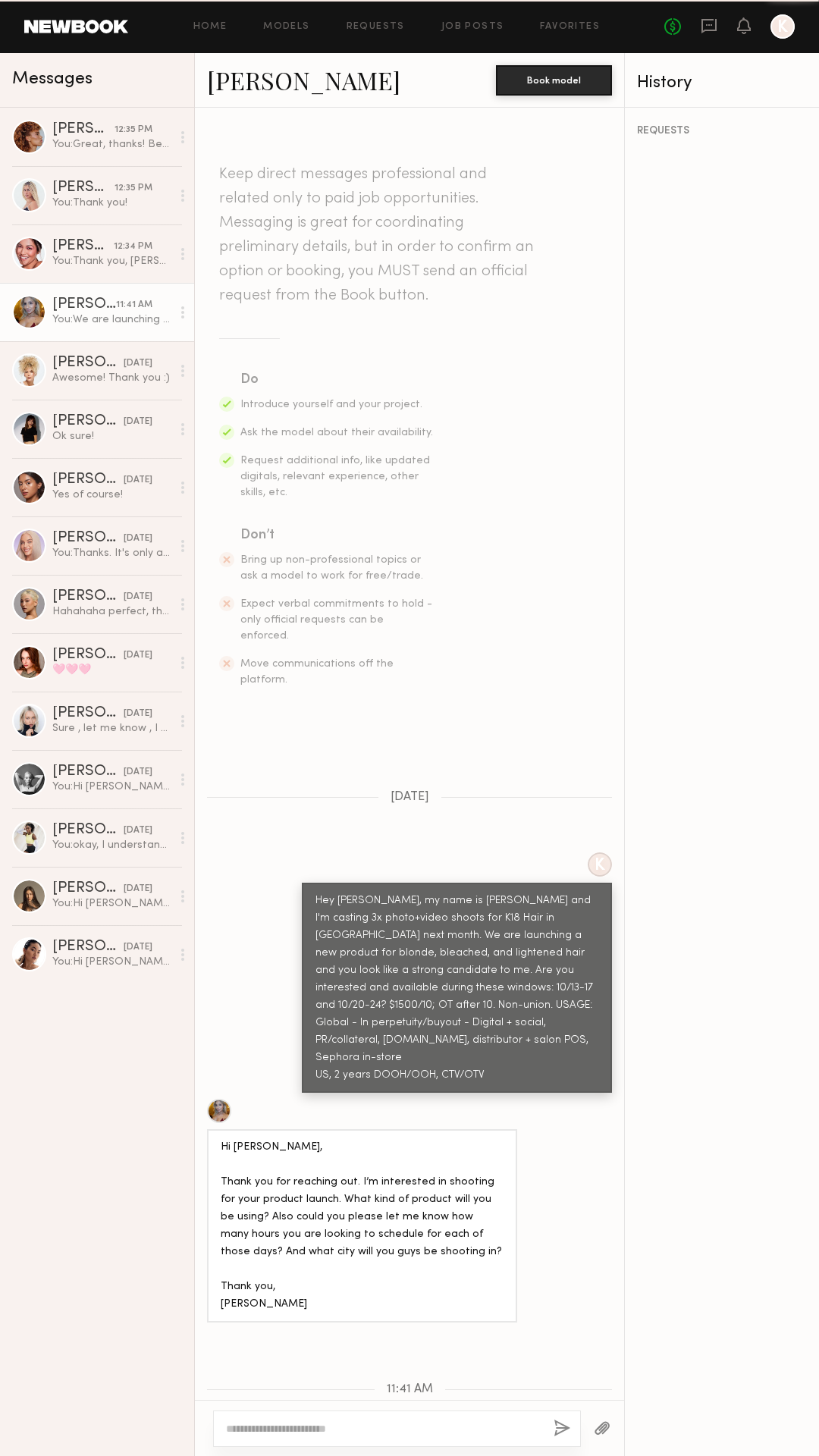
scroll to position [145, 0]
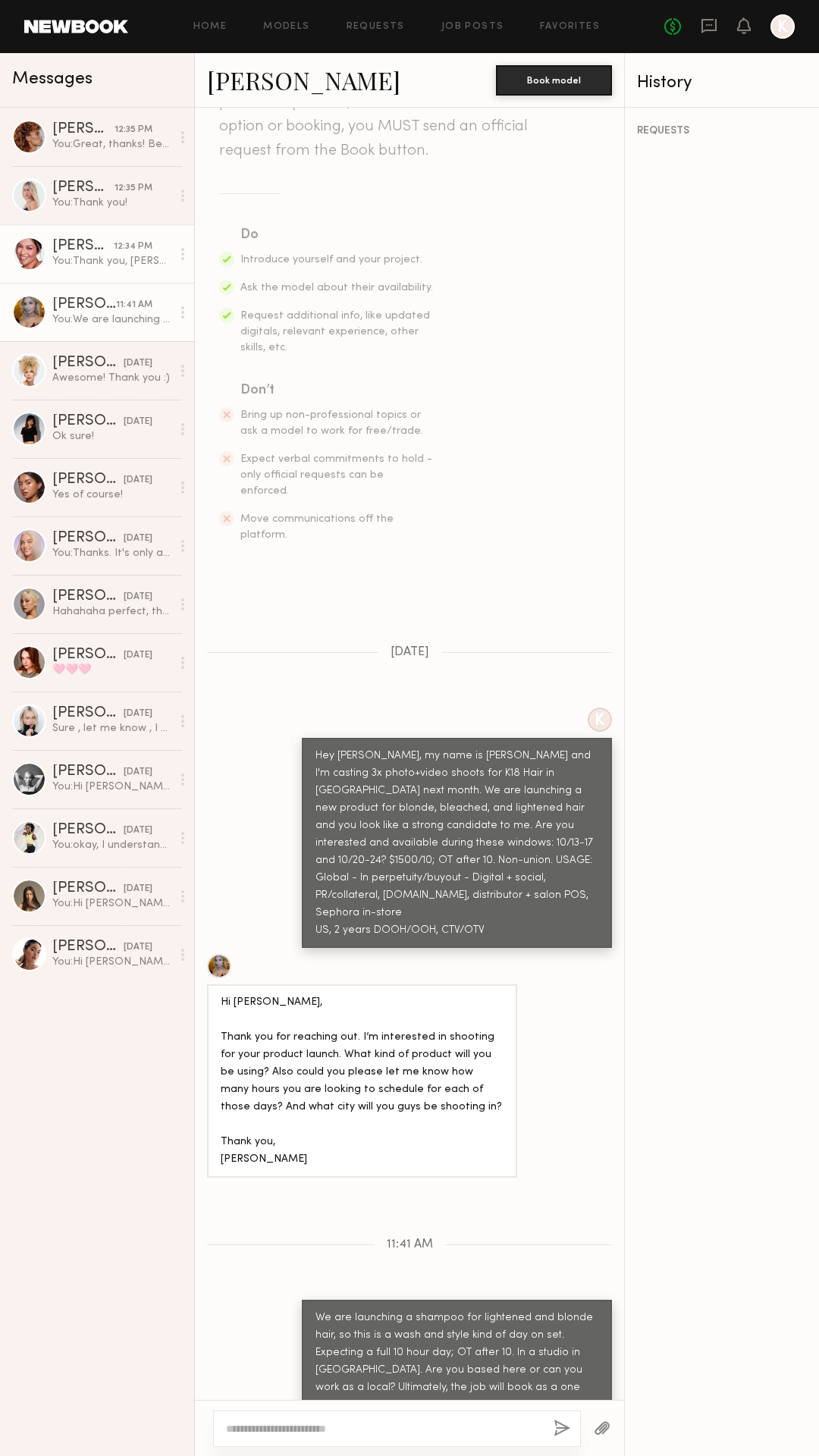
click at [81, 268] on div "You: Thank you, [PERSON_NAME]!" at bounding box center [112, 260] width 119 height 14
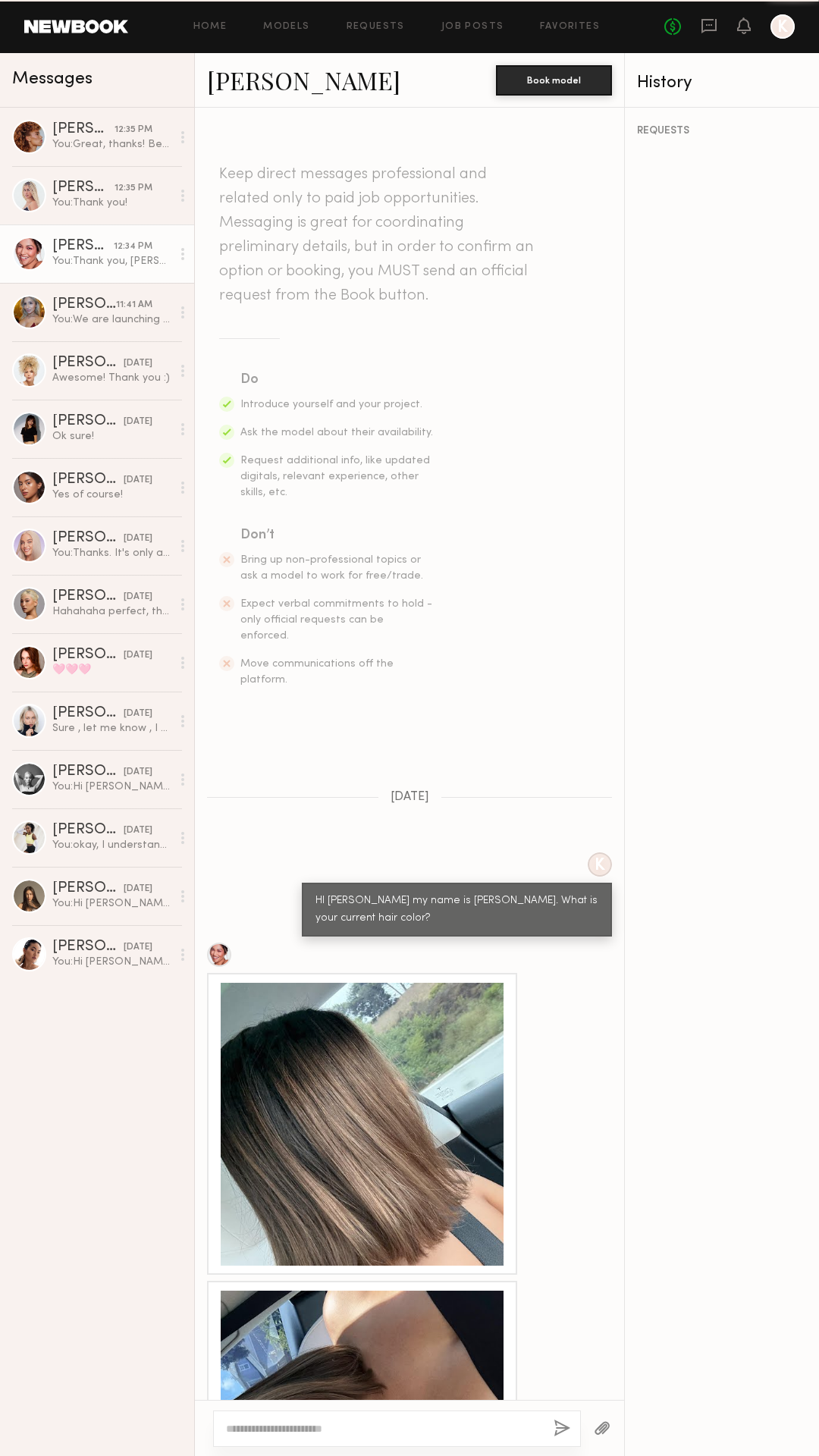
scroll to position [360, 0]
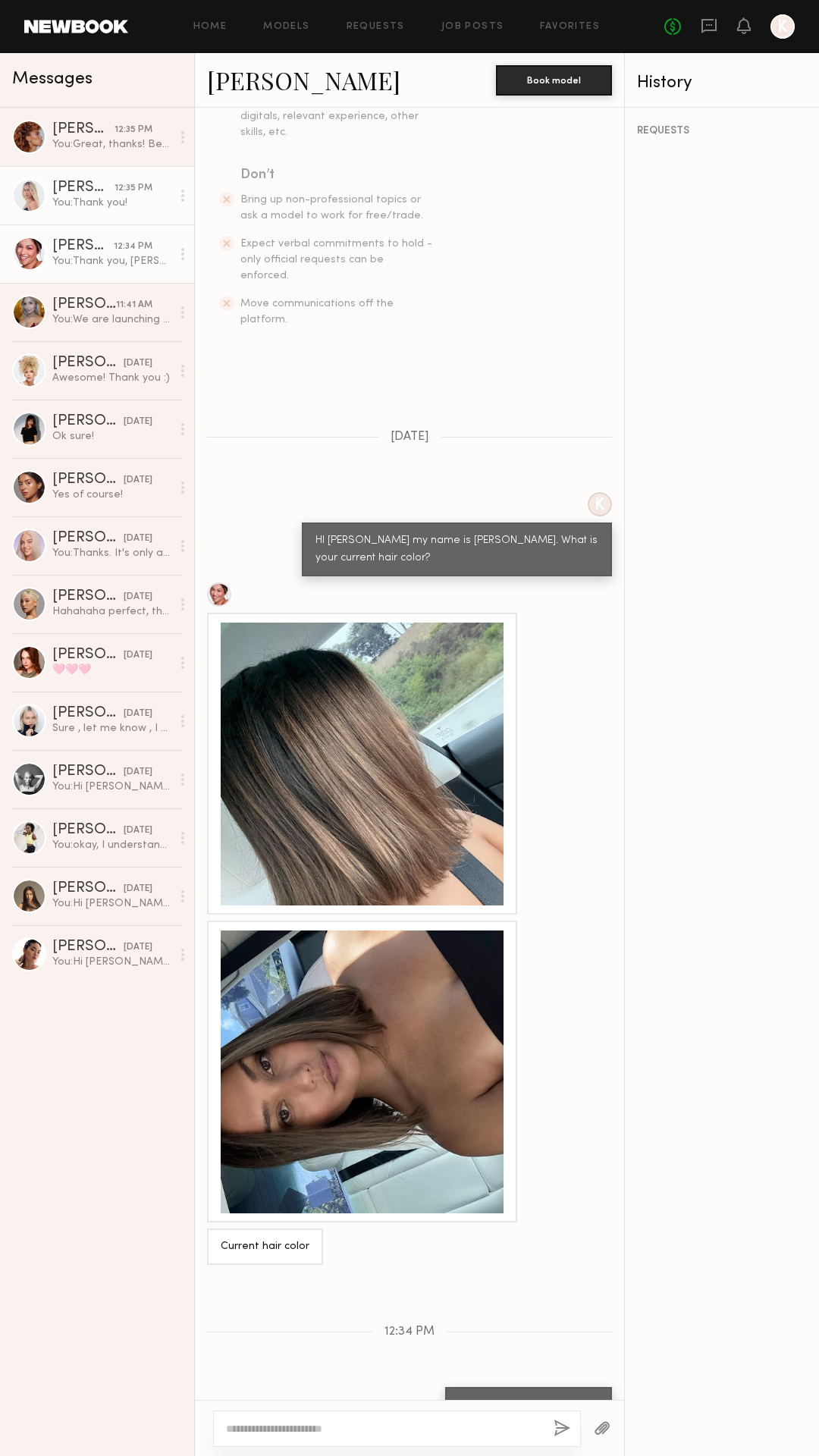
click at [80, 194] on div "[PERSON_NAME] 12:35 PM You: Thank you!" at bounding box center [112, 195] width 119 height 30
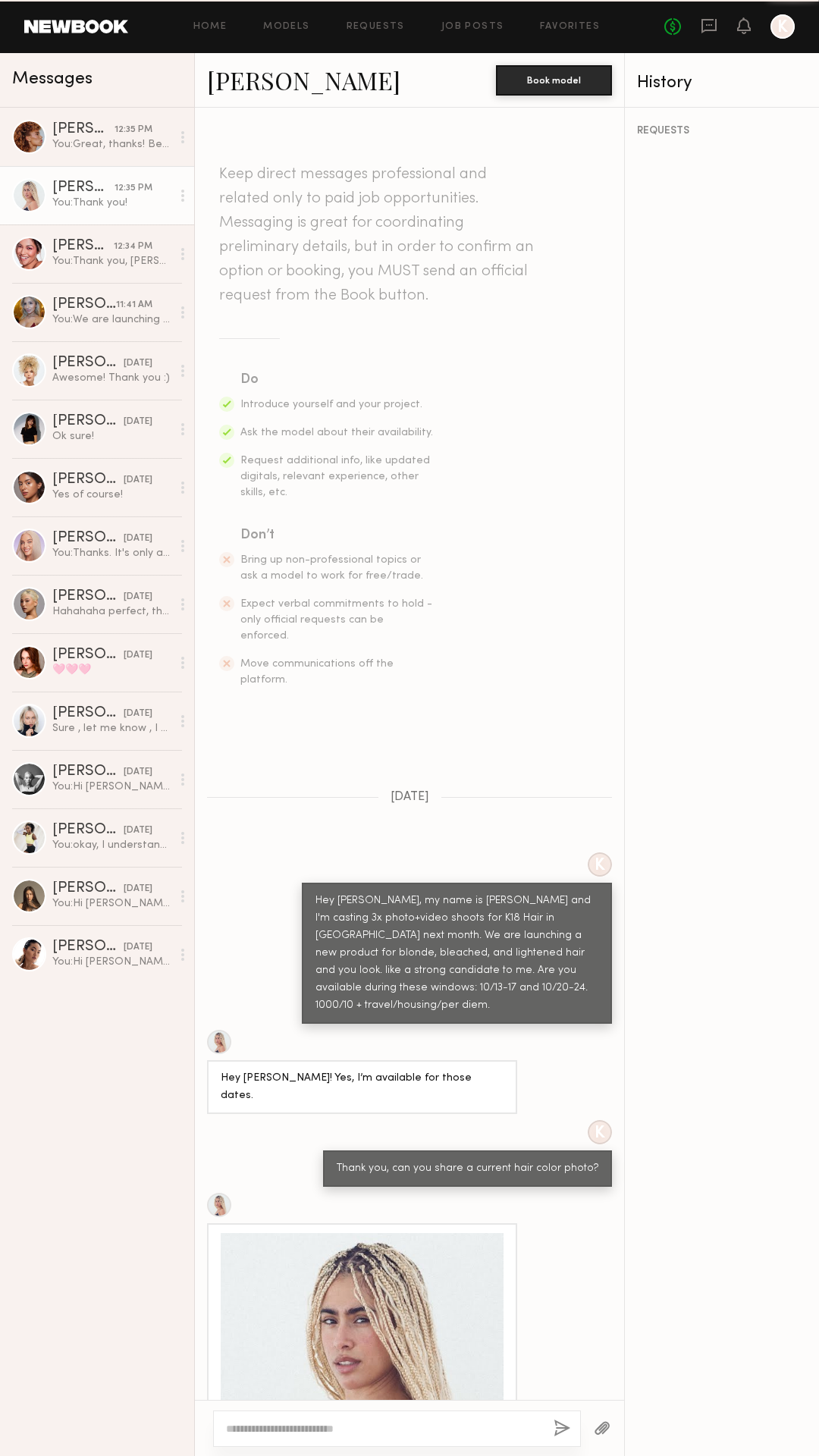
scroll to position [238, 0]
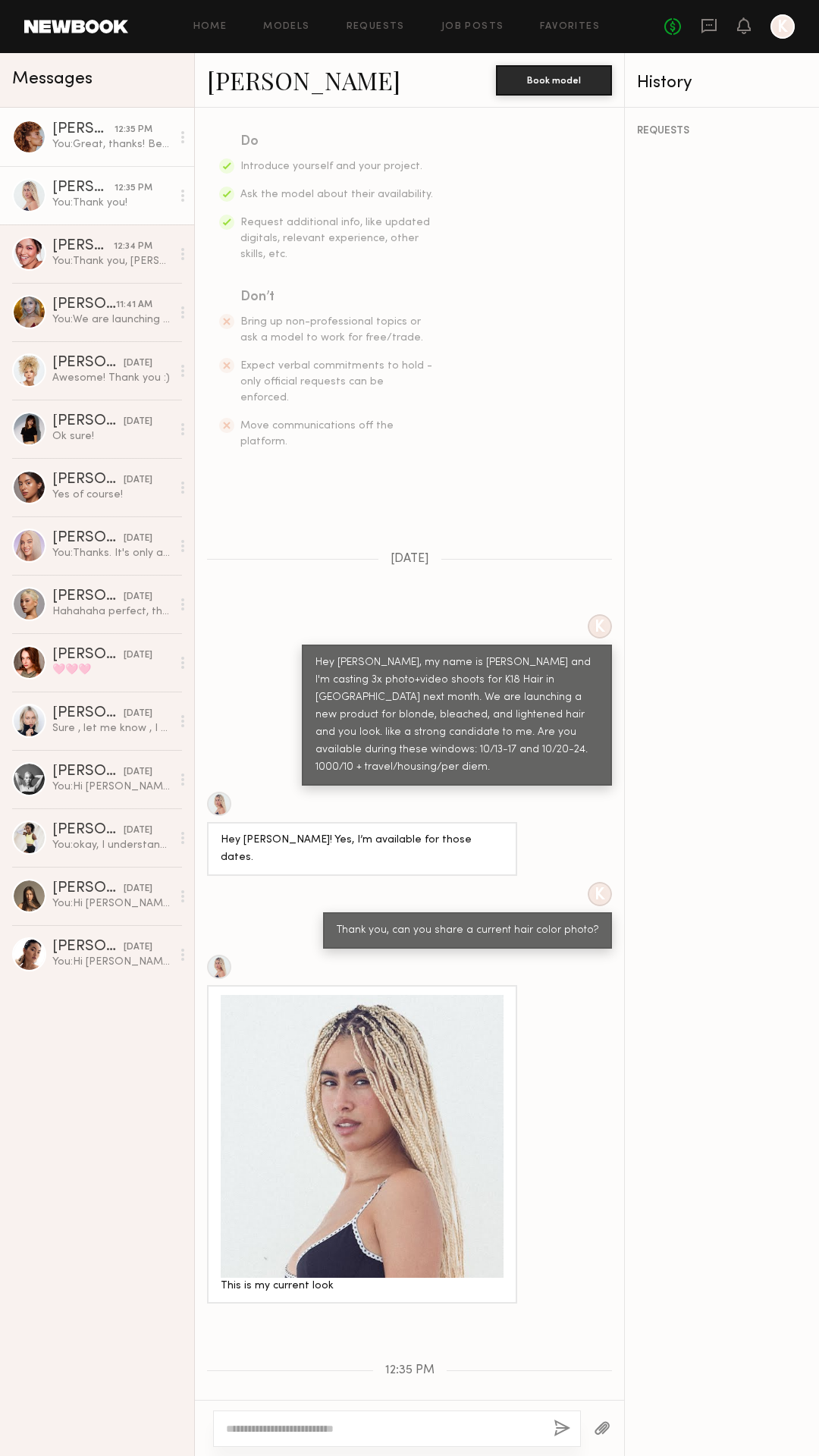
click at [96, 144] on div "You: Great, thanks! Be back with more this week." at bounding box center [112, 144] width 119 height 14
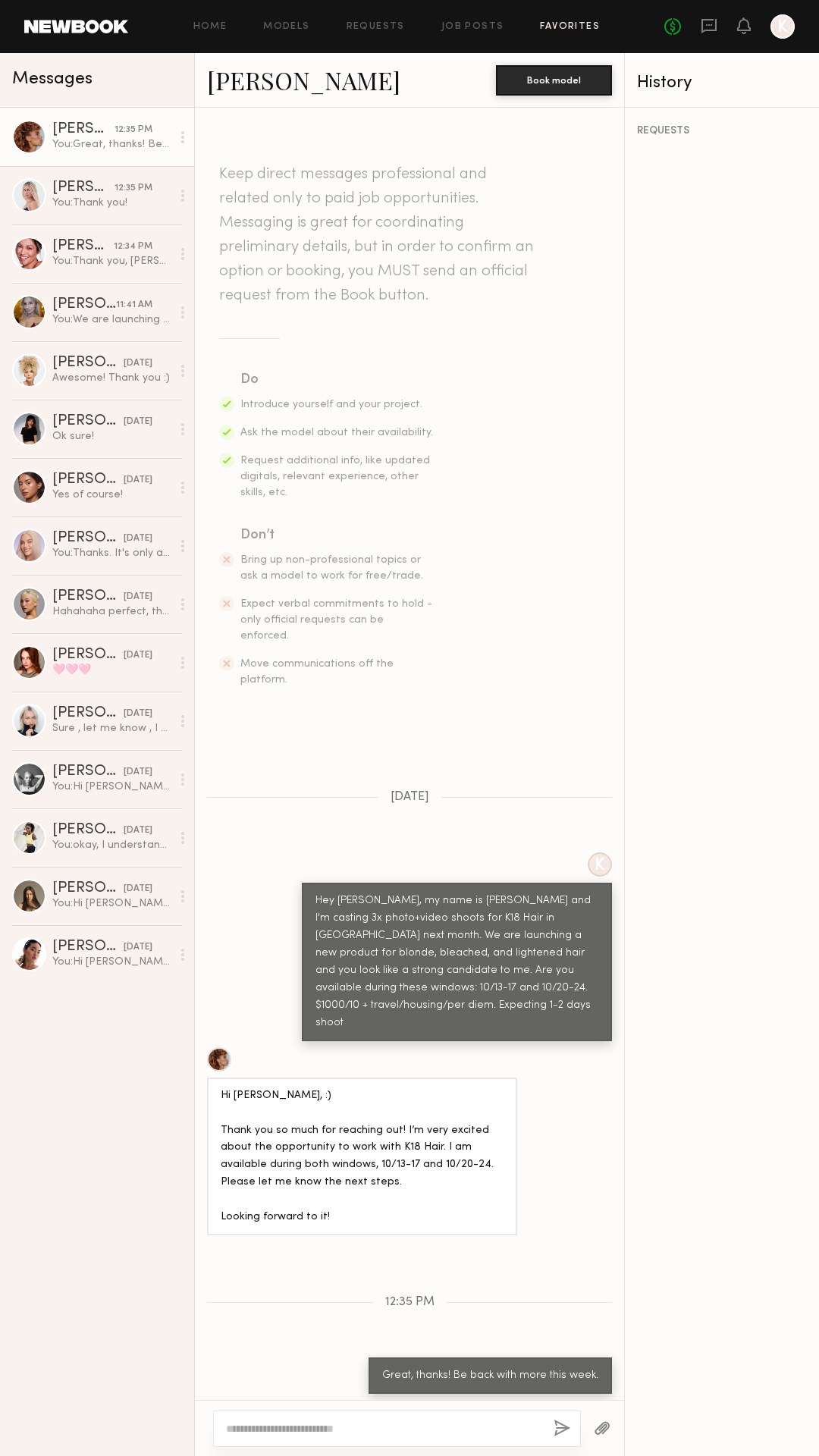
click at [555, 28] on link "Favorites" at bounding box center [569, 27] width 60 height 10
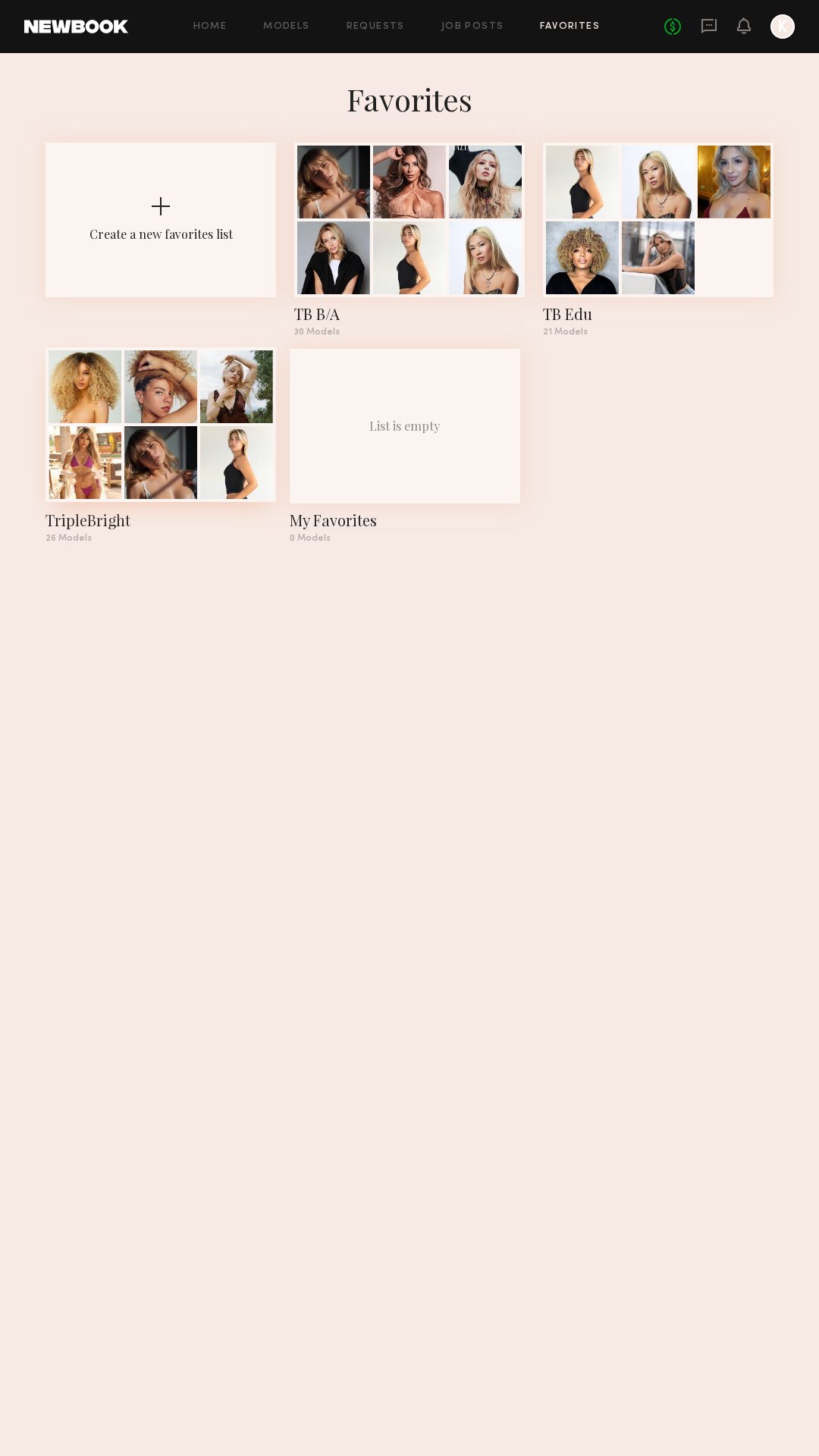
click at [160, 411] on div at bounding box center [160, 387] width 73 height 73
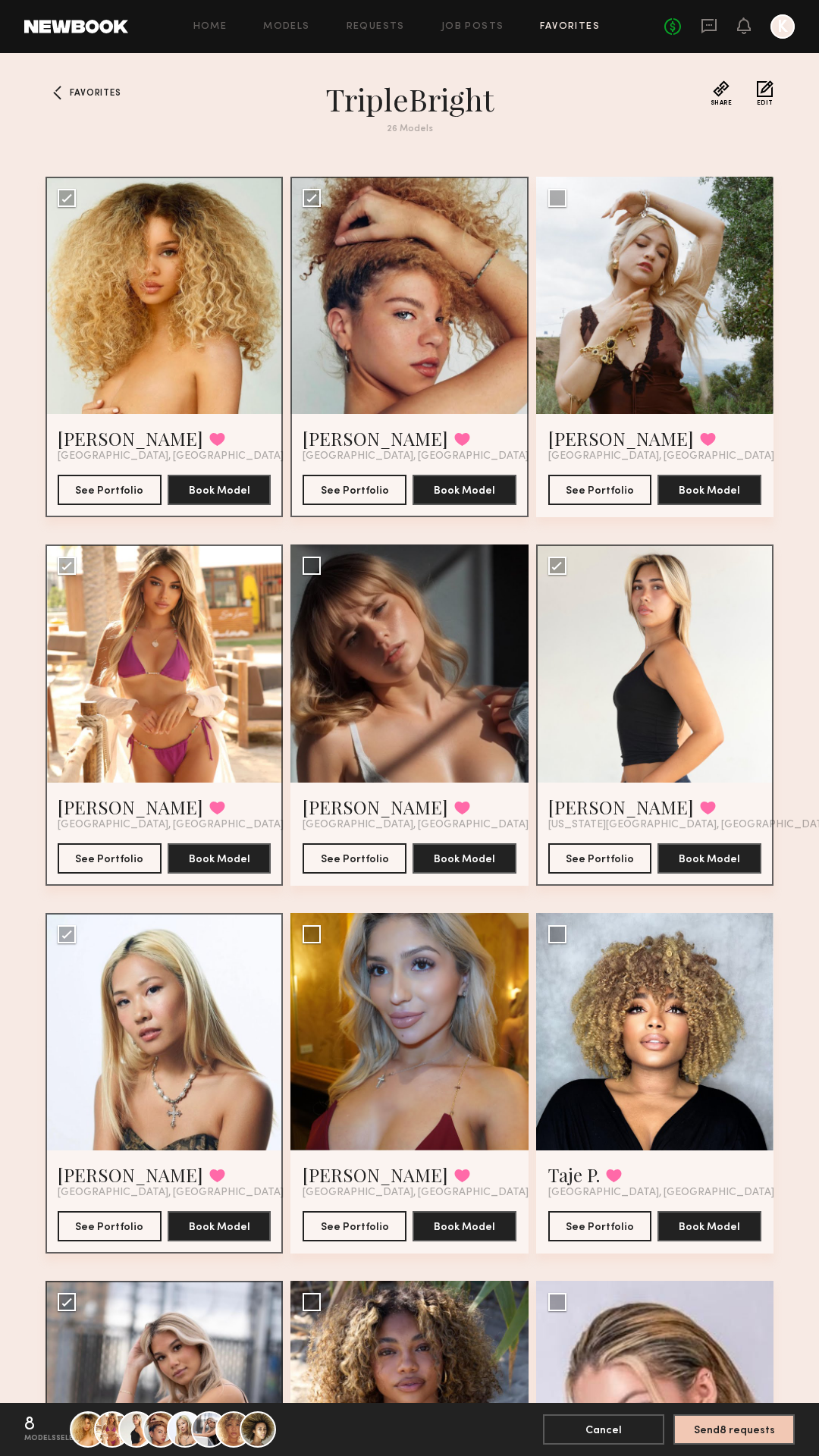
click at [187, 119] on section "TripleBright 26 Models" at bounding box center [409, 116] width 546 height 72
click at [573, 27] on link "Favorites" at bounding box center [569, 27] width 60 height 10
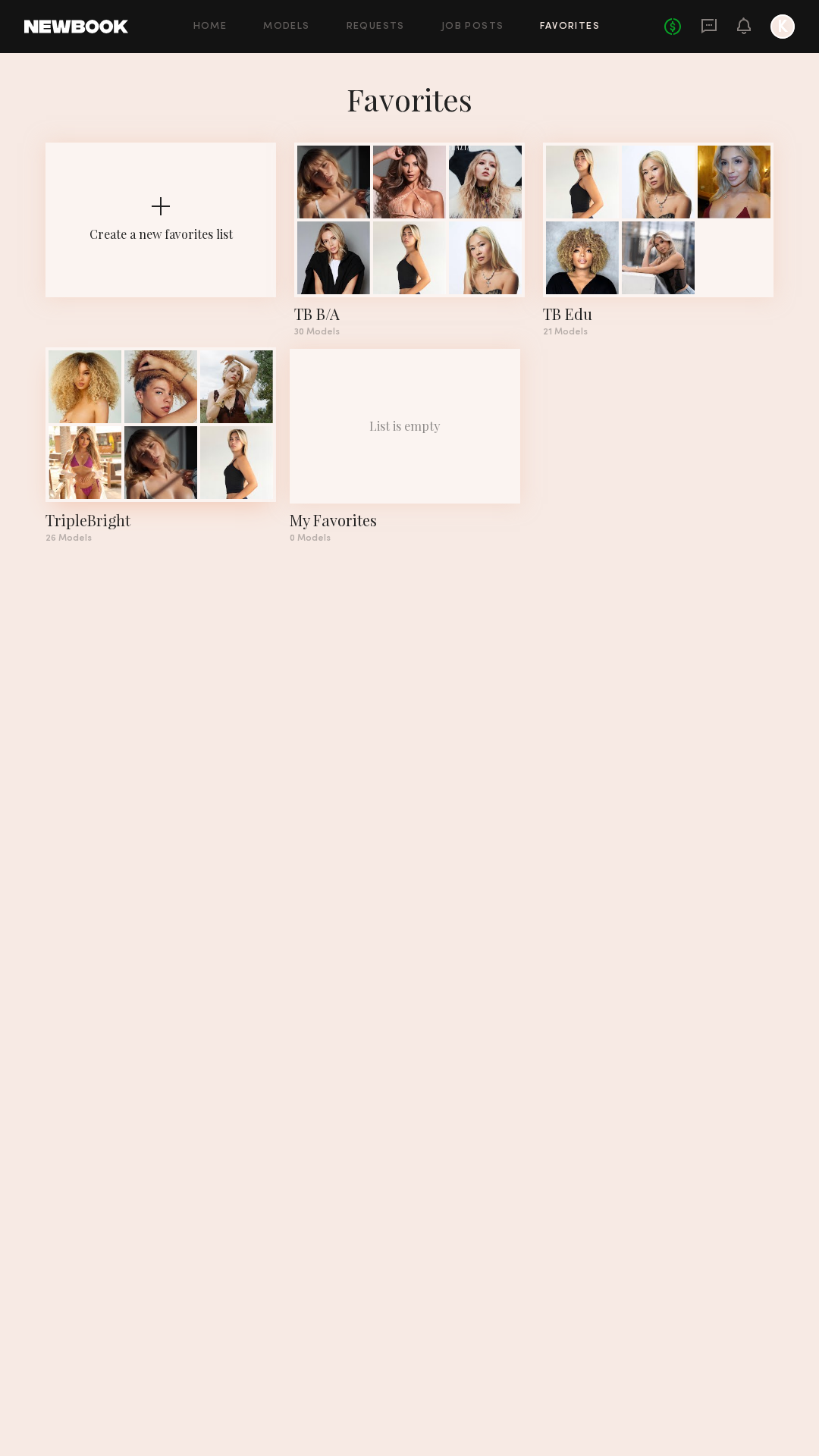
click at [133, 451] on div at bounding box center [160, 463] width 73 height 73
